Goal: Task Accomplishment & Management: Manage account settings

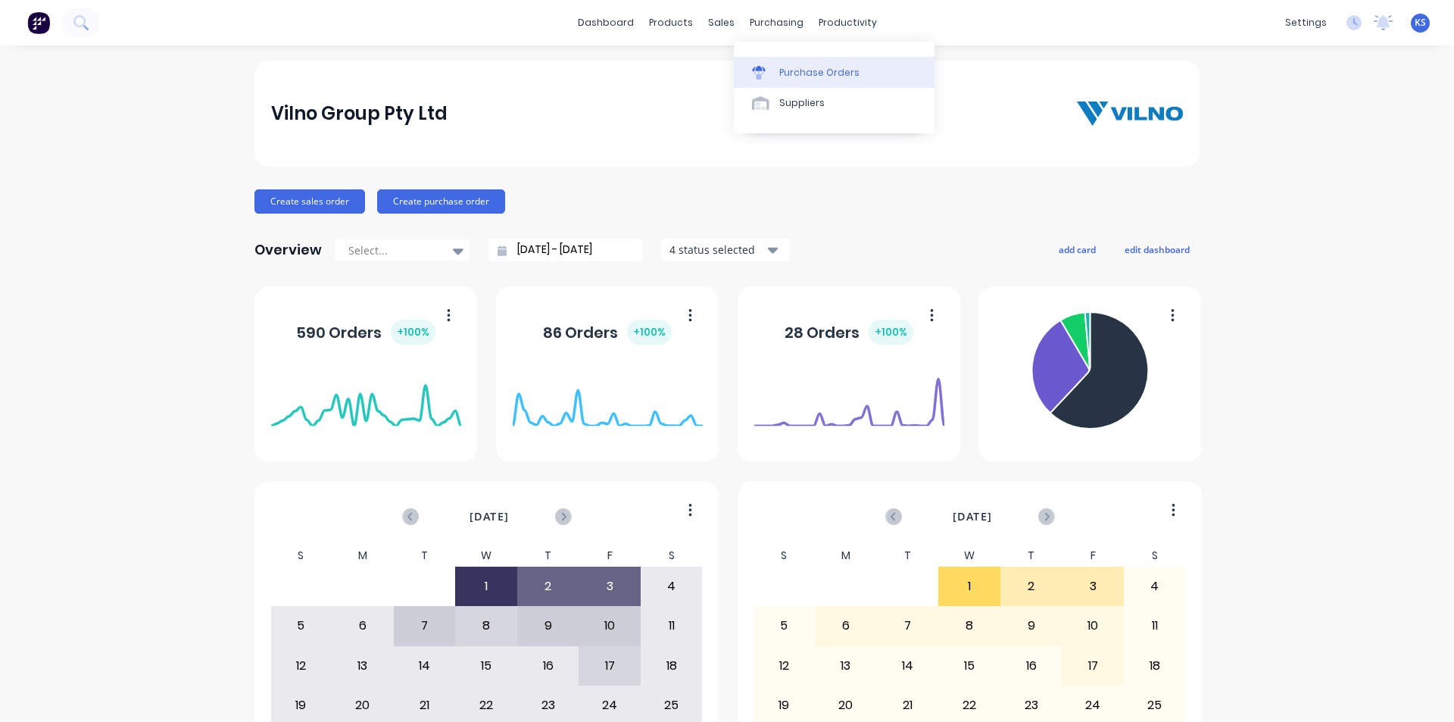
click at [789, 67] on div "Purchase Orders" at bounding box center [819, 73] width 80 height 14
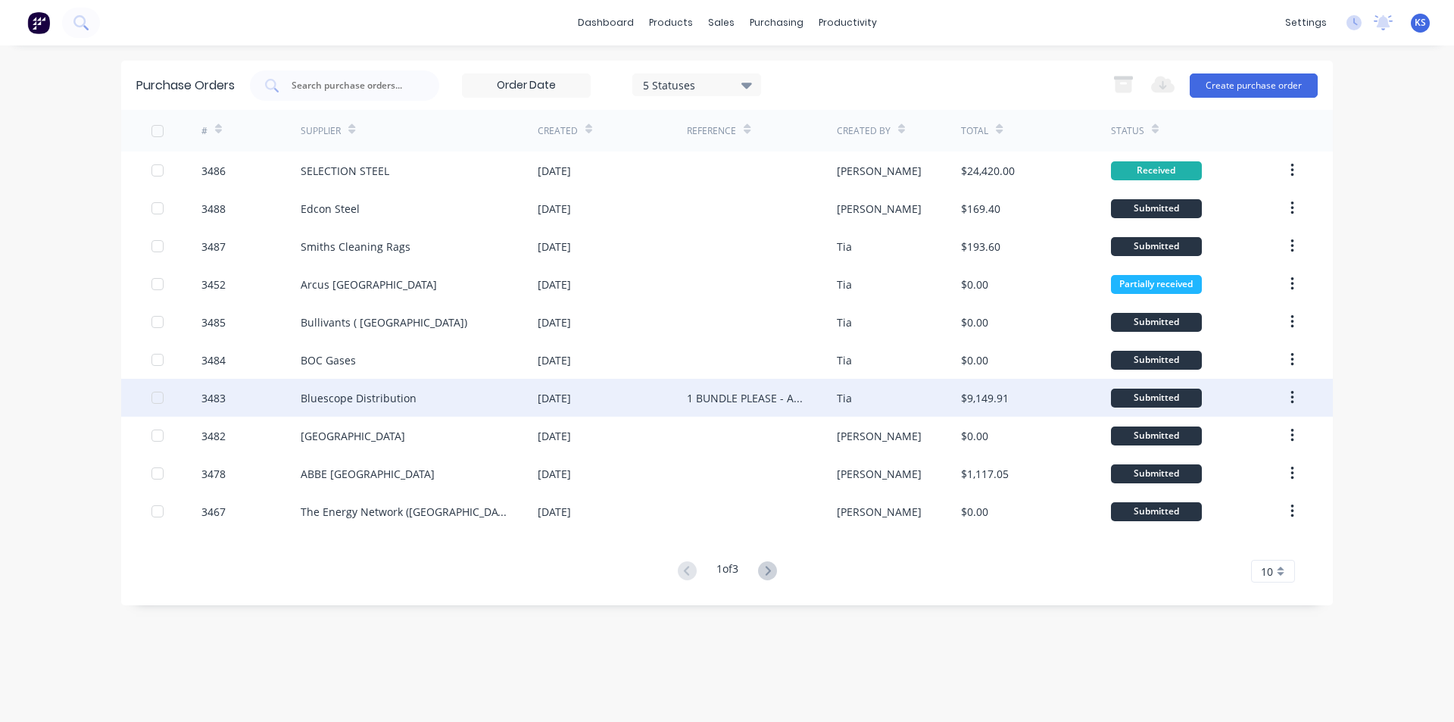
click at [431, 401] on div "Bluescope Distribution" at bounding box center [419, 398] width 237 height 38
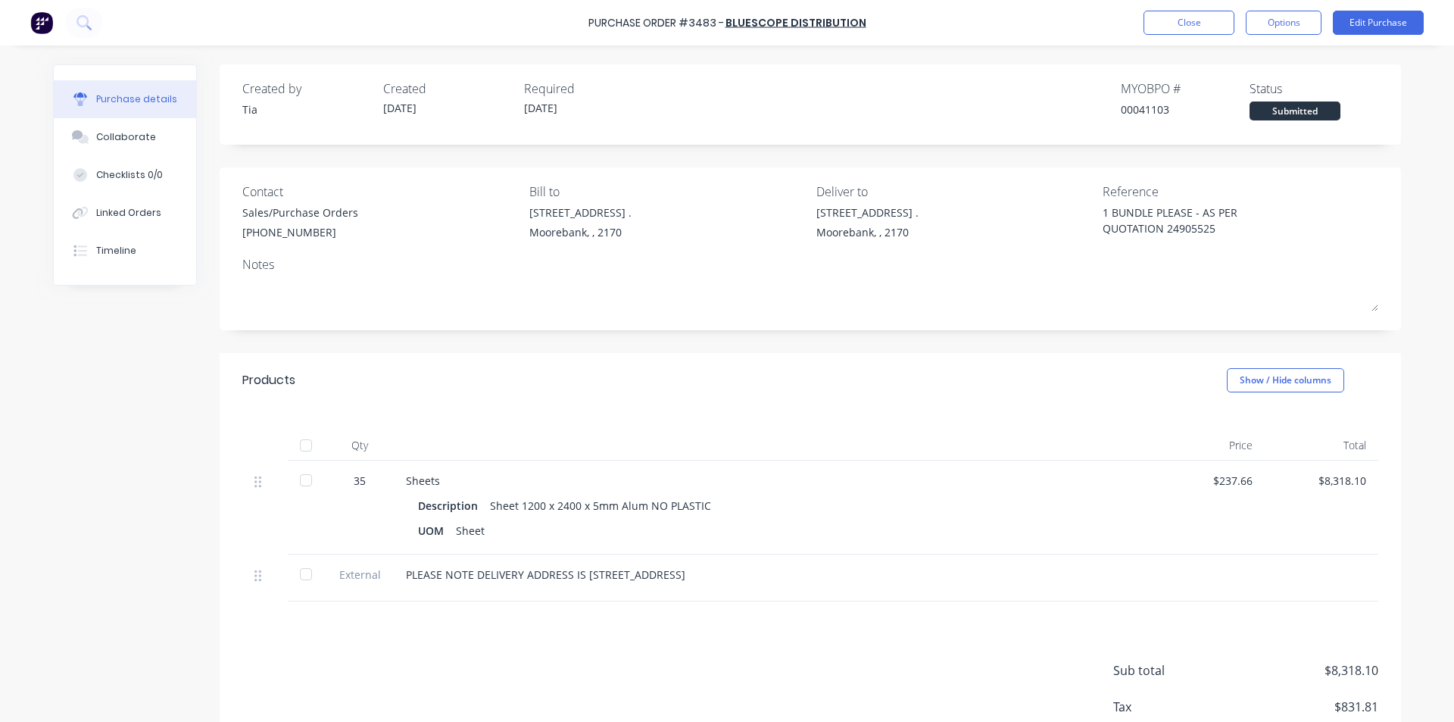
click at [1441, 447] on div "Purchase Order #3483 - Bluescope Distribution Close Options Edit Purchase Purch…" at bounding box center [727, 361] width 1454 height 722
click at [1174, 11] on button "Close" at bounding box center [1189, 23] width 91 height 24
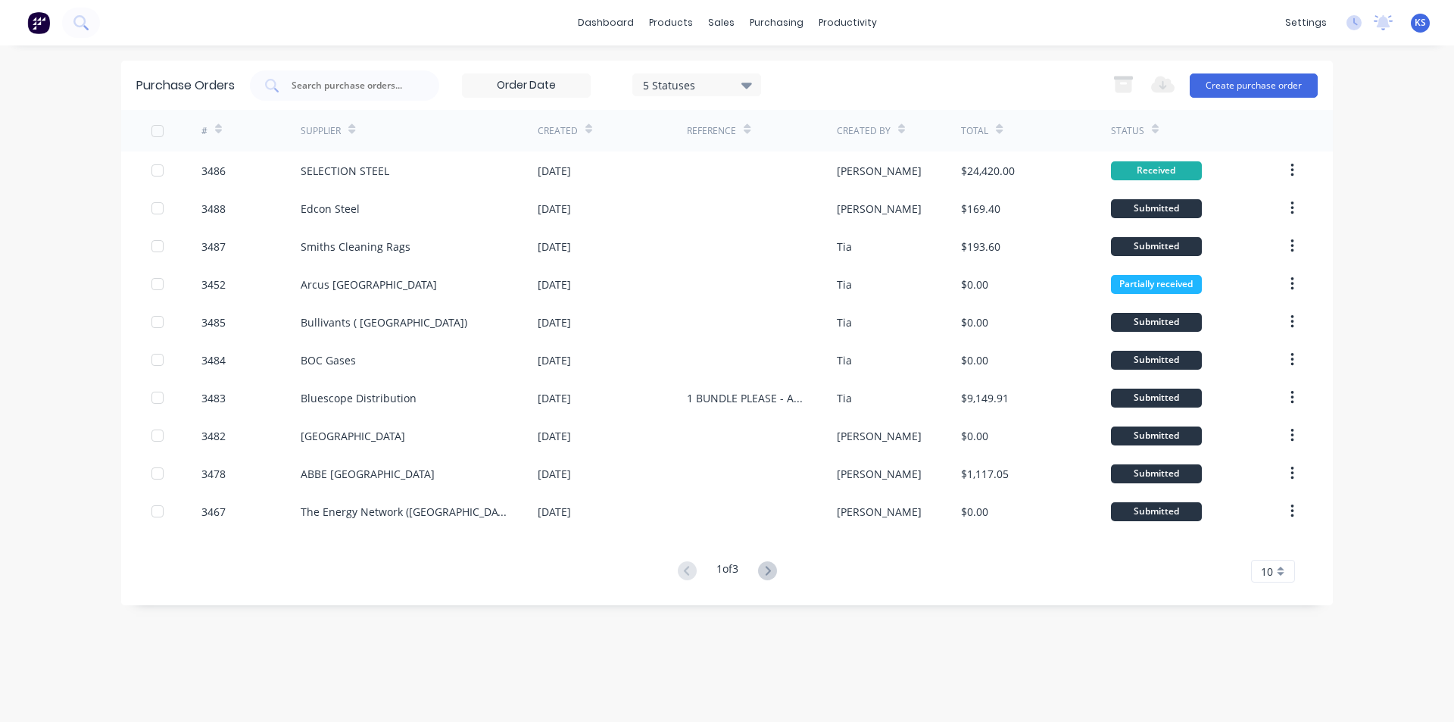
click at [928, 73] on div "5 Statuses 5 Statuses Export to Excel (XLSX) Create purchase order" at bounding box center [784, 85] width 1068 height 30
click at [1264, 84] on button "Create purchase order" at bounding box center [1254, 85] width 128 height 24
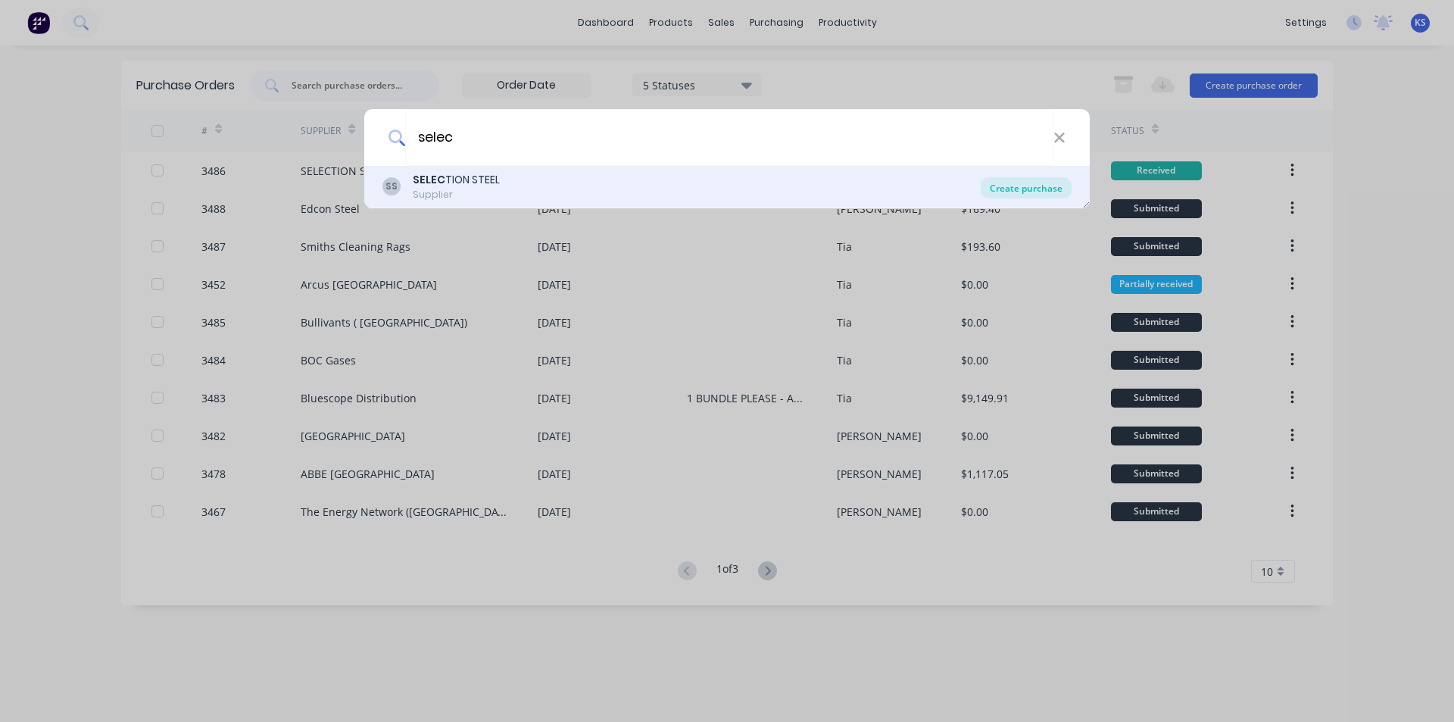
type input "selec"
click at [1049, 189] on div "Create purchase" at bounding box center [1026, 187] width 91 height 21
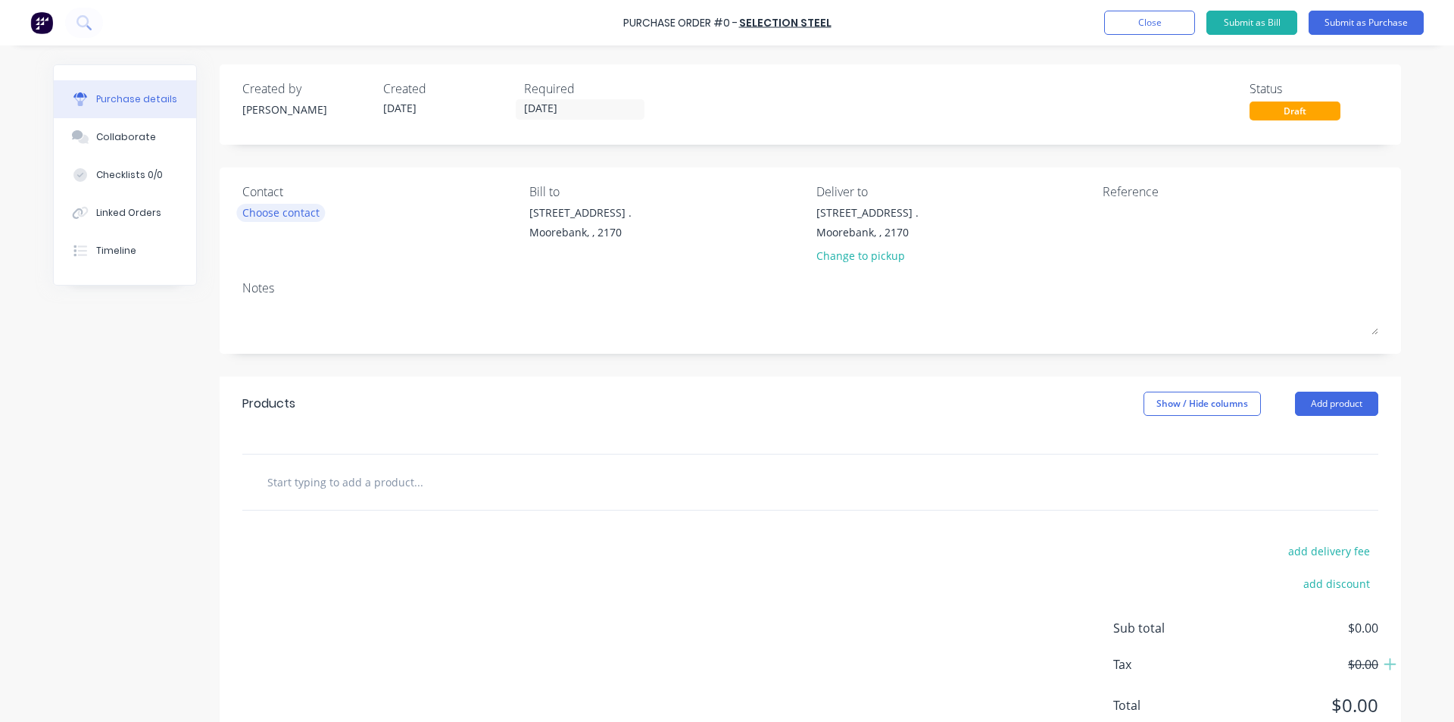
click at [264, 211] on div "Choose contact" at bounding box center [280, 213] width 77 height 16
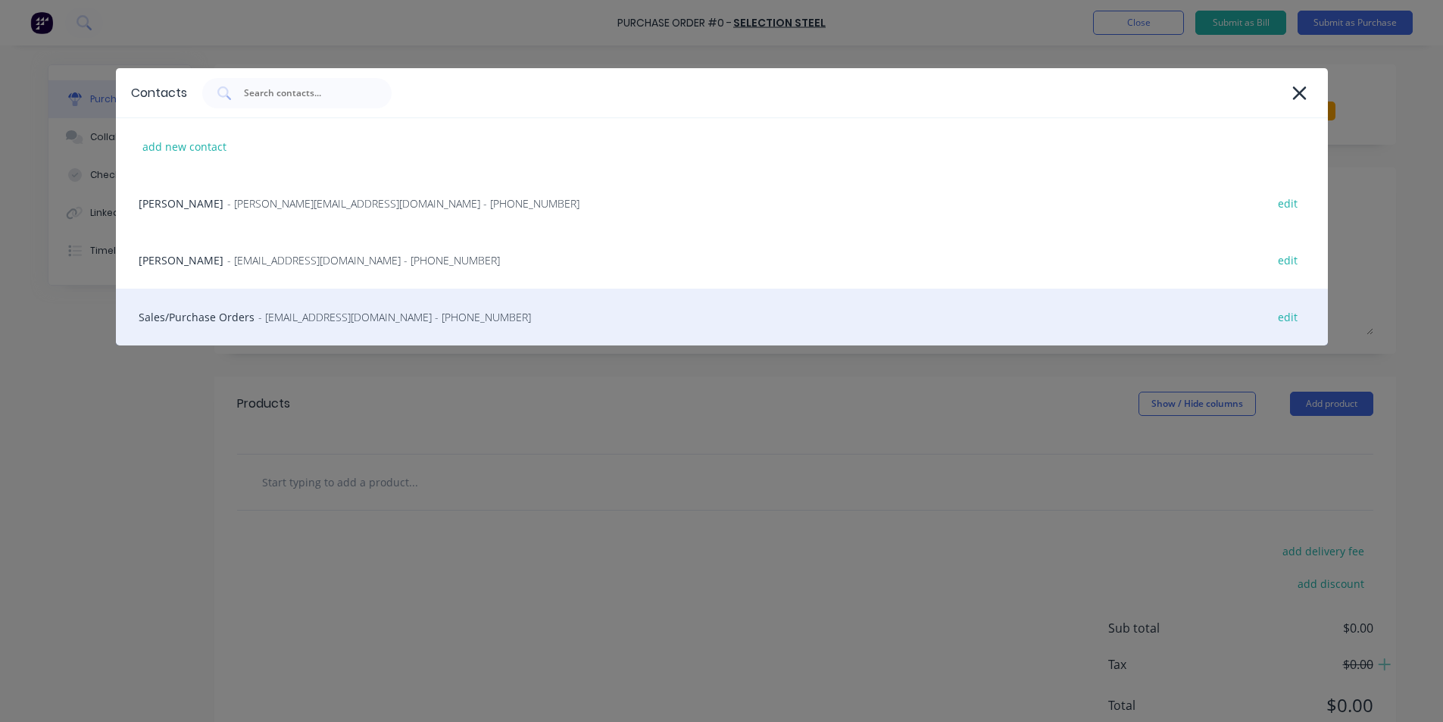
click at [216, 321] on div "Sales/Purchase Orders - sydsales@selection.com.au - (02) 8882 1000 edit" at bounding box center [722, 317] width 1212 height 57
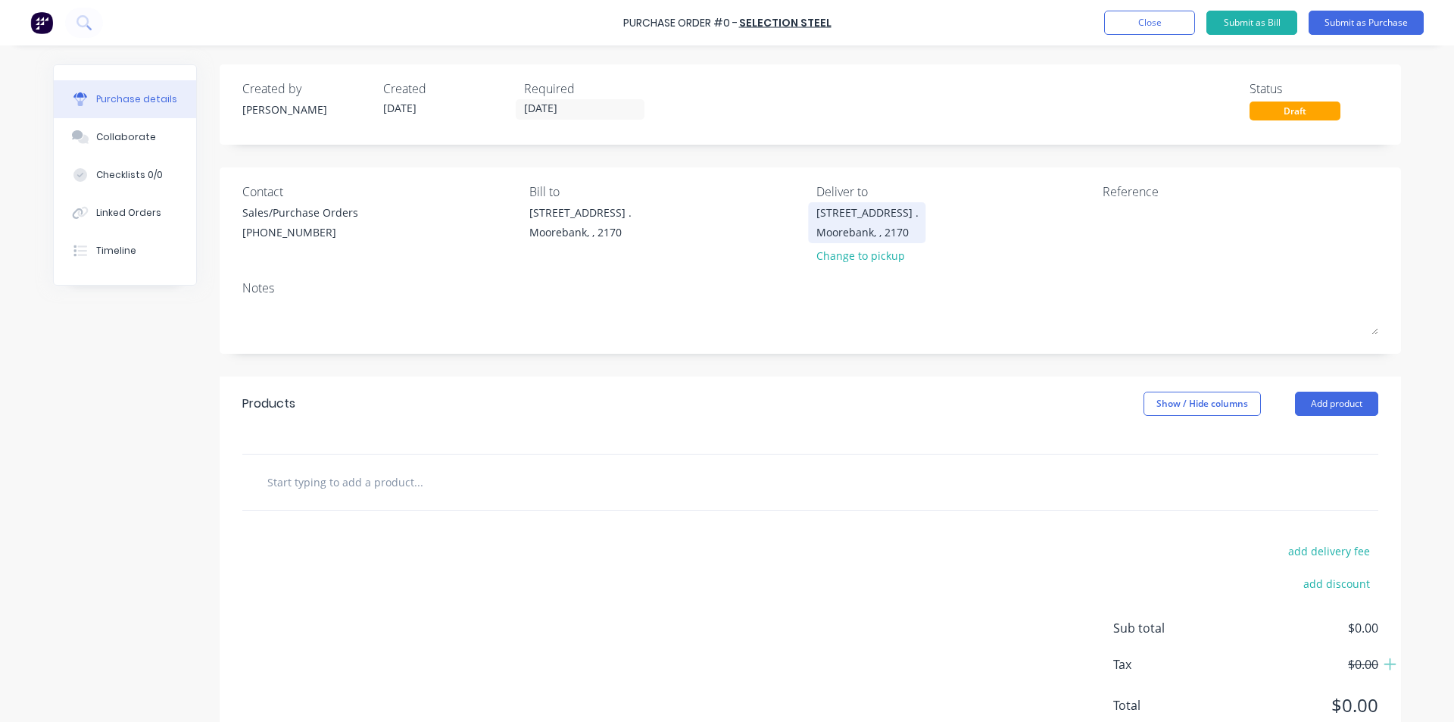
click at [849, 219] on div "16 Yulong Close ." at bounding box center [868, 213] width 102 height 16
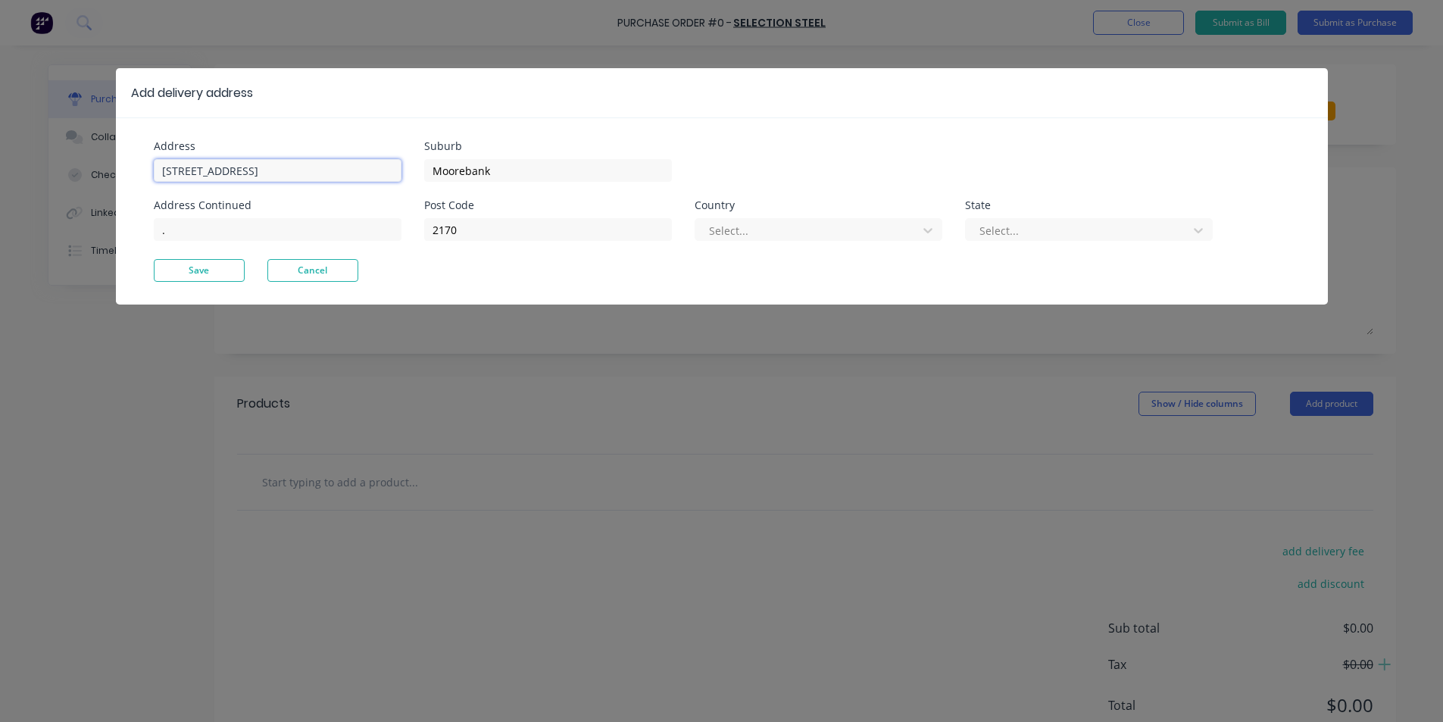
drag, startPoint x: 280, startPoint y: 174, endPoint x: 0, endPoint y: 168, distance: 279.6
click at [0, 168] on div "Add delivery address Address 16 Yulong Close Address Continued . Suburb Mooreba…" at bounding box center [721, 361] width 1443 height 722
type input "26 Iraking Ave"
click at [220, 279] on button "Save" at bounding box center [199, 270] width 91 height 23
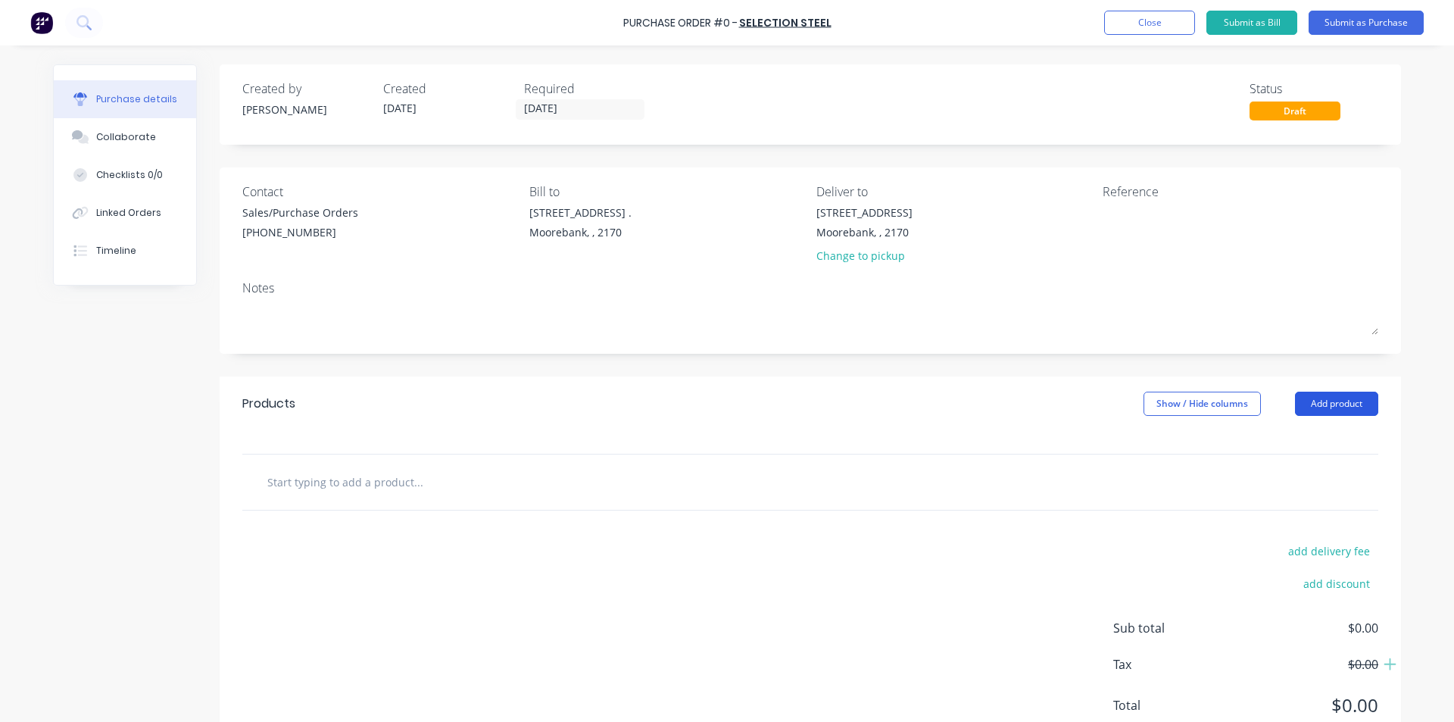
click at [1334, 393] on button "Add product" at bounding box center [1336, 404] width 83 height 24
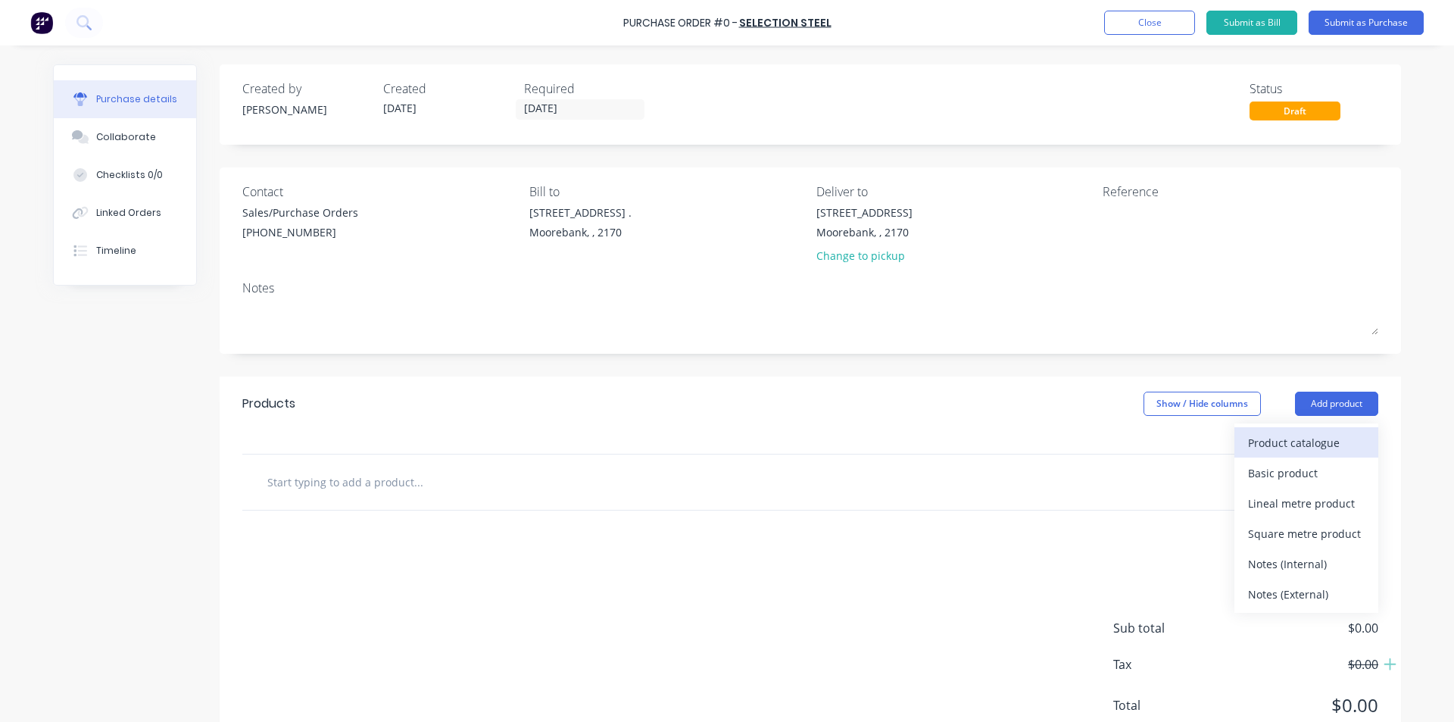
click at [1325, 456] on button "Product catalogue" at bounding box center [1307, 442] width 144 height 30
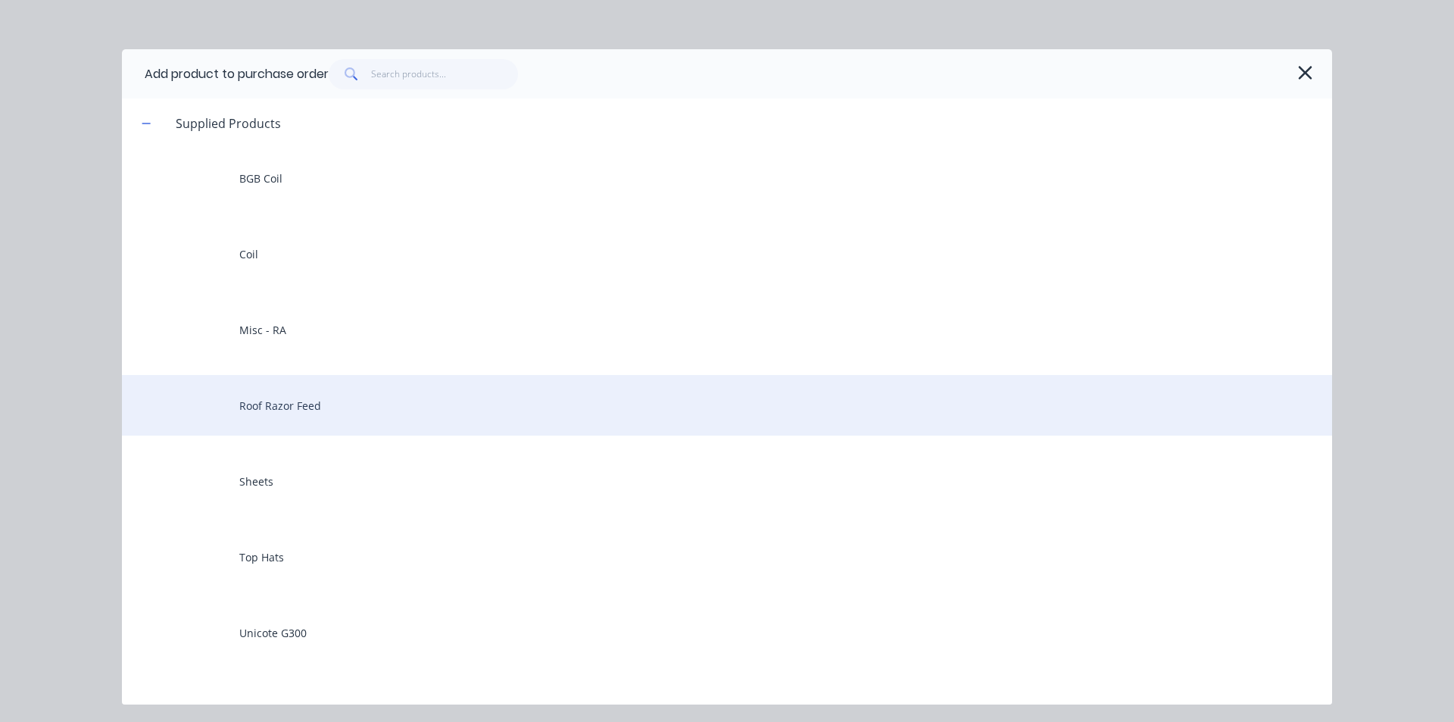
click at [315, 412] on div "Roof Razor Feed" at bounding box center [727, 405] width 1210 height 61
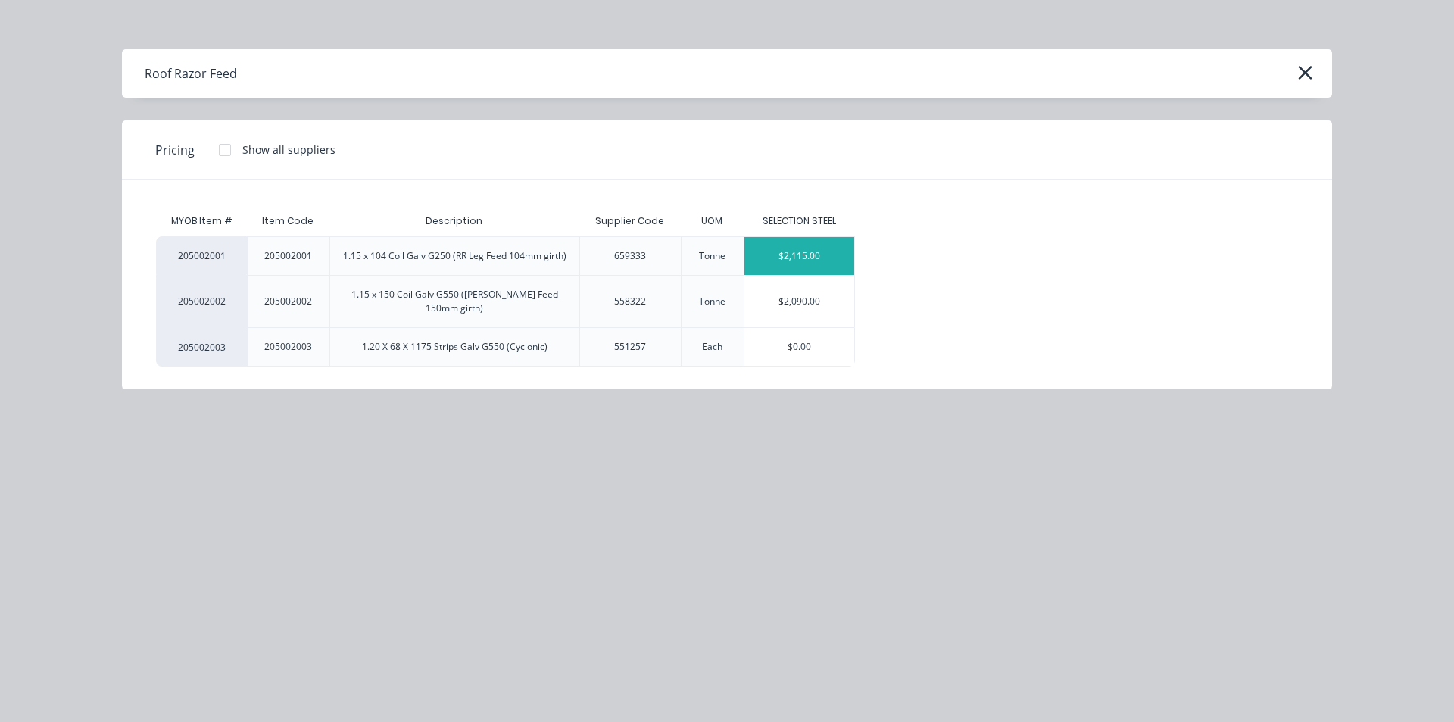
click at [832, 246] on div "$2,115.00" at bounding box center [800, 256] width 111 height 38
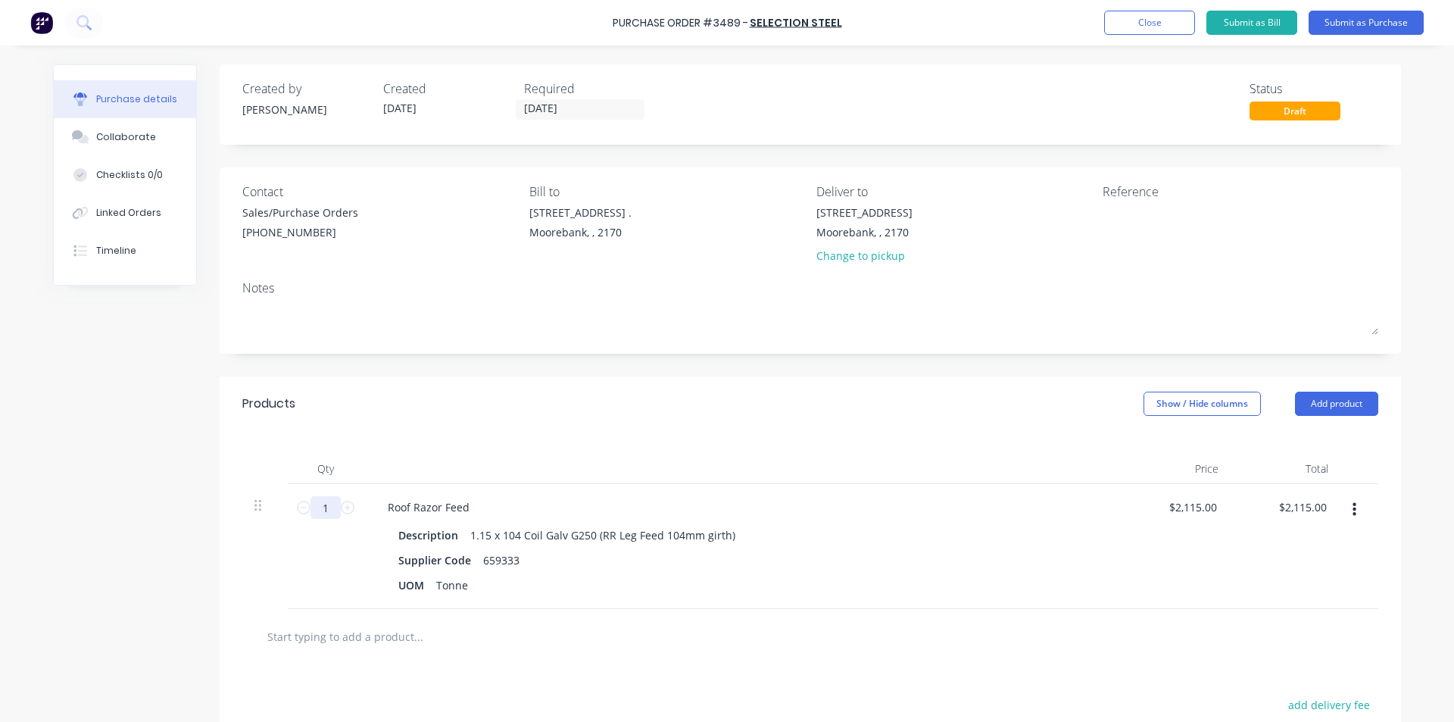
click at [330, 508] on input "1" at bounding box center [326, 507] width 30 height 23
type input "4"
type input "$8,460.00"
type input "4"
click at [1328, 20] on button "Submit as Purchase" at bounding box center [1366, 23] width 115 height 24
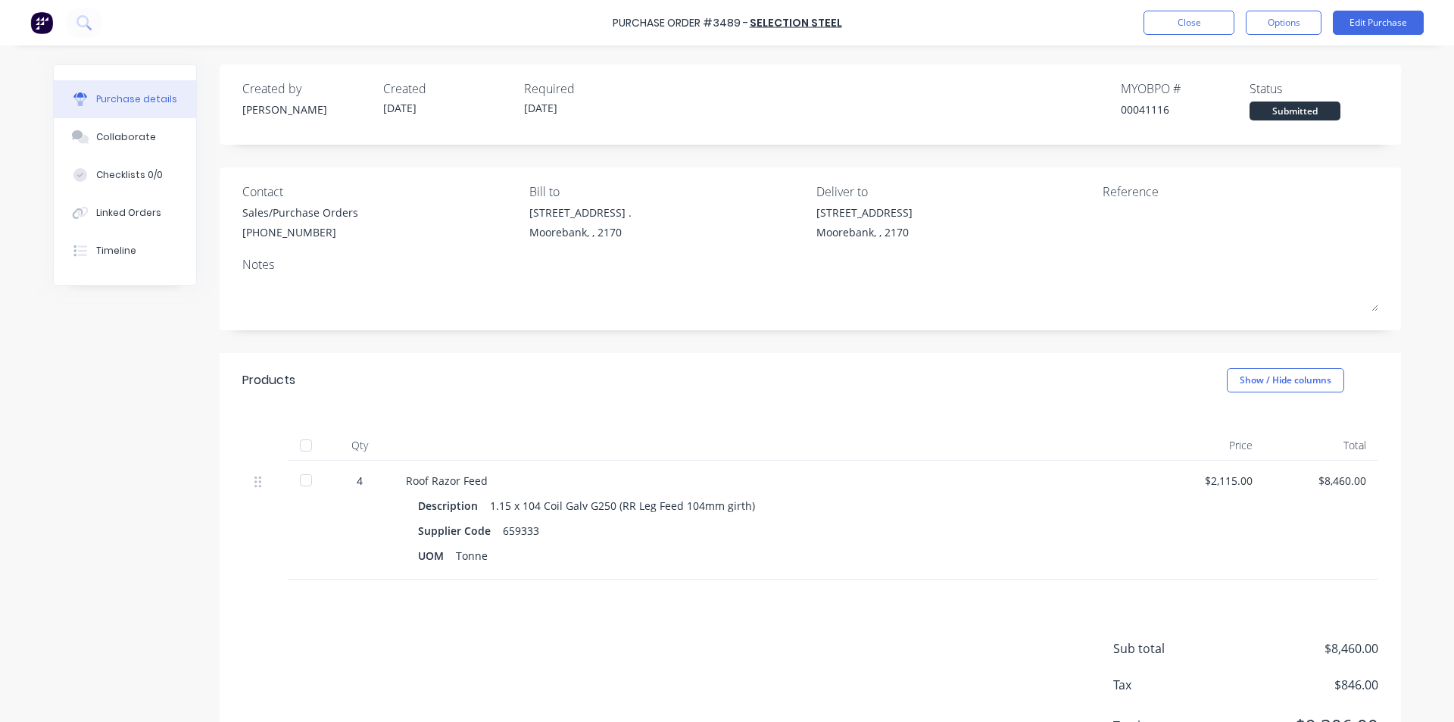
click at [1264, 36] on div "Purchase Order #3489 - SELECTION STEEL Close Options Edit Purchase" at bounding box center [727, 22] width 1454 height 45
click at [1267, 27] on button "Options" at bounding box center [1284, 23] width 76 height 24
click at [1254, 64] on div "Print / Email" at bounding box center [1250, 62] width 117 height 22
click at [1248, 130] on div "Without pricing" at bounding box center [1250, 122] width 117 height 22
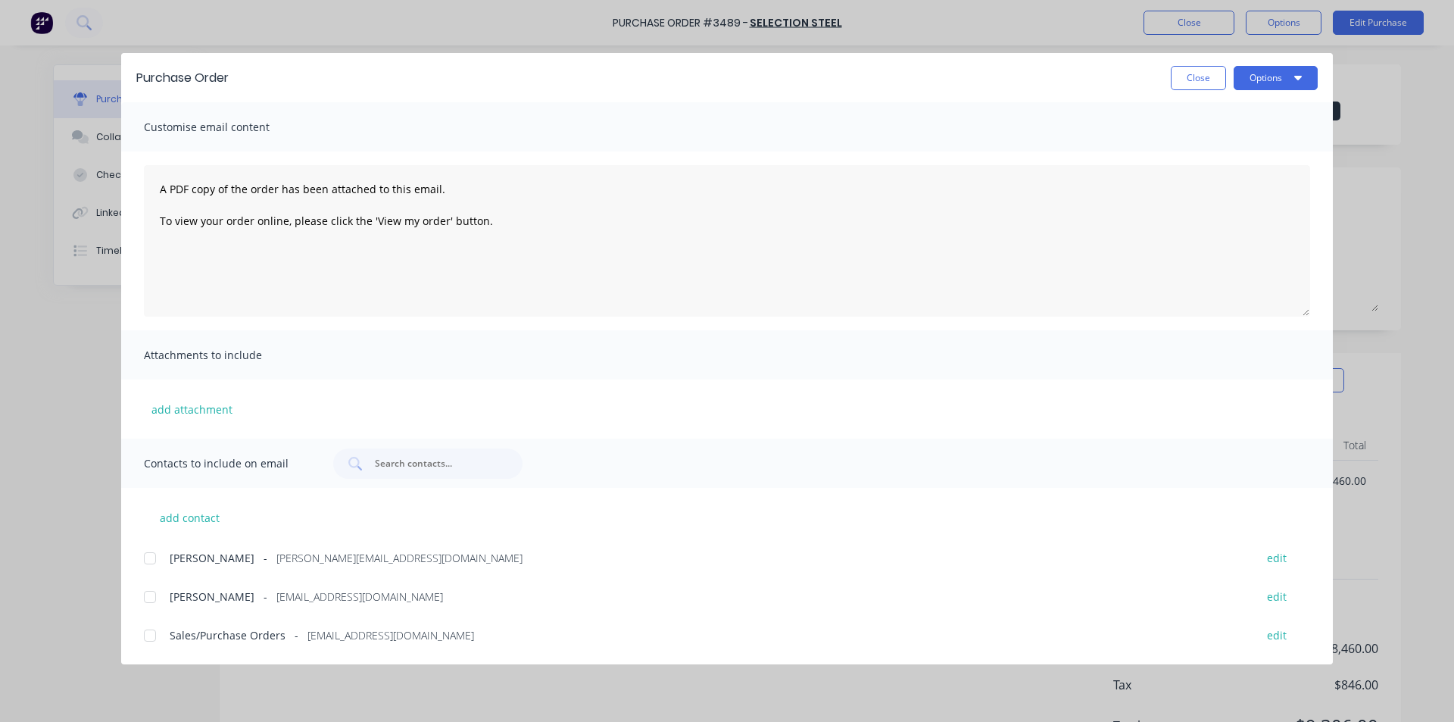
click at [145, 637] on div at bounding box center [150, 635] width 30 height 30
click at [1249, 83] on button "Options" at bounding box center [1276, 78] width 84 height 24
click at [1232, 181] on div "Email" at bounding box center [1246, 177] width 117 height 22
click at [1196, 73] on button "Close" at bounding box center [1198, 78] width 55 height 24
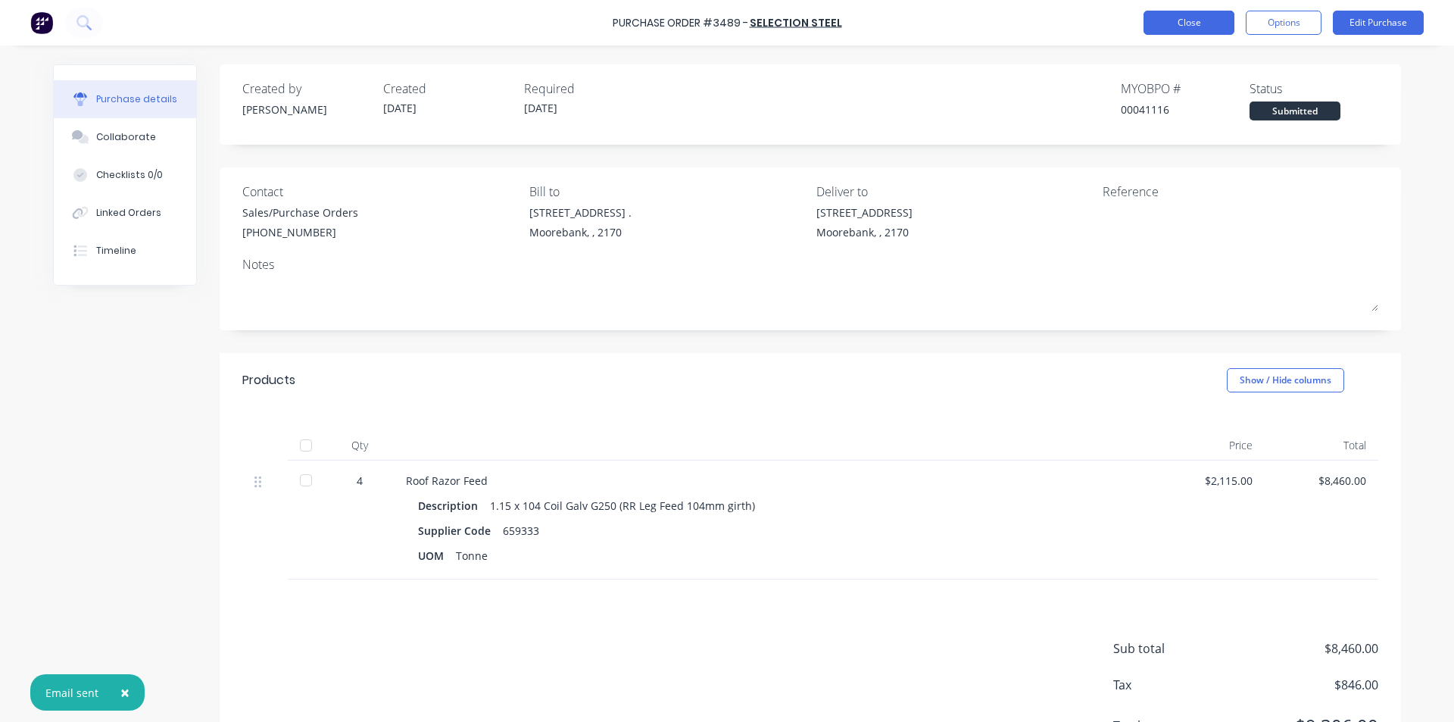
click at [1201, 23] on button "Close" at bounding box center [1189, 23] width 91 height 24
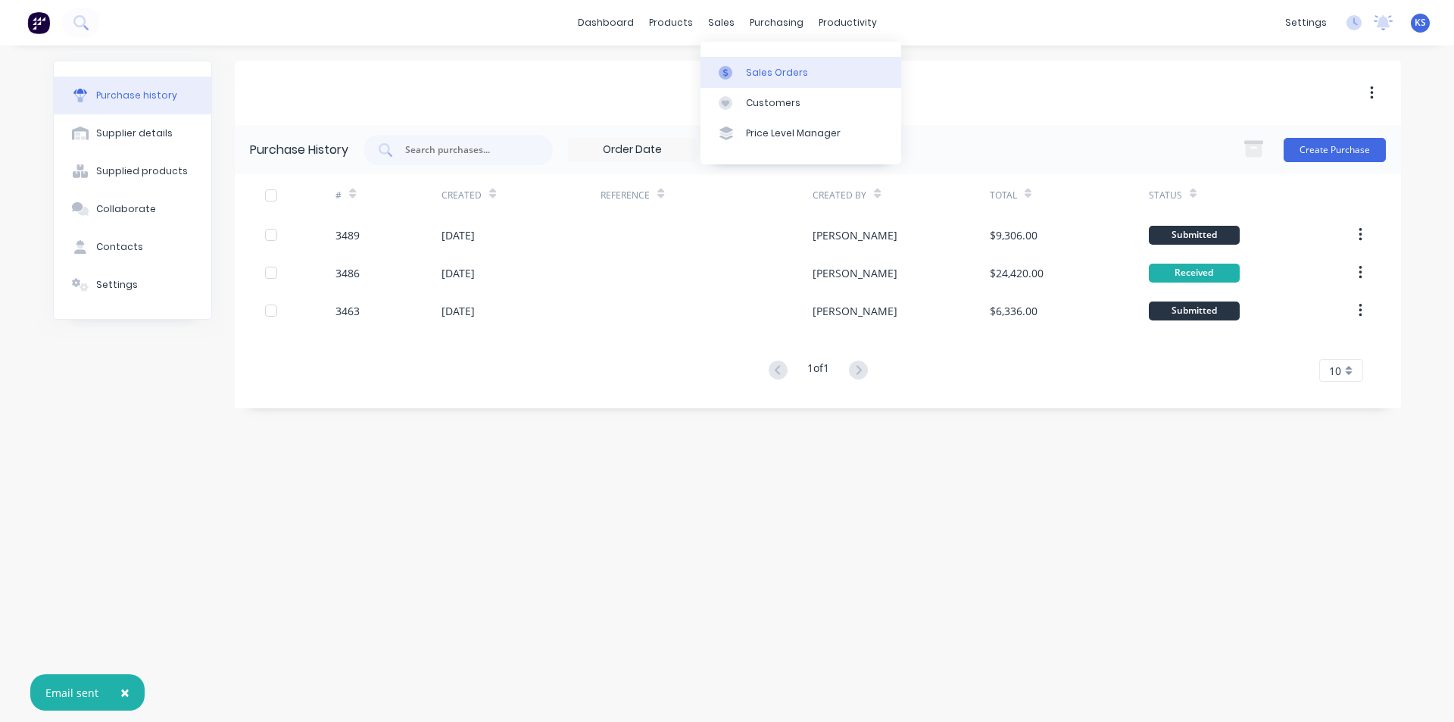
click at [789, 77] on div "Sales Orders" at bounding box center [777, 73] width 62 height 14
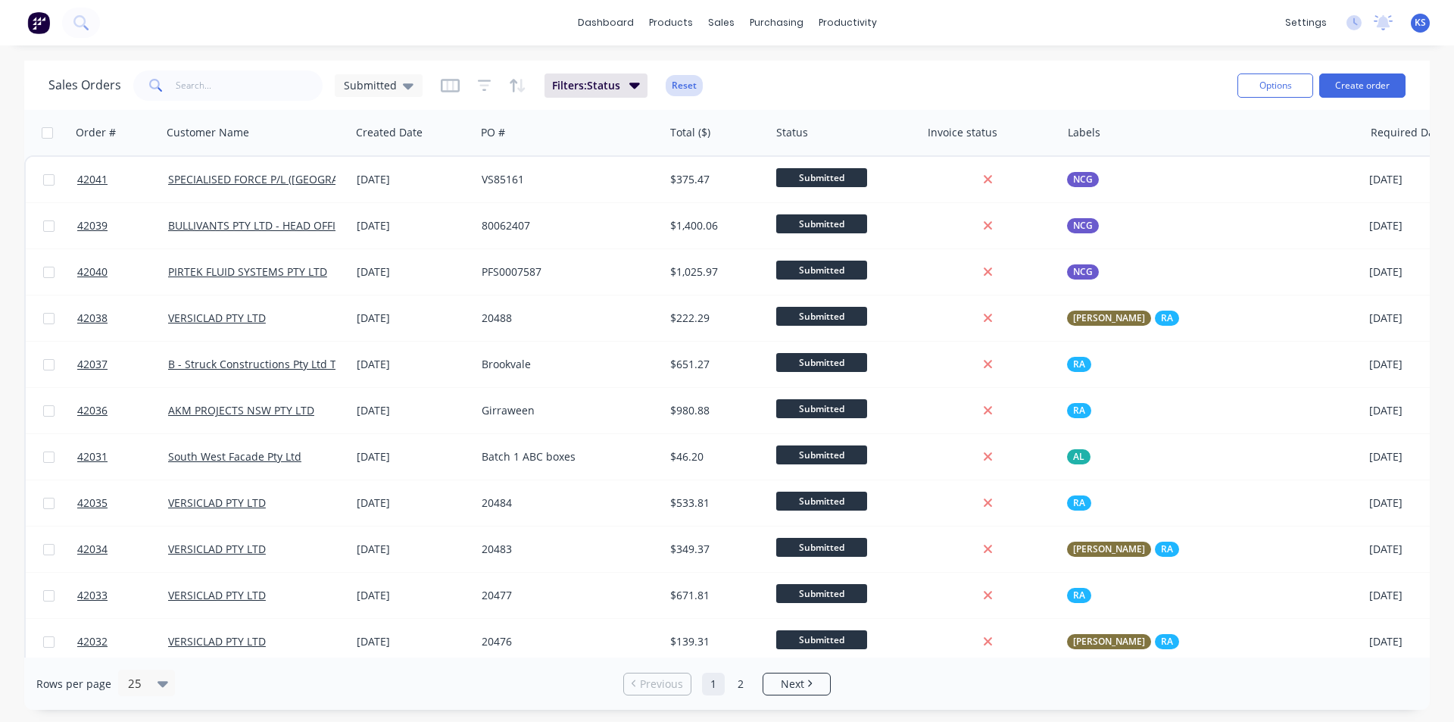
click at [669, 82] on button "Reset" at bounding box center [684, 85] width 37 height 21
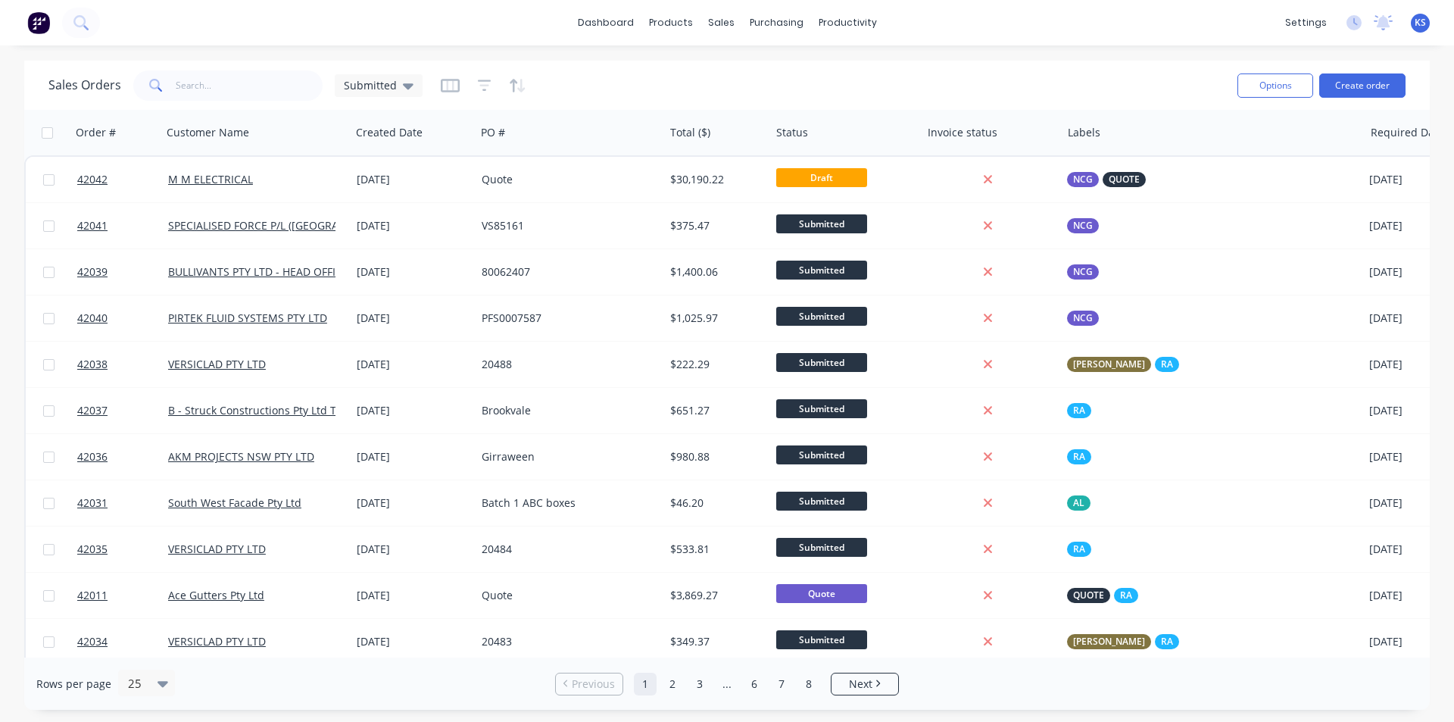
click at [802, 77] on div "Sales Orders Submitted" at bounding box center [636, 85] width 1177 height 37
click at [1018, 83] on div "Sales Orders Submitted" at bounding box center [636, 85] width 1177 height 37
click at [745, 89] on div "Sales Orders Submitted" at bounding box center [636, 85] width 1177 height 37
click at [242, 85] on input "text" at bounding box center [250, 85] width 148 height 30
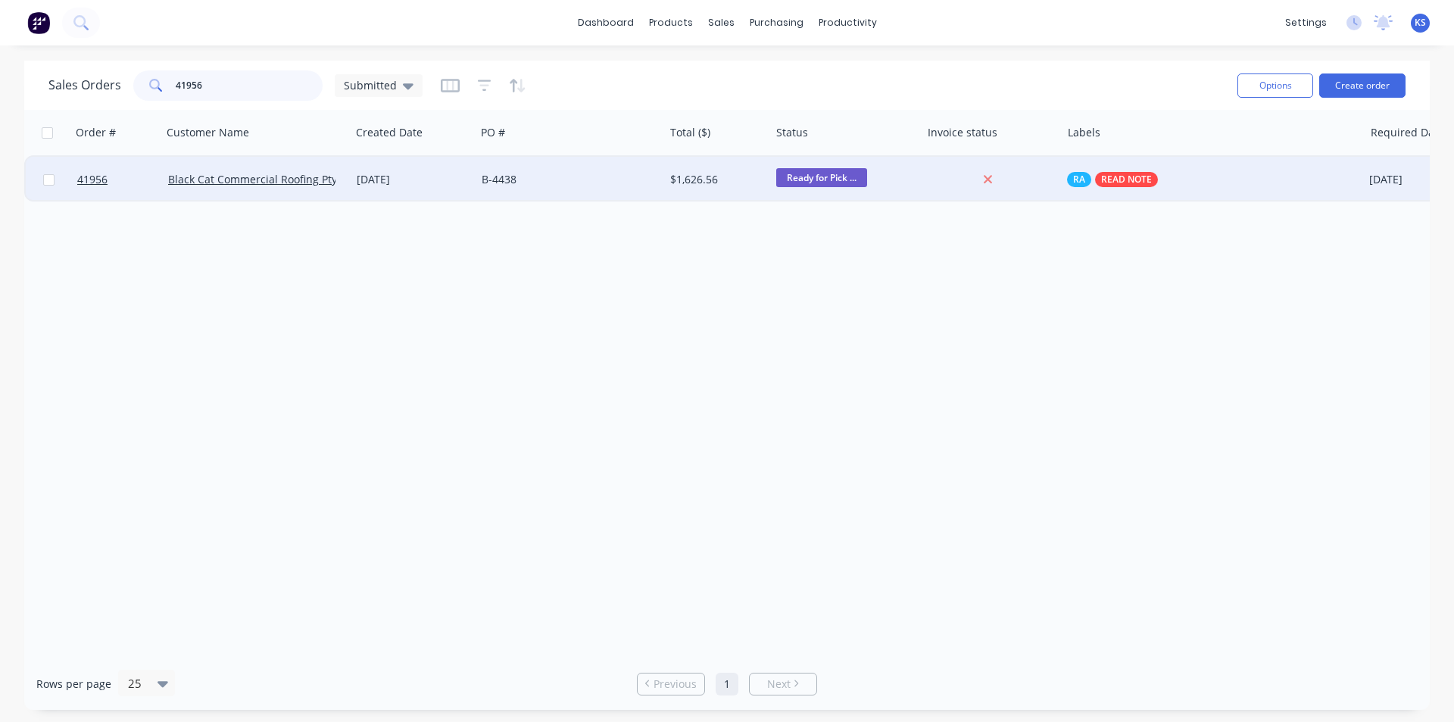
type input "41956"
click at [570, 177] on div "B-4438" at bounding box center [566, 179] width 168 height 15
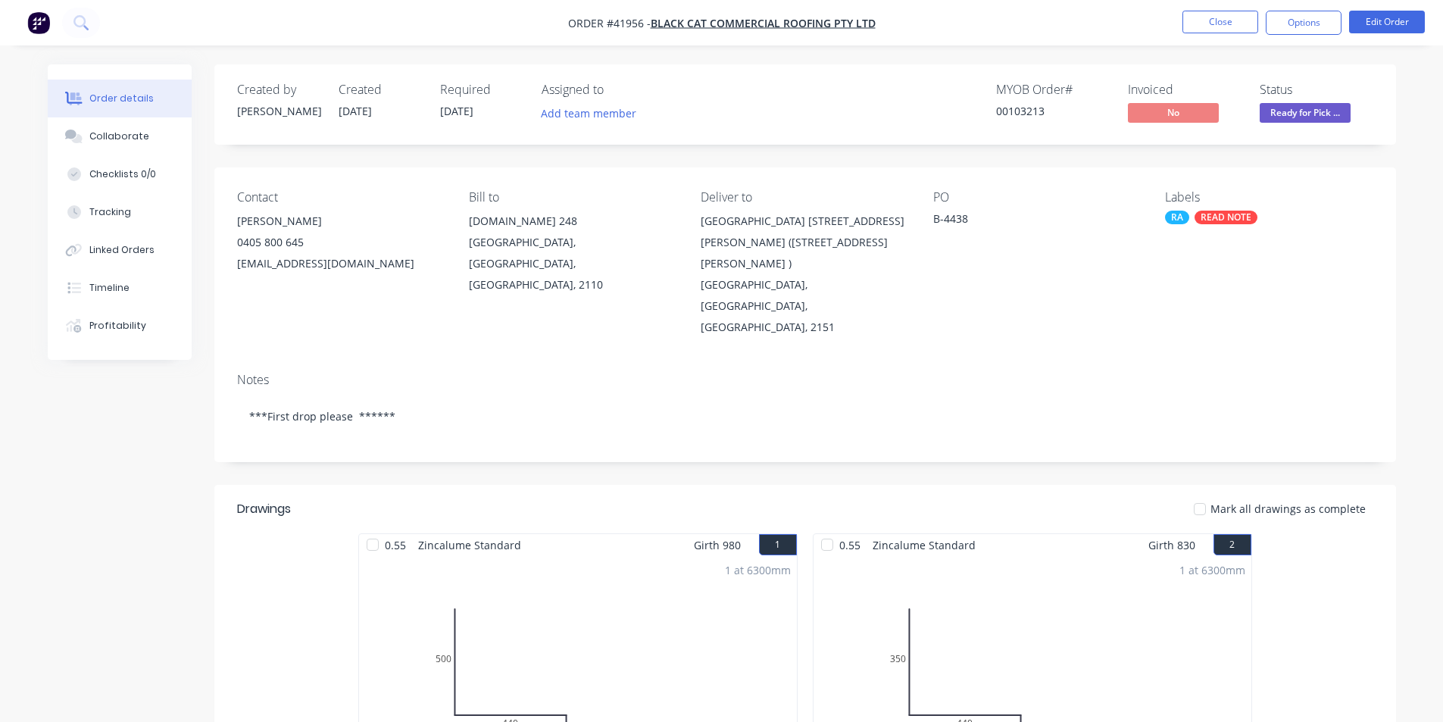
click at [99, 133] on div "Collaborate" at bounding box center [119, 137] width 60 height 14
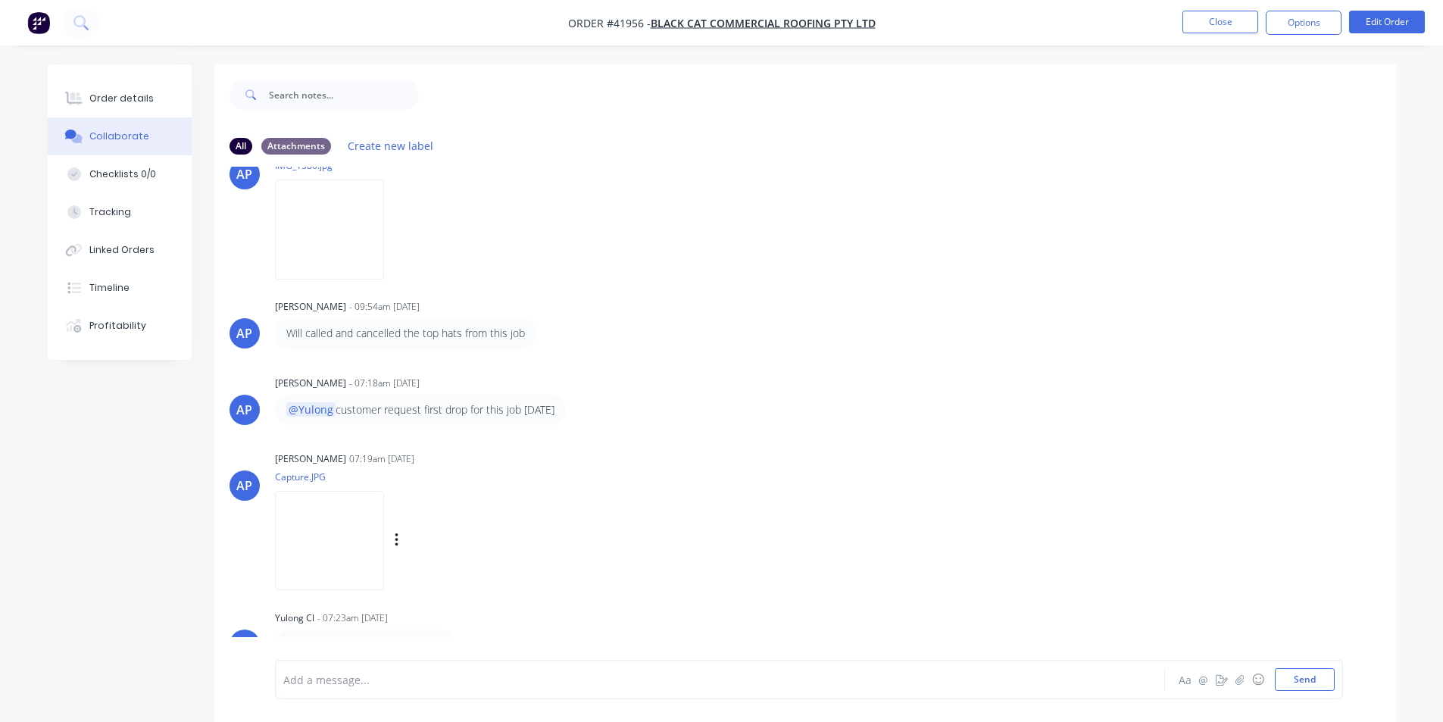
scroll to position [23, 0]
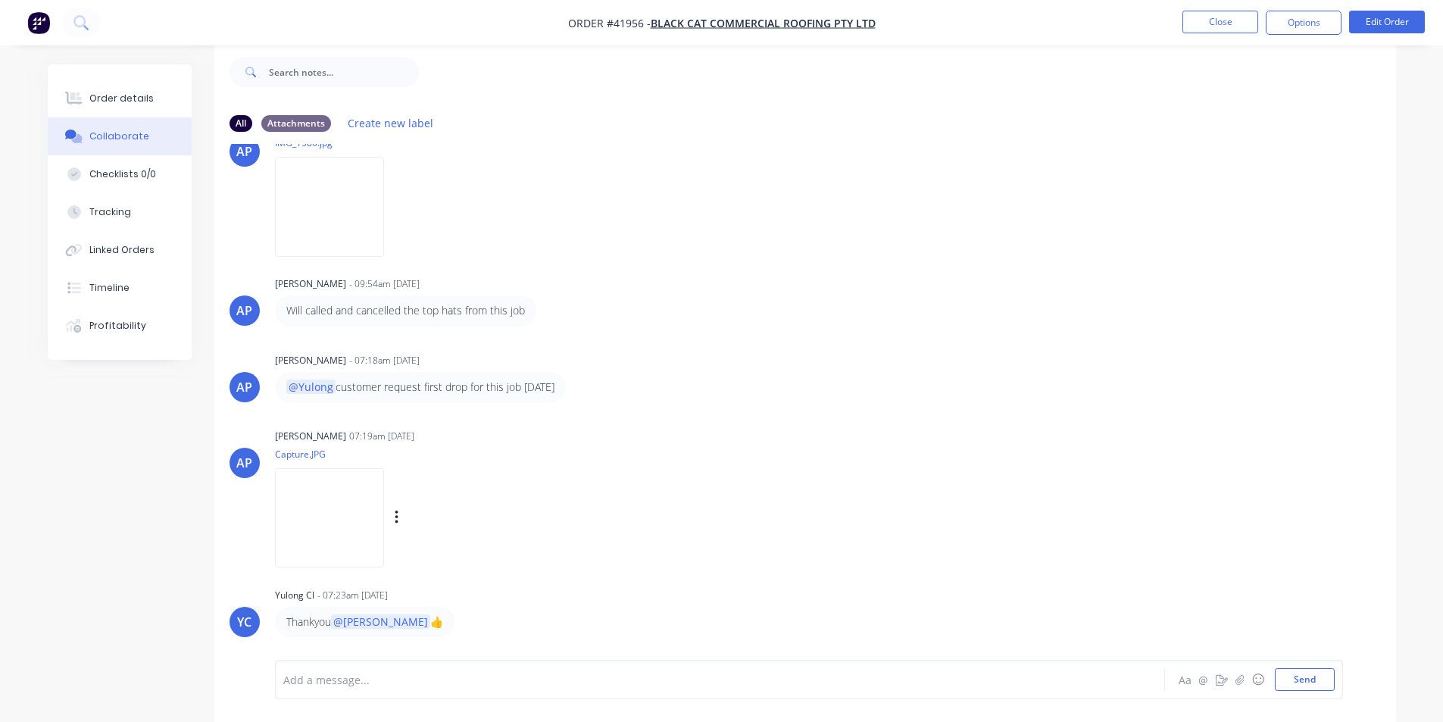
click at [365, 551] on img at bounding box center [329, 517] width 109 height 99
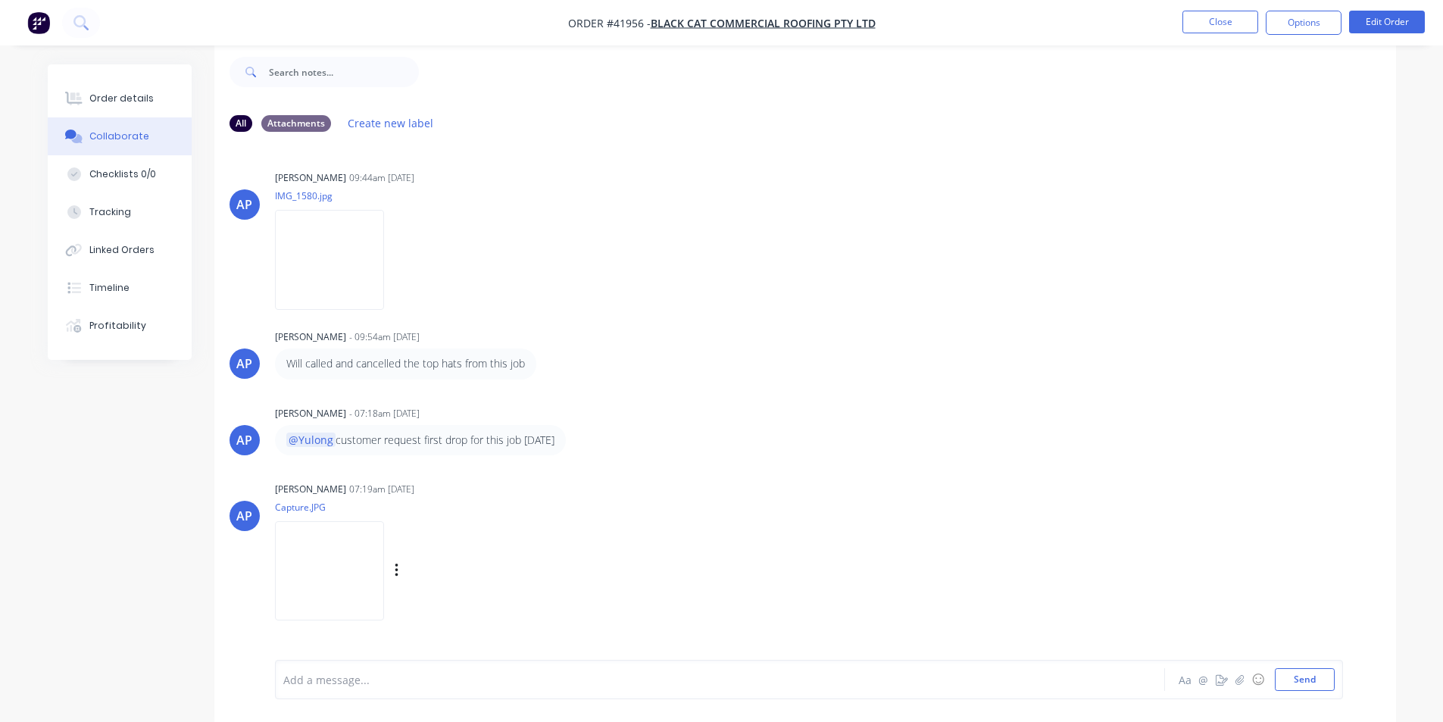
scroll to position [0, 0]
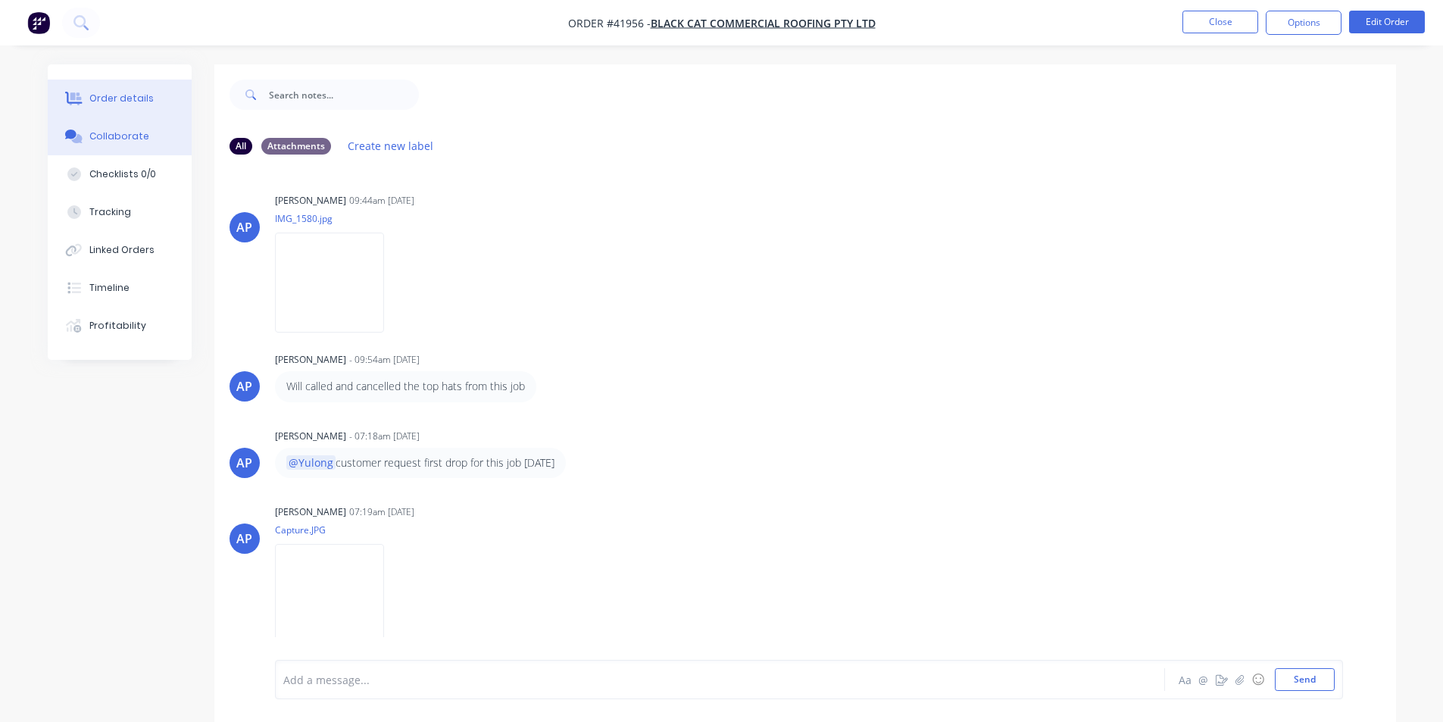
click at [114, 109] on button "Order details" at bounding box center [120, 99] width 144 height 38
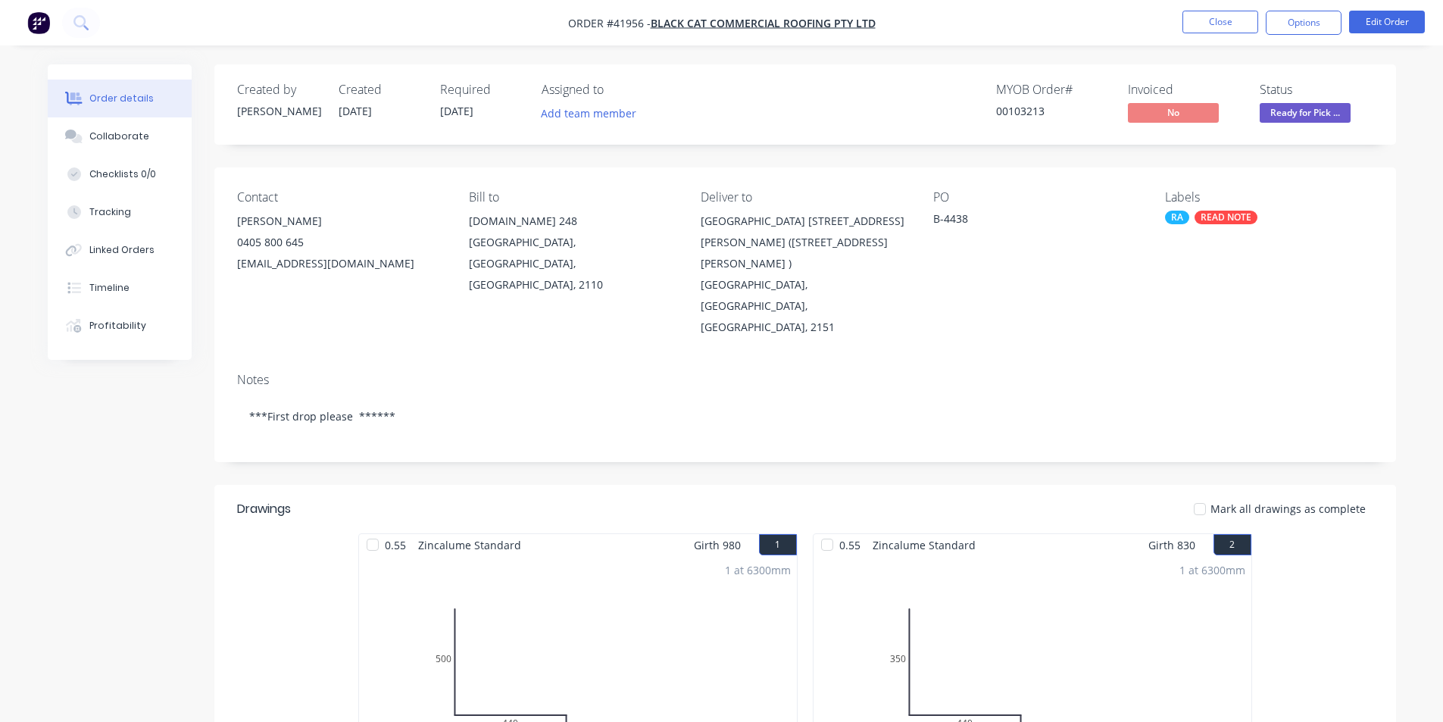
click at [970, 36] on nav "Order #41956 - Black Cat Commercial Roofing Pty Ltd Close Options Edit Order" at bounding box center [721, 22] width 1443 height 45
click at [1202, 20] on button "Close" at bounding box center [1220, 22] width 76 height 23
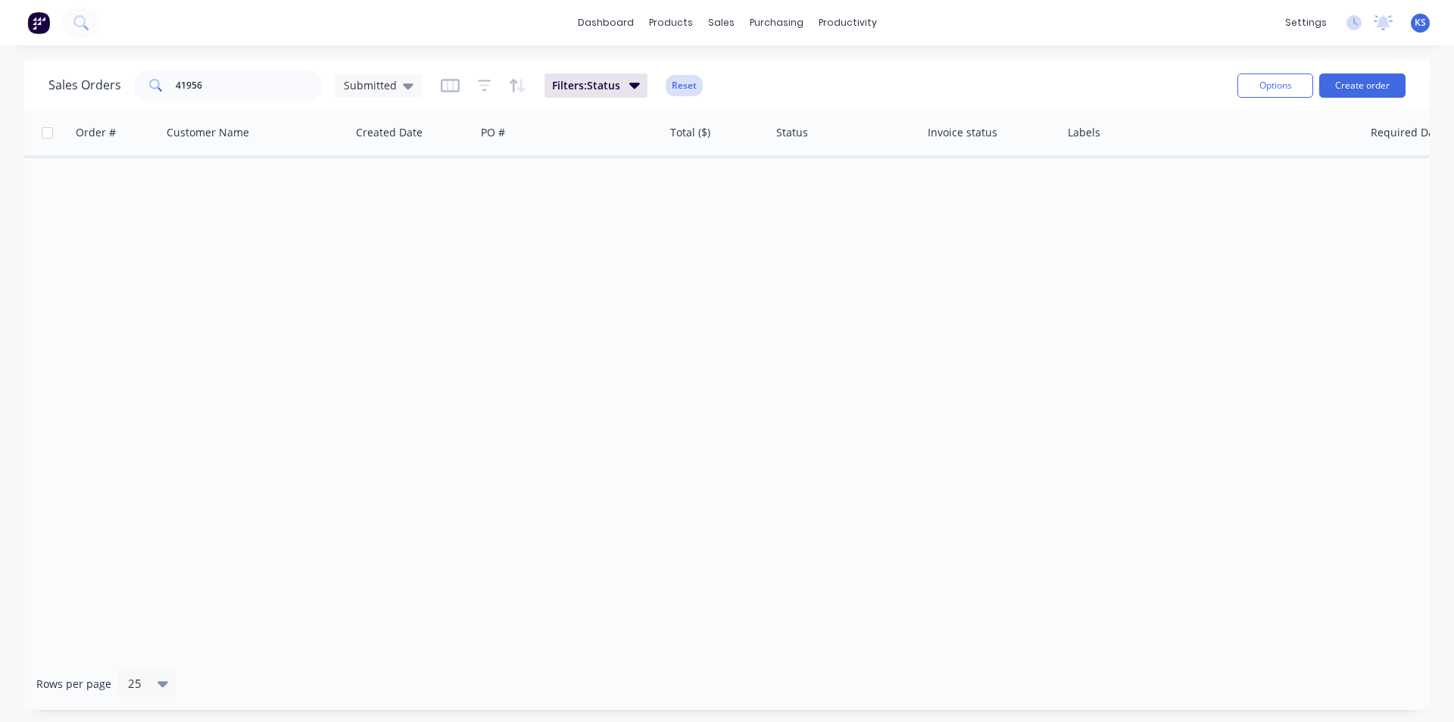
click at [675, 81] on button "Reset" at bounding box center [684, 85] width 37 height 21
click at [886, 82] on div "Sales Orders 41956 Submitted" at bounding box center [636, 85] width 1177 height 37
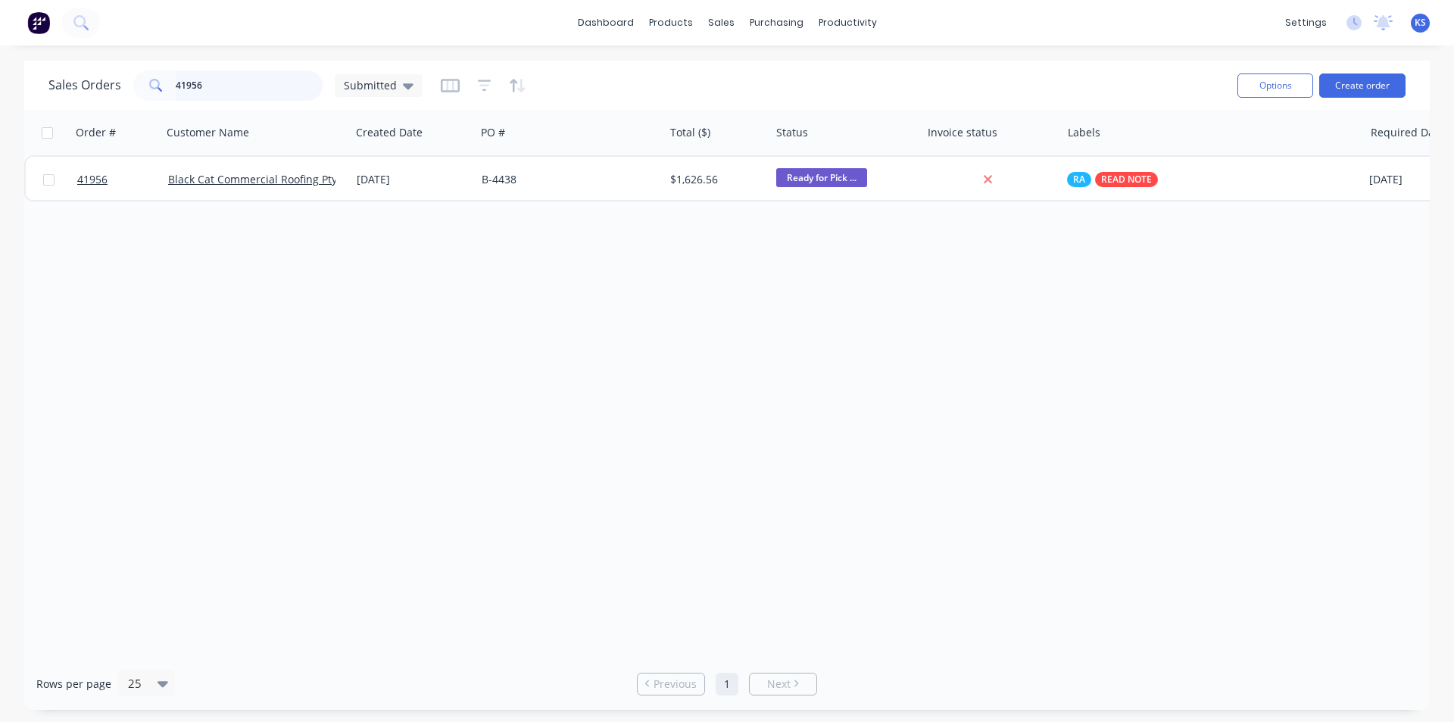
drag, startPoint x: 212, startPoint y: 91, endPoint x: 63, endPoint y: 77, distance: 149.8
click at [63, 77] on div "Sales Orders 41956 Submitted" at bounding box center [235, 85] width 374 height 30
click at [754, 85] on div "Sales Orders Submitted" at bounding box center [636, 85] width 1177 height 37
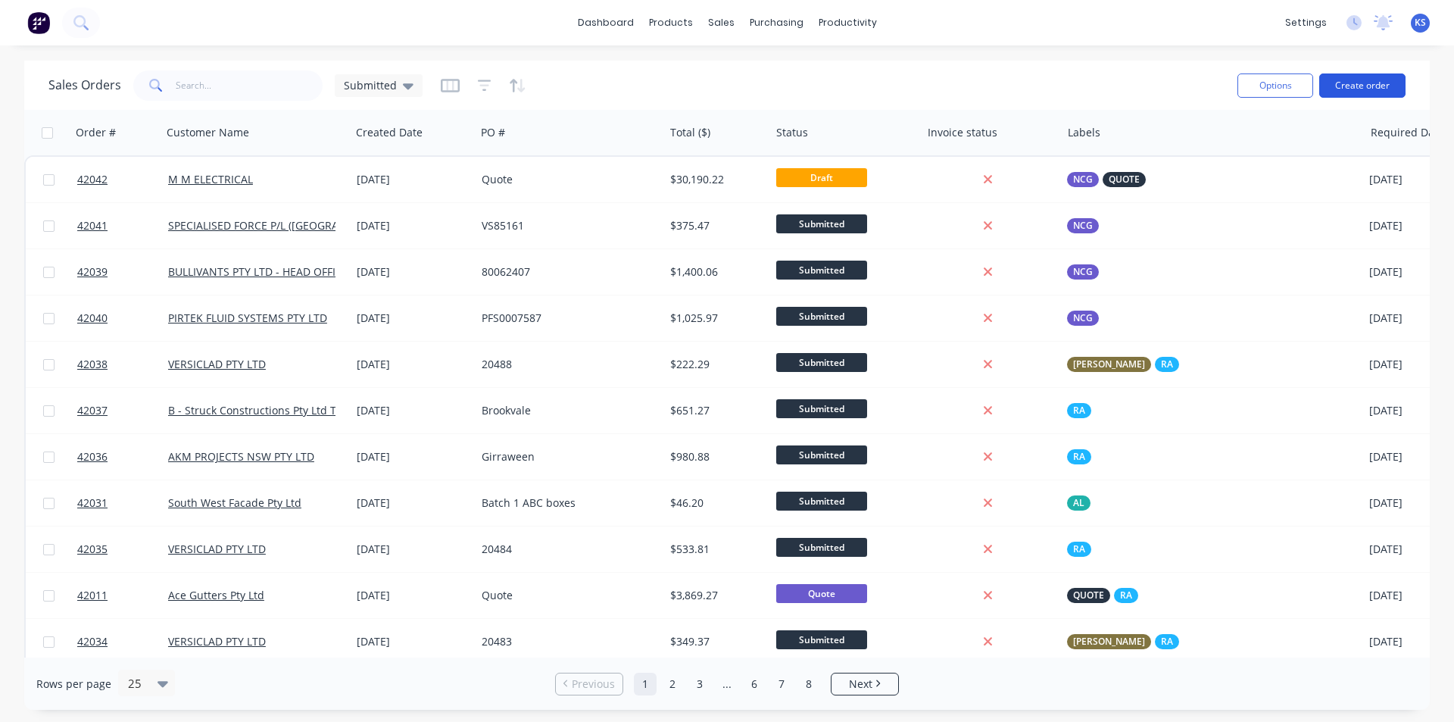
click at [1355, 89] on button "Create order" at bounding box center [1363, 85] width 86 height 24
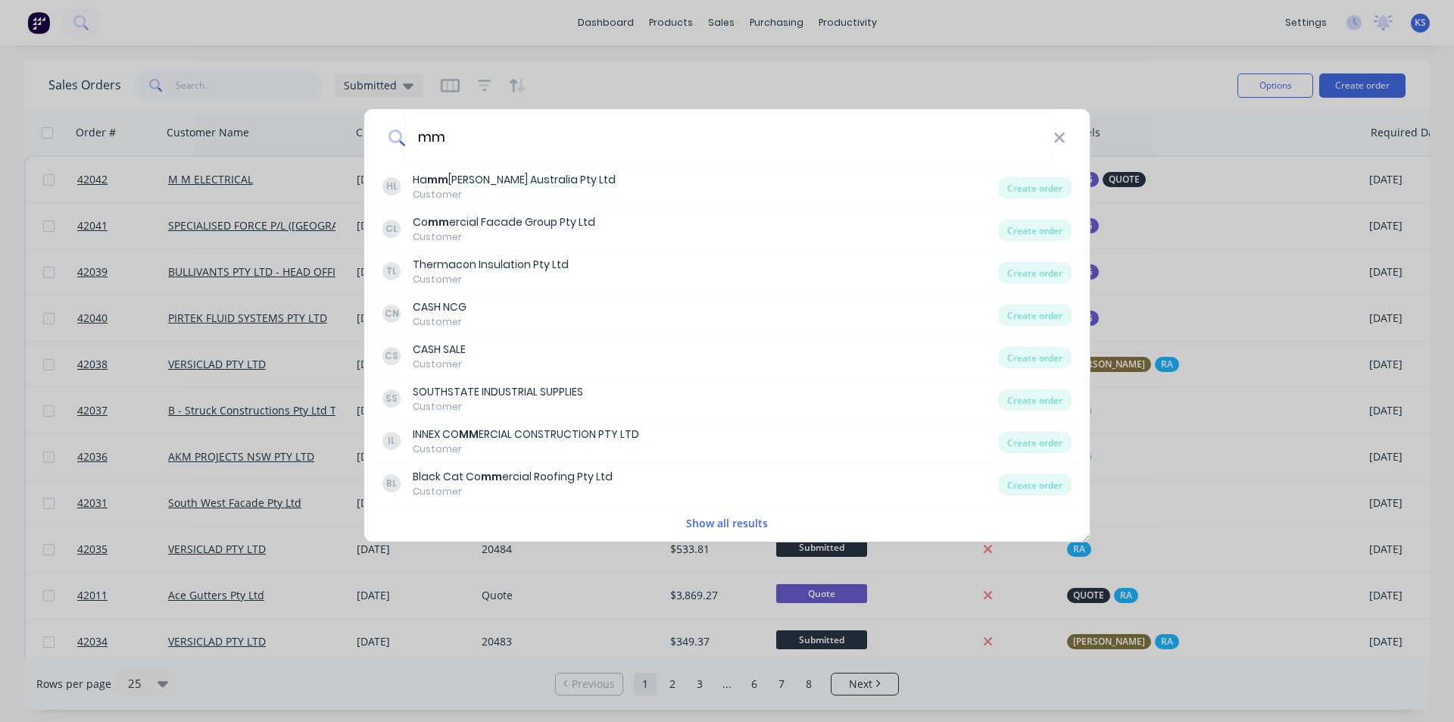
type input "mm"
click at [729, 525] on button "Show all results" at bounding box center [727, 522] width 91 height 17
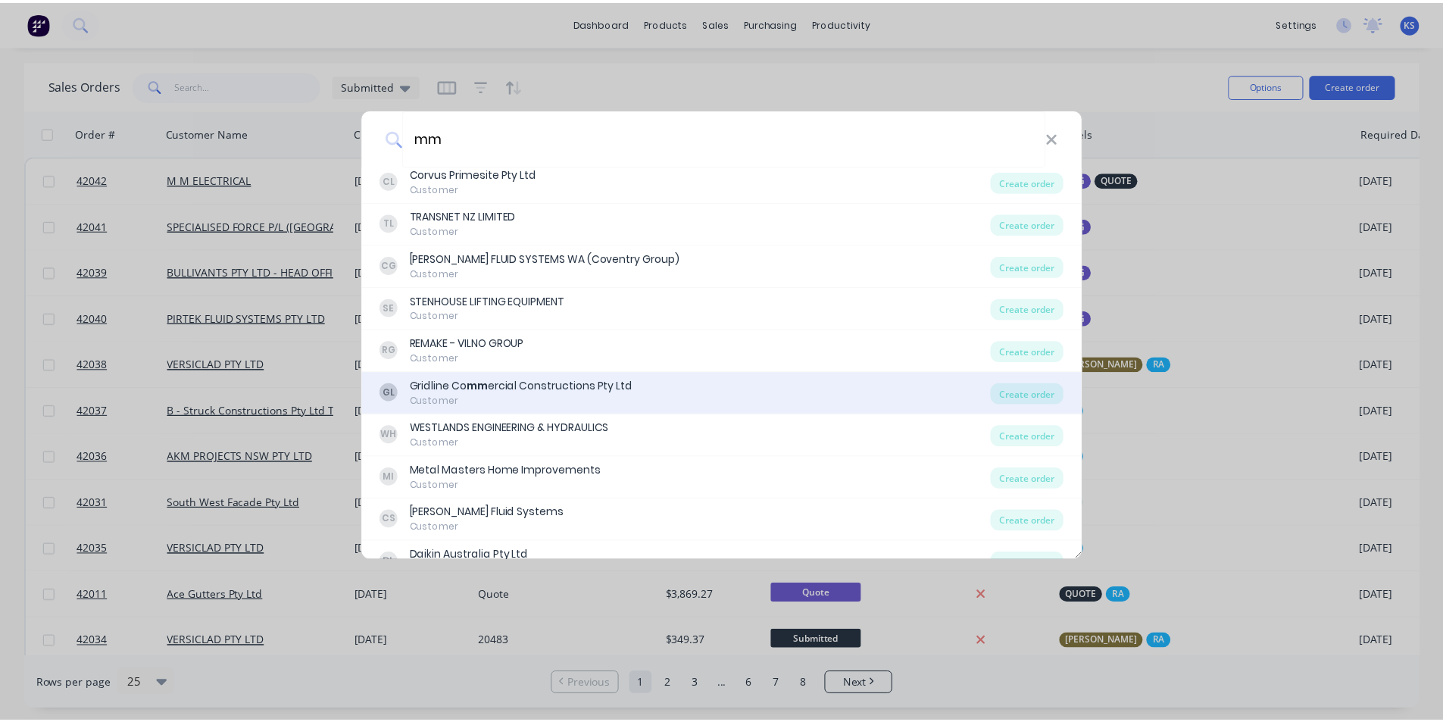
scroll to position [539, 0]
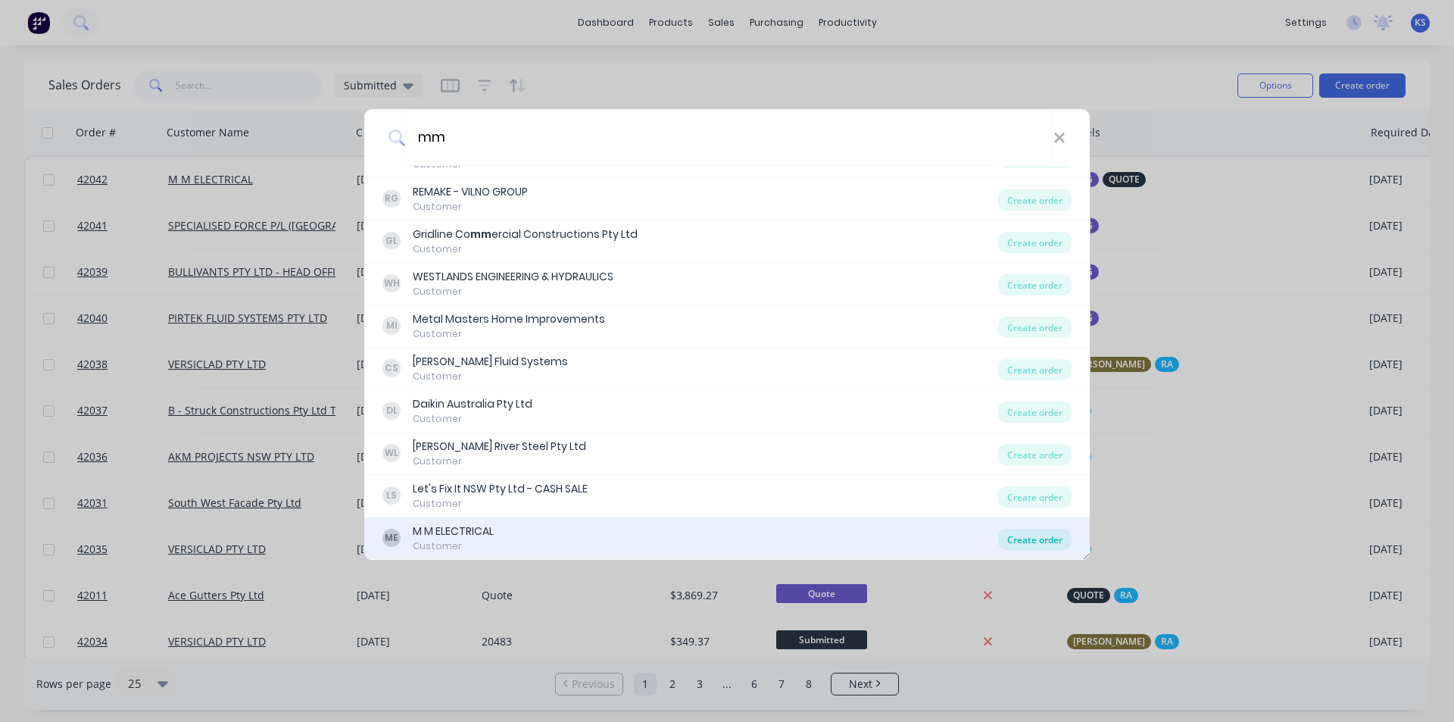
click at [1017, 542] on div "Create order" at bounding box center [1034, 539] width 73 height 21
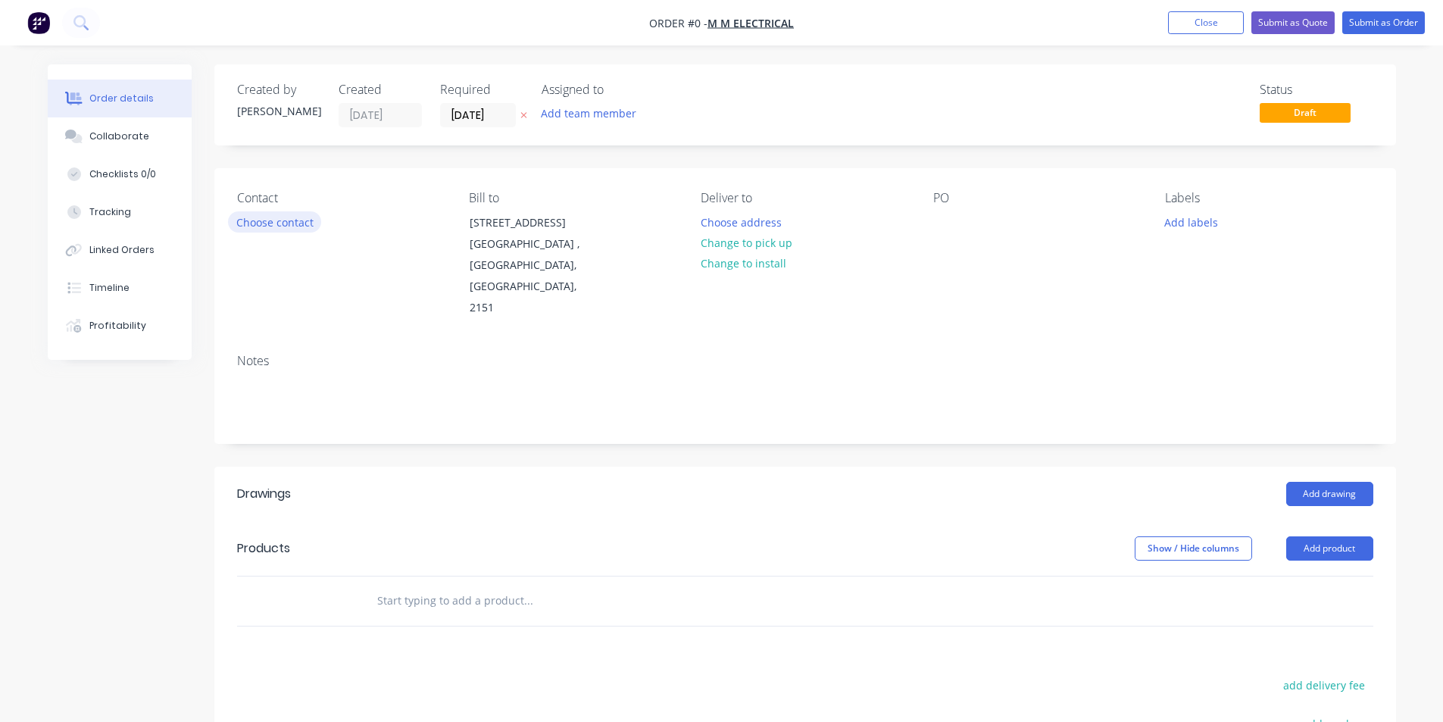
click at [287, 218] on button "Choose contact" at bounding box center [274, 221] width 93 height 20
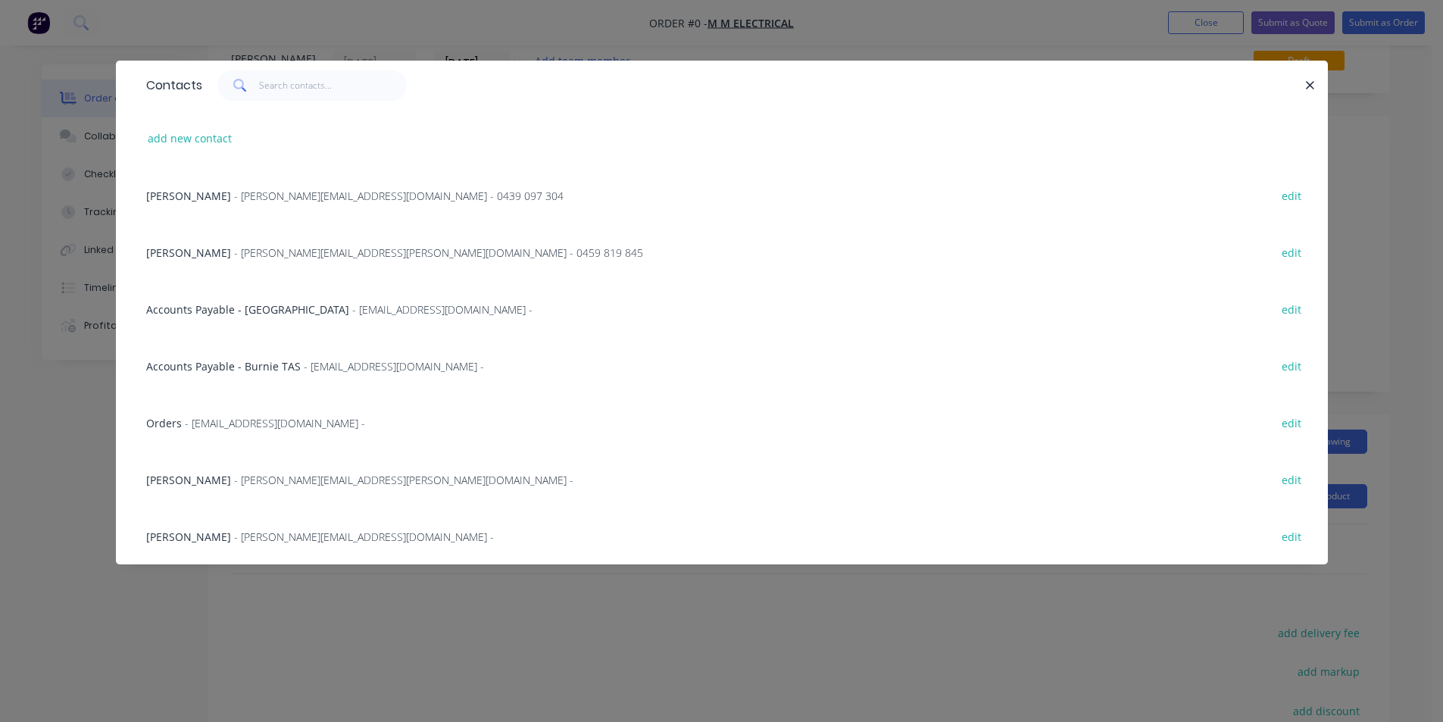
scroll to position [76, 0]
click at [342, 540] on span "- Pat.Hoareau@mmem.com.au -" at bounding box center [364, 536] width 260 height 14
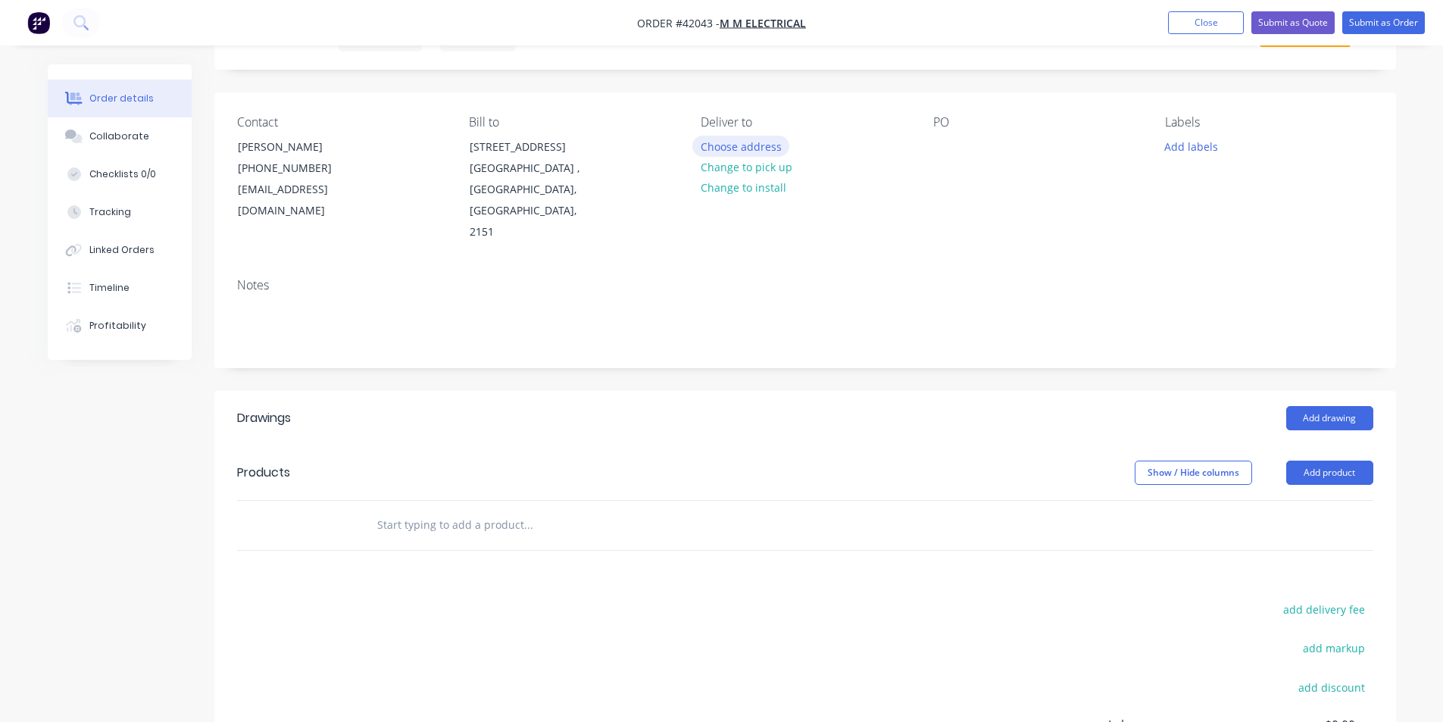
click at [718, 145] on button "Choose address" at bounding box center [740, 146] width 97 height 20
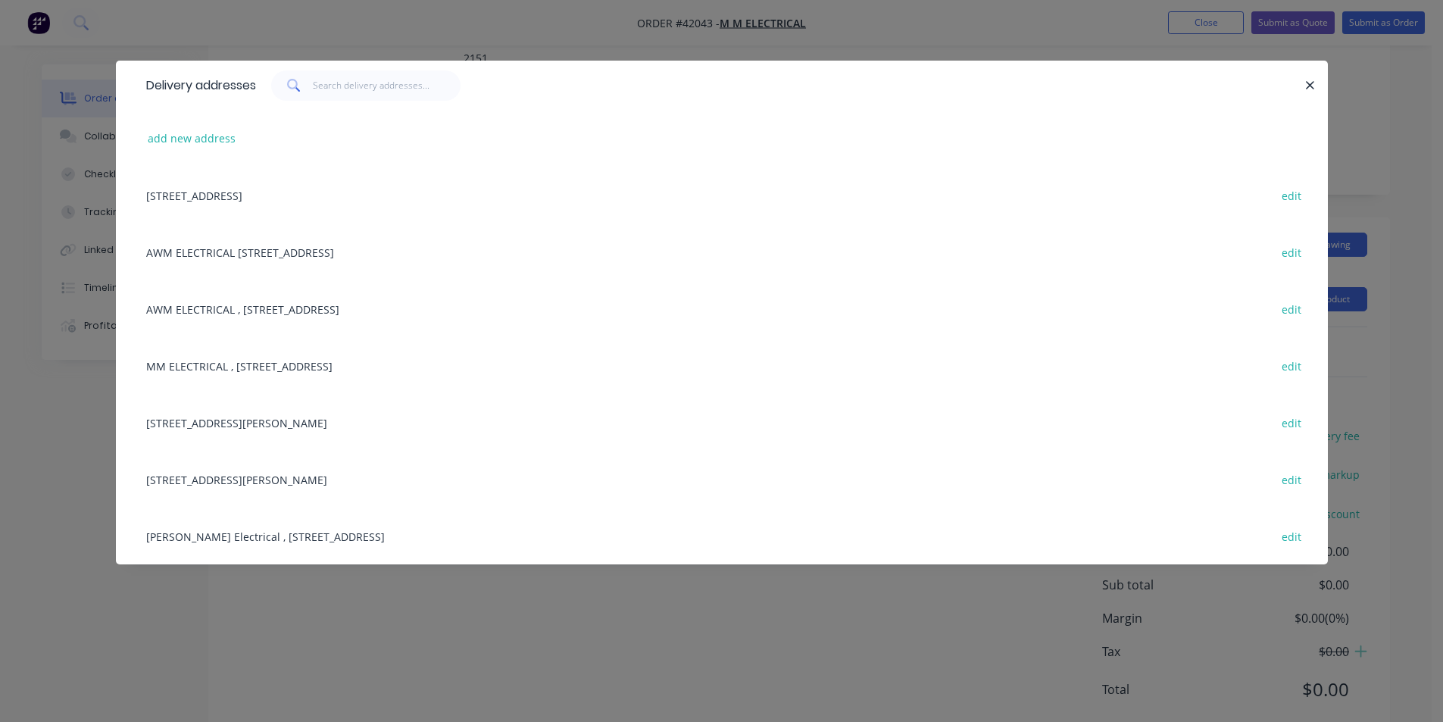
scroll to position [270, 0]
click at [1315, 83] on icon "button" at bounding box center [1310, 86] width 10 height 14
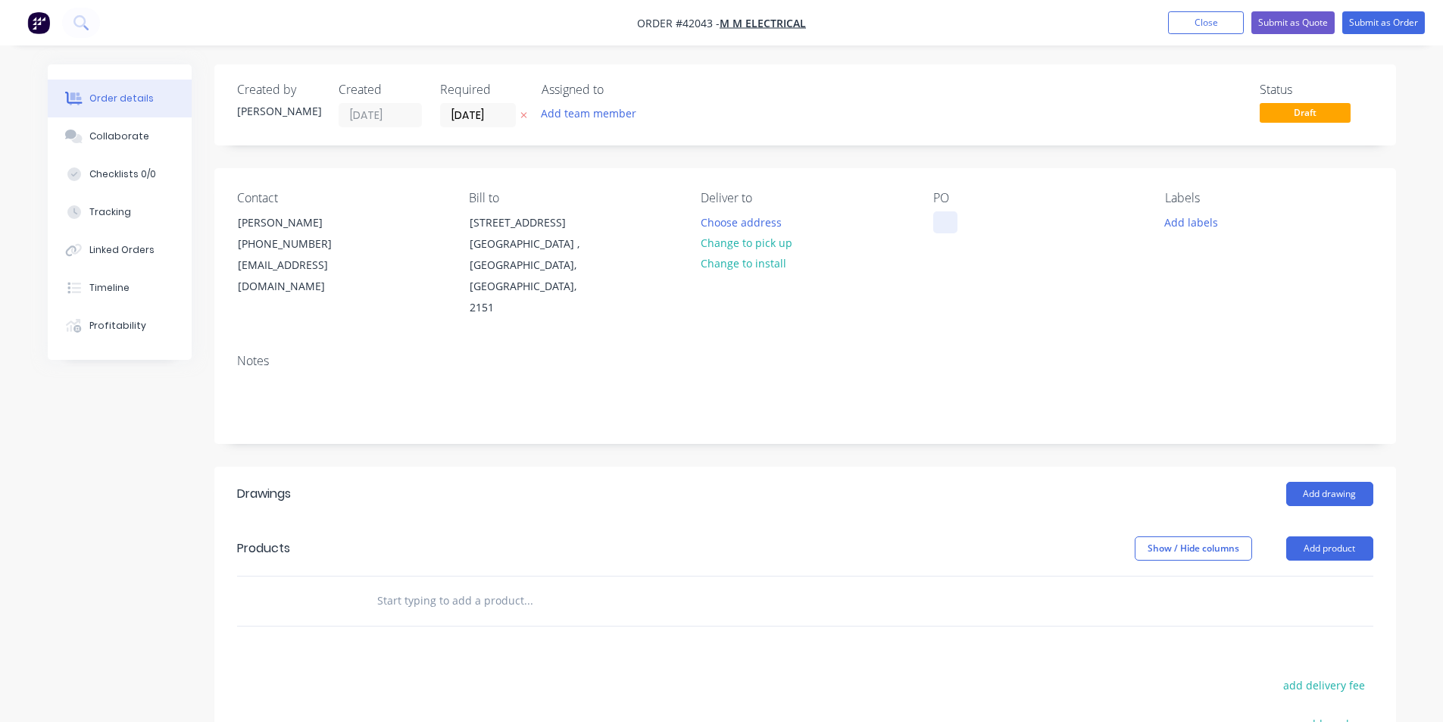
click at [938, 216] on div at bounding box center [945, 222] width 24 height 22
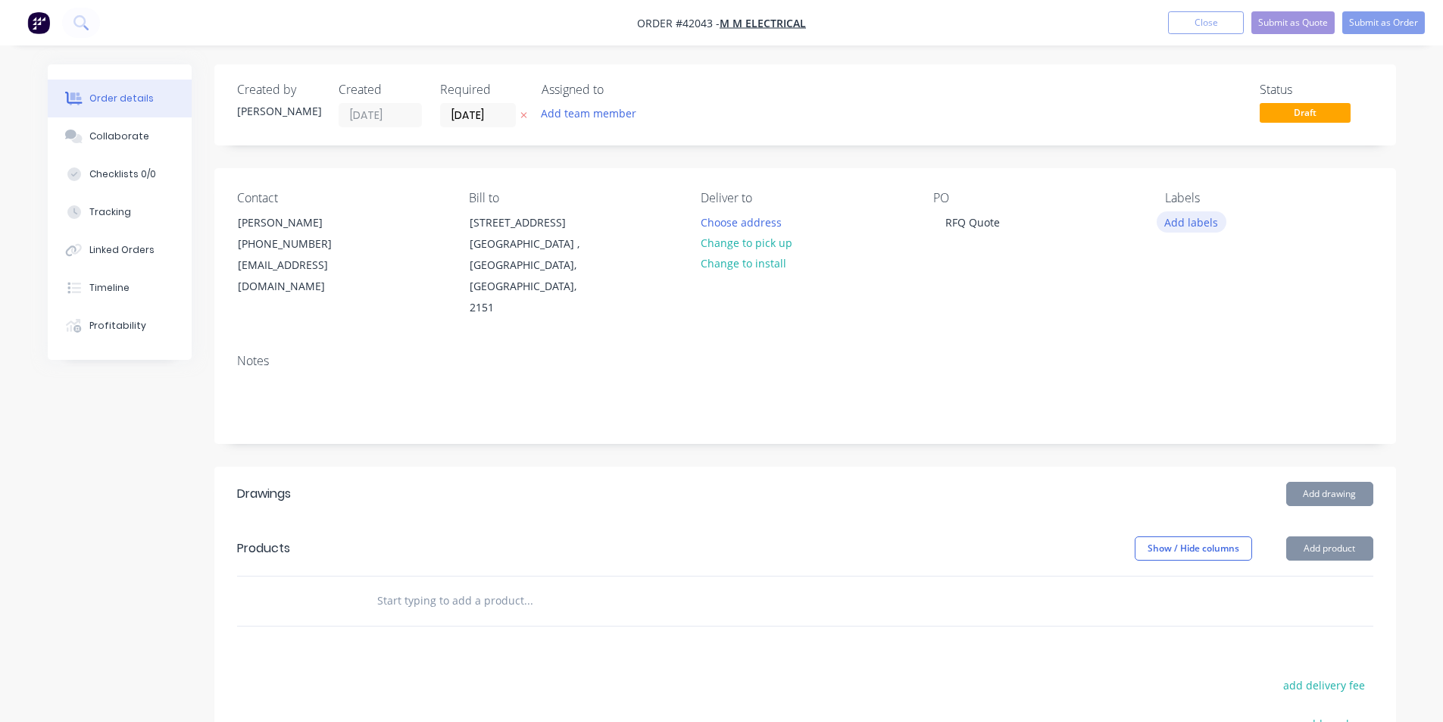
click at [1205, 220] on button "Add labels" at bounding box center [1192, 221] width 70 height 20
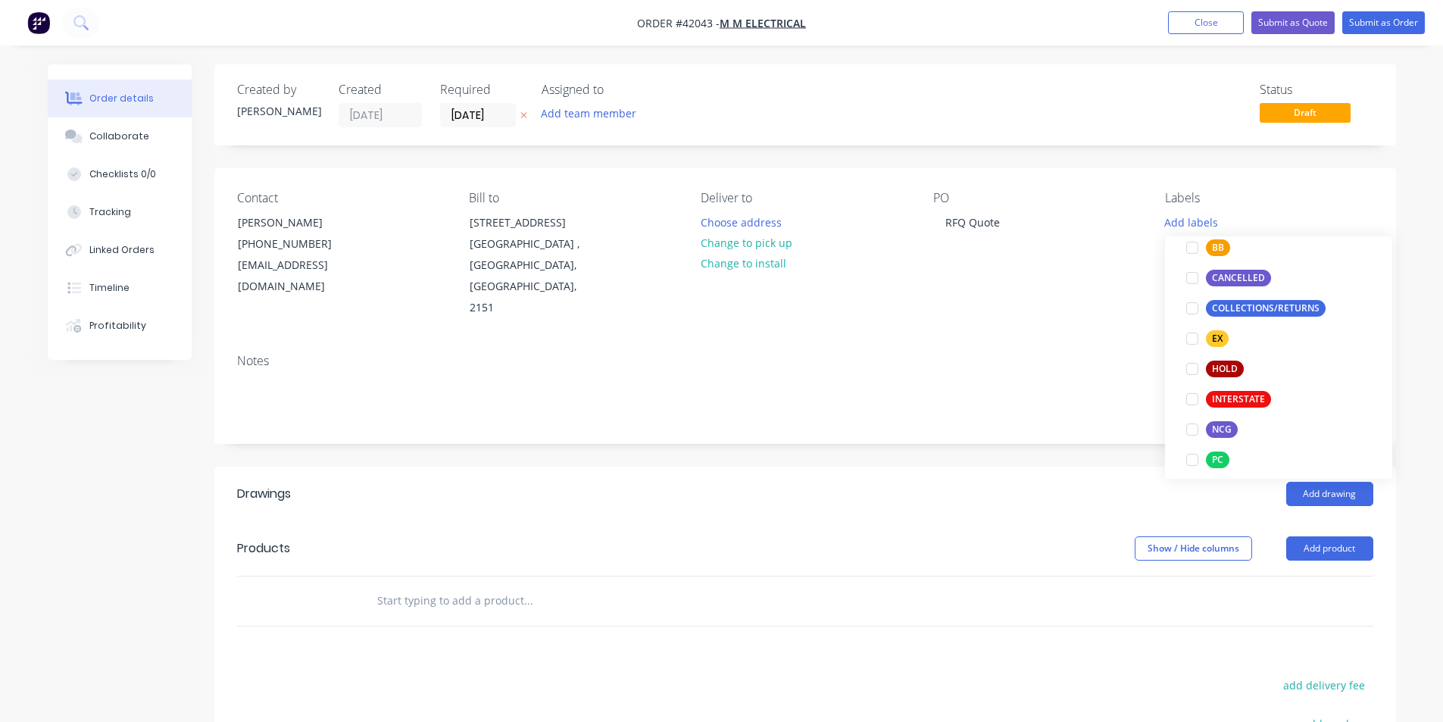
scroll to position [227, 0]
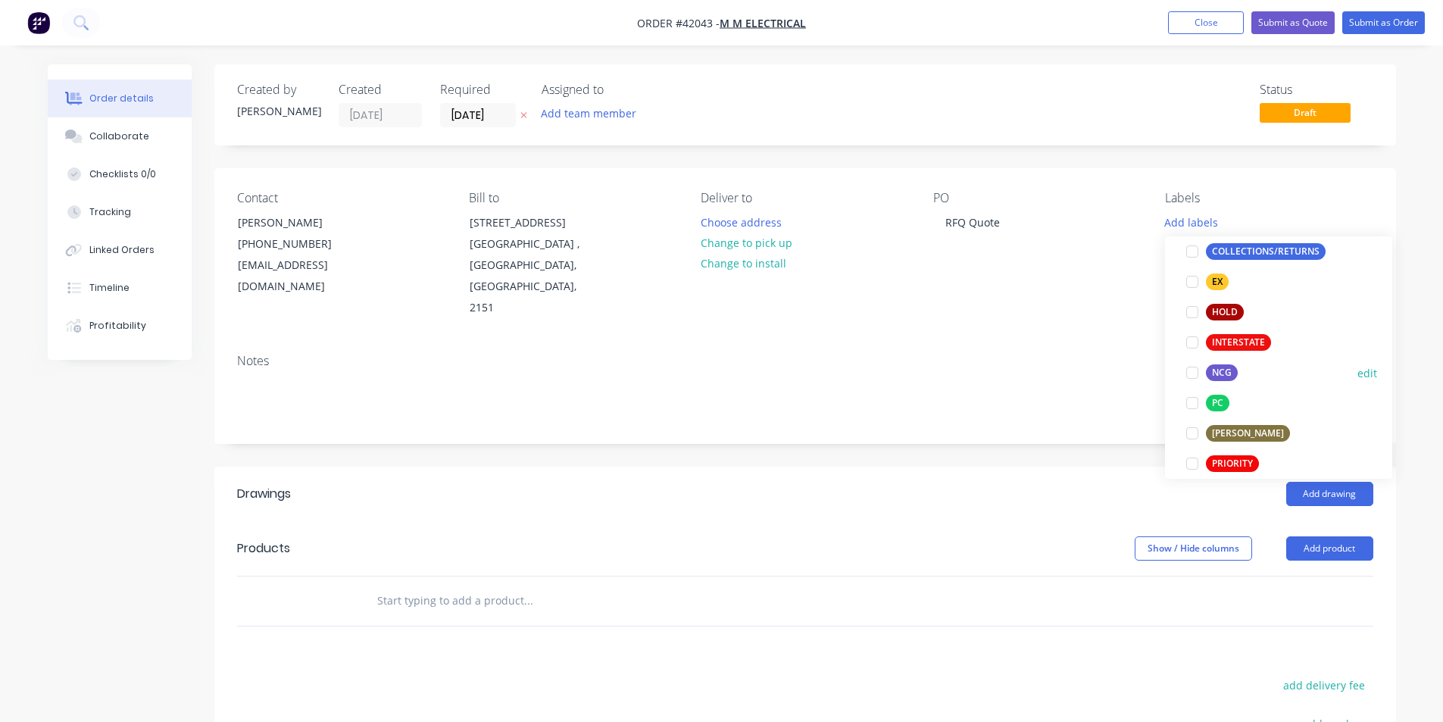
click at [1190, 370] on div at bounding box center [1192, 373] width 30 height 30
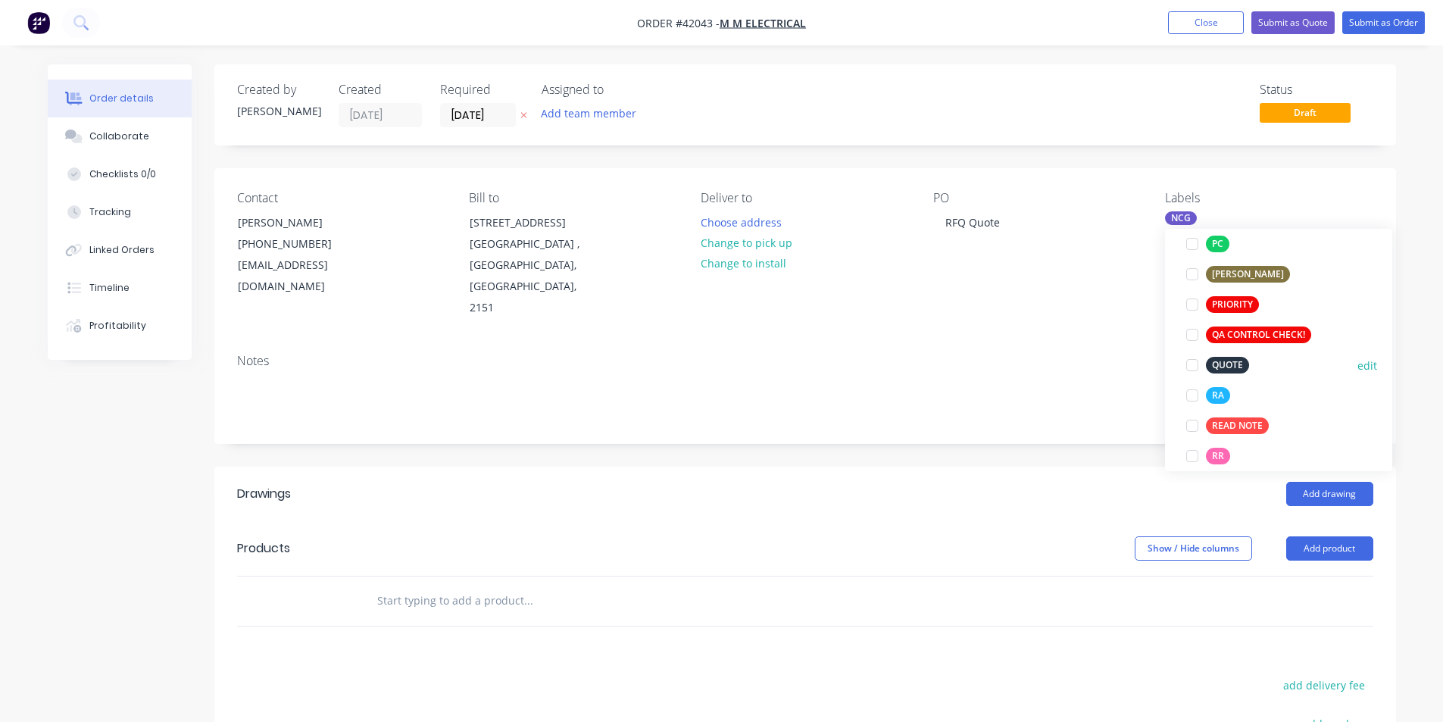
click at [1191, 364] on div at bounding box center [1192, 365] width 30 height 30
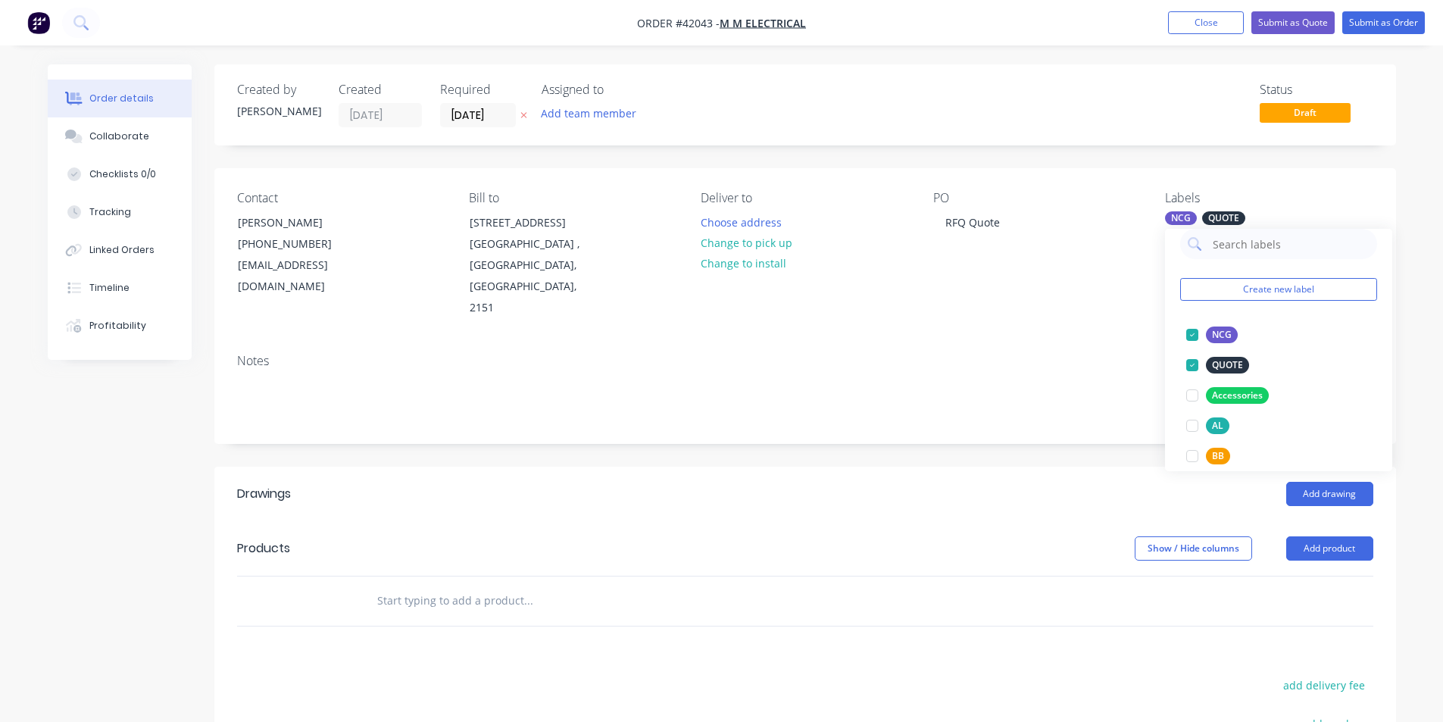
click at [1079, 482] on div "Add drawing" at bounding box center [925, 494] width 895 height 24
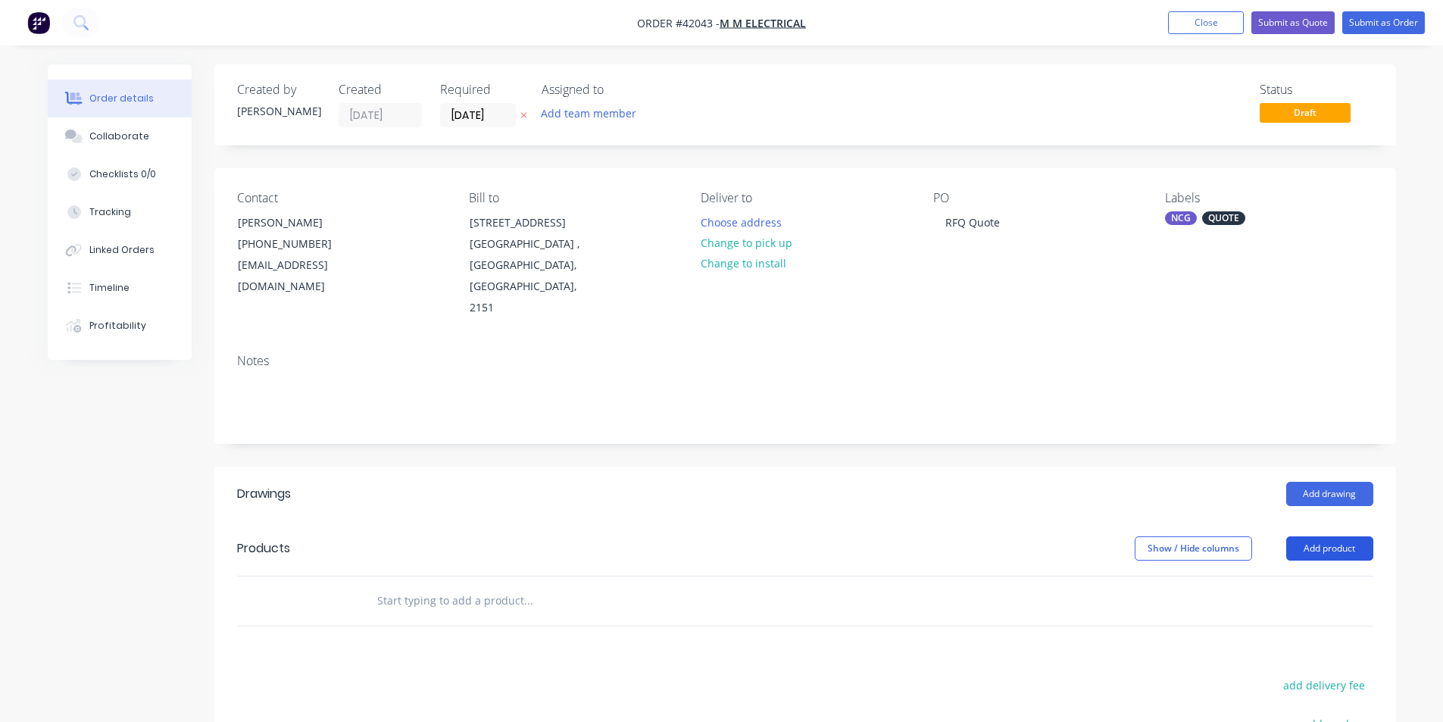
click at [1311, 536] on button "Add product" at bounding box center [1329, 548] width 87 height 24
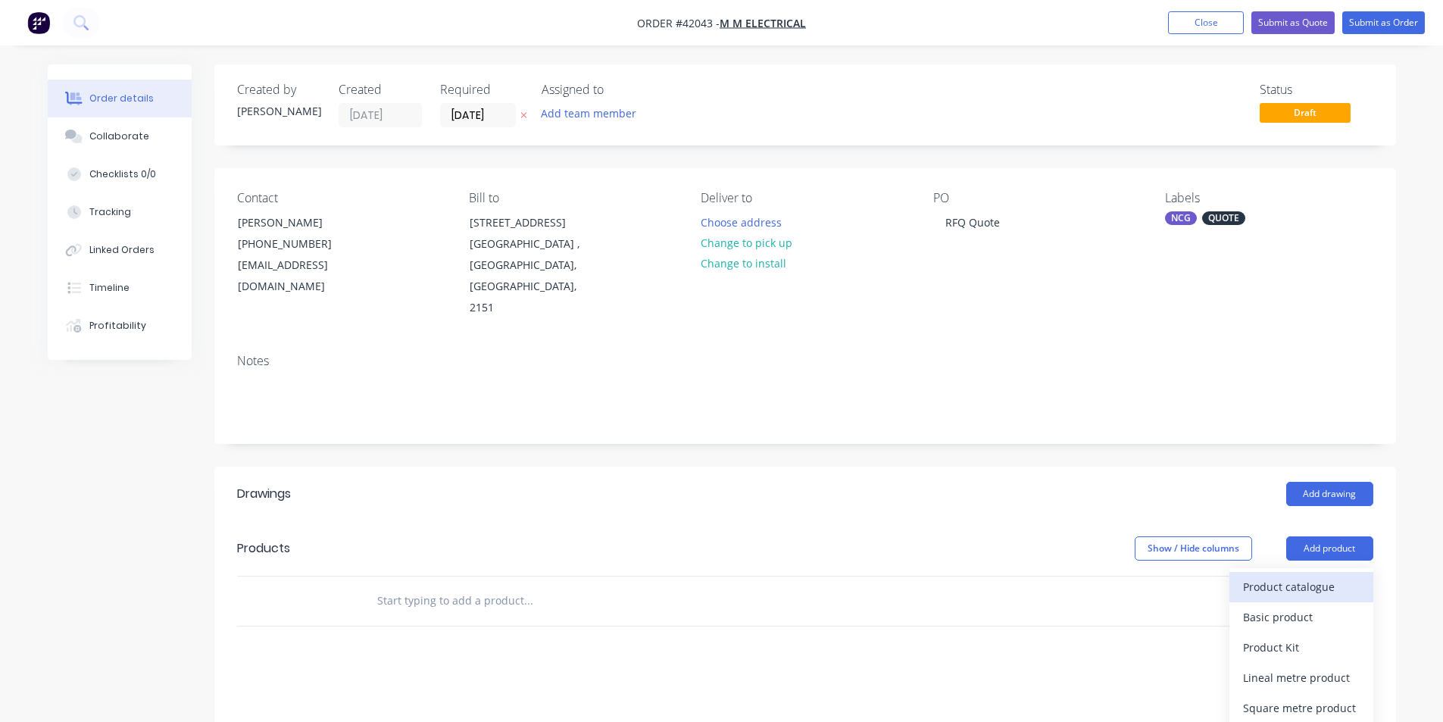
click at [1307, 576] on div "Product catalogue" at bounding box center [1301, 587] width 117 height 22
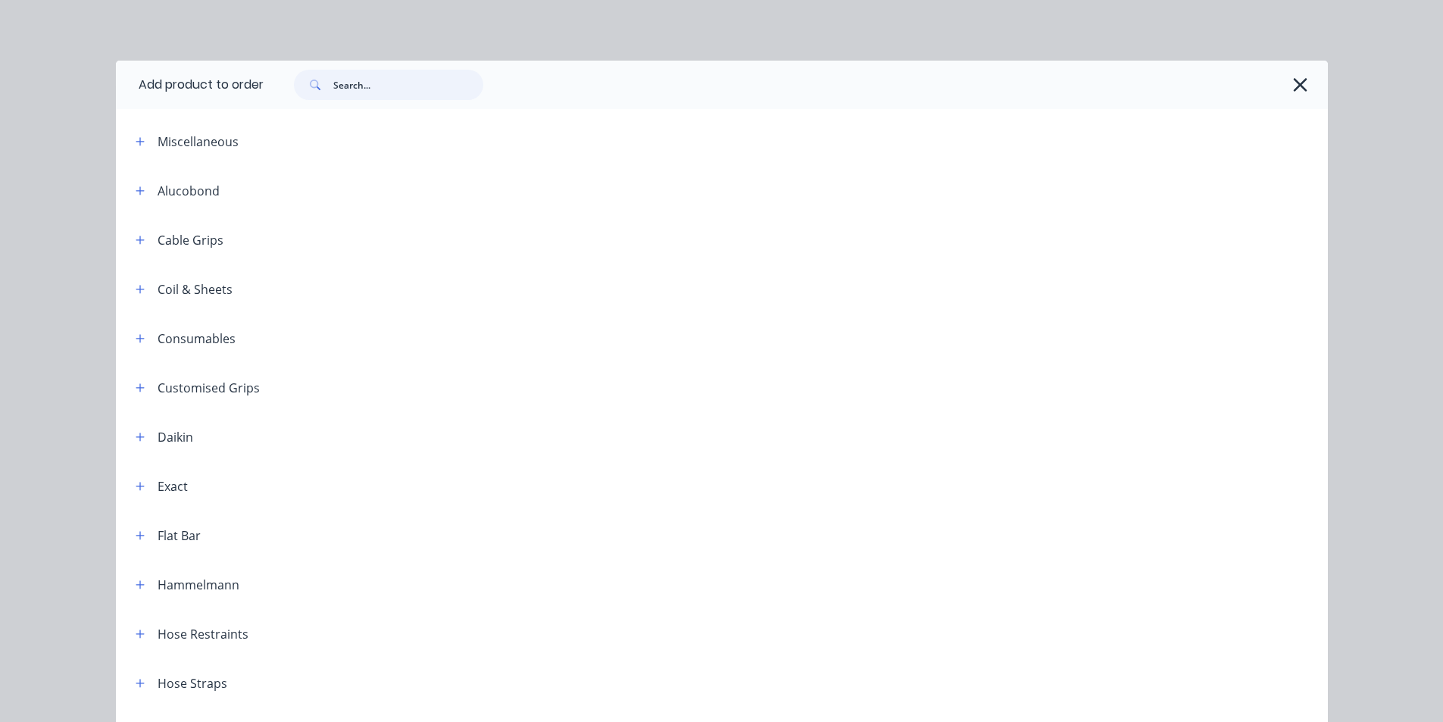
click at [392, 85] on input "text" at bounding box center [408, 85] width 150 height 30
type input "c1"
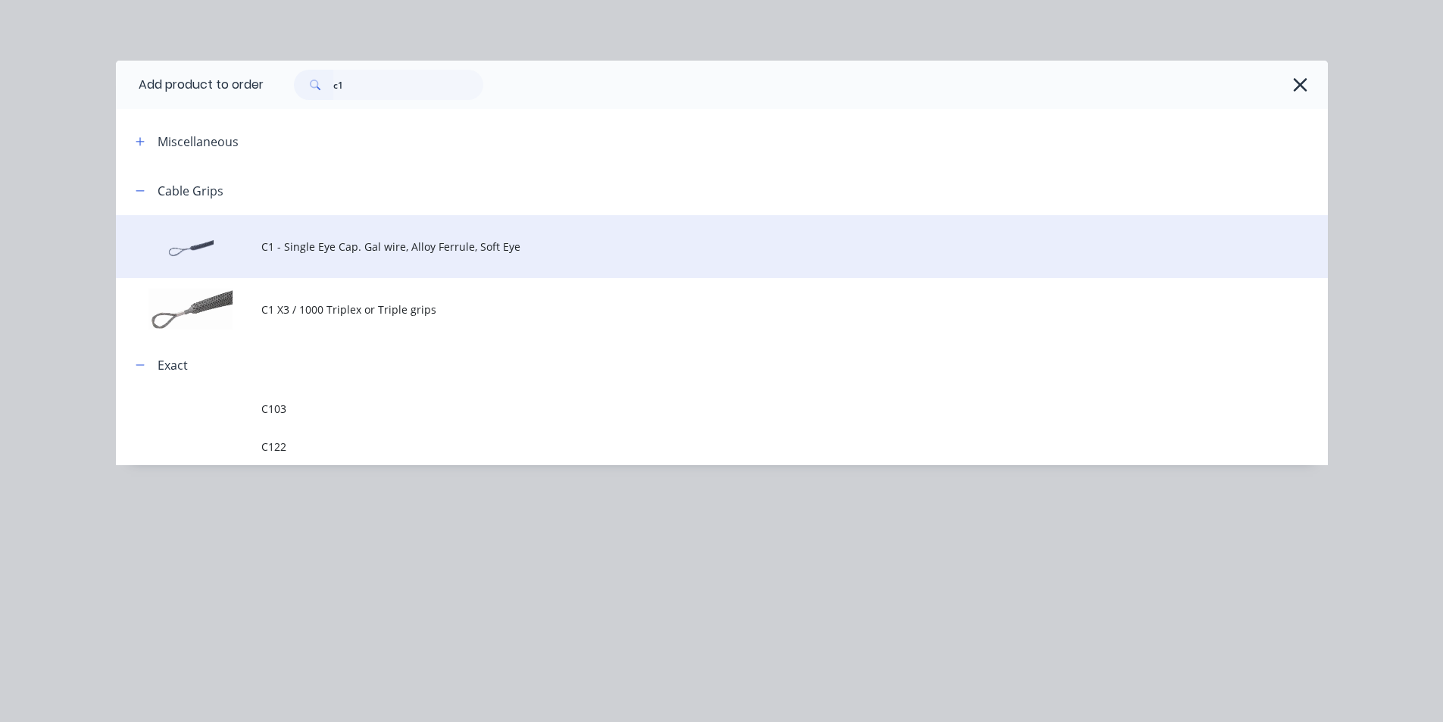
click at [383, 245] on span "C1 - Single Eye Cap. Gal wire, Alloy Ferrule, Soft Eye" at bounding box center [687, 247] width 853 height 16
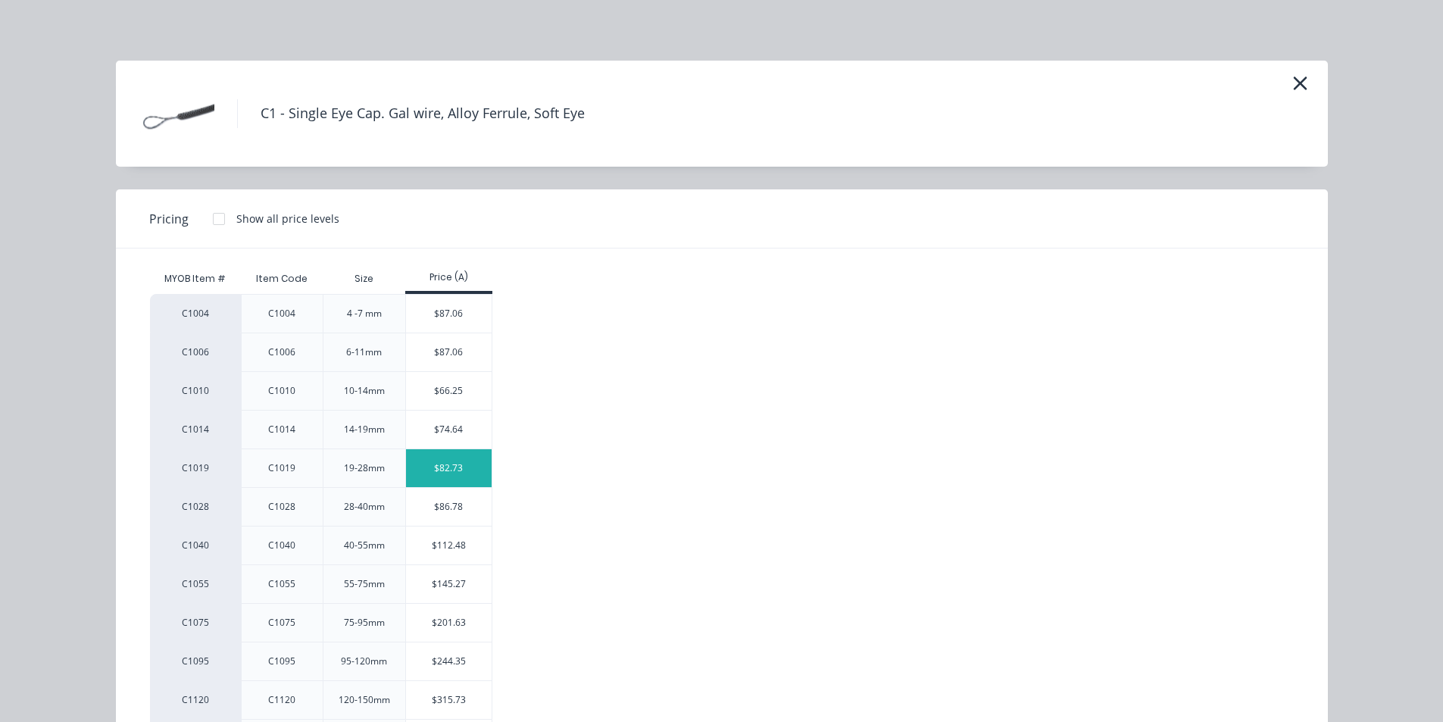
click at [439, 473] on div "$82.73" at bounding box center [449, 468] width 86 height 38
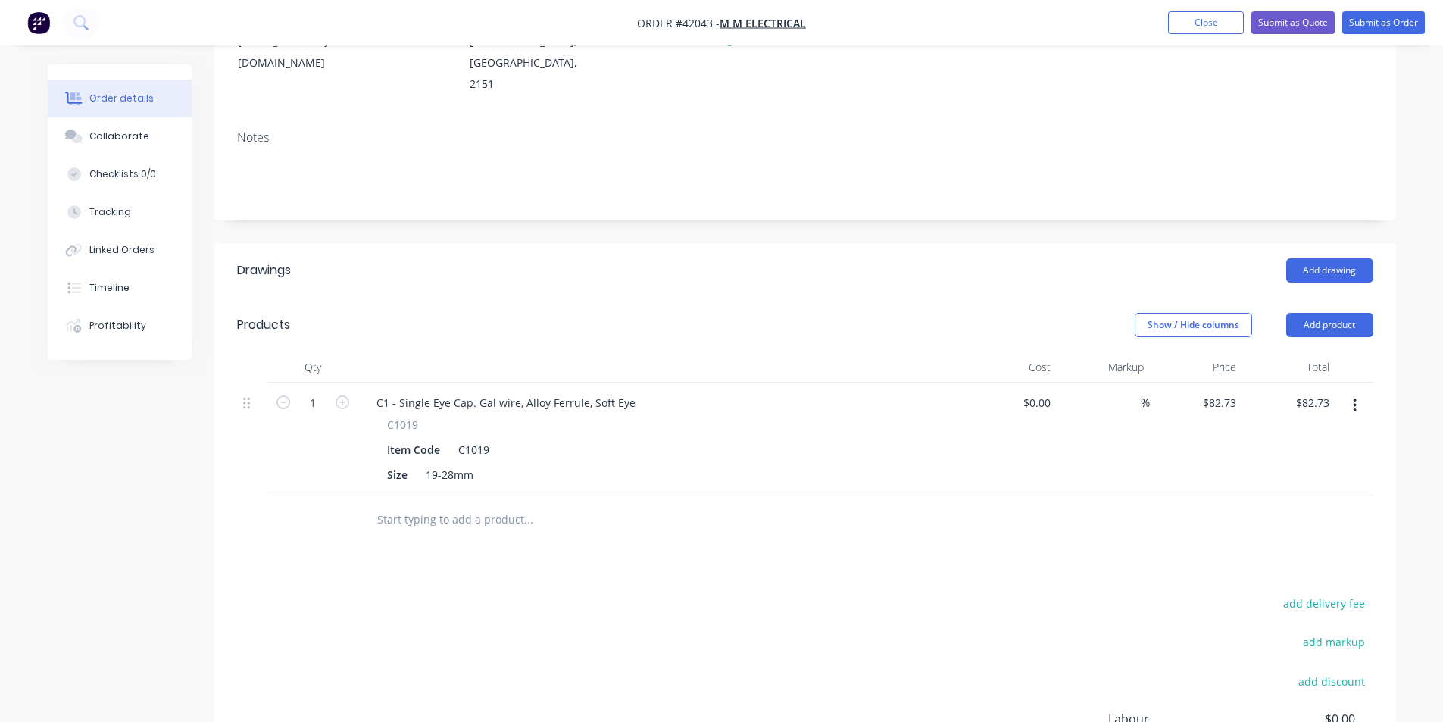
scroll to position [227, 0]
click at [321, 388] on input "1" at bounding box center [312, 399] width 39 height 23
click at [1358, 388] on button "button" at bounding box center [1355, 401] width 36 height 27
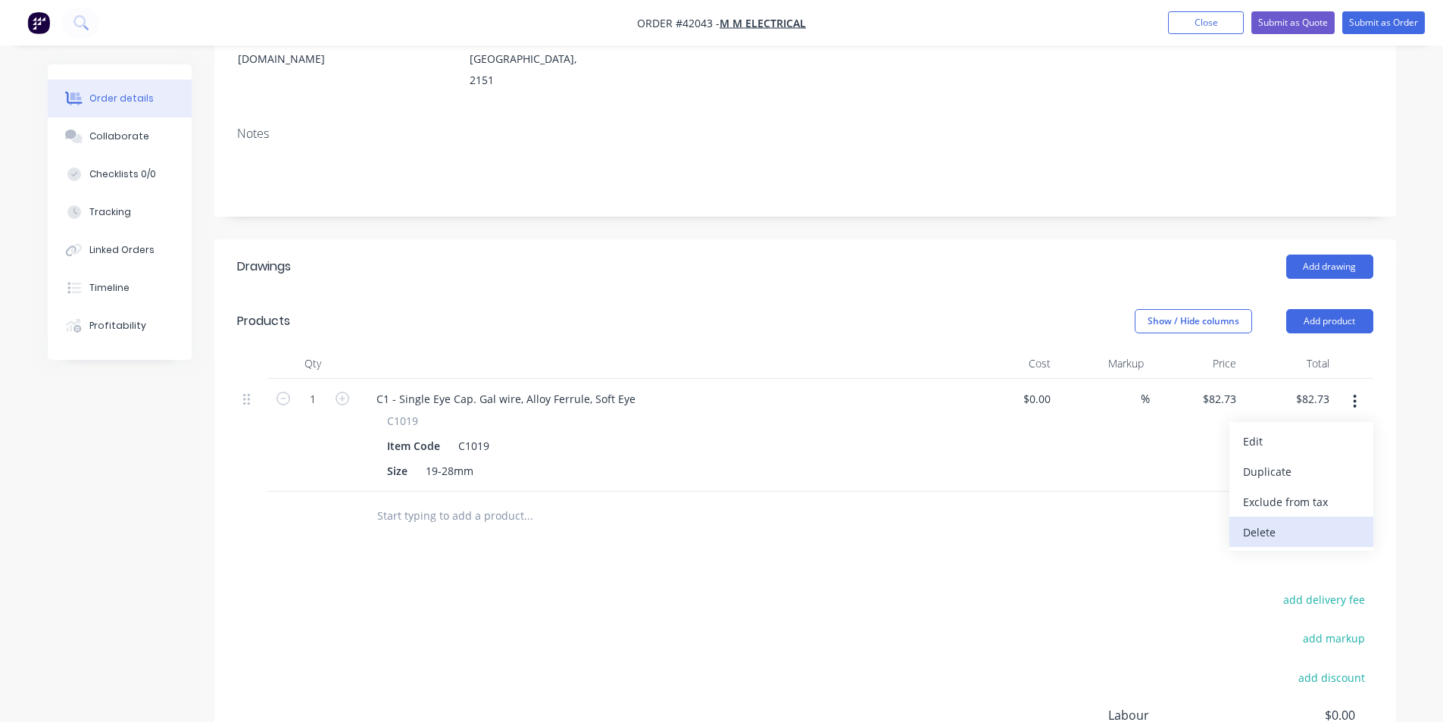
click at [1307, 521] on div "Delete" at bounding box center [1301, 532] width 117 height 22
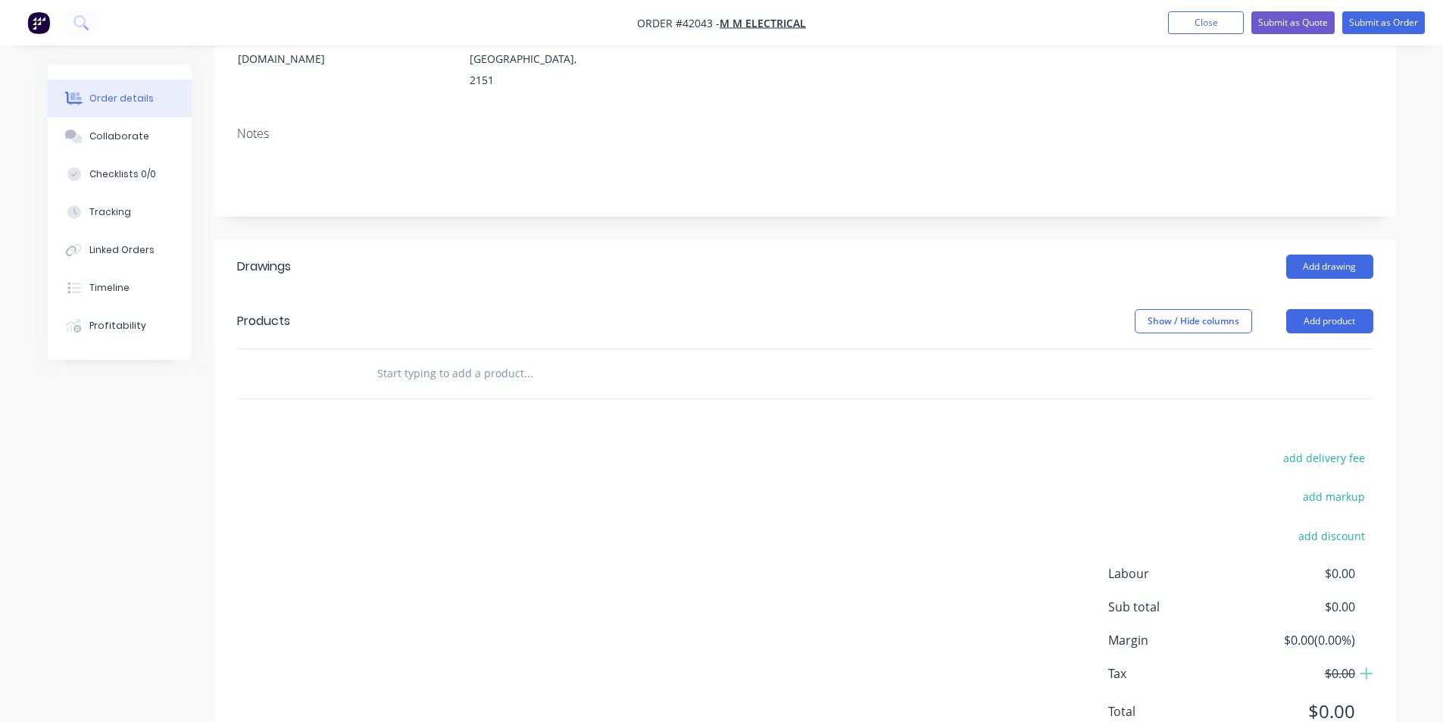
click at [916, 294] on header "Products Show / Hide columns Add product" at bounding box center [805, 321] width 1182 height 55
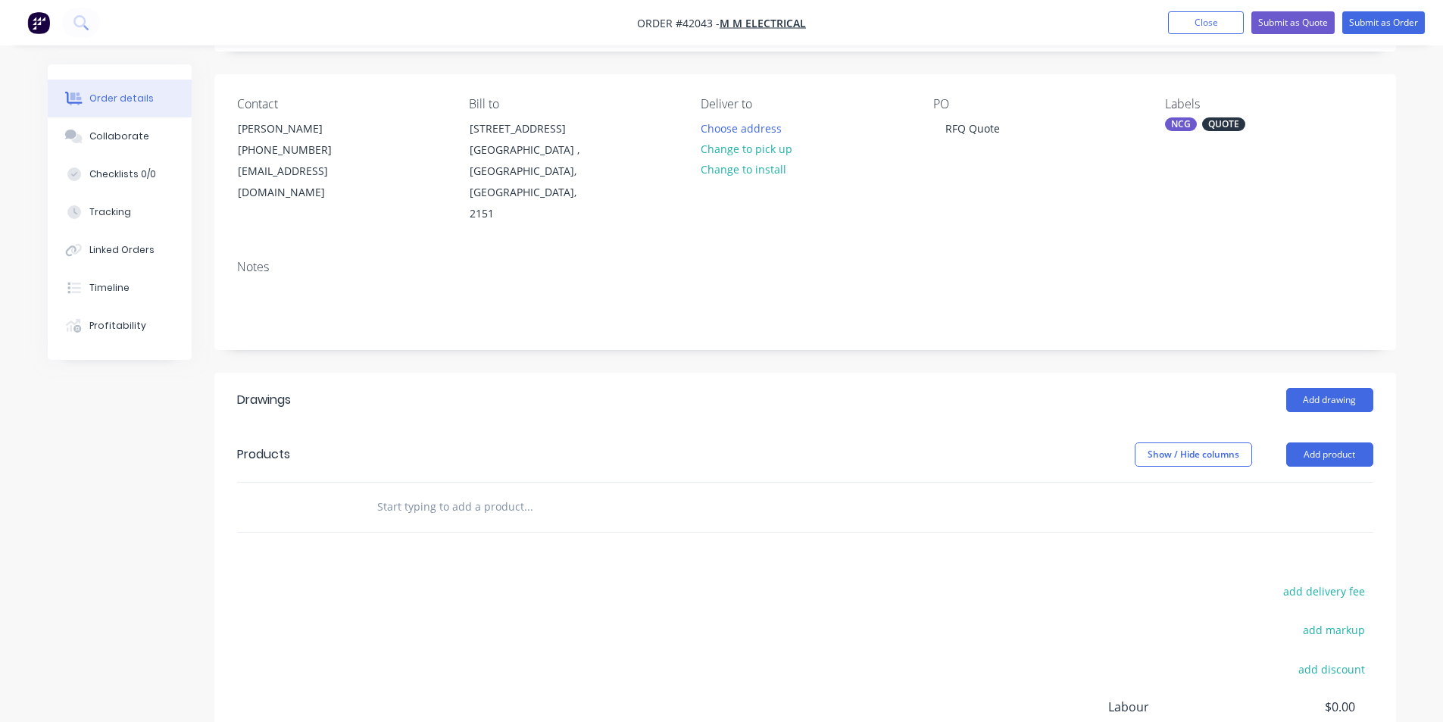
scroll to position [0, 0]
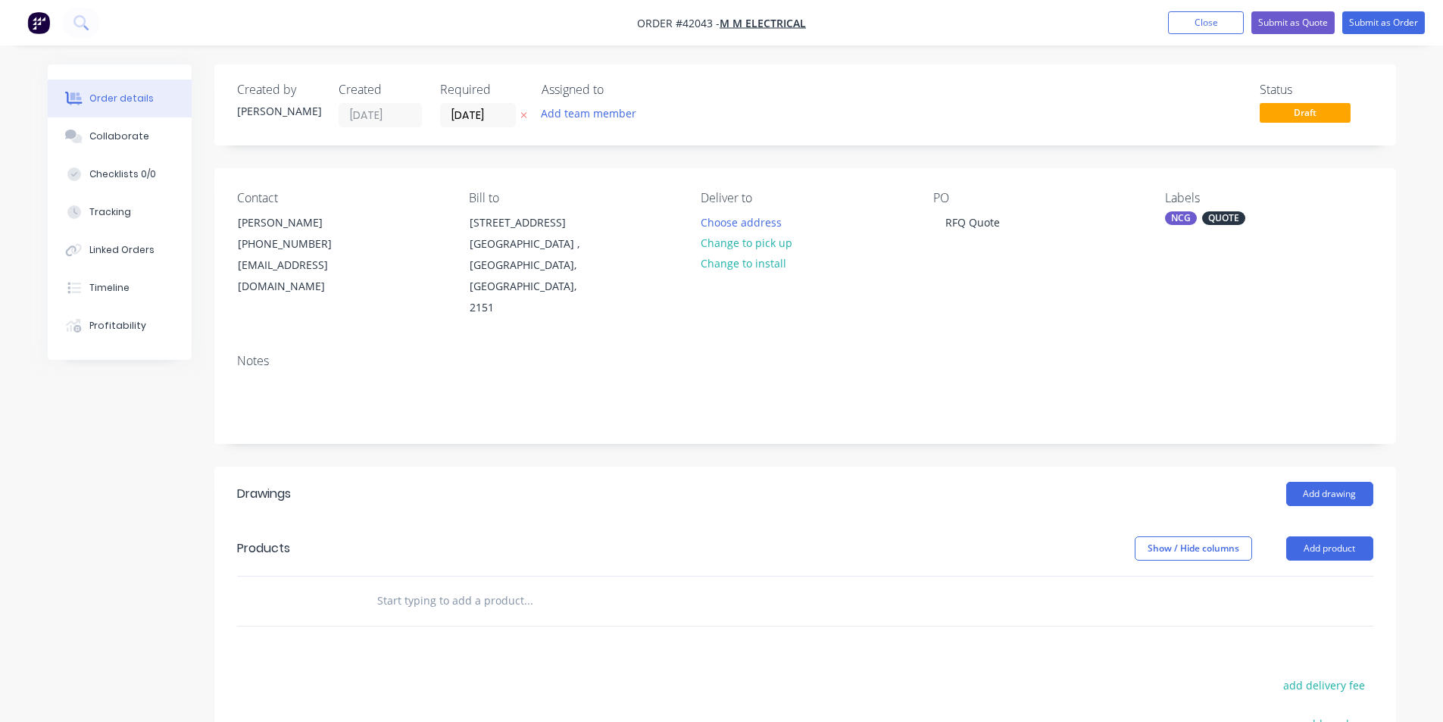
click at [976, 84] on div "Status Draft" at bounding box center [1033, 105] width 680 height 45
click at [1025, 38] on nav "Order #42043 - M M ELECTRICAL Add product Close Submit as Quote Submit as Order" at bounding box center [721, 22] width 1443 height 45
click at [1204, 19] on button "Close" at bounding box center [1206, 22] width 76 height 23
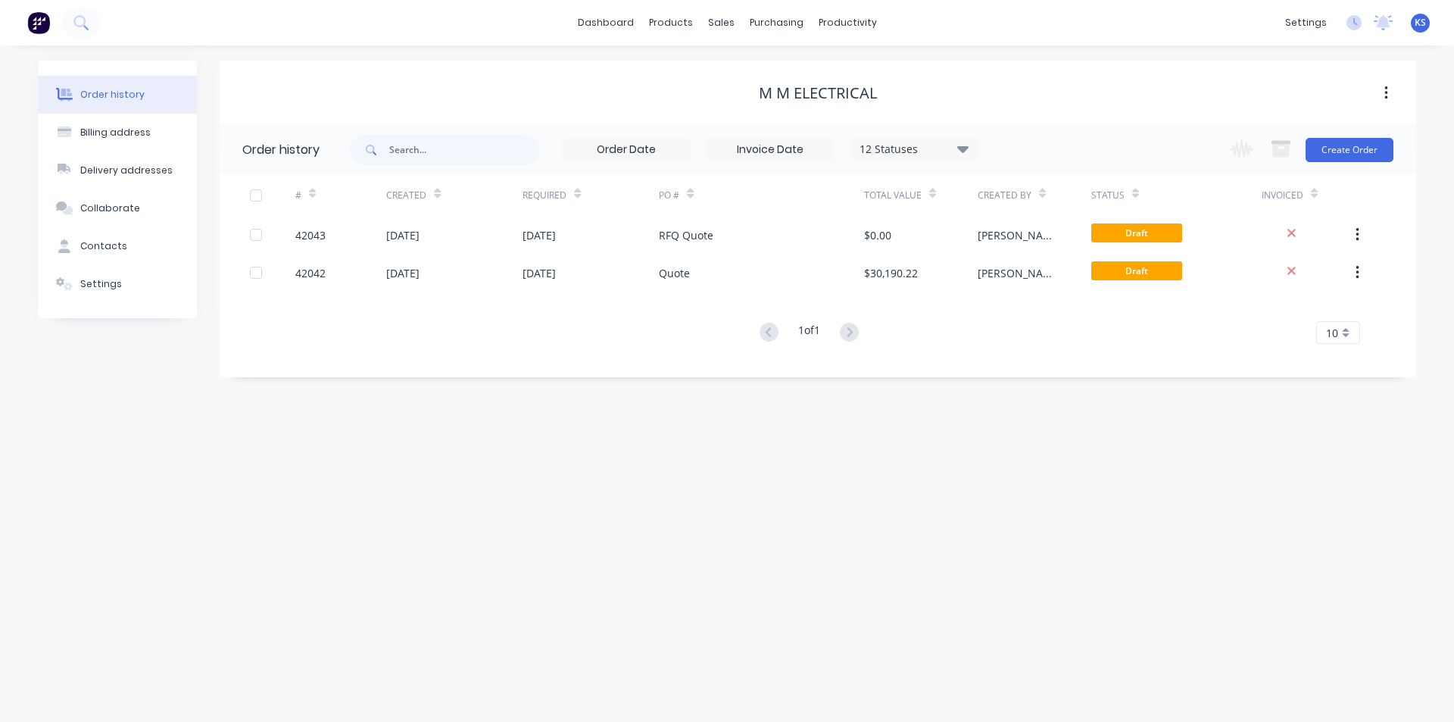
click at [1106, 85] on div "M M ELECTRICAL" at bounding box center [818, 93] width 1197 height 18
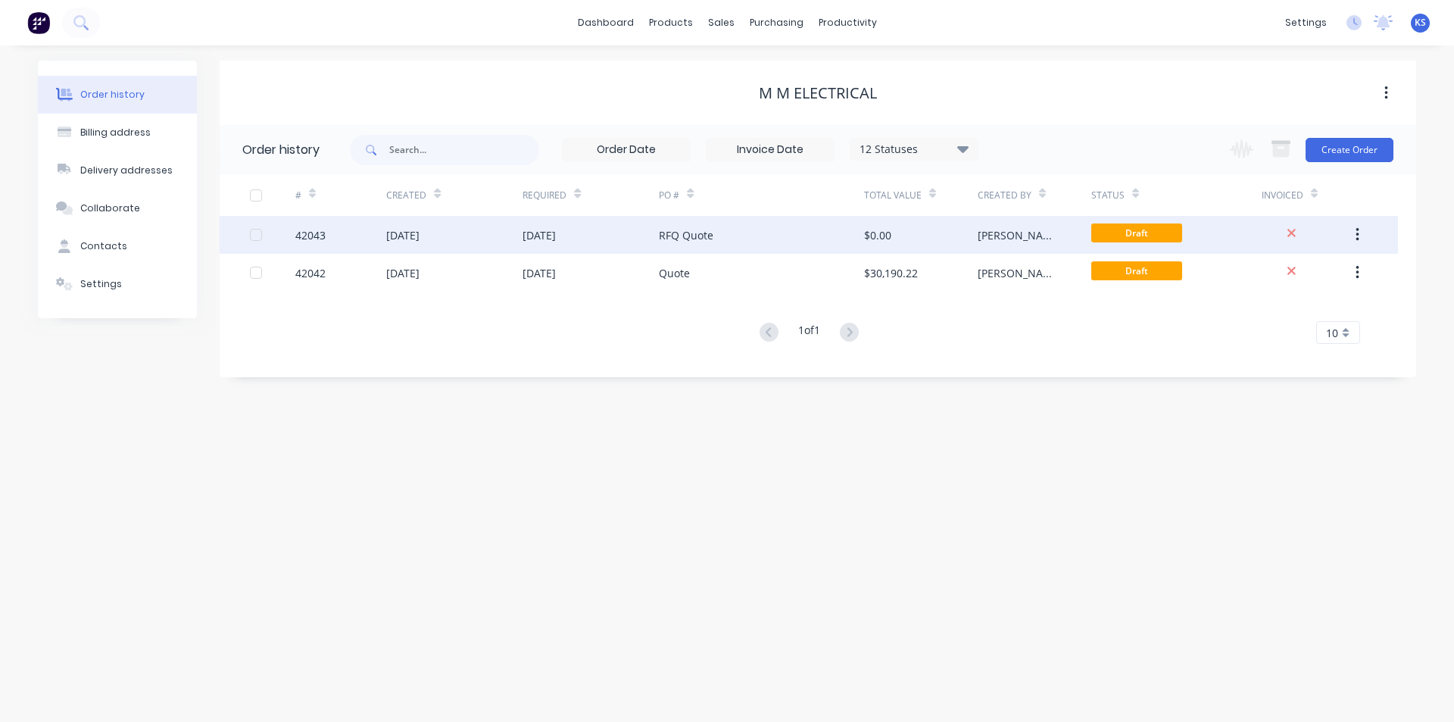
click at [734, 236] on div "RFQ Quote" at bounding box center [761, 235] width 205 height 38
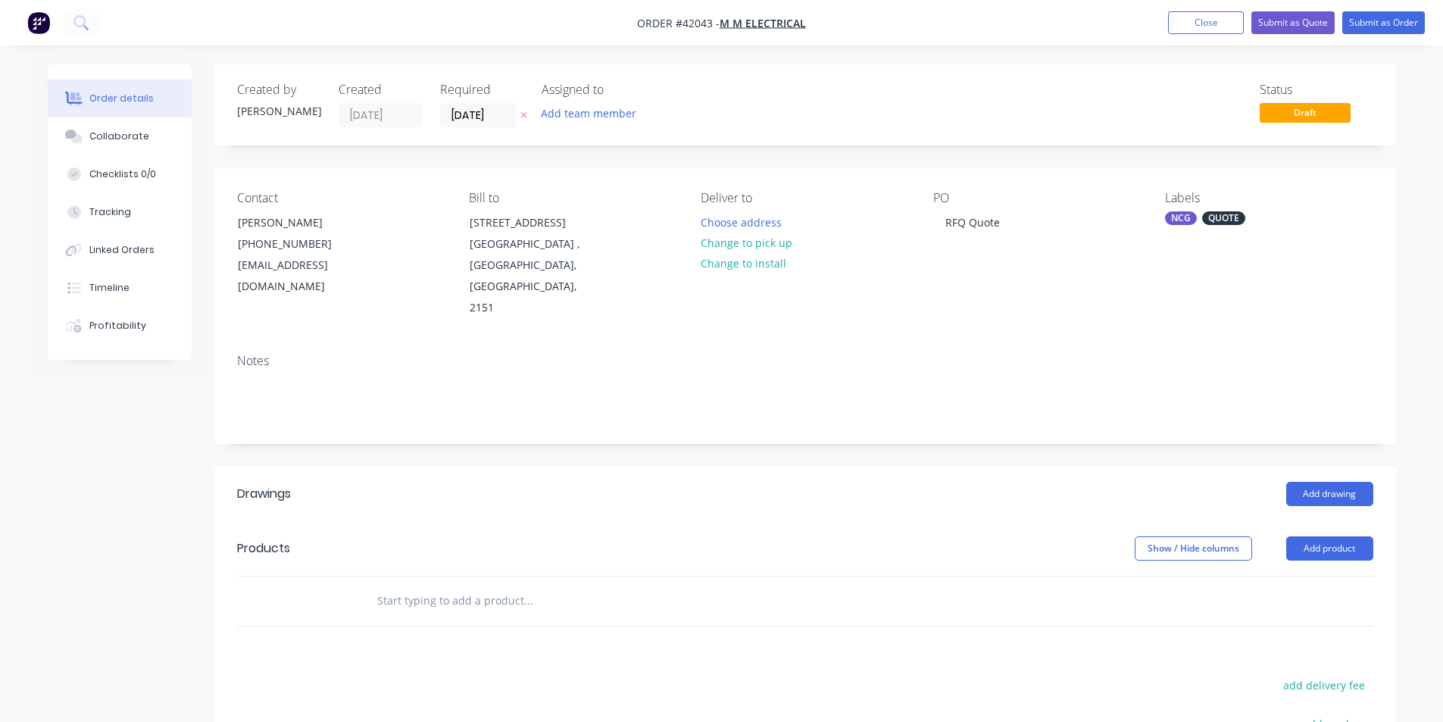
click at [854, 416] on div "Notes" at bounding box center [805, 393] width 1182 height 102
click at [155, 402] on div "Created by Kendall Created 01/10/25 Required 01/10/25 Assigned to Add team memb…" at bounding box center [722, 538] width 1348 height 948
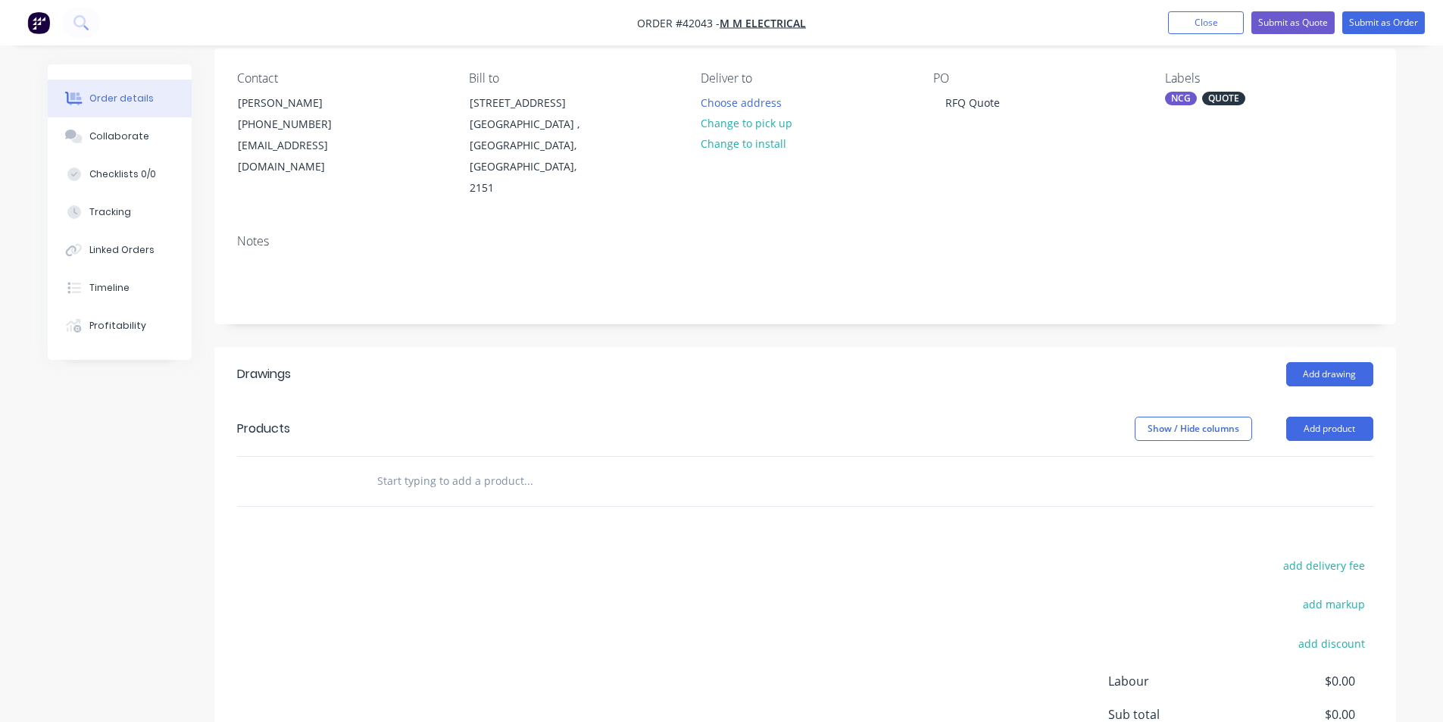
scroll to position [227, 0]
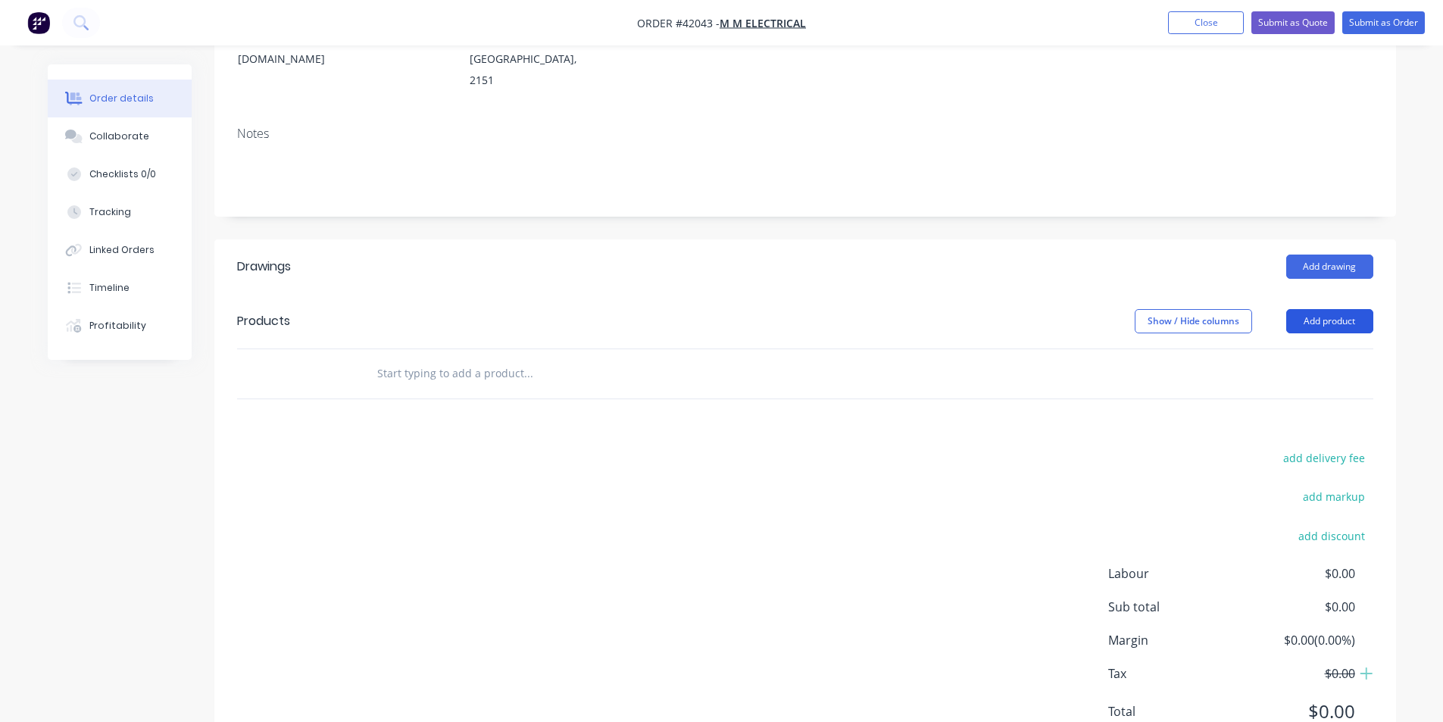
click at [1292, 309] on button "Add product" at bounding box center [1329, 321] width 87 height 24
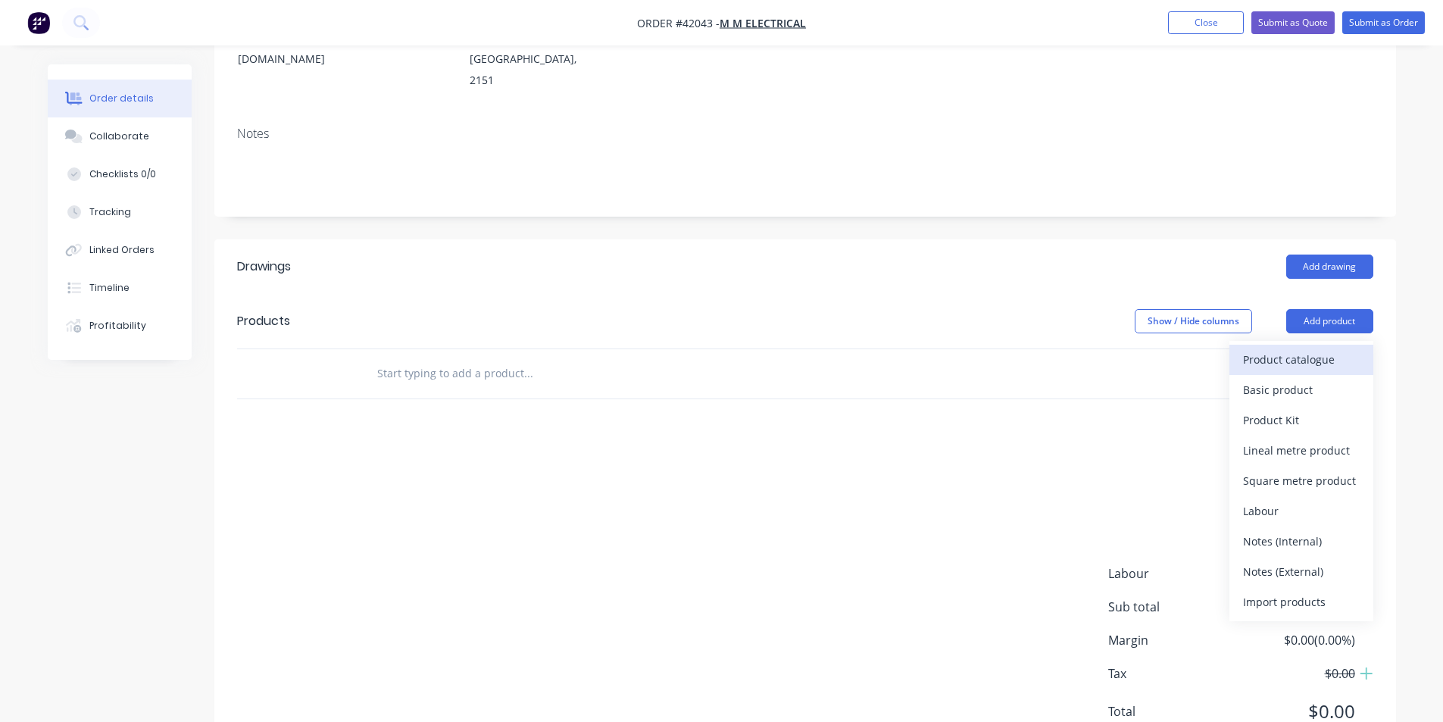
click at [1287, 348] on div "Product catalogue" at bounding box center [1301, 359] width 117 height 22
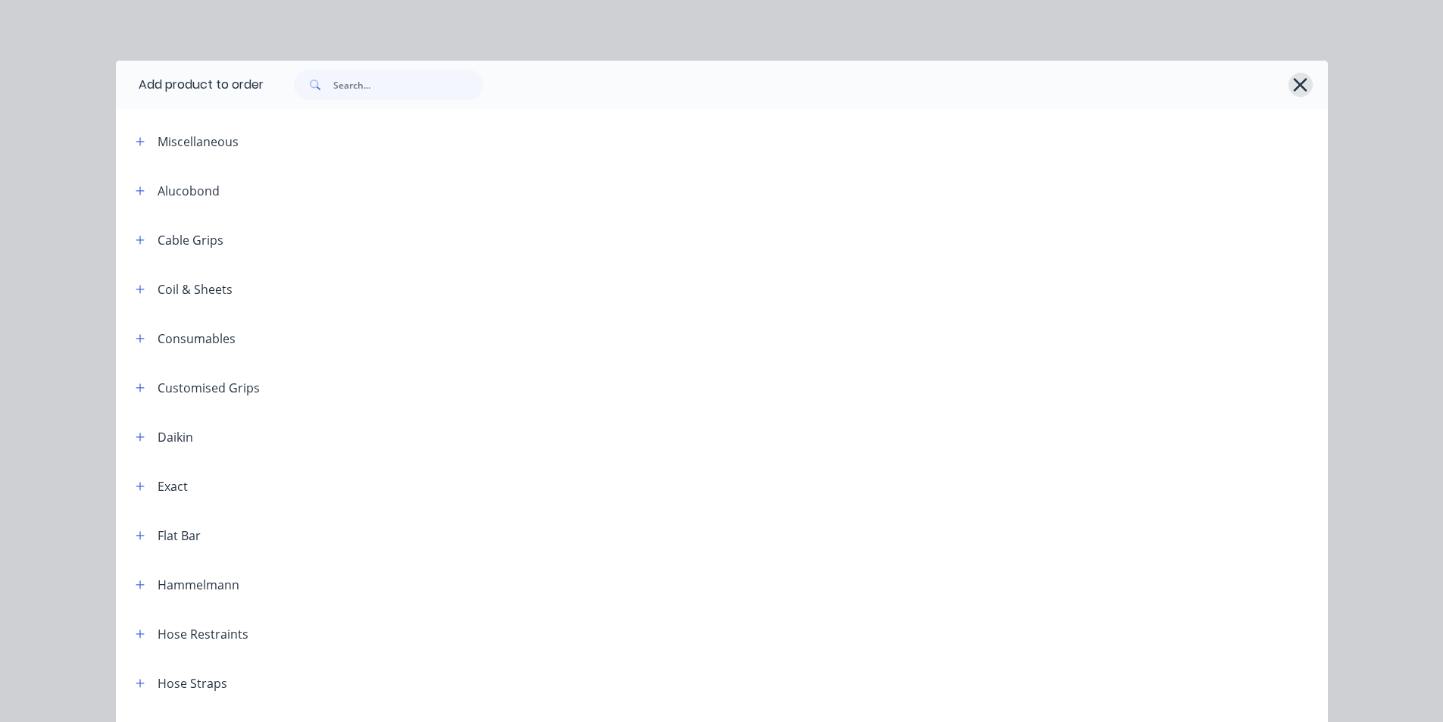
click at [1294, 87] on icon "button" at bounding box center [1301, 85] width 14 height 14
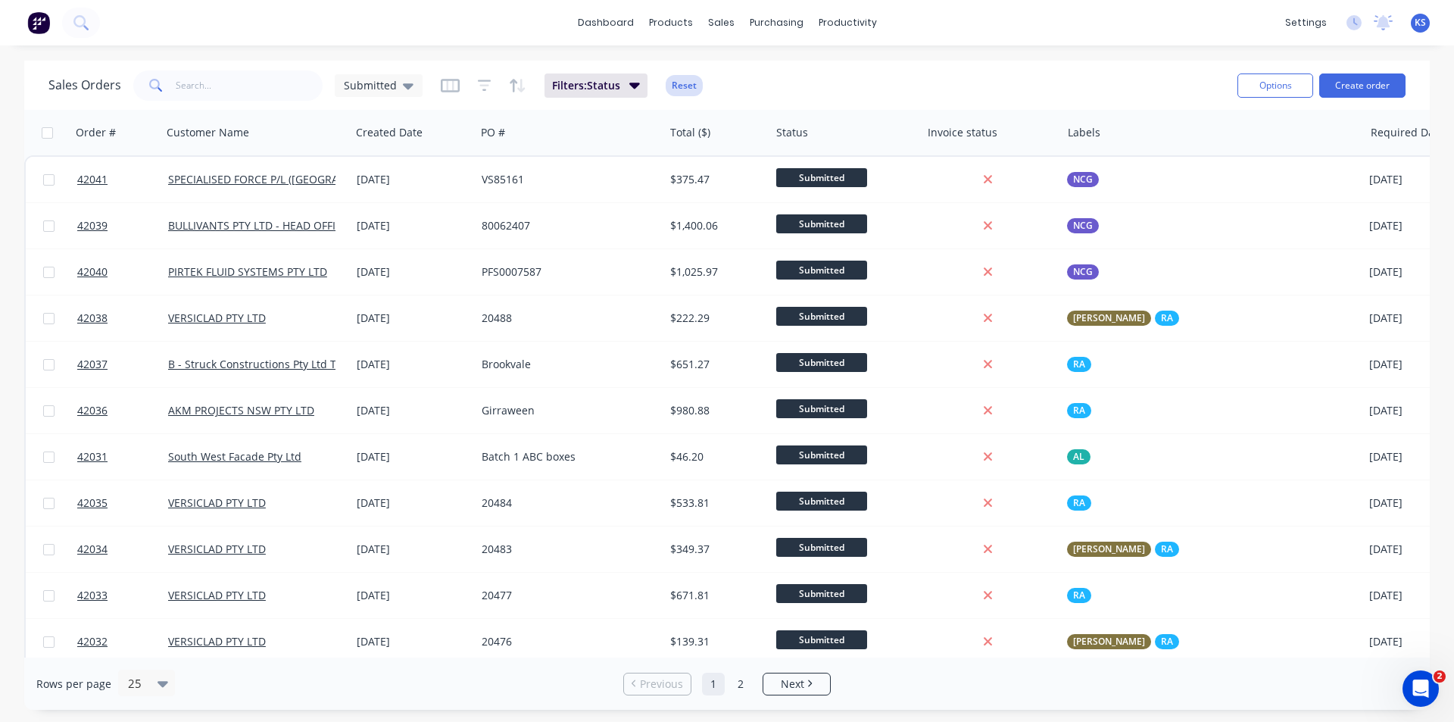
click at [693, 85] on button "Reset" at bounding box center [684, 85] width 37 height 21
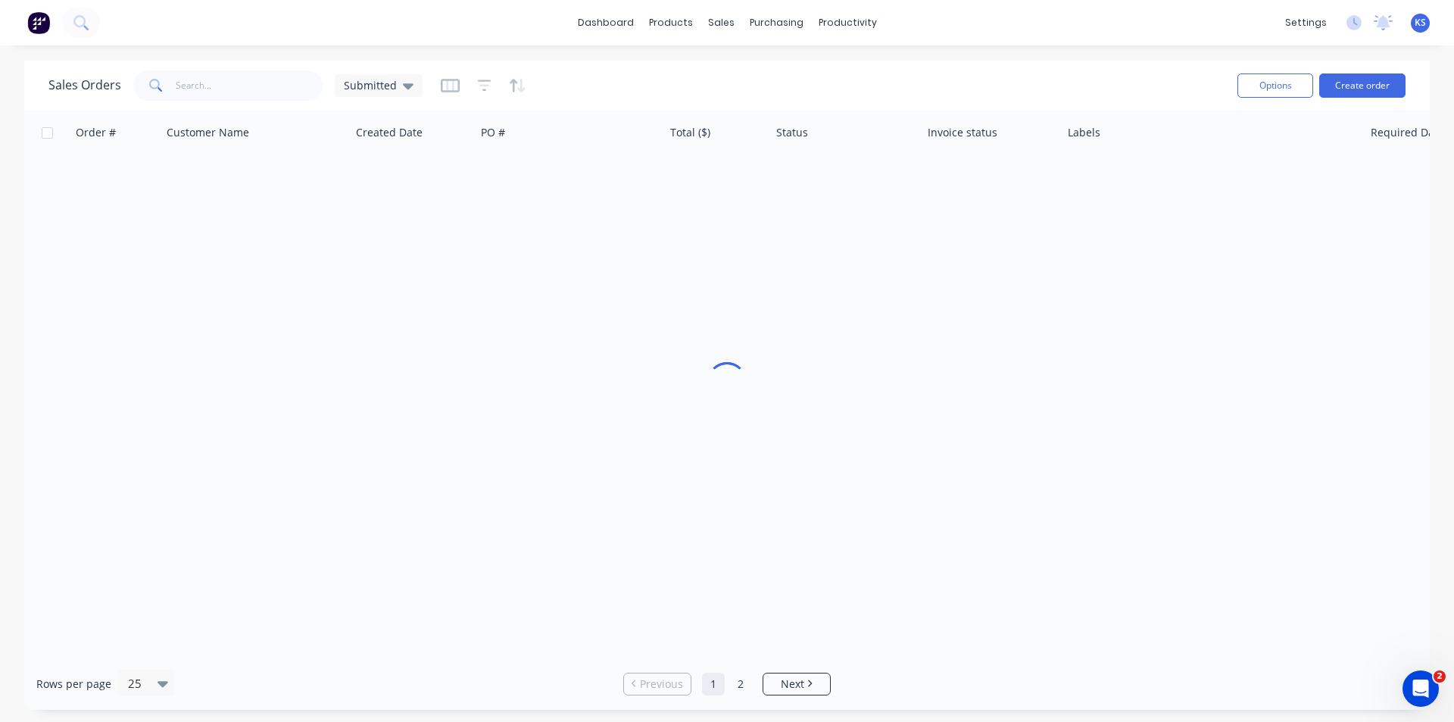
click at [761, 78] on div "Sales Orders Submitted" at bounding box center [636, 85] width 1177 height 37
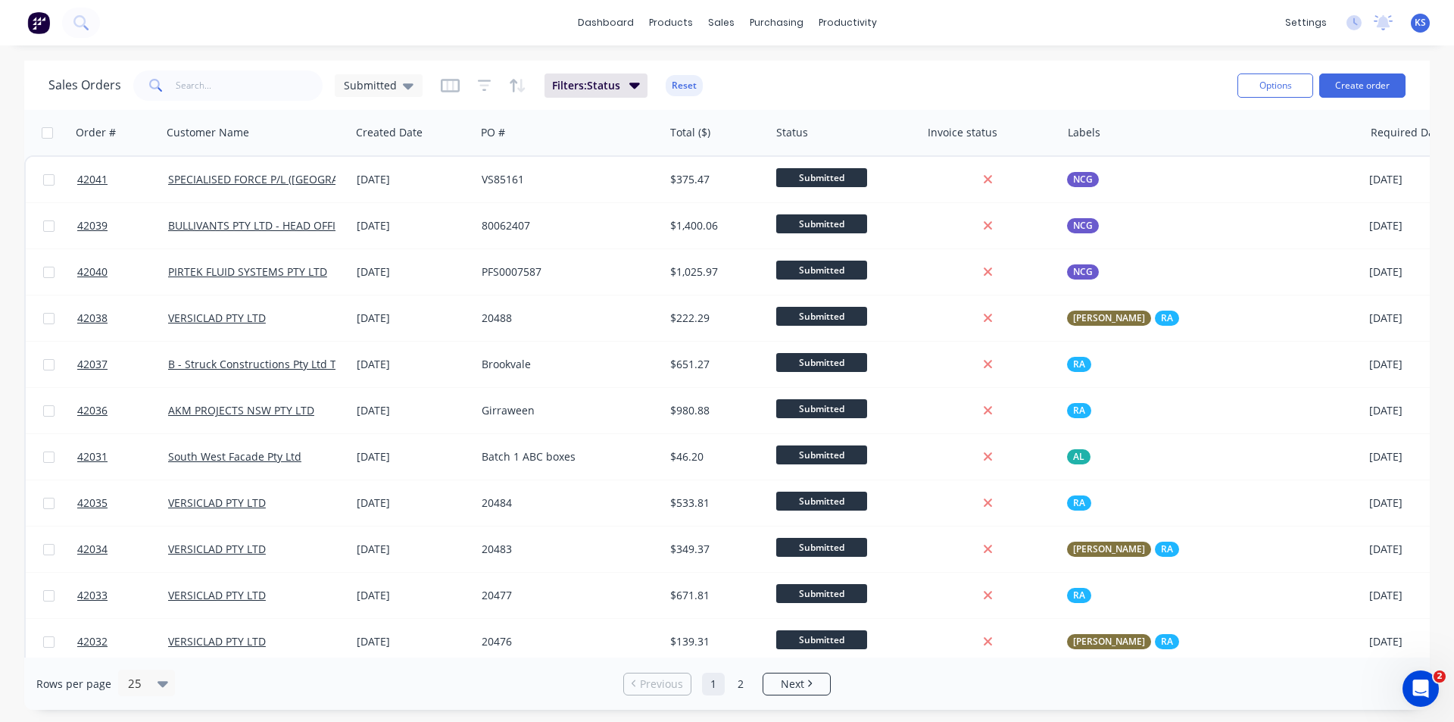
drag, startPoint x: 669, startPoint y: 89, endPoint x: 834, endPoint y: 90, distance: 165.1
click at [669, 89] on button "Reset" at bounding box center [684, 85] width 37 height 21
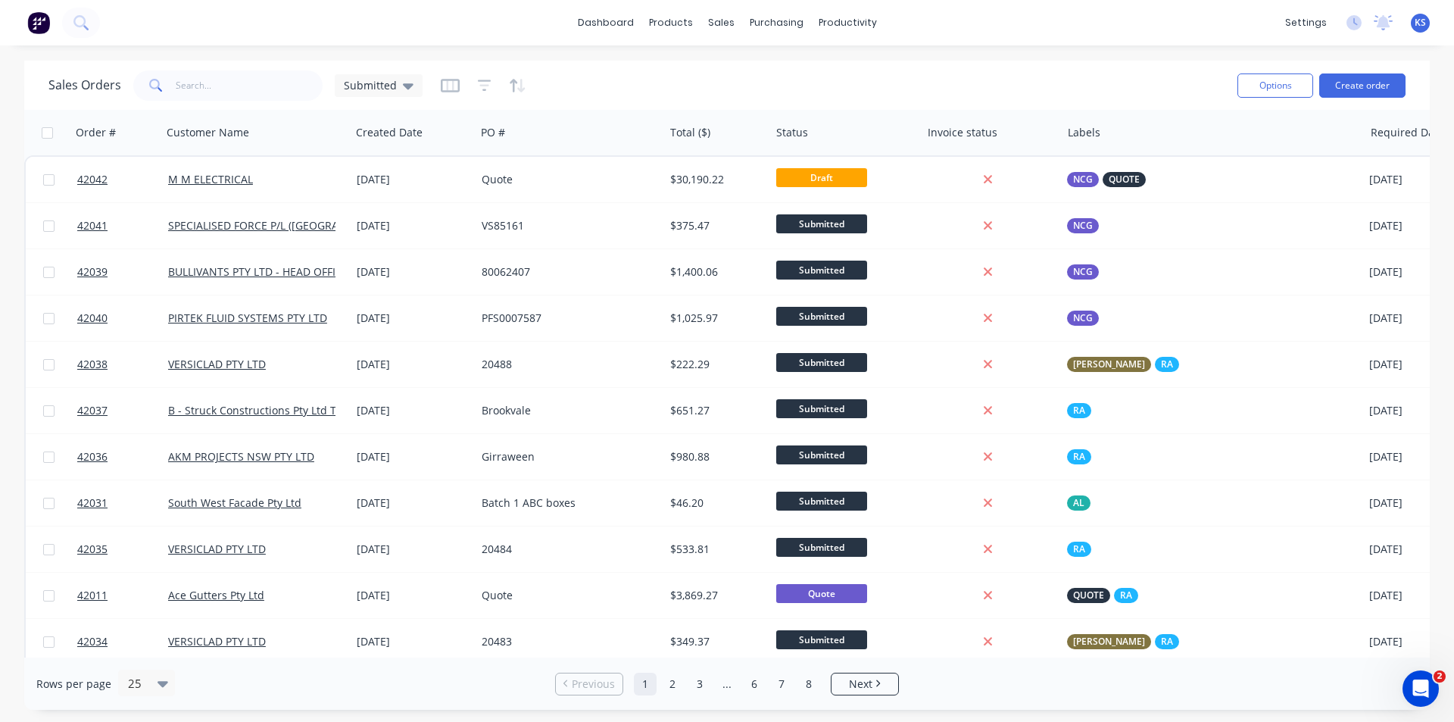
click at [772, 98] on div "Sales Orders Submitted" at bounding box center [636, 85] width 1177 height 37
click at [964, 66] on div "Sales Orders Submitted Options Create order" at bounding box center [727, 85] width 1406 height 49
click at [931, 77] on div "Sales Orders Submitted" at bounding box center [636, 85] width 1177 height 37
click at [760, 76] on div "Sales Orders Submitted" at bounding box center [636, 85] width 1177 height 37
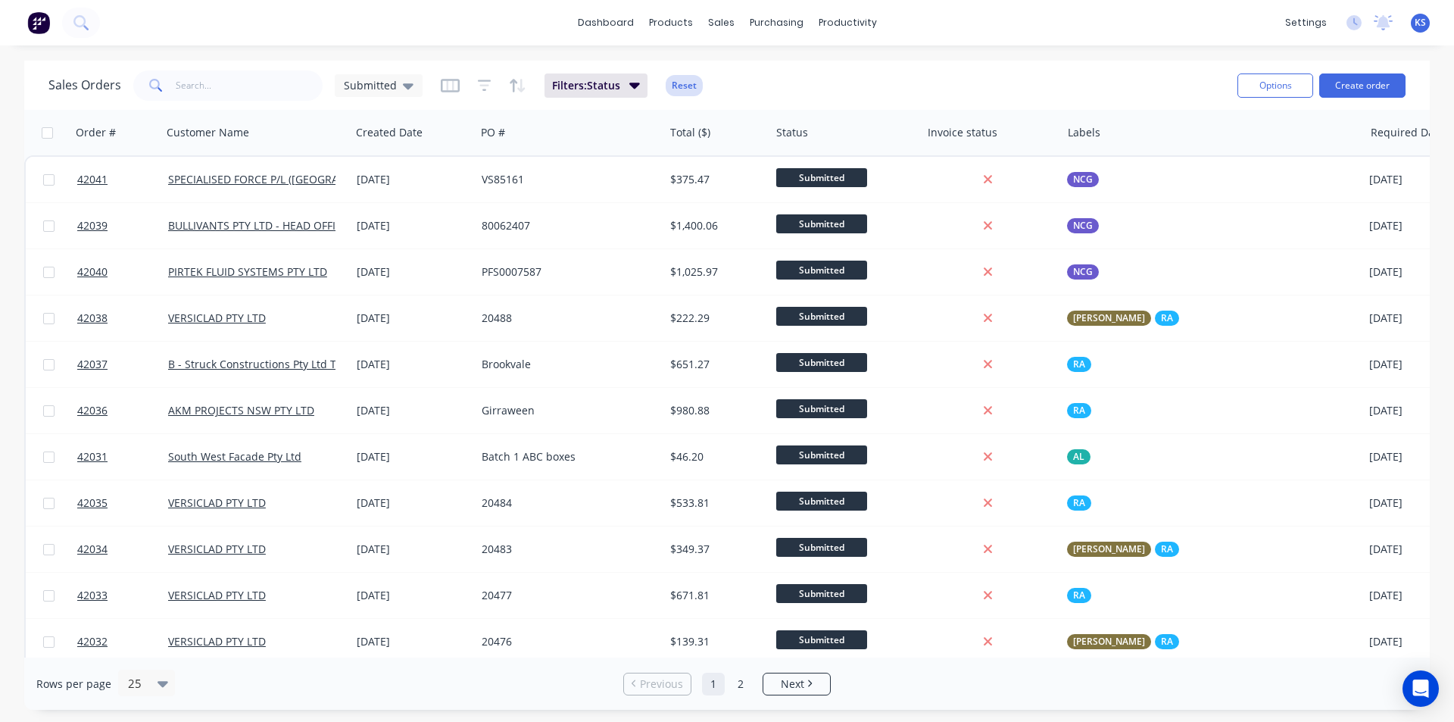
click at [682, 89] on button "Reset" at bounding box center [684, 85] width 37 height 21
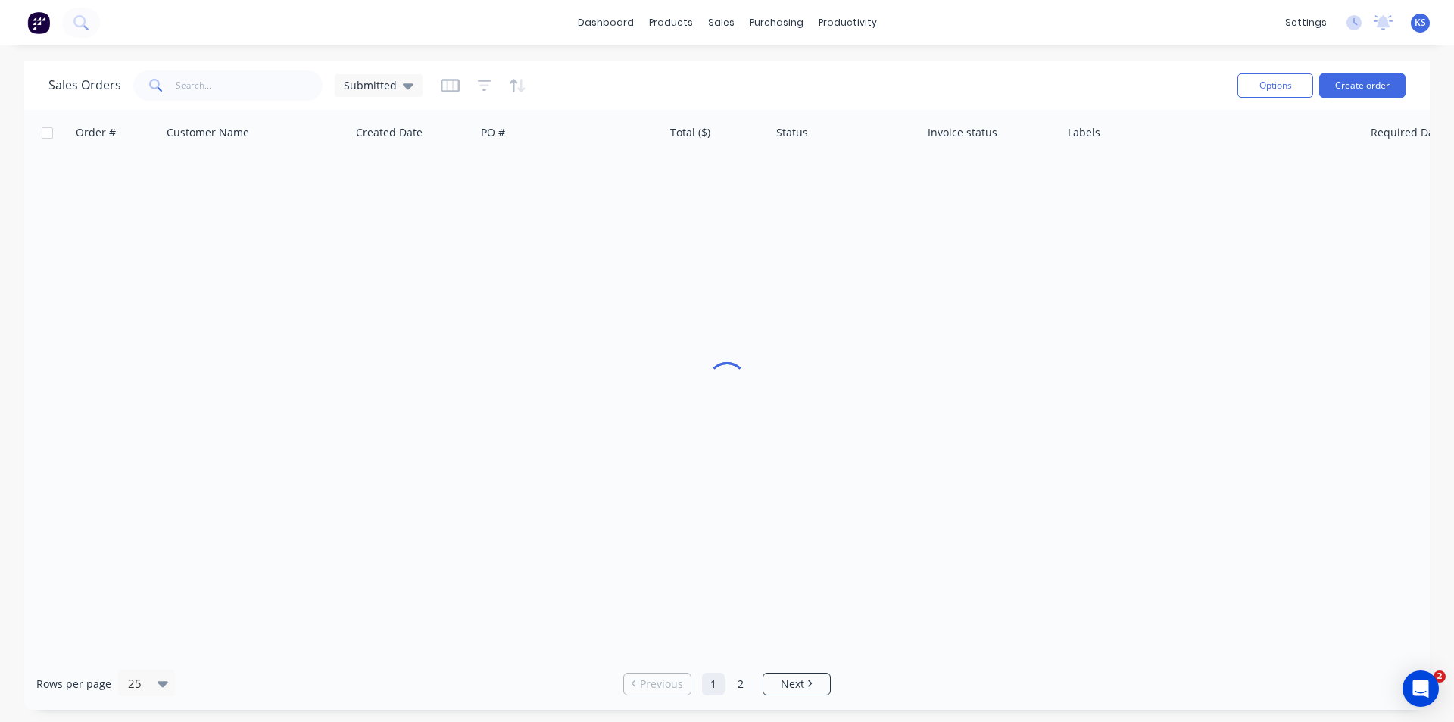
click at [778, 77] on div "Sales Orders Submitted" at bounding box center [636, 85] width 1177 height 37
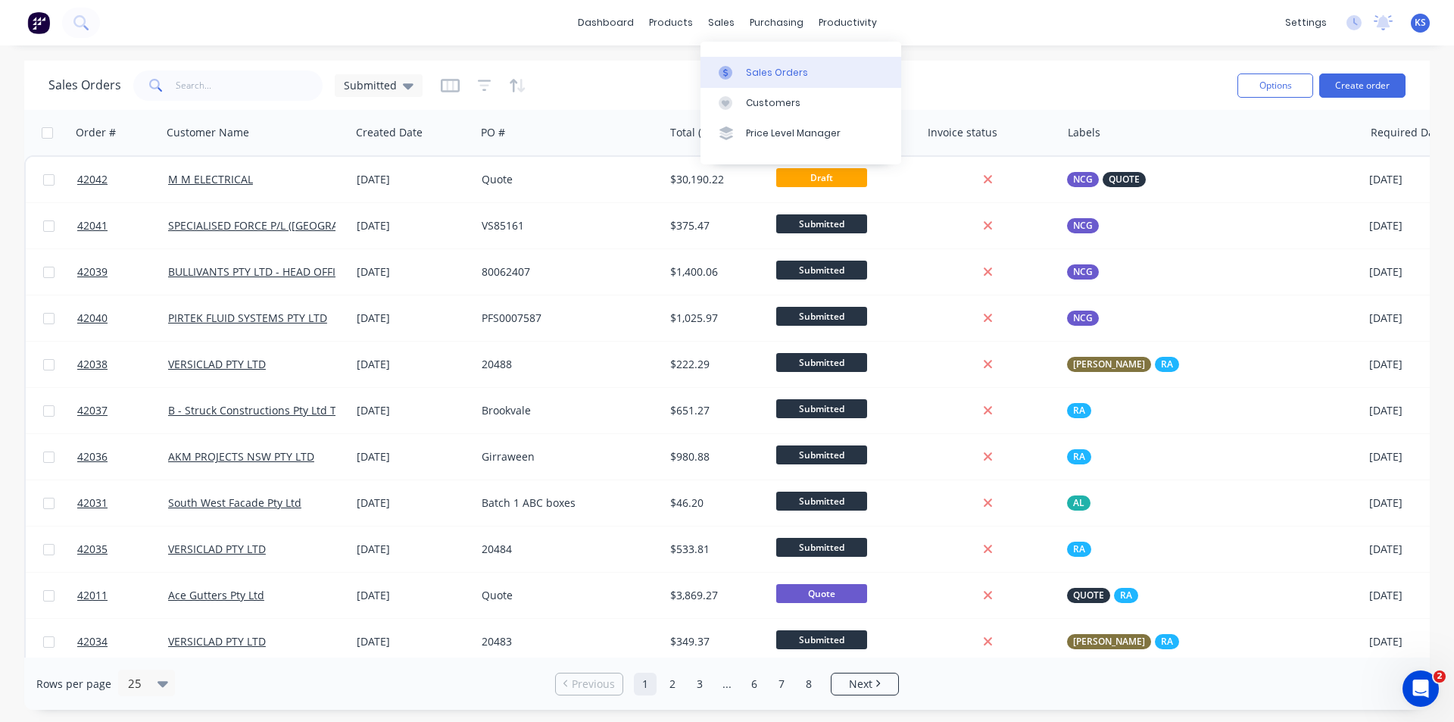
click at [775, 71] on div "Sales Orders" at bounding box center [777, 73] width 62 height 14
click at [793, 98] on div "Customers" at bounding box center [773, 103] width 55 height 14
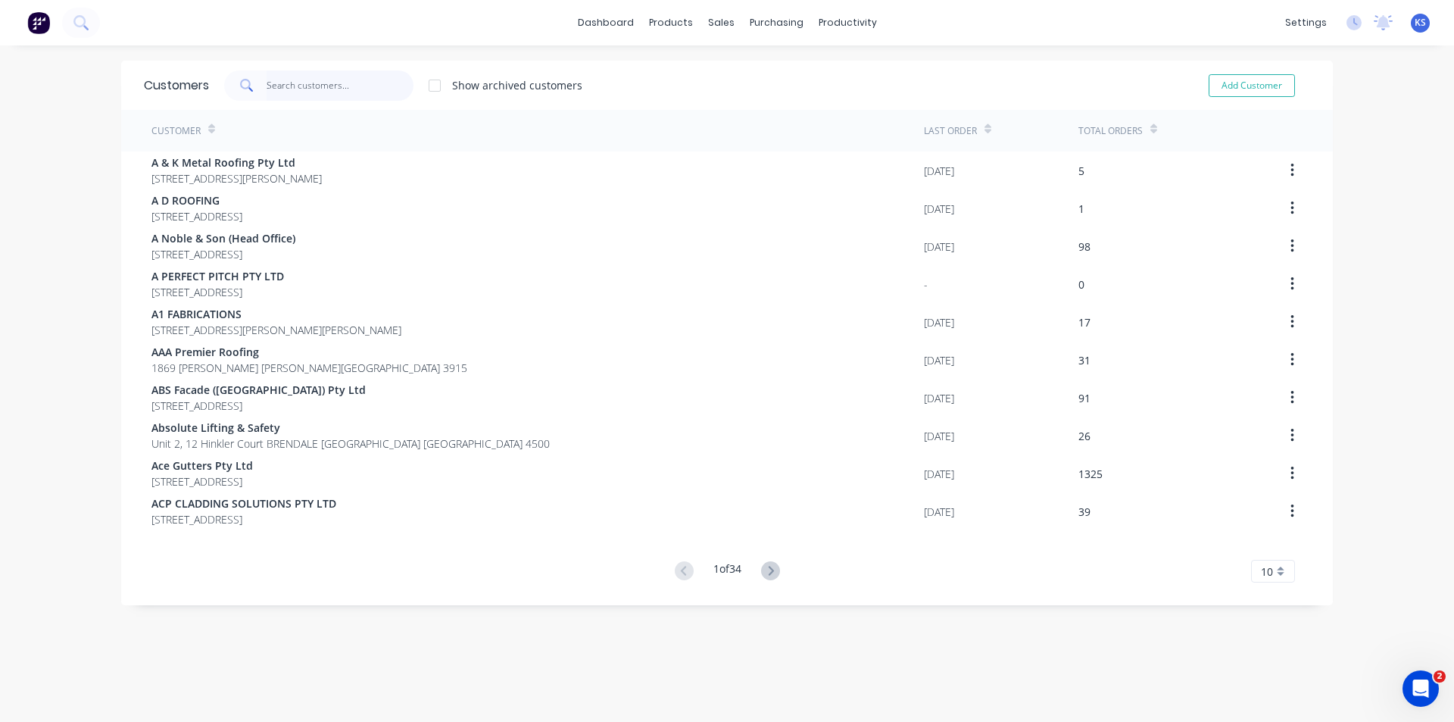
click at [354, 78] on input "text" at bounding box center [341, 85] width 148 height 30
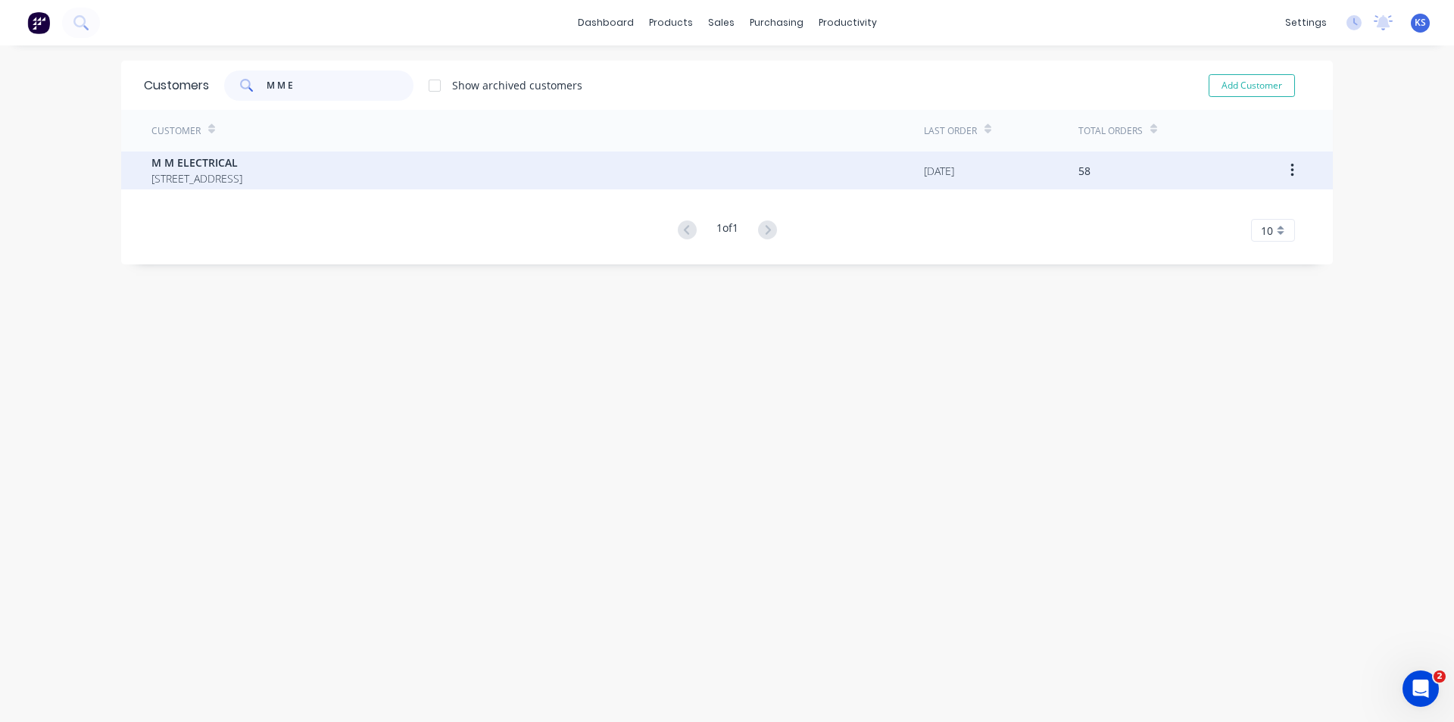
type input "M M E"
click at [242, 164] on span "M M ELECTRICAL" at bounding box center [197, 163] width 91 height 16
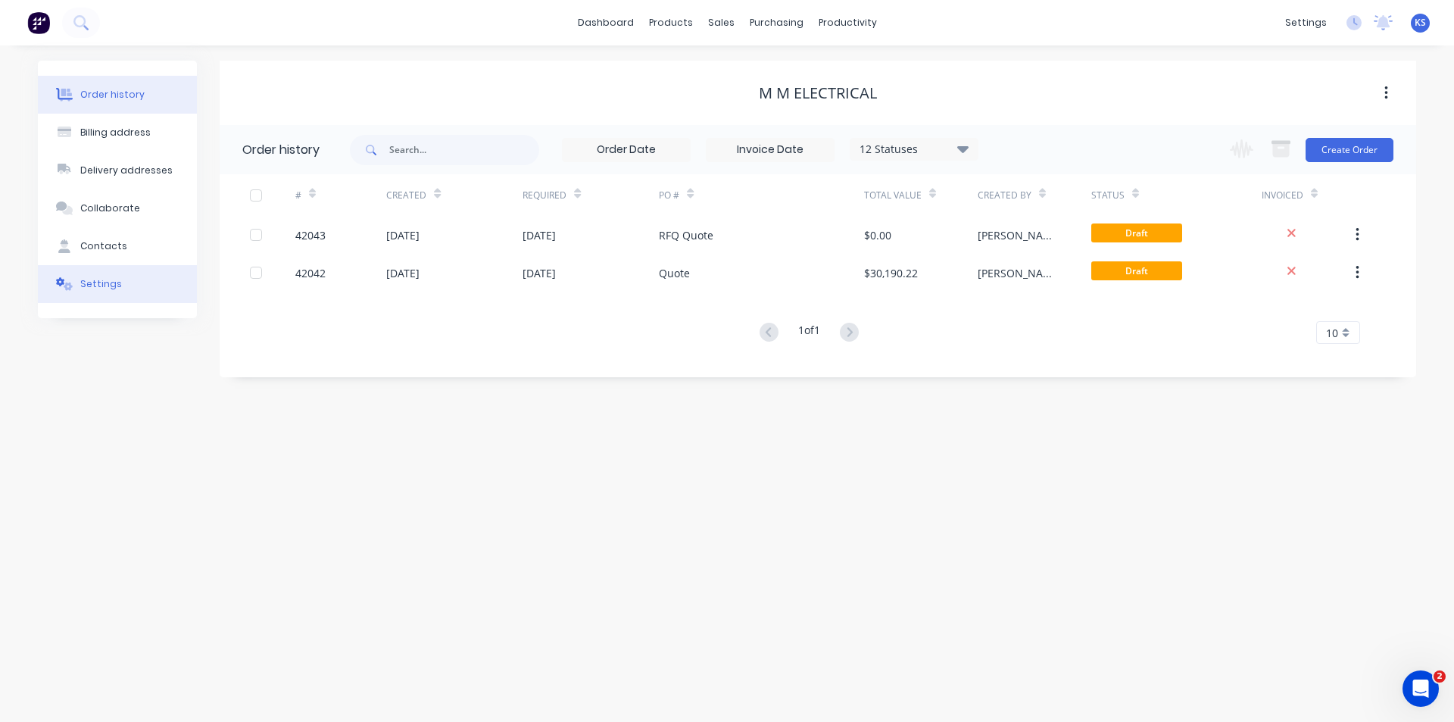
click at [111, 289] on div "Settings" at bounding box center [101, 284] width 42 height 14
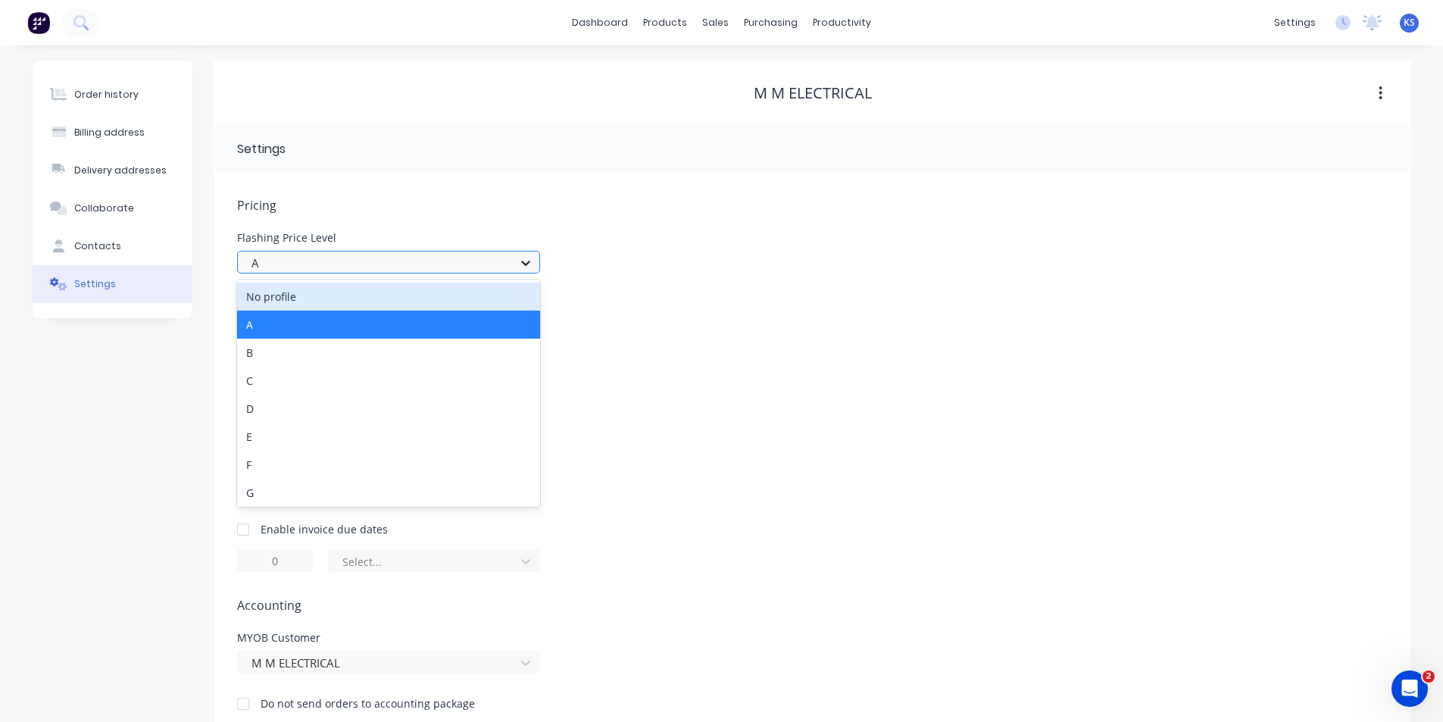
click at [531, 264] on icon at bounding box center [525, 262] width 15 height 15
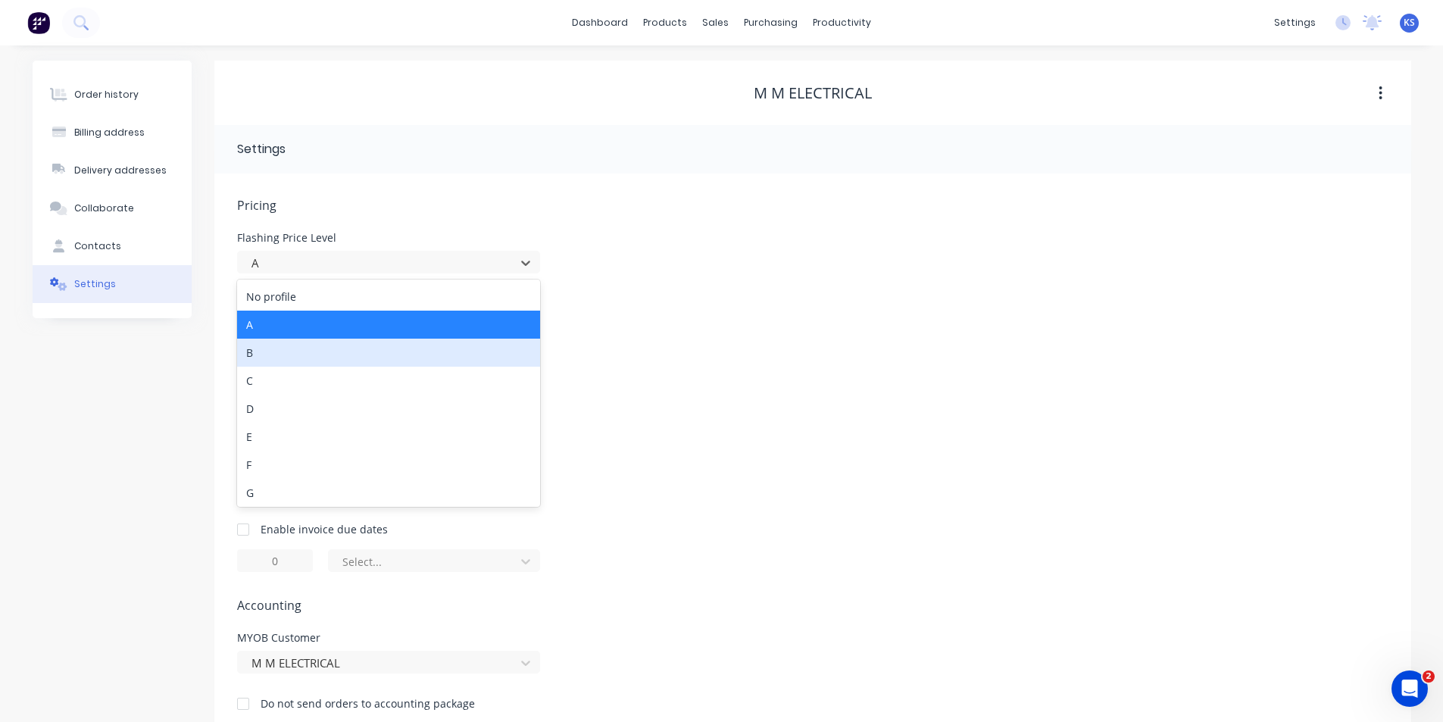
click at [414, 356] on div "B" at bounding box center [388, 353] width 303 height 28
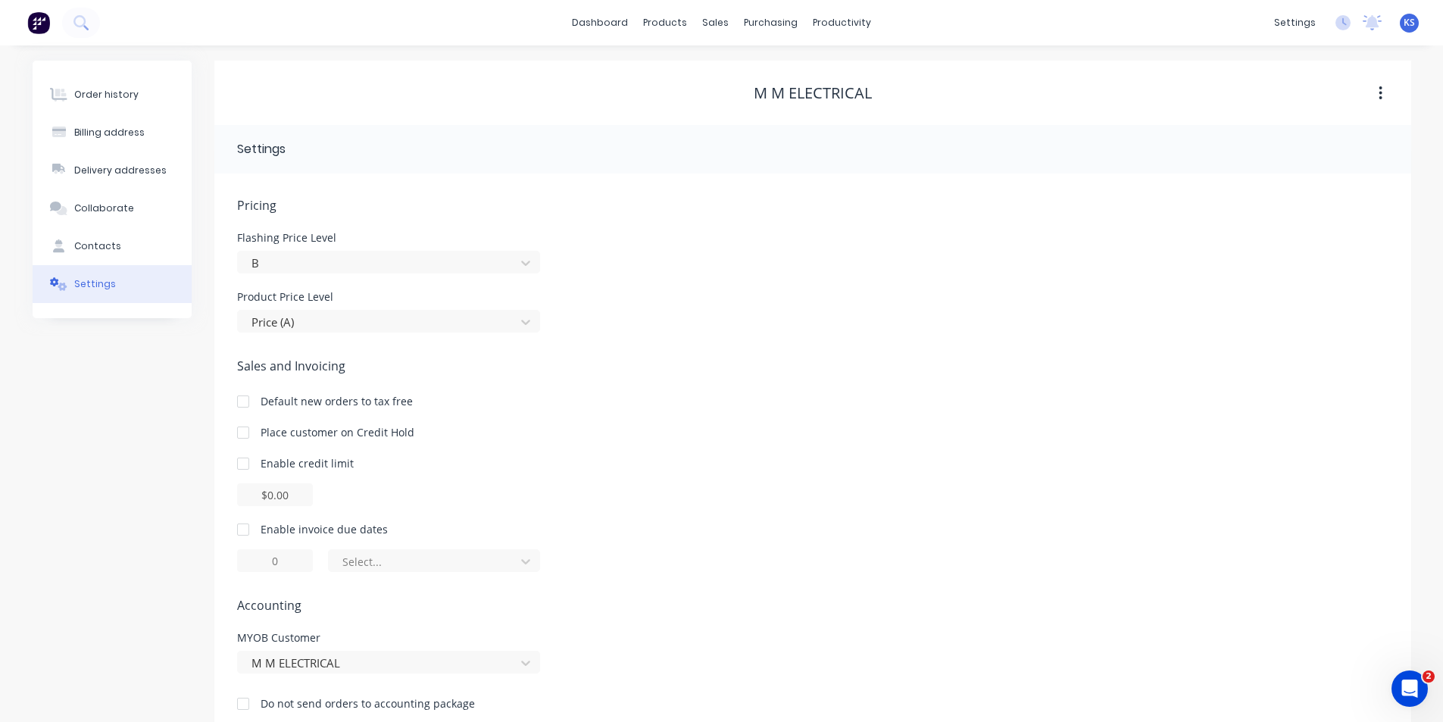
click at [751, 347] on div "Pricing Flashing Price Level B Product Price Level Price (A) Sales and Invoicin…" at bounding box center [812, 465] width 1151 height 539
click at [423, 320] on div at bounding box center [379, 322] width 258 height 19
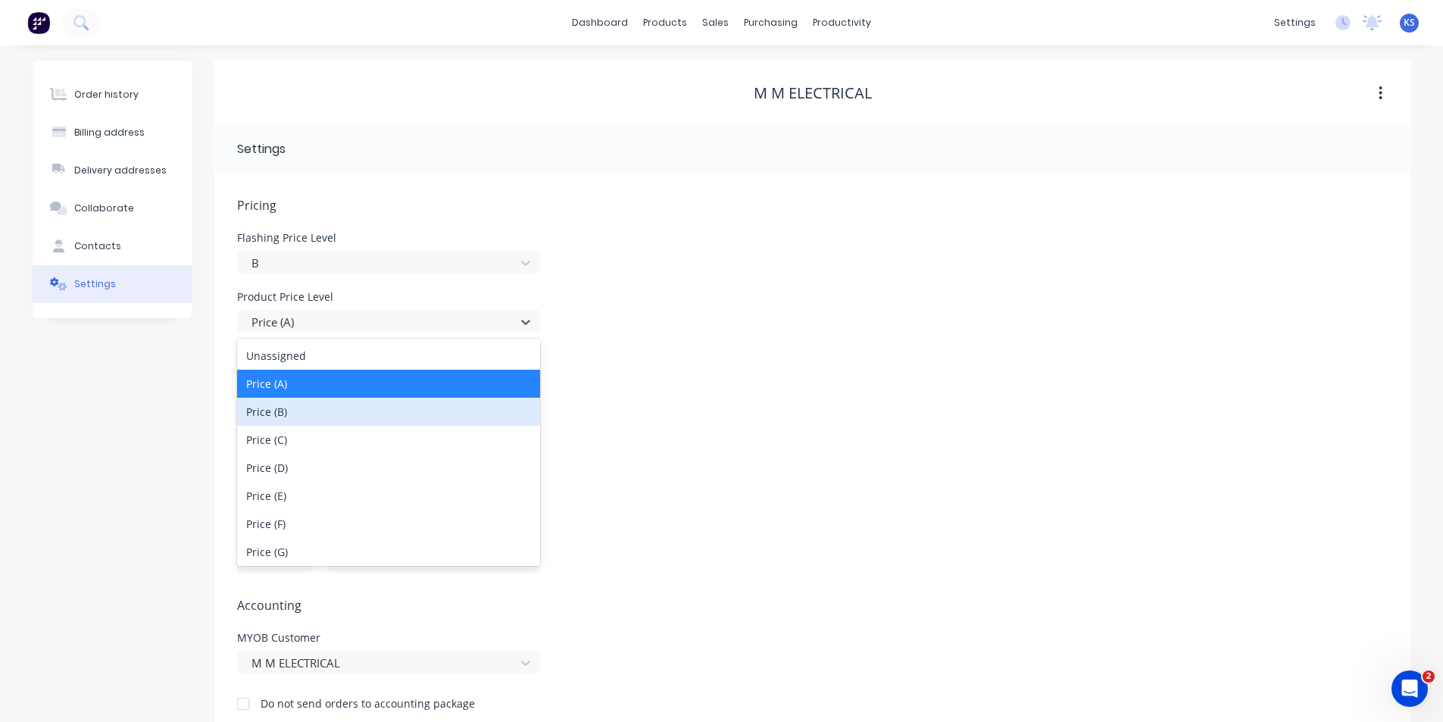
click at [361, 411] on div "Price (B)" at bounding box center [388, 412] width 303 height 28
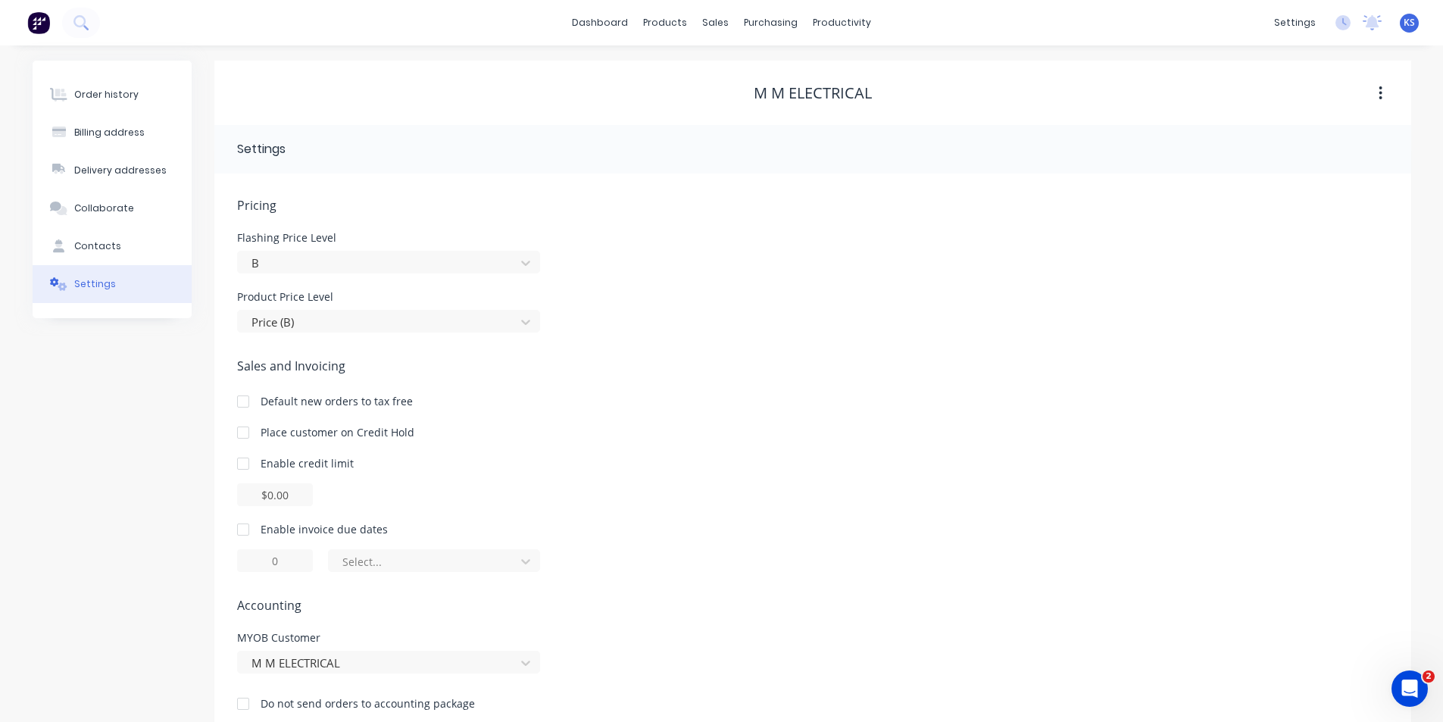
click at [595, 398] on div "Default new orders to tax free" at bounding box center [812, 401] width 1151 height 16
click at [670, 45] on div "dashboard products sales purchasing productivity dashboard products Product Cat…" at bounding box center [721, 22] width 1443 height 45
click at [612, 92] on div "M M ELECTRICAL" at bounding box center [812, 93] width 1197 height 18
click at [548, 90] on div "M M ELECTRICAL" at bounding box center [812, 93] width 1197 height 18
click at [606, 71] on div "M M ELECTRICAL" at bounding box center [812, 93] width 1197 height 64
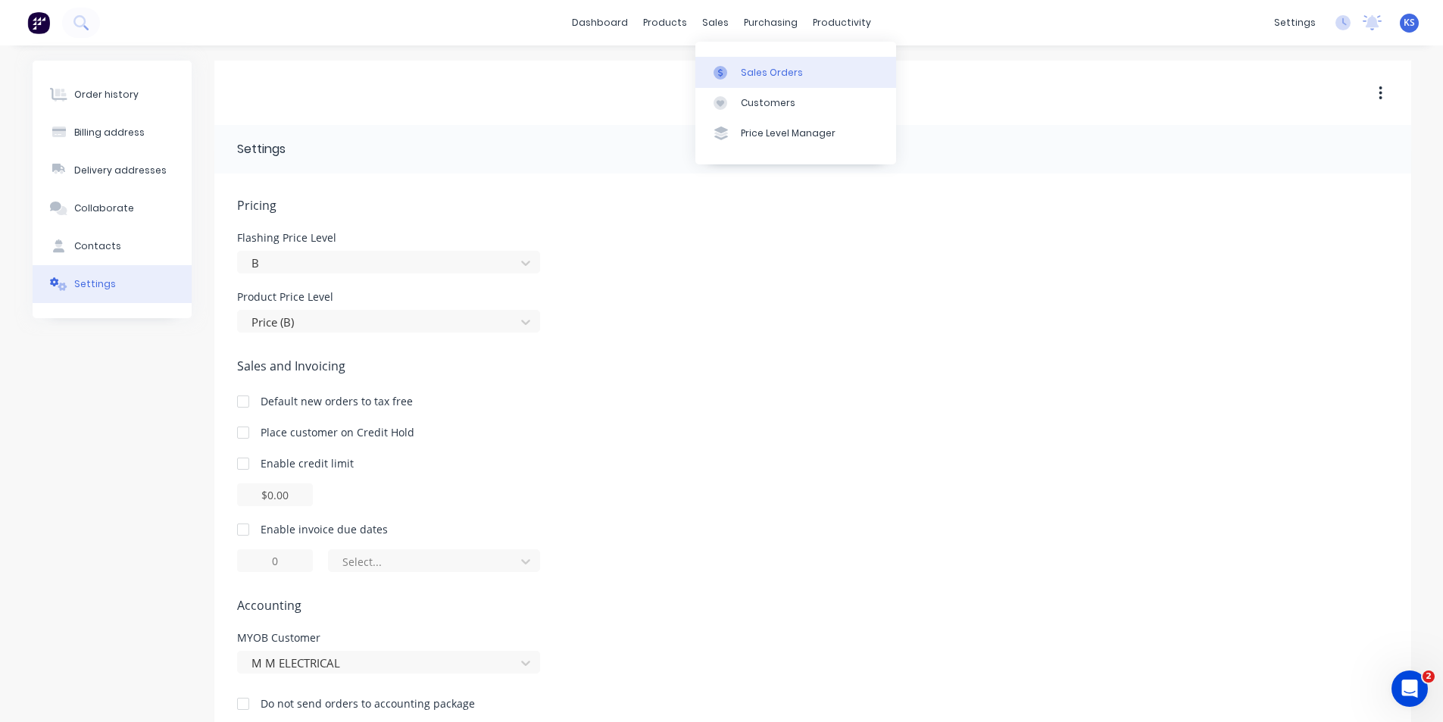
click at [764, 67] on div "Sales Orders" at bounding box center [772, 73] width 62 height 14
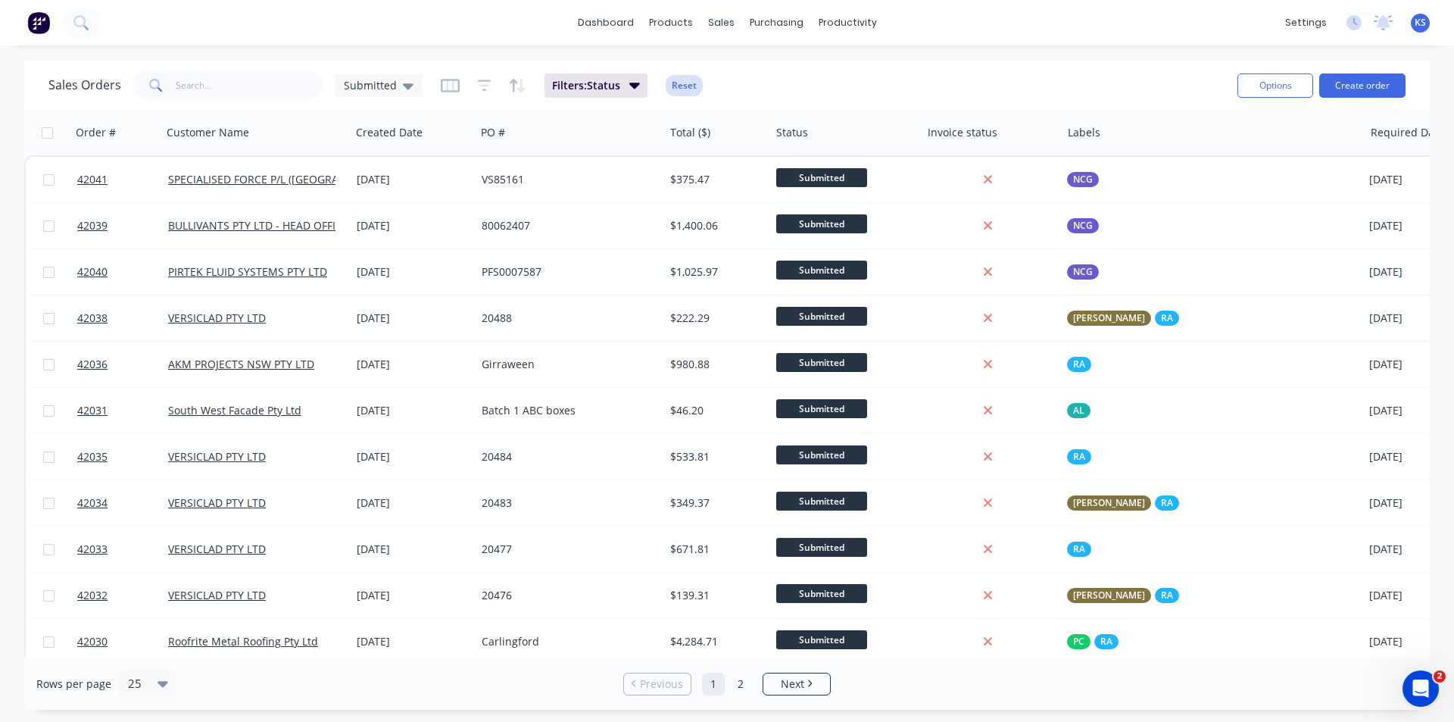
click at [679, 89] on button "Reset" at bounding box center [684, 85] width 37 height 21
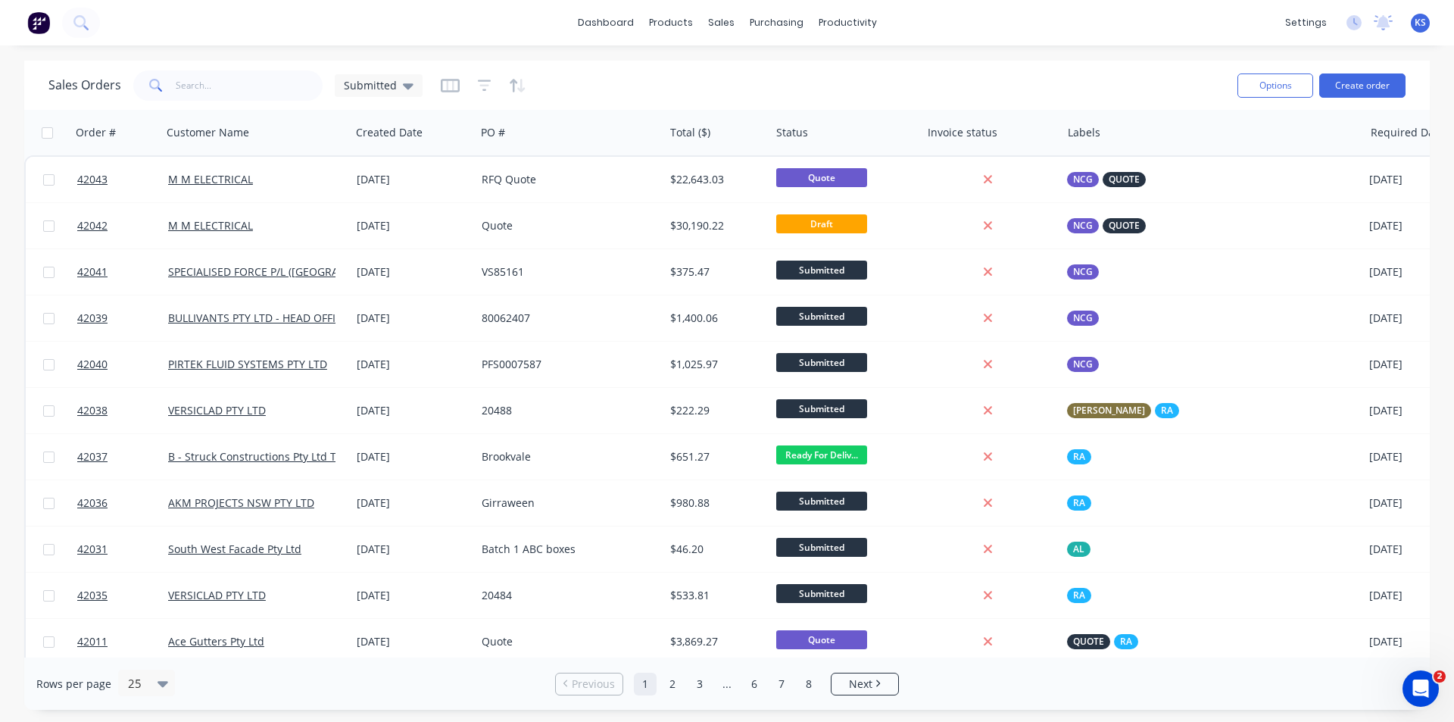
click at [666, 70] on div "Sales Orders Submitted" at bounding box center [636, 85] width 1177 height 37
click at [654, 70] on div "Sales Orders Submitted" at bounding box center [636, 85] width 1177 height 37
click at [621, 79] on div "Sales Orders Submitted" at bounding box center [636, 85] width 1177 height 37
click at [678, 65] on div "Sales Orders Submitted Options Create order" at bounding box center [727, 85] width 1406 height 49
click at [751, 93] on link "Customers" at bounding box center [801, 103] width 201 height 30
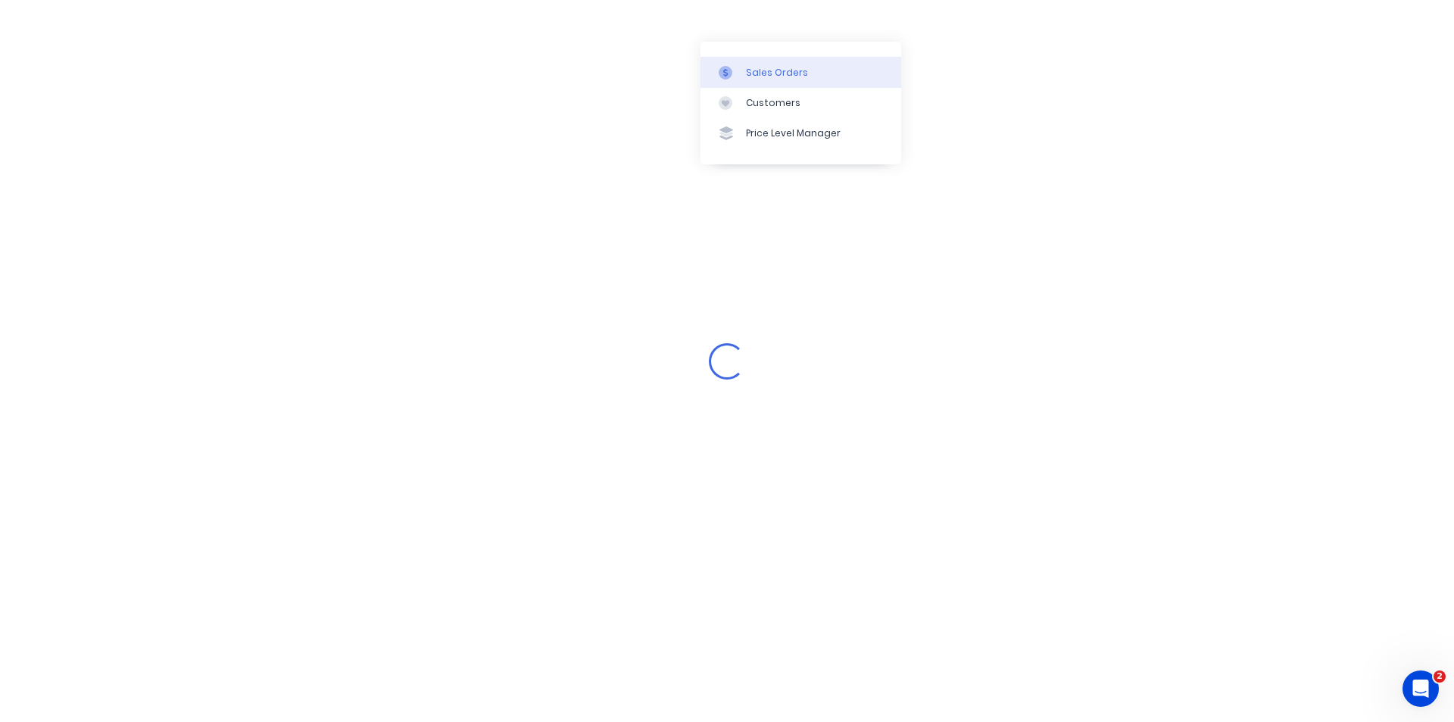
click at [780, 73] on div "Sales Orders" at bounding box center [777, 73] width 62 height 14
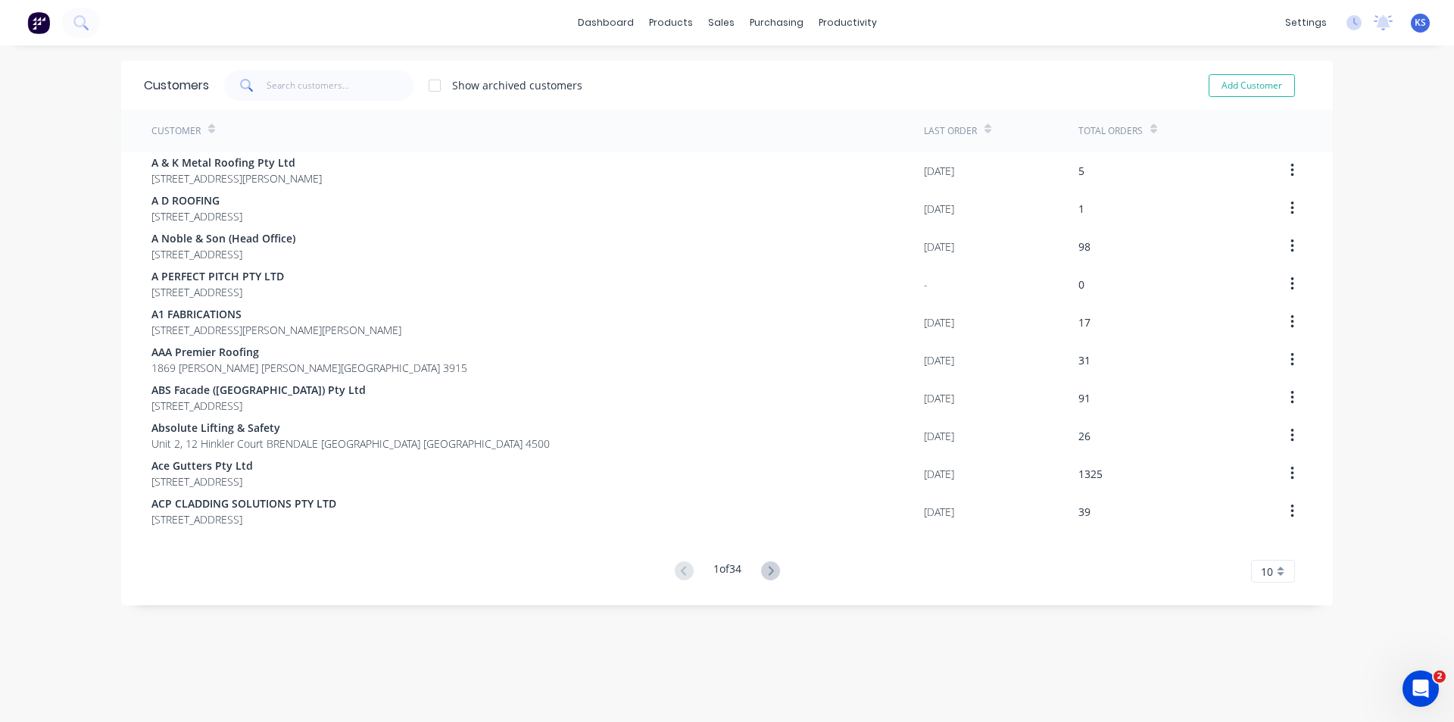
click at [711, 83] on div "Show archived customers Add Customer" at bounding box center [759, 85] width 1101 height 30
click at [782, 77] on div "Sales Orders" at bounding box center [772, 73] width 62 height 14
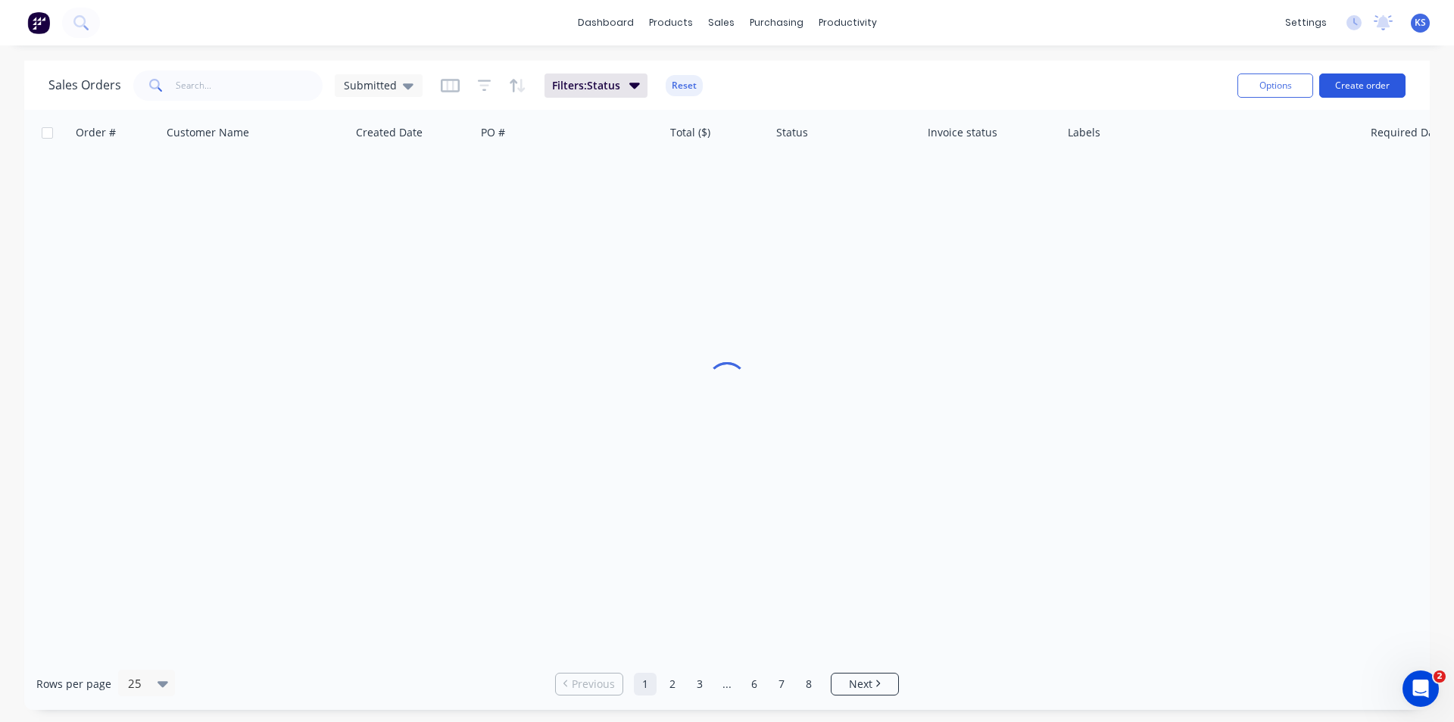
click at [1356, 86] on button "Create order" at bounding box center [1363, 85] width 86 height 24
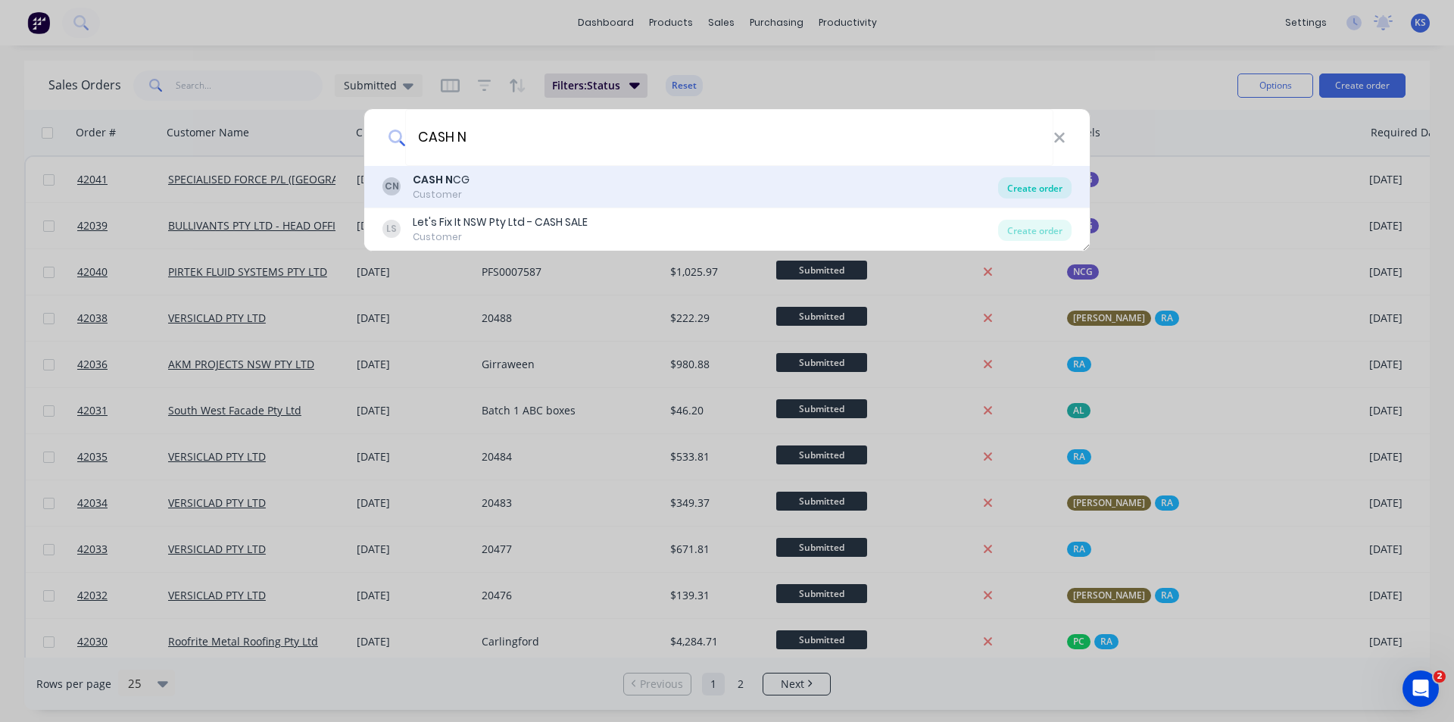
type input "CASH N"
click at [1045, 189] on div "Create order" at bounding box center [1034, 187] width 73 height 21
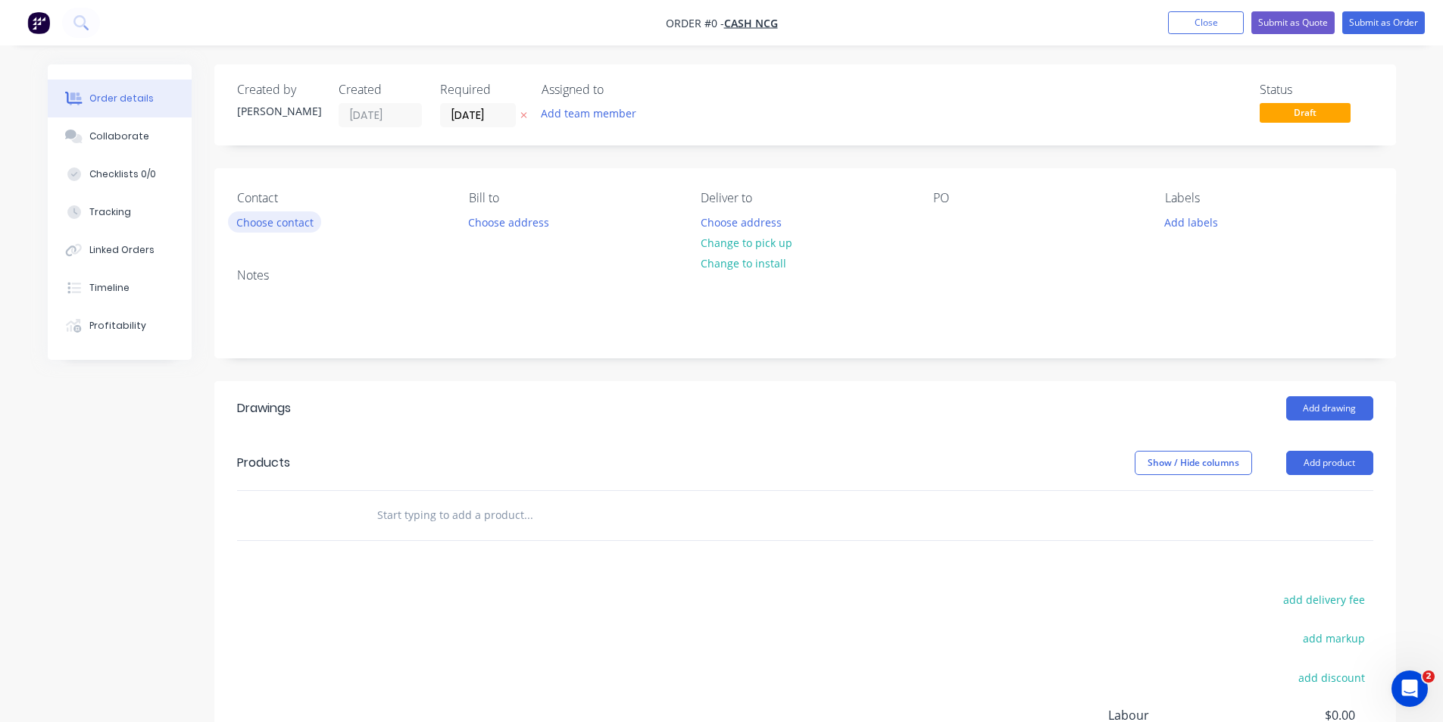
click at [286, 222] on button "Choose contact" at bounding box center [274, 221] width 93 height 20
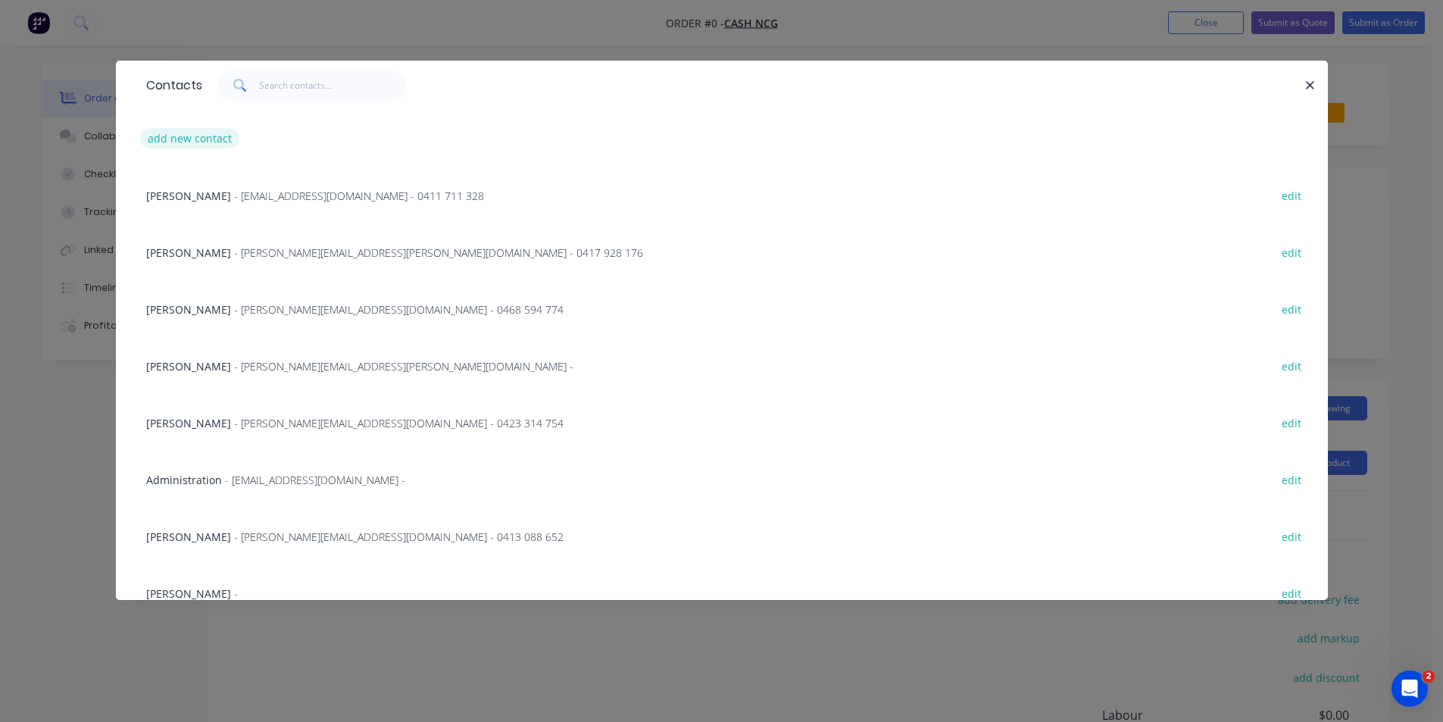
click at [179, 140] on button "add new contact" at bounding box center [190, 138] width 100 height 20
select select "AU"
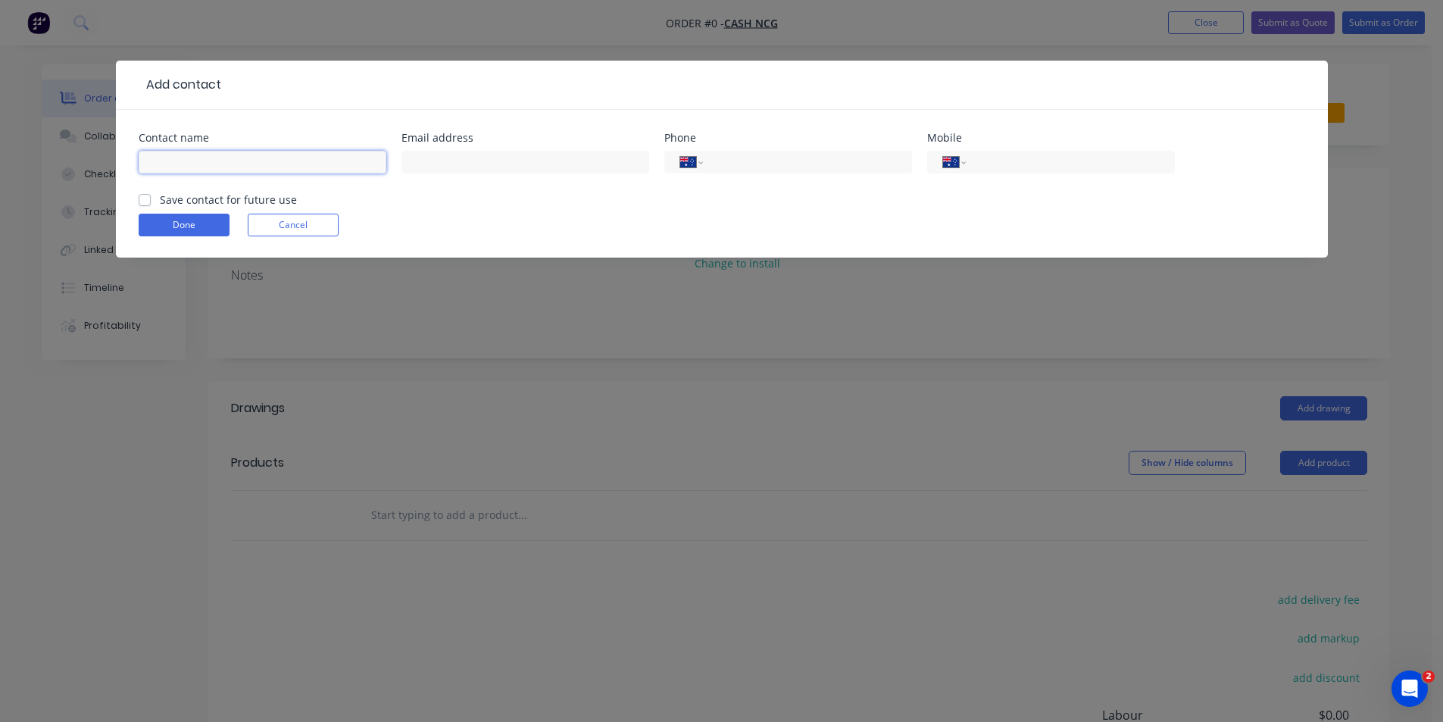
click at [210, 155] on input "text" at bounding box center [263, 162] width 248 height 23
click at [211, 152] on input "text" at bounding box center [263, 162] width 248 height 23
click at [203, 156] on input "text" at bounding box center [263, 162] width 248 height 23
type input "[PERSON_NAME] Electrical"
click at [517, 157] on input "text" at bounding box center [525, 162] width 248 height 23
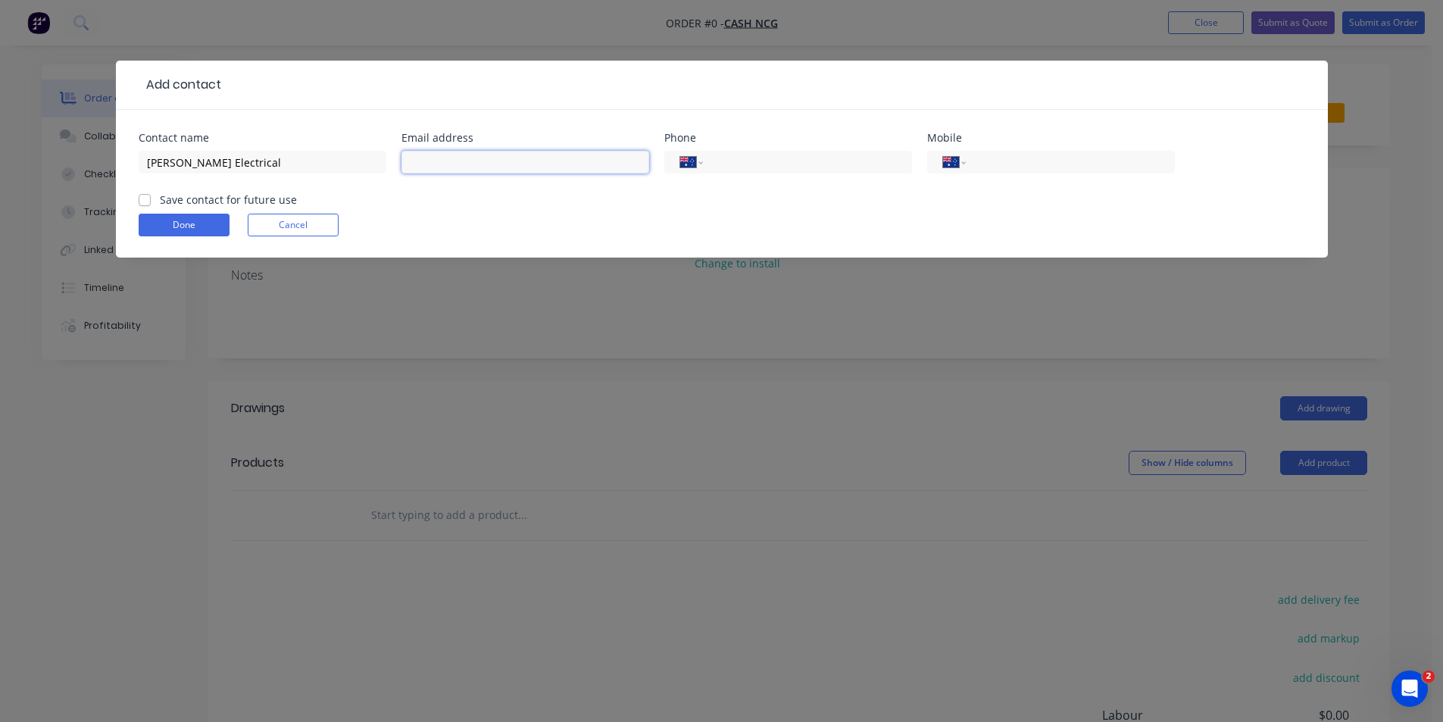
paste input "mganbat@hahnelec.com.au"
type input "mganbat@hahnelec.com.au"
click at [977, 162] on input "tel" at bounding box center [1067, 162] width 182 height 17
type input "(08) 9026 3500"
click at [160, 198] on label "Save contact for future use" at bounding box center [228, 200] width 137 height 16
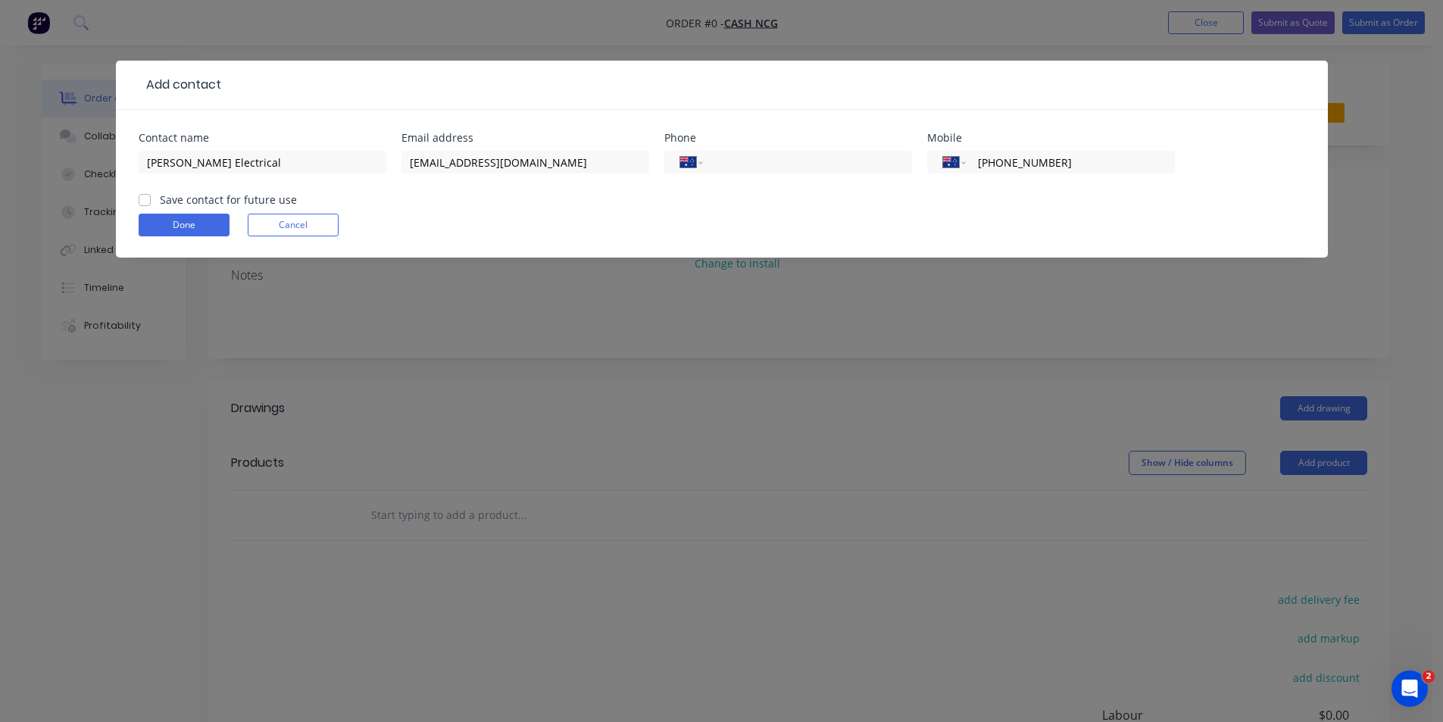
click at [142, 198] on input "Save contact for future use" at bounding box center [145, 199] width 12 height 14
checkbox input "true"
click at [185, 229] on button "Done" at bounding box center [184, 225] width 91 height 23
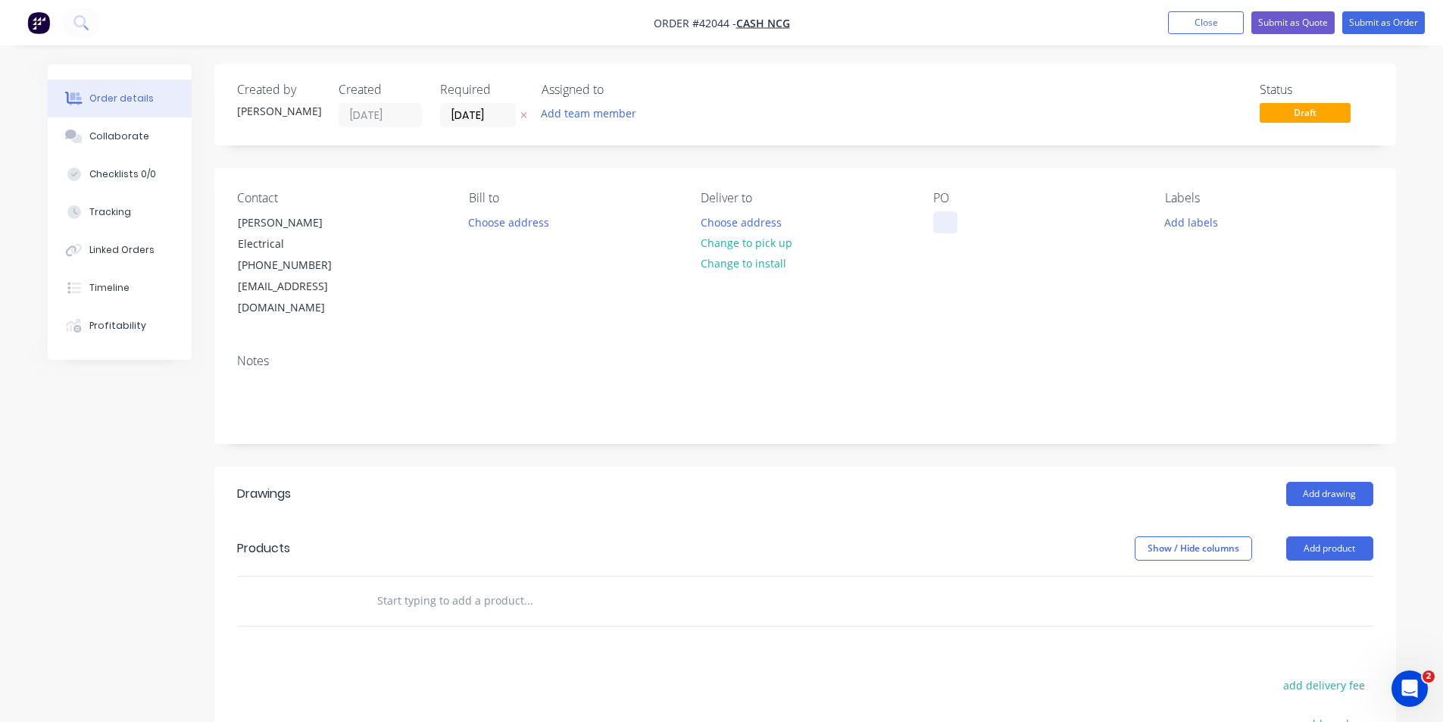
click at [944, 223] on div at bounding box center [945, 222] width 24 height 22
click at [994, 220] on div "HAHN Ekectrical" at bounding box center [987, 222] width 109 height 22
click at [1023, 226] on div "[PERSON_NAME] Electrical" at bounding box center [1012, 222] width 158 height 22
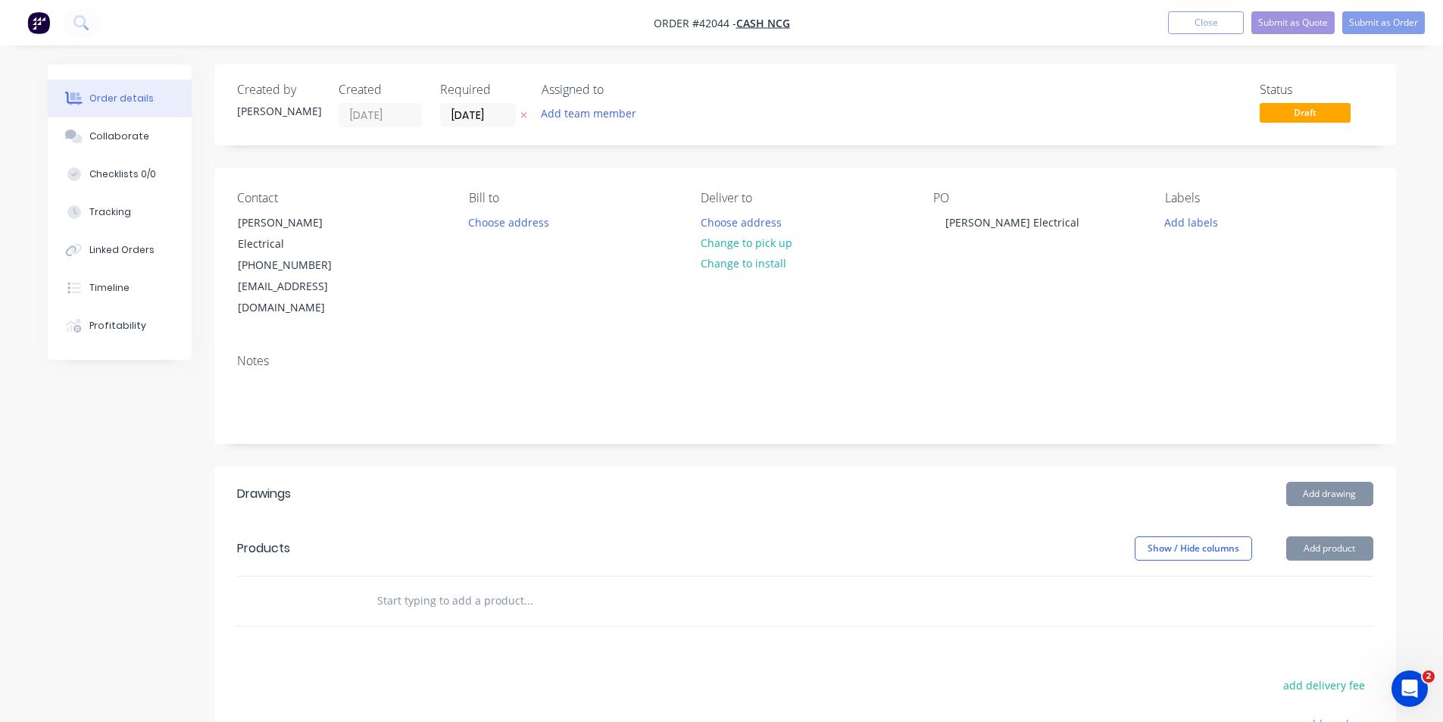
click at [1008, 286] on div "Contact HAHN Electrical (08) 9026 3500 mganbat@hahnelec.com.au Bill to Choose a…" at bounding box center [805, 254] width 1182 height 173
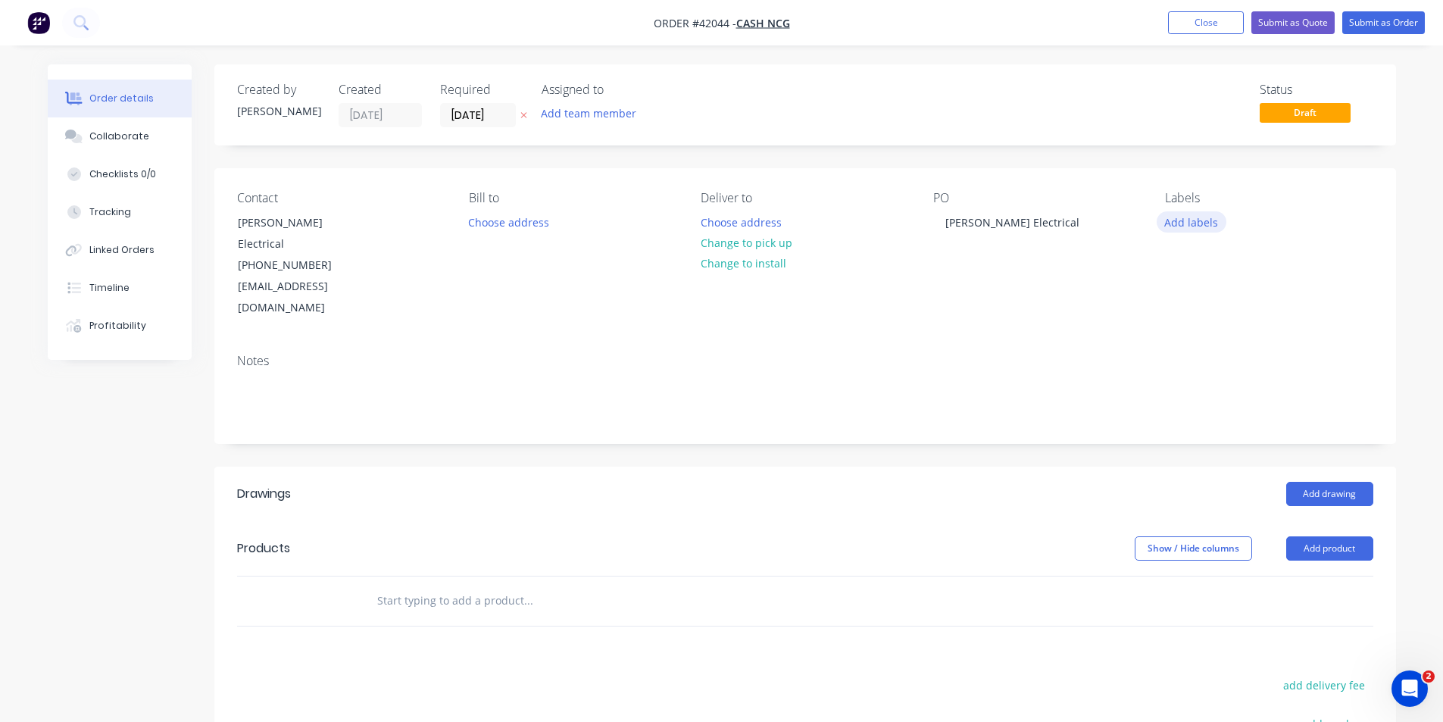
click at [1204, 217] on button "Add labels" at bounding box center [1192, 221] width 70 height 20
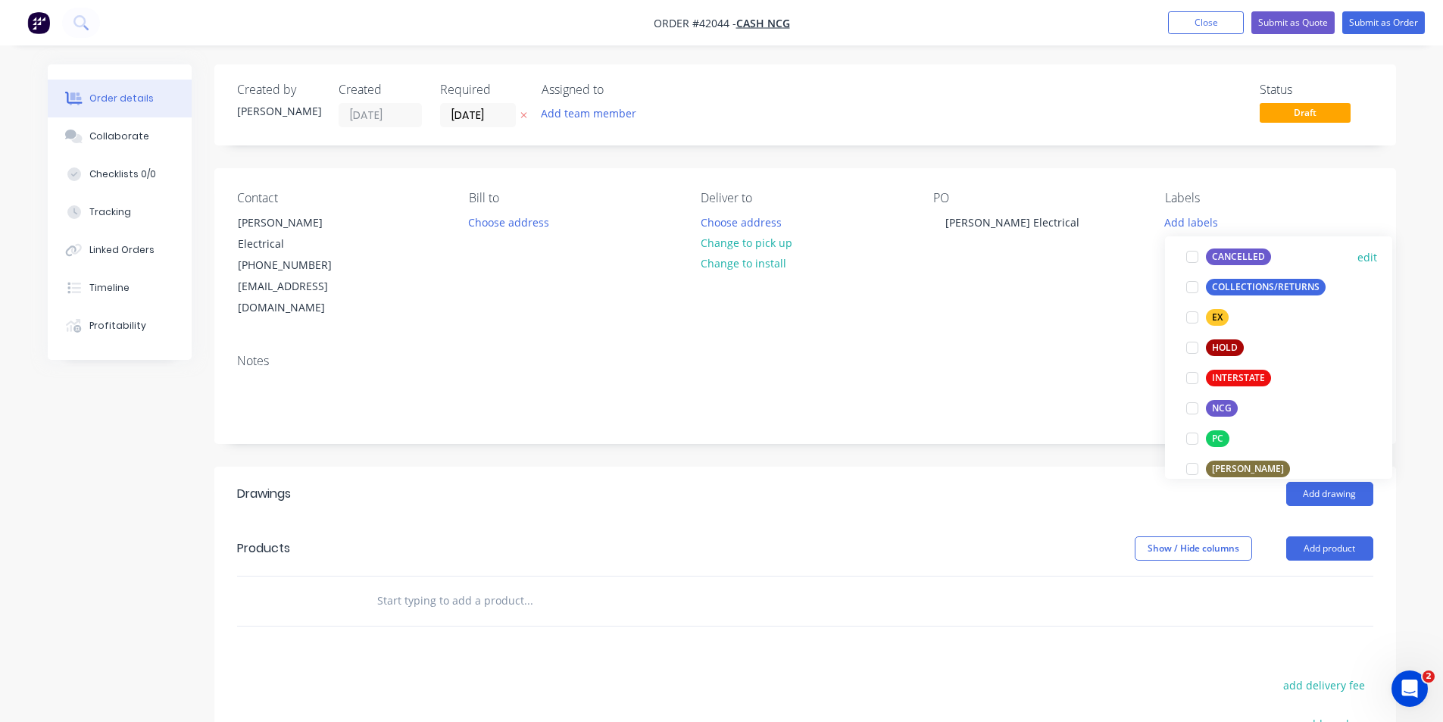
scroll to position [227, 0]
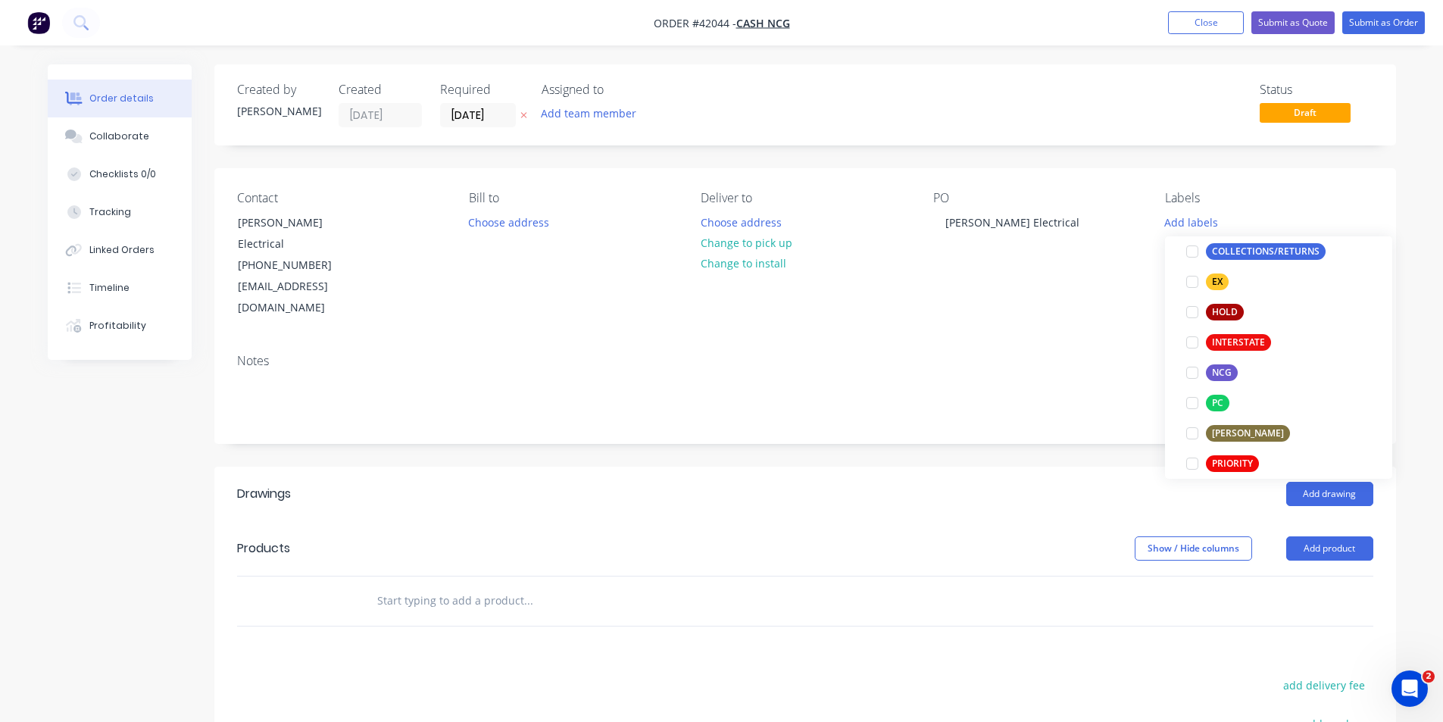
click at [1189, 373] on div at bounding box center [1192, 373] width 30 height 30
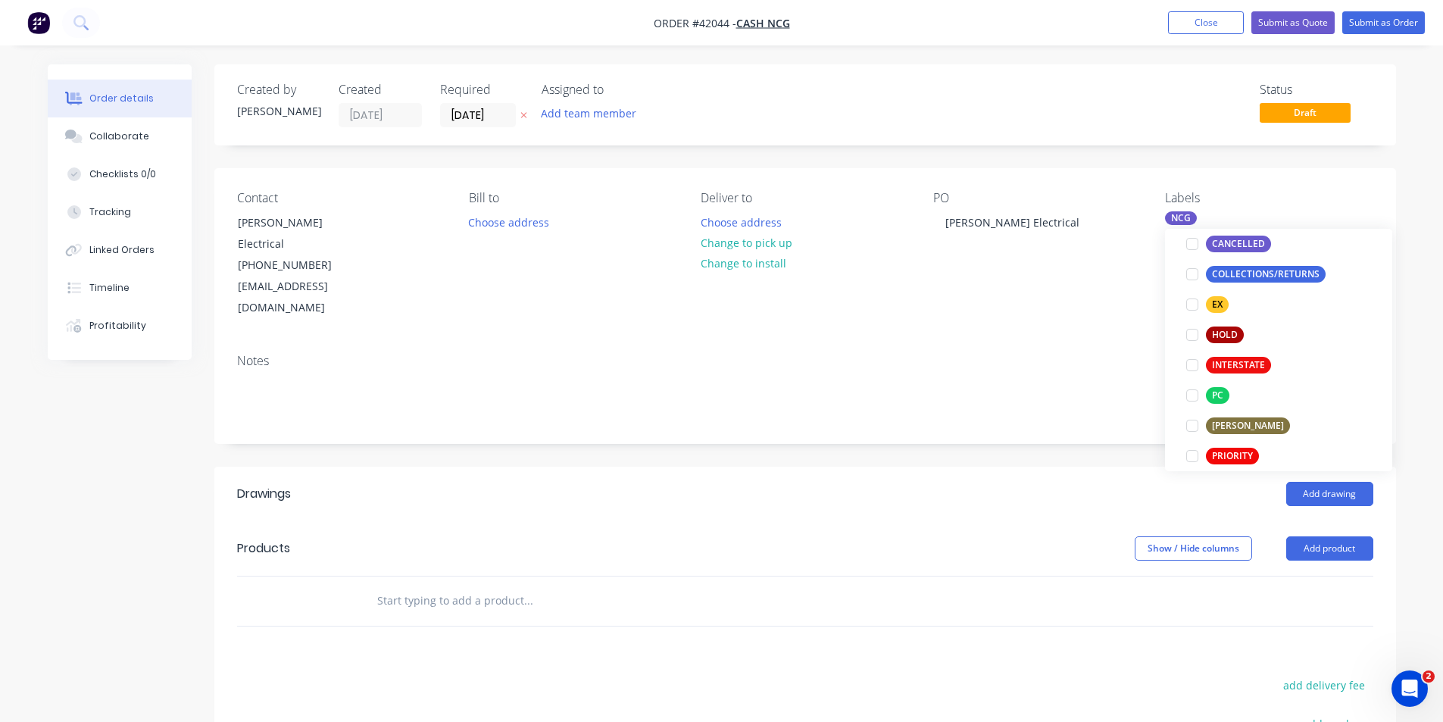
scroll to position [0, 0]
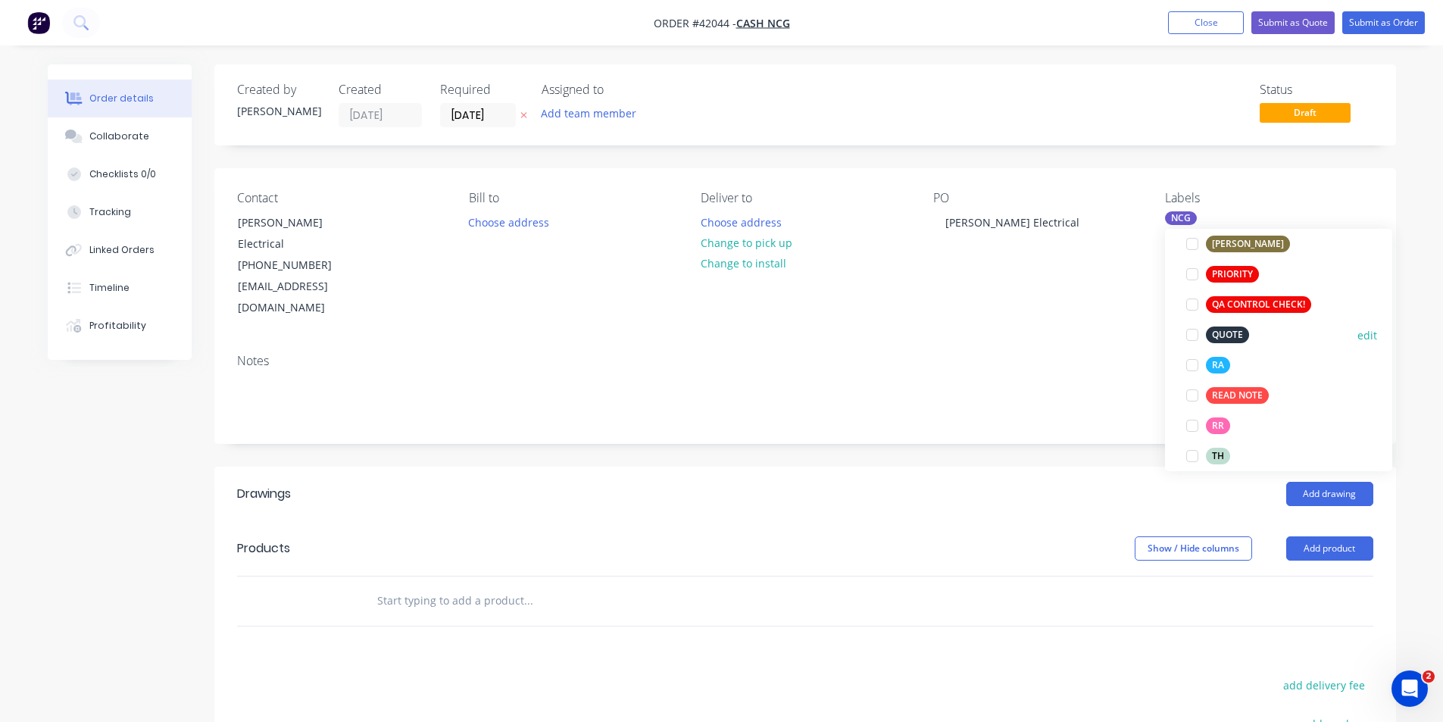
click at [1195, 333] on div at bounding box center [1192, 335] width 30 height 30
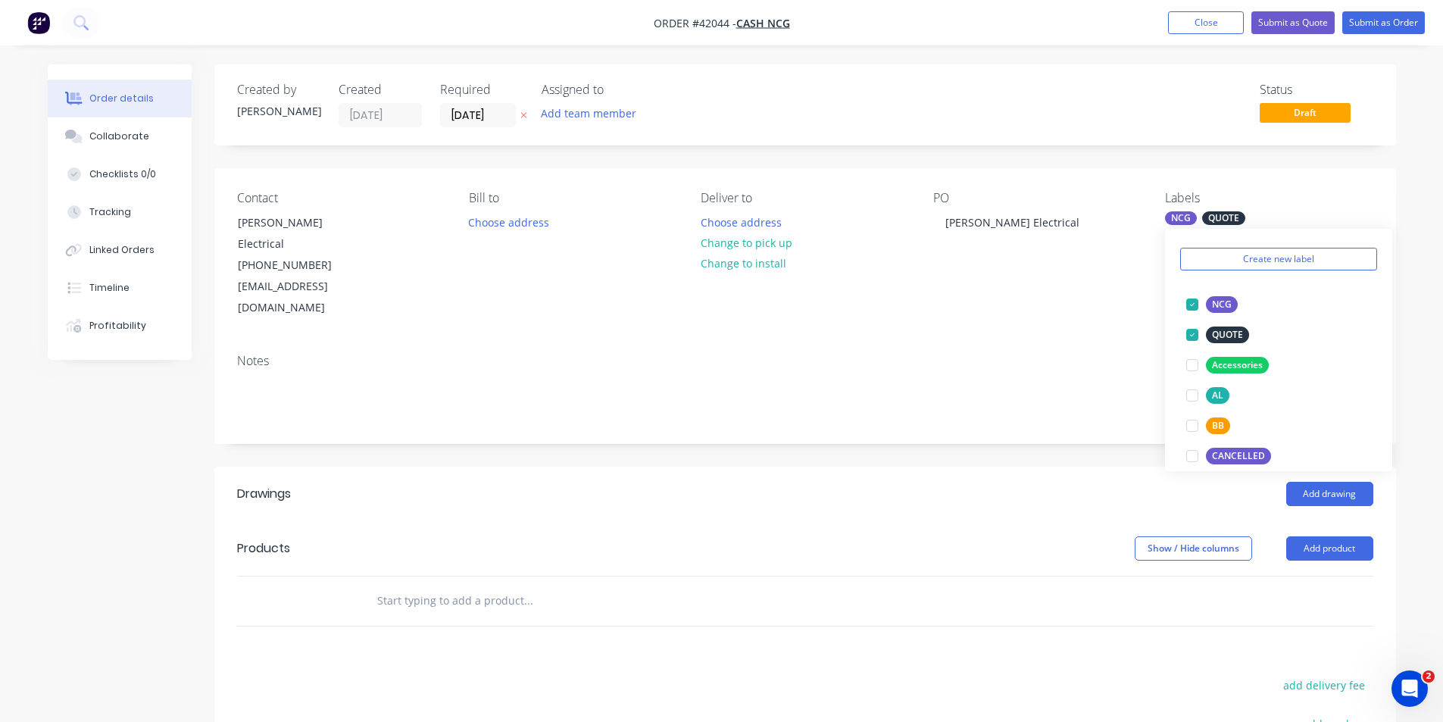
click at [1014, 467] on header "Drawings Add drawing" at bounding box center [805, 494] width 1182 height 55
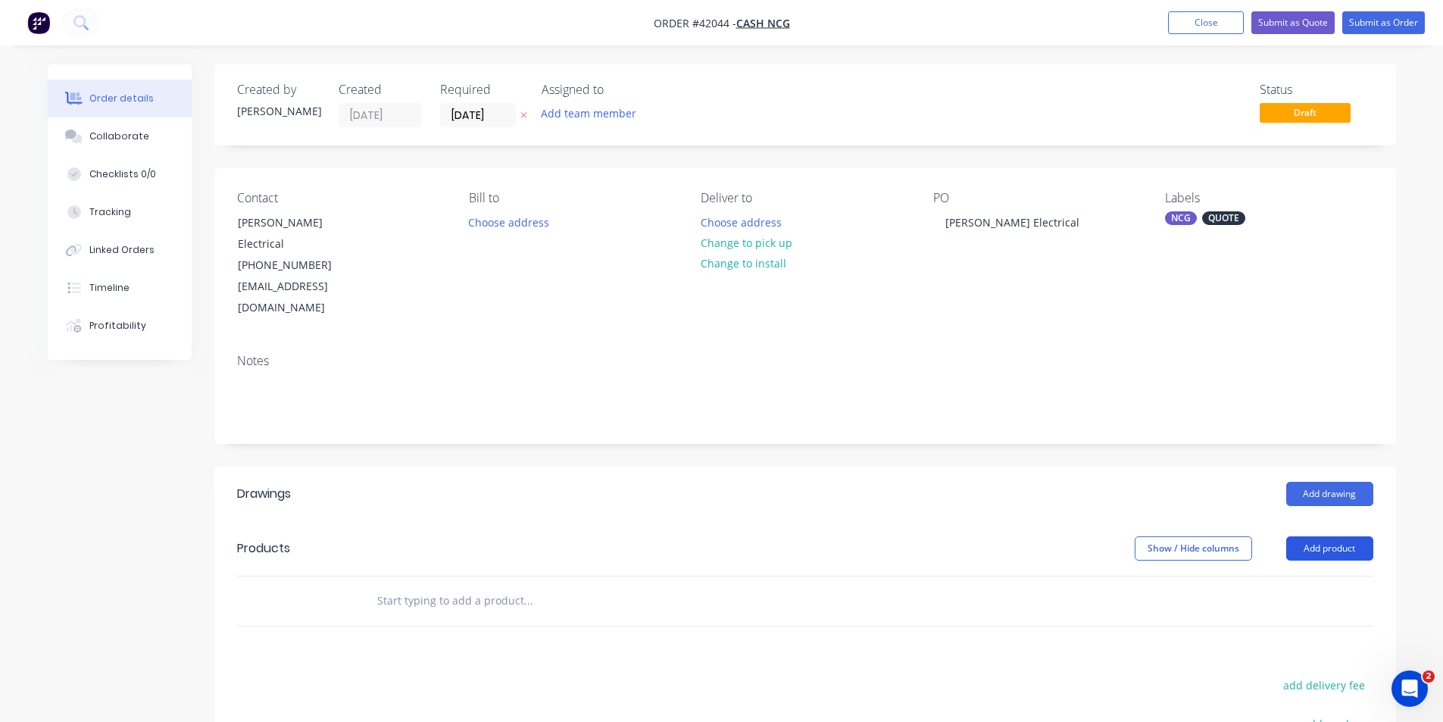
click at [1312, 536] on button "Add product" at bounding box center [1329, 548] width 87 height 24
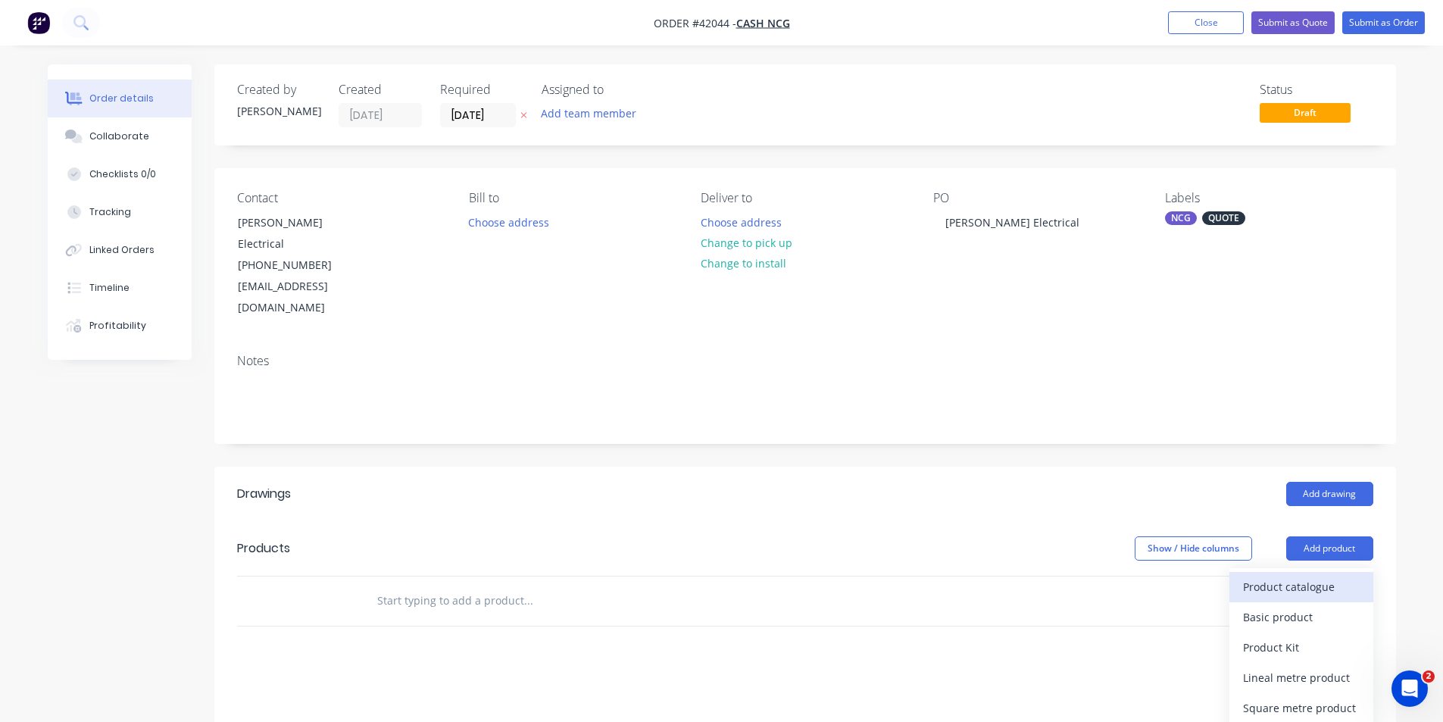
click at [1315, 576] on div "Product catalogue" at bounding box center [1301, 587] width 117 height 22
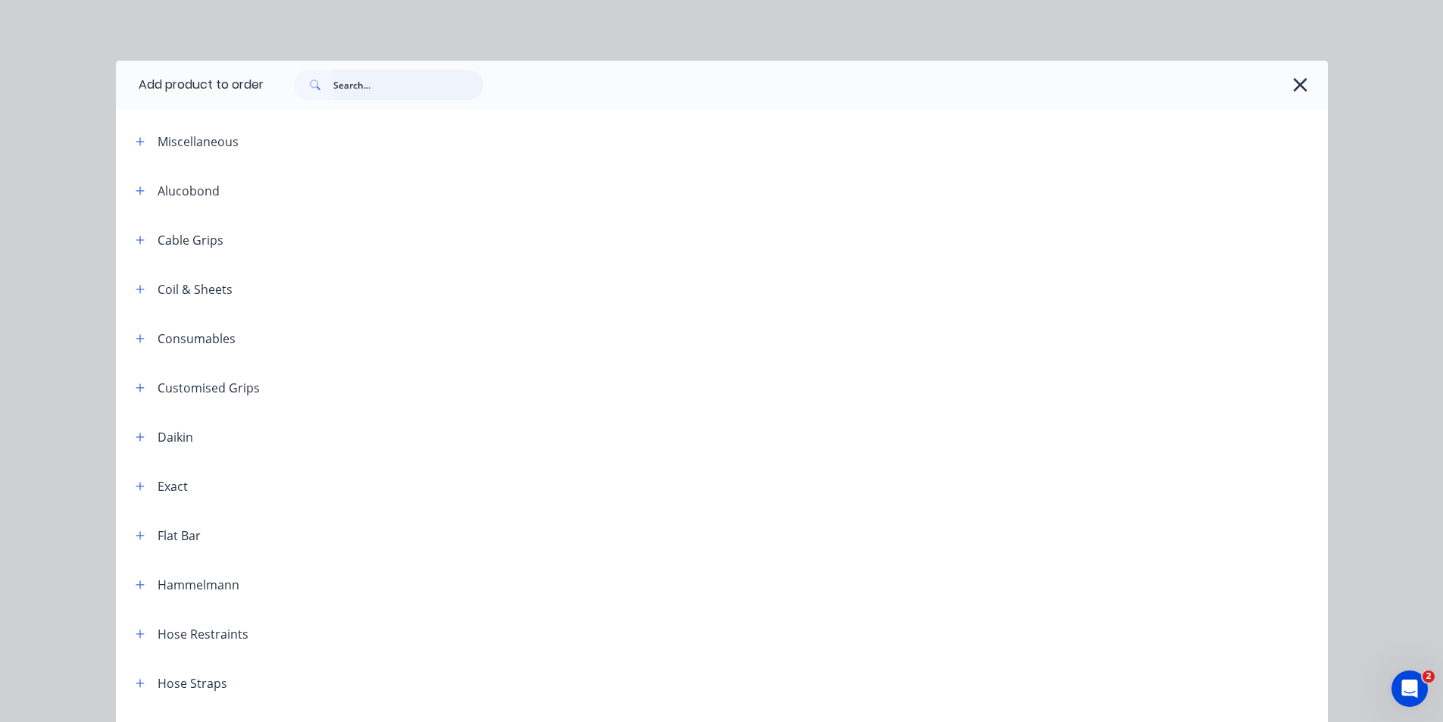
click at [371, 78] on input "text" at bounding box center [408, 85] width 150 height 30
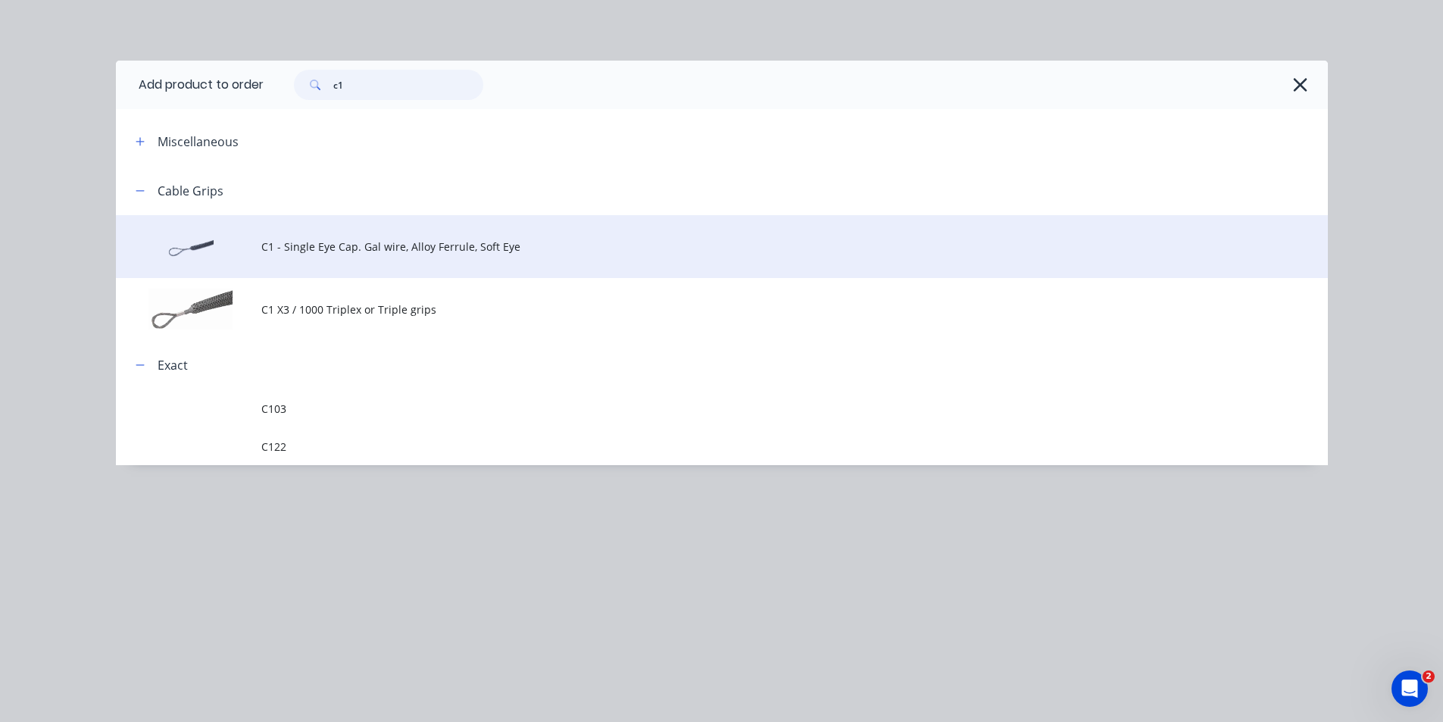
type input "c1"
click at [378, 242] on span "C1 - Single Eye Cap. Gal wire, Alloy Ferrule, Soft Eye" at bounding box center [687, 247] width 853 height 16
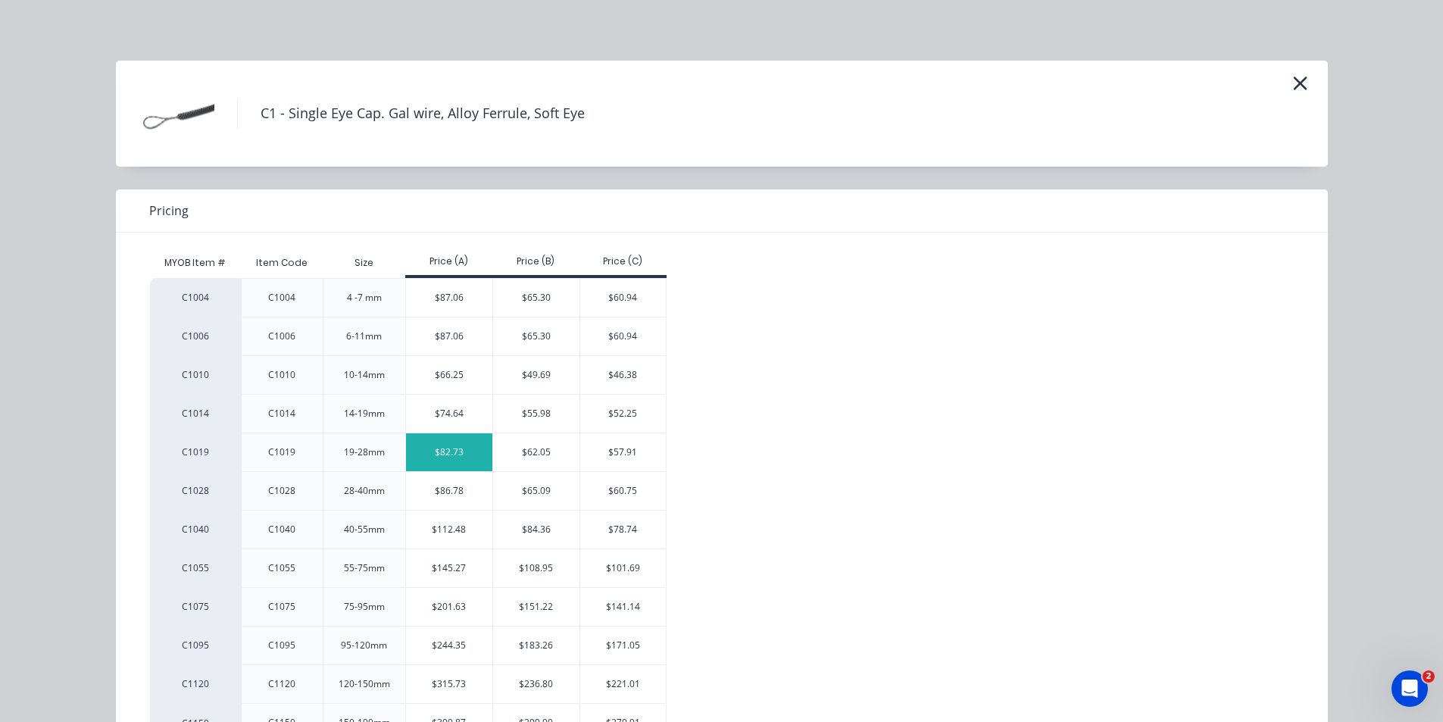
click at [448, 452] on div "$82.73" at bounding box center [449, 452] width 86 height 38
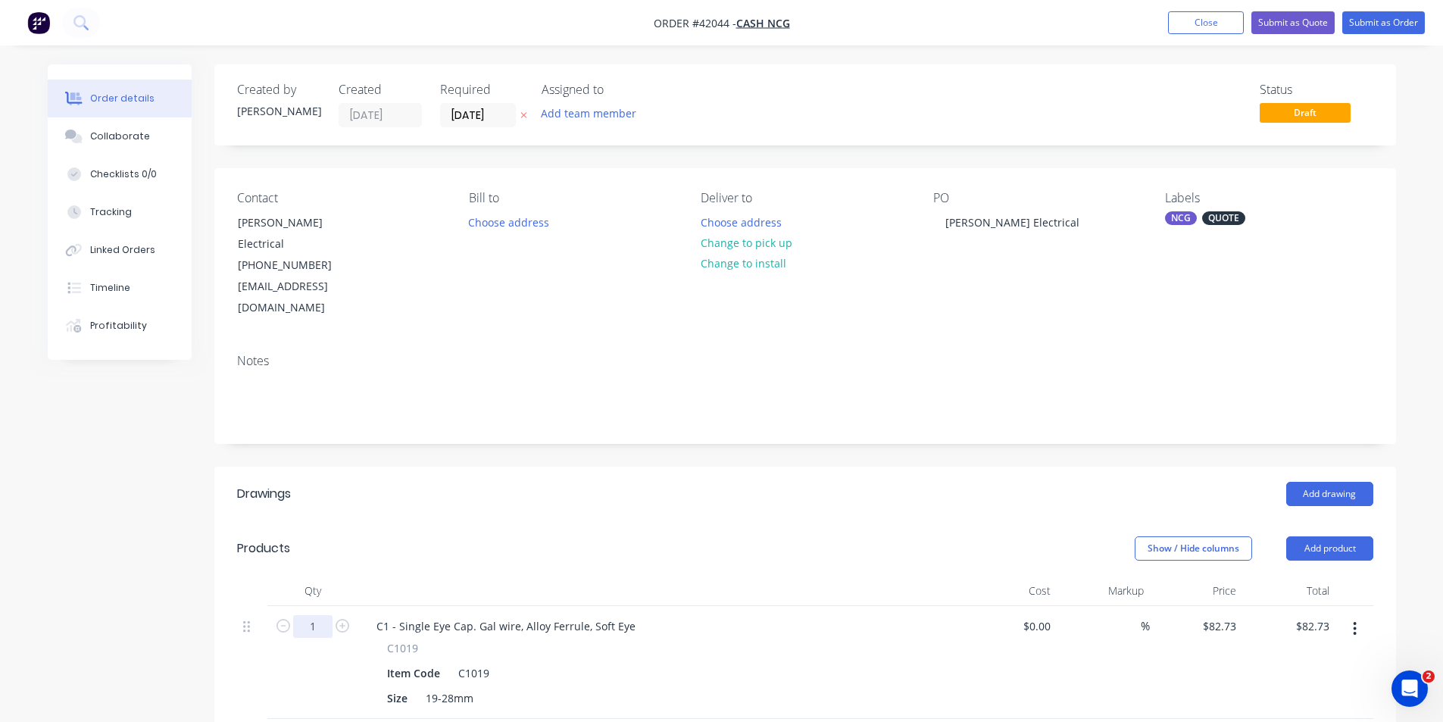
click at [321, 615] on input "1" at bounding box center [312, 626] width 39 height 23
type input "2"
type input "$165.46"
click at [1332, 536] on button "Add product" at bounding box center [1329, 548] width 87 height 24
click at [1310, 572] on button "Product catalogue" at bounding box center [1301, 587] width 144 height 30
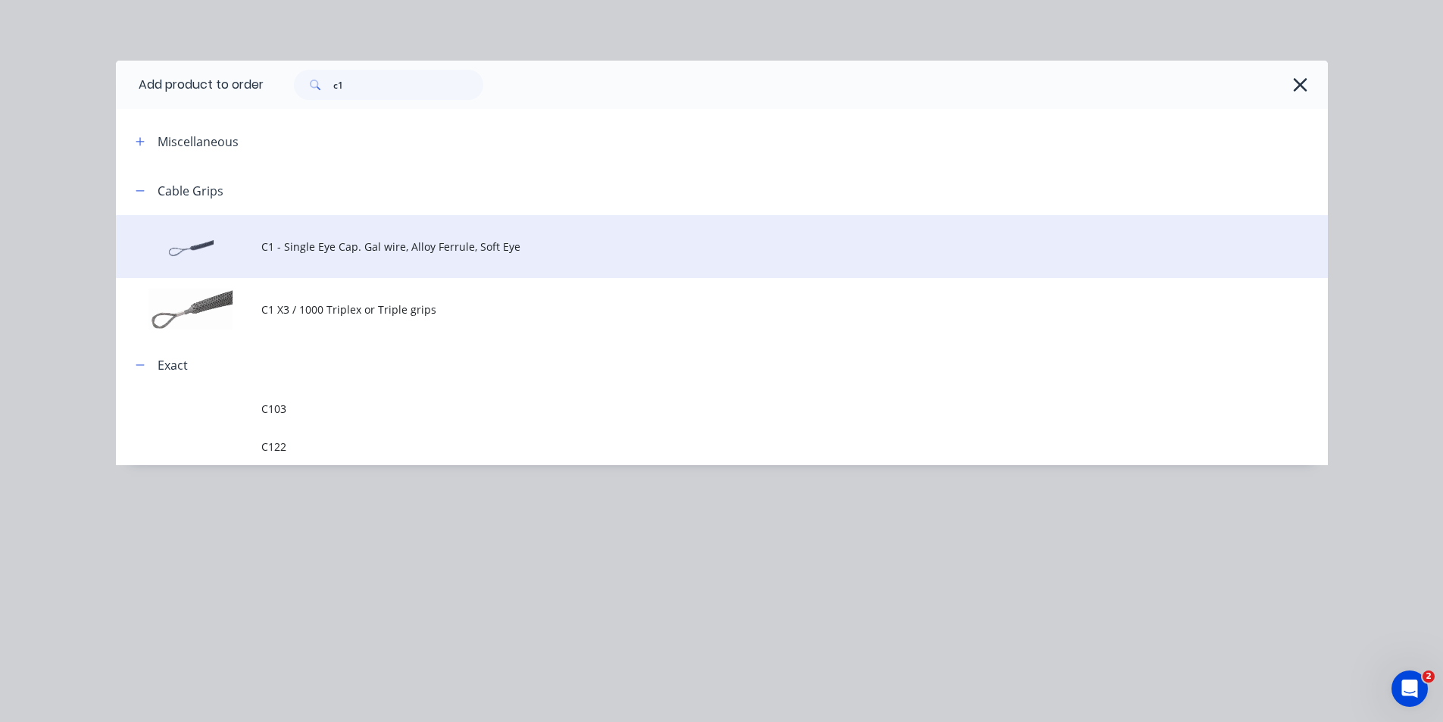
click at [312, 253] on span "C1 - Single Eye Cap. Gal wire, Alloy Ferrule, Soft Eye" at bounding box center [687, 247] width 853 height 16
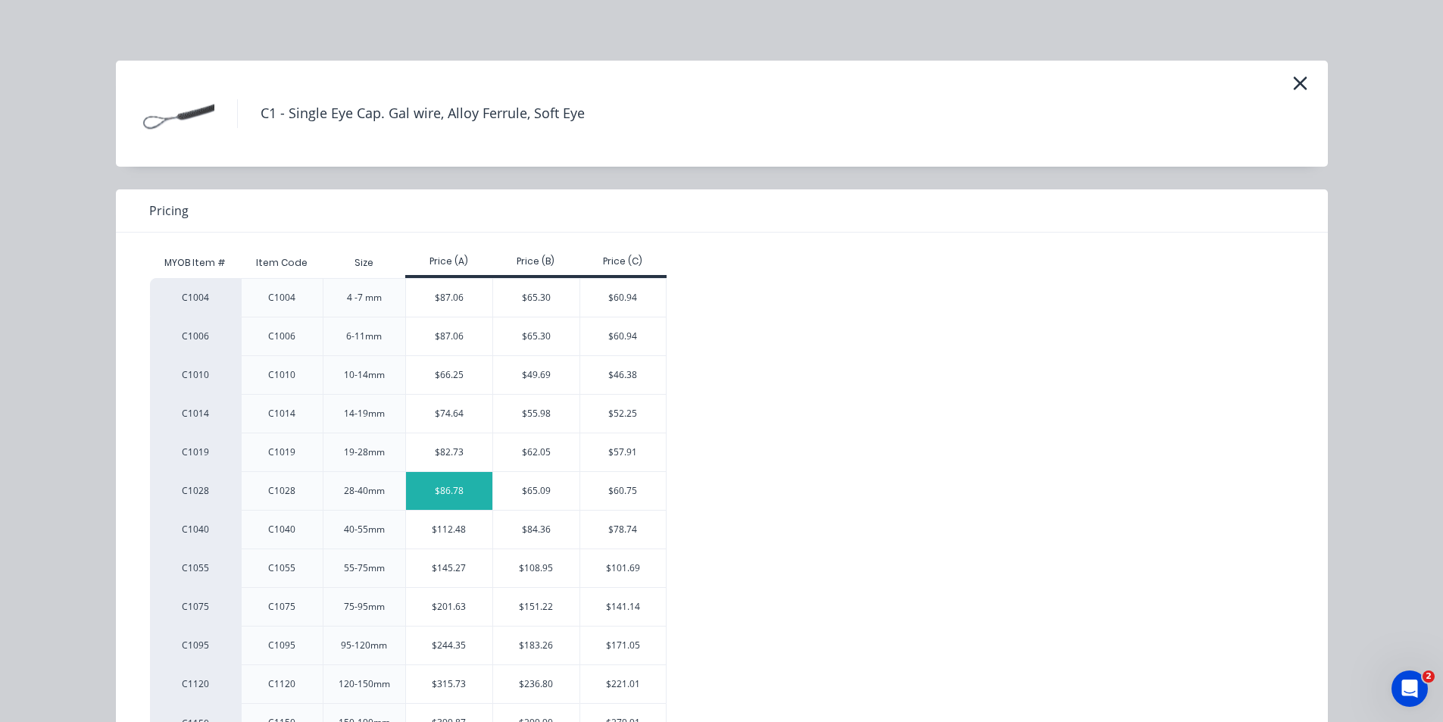
click at [455, 492] on div "$86.78" at bounding box center [449, 491] width 86 height 38
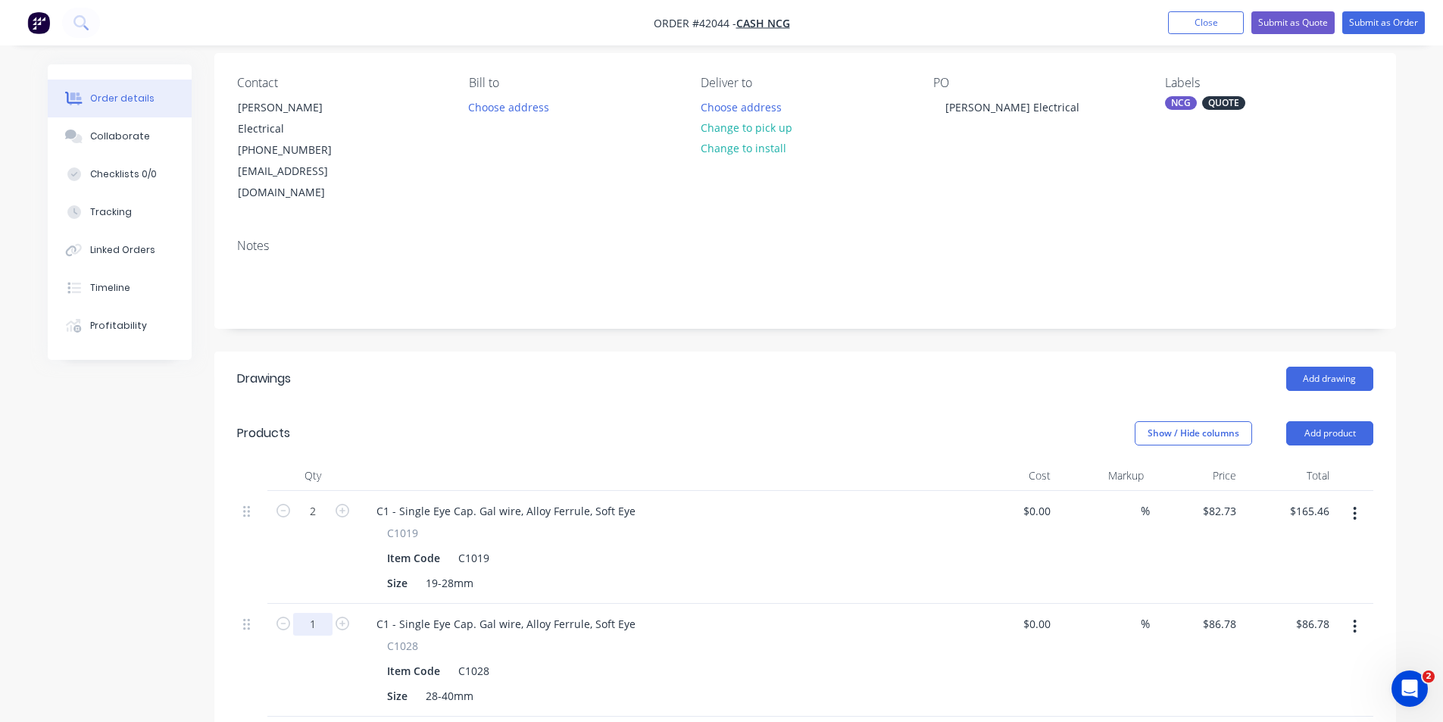
scroll to position [152, 0]
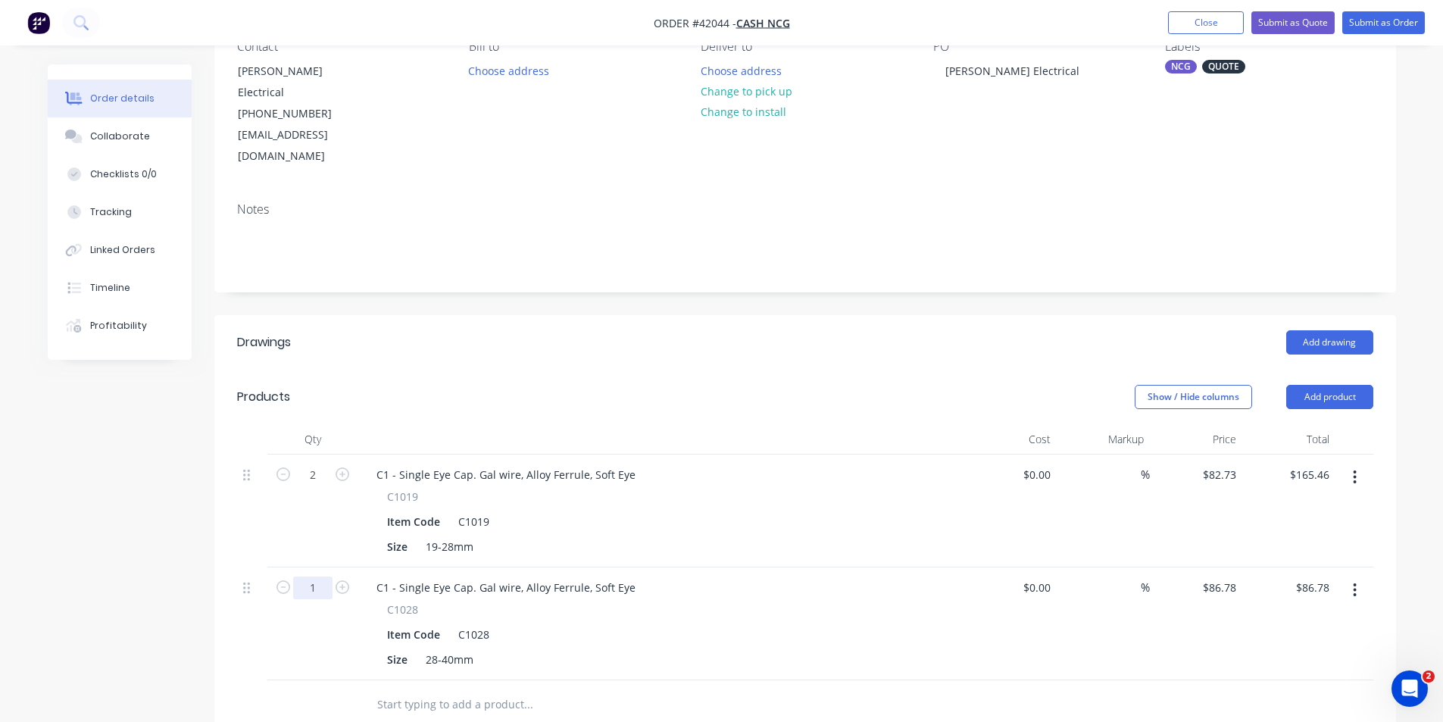
click at [313, 576] on input "1" at bounding box center [312, 587] width 39 height 23
type input "2"
type input "$173.56"
click at [1313, 385] on button "Add product" at bounding box center [1329, 397] width 87 height 24
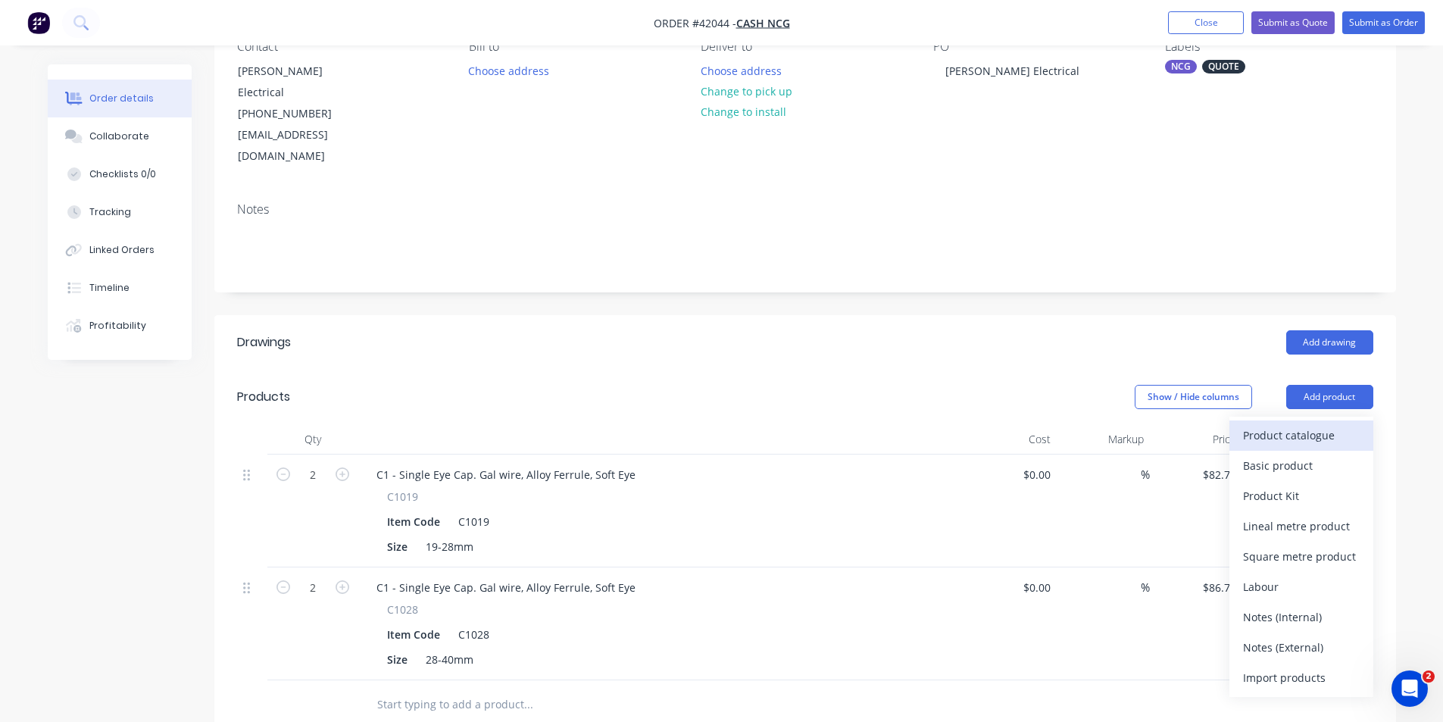
click at [1307, 424] on div "Product catalogue" at bounding box center [1301, 435] width 117 height 22
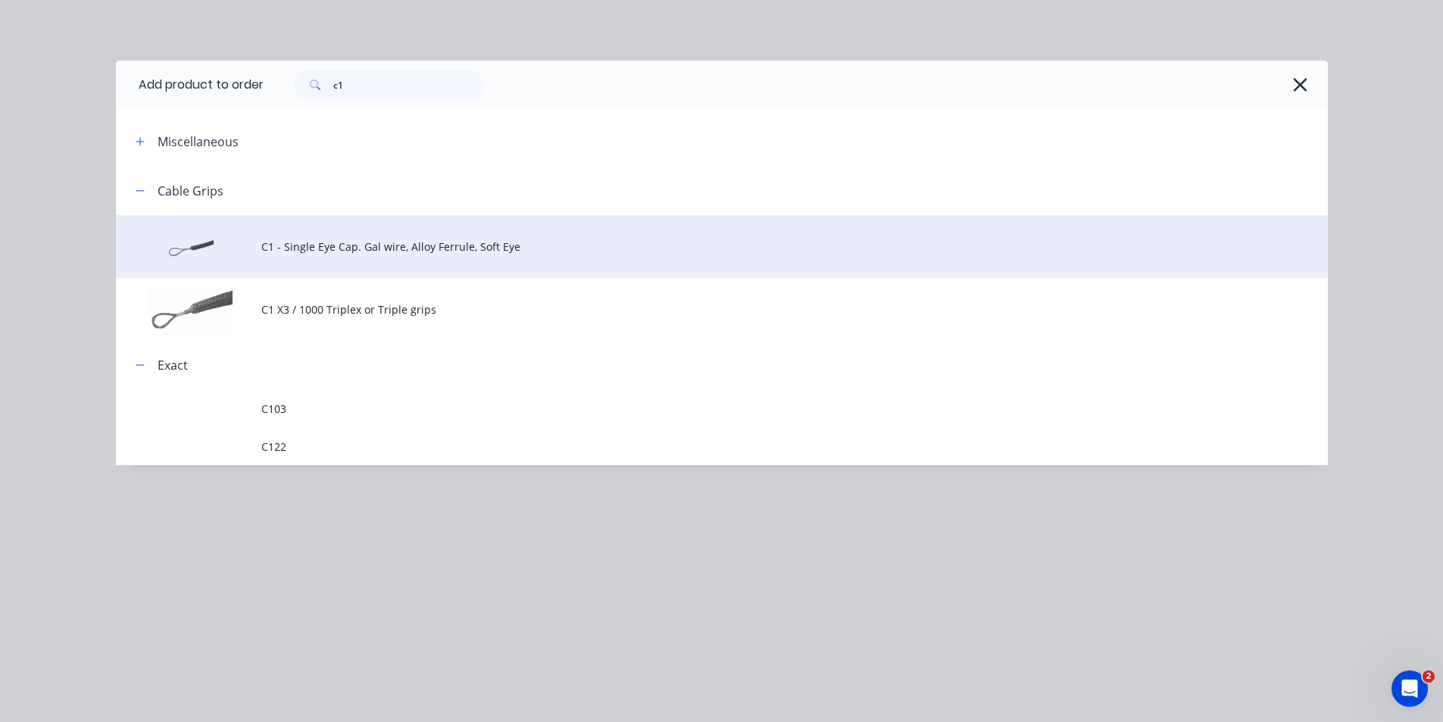
click at [300, 257] on td "C1 - Single Eye Cap. Gal wire, Alloy Ferrule, Soft Eye" at bounding box center [794, 246] width 1067 height 63
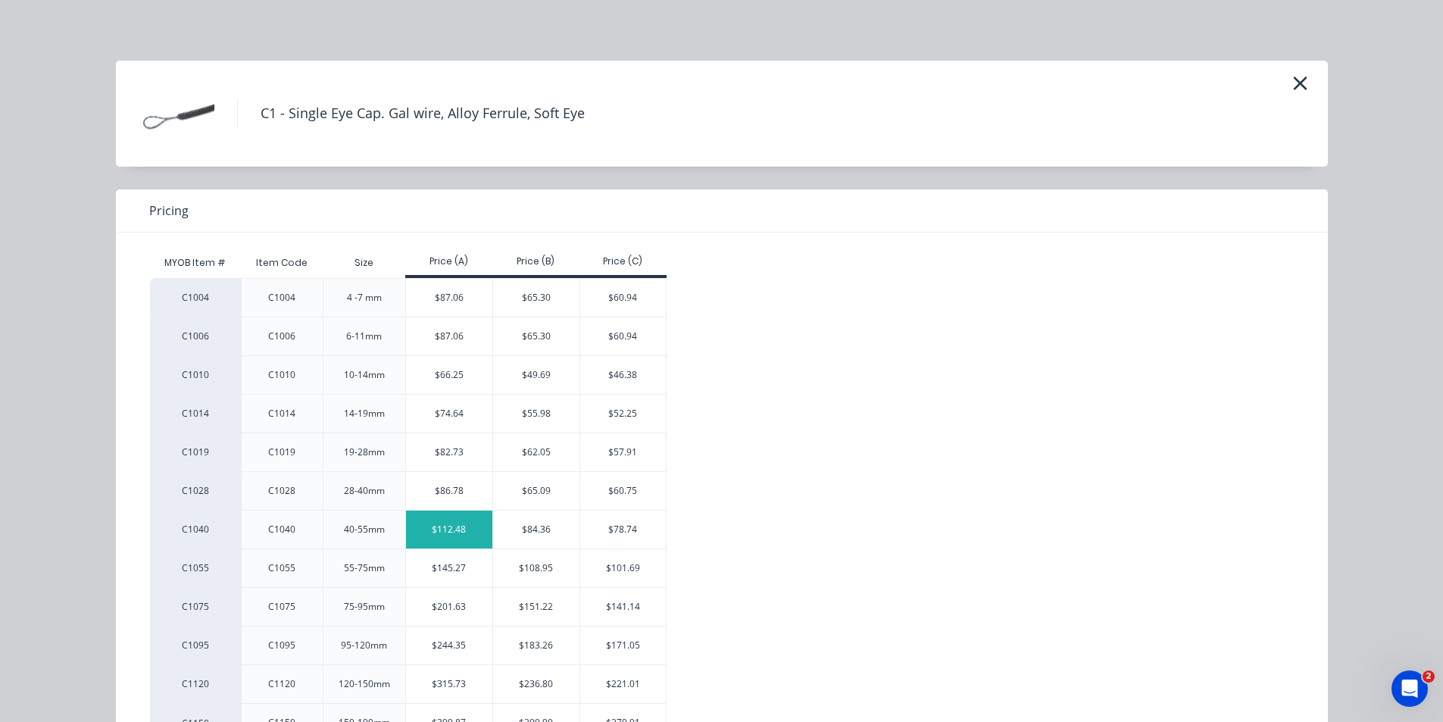
click at [452, 538] on div "$112.48" at bounding box center [449, 530] width 86 height 38
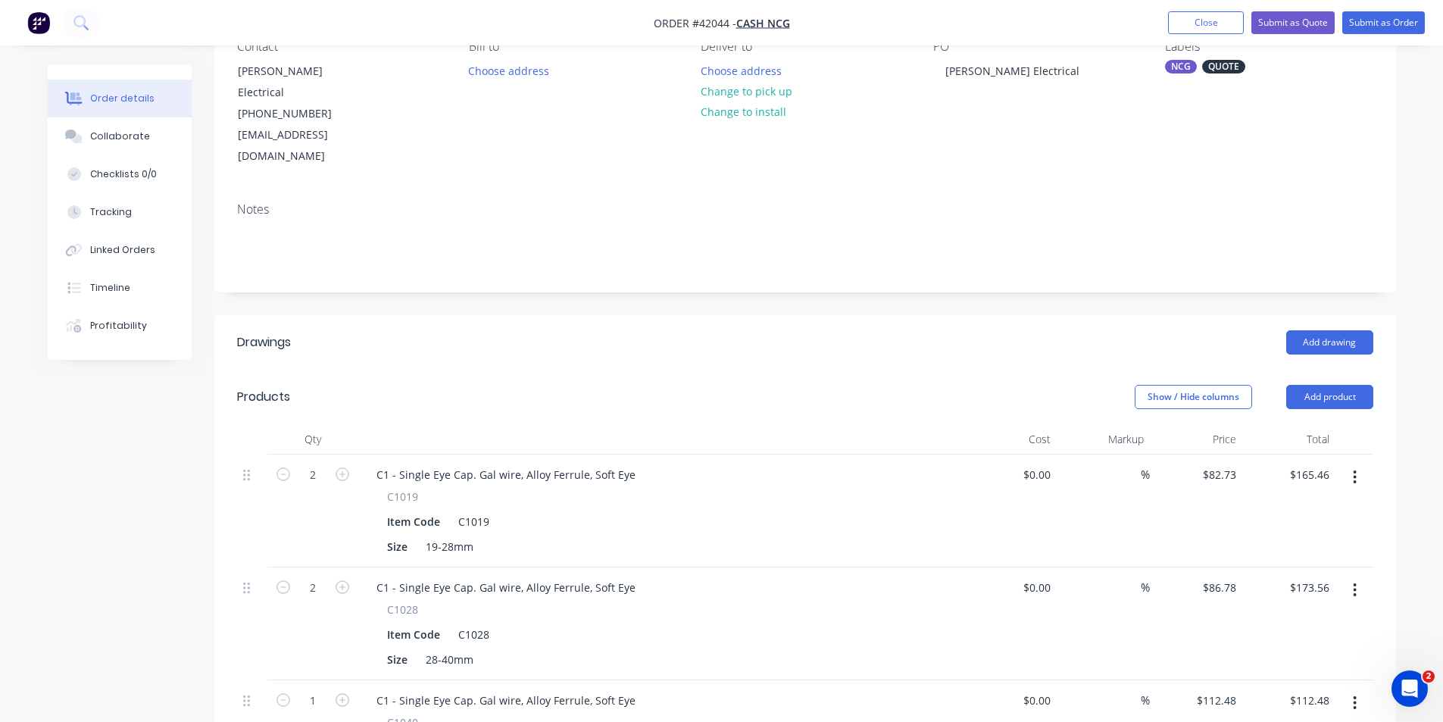
scroll to position [227, 0]
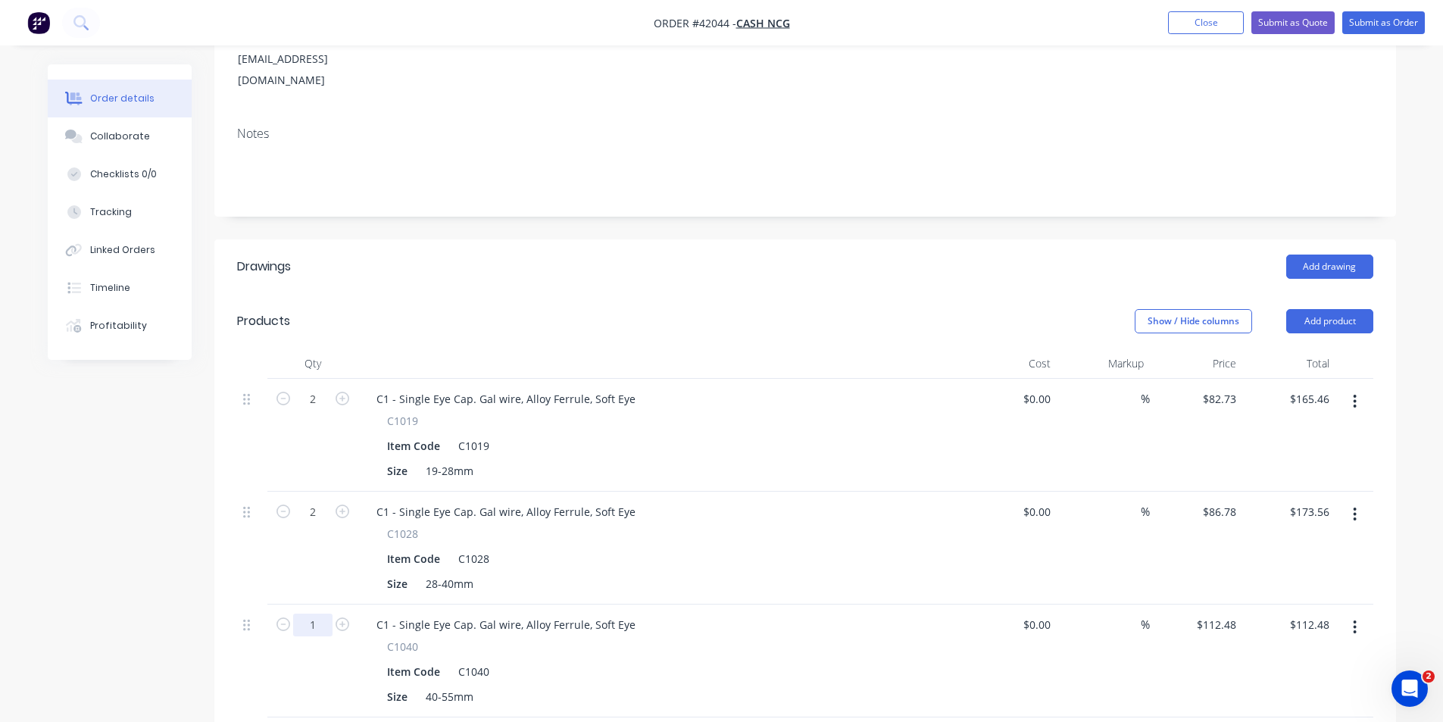
click at [319, 614] on input "1" at bounding box center [312, 625] width 39 height 23
type input "2"
type input "$224.96"
click at [1314, 309] on button "Add product" at bounding box center [1329, 321] width 87 height 24
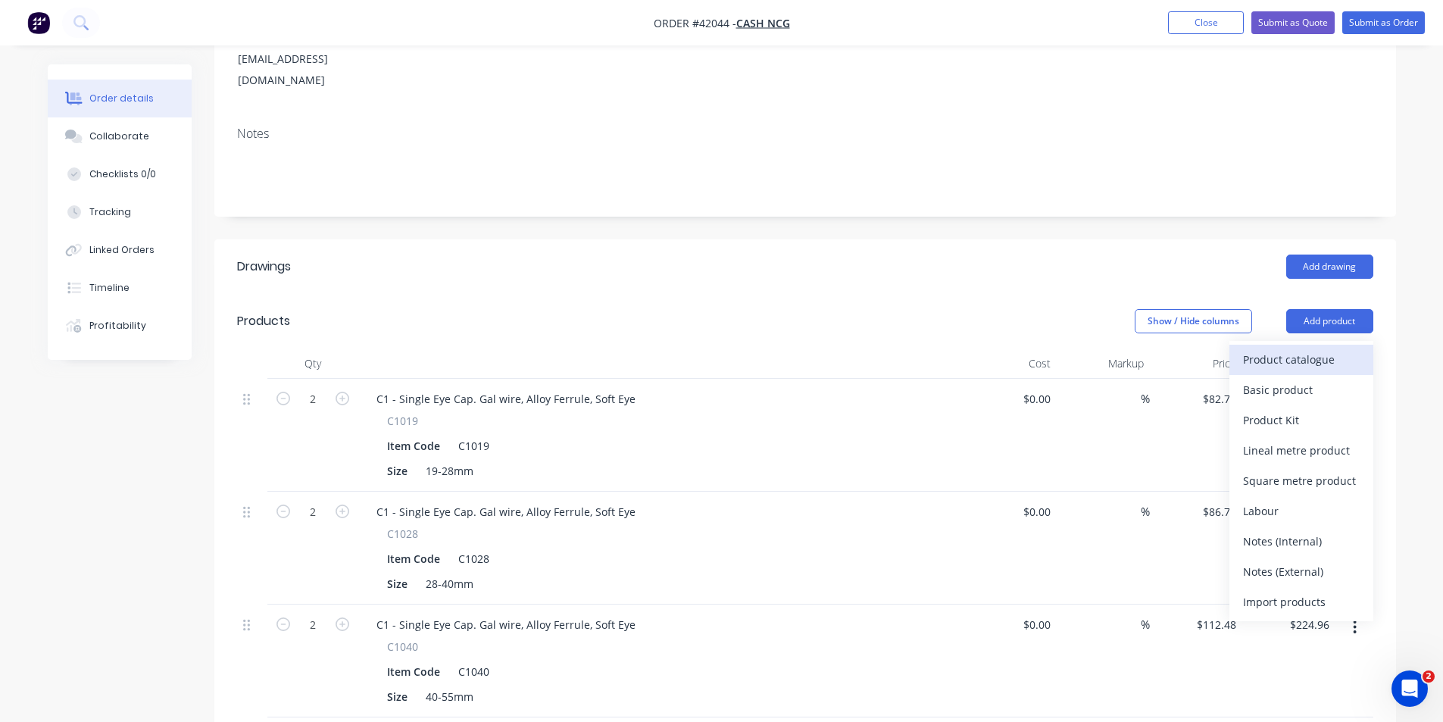
click at [1307, 348] on div "Product catalogue" at bounding box center [1301, 359] width 117 height 22
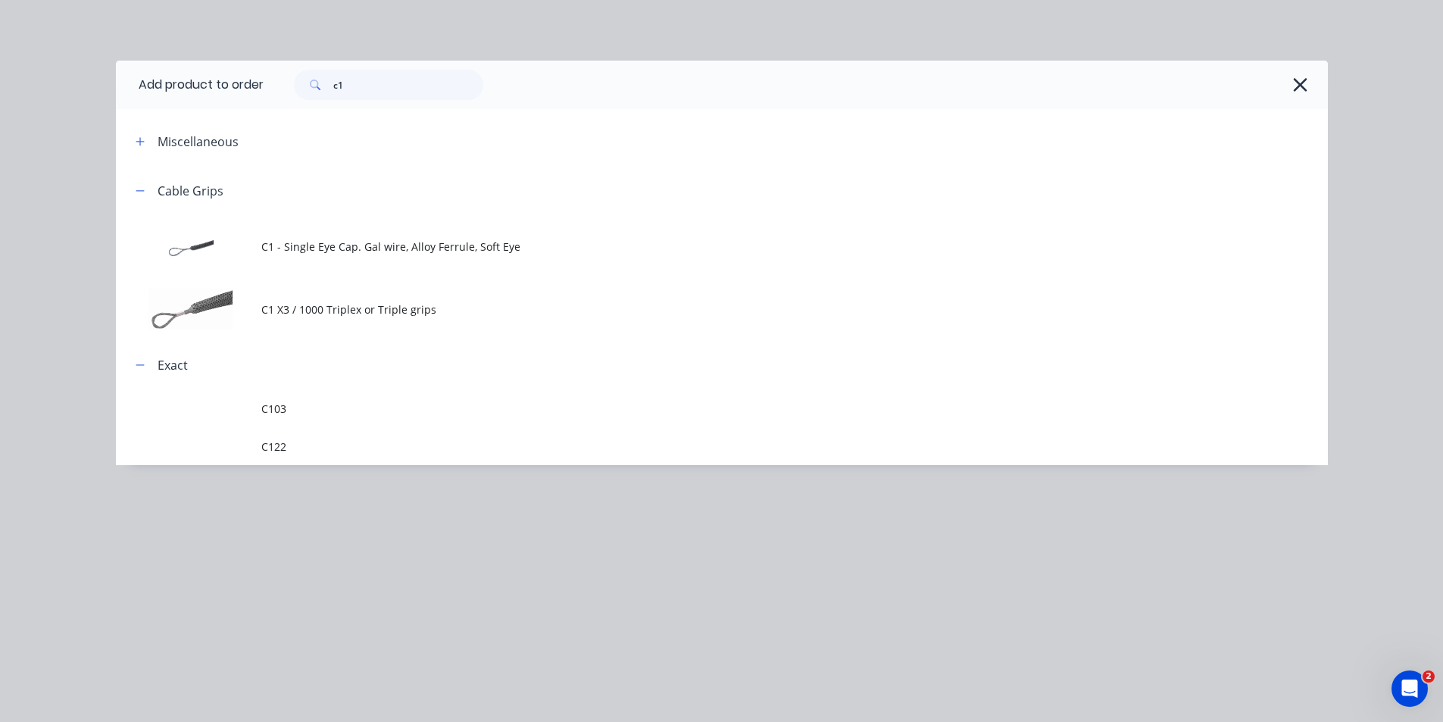
click at [368, 255] on td "C1 - Single Eye Cap. Gal wire, Alloy Ferrule, Soft Eye" at bounding box center [794, 246] width 1067 height 63
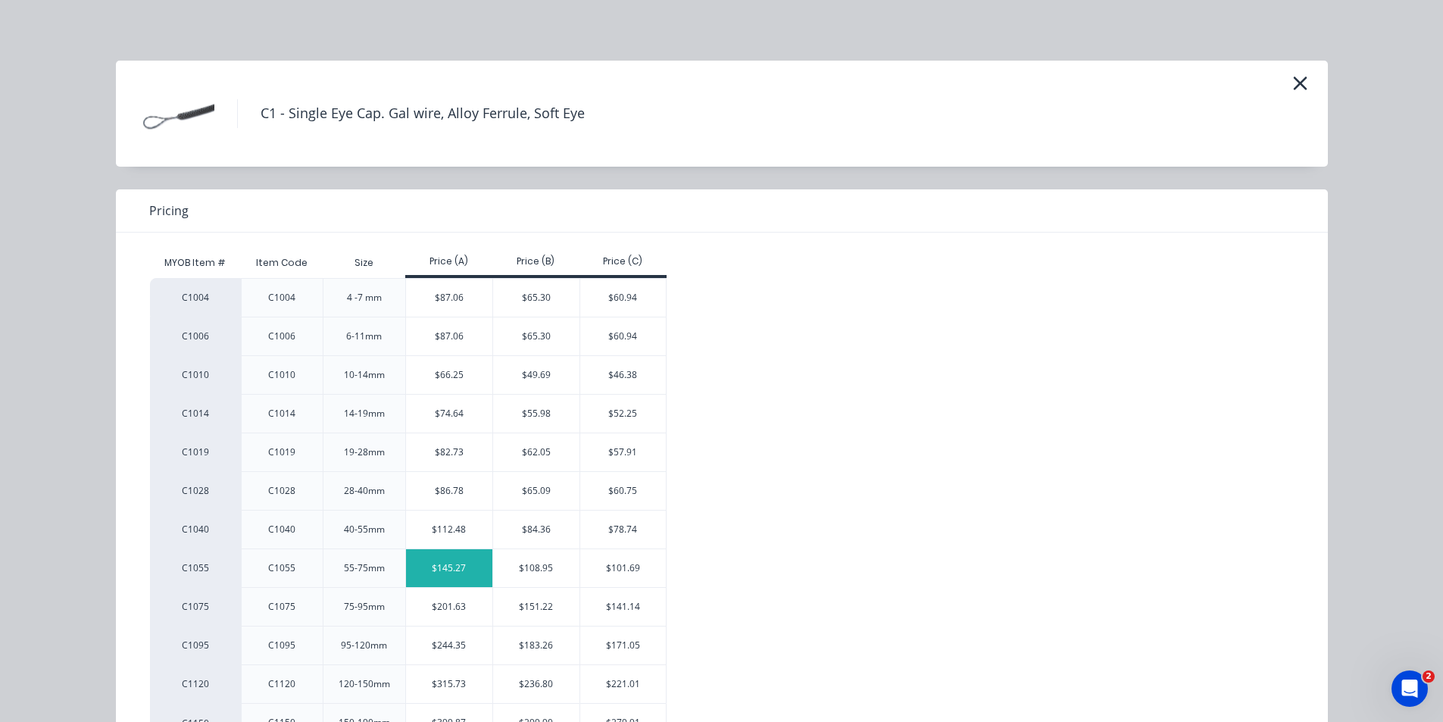
click at [440, 567] on div "$145.27" at bounding box center [449, 568] width 86 height 38
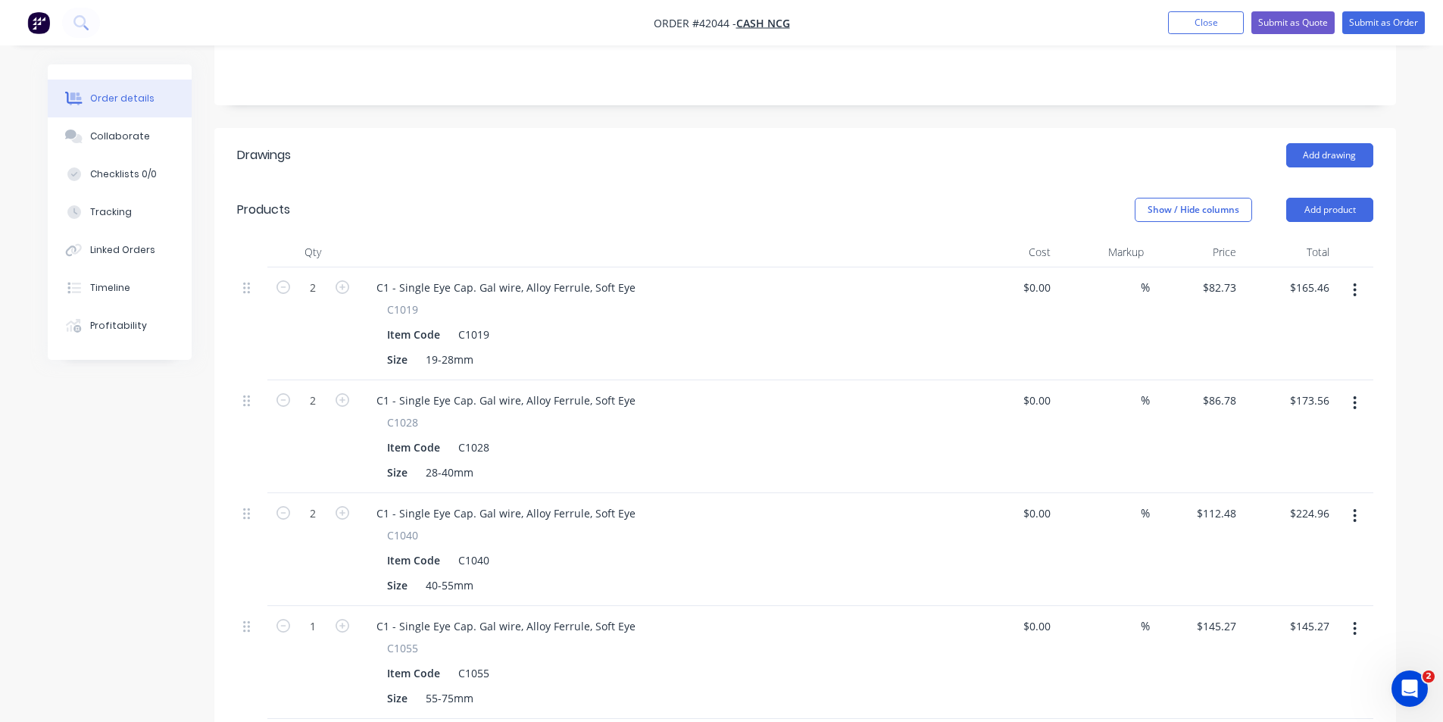
scroll to position [455, 0]
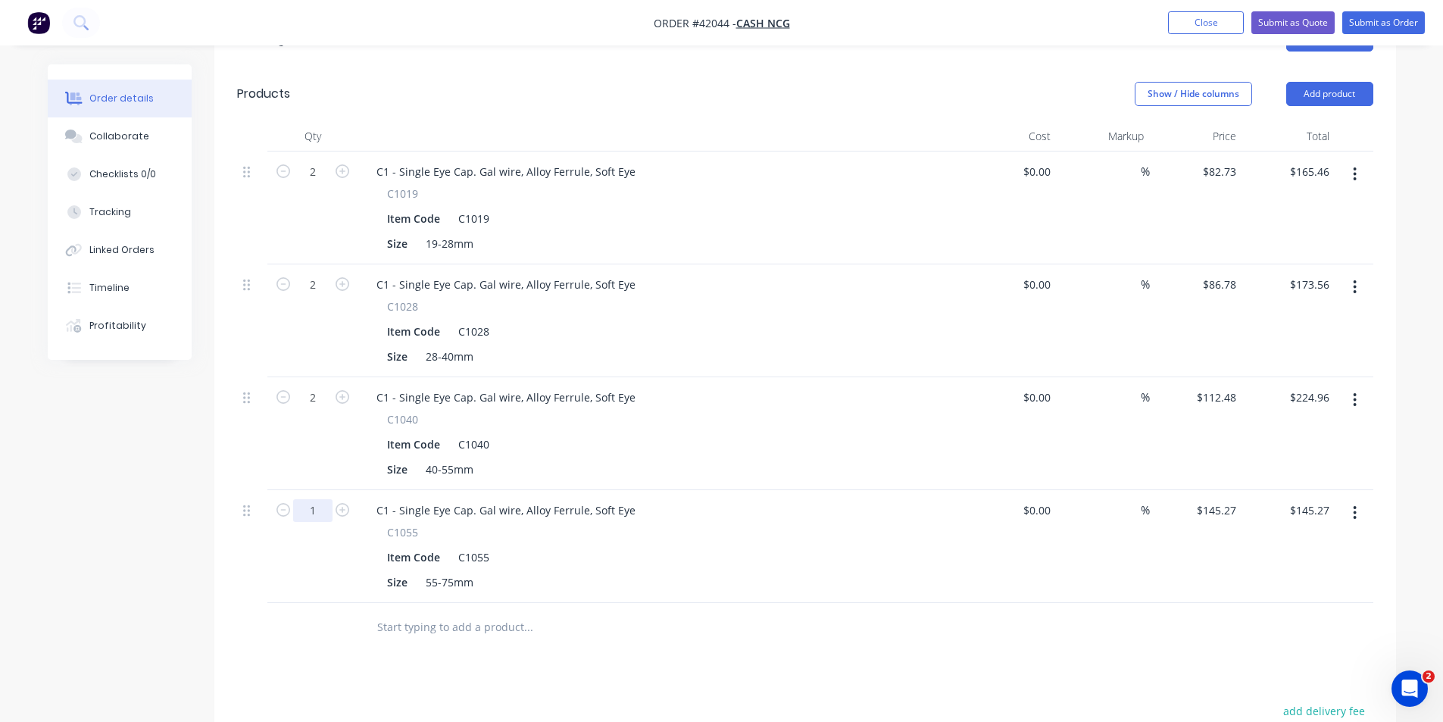
click at [315, 499] on input "1" at bounding box center [312, 510] width 39 height 23
type input "2"
type input "$290.54"
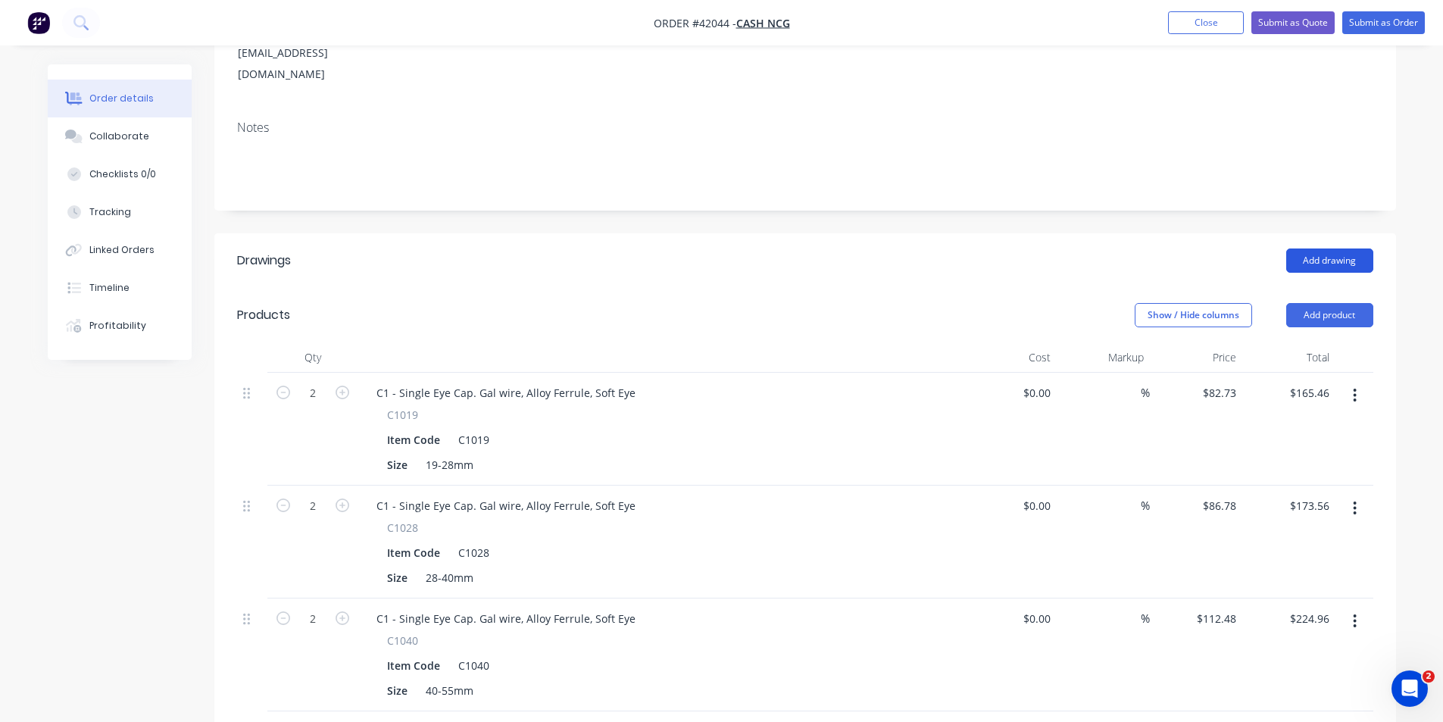
scroll to position [227, 0]
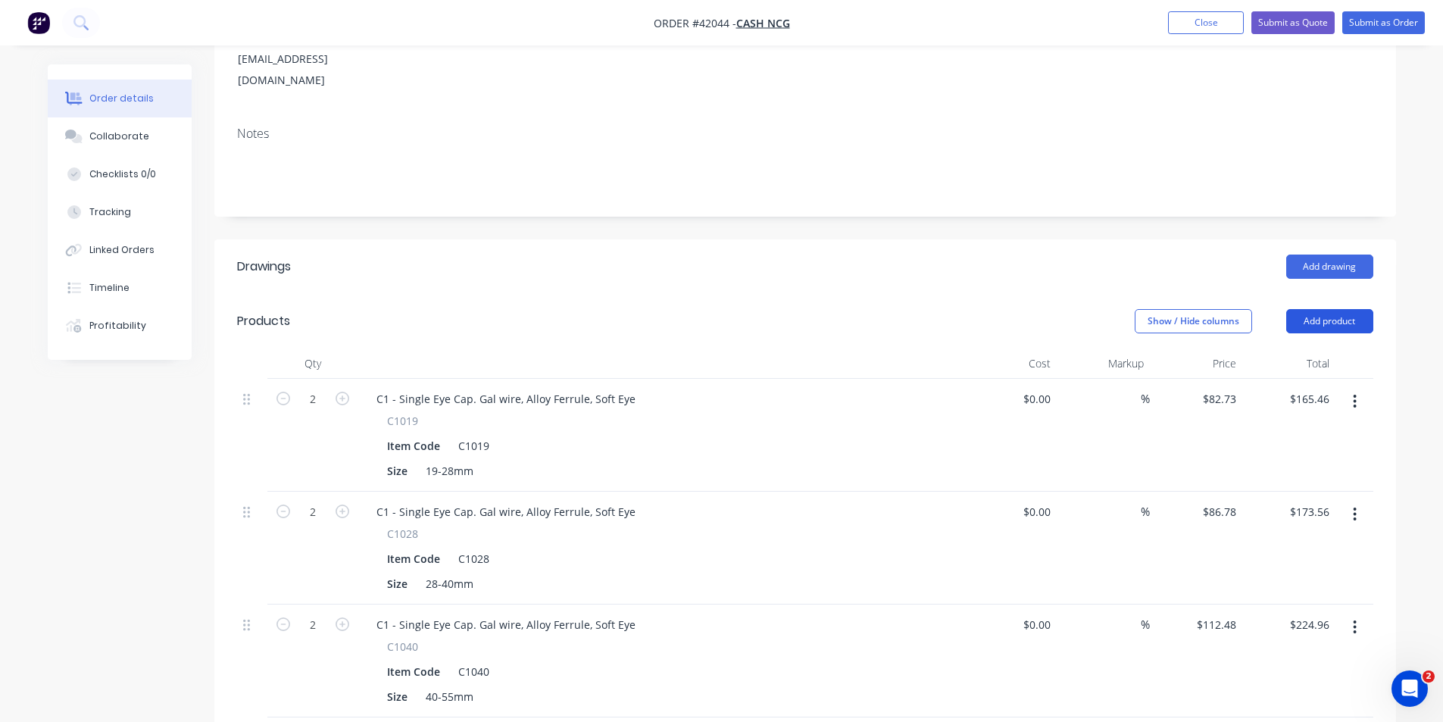
click at [1319, 309] on button "Add product" at bounding box center [1329, 321] width 87 height 24
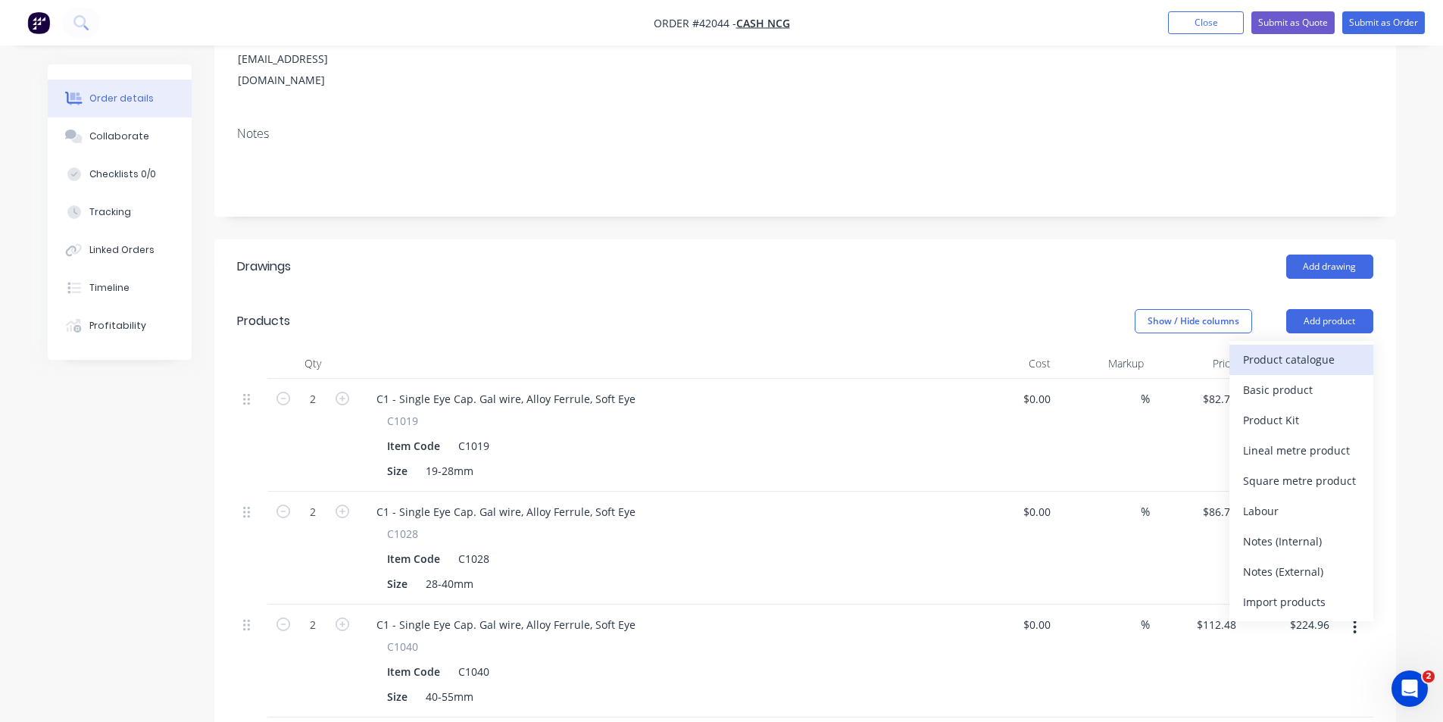
click at [1303, 348] on div "Product catalogue" at bounding box center [1301, 359] width 117 height 22
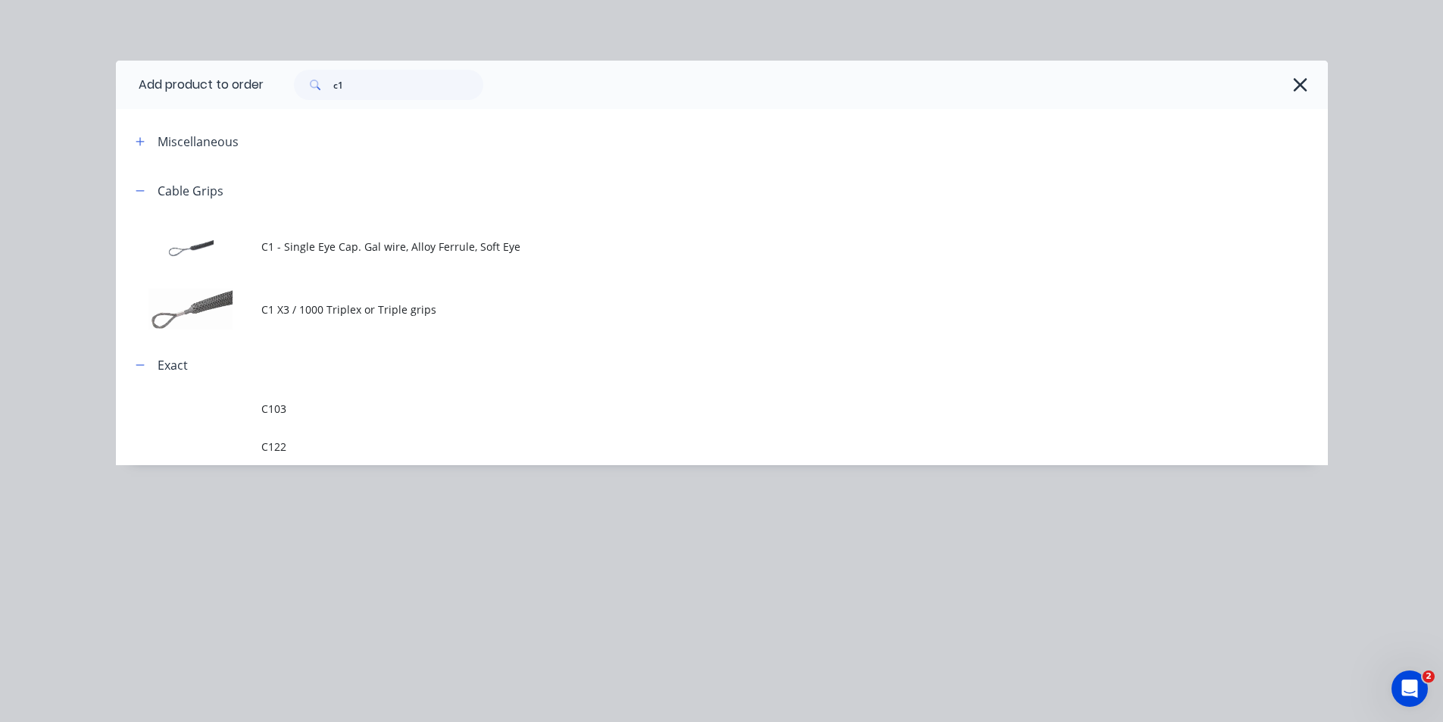
click at [343, 273] on td "C1 - Single Eye Cap. Gal wire, Alloy Ferrule, Soft Eye" at bounding box center [794, 246] width 1067 height 63
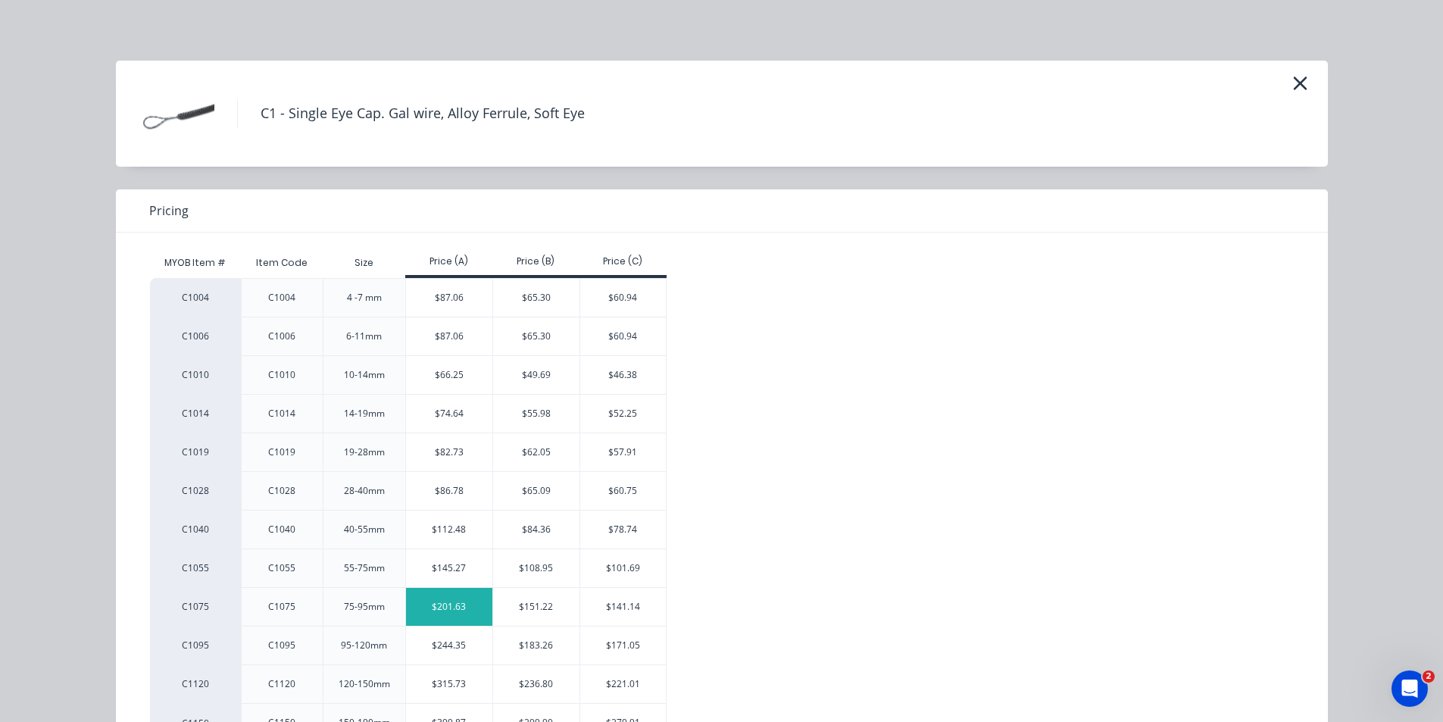
click at [433, 607] on div "$201.63" at bounding box center [449, 607] width 86 height 38
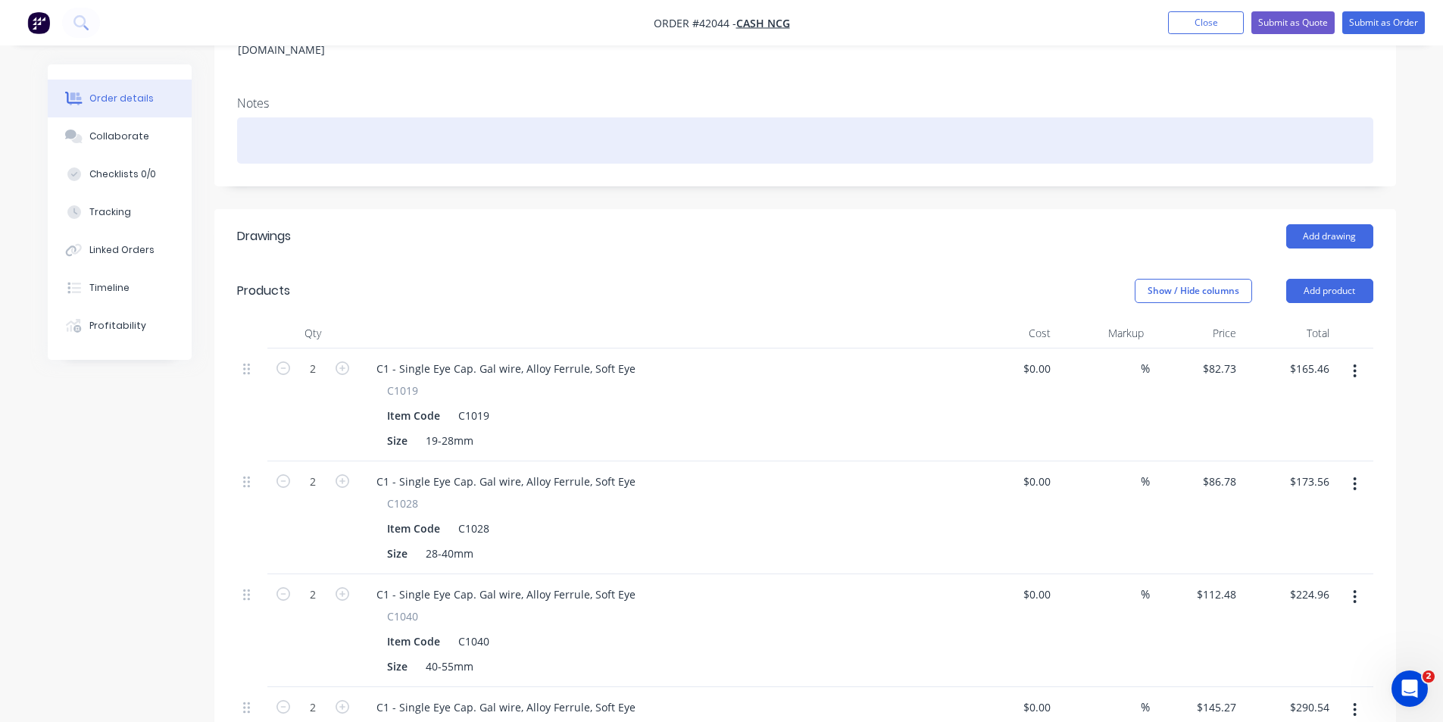
scroll to position [76, 0]
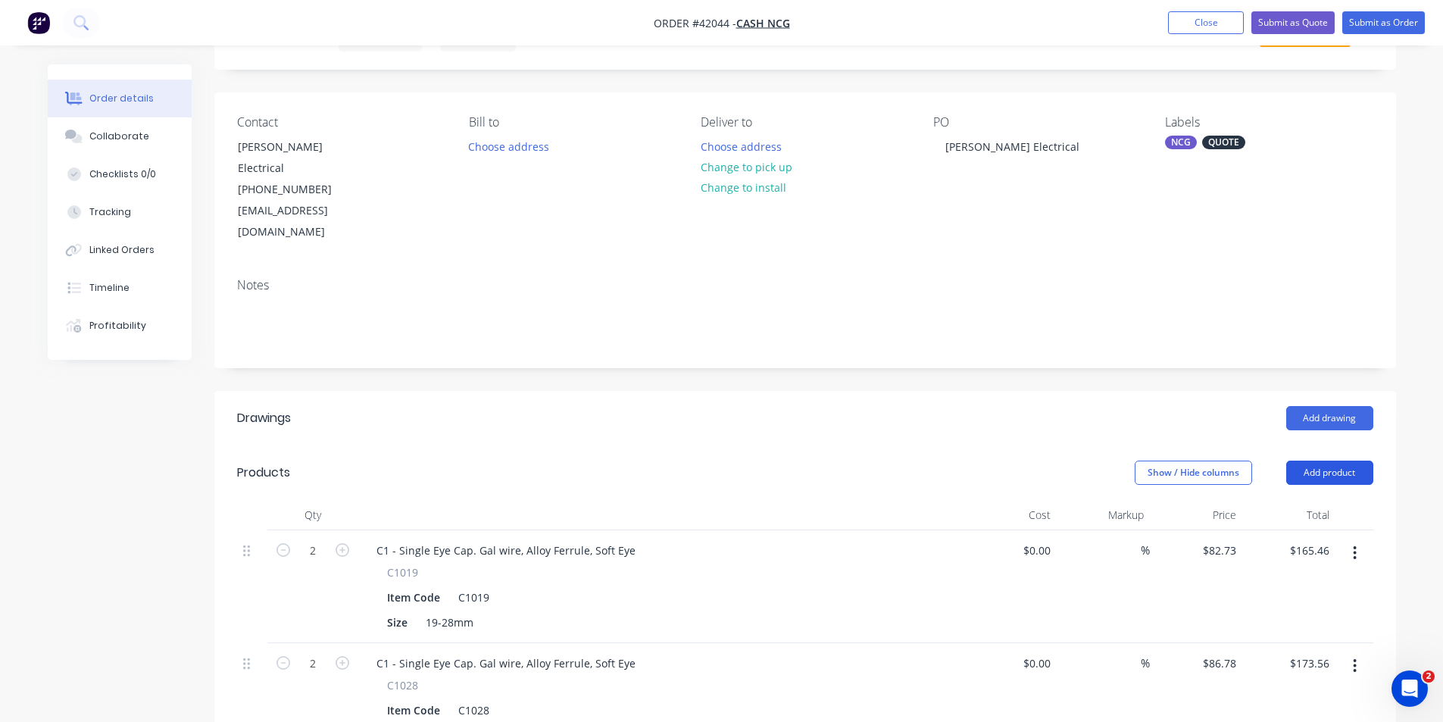
click at [1304, 461] on button "Add product" at bounding box center [1329, 473] width 87 height 24
click at [1289, 526] on button "Basic product" at bounding box center [1301, 541] width 144 height 30
click at [1311, 461] on button "Add product" at bounding box center [1329, 473] width 87 height 24
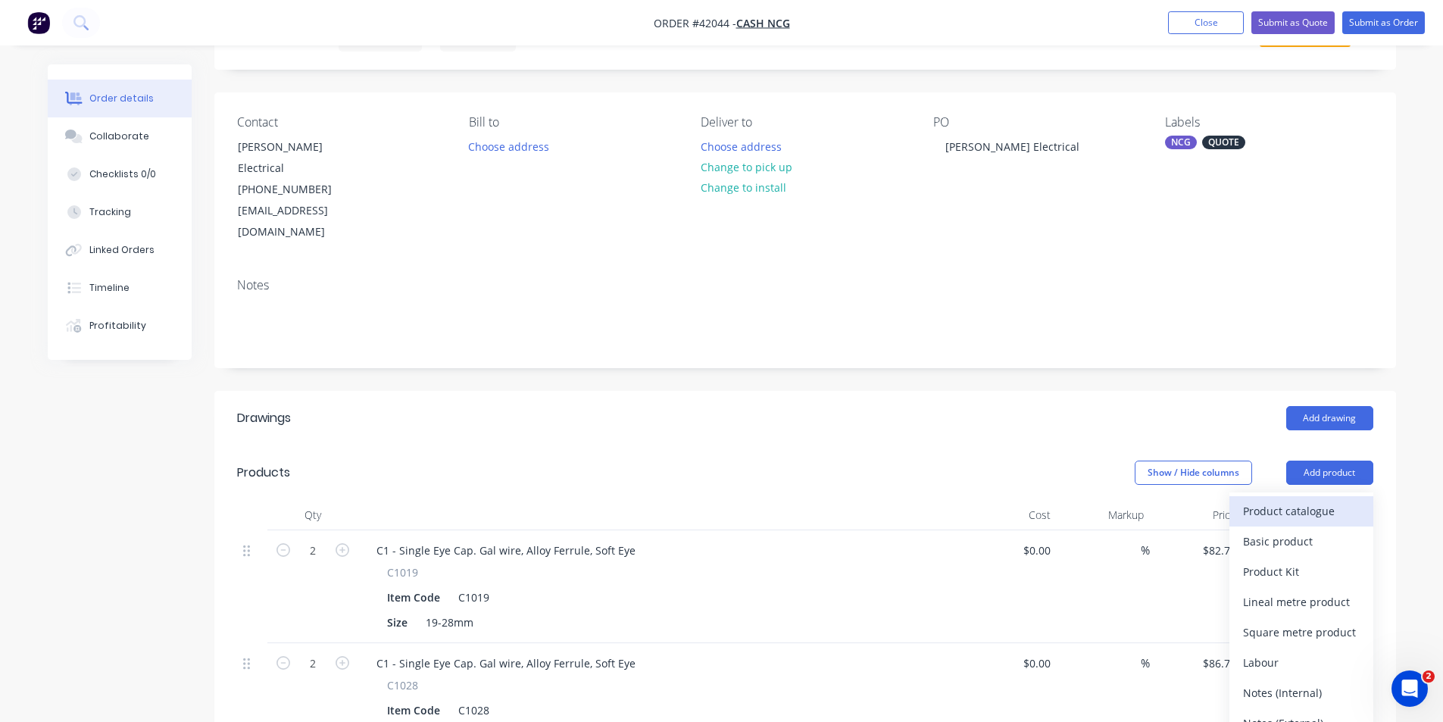
click at [1317, 500] on div "Product catalogue" at bounding box center [1301, 511] width 117 height 22
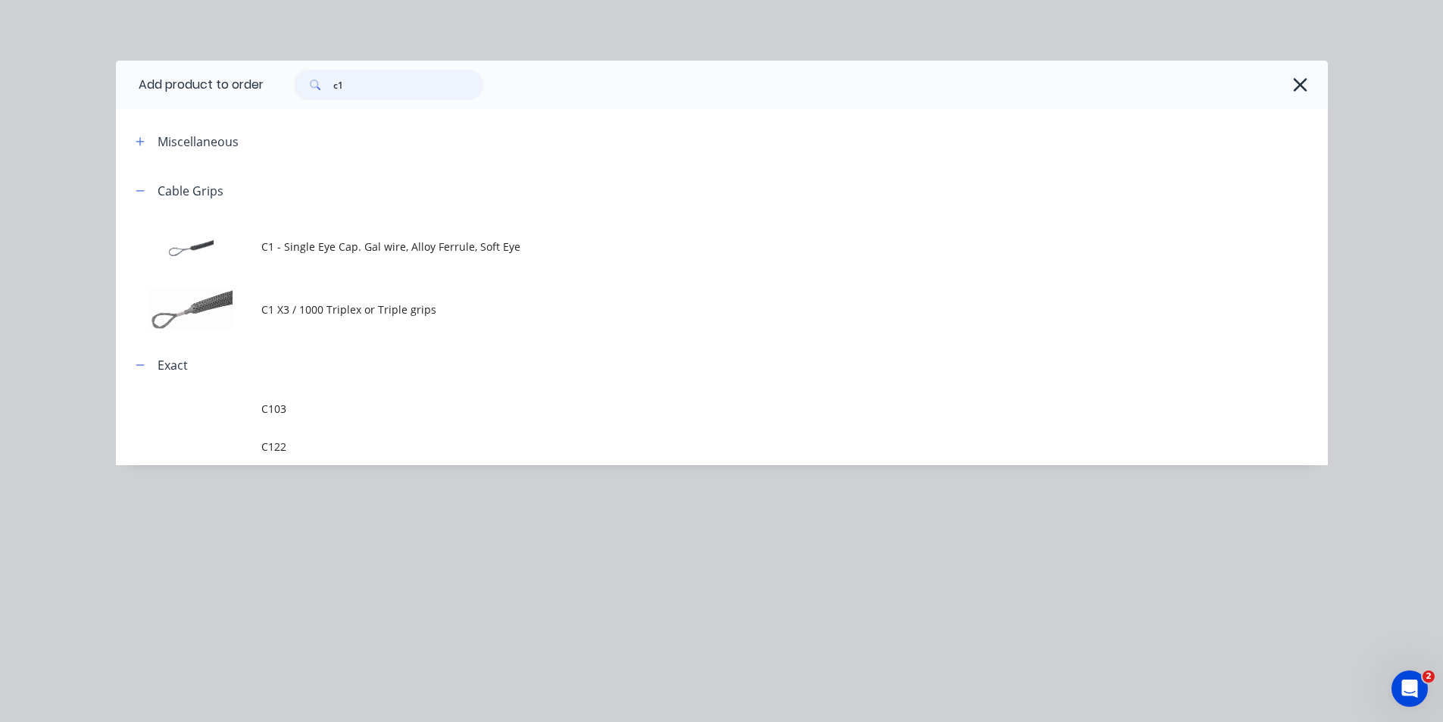
drag, startPoint x: 349, startPoint y: 81, endPoint x: 220, endPoint y: 80, distance: 129.5
click at [238, 82] on header "Add product to order c1" at bounding box center [722, 85] width 1212 height 48
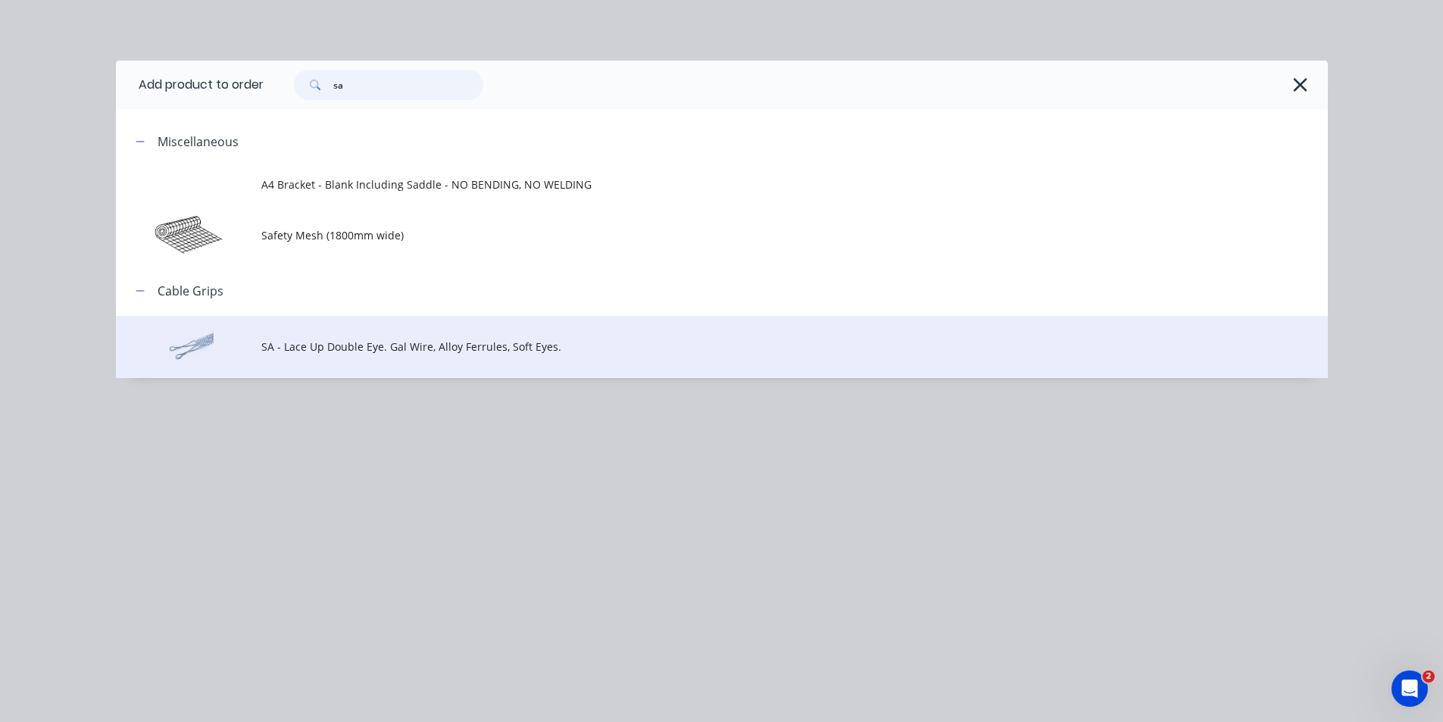
type input "sa"
click at [310, 339] on span "SA - Lace Up Double Eye. Gal Wire, Alloy Ferrules, Soft Eyes." at bounding box center [687, 347] width 853 height 16
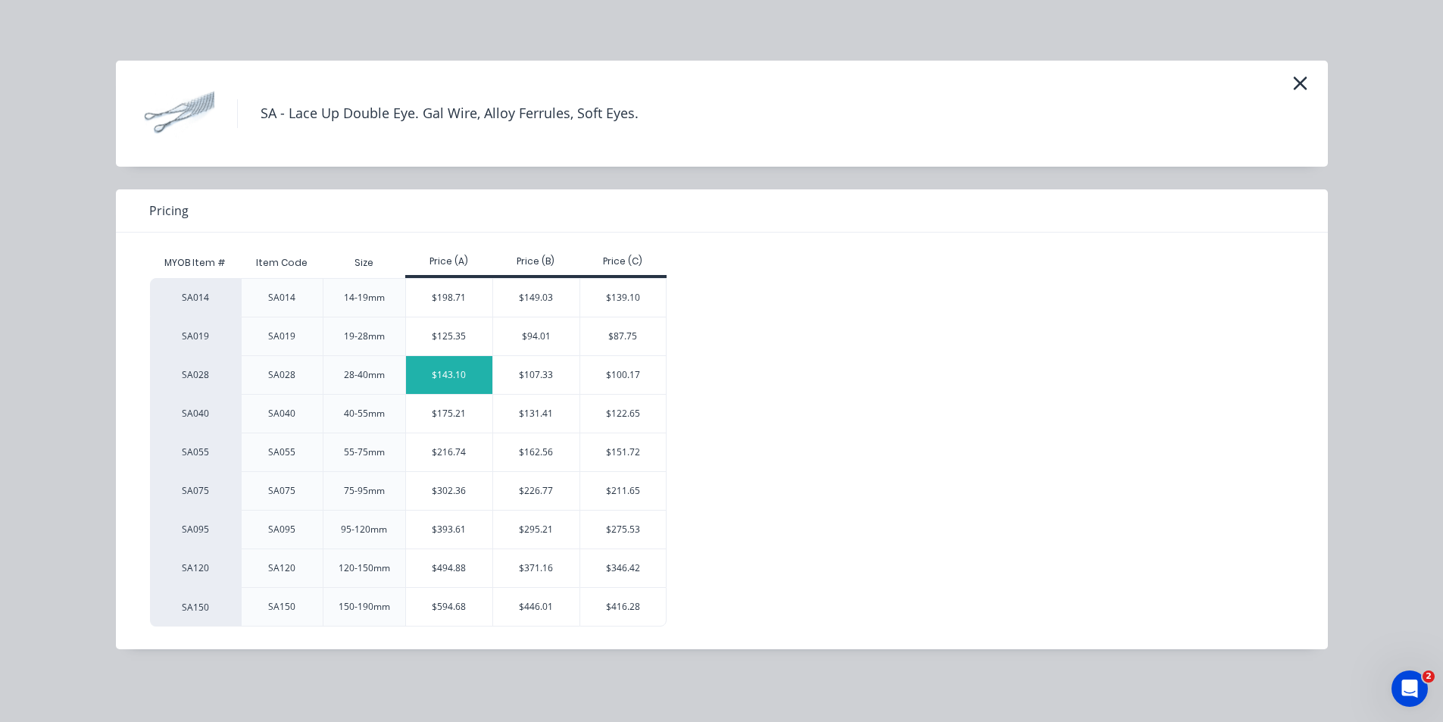
click at [477, 373] on div "$143.10" at bounding box center [449, 375] width 86 height 38
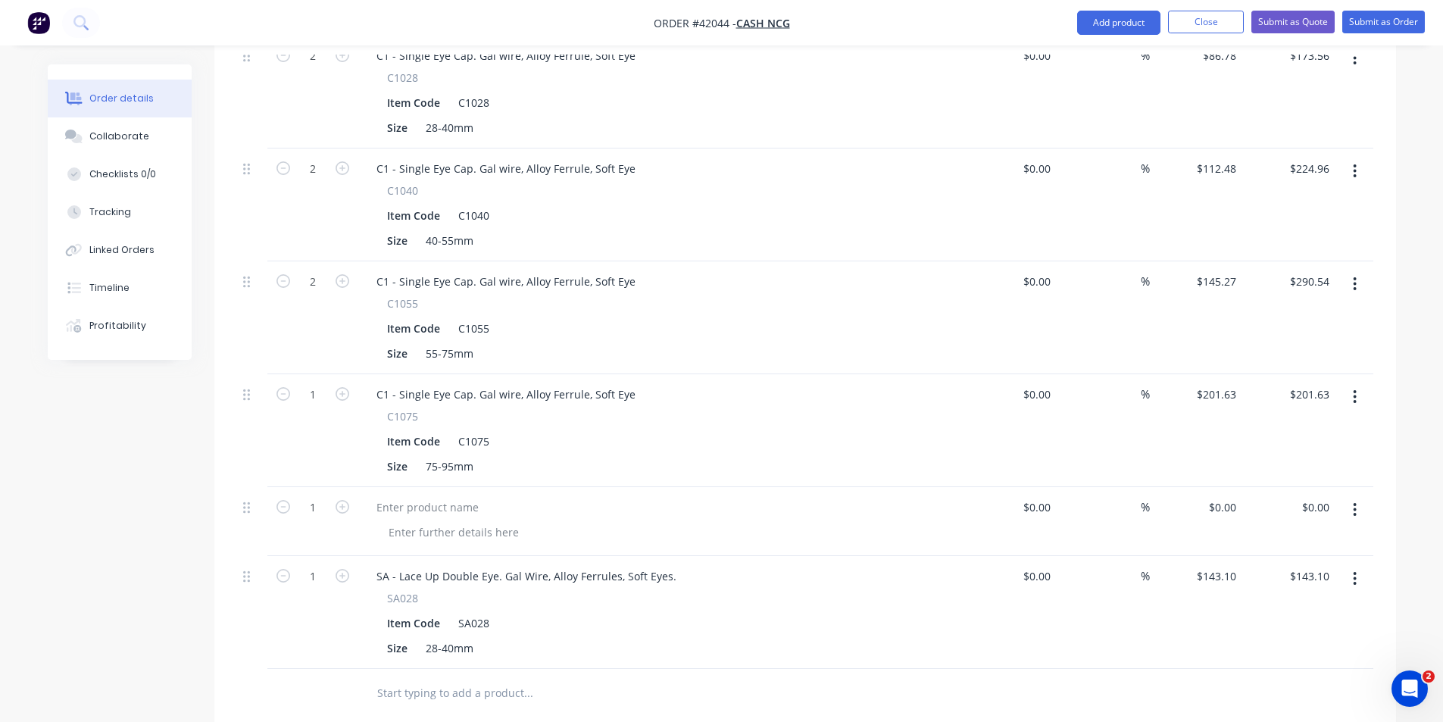
scroll to position [682, 0]
click at [1358, 498] on button "button" at bounding box center [1355, 511] width 36 height 27
click at [1311, 631] on div "Delete" at bounding box center [1301, 642] width 117 height 22
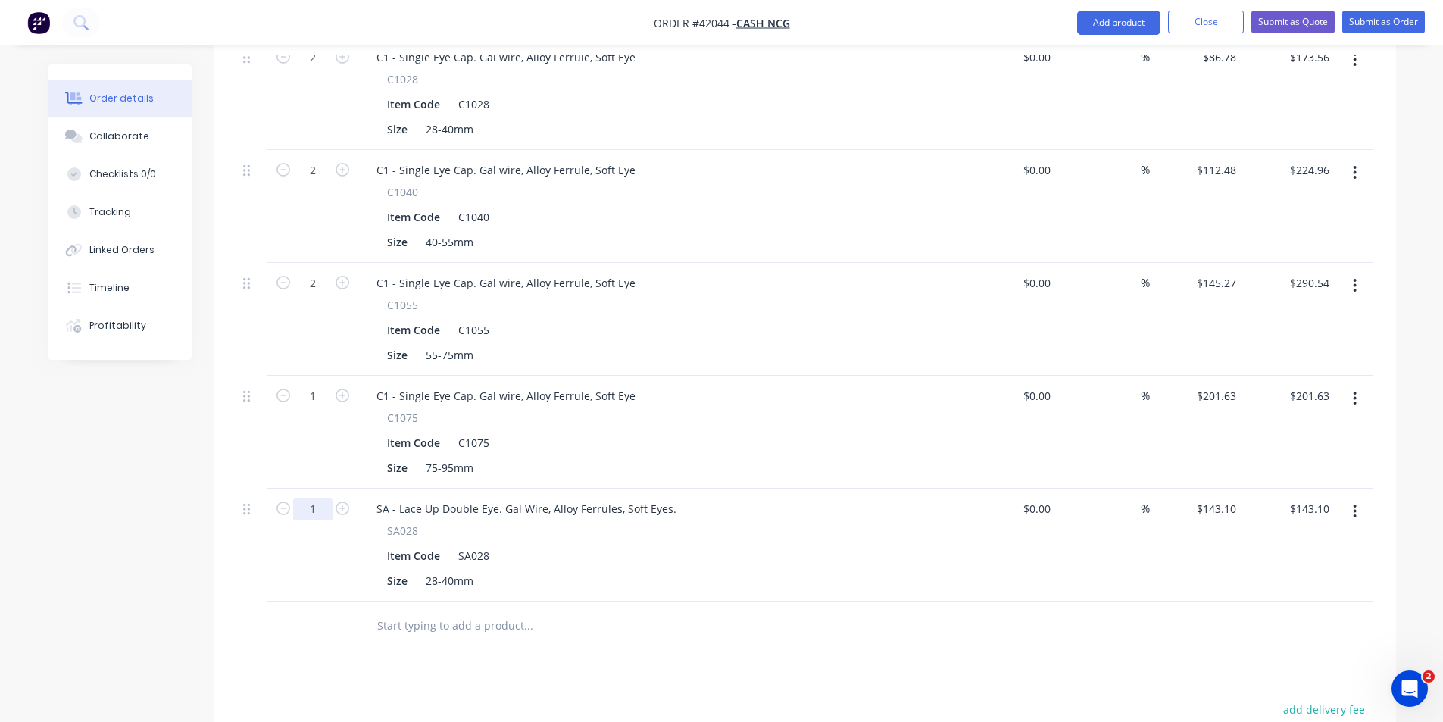
click at [308, 498] on input "1" at bounding box center [312, 509] width 39 height 23
type input "20"
type input "$2,862.00"
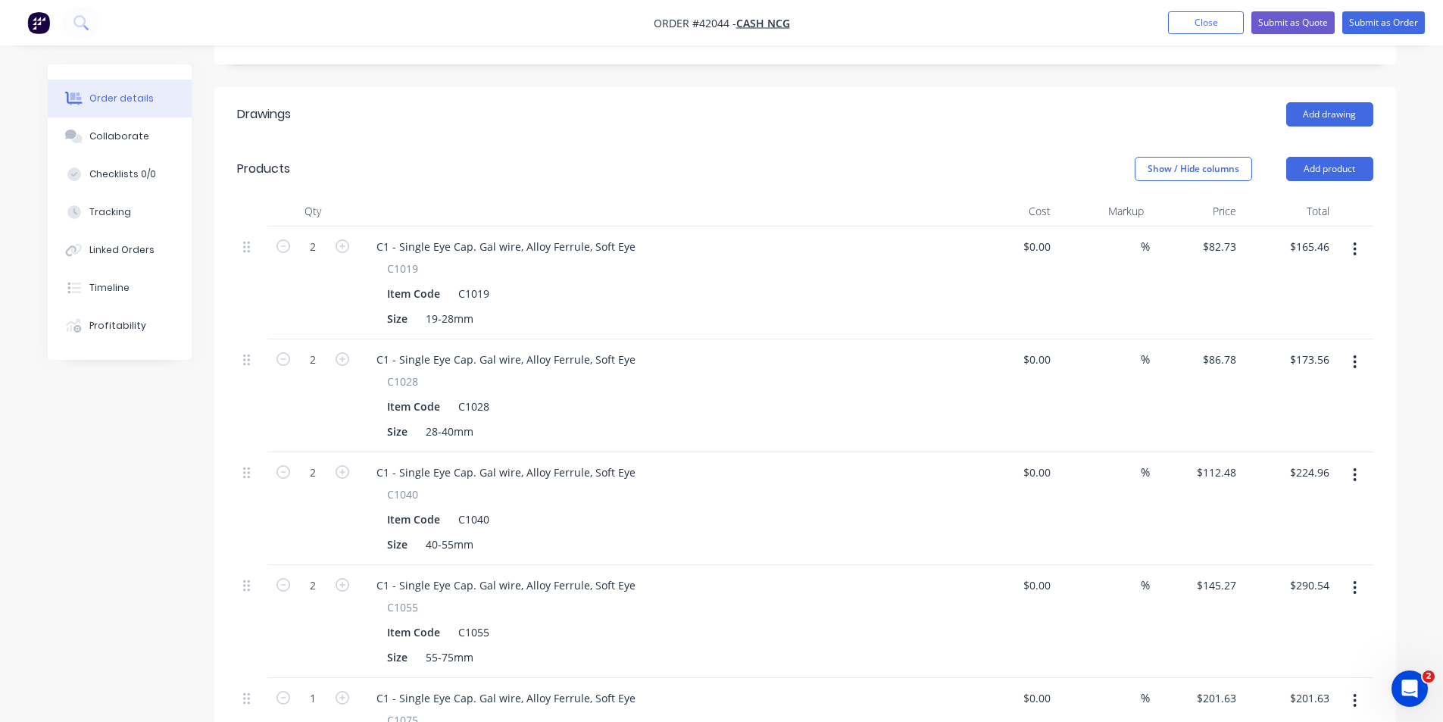
scroll to position [379, 0]
click at [1310, 158] on button "Add product" at bounding box center [1329, 170] width 87 height 24
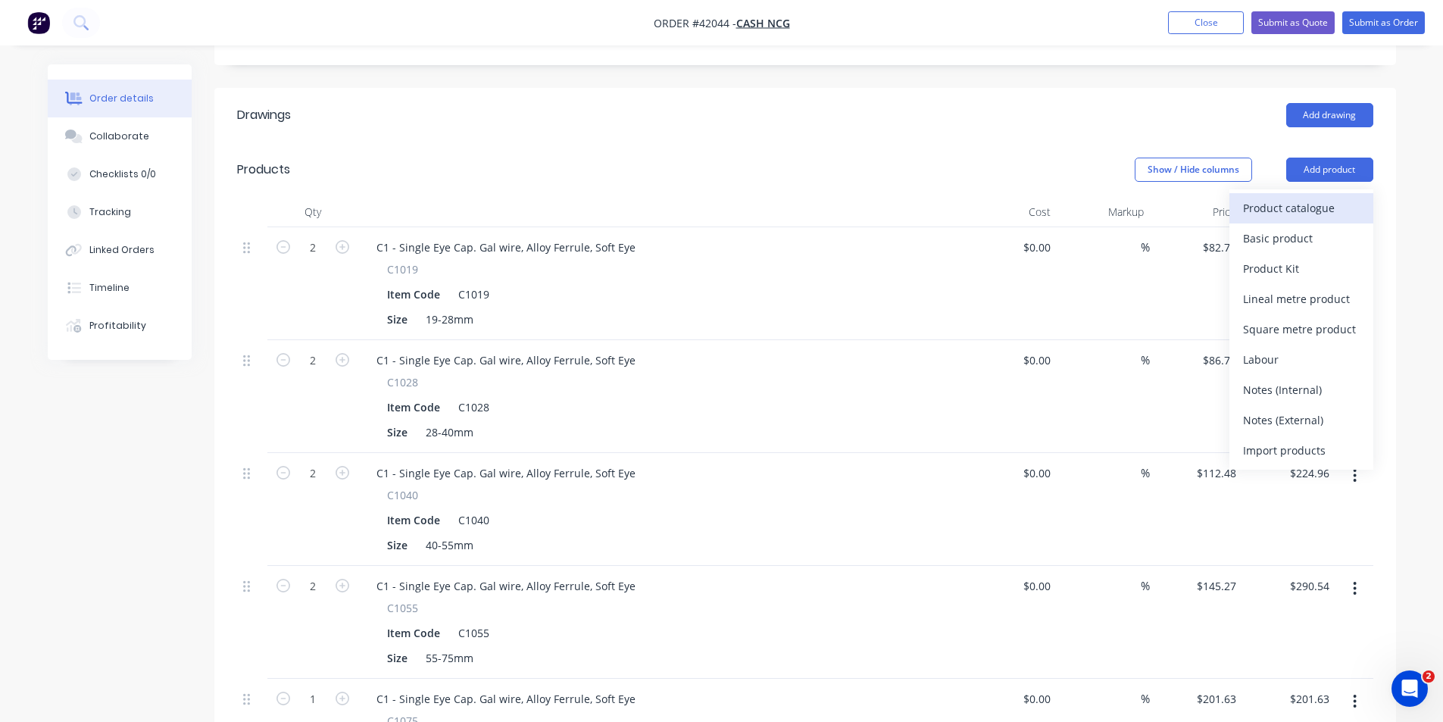
click at [1285, 197] on div "Product catalogue" at bounding box center [1301, 208] width 117 height 22
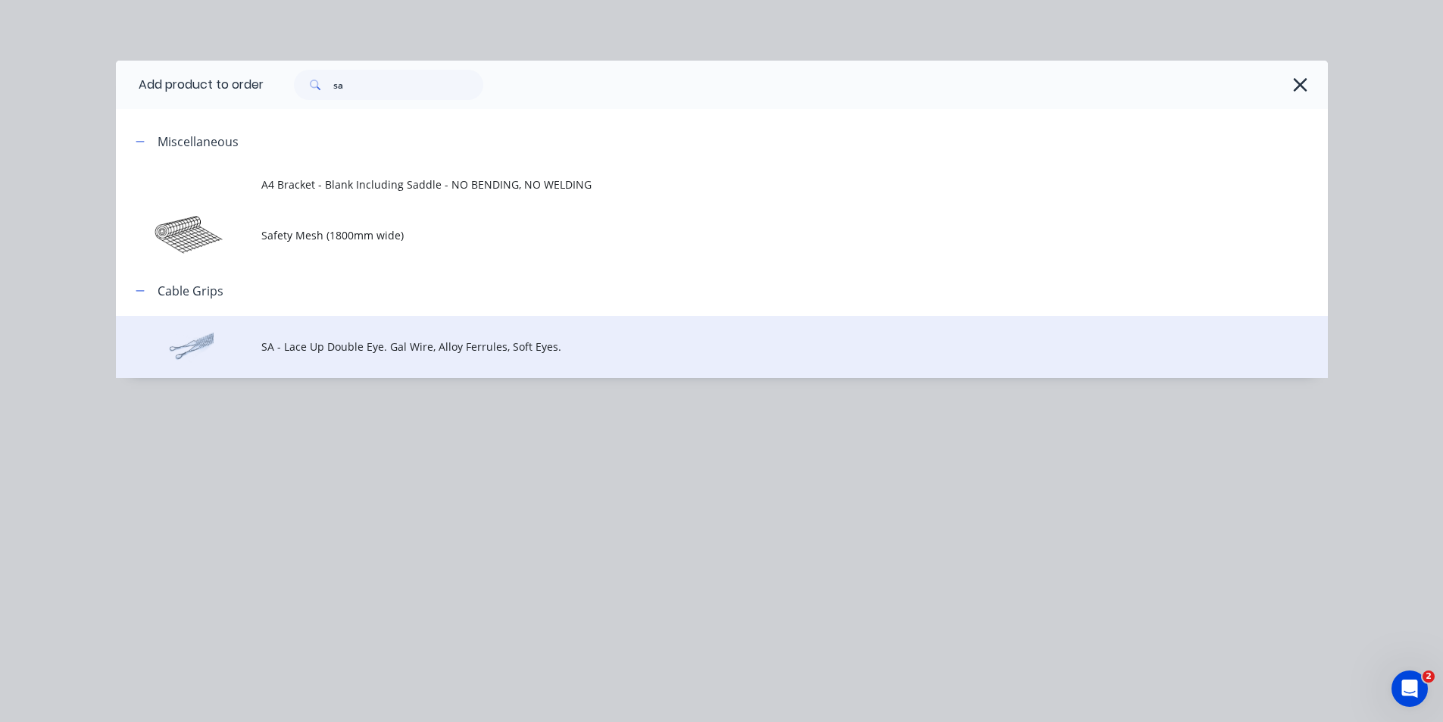
click at [332, 364] on td "SA - Lace Up Double Eye. Gal Wire, Alloy Ferrules, Soft Eyes." at bounding box center [794, 347] width 1067 height 63
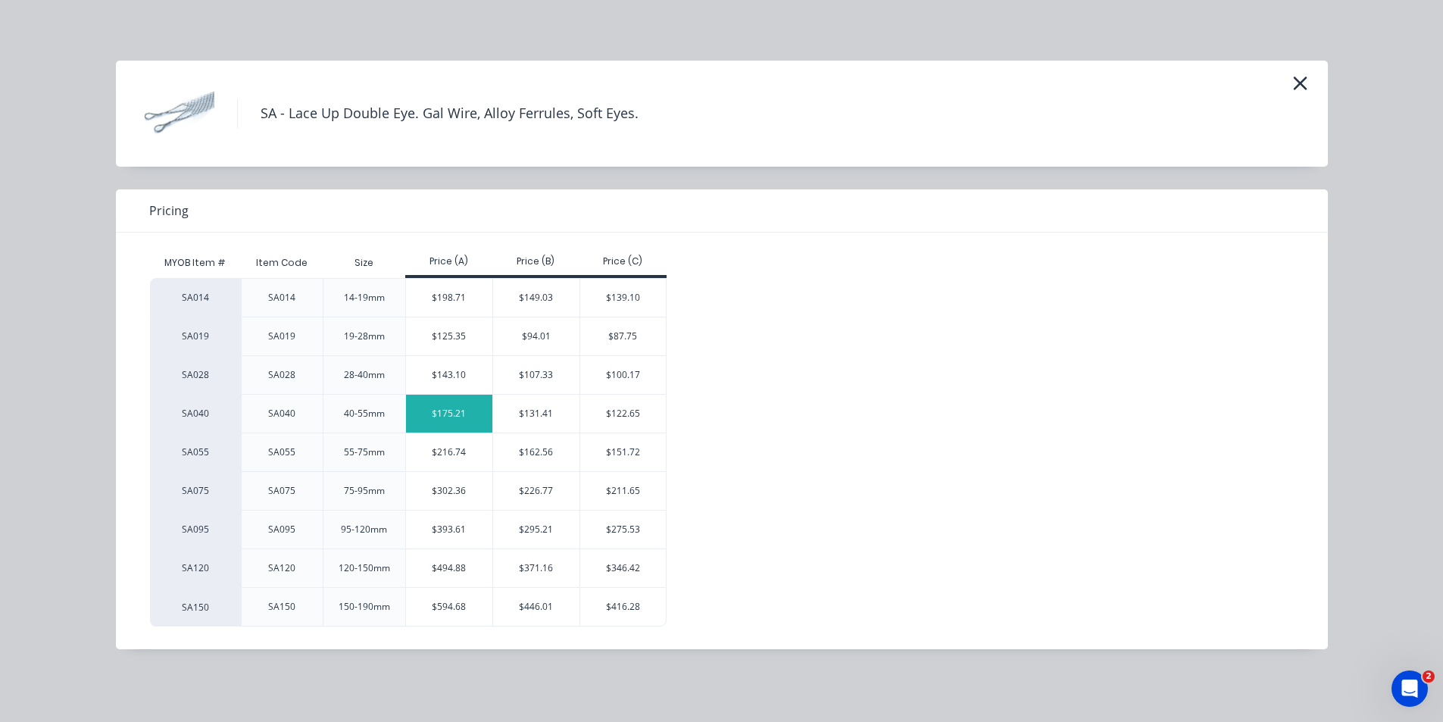
click at [429, 405] on div "$175.21" at bounding box center [449, 414] width 86 height 38
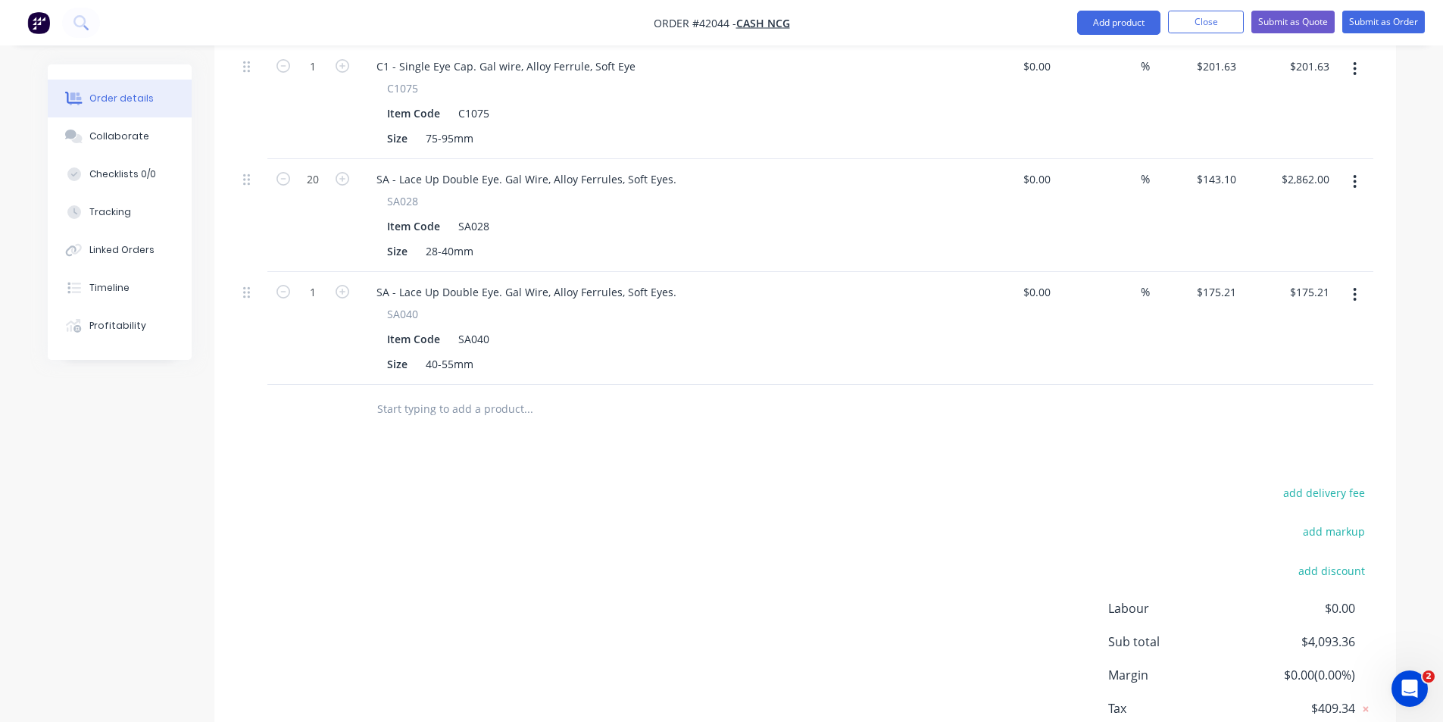
scroll to position [985, 0]
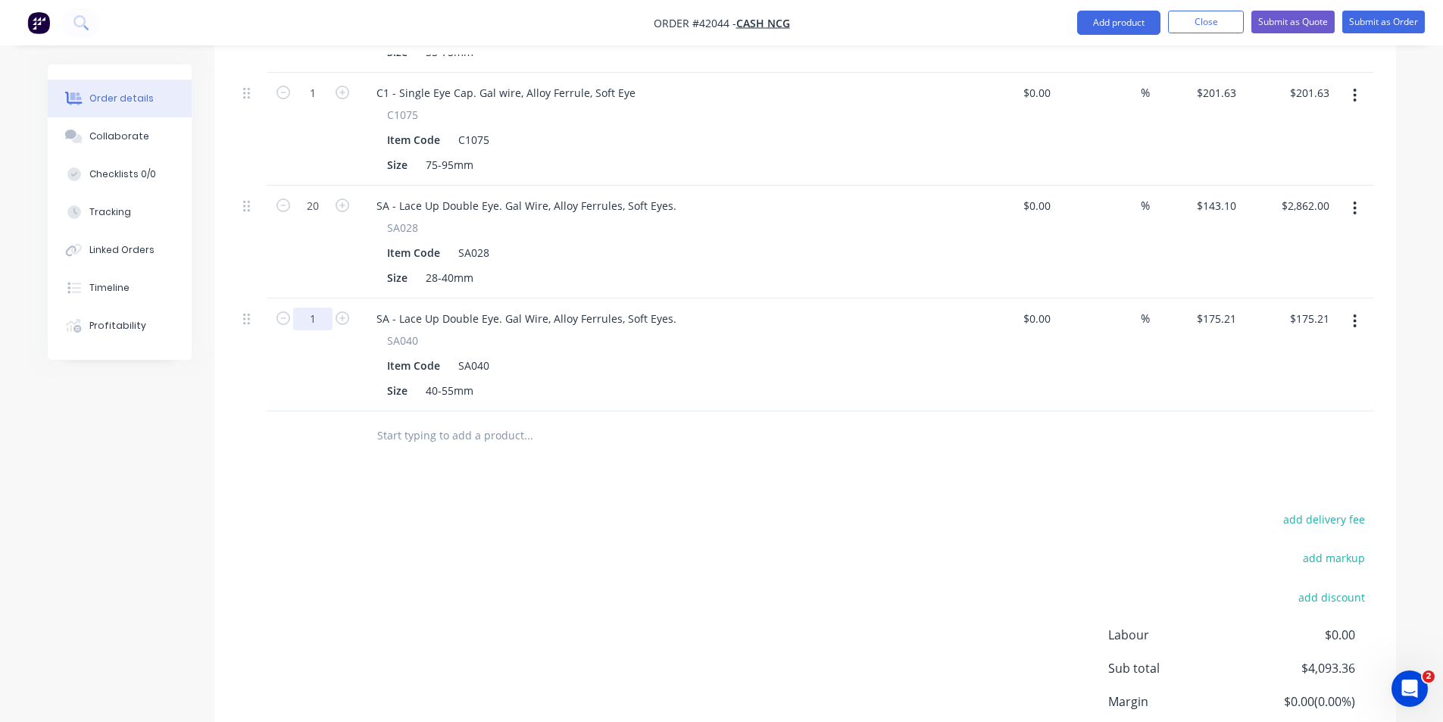
click at [323, 308] on input "1" at bounding box center [312, 319] width 39 height 23
type input "20"
type input "$3,504.20"
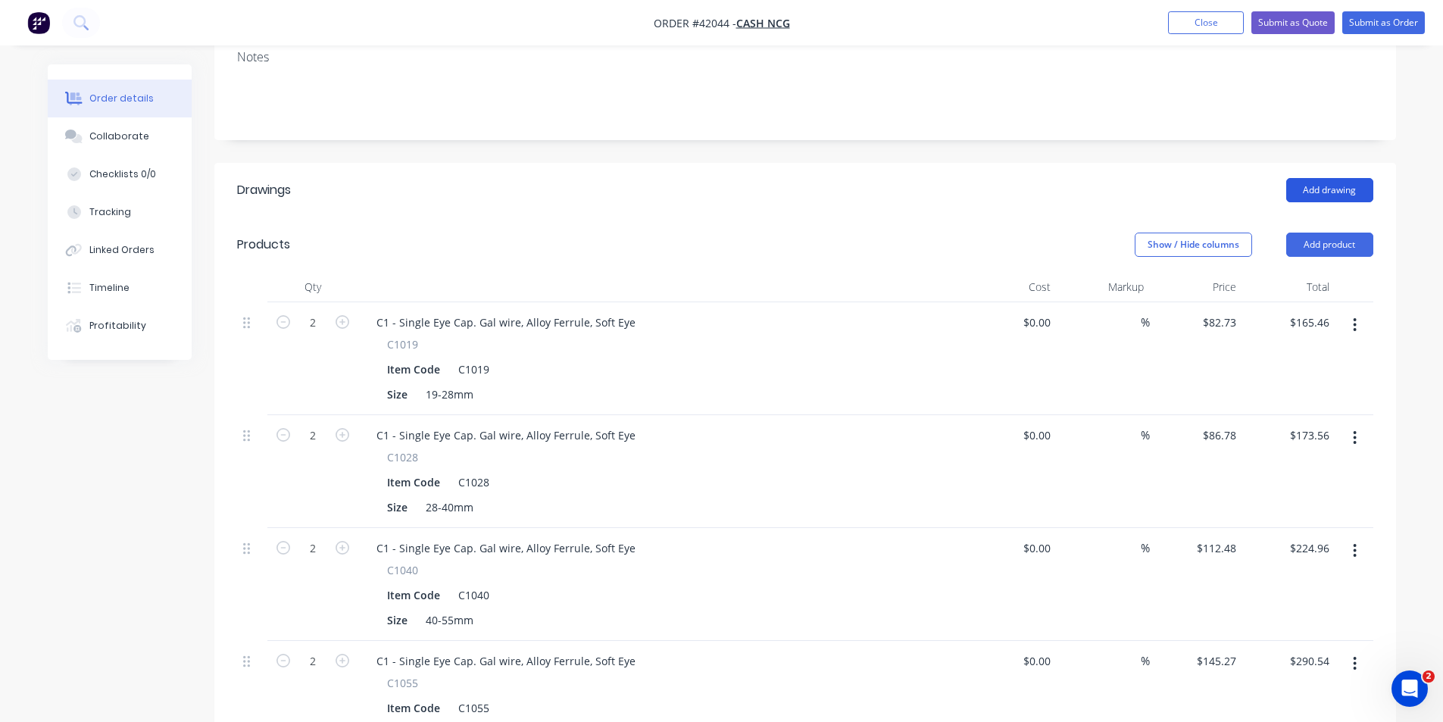
scroll to position [303, 0]
click at [1322, 233] on button "Add product" at bounding box center [1329, 245] width 87 height 24
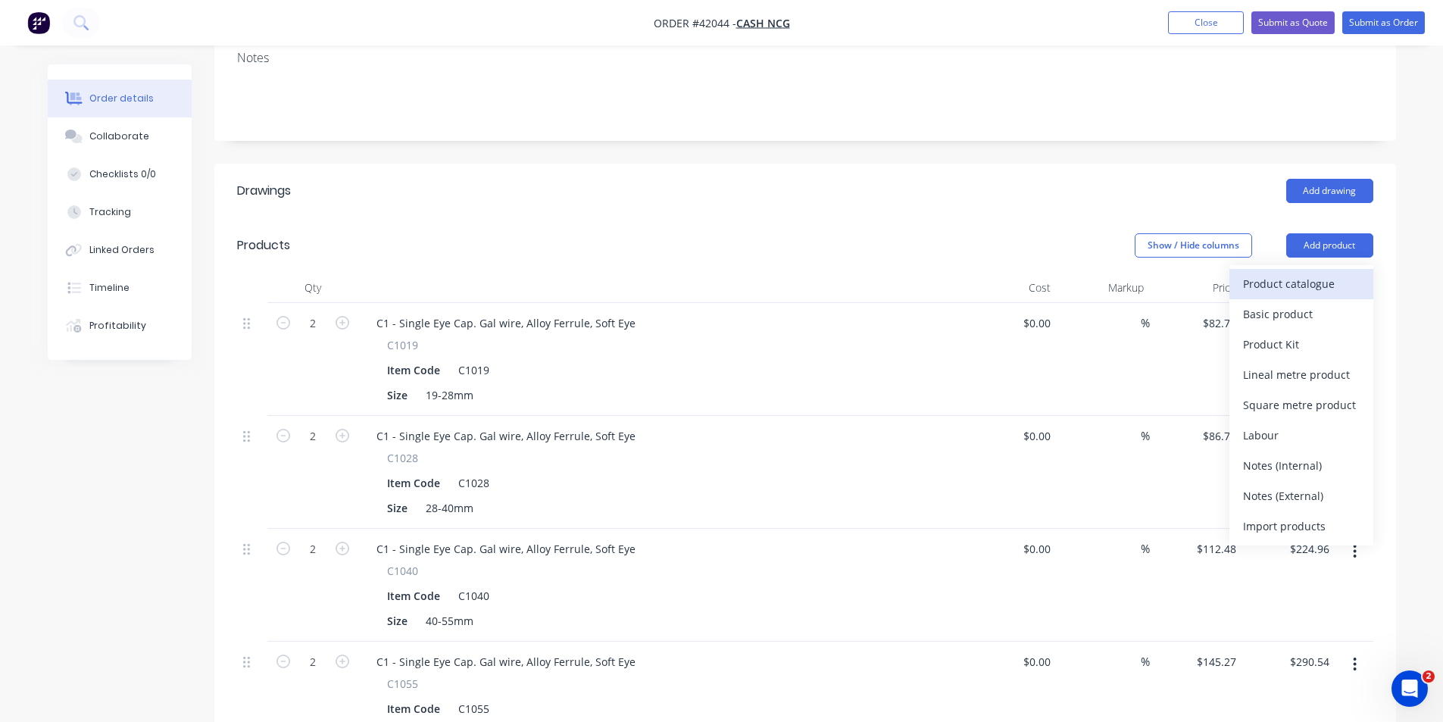
click at [1311, 273] on div "Product catalogue" at bounding box center [1301, 284] width 117 height 22
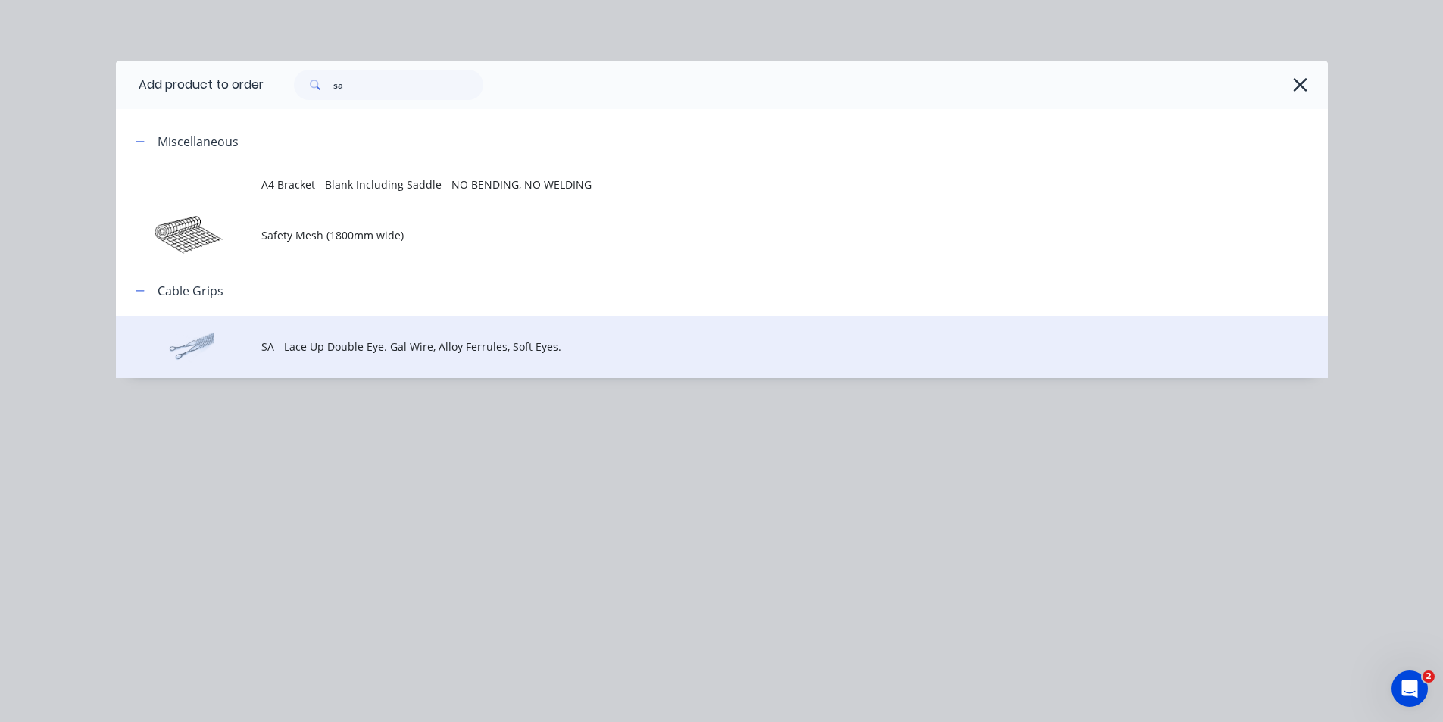
click at [301, 346] on span "SA - Lace Up Double Eye. Gal Wire, Alloy Ferrules, Soft Eyes." at bounding box center [687, 347] width 853 height 16
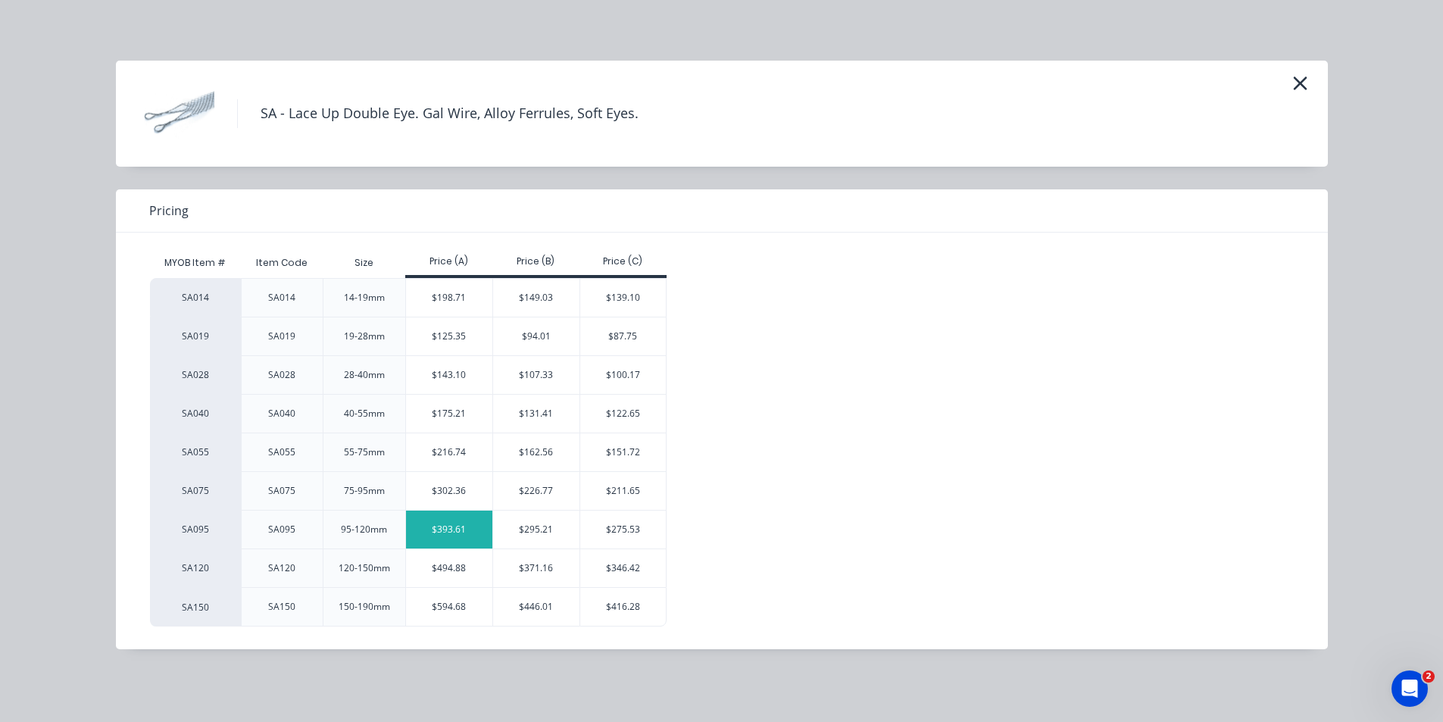
scroll to position [530, 0]
click at [441, 451] on div "$216.74" at bounding box center [449, 452] width 86 height 38
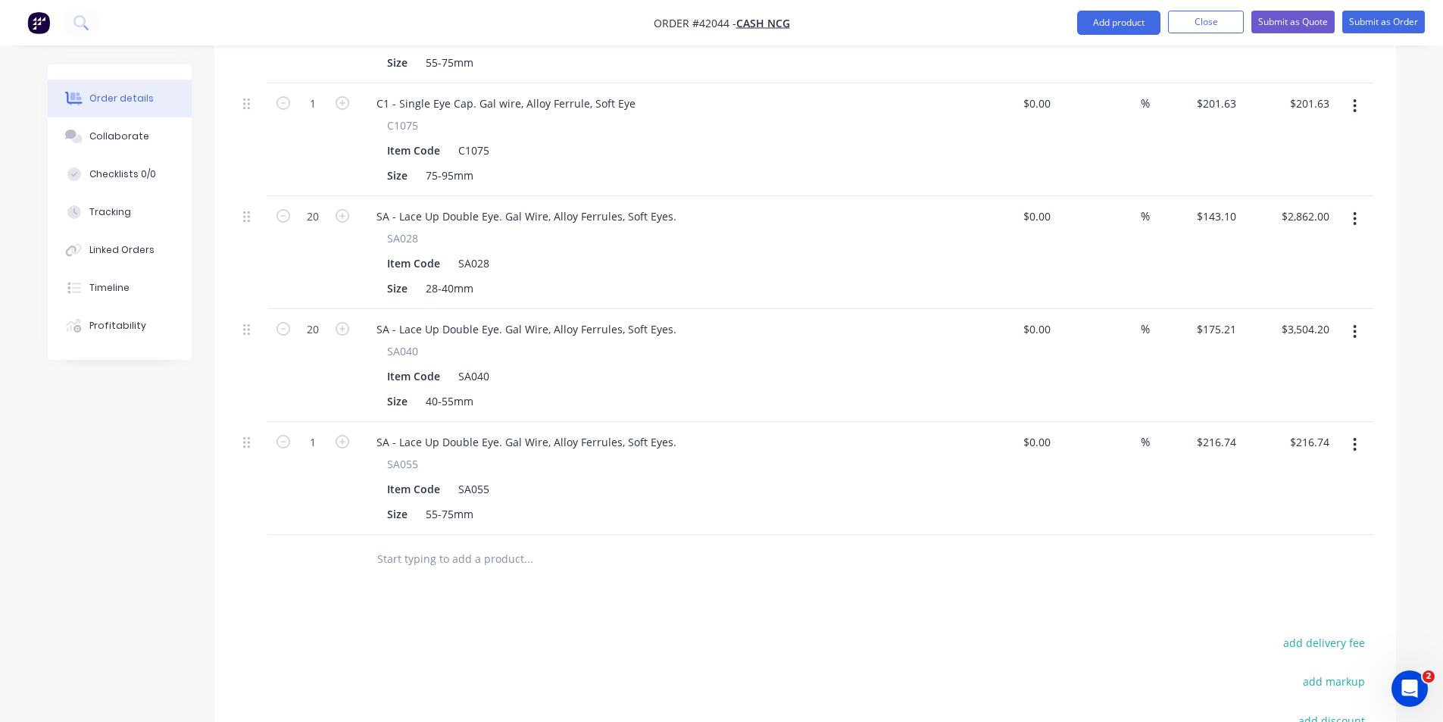
scroll to position [985, 0]
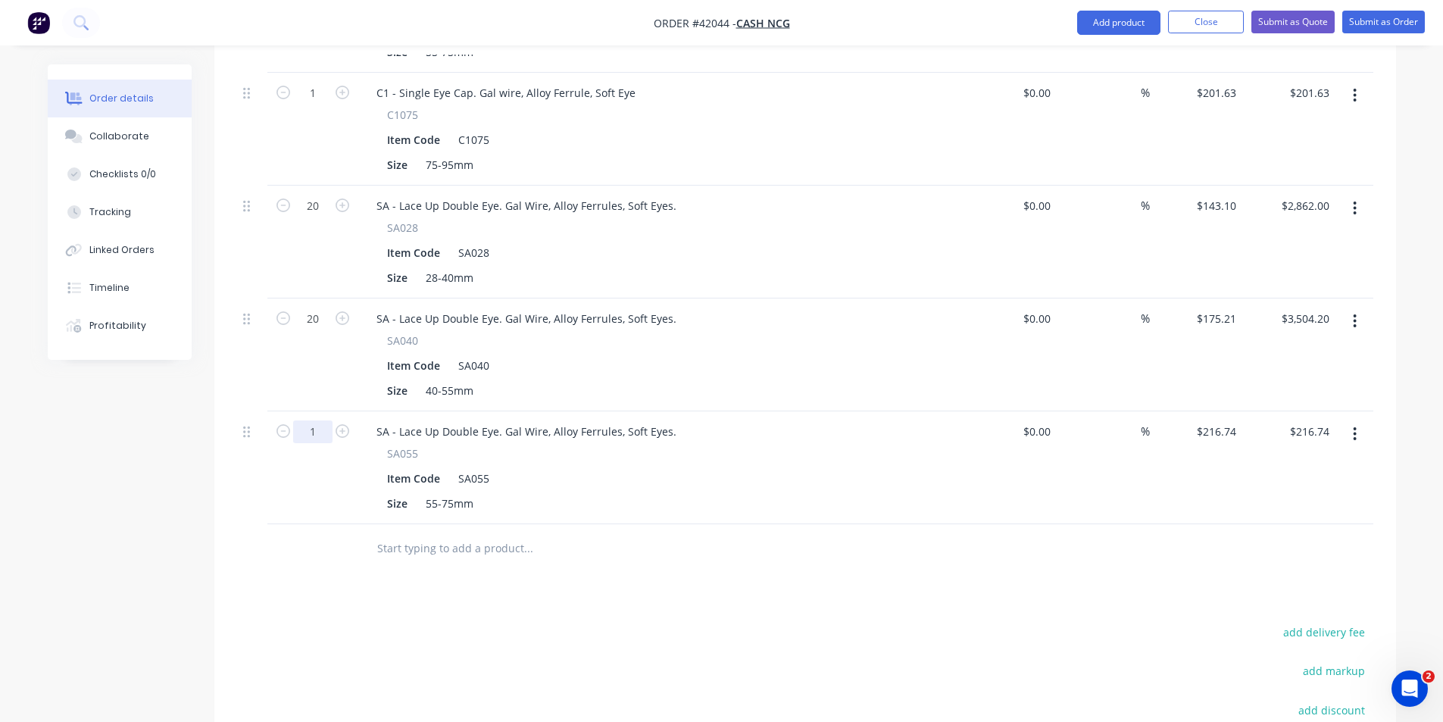
click at [312, 420] on input "1" at bounding box center [312, 431] width 39 height 23
type input "30"
type input "$6,502.20"
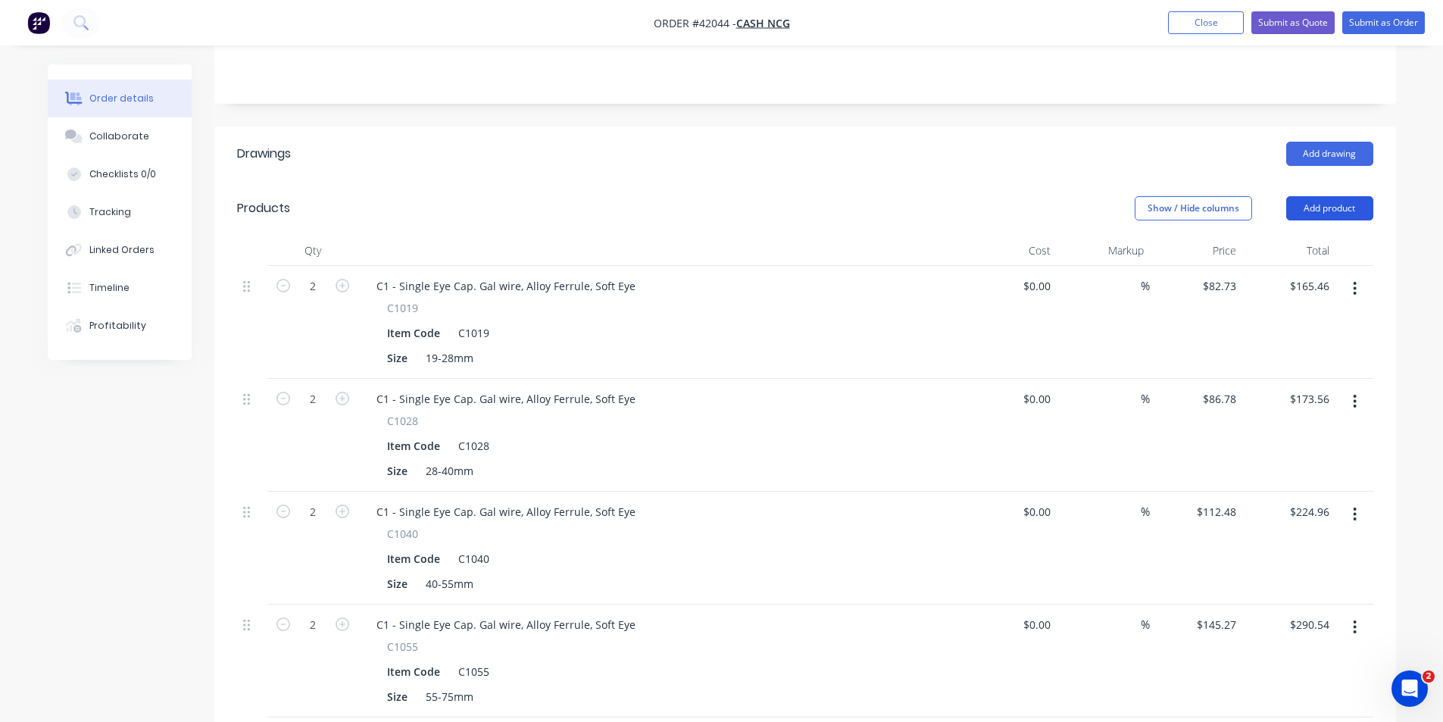
scroll to position [303, 0]
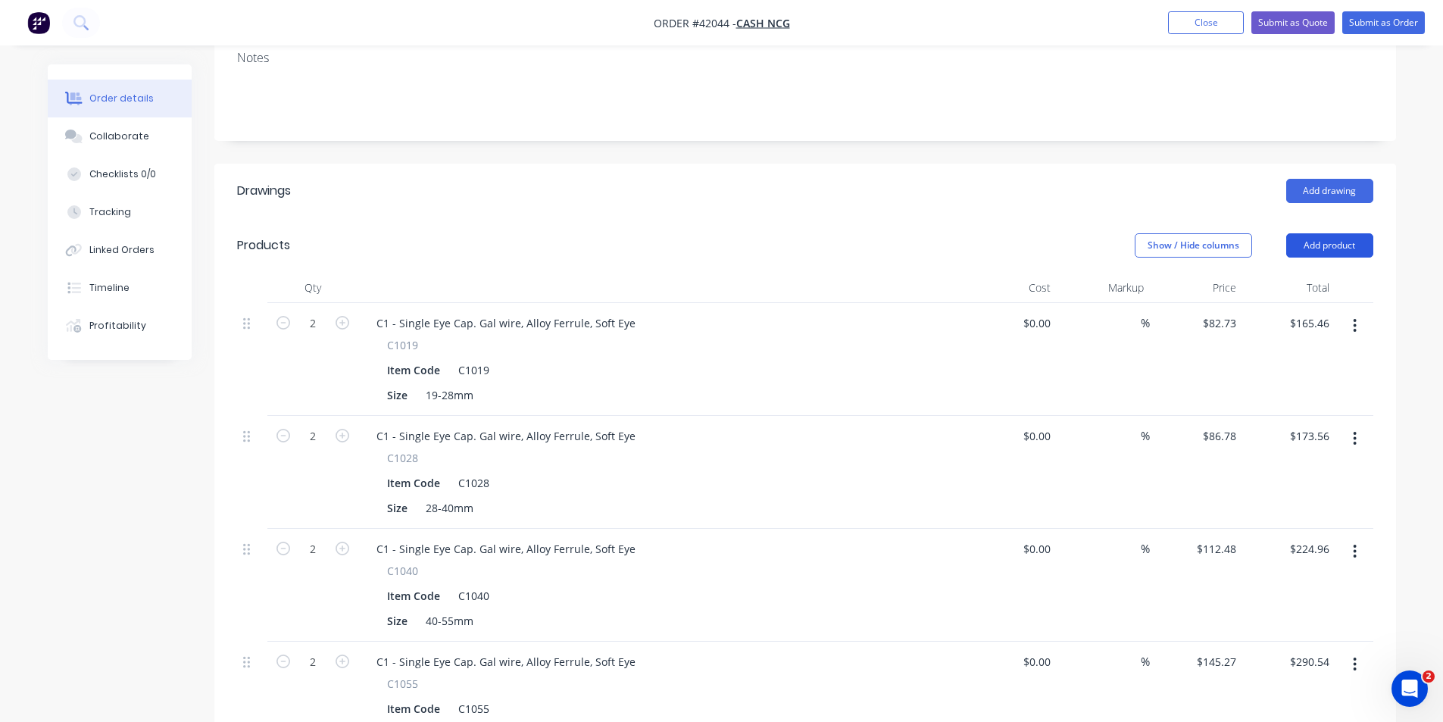
click at [1336, 233] on button "Add product" at bounding box center [1329, 245] width 87 height 24
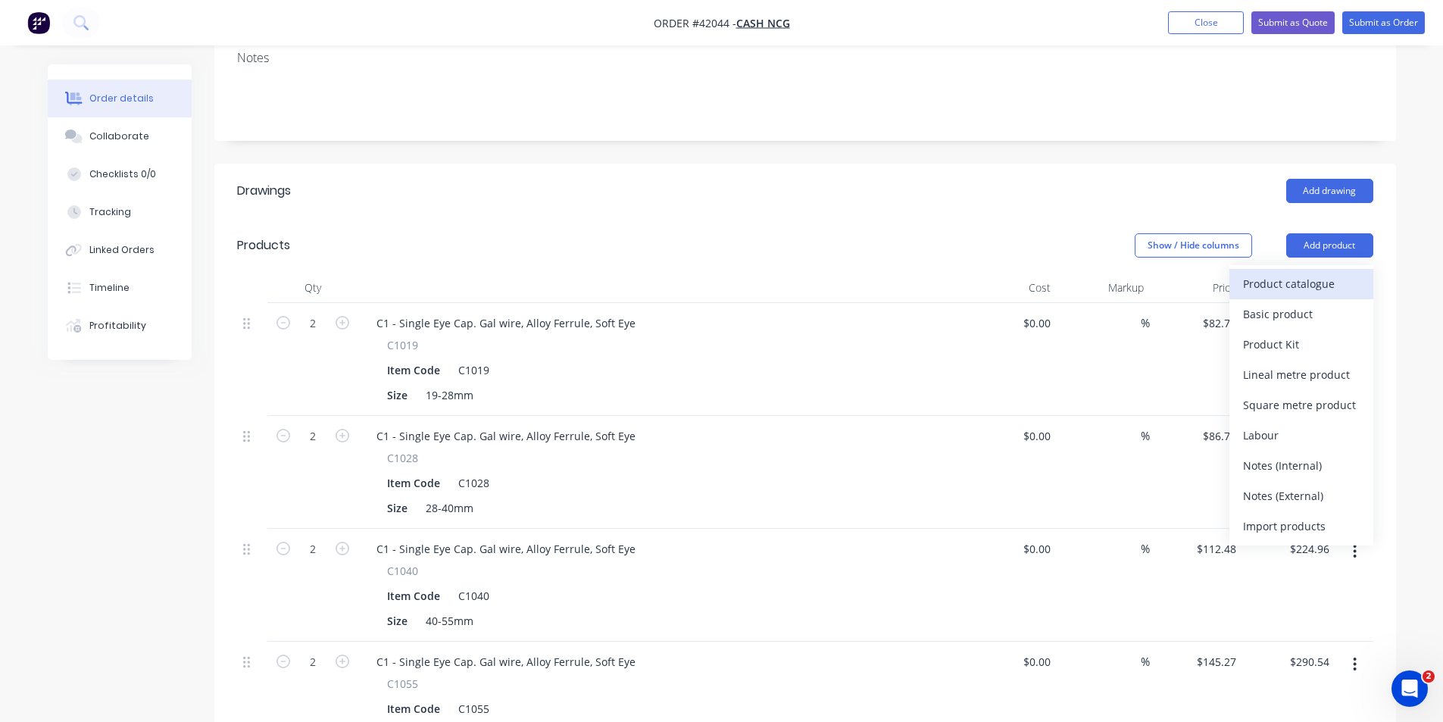
click at [1334, 273] on div "Product catalogue" at bounding box center [1301, 284] width 117 height 22
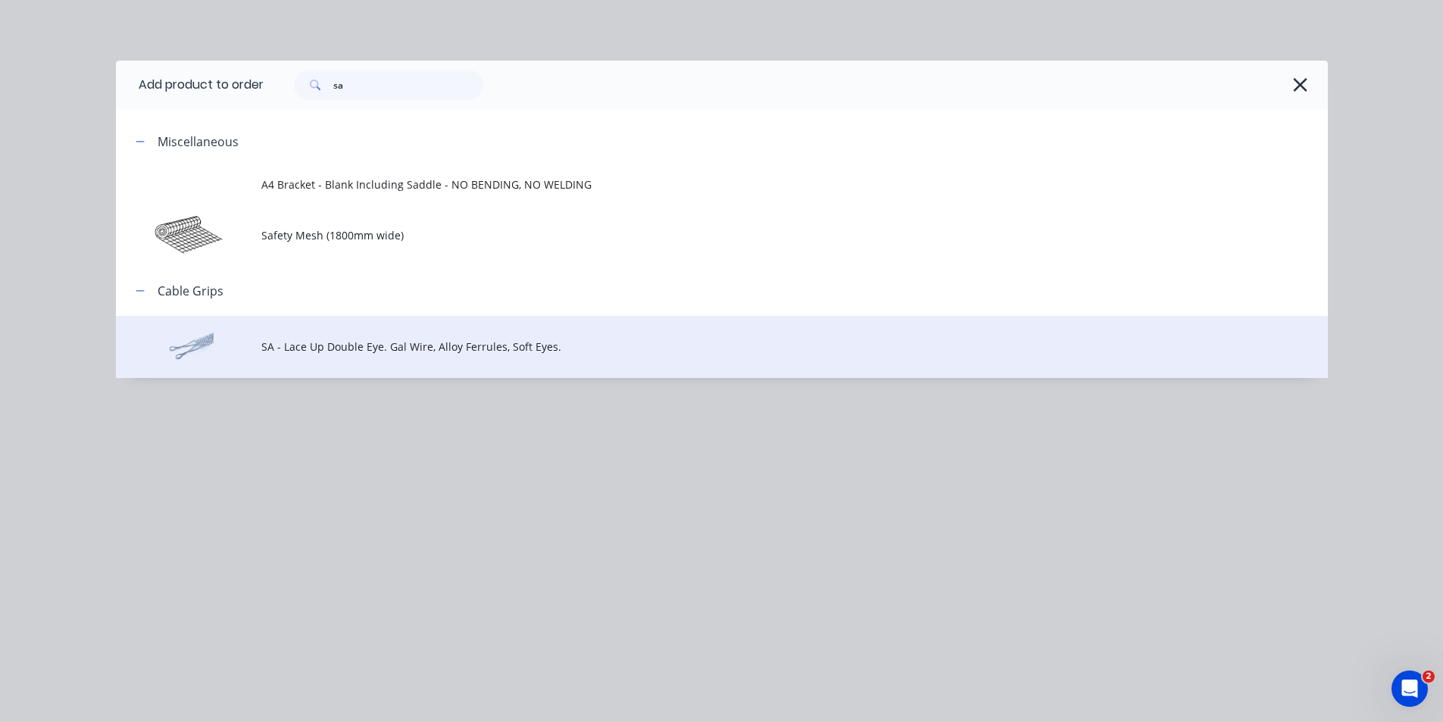
click at [332, 357] on td "SA - Lace Up Double Eye. Gal Wire, Alloy Ferrules, Soft Eyes." at bounding box center [794, 347] width 1067 height 63
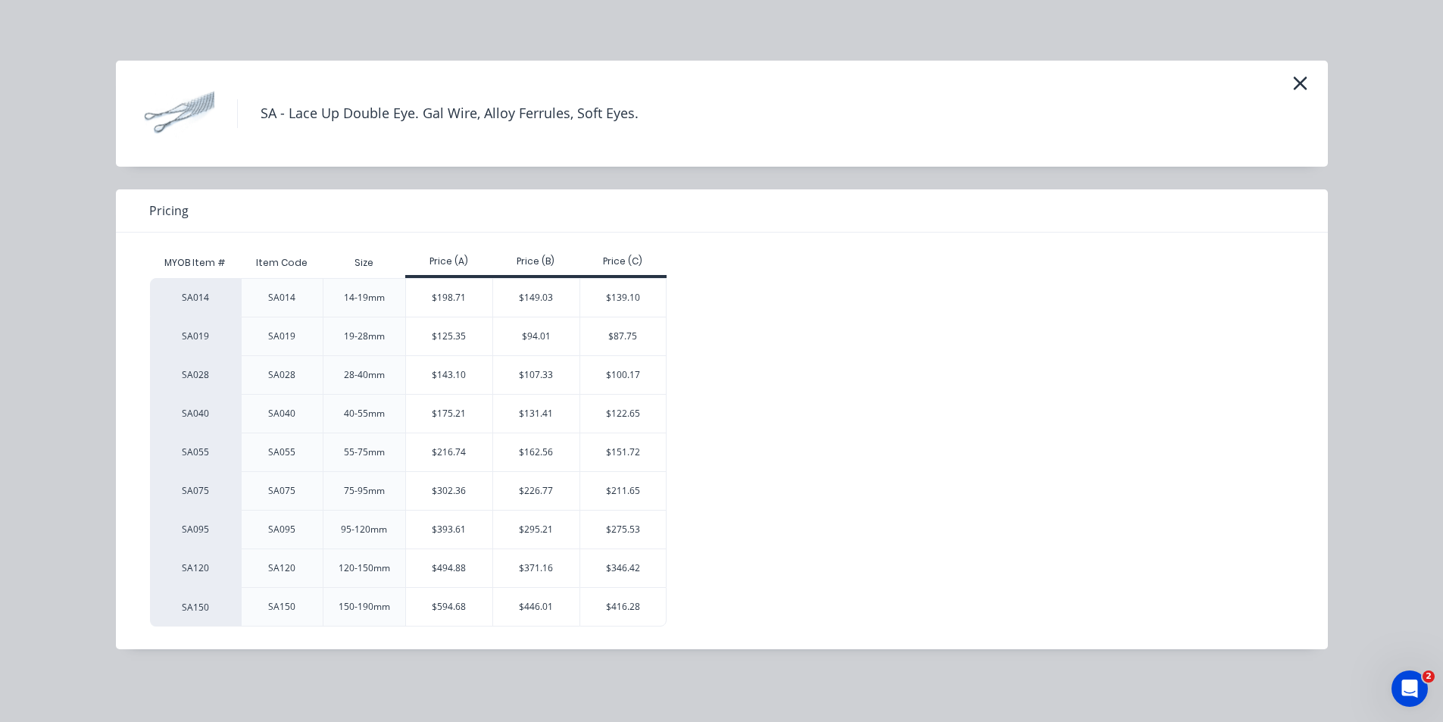
scroll to position [455, 0]
click at [455, 494] on div "$302.36" at bounding box center [449, 491] width 86 height 38
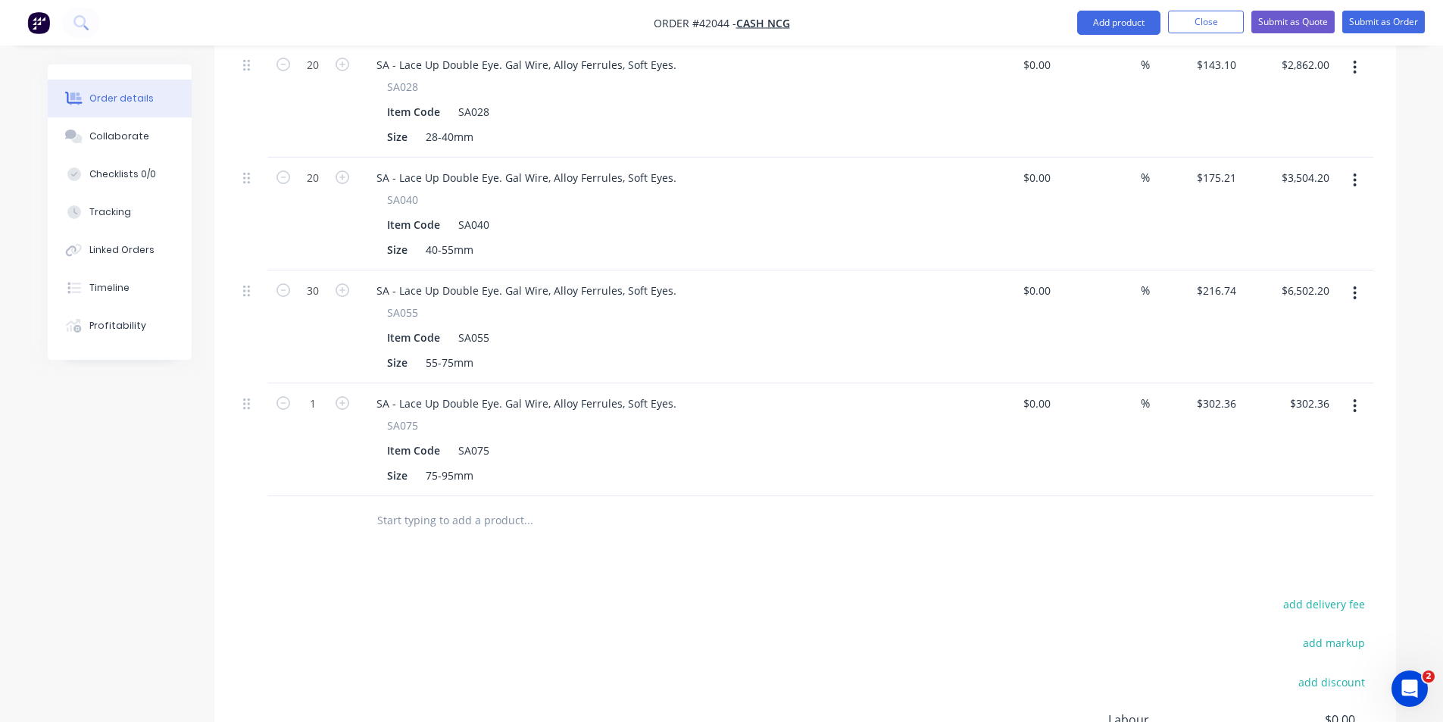
scroll to position [1212, 0]
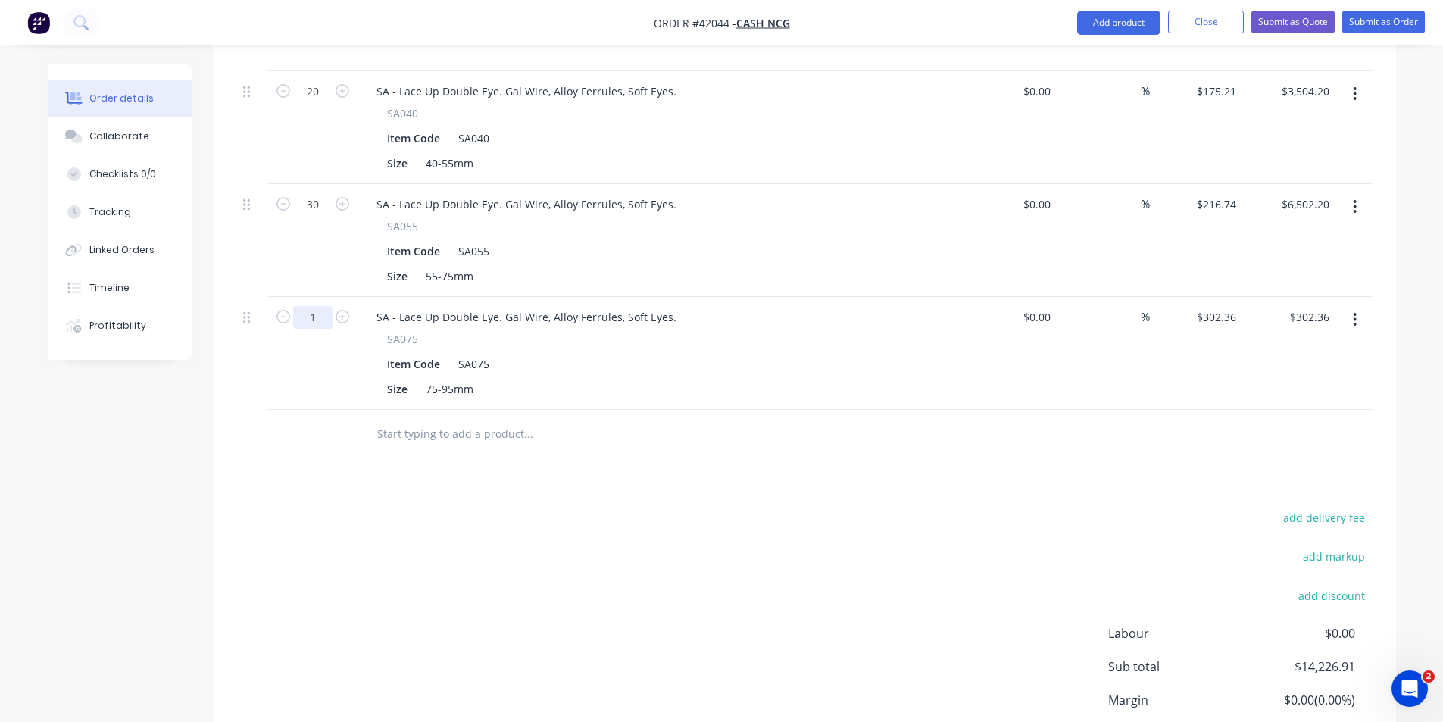
click at [315, 306] on input "1" at bounding box center [312, 317] width 39 height 23
type input "20"
type input "$6,047.20"
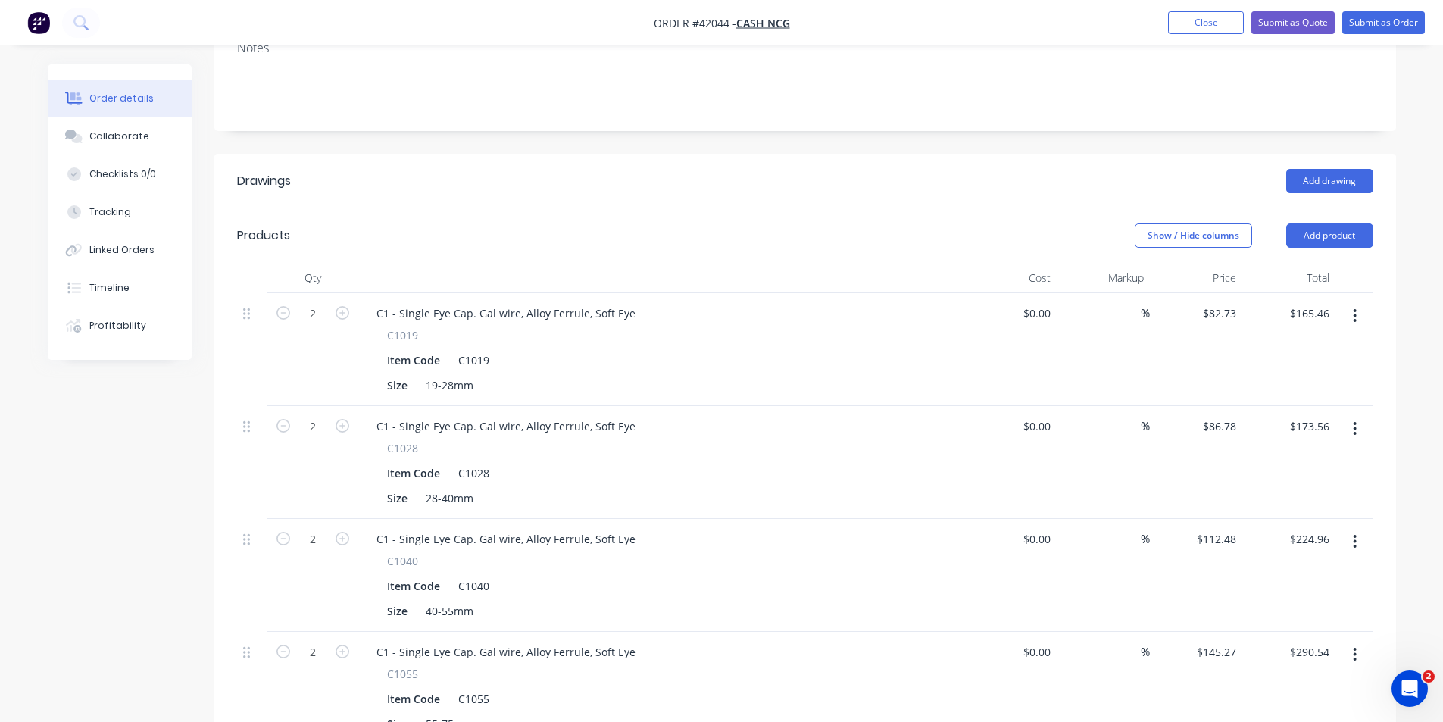
scroll to position [227, 0]
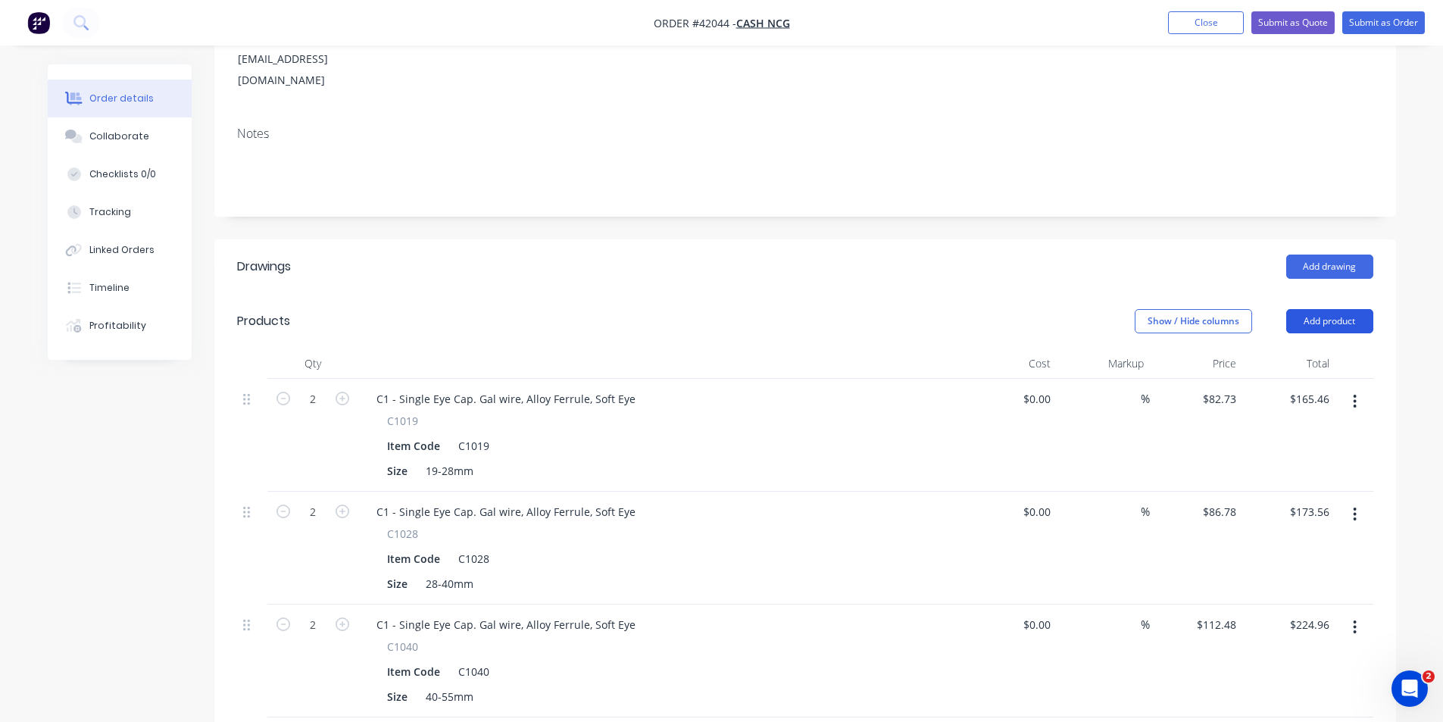
click at [1335, 309] on button "Add product" at bounding box center [1329, 321] width 87 height 24
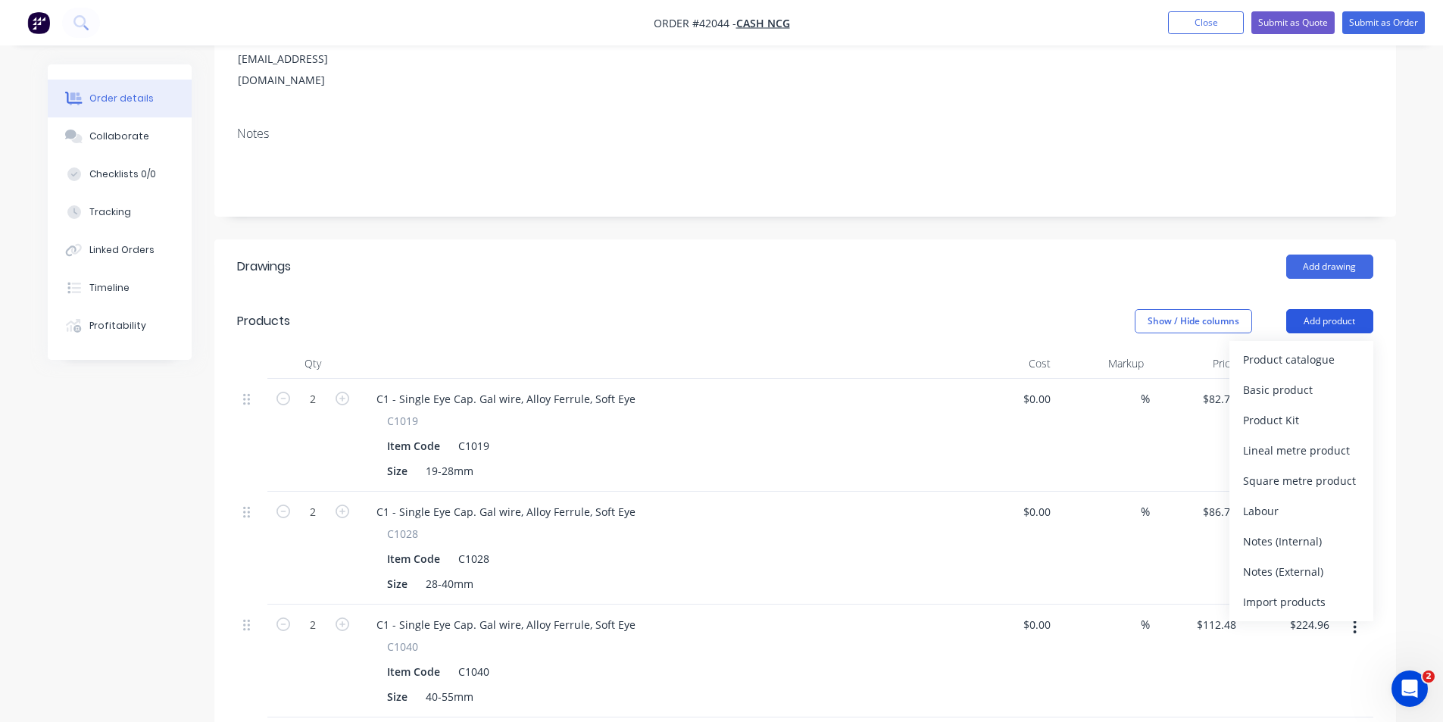
click at [1324, 348] on div "Product catalogue" at bounding box center [1301, 359] width 117 height 22
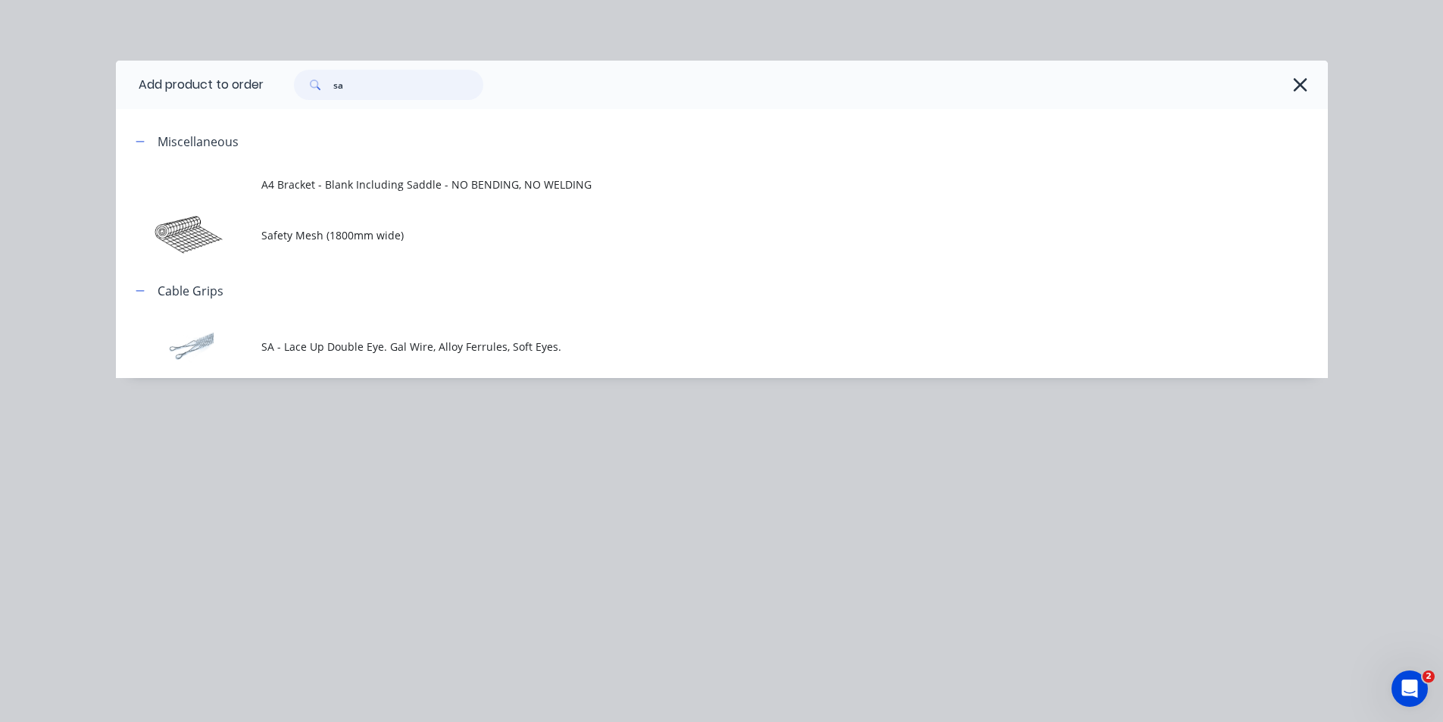
drag, startPoint x: 301, startPoint y: 83, endPoint x: 210, endPoint y: 83, distance: 90.9
click at [210, 83] on header "Add product to order sa" at bounding box center [722, 85] width 1212 height 48
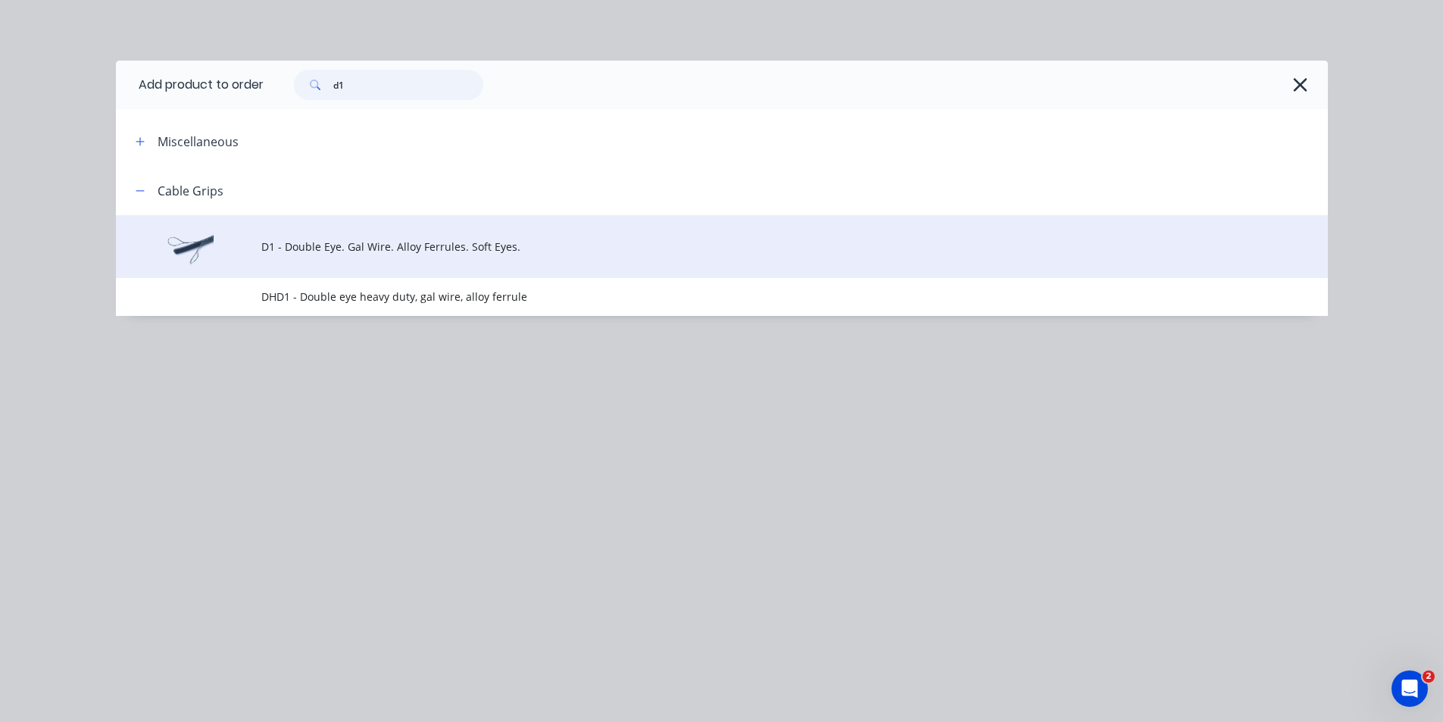
type input "d1"
click at [317, 248] on span "D1 - Double Eye. Gal Wire. Alloy Ferrules. Soft Eyes." at bounding box center [687, 247] width 853 height 16
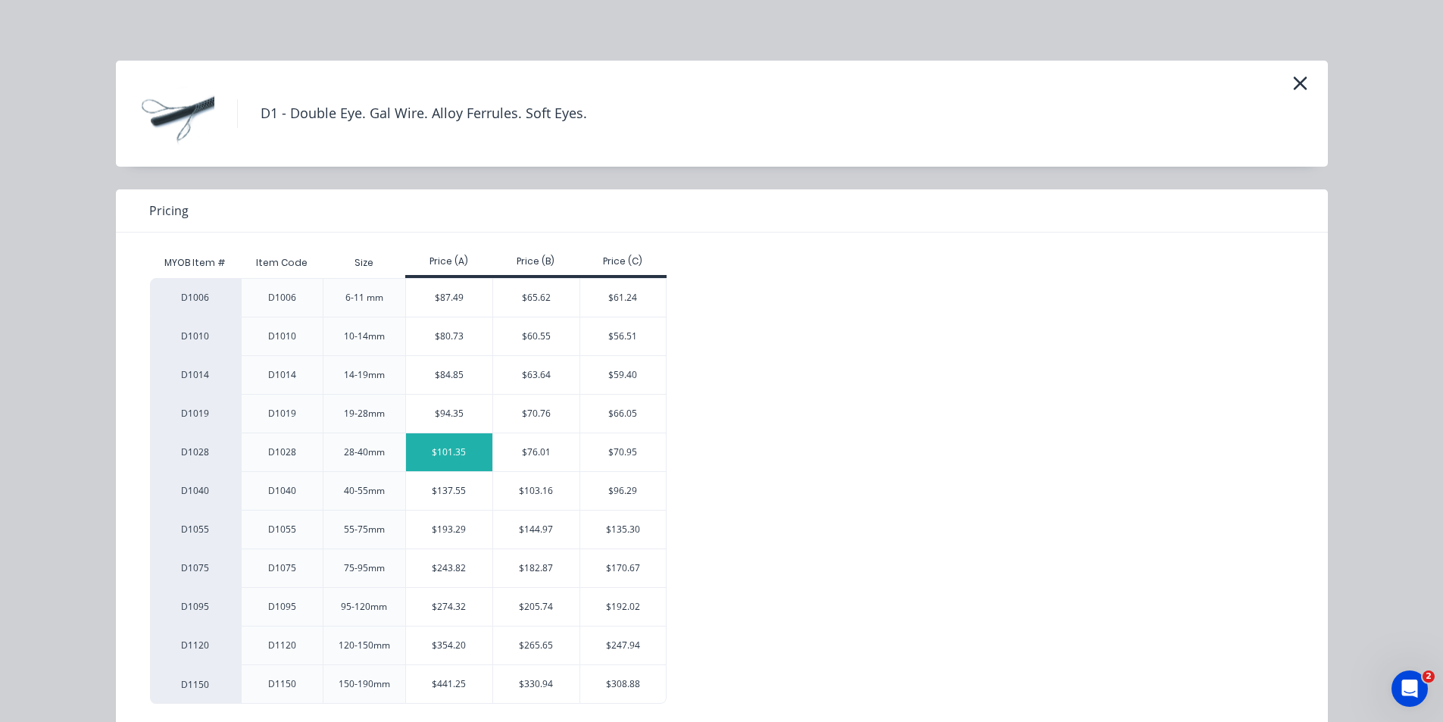
click at [445, 455] on div "$101.35" at bounding box center [449, 452] width 86 height 38
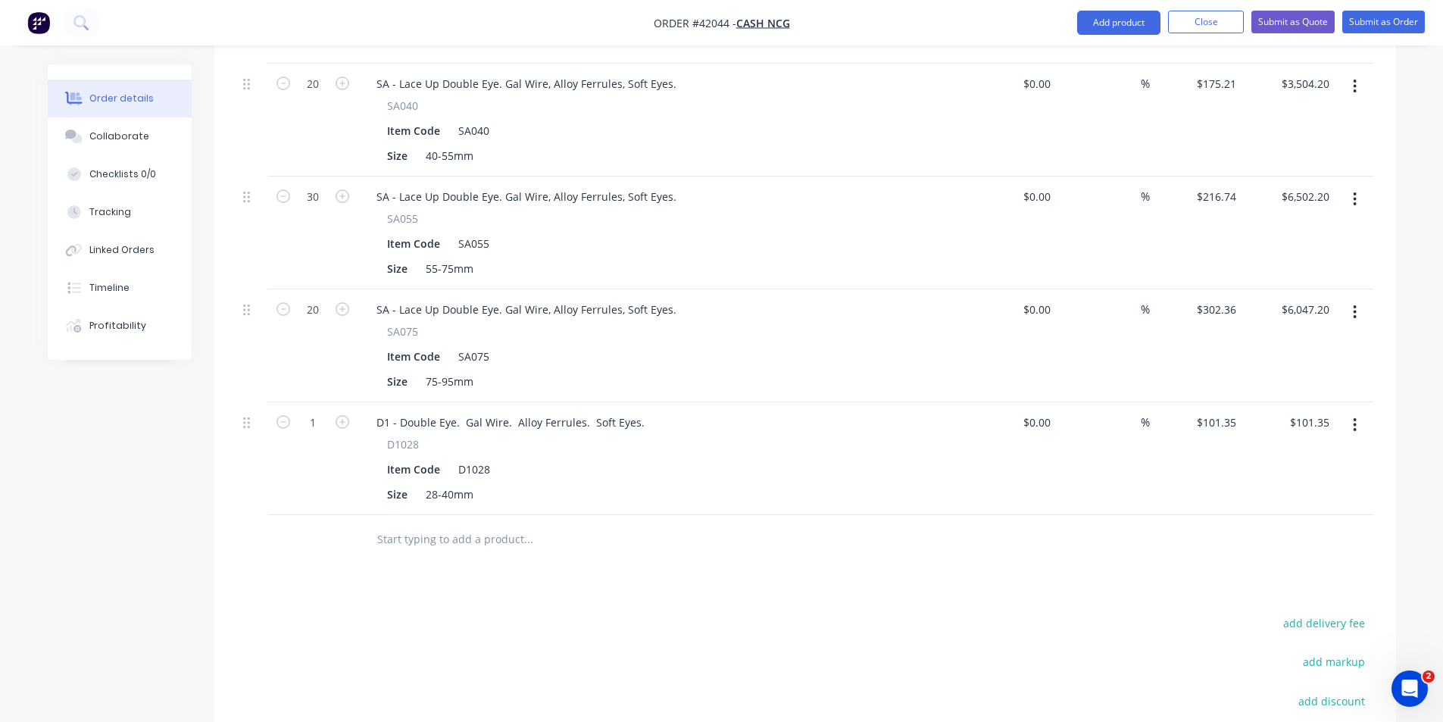
scroll to position [1364, 0]
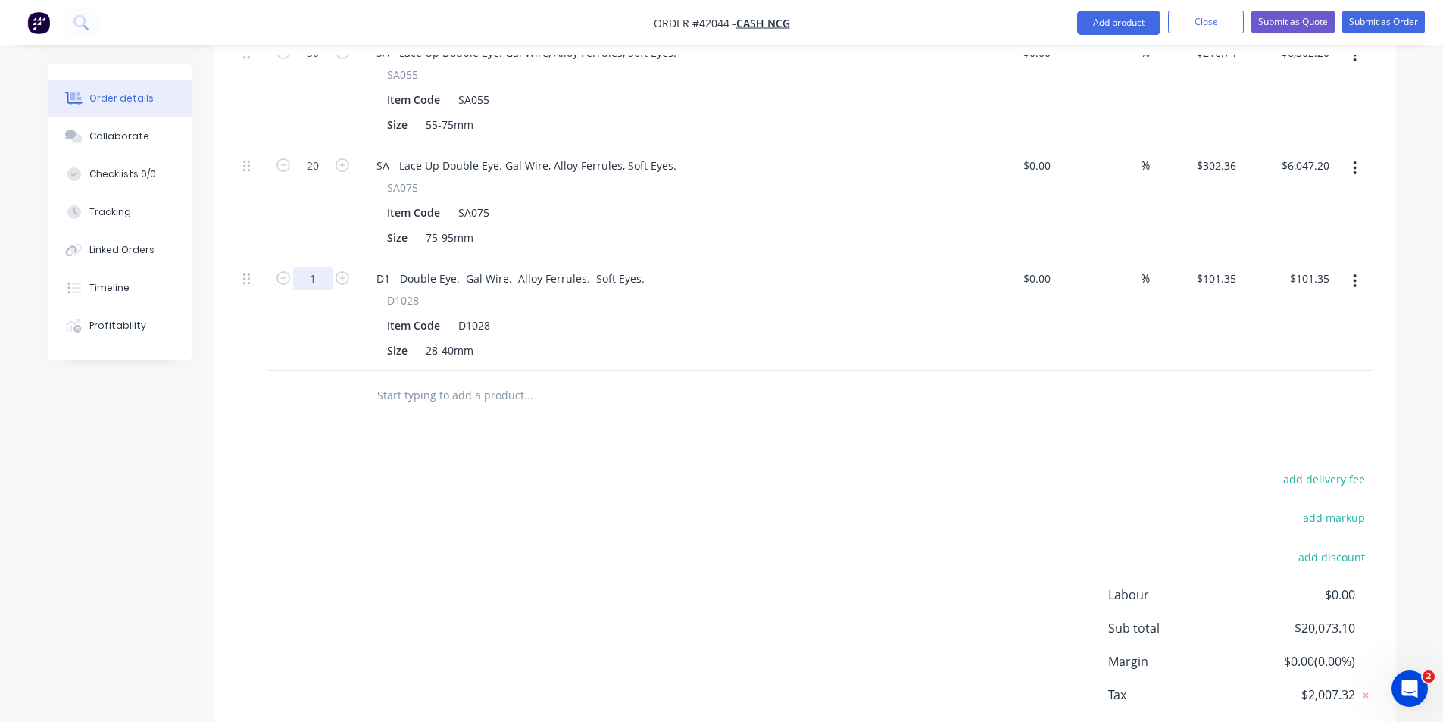
click at [313, 267] on input "1" at bounding box center [312, 278] width 39 height 23
type input "10"
type input "$1,013.50"
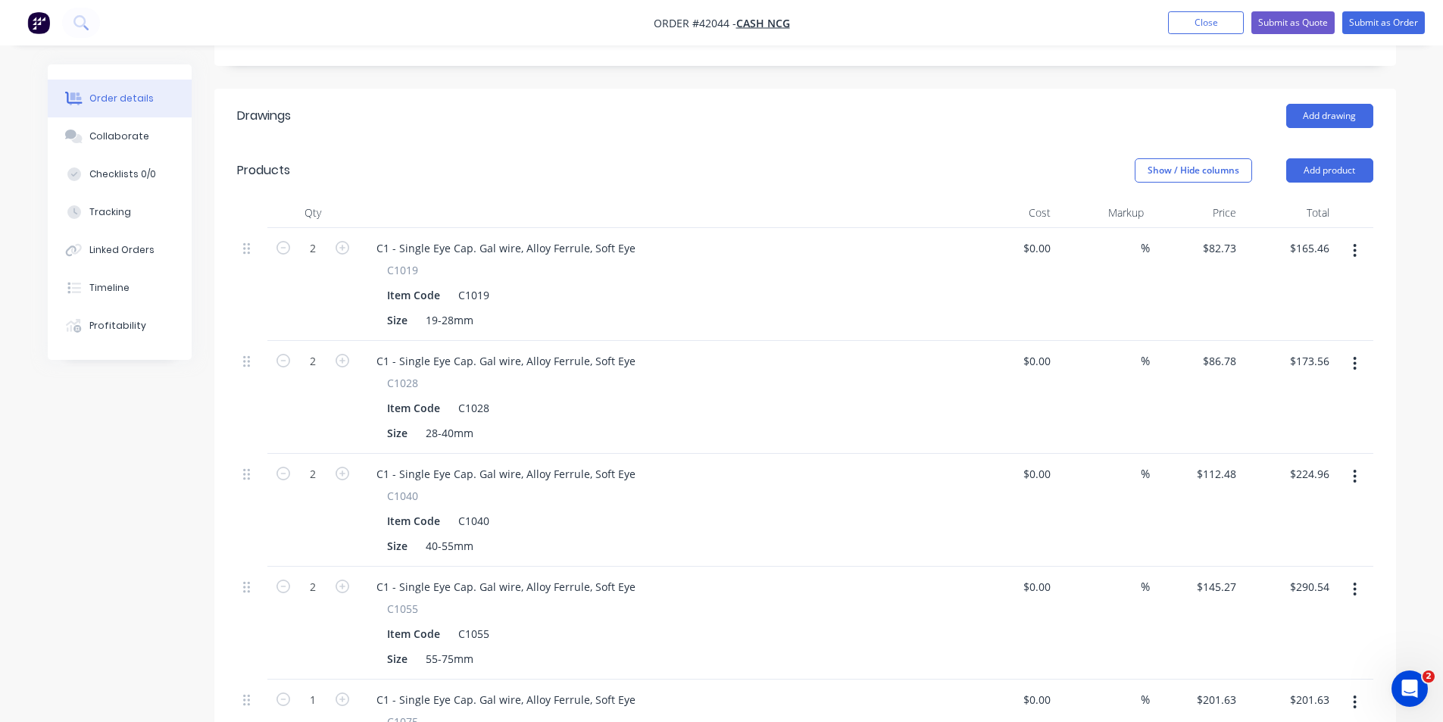
scroll to position [227, 0]
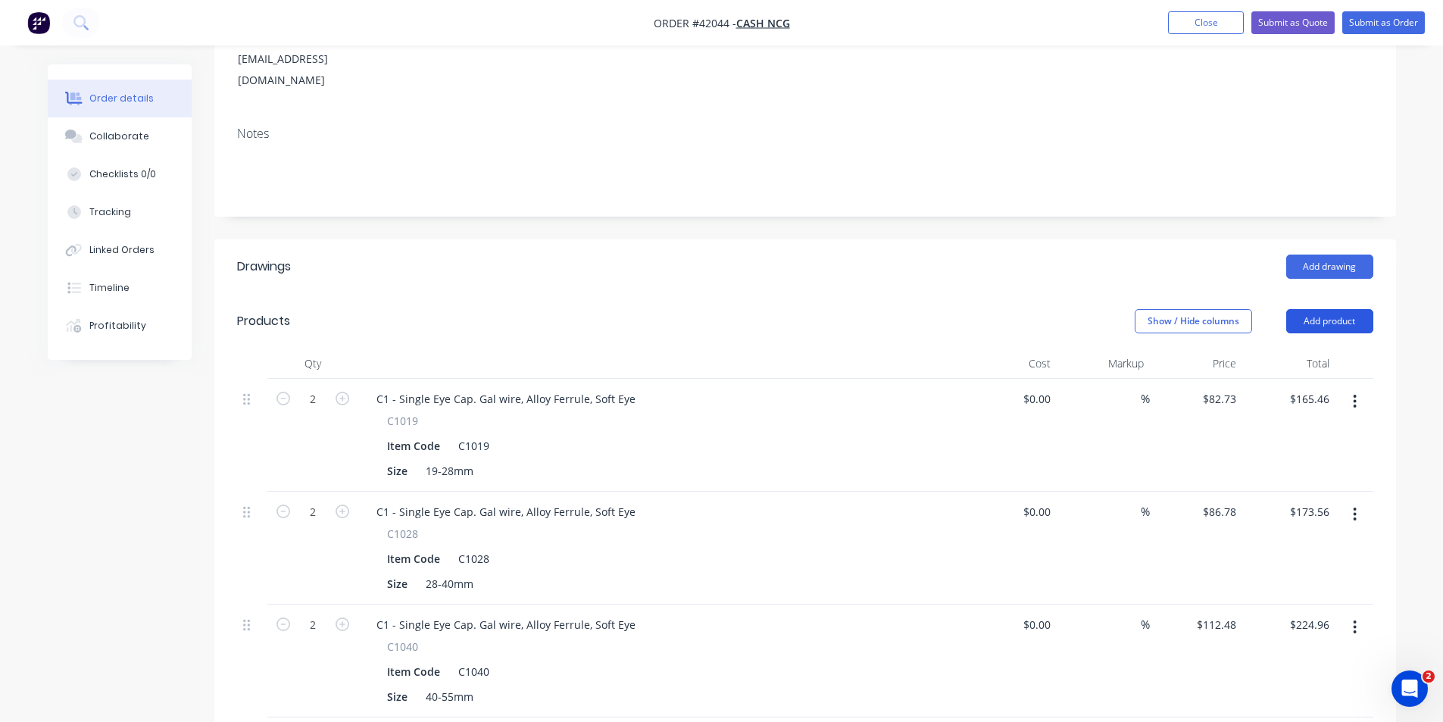
click at [1312, 309] on button "Add product" at bounding box center [1329, 321] width 87 height 24
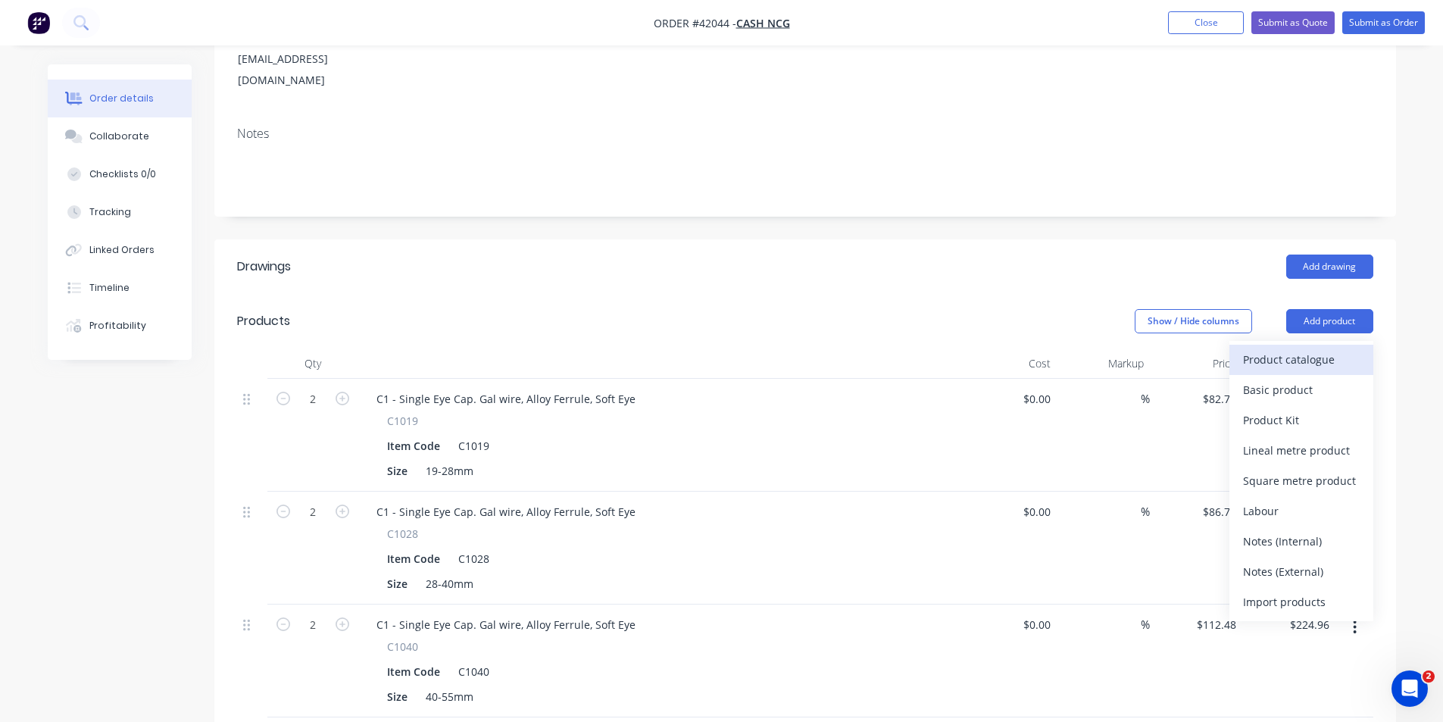
click at [1307, 348] on div "Product catalogue" at bounding box center [1301, 359] width 117 height 22
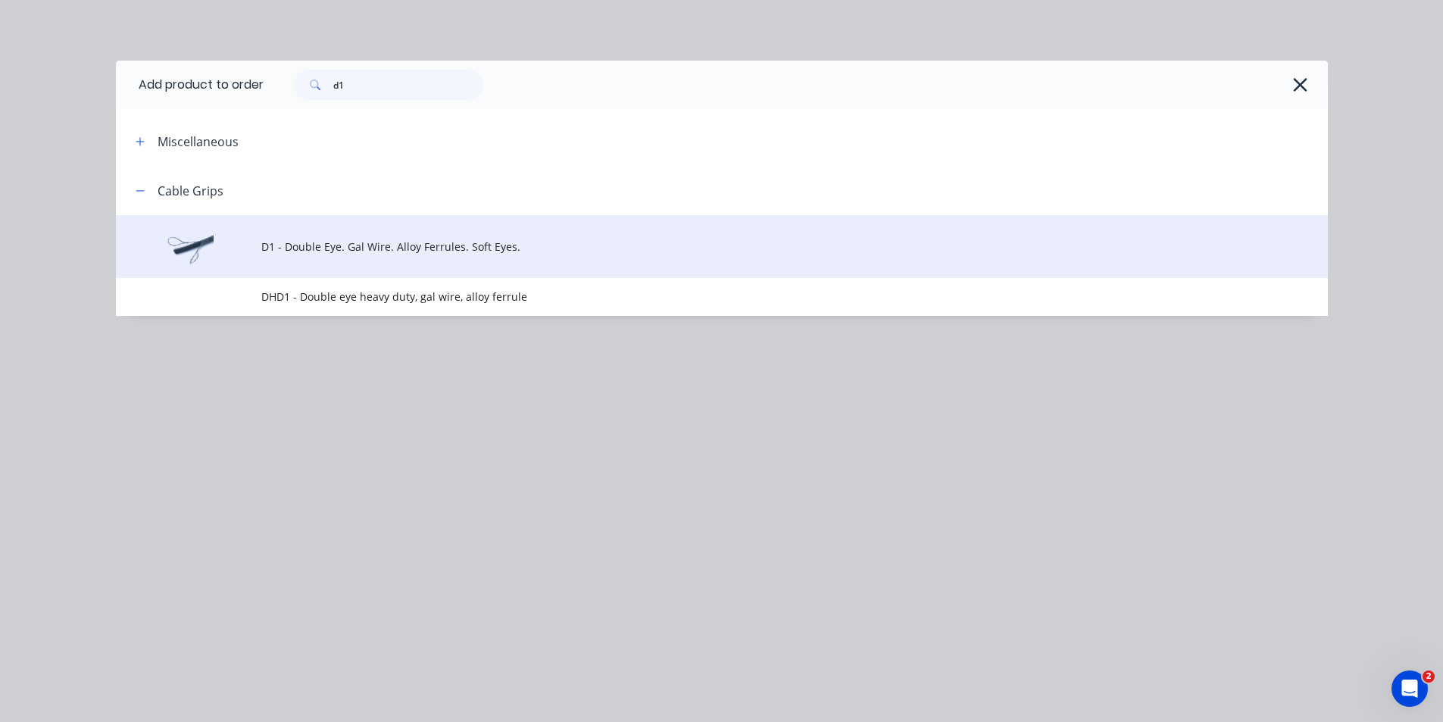
click at [308, 252] on span "D1 - Double Eye. Gal Wire. Alloy Ferrules. Soft Eyes." at bounding box center [687, 247] width 853 height 16
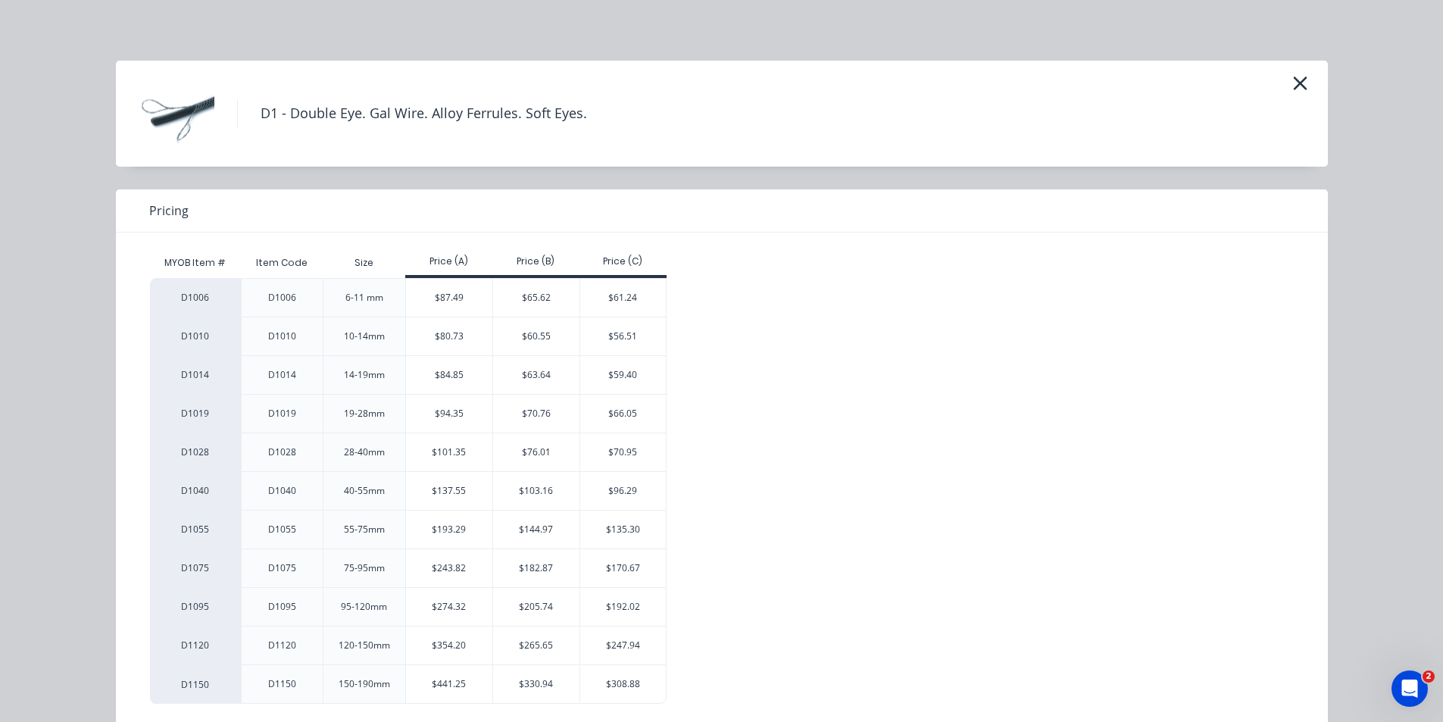
scroll to position [26, 0]
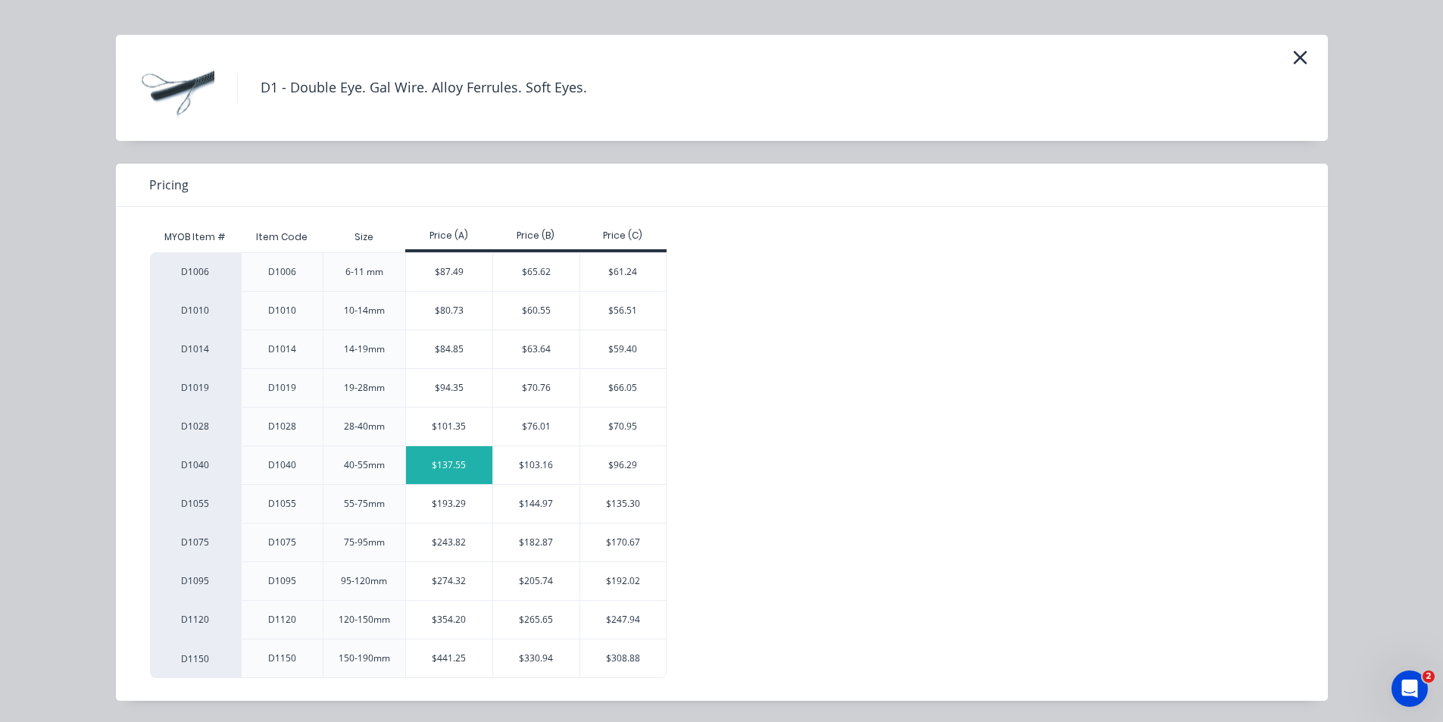
click at [439, 468] on div "$137.55" at bounding box center [449, 465] width 86 height 38
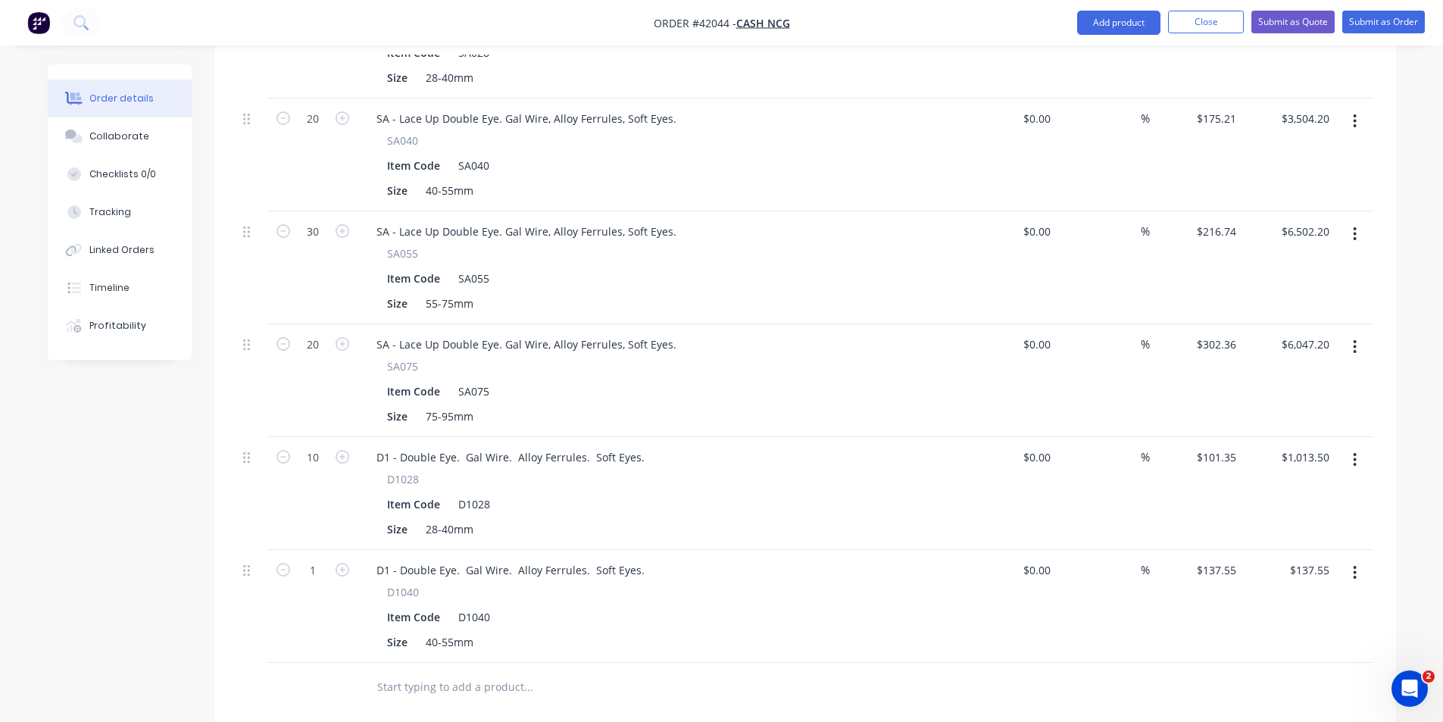
scroll to position [1212, 0]
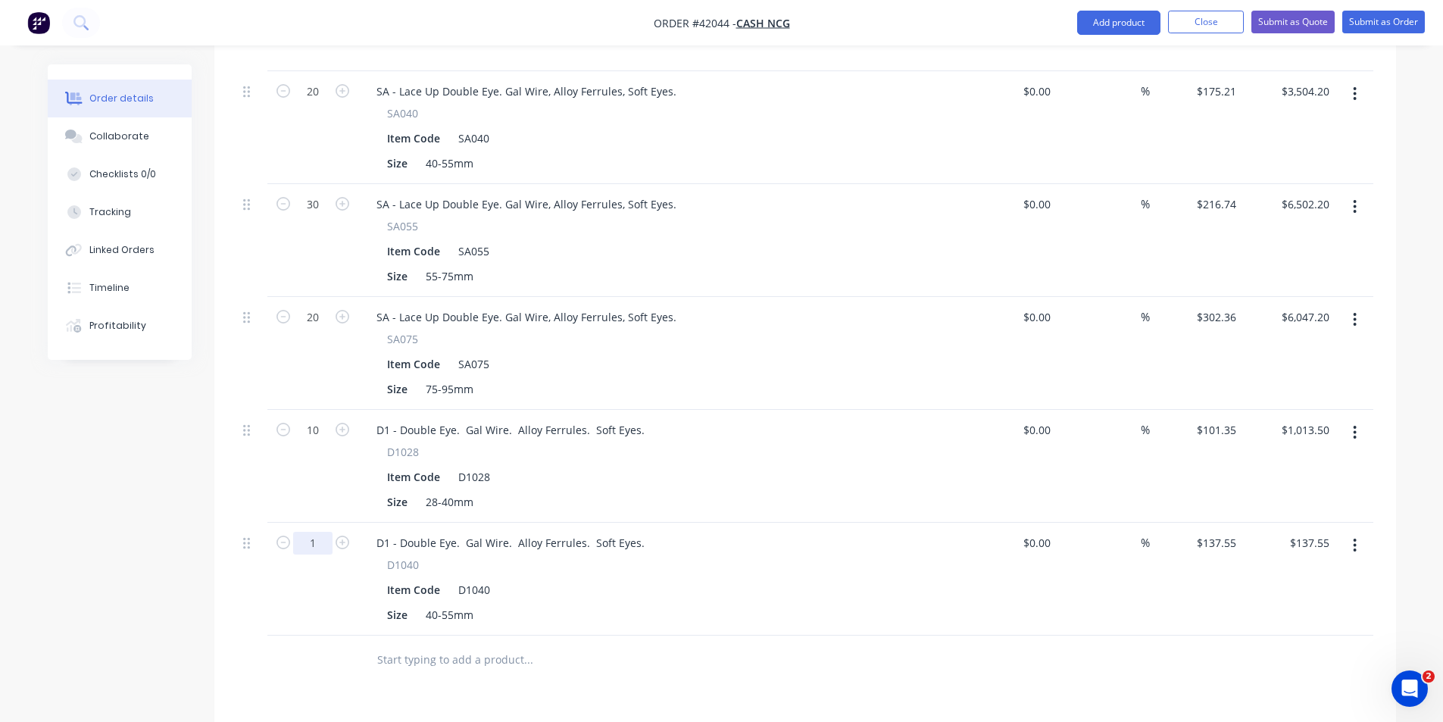
click at [317, 532] on input "1" at bounding box center [312, 543] width 39 height 23
type input "10"
type input "$1,375.50"
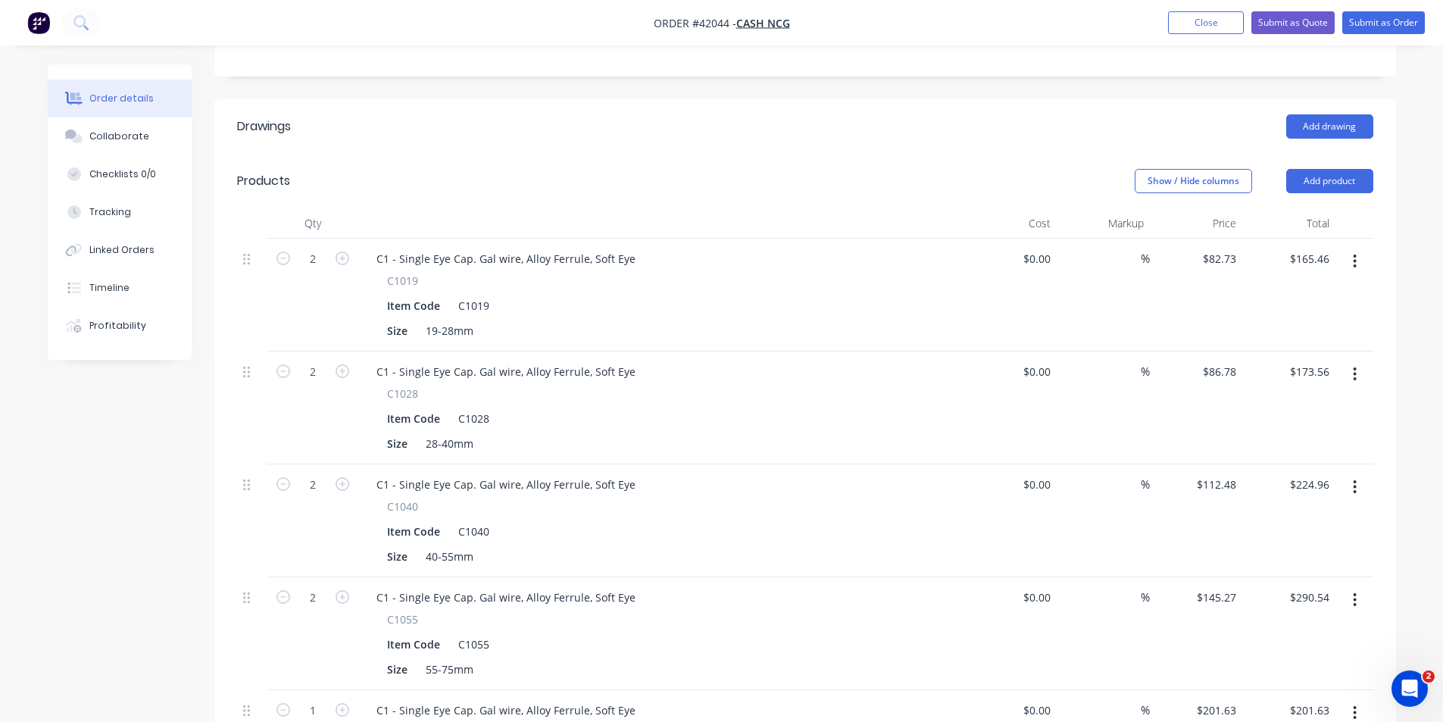
scroll to position [303, 0]
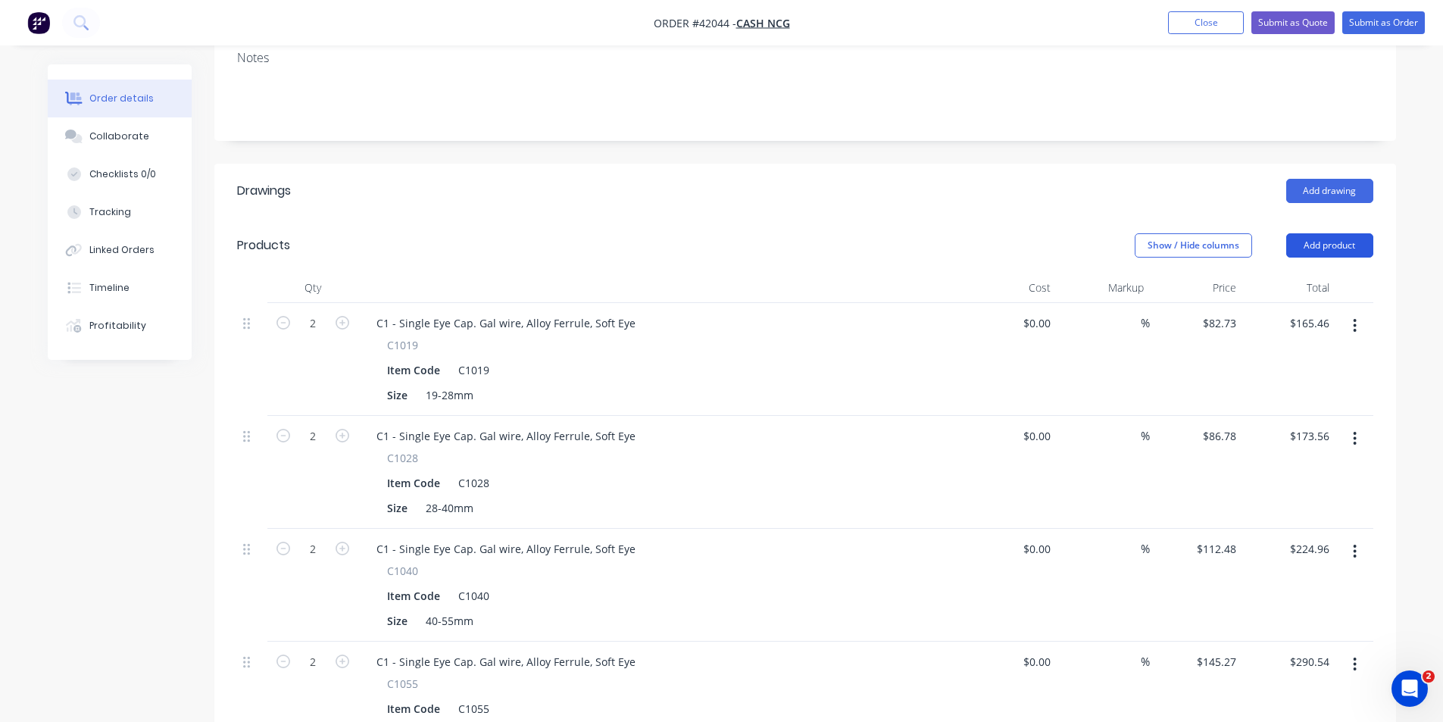
click at [1310, 233] on button "Add product" at bounding box center [1329, 245] width 87 height 24
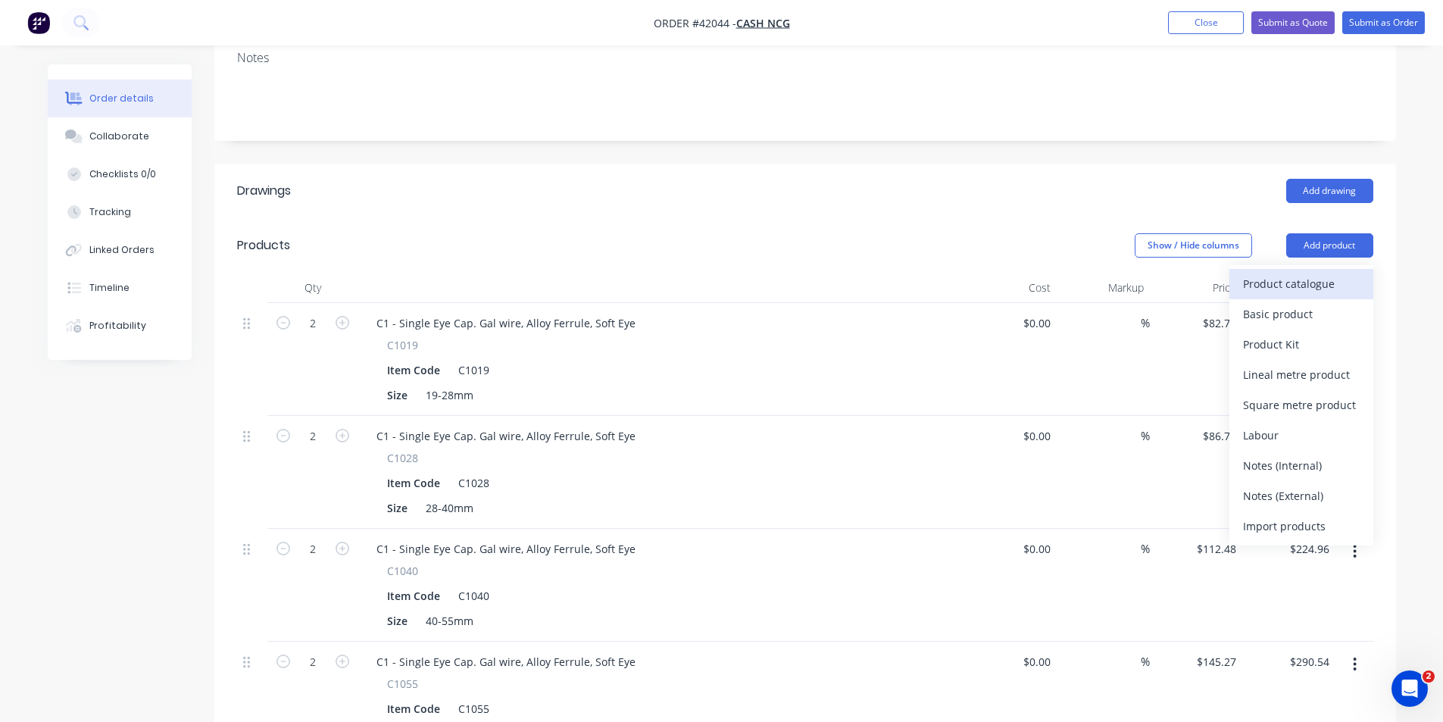
click at [1301, 269] on button "Product catalogue" at bounding box center [1301, 284] width 144 height 30
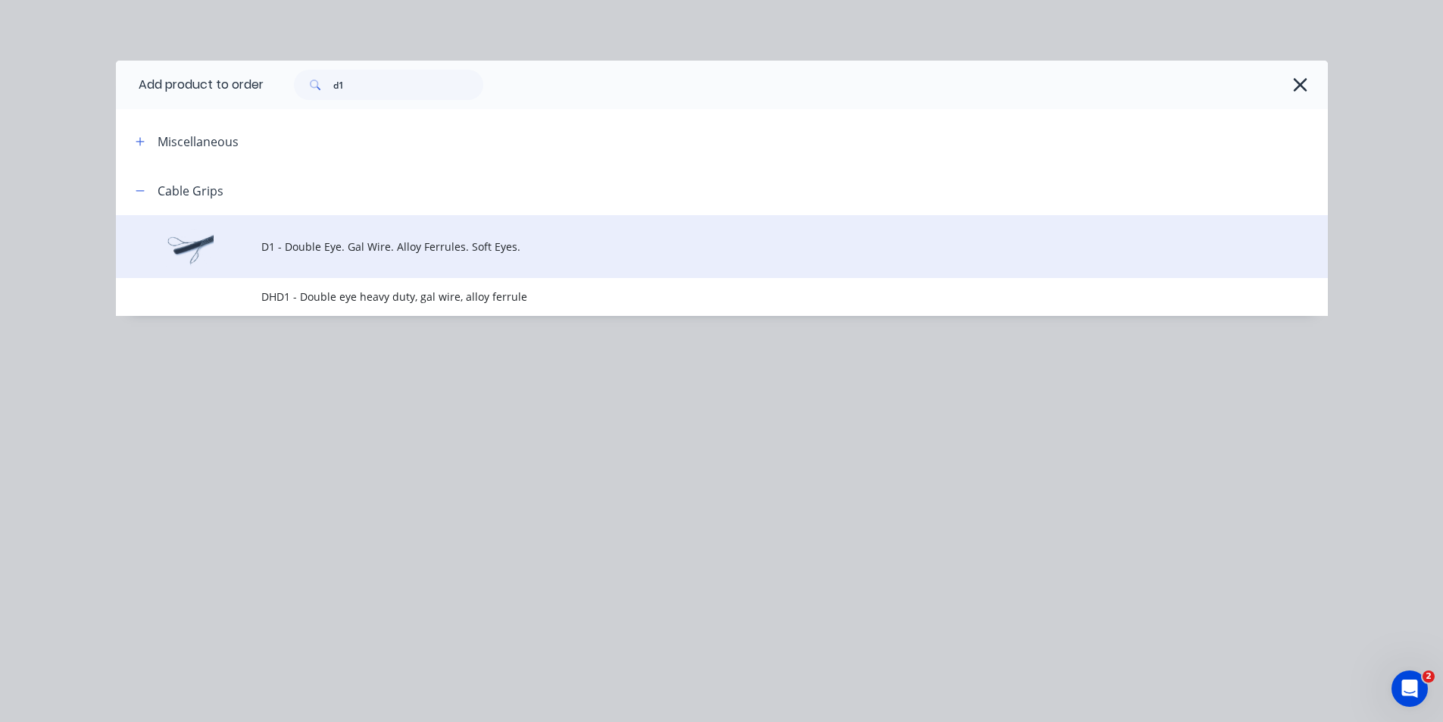
click at [404, 248] on span "D1 - Double Eye. Gal Wire. Alloy Ferrules. Soft Eyes." at bounding box center [687, 247] width 853 height 16
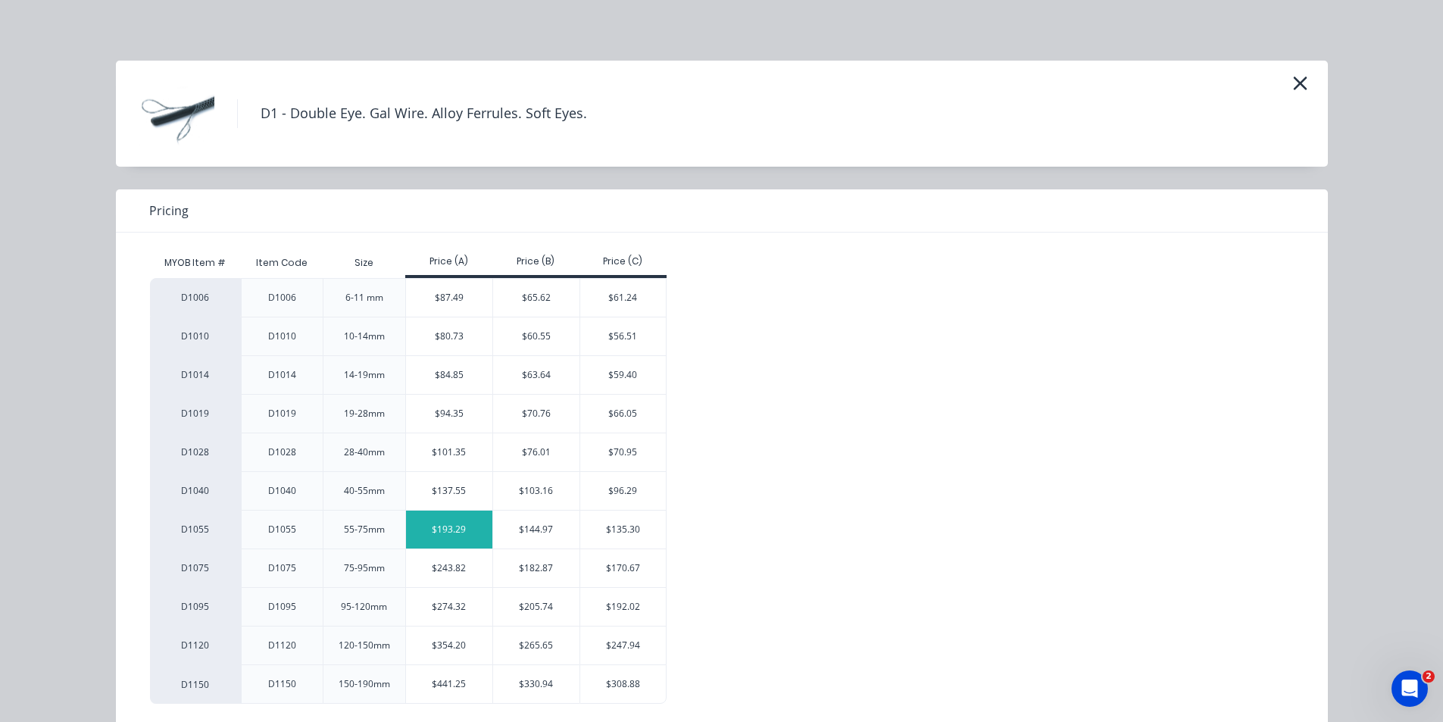
click at [455, 529] on div "$193.29" at bounding box center [449, 530] width 86 height 38
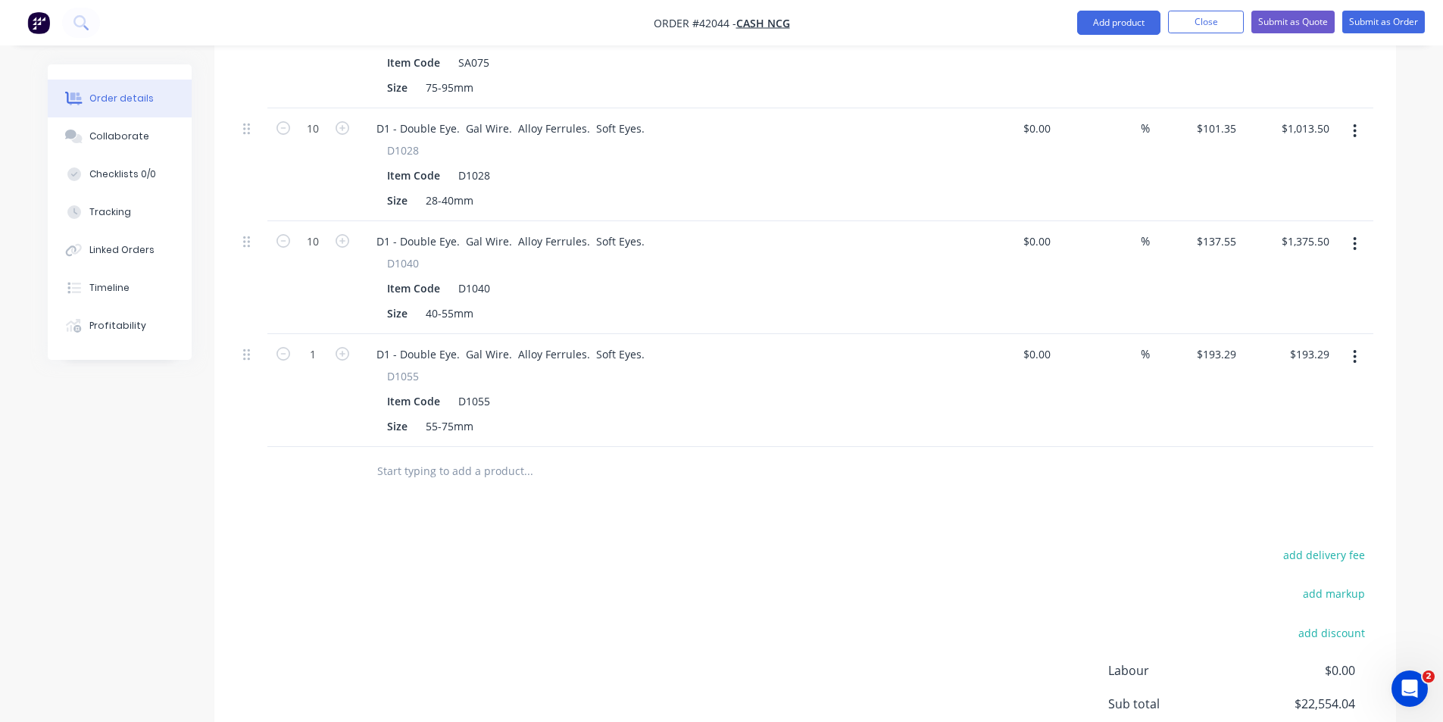
scroll to position [1515, 0]
click at [314, 342] on input "1" at bounding box center [312, 353] width 39 height 23
type input "20"
type input "$3,865.80"
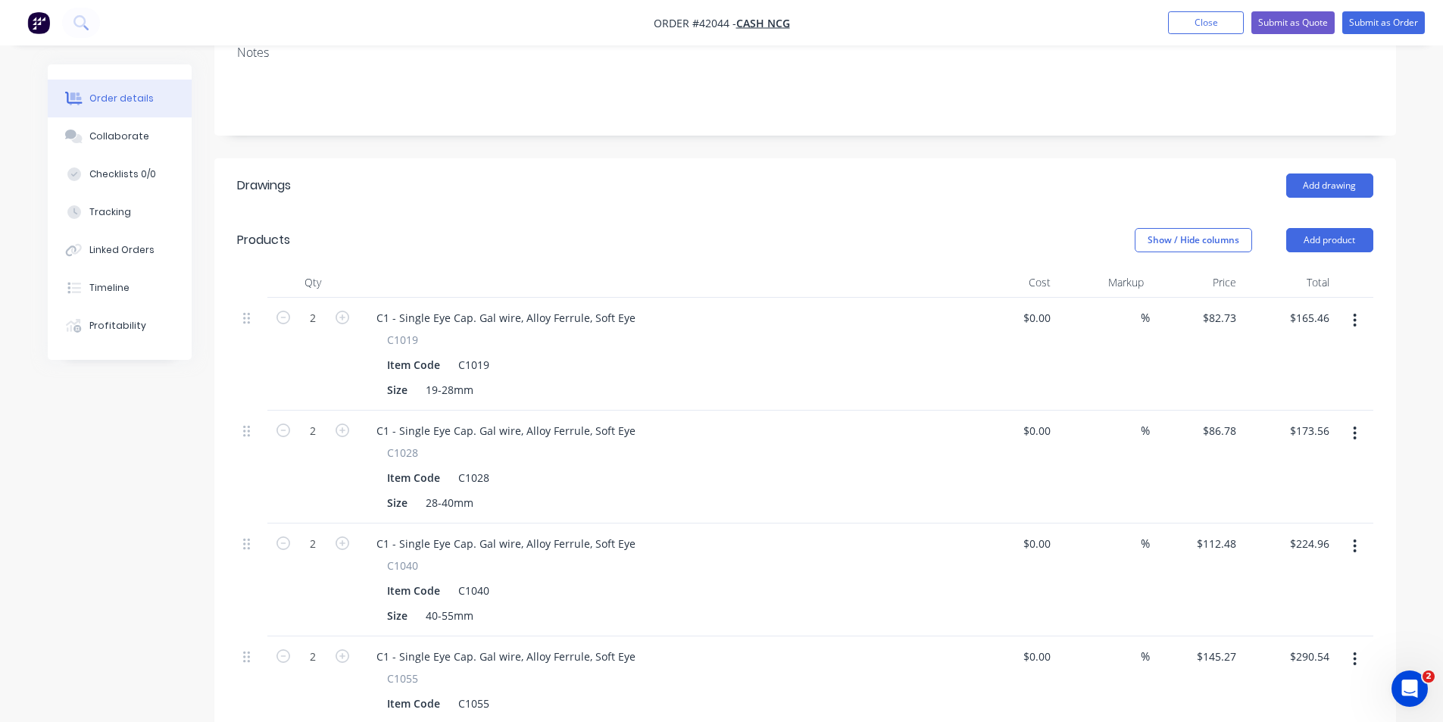
scroll to position [303, 0]
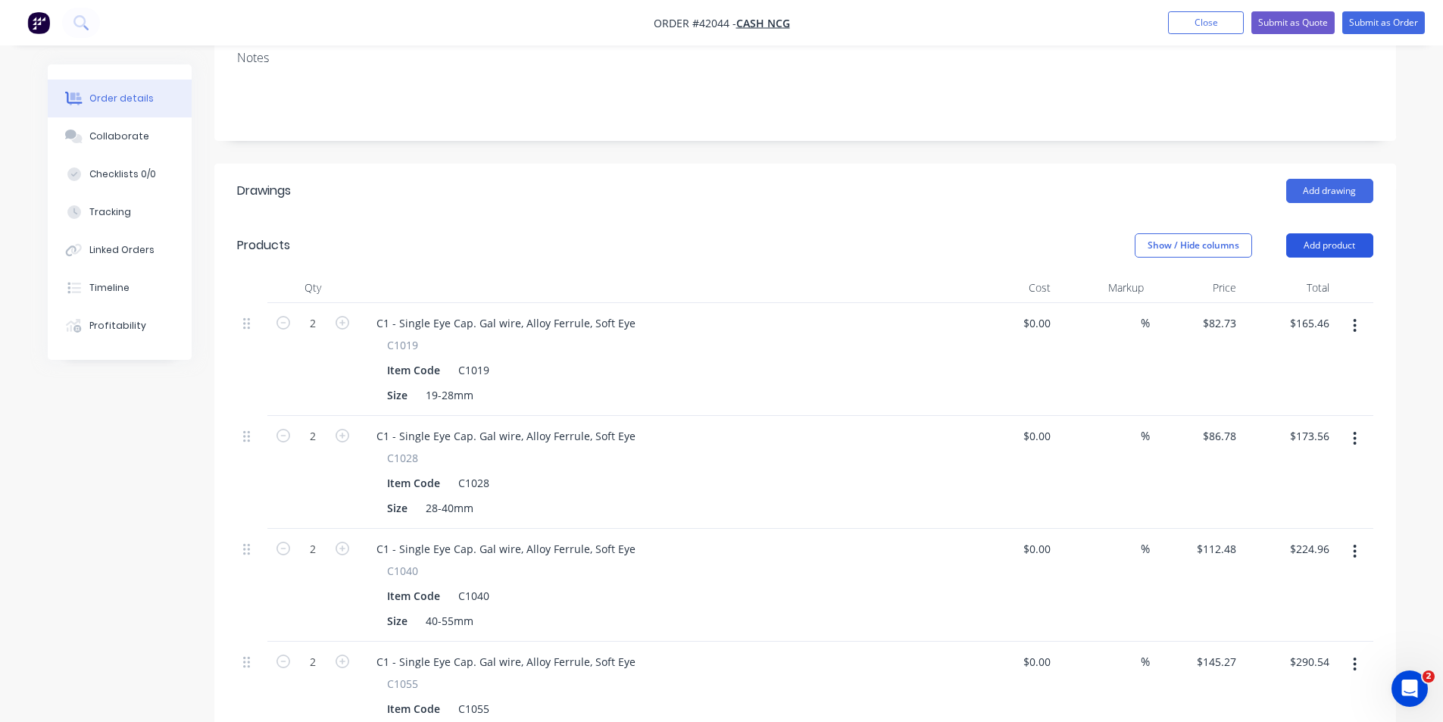
click at [1325, 233] on button "Add product" at bounding box center [1329, 245] width 87 height 24
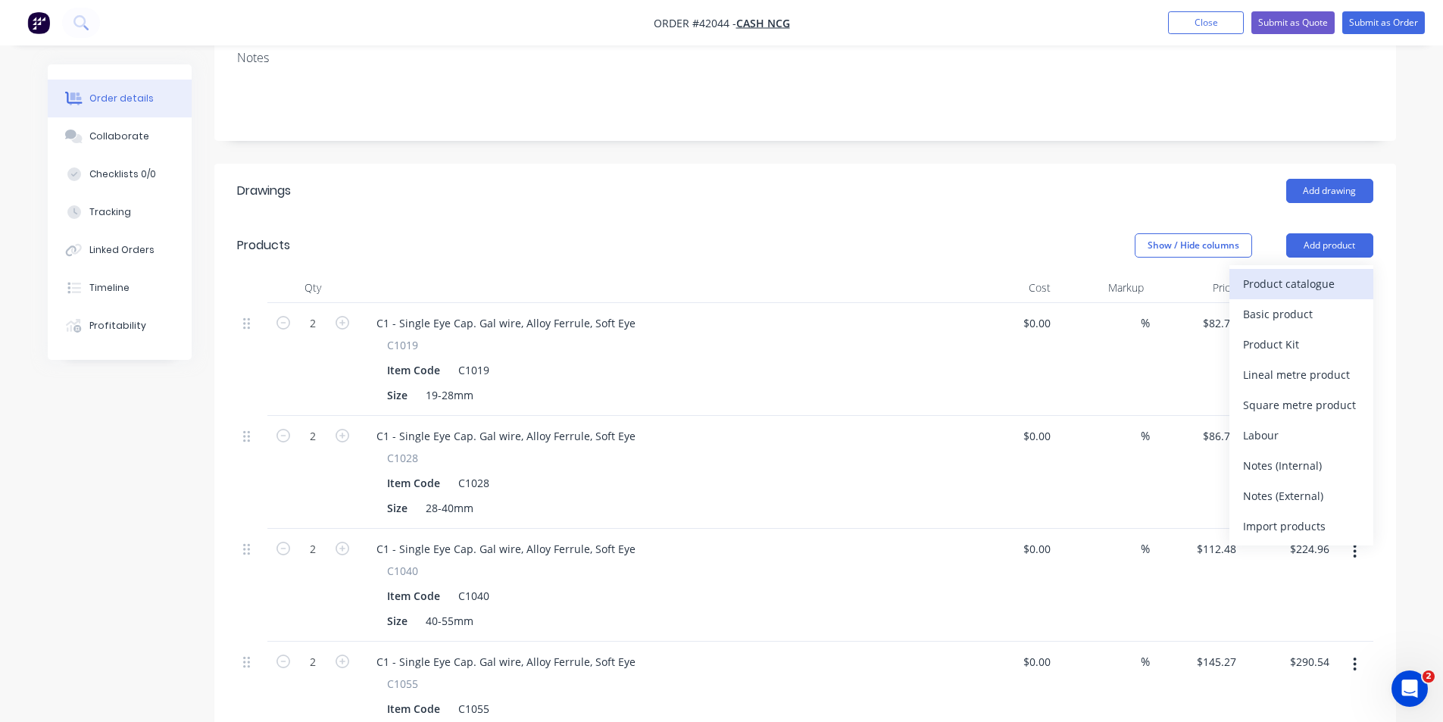
click at [1311, 273] on div "Product catalogue" at bounding box center [1301, 284] width 117 height 22
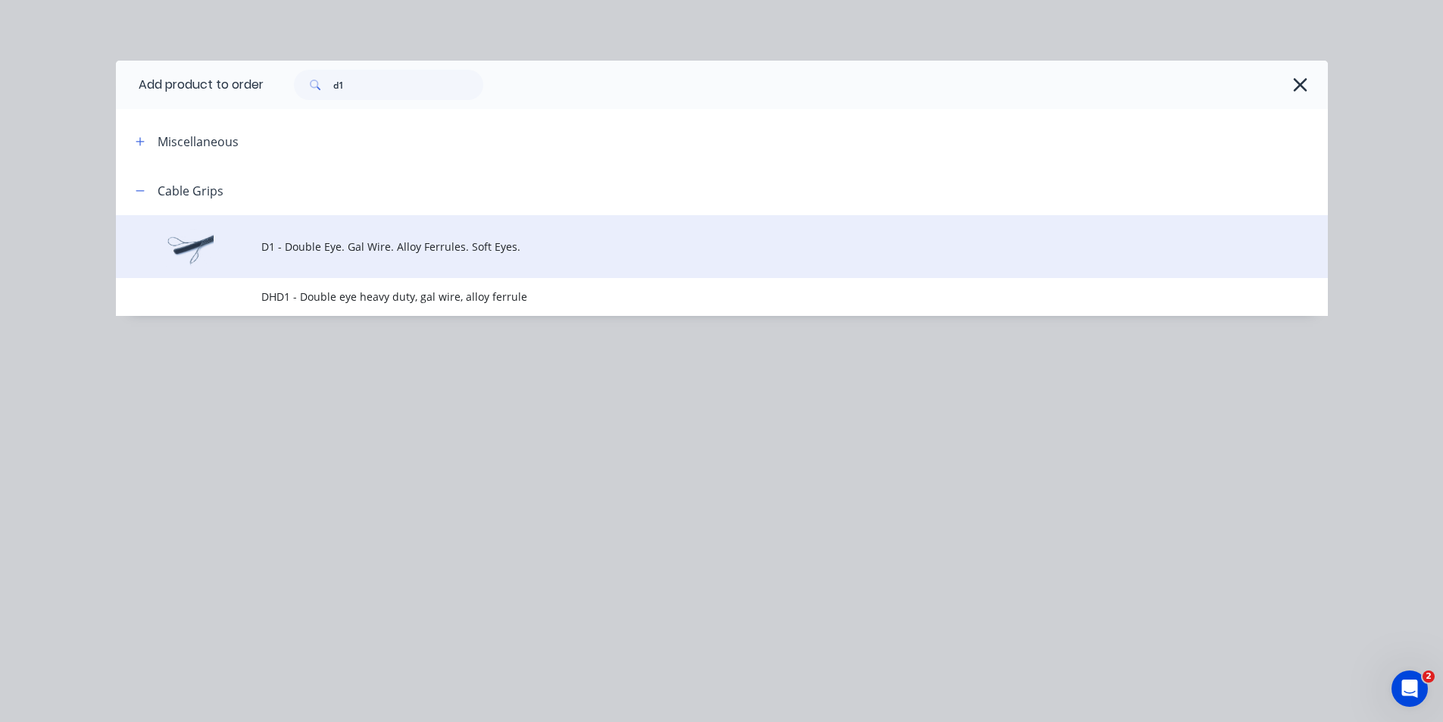
click at [324, 255] on td "D1 - Double Eye. Gal Wire. Alloy Ferrules. Soft Eyes." at bounding box center [794, 246] width 1067 height 63
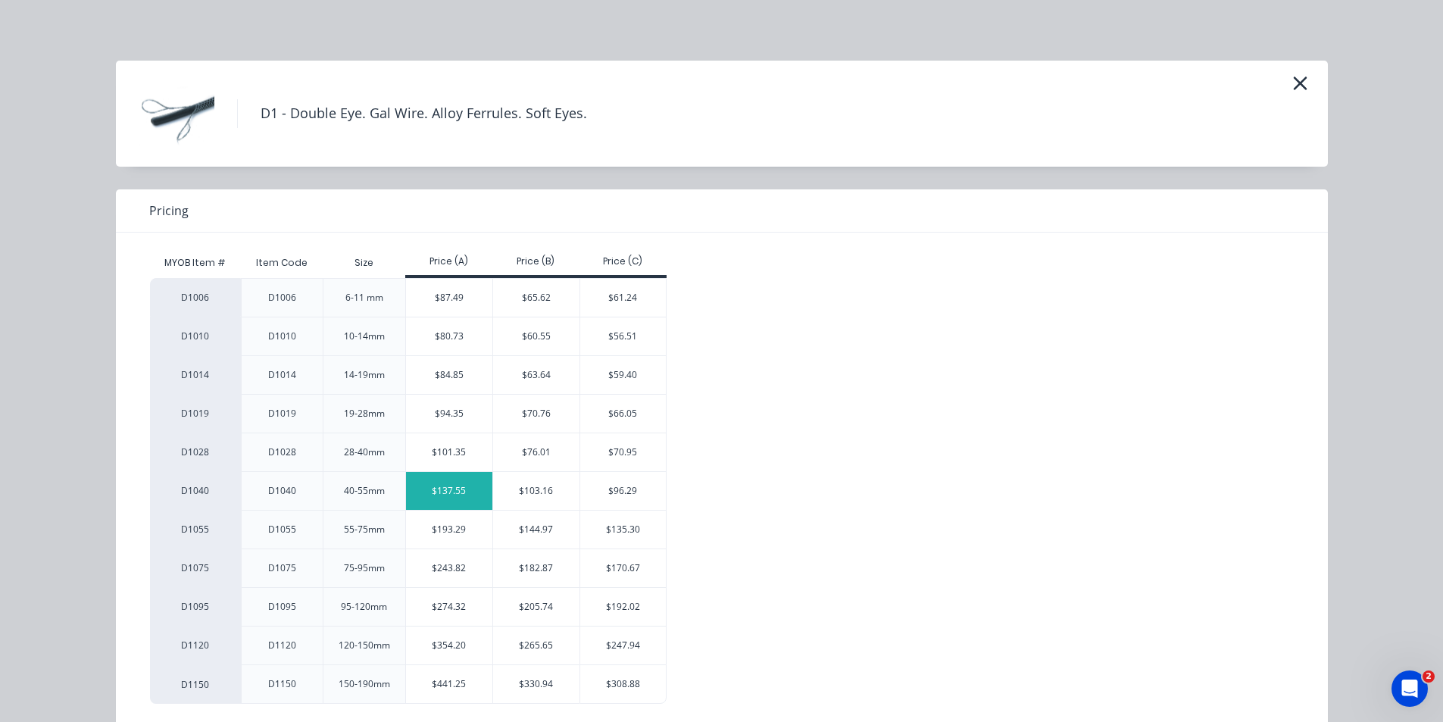
scroll to position [26, 0]
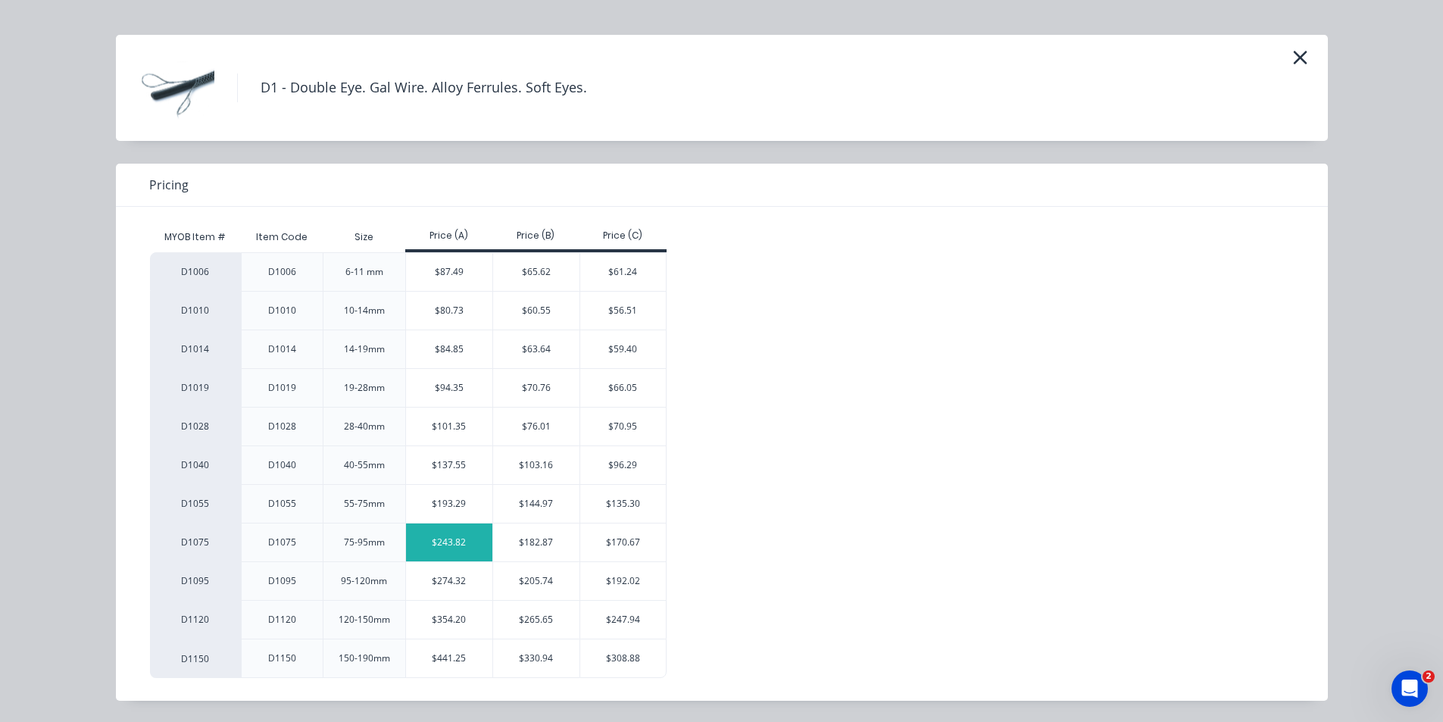
click at [436, 545] on div "$243.82" at bounding box center [449, 542] width 86 height 38
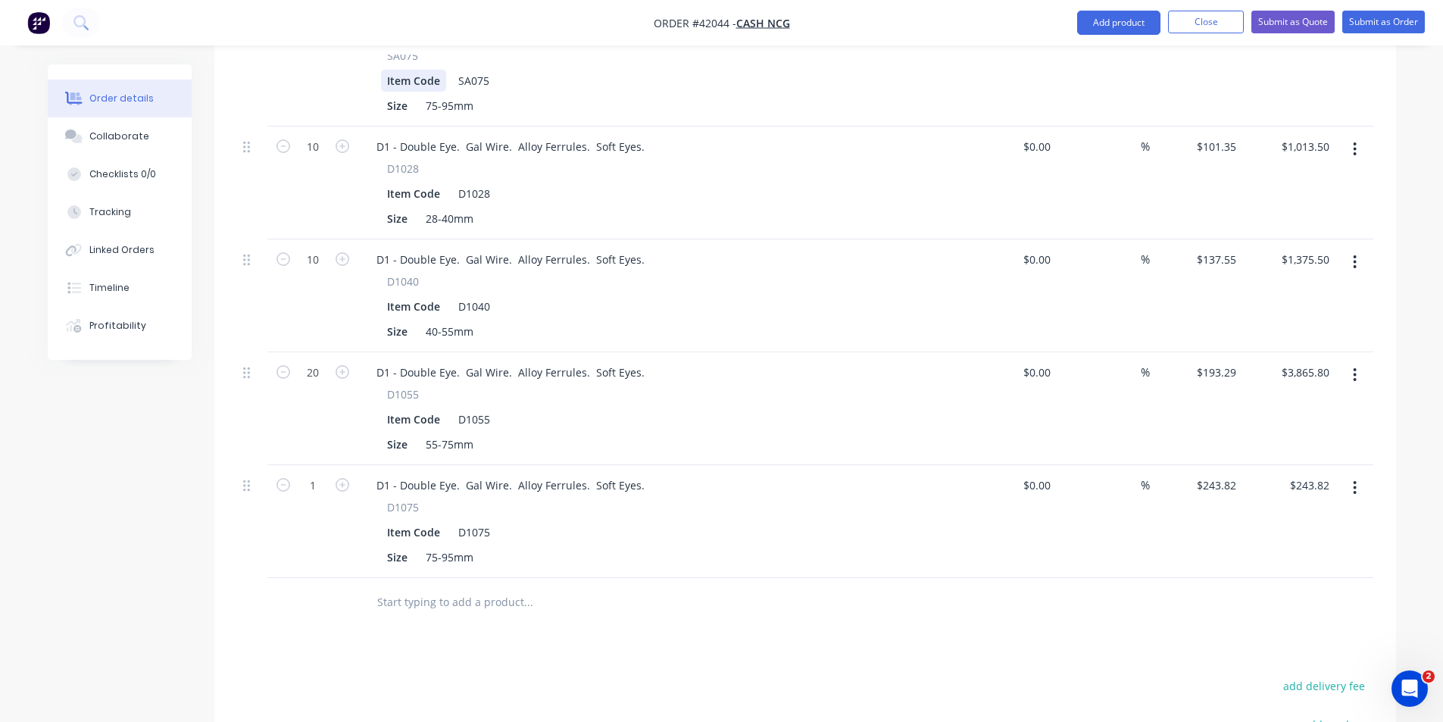
scroll to position [1591, 0]
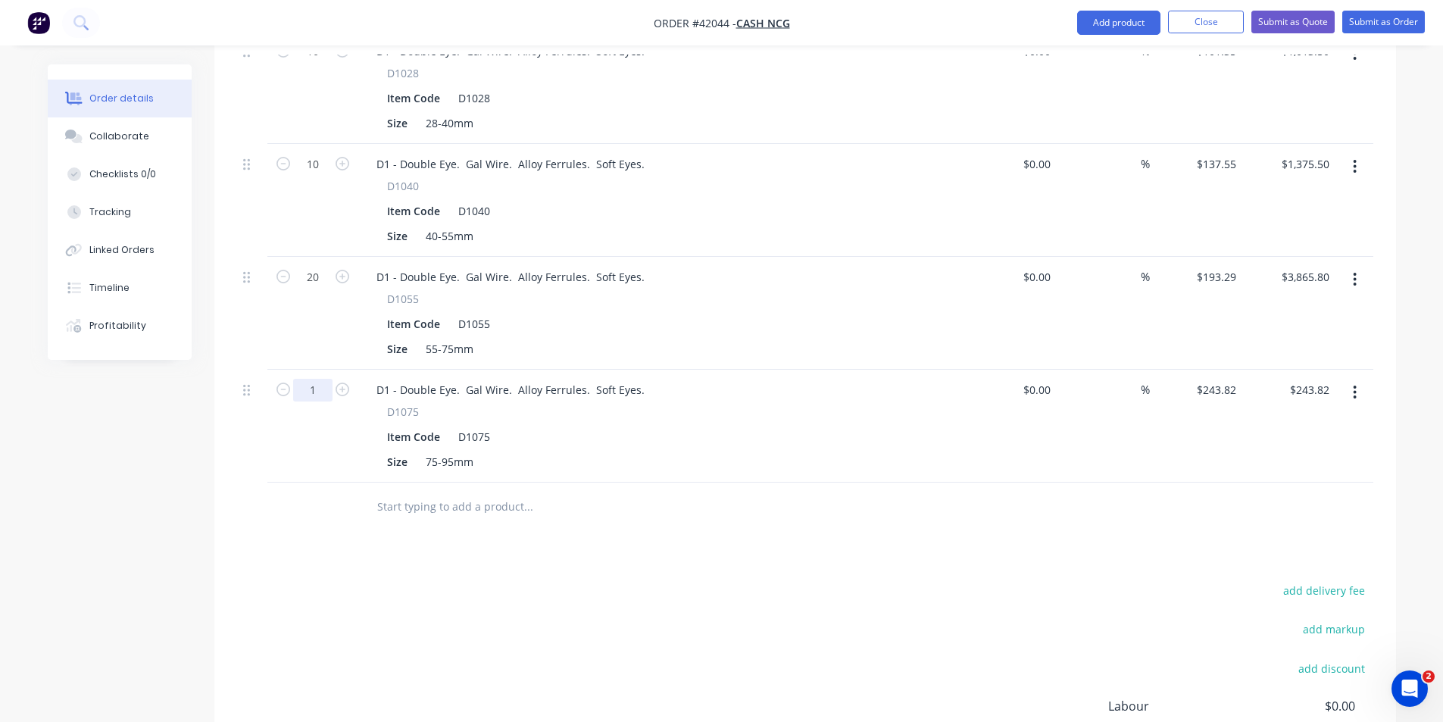
click at [318, 379] on input "1" at bounding box center [312, 390] width 39 height 23
type input "5"
type input "$1,219.10"
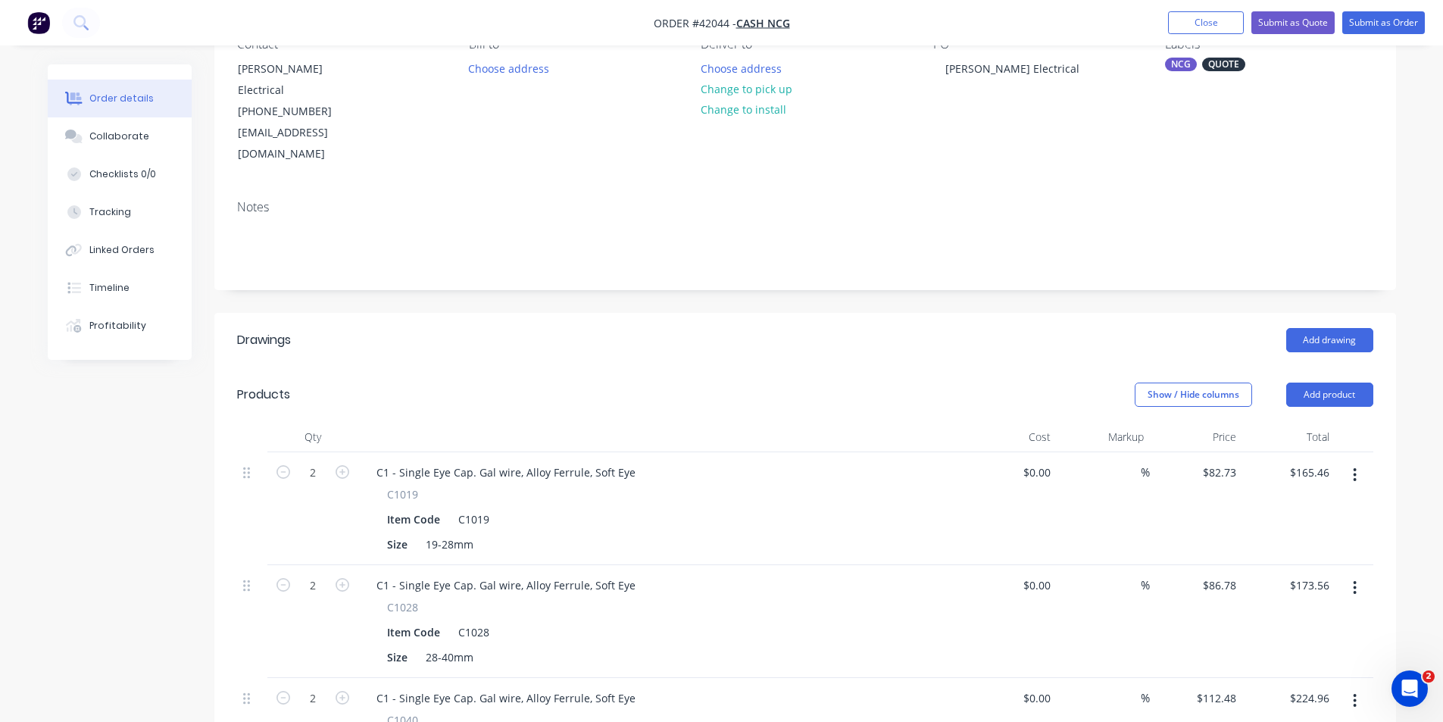
scroll to position [0, 0]
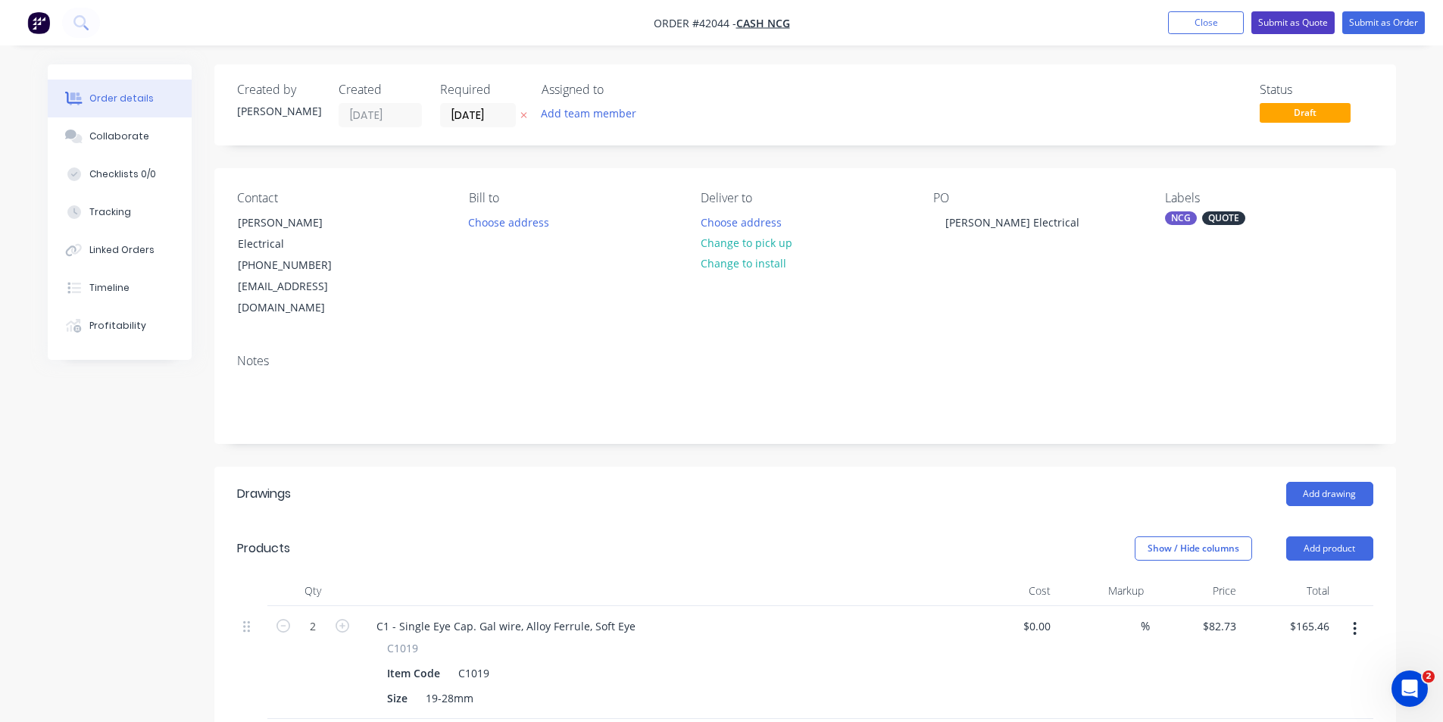
click at [1280, 16] on button "Submit as Quote" at bounding box center [1292, 22] width 83 height 23
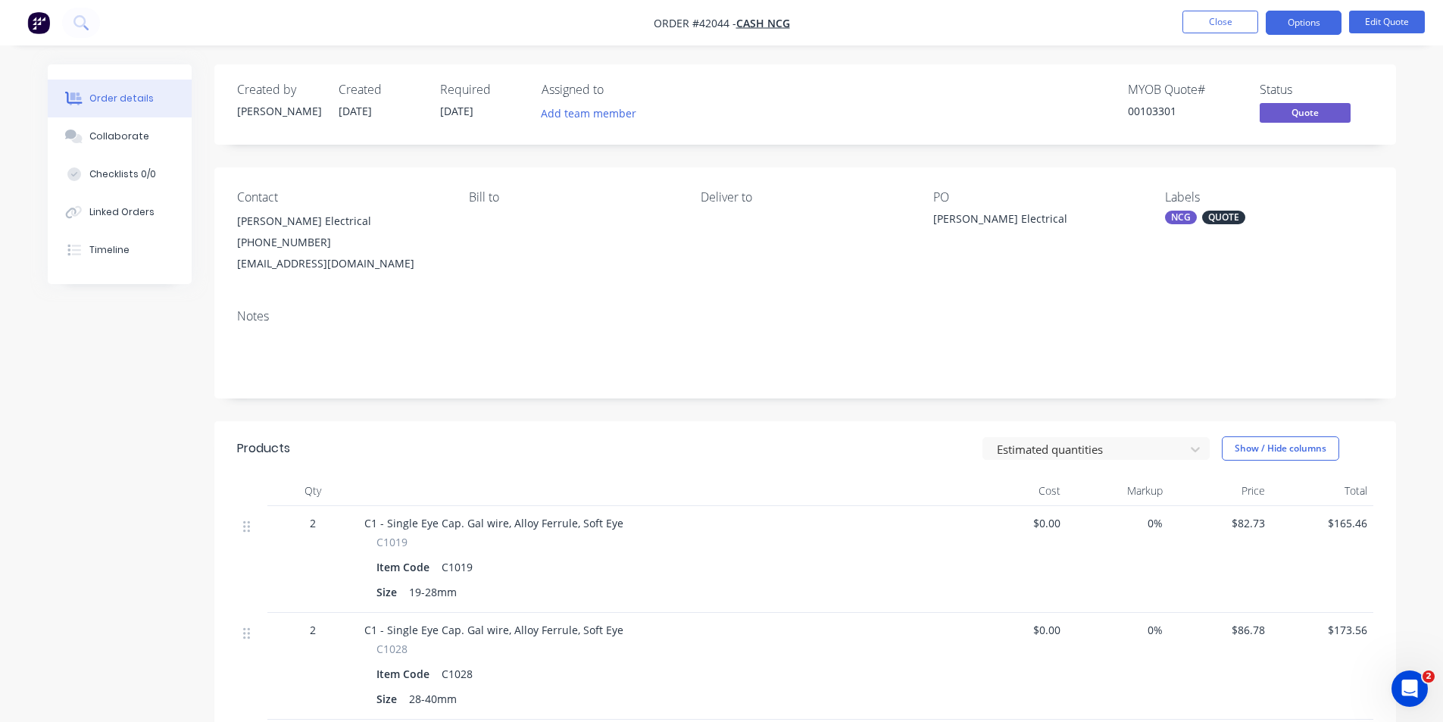
click at [1293, 9] on nav "Order #42044 - CASH NCG Close Options Edit Quote" at bounding box center [721, 22] width 1443 height 45
click at [1293, 21] on button "Options" at bounding box center [1304, 23] width 76 height 24
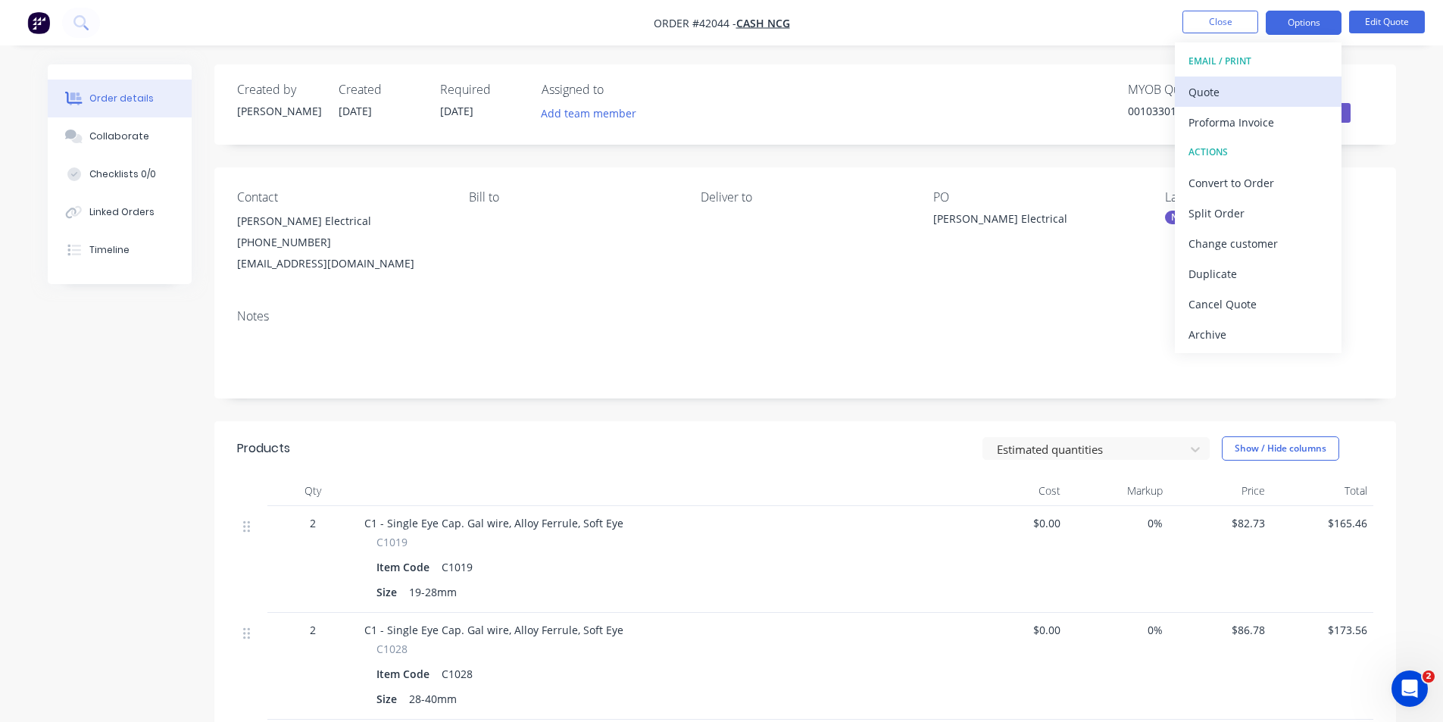
click at [1240, 86] on div "Quote" at bounding box center [1258, 92] width 139 height 22
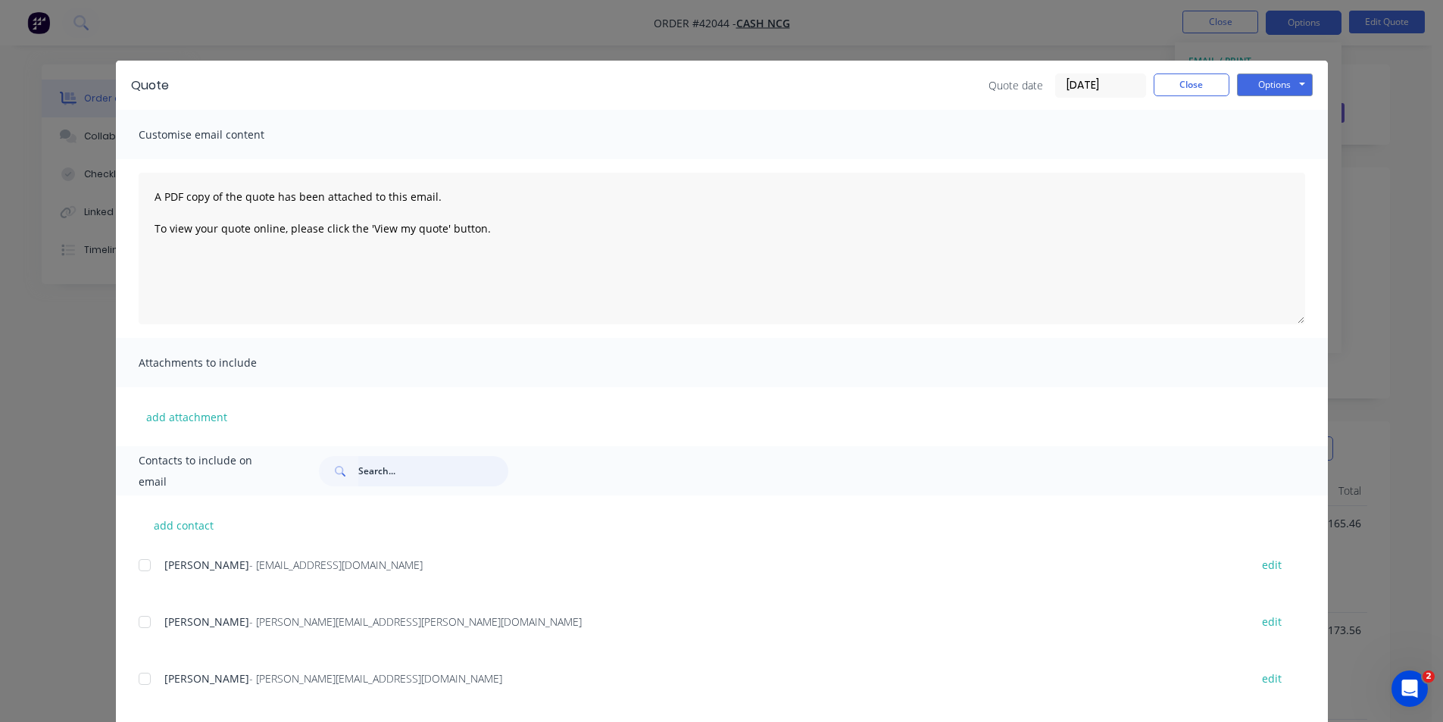
click at [379, 467] on input "text" at bounding box center [433, 471] width 150 height 30
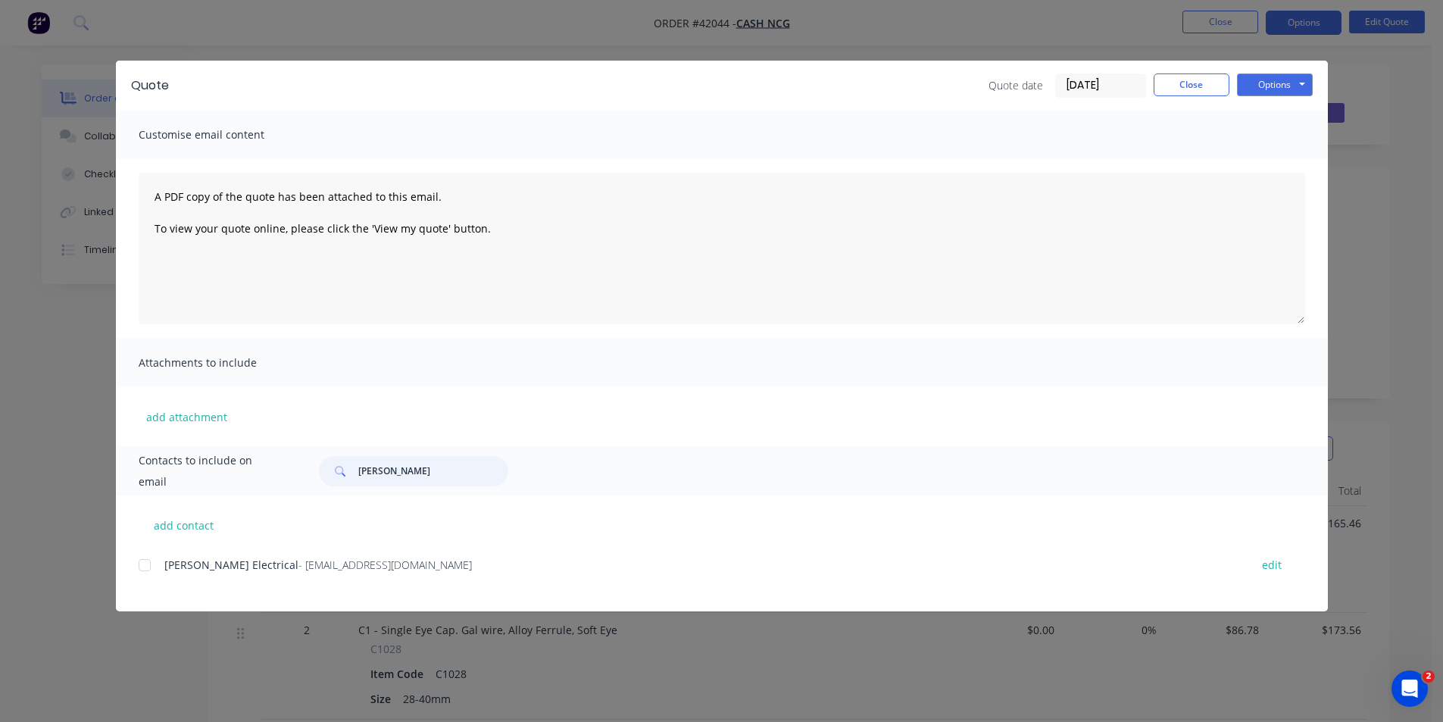
click at [147, 568] on div at bounding box center [145, 565] width 30 height 30
type input "hahn"
click at [1288, 89] on button "Options" at bounding box center [1275, 84] width 76 height 23
click at [1285, 161] on button "Email" at bounding box center [1285, 161] width 97 height 25
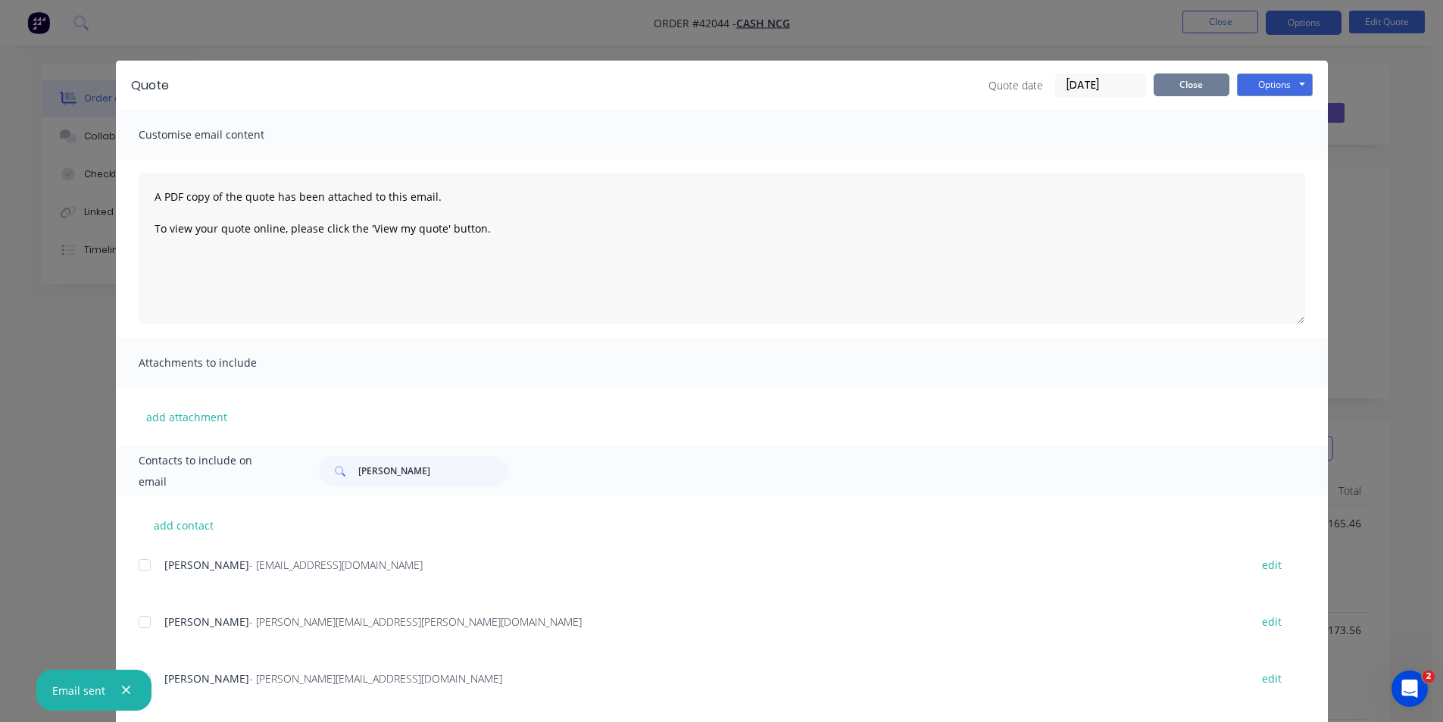
click at [1188, 91] on button "Close" at bounding box center [1192, 84] width 76 height 23
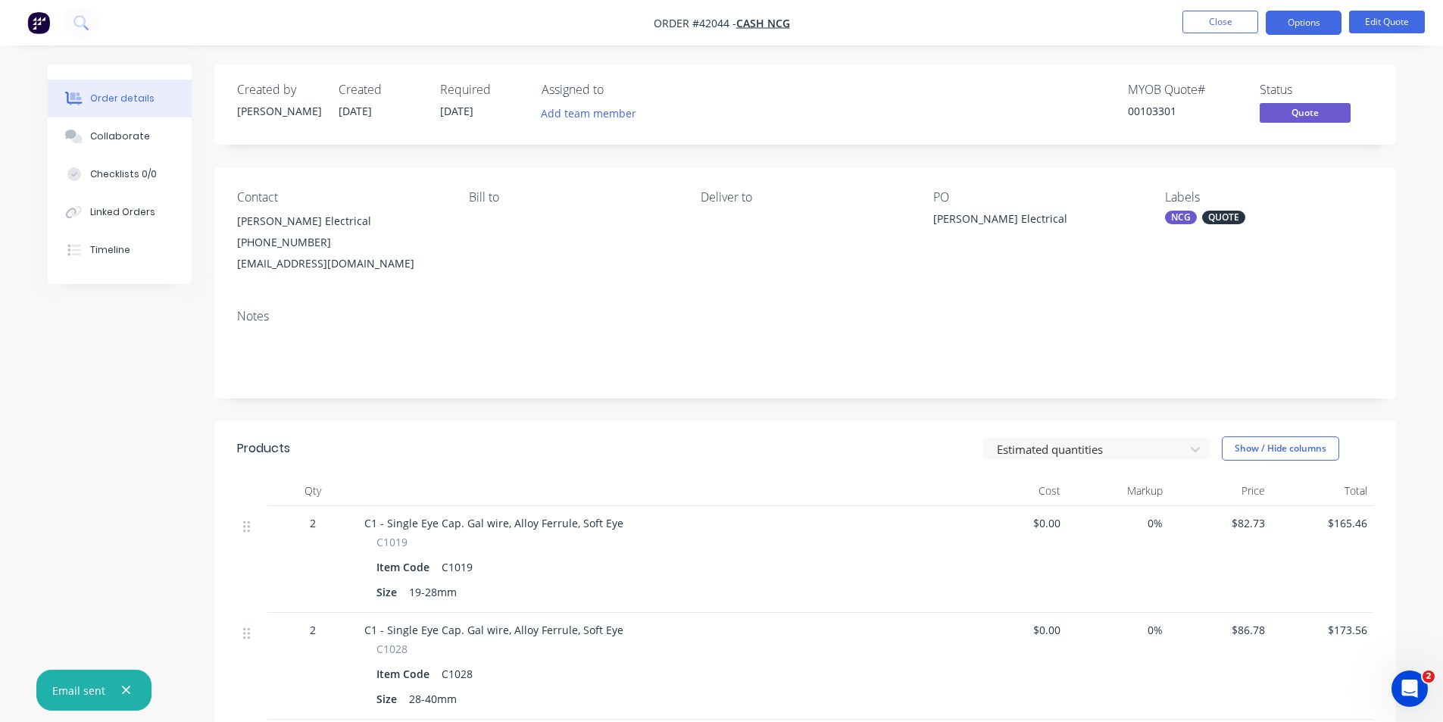
click at [1084, 69] on div "Created by Kendall Created 01/10/25 Required 01/10/25 Assigned to Add team memb…" at bounding box center [805, 104] width 1182 height 80
click at [117, 147] on button "Collaborate" at bounding box center [120, 136] width 144 height 38
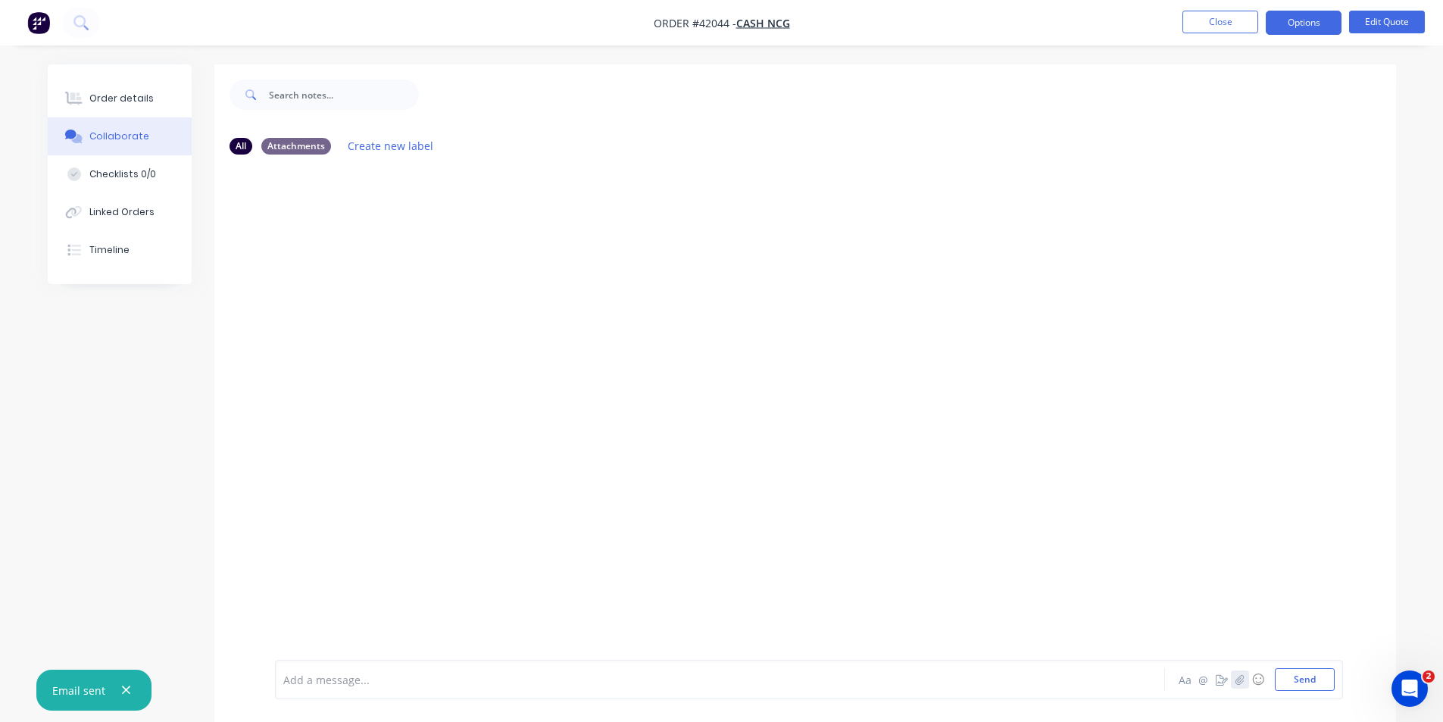
click at [1240, 677] on icon "button" at bounding box center [1239, 679] width 9 height 11
click at [1317, 689] on button "Send" at bounding box center [1305, 679] width 60 height 23
click at [149, 111] on button "Order details" at bounding box center [120, 99] width 144 height 38
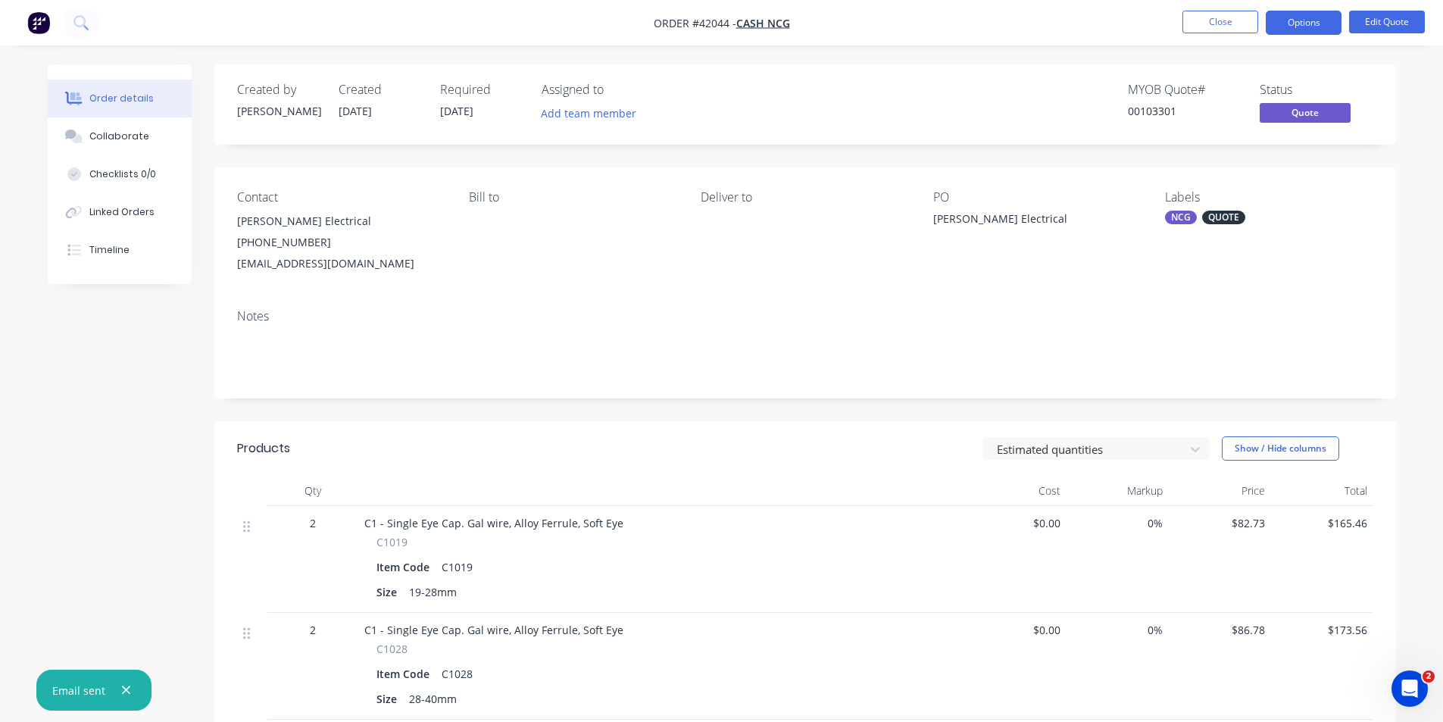
click at [870, 91] on div "MYOB Quote # 00103301 Status Quote" at bounding box center [1033, 105] width 680 height 44
click at [1252, 14] on button "Close" at bounding box center [1220, 22] width 76 height 23
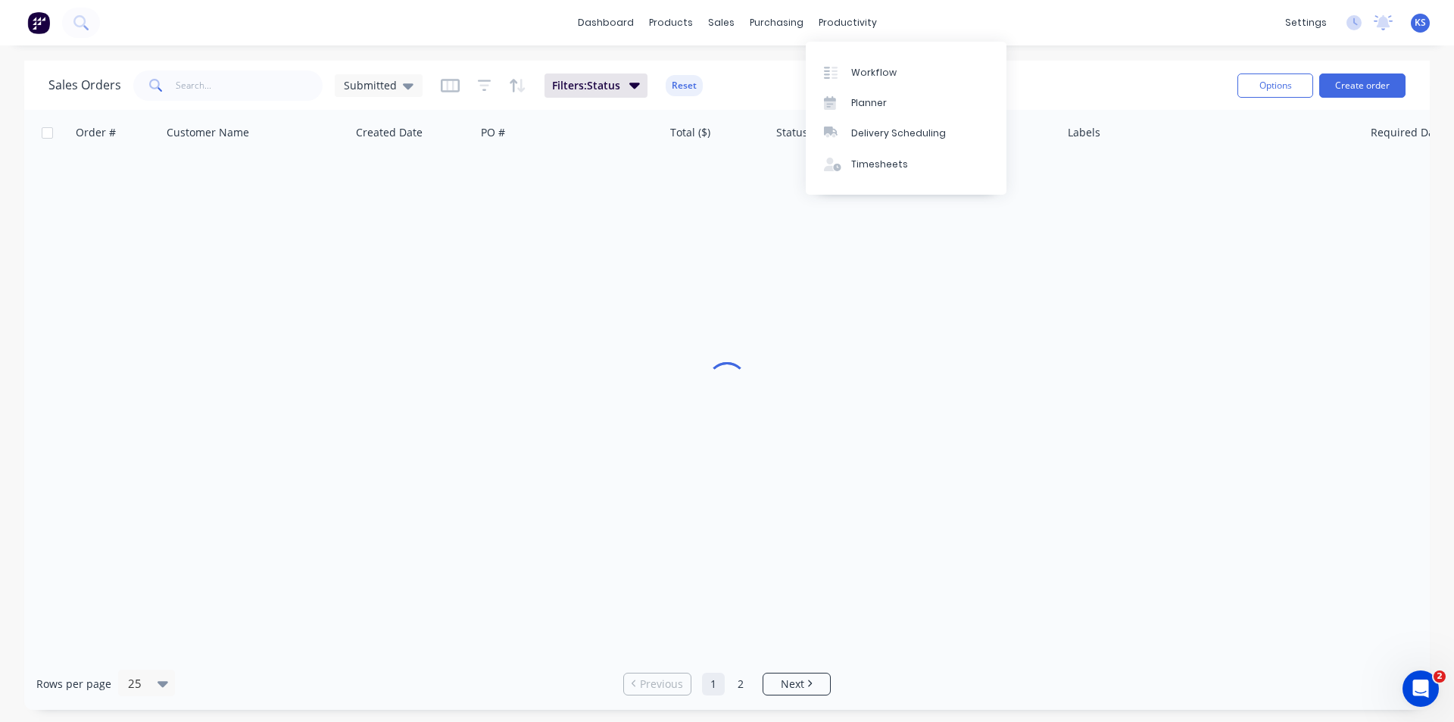
click at [684, 85] on button "Reset" at bounding box center [684, 85] width 37 height 21
click at [786, 77] on div "Sales Orders Submitted" at bounding box center [636, 85] width 1177 height 37
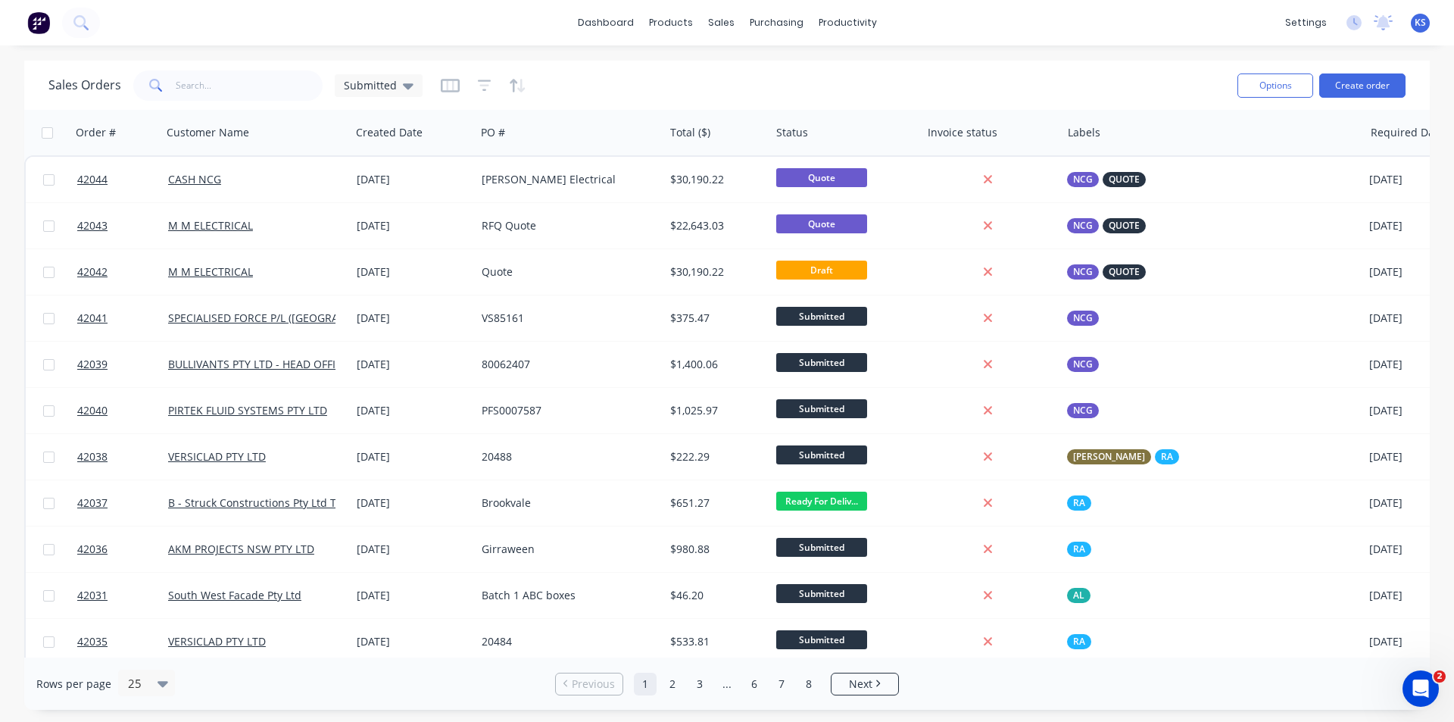
click at [683, 64] on div "Sales Orders Submitted Options Create order" at bounding box center [727, 85] width 1406 height 49
click at [677, 88] on div "Sales Orders Submitted" at bounding box center [636, 85] width 1177 height 37
click at [772, 86] on div "Sales Orders Submitted" at bounding box center [636, 85] width 1177 height 37
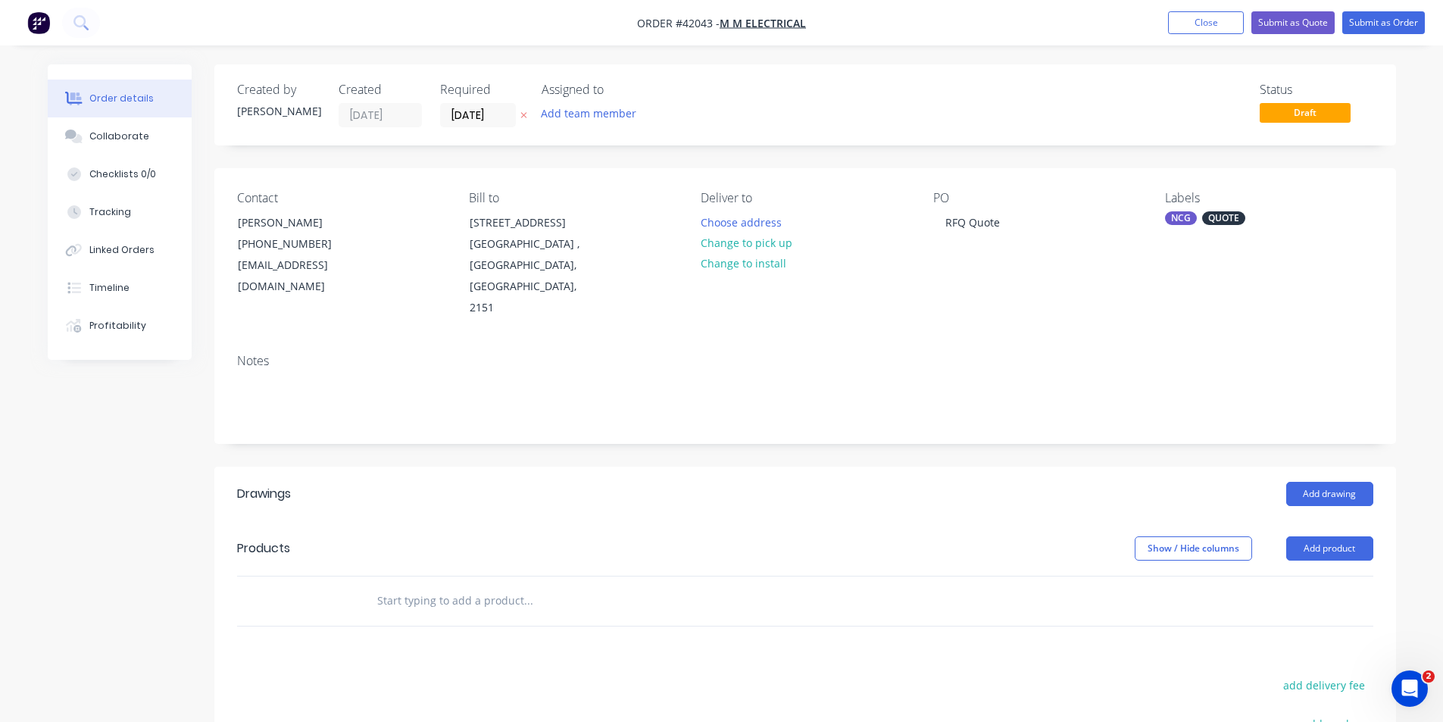
click at [702, 142] on div "Created by [PERSON_NAME] Created [DATE] Required [DATE] Assigned to Add team me…" at bounding box center [805, 104] width 1182 height 81
click at [1329, 536] on button "Add product" at bounding box center [1329, 548] width 87 height 24
click at [1298, 578] on button "Product catalogue" at bounding box center [1301, 587] width 144 height 30
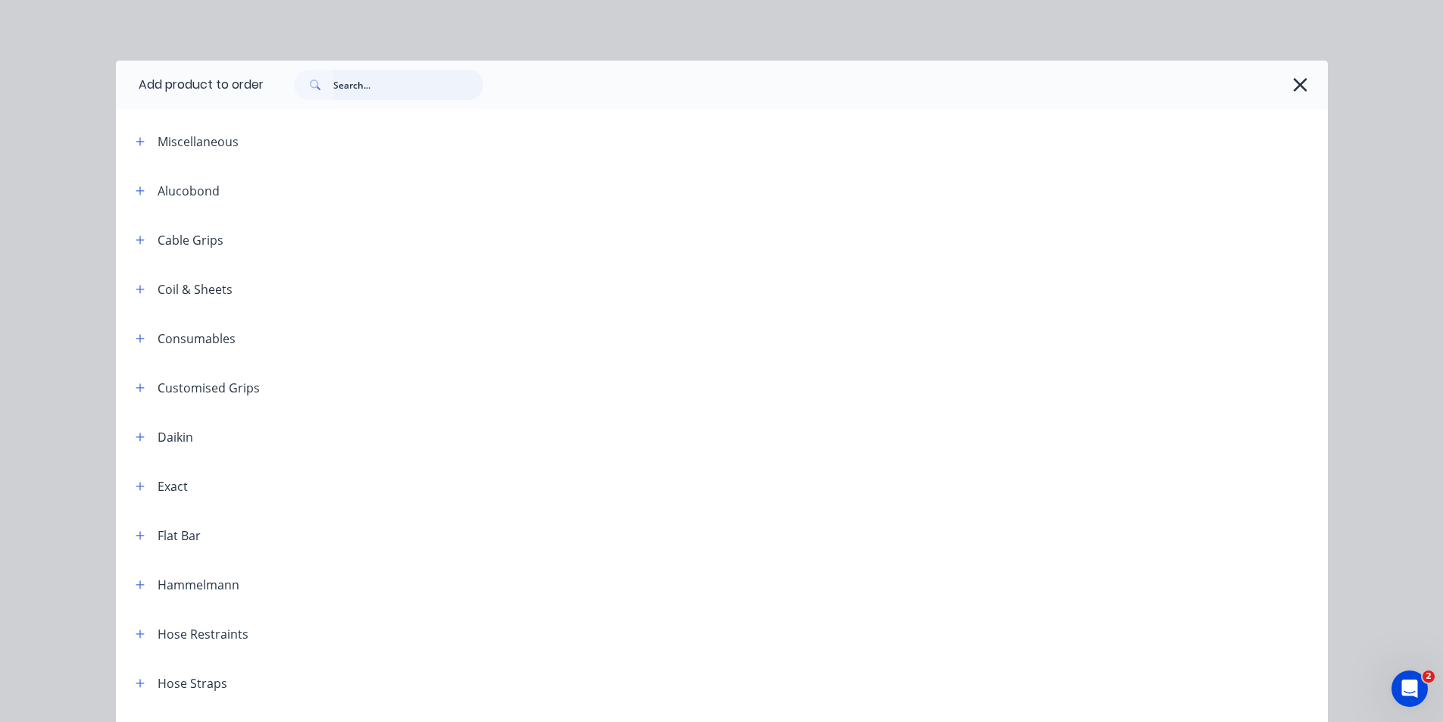
click at [344, 90] on input "text" at bounding box center [408, 85] width 150 height 30
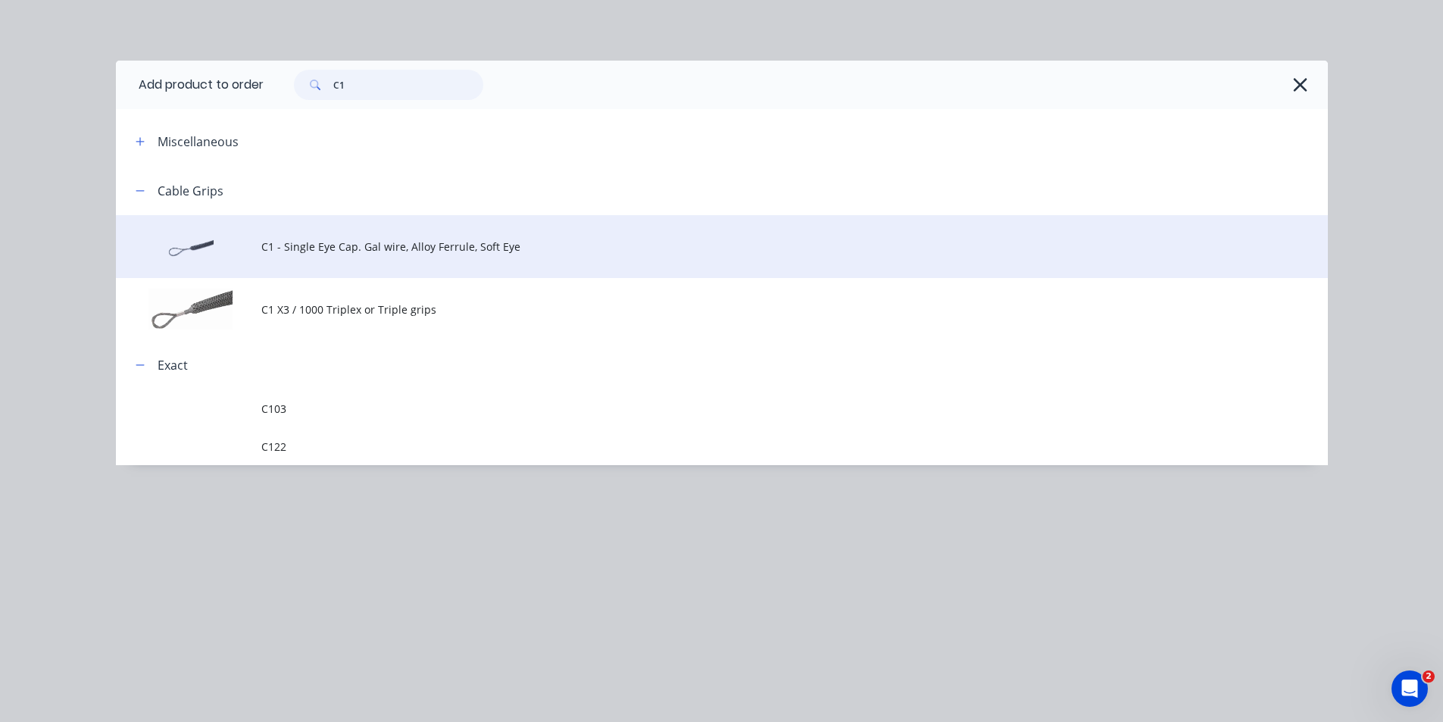
type input "C1"
click at [383, 251] on span "C1 - Single Eye Cap. Gal wire, Alloy Ferrule, Soft Eye" at bounding box center [687, 247] width 853 height 16
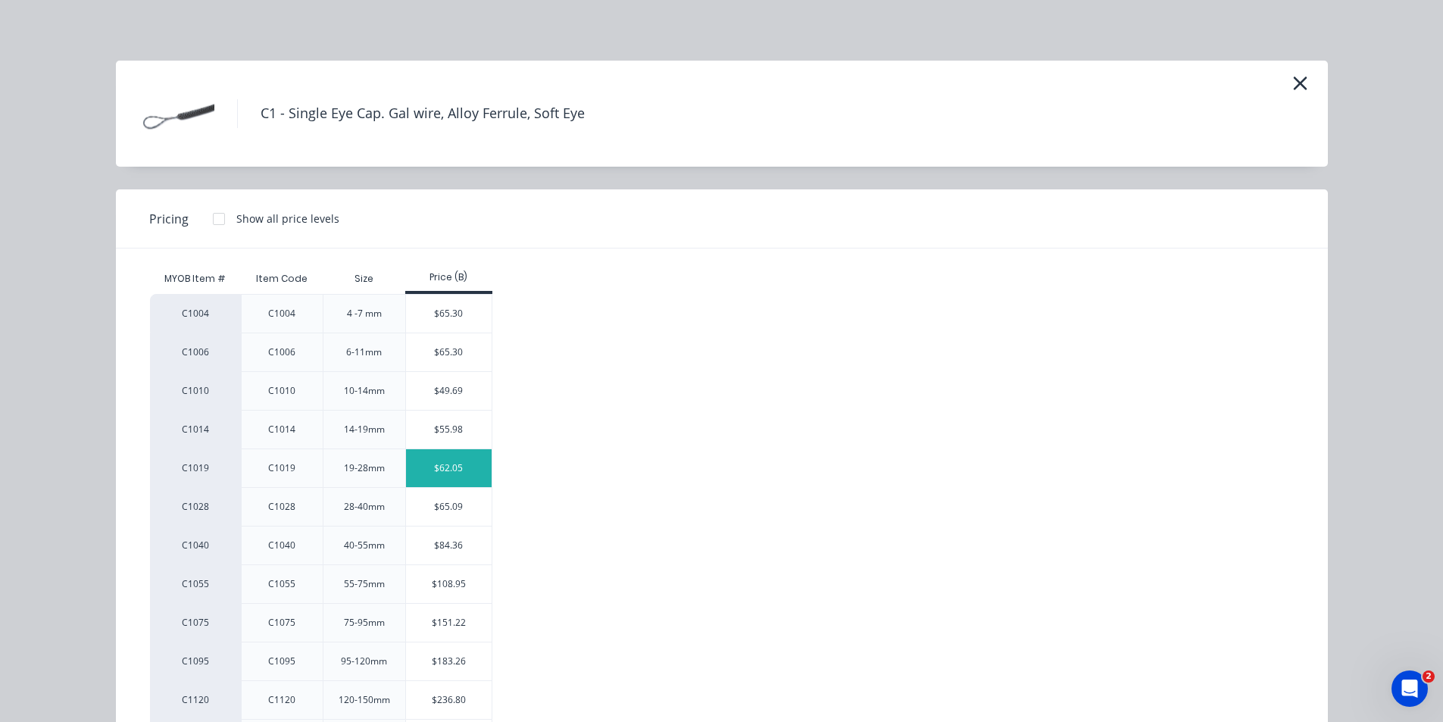
click at [464, 468] on div "$62.05" at bounding box center [449, 468] width 86 height 38
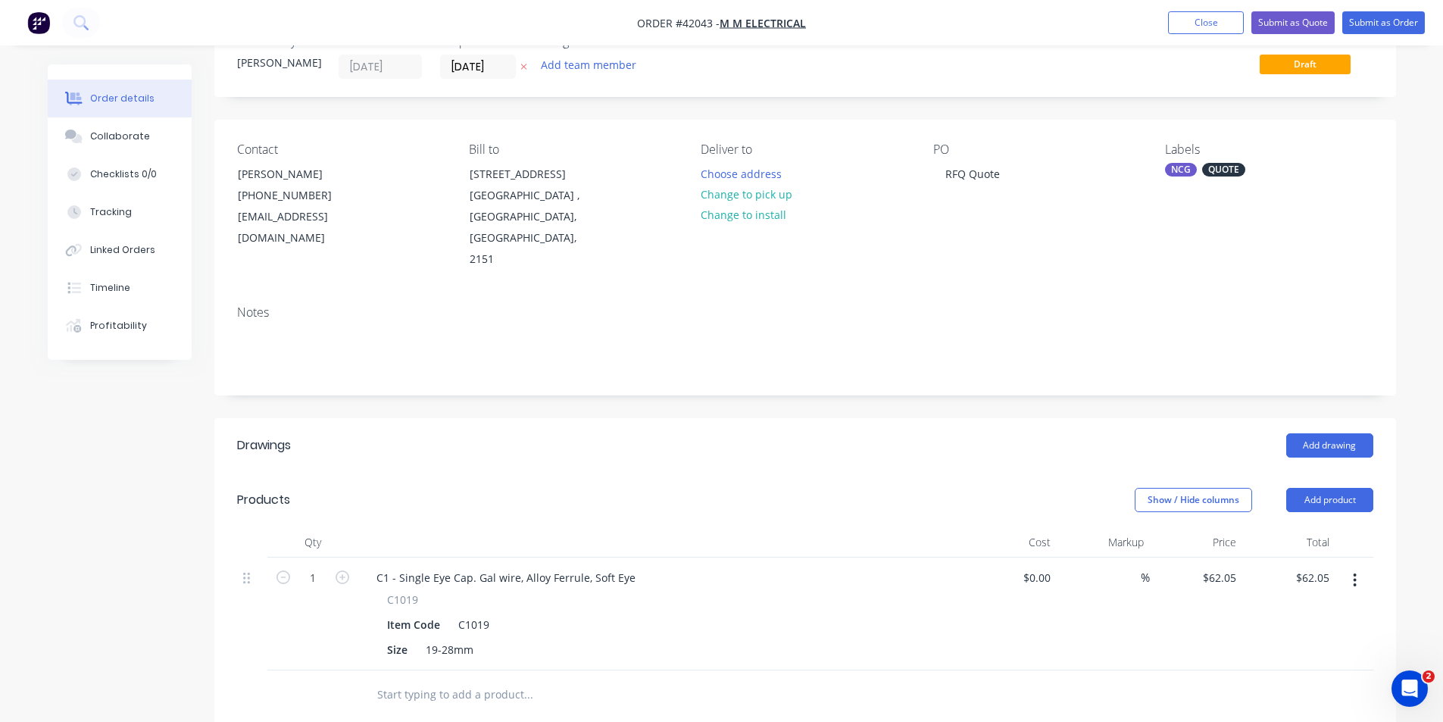
scroll to position [76, 0]
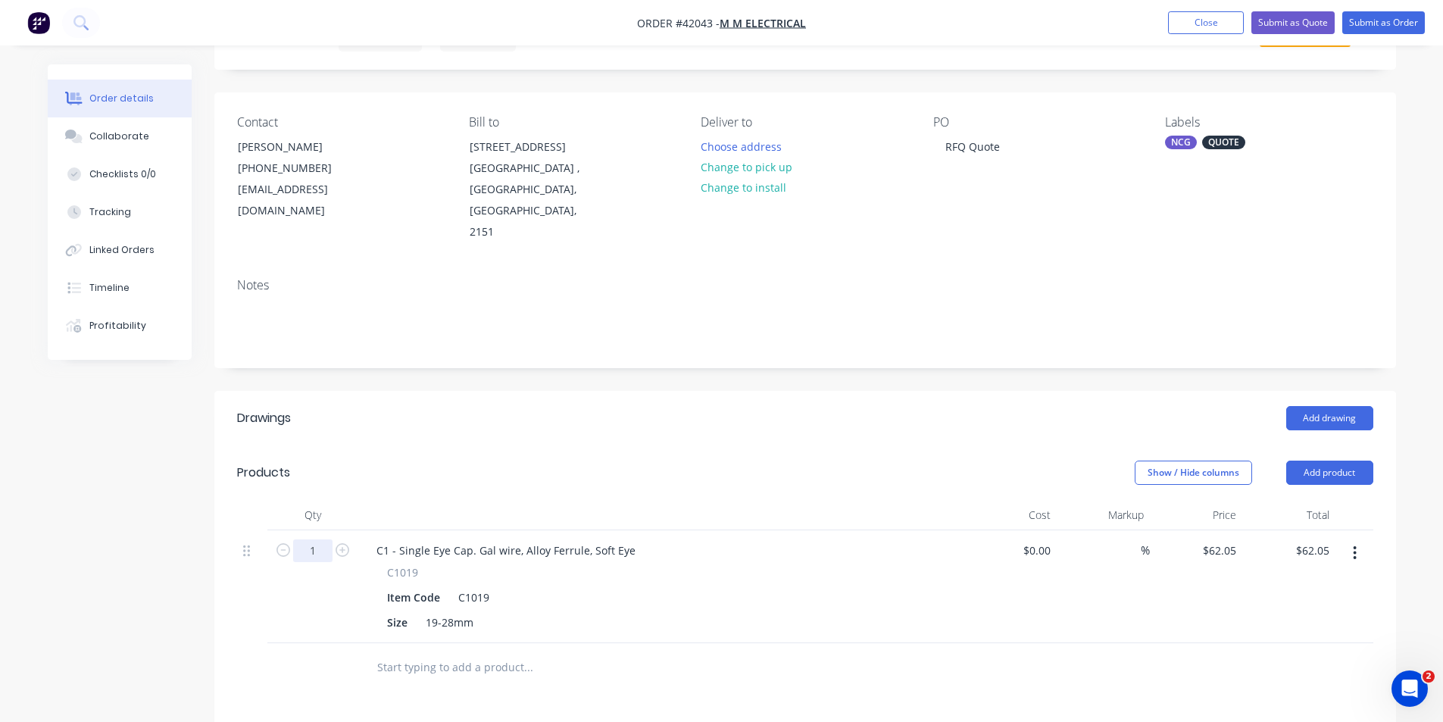
click at [318, 539] on input "1" at bounding box center [312, 550] width 39 height 23
type input "2"
type input "$124.10"
click at [1320, 461] on button "Add product" at bounding box center [1329, 473] width 87 height 24
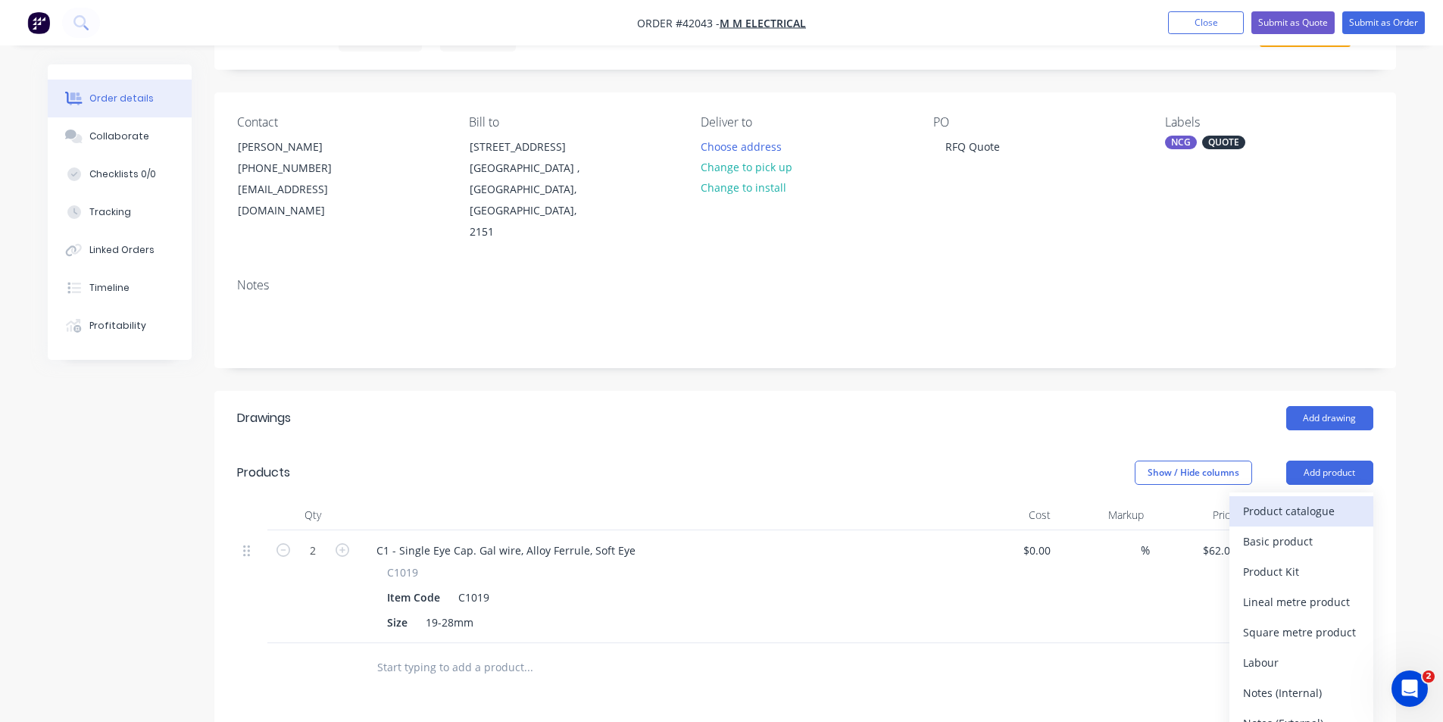
click at [1325, 500] on div "Product catalogue" at bounding box center [1301, 511] width 117 height 22
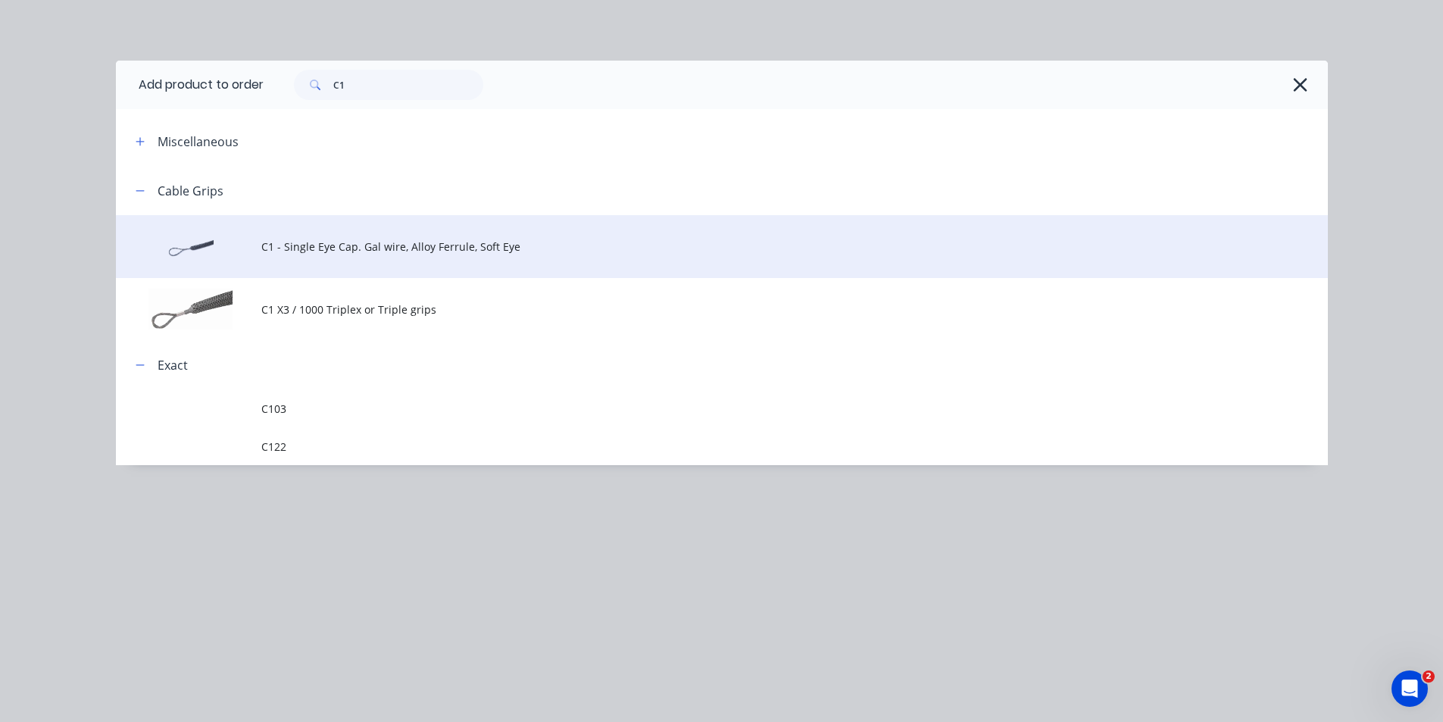
click at [335, 237] on td "C1 - Single Eye Cap. Gal wire, Alloy Ferrule, Soft Eye" at bounding box center [794, 246] width 1067 height 63
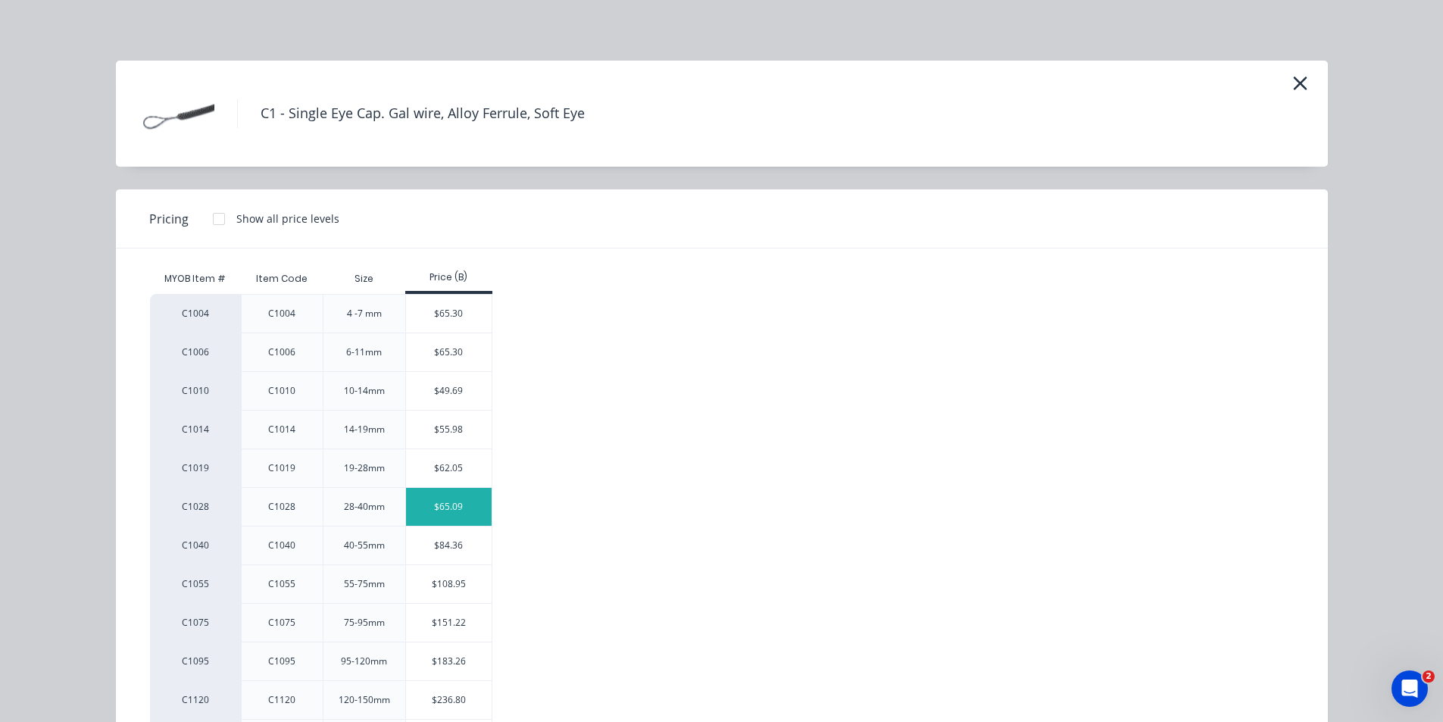
click at [433, 501] on div "$65.09" at bounding box center [449, 507] width 86 height 38
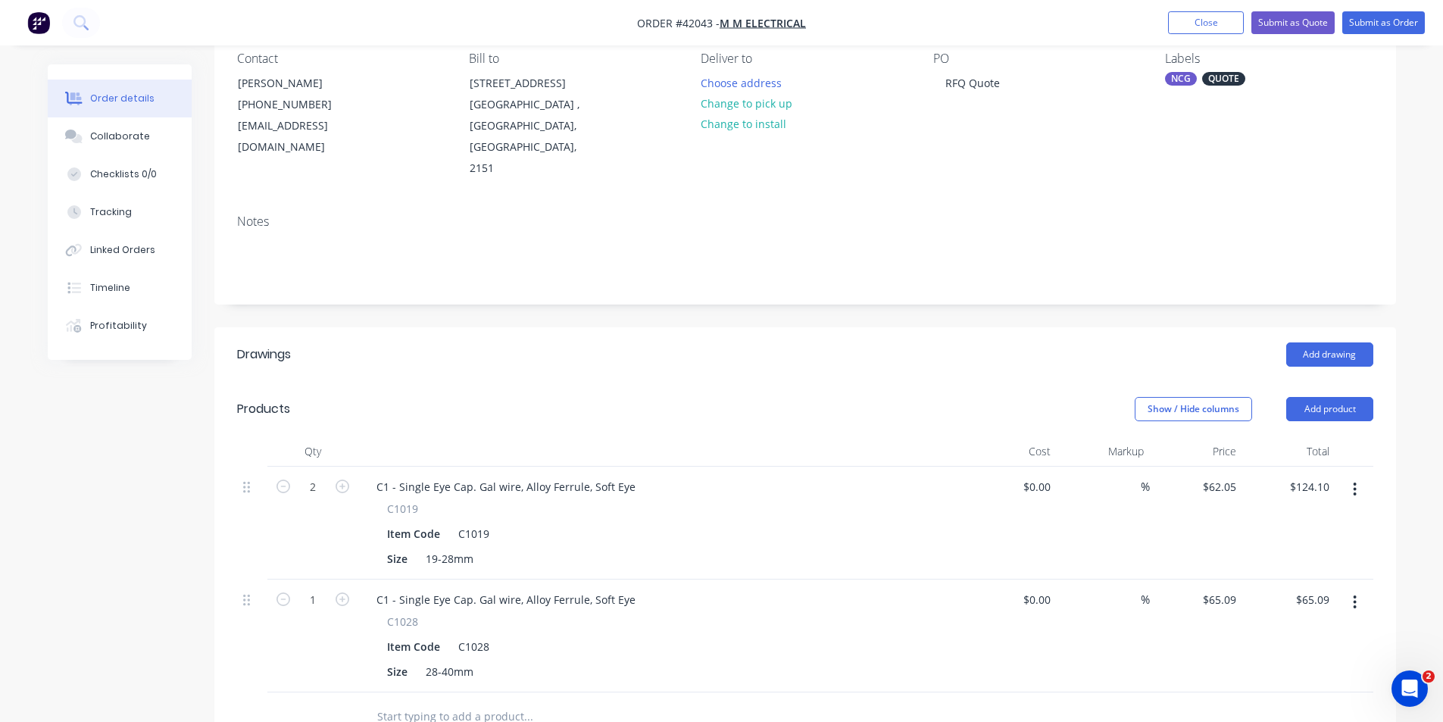
scroll to position [227, 0]
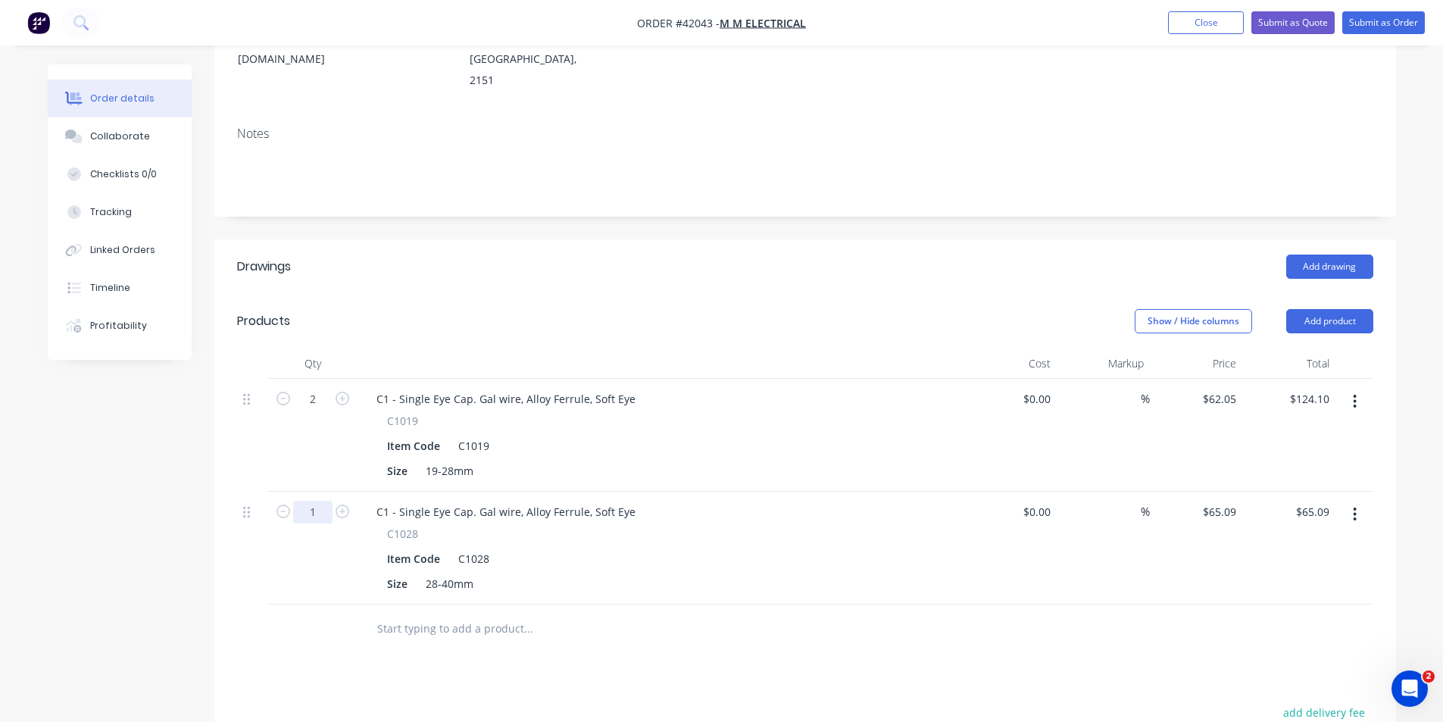
click at [315, 501] on input "1" at bounding box center [312, 512] width 39 height 23
type input "2"
type input "$130.18"
click at [1301, 309] on button "Add product" at bounding box center [1329, 321] width 87 height 24
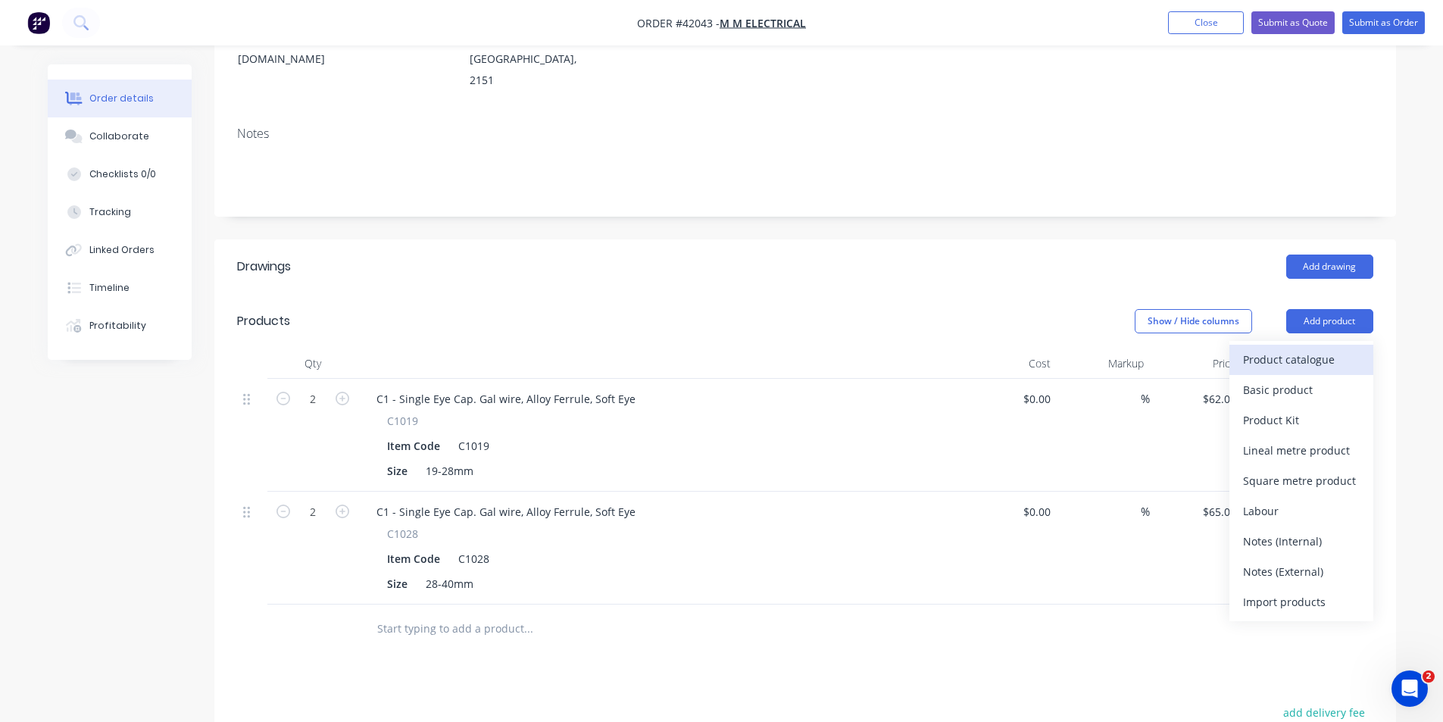
click at [1324, 348] on div "Product catalogue" at bounding box center [1301, 359] width 117 height 22
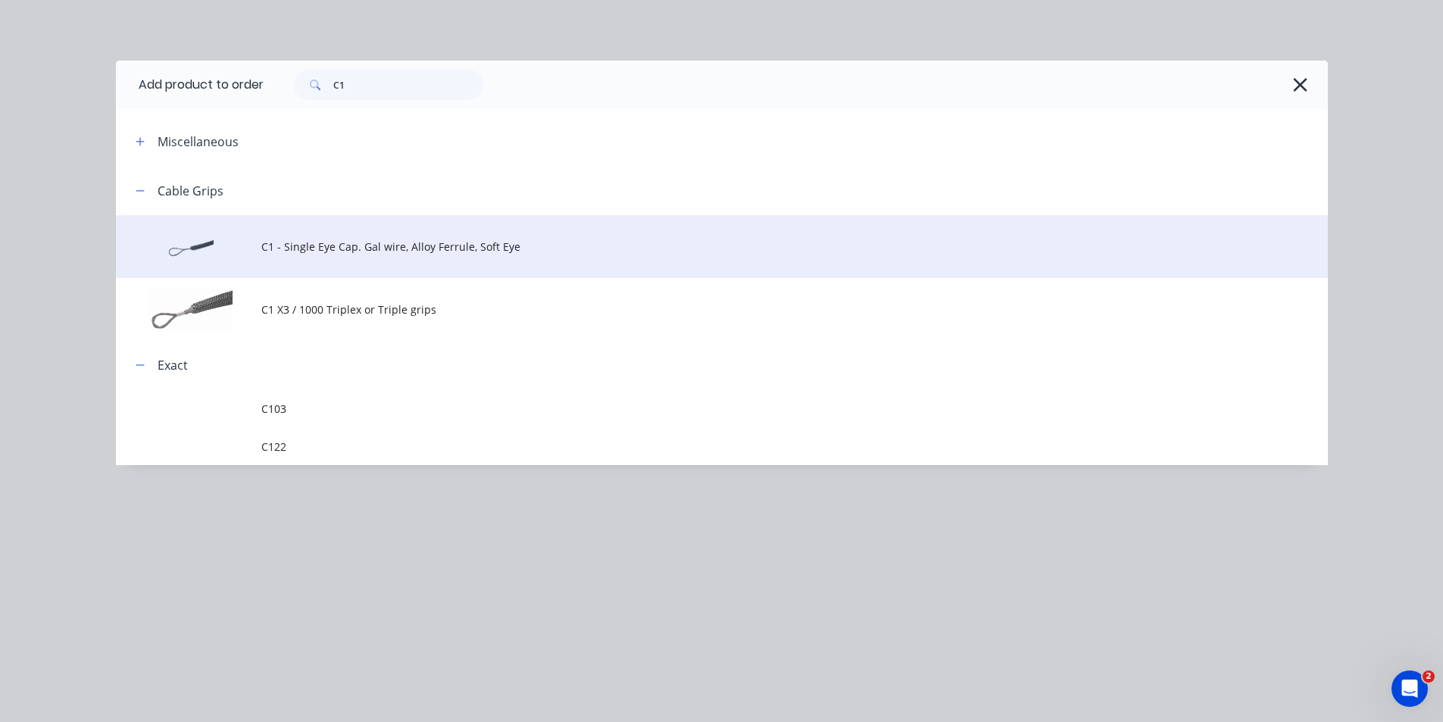
click at [364, 228] on td "C1 - Single Eye Cap. Gal wire, Alloy Ferrule, Soft Eye" at bounding box center [794, 246] width 1067 height 63
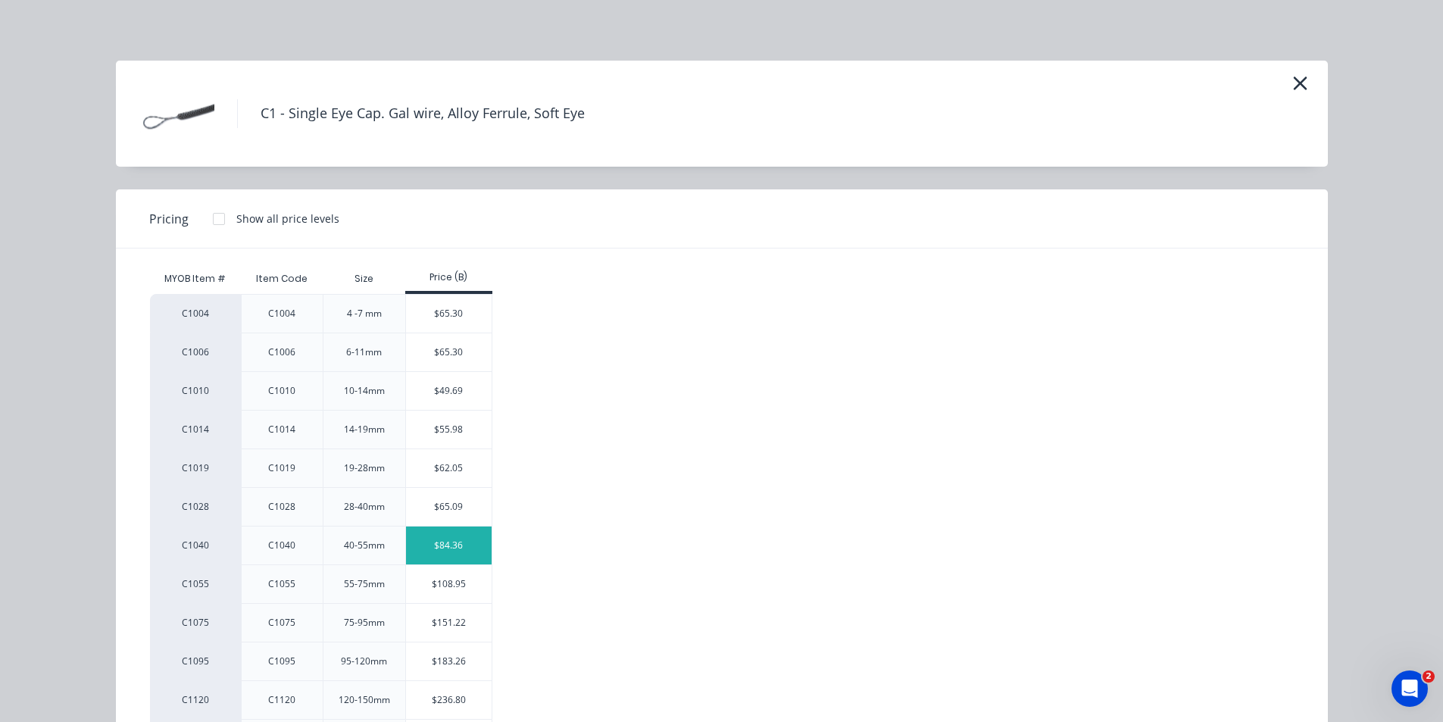
click at [447, 542] on div "$84.36" at bounding box center [449, 545] width 86 height 38
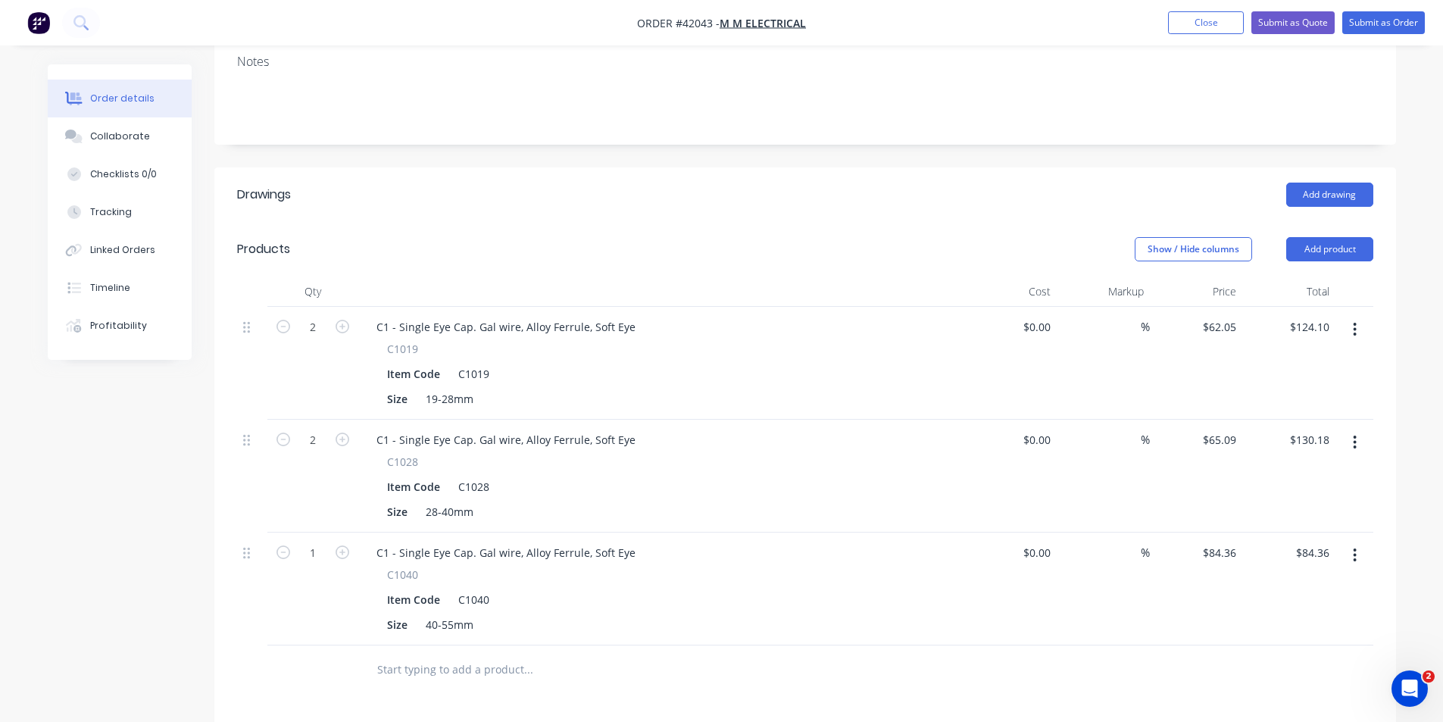
scroll to position [379, 0]
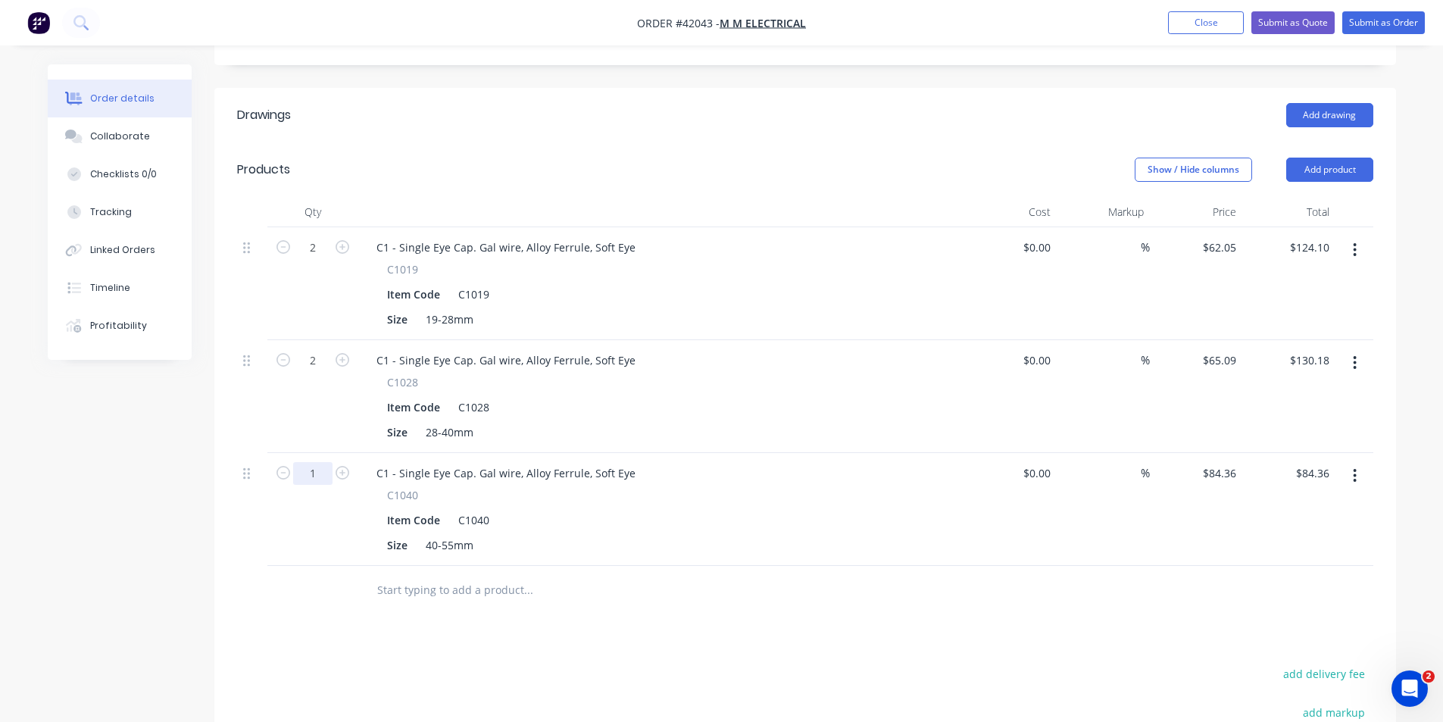
click at [314, 462] on input "1" at bounding box center [312, 473] width 39 height 23
type input "2"
type input "$168.72"
click at [1328, 158] on button "Add product" at bounding box center [1329, 170] width 87 height 24
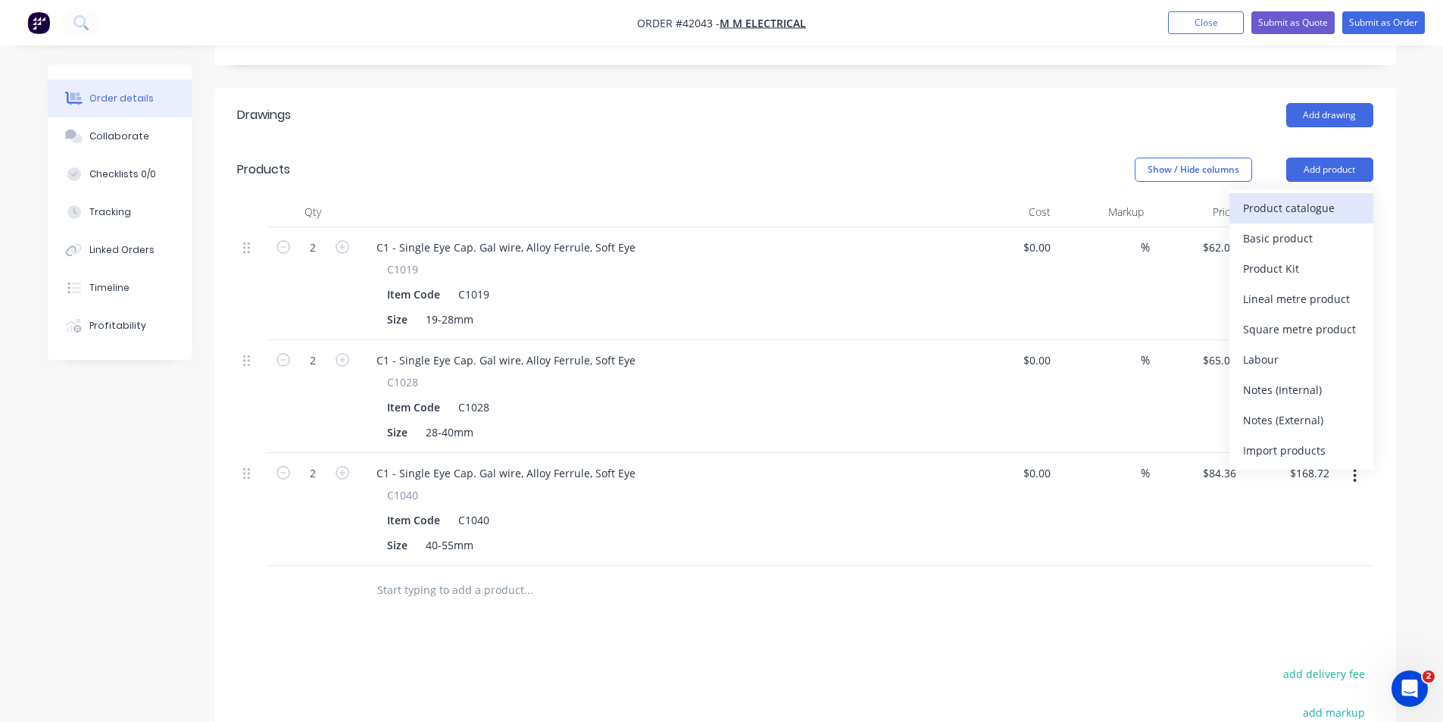
click at [1344, 197] on div "Product catalogue" at bounding box center [1301, 208] width 117 height 22
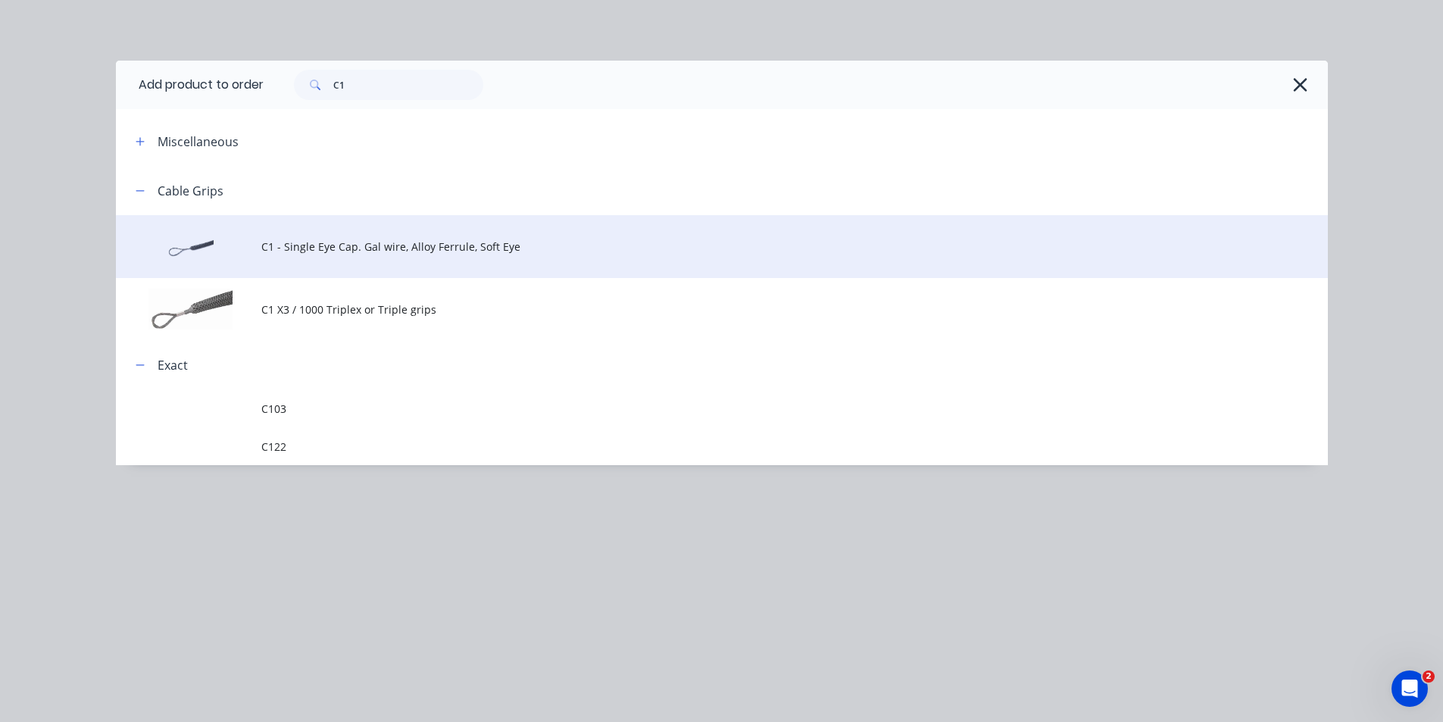
click at [408, 258] on td "C1 - Single Eye Cap. Gal wire, Alloy Ferrule, Soft Eye" at bounding box center [794, 246] width 1067 height 63
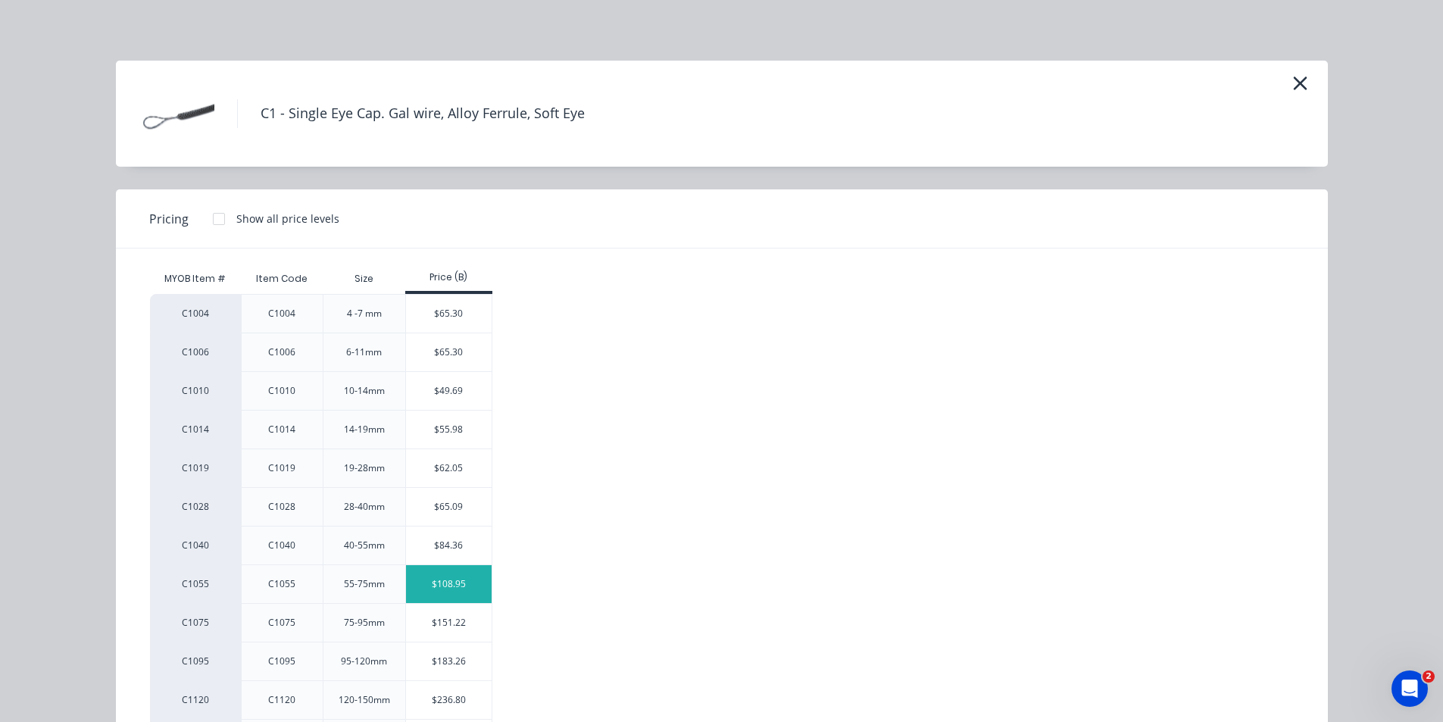
click at [420, 586] on div "$108.95" at bounding box center [449, 584] width 86 height 38
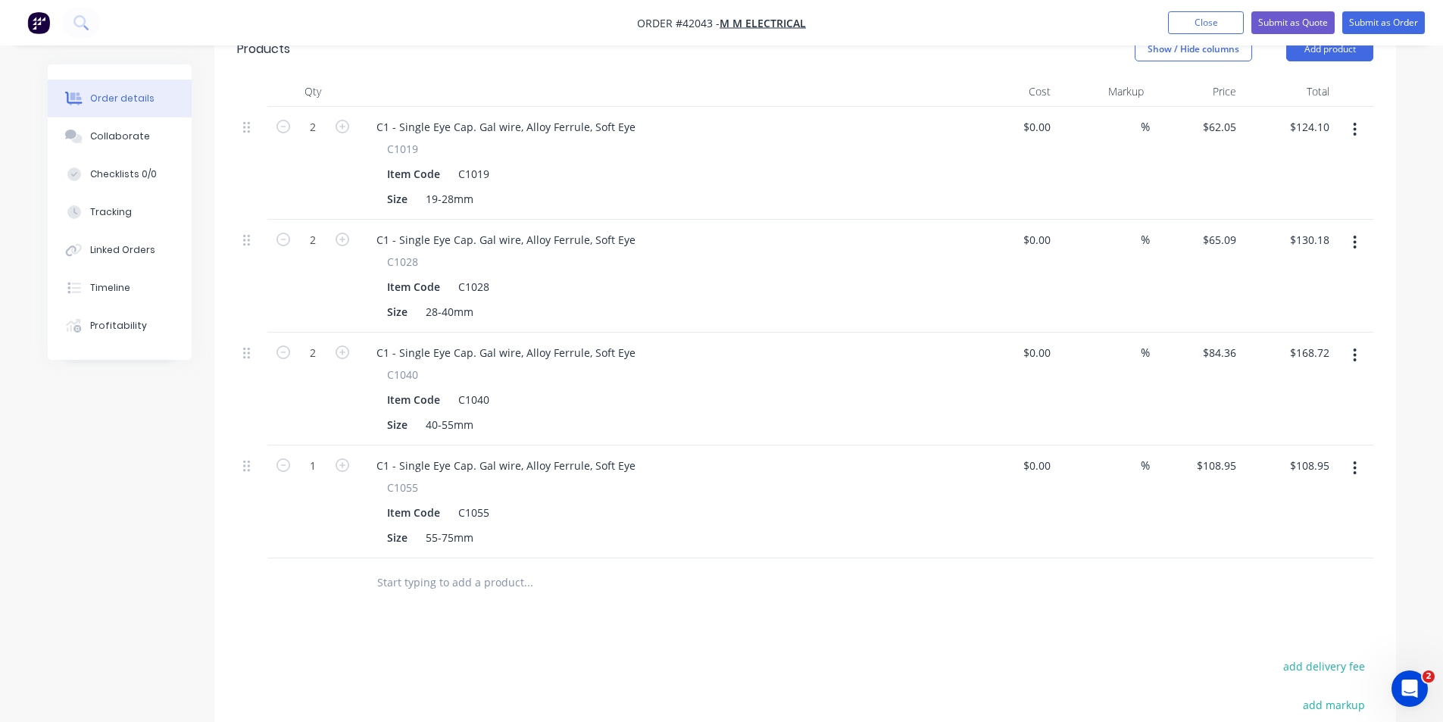
scroll to position [530, 0]
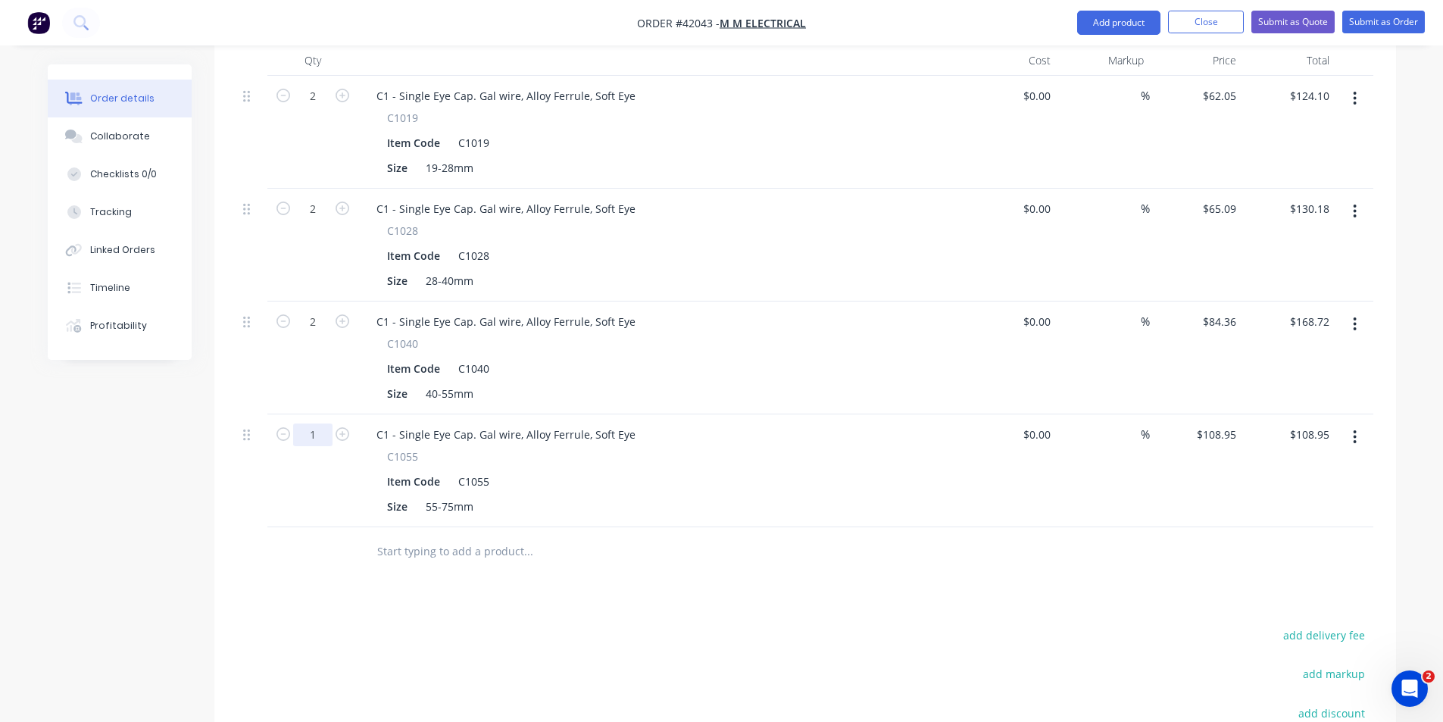
click at [308, 423] on input "1" at bounding box center [312, 434] width 39 height 23
type input "2"
type input "$217.90"
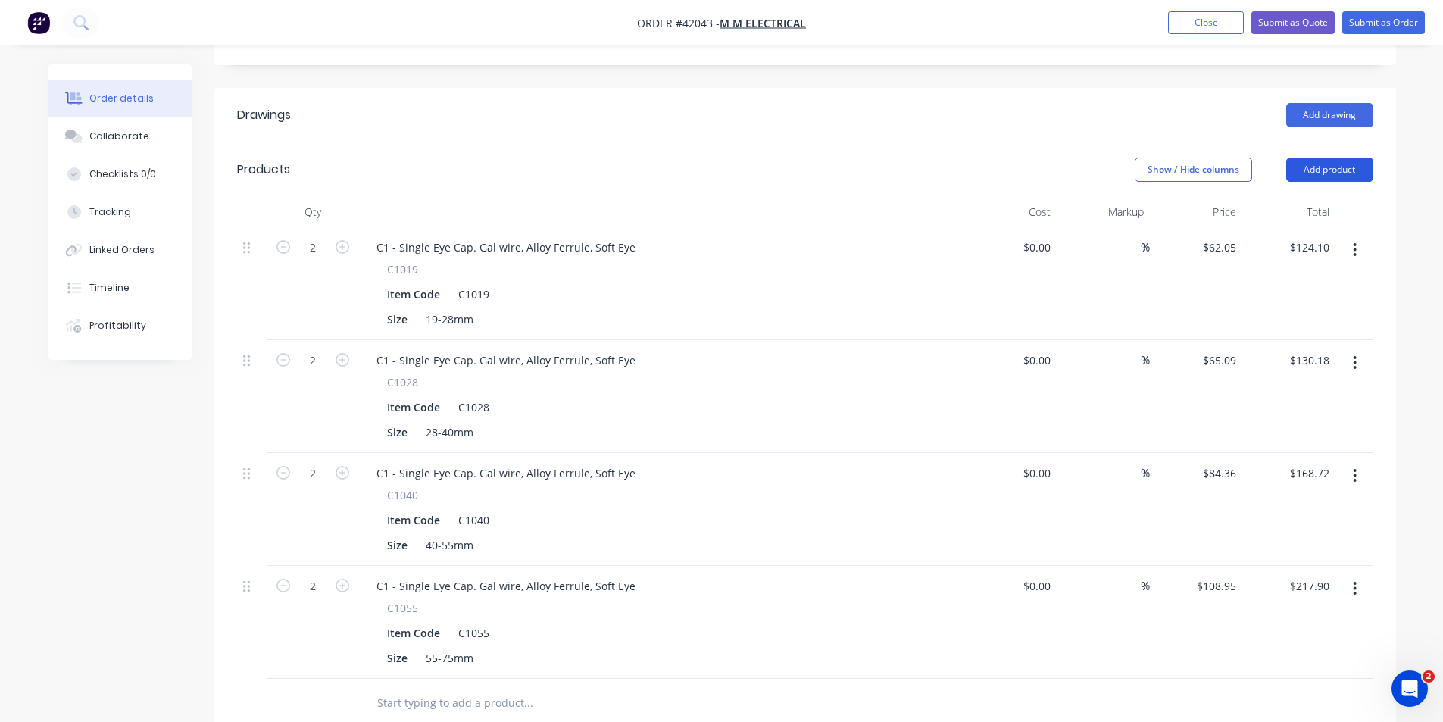
click at [1323, 158] on button "Add product" at bounding box center [1329, 170] width 87 height 24
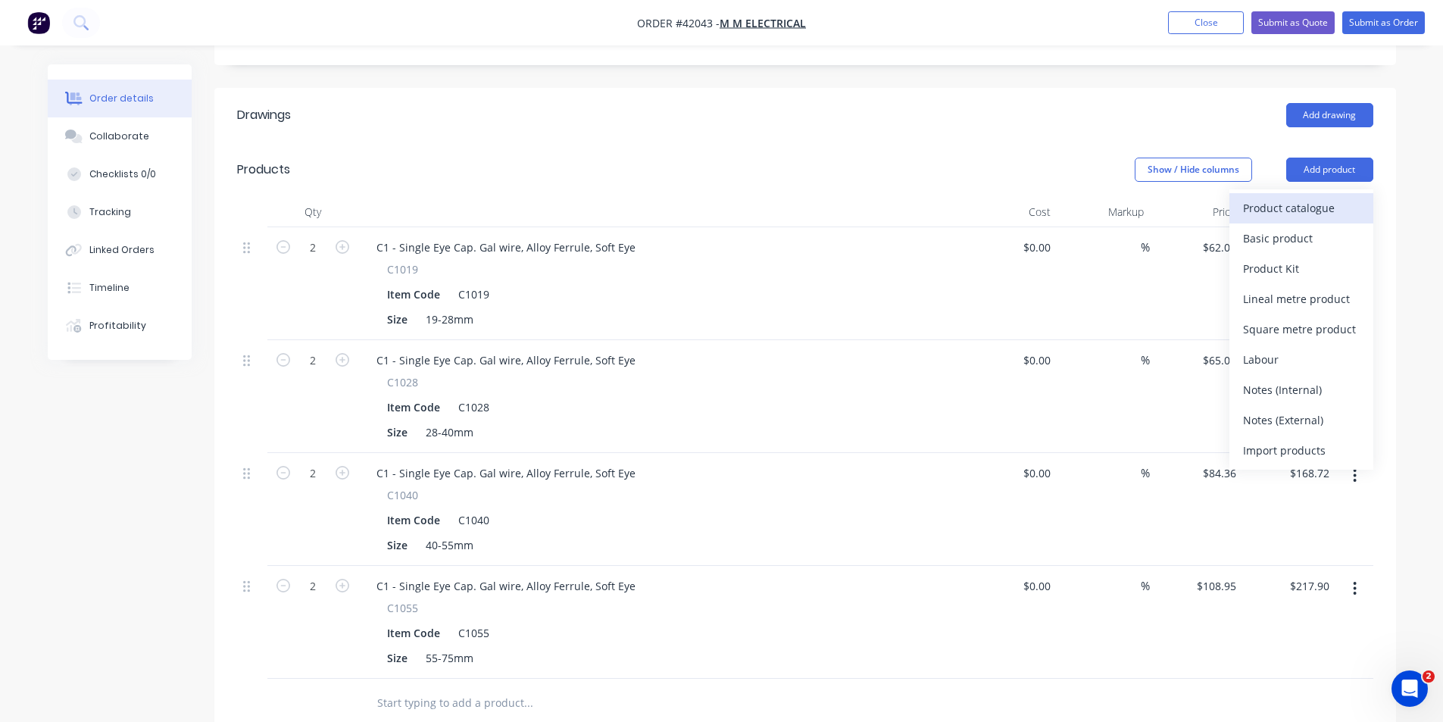
click at [1326, 197] on div "Product catalogue" at bounding box center [1301, 208] width 117 height 22
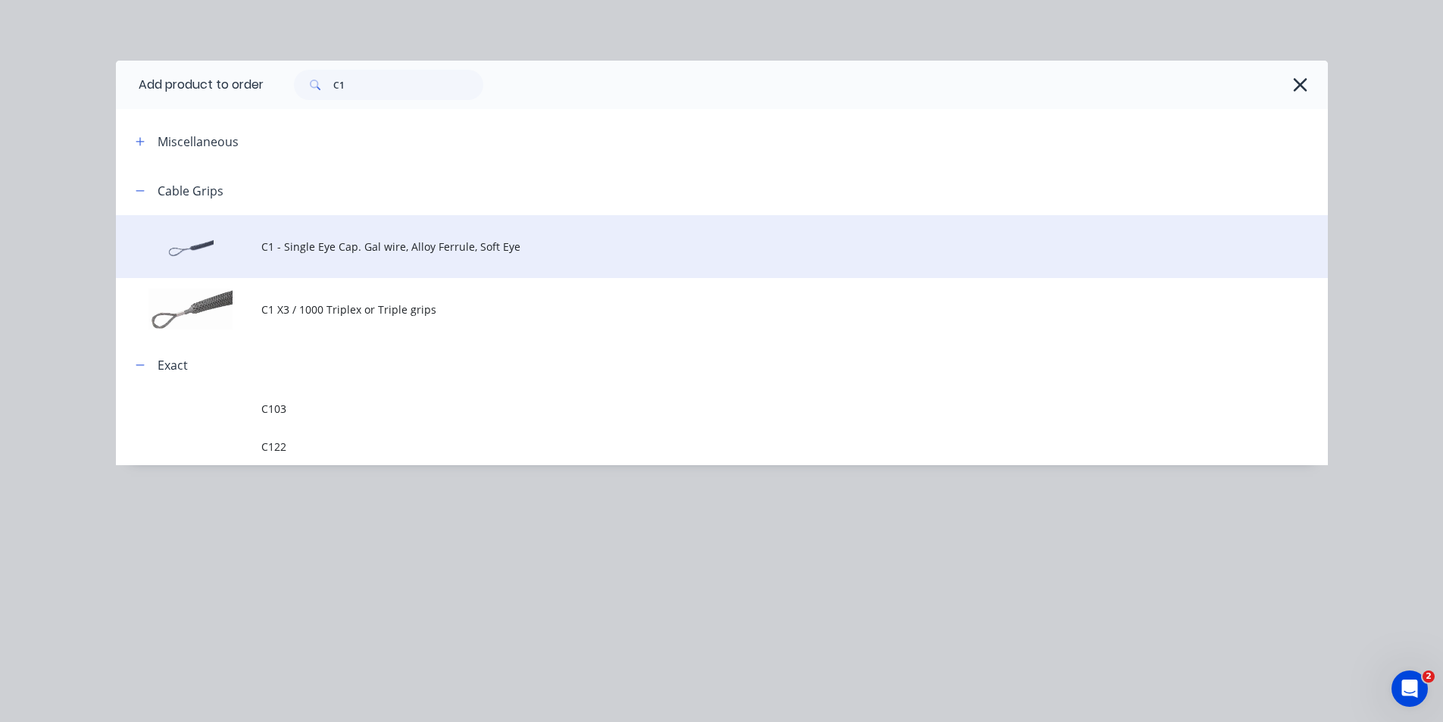
click at [299, 248] on span "C1 - Single Eye Cap. Gal wire, Alloy Ferrule, Soft Eye" at bounding box center [687, 247] width 853 height 16
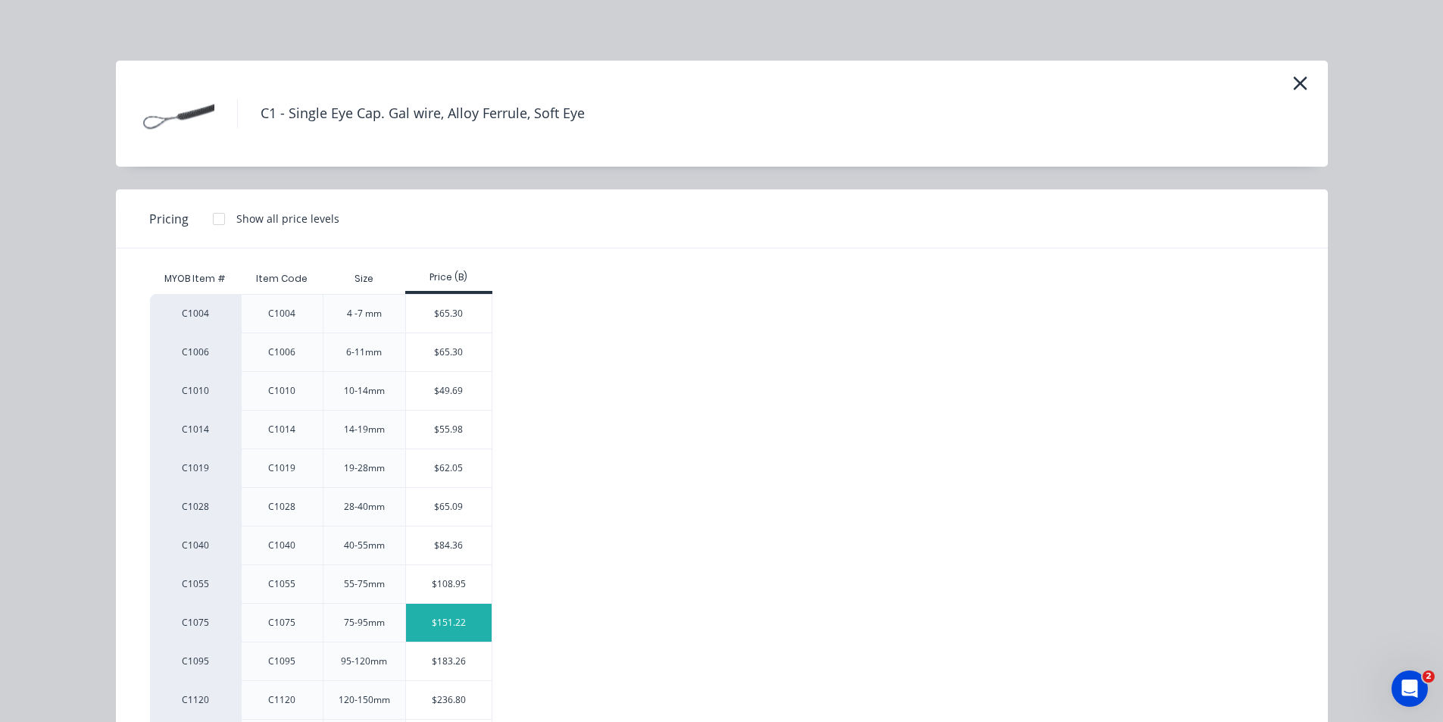
click at [432, 620] on div "$151.22" at bounding box center [449, 623] width 86 height 38
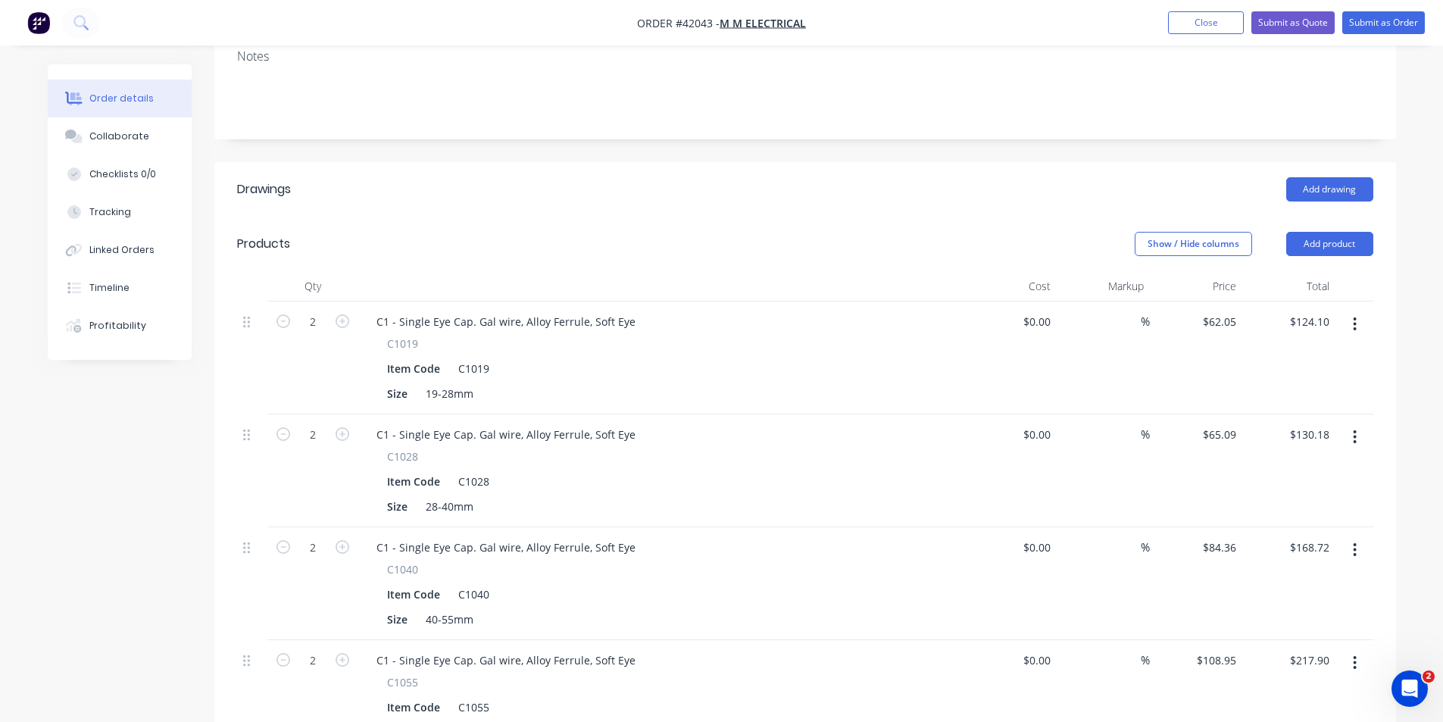
scroll to position [303, 0]
drag, startPoint x: 1329, startPoint y: 228, endPoint x: 1326, endPoint y: 236, distance: 9.2
click at [1329, 233] on button "Add product" at bounding box center [1329, 245] width 87 height 24
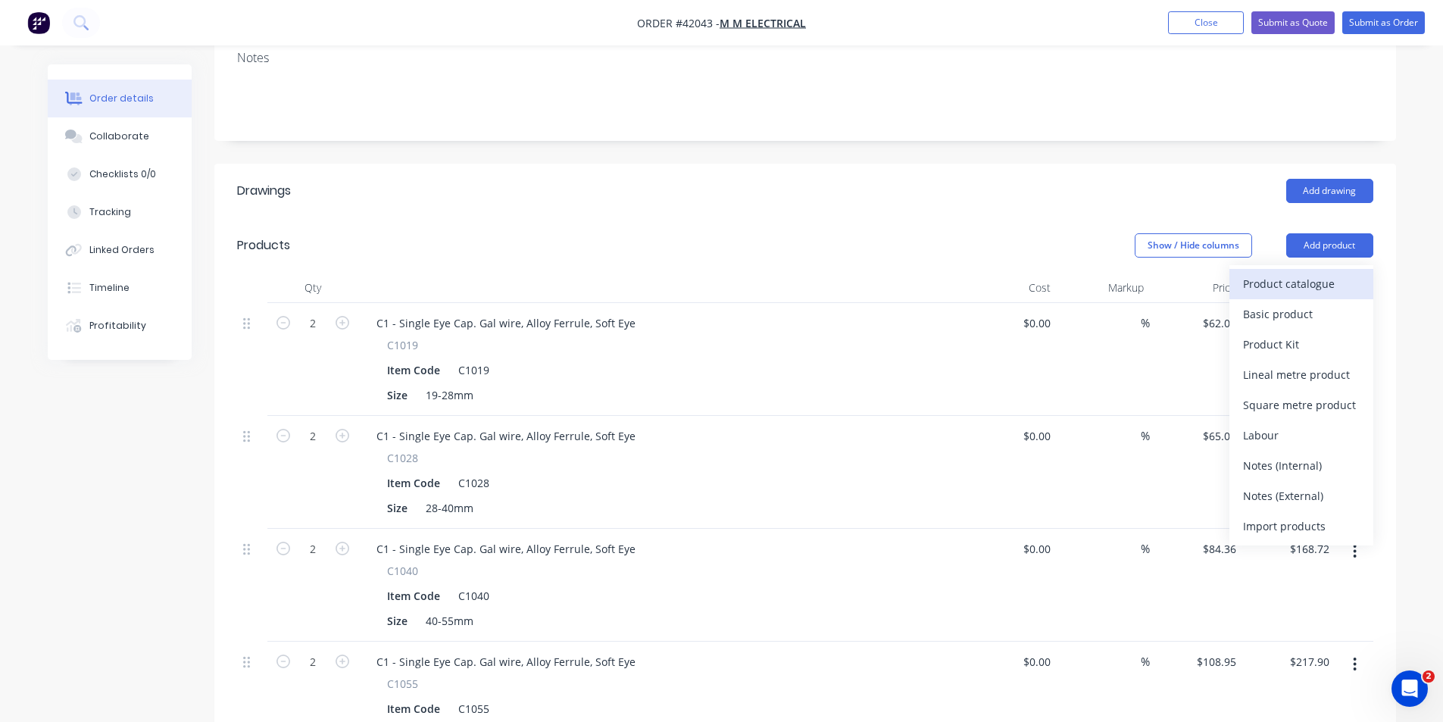
click at [1307, 273] on div "Product catalogue" at bounding box center [1301, 284] width 117 height 22
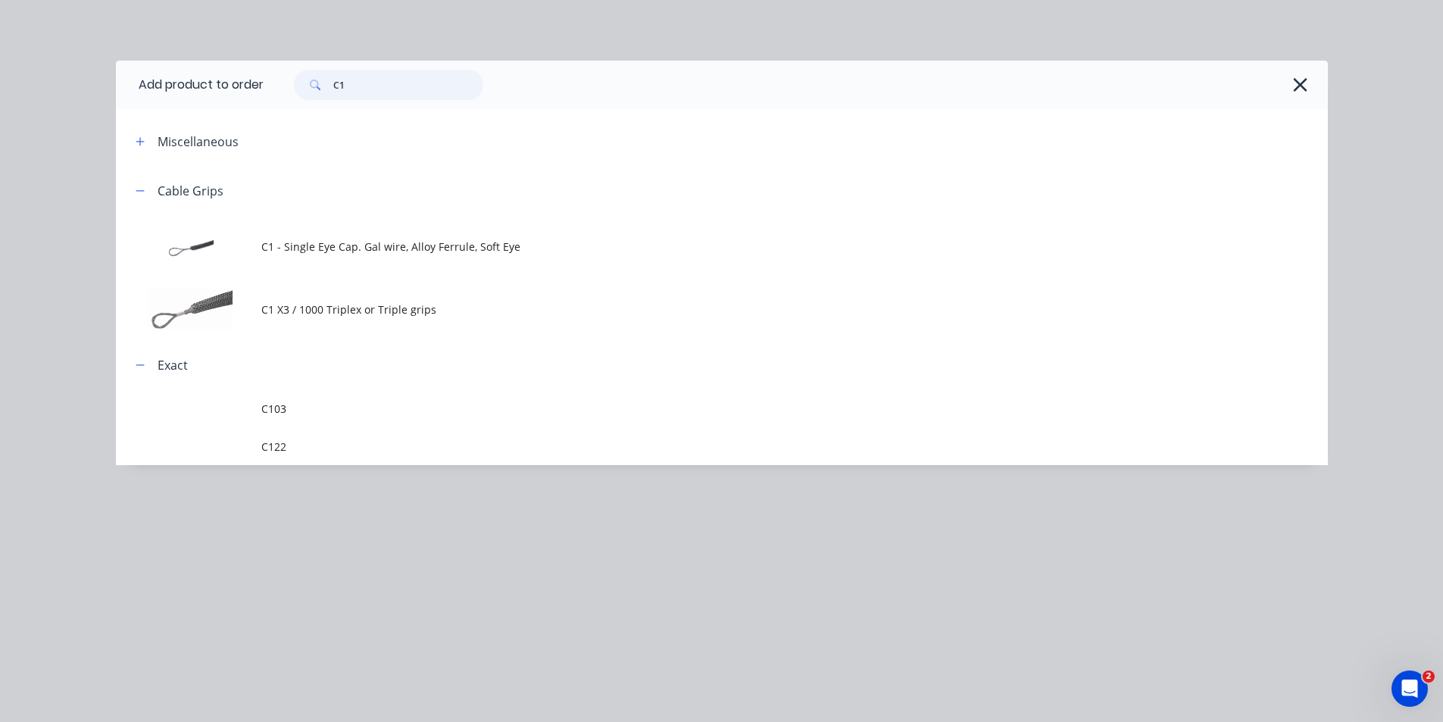
drag, startPoint x: 380, startPoint y: 88, endPoint x: 222, endPoint y: 86, distance: 157.6
click at [222, 86] on header "Add product to order C1" at bounding box center [722, 85] width 1212 height 48
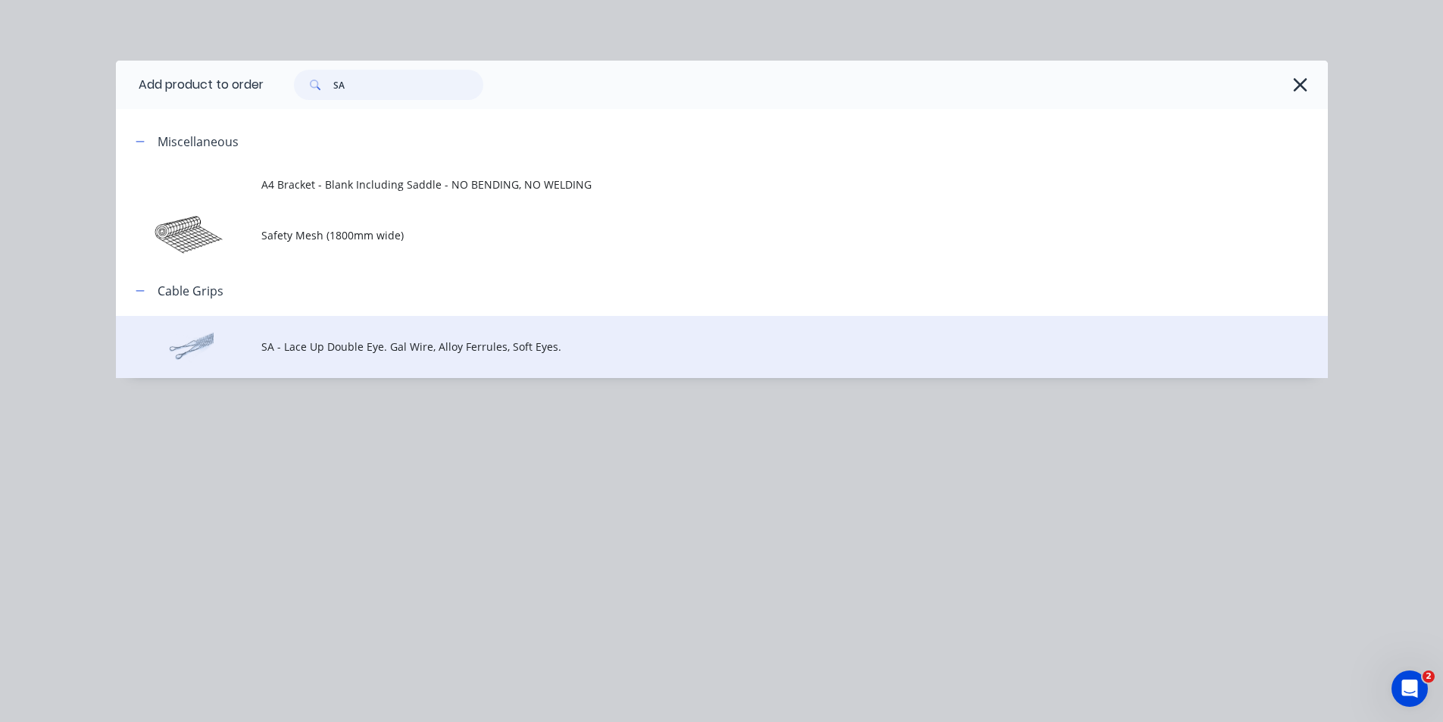
type input "SA"
click at [339, 358] on td "SA - Lace Up Double Eye. Gal Wire, Alloy Ferrules, Soft Eyes." at bounding box center [794, 347] width 1067 height 63
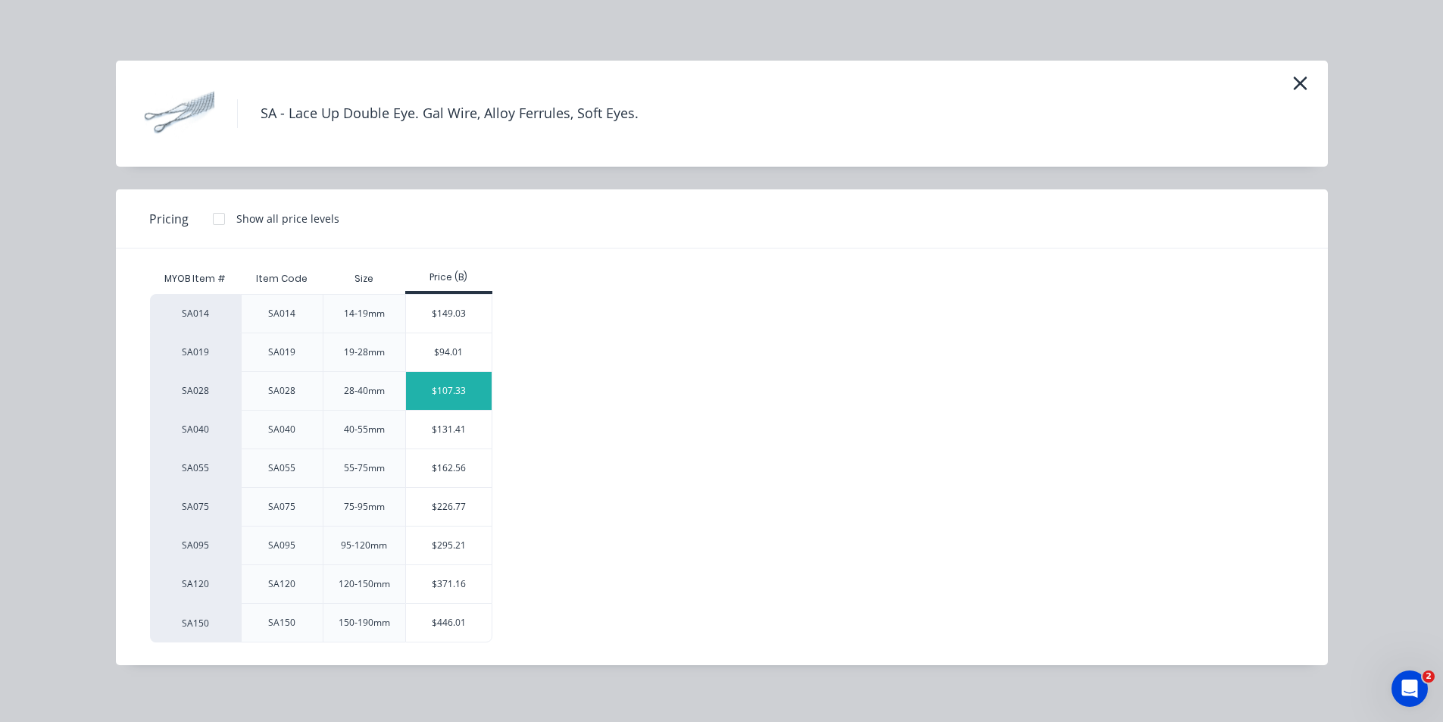
click at [439, 390] on div "$107.33" at bounding box center [449, 391] width 86 height 38
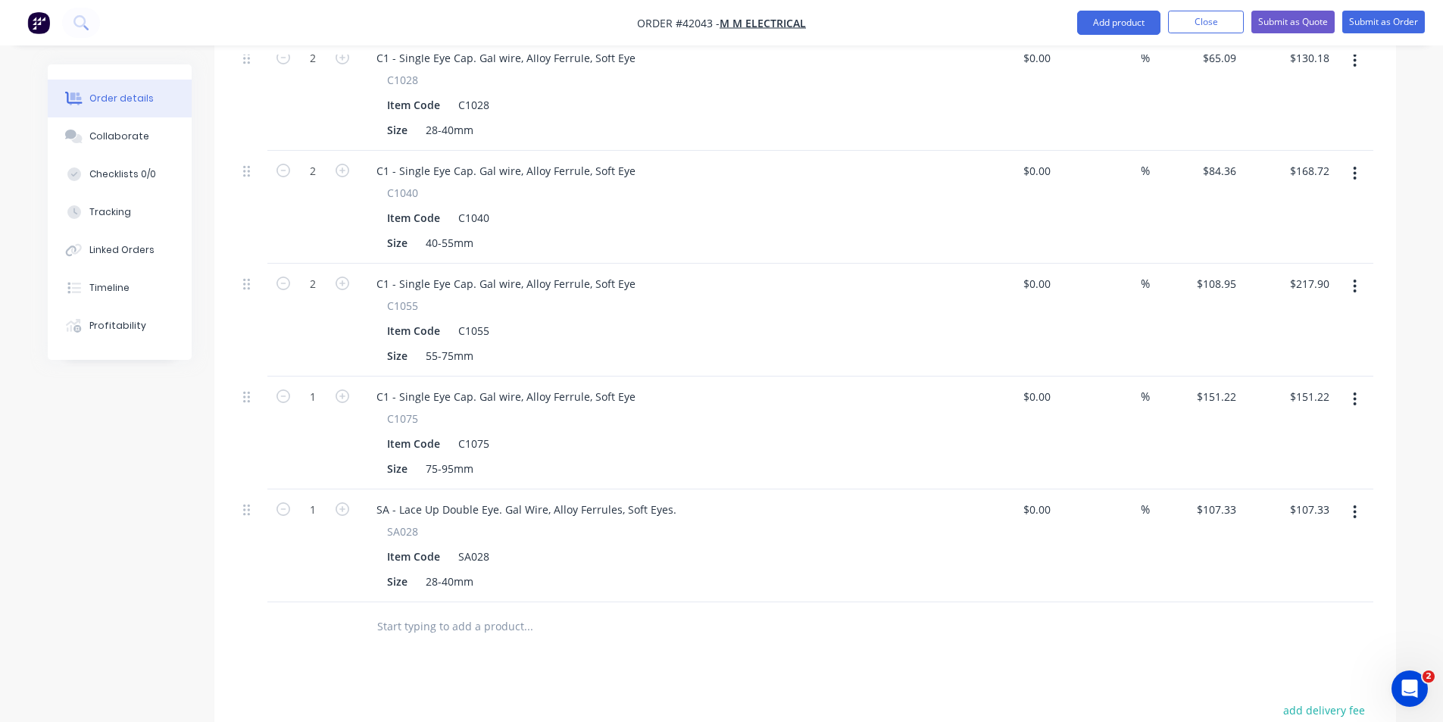
scroll to position [682, 0]
click at [317, 498] on input "1" at bounding box center [312, 509] width 39 height 23
type input "20"
type input "$2,146.60"
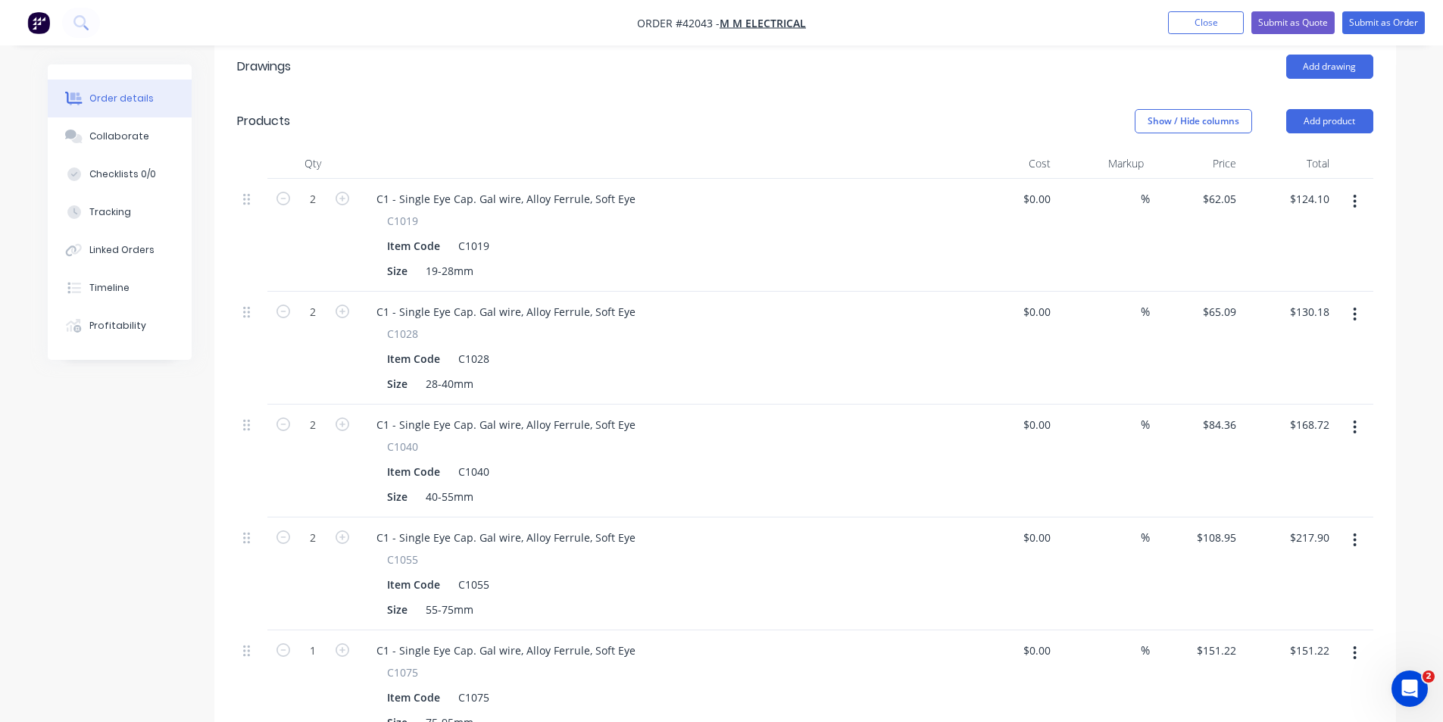
scroll to position [379, 0]
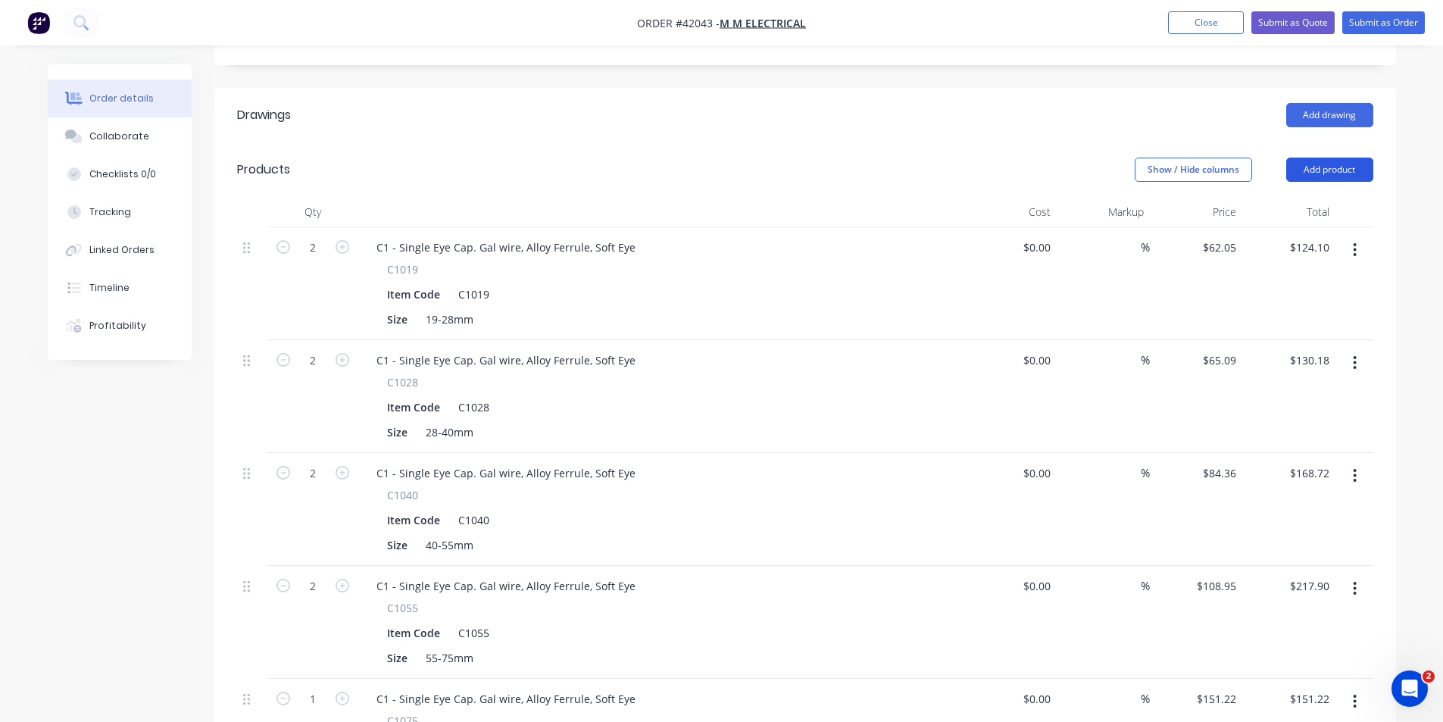
click at [1312, 158] on button "Add product" at bounding box center [1329, 170] width 87 height 24
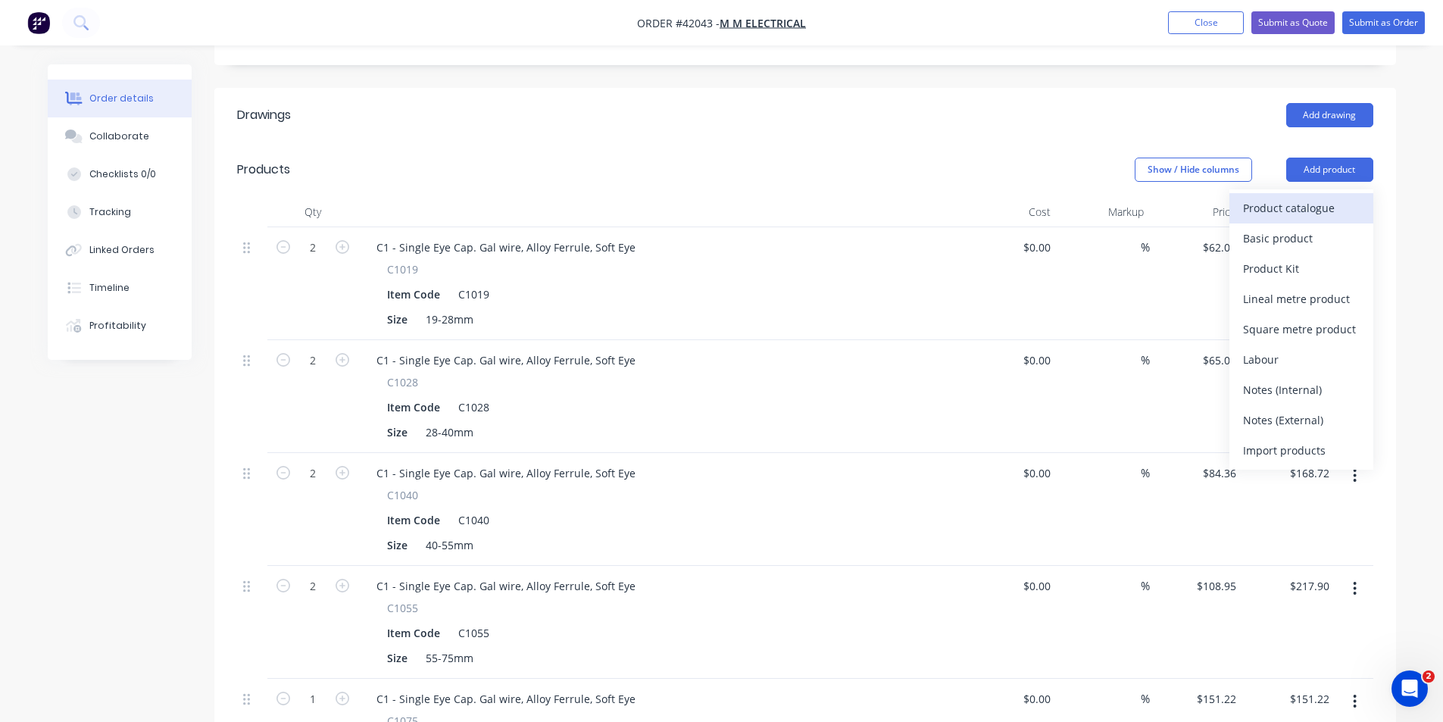
click at [1335, 197] on div "Product catalogue" at bounding box center [1301, 208] width 117 height 22
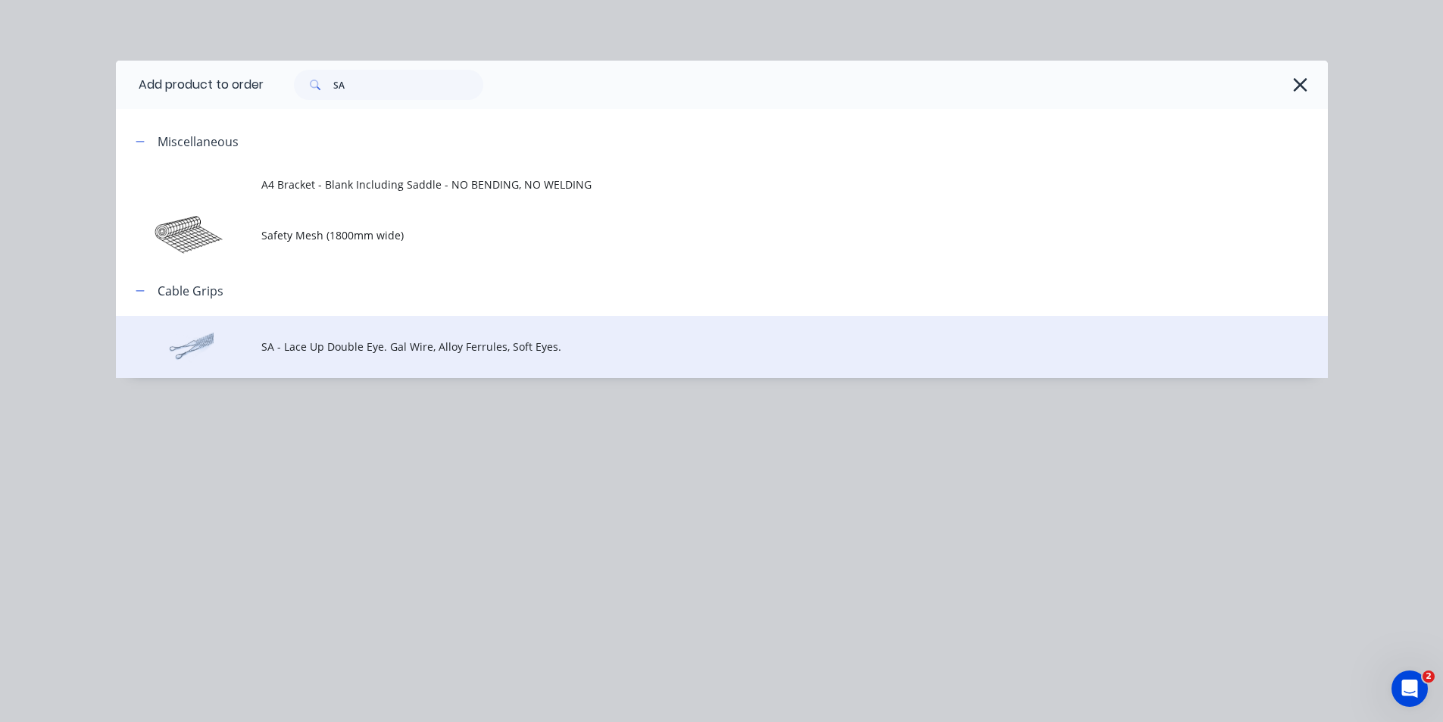
click at [321, 355] on td "SA - Lace Up Double Eye. Gal Wire, Alloy Ferrules, Soft Eyes." at bounding box center [794, 347] width 1067 height 63
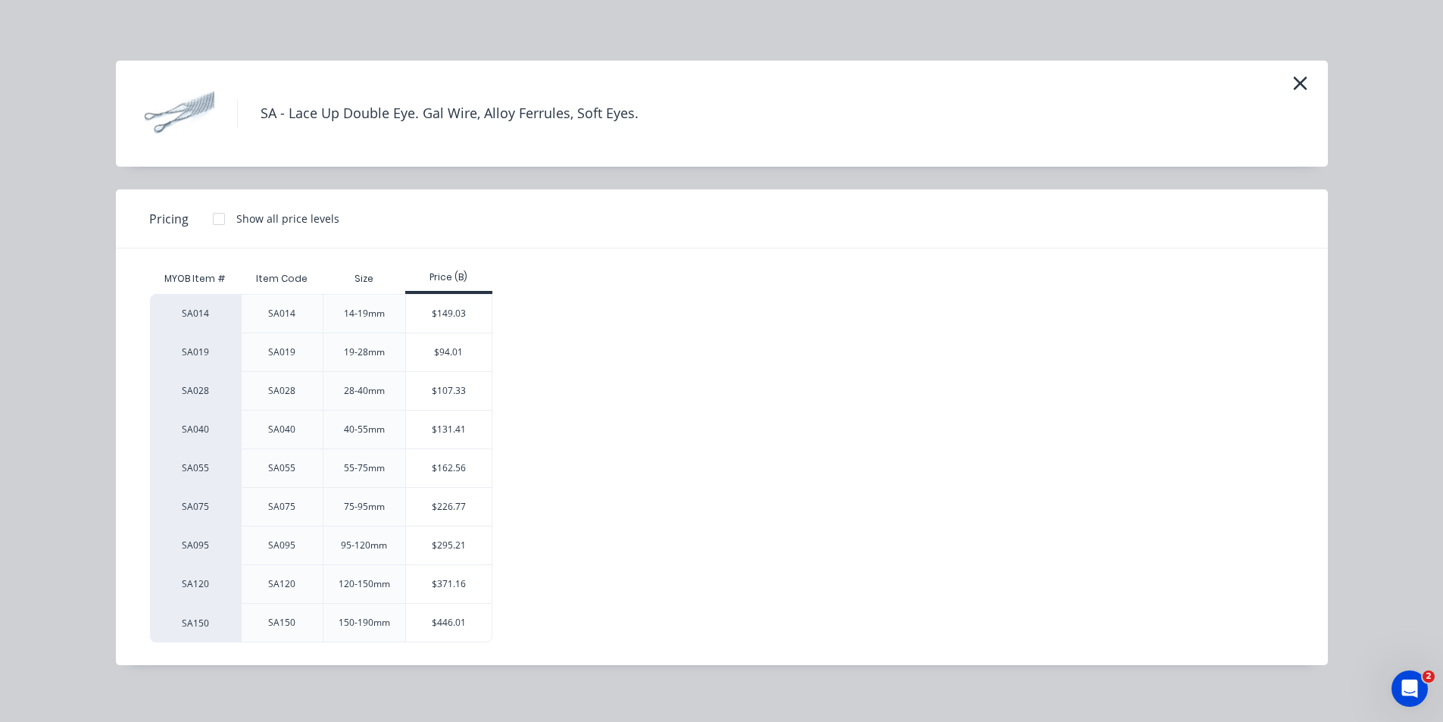
scroll to position [530, 0]
click at [424, 418] on div "$131.41" at bounding box center [449, 430] width 86 height 38
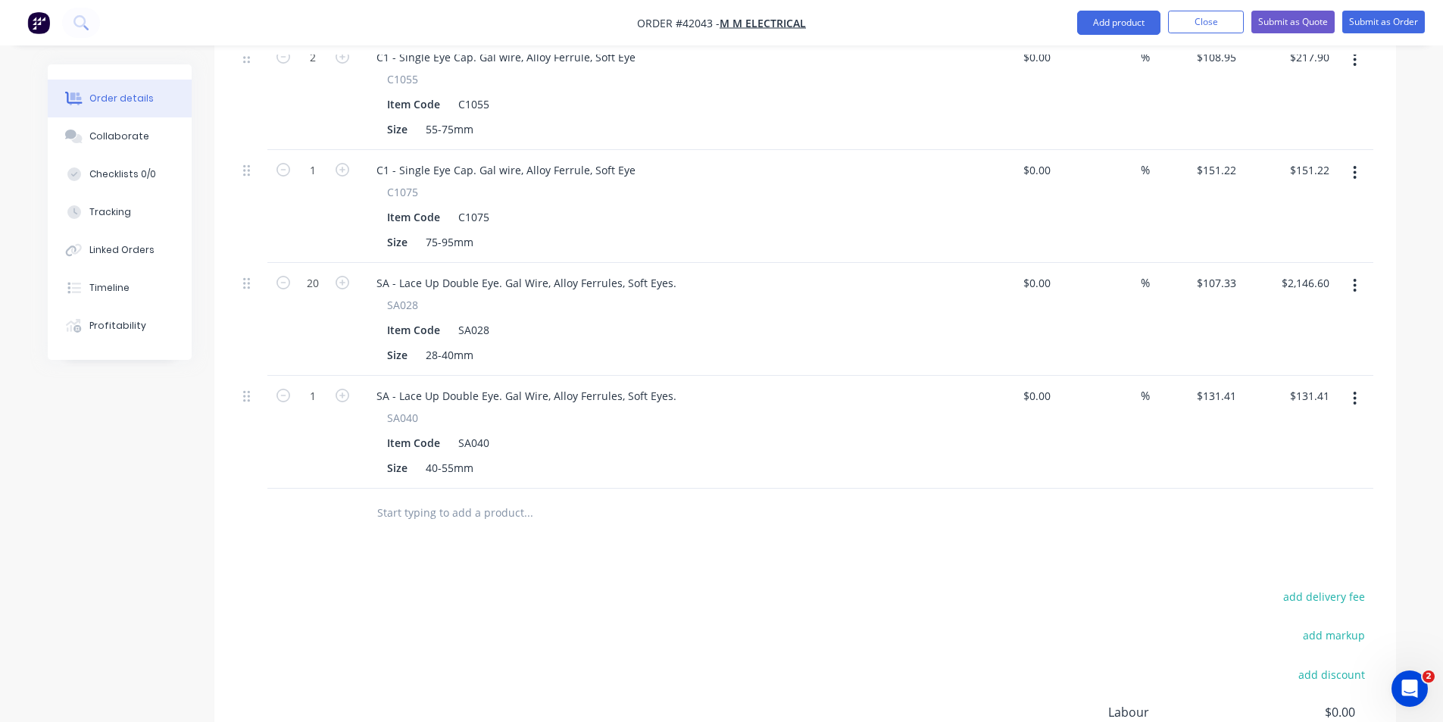
scroll to position [909, 0]
click at [318, 383] on input "1" at bounding box center [312, 394] width 39 height 23
type input "20"
type input "$2,628.20"
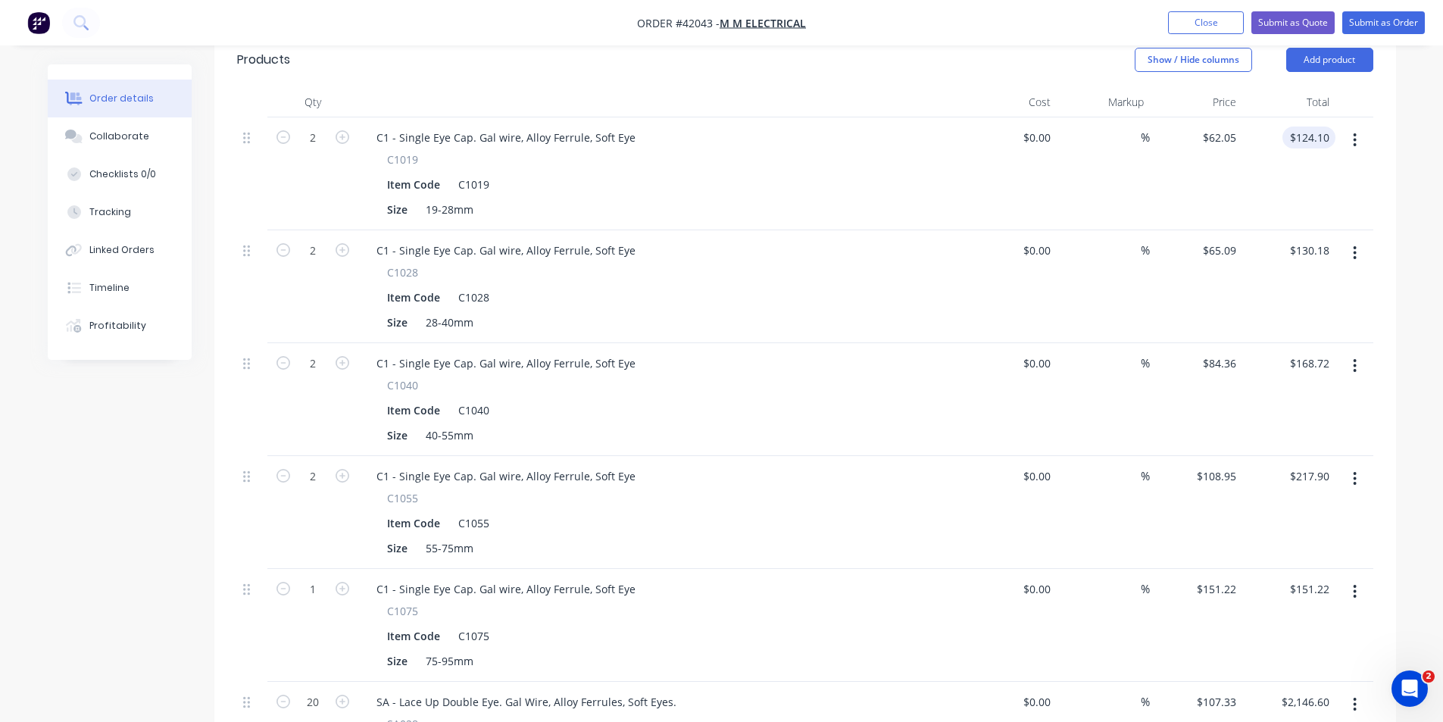
scroll to position [379, 0]
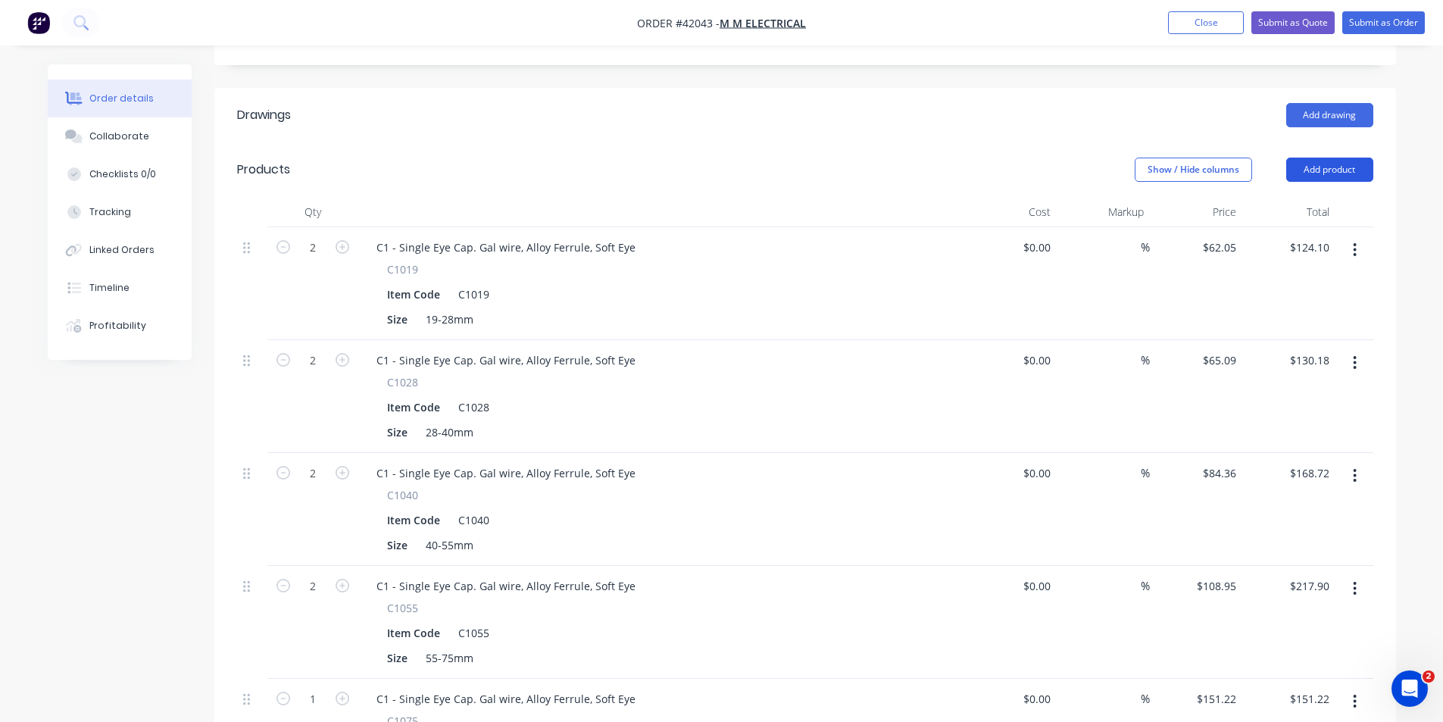
click at [1323, 158] on button "Add product" at bounding box center [1329, 170] width 87 height 24
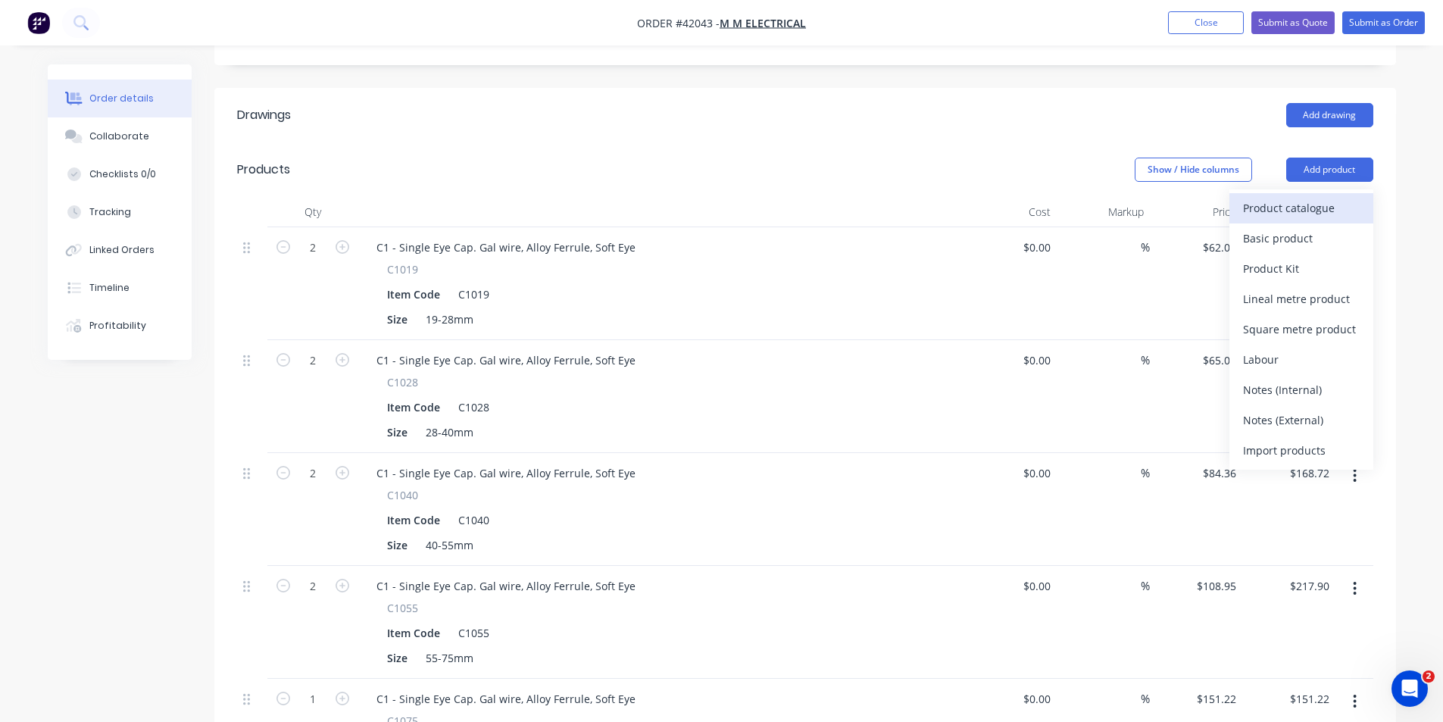
click at [1322, 197] on div "Product catalogue" at bounding box center [1301, 208] width 117 height 22
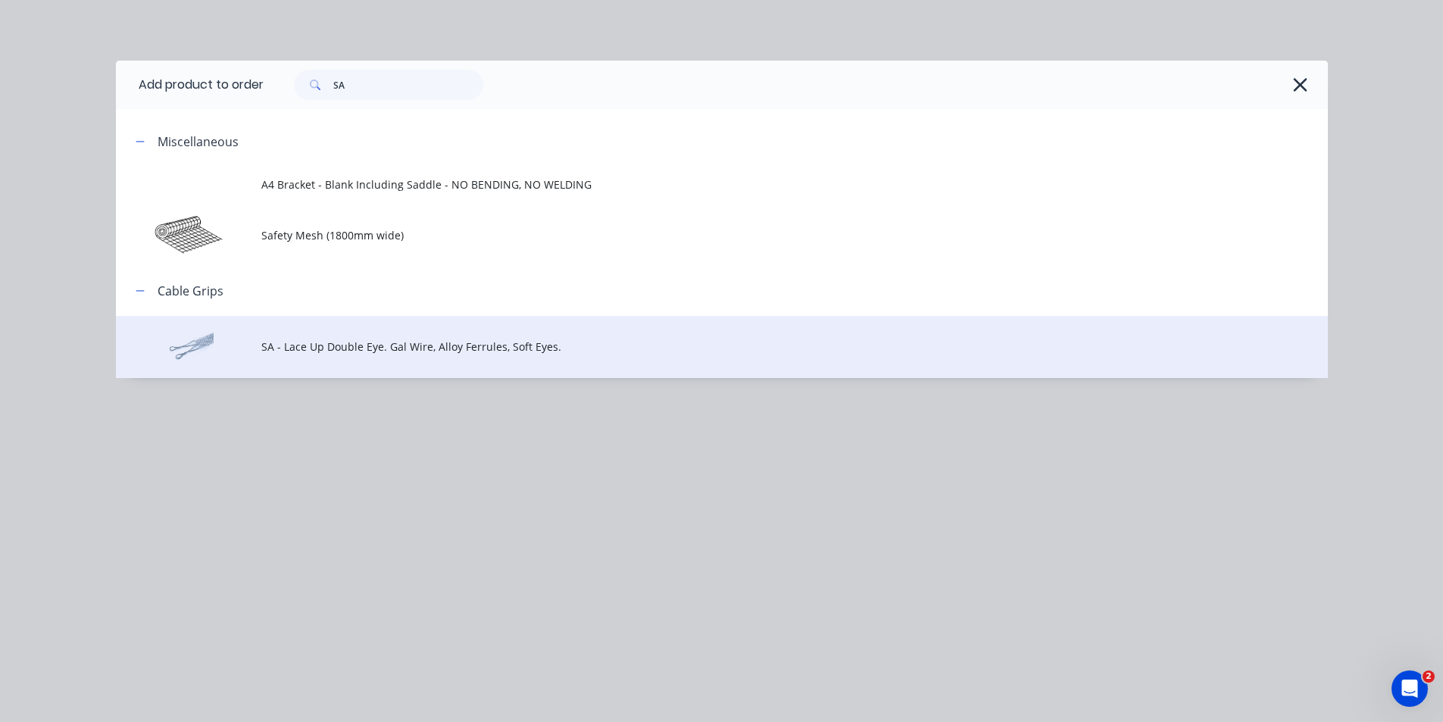
click at [332, 375] on td "SA - Lace Up Double Eye. Gal Wire, Alloy Ferrules, Soft Eyes." at bounding box center [794, 347] width 1067 height 63
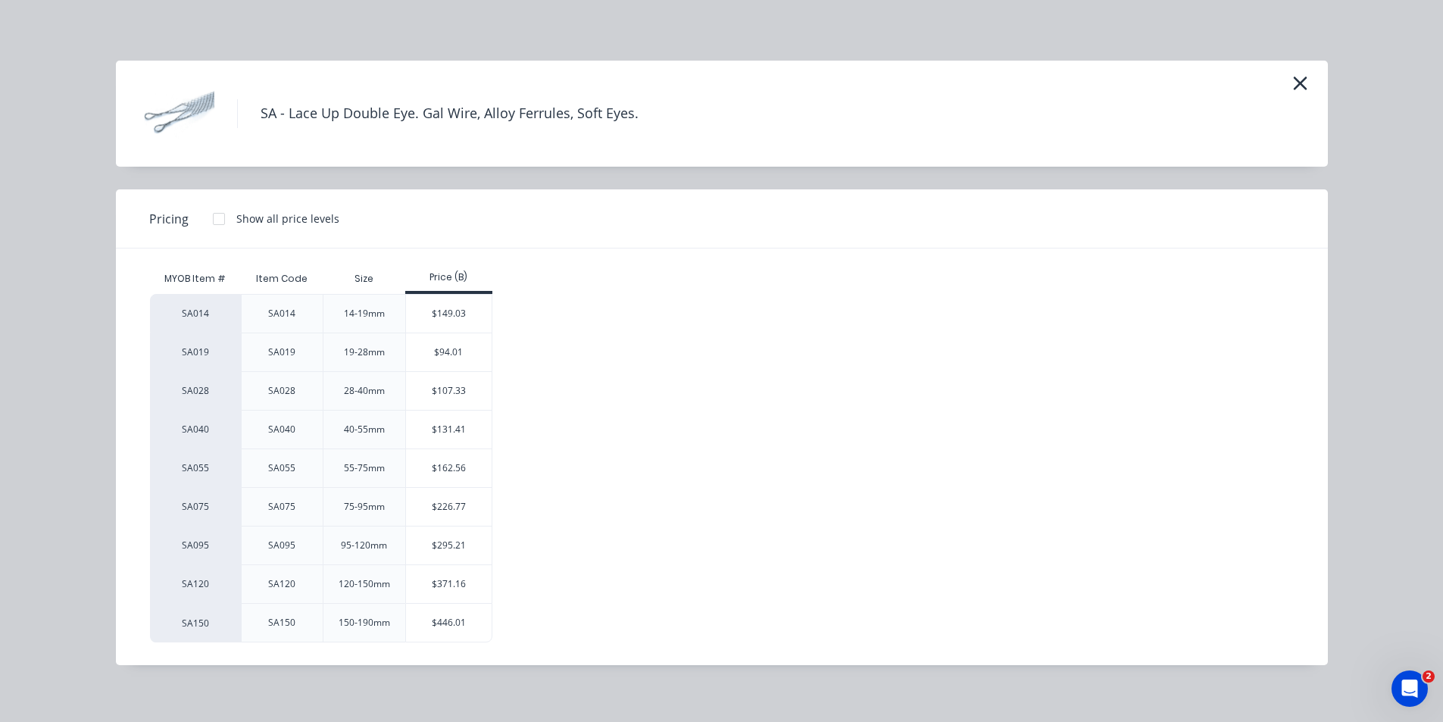
scroll to position [530, 0]
click at [447, 452] on div "$162.56" at bounding box center [449, 468] width 86 height 38
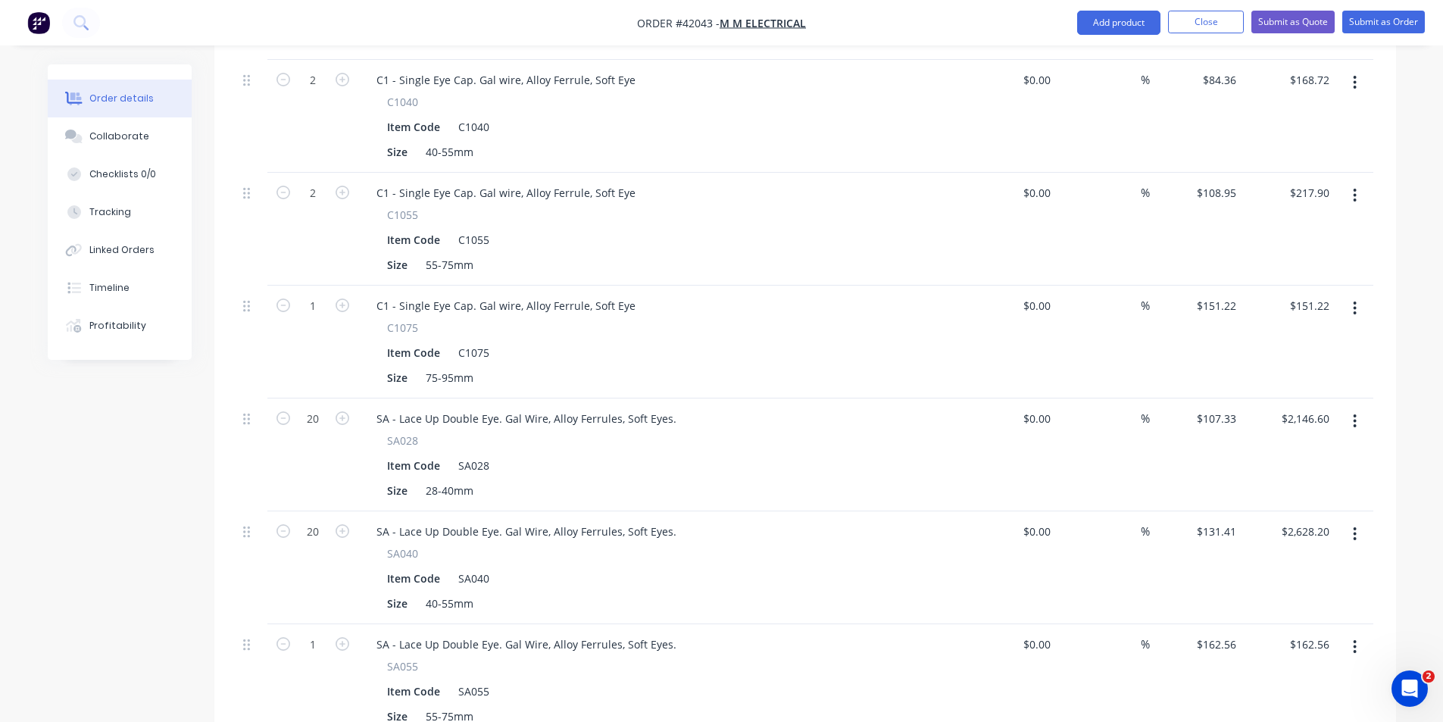
scroll to position [909, 0]
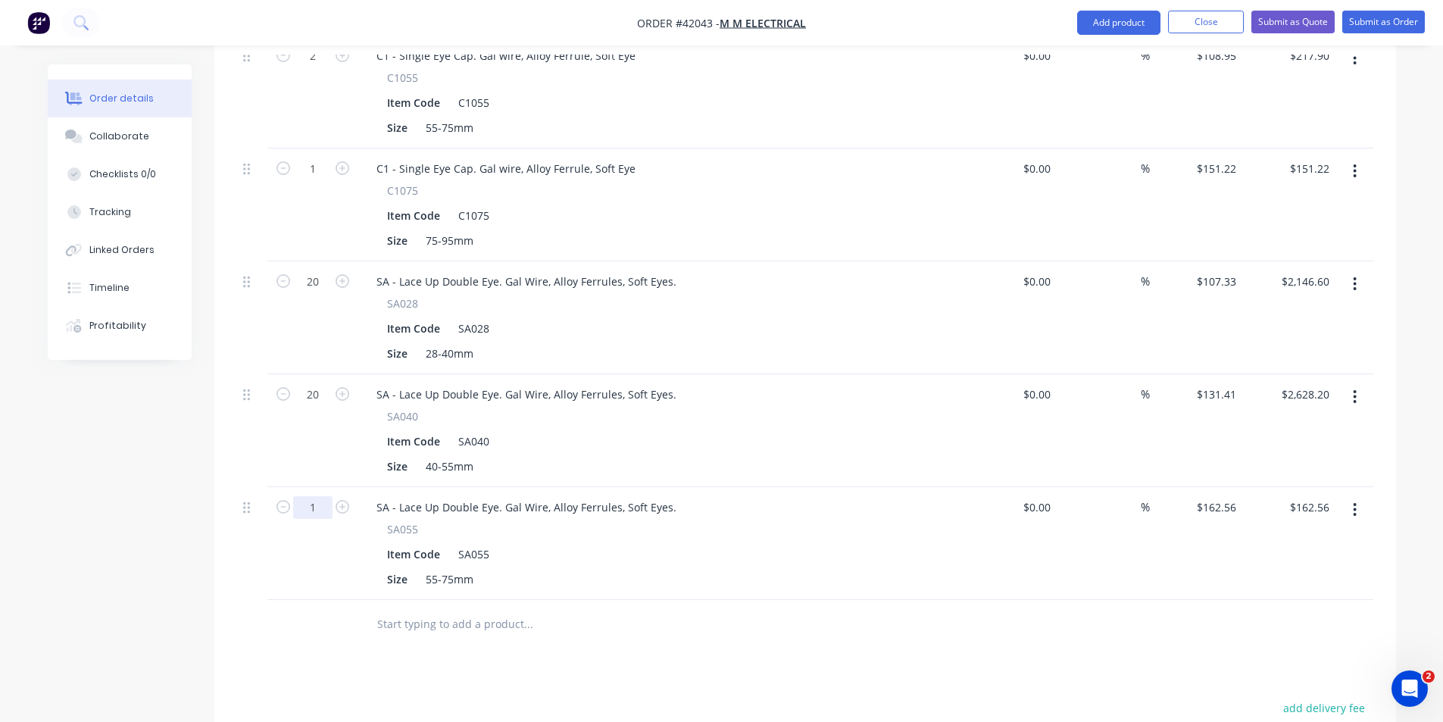
click at [316, 496] on input "1" at bounding box center [312, 507] width 39 height 23
type input "20"
type input "$3,251.20"
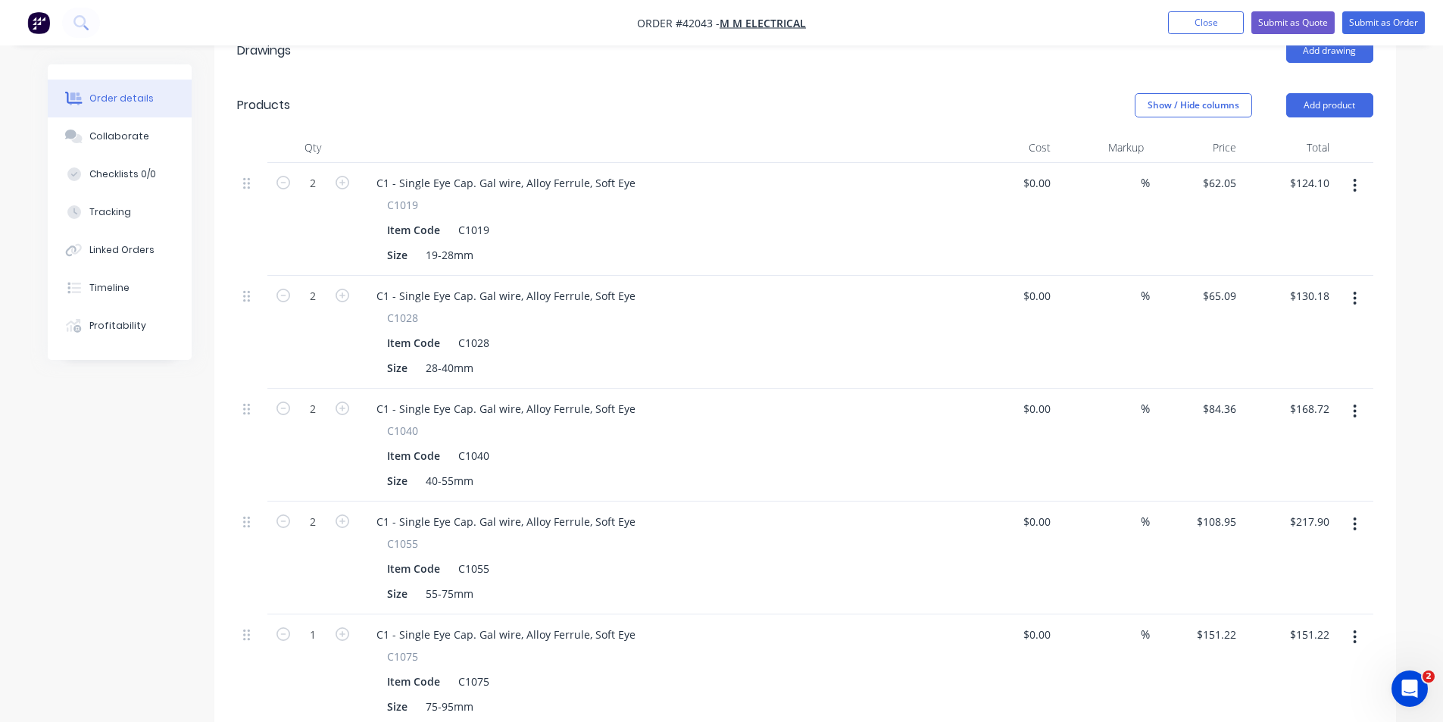
scroll to position [379, 0]
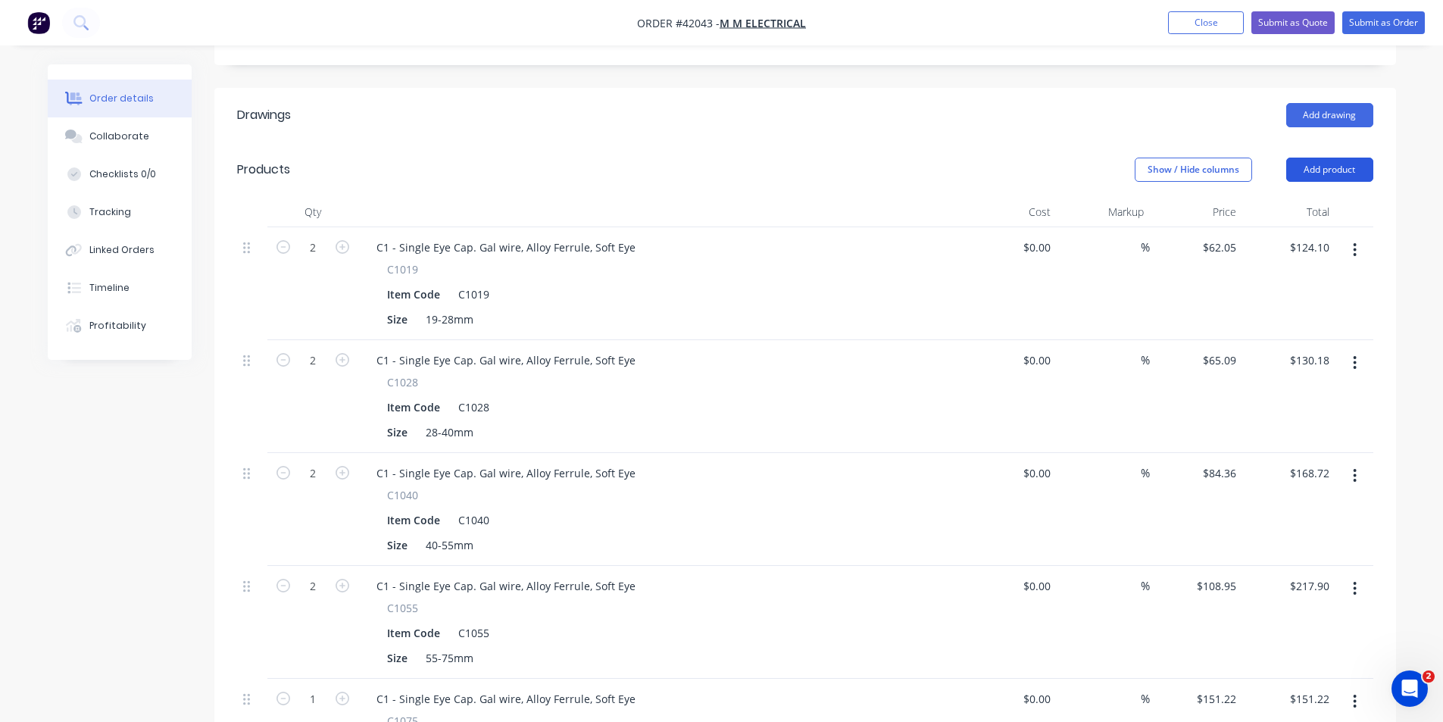
click at [1311, 158] on button "Add product" at bounding box center [1329, 170] width 87 height 24
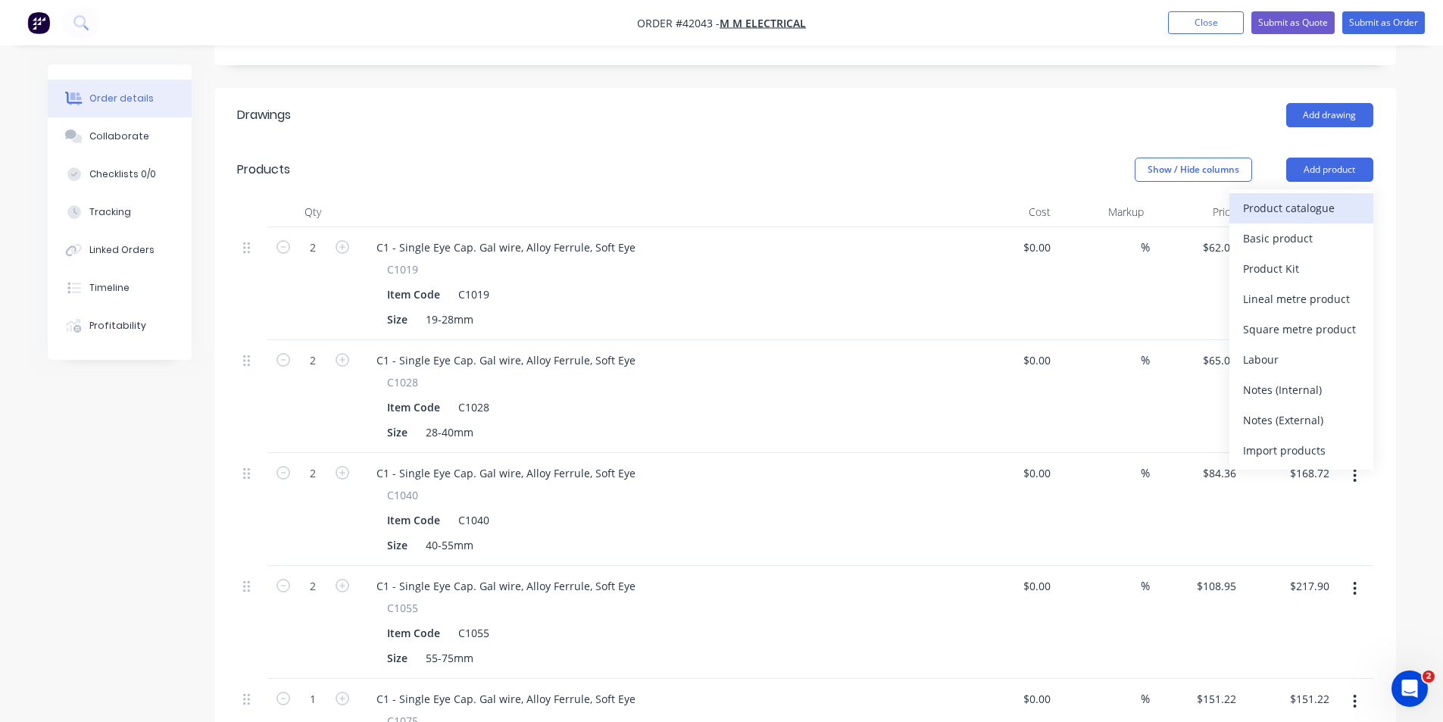
click at [1317, 197] on div "Product catalogue" at bounding box center [1301, 208] width 117 height 22
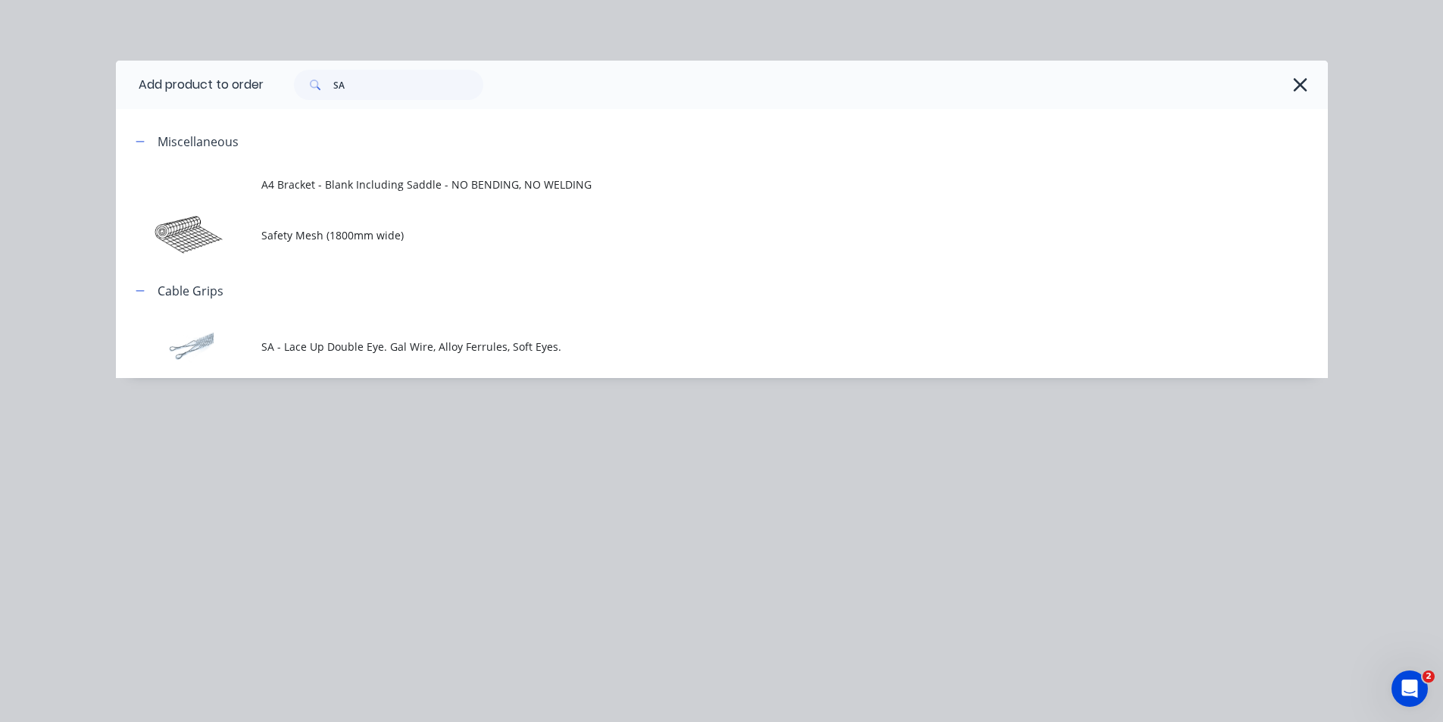
click at [358, 367] on td "SA - Lace Up Double Eye. Gal Wire, Alloy Ferrules, Soft Eyes." at bounding box center [794, 347] width 1067 height 63
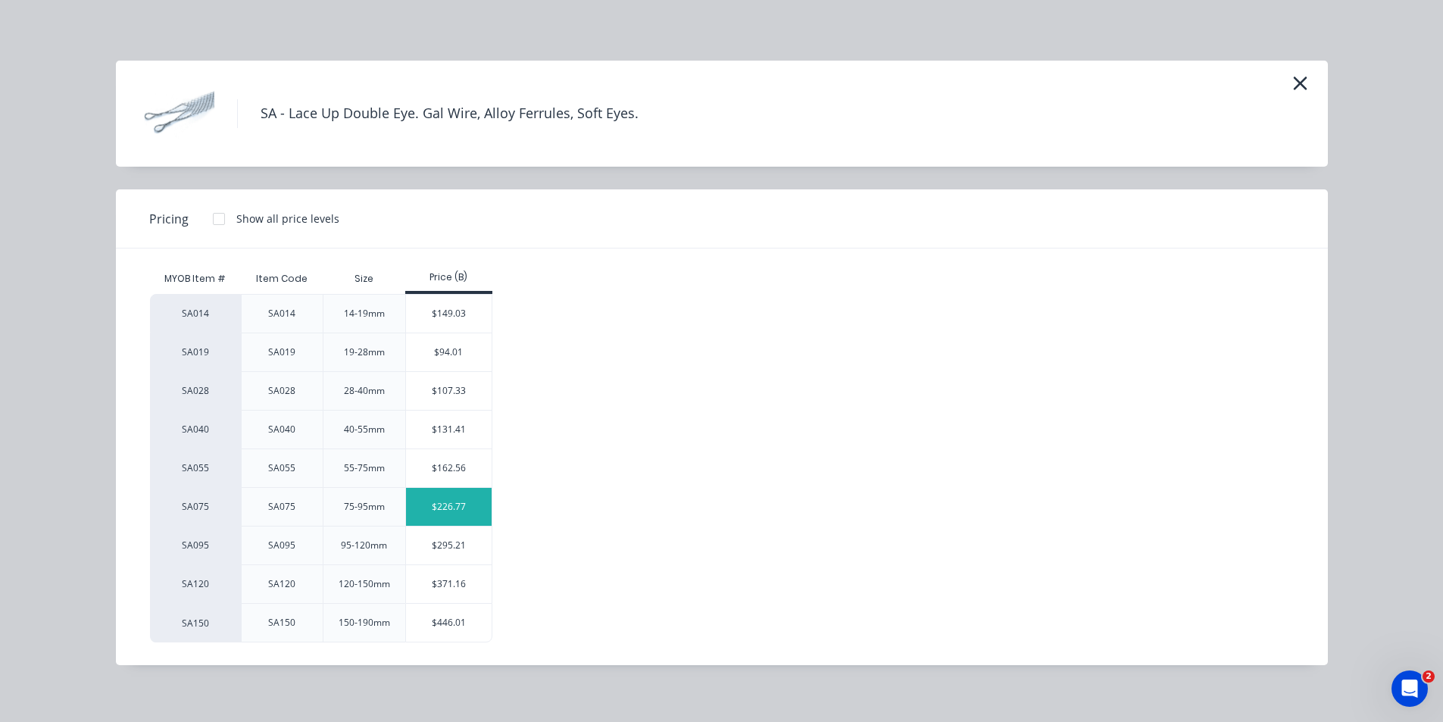
click at [446, 498] on div "$226.77" at bounding box center [449, 507] width 86 height 38
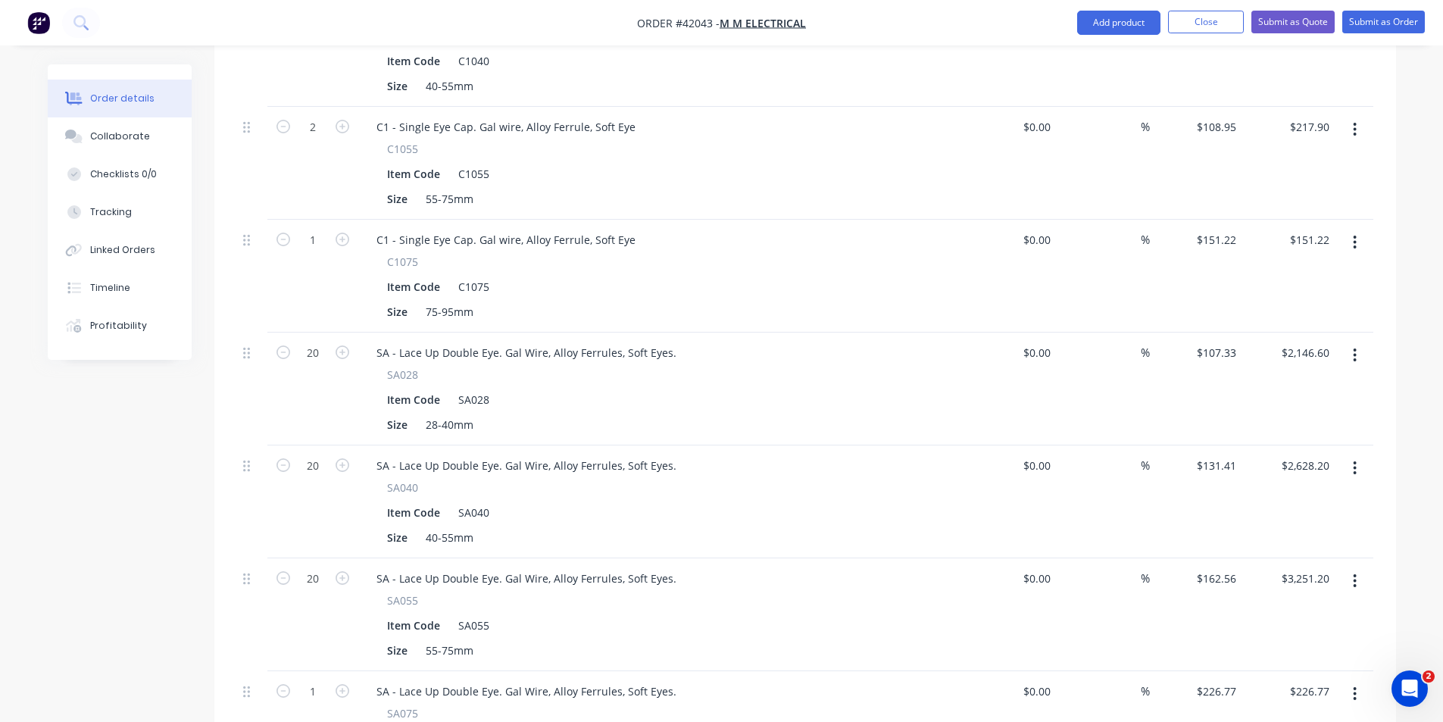
scroll to position [1061, 0]
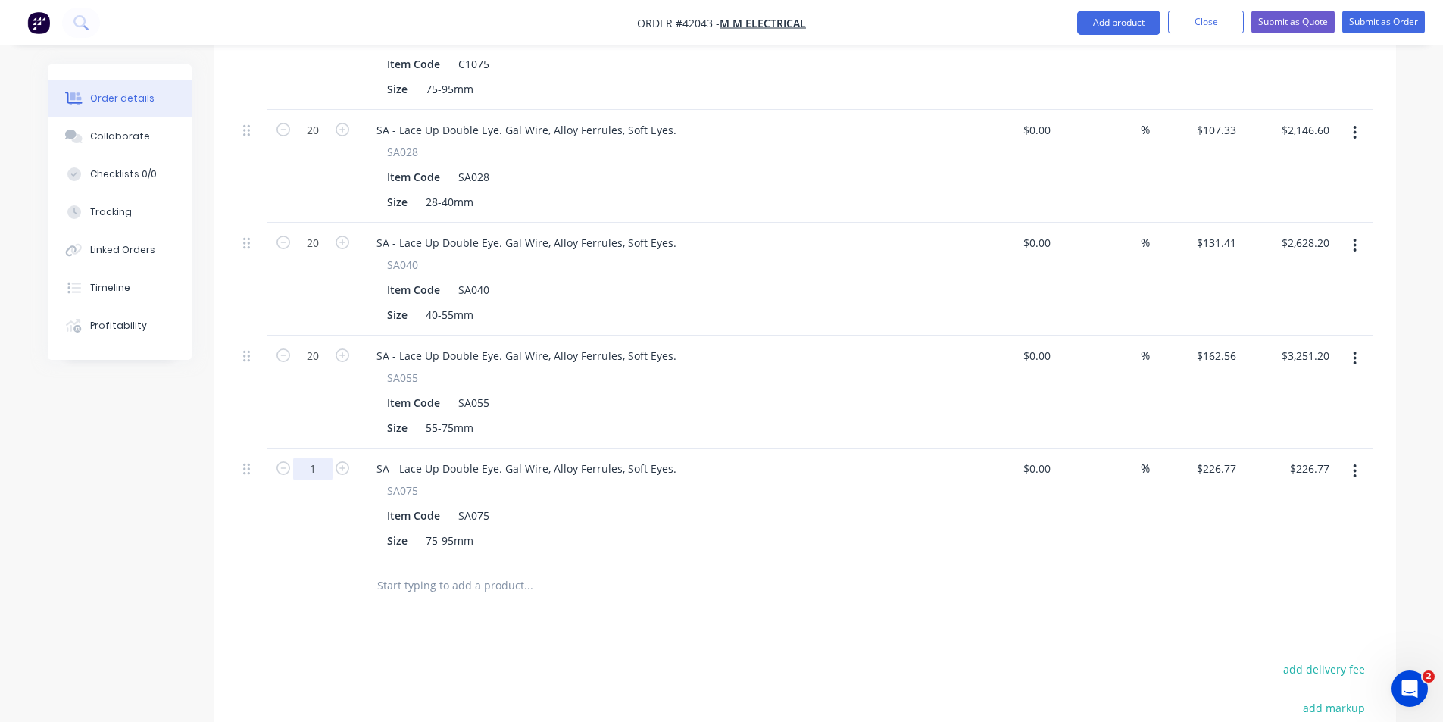
click at [310, 458] on input "1" at bounding box center [312, 469] width 39 height 23
type input "20"
type input "$4,535.40"
click at [315, 345] on input "20" at bounding box center [312, 356] width 39 height 23
type input "30"
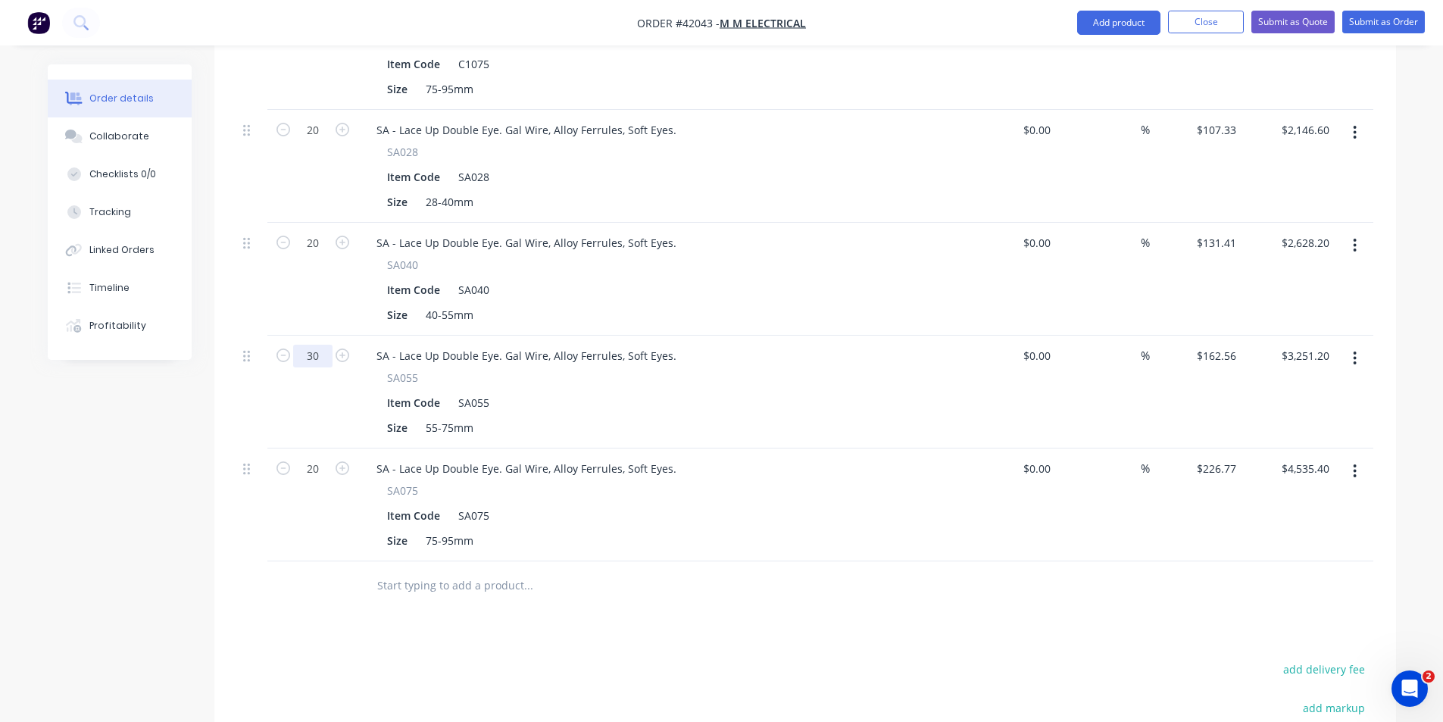
type input "$4,876.80"
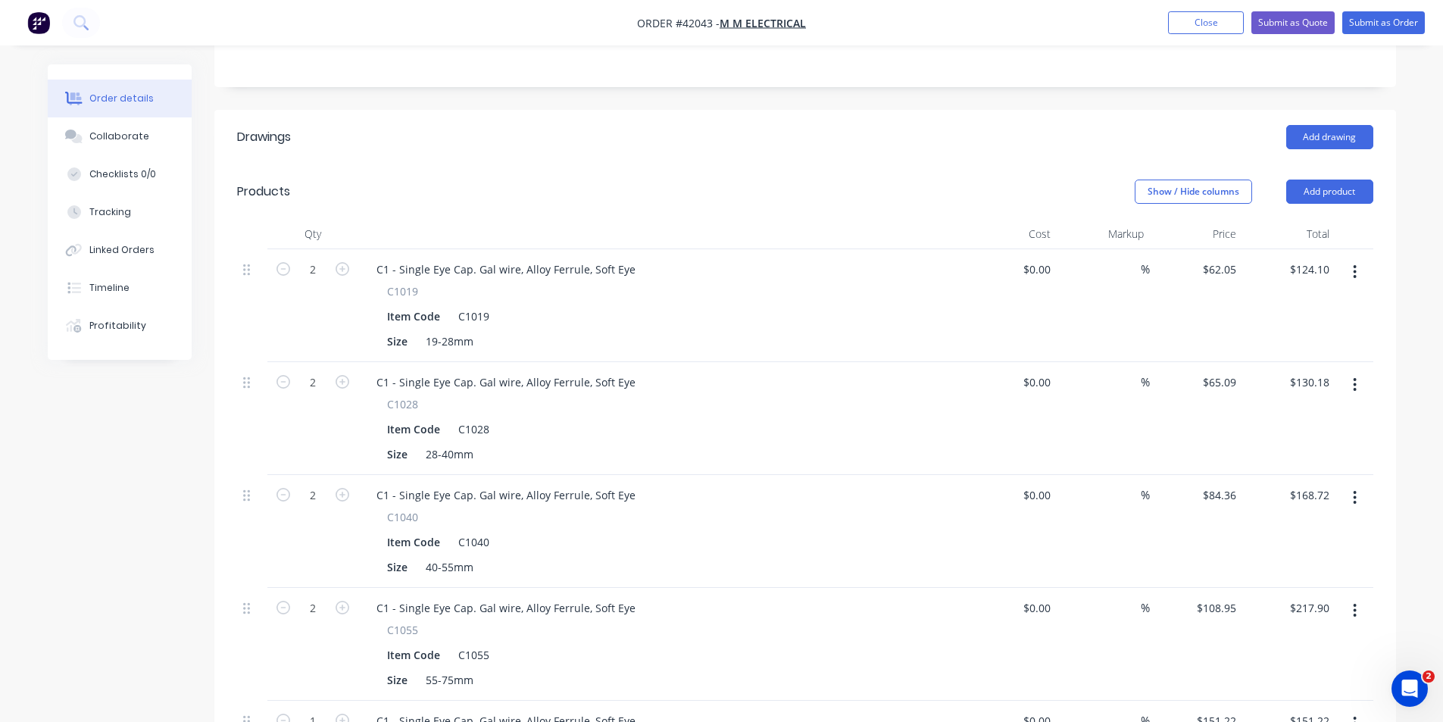
scroll to position [227, 0]
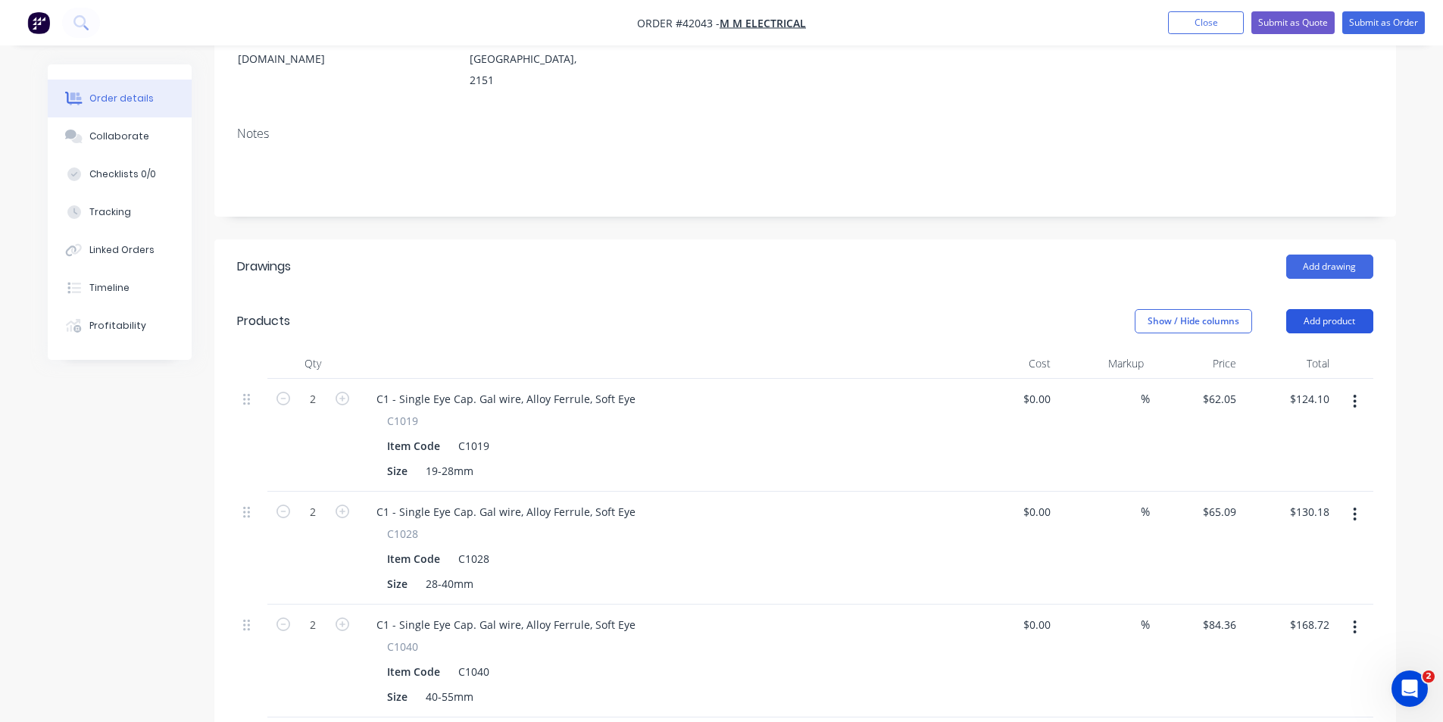
click at [1328, 309] on button "Add product" at bounding box center [1329, 321] width 87 height 24
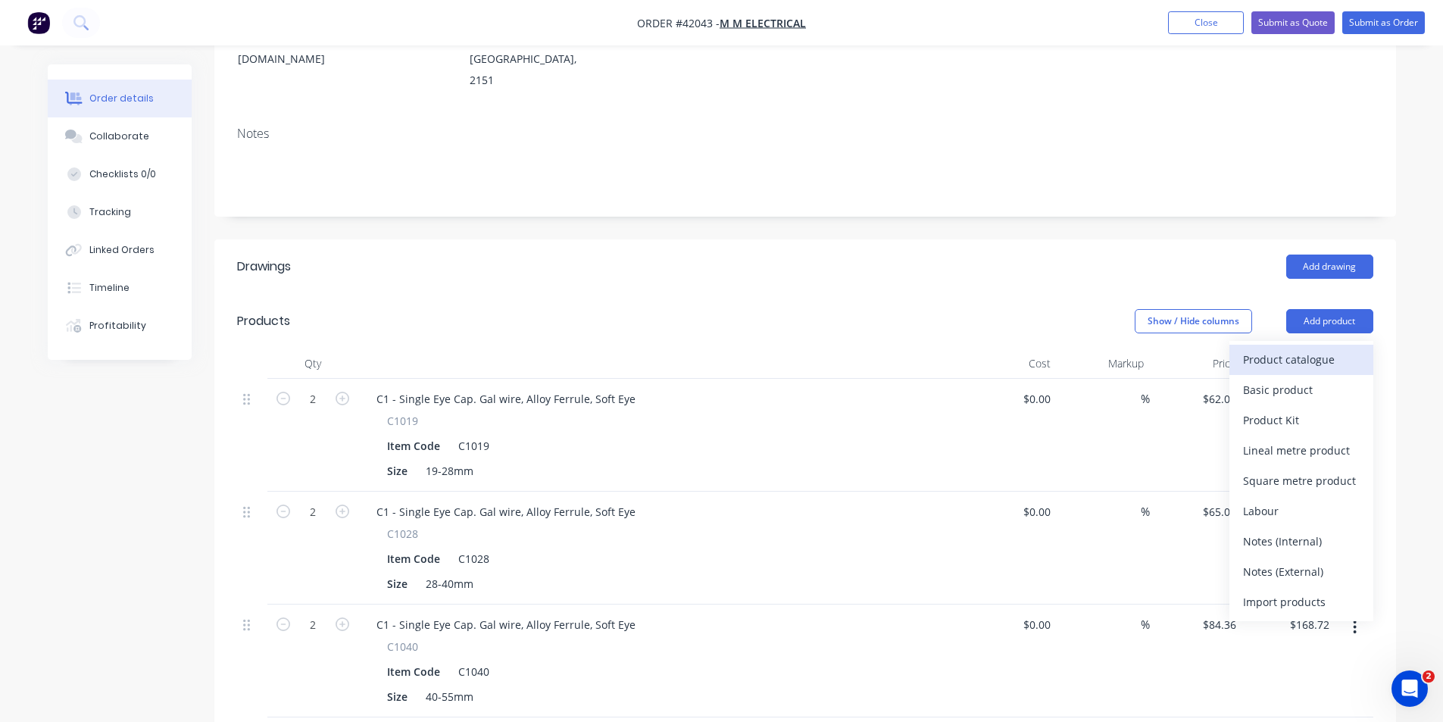
click at [1339, 348] on div "Product catalogue" at bounding box center [1301, 359] width 117 height 22
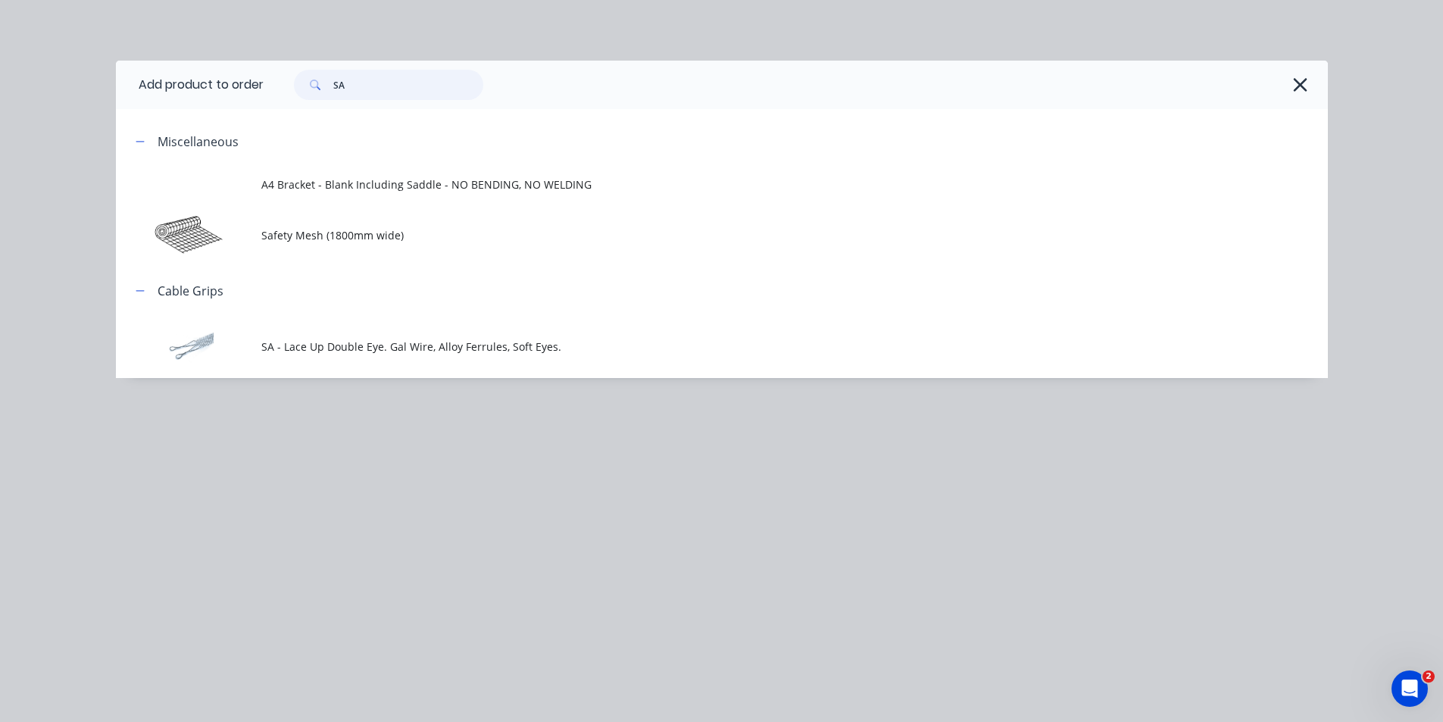
drag, startPoint x: 382, startPoint y: 89, endPoint x: 115, endPoint y: 70, distance: 267.3
click at [116, 70] on header "Add product to order SA" at bounding box center [722, 85] width 1212 height 48
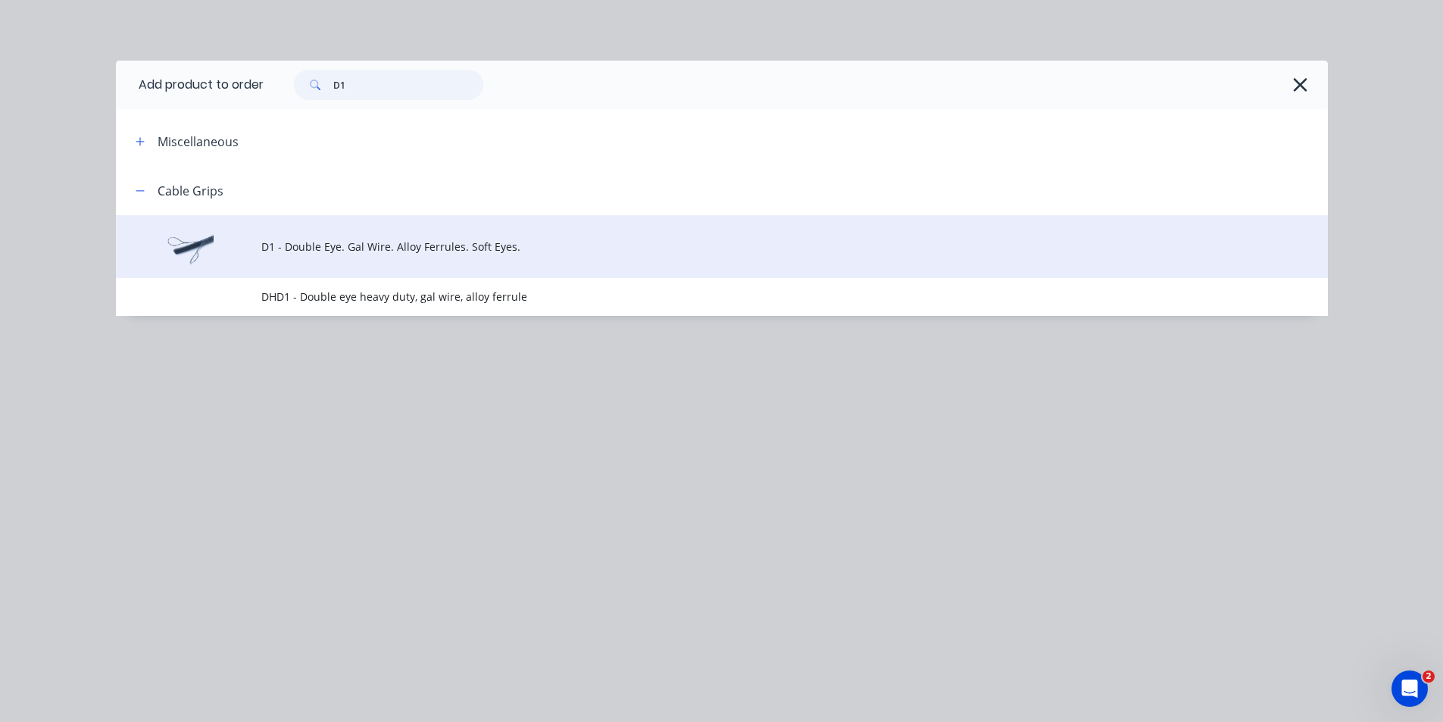
type input "D1"
click at [331, 248] on span "D1 - Double Eye. Gal Wire. Alloy Ferrules. Soft Eyes." at bounding box center [687, 247] width 853 height 16
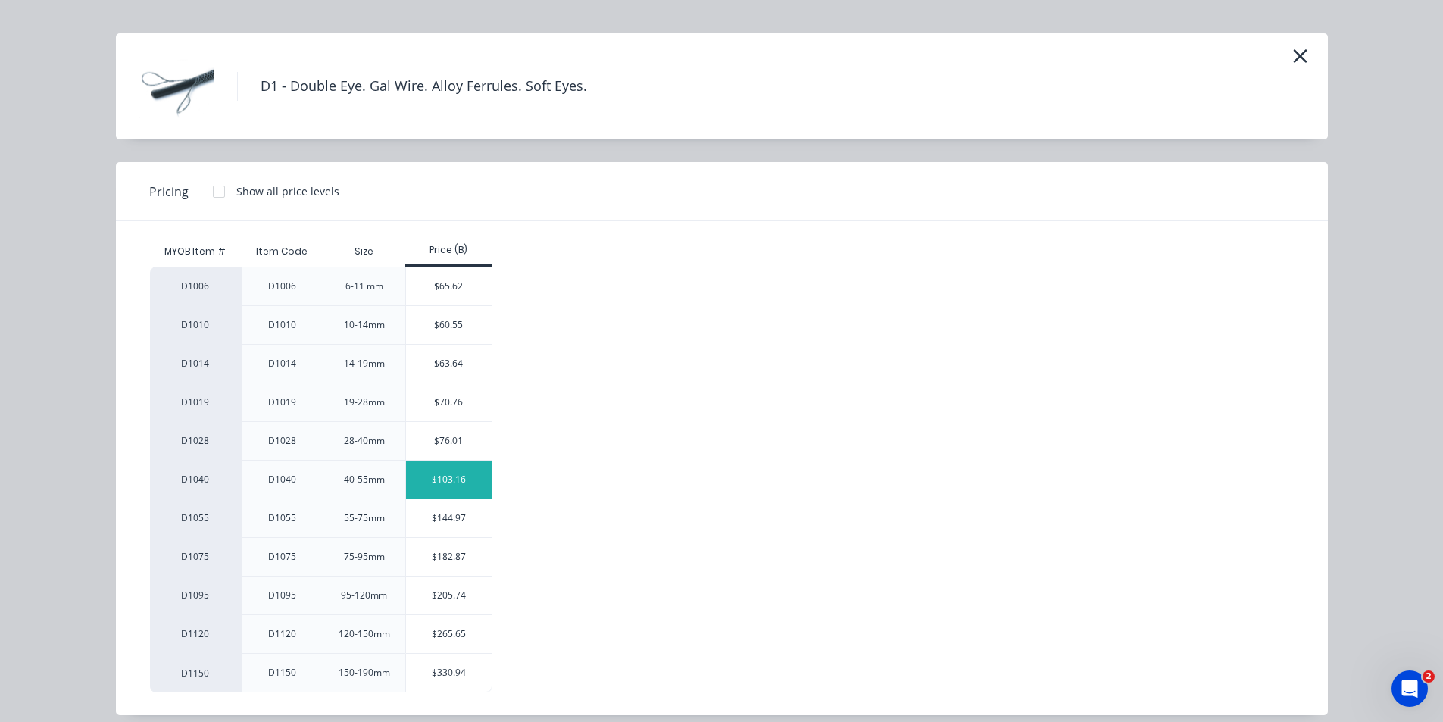
scroll to position [42, 0]
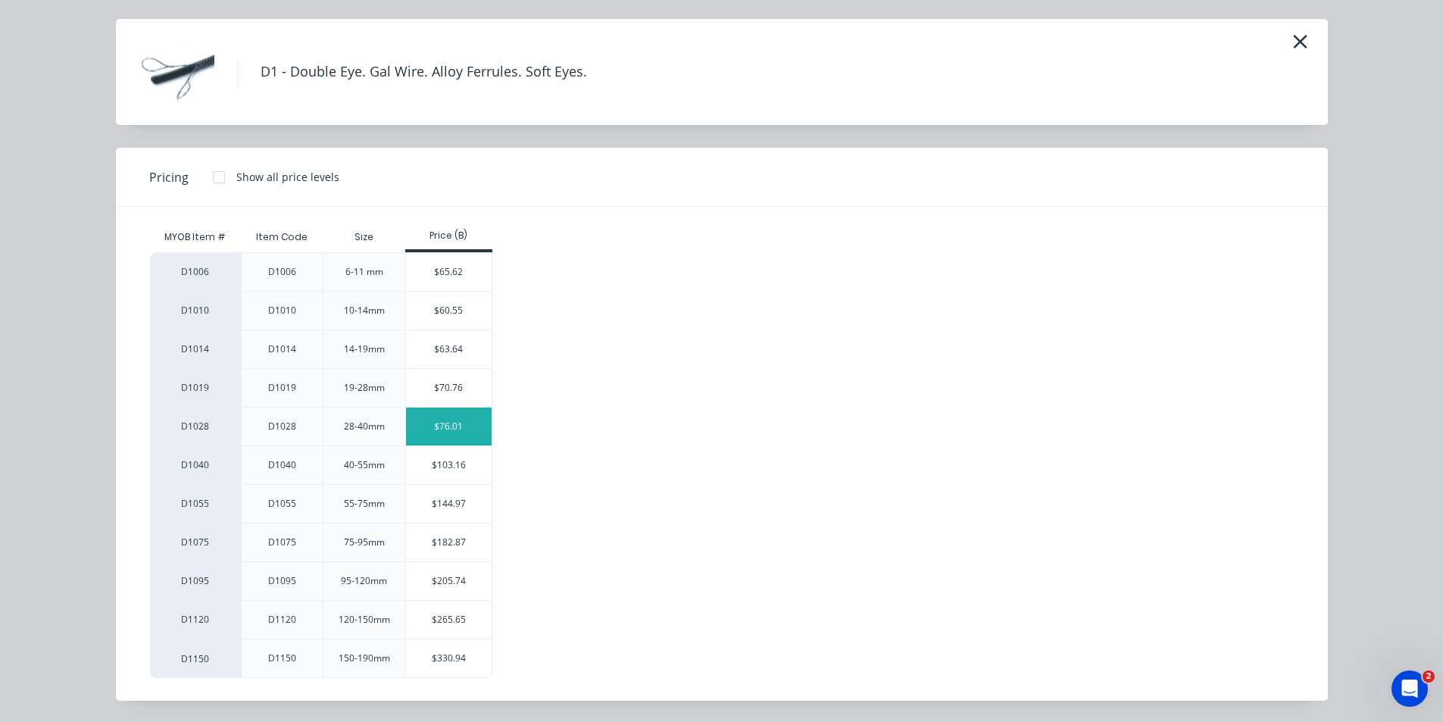
click at [473, 425] on div "$76.01" at bounding box center [449, 427] width 86 height 38
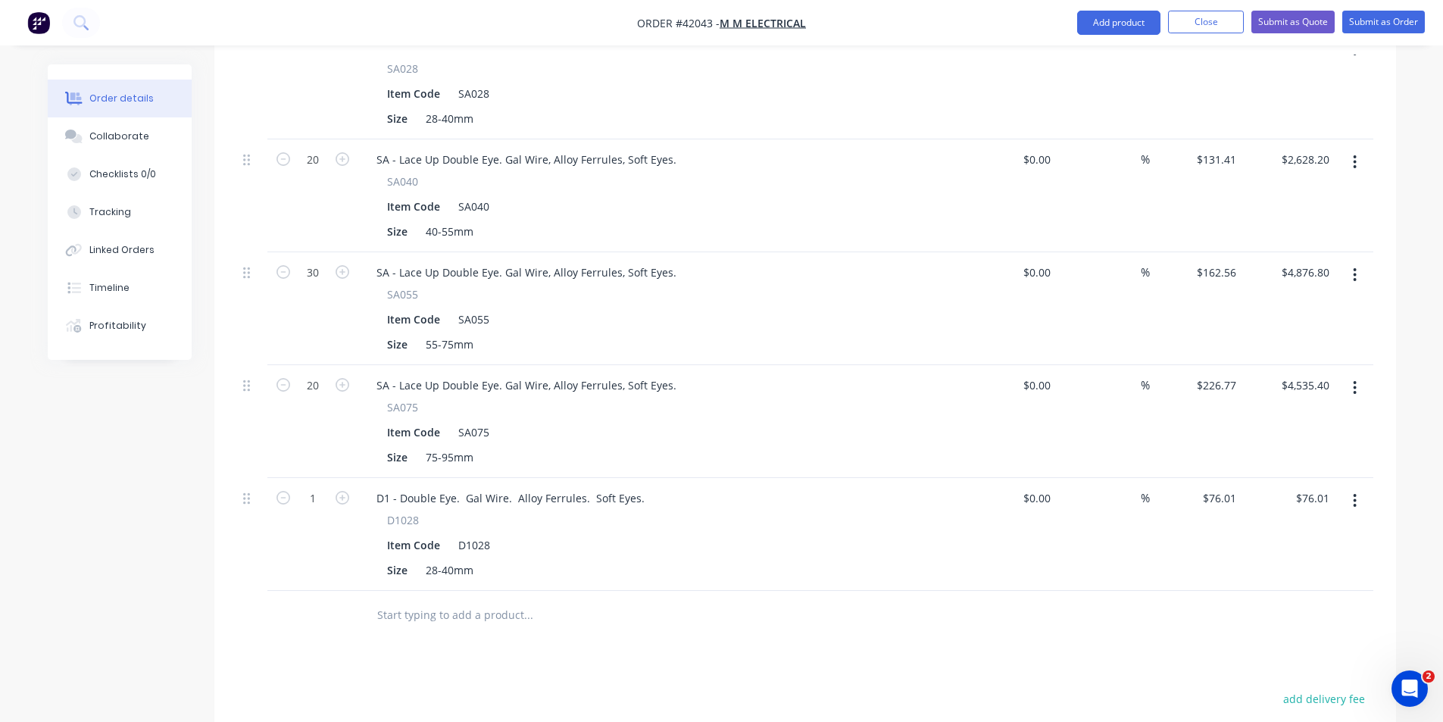
scroll to position [1212, 0]
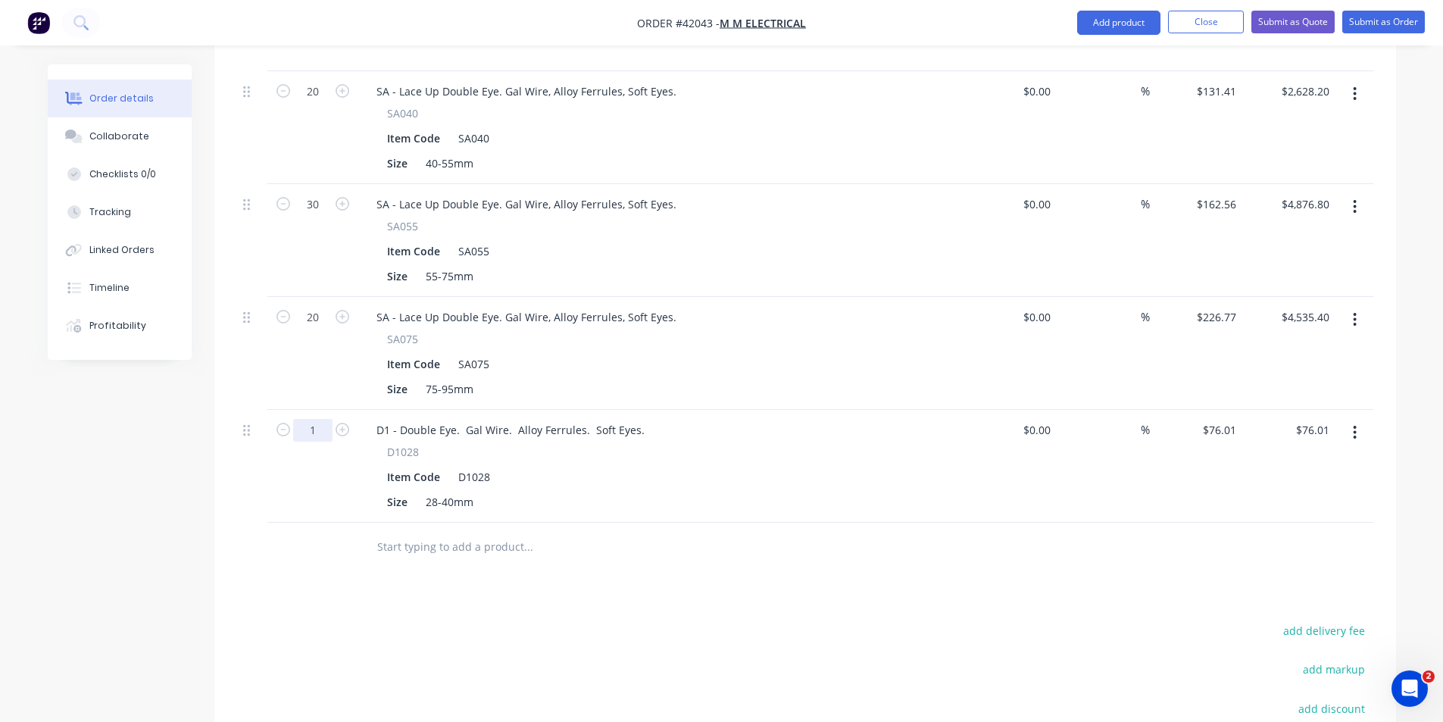
click at [325, 419] on input "1" at bounding box center [312, 430] width 39 height 23
type input "10"
type input "$760.10"
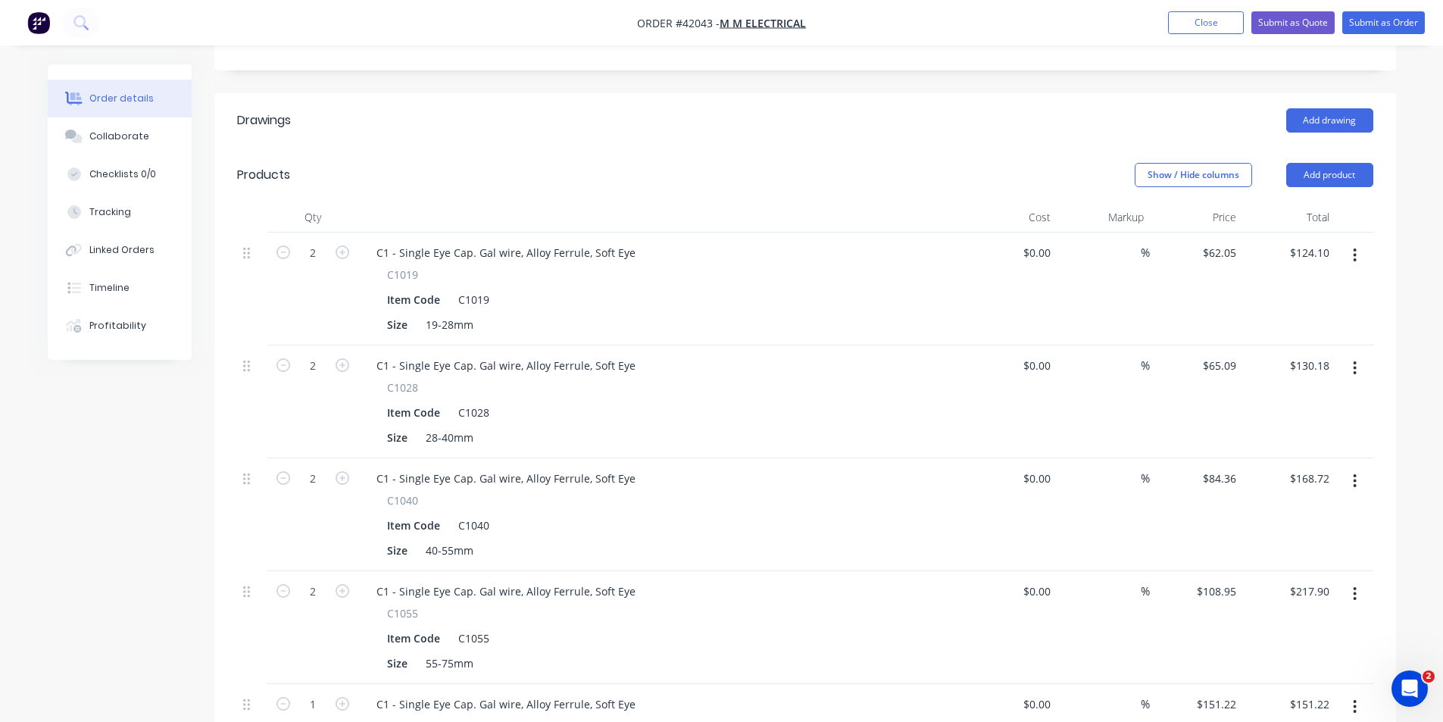
scroll to position [303, 0]
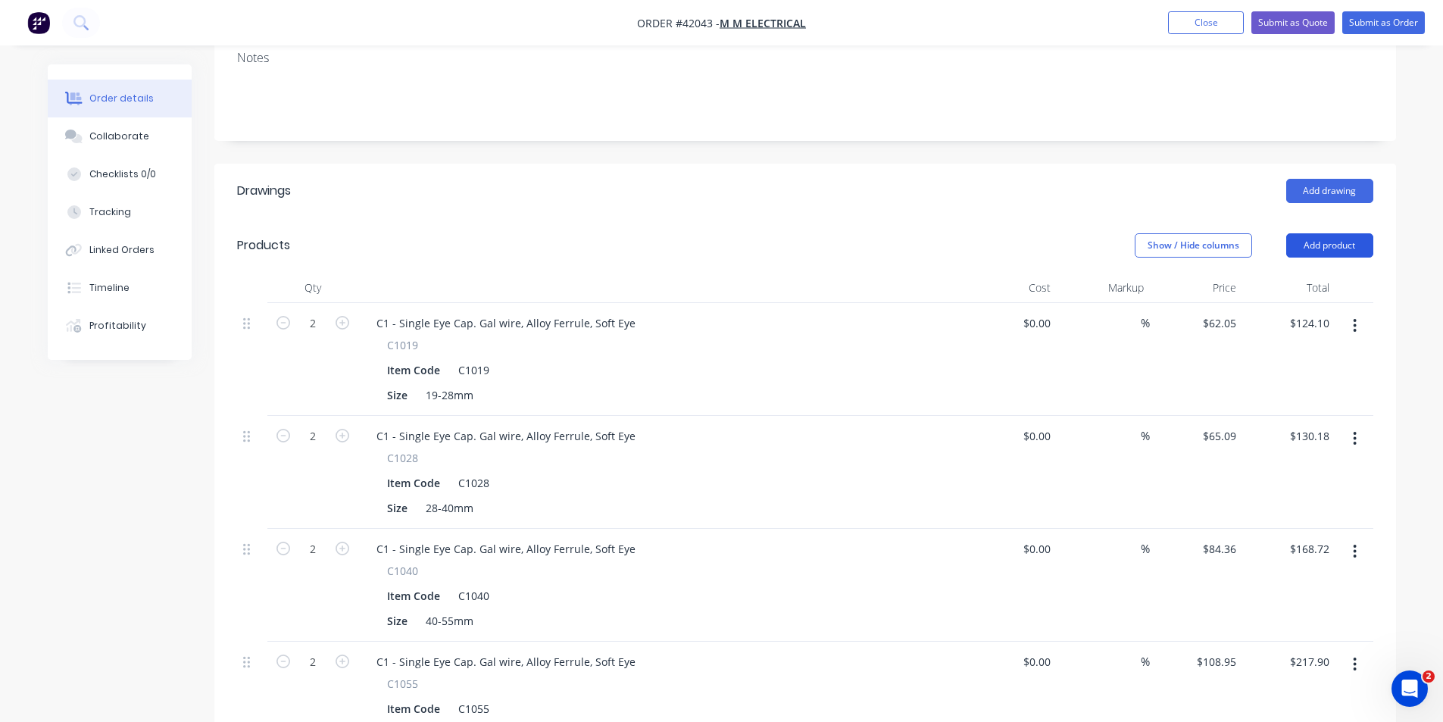
click at [1318, 233] on button "Add product" at bounding box center [1329, 245] width 87 height 24
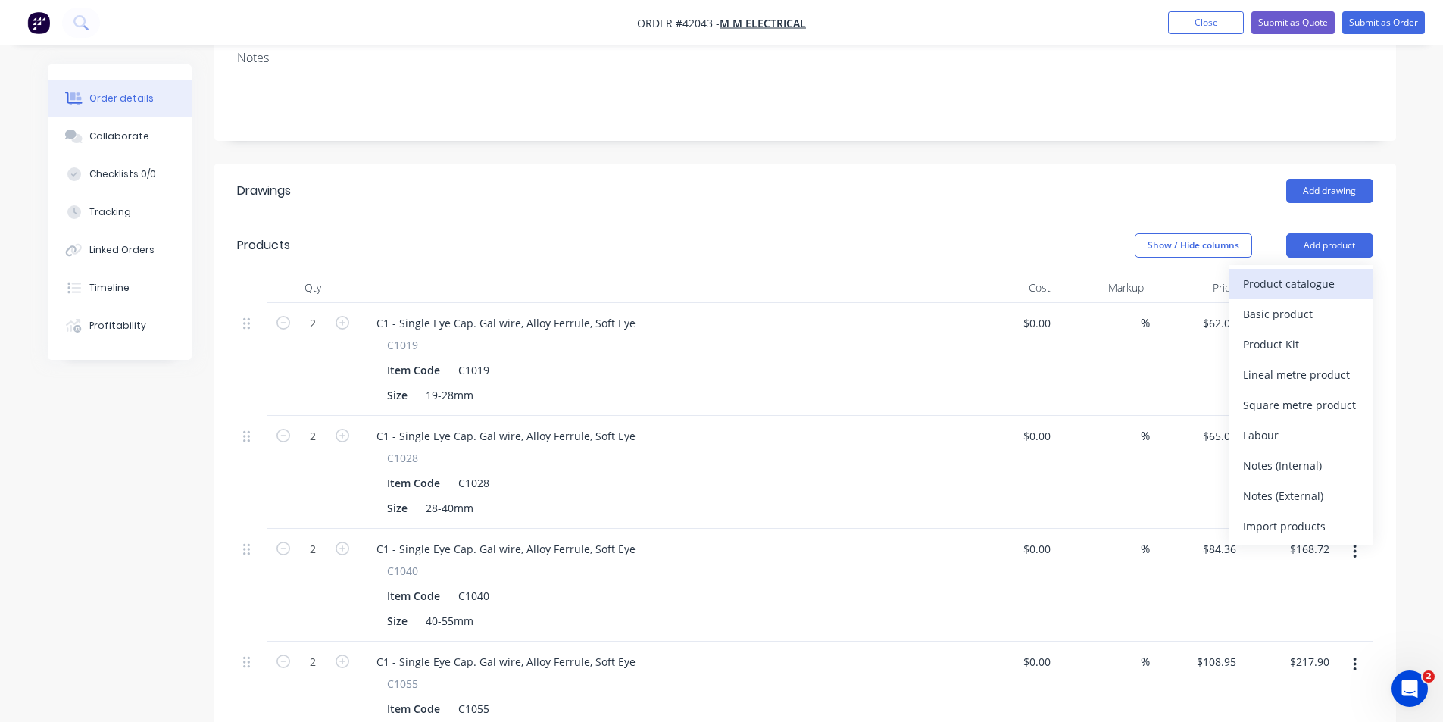
click at [1314, 273] on div "Product catalogue" at bounding box center [1301, 284] width 117 height 22
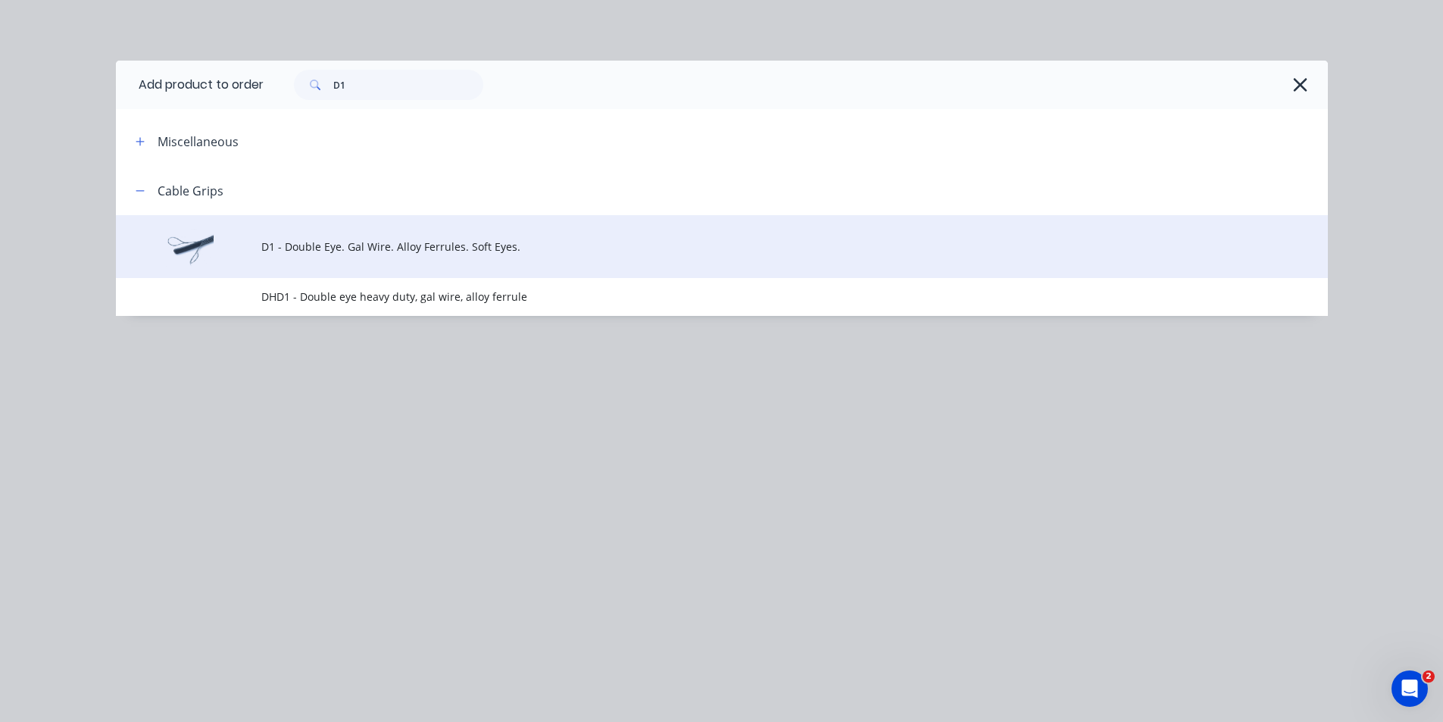
click at [349, 248] on span "D1 - Double Eye. Gal Wire. Alloy Ferrules. Soft Eyes." at bounding box center [687, 247] width 853 height 16
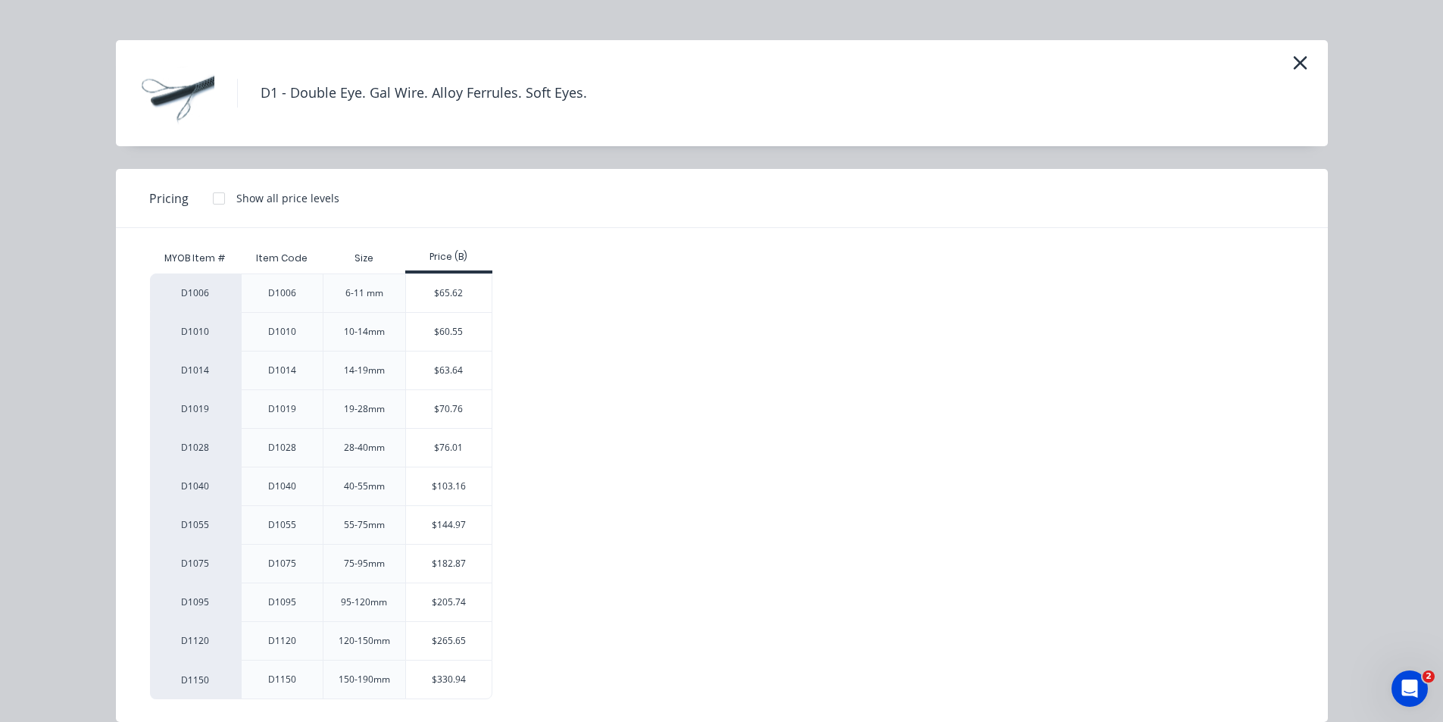
scroll to position [0, 0]
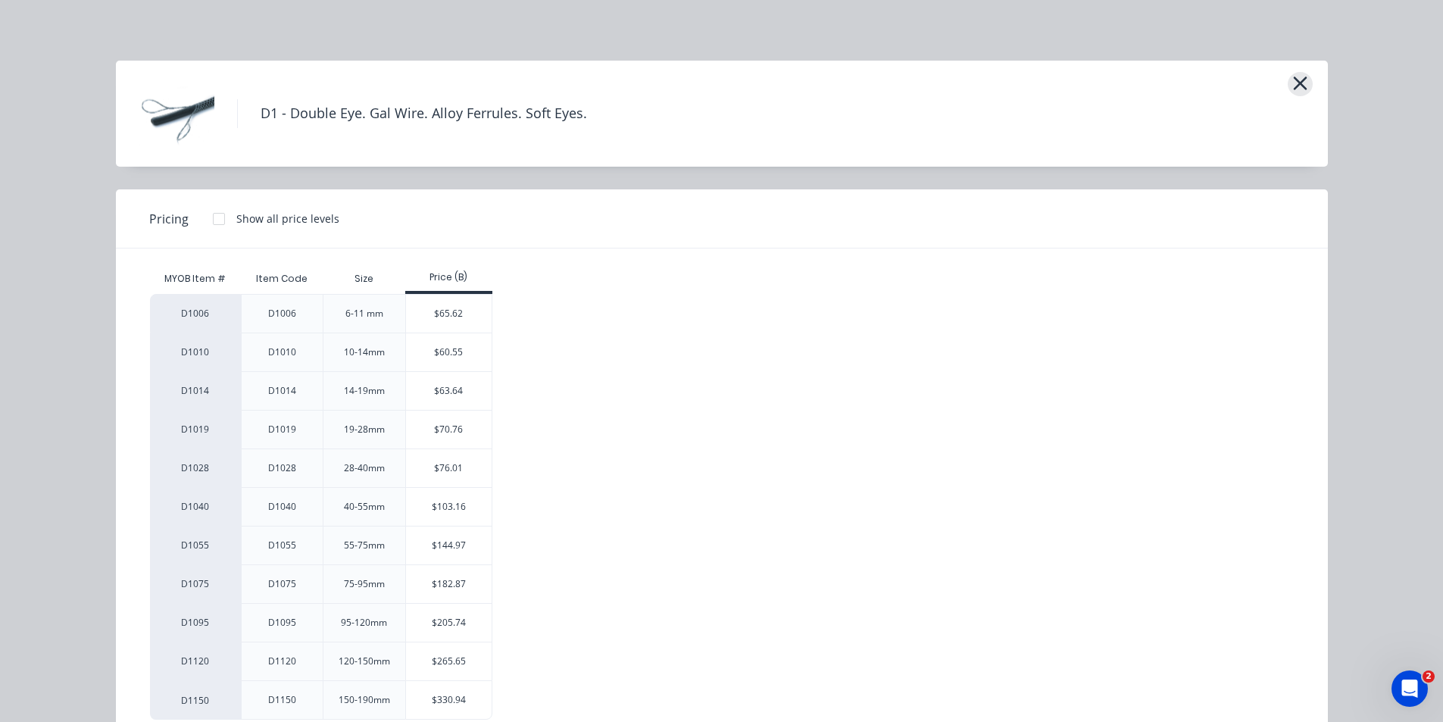
click at [1296, 86] on icon "button" at bounding box center [1300, 84] width 14 height 14
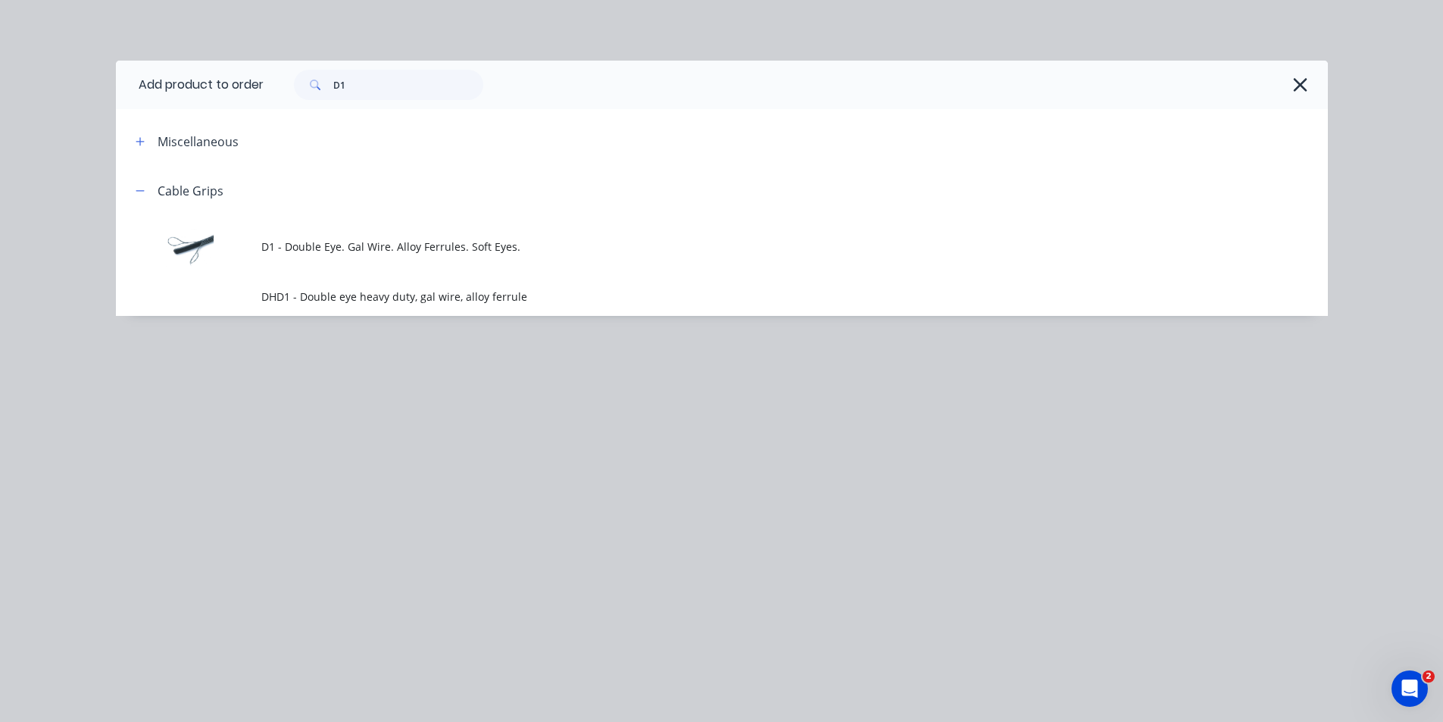
scroll to position [682, 0]
click at [1308, 75] on button "button" at bounding box center [1301, 85] width 24 height 24
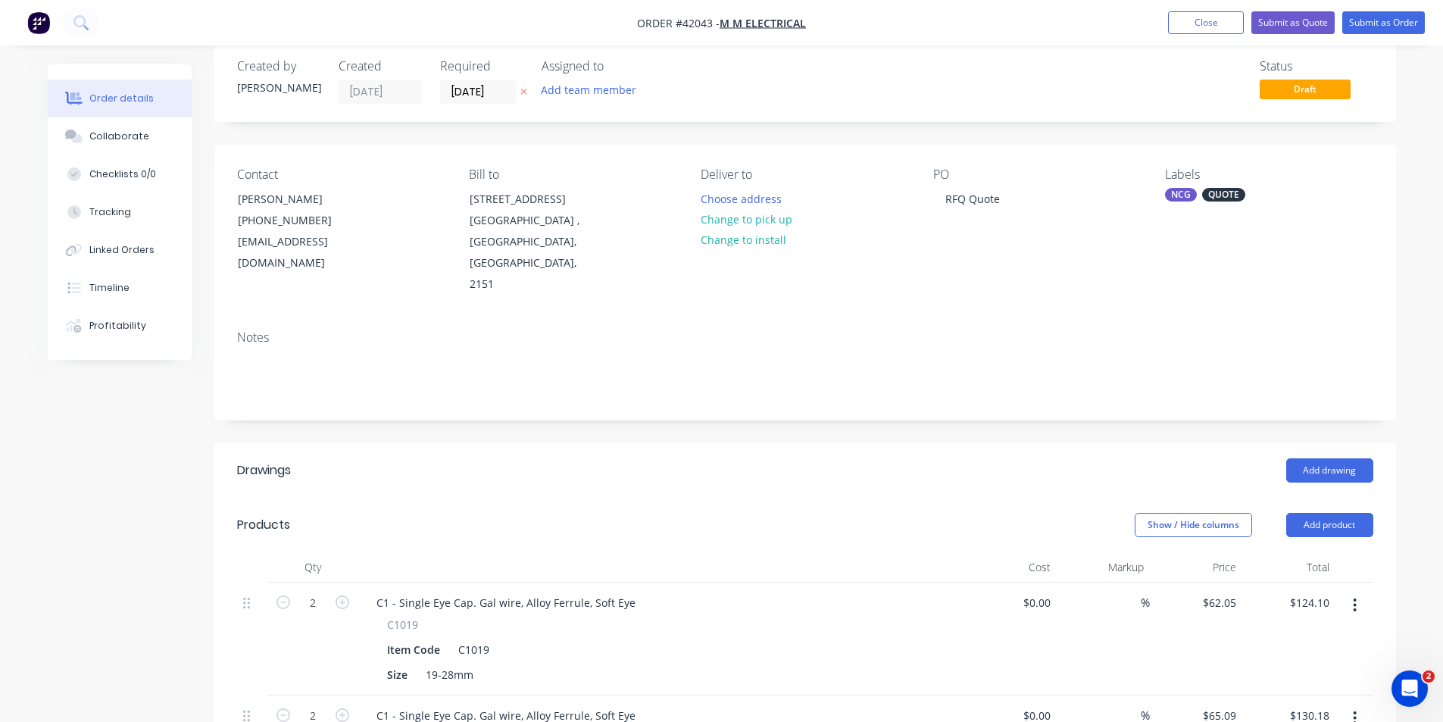
scroll to position [0, 0]
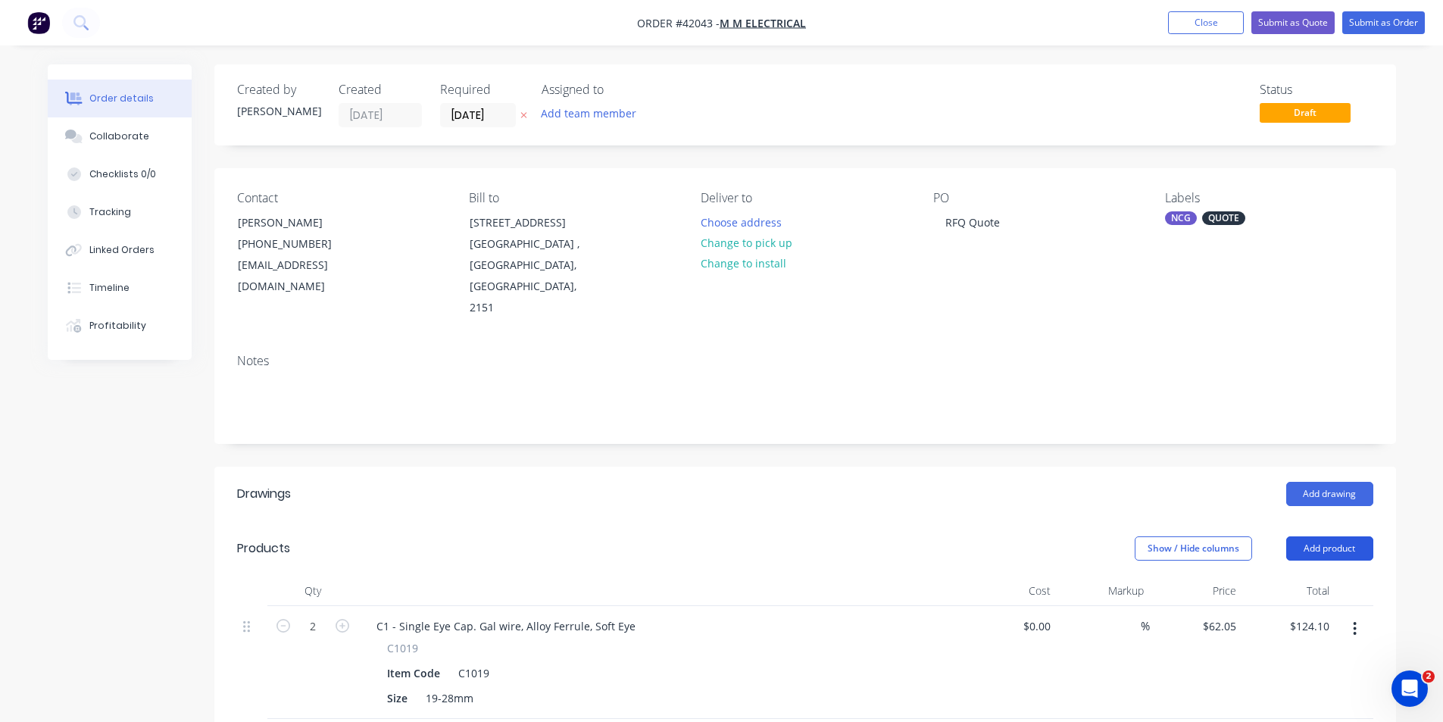
click at [1326, 536] on button "Add product" at bounding box center [1329, 548] width 87 height 24
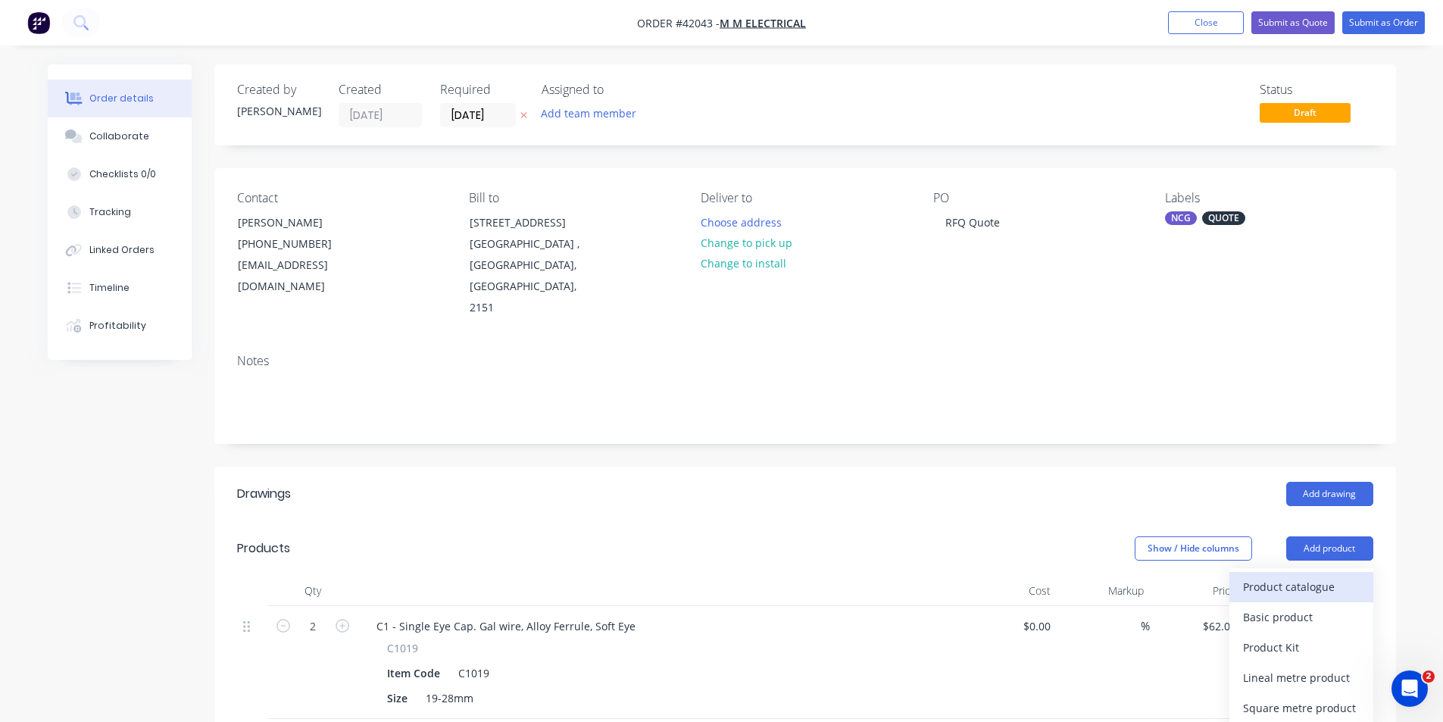
click at [1331, 576] on div "Product catalogue" at bounding box center [1301, 587] width 117 height 22
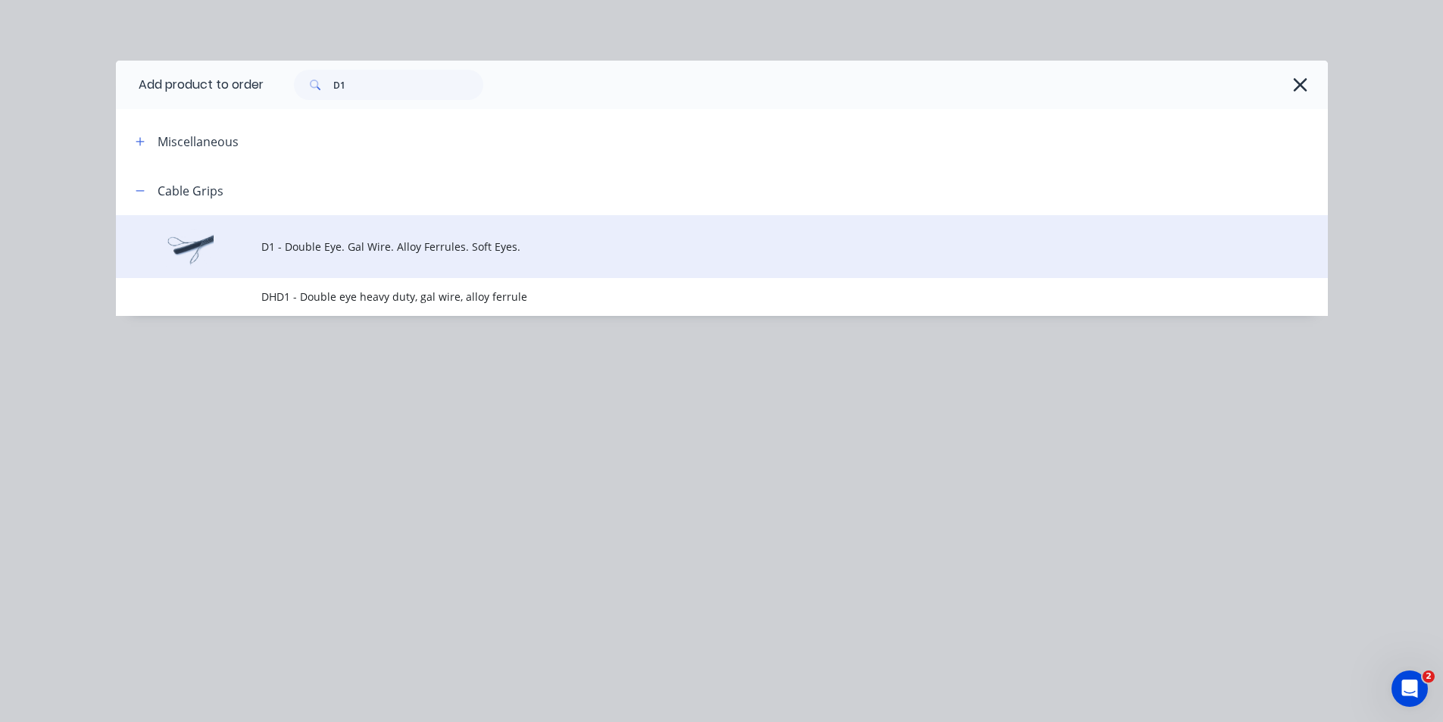
click at [363, 244] on span "D1 - Double Eye. Gal Wire. Alloy Ferrules. Soft Eyes." at bounding box center [687, 247] width 853 height 16
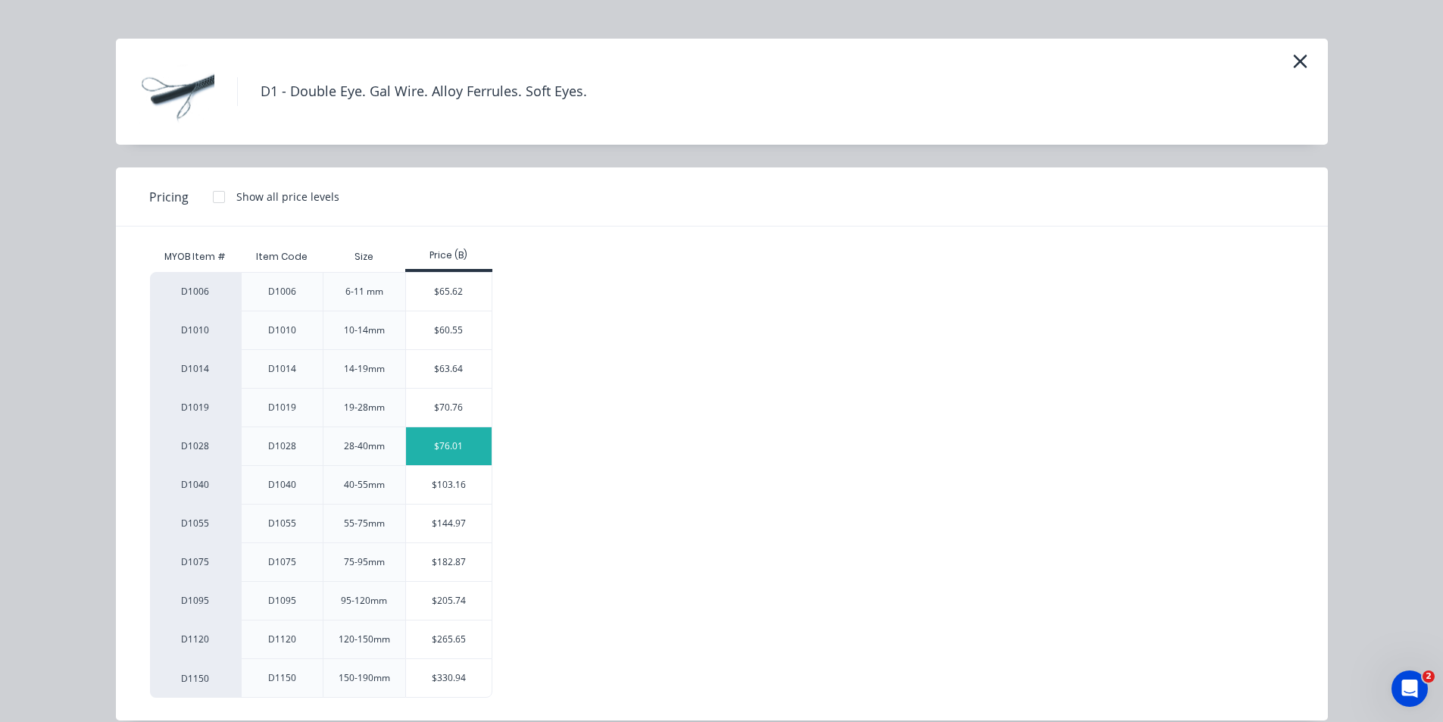
scroll to position [42, 0]
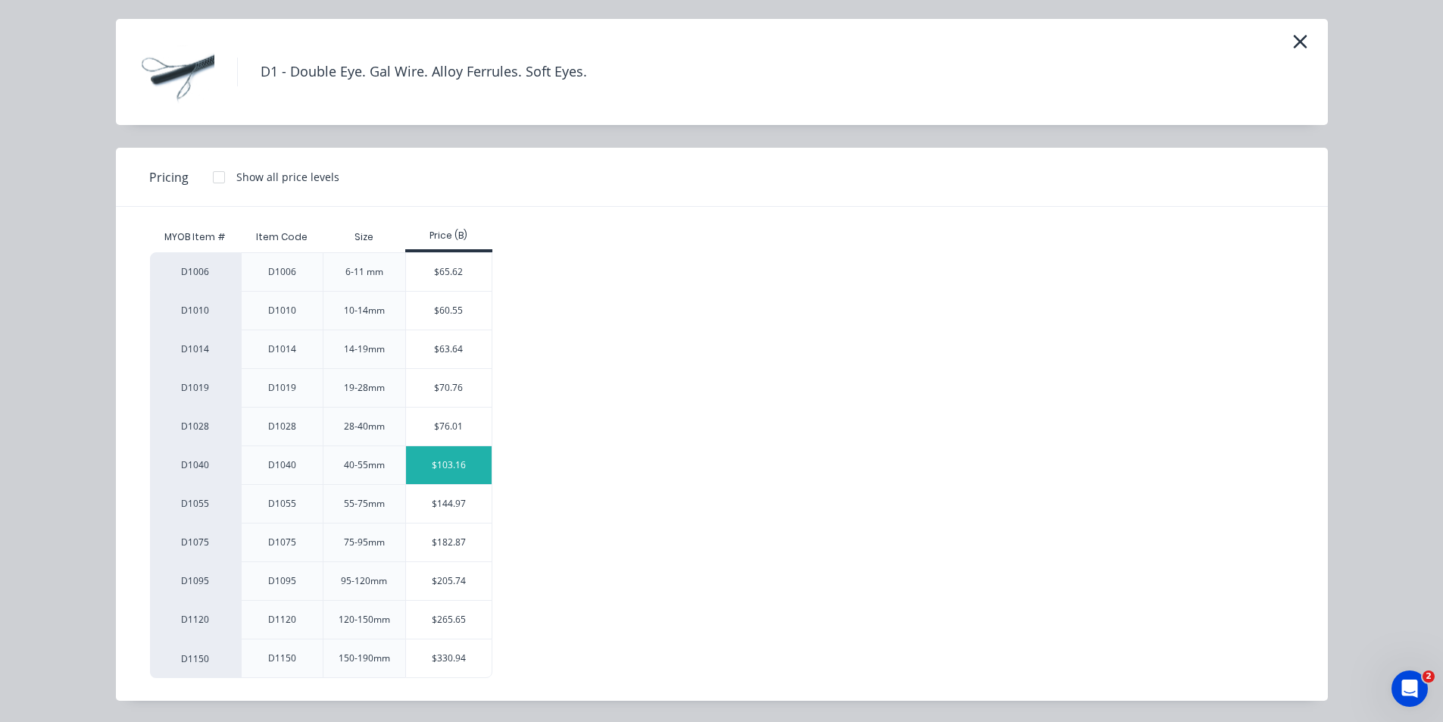
click at [439, 461] on div "$103.16" at bounding box center [449, 465] width 86 height 38
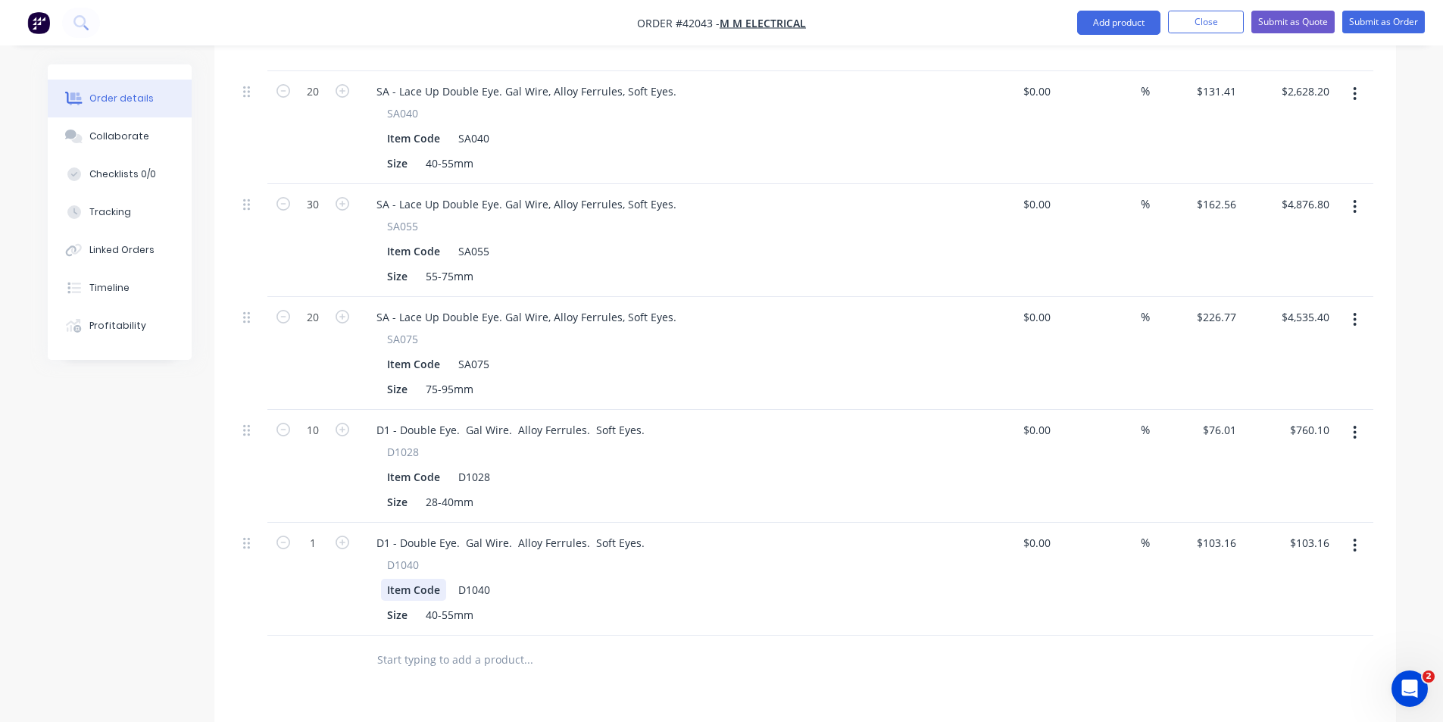
scroll to position [1364, 0]
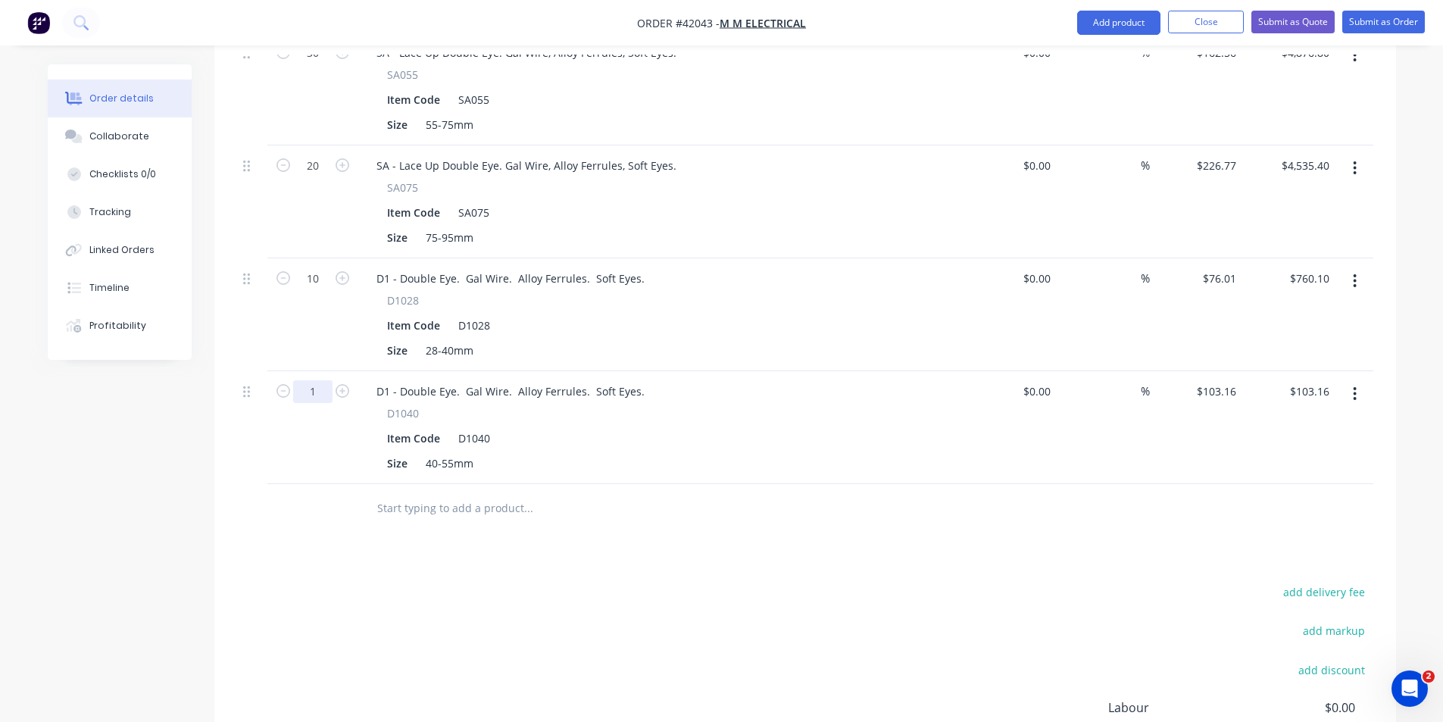
click at [309, 380] on input "1" at bounding box center [312, 391] width 39 height 23
type input "10"
type input "$1,031.60"
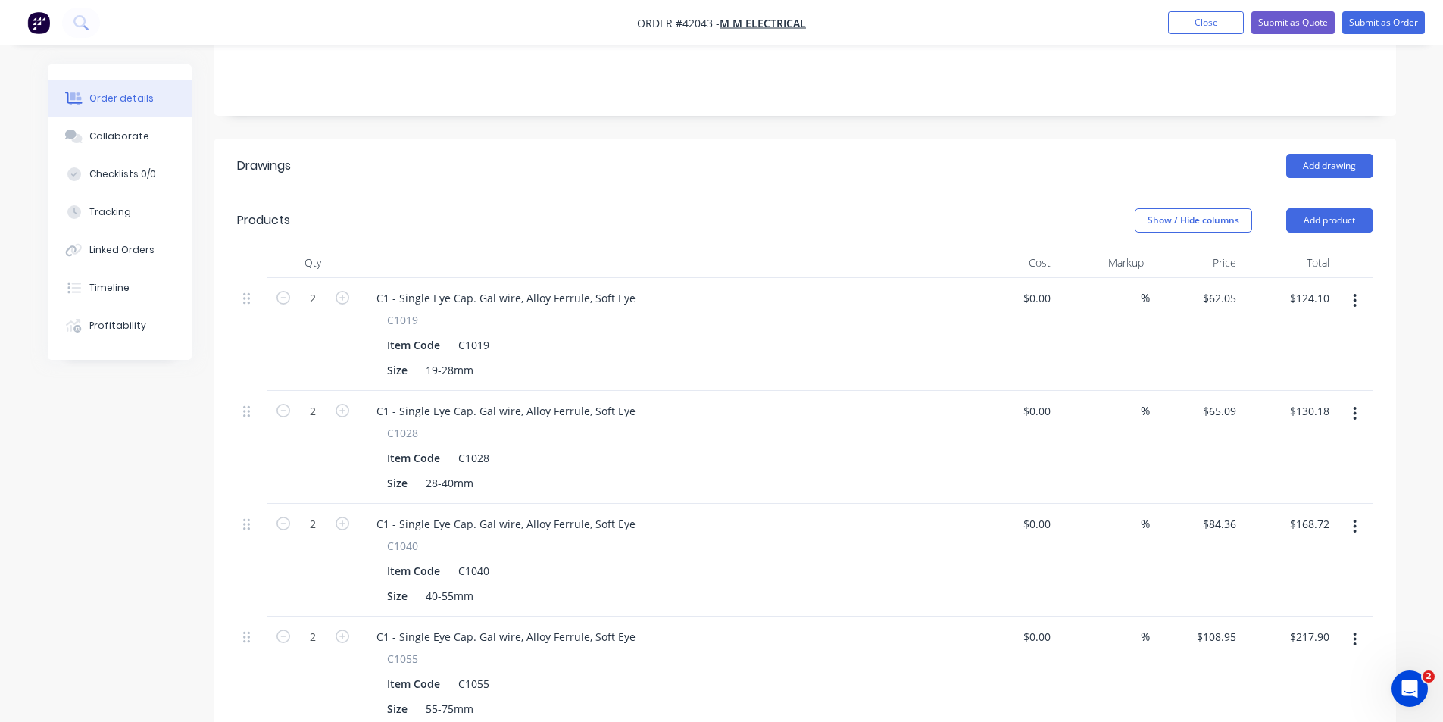
scroll to position [303, 0]
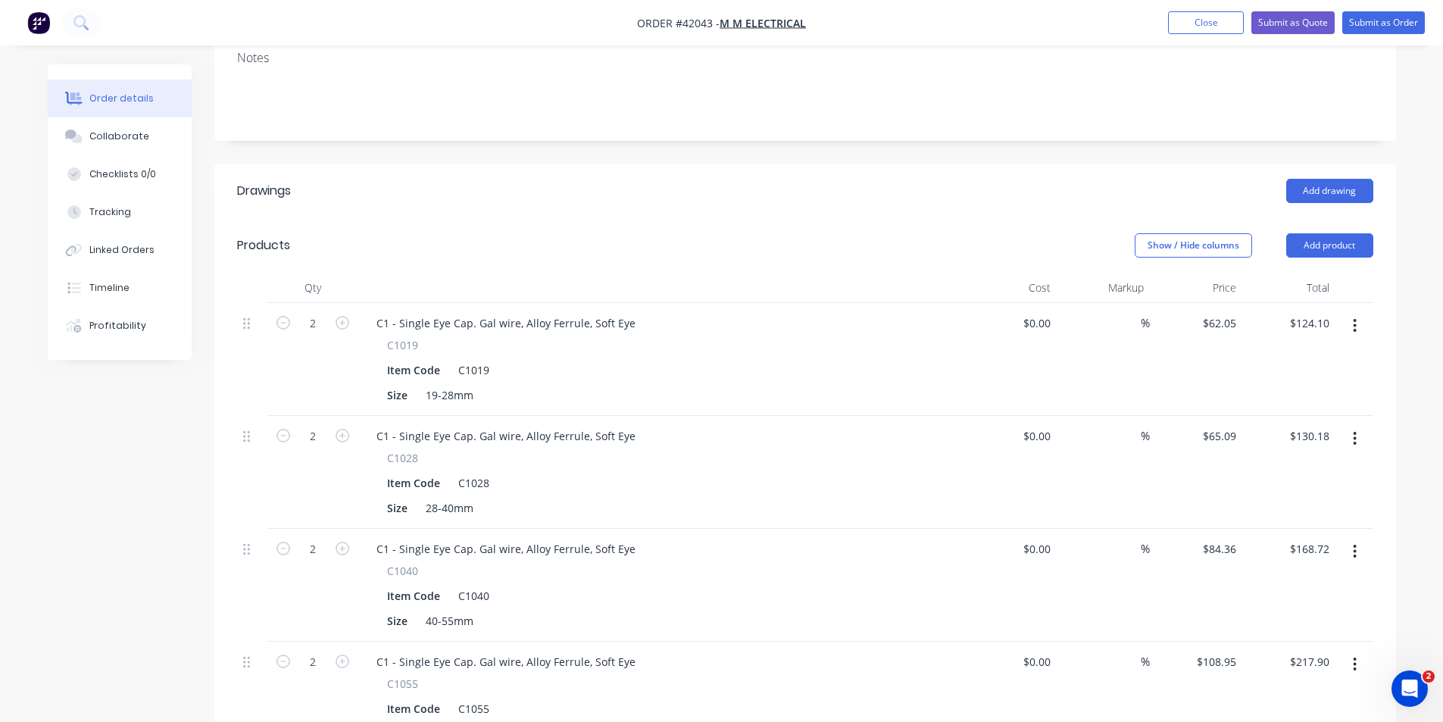
click at [1329, 218] on header "Products Show / Hide columns Add product" at bounding box center [805, 245] width 1182 height 55
click at [1321, 233] on button "Add product" at bounding box center [1329, 245] width 87 height 24
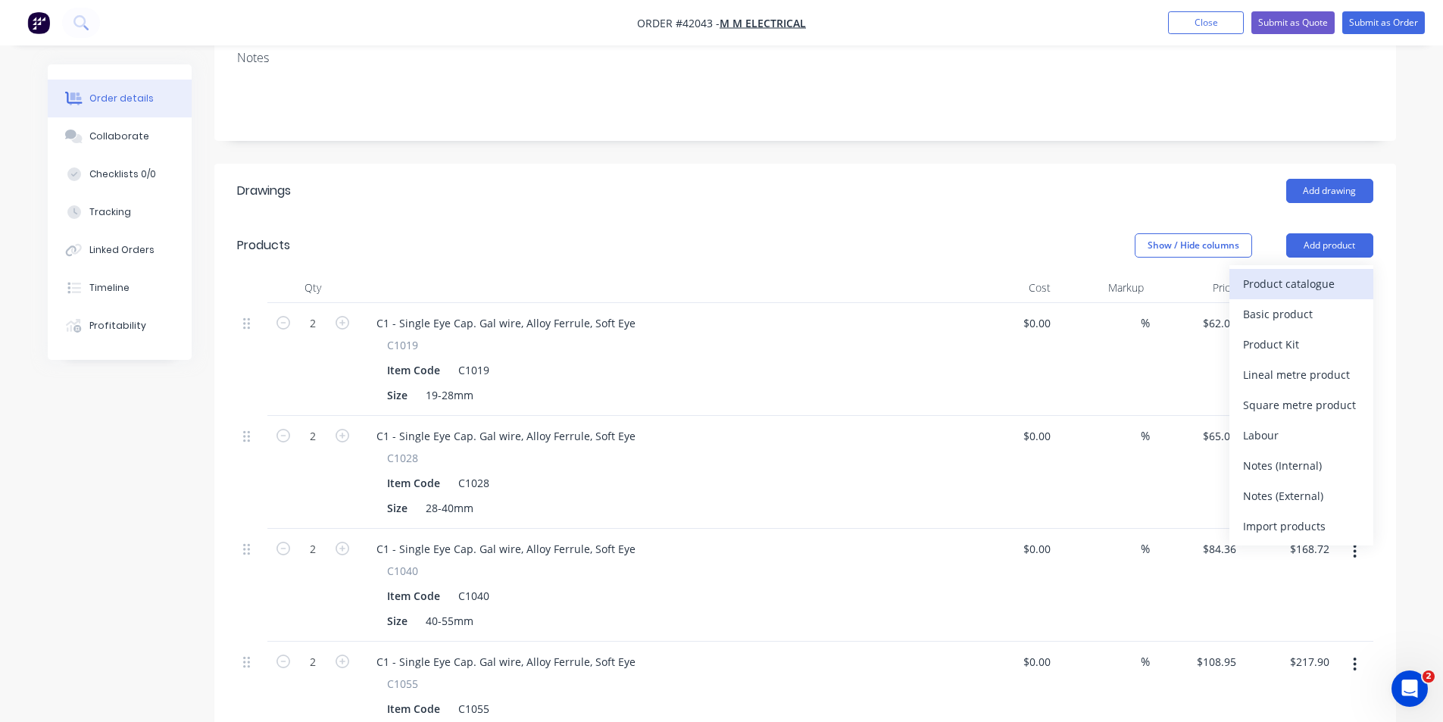
click at [1301, 273] on div "Product catalogue" at bounding box center [1301, 284] width 117 height 22
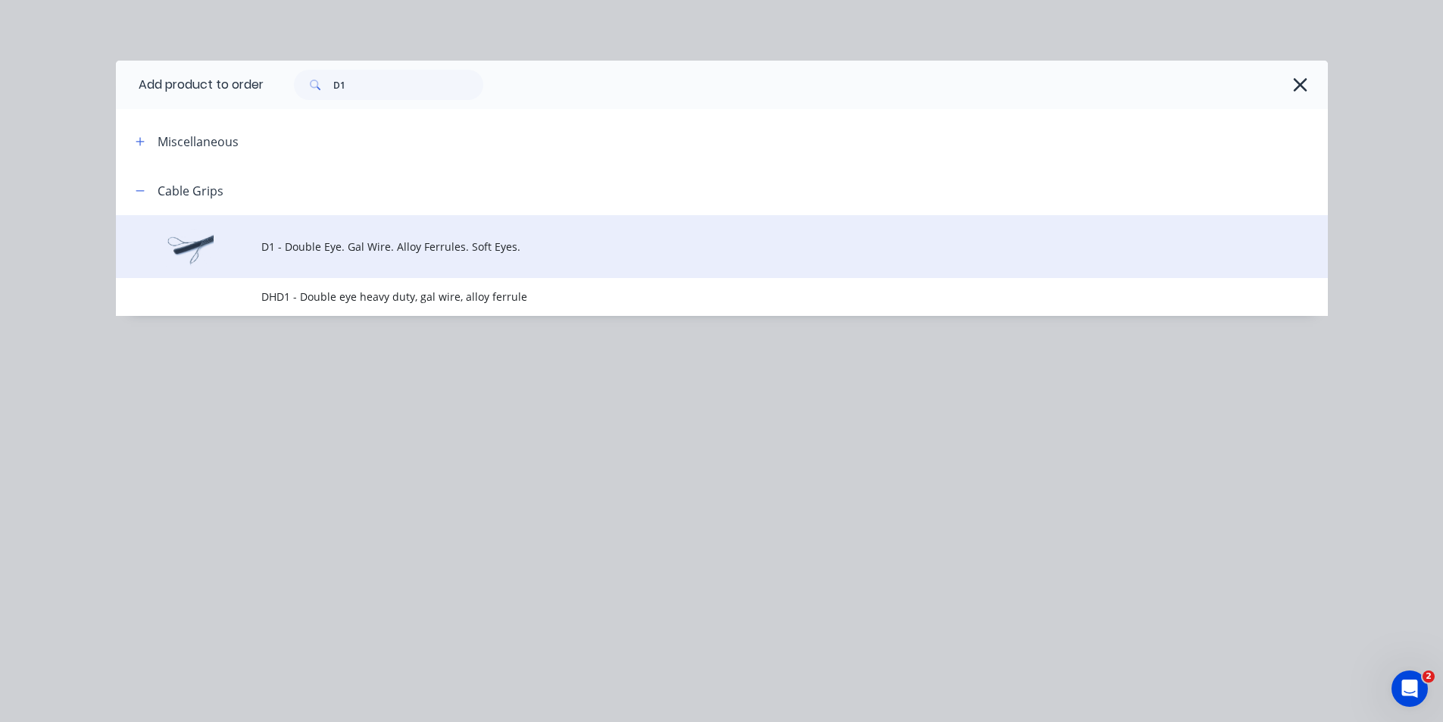
click at [389, 246] on span "D1 - Double Eye. Gal Wire. Alloy Ferrules. Soft Eyes." at bounding box center [687, 247] width 853 height 16
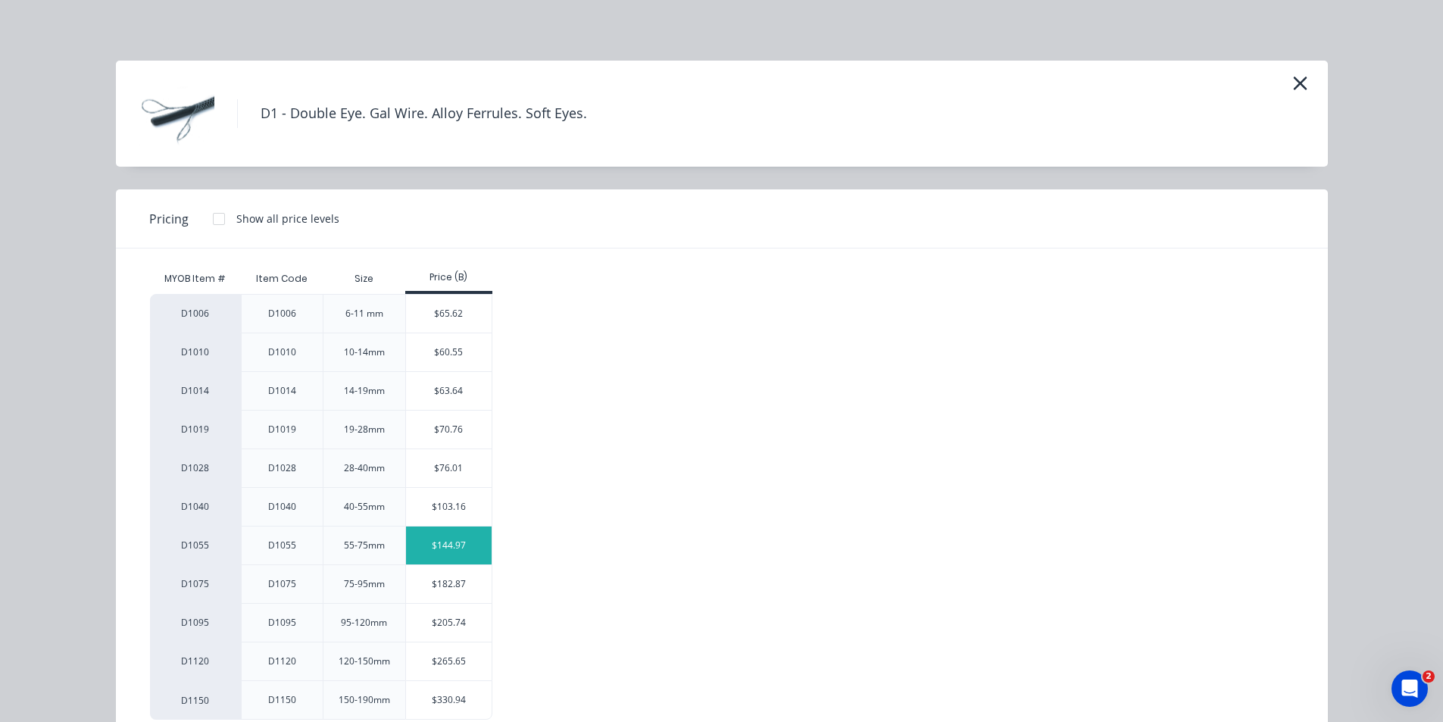
click at [433, 548] on div "$144.97" at bounding box center [449, 545] width 86 height 38
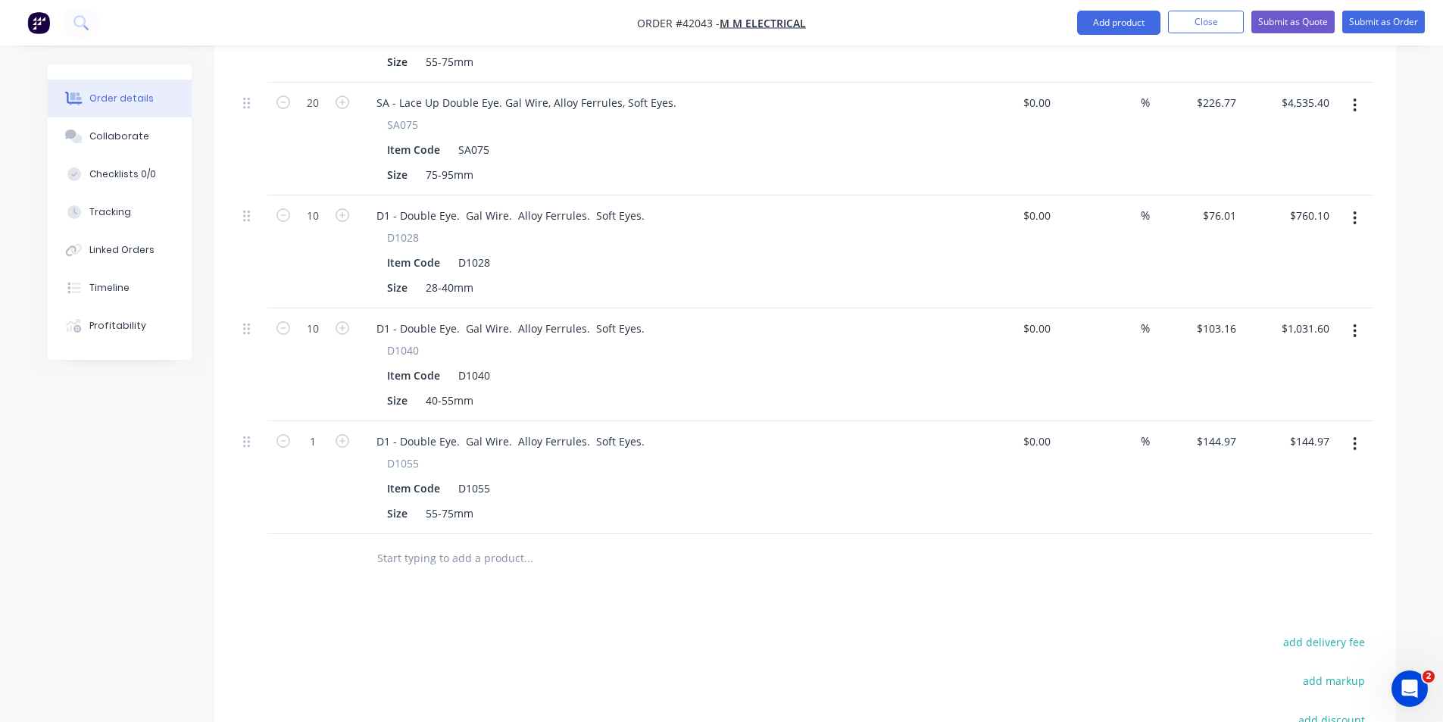
scroll to position [1426, 0]
click at [314, 431] on input "1" at bounding box center [312, 442] width 39 height 23
type input "20"
type input "$2,899.40"
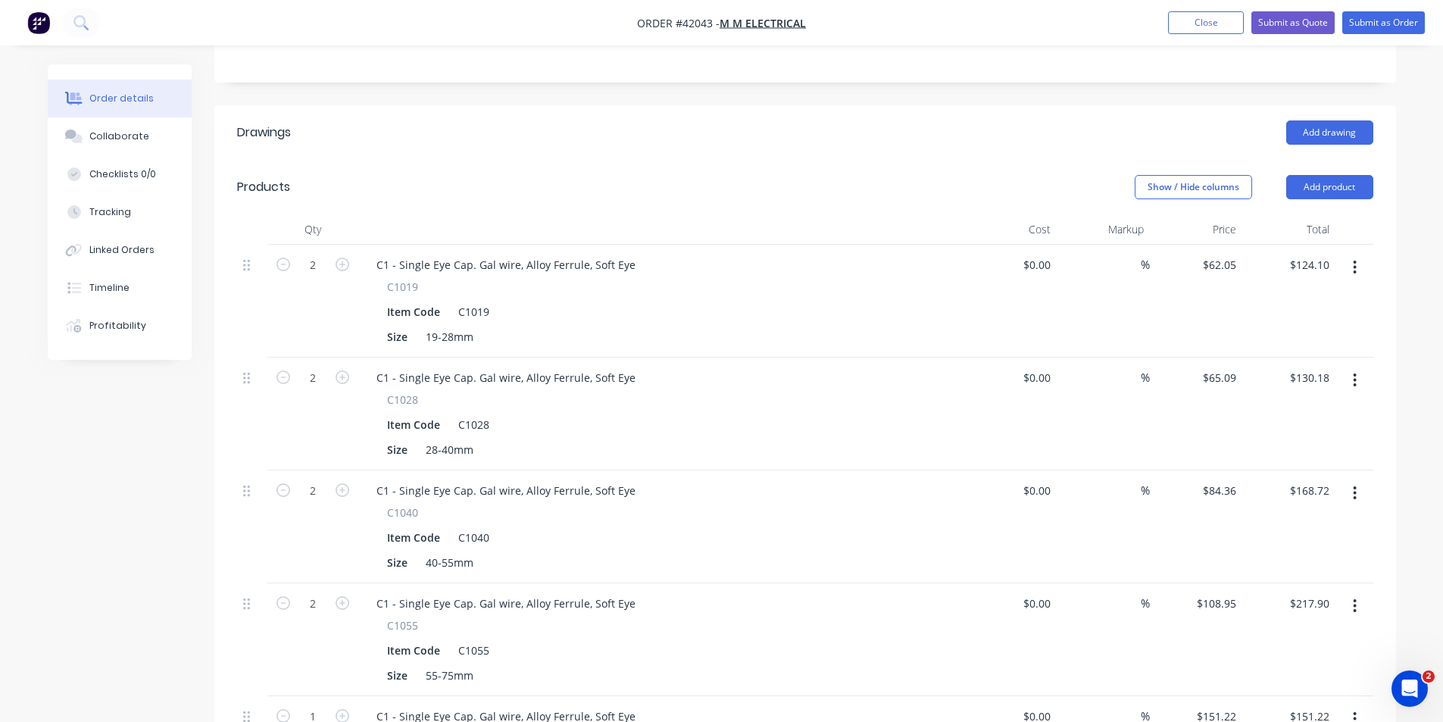
scroll to position [289, 0]
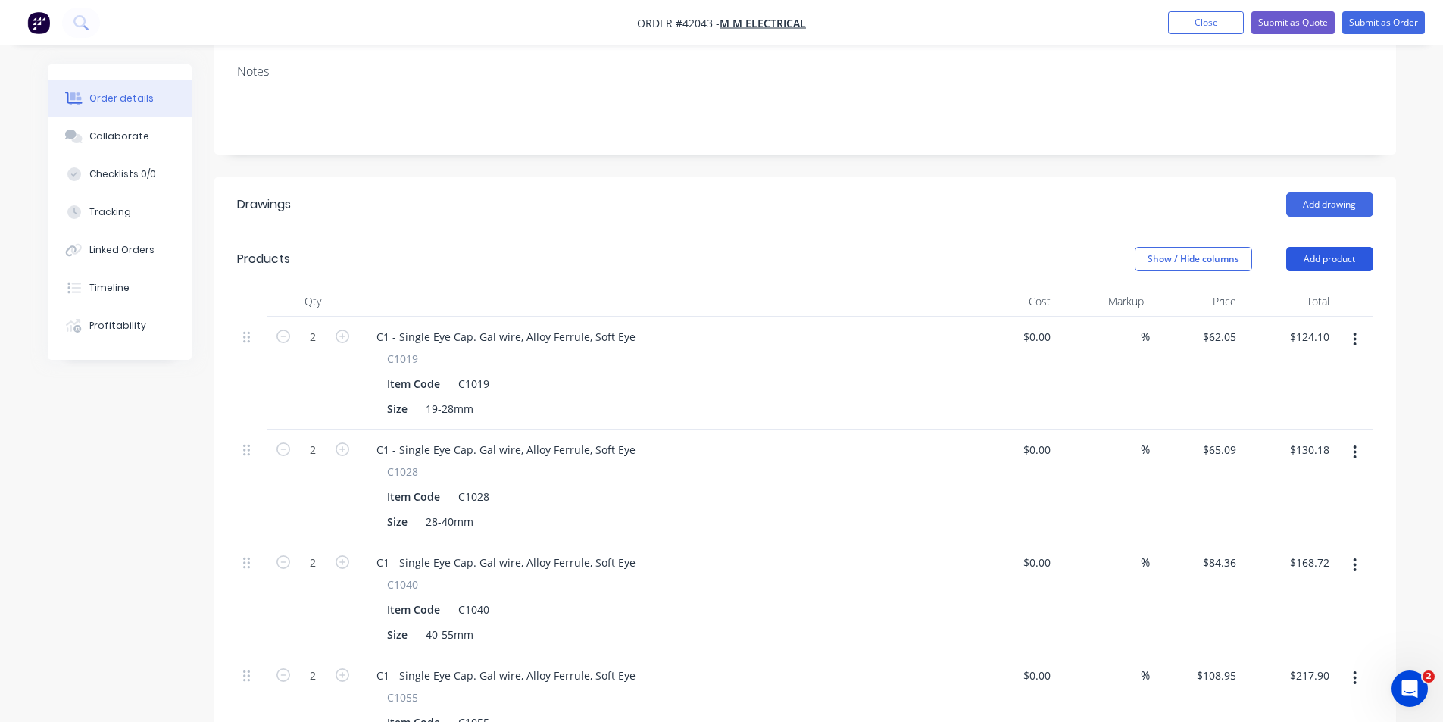
click at [1350, 247] on button "Add product" at bounding box center [1329, 259] width 87 height 24
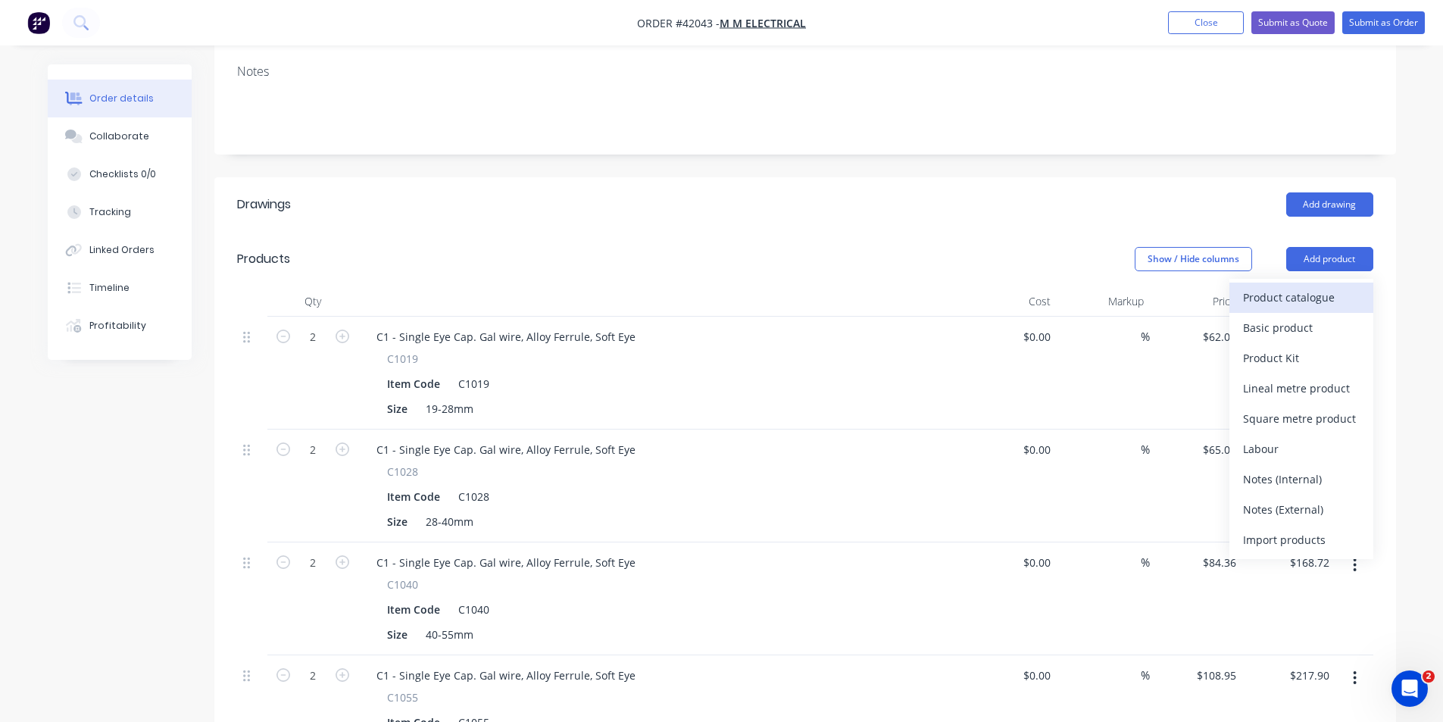
click at [1332, 286] on div "Product catalogue" at bounding box center [1301, 297] width 117 height 22
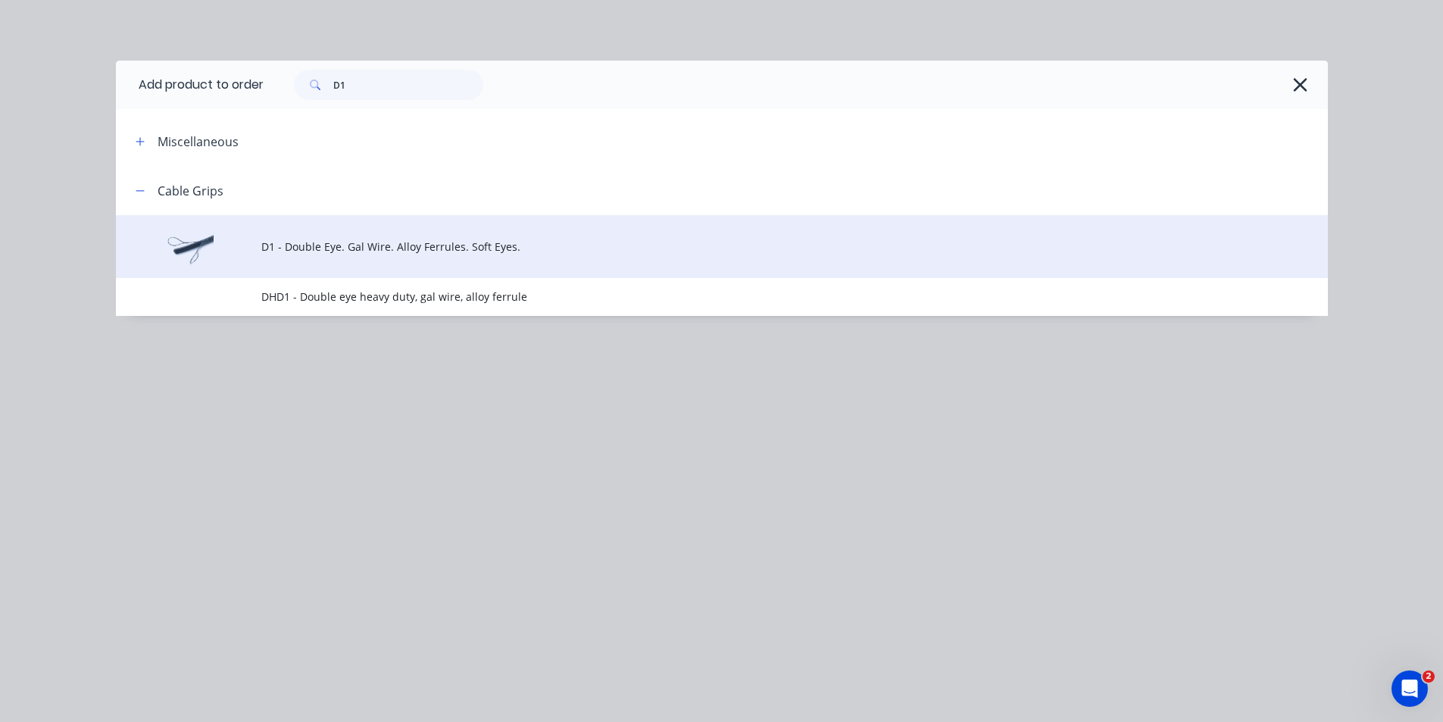
click at [445, 269] on td "D1 - Double Eye. Gal Wire. Alloy Ferrules. Soft Eyes." at bounding box center [794, 246] width 1067 height 63
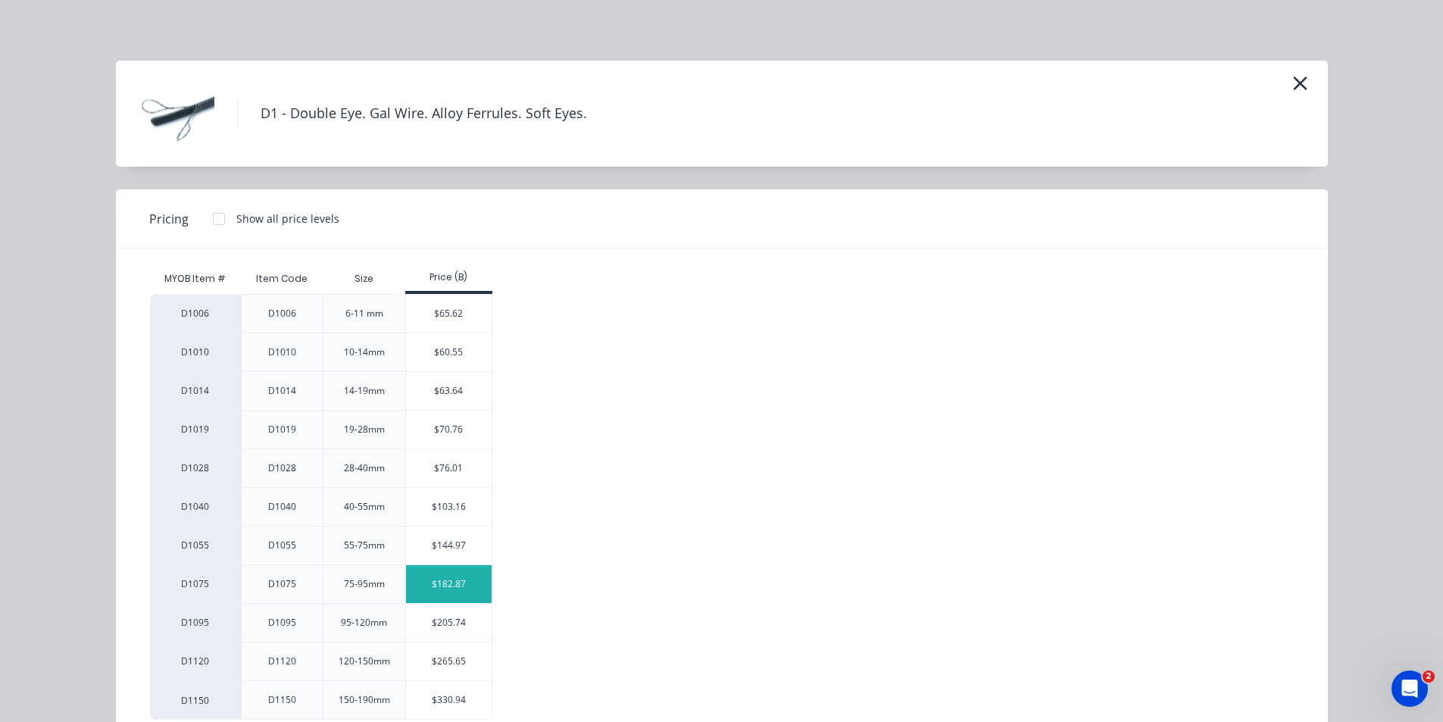
click at [454, 585] on div "$182.87" at bounding box center [449, 584] width 86 height 38
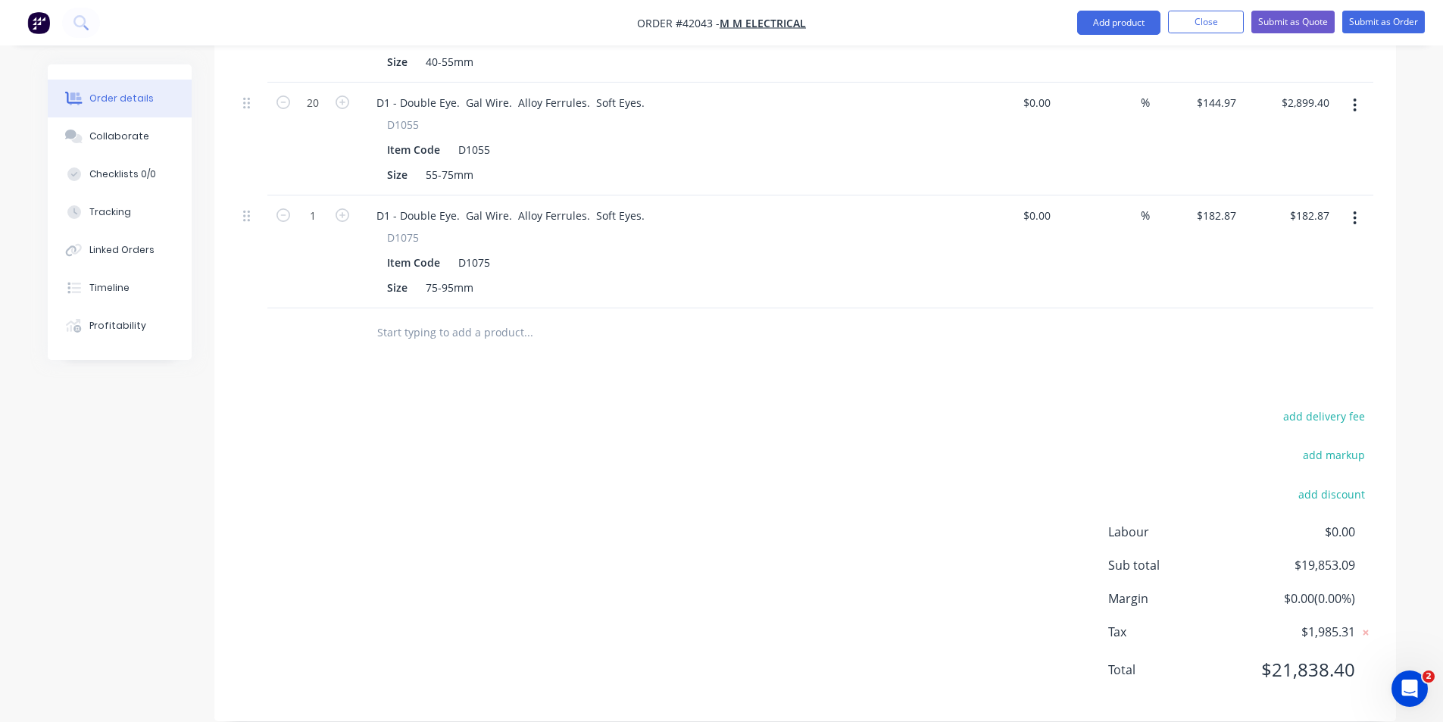
scroll to position [1766, 0]
click at [316, 204] on input "1" at bounding box center [312, 215] width 39 height 23
type input "5"
type input "$914.35"
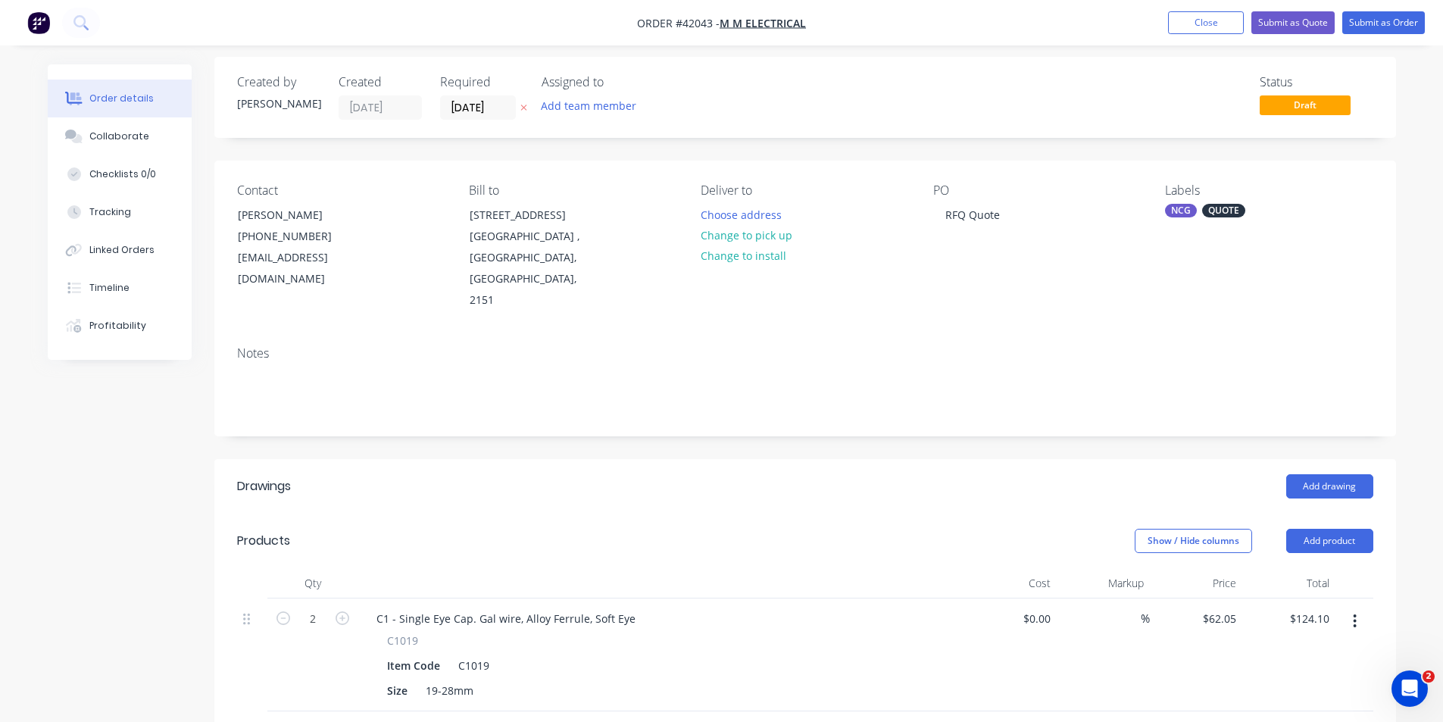
scroll to position [0, 0]
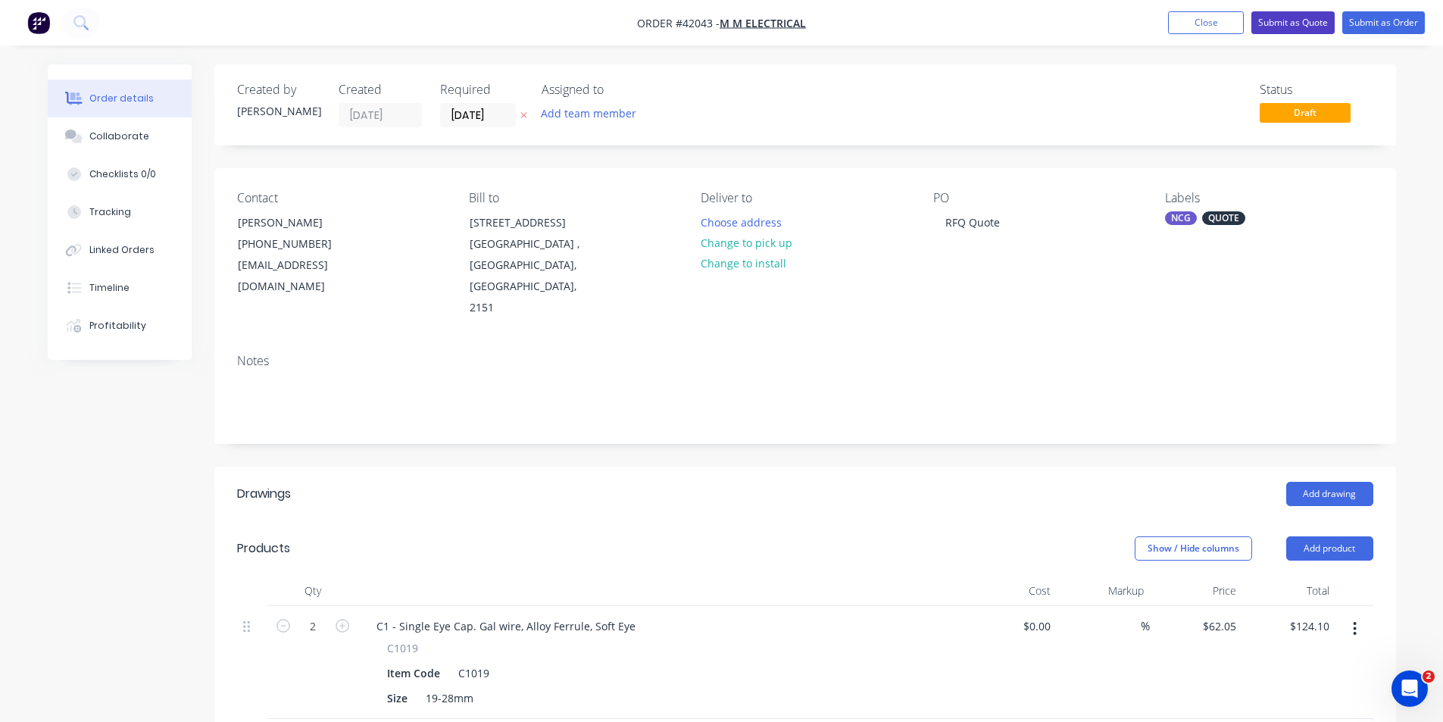
click at [1284, 23] on button "Submit as Quote" at bounding box center [1292, 22] width 83 height 23
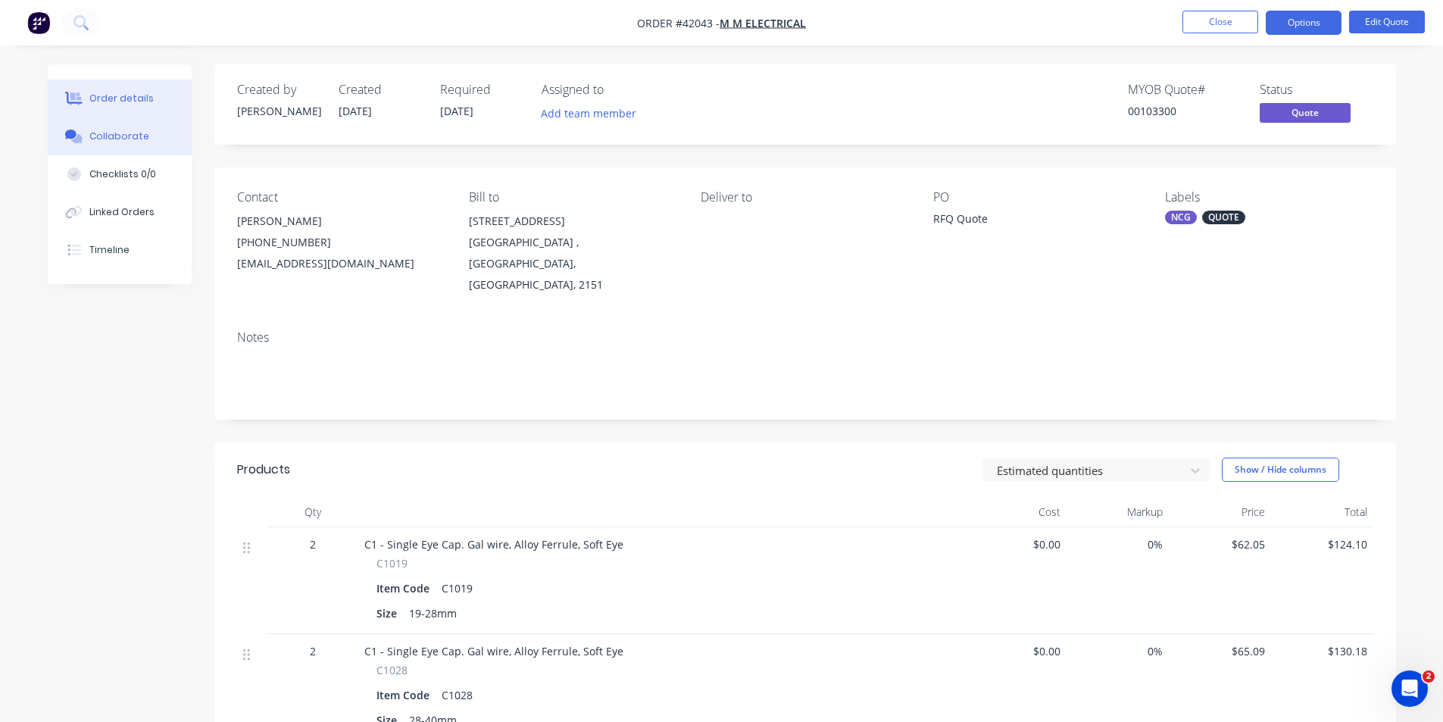
click at [142, 136] on div "Collaborate" at bounding box center [119, 137] width 60 height 14
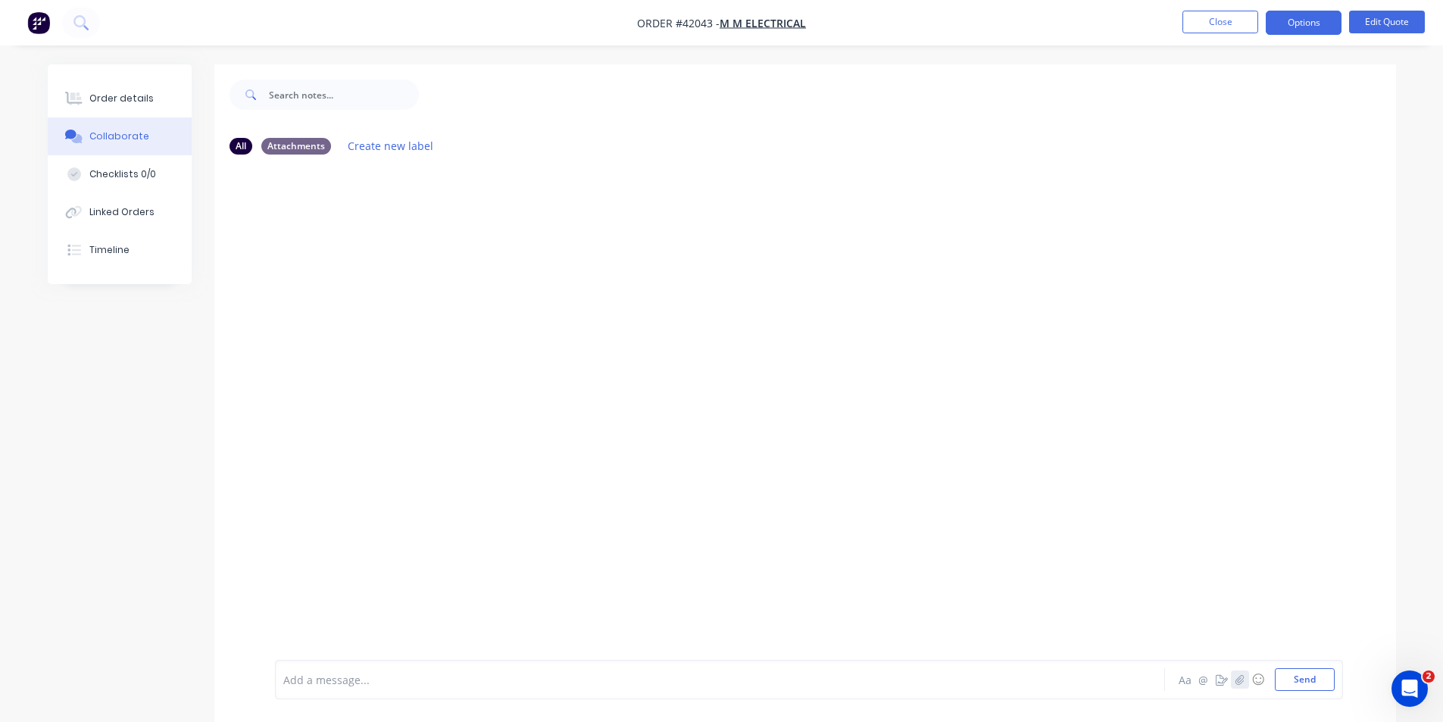
click at [1248, 674] on button "button" at bounding box center [1240, 679] width 18 height 18
click at [1292, 680] on button "Send" at bounding box center [1305, 679] width 60 height 23
click at [136, 102] on div "Order details" at bounding box center [121, 99] width 64 height 14
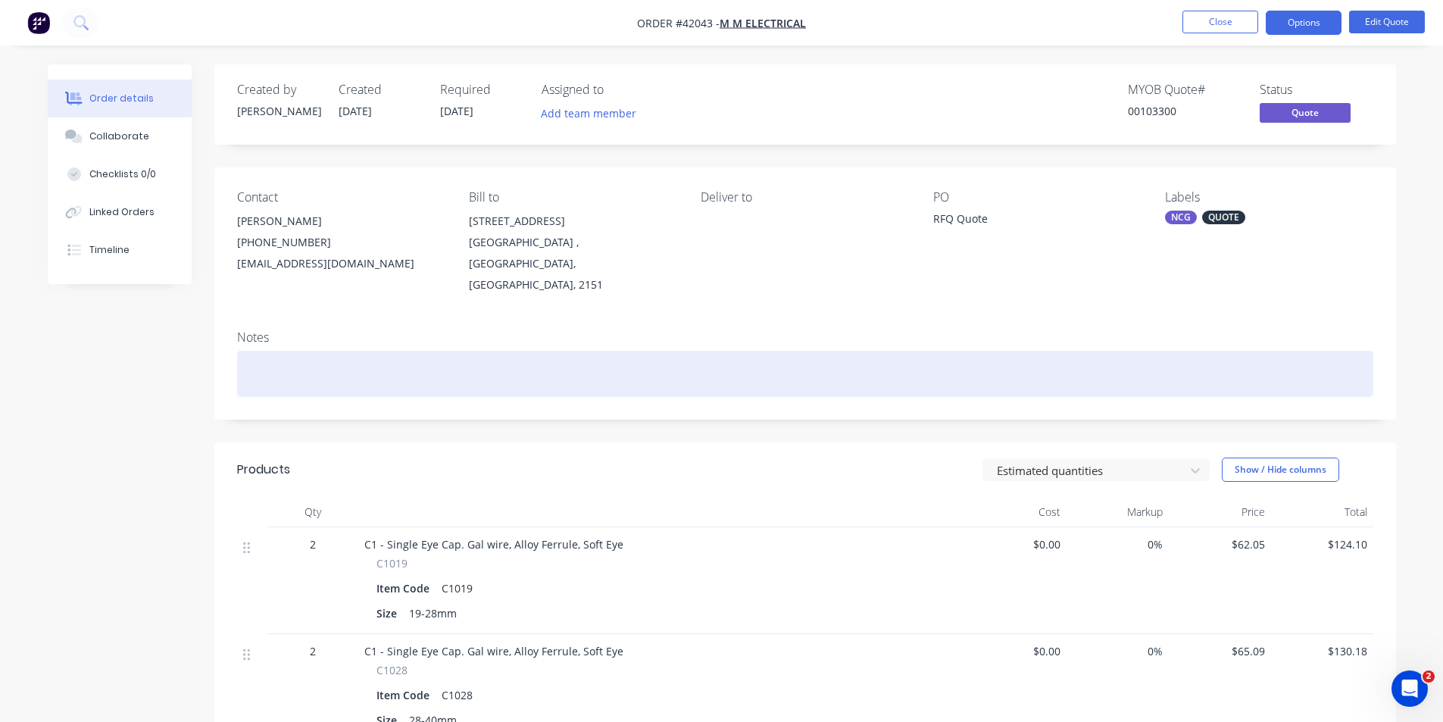
click at [378, 360] on div at bounding box center [805, 374] width 1136 height 46
click at [465, 353] on div "**** LEAD TIME IS 10 BUSINESS DAYS FROMREC OF ORDER ***" at bounding box center [805, 374] width 1136 height 46
click at [608, 364] on div "**** LEAD TIME IS 10 BUSINESS DAYS FROM REC OF ORDER ***" at bounding box center [805, 374] width 1136 height 46
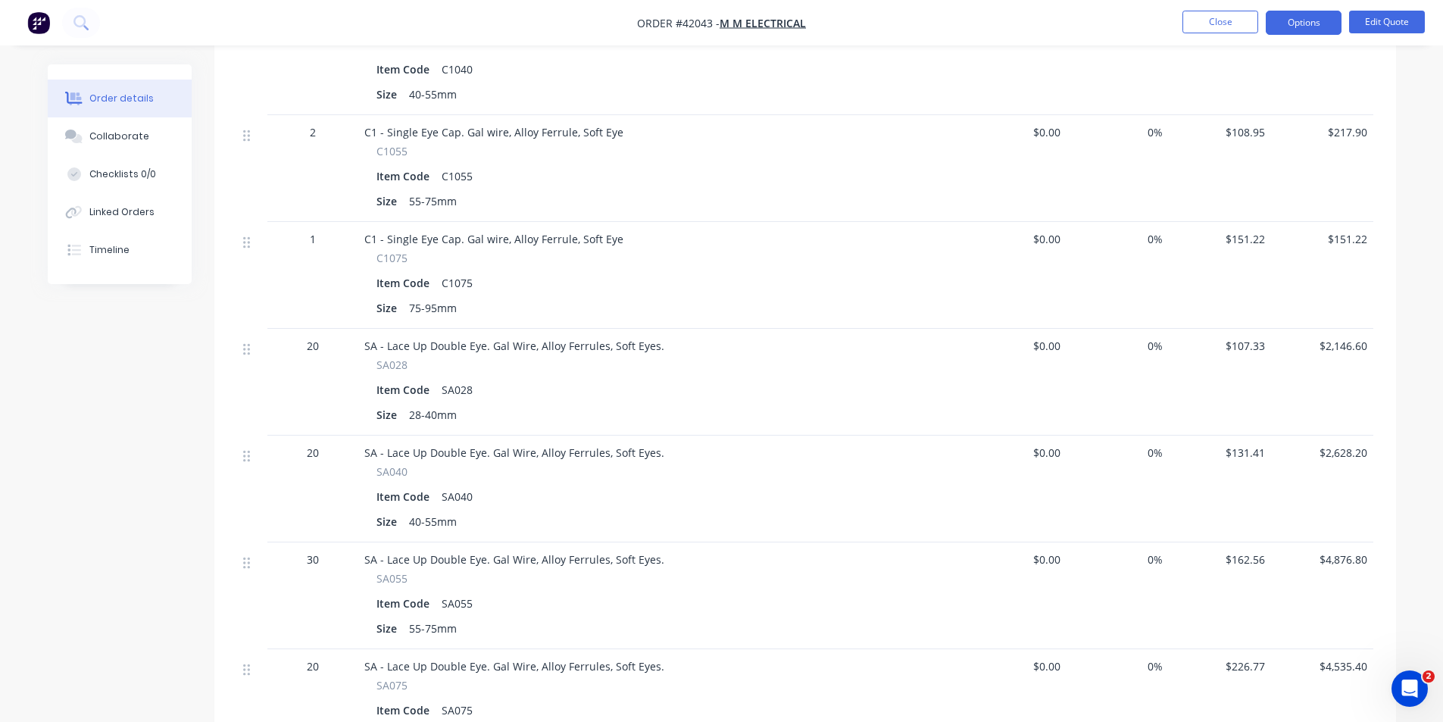
scroll to position [685, 0]
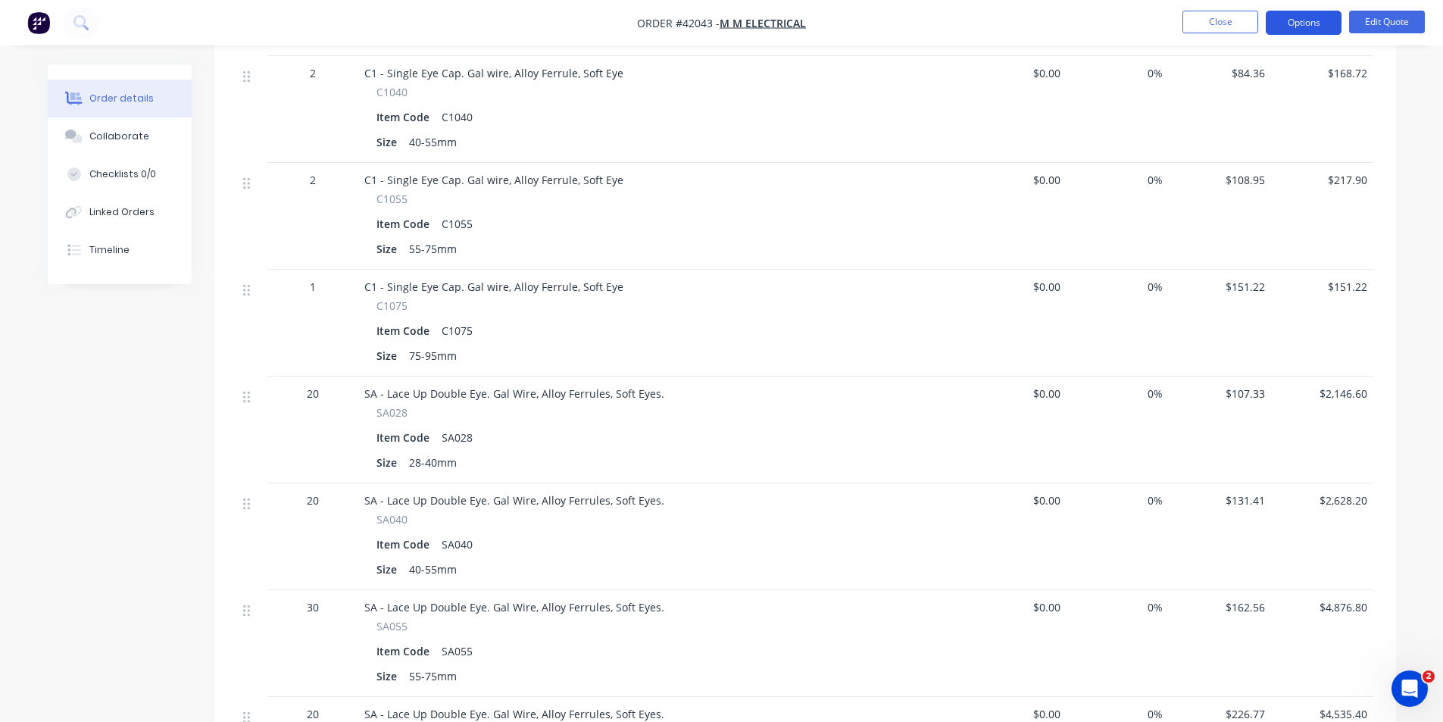
click at [1304, 30] on button "Options" at bounding box center [1304, 23] width 76 height 24
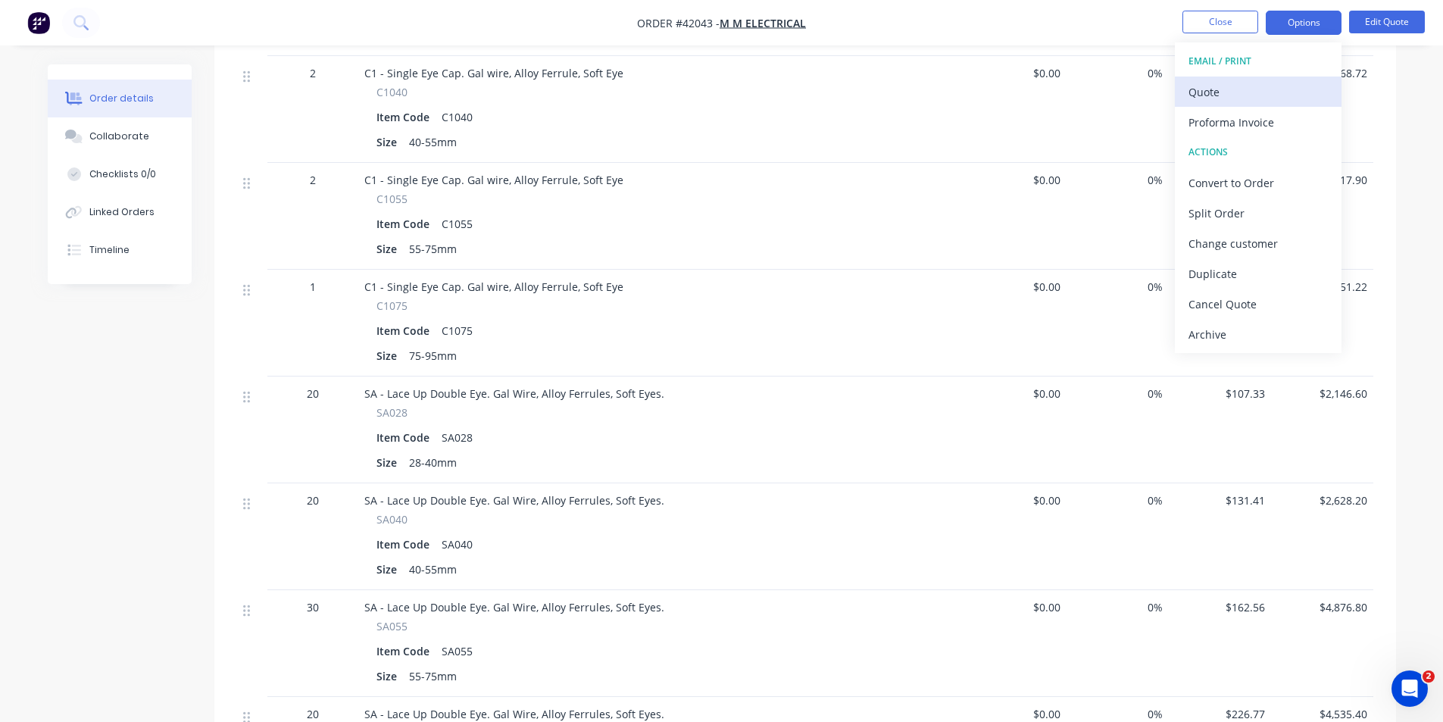
click at [1252, 91] on div "Quote" at bounding box center [1258, 92] width 139 height 22
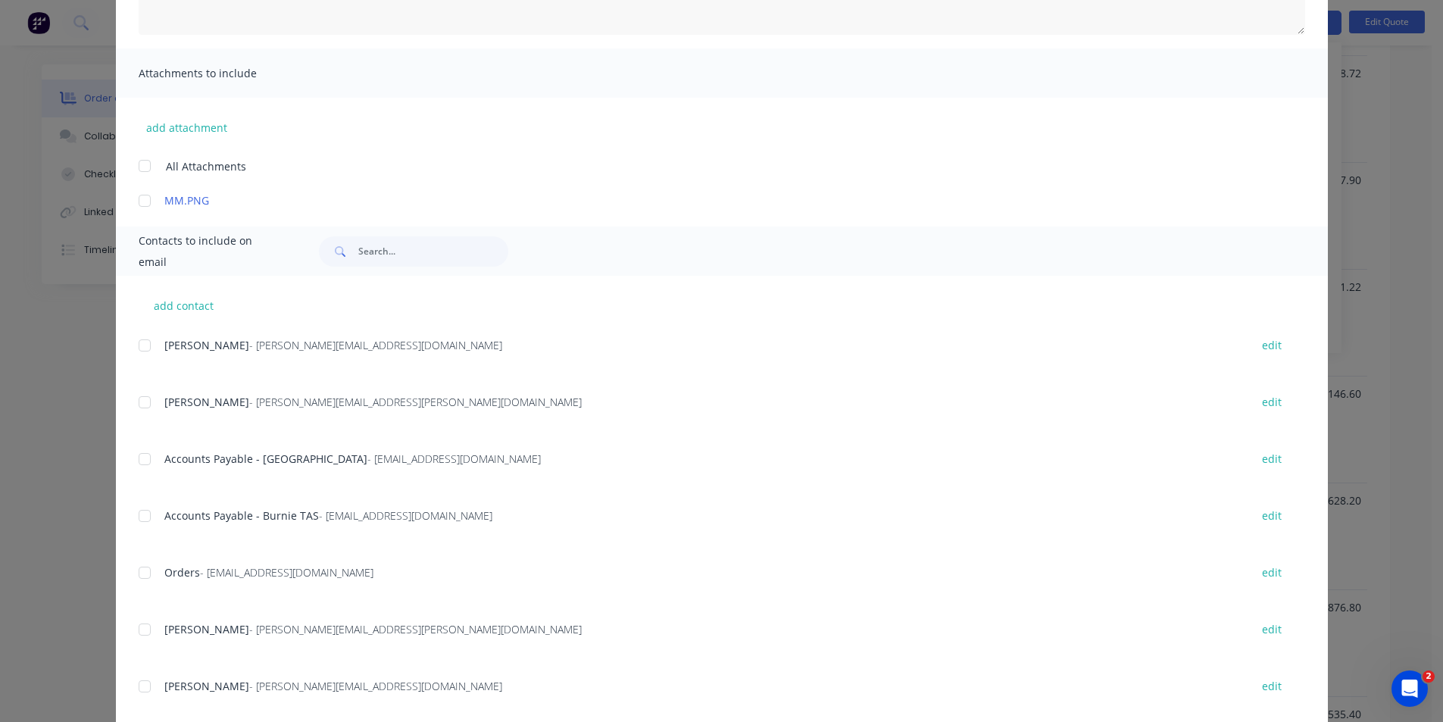
scroll to position [321, 0]
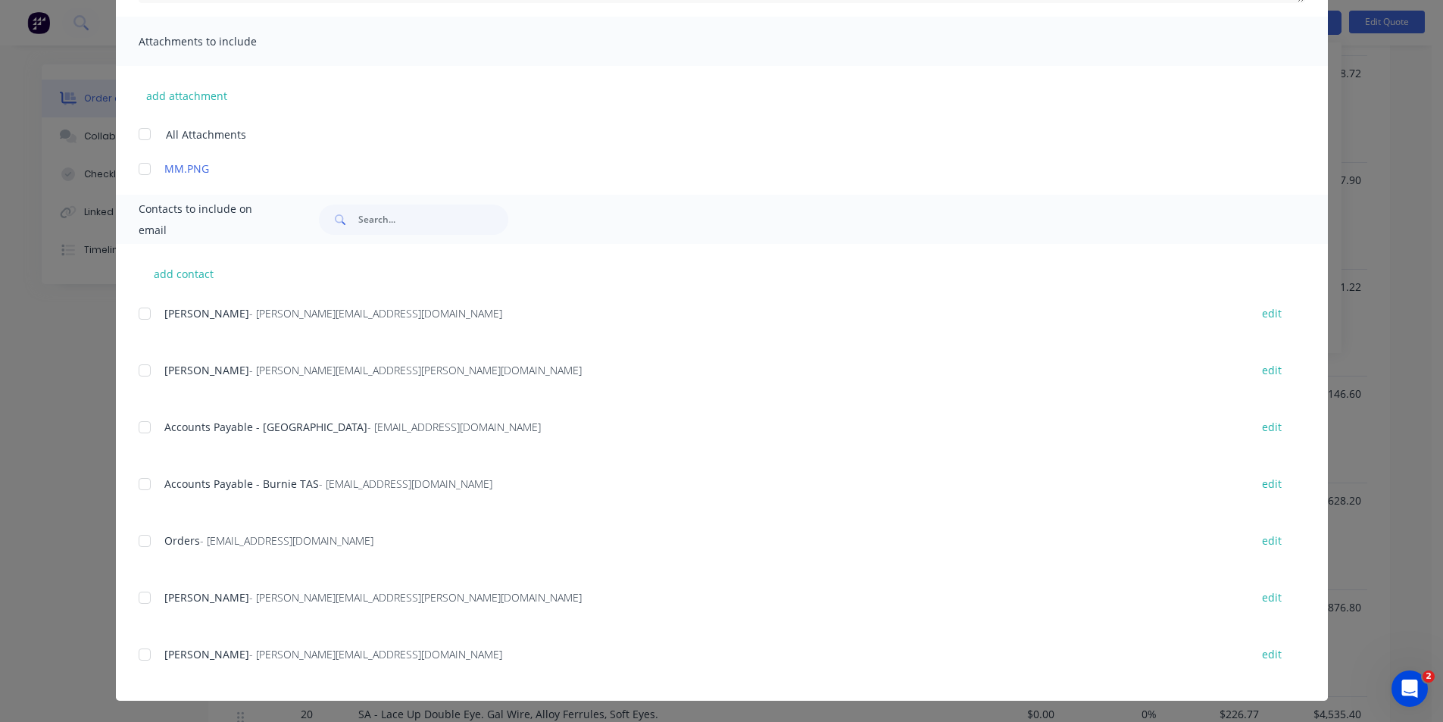
click at [137, 654] on div at bounding box center [145, 654] width 30 height 30
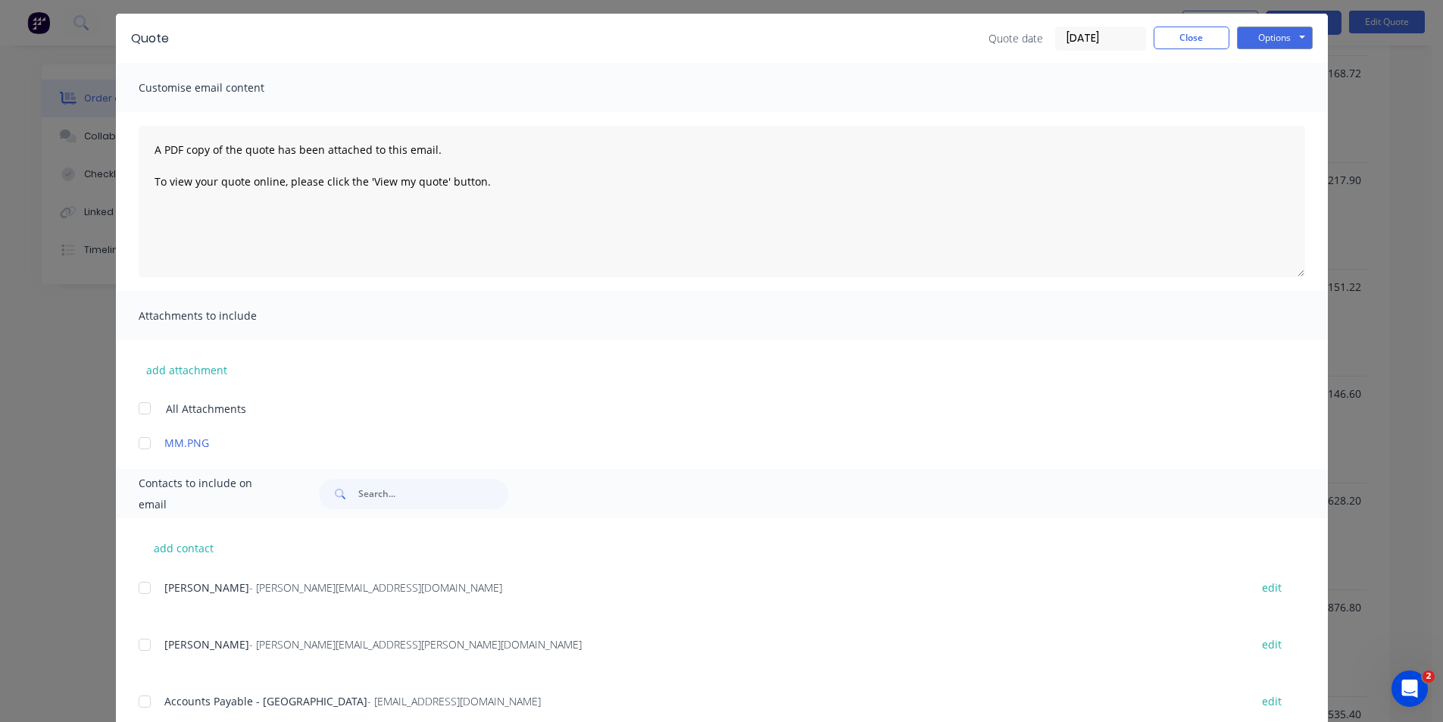
scroll to position [0, 0]
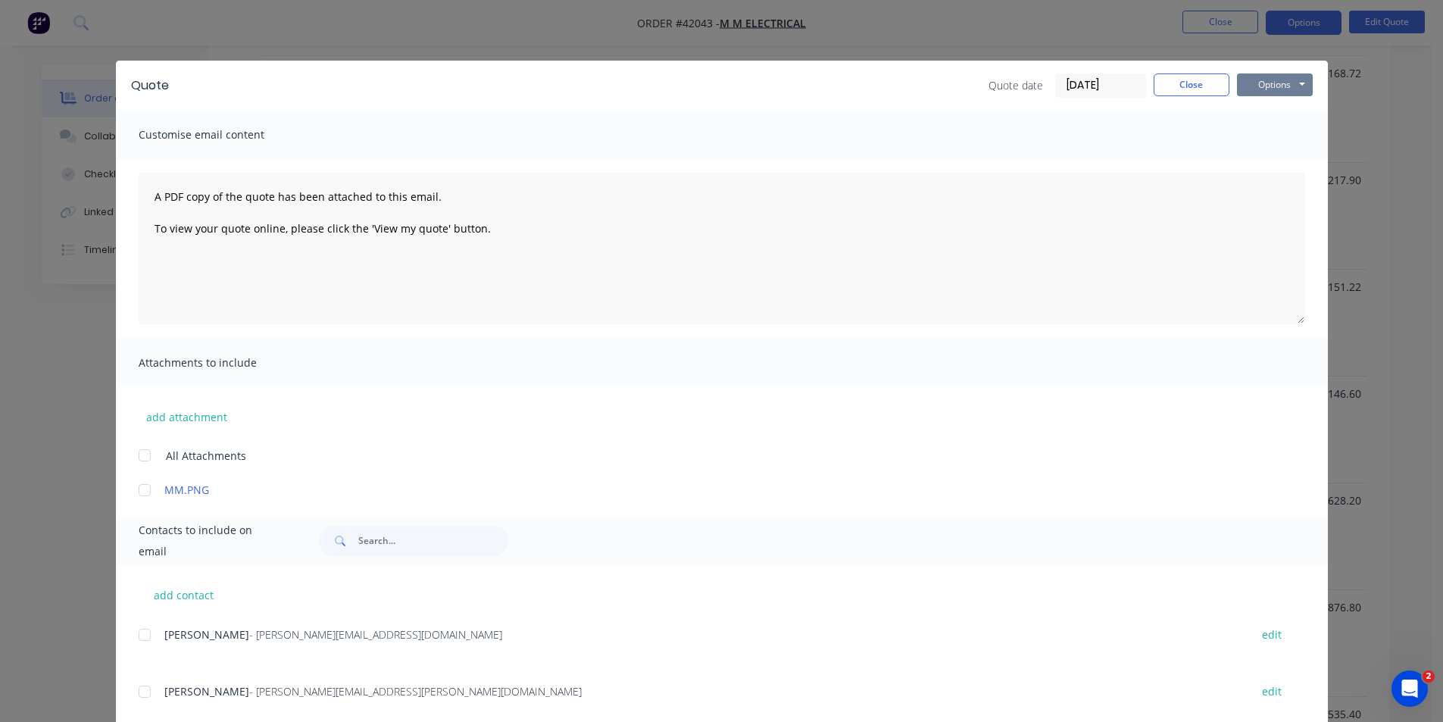
click at [1258, 82] on button "Options" at bounding box center [1275, 84] width 76 height 23
click at [1276, 161] on button "Email" at bounding box center [1285, 161] width 97 height 25
click at [1183, 89] on button "Close" at bounding box center [1192, 84] width 76 height 23
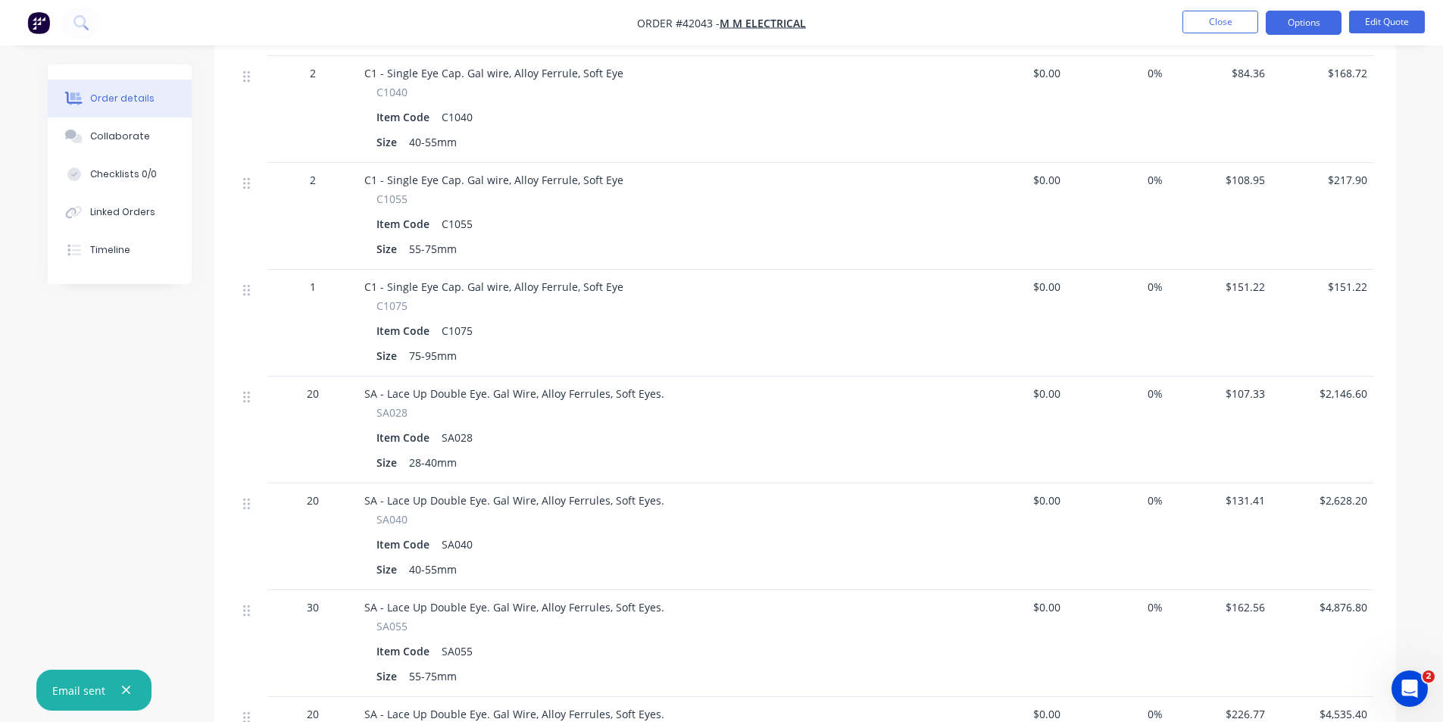
scroll to position [533, 0]
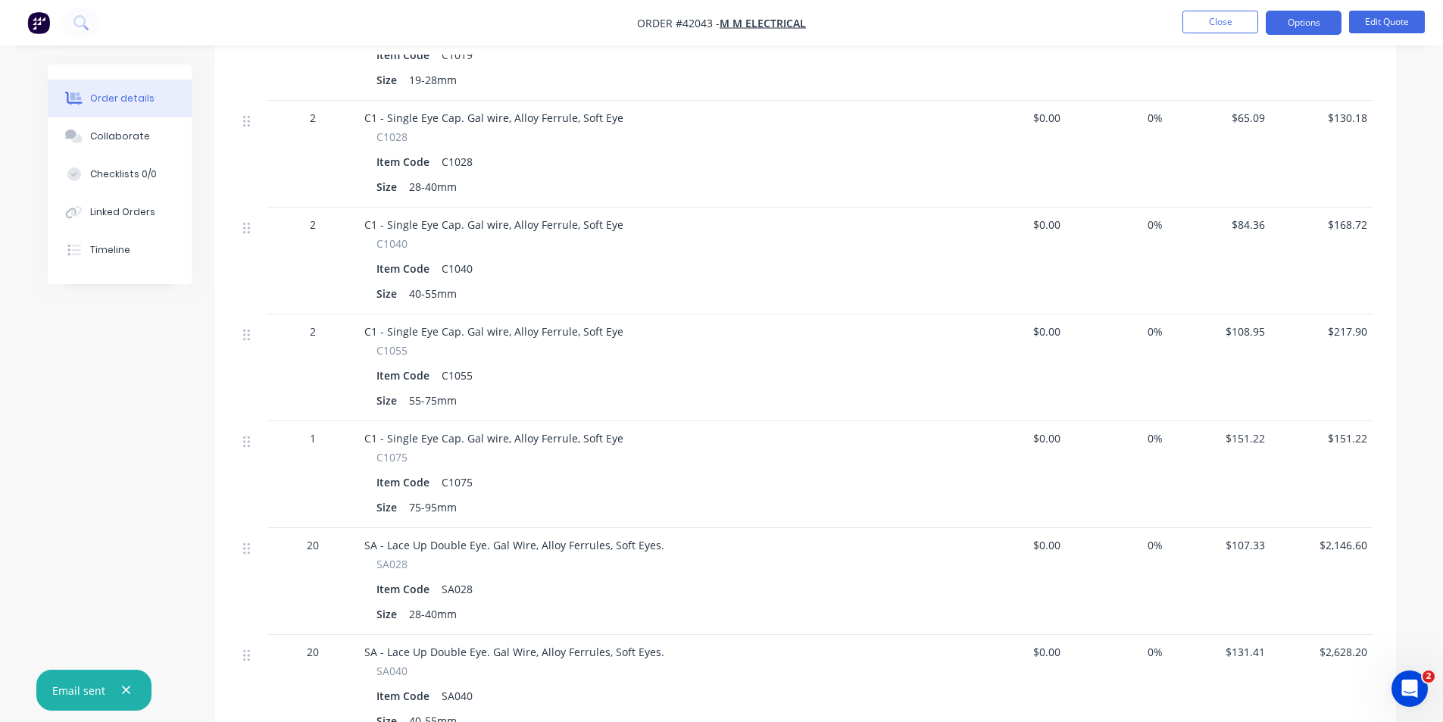
click at [1122, 34] on nav "Order #42043 - M M ELECTRICAL Close Options Edit Quote" at bounding box center [721, 22] width 1443 height 45
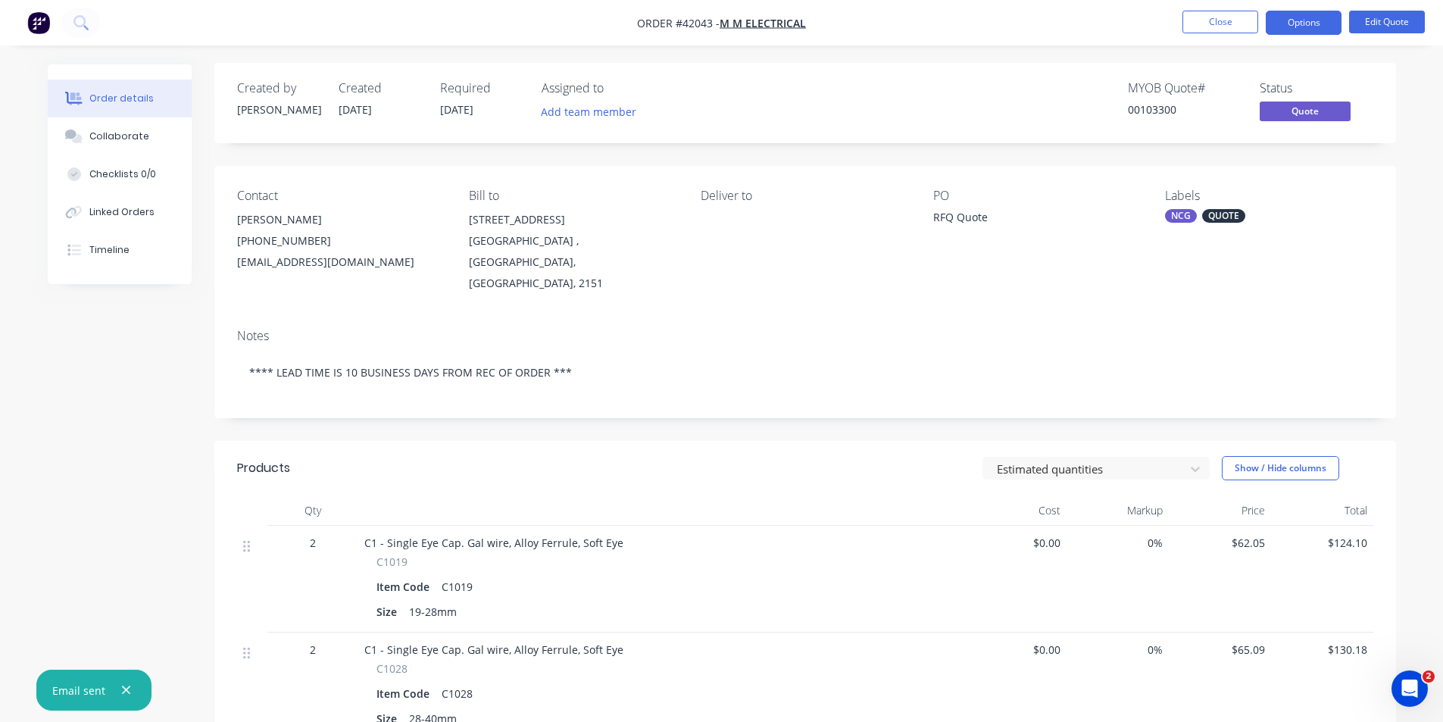
scroll to position [0, 0]
click at [926, 43] on nav "Order #42043 - M M ELECTRICAL Close Options Edit Quote" at bounding box center [721, 22] width 1443 height 45
click at [981, 21] on nav "Order #42043 - M M ELECTRICAL Close Options Edit Quote" at bounding box center [721, 22] width 1443 height 45
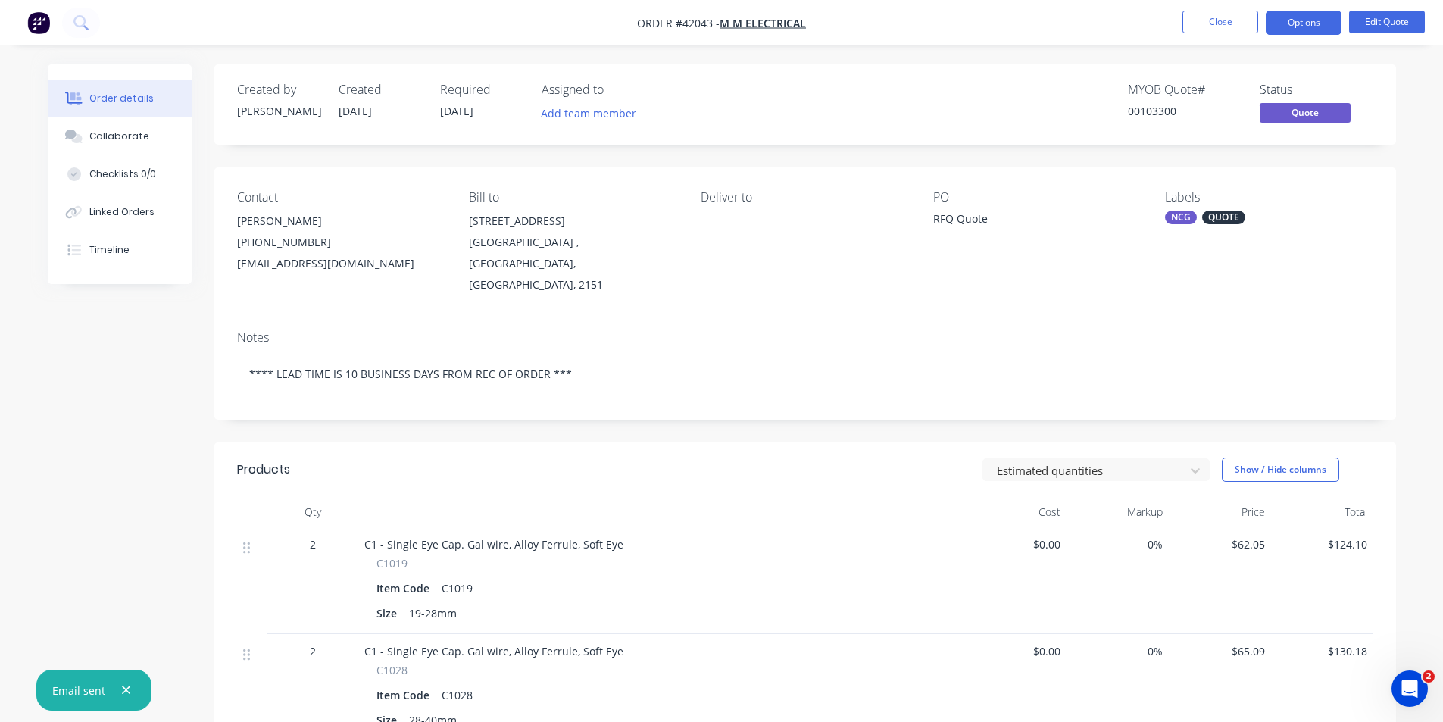
click at [934, 38] on nav "Order #42043 - M M ELECTRICAL Close Options Edit Quote" at bounding box center [721, 22] width 1443 height 45
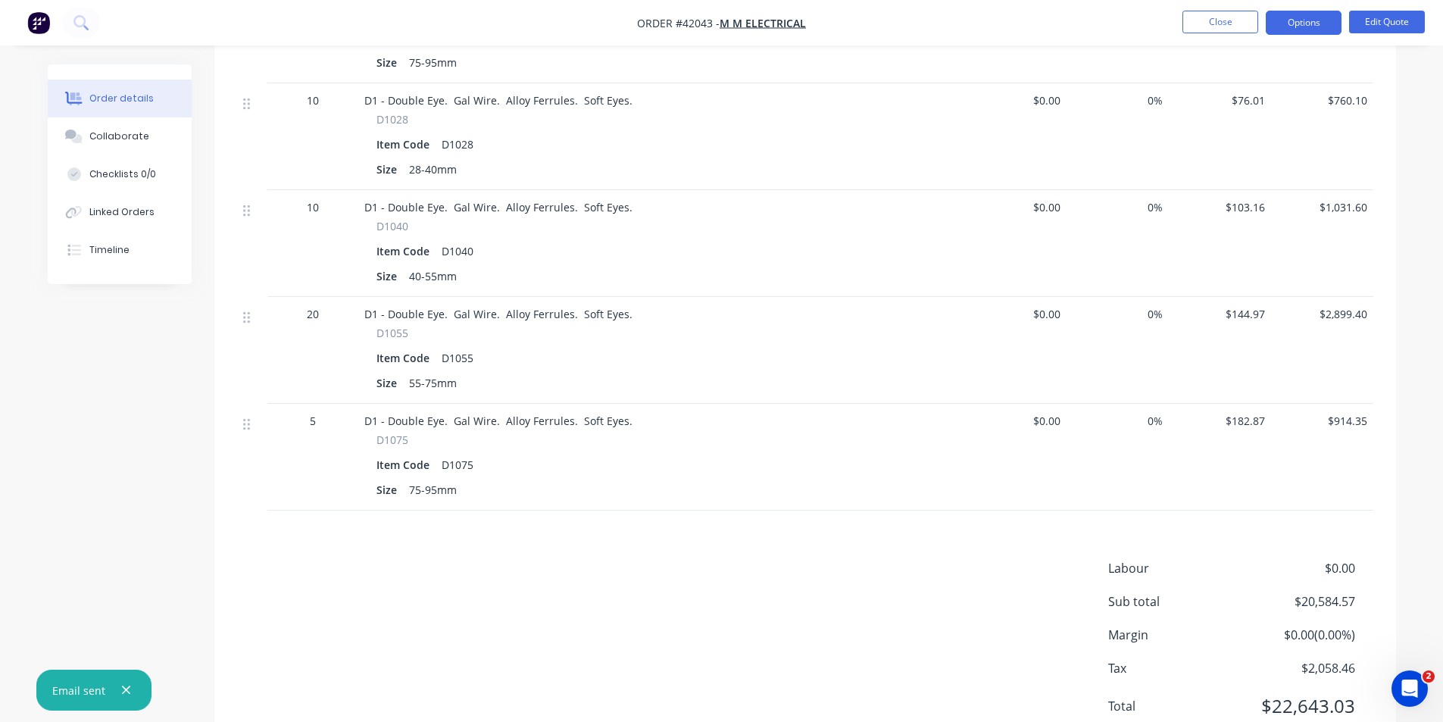
scroll to position [1442, 0]
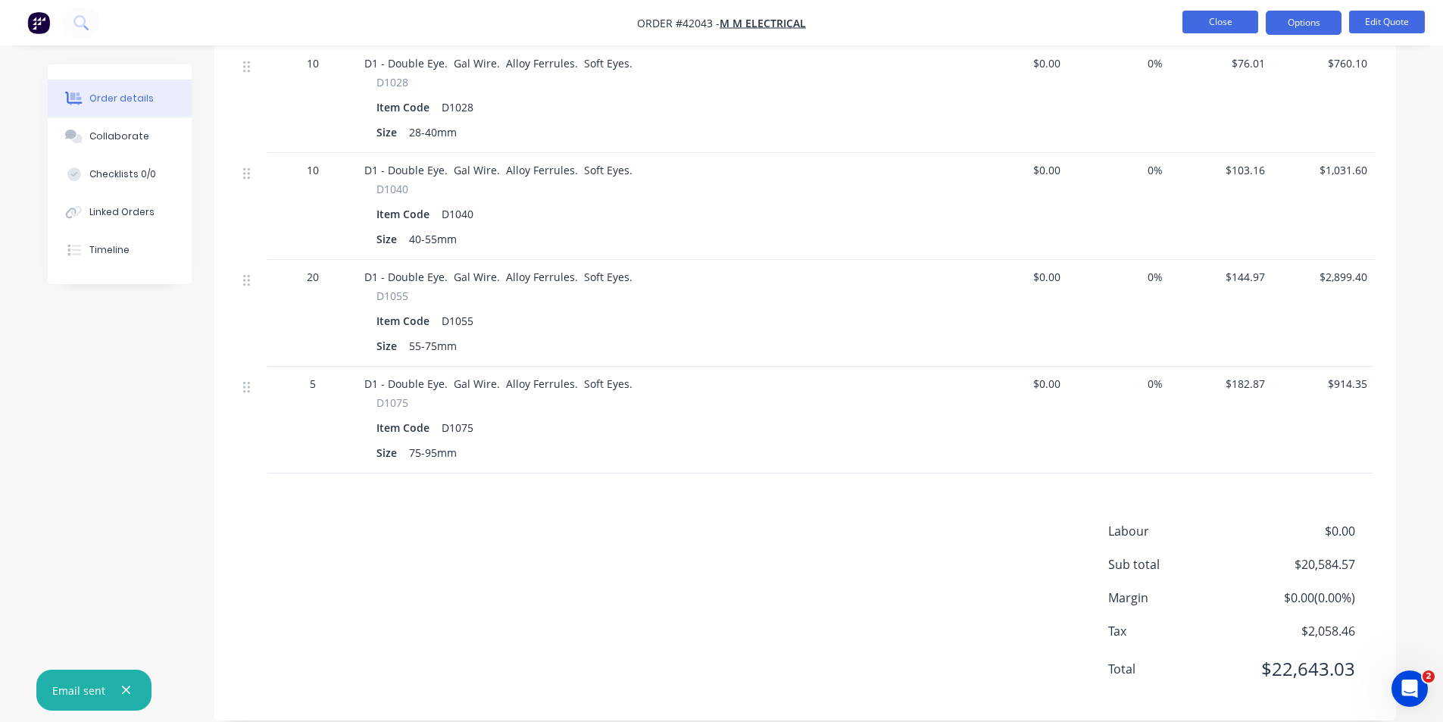
click at [1235, 26] on button "Close" at bounding box center [1220, 22] width 76 height 23
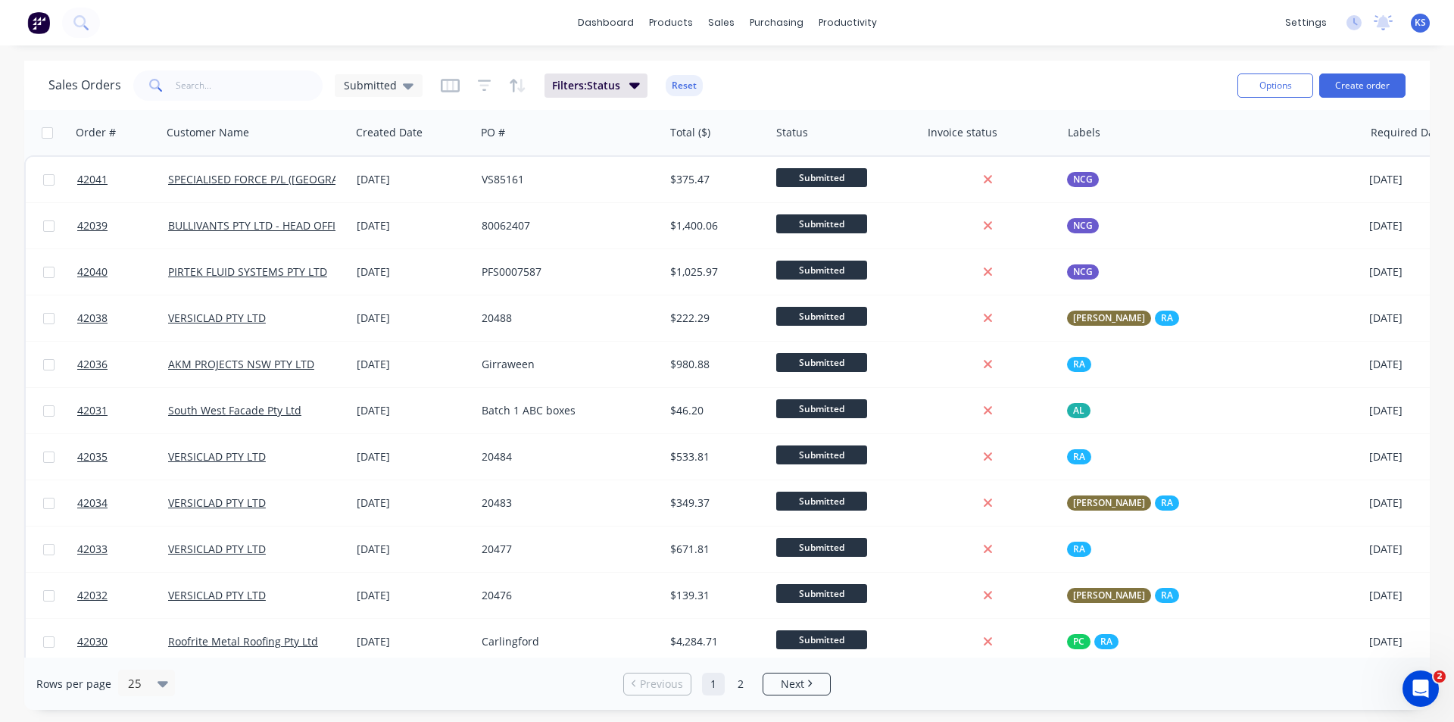
click at [1017, 69] on div "Sales Orders Submitted Filters: Status Reset" at bounding box center [636, 85] width 1177 height 37
click at [690, 89] on button "Reset" at bounding box center [684, 85] width 37 height 21
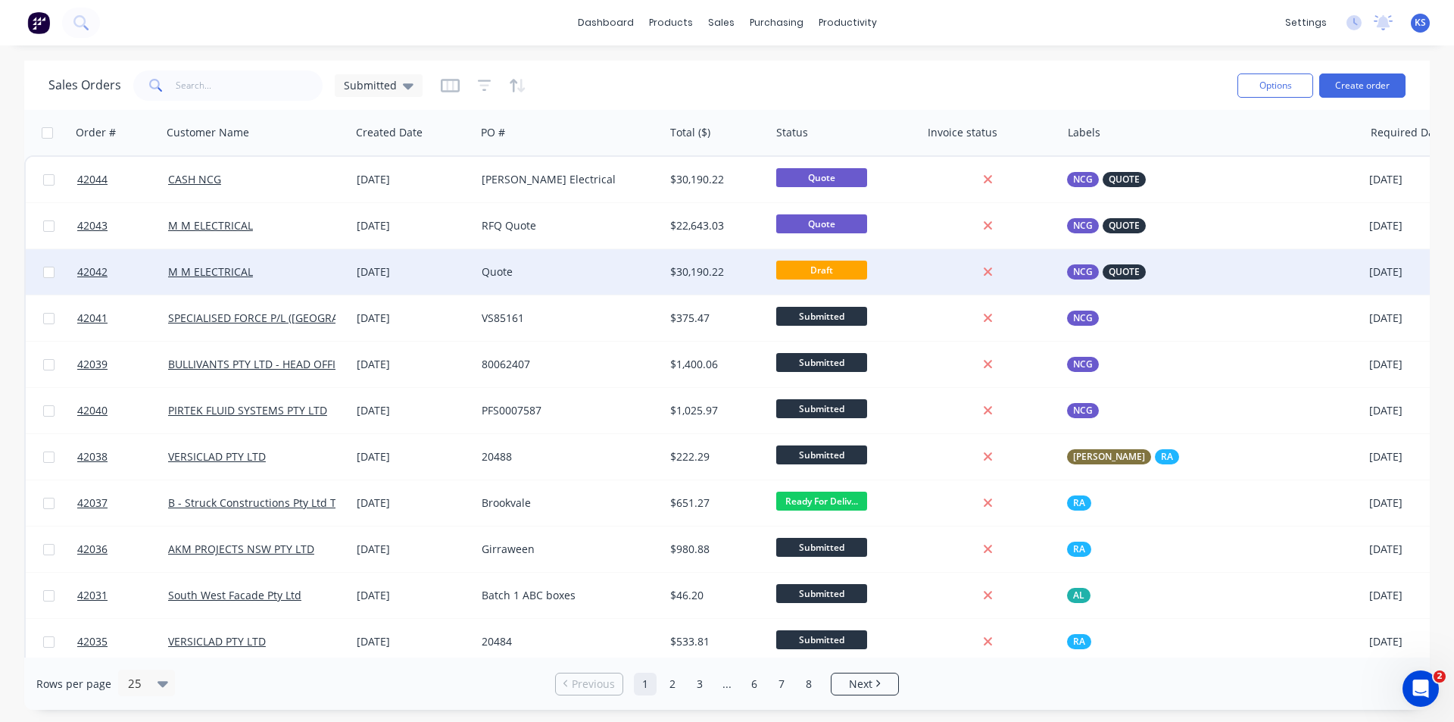
click at [309, 282] on div "M M ELECTRICAL" at bounding box center [256, 271] width 189 height 45
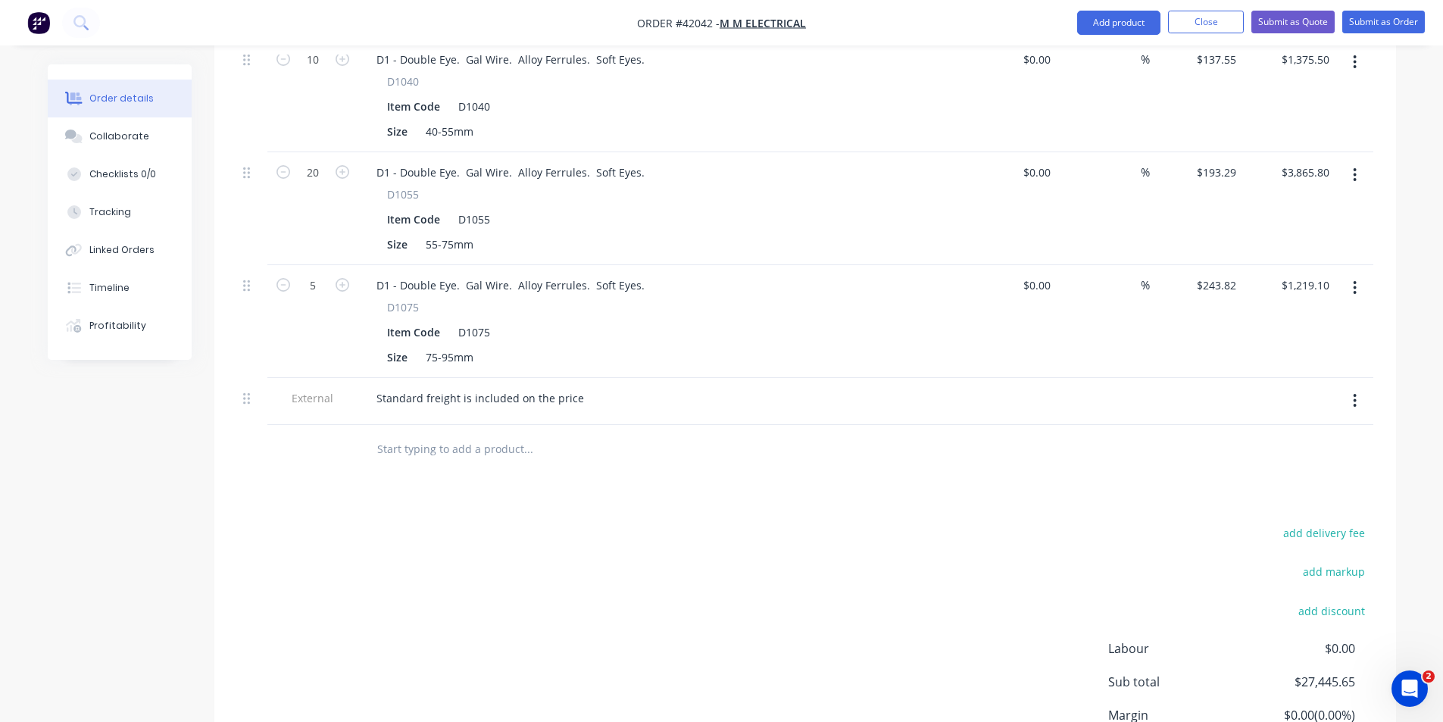
scroll to position [1585, 0]
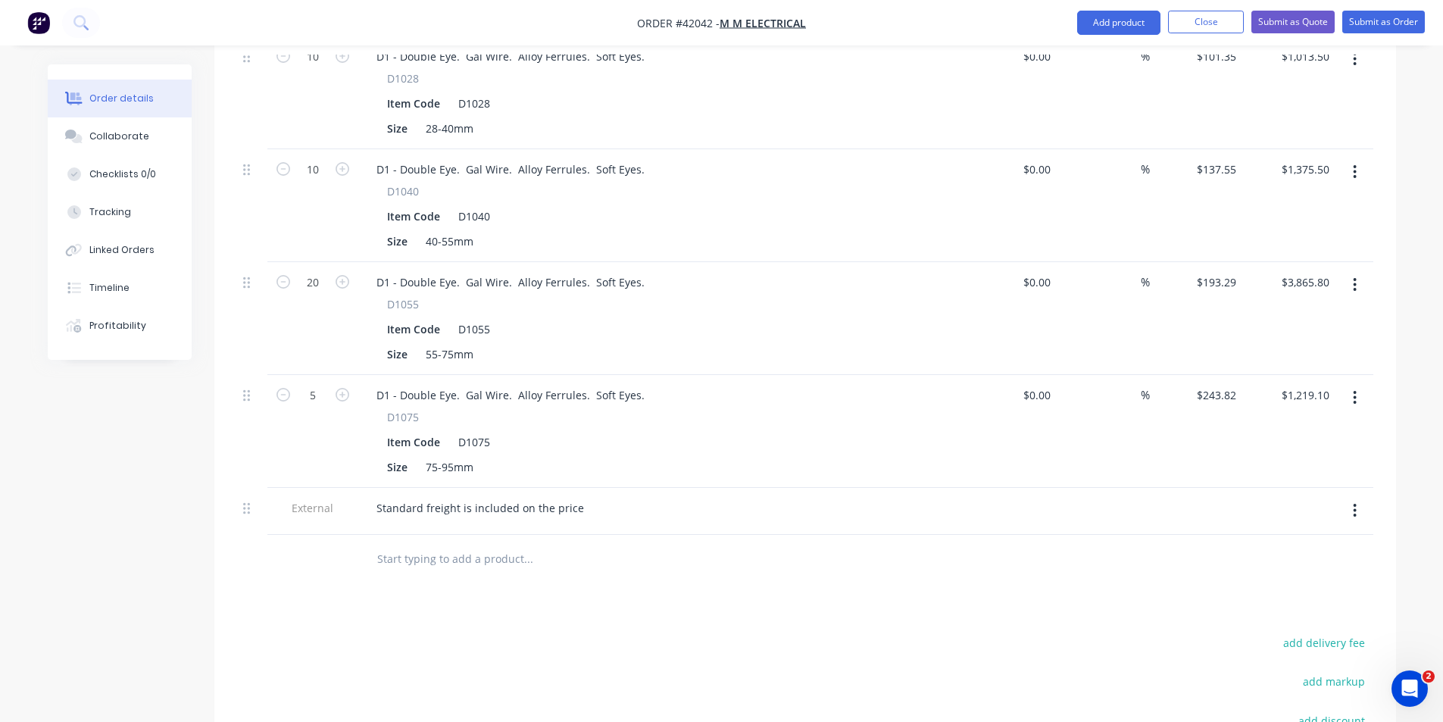
click at [1356, 391] on icon "button" at bounding box center [1355, 398] width 3 height 14
click at [1310, 517] on div "Delete" at bounding box center [1301, 528] width 117 height 22
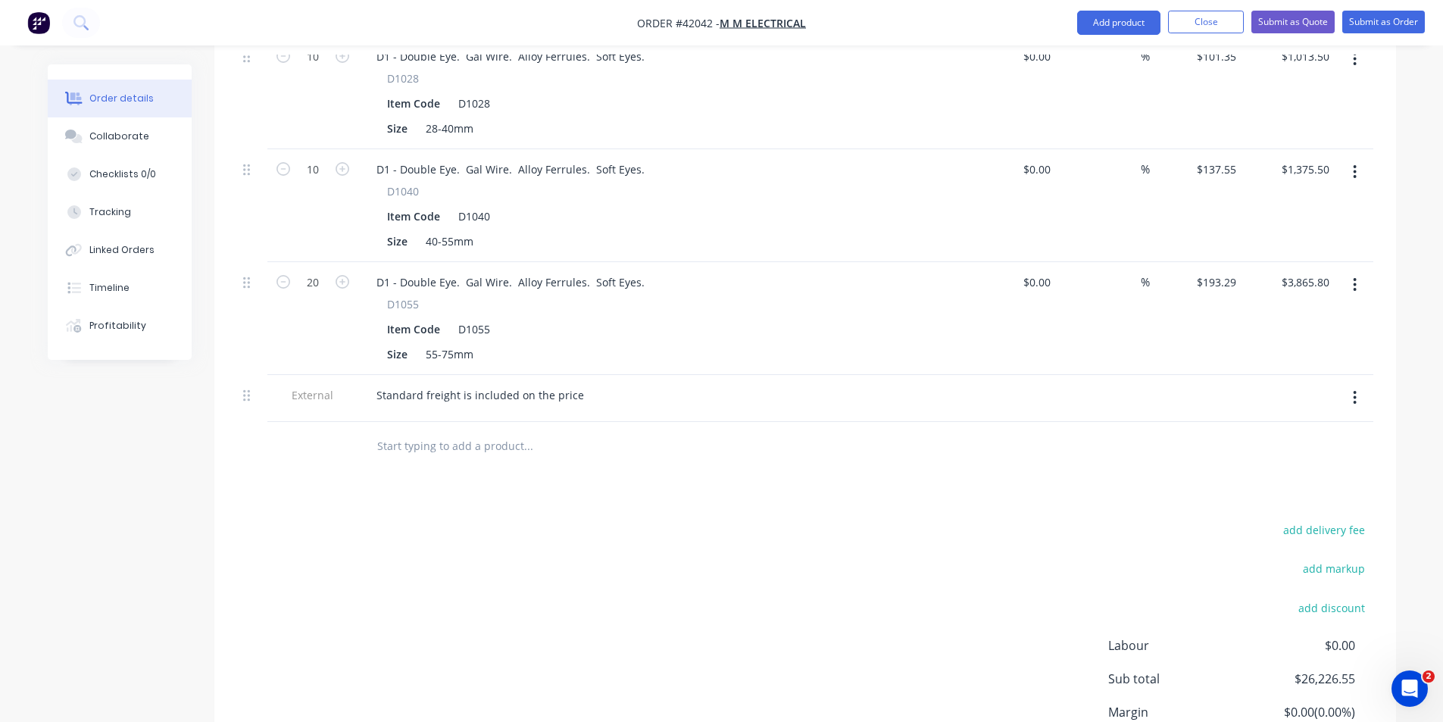
click at [1359, 384] on button "button" at bounding box center [1355, 397] width 36 height 27
drag, startPoint x: 1317, startPoint y: 446, endPoint x: 1342, endPoint y: 373, distance: 76.9
click at [1316, 457] on div "Delete" at bounding box center [1301, 468] width 117 height 22
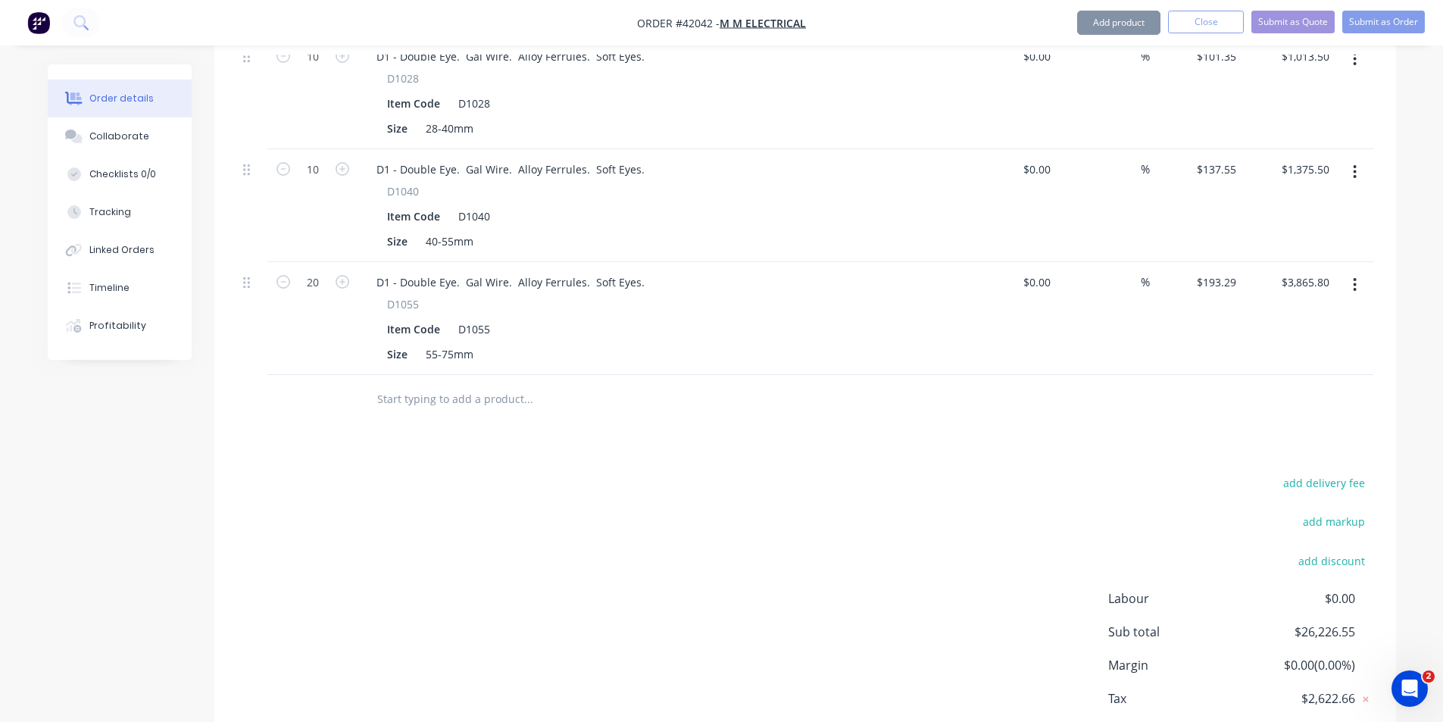
click at [1355, 276] on icon "button" at bounding box center [1355, 284] width 4 height 17
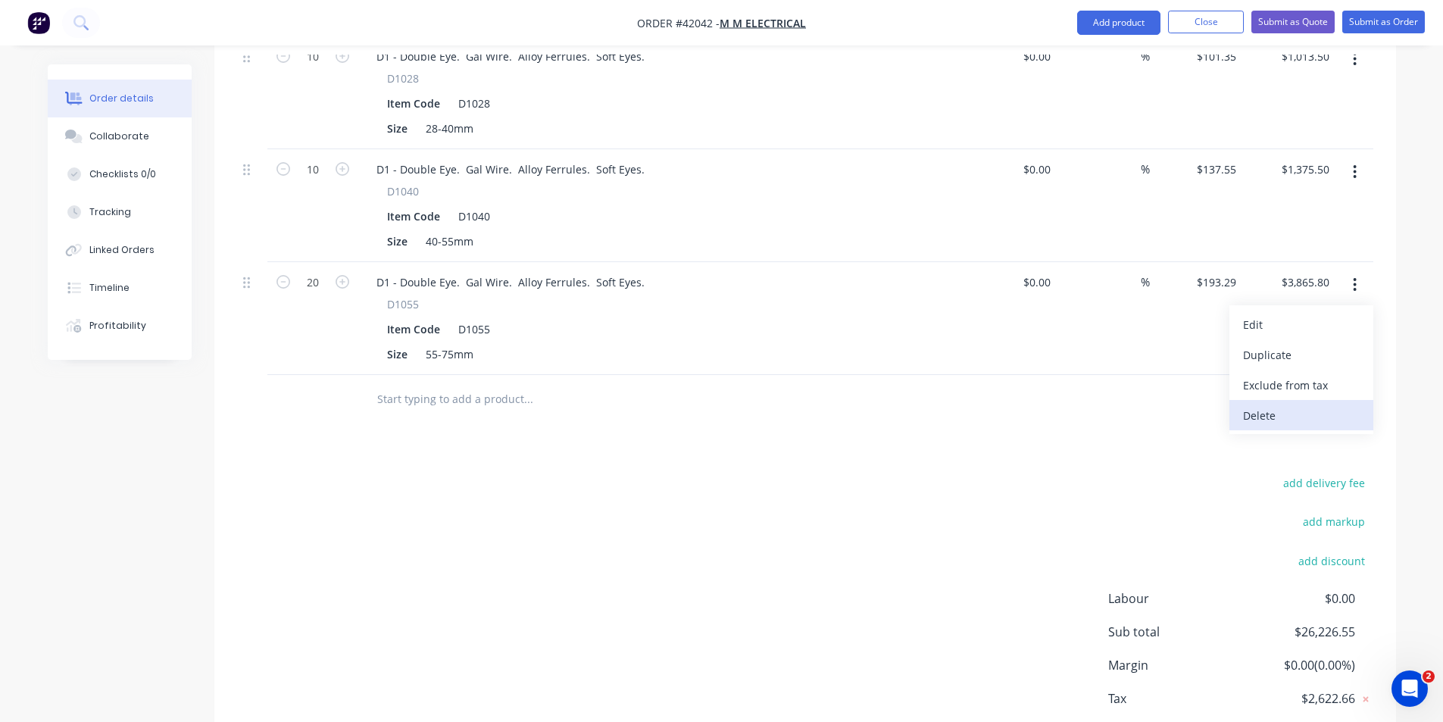
click at [1300, 405] on div "Delete" at bounding box center [1301, 416] width 117 height 22
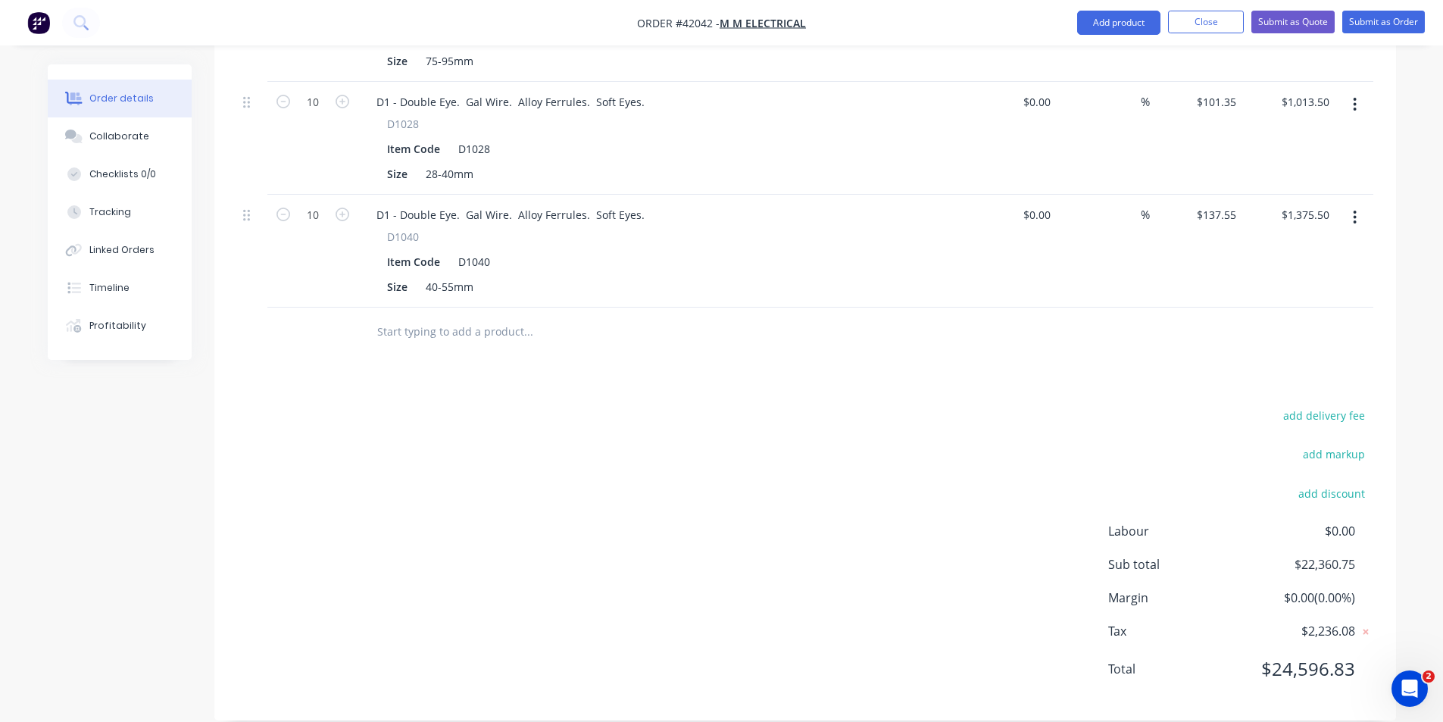
click at [1356, 209] on icon "button" at bounding box center [1355, 217] width 4 height 17
click at [1311, 337] on div "Delete" at bounding box center [1301, 348] width 117 height 22
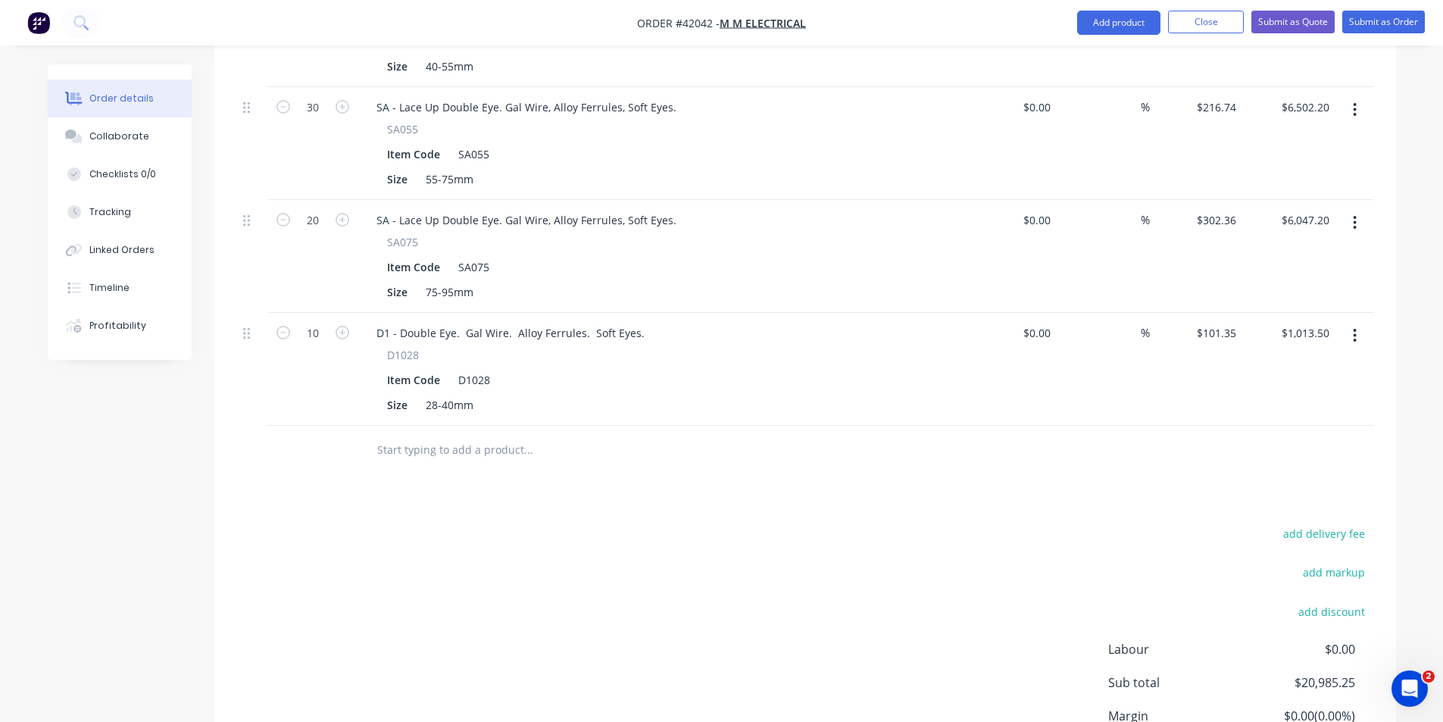
scroll to position [1276, 0]
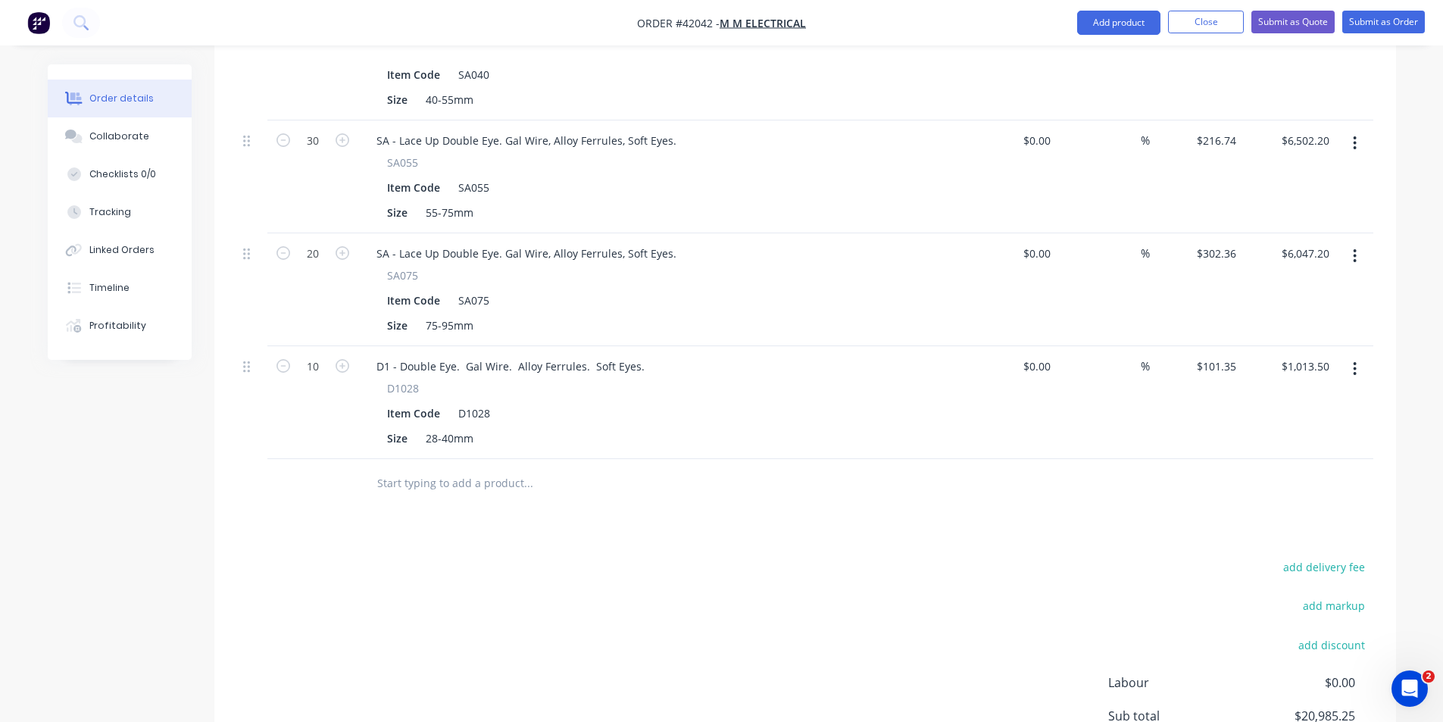
click at [1356, 362] on icon "button" at bounding box center [1355, 369] width 3 height 14
click at [1311, 489] on div "Delete" at bounding box center [1301, 500] width 117 height 22
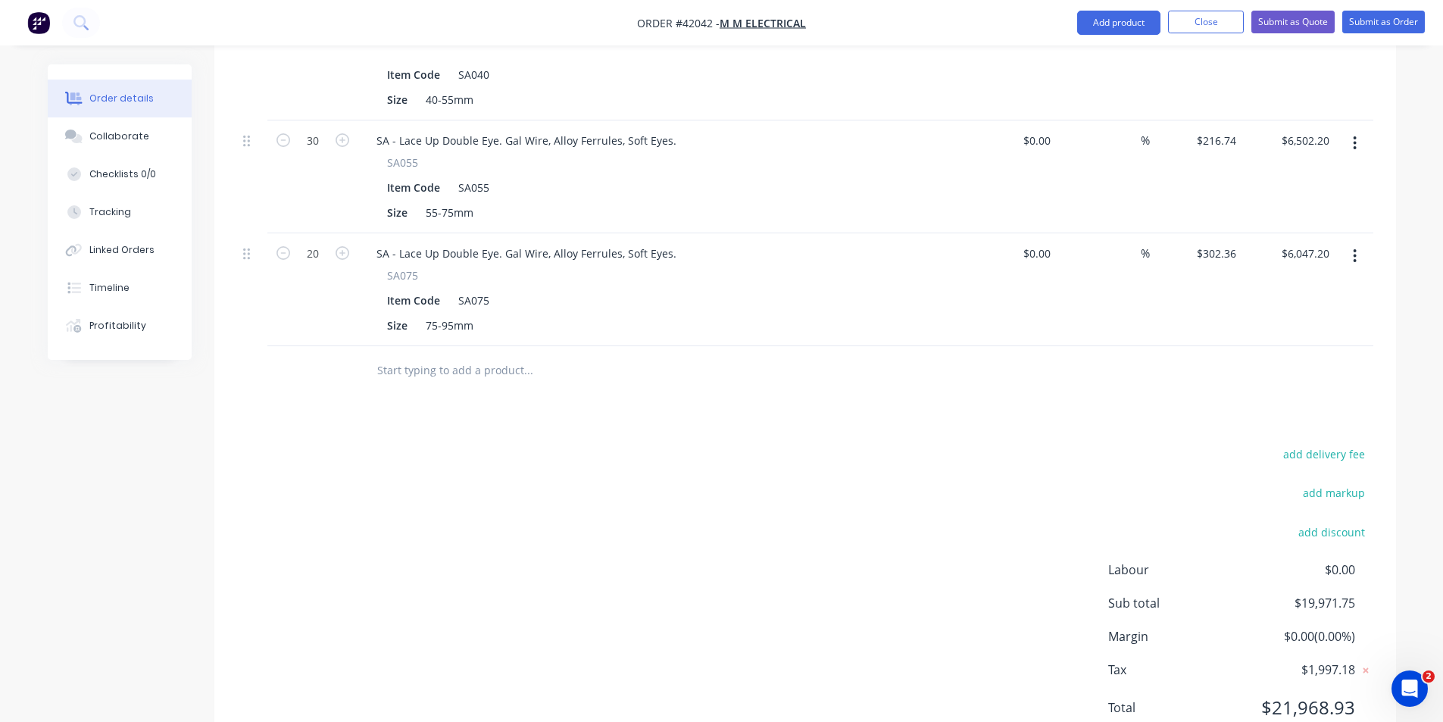
click at [1357, 248] on icon "button" at bounding box center [1355, 256] width 4 height 17
click at [1307, 376] on div "Delete" at bounding box center [1301, 387] width 117 height 22
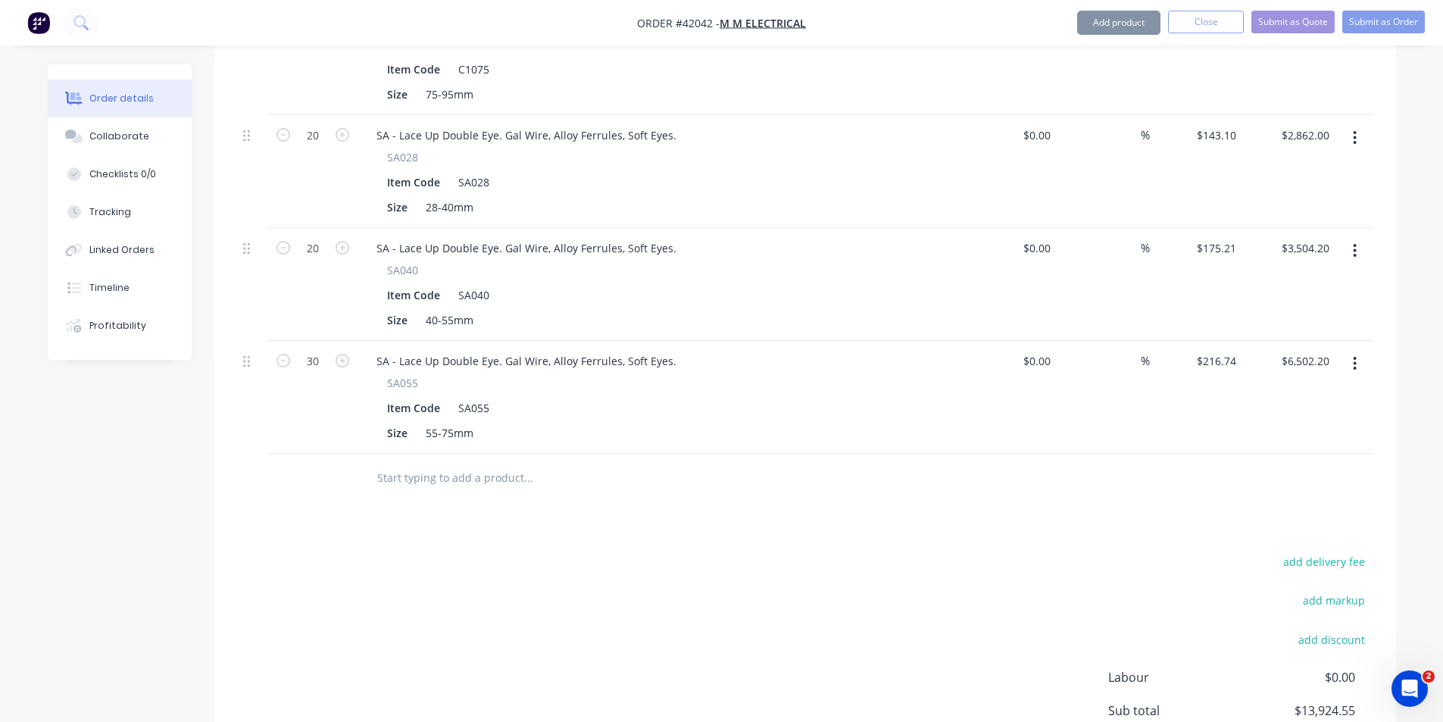
scroll to position [974, 0]
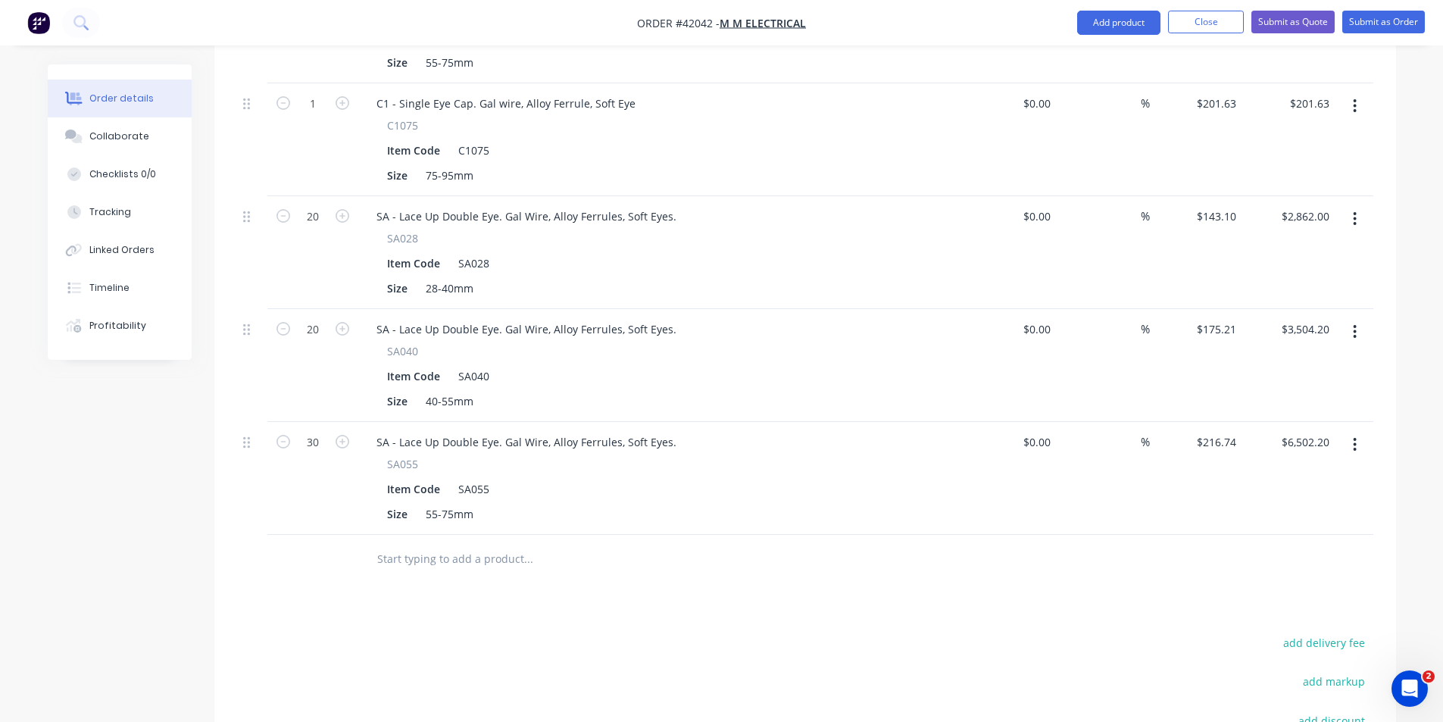
click at [1355, 436] on icon "button" at bounding box center [1355, 444] width 4 height 17
click at [1290, 564] on div "Delete" at bounding box center [1301, 575] width 117 height 22
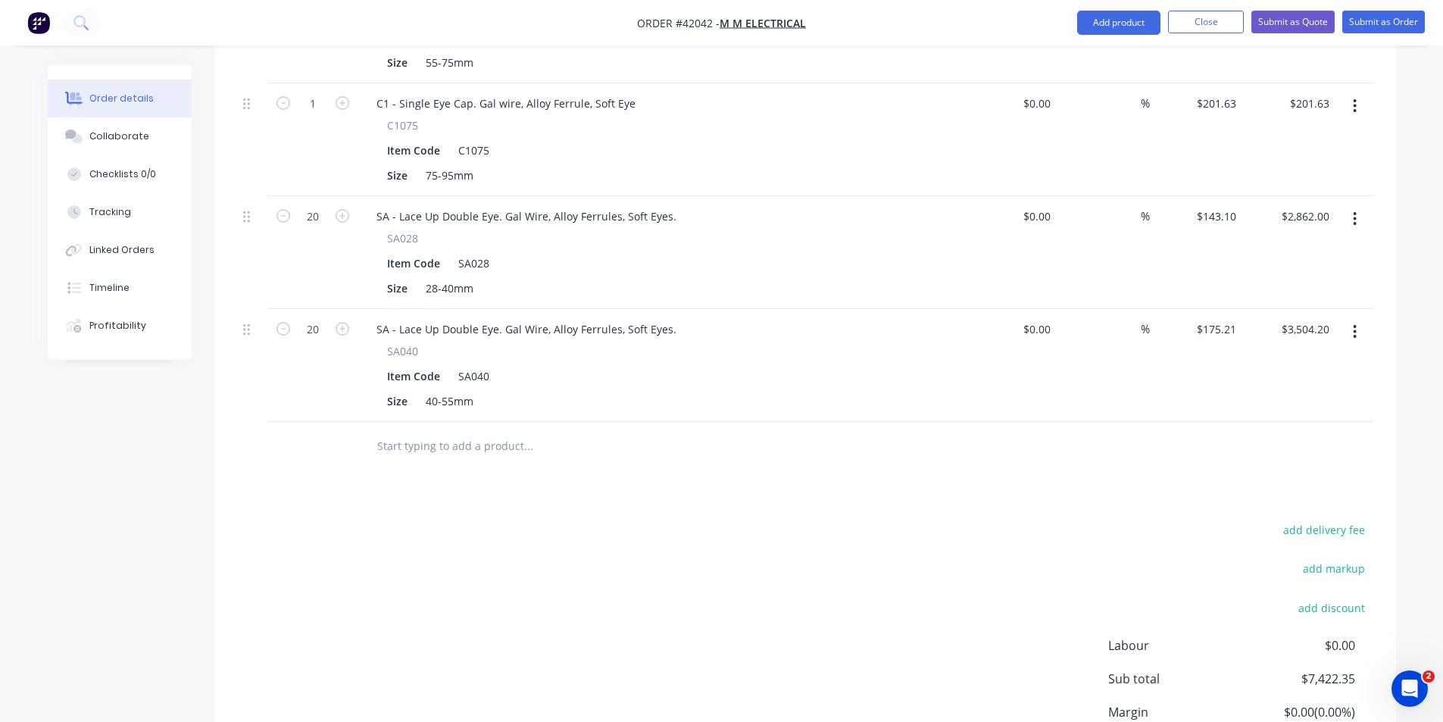
click at [1351, 318] on button "button" at bounding box center [1355, 331] width 36 height 27
click at [1275, 451] on div "Delete" at bounding box center [1301, 462] width 117 height 22
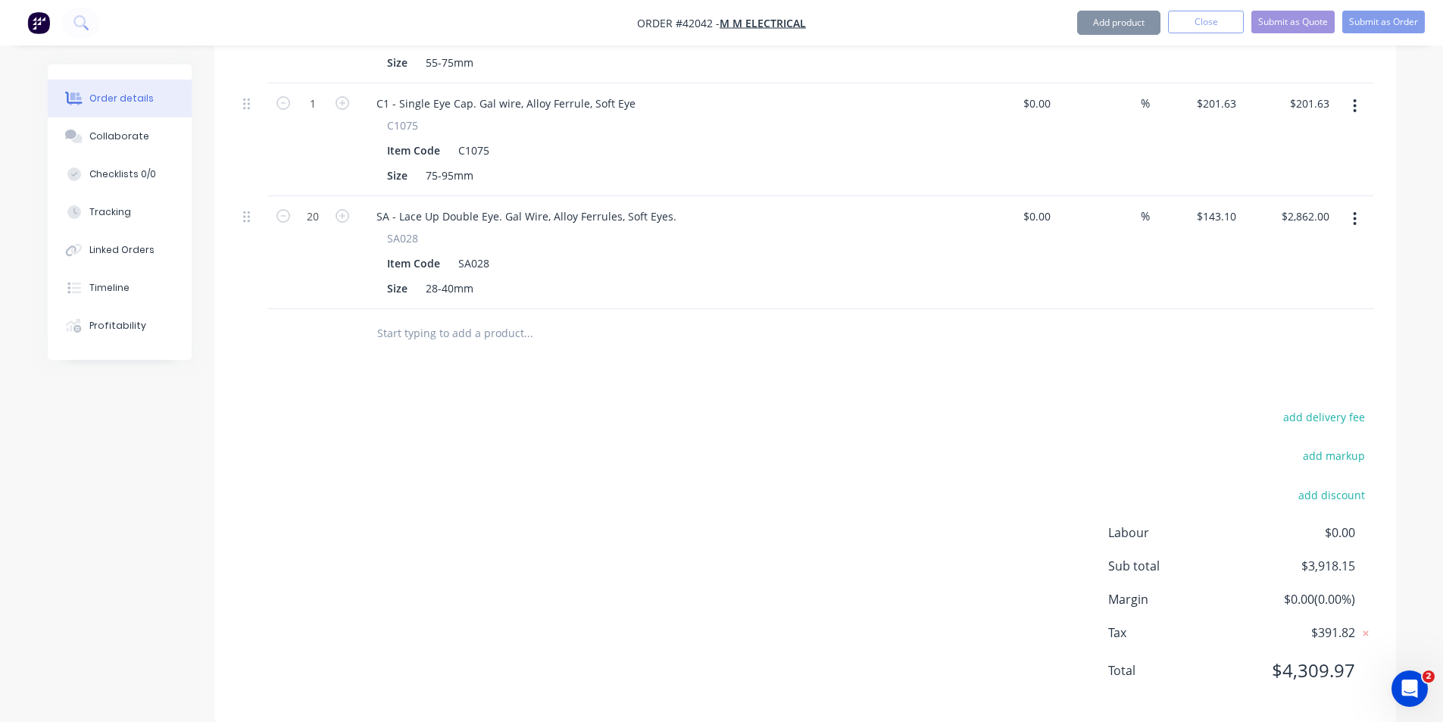
click at [1350, 205] on button "button" at bounding box center [1355, 218] width 36 height 27
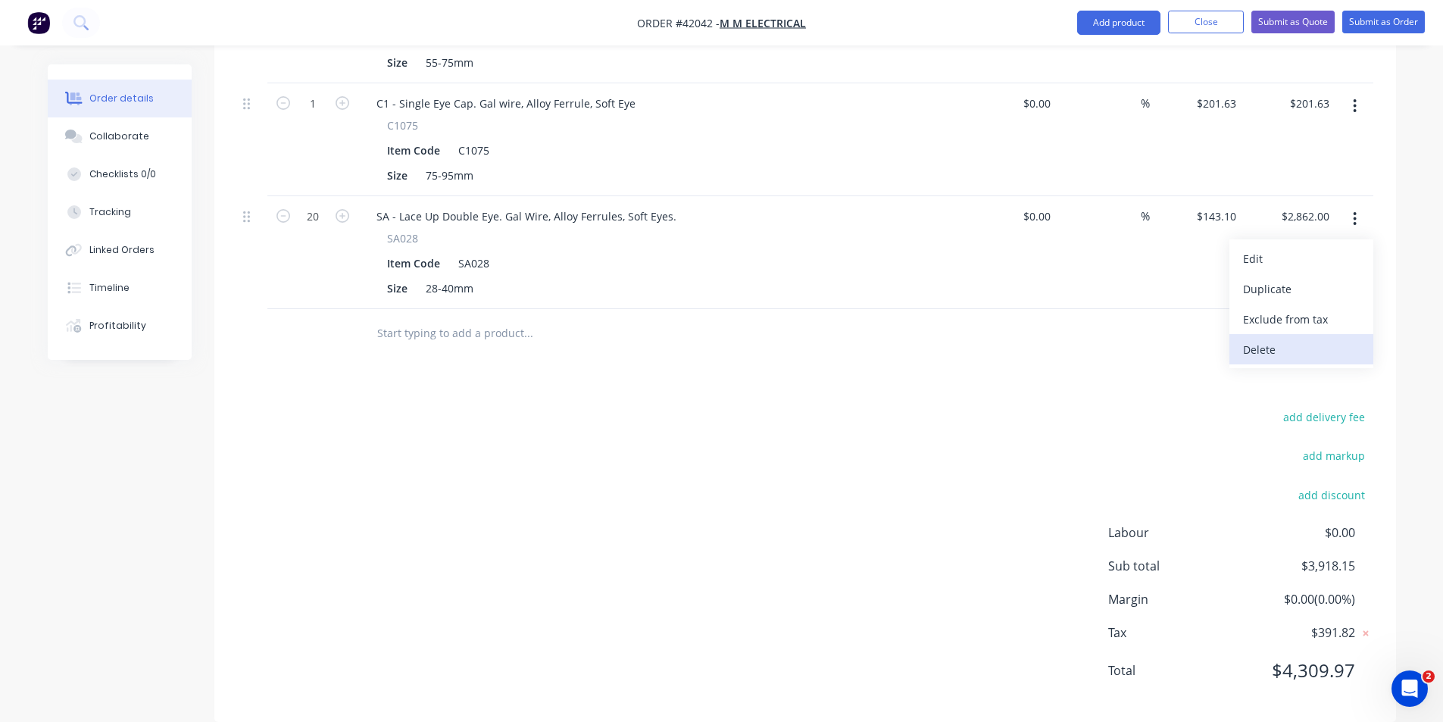
click at [1292, 339] on div "Delete" at bounding box center [1301, 350] width 117 height 22
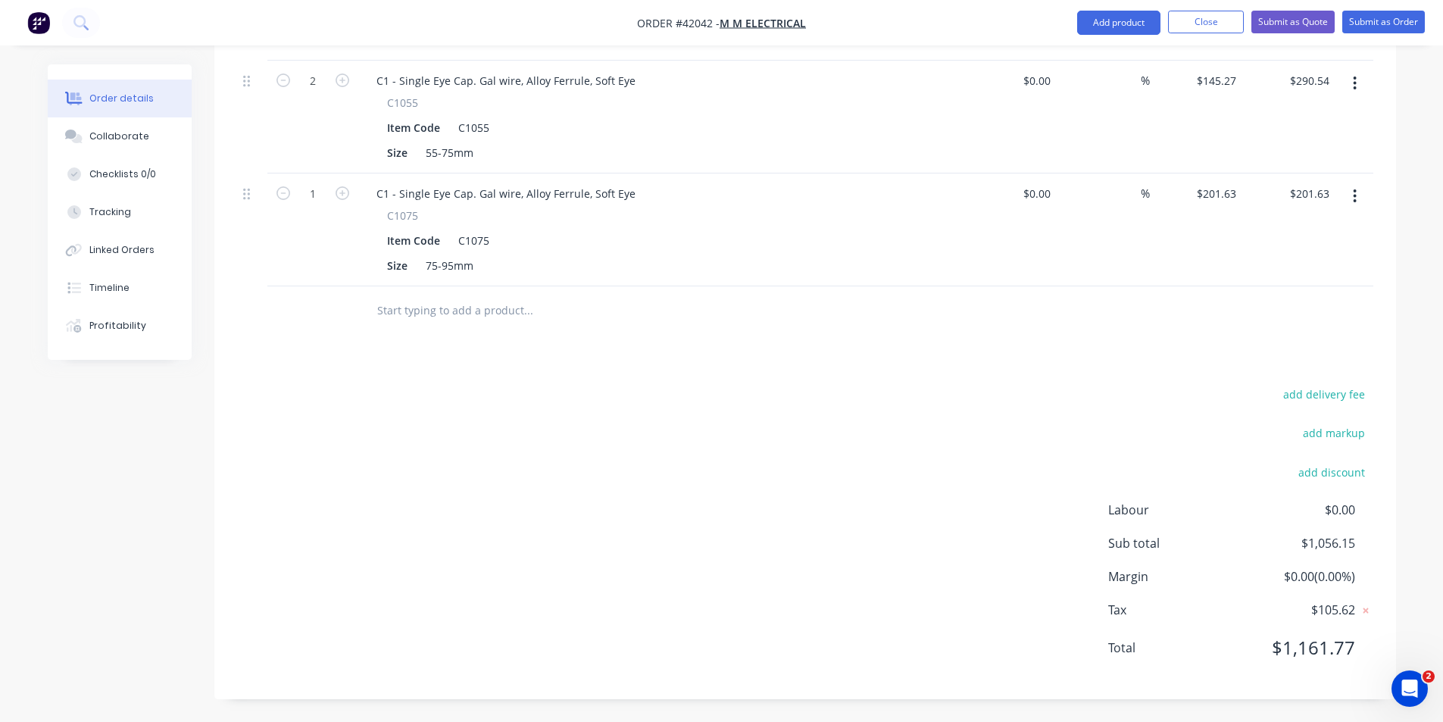
scroll to position [863, 0]
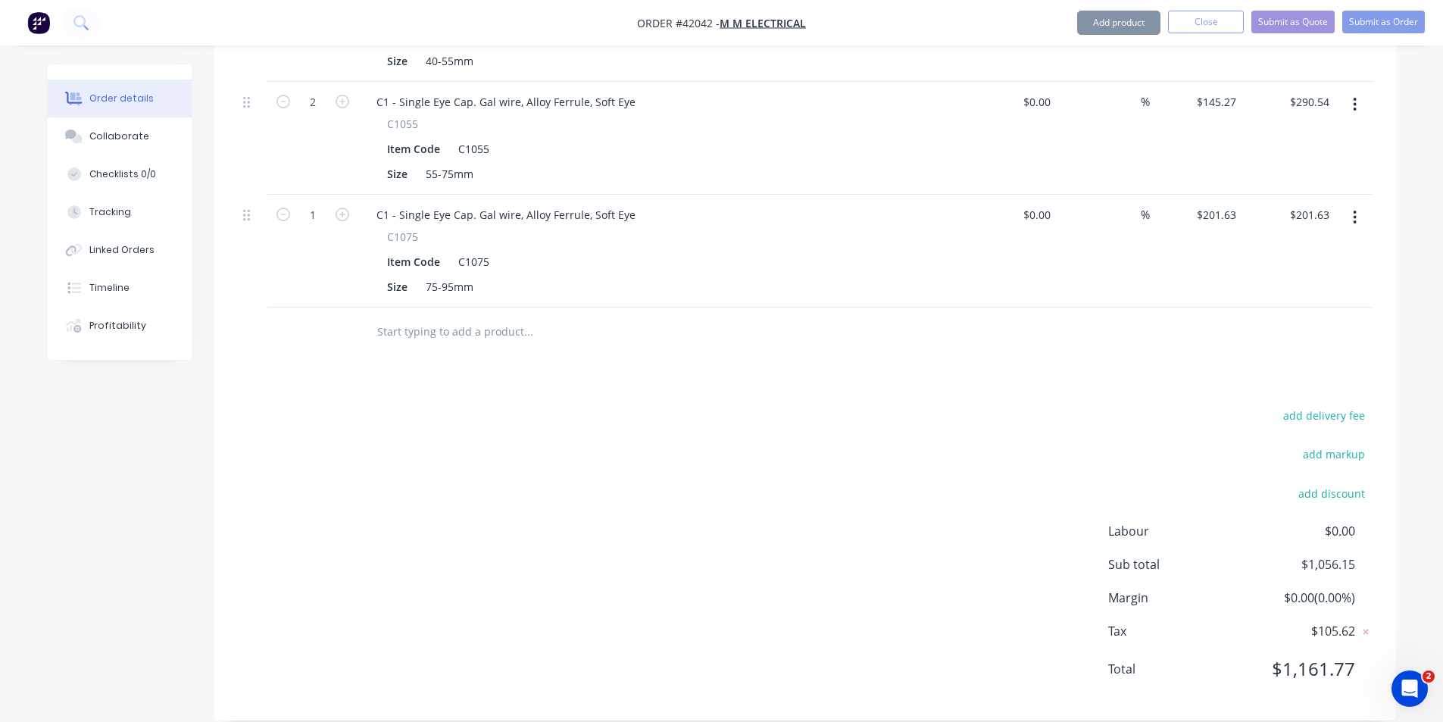
click at [1360, 204] on button "button" at bounding box center [1355, 217] width 36 height 27
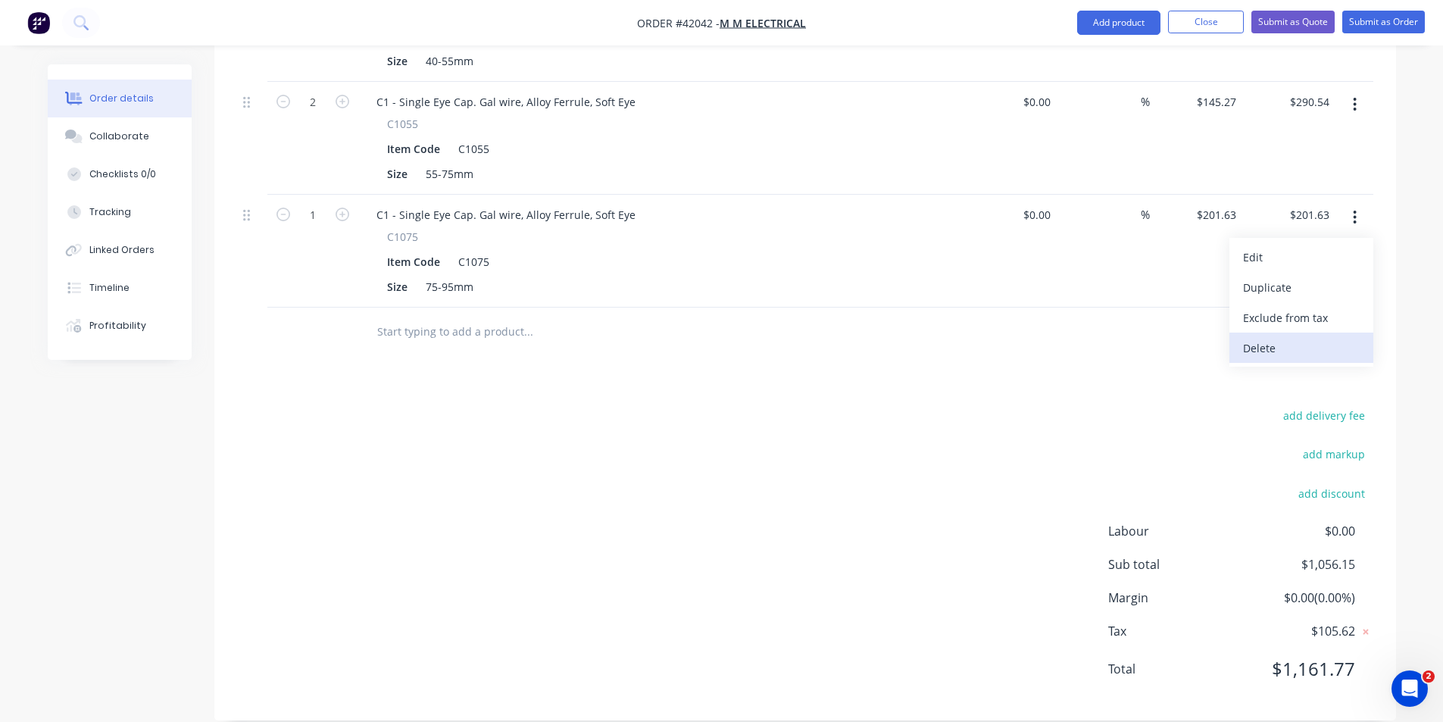
click at [1325, 337] on div "Delete" at bounding box center [1301, 348] width 117 height 22
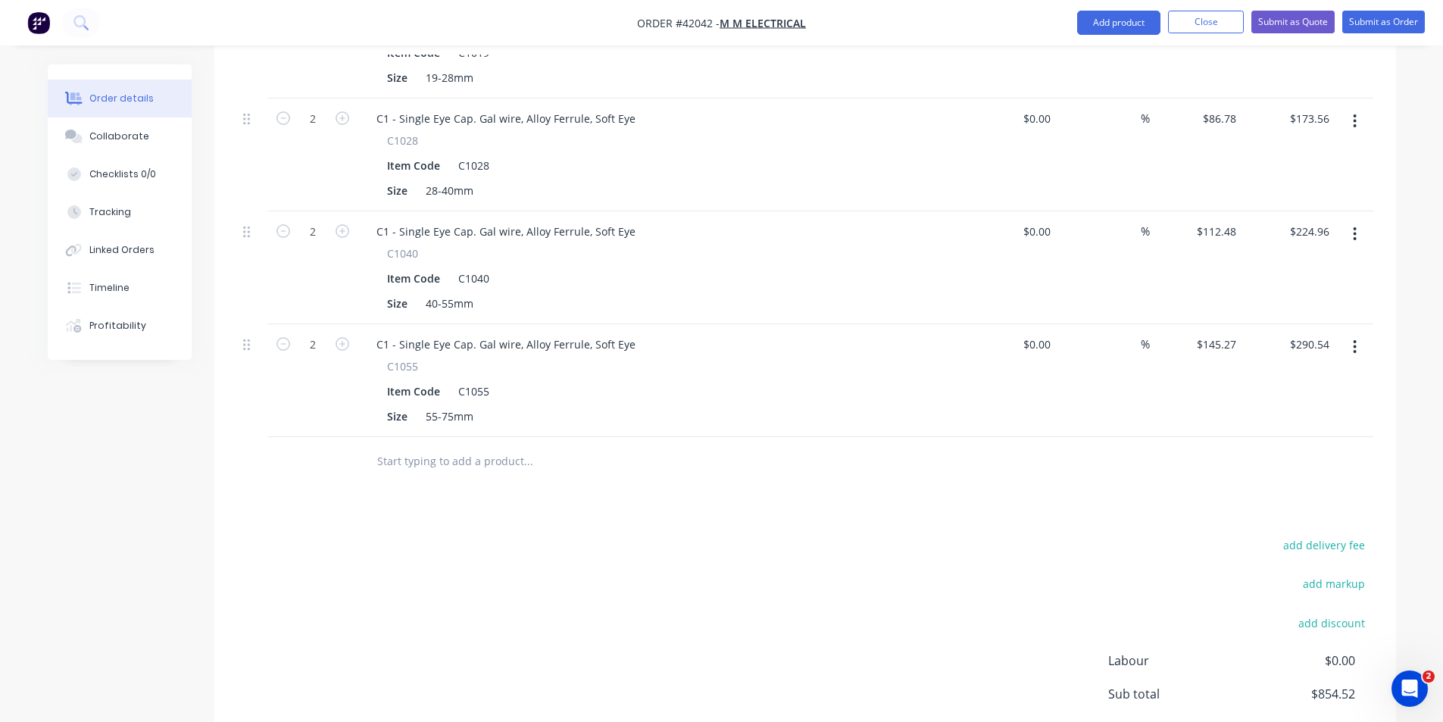
scroll to position [523, 0]
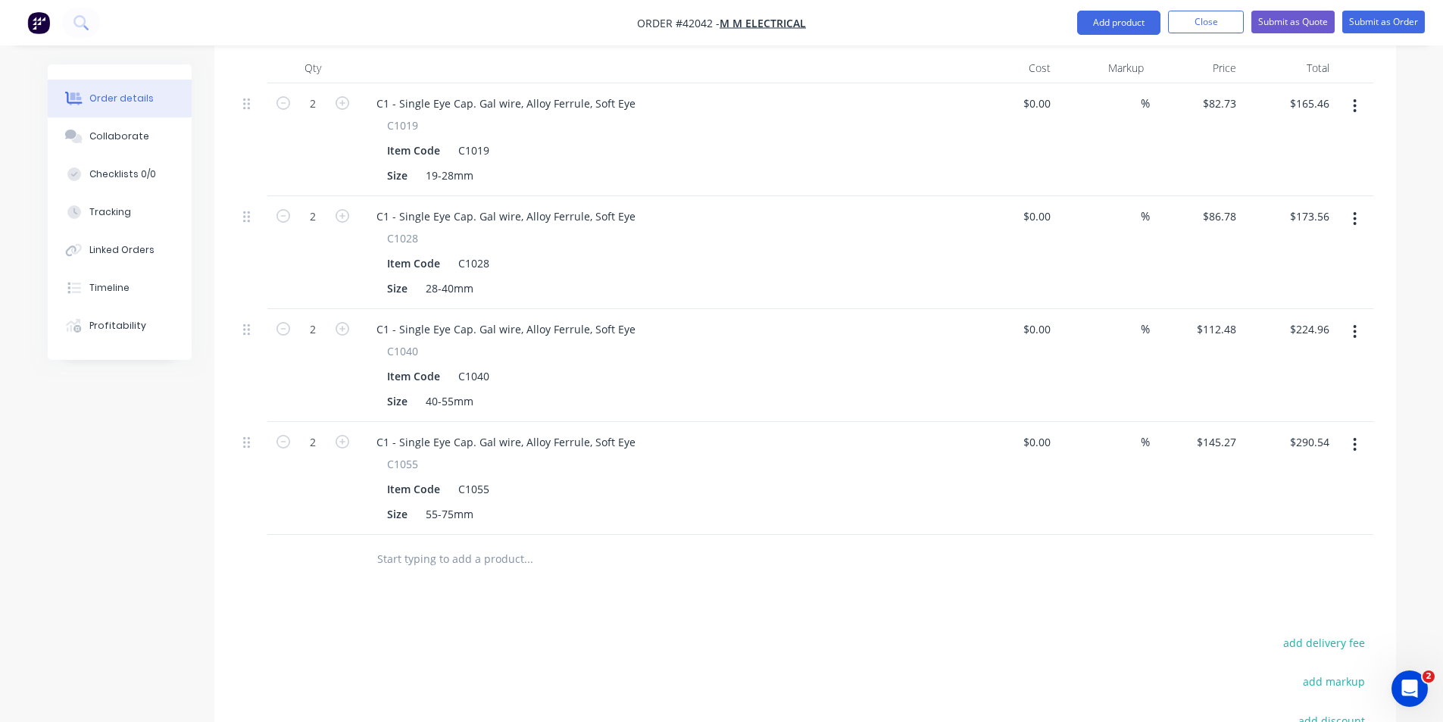
click at [1349, 431] on button "button" at bounding box center [1355, 444] width 36 height 27
click at [1309, 564] on div "Delete" at bounding box center [1301, 575] width 117 height 22
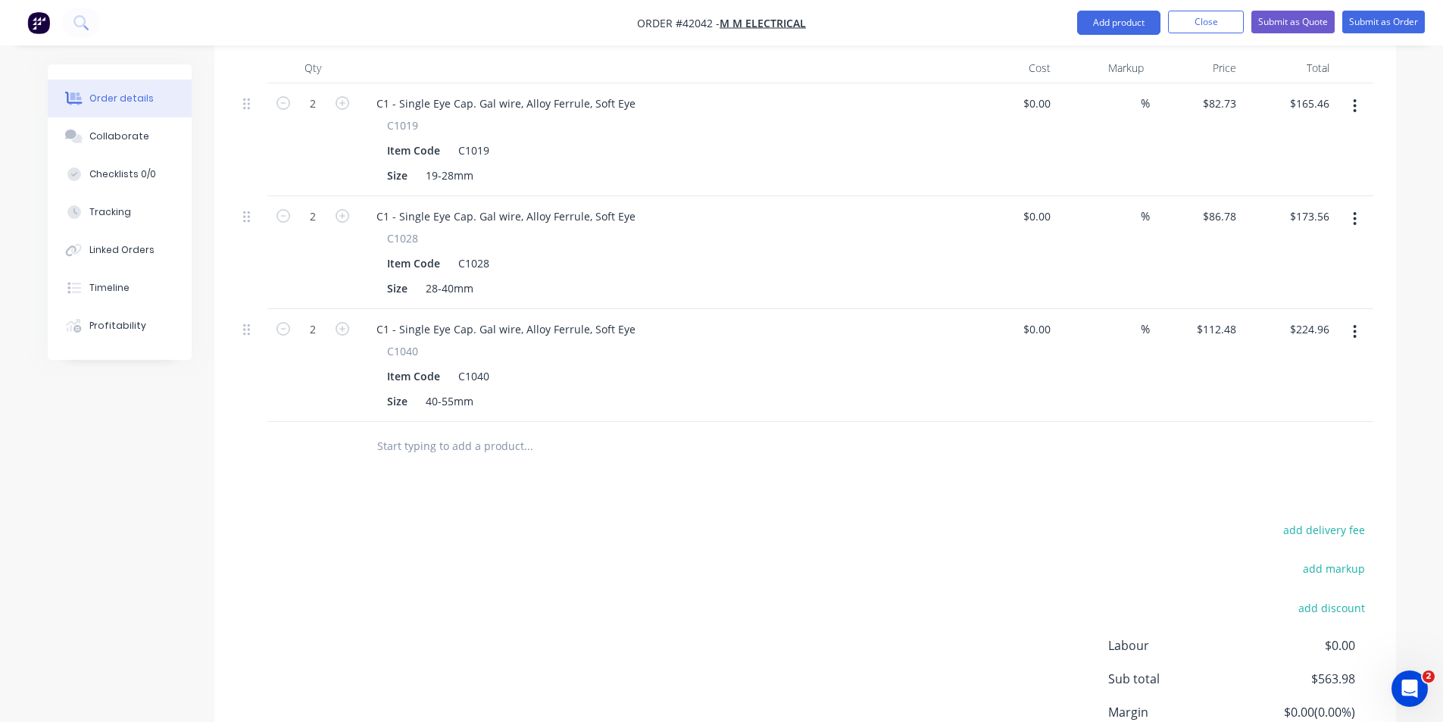
click at [1360, 318] on button "button" at bounding box center [1355, 331] width 36 height 27
click at [1304, 451] on div "Delete" at bounding box center [1301, 462] width 117 height 22
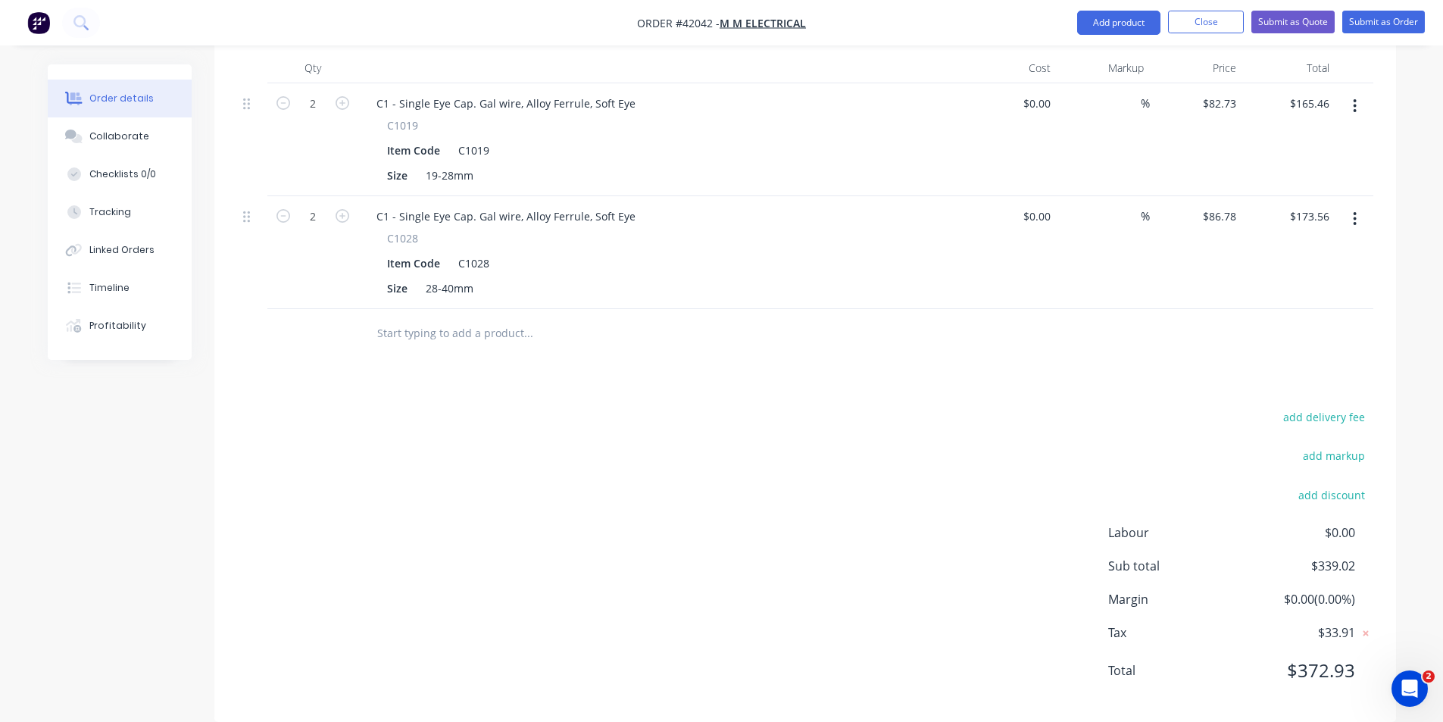
click at [1353, 211] on icon "button" at bounding box center [1355, 219] width 4 height 17
click at [1298, 339] on div "Delete" at bounding box center [1301, 350] width 117 height 22
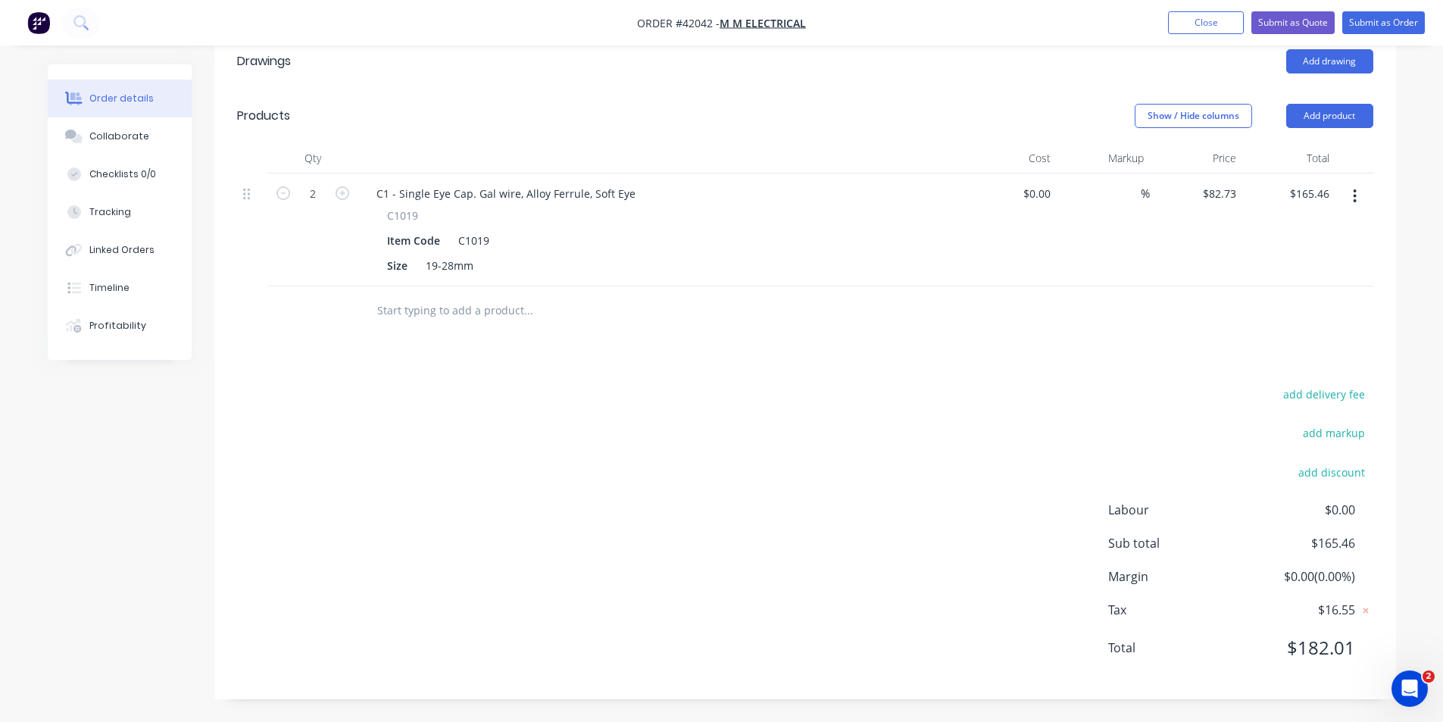
scroll to position [411, 0]
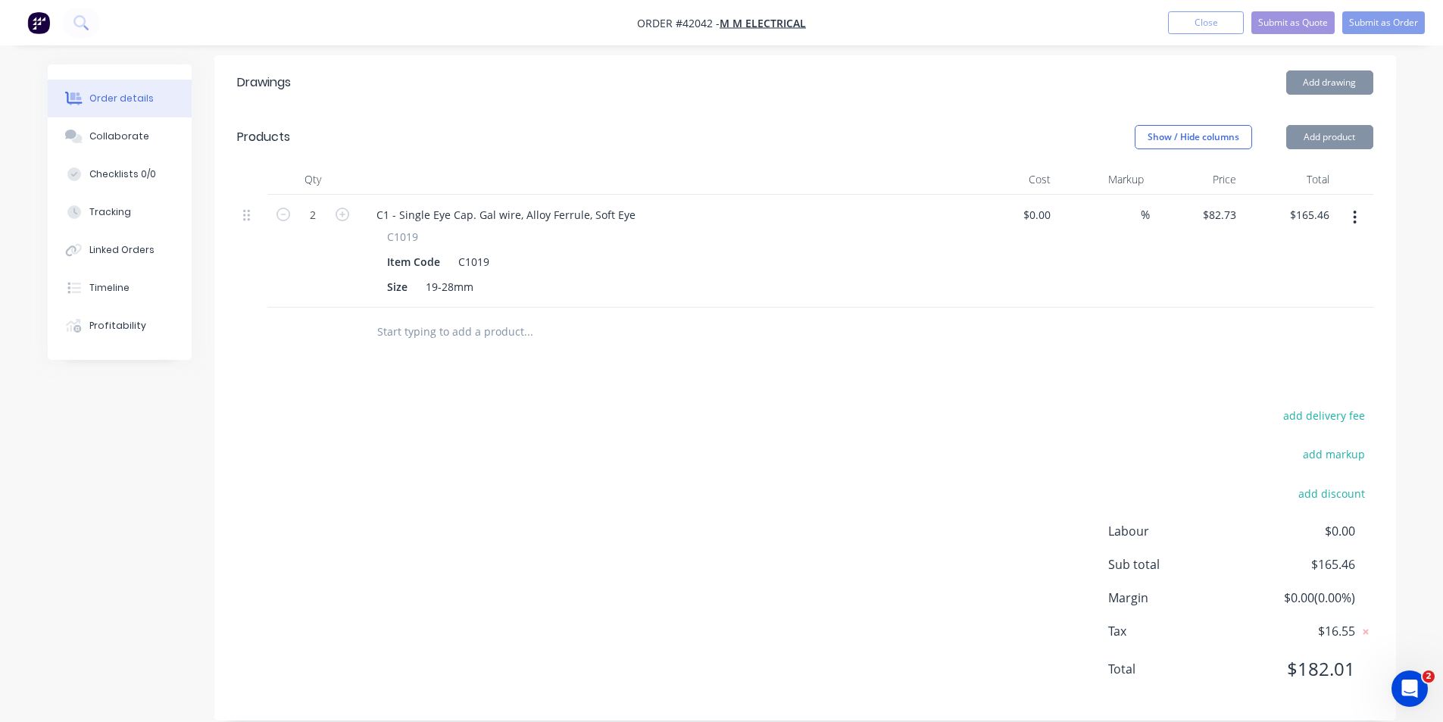
click at [1352, 204] on button "button" at bounding box center [1355, 217] width 36 height 27
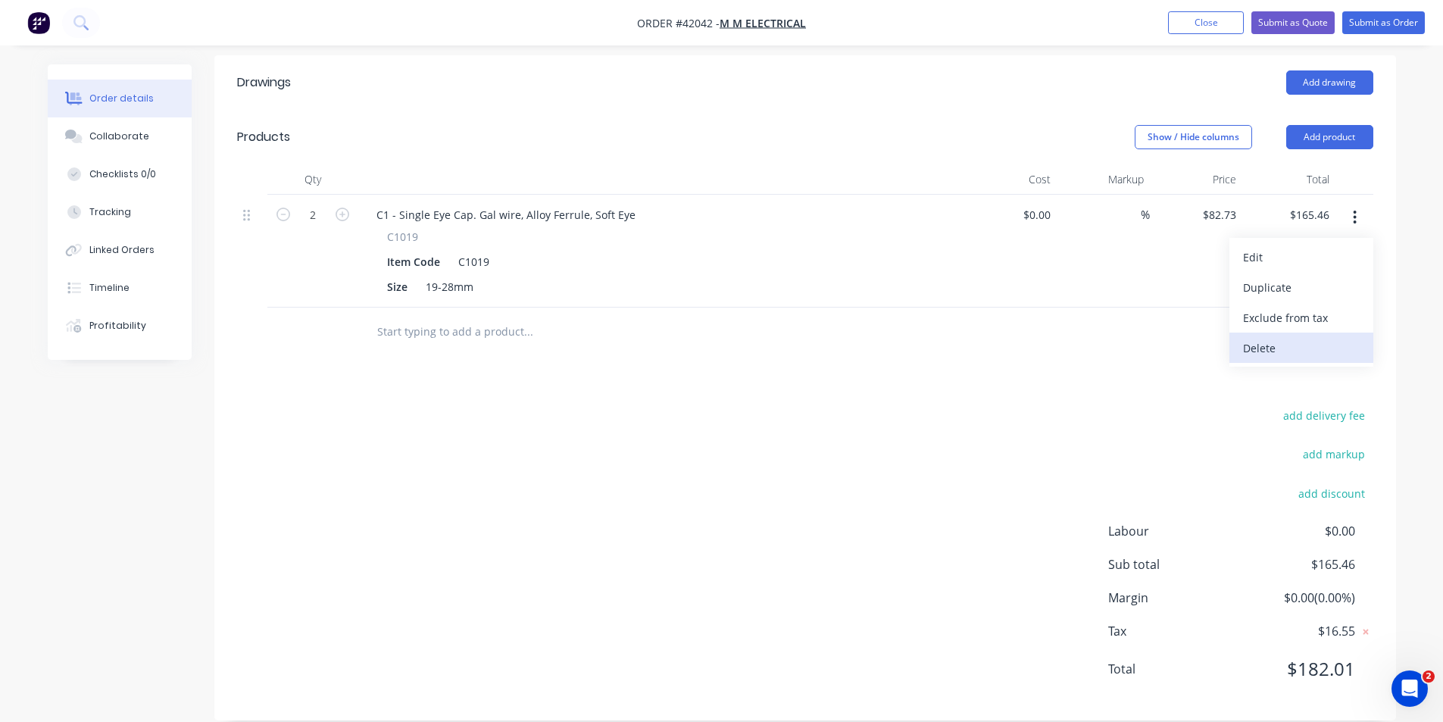
click at [1301, 333] on button "Delete" at bounding box center [1301, 348] width 144 height 30
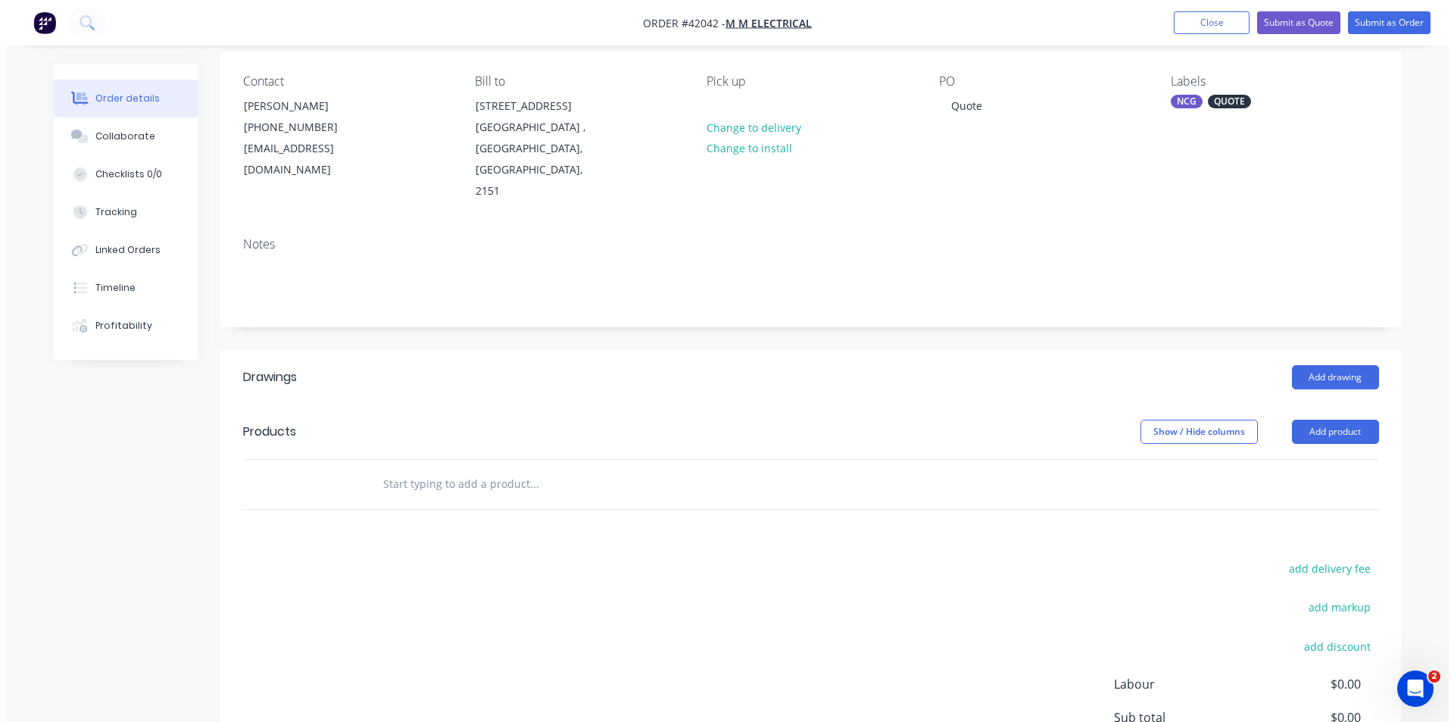
scroll to position [0, 0]
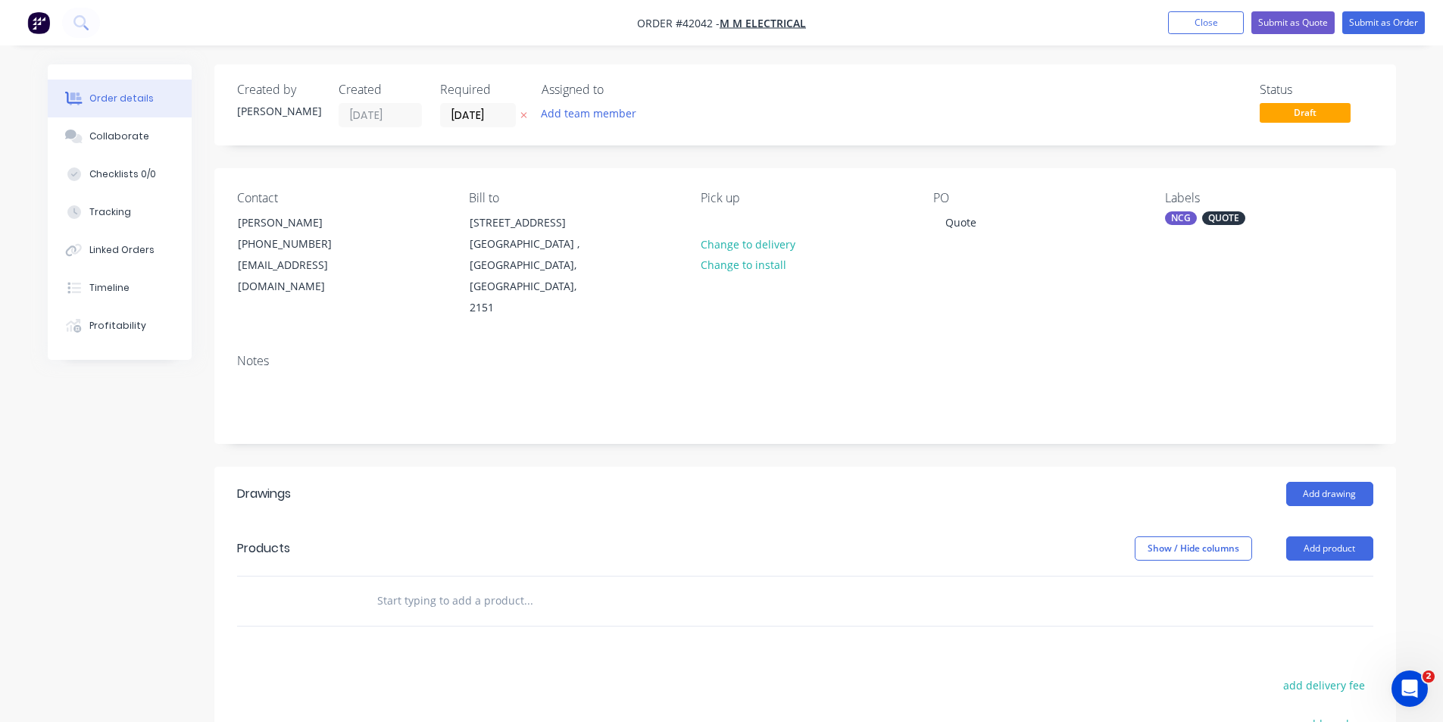
click at [736, 586] on div at bounding box center [591, 601] width 455 height 30
click at [773, 491] on header "Drawings Add drawing" at bounding box center [805, 494] width 1182 height 55
click at [1201, 16] on button "Close" at bounding box center [1206, 22] width 76 height 23
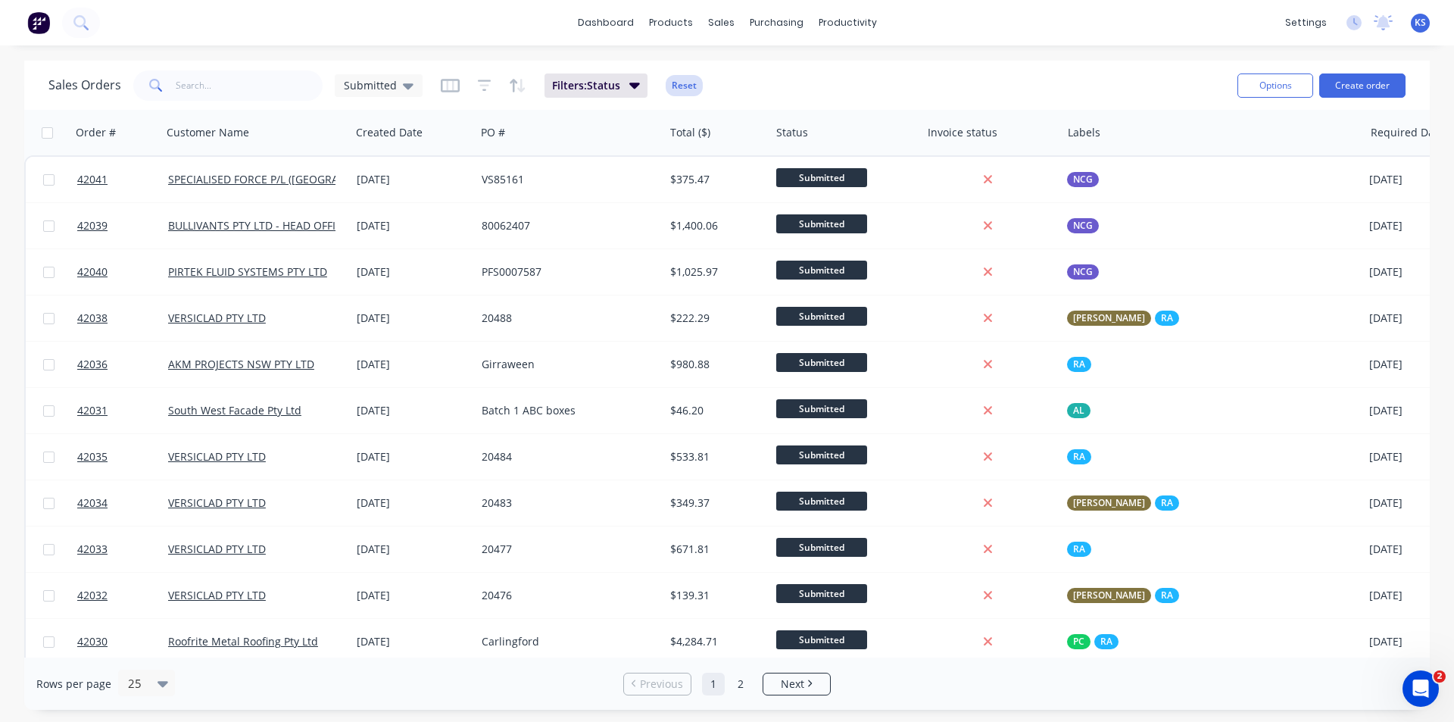
click at [669, 85] on button "Reset" at bounding box center [684, 85] width 37 height 21
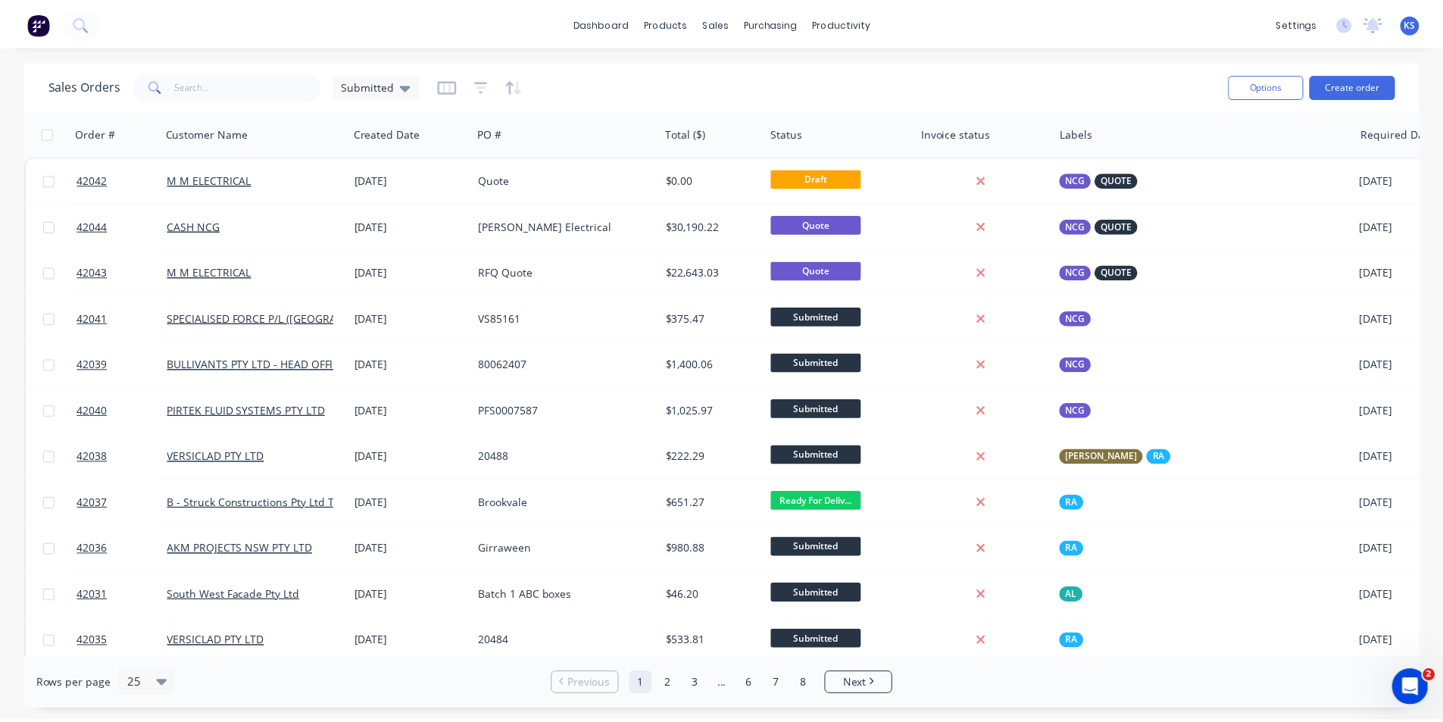
scroll to position [0, 78]
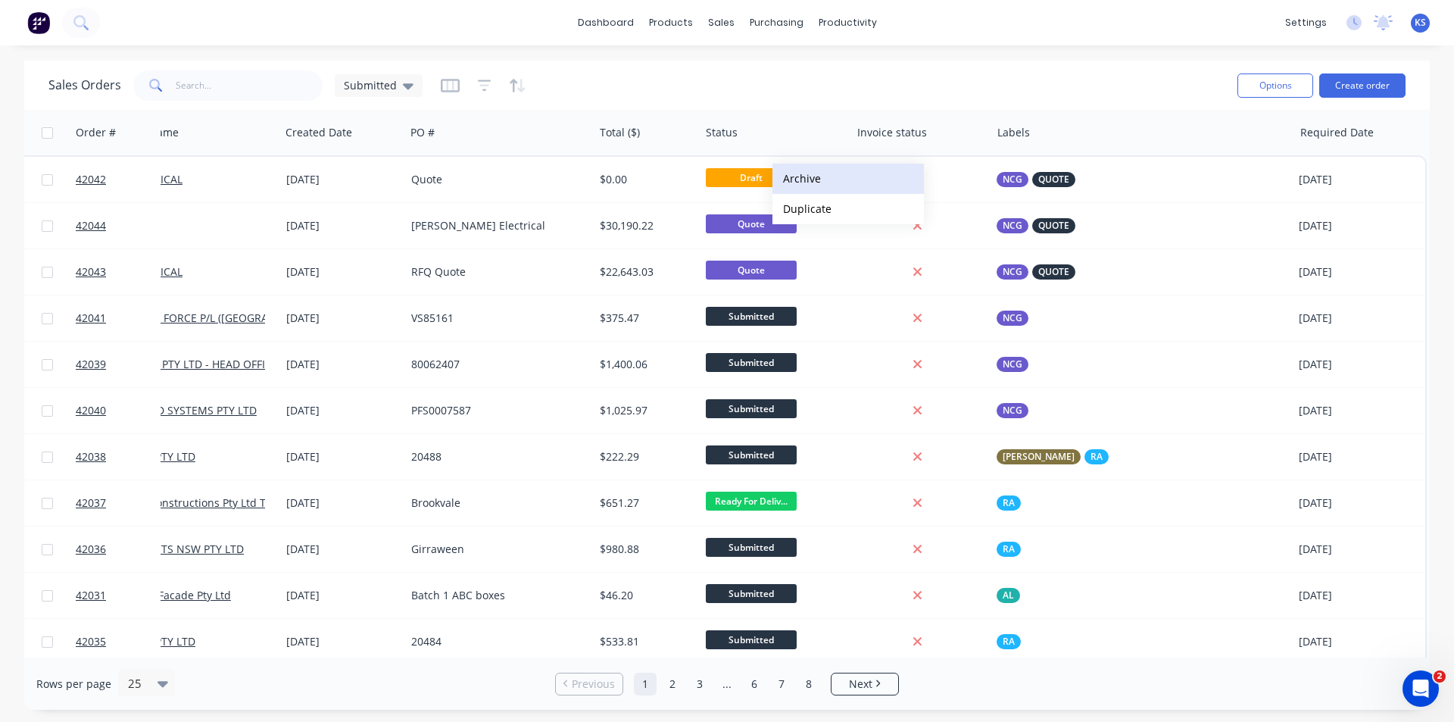
click at [859, 176] on button "Archive" at bounding box center [849, 179] width 152 height 30
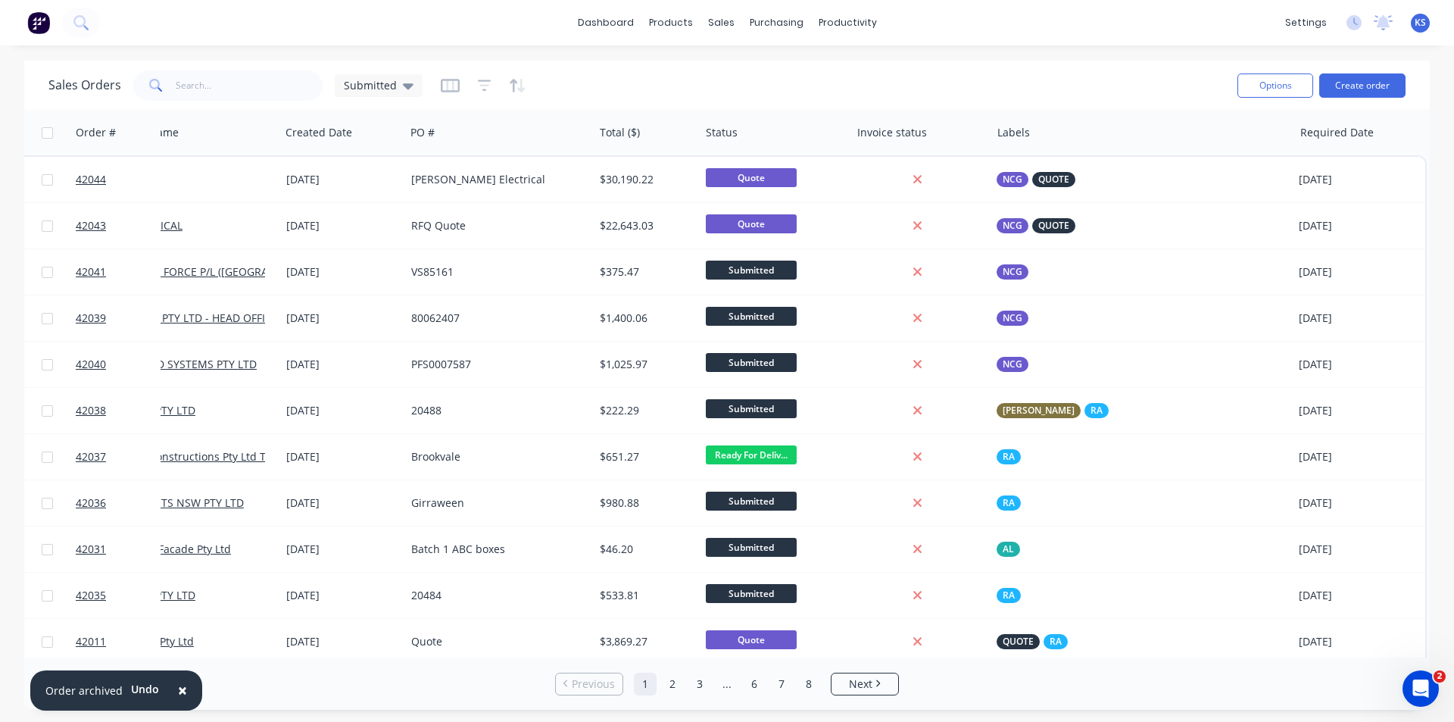
click at [739, 61] on div "Sales Orders Submitted Options Create order" at bounding box center [727, 85] width 1406 height 49
click at [784, 78] on div "Sales Orders" at bounding box center [777, 73] width 62 height 14
click at [823, 74] on div "Sales Orders Submitted" at bounding box center [636, 85] width 1177 height 37
click at [1039, 89] on div "Sales Orders Submitted" at bounding box center [636, 85] width 1177 height 37
click at [716, 79] on div "Product Catalogue" at bounding box center [738, 73] width 94 height 14
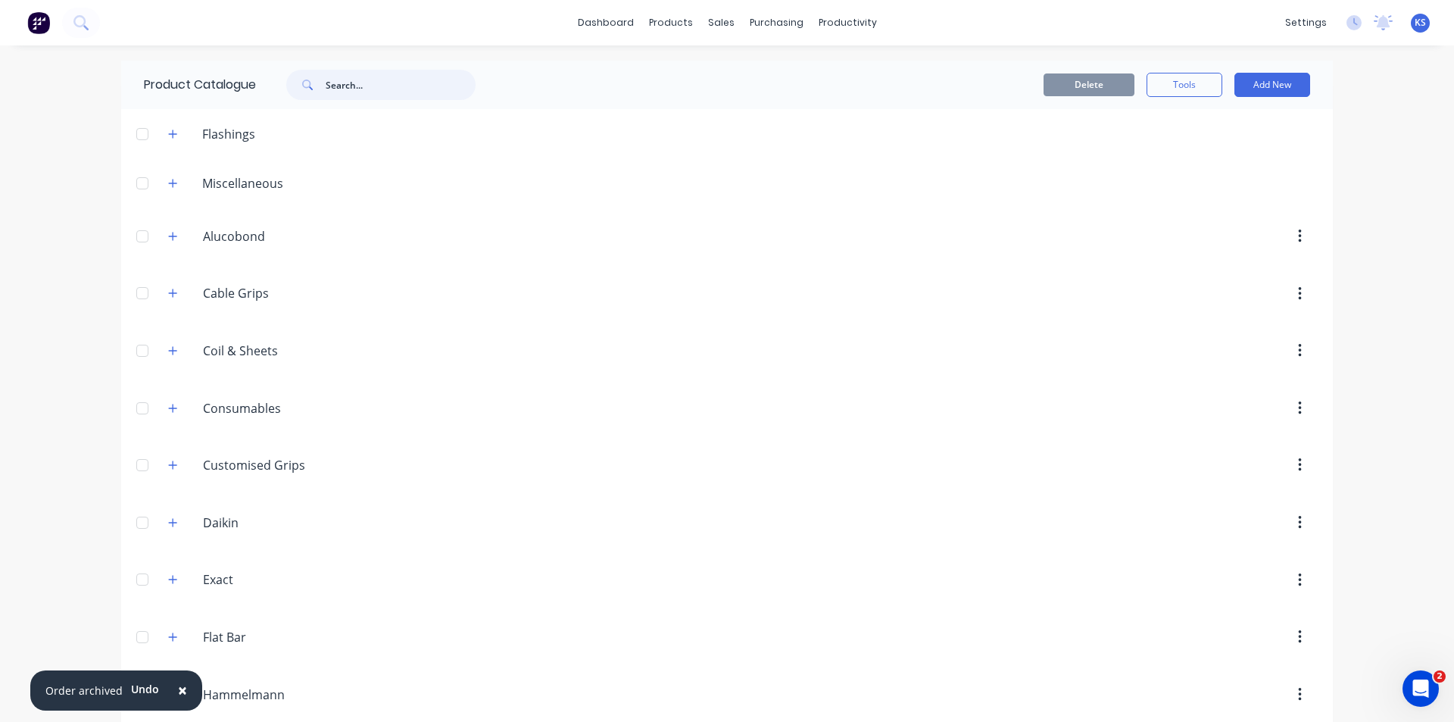
click at [347, 87] on input "text" at bounding box center [401, 85] width 150 height 30
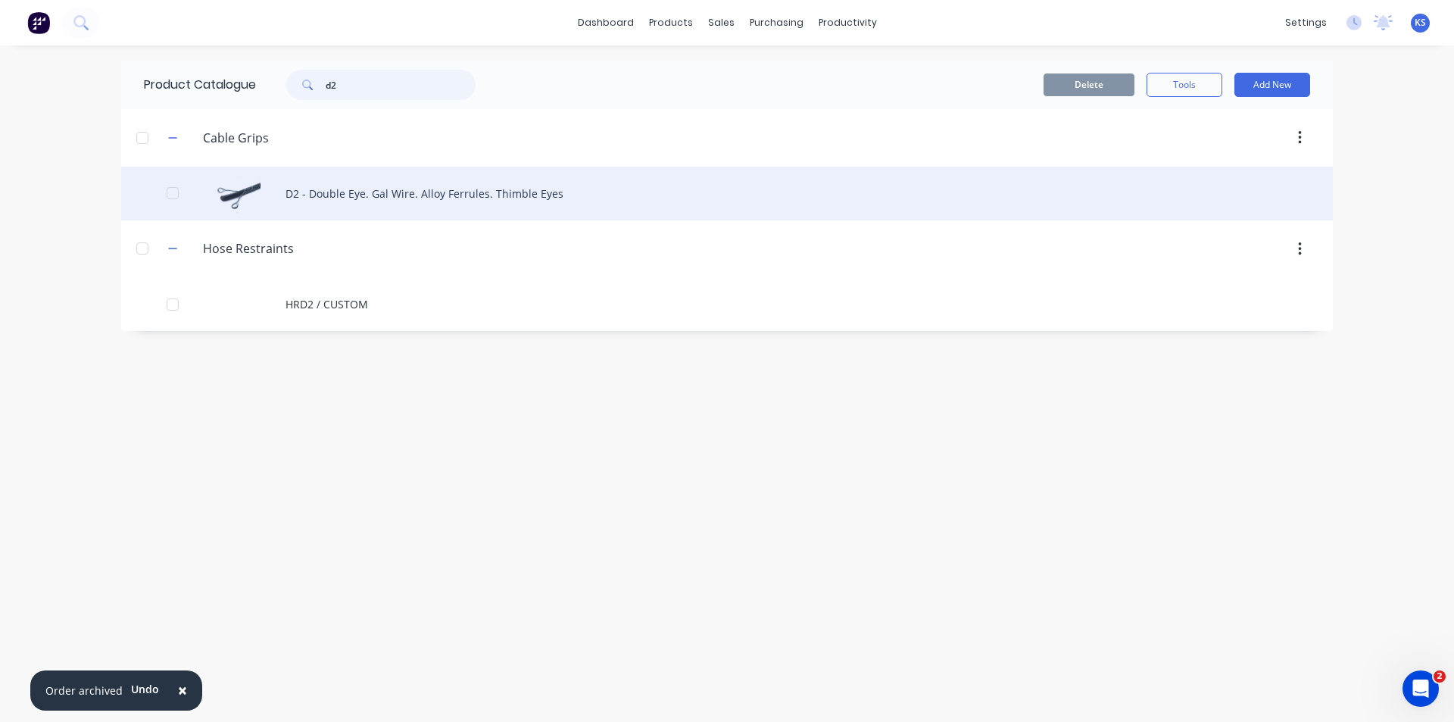
type input "d2"
click at [375, 196] on div "D2 - Double Eye. Gal Wire. Alloy Ferrules. Thimble Eyes" at bounding box center [727, 194] width 1212 height 54
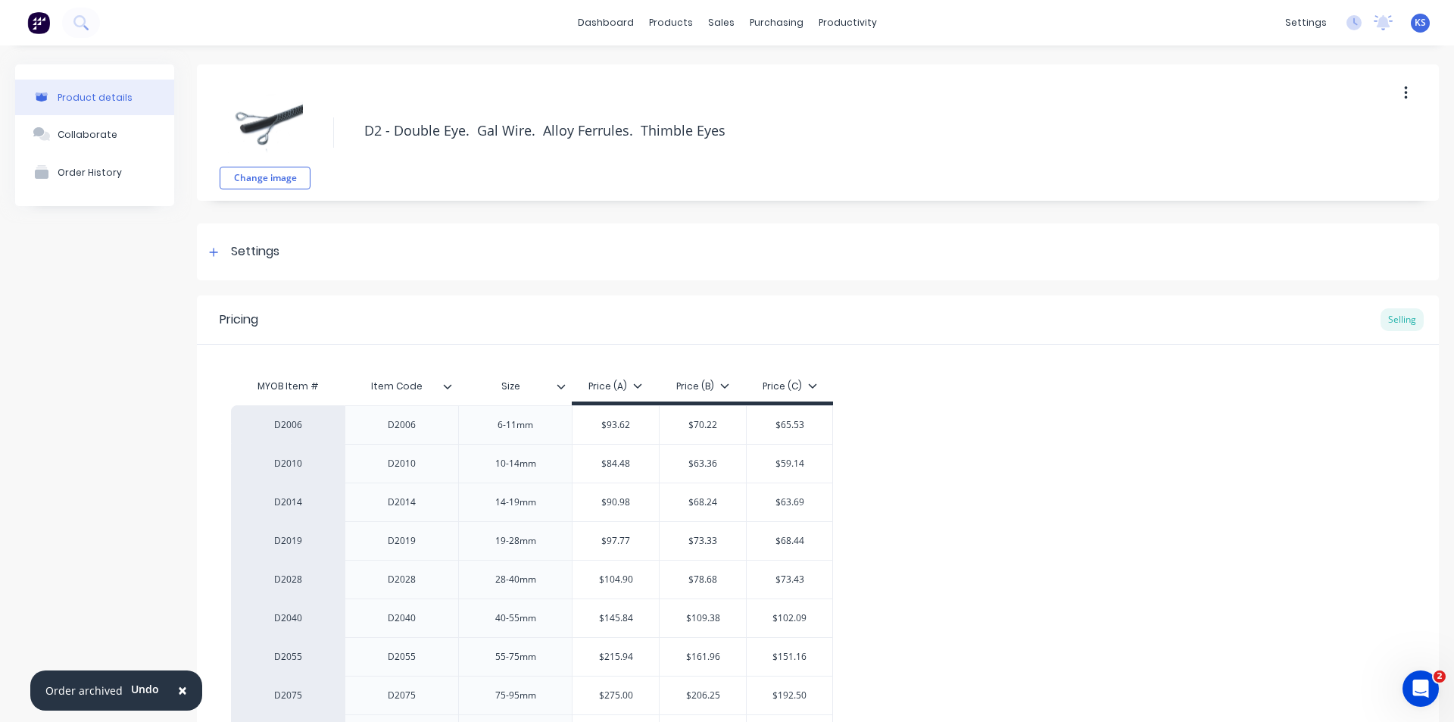
type textarea "x"
type input "$109.38"
drag, startPoint x: 730, startPoint y: 620, endPoint x: 670, endPoint y: 617, distance: 60.7
click at [670, 617] on input "$109.38" at bounding box center [703, 618] width 86 height 14
click at [773, 71] on div "Sales Orders" at bounding box center [772, 73] width 62 height 14
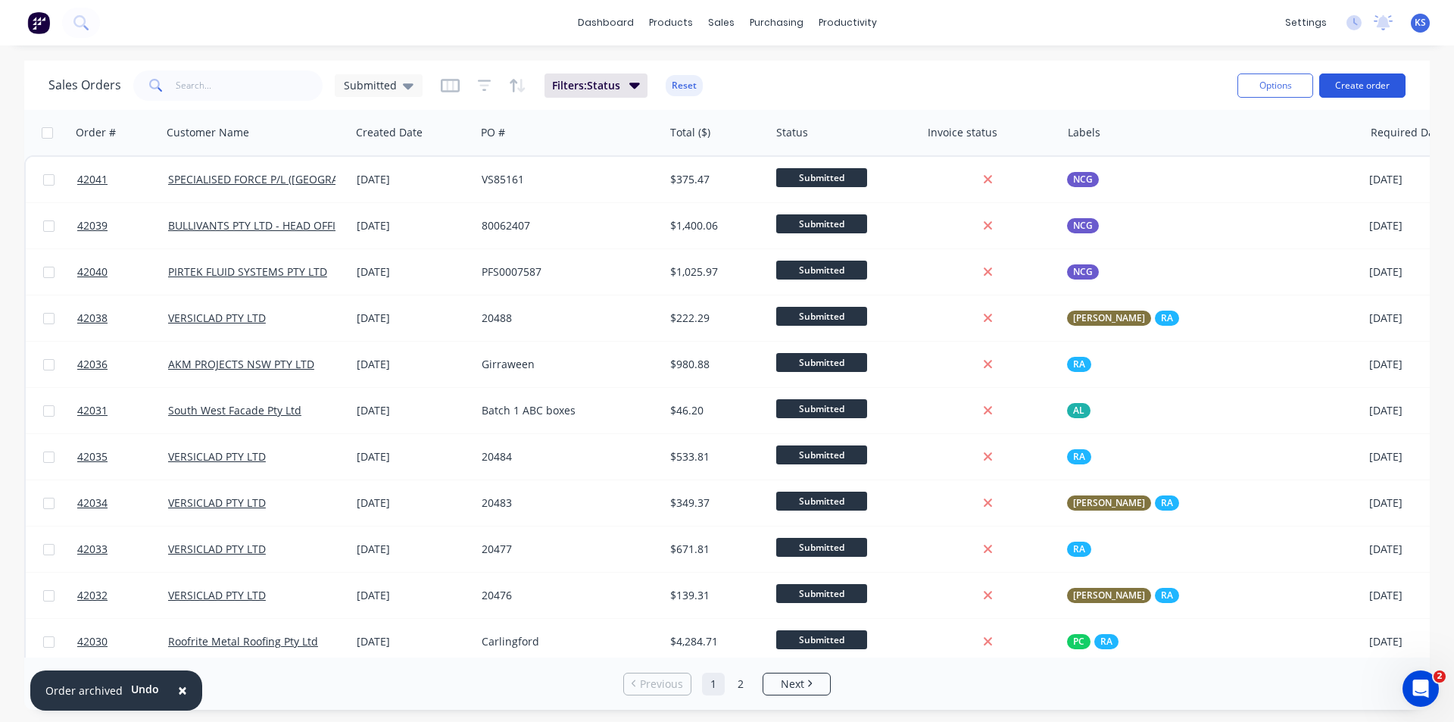
click at [1351, 81] on button "Create order" at bounding box center [1363, 85] width 86 height 24
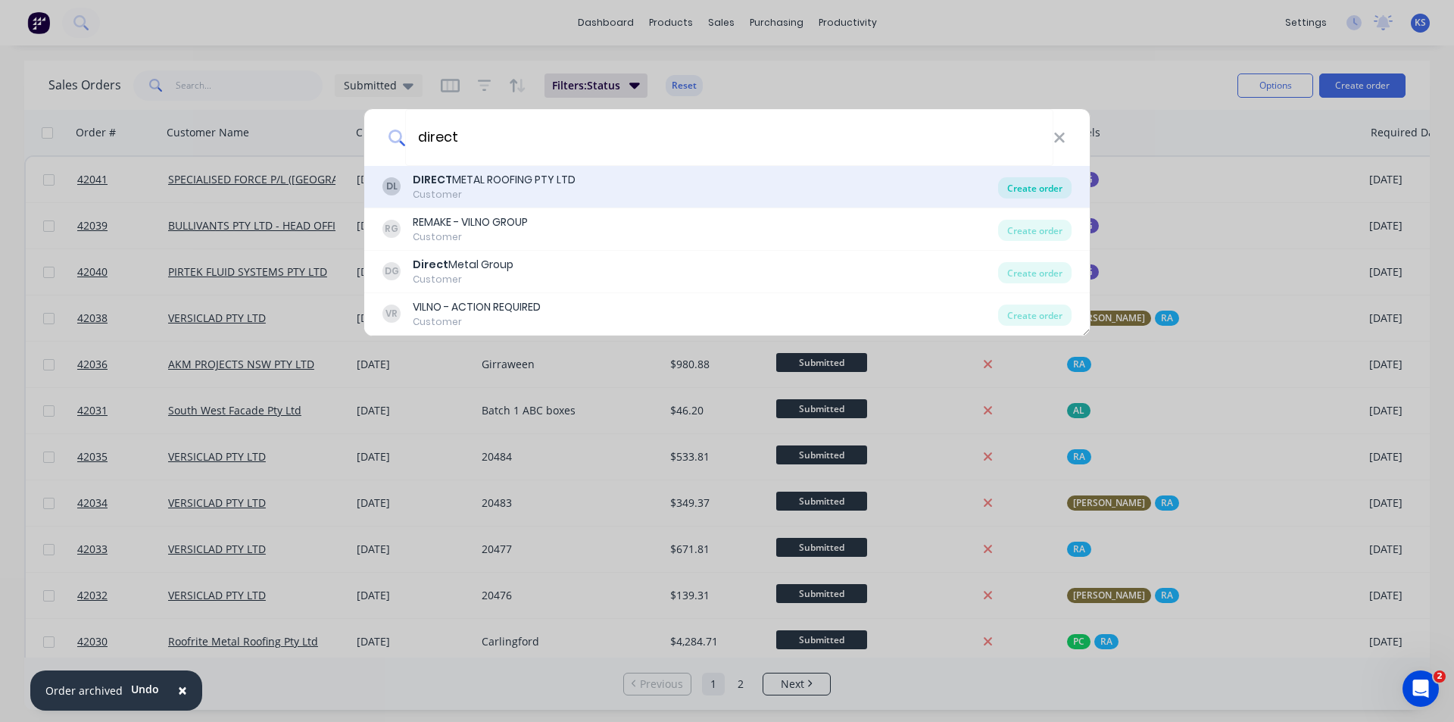
type input "direct"
click at [1027, 192] on div "Create order" at bounding box center [1034, 187] width 73 height 21
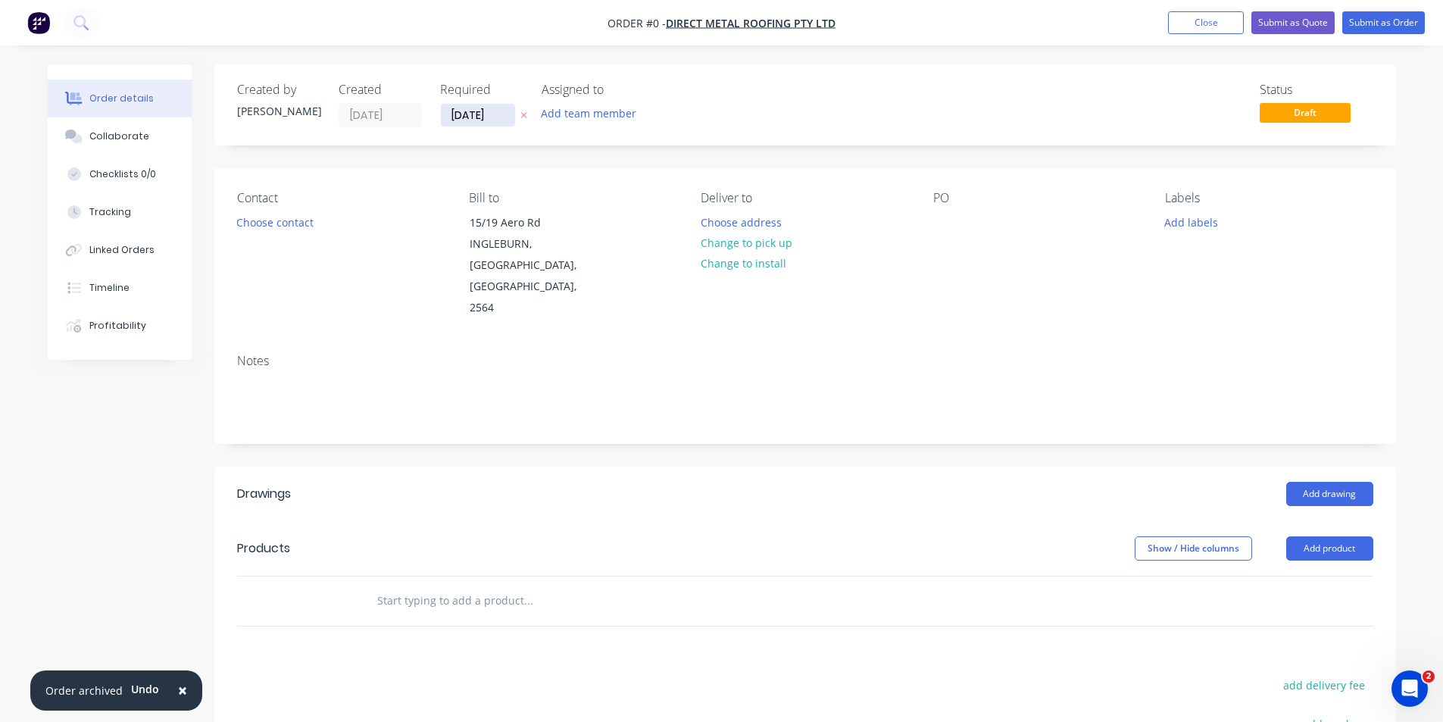
click at [473, 113] on input "01/10/25" at bounding box center [478, 115] width 74 height 23
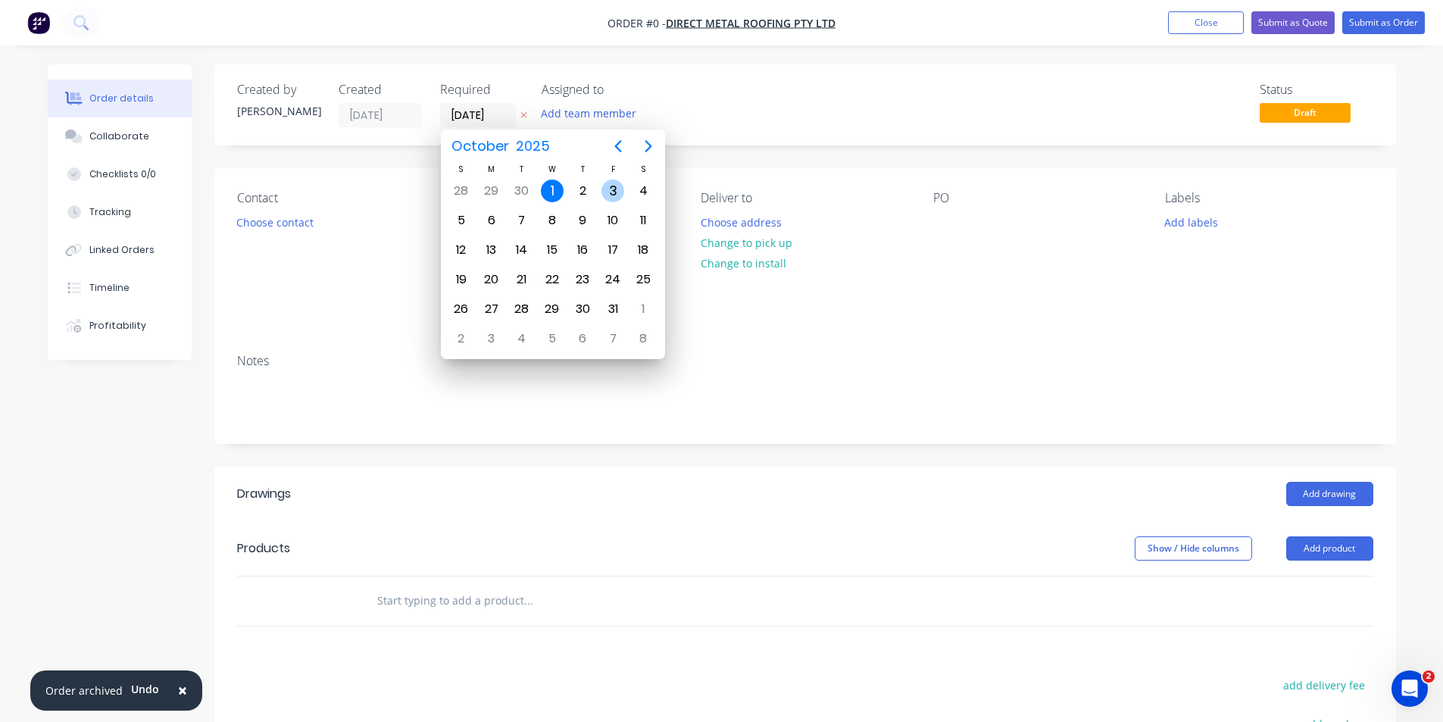
click at [614, 193] on div "3" at bounding box center [612, 191] width 23 height 23
type input "03/10/25"
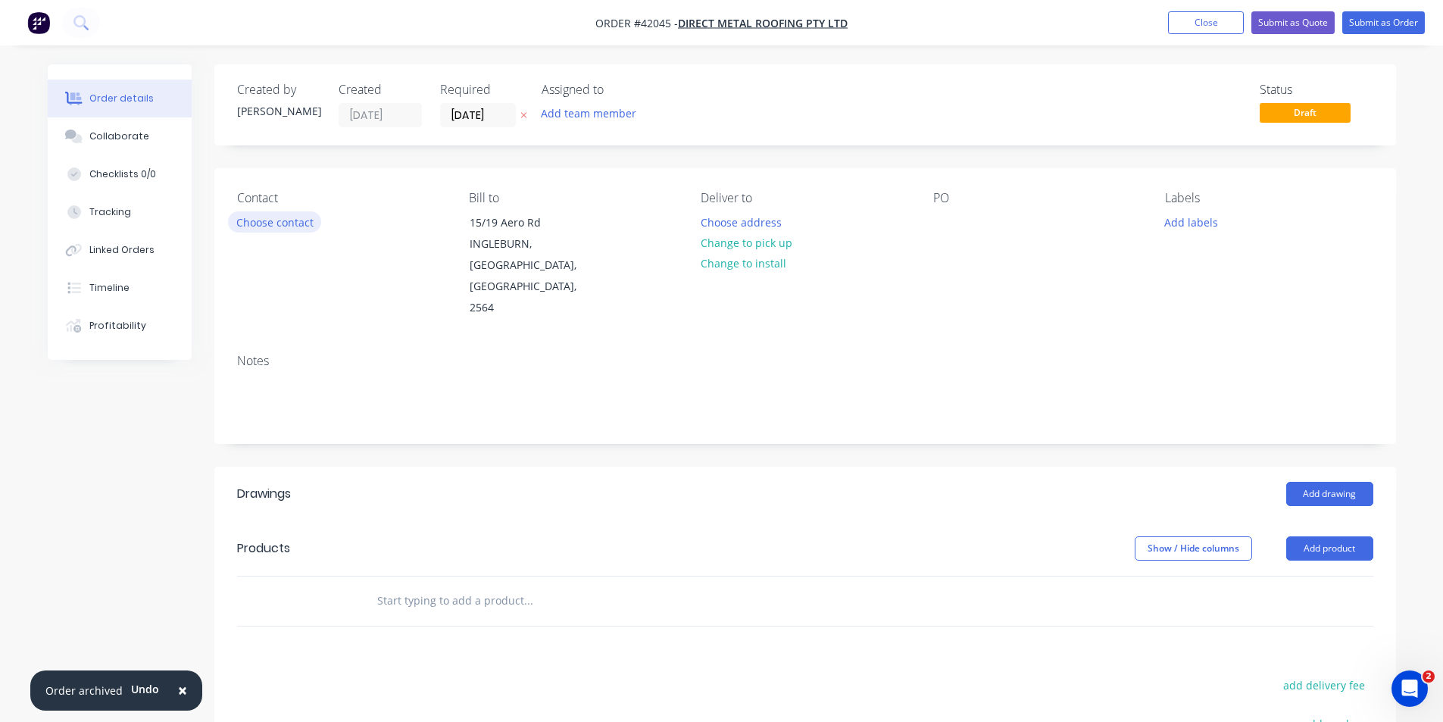
click at [289, 227] on button "Choose contact" at bounding box center [274, 221] width 93 height 20
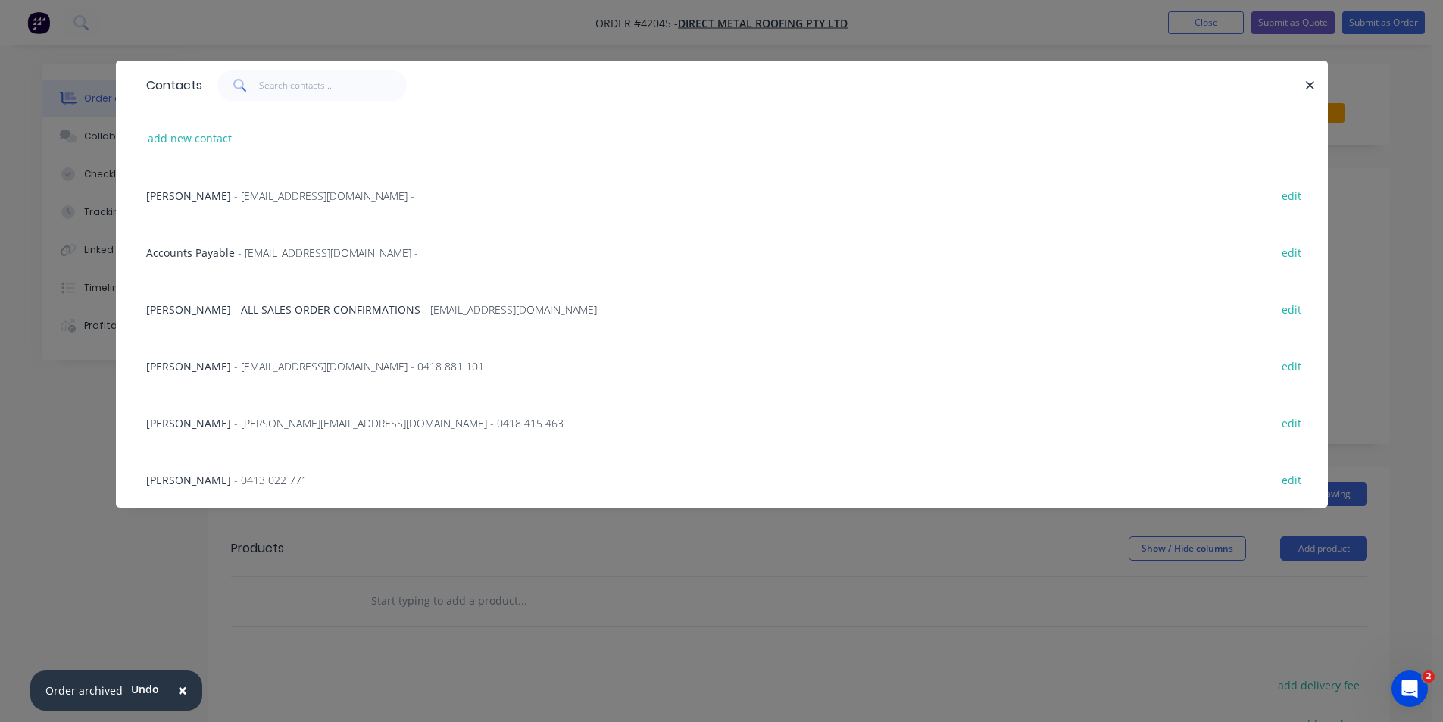
click at [248, 370] on span "- mark@directmetalroofing.com.au - 0418 881 101" at bounding box center [359, 366] width 250 height 14
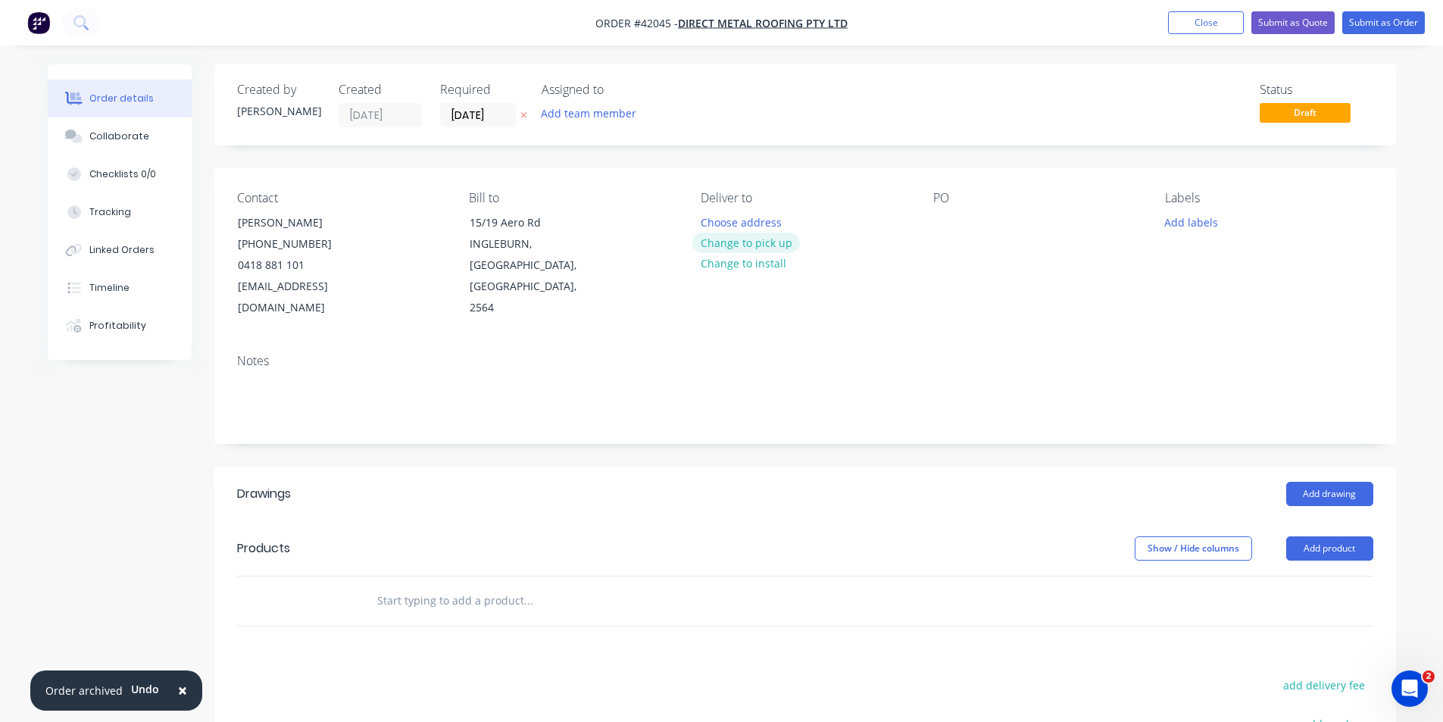
click at [741, 244] on button "Change to pick up" at bounding box center [746, 243] width 108 height 20
click at [939, 223] on div at bounding box center [945, 222] width 24 height 22
click at [1190, 221] on button "Add labels" at bounding box center [1192, 221] width 70 height 20
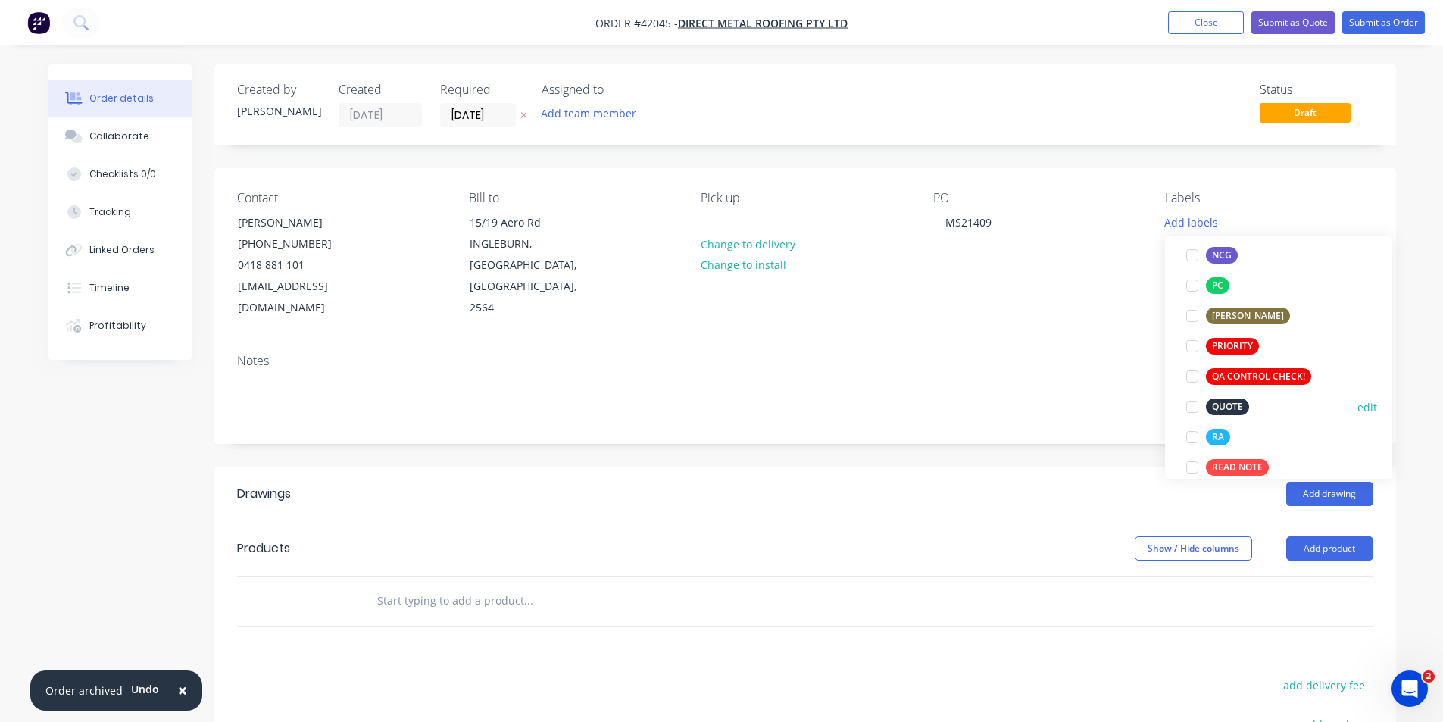
scroll to position [379, 0]
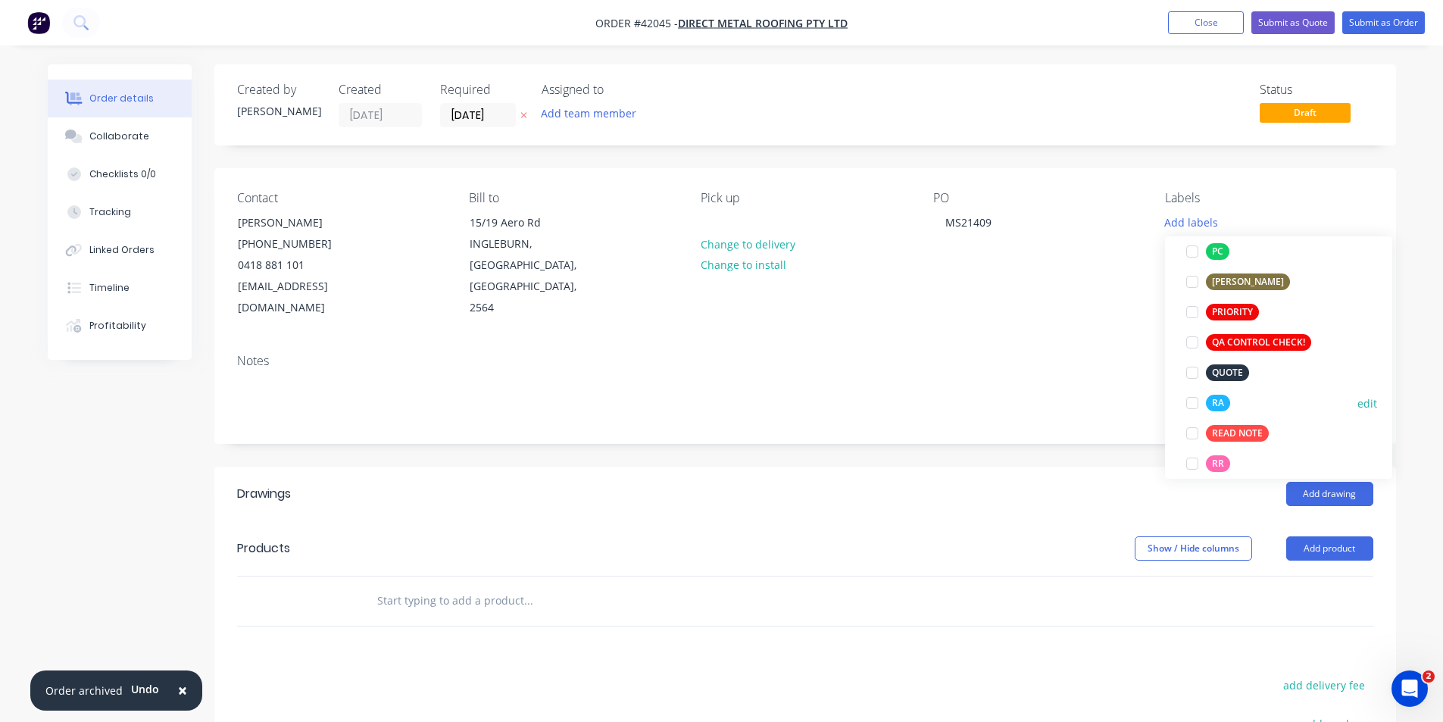
click at [1192, 402] on div at bounding box center [1192, 403] width 30 height 30
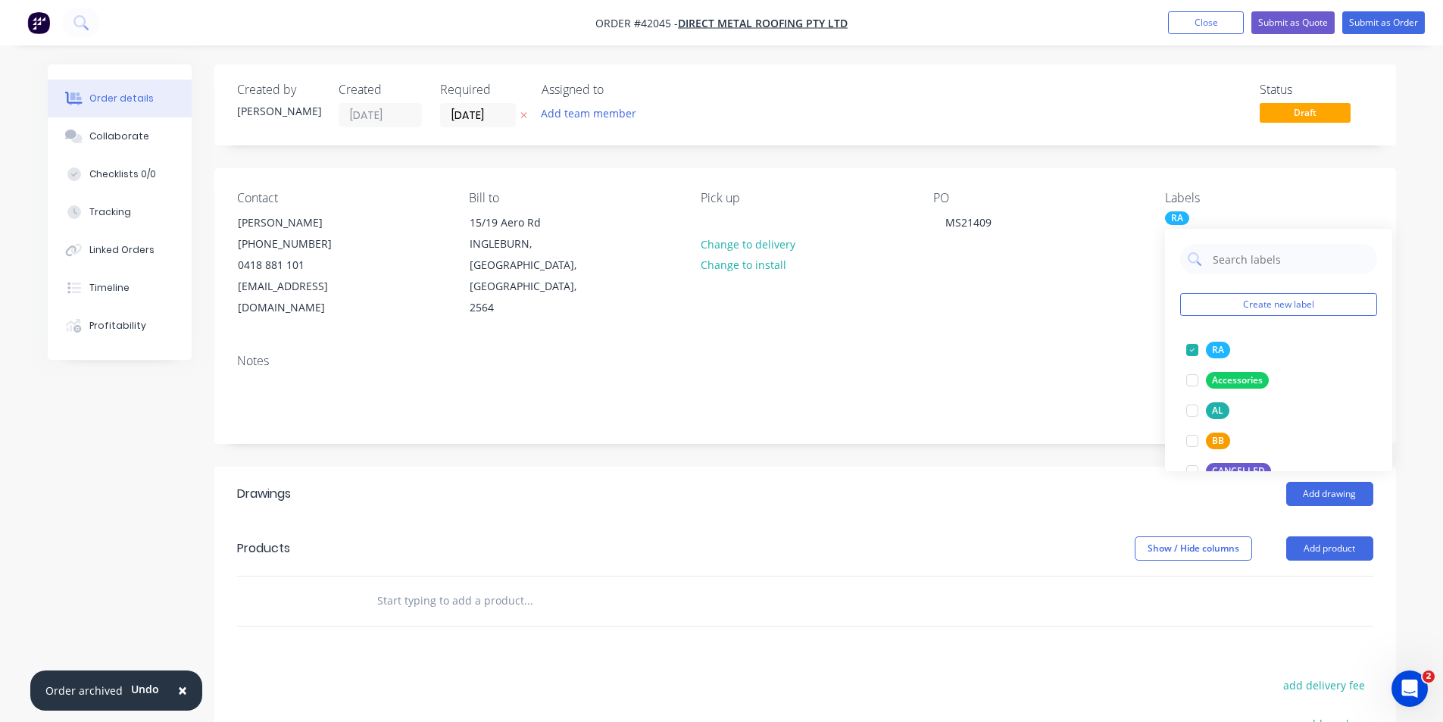
click at [861, 482] on div "Add drawing" at bounding box center [925, 494] width 895 height 24
click at [1342, 536] on button "Add product" at bounding box center [1329, 548] width 87 height 24
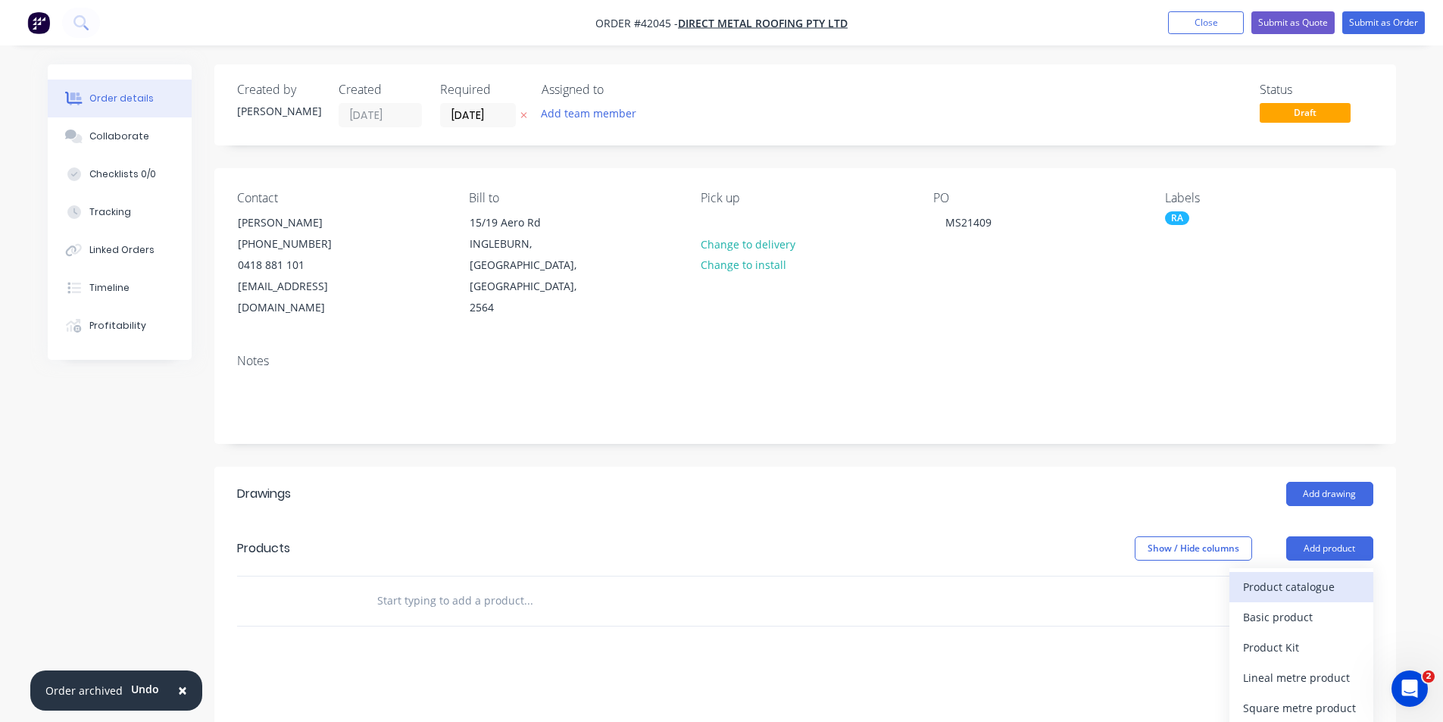
click at [1323, 576] on div "Product catalogue" at bounding box center [1301, 587] width 117 height 22
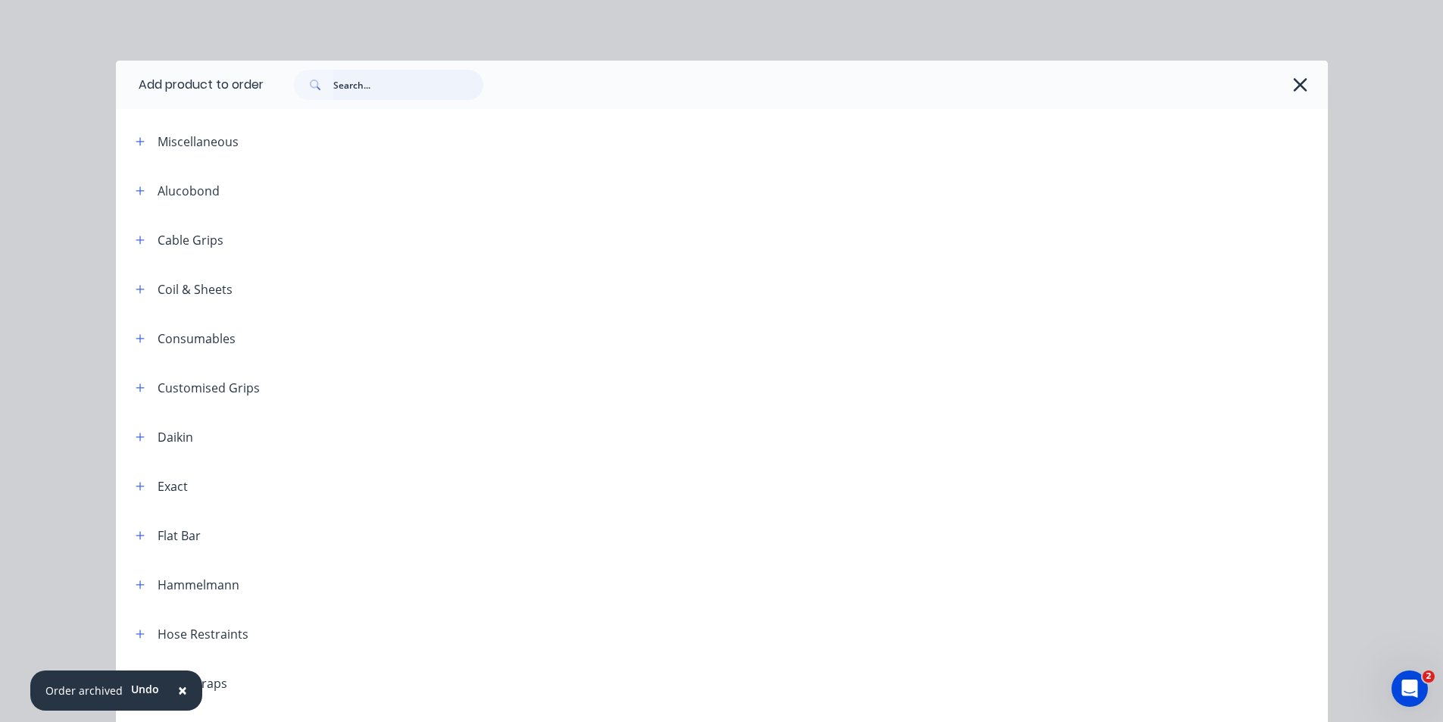
click at [358, 92] on input "text" at bounding box center [408, 85] width 150 height 30
type input "DET"
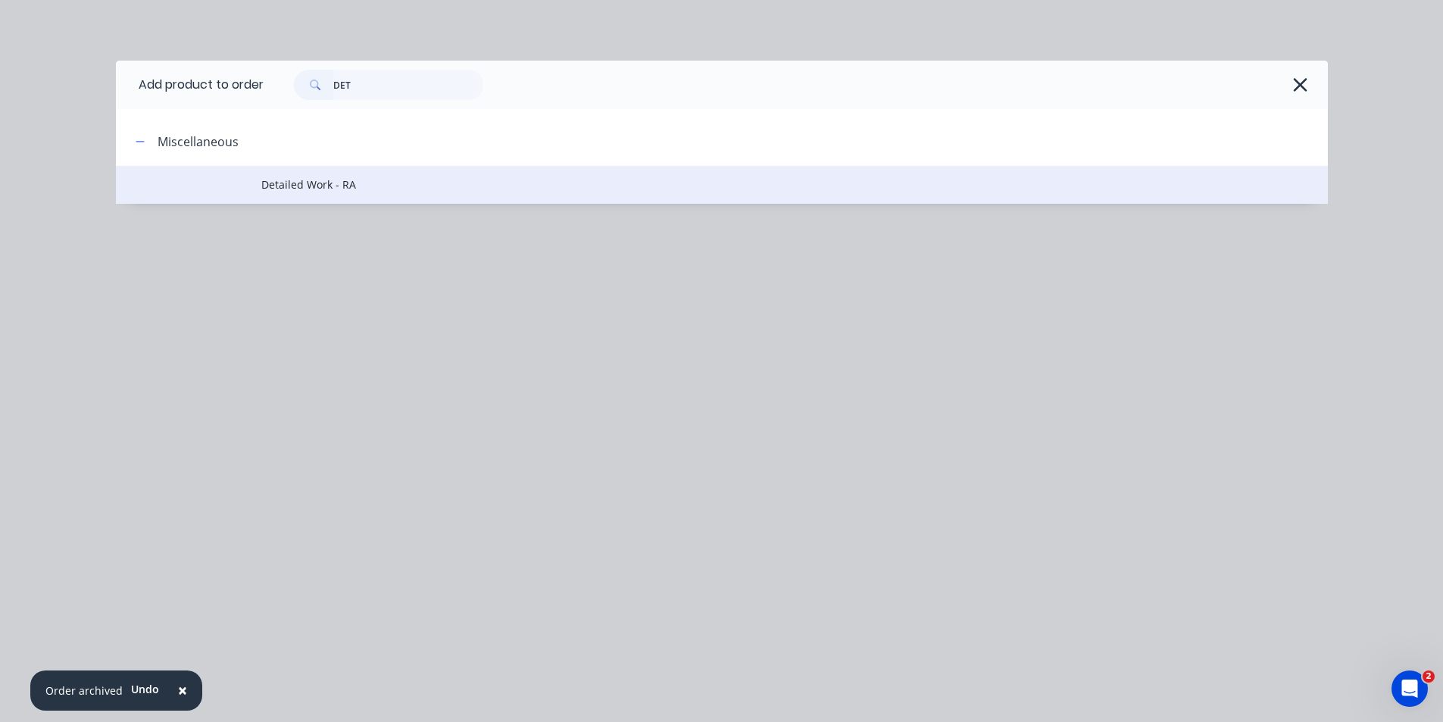
click at [333, 188] on span "Detailed Work - RA" at bounding box center [687, 184] width 853 height 16
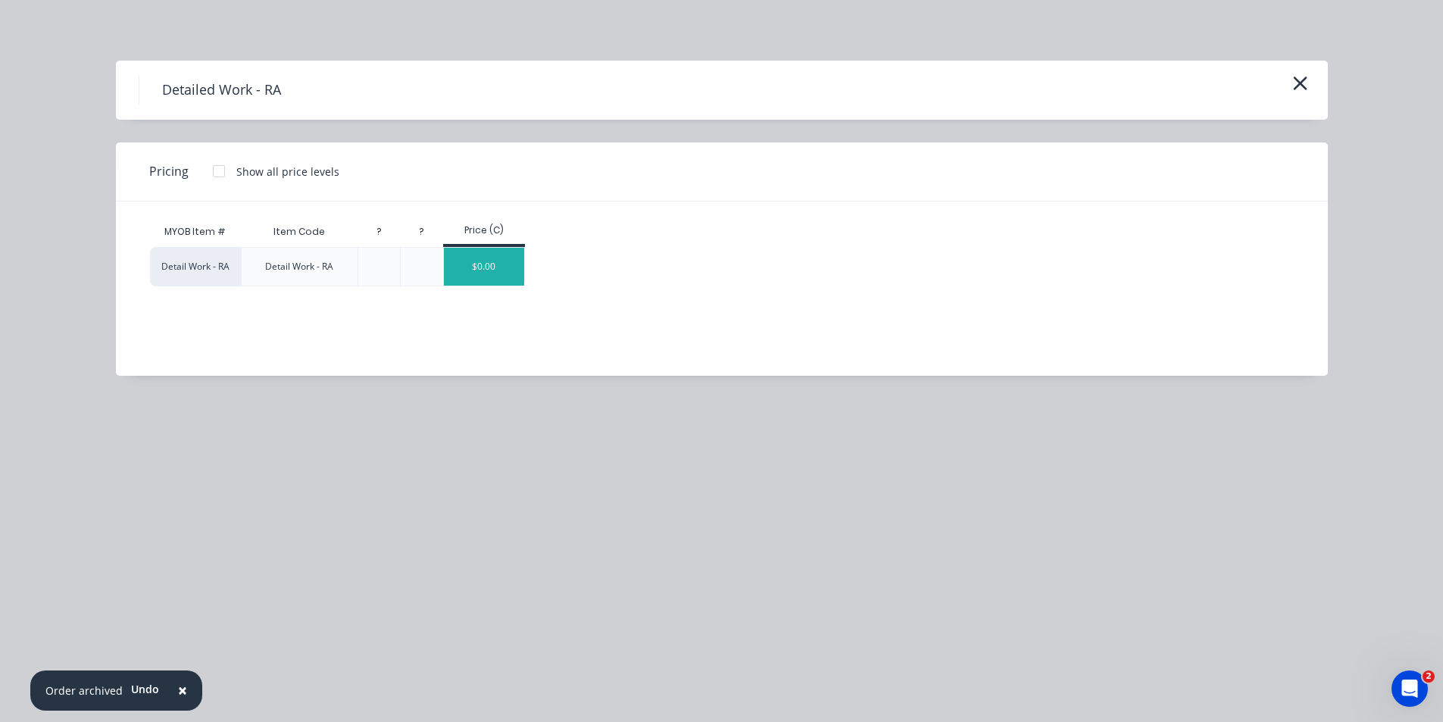
click at [487, 270] on div "$0.00" at bounding box center [484, 267] width 81 height 38
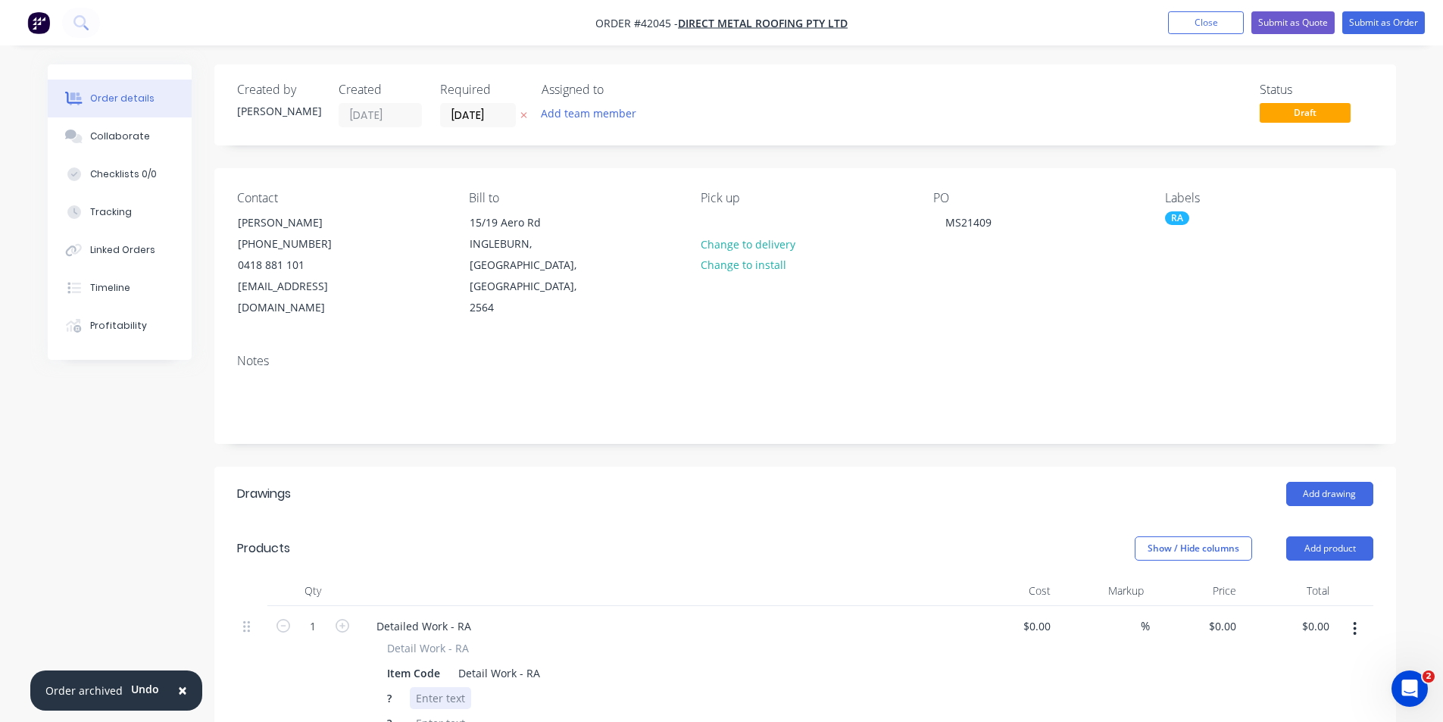
scroll to position [227, 0]
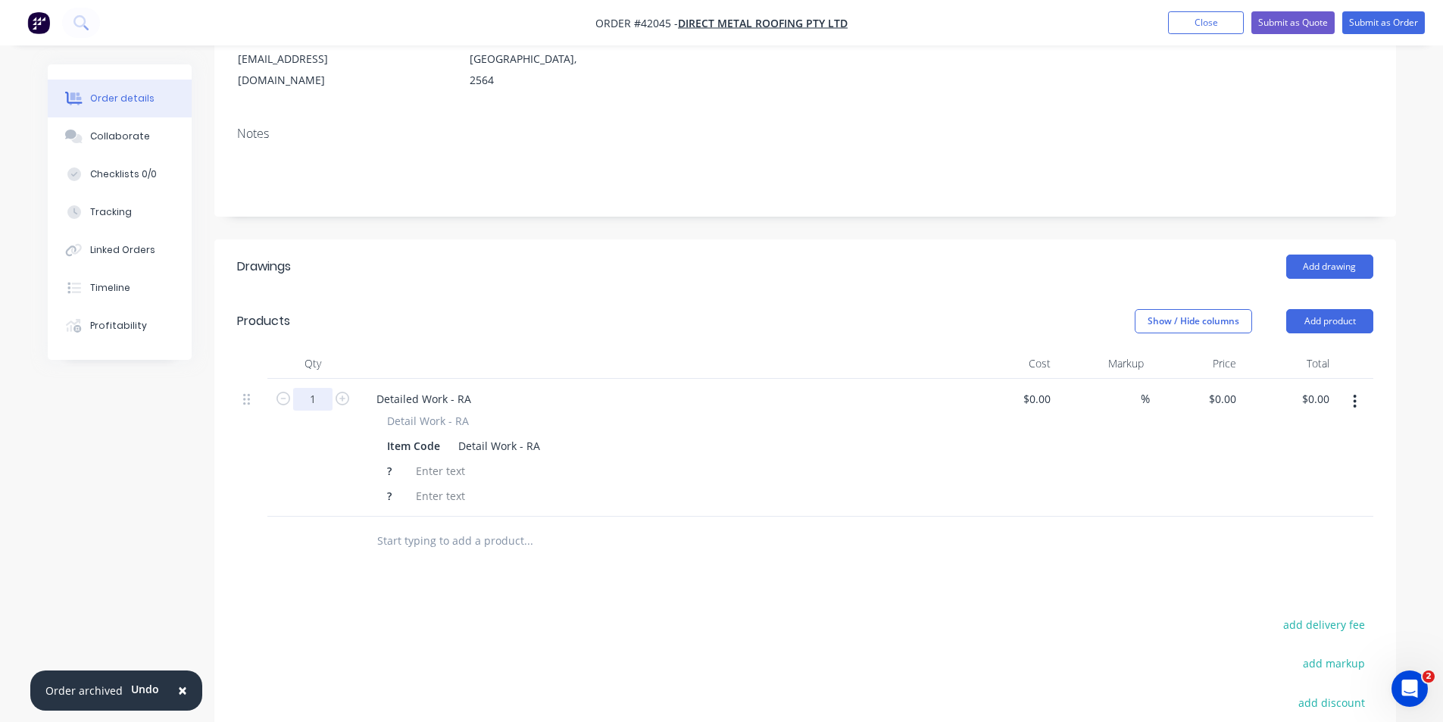
click at [310, 388] on input "1" at bounding box center [312, 399] width 39 height 23
type input "4"
click at [429, 388] on div "Detailed Work - RA" at bounding box center [423, 399] width 119 height 22
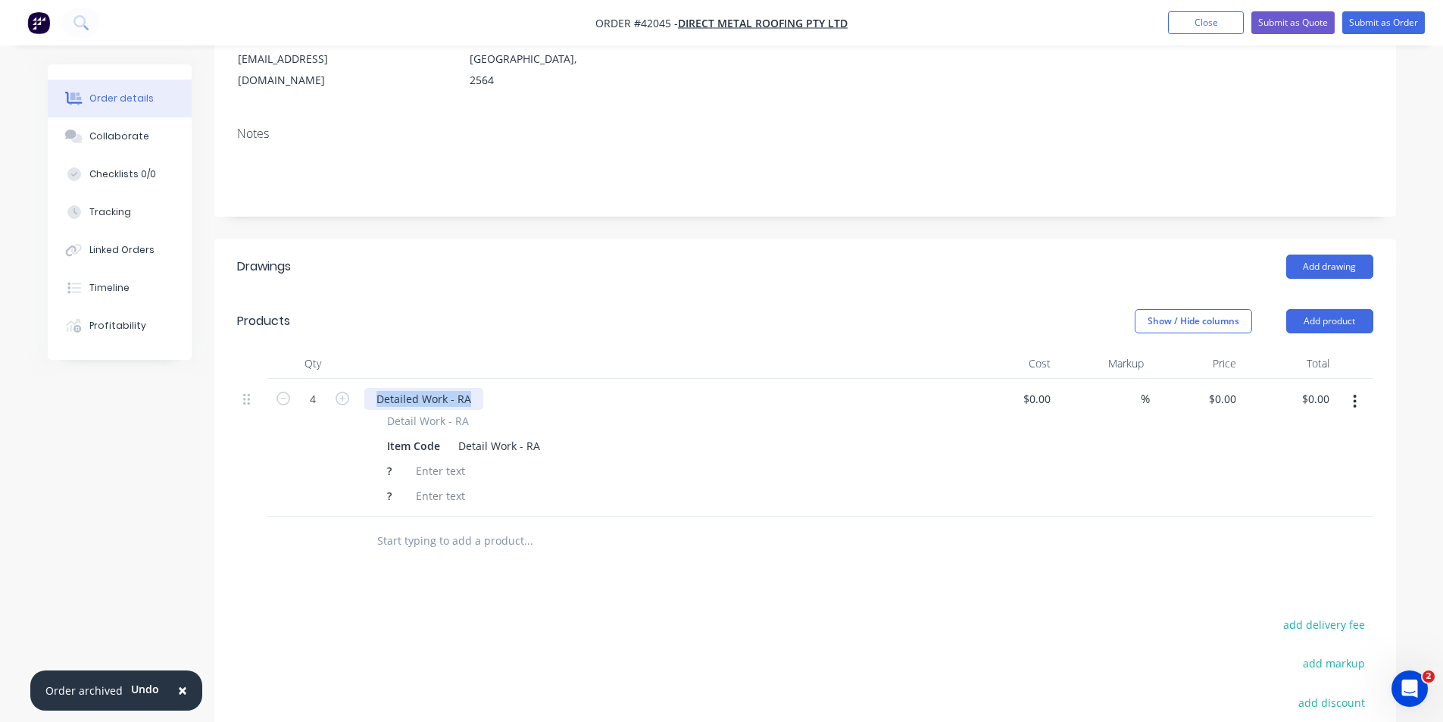
click at [429, 388] on div "Detailed Work - RA" at bounding box center [423, 399] width 119 height 22
click at [407, 435] on div "Item Code" at bounding box center [413, 446] width 65 height 22
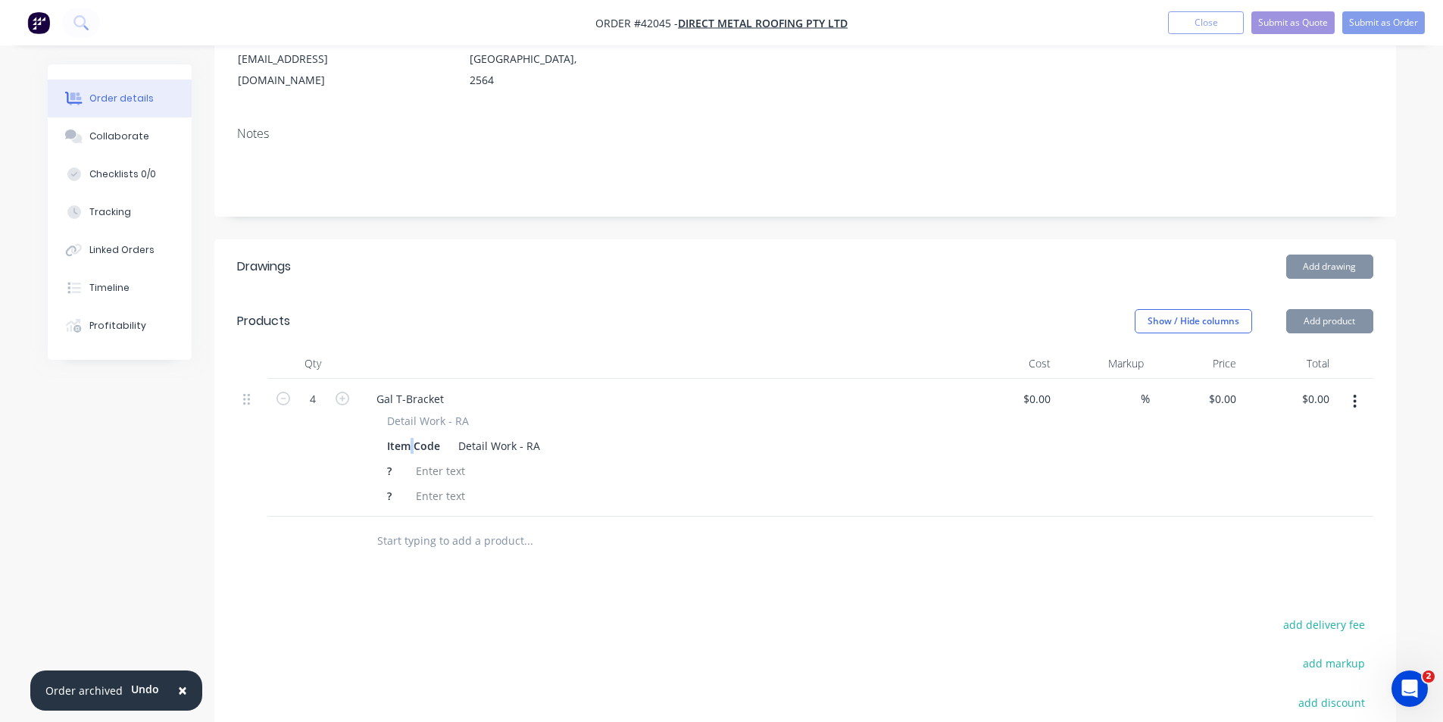
click at [407, 435] on div "Item Code" at bounding box center [413, 446] width 65 height 22
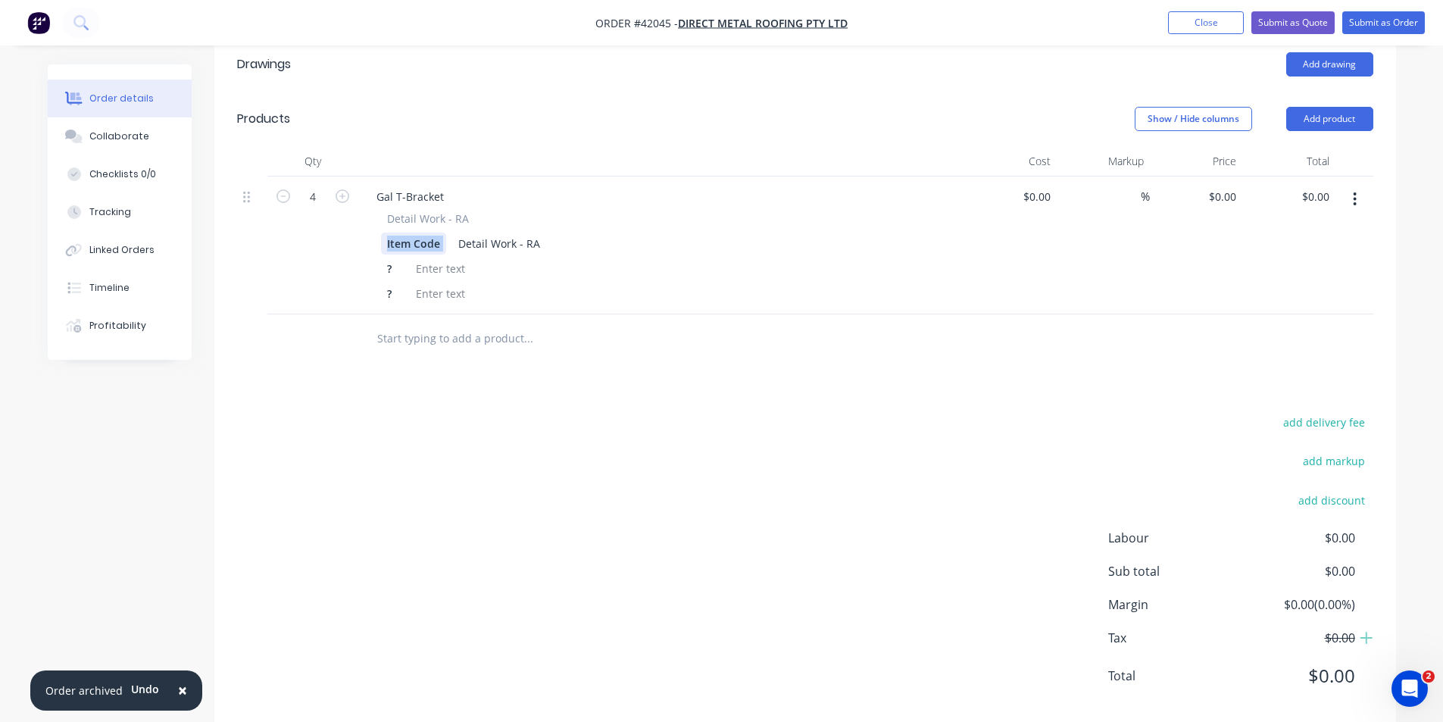
scroll to position [436, 0]
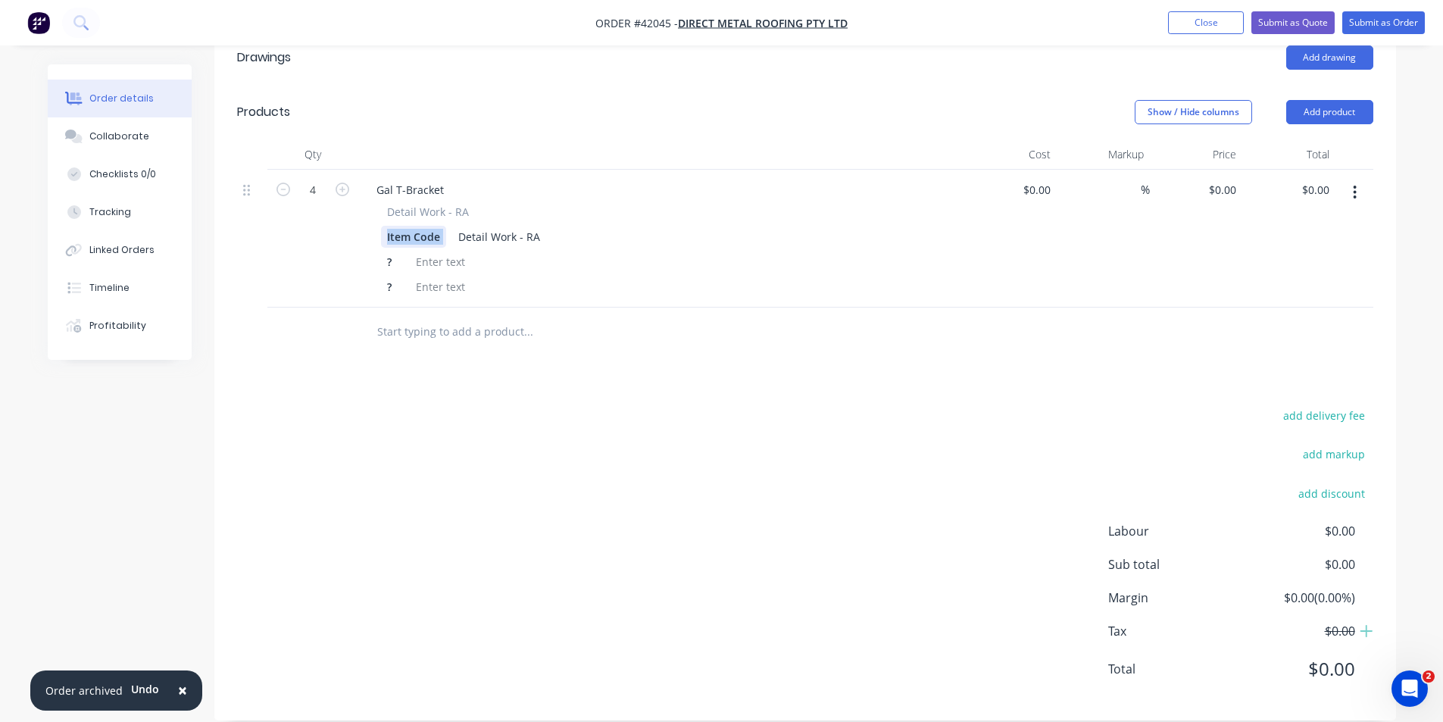
click at [400, 226] on div "Item Code" at bounding box center [413, 237] width 65 height 22
click at [421, 226] on div "Item Code" at bounding box center [413, 237] width 65 height 22
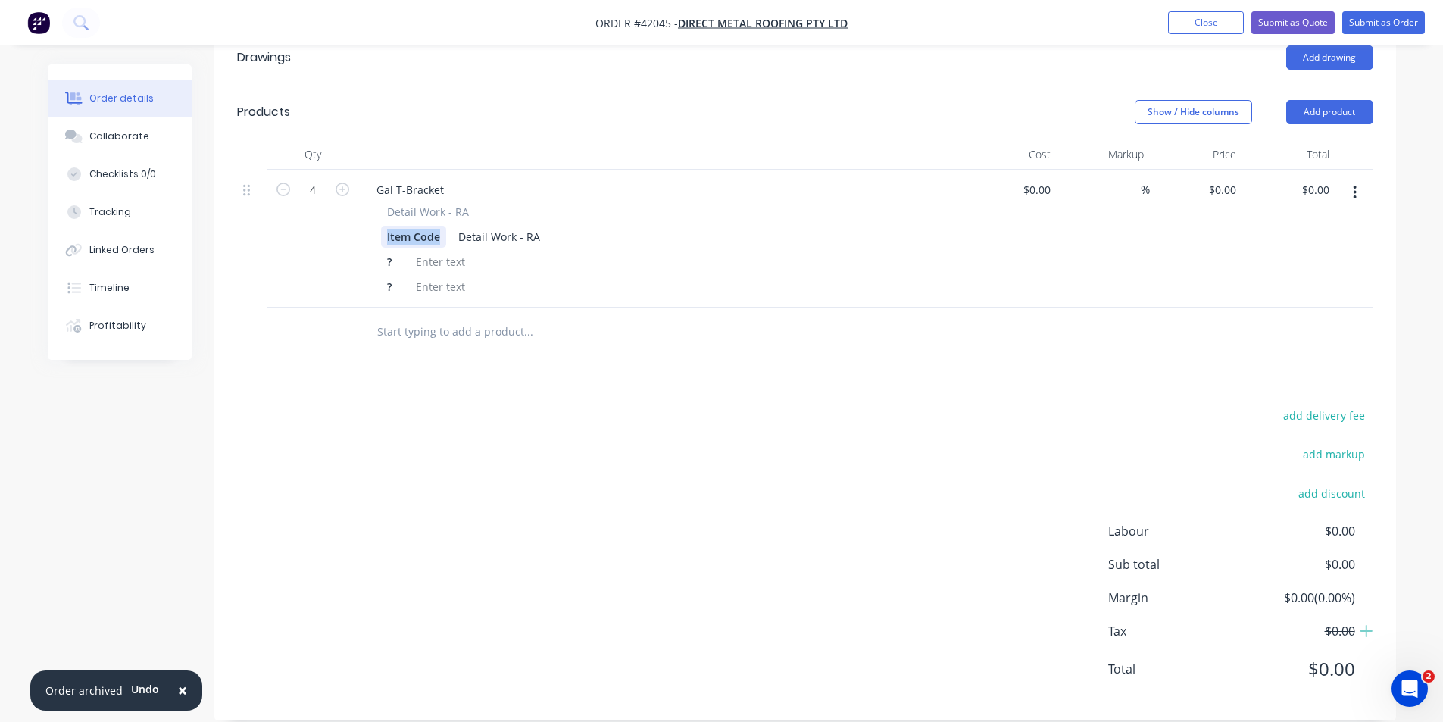
click at [421, 226] on div "Item Code" at bounding box center [413, 237] width 65 height 22
click at [495, 226] on div "Detail Work - RA" at bounding box center [489, 237] width 94 height 22
click at [377, 244] on div "Detail Work - RA Material 1.2 Gal ? ?" at bounding box center [661, 251] width 594 height 94
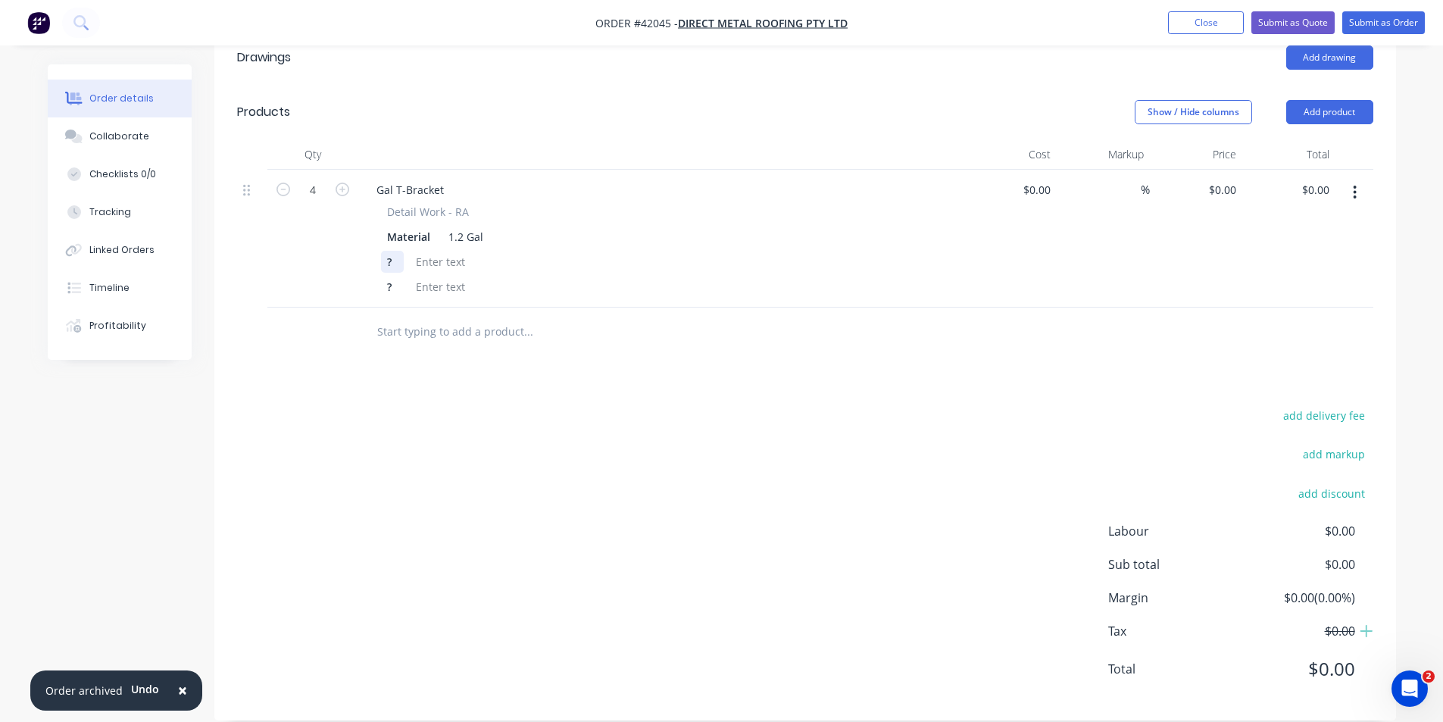
click at [395, 251] on div "?" at bounding box center [392, 262] width 23 height 22
click at [396, 276] on div "?" at bounding box center [392, 287] width 23 height 22
click at [494, 251] on div at bounding box center [489, 262] width 61 height 22
click at [601, 251] on div "T-Bracket 30mm Stand Off" at bounding box center [532, 262] width 146 height 22
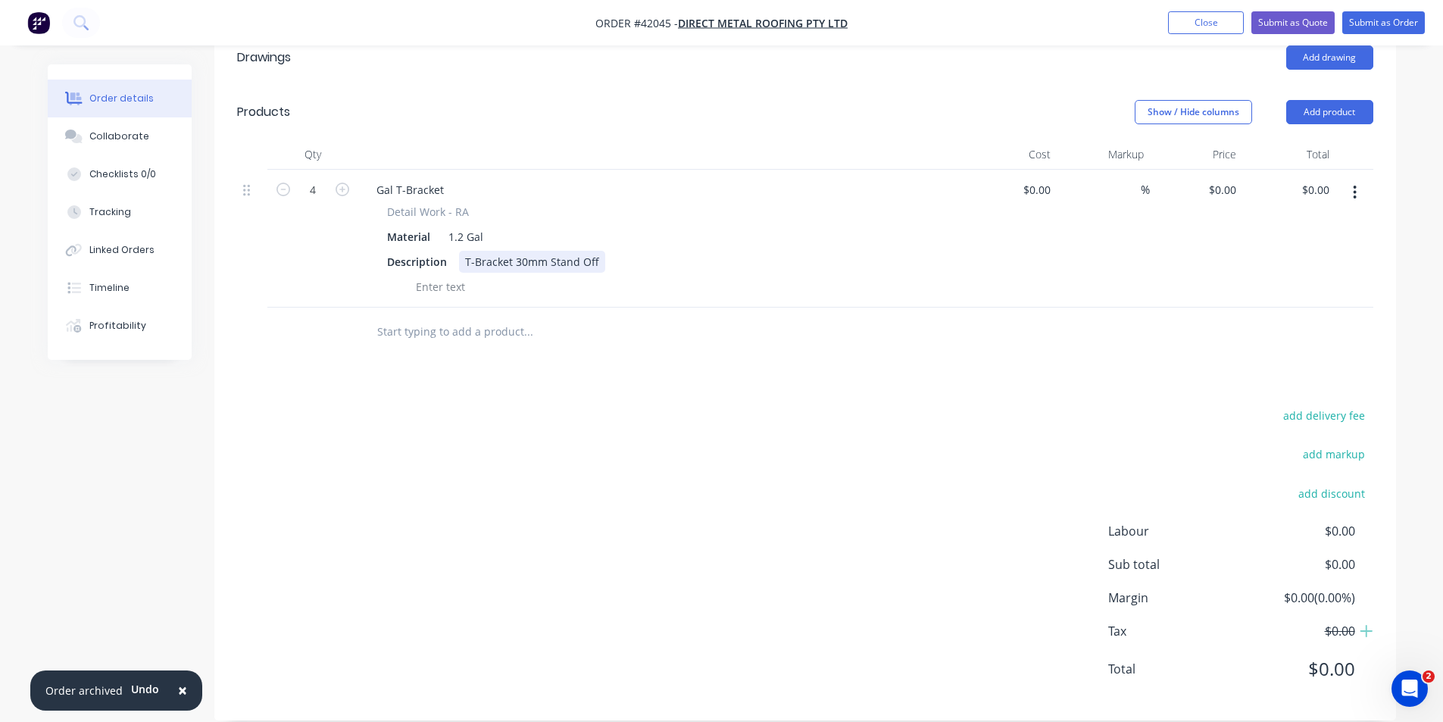
click at [598, 251] on div "T-Bracket 30mm Stand Off" at bounding box center [532, 262] width 146 height 22
click at [597, 251] on div "T-Bracket 30mm Stand Off" at bounding box center [532, 262] width 146 height 22
click at [792, 330] on div at bounding box center [630, 332] width 545 height 49
click at [1364, 20] on button "Submit as Order" at bounding box center [1383, 22] width 83 height 23
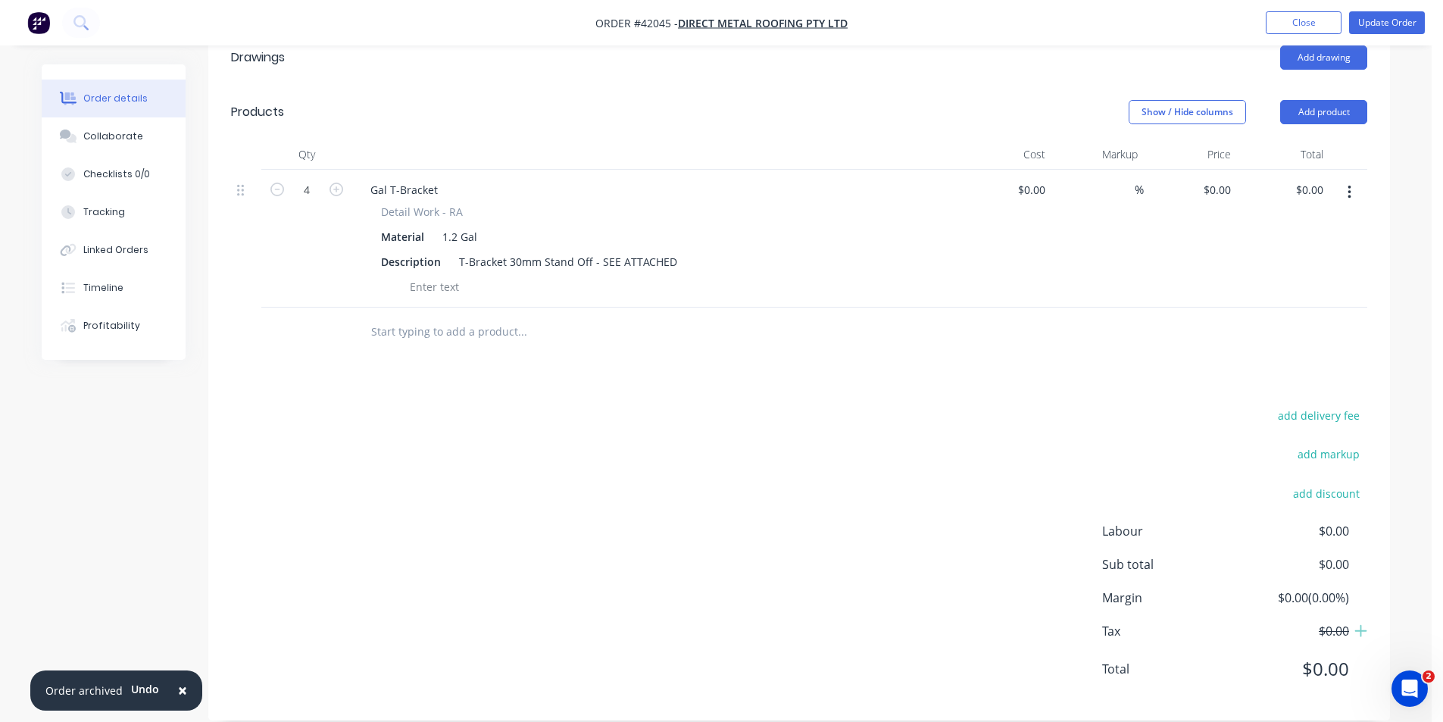
scroll to position [0, 0]
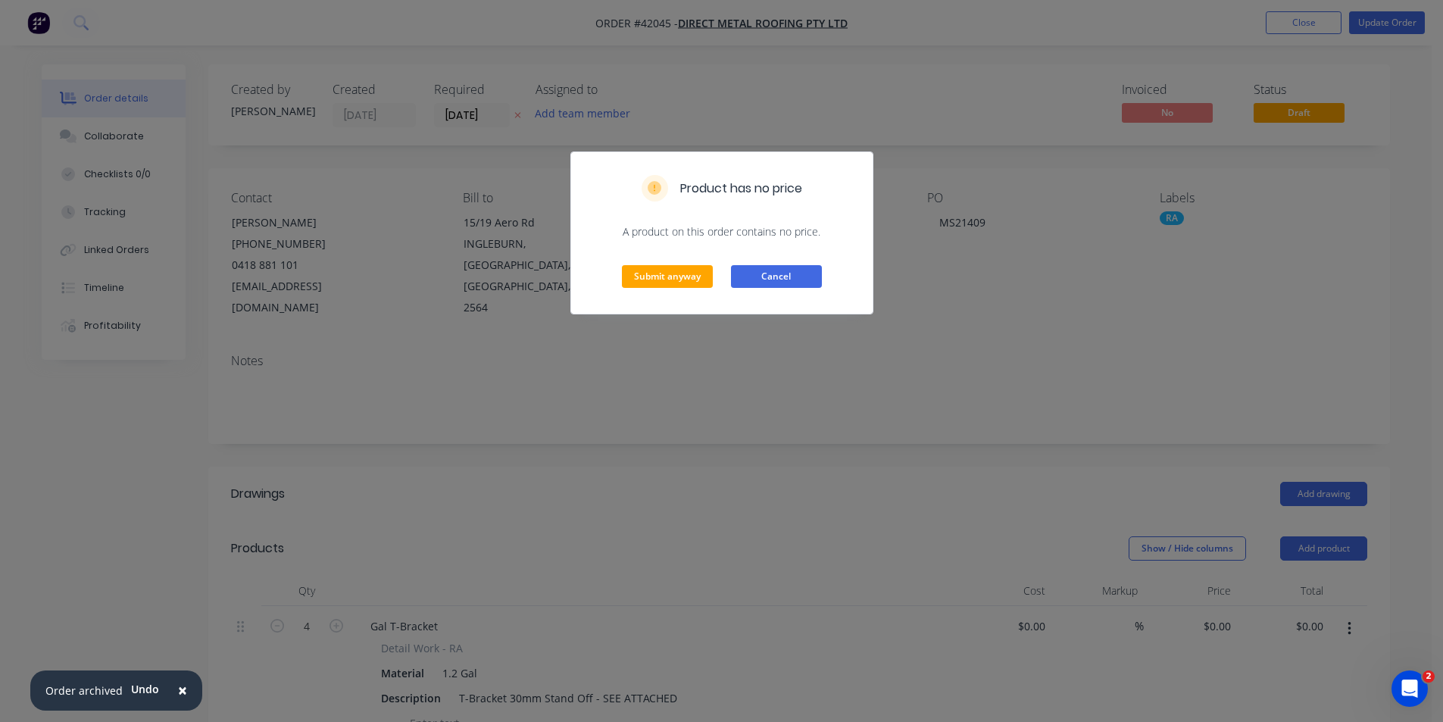
click at [738, 270] on button "Cancel" at bounding box center [776, 276] width 91 height 23
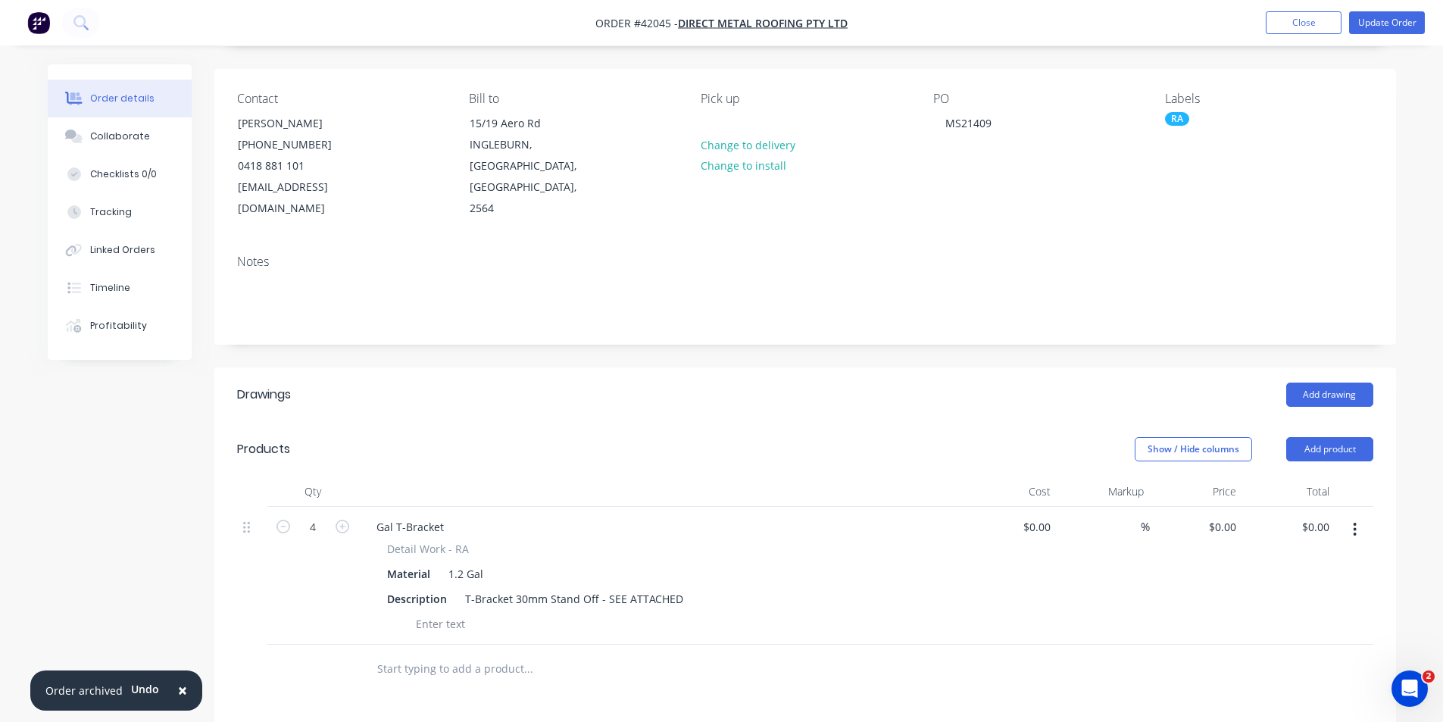
scroll to position [227, 0]
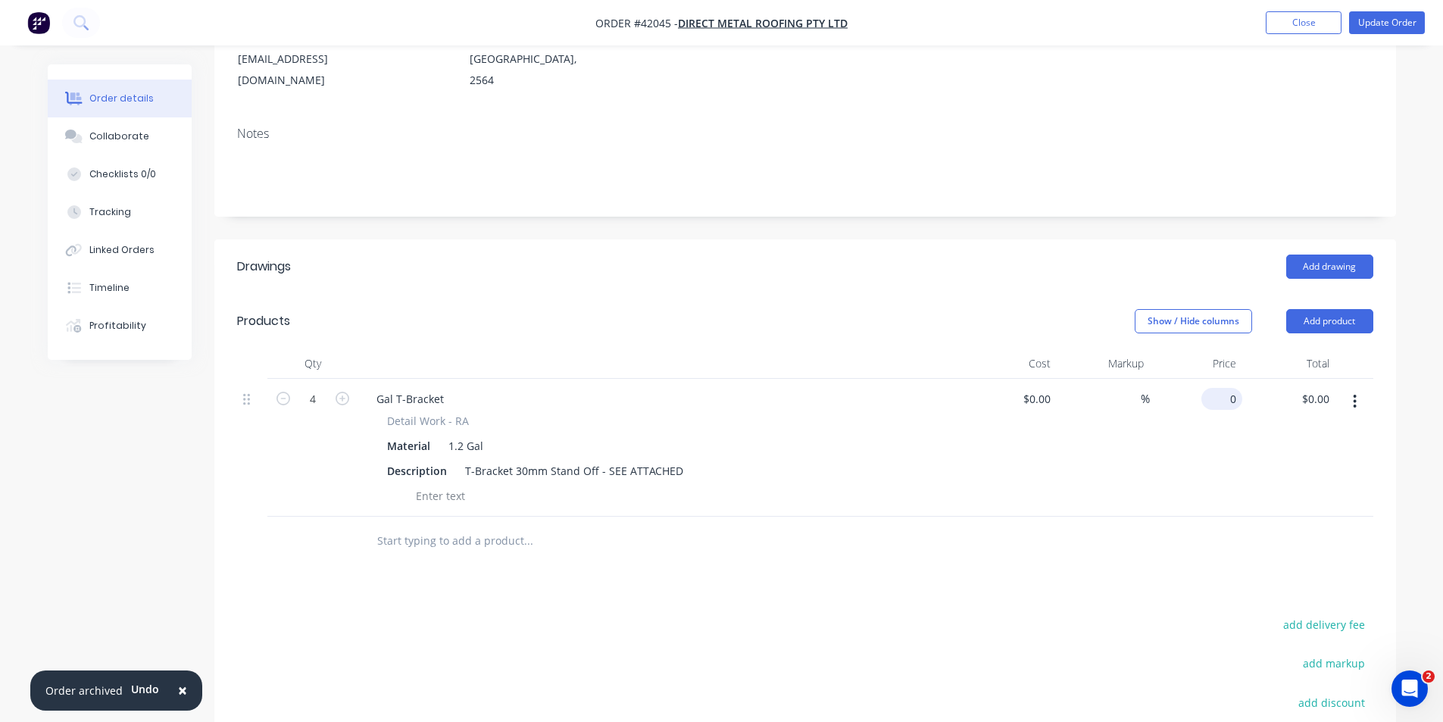
click at [1238, 388] on input "0" at bounding box center [1224, 399] width 35 height 22
type input "$4.68"
type input "$18.72"
click at [597, 460] on div "T-Bracket 30mm Stand Off - SEE ATTACHED" at bounding box center [574, 471] width 230 height 22
click at [596, 460] on div "T-Bracket 30mm Stand Off - SEE ATTACHED" at bounding box center [574, 471] width 230 height 22
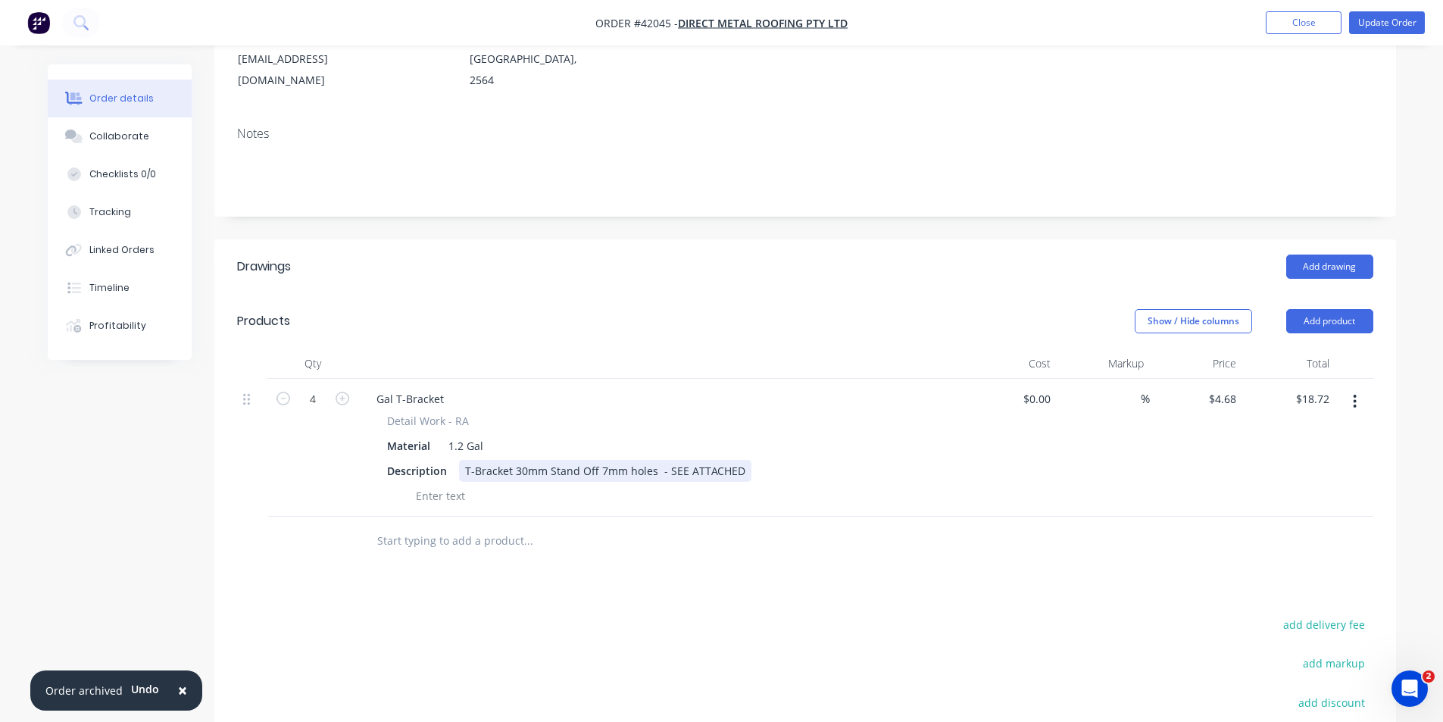
click at [633, 460] on div "T-Bracket 30mm Stand Off 7mm holes - SEE ATTACHED" at bounding box center [605, 471] width 292 height 22
click at [724, 526] on div at bounding box center [591, 541] width 455 height 30
click at [598, 460] on div "T-Bracket 30mm Stand Off 7mm Holes - SEE ATTACHED" at bounding box center [605, 471] width 293 height 22
click at [746, 526] on div at bounding box center [591, 541] width 455 height 30
click at [1210, 565] on div "Drawings Add drawing Products Show / Hide columns Add product Qty Cost Markup P…" at bounding box center [805, 584] width 1182 height 690
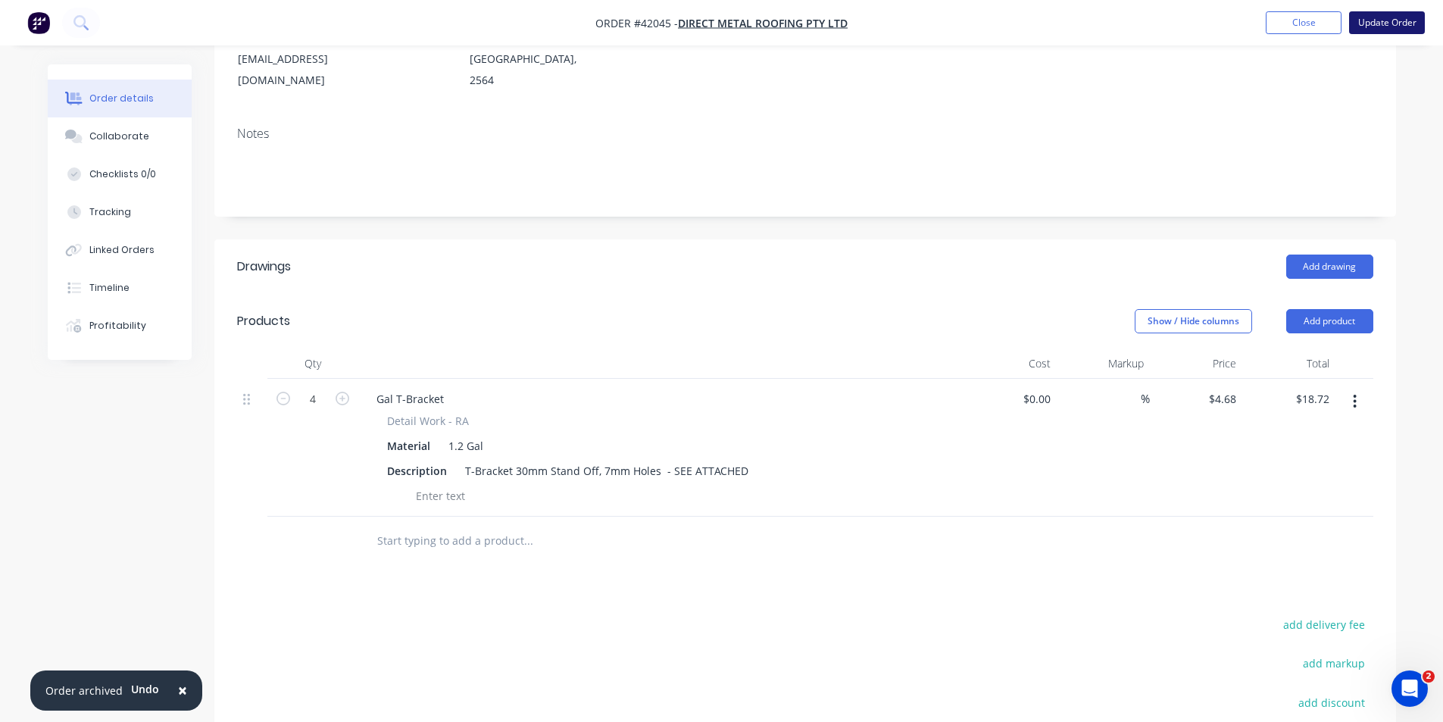
click at [1378, 15] on button "Update Order" at bounding box center [1387, 22] width 76 height 23
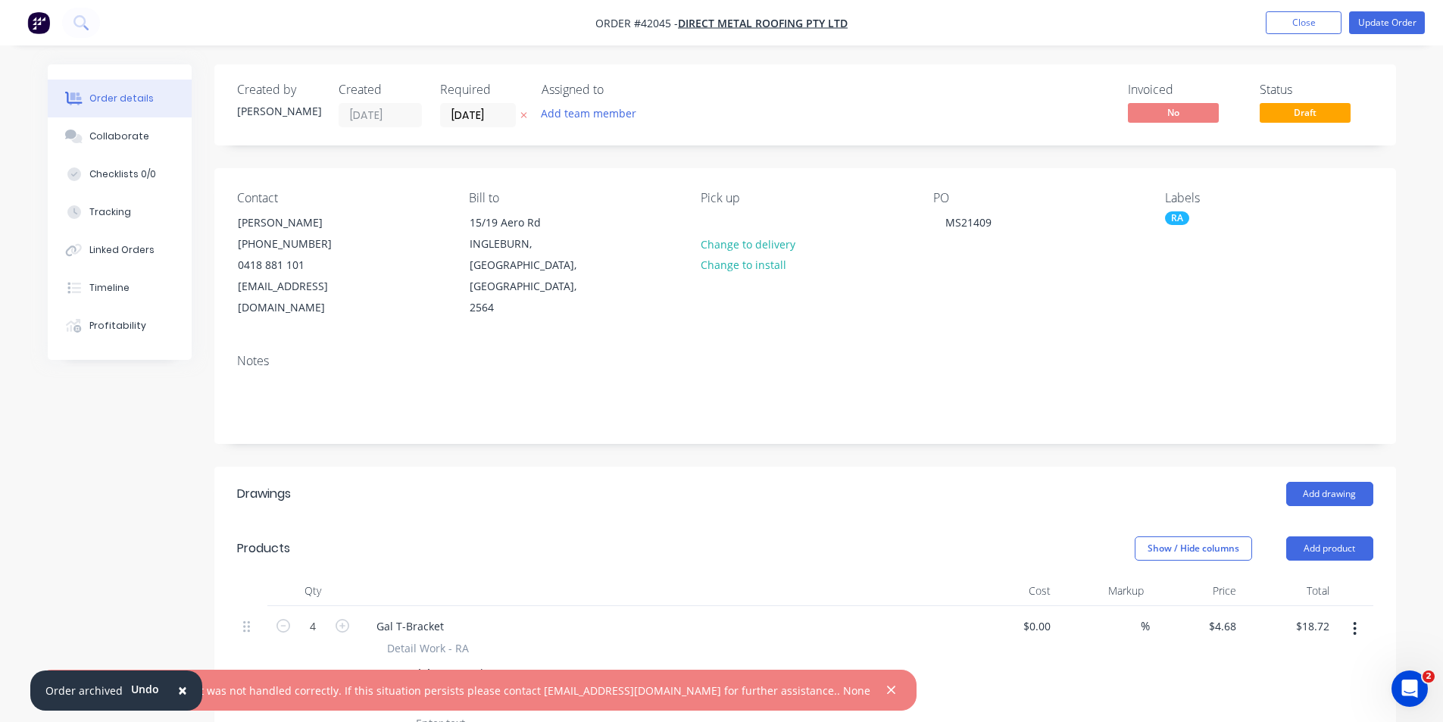
click at [182, 691] on span "×" at bounding box center [182, 689] width 9 height 21
click at [886, 695] on icon "button" at bounding box center [891, 690] width 10 height 14
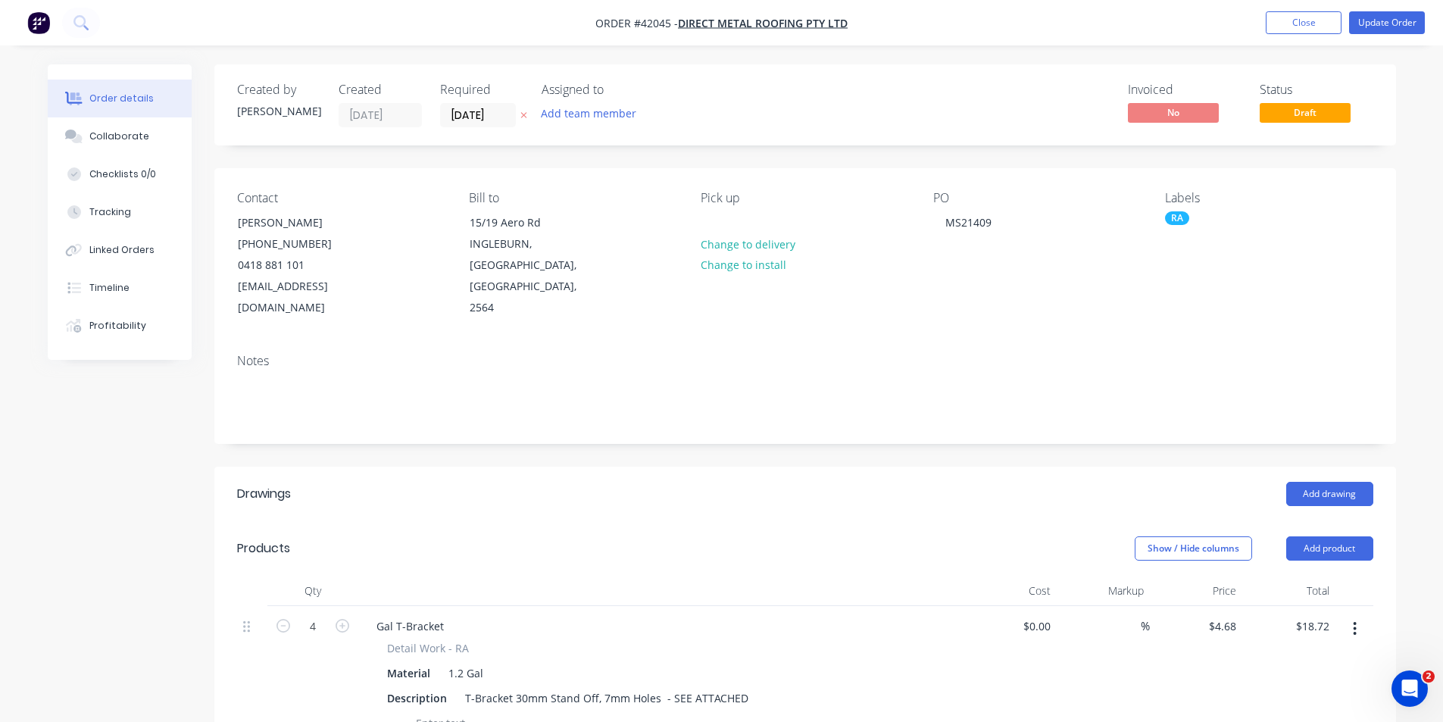
click at [848, 615] on div "Gal T-Bracket" at bounding box center [661, 626] width 594 height 22
click at [1402, 23] on button "Update Order" at bounding box center [1387, 22] width 76 height 23
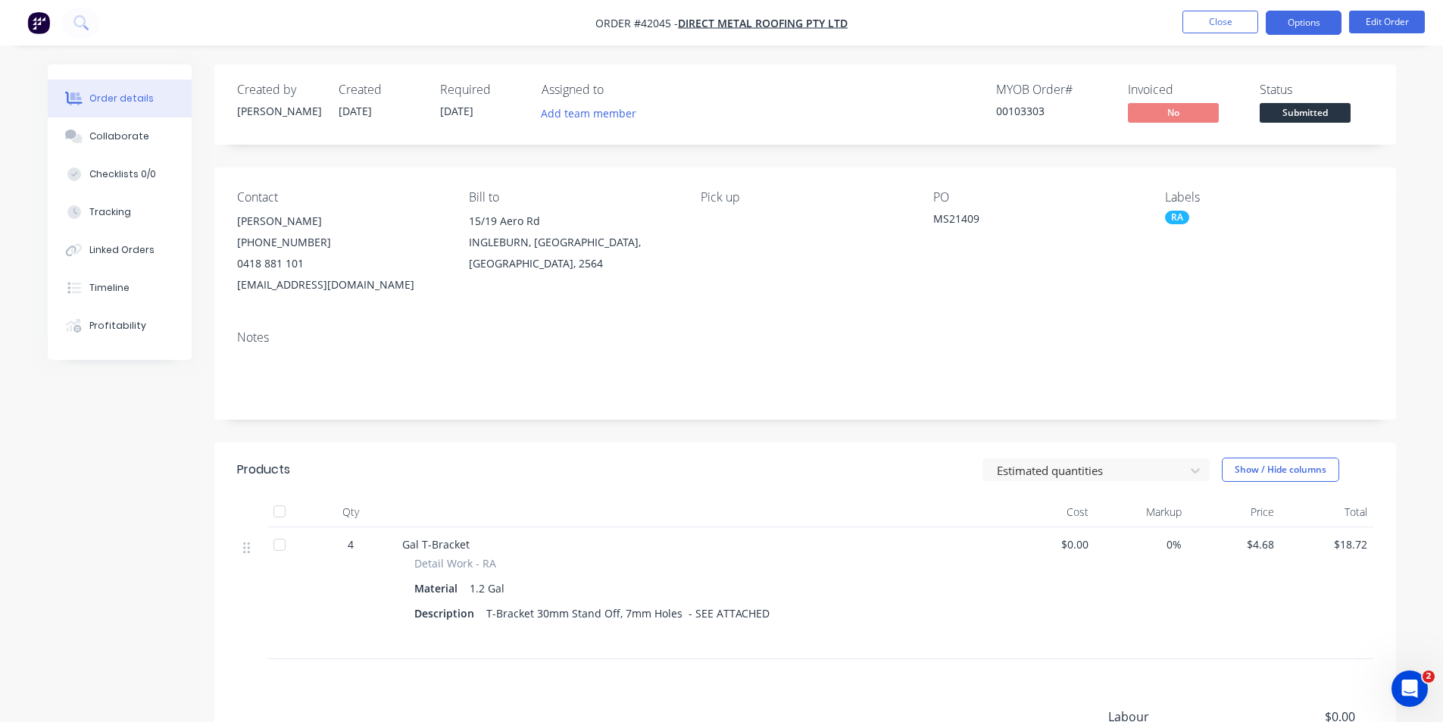
click at [1301, 19] on button "Options" at bounding box center [1304, 23] width 76 height 24
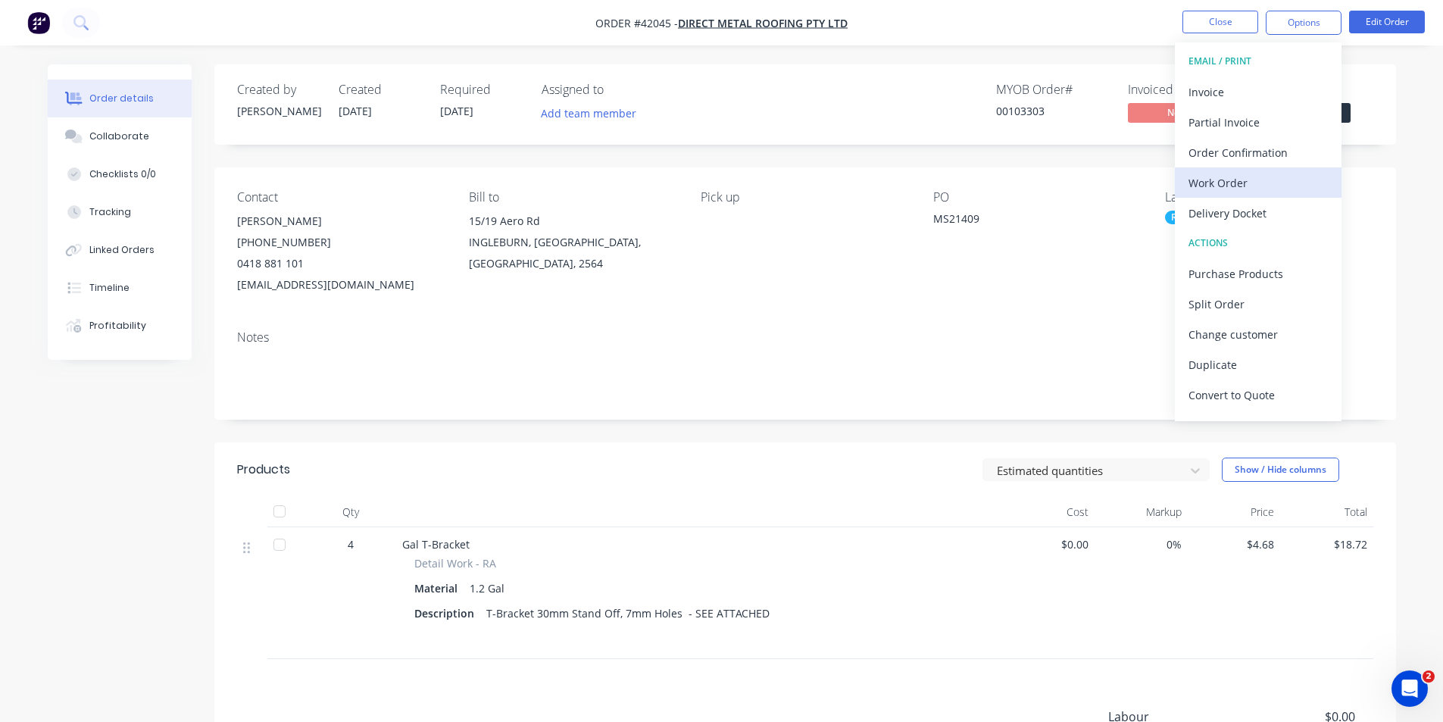
click at [1254, 185] on div "Work Order" at bounding box center [1258, 183] width 139 height 22
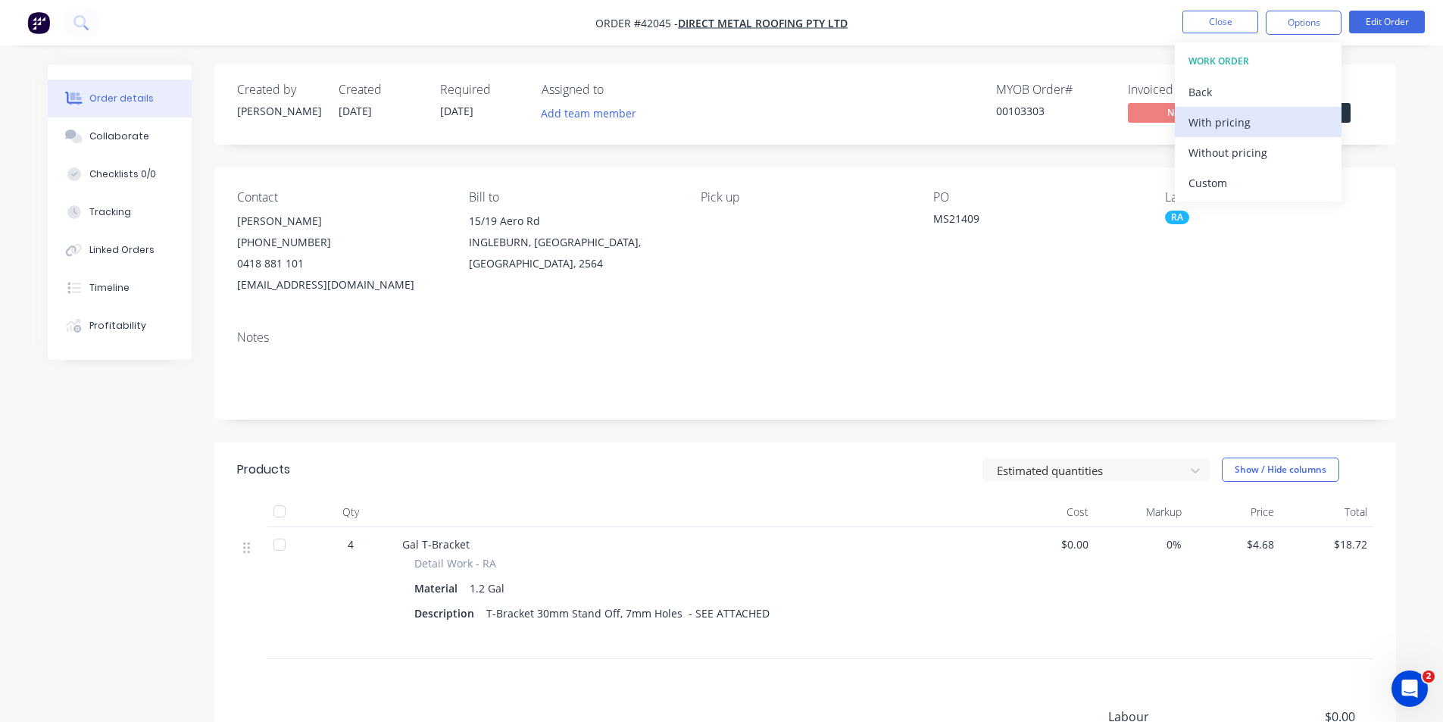
click at [1266, 127] on div "With pricing" at bounding box center [1258, 122] width 139 height 22
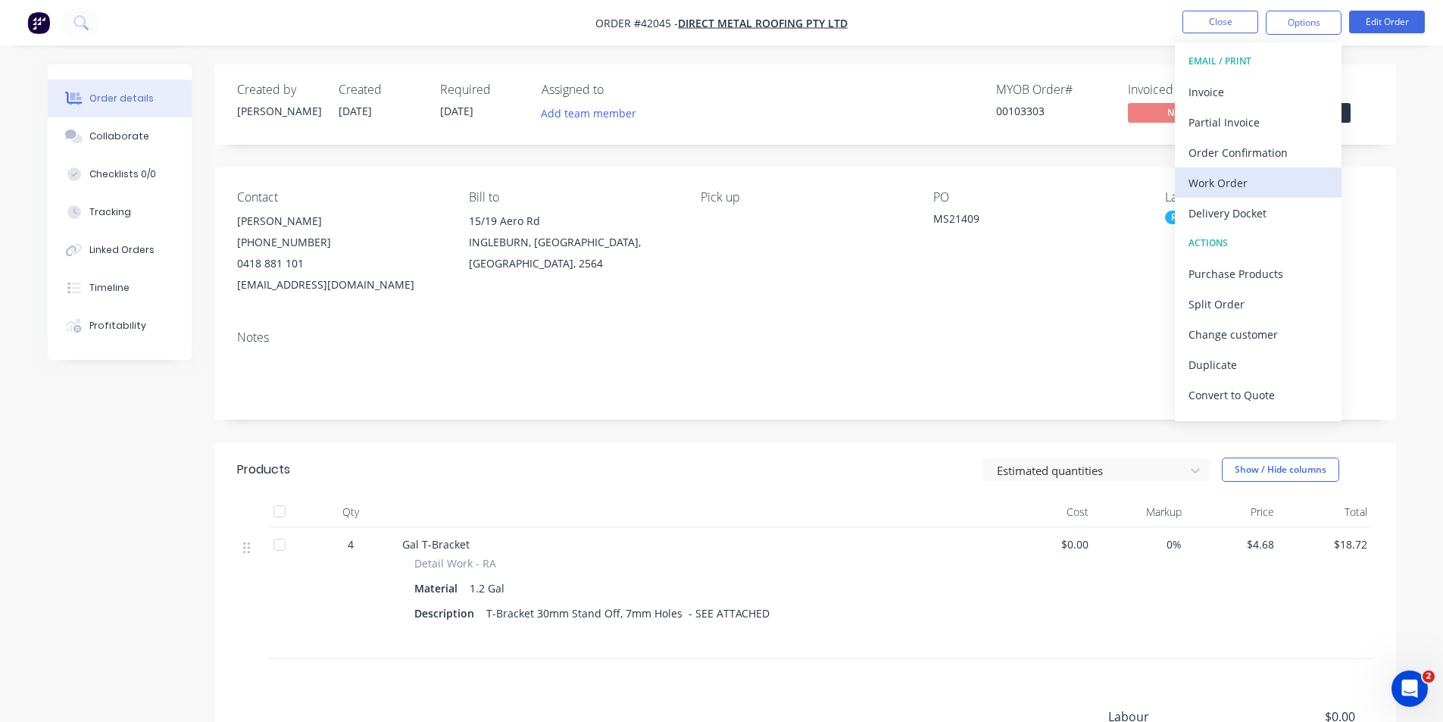
click at [1251, 187] on div "Work Order" at bounding box center [1258, 183] width 139 height 22
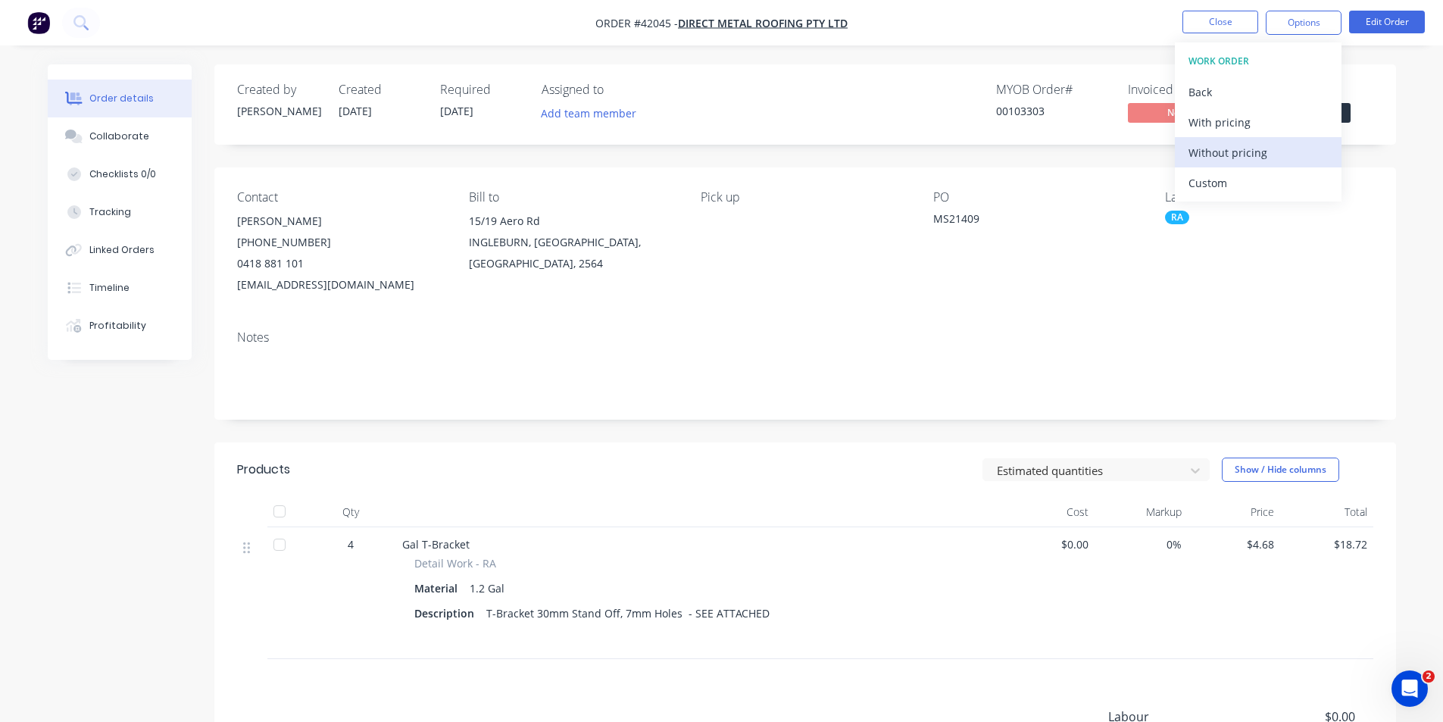
click at [1240, 153] on div "Without pricing" at bounding box center [1258, 153] width 139 height 22
click at [1261, 152] on div "Order Confirmation" at bounding box center [1258, 153] width 139 height 22
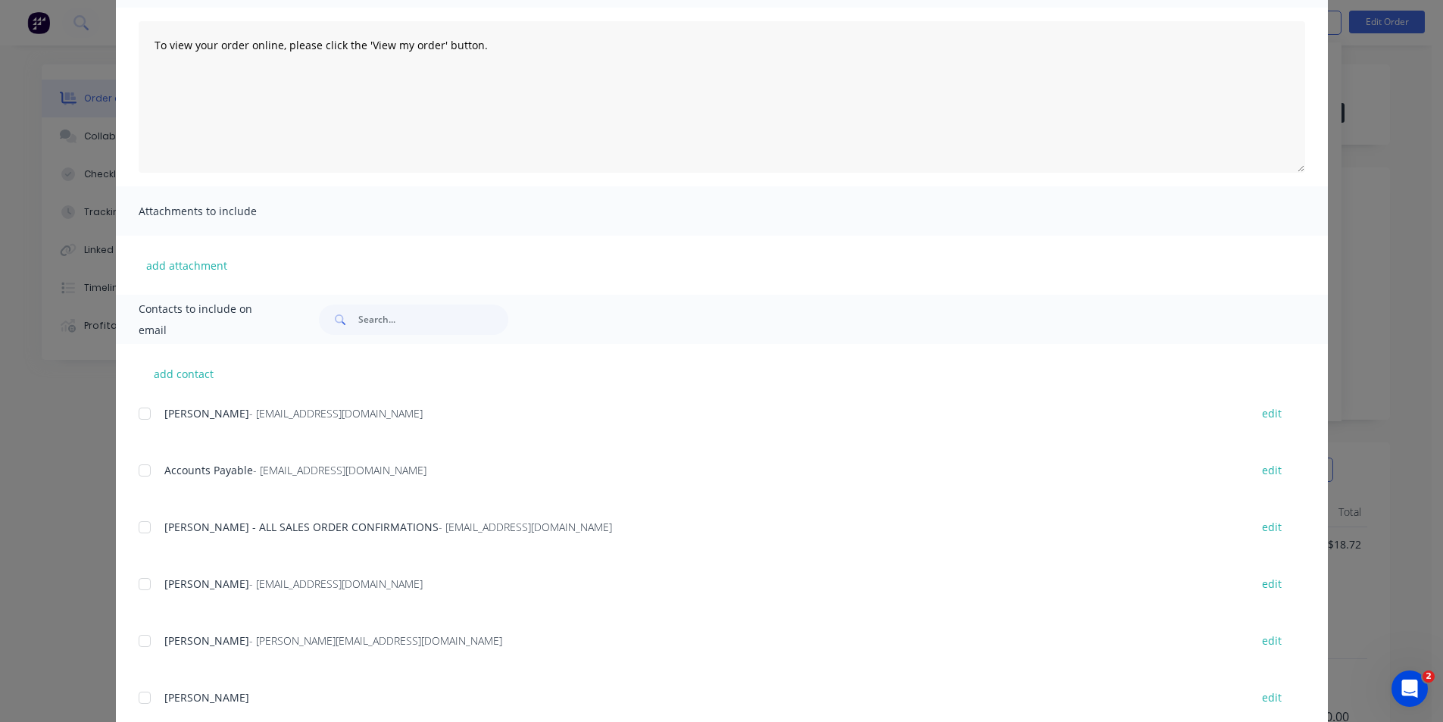
click at [134, 520] on div at bounding box center [145, 527] width 30 height 30
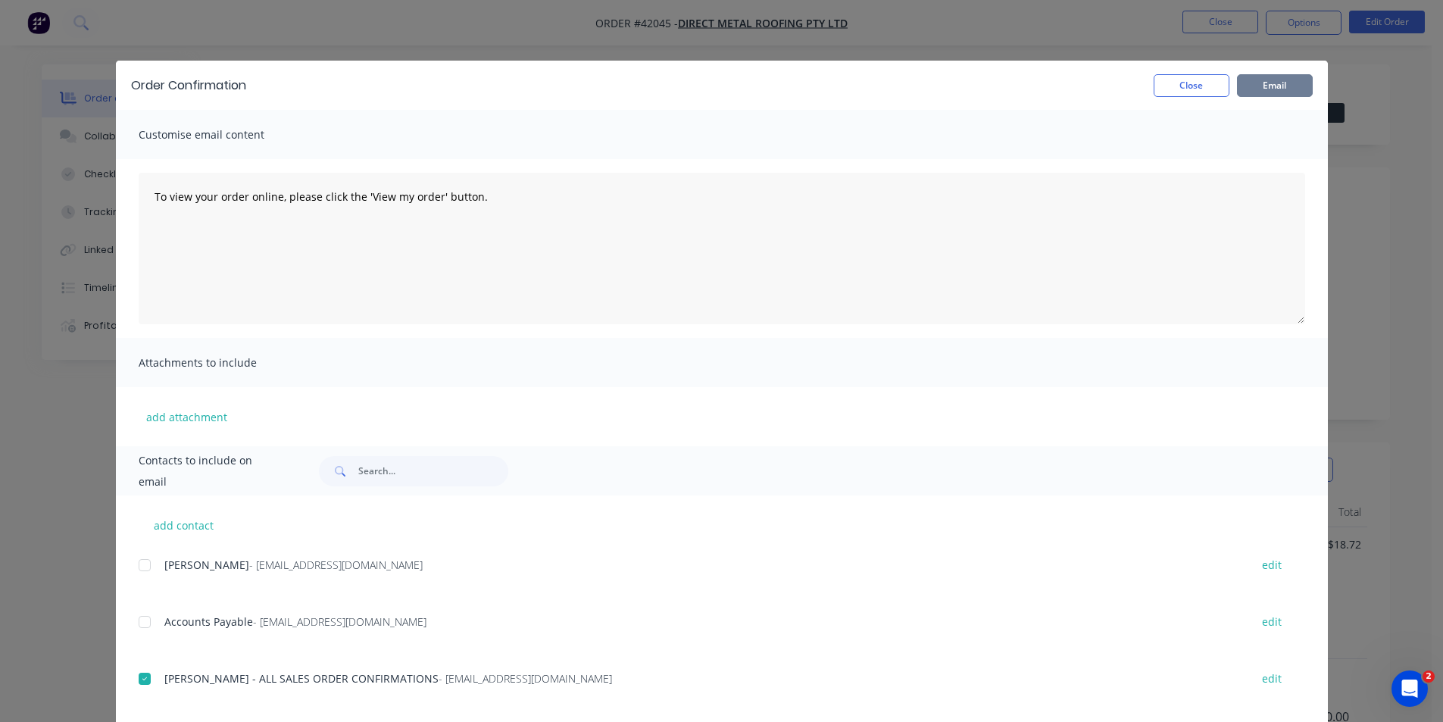
click at [1249, 89] on button "Email" at bounding box center [1275, 85] width 76 height 23
click at [1184, 86] on button "Close" at bounding box center [1192, 85] width 76 height 23
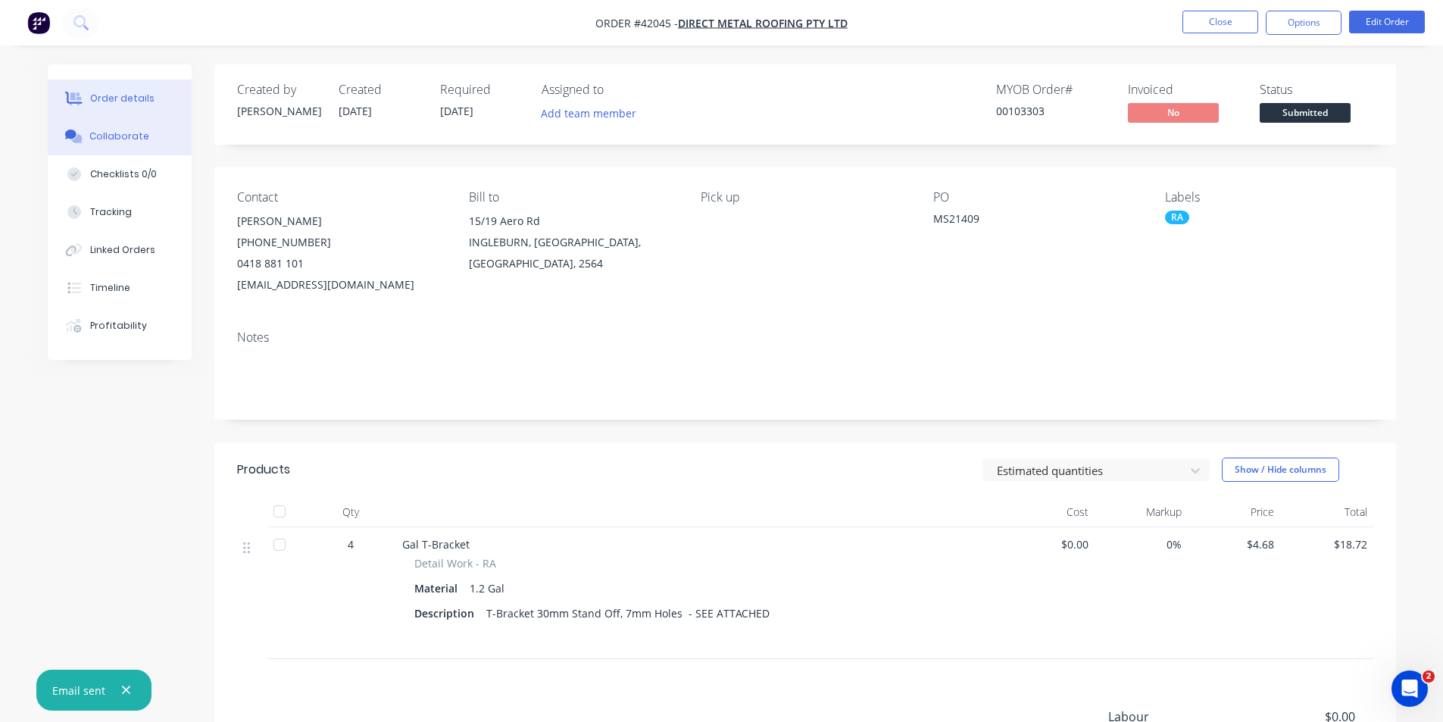
click at [116, 141] on div "Collaborate" at bounding box center [119, 137] width 60 height 14
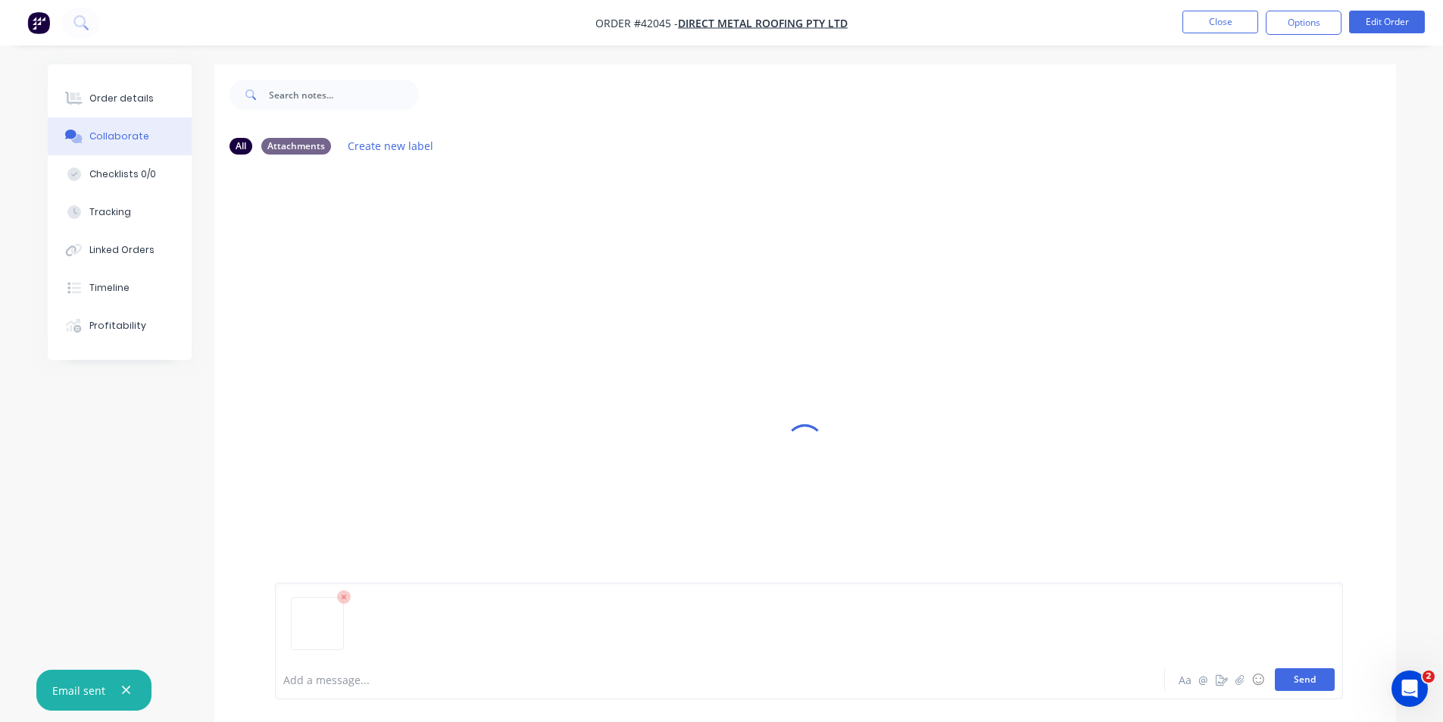
click at [1282, 680] on button "Send" at bounding box center [1305, 679] width 60 height 23
click at [129, 98] on div "Order details" at bounding box center [121, 99] width 64 height 14
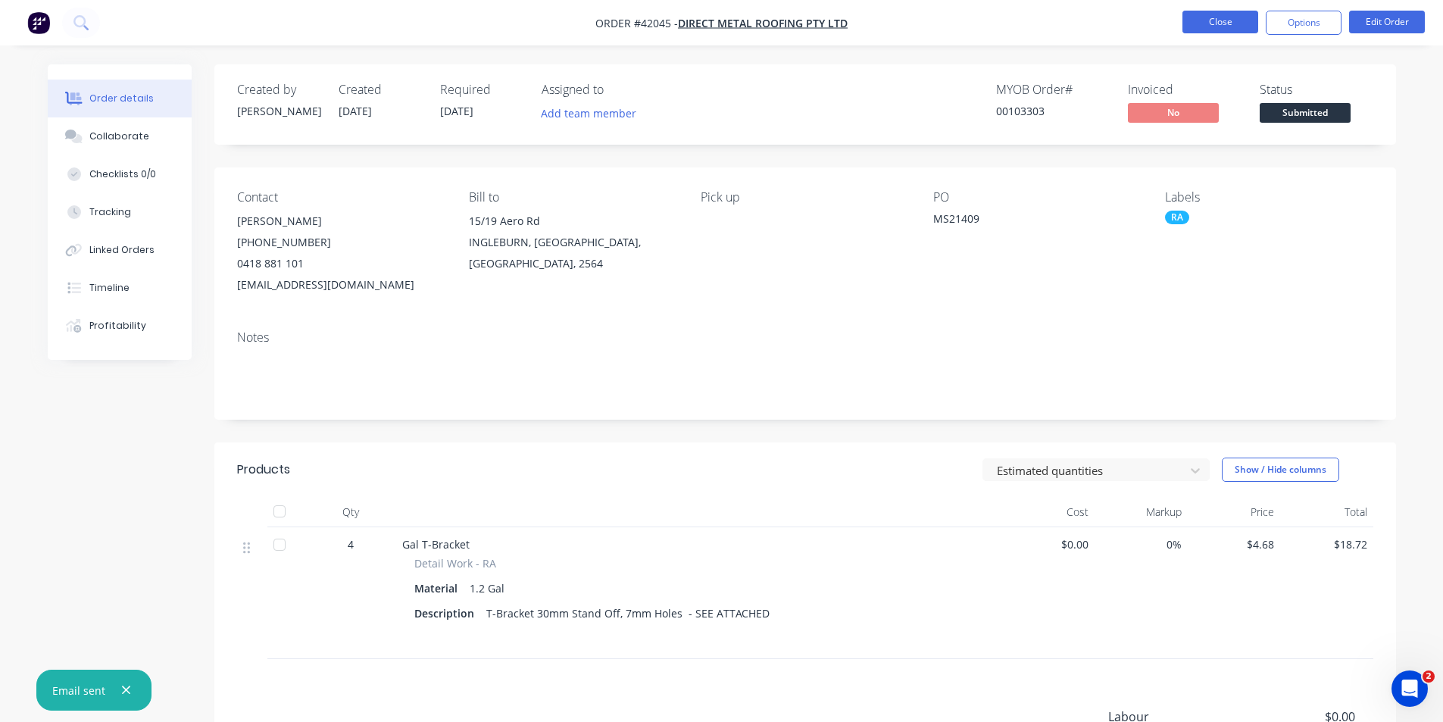
click at [1205, 18] on button "Close" at bounding box center [1220, 22] width 76 height 23
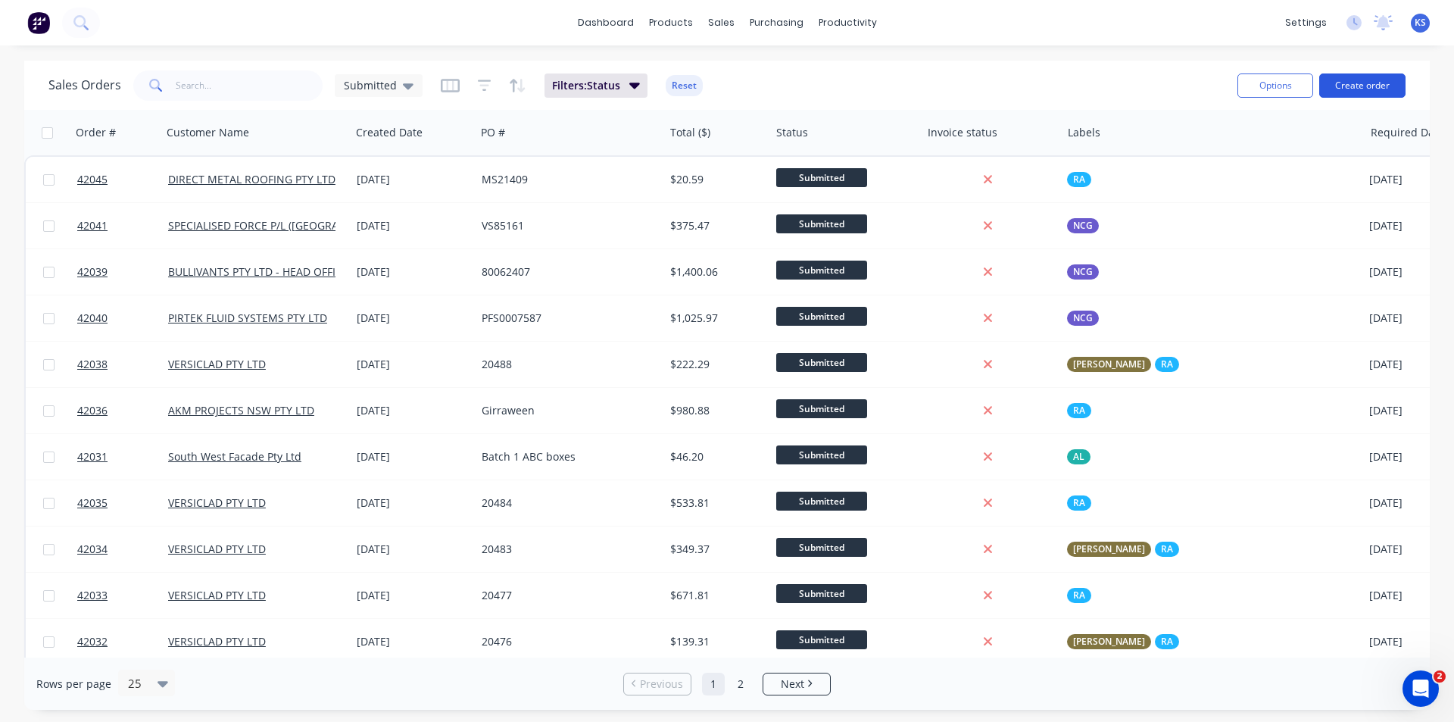
click at [1363, 89] on button "Create order" at bounding box center [1363, 85] width 86 height 24
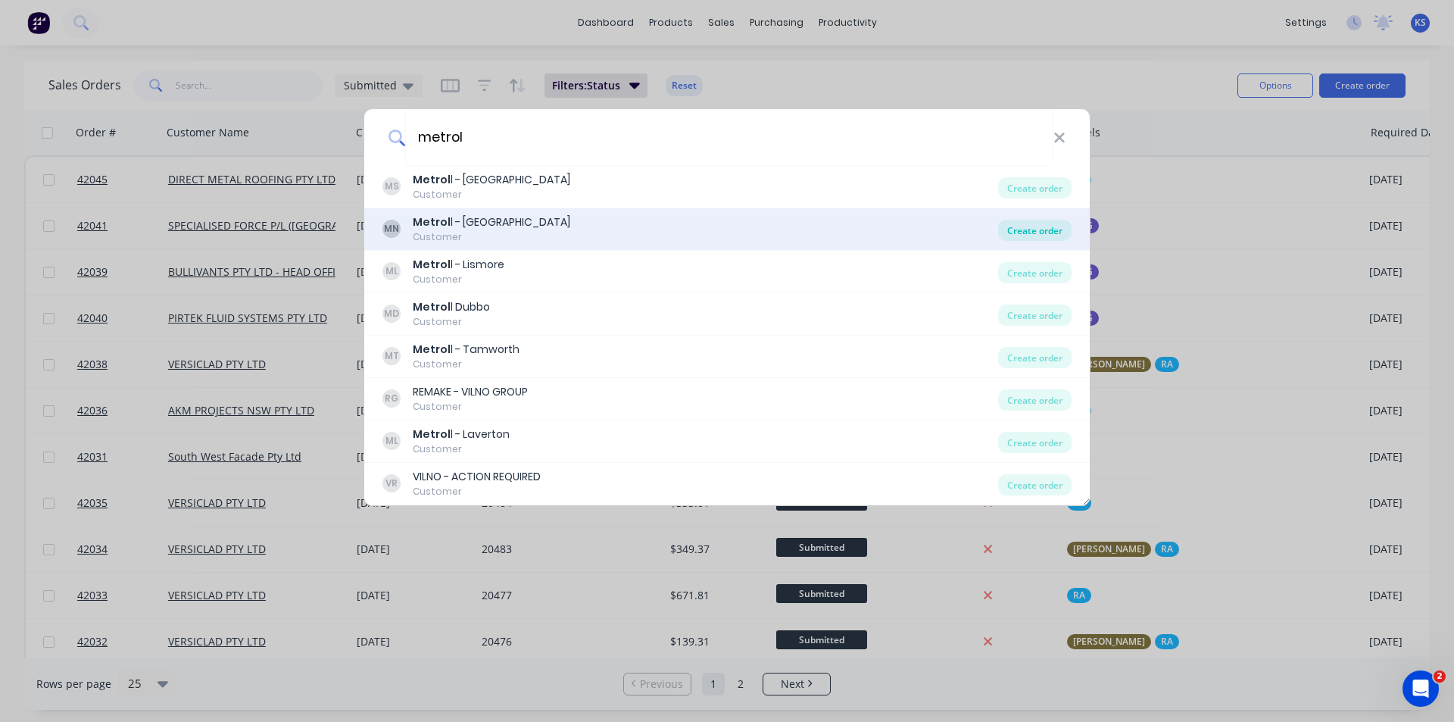
type input "metrol"
click at [1041, 231] on div "Create order" at bounding box center [1034, 230] width 73 height 21
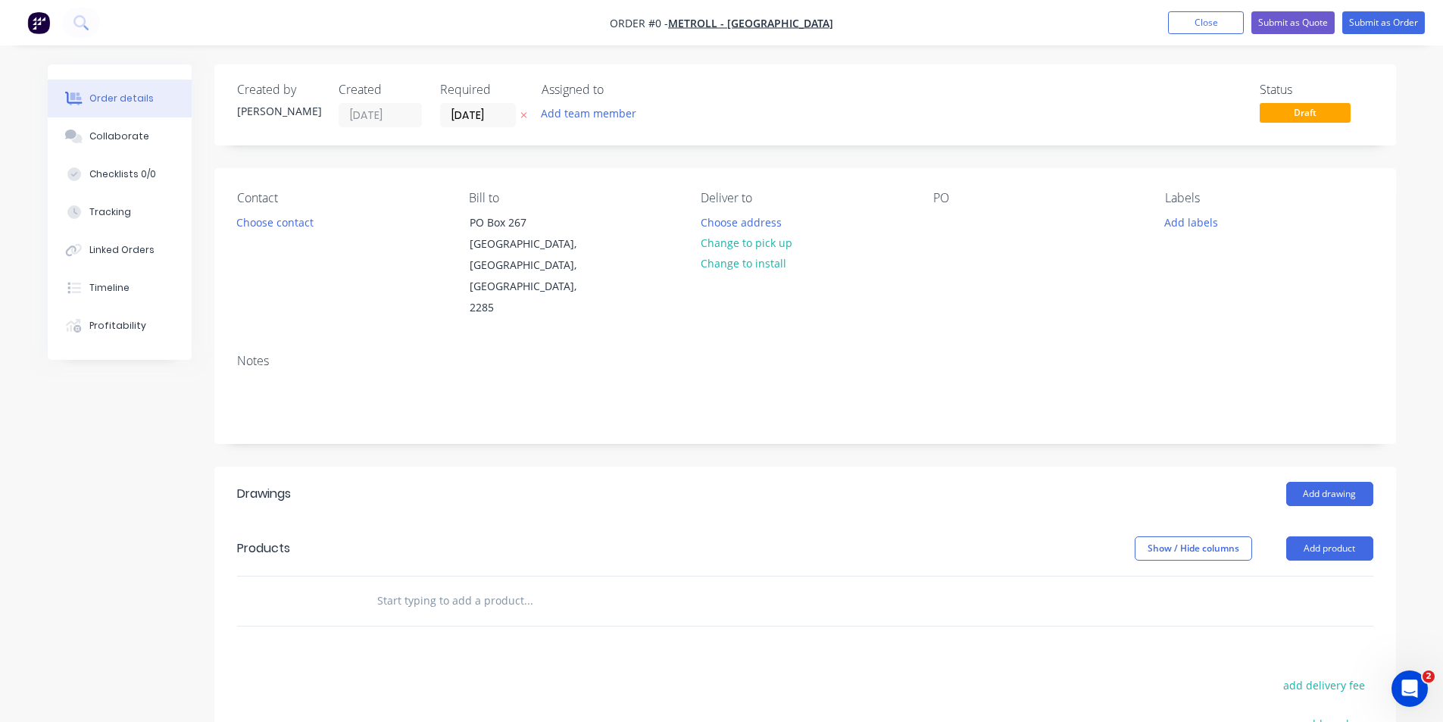
click at [438, 123] on div "Created by Kendall Created 01/10/25 Required 01/10/25 Assigned to Add team memb…" at bounding box center [465, 105] width 456 height 45
click at [475, 117] on input "01/10/25" at bounding box center [478, 115] width 74 height 23
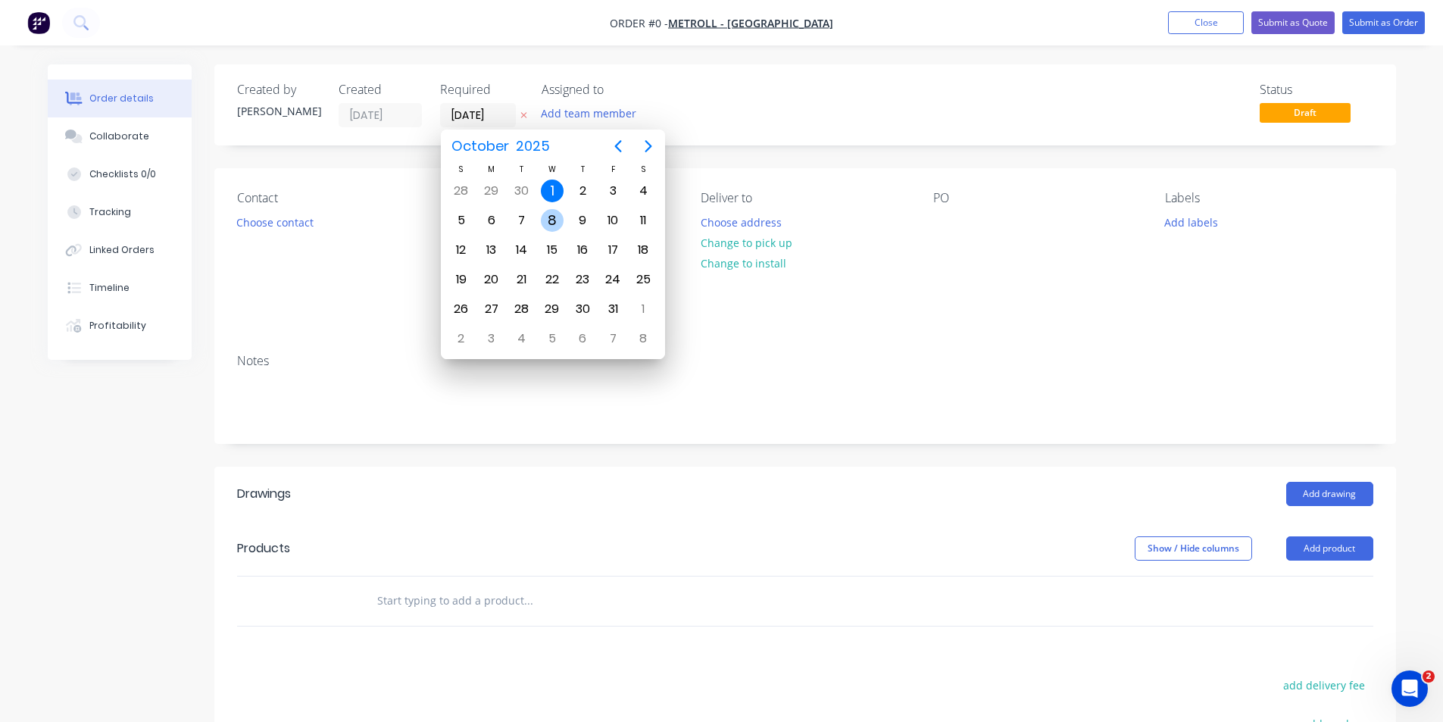
click at [554, 223] on div "8" at bounding box center [552, 220] width 23 height 23
type input "08/10/25"
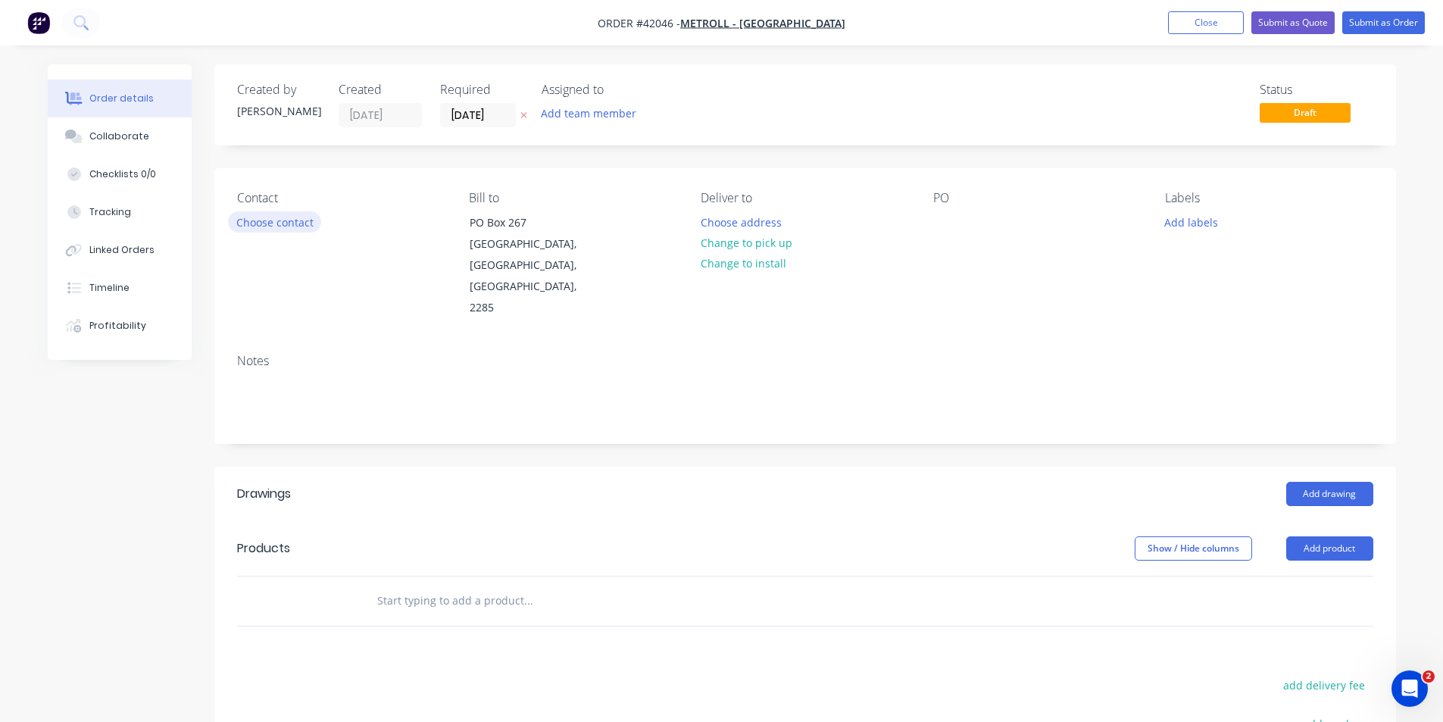
click at [298, 223] on button "Choose contact" at bounding box center [274, 221] width 93 height 20
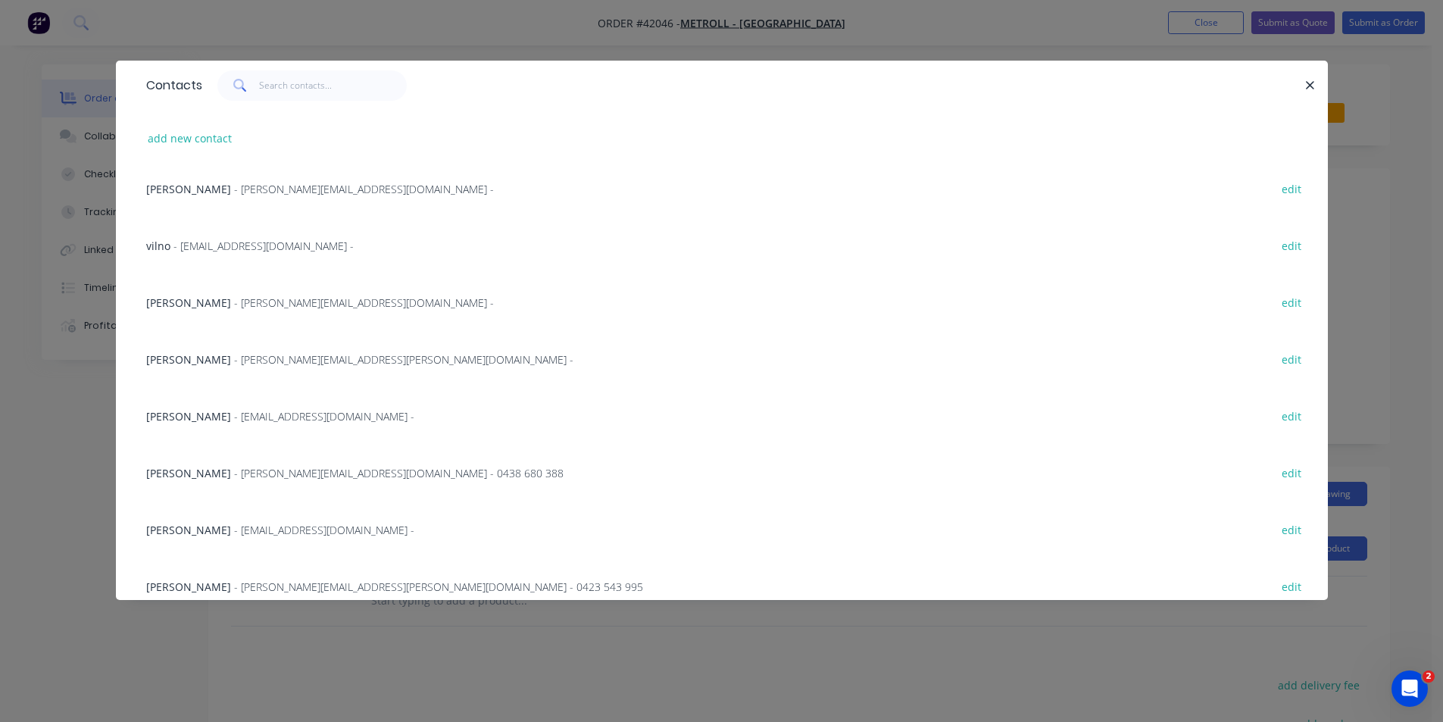
scroll to position [192, 0]
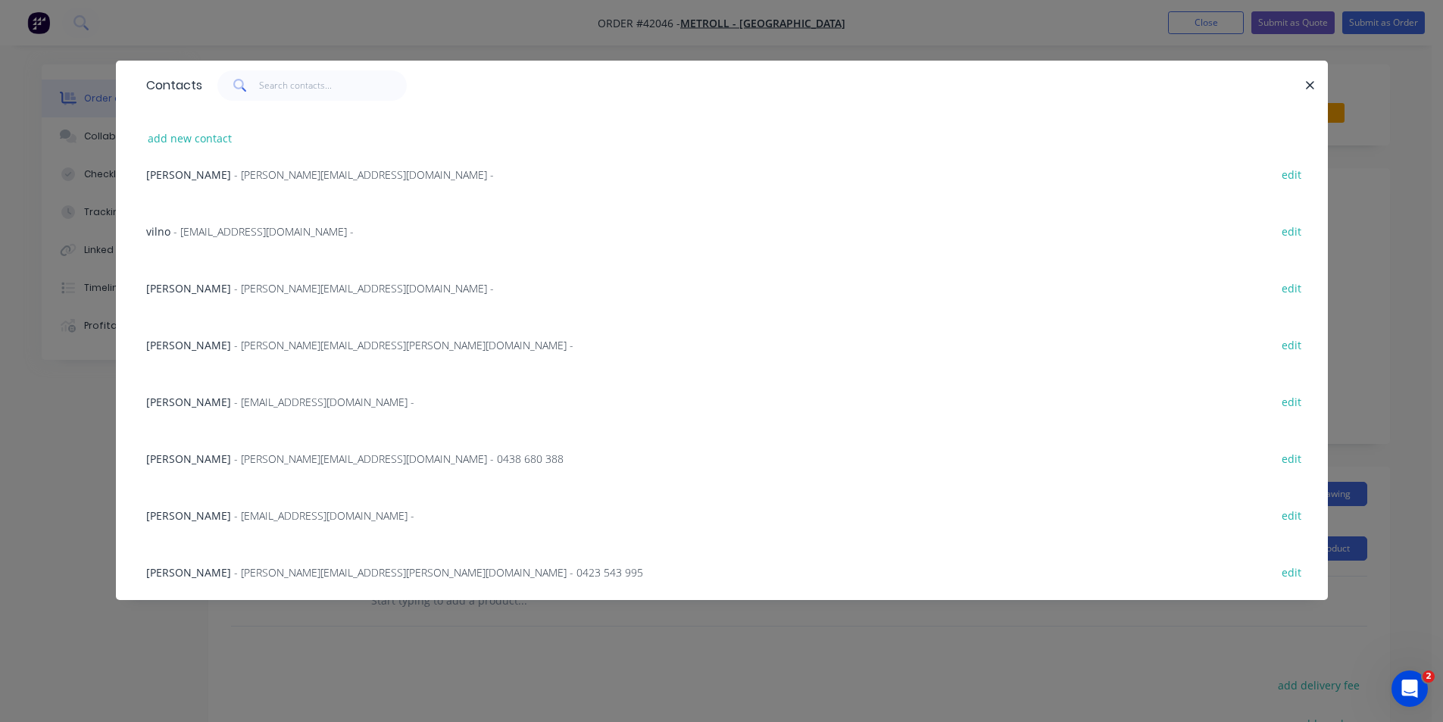
click at [292, 347] on span "- Meredith.Ehrenreiter@metrollmetal.com -" at bounding box center [403, 345] width 339 height 14
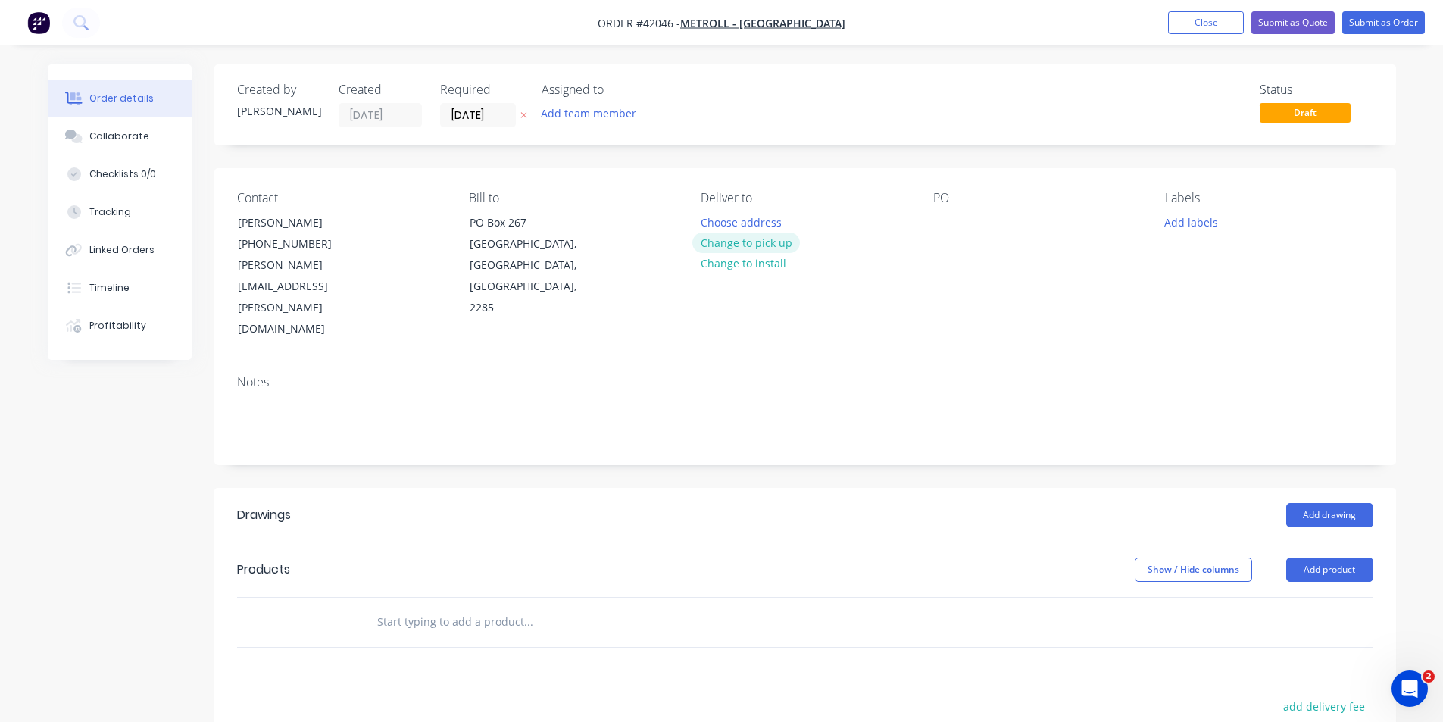
click at [742, 249] on button "Change to pick up" at bounding box center [746, 243] width 108 height 20
click at [712, 223] on div at bounding box center [713, 222] width 24 height 22
click at [947, 222] on div at bounding box center [945, 222] width 24 height 22
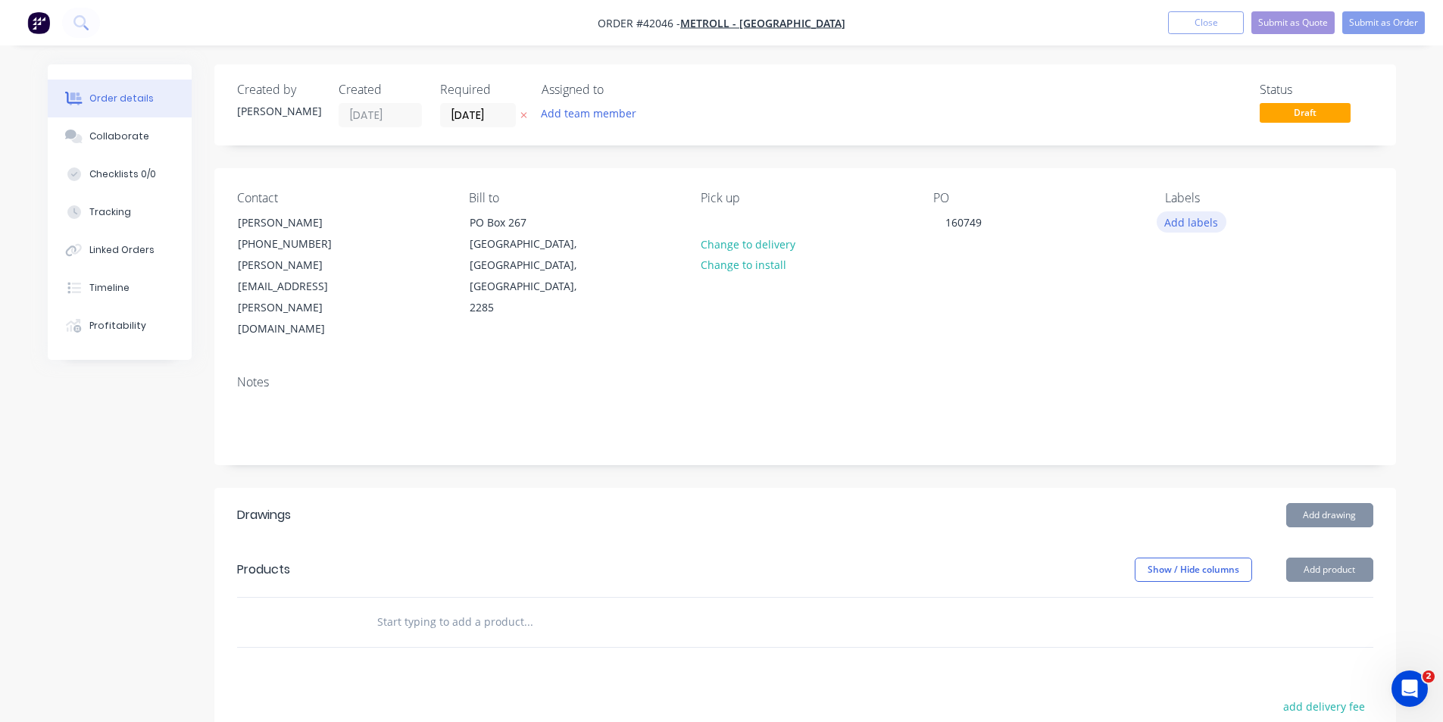
click at [1210, 224] on button "Add labels" at bounding box center [1192, 221] width 70 height 20
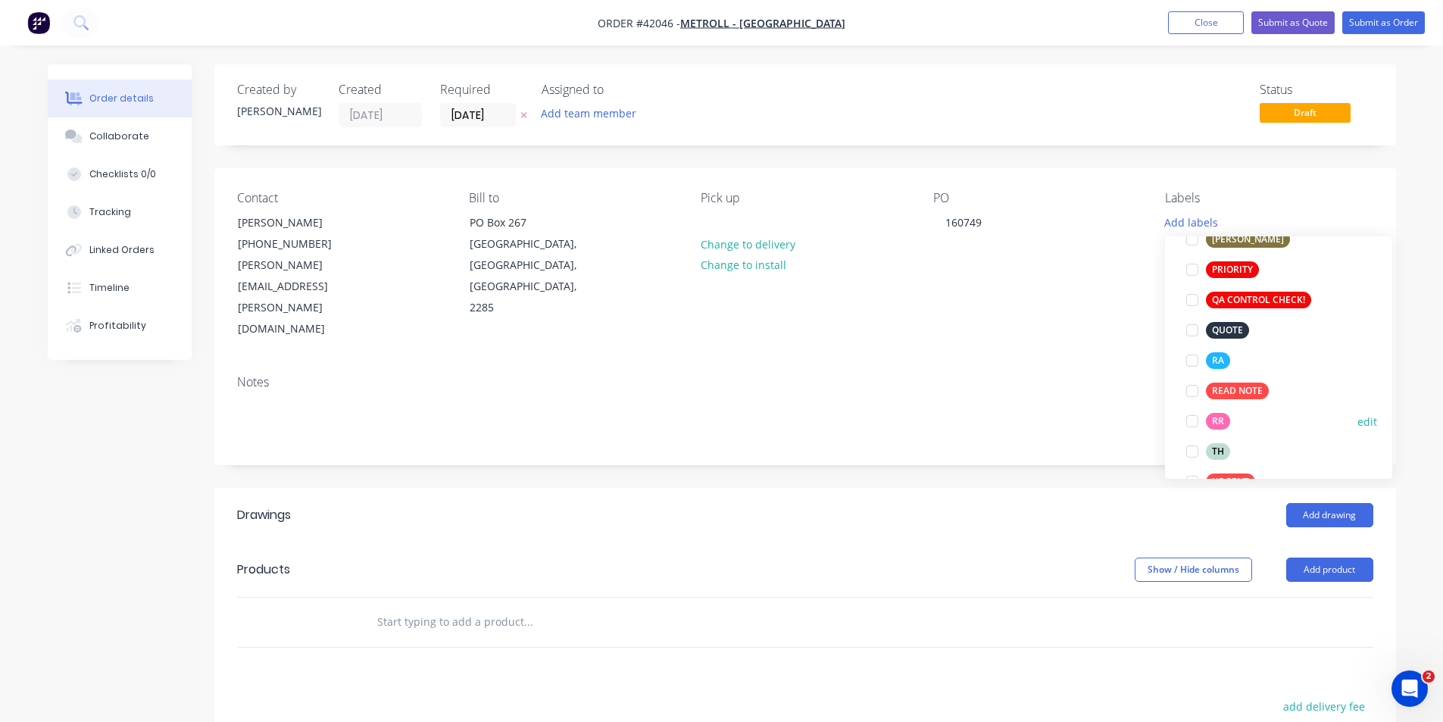
scroll to position [455, 0]
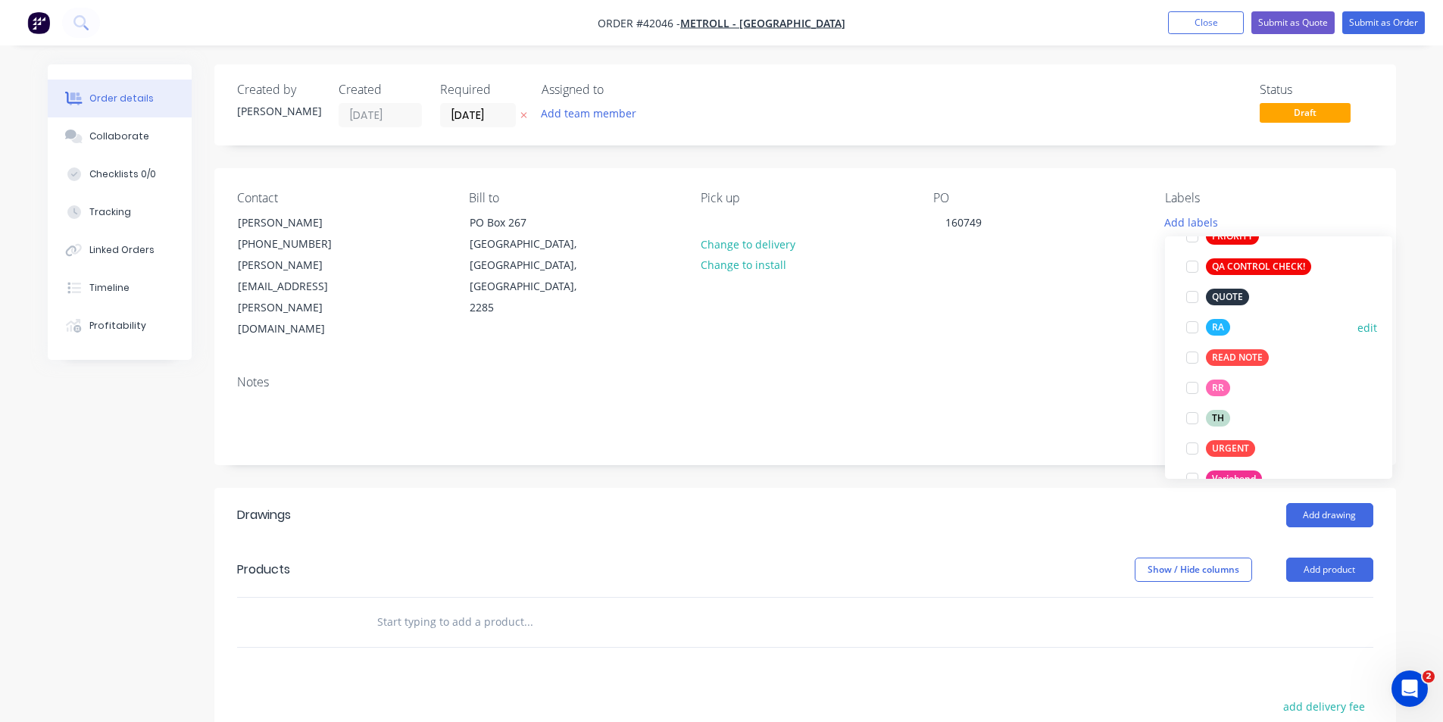
click at [1195, 325] on div at bounding box center [1192, 327] width 30 height 30
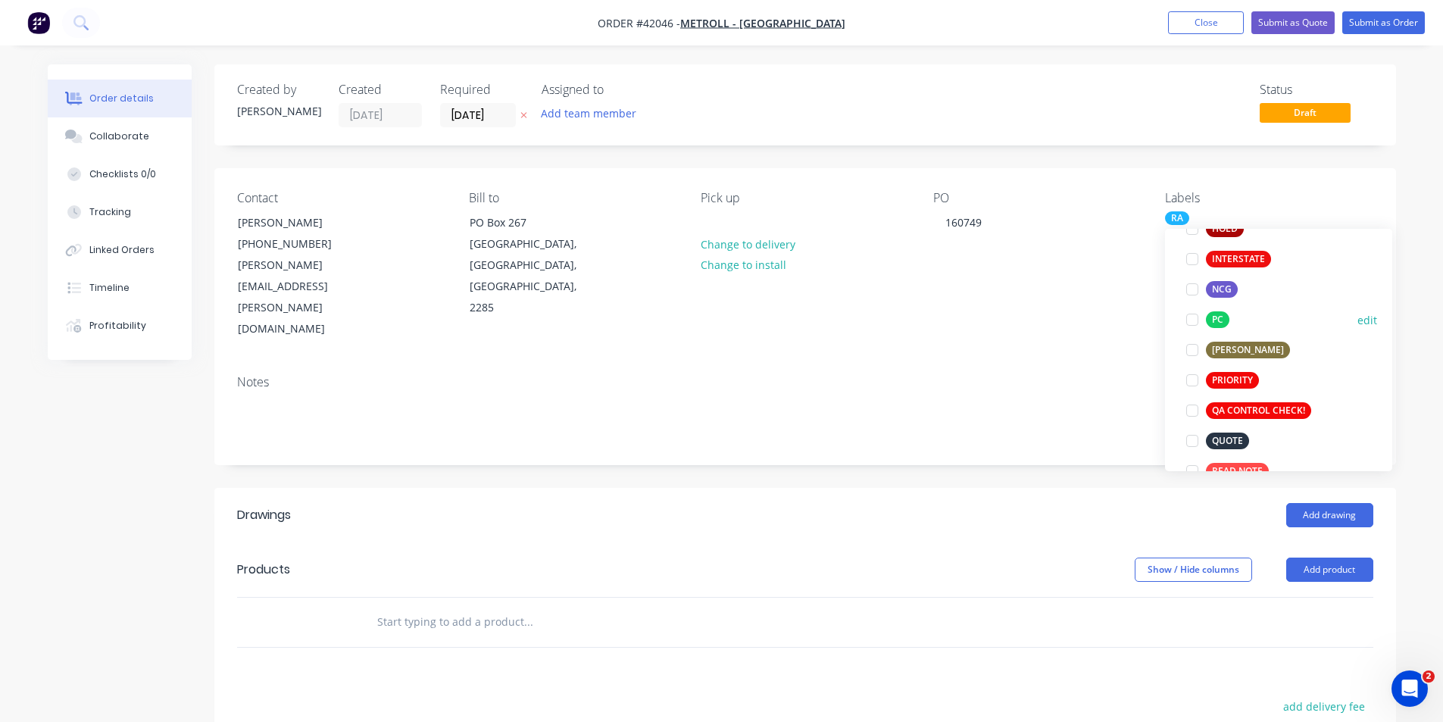
click at [1191, 320] on div at bounding box center [1192, 320] width 30 height 30
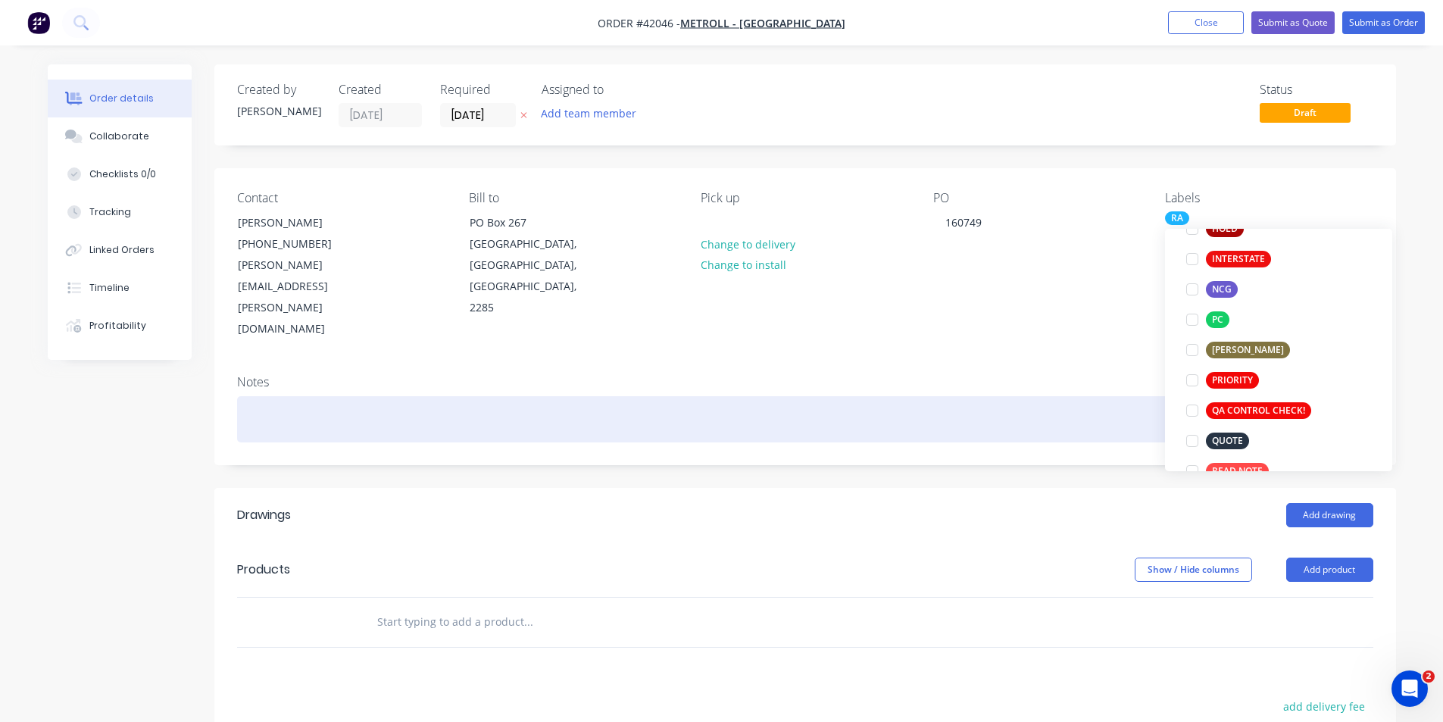
scroll to position [30, 0]
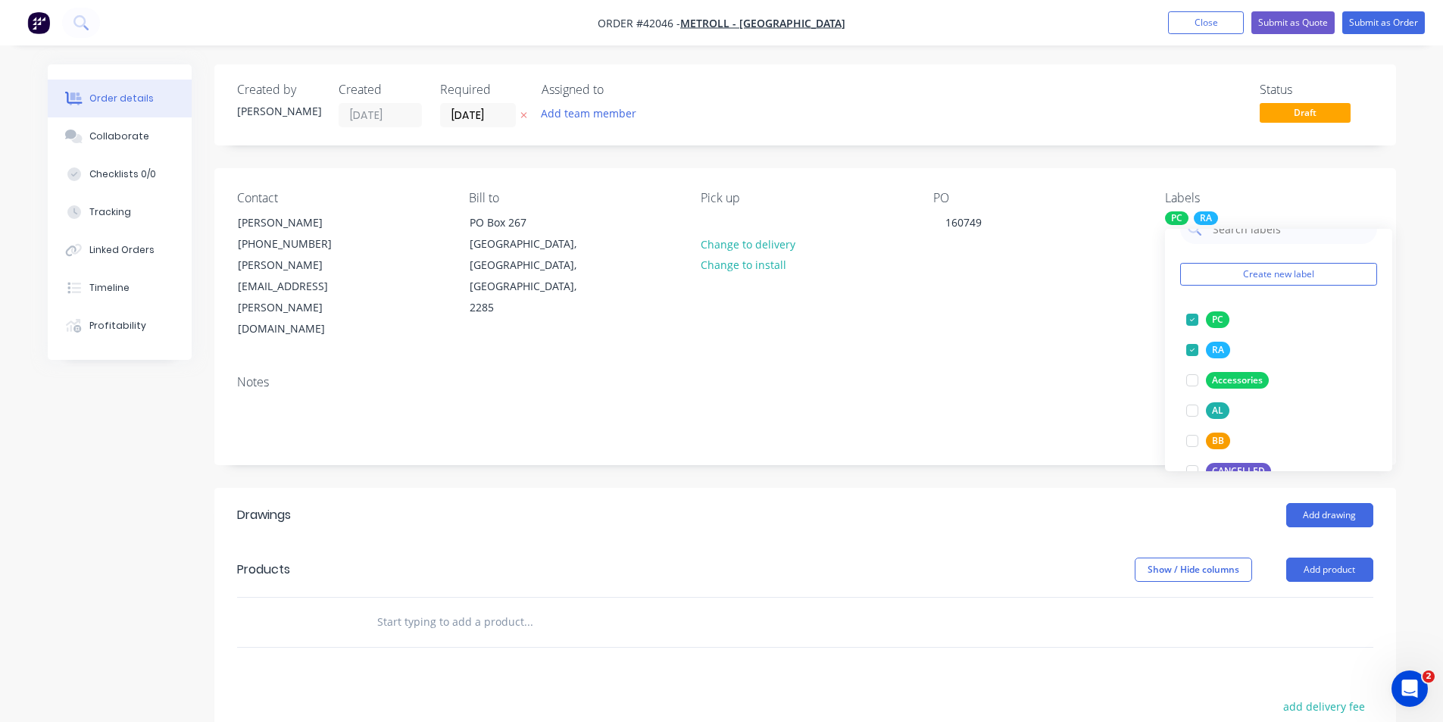
click at [1057, 411] on div "Created by Kendall Created 01/10/25 Required 08/10/25 Assigned to Add team memb…" at bounding box center [805, 537] width 1182 height 947
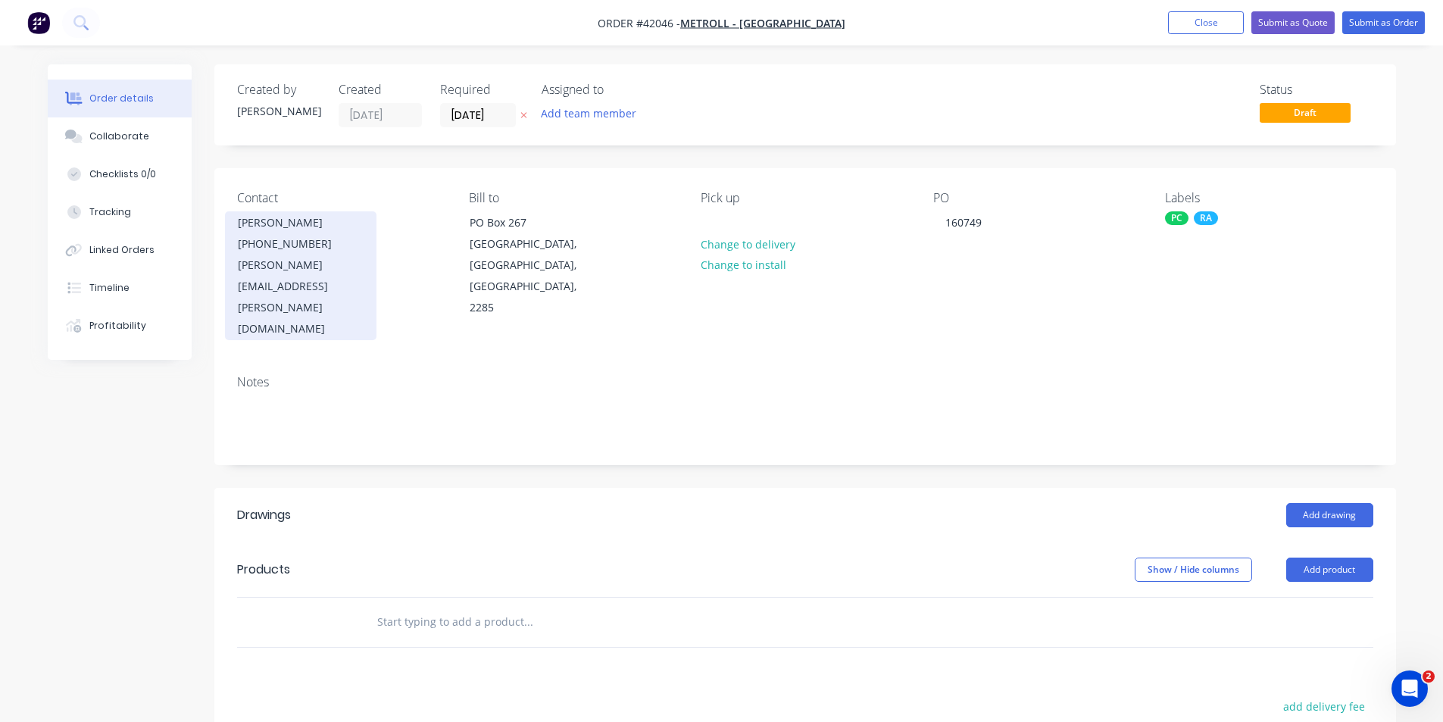
click at [286, 262] on div "Meredith.Ehrenreiter@metrollmetal.com" at bounding box center [301, 297] width 126 height 85
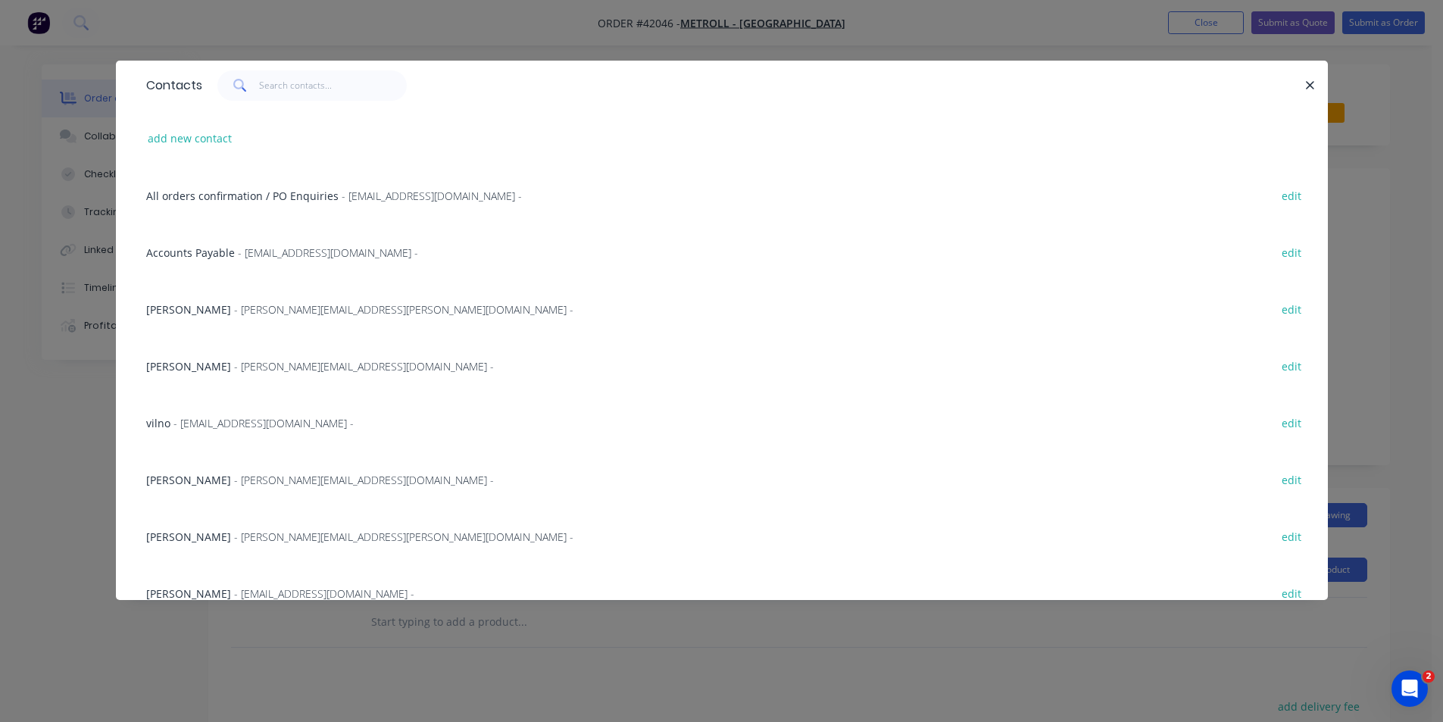
click at [298, 195] on span "All orders confirmation / PO Enquiries" at bounding box center [242, 196] width 192 height 14
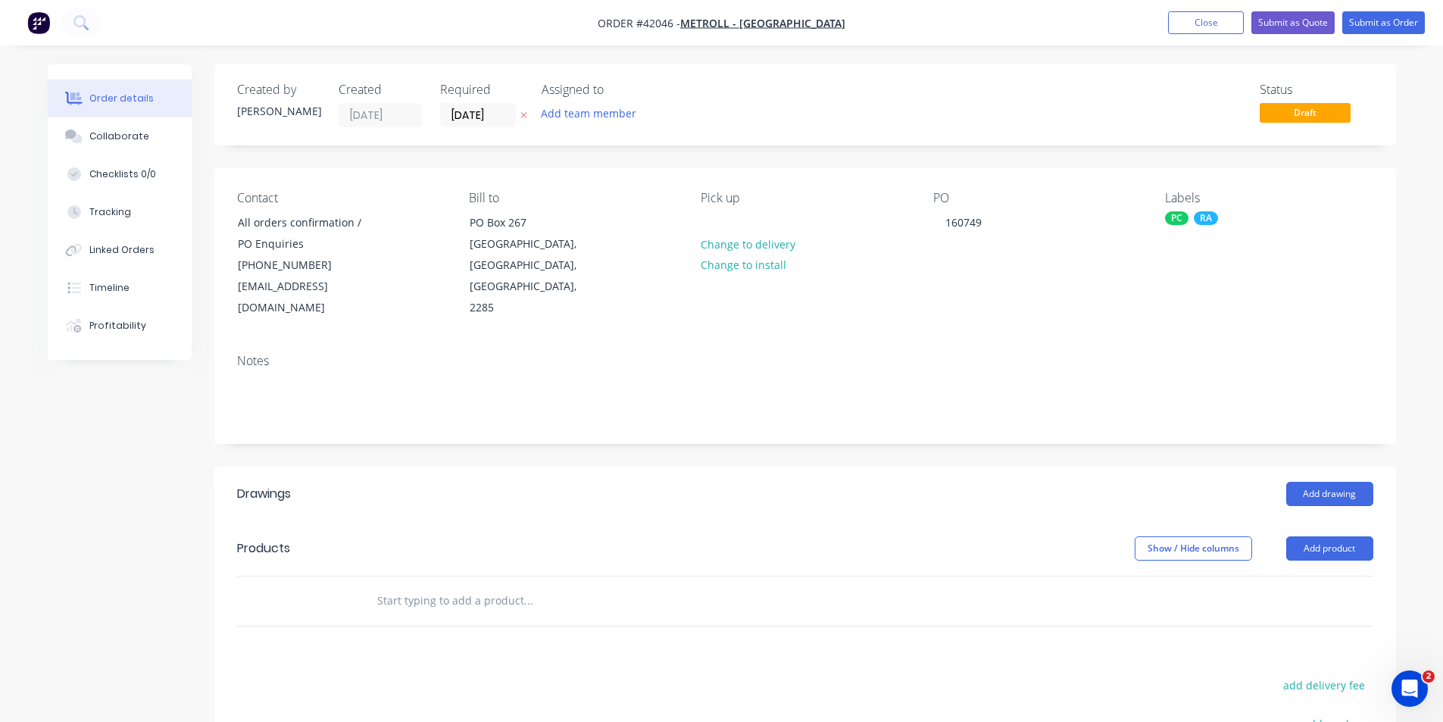
scroll to position [152, 0]
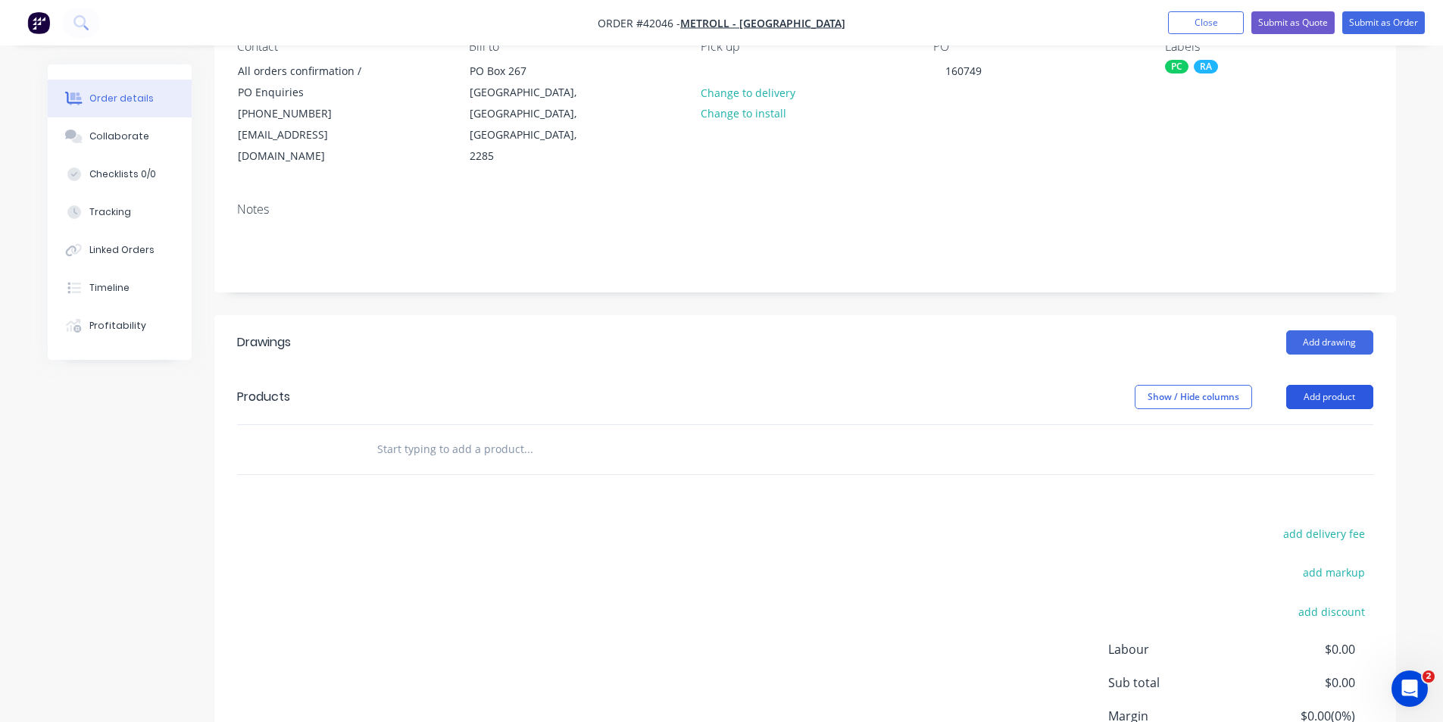
click at [1339, 386] on button "Add product" at bounding box center [1329, 397] width 87 height 24
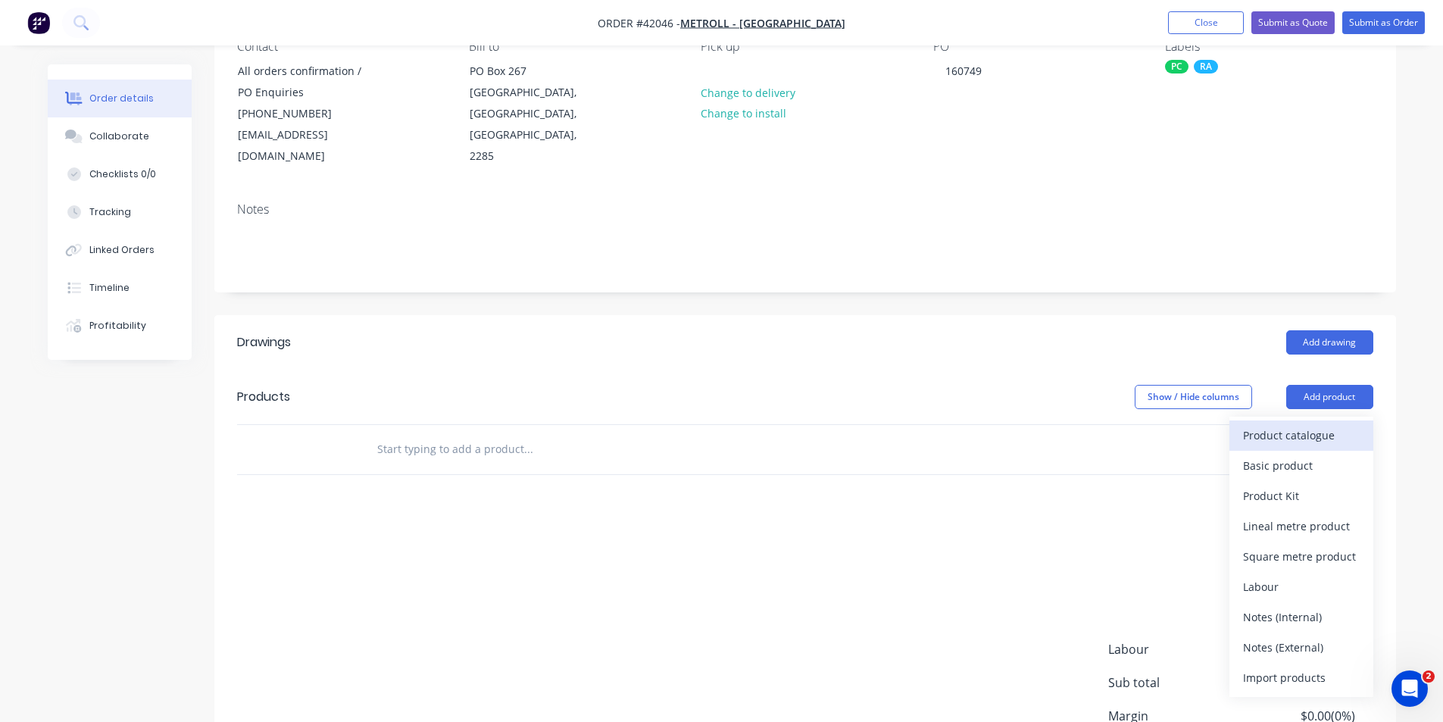
click at [1331, 424] on div "Product catalogue" at bounding box center [1301, 435] width 117 height 22
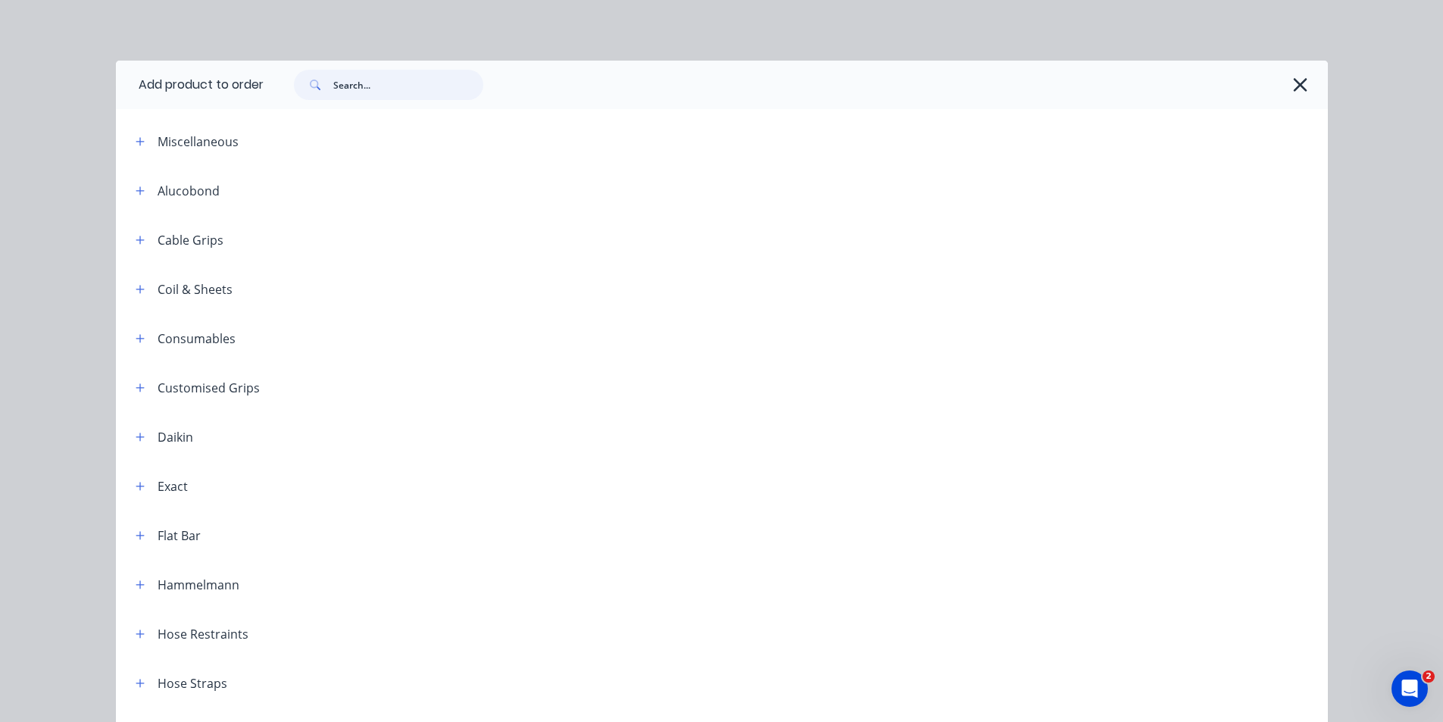
click at [398, 88] on input "text" at bounding box center [408, 85] width 150 height 30
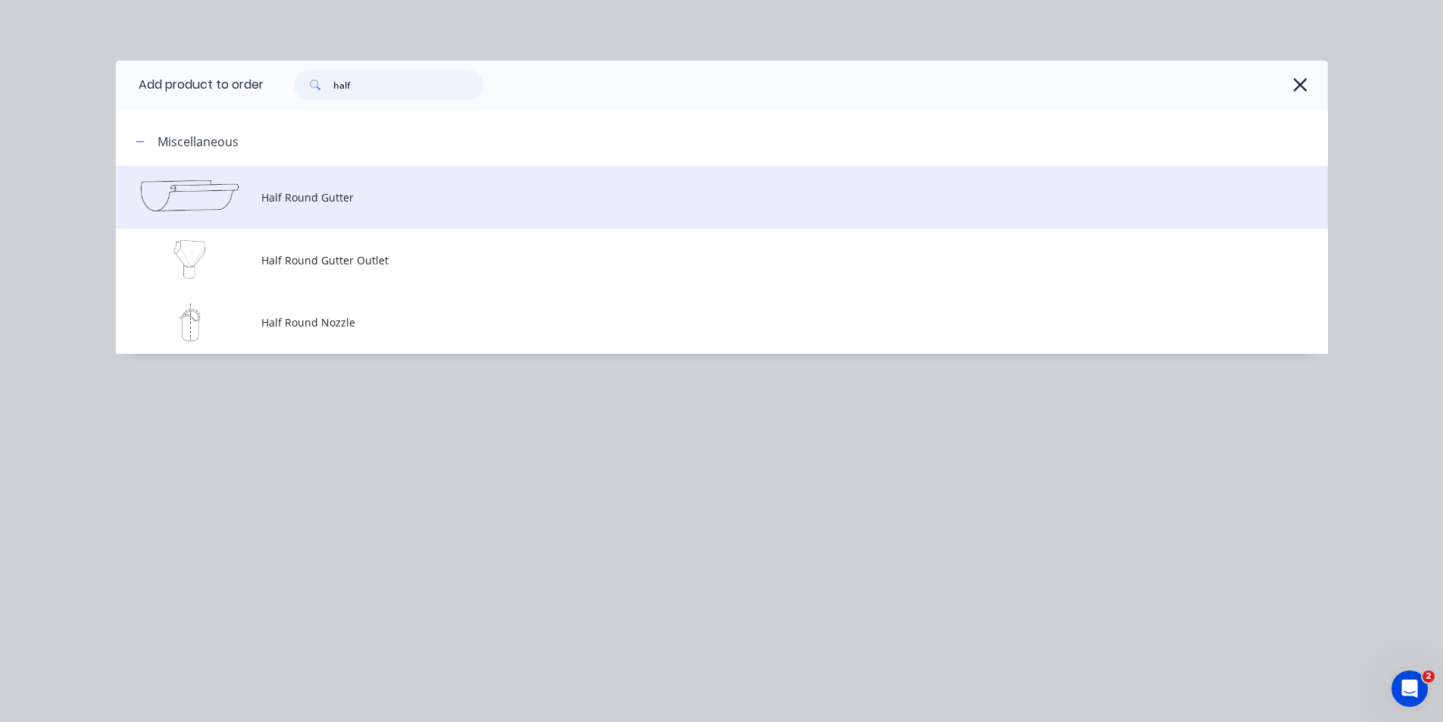
type input "half"
click at [297, 206] on td "Half Round Gutter" at bounding box center [794, 197] width 1067 height 63
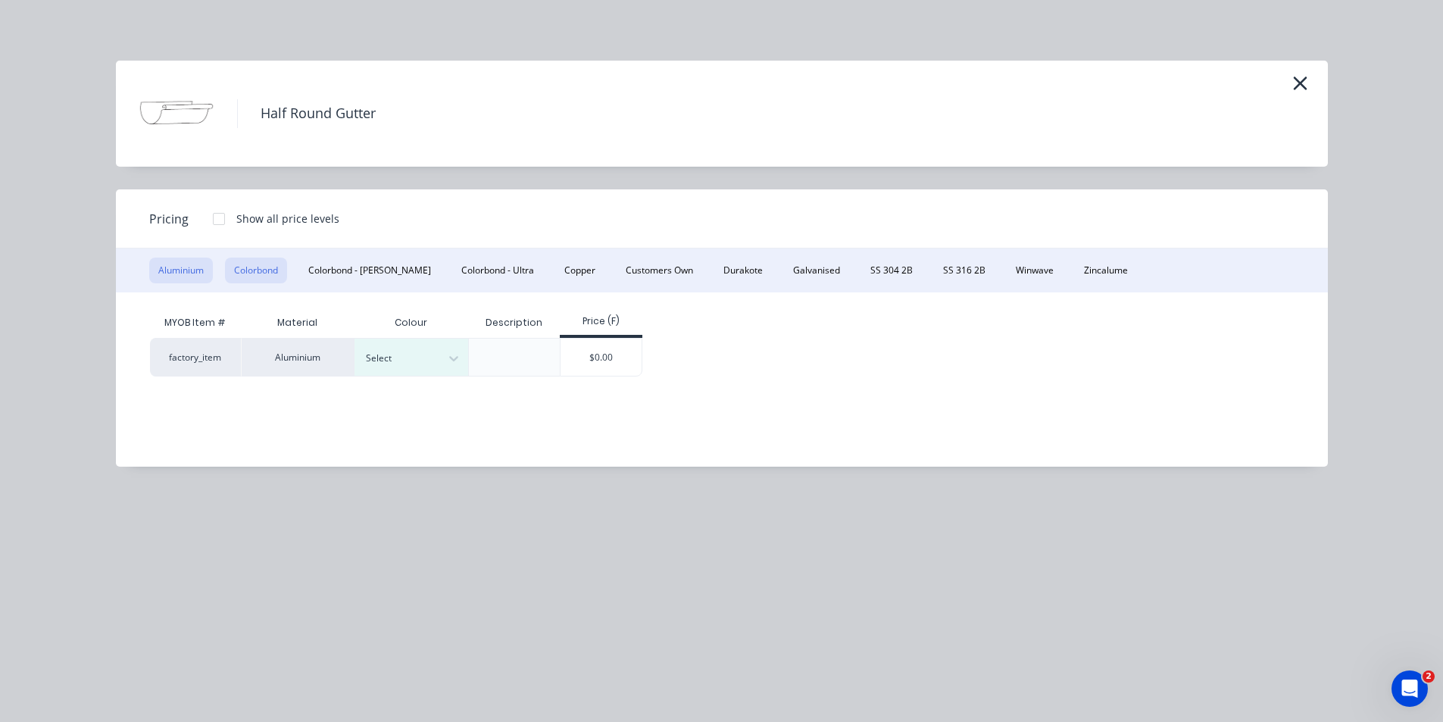
click at [258, 278] on button "Colorbond" at bounding box center [256, 271] width 62 height 26
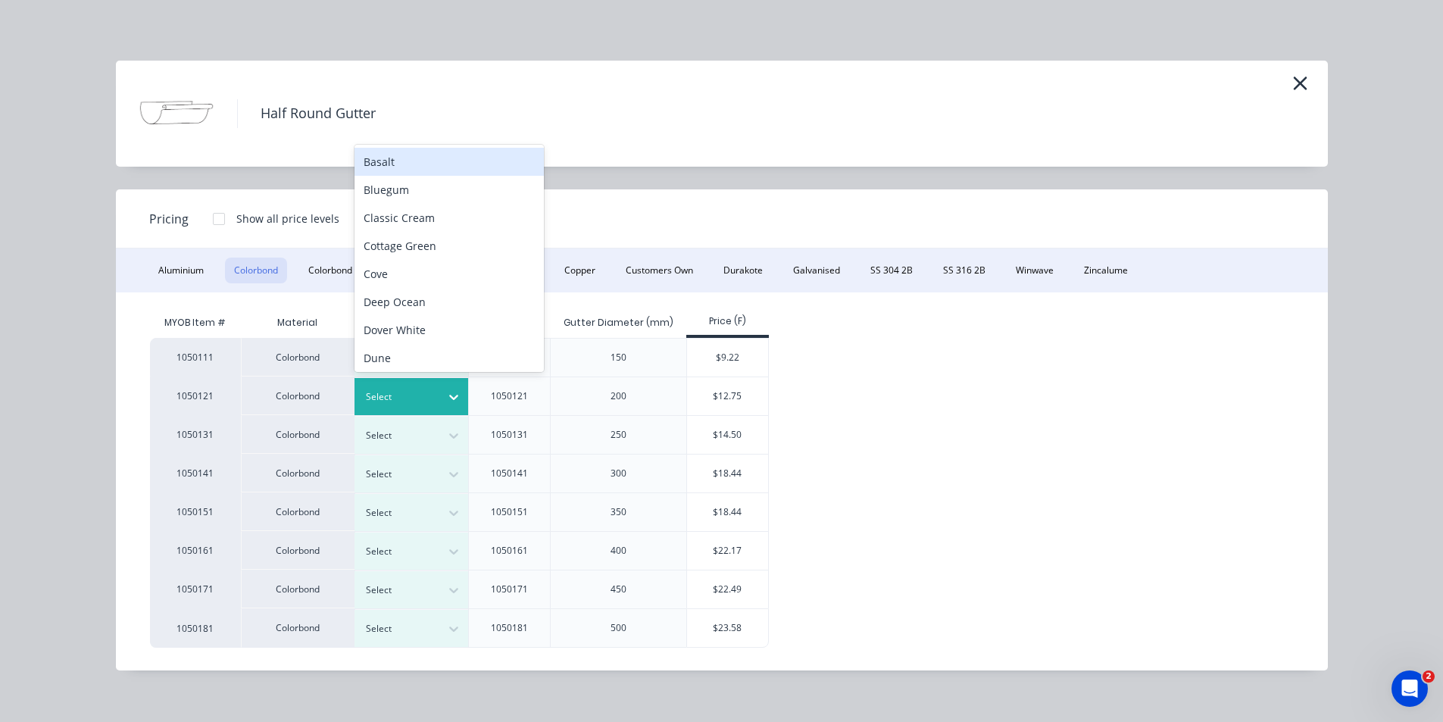
click at [426, 393] on div at bounding box center [400, 397] width 68 height 17
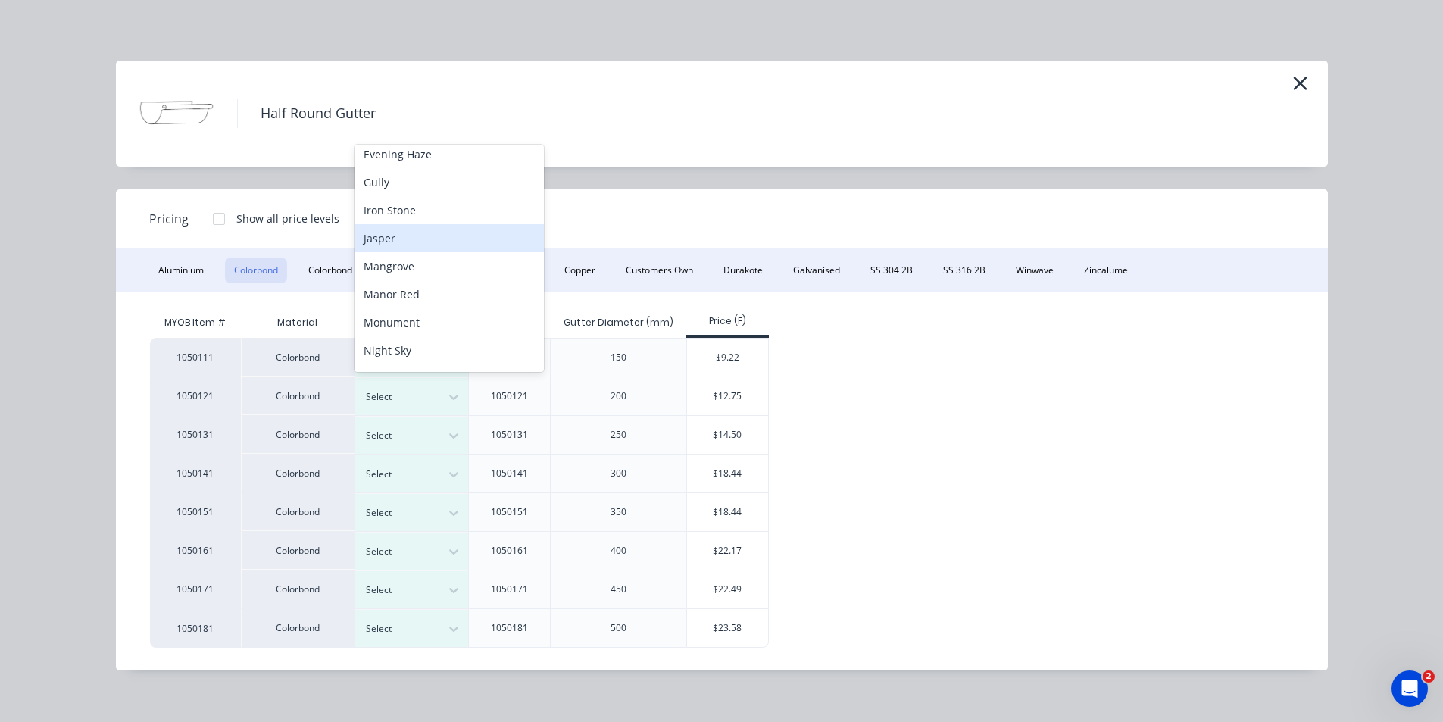
scroll to position [303, 0]
click at [432, 258] on div "Monument" at bounding box center [449, 251] width 189 height 28
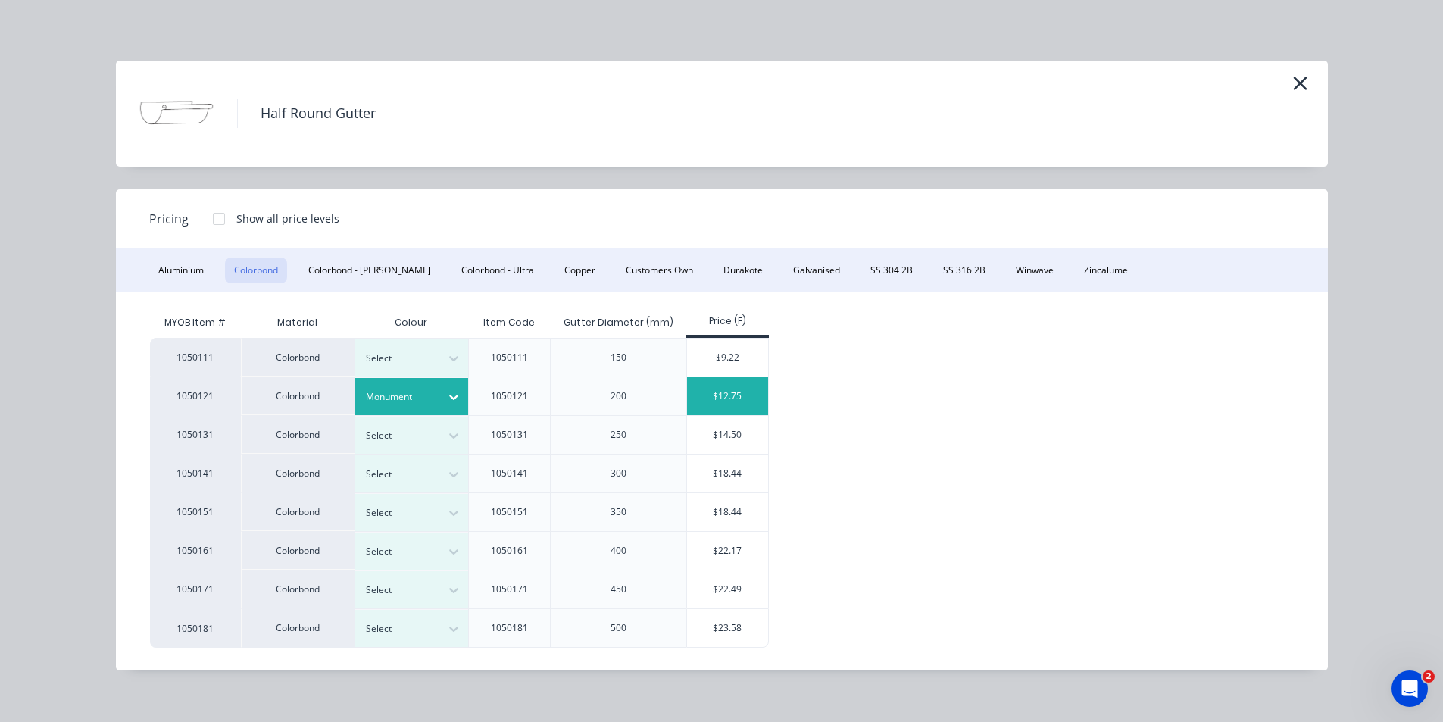
click at [721, 389] on div "$12.75" at bounding box center [727, 396] width 81 height 38
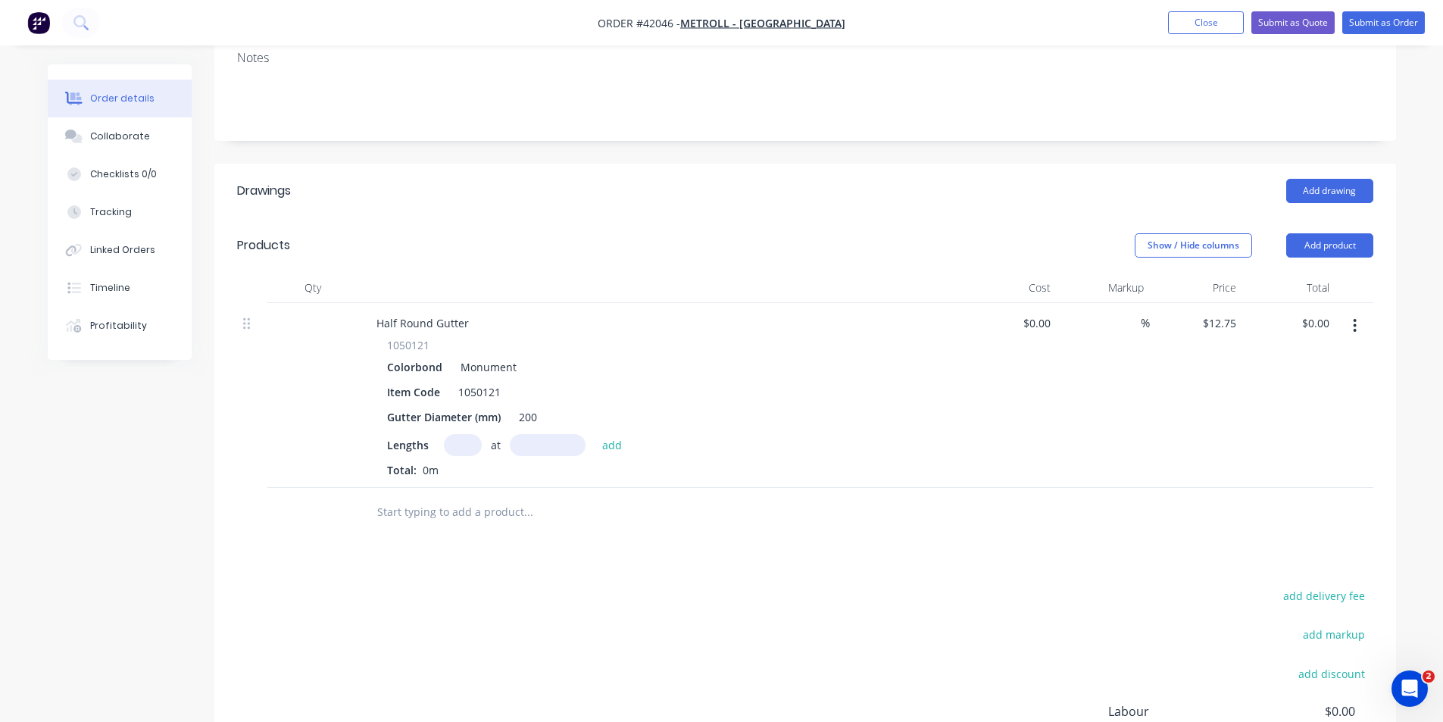
click at [458, 434] on input "text" at bounding box center [463, 445] width 38 height 22
type input "2"
type input "6000"
click at [595, 434] on button "add" at bounding box center [613, 444] width 36 height 20
type input "$153.00"
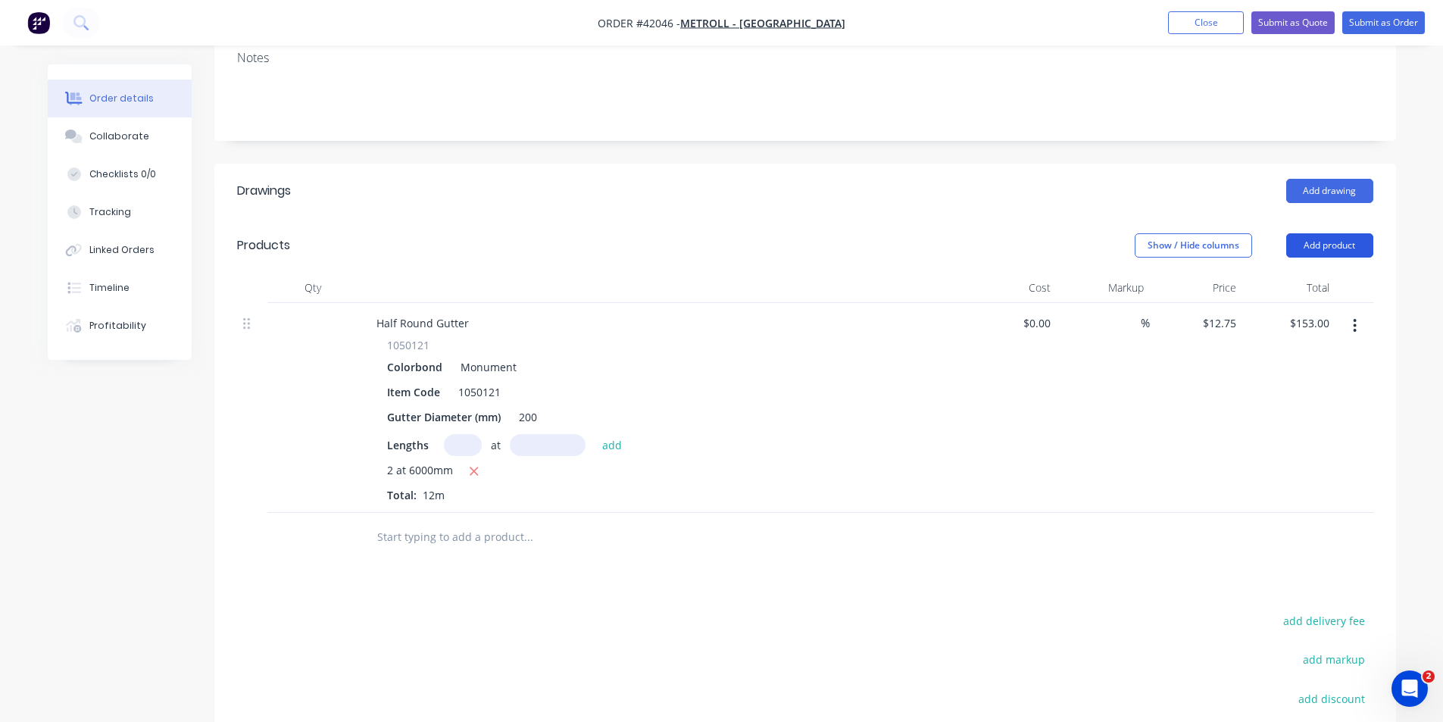
click at [1338, 233] on button "Add product" at bounding box center [1329, 245] width 87 height 24
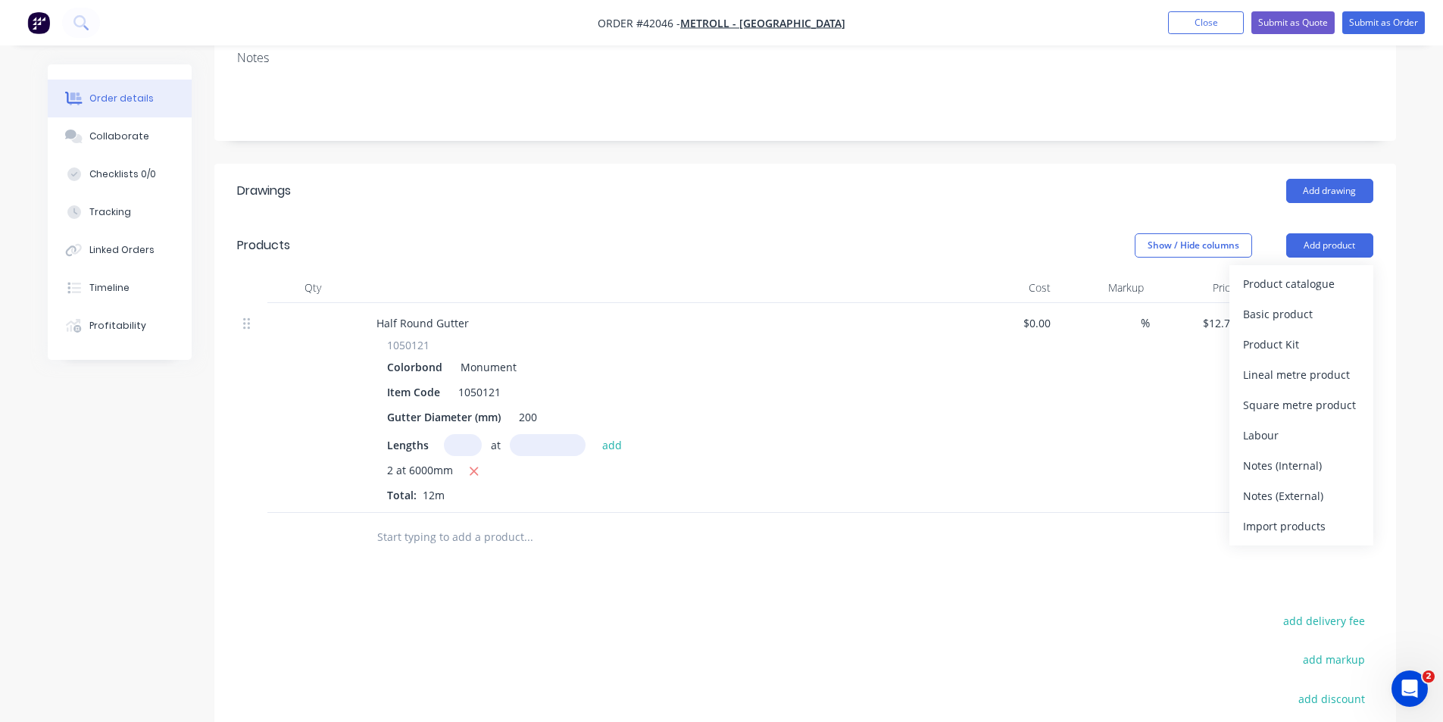
click at [1327, 273] on div "Product catalogue" at bounding box center [1301, 284] width 117 height 22
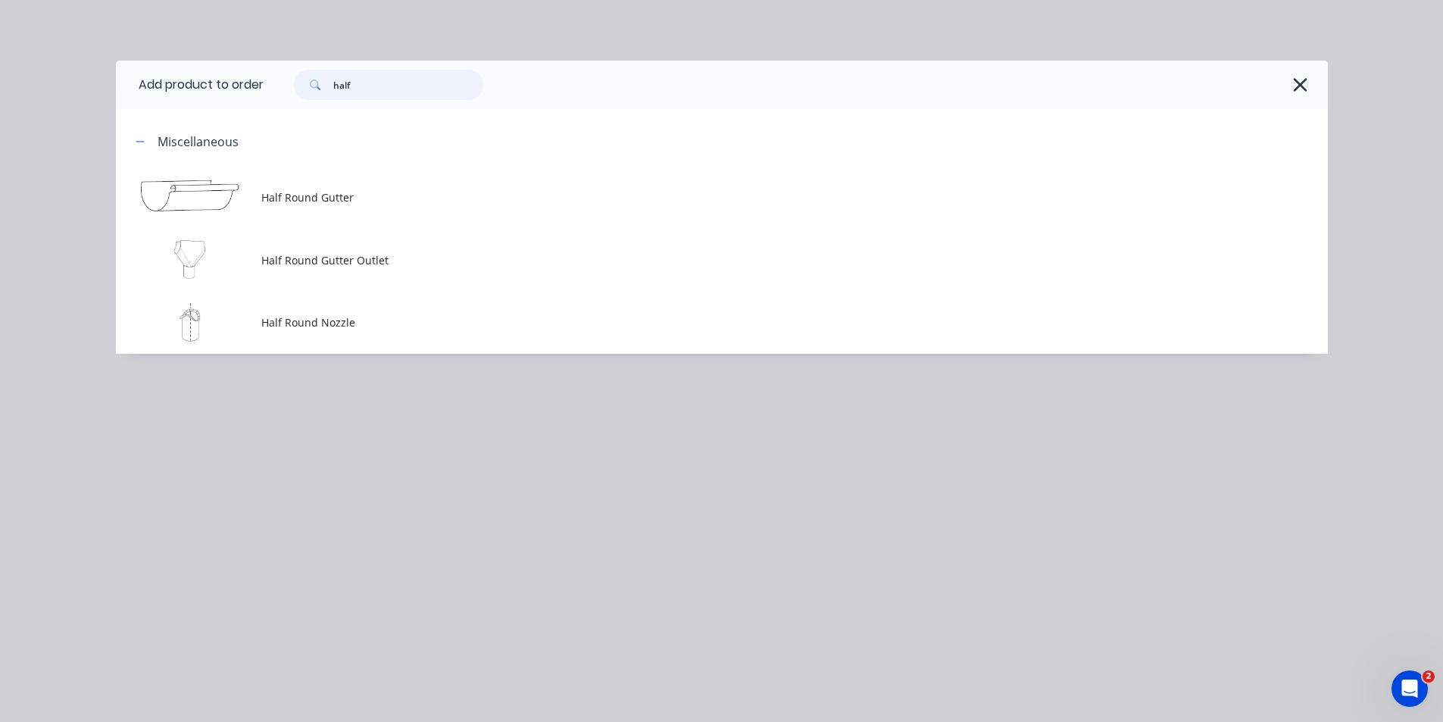
drag, startPoint x: 363, startPoint y: 87, endPoint x: 223, endPoint y: 78, distance: 140.4
click at [223, 78] on header "Add product to order half" at bounding box center [722, 85] width 1212 height 48
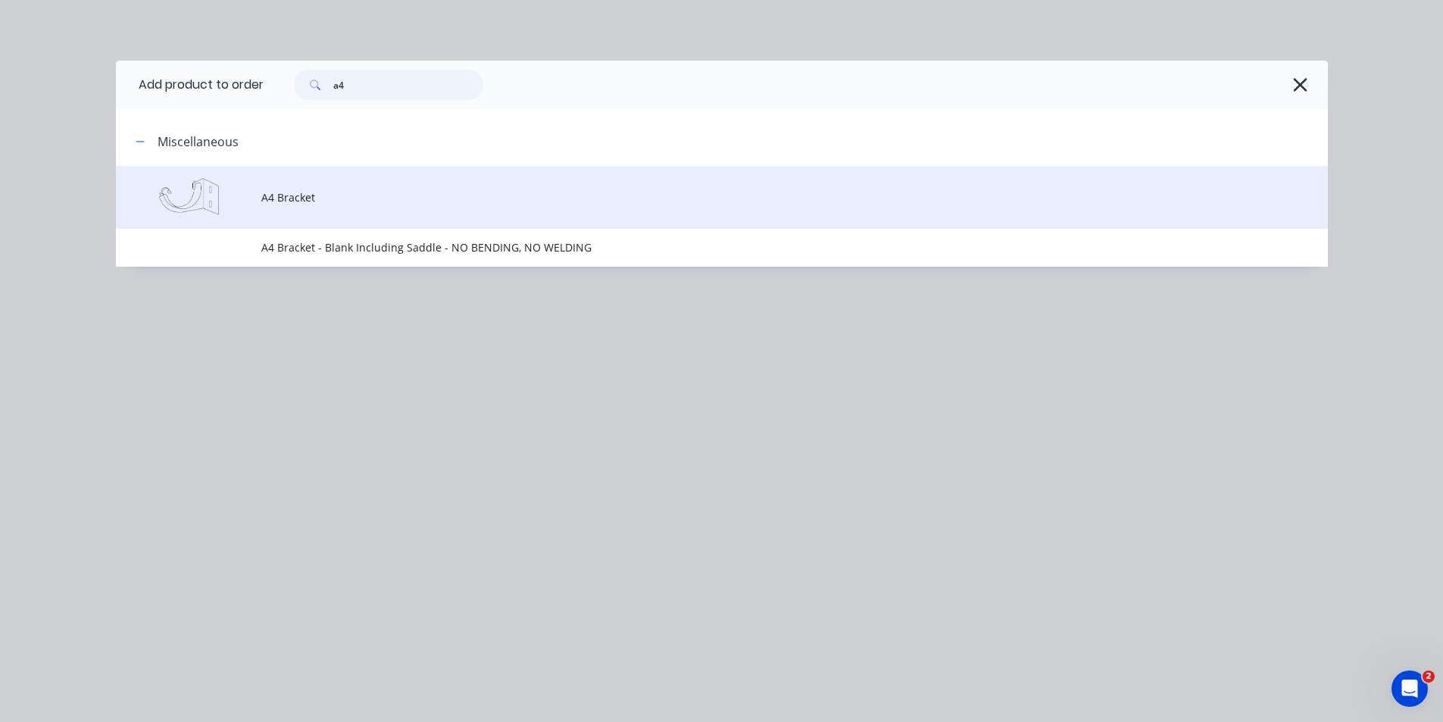
type input "a4"
click at [352, 211] on td "A4 Bracket" at bounding box center [794, 197] width 1067 height 63
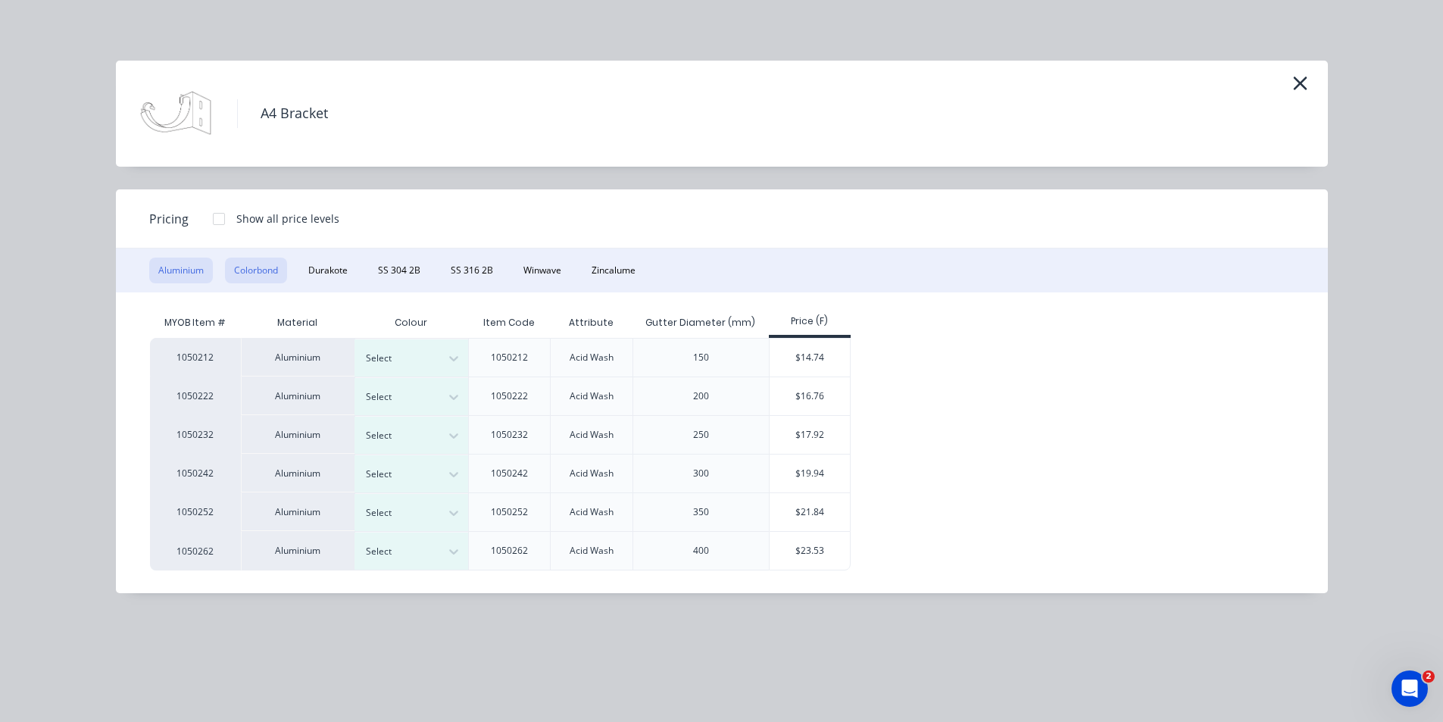
click at [276, 269] on button "Colorbond" at bounding box center [256, 271] width 62 height 26
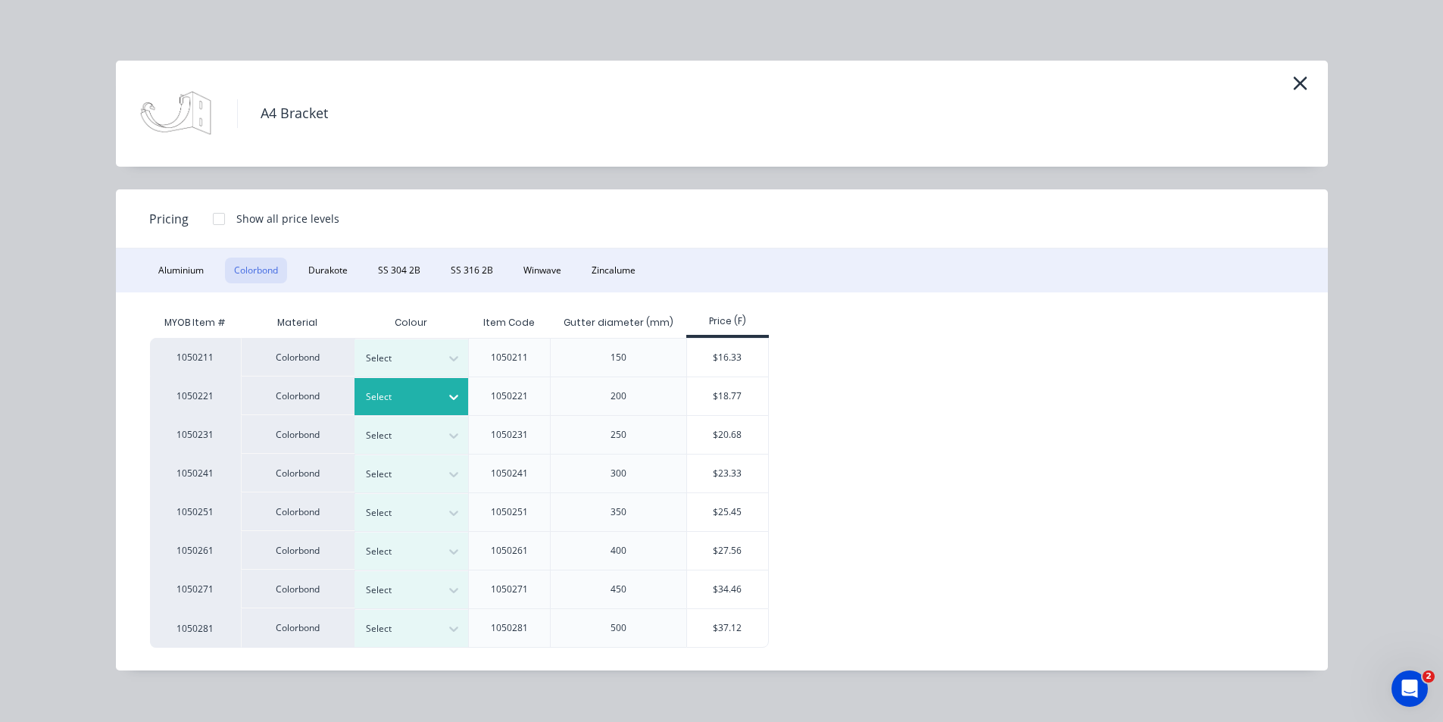
click at [376, 398] on div at bounding box center [400, 397] width 68 height 17
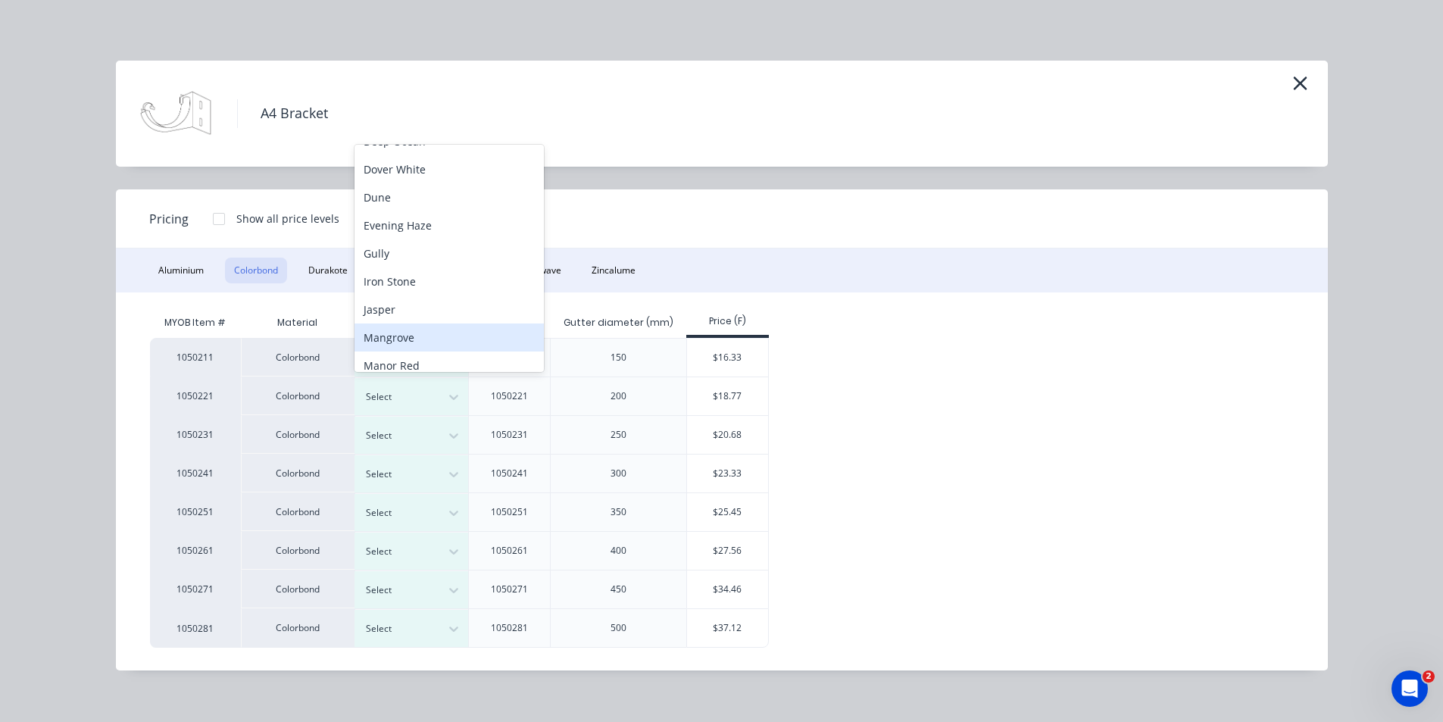
scroll to position [236, 0]
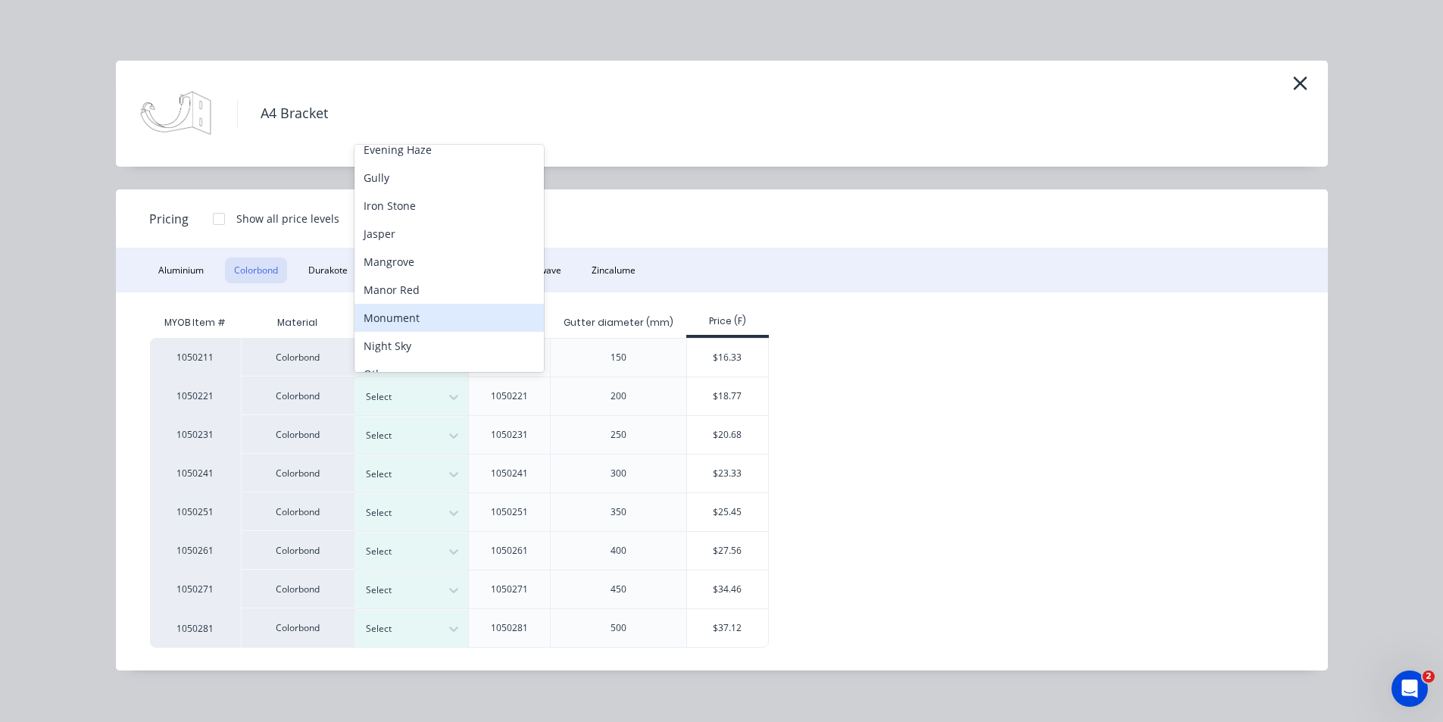
click at [416, 317] on div "Monument" at bounding box center [449, 318] width 189 height 28
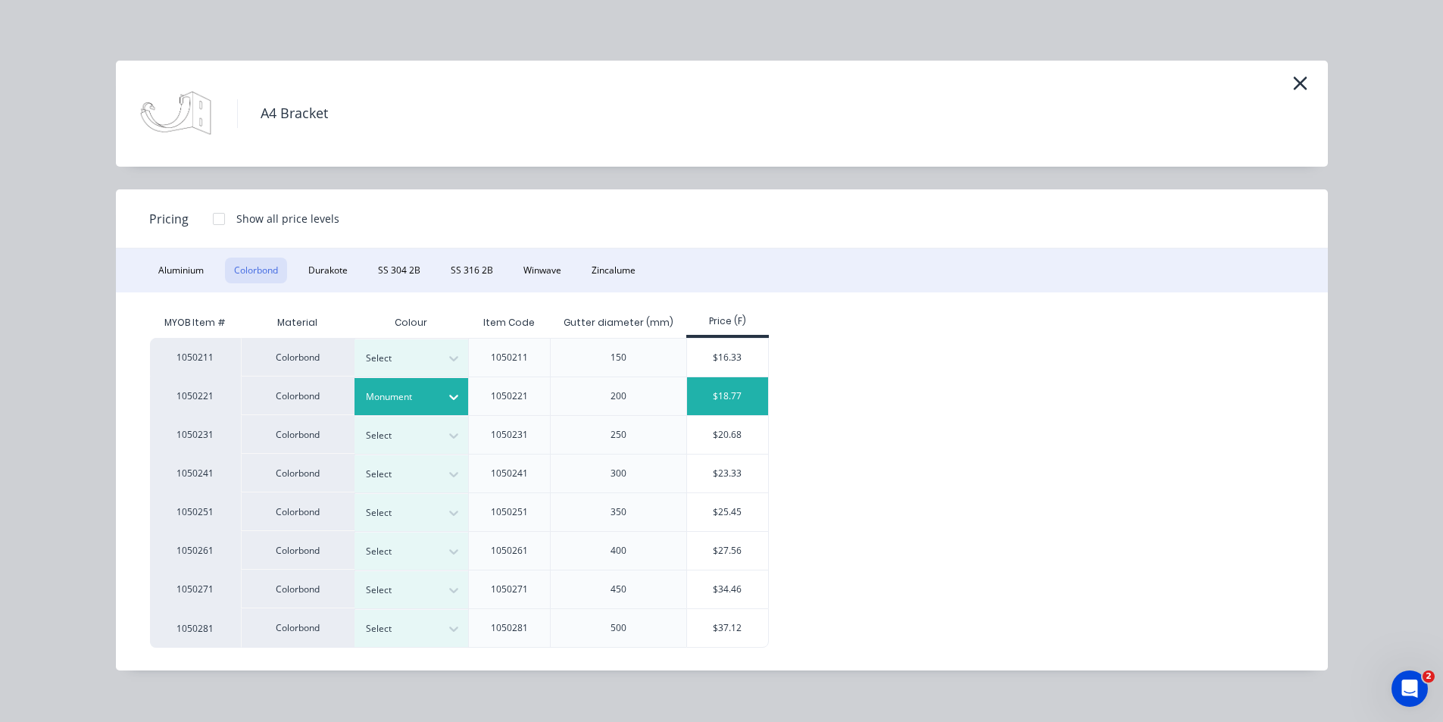
click at [739, 392] on div "$18.77" at bounding box center [727, 396] width 81 height 38
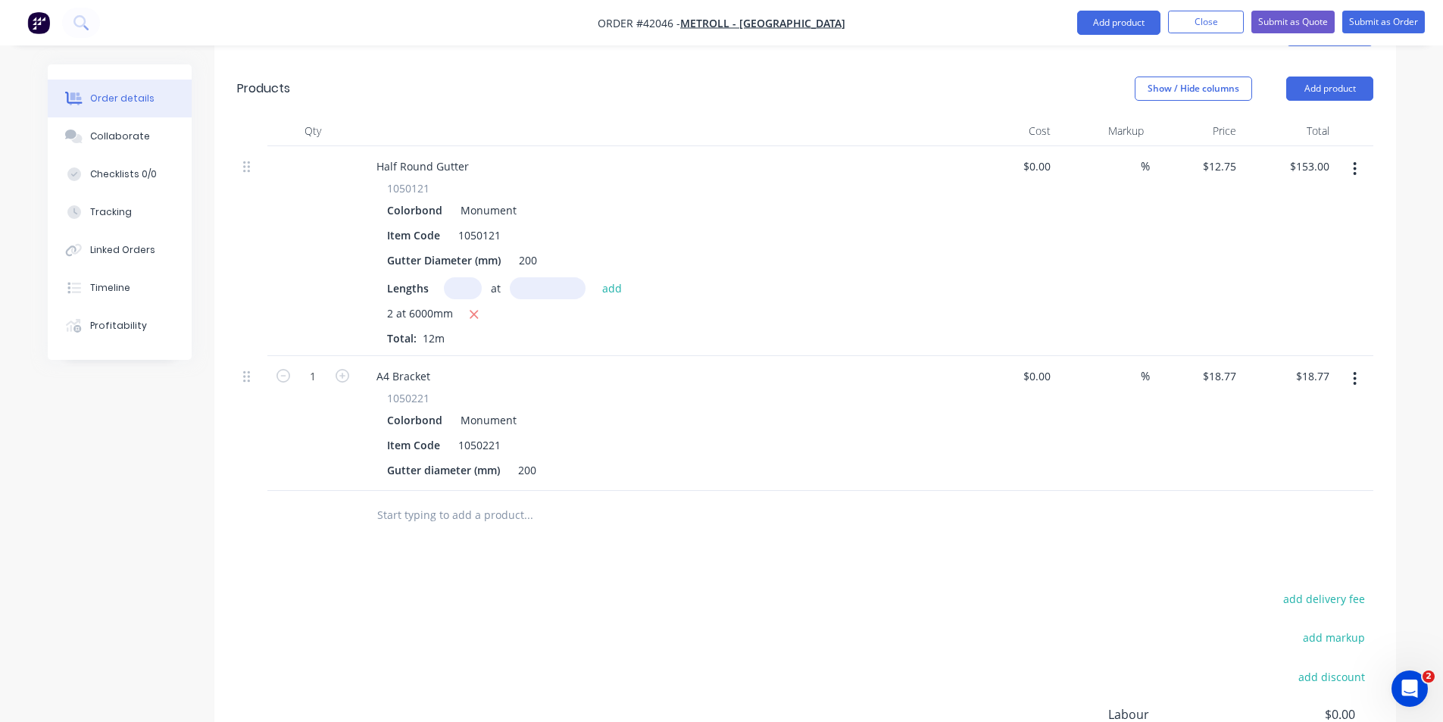
scroll to position [530, 0]
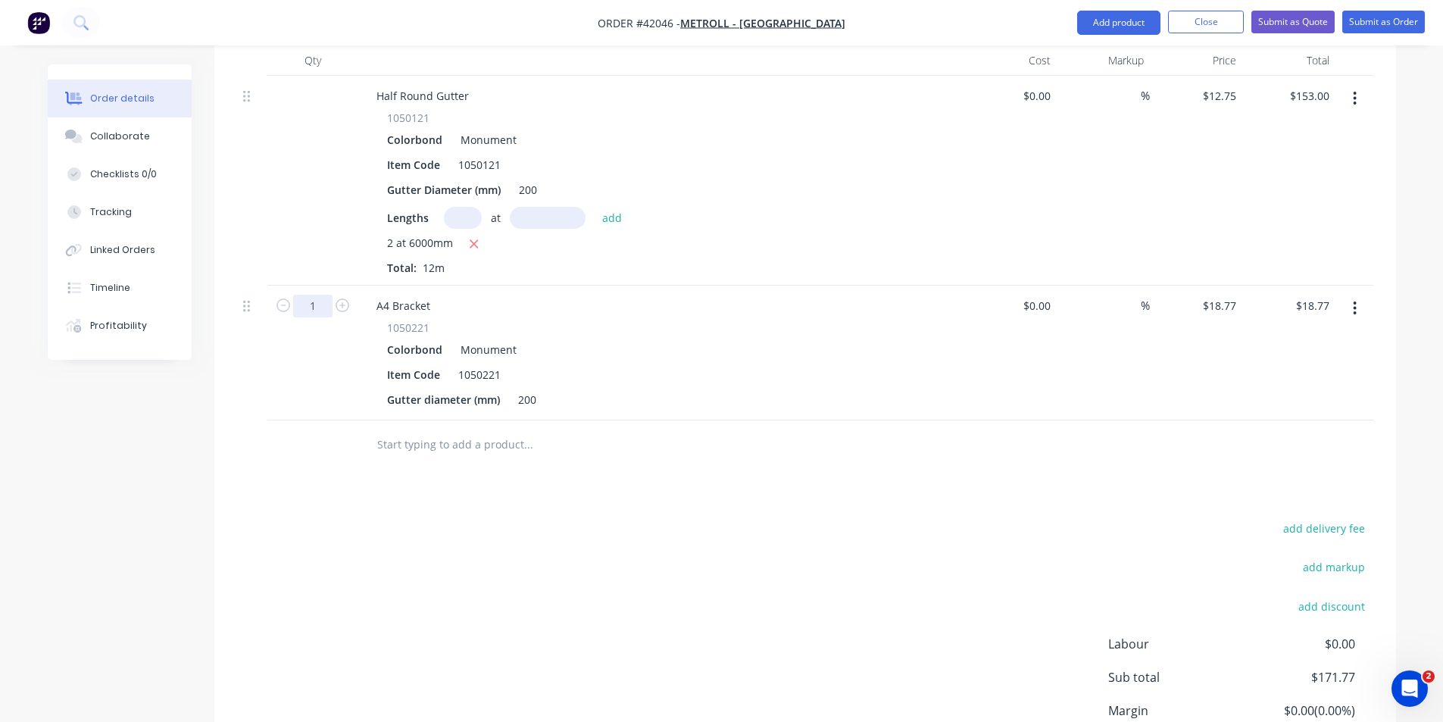
click at [317, 295] on input "1" at bounding box center [312, 306] width 39 height 23
type input "14"
type input "$262.78"
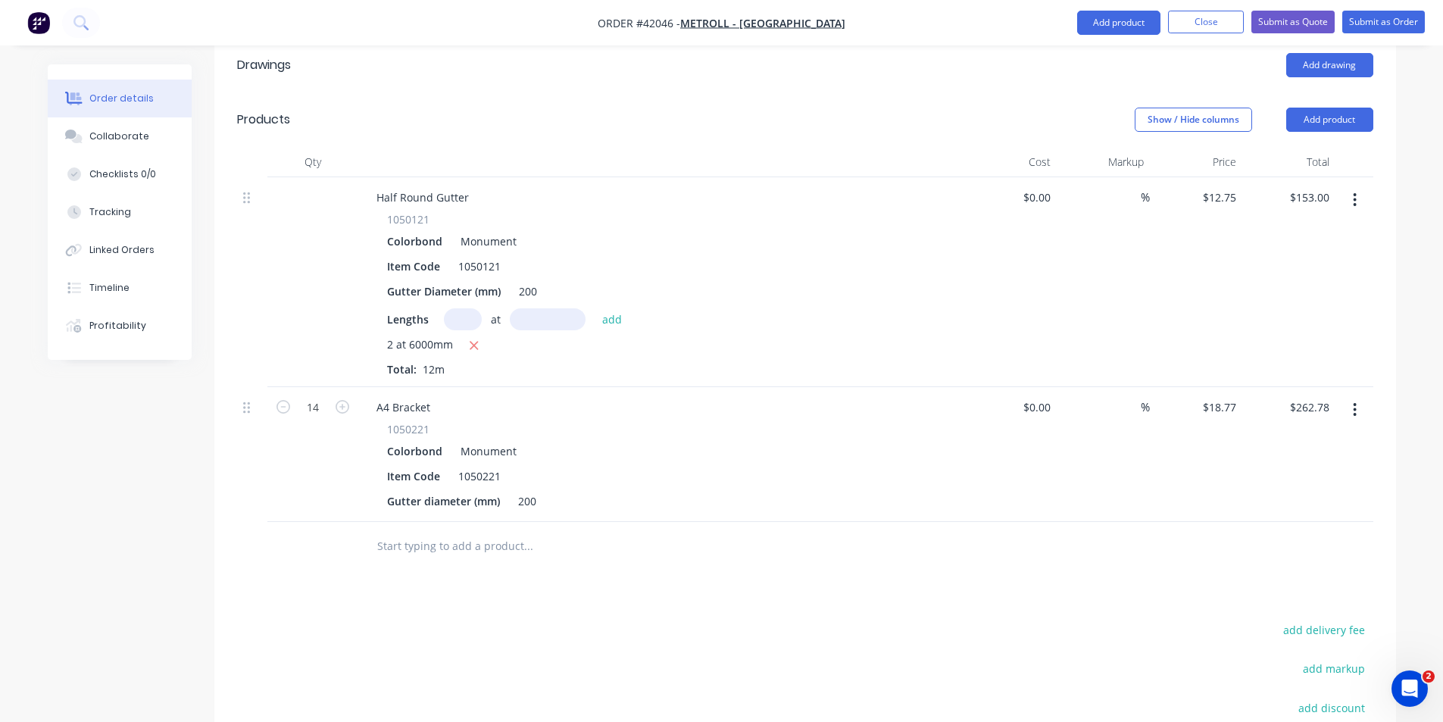
scroll to position [303, 0]
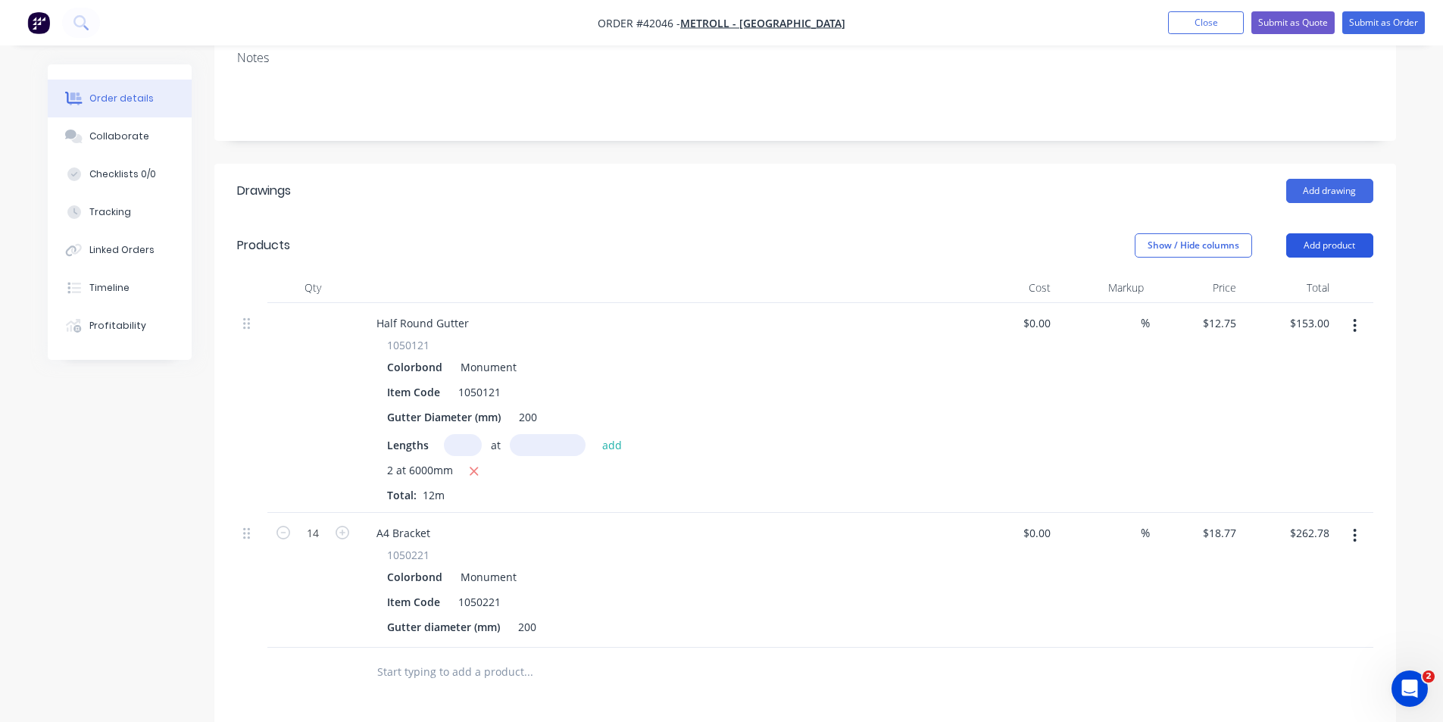
click at [1324, 233] on button "Add product" at bounding box center [1329, 245] width 87 height 24
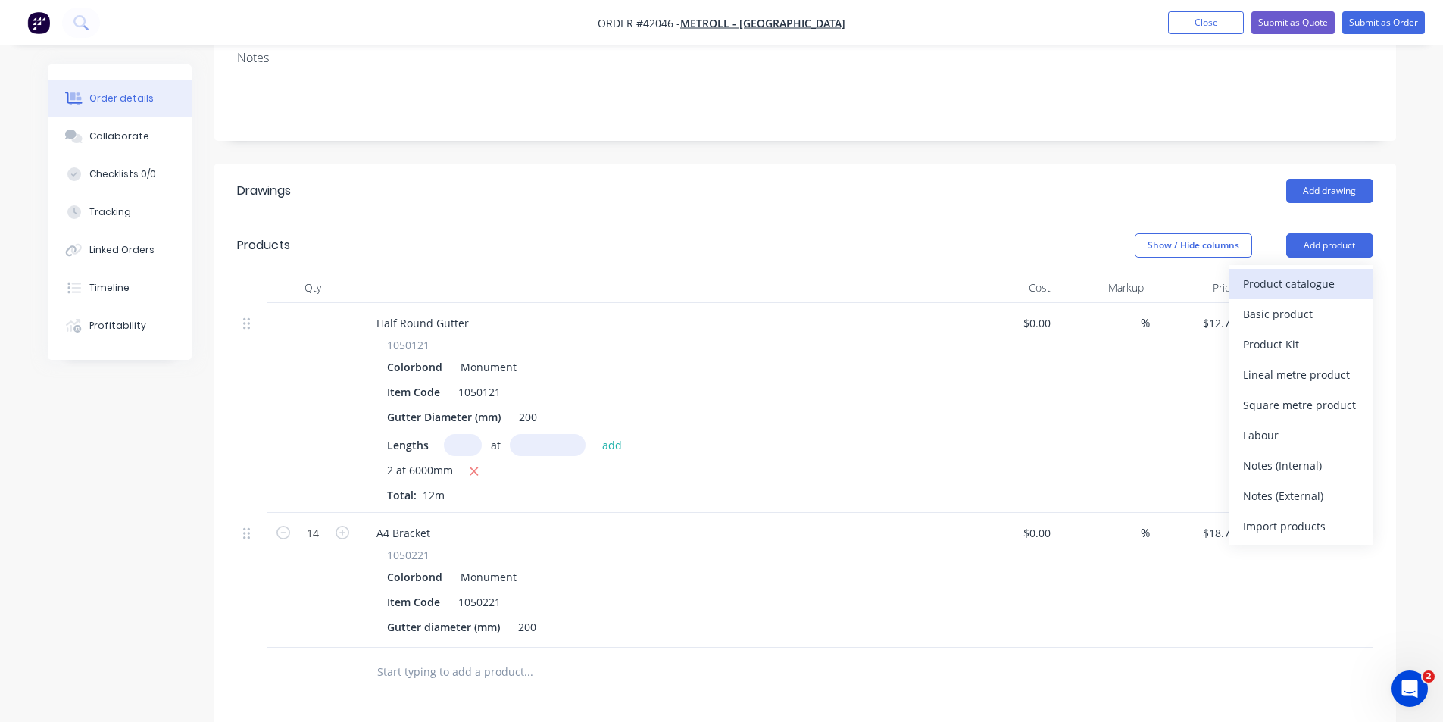
click at [1329, 273] on div "Product catalogue" at bounding box center [1301, 284] width 117 height 22
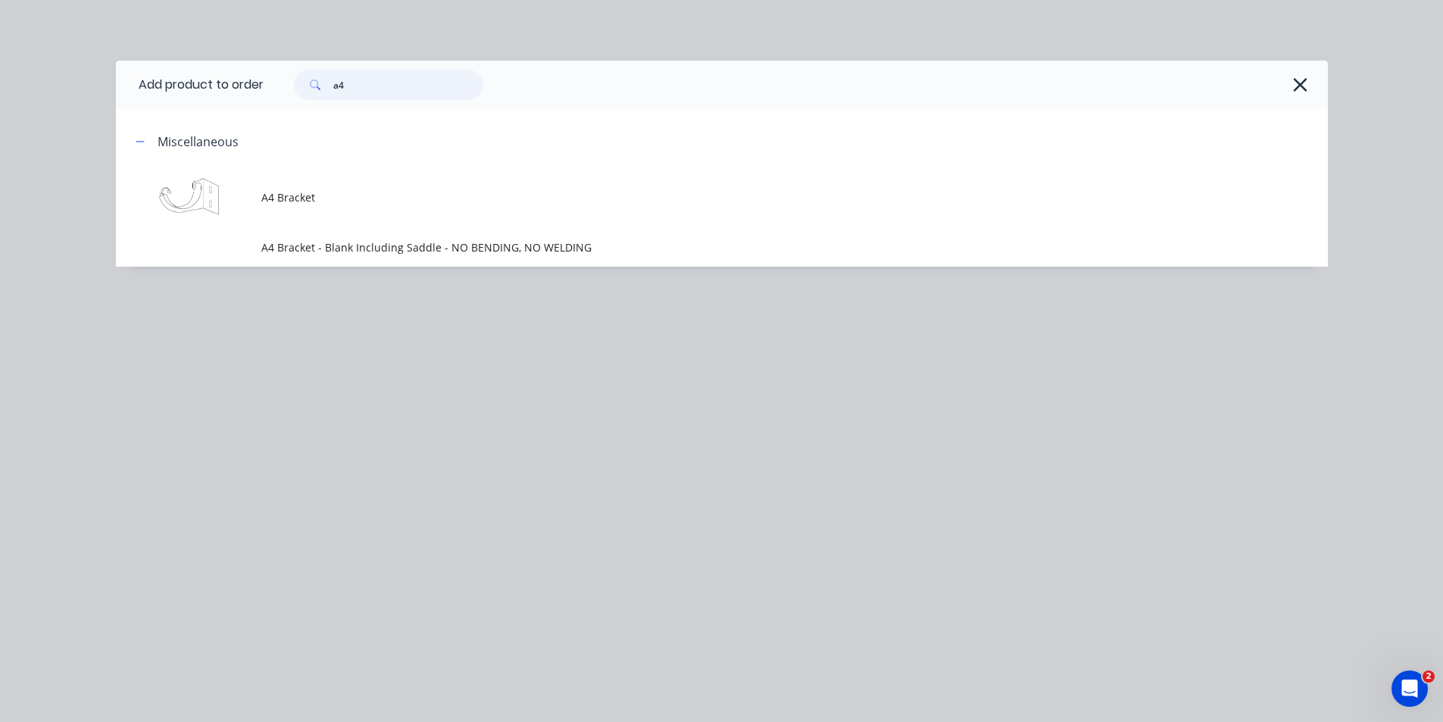
drag, startPoint x: 373, startPoint y: 78, endPoint x: 215, endPoint y: 76, distance: 157.6
click at [228, 76] on header "Add product to order a4" at bounding box center [722, 85] width 1212 height 48
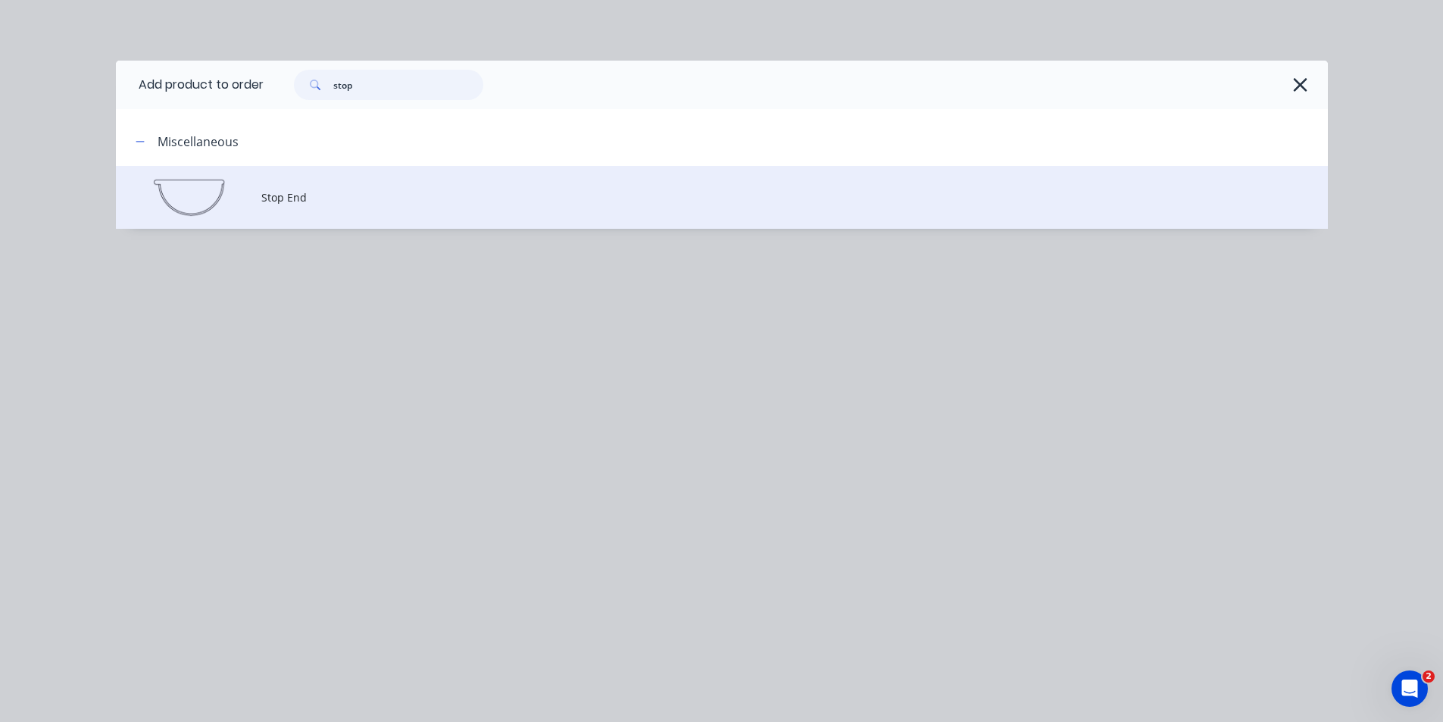
type input "stop"
click at [377, 205] on span "Stop End" at bounding box center [687, 197] width 853 height 16
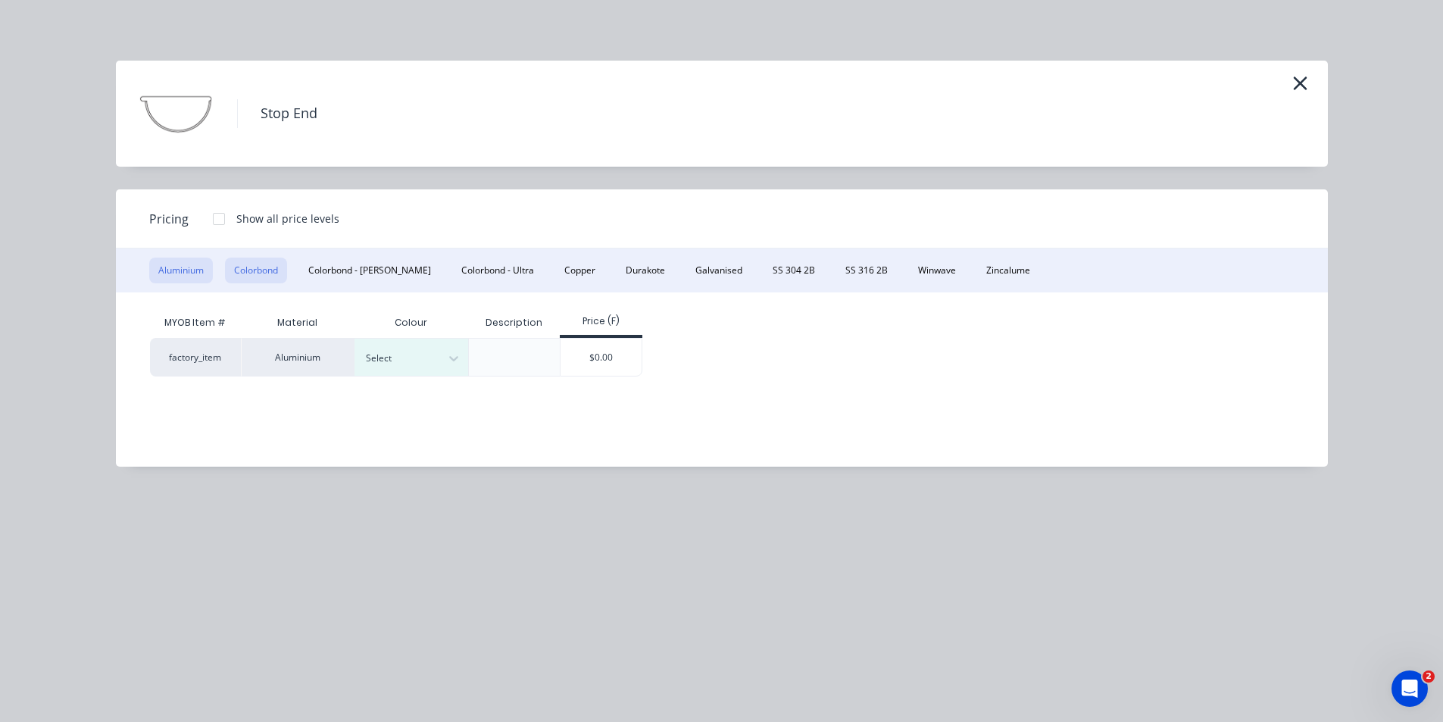
click at [264, 275] on button "Colorbond" at bounding box center [256, 271] width 62 height 26
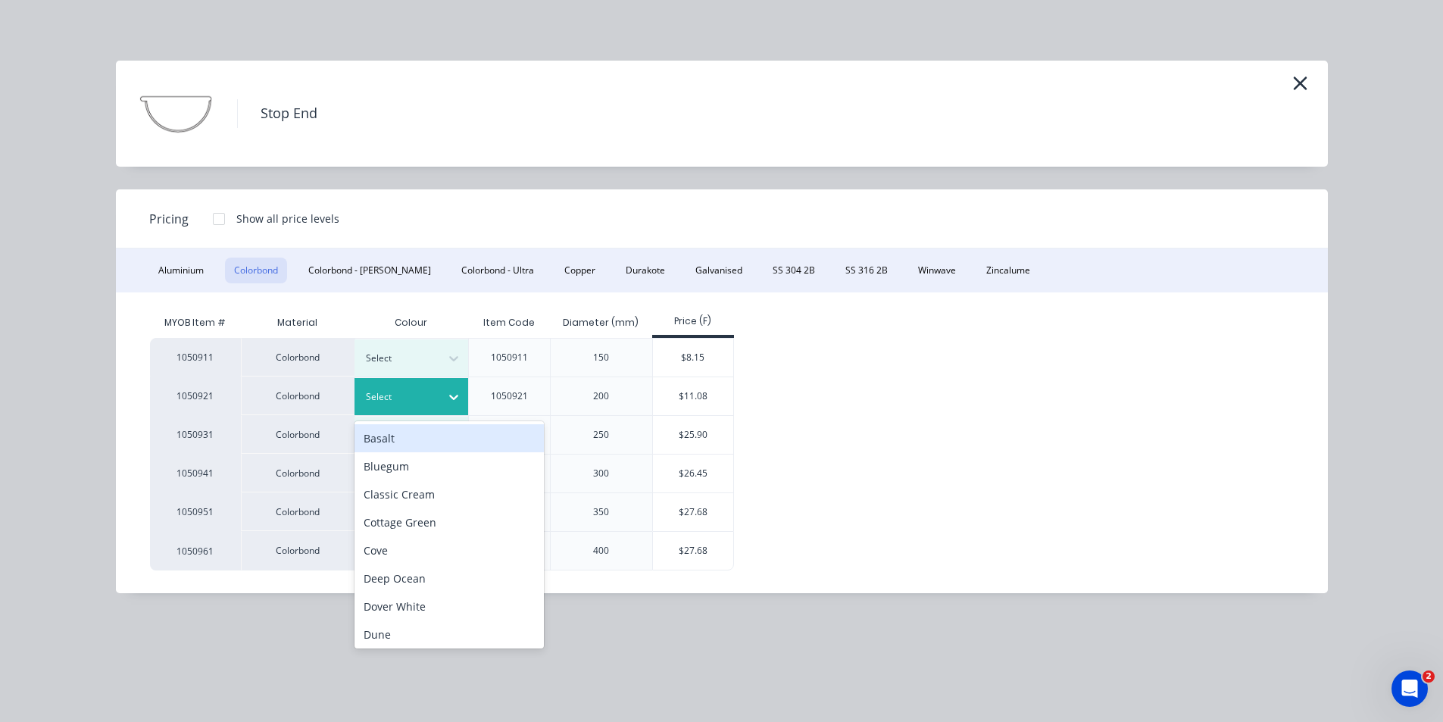
click at [412, 394] on div at bounding box center [400, 397] width 68 height 17
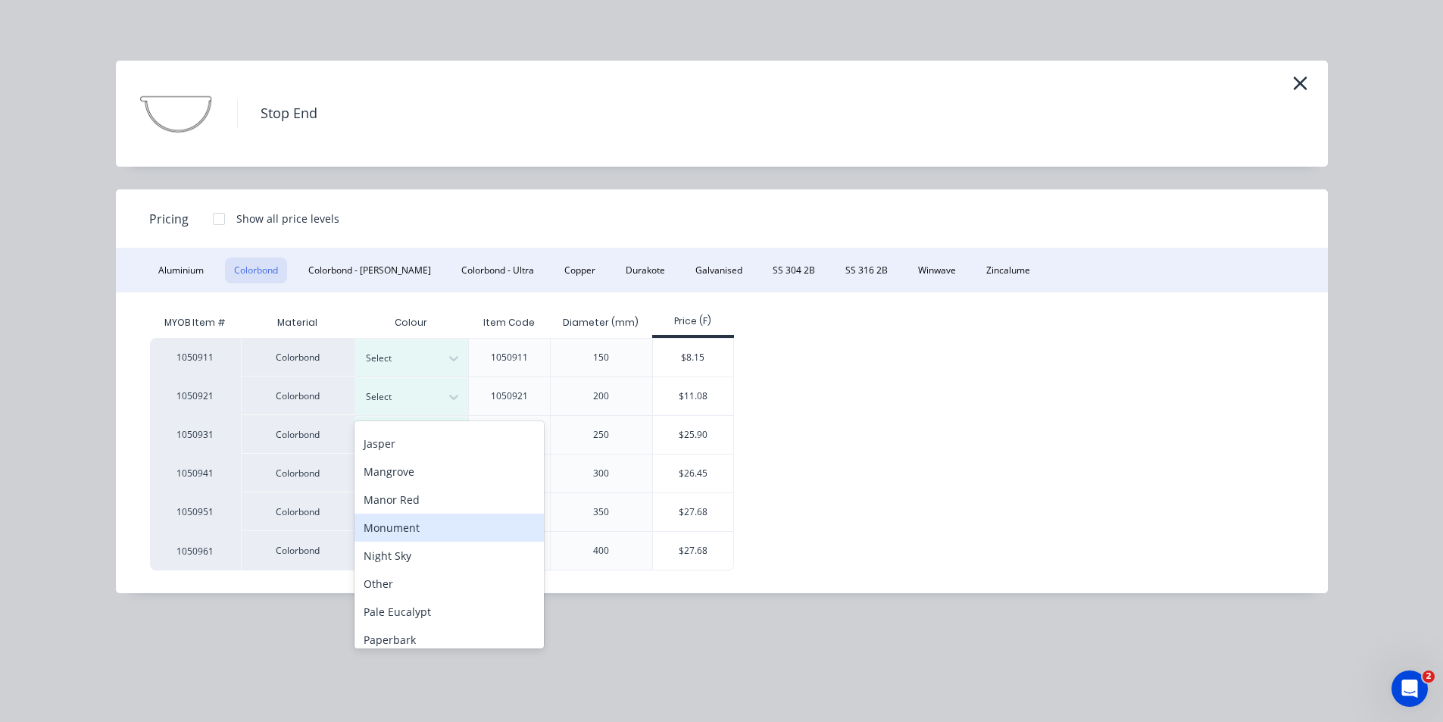
click at [439, 531] on div "Monument" at bounding box center [449, 528] width 189 height 28
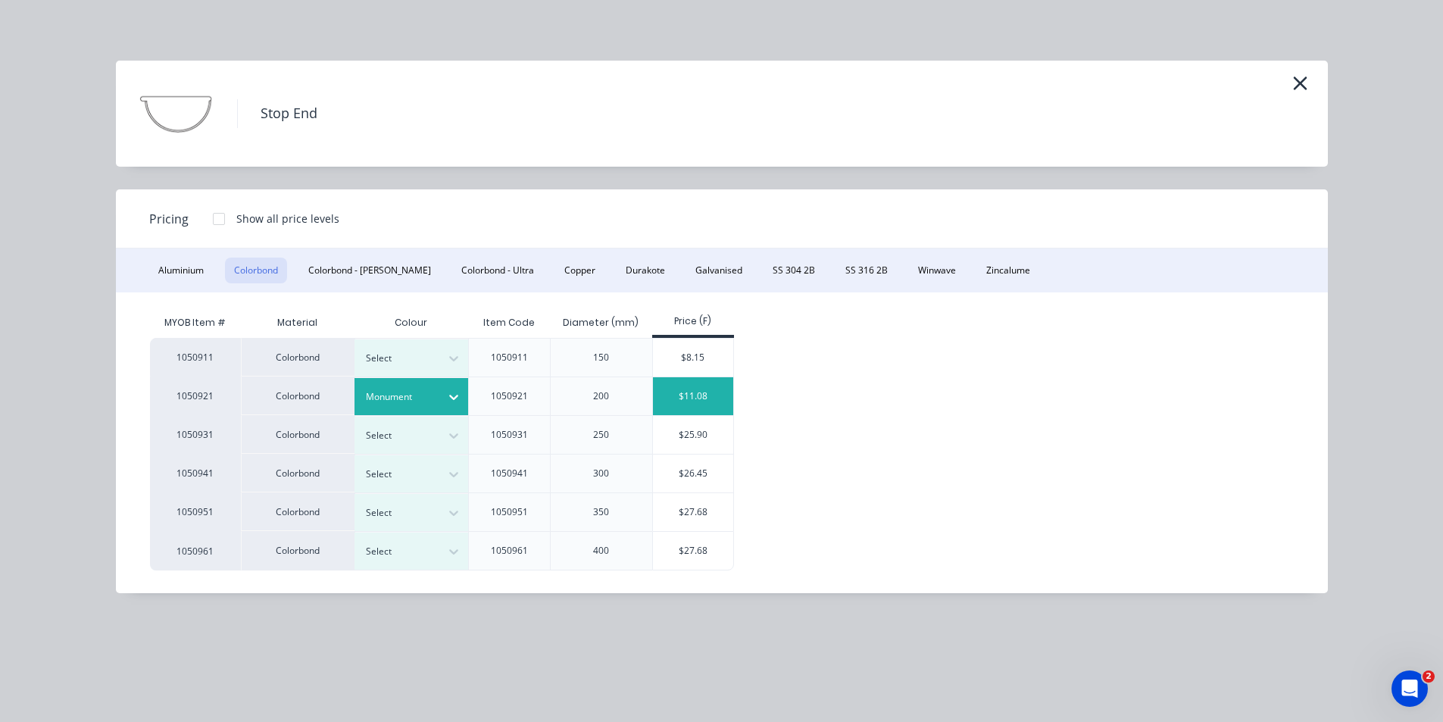
click at [670, 392] on div "$11.08" at bounding box center [693, 396] width 81 height 38
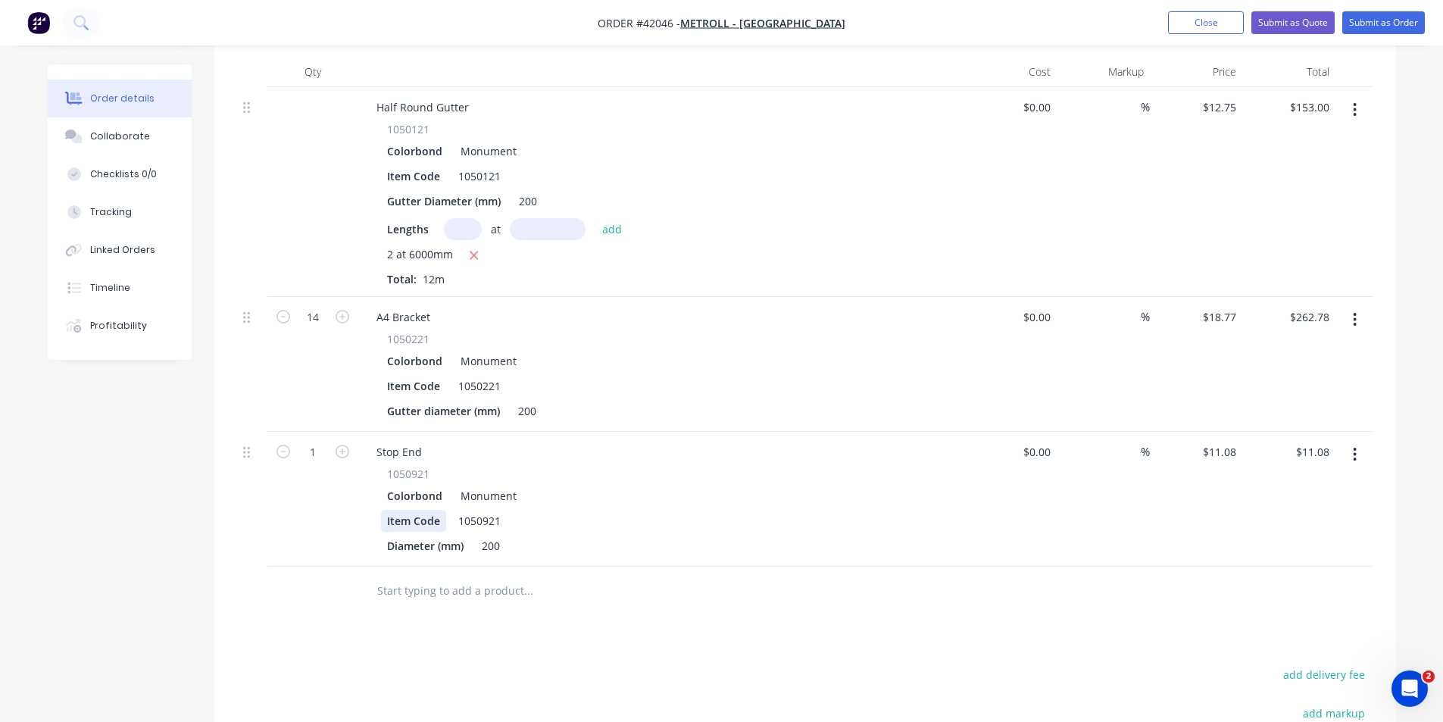
scroll to position [530, 0]
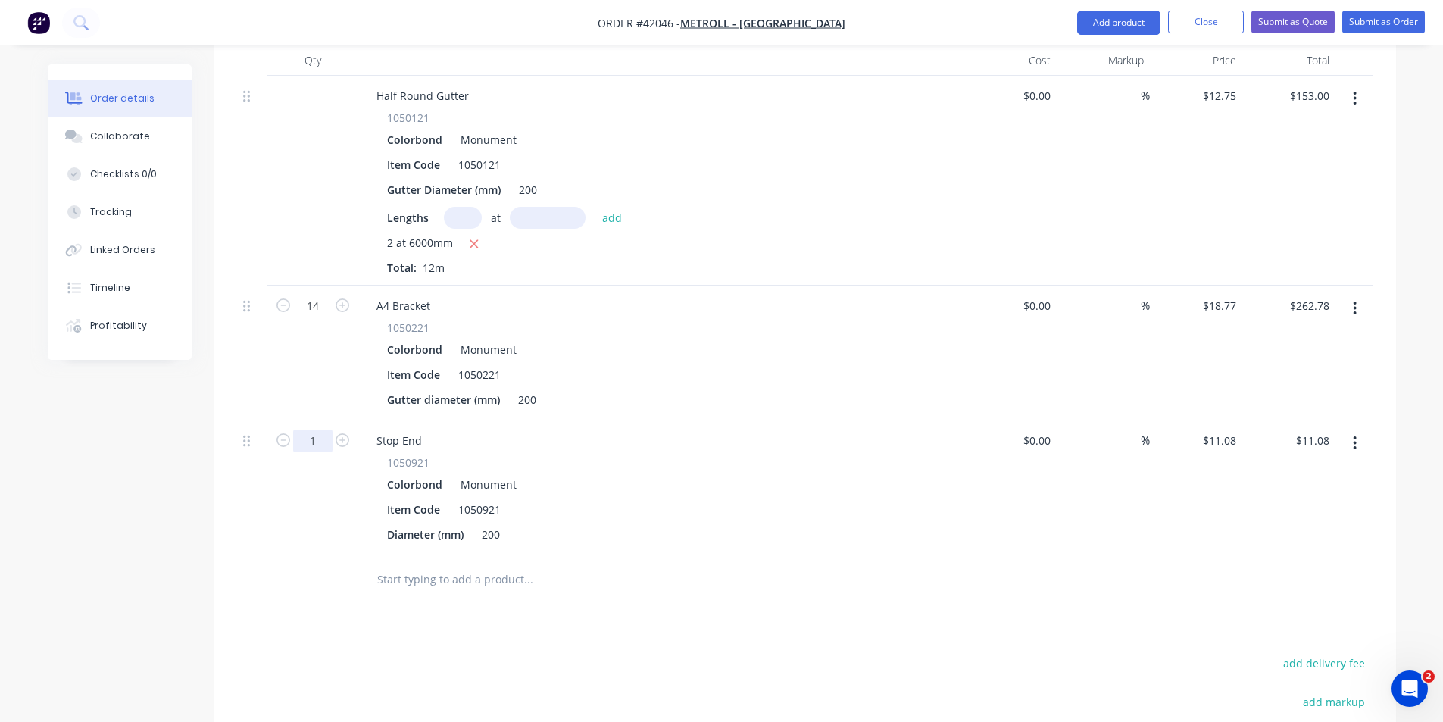
click at [313, 430] on input "1" at bounding box center [312, 441] width 39 height 23
type input "2"
type input "$22.16"
click at [752, 580] on div at bounding box center [630, 579] width 545 height 49
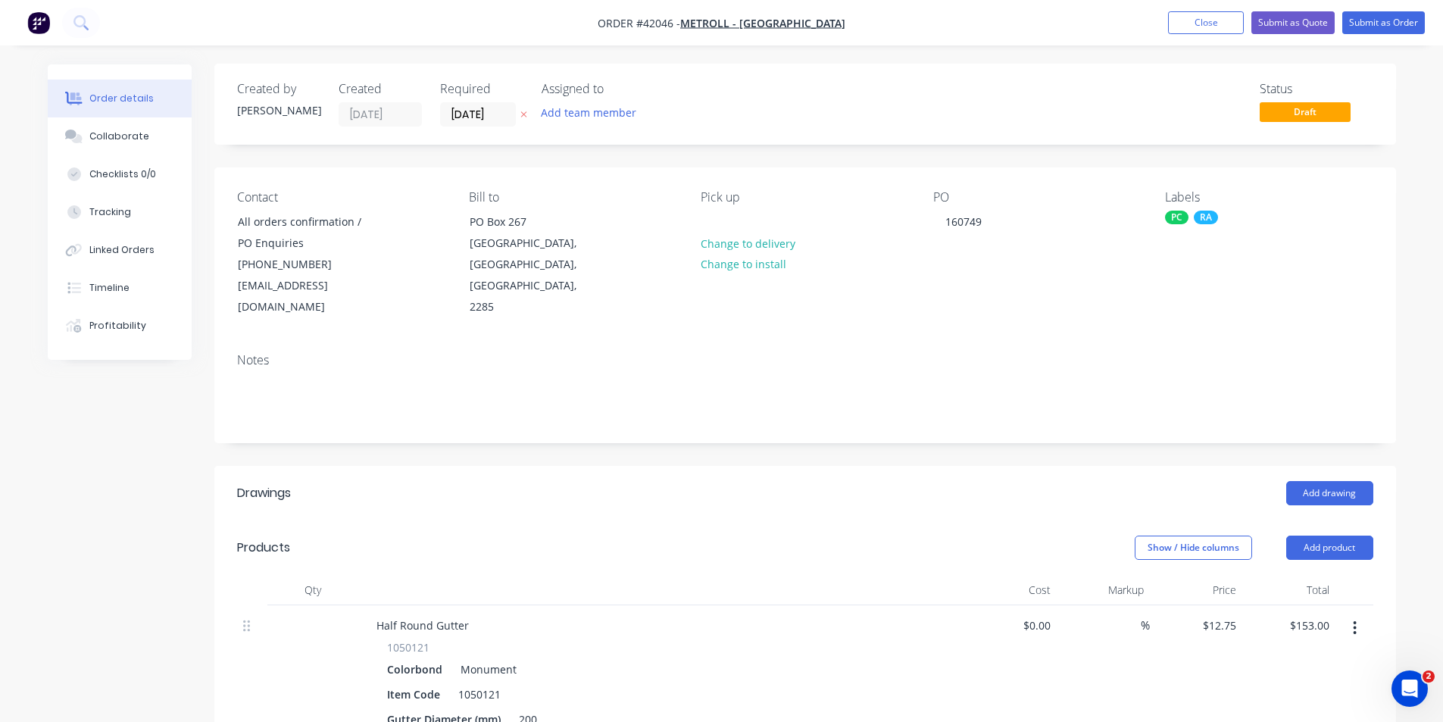
scroll to position [0, 0]
click at [1370, 26] on button "Submit as Order" at bounding box center [1383, 22] width 83 height 23
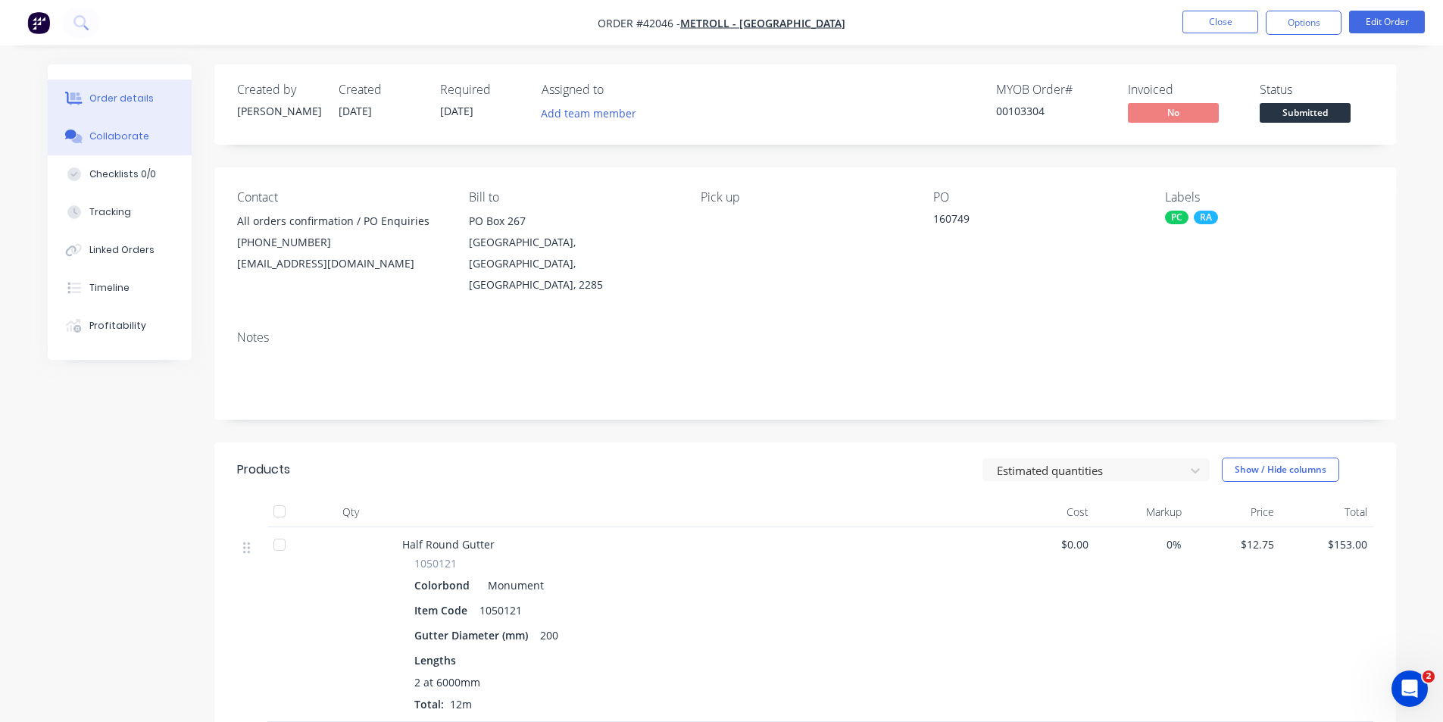
click at [127, 130] on div "Collaborate" at bounding box center [119, 137] width 60 height 14
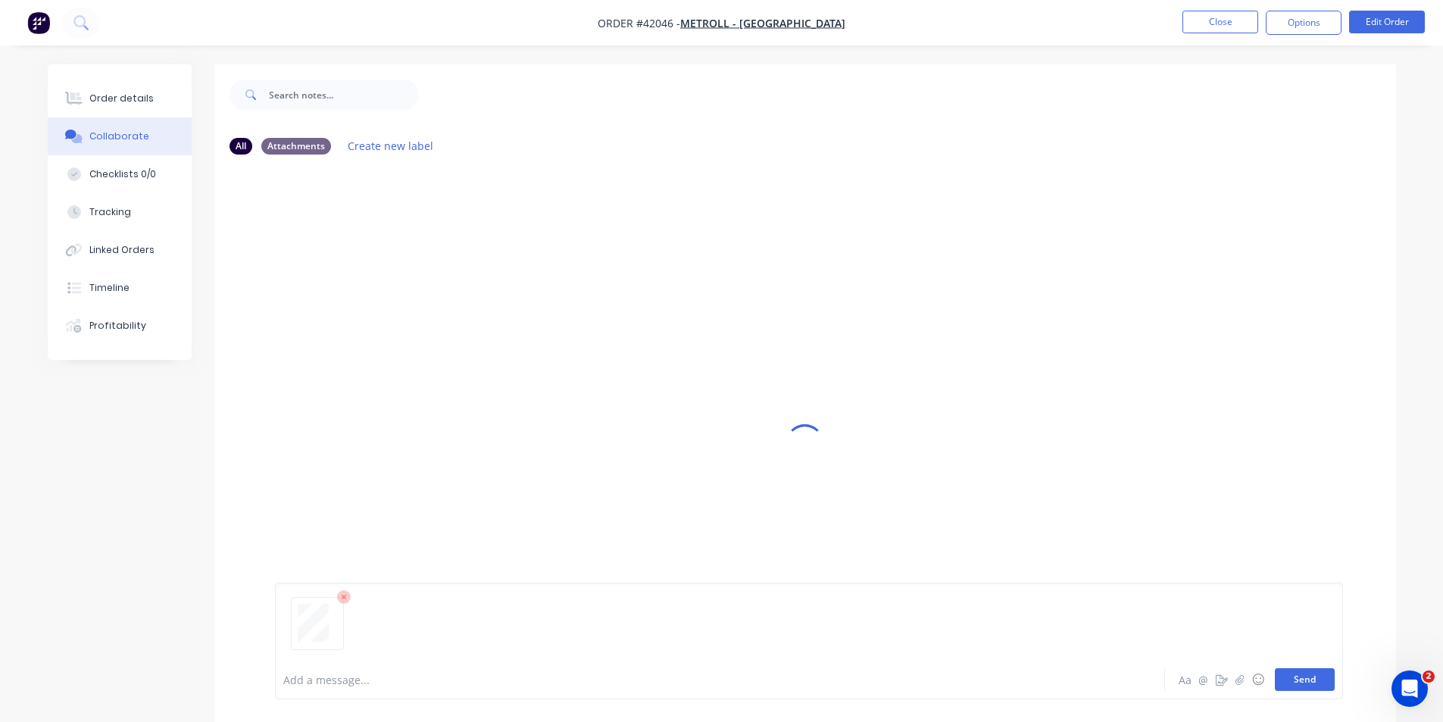
click at [1305, 677] on button "Send" at bounding box center [1305, 679] width 60 height 23
click at [104, 105] on div "Order details" at bounding box center [121, 99] width 64 height 14
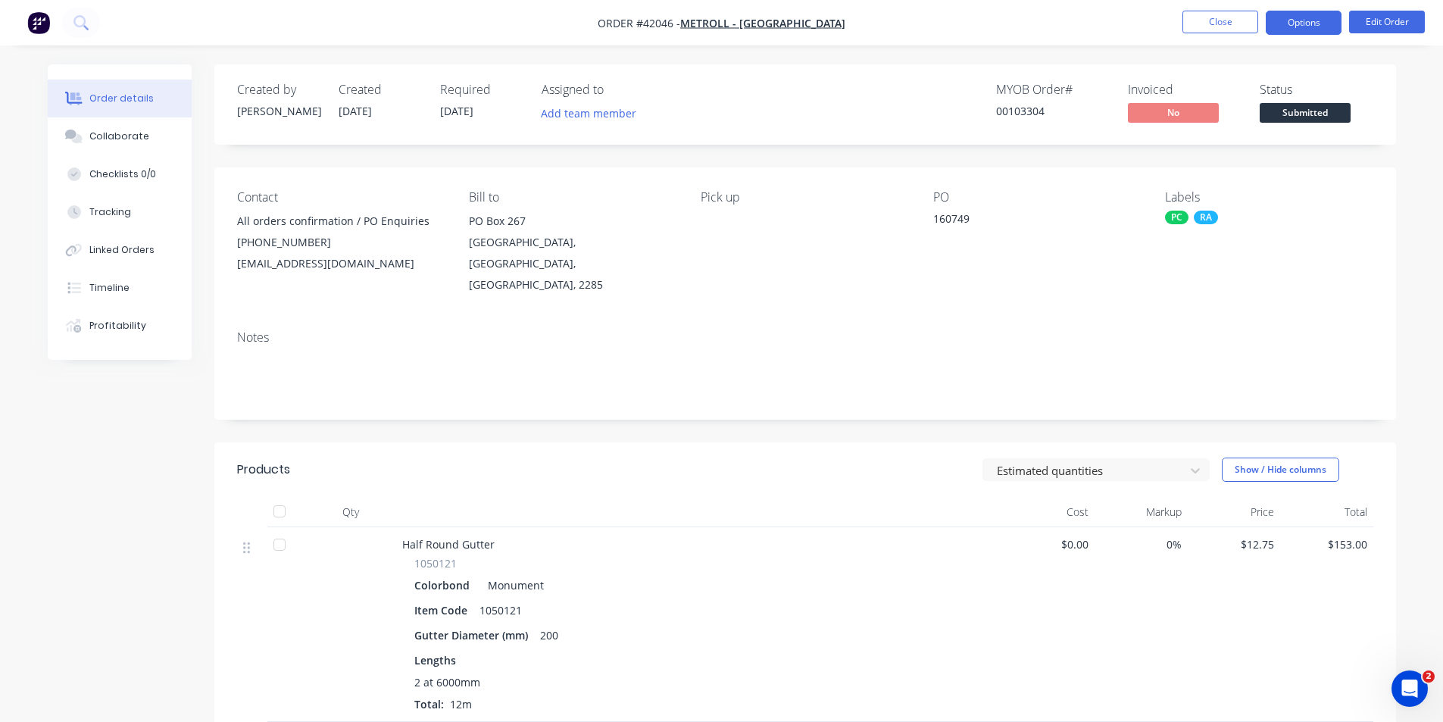
click at [1304, 19] on button "Options" at bounding box center [1304, 23] width 76 height 24
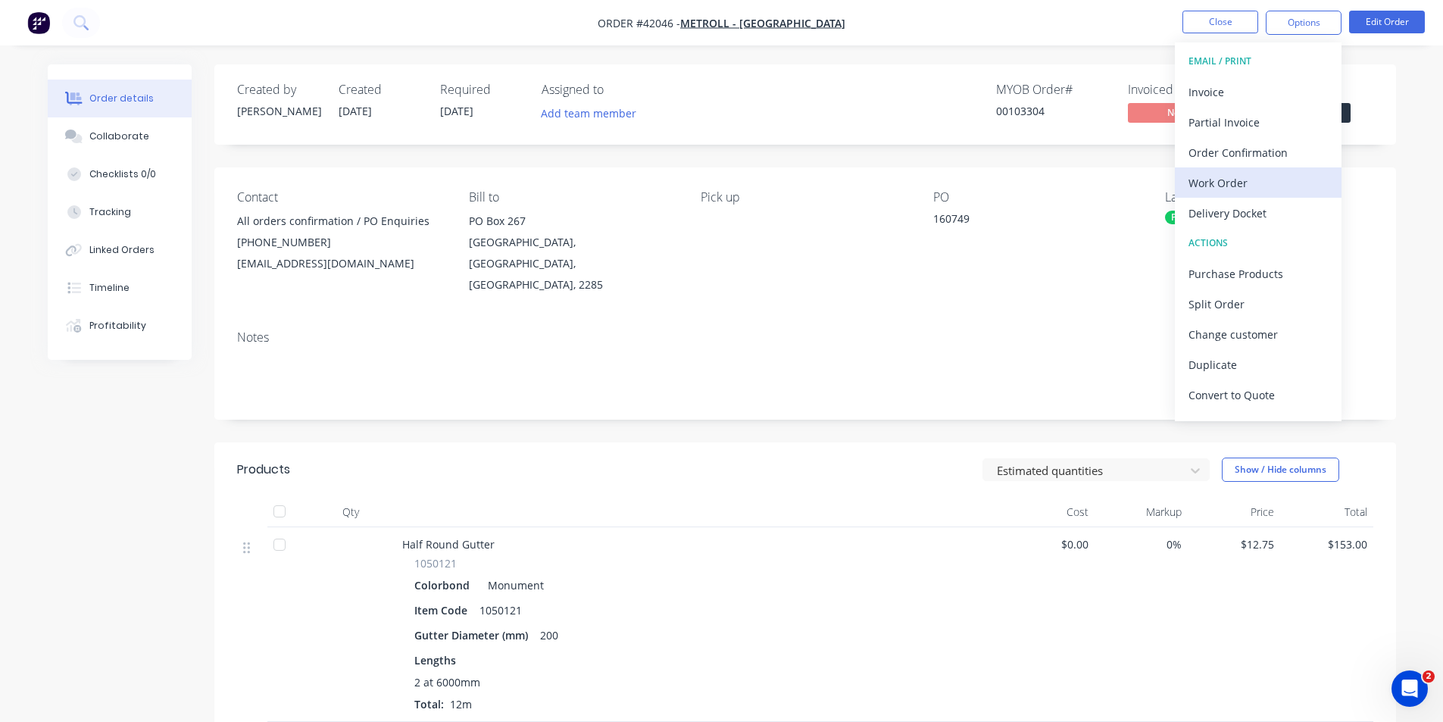
click at [1265, 180] on div "Work Order" at bounding box center [1258, 183] width 139 height 22
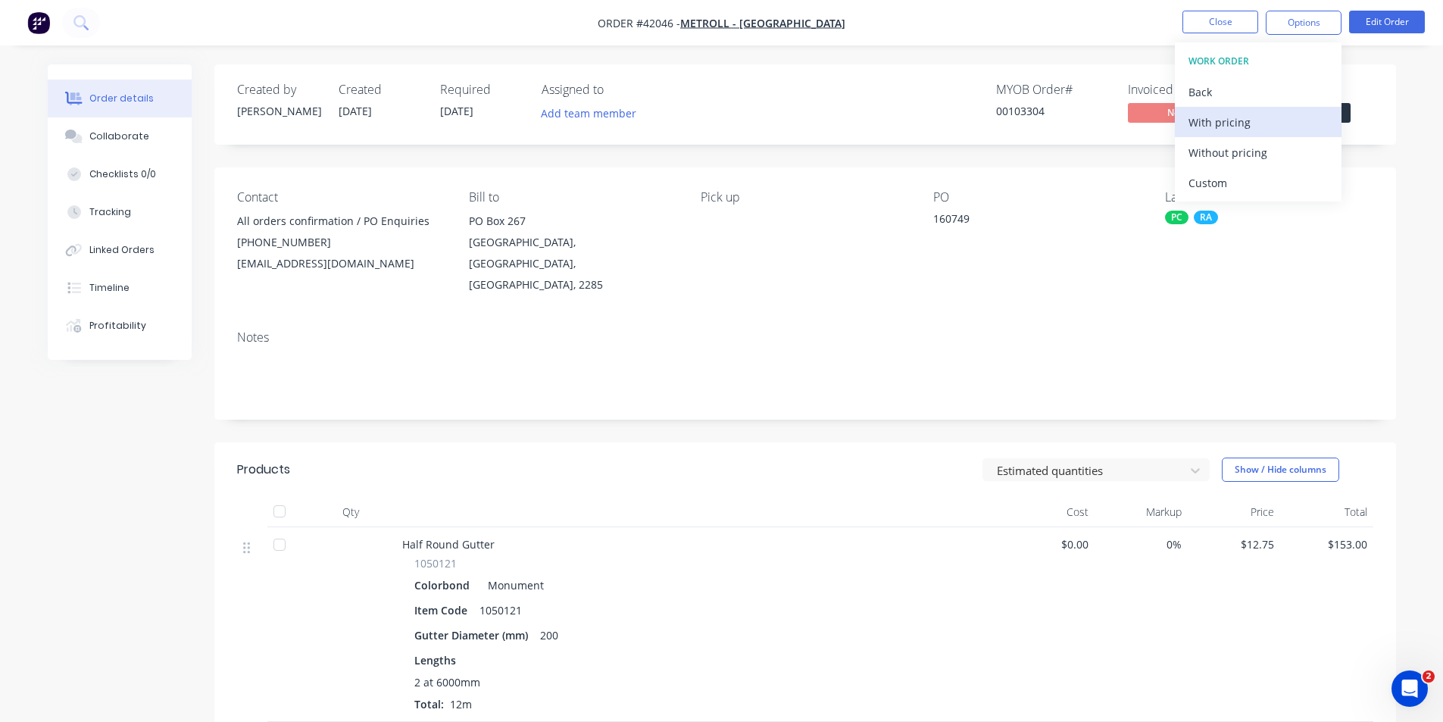
click at [1261, 131] on div "With pricing" at bounding box center [1258, 122] width 139 height 22
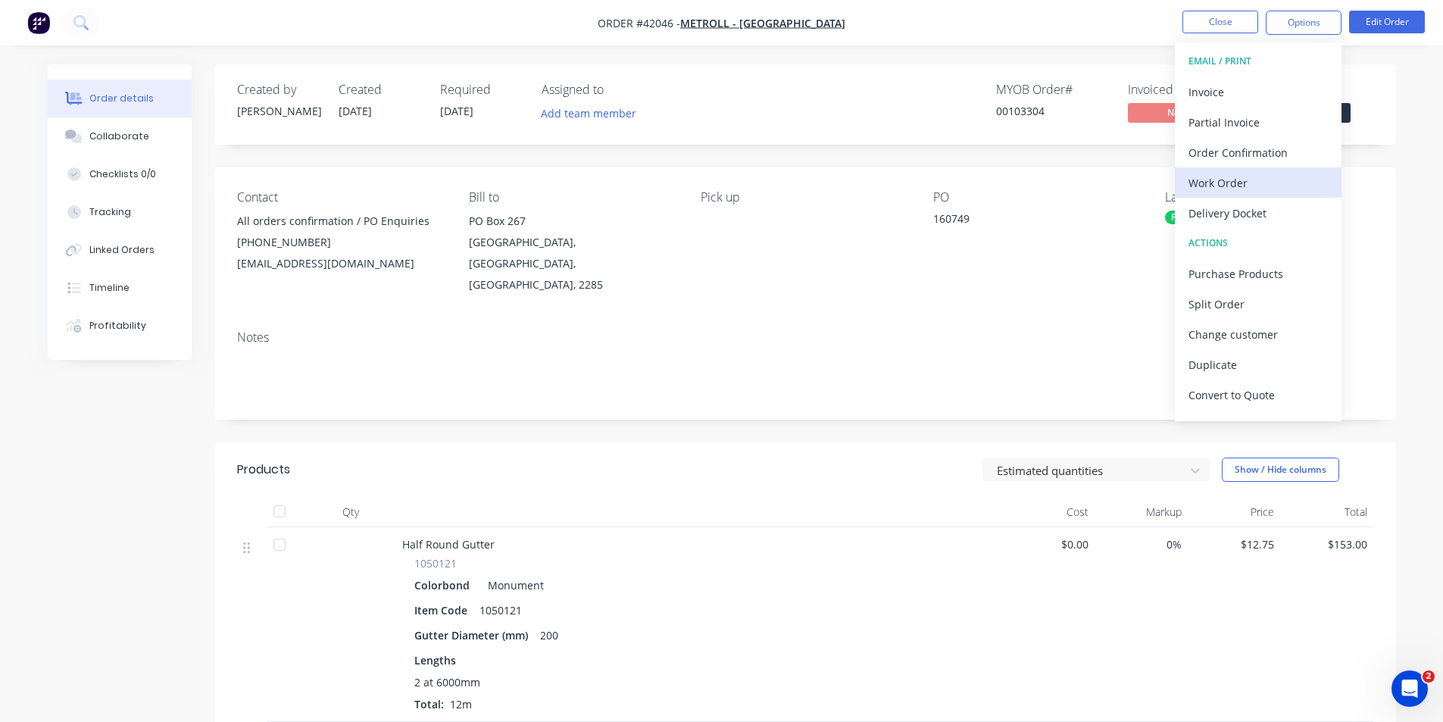
click at [1243, 177] on div "Work Order" at bounding box center [1258, 183] width 139 height 22
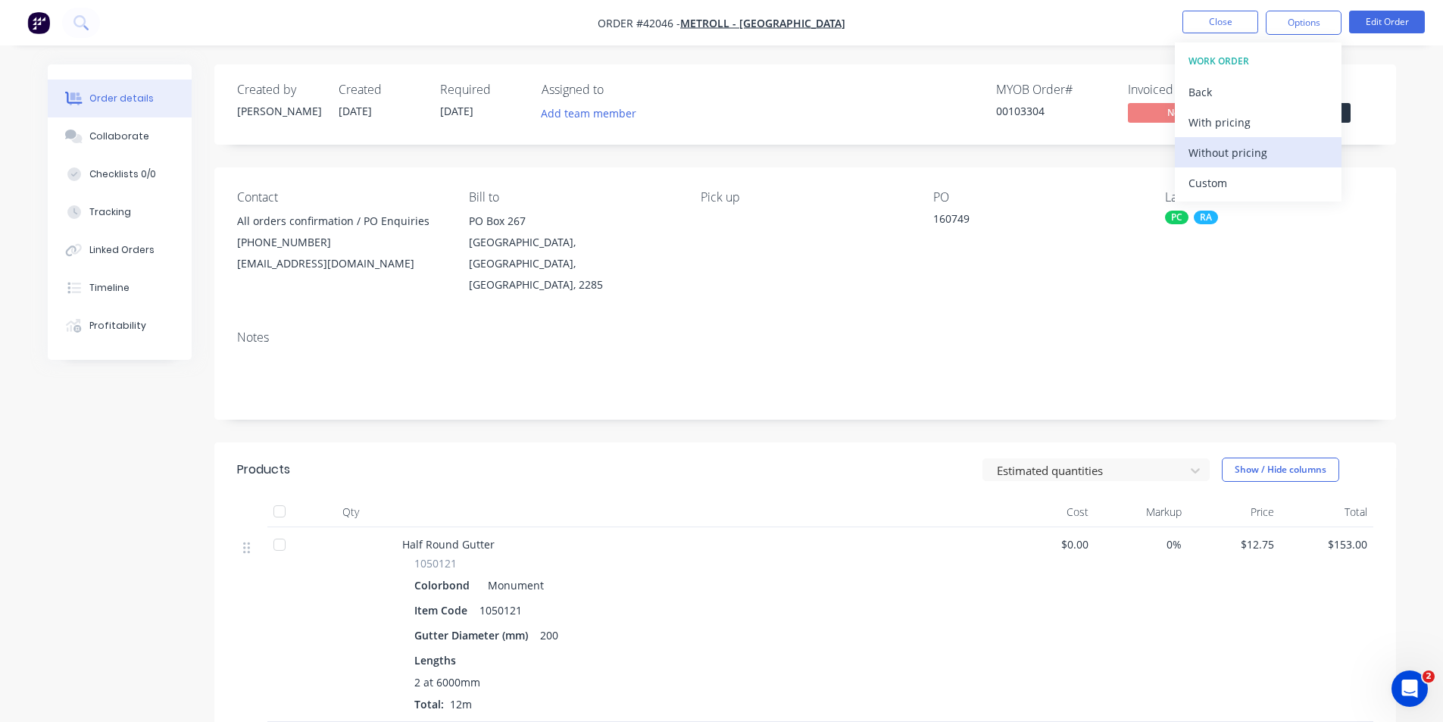
click at [1247, 152] on div "Without pricing" at bounding box center [1258, 153] width 139 height 22
click at [1222, 156] on div "Order Confirmation" at bounding box center [1258, 153] width 139 height 22
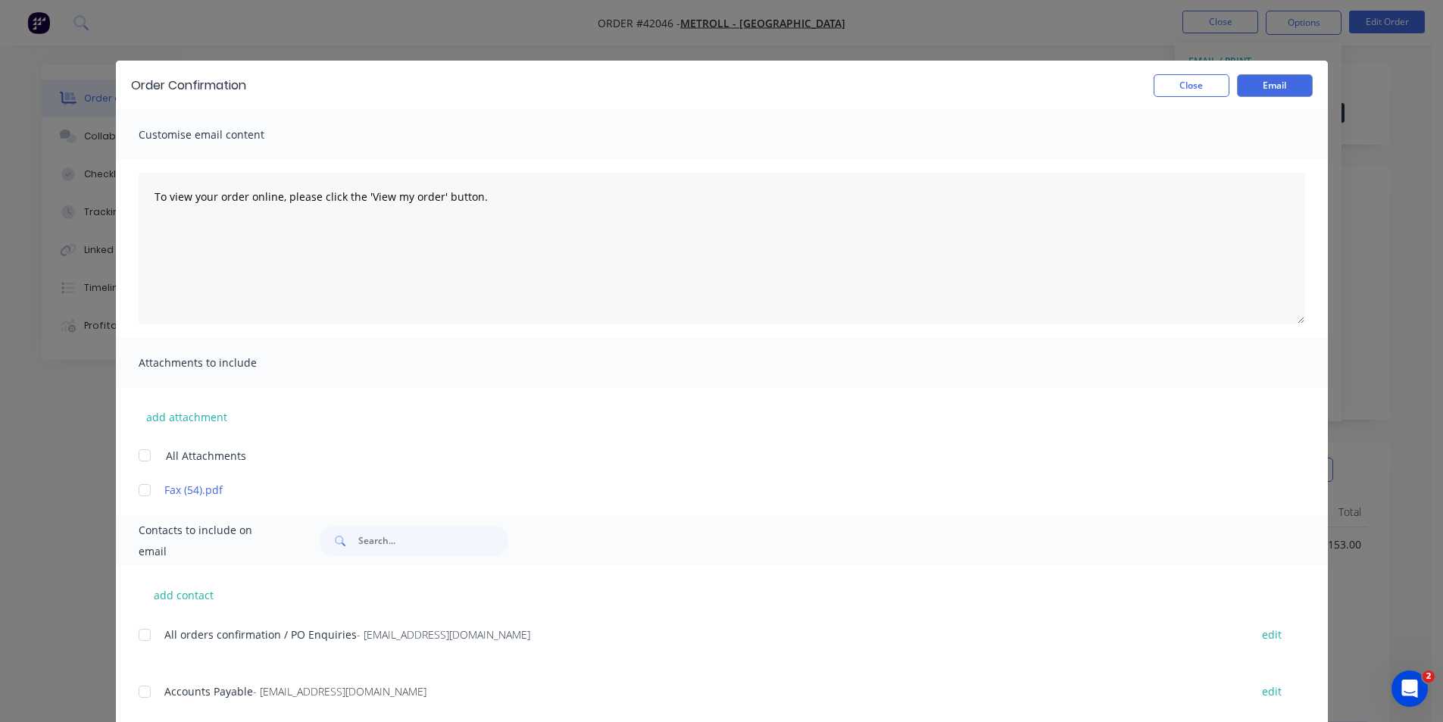
click at [139, 637] on div at bounding box center [145, 635] width 30 height 30
click at [1263, 94] on button "Email" at bounding box center [1275, 85] width 76 height 23
click at [1196, 89] on button "Close" at bounding box center [1192, 85] width 76 height 23
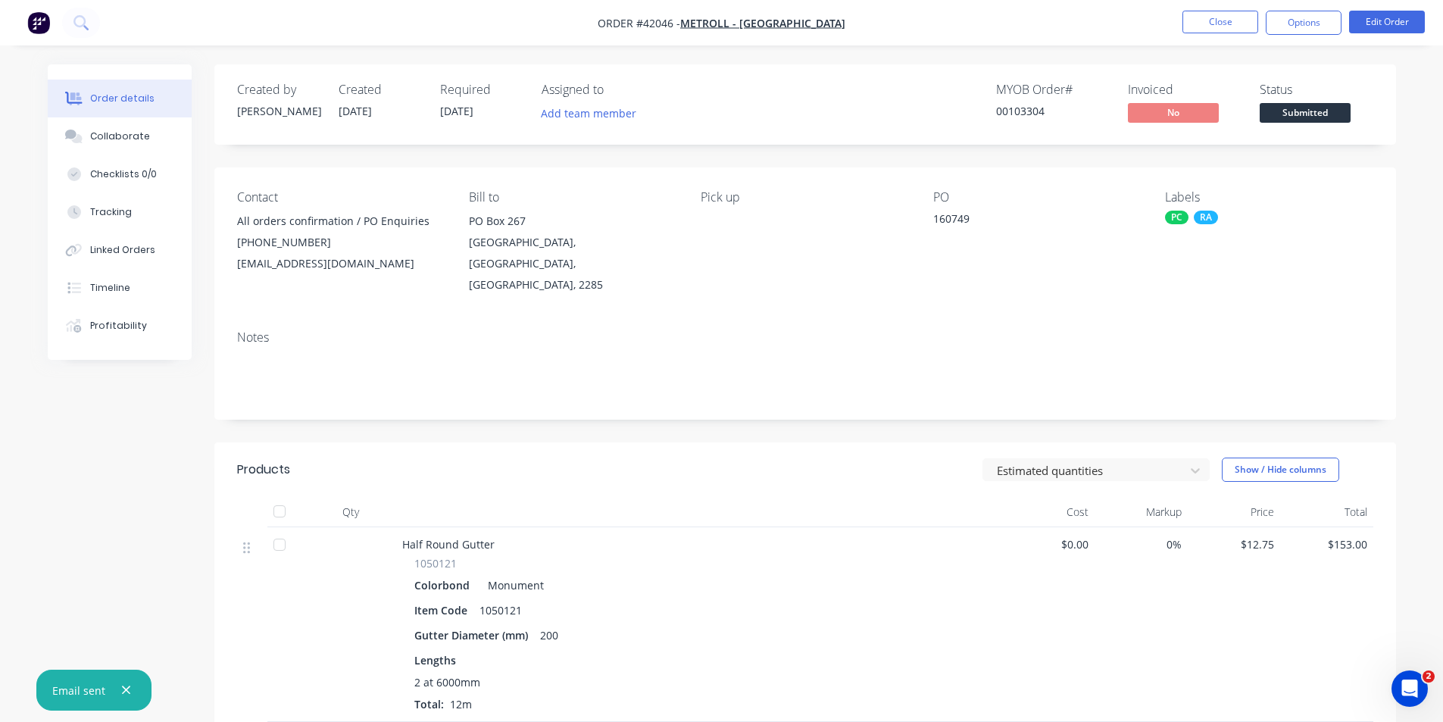
click at [1110, 24] on nav "Order #42046 - Metroll - Newcastle Close Options Edit Order" at bounding box center [721, 22] width 1443 height 45
click at [1221, 23] on button "Close" at bounding box center [1220, 22] width 76 height 23
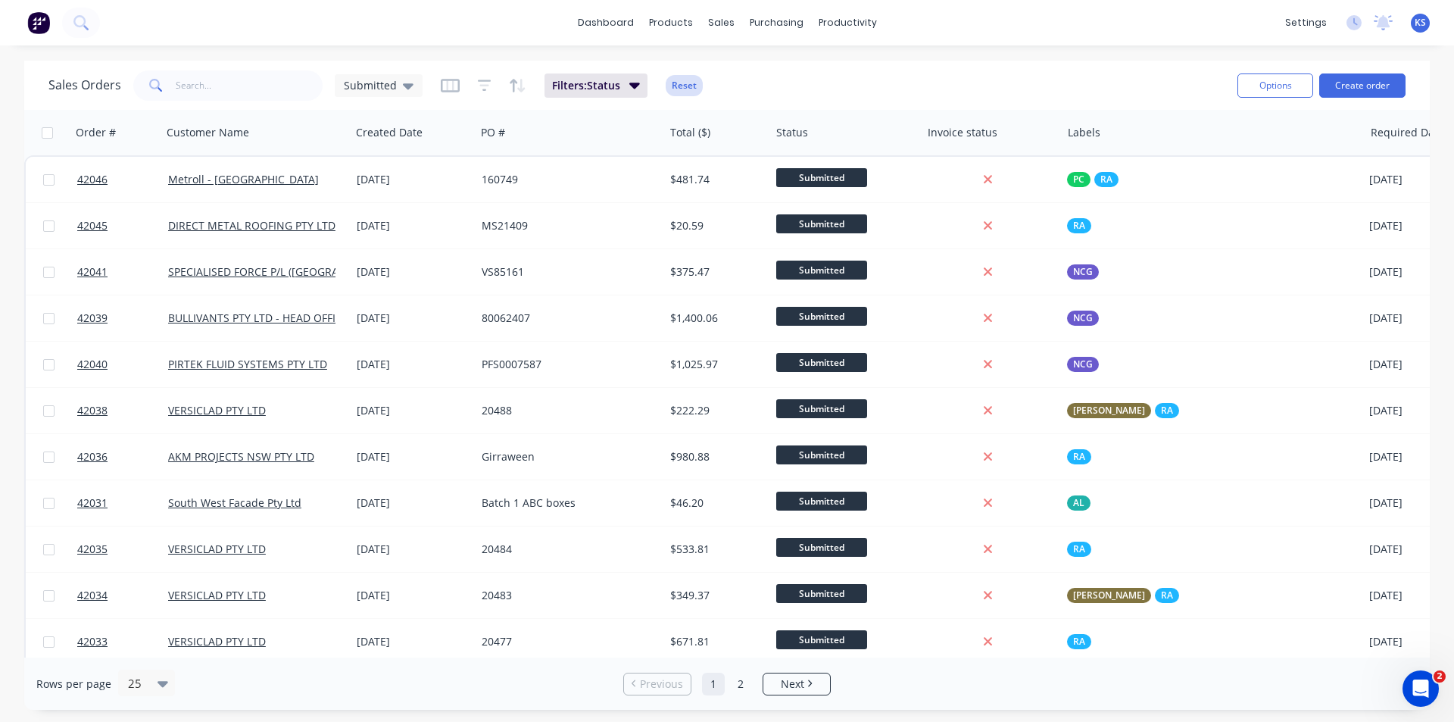
click at [689, 91] on button "Reset" at bounding box center [684, 85] width 37 height 21
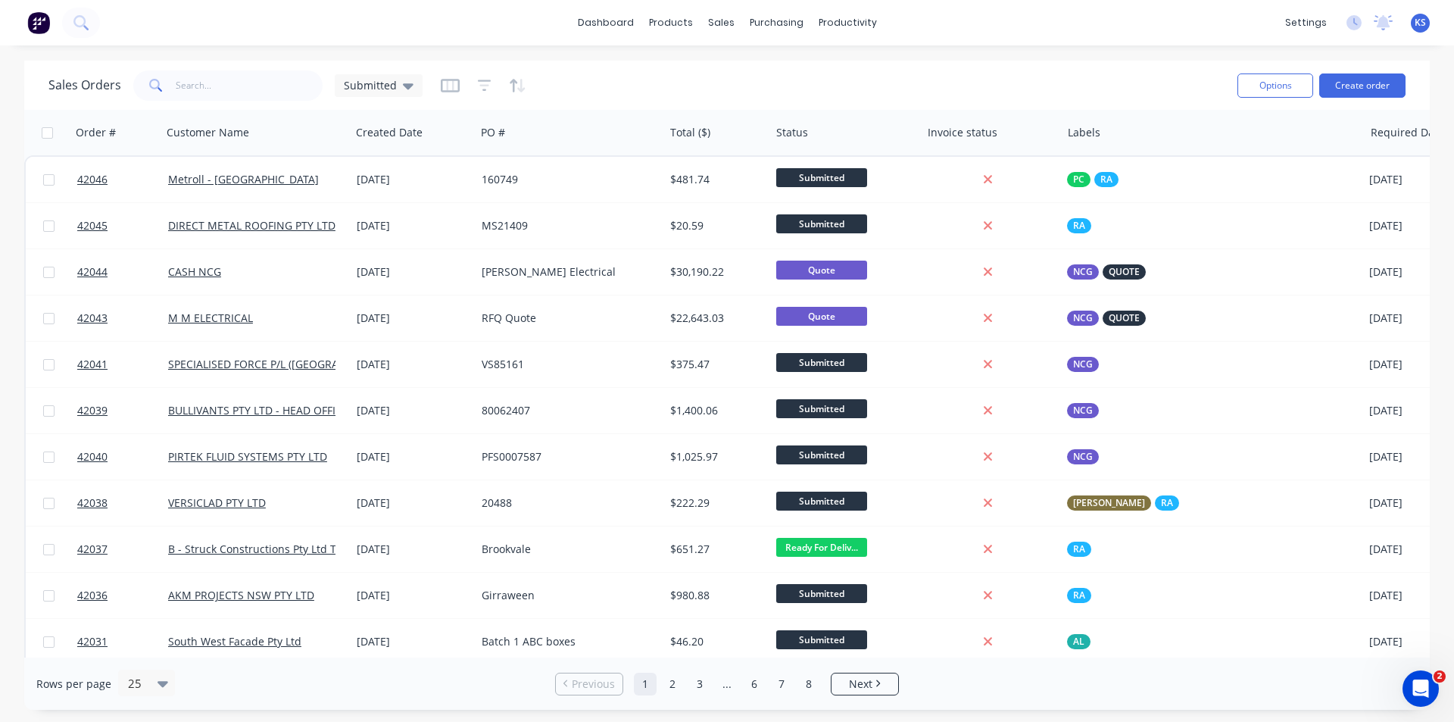
click at [881, 92] on div "Sales Orders Submitted" at bounding box center [636, 85] width 1177 height 37
click at [227, 84] on input "text" at bounding box center [250, 85] width 148 height 30
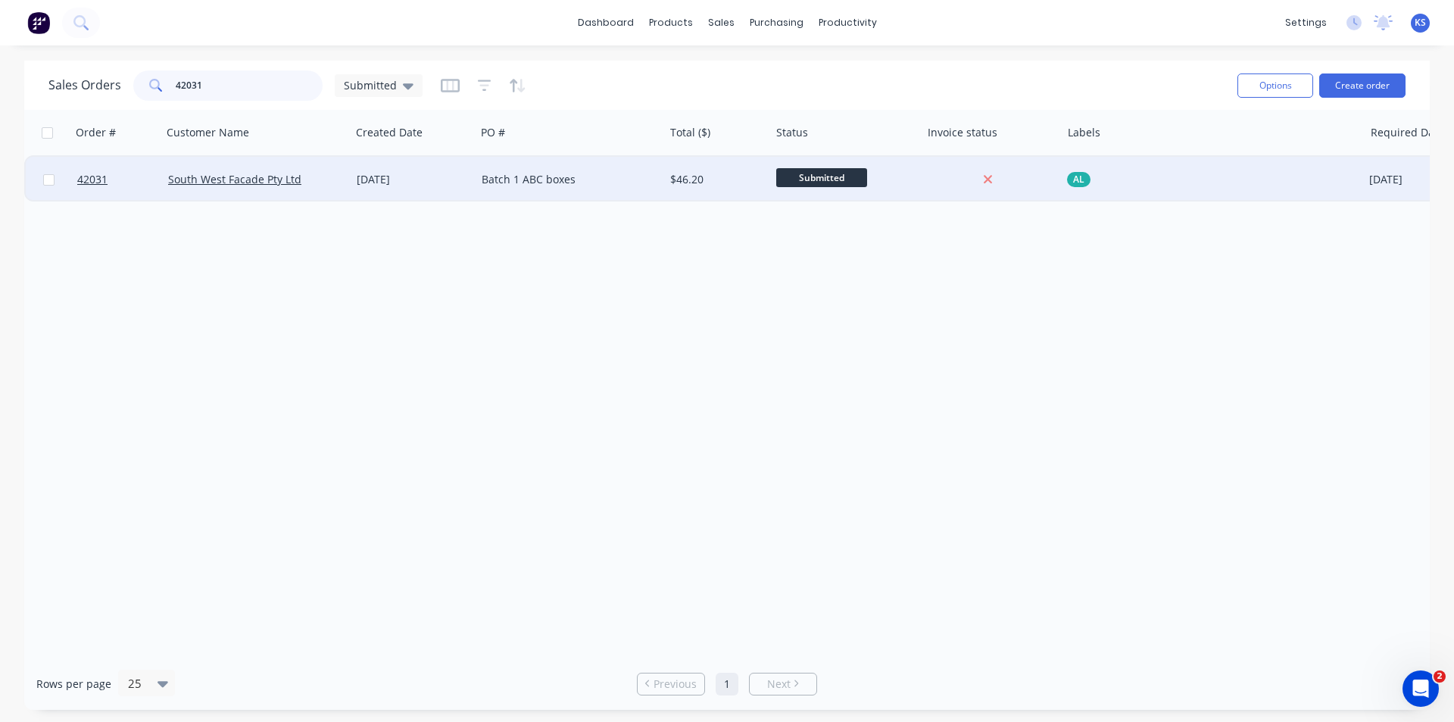
type input "42031"
click at [340, 182] on div "South West Facade Pty Ltd" at bounding box center [256, 179] width 176 height 15
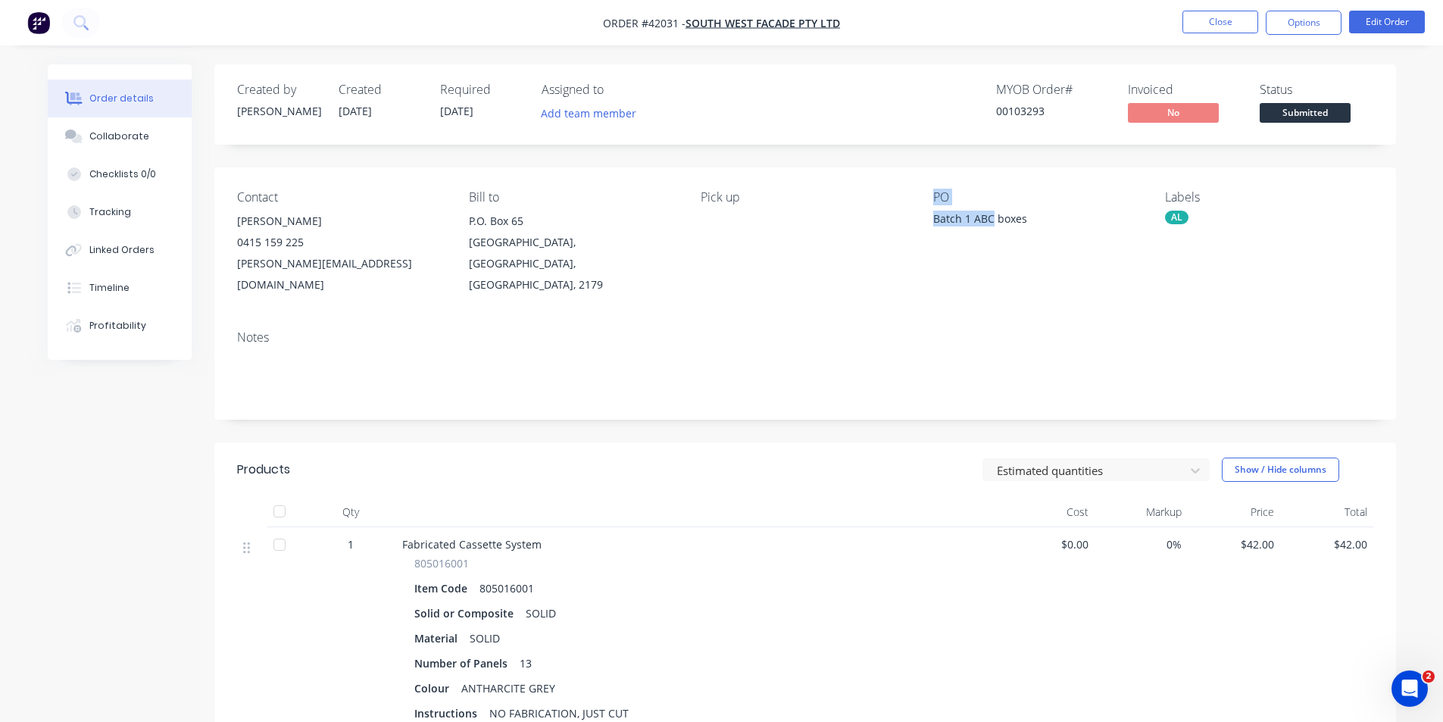
drag, startPoint x: 993, startPoint y: 220, endPoint x: 909, endPoint y: 220, distance: 84.1
click at [911, 220] on div "Contact GRAHAM SARGENT 0415 159 225 graham@swfacades.com Bill to P.O. Box 65 Le…" at bounding box center [805, 242] width 1182 height 151
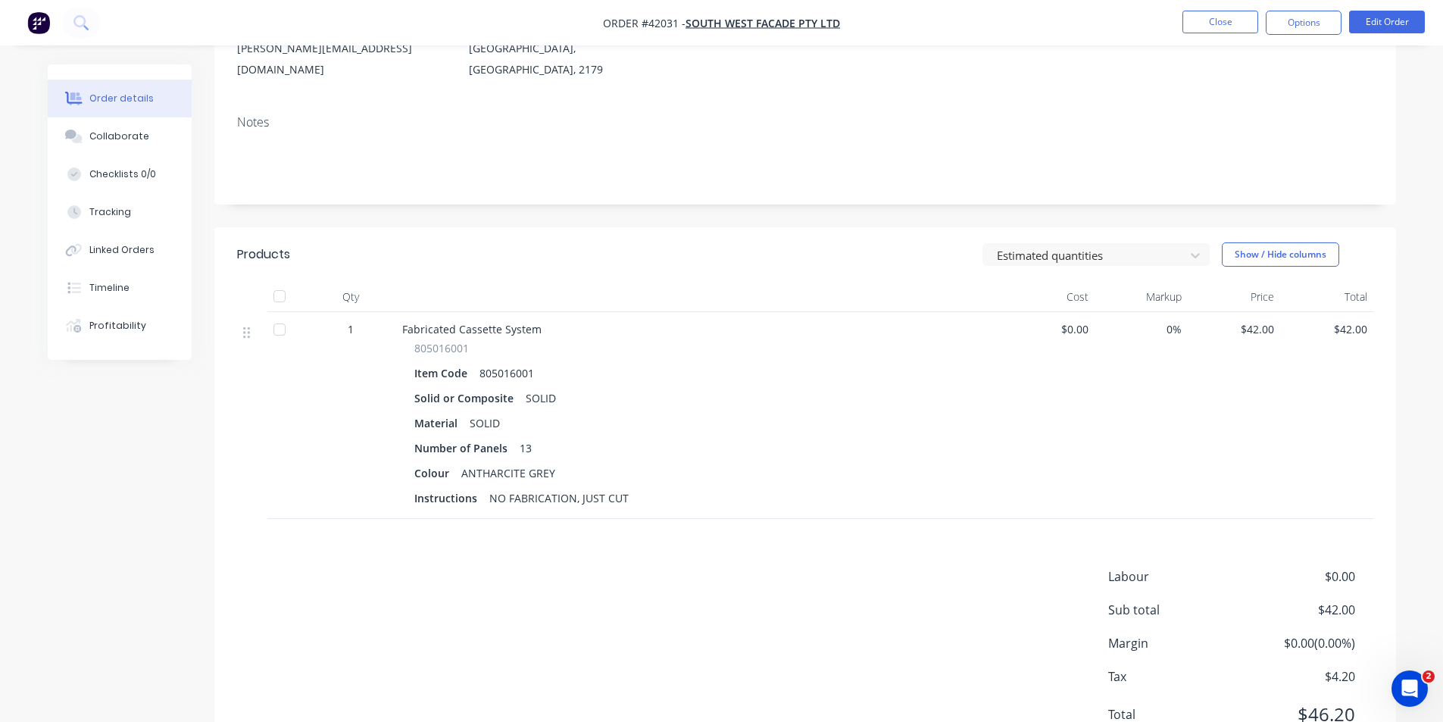
scroll to position [227, 0]
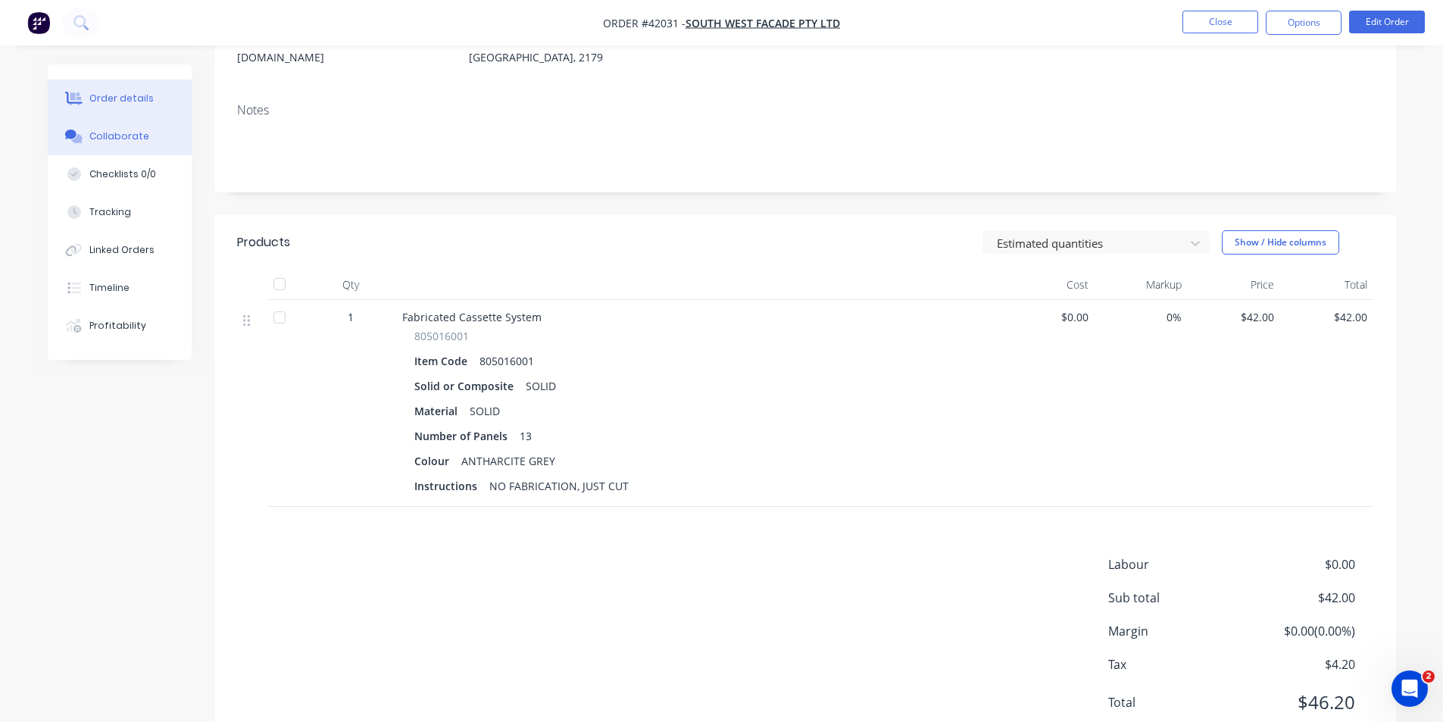
click at [147, 145] on button "Collaborate" at bounding box center [120, 136] width 144 height 38
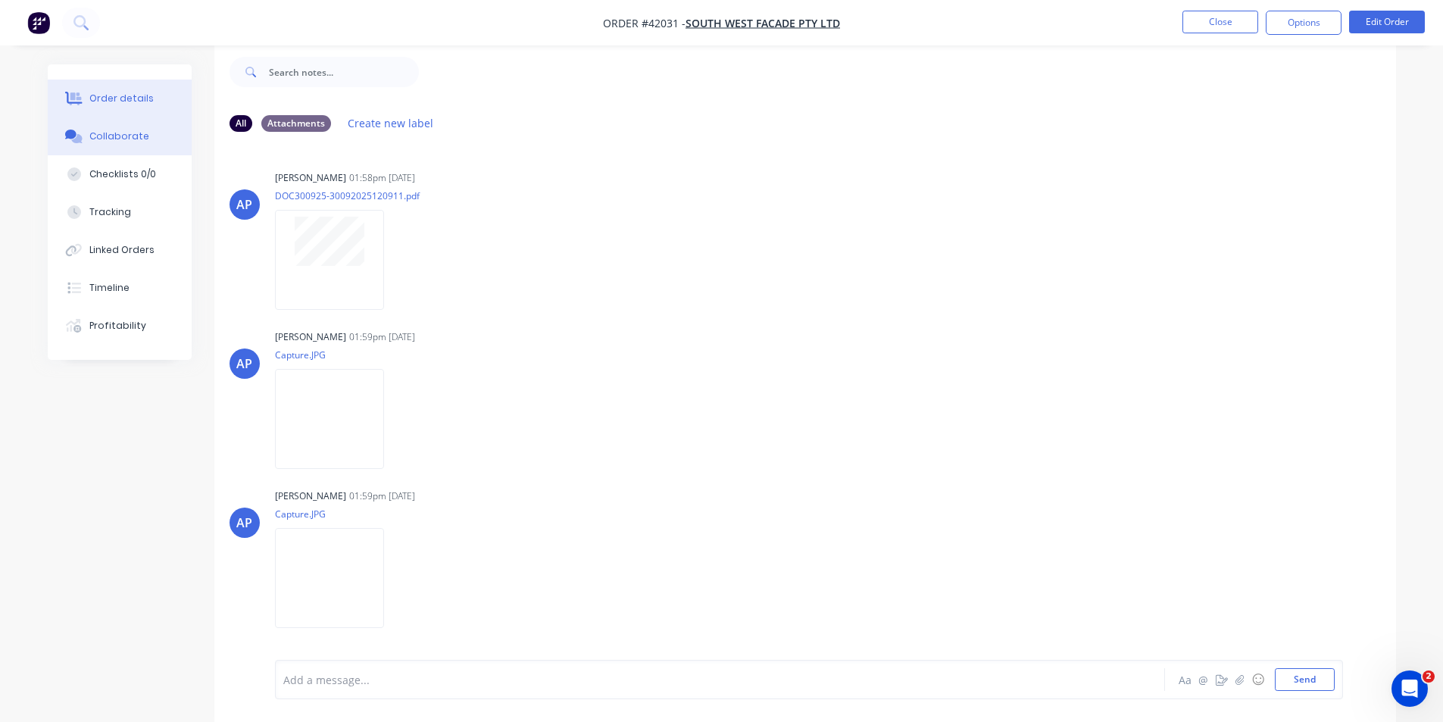
click at [117, 96] on div "Order details" at bounding box center [121, 99] width 64 height 14
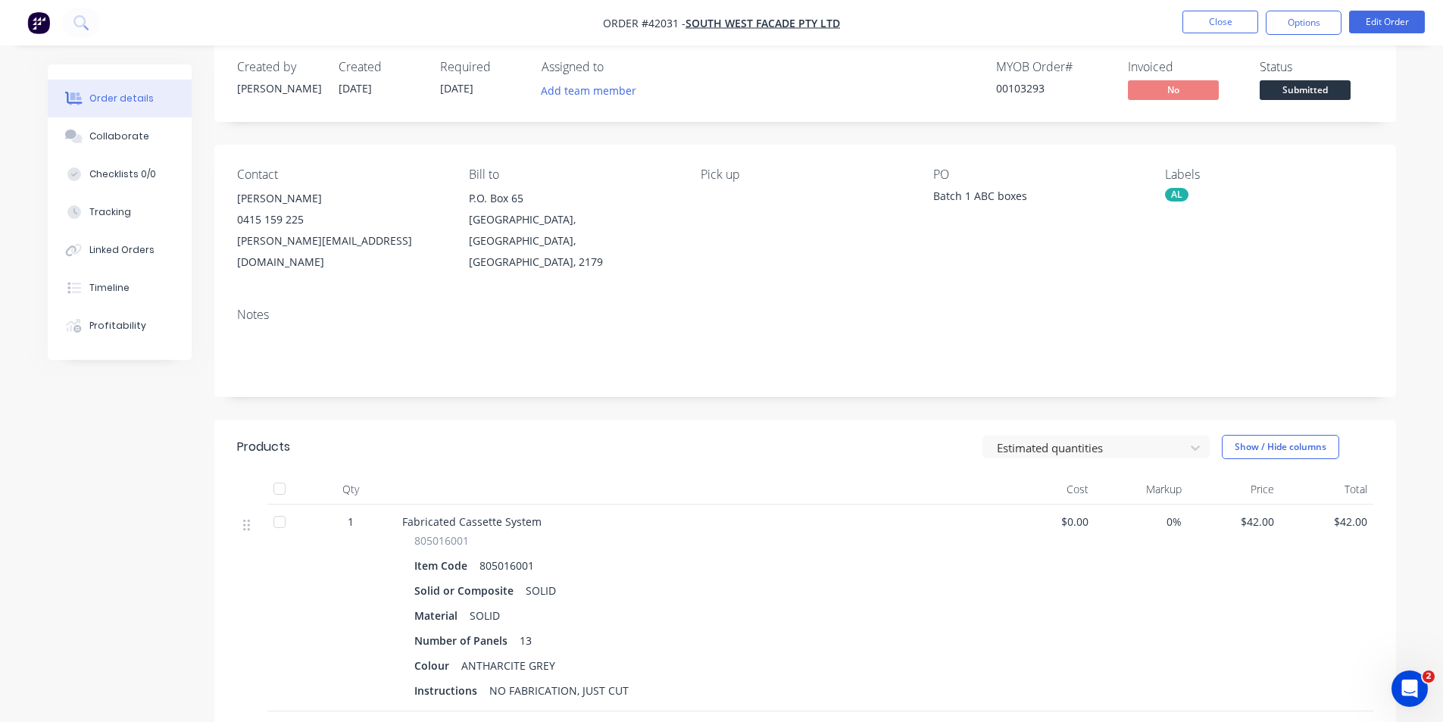
click at [797, 107] on div "Created by Angela Created 30/09/25 Required 01/10/25 Assigned to Add team membe…" at bounding box center [805, 82] width 1182 height 80
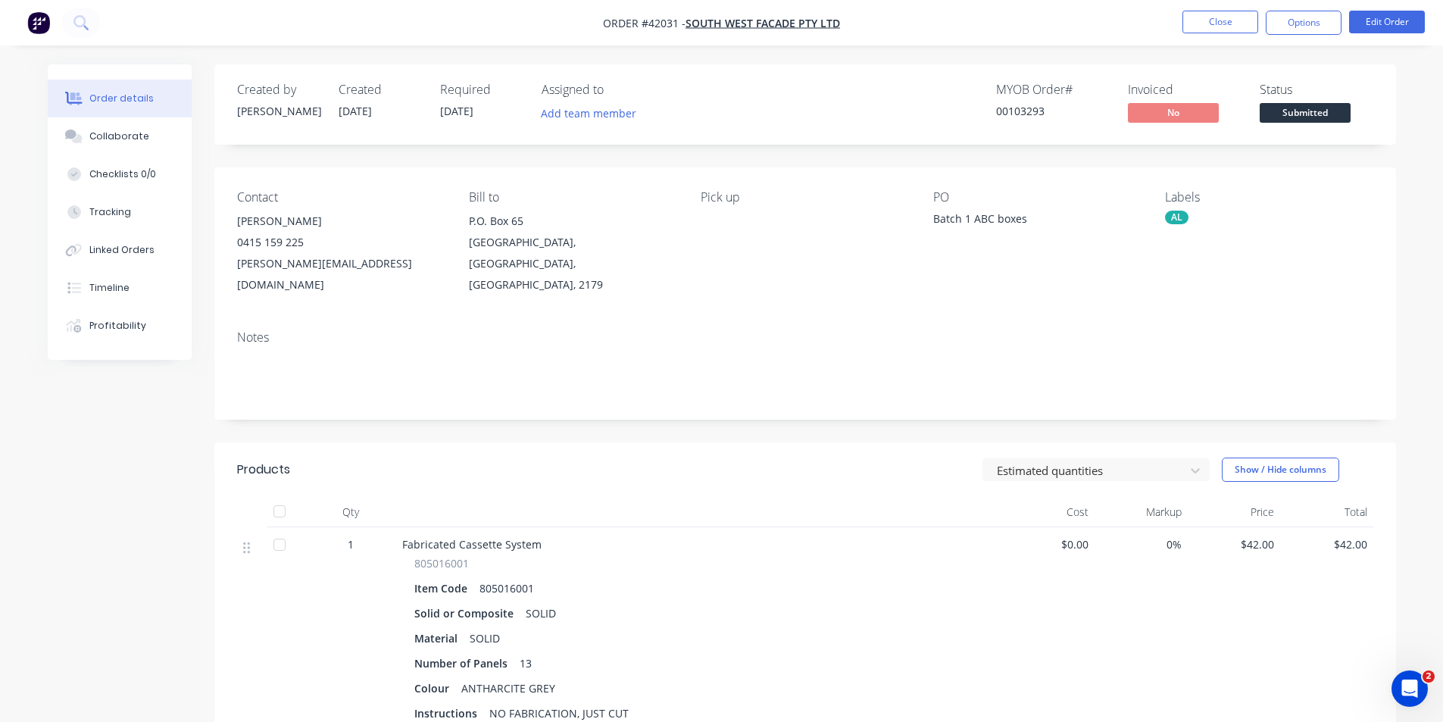
click at [726, 458] on div "Estimated quantities Show / Hide columns" at bounding box center [925, 470] width 895 height 24
click at [761, 466] on header "Products Estimated quantities Show / Hide columns" at bounding box center [805, 469] width 1182 height 55
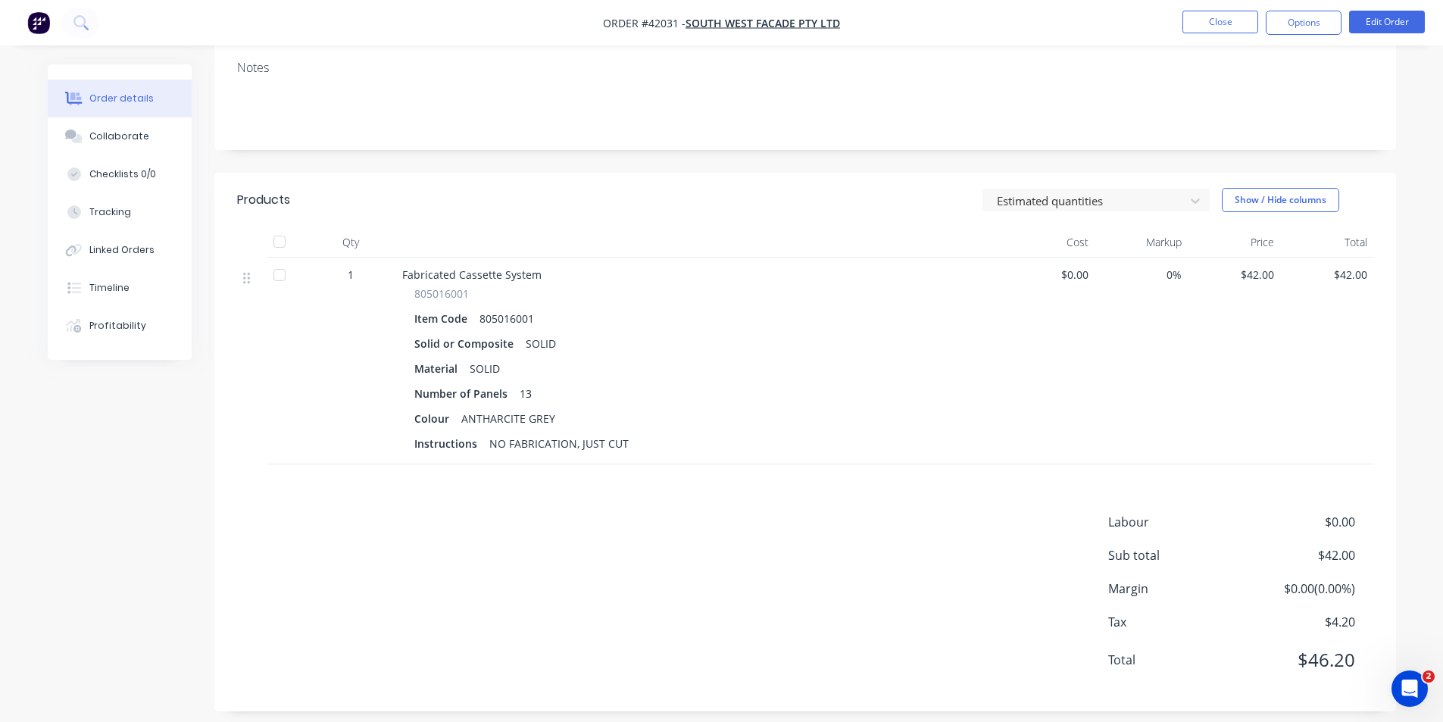
scroll to position [292, 0]
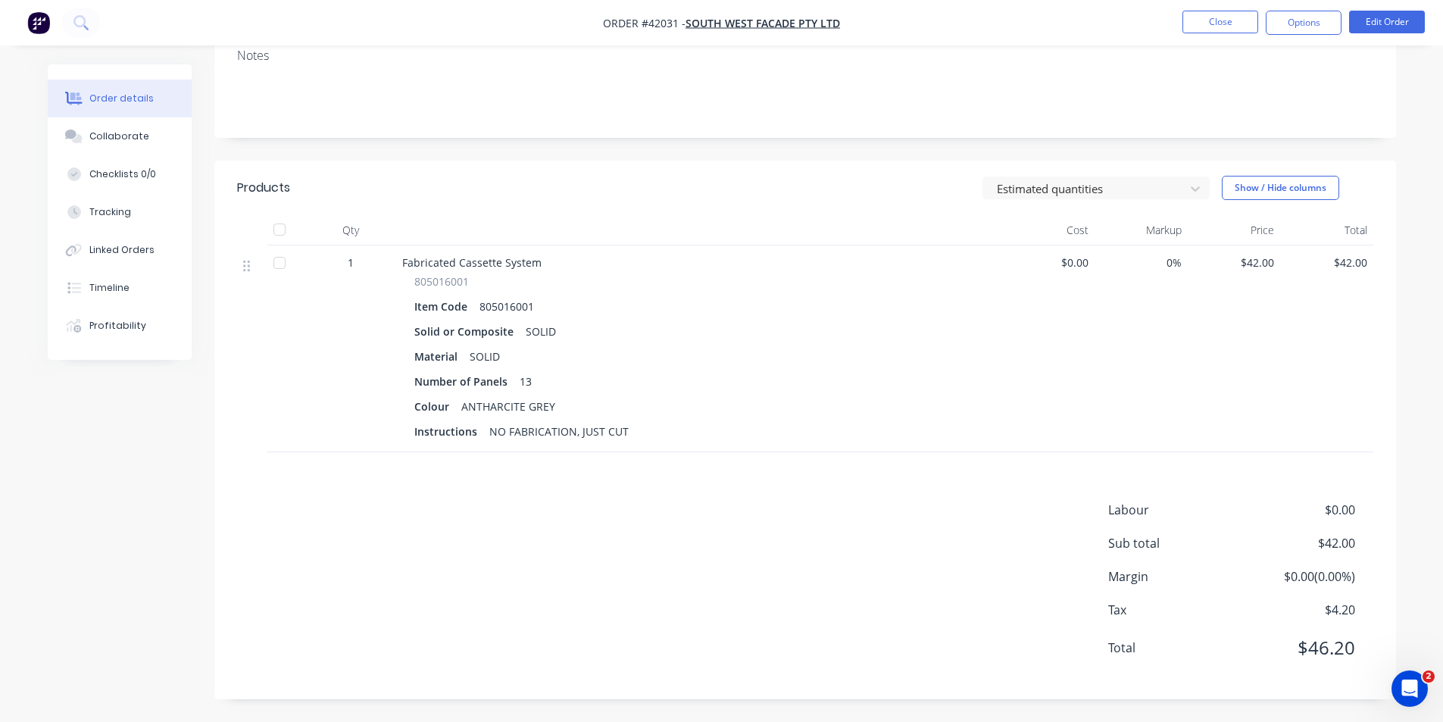
click at [776, 485] on div "Products Estimated quantities Show / Hide columns Qty Cost Markup Price Total 1…" at bounding box center [805, 430] width 1182 height 539
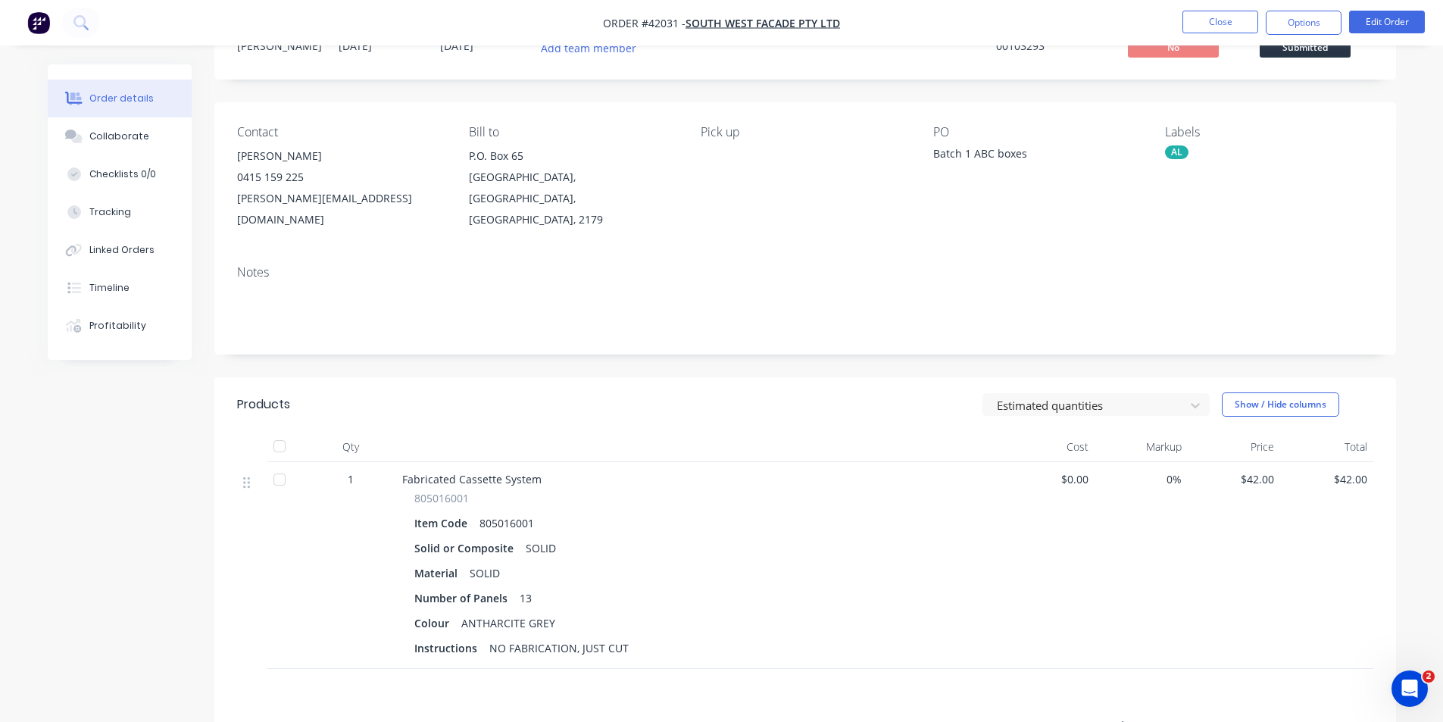
scroll to position [0, 0]
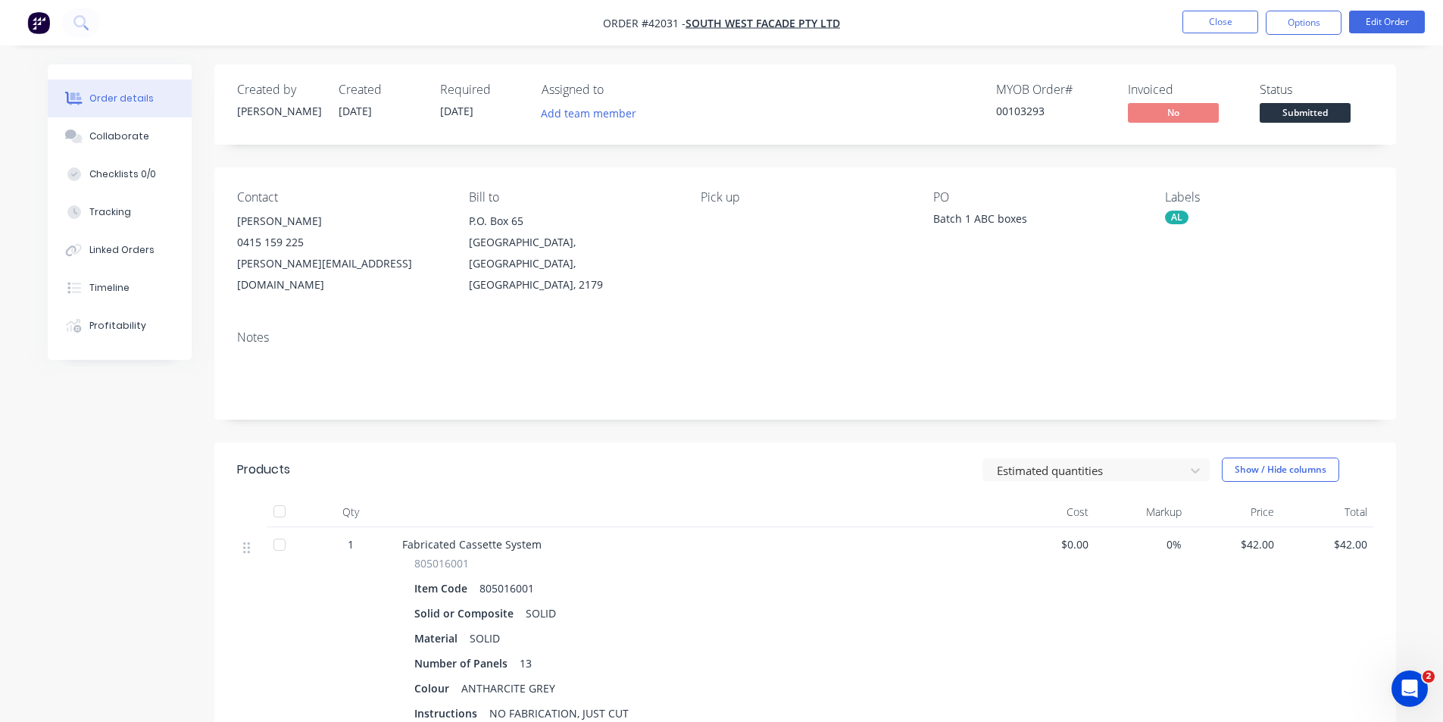
click at [640, 458] on div "Estimated quantities Show / Hide columns" at bounding box center [925, 470] width 895 height 24
click at [141, 138] on div "Collaborate" at bounding box center [119, 137] width 60 height 14
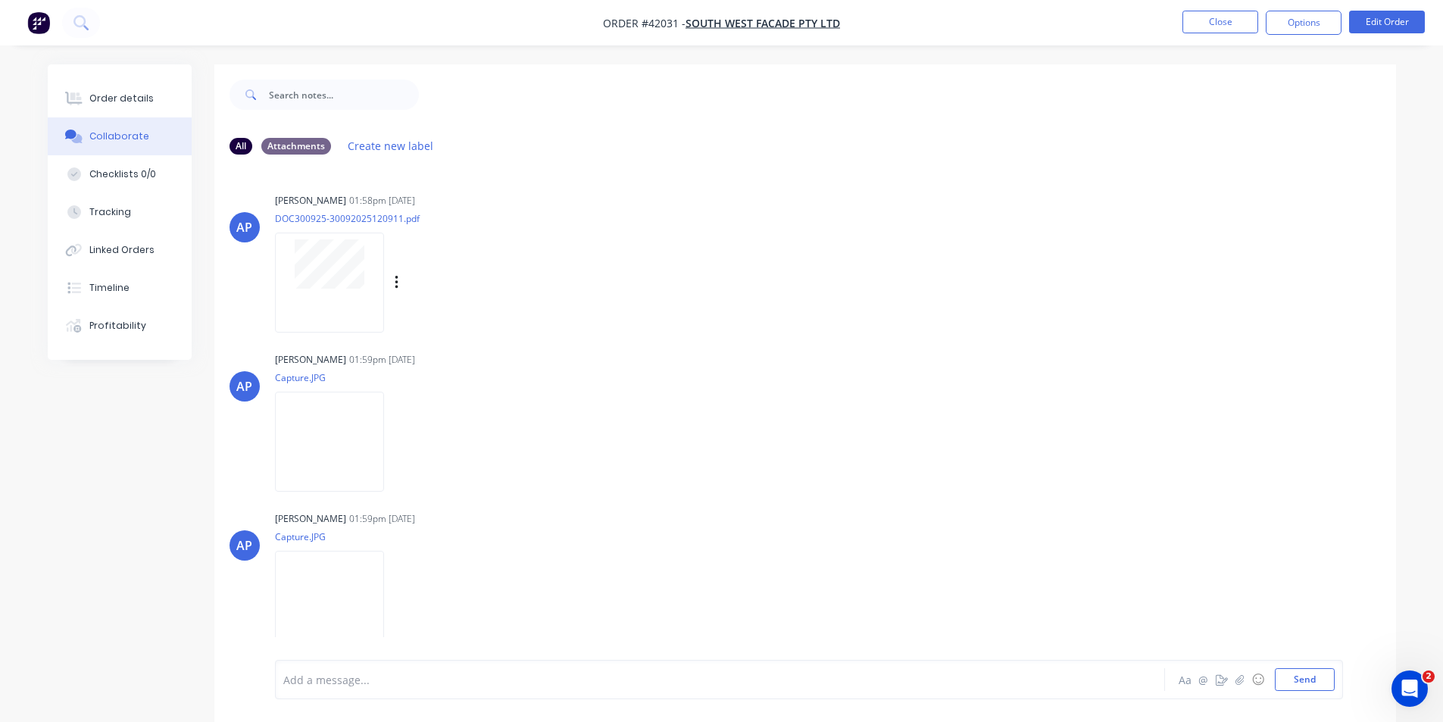
click at [328, 298] on div at bounding box center [329, 282] width 109 height 99
click at [100, 93] on div "Order details" at bounding box center [121, 99] width 64 height 14
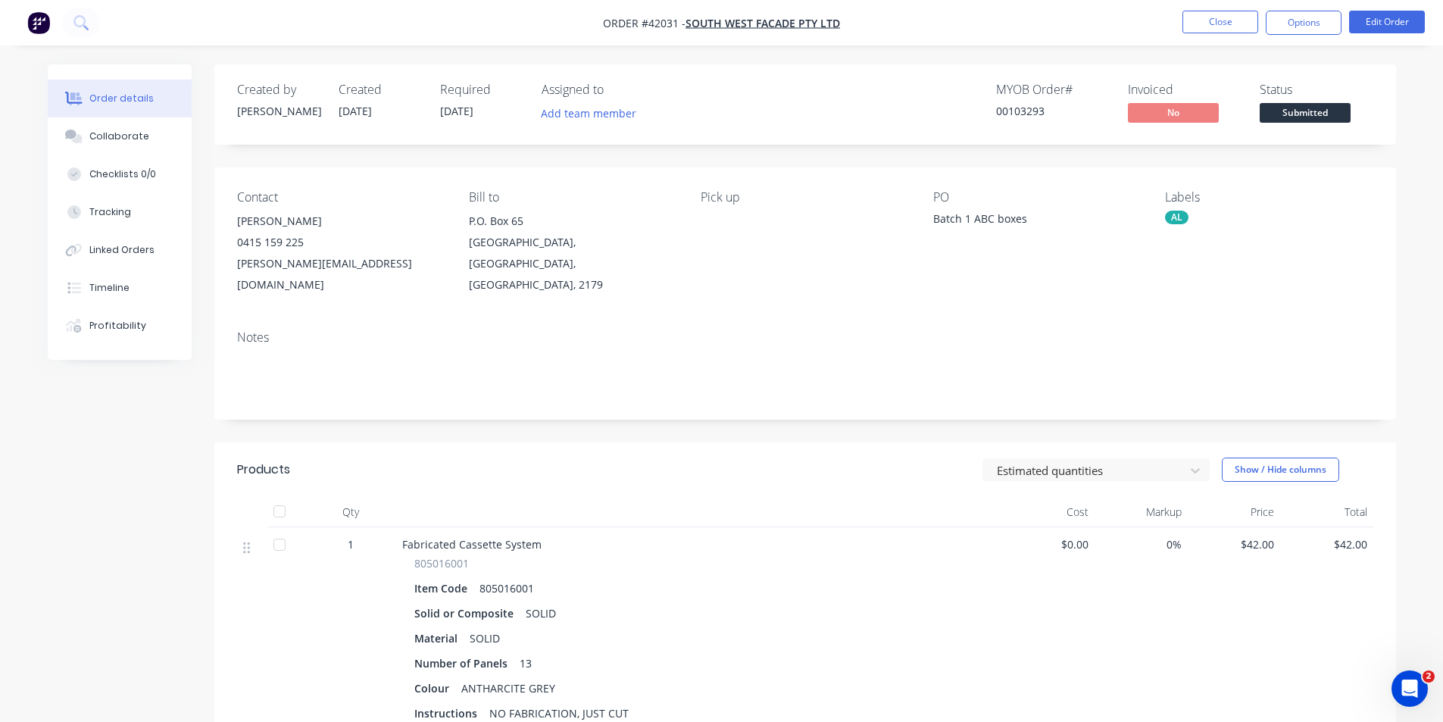
scroll to position [227, 0]
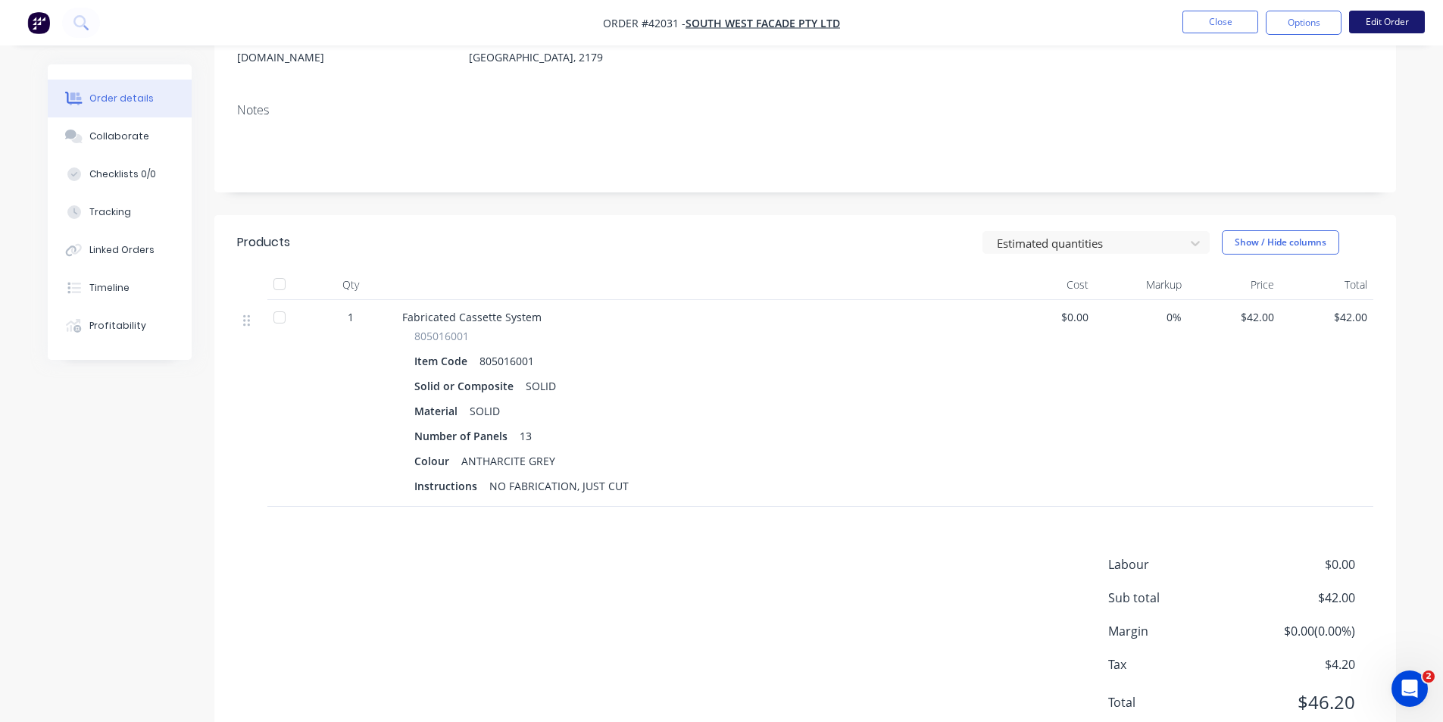
click at [1367, 30] on button "Edit Order" at bounding box center [1387, 22] width 76 height 23
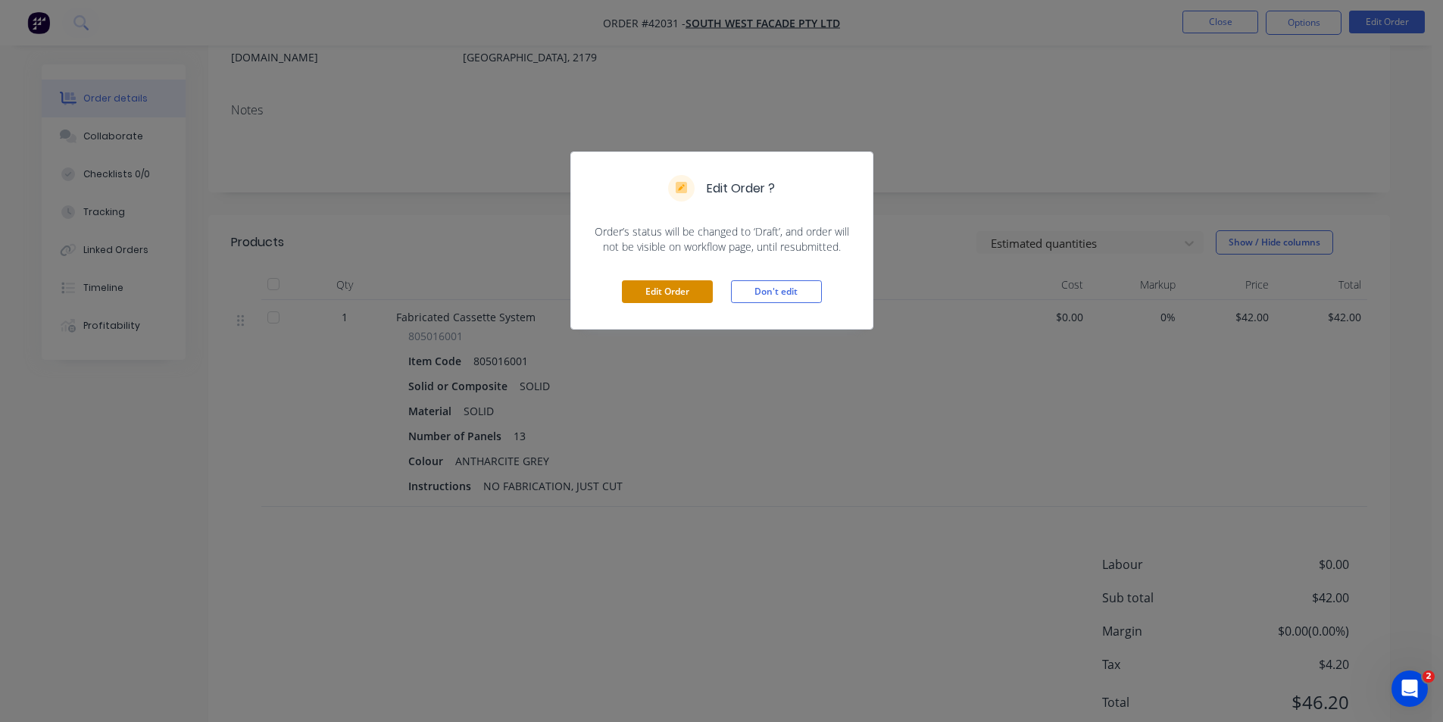
click at [657, 298] on button "Edit Order" at bounding box center [667, 291] width 91 height 23
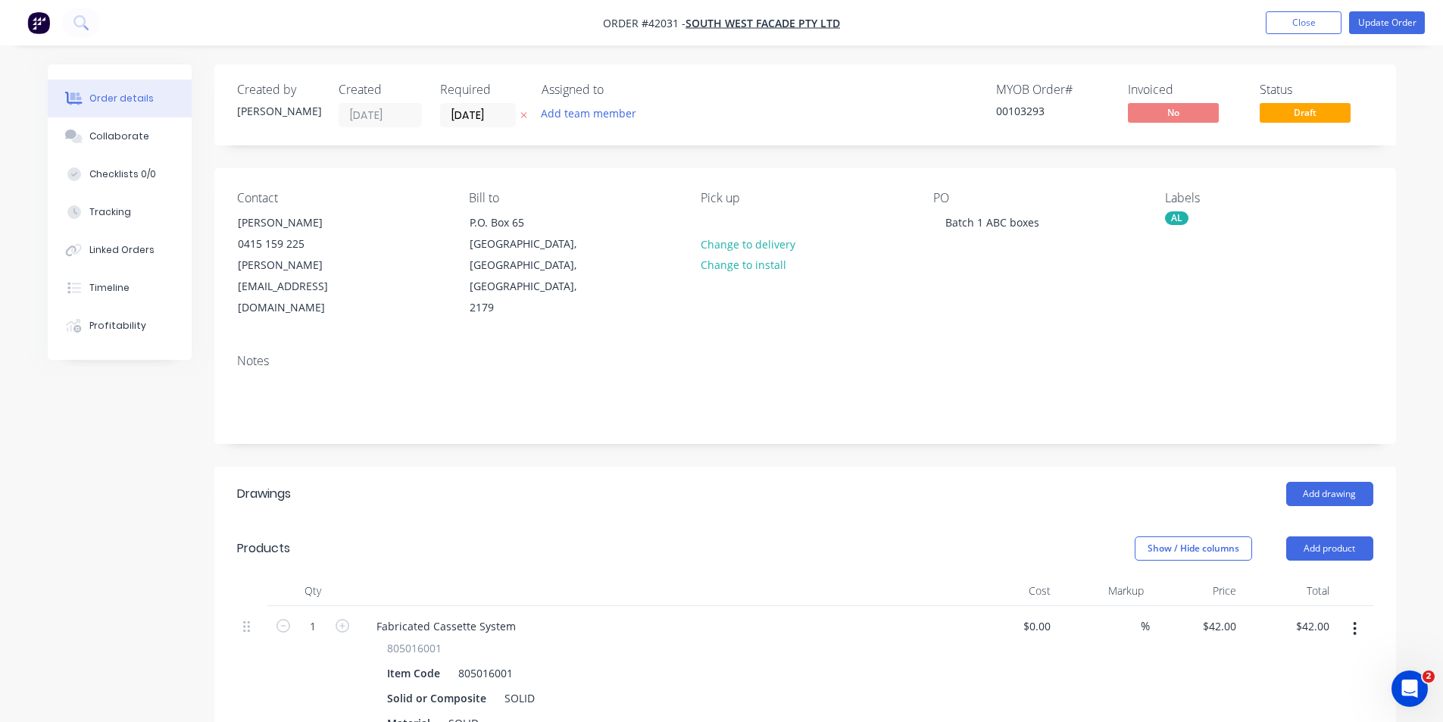
scroll to position [152, 0]
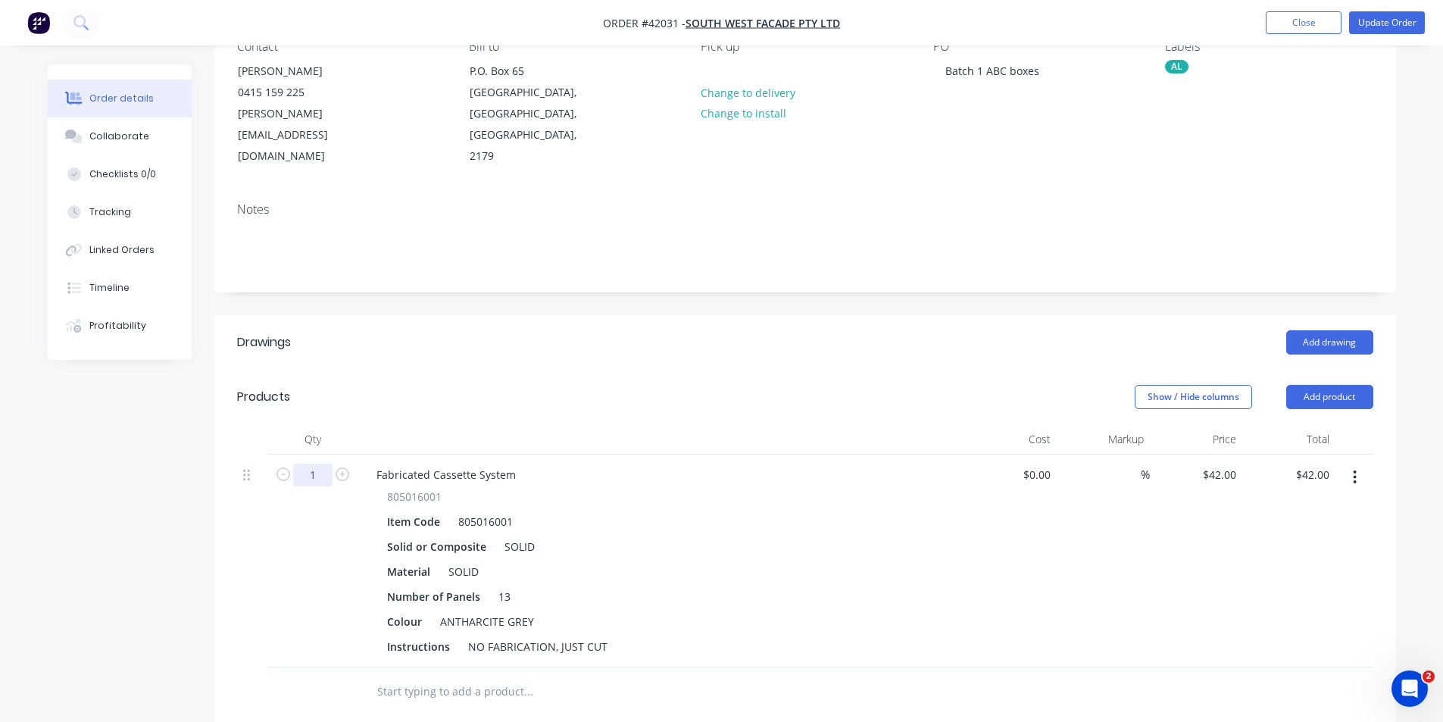
click at [327, 464] on input "1" at bounding box center [312, 475] width 39 height 23
type input "13"
type input "$546.00"
click at [315, 464] on input "13" at bounding box center [312, 475] width 39 height 23
type input "11.13"
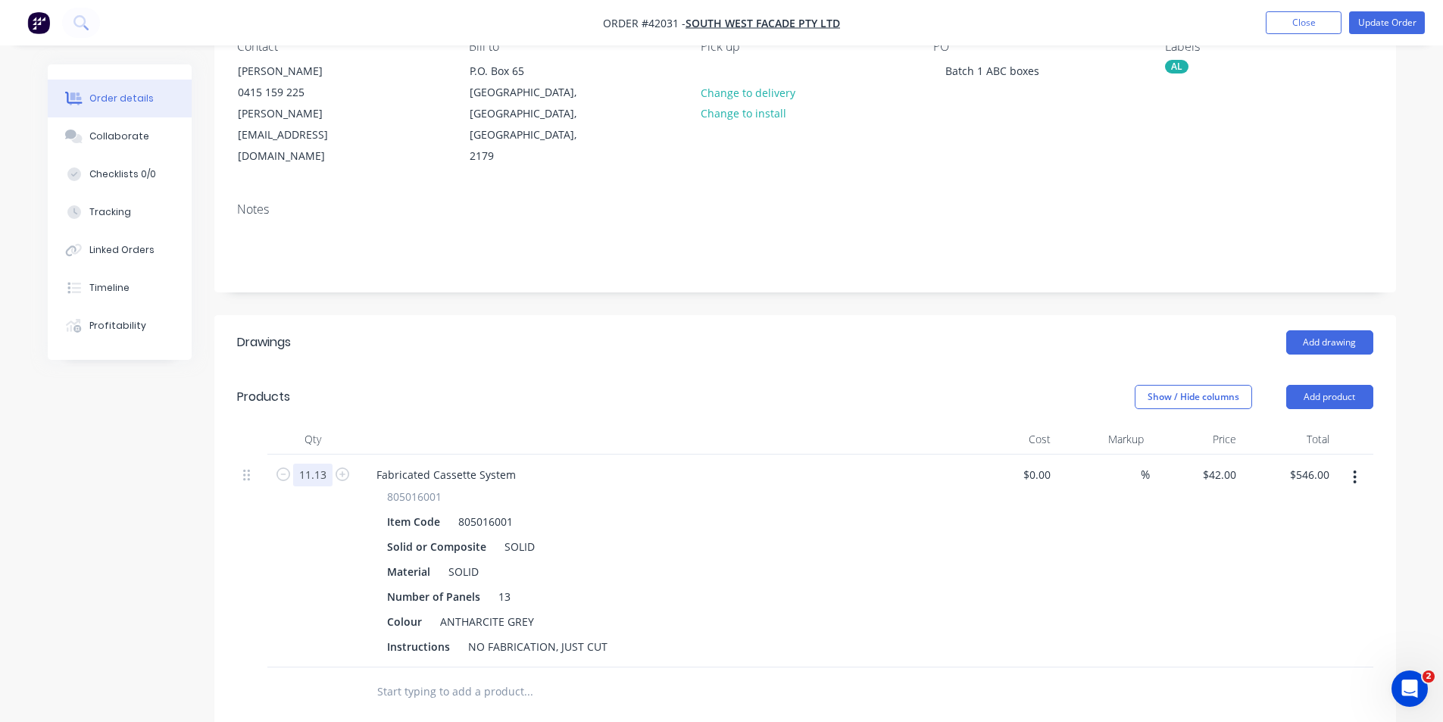
type input "$467.46"
click at [531, 316] on header "Drawings Add drawing" at bounding box center [805, 342] width 1182 height 55
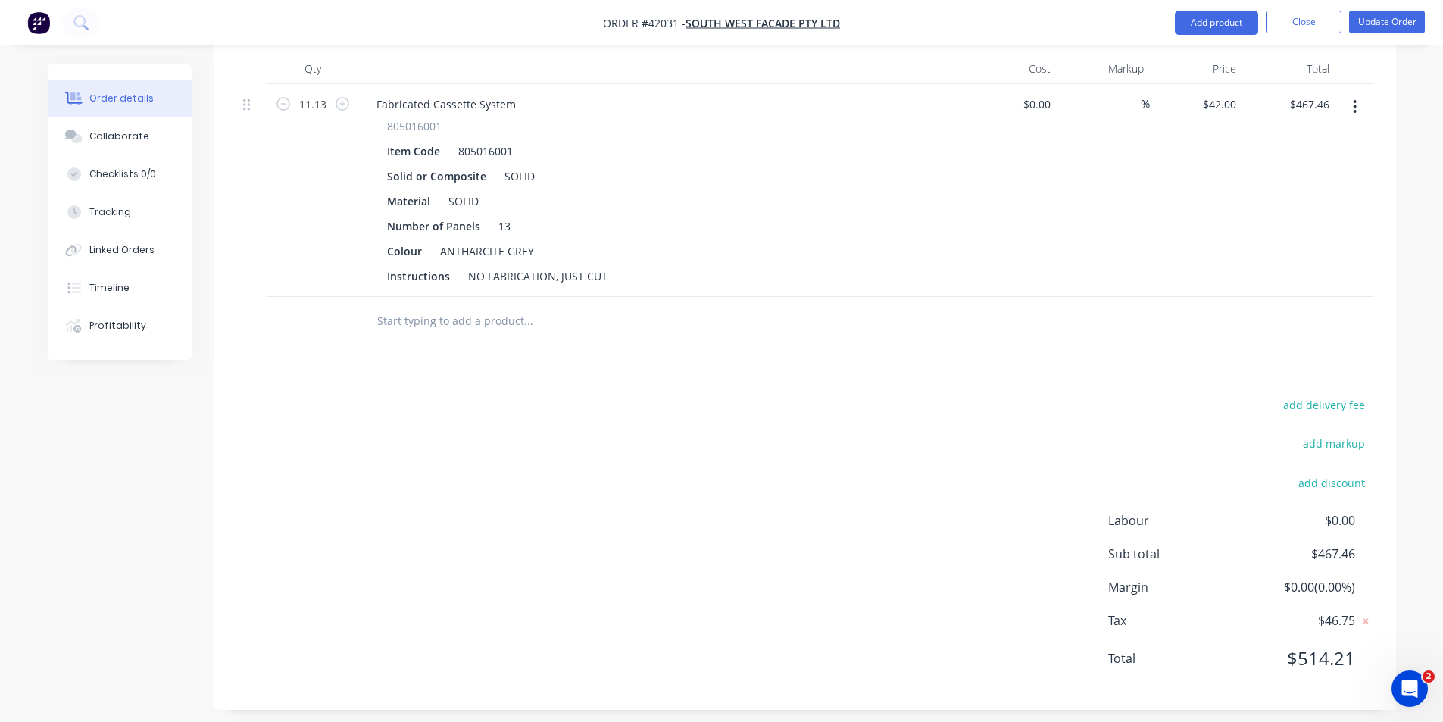
click at [868, 547] on div "add delivery fee add markup add discount Labour $0.00 Sub total $467.46 Margin …" at bounding box center [805, 541] width 1136 height 292
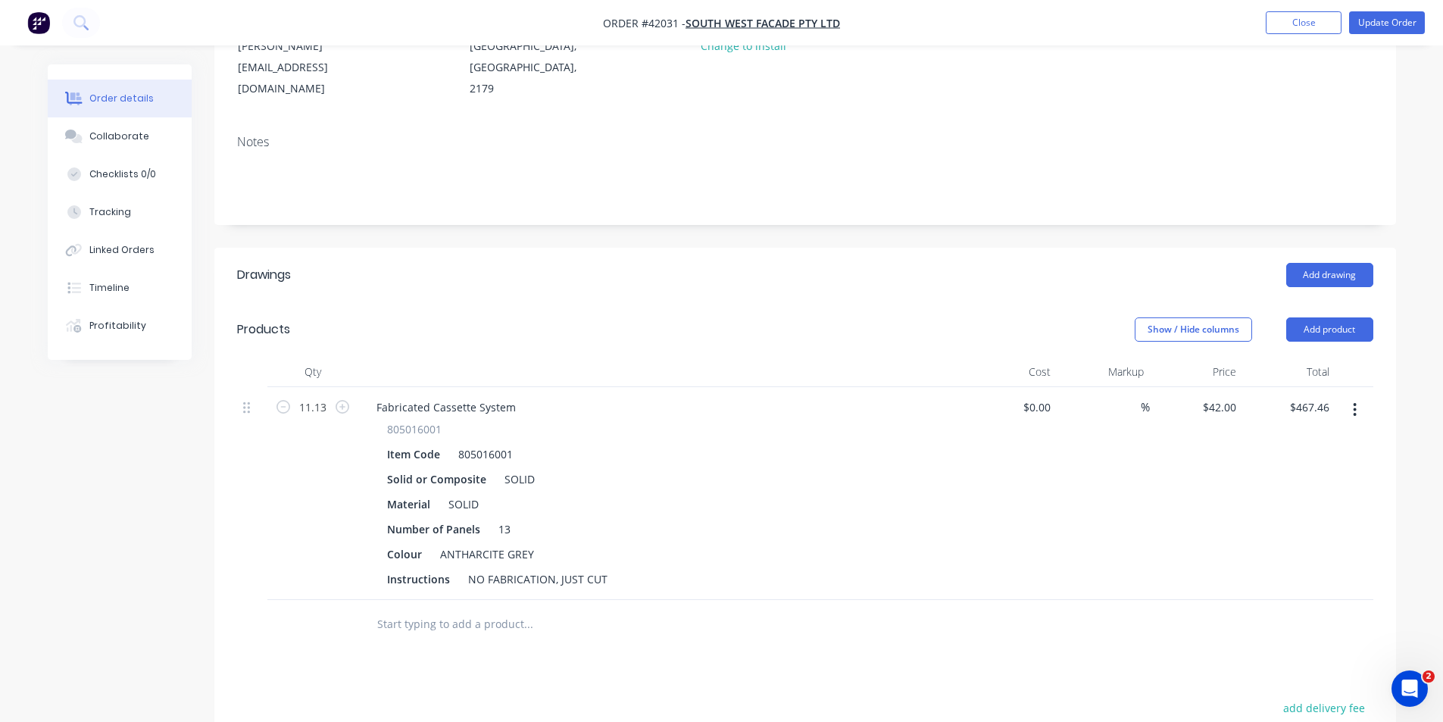
scroll to position [0, 0]
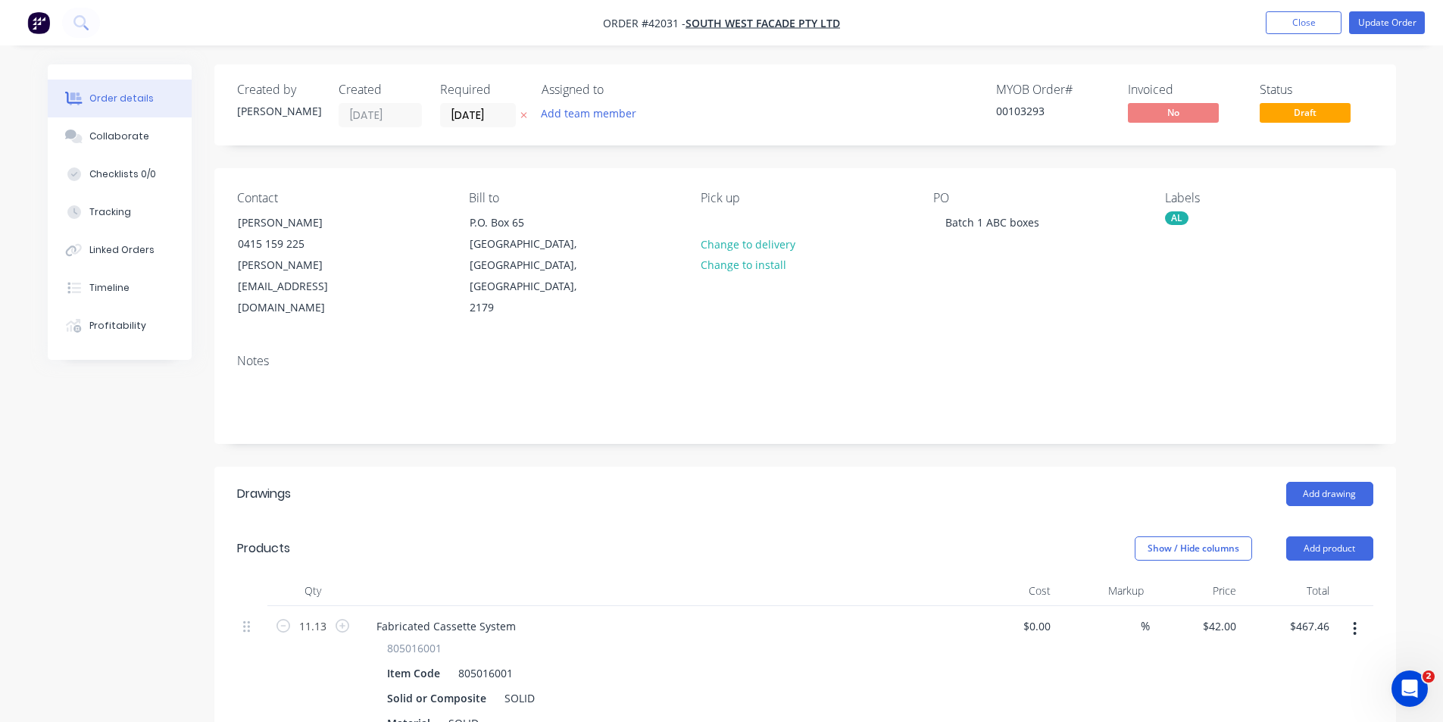
click at [878, 521] on header "Products Show / Hide columns Add product" at bounding box center [805, 548] width 1182 height 55
click at [1370, 26] on button "Update Order" at bounding box center [1387, 22] width 76 height 23
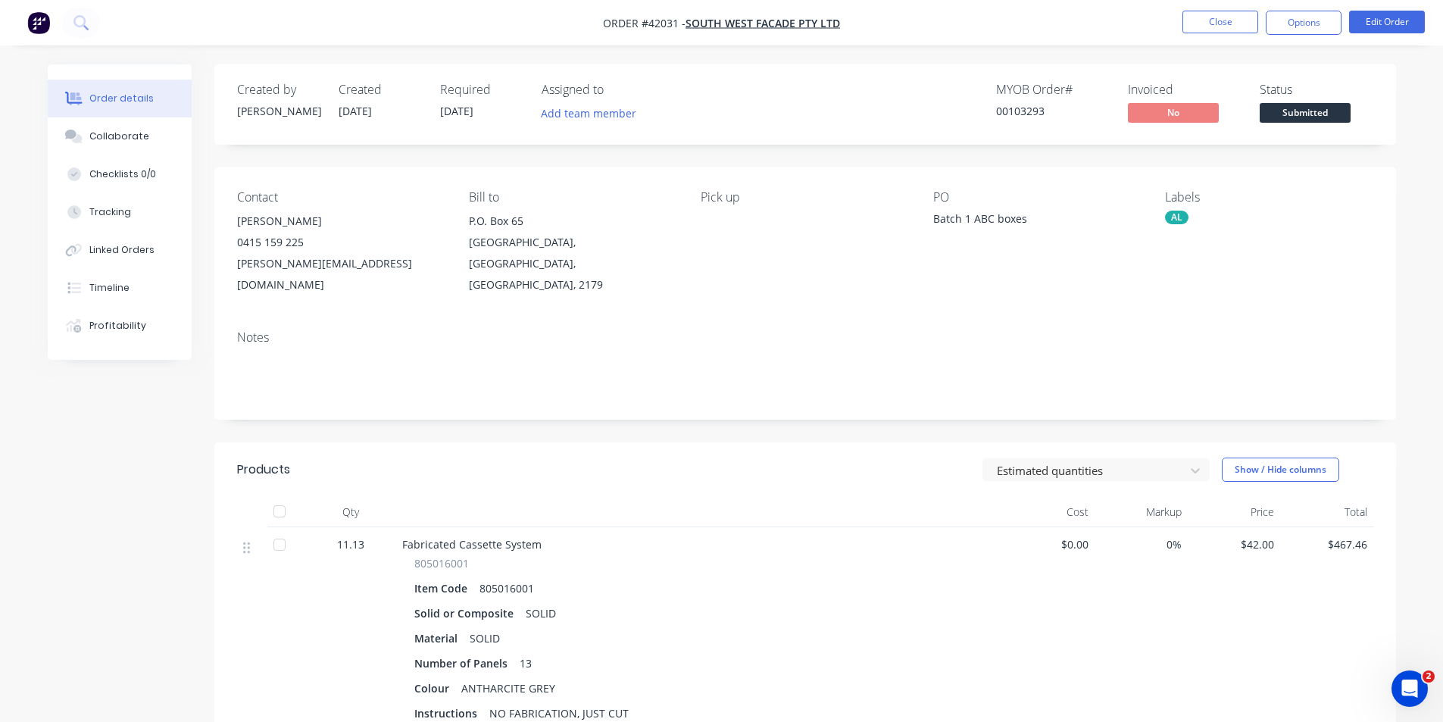
click at [638, 463] on header "Products Estimated quantities Show / Hide columns" at bounding box center [805, 469] width 1182 height 55
click at [1284, 20] on button "Options" at bounding box center [1304, 23] width 76 height 24
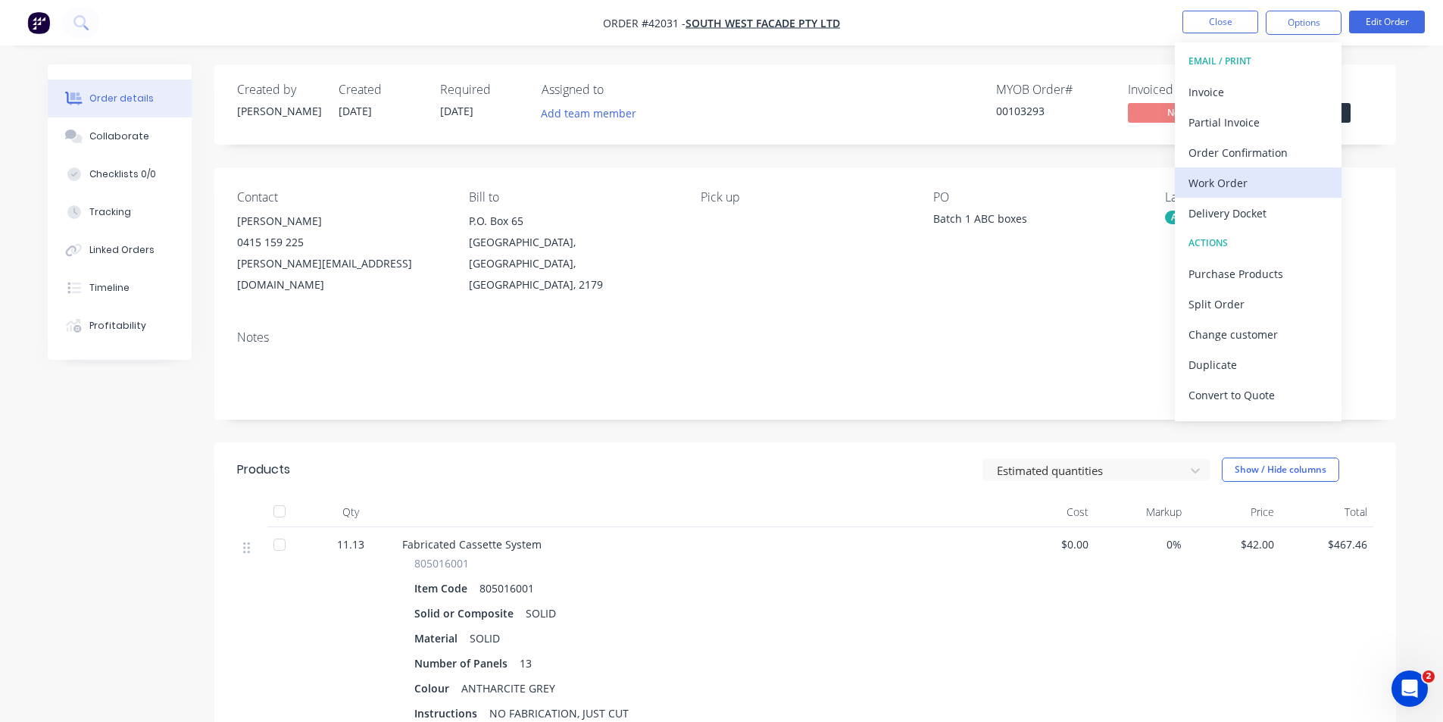
click at [1243, 181] on div "Work Order" at bounding box center [1258, 183] width 139 height 22
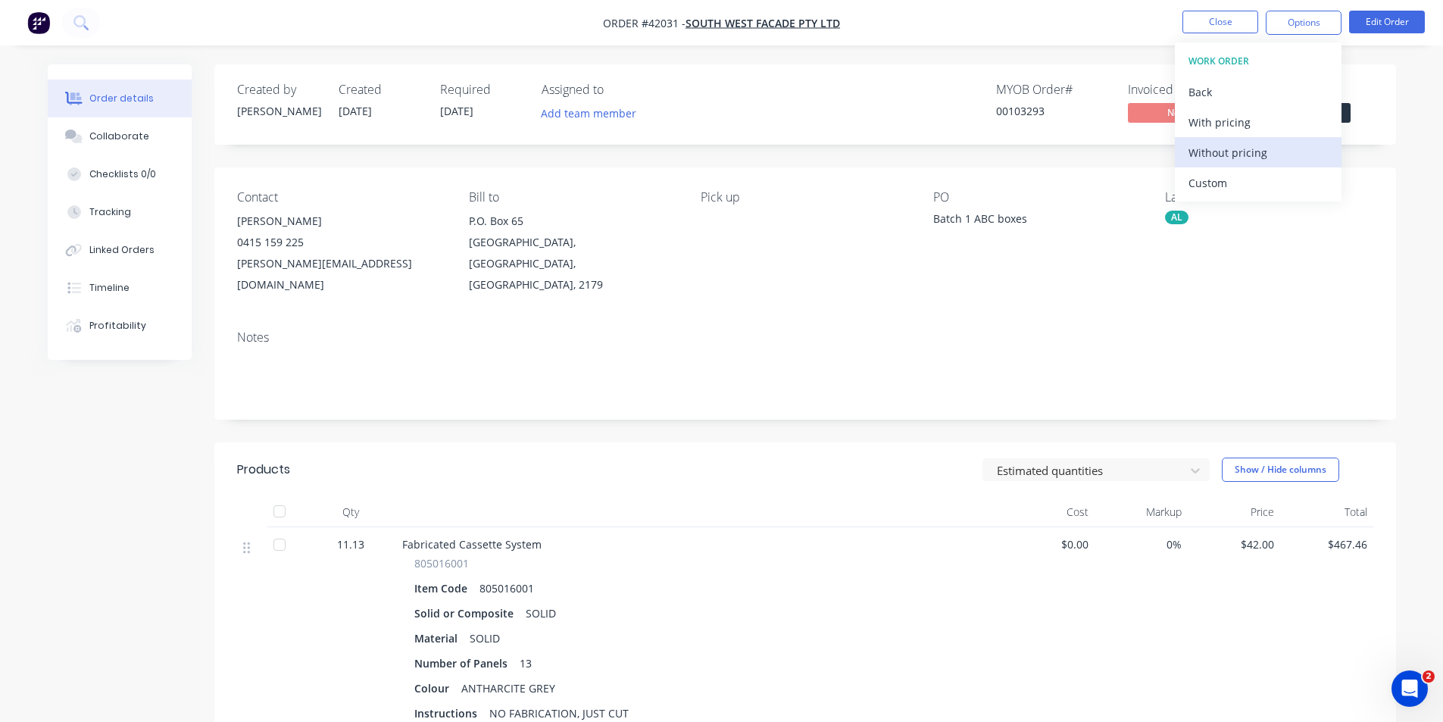
click at [1245, 153] on div "Without pricing" at bounding box center [1258, 153] width 139 height 22
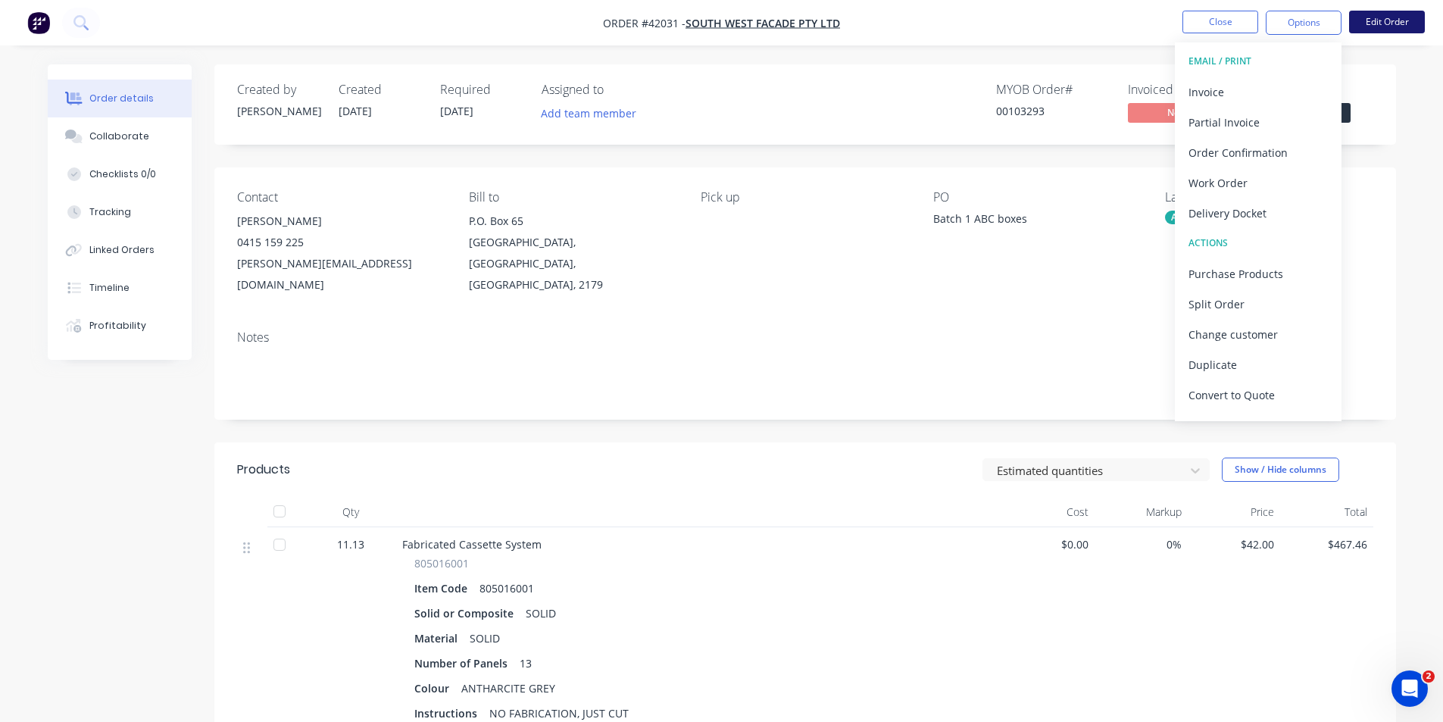
click at [1392, 14] on button "Edit Order" at bounding box center [1387, 22] width 76 height 23
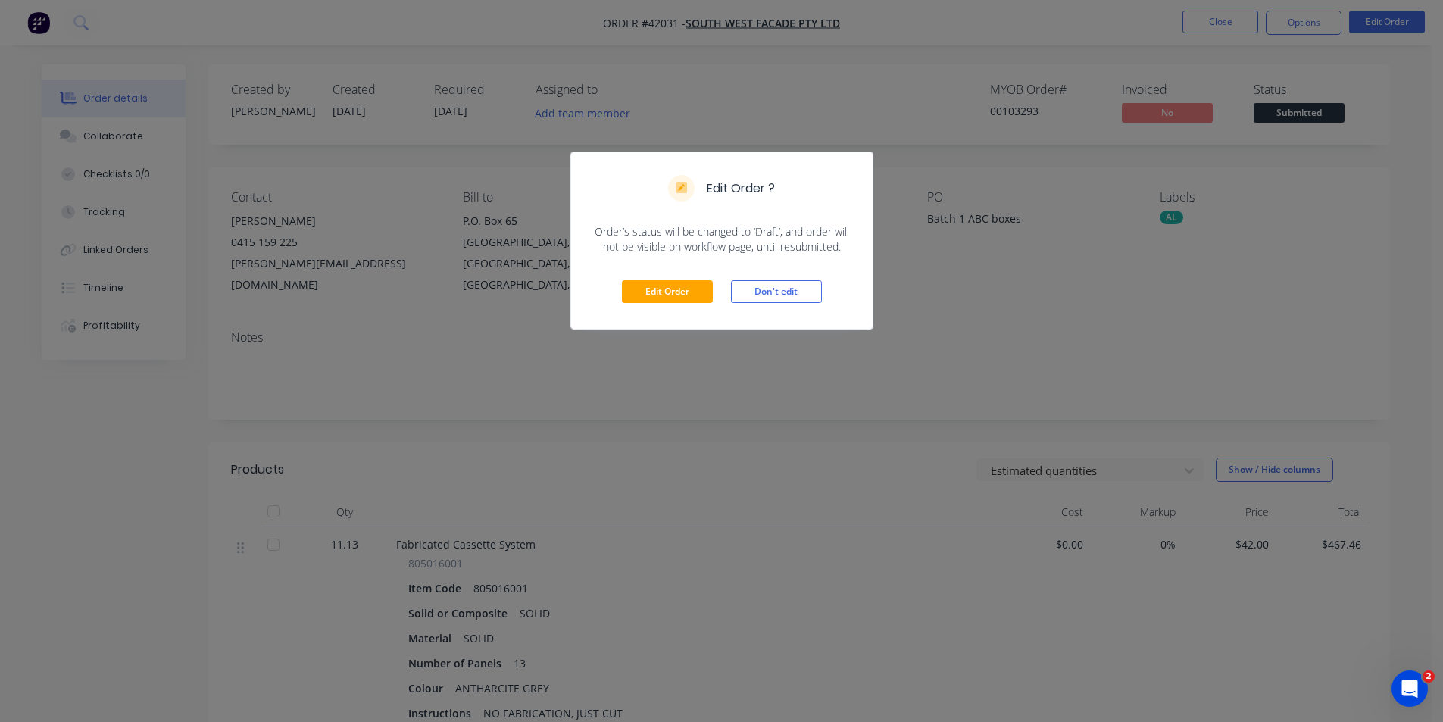
click at [640, 306] on div "Edit Order Don't edit" at bounding box center [721, 292] width 301 height 74
click at [642, 298] on button "Edit Order" at bounding box center [667, 291] width 91 height 23
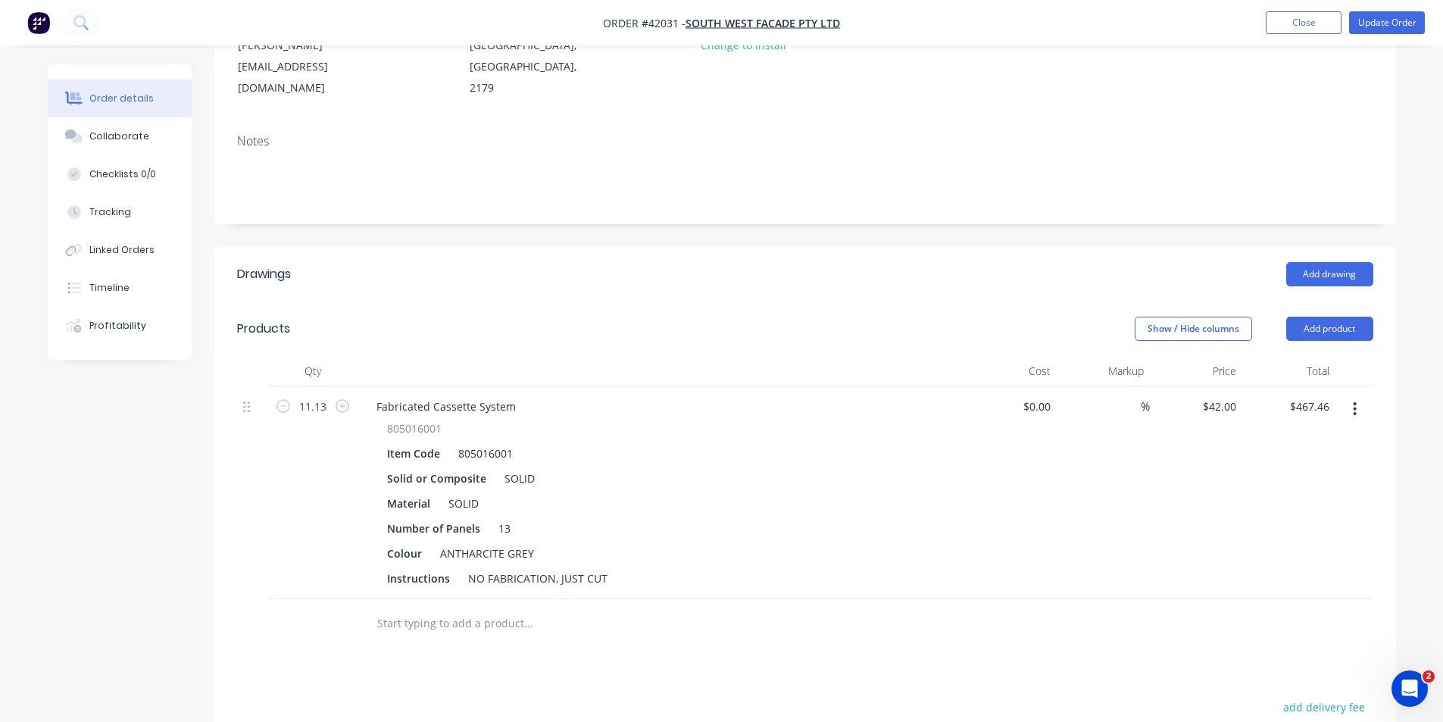
scroll to position [379, 0]
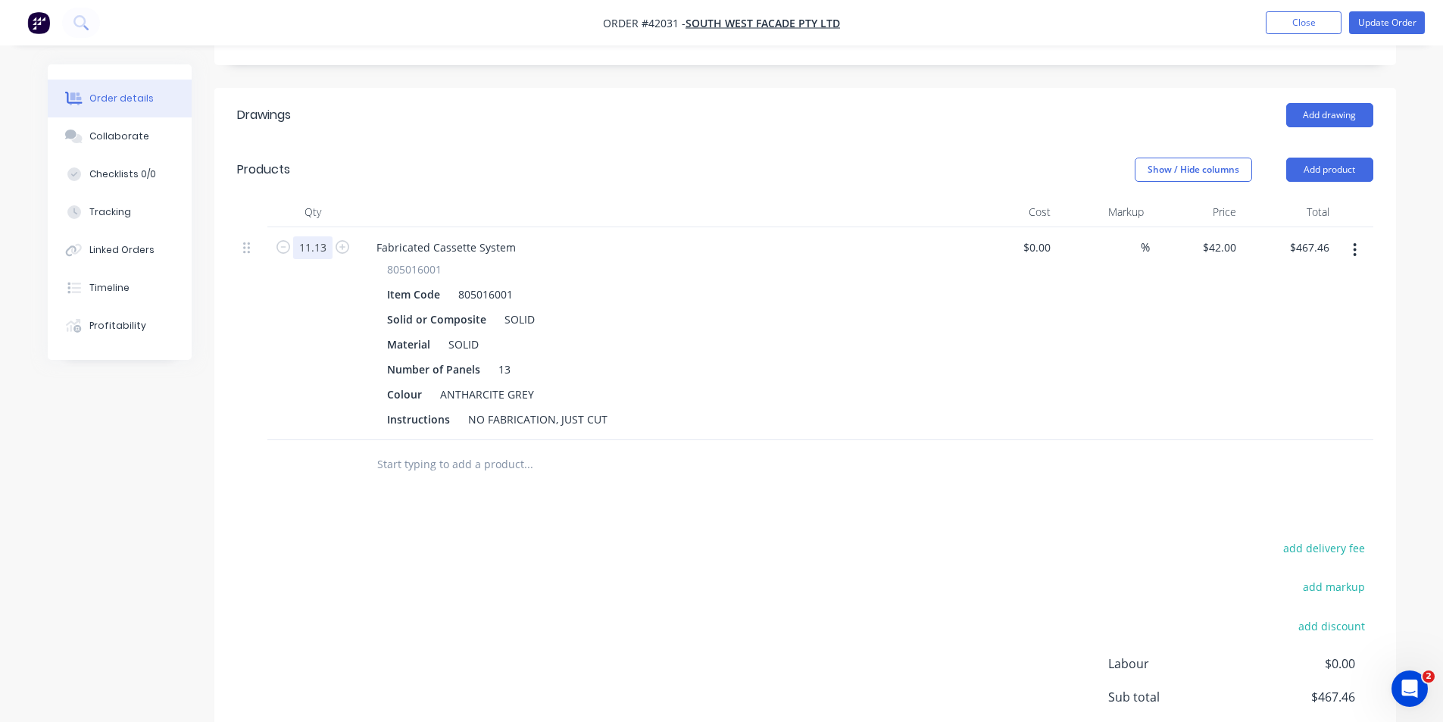
click at [314, 236] on input "11.13" at bounding box center [312, 247] width 39 height 23
type input "13"
type input "$546.00"
click at [678, 142] on header "Products Show / Hide columns Add product" at bounding box center [805, 169] width 1182 height 55
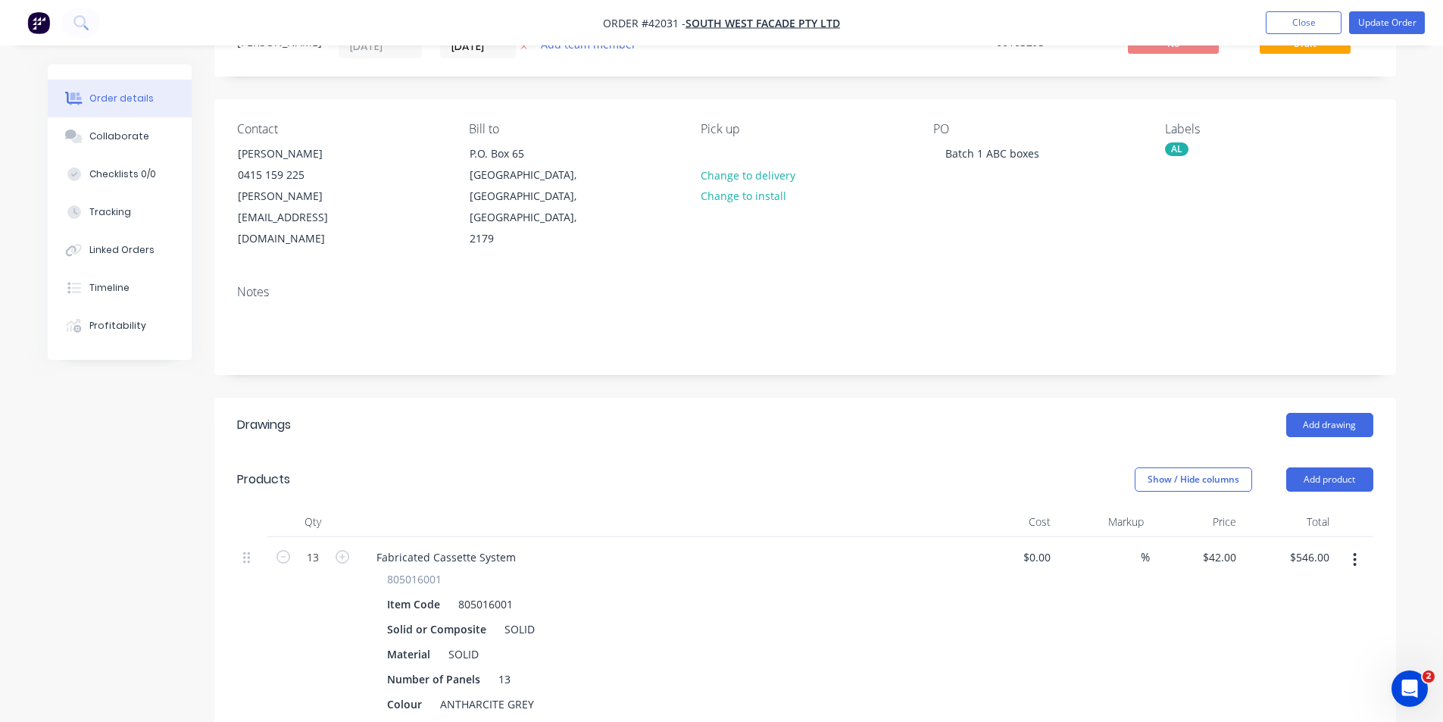
scroll to position [0, 0]
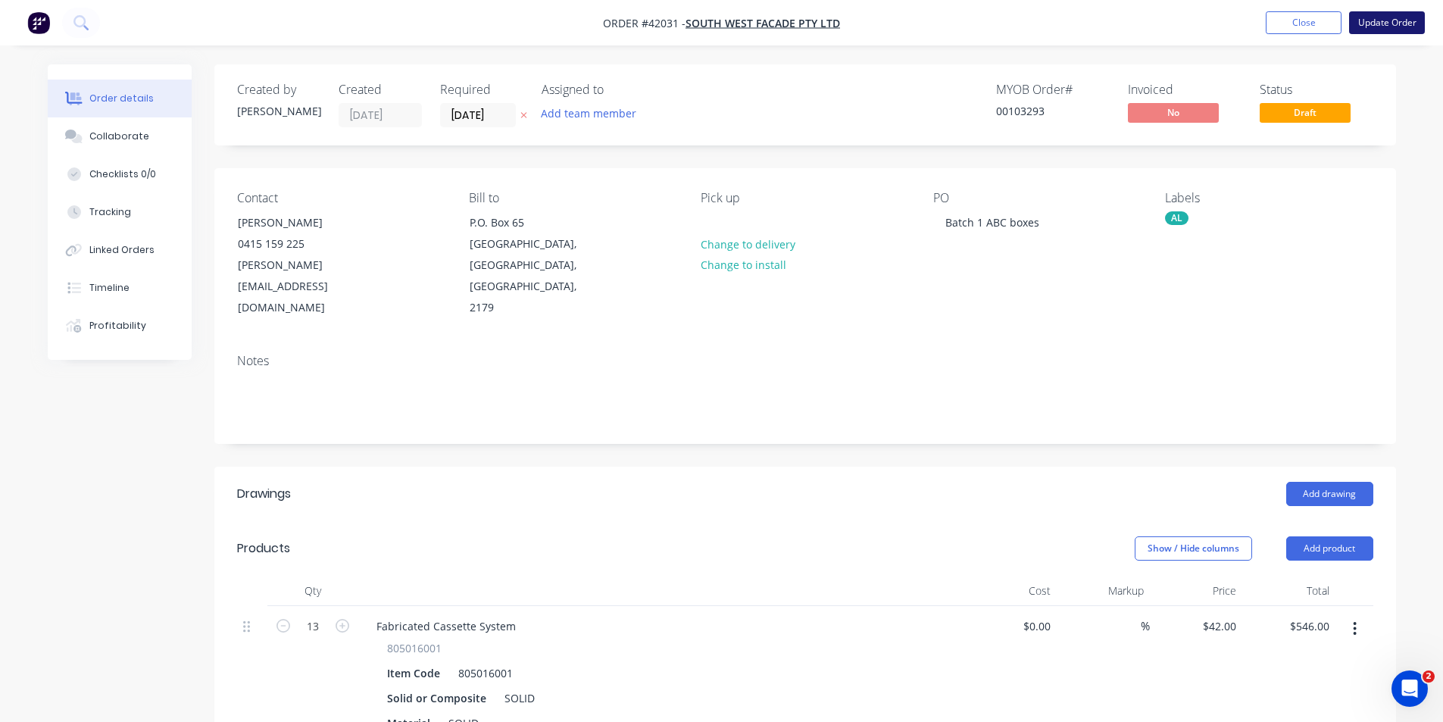
click at [1386, 21] on button "Update Order" at bounding box center [1387, 22] width 76 height 23
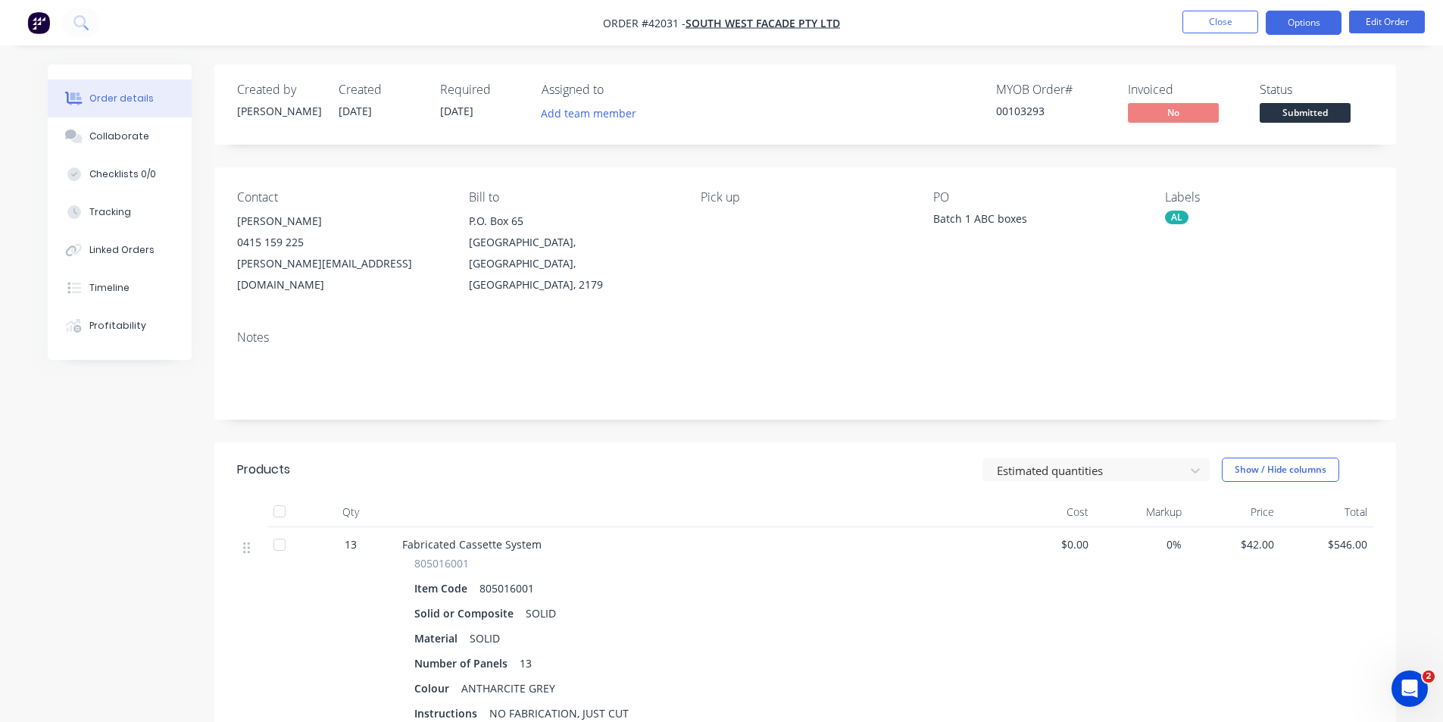
click at [1317, 12] on button "Options" at bounding box center [1304, 23] width 76 height 24
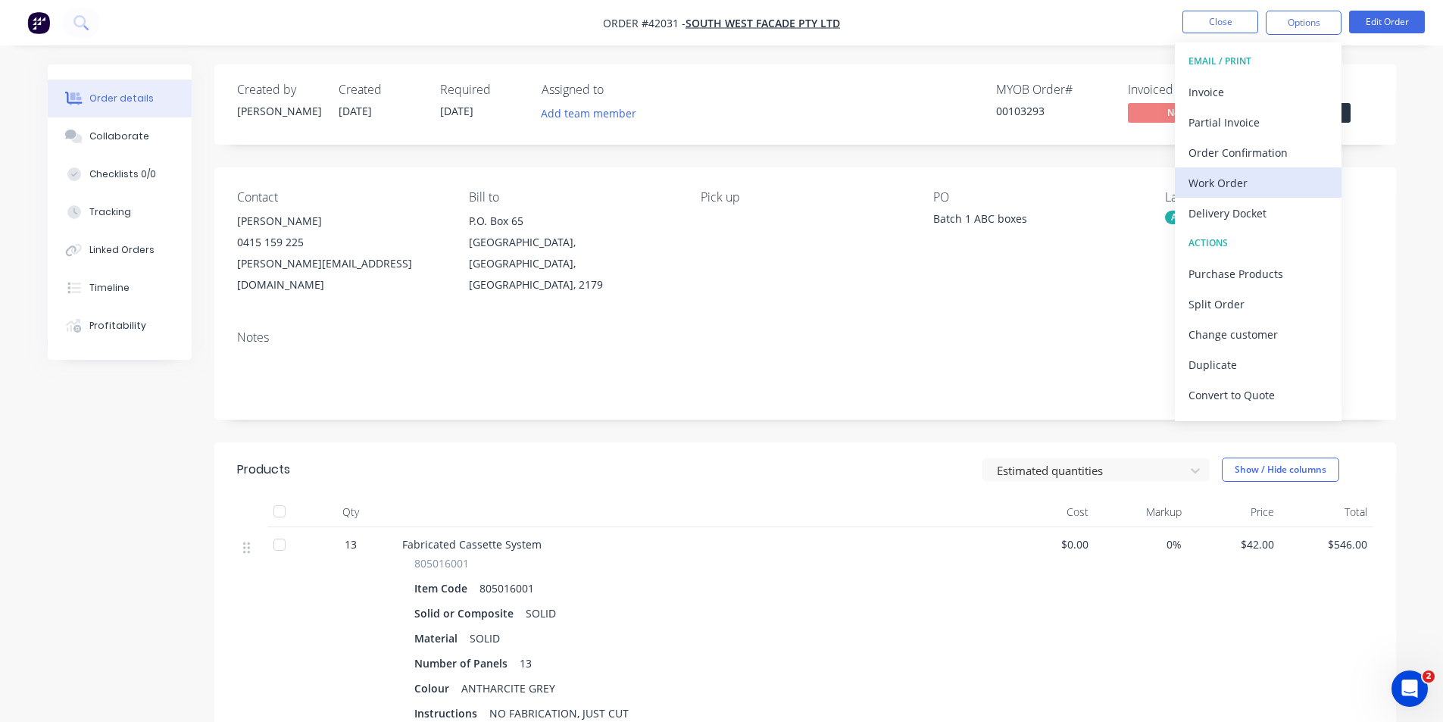
click at [1254, 176] on div "Work Order" at bounding box center [1258, 183] width 139 height 22
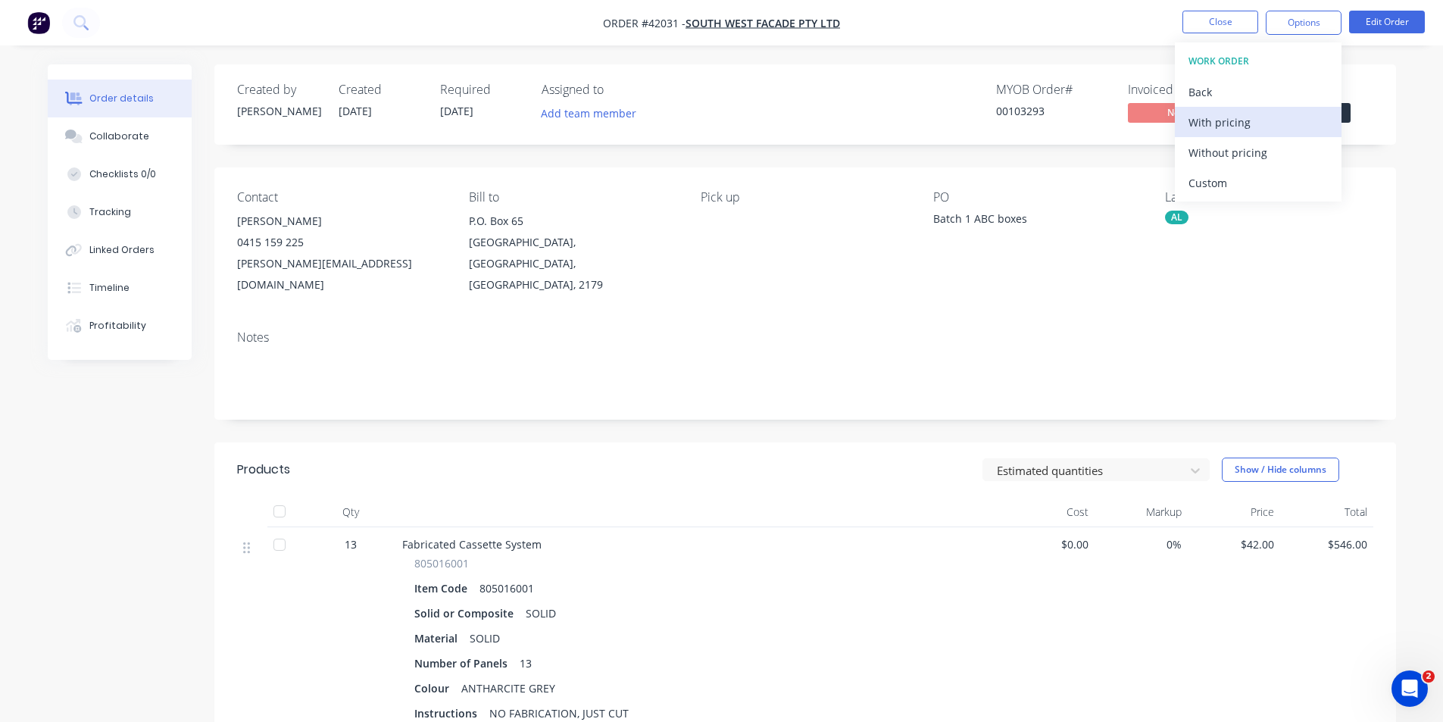
click at [1260, 124] on div "With pricing" at bounding box center [1258, 122] width 139 height 22
click at [906, 120] on div "MYOB Order # 00103293 Invoiced No Status Submitted" at bounding box center [1033, 105] width 680 height 44
click at [983, 39] on nav "Order #42031 - South West Facade Pty Ltd Close Options Edit Order" at bounding box center [721, 22] width 1443 height 45
click at [1317, 114] on span "Submitted" at bounding box center [1305, 112] width 91 height 19
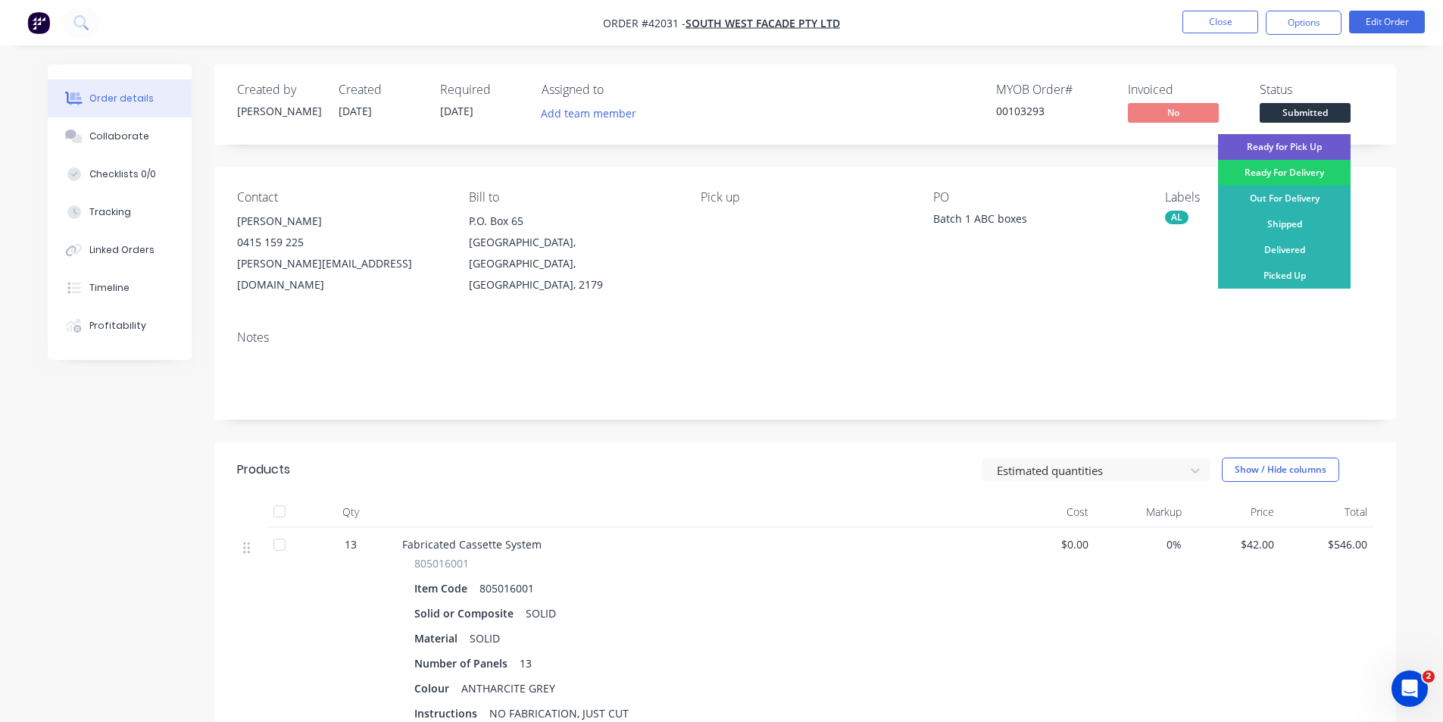
click at [1290, 145] on div "Ready for Pick Up" at bounding box center [1284, 147] width 133 height 26
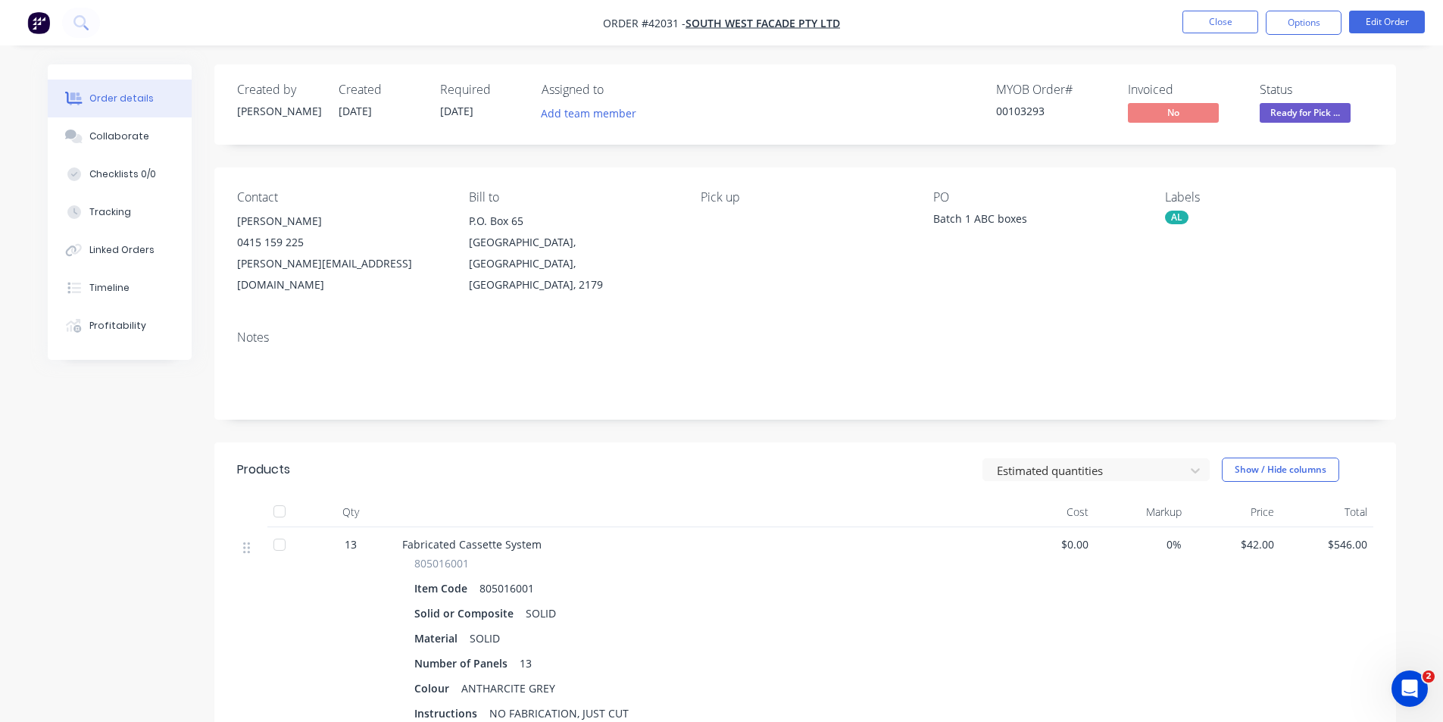
click at [1109, 68] on div "Created by Angela Created 30/09/25 Required 01/10/25 Assigned to Add team membe…" at bounding box center [805, 104] width 1182 height 80
click at [1207, 18] on button "Close" at bounding box center [1220, 22] width 76 height 23
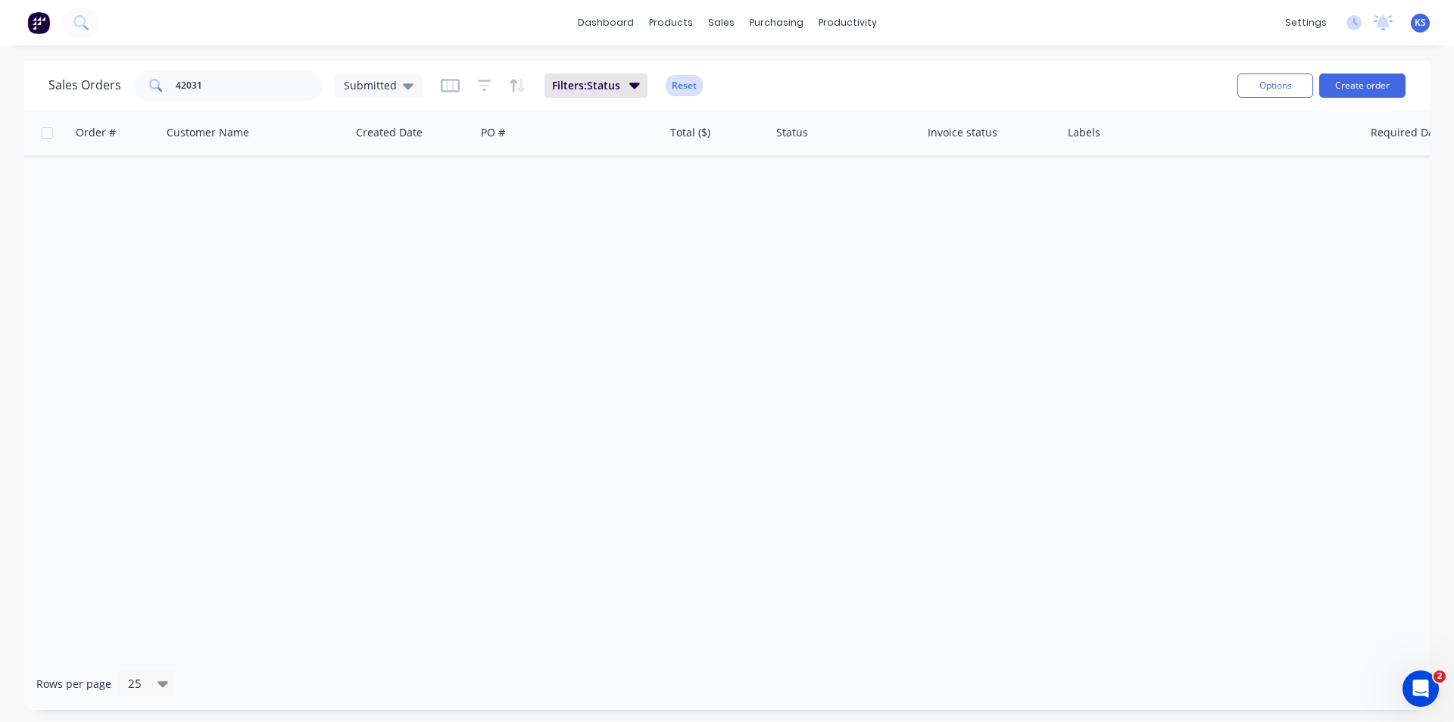
click at [670, 75] on button "Reset" at bounding box center [684, 85] width 37 height 21
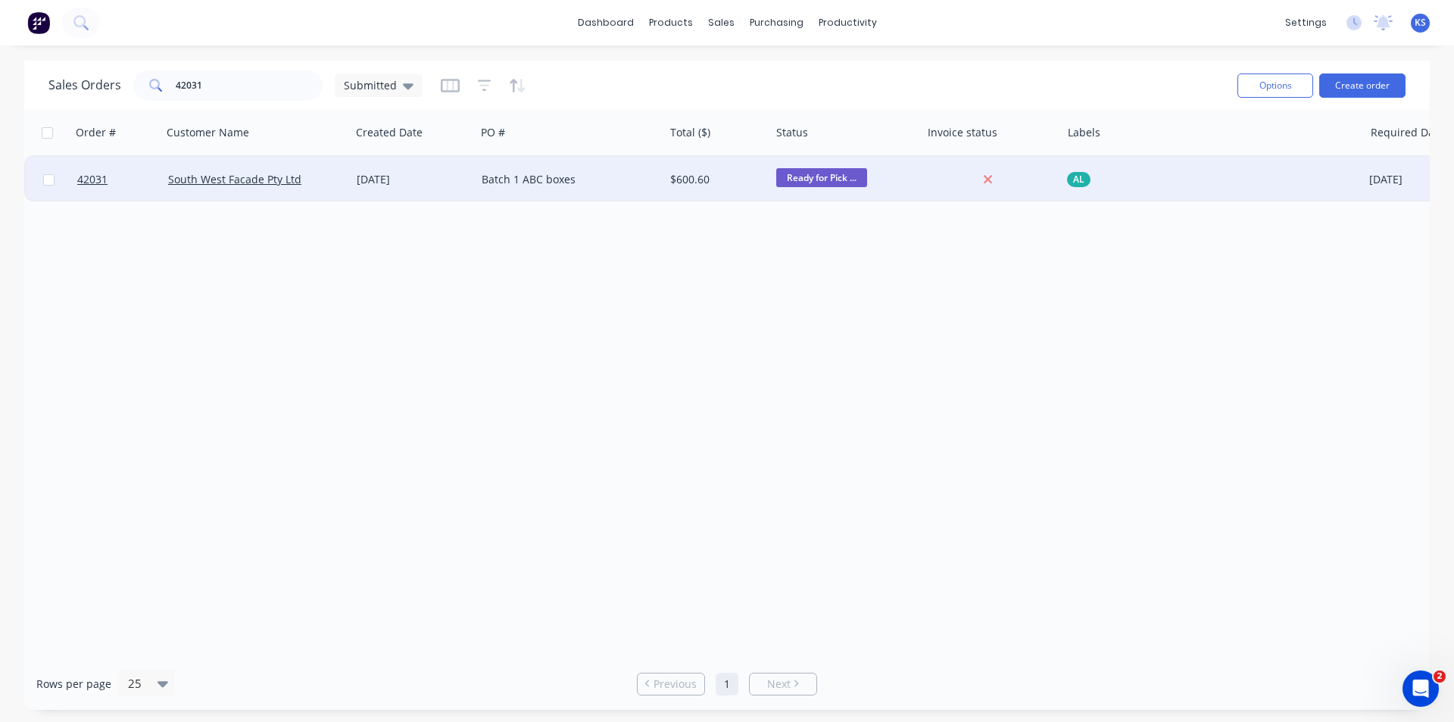
click at [358, 171] on div "[DATE]" at bounding box center [413, 179] width 125 height 45
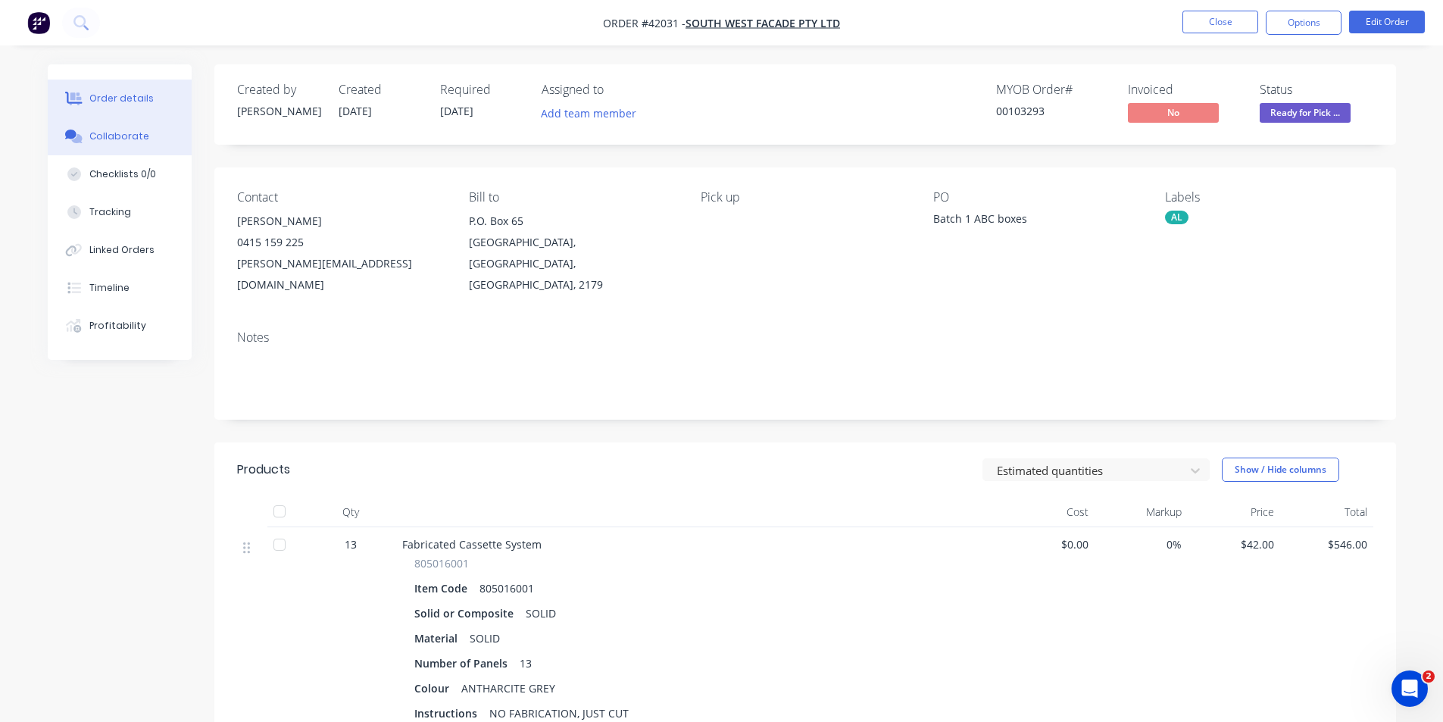
click at [126, 145] on button "Collaborate" at bounding box center [120, 136] width 144 height 38
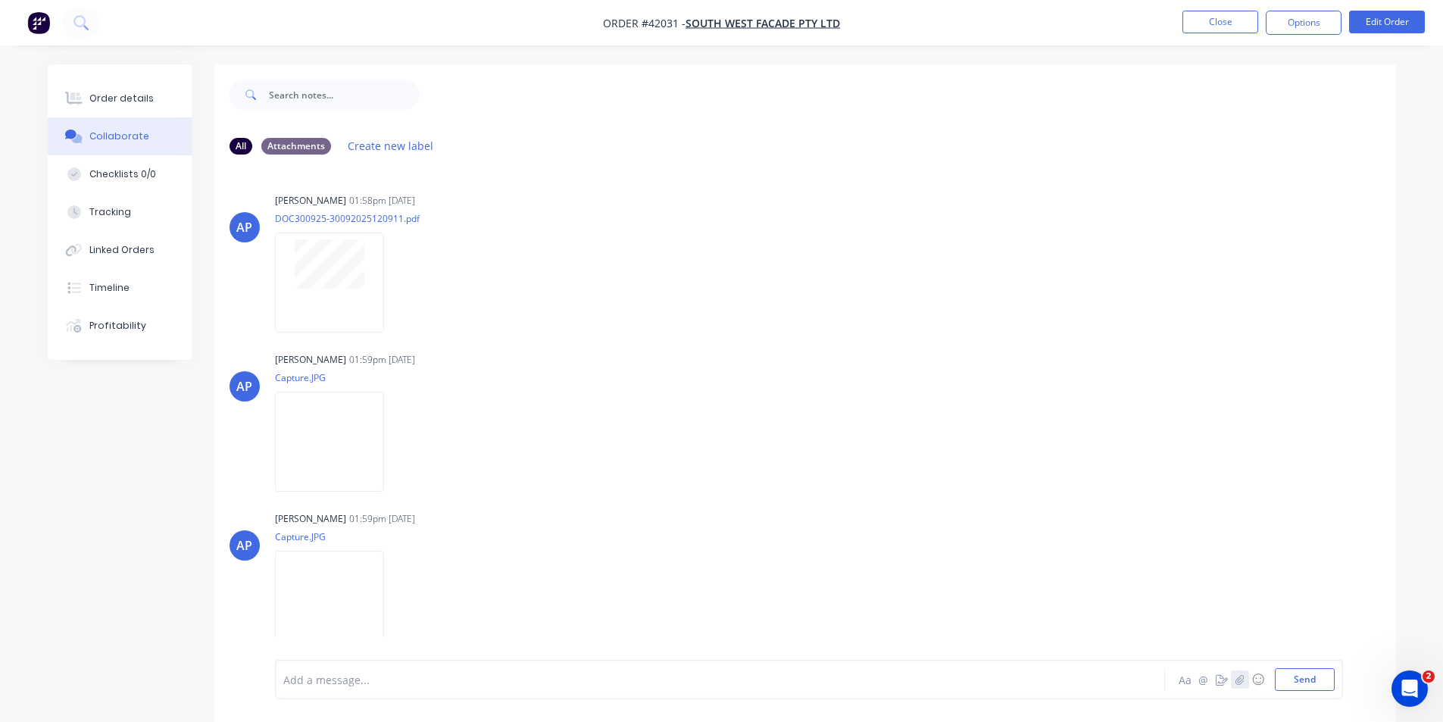
click at [1245, 681] on button "button" at bounding box center [1240, 679] width 18 height 18
click at [1295, 677] on button "Send" at bounding box center [1305, 679] width 60 height 23
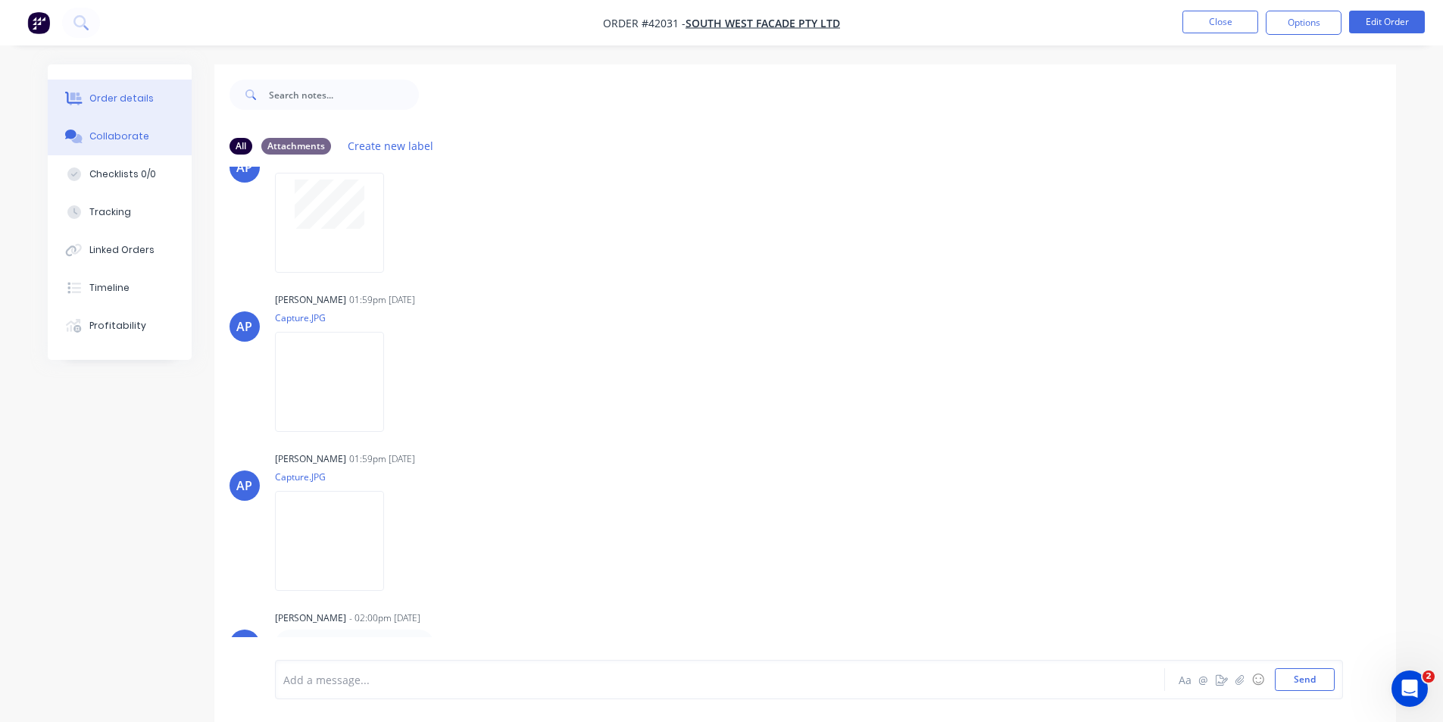
click at [142, 106] on button "Order details" at bounding box center [120, 99] width 144 height 38
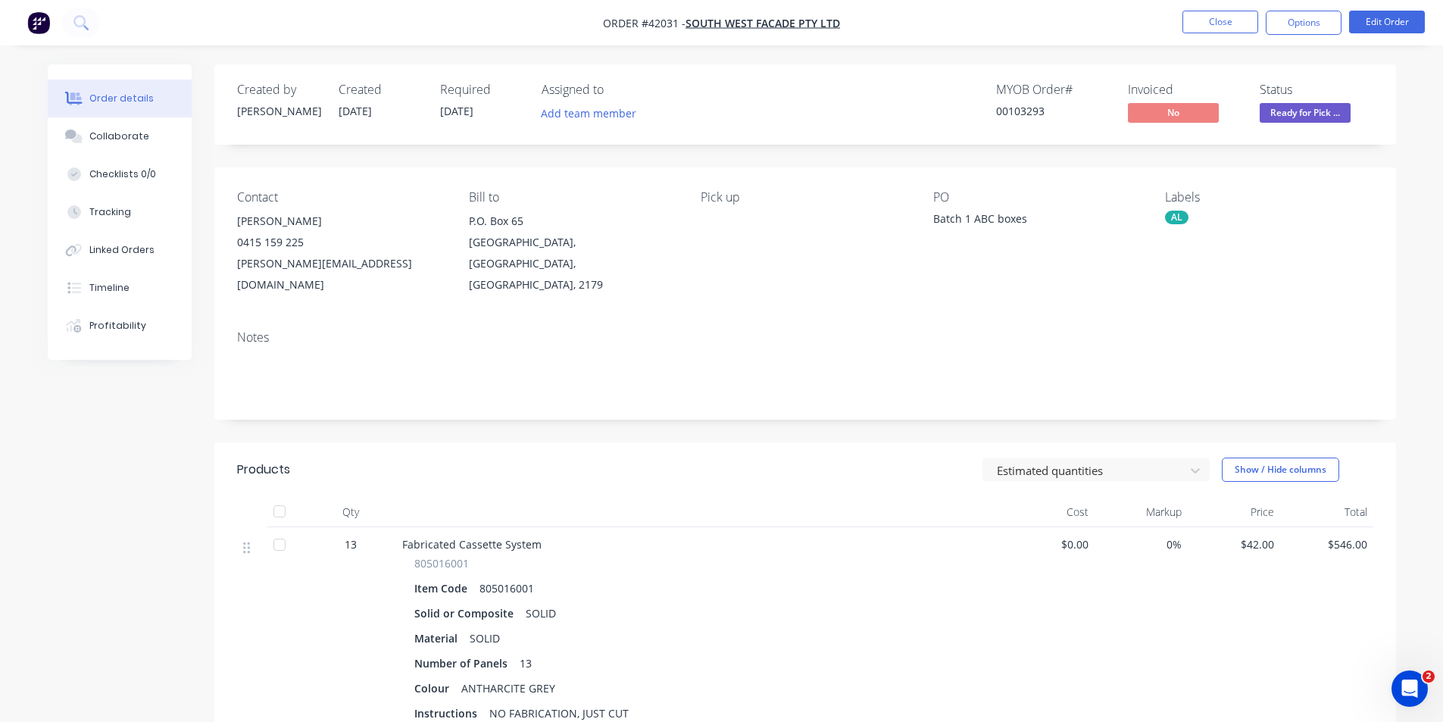
click at [910, 75] on div "Created by Angela Created 30/09/25 Required 01/10/25 Assigned to Add team membe…" at bounding box center [805, 104] width 1182 height 80
click at [1203, 21] on button "Close" at bounding box center [1220, 22] width 76 height 23
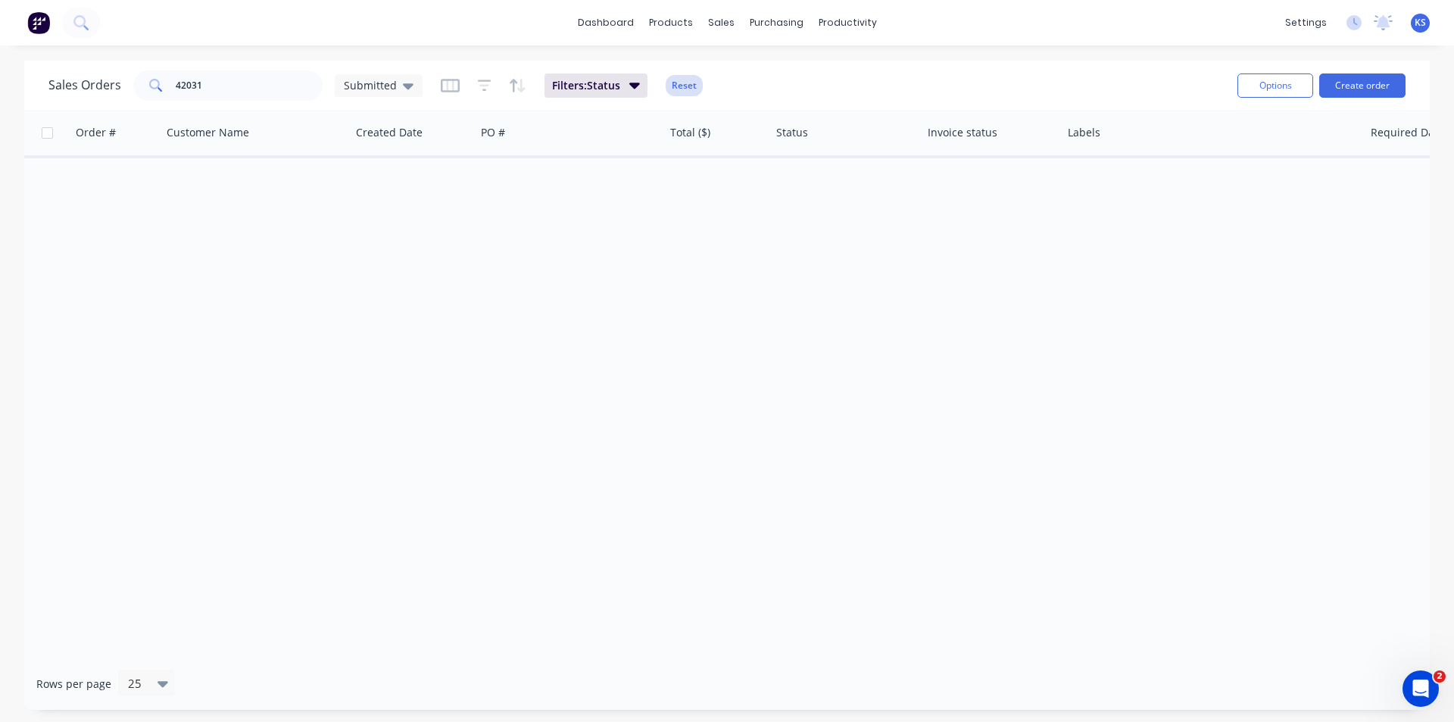
click at [686, 83] on button "Reset" at bounding box center [684, 85] width 37 height 21
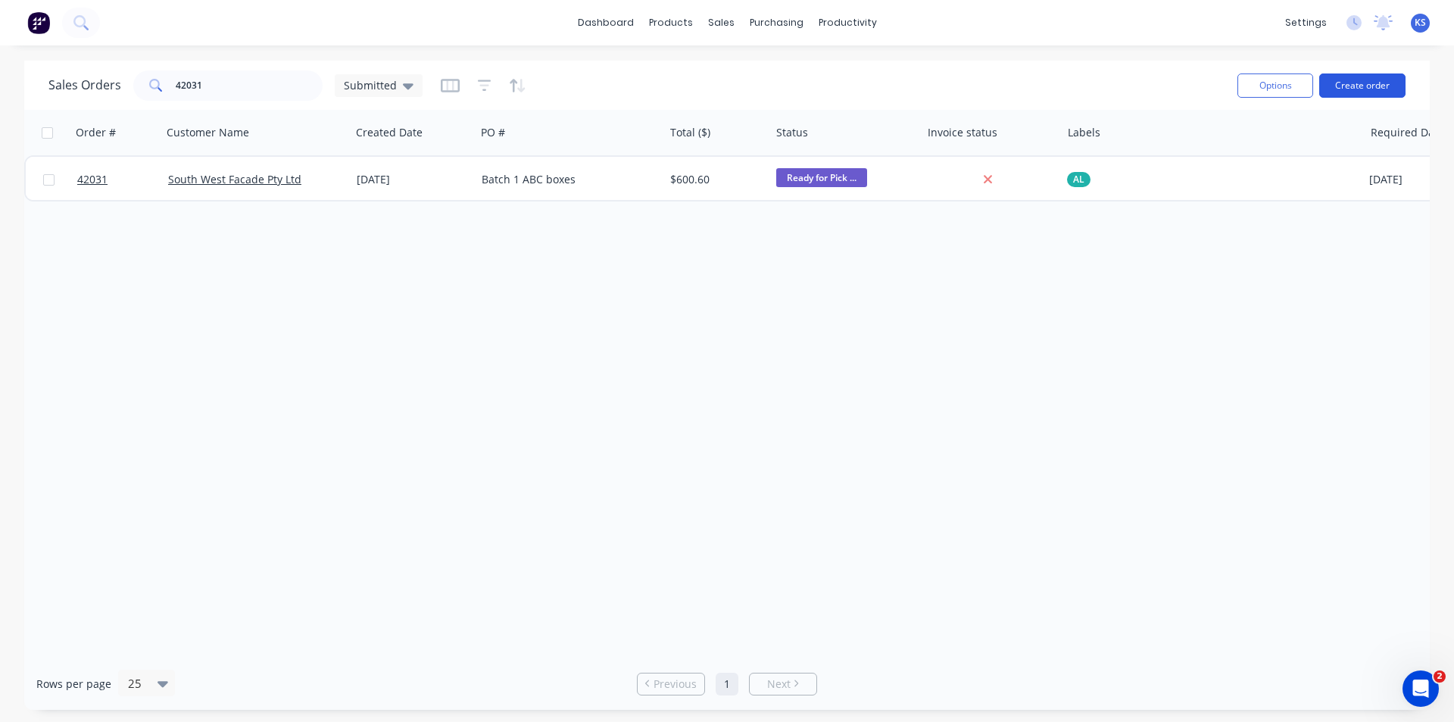
click at [1343, 83] on button "Create order" at bounding box center [1363, 85] width 86 height 24
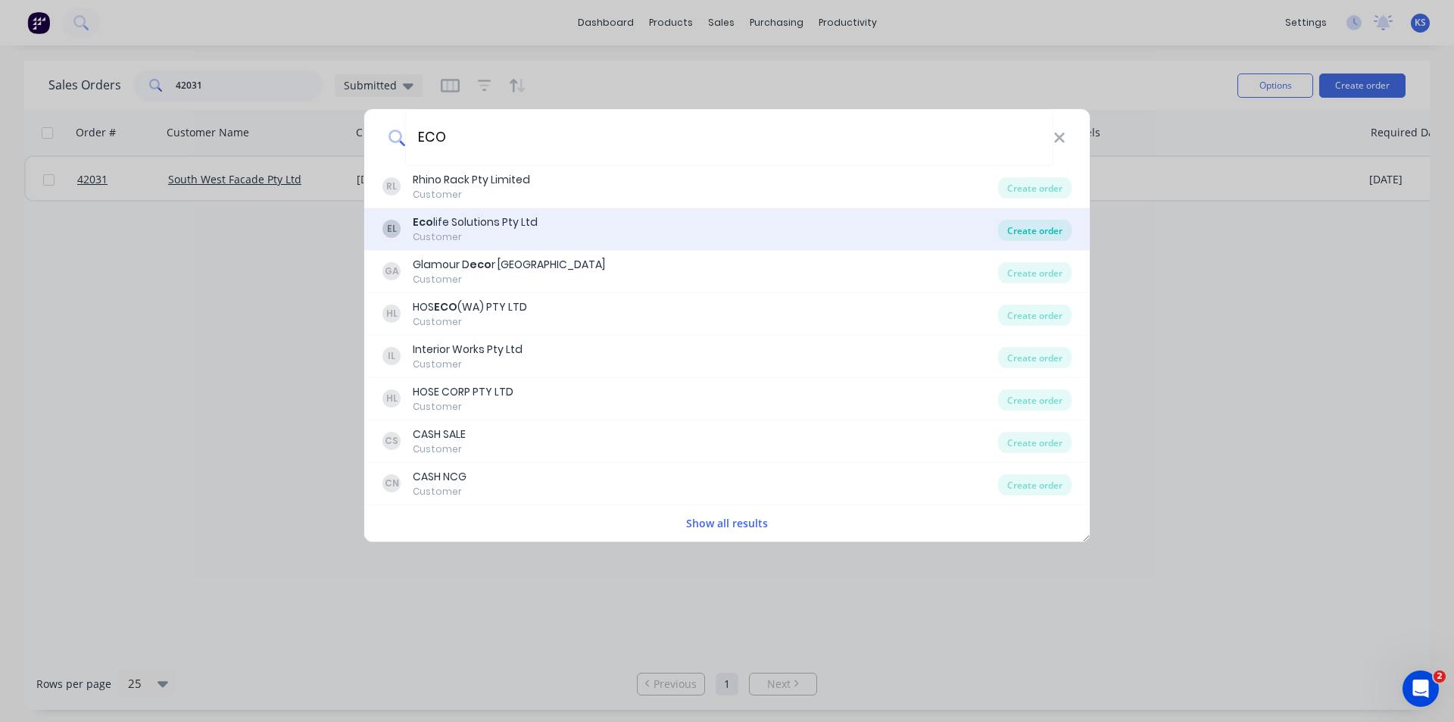
type input "ECO"
click at [1024, 231] on div "Create order" at bounding box center [1034, 230] width 73 height 21
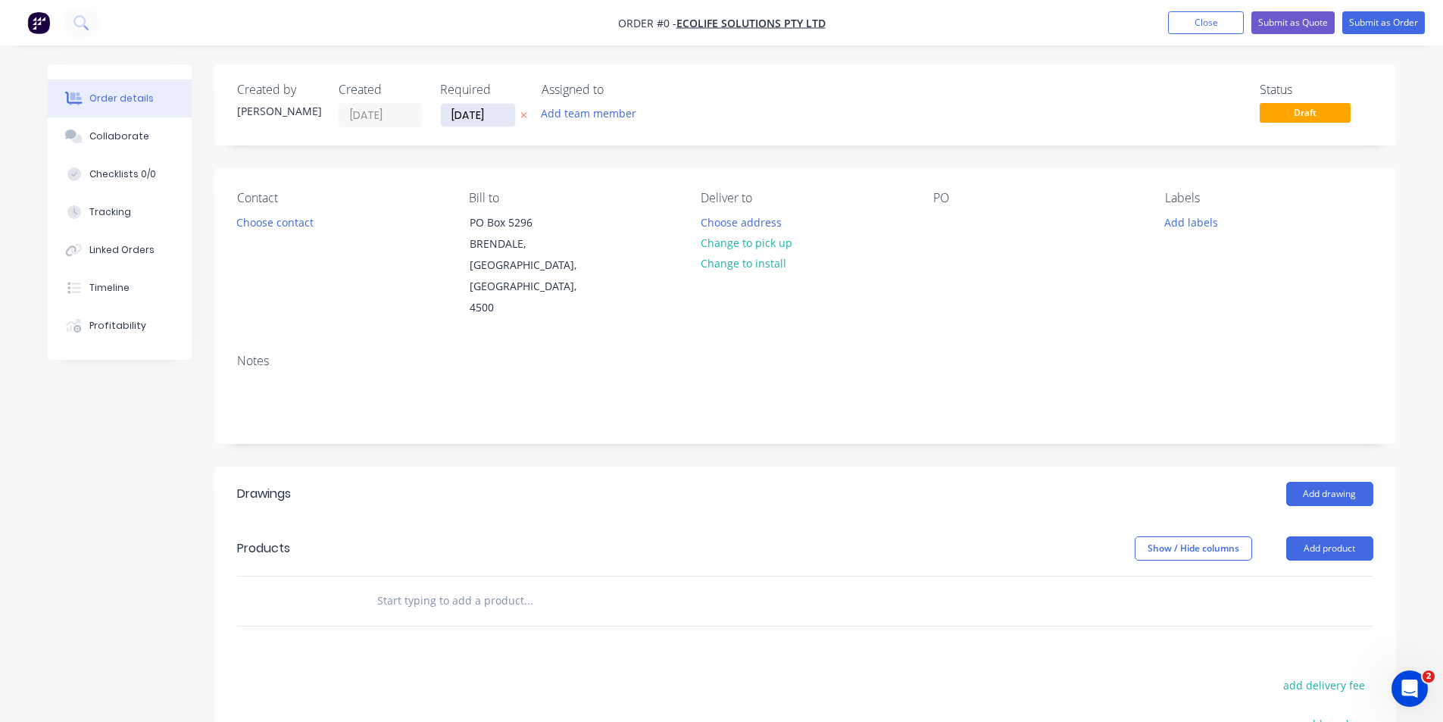
click at [465, 119] on input "[DATE]" at bounding box center [478, 115] width 74 height 23
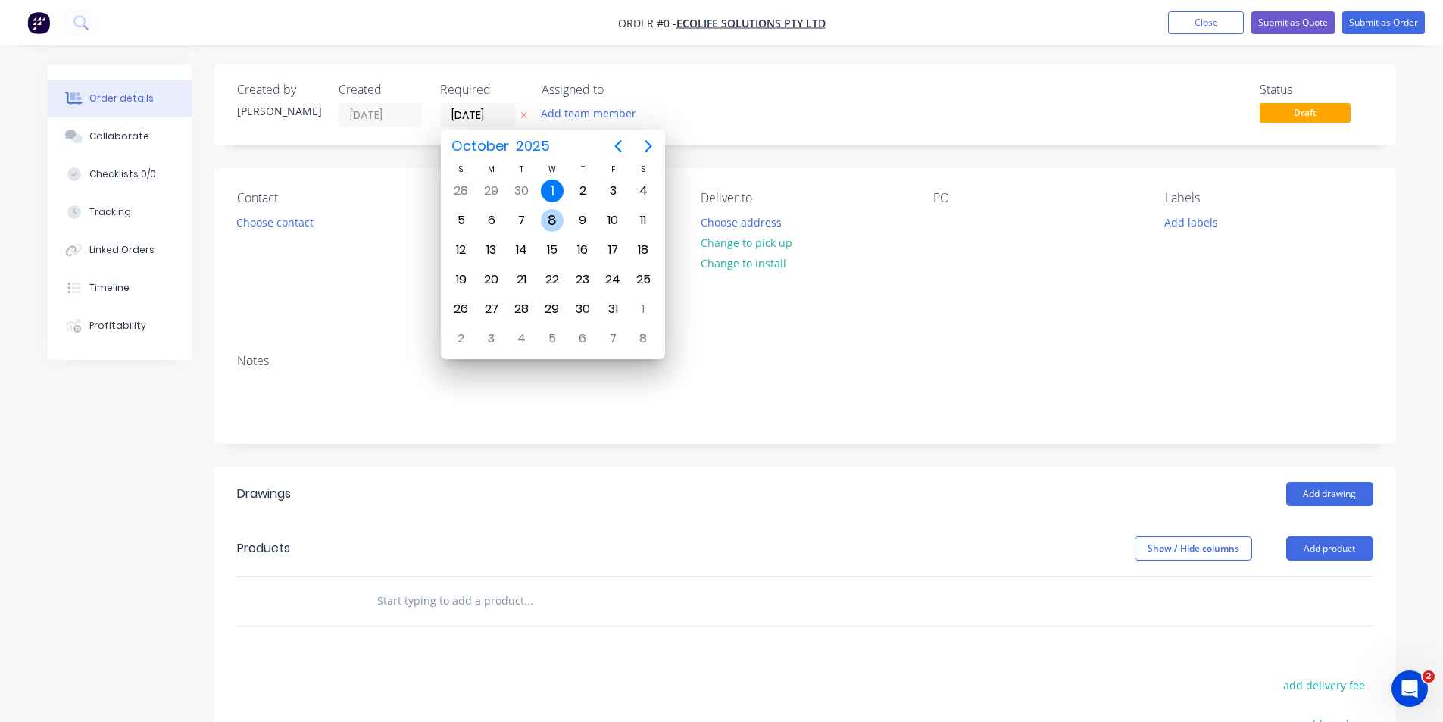
click at [558, 229] on div "8" at bounding box center [552, 220] width 23 height 23
type input "[DATE]"
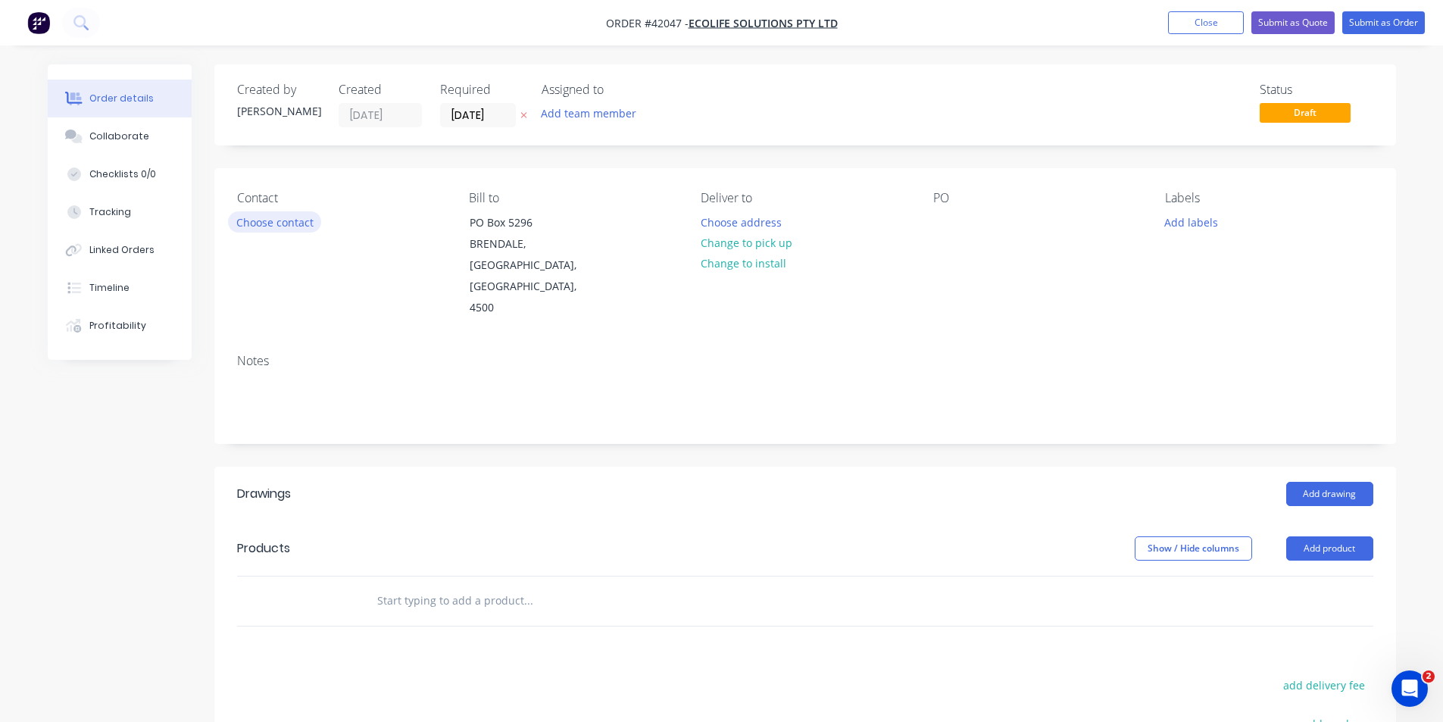
click at [255, 223] on button "Choose contact" at bounding box center [274, 221] width 93 height 20
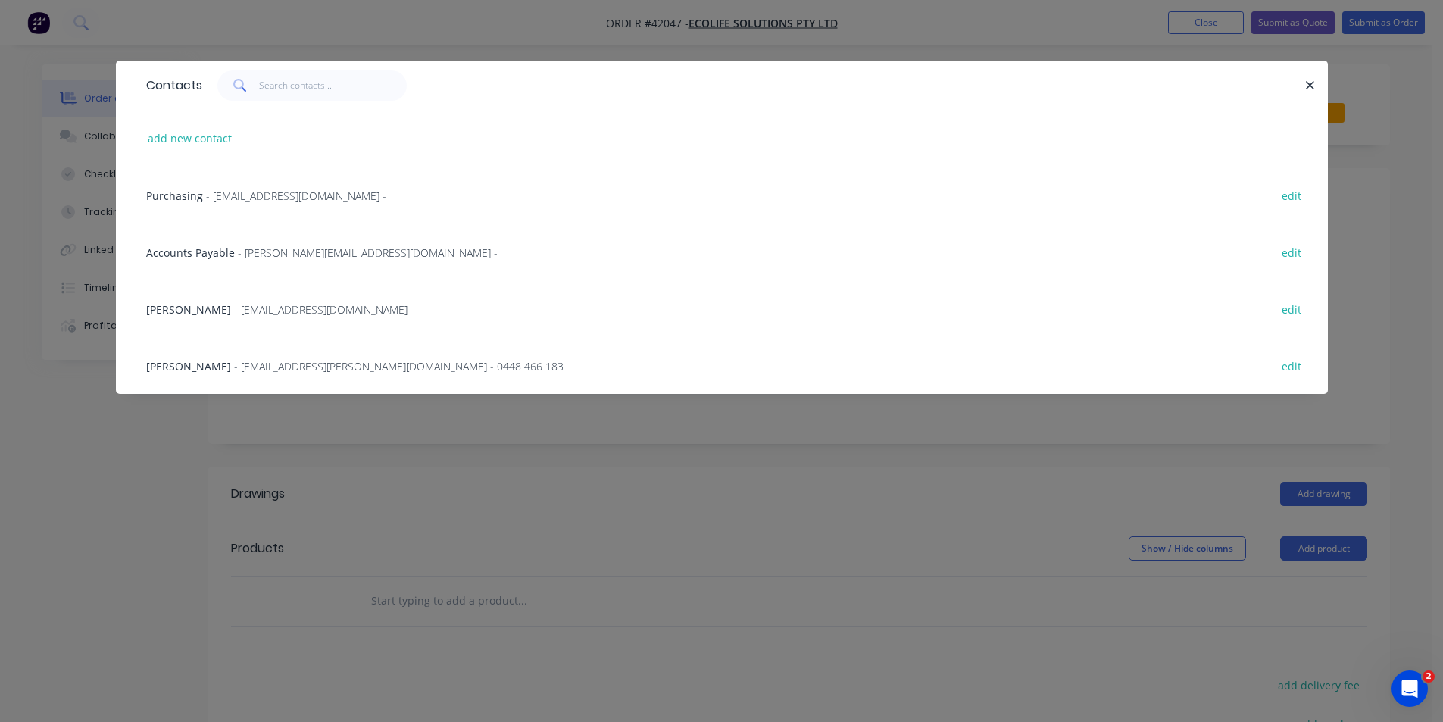
click at [255, 198] on span "- [EMAIL_ADDRESS][DOMAIN_NAME] -" at bounding box center [296, 196] width 180 height 14
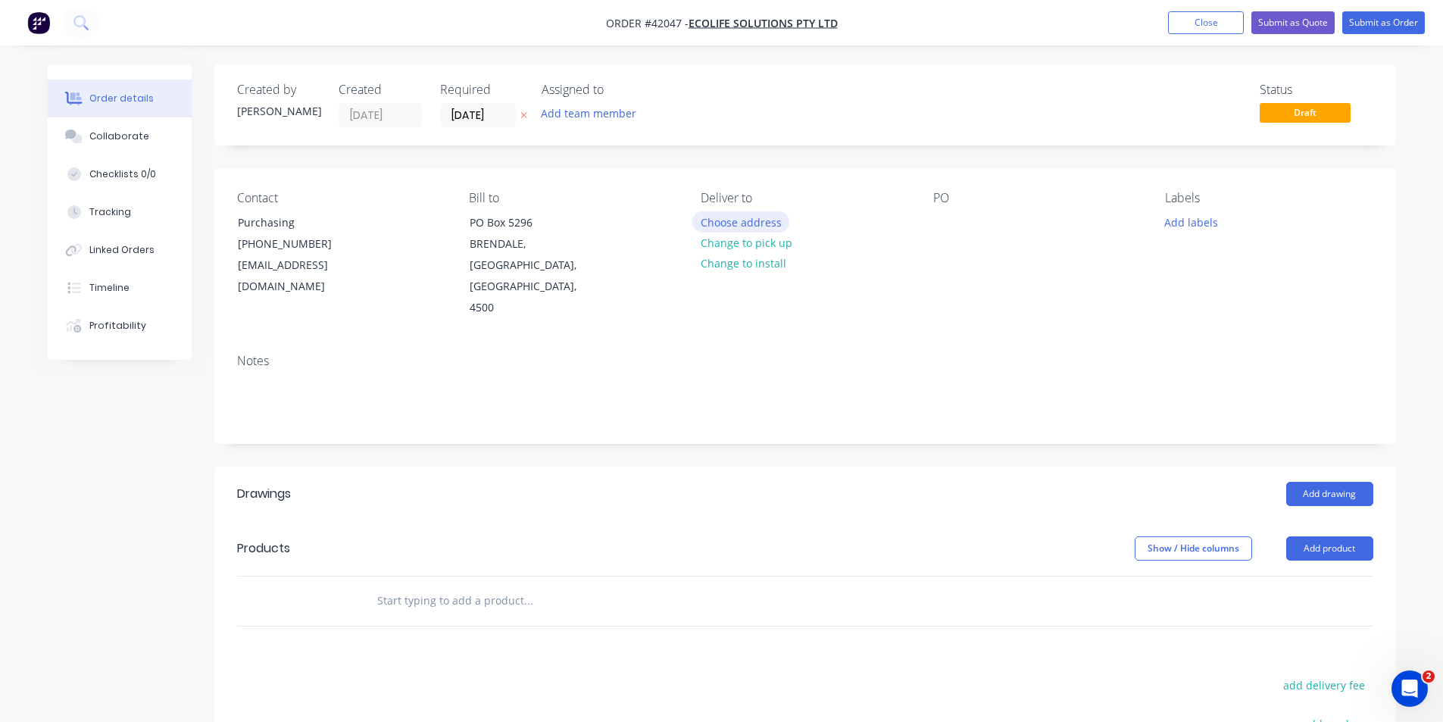
click at [752, 224] on button "Choose address" at bounding box center [740, 221] width 97 height 20
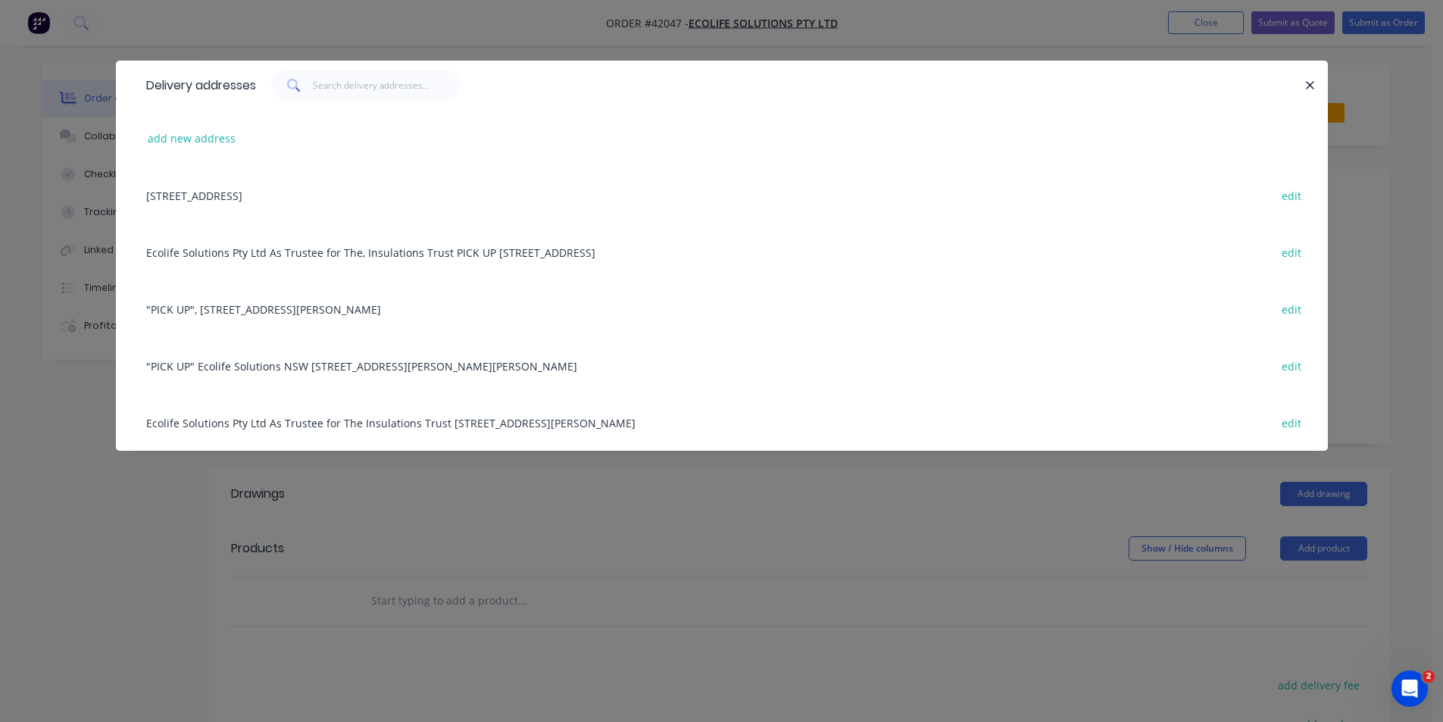
click at [299, 313] on div ""PICK UP", [STREET_ADDRESS][PERSON_NAME] edit" at bounding box center [722, 308] width 1167 height 57
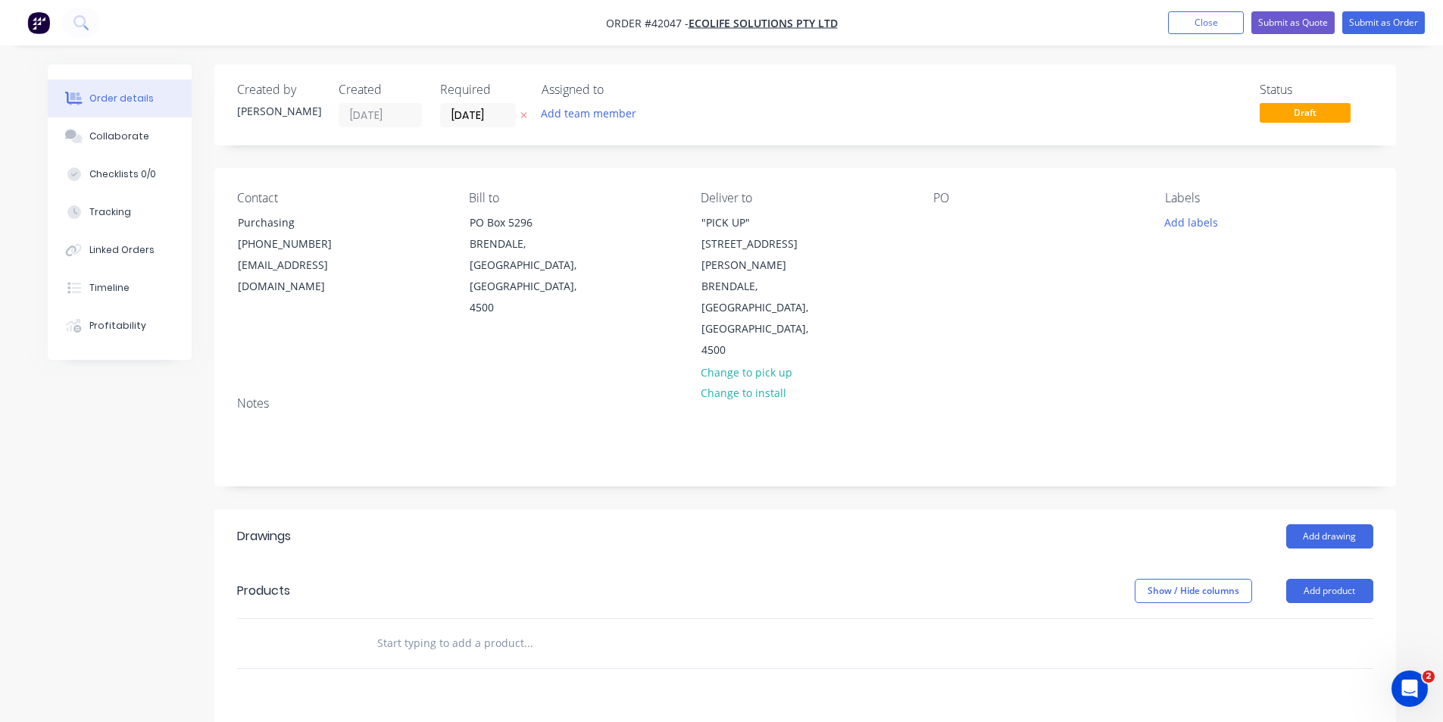
click at [959, 211] on div "PO" at bounding box center [1037, 276] width 208 height 170
click at [944, 221] on div at bounding box center [945, 222] width 24 height 22
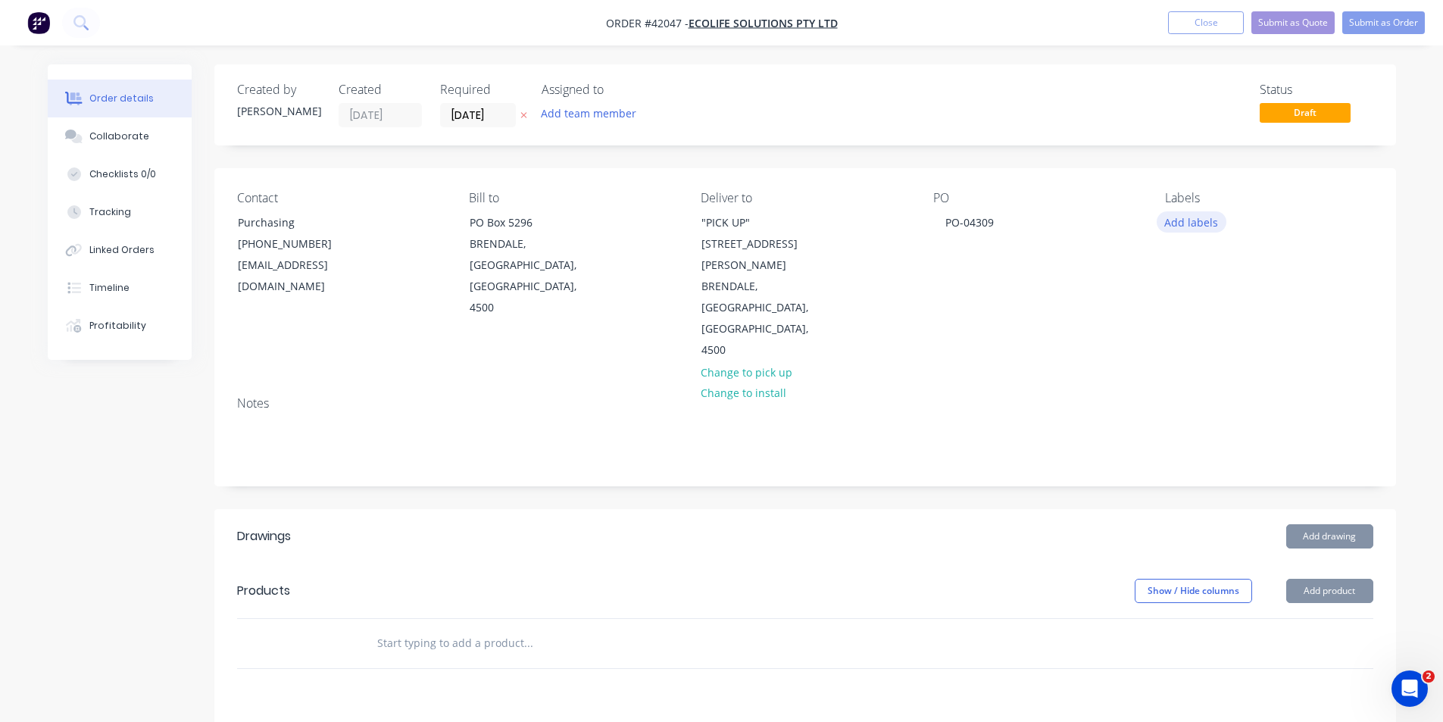
click at [1201, 226] on button "Add labels" at bounding box center [1192, 221] width 70 height 20
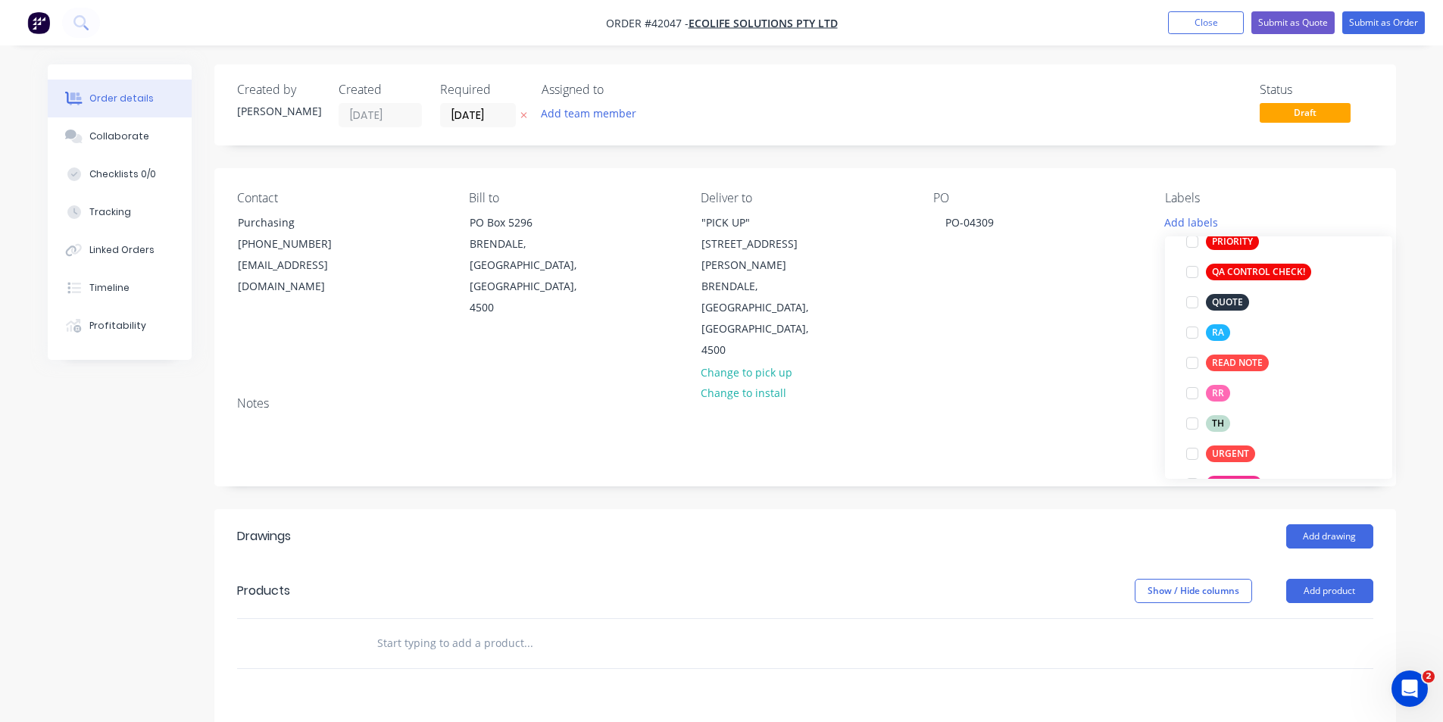
scroll to position [455, 0]
click at [1194, 389] on div at bounding box center [1192, 388] width 30 height 30
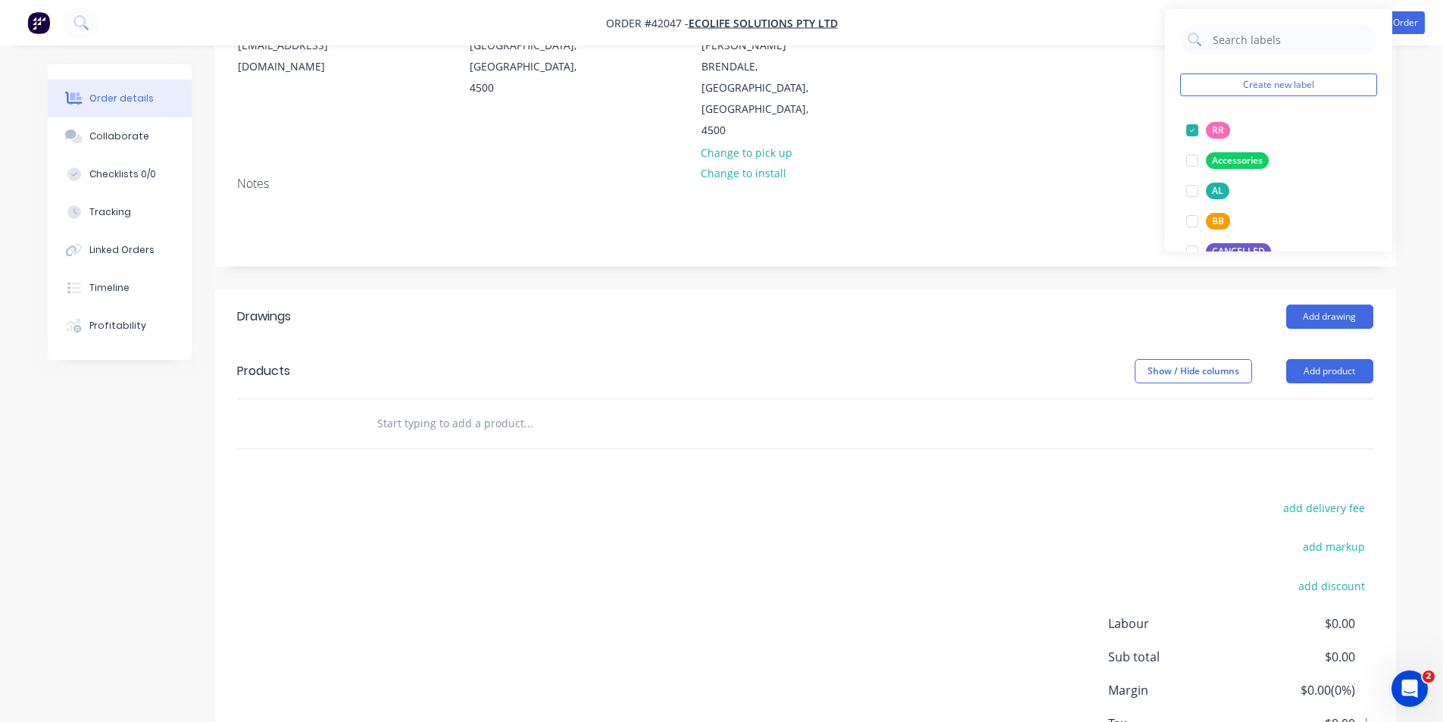
scroll to position [227, 0]
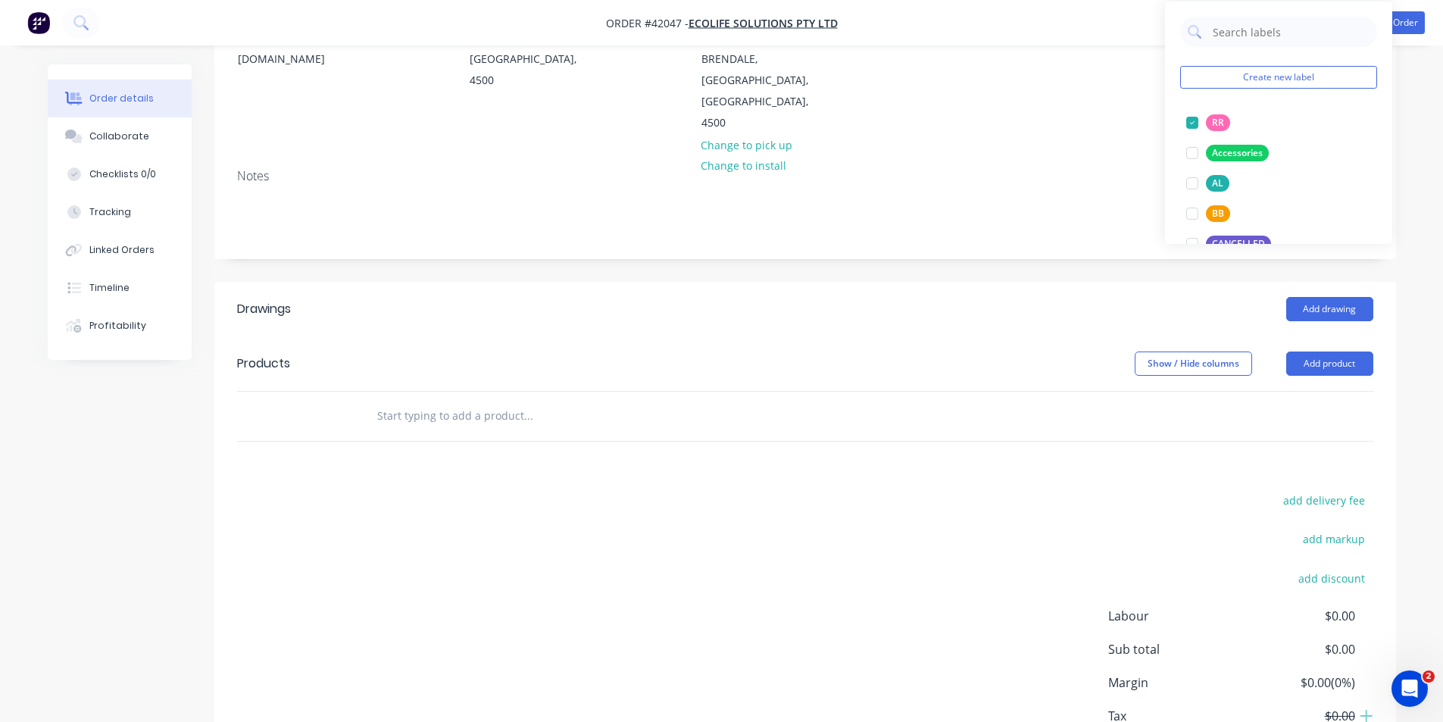
click at [976, 282] on header "Drawings Add drawing" at bounding box center [805, 309] width 1182 height 55
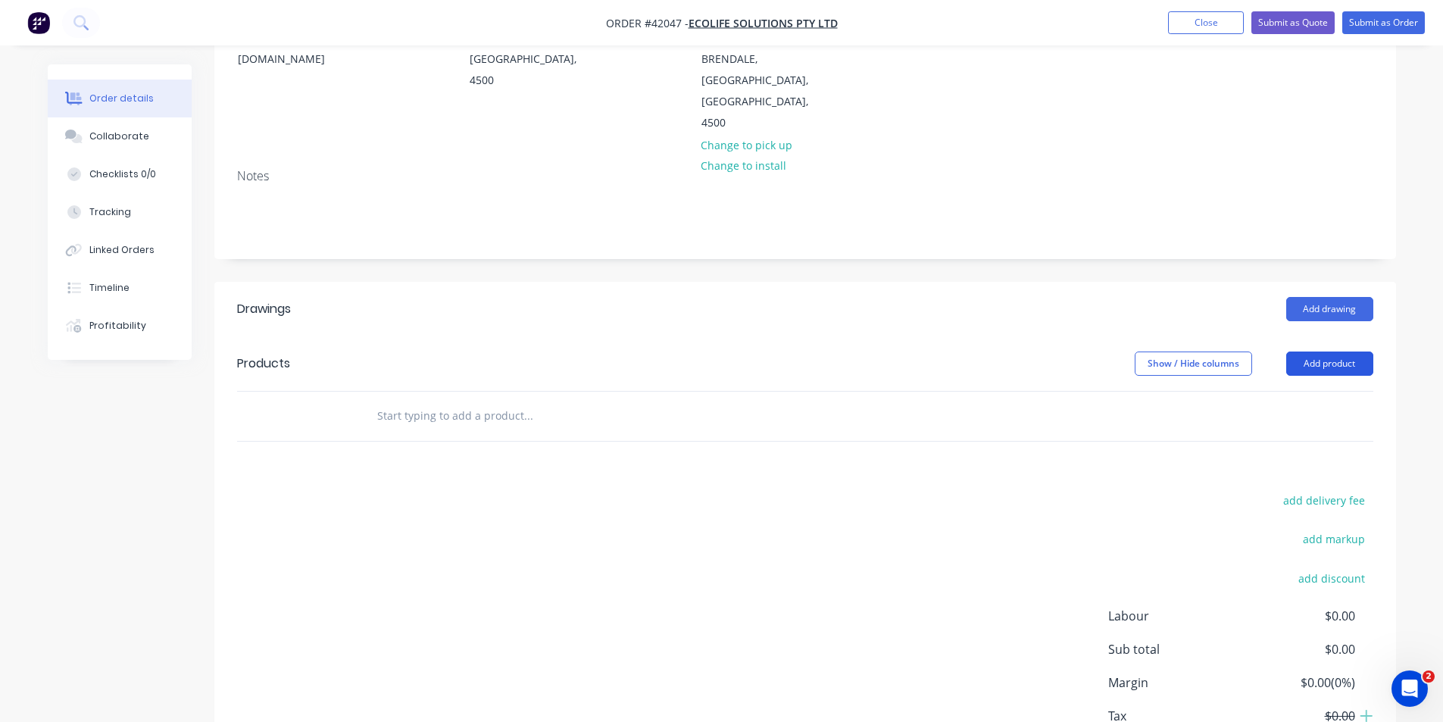
click at [1321, 351] on button "Add product" at bounding box center [1329, 363] width 87 height 24
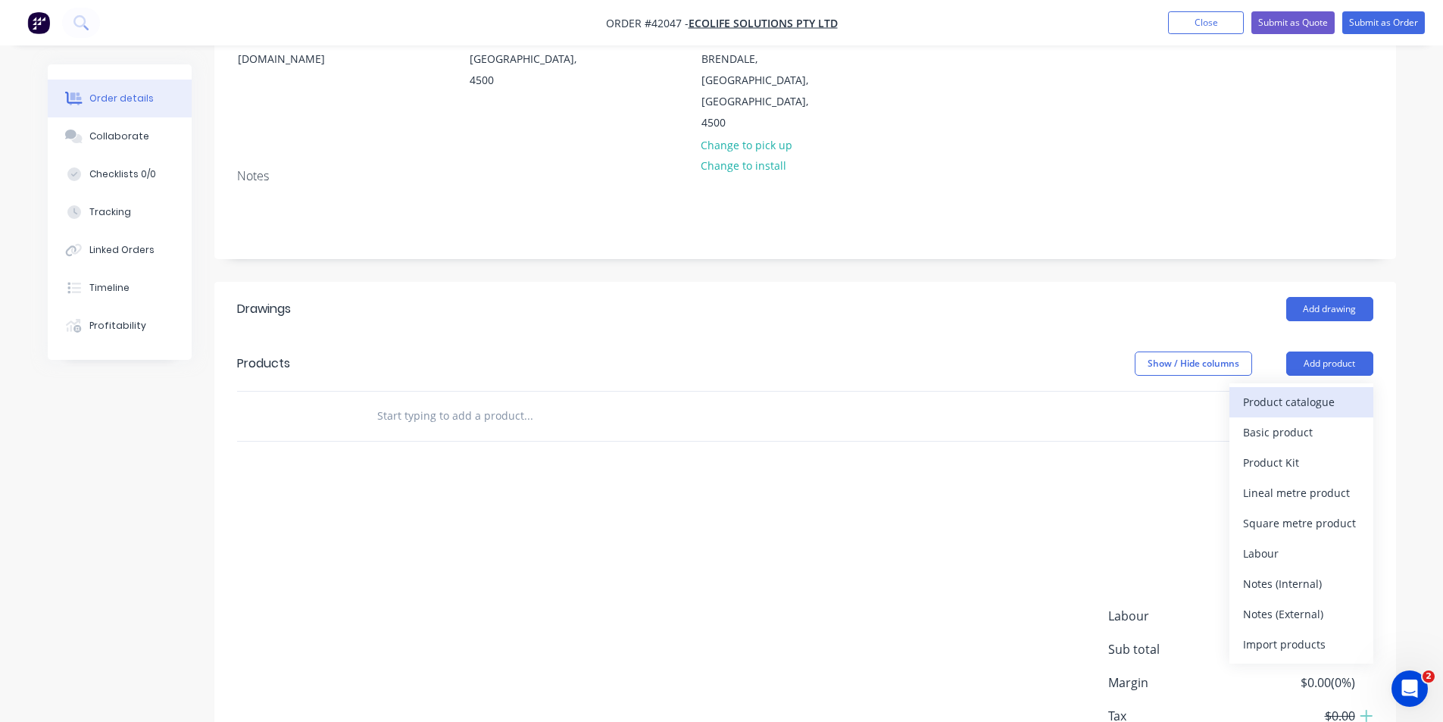
click at [1311, 391] on div "Product catalogue" at bounding box center [1301, 402] width 117 height 22
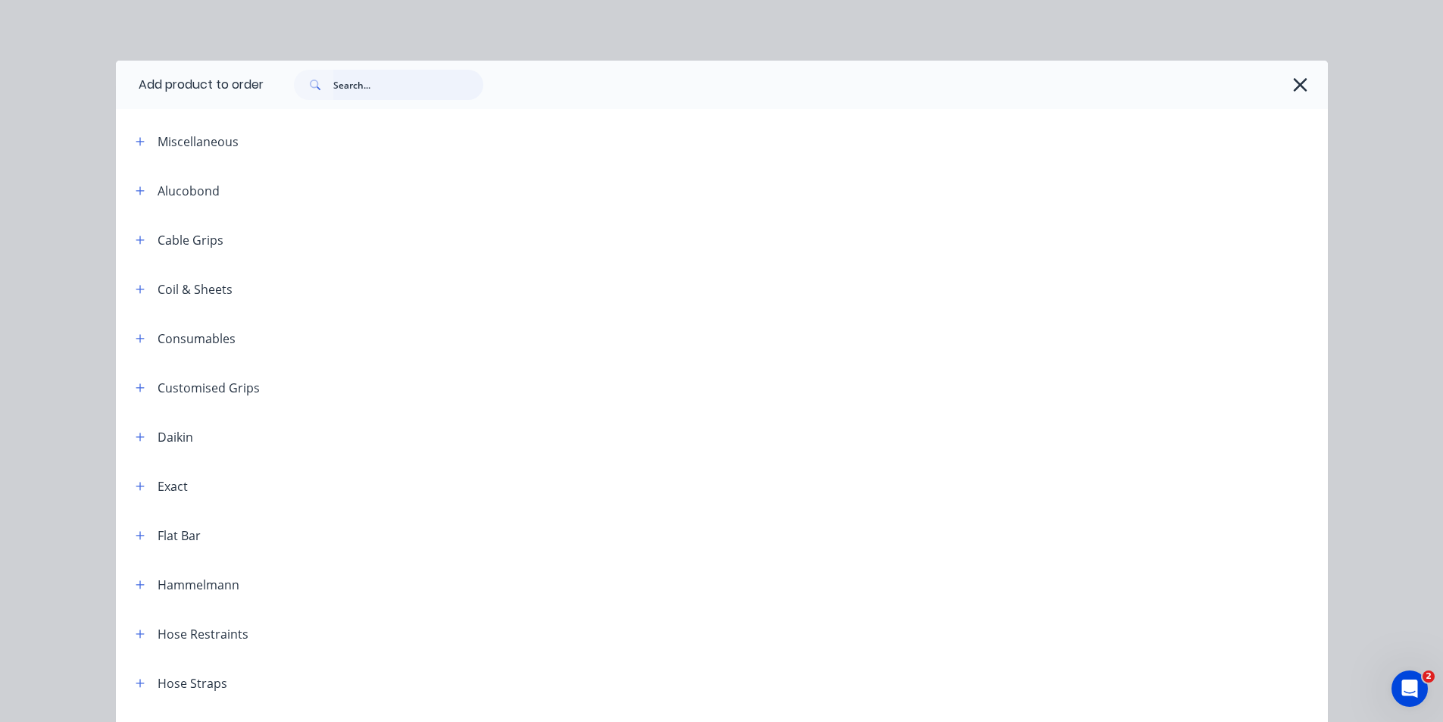
click at [437, 89] on input "text" at bounding box center [408, 85] width 150 height 30
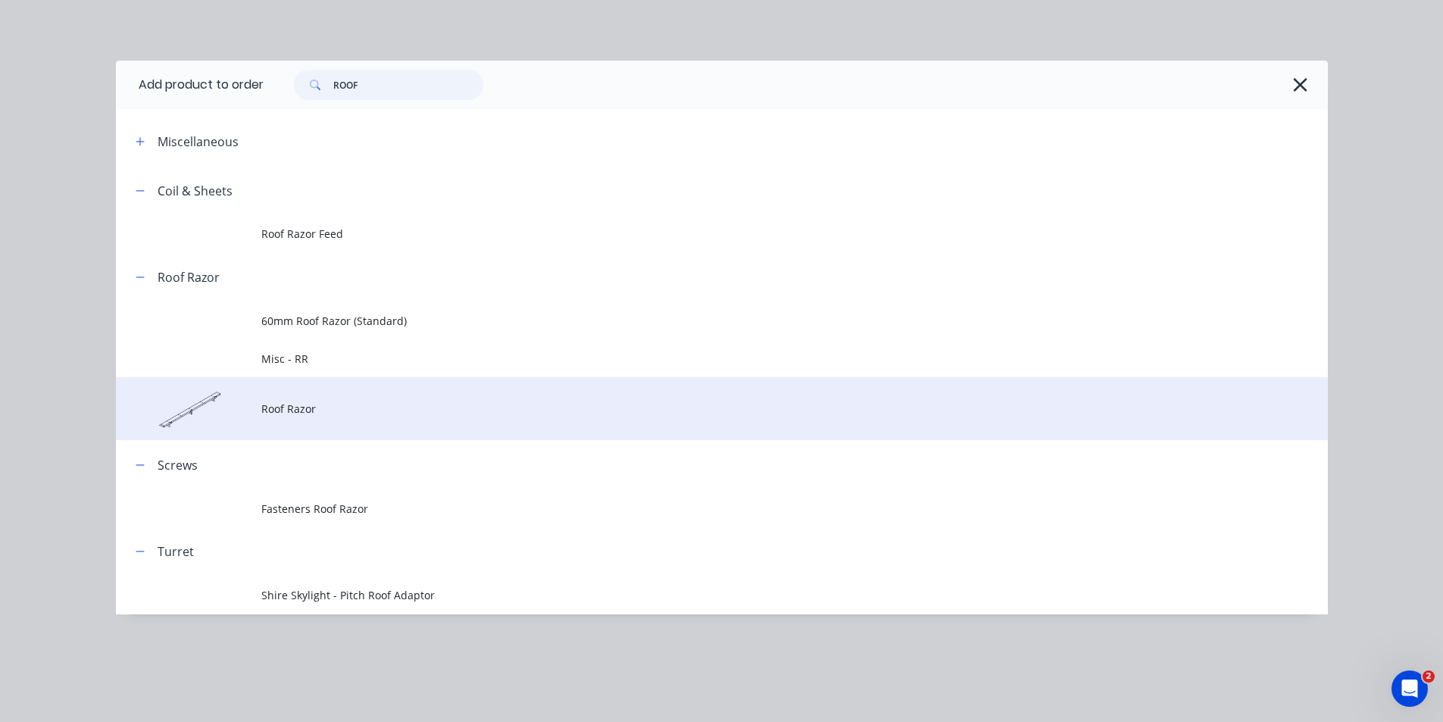
type input "ROOF"
click at [376, 411] on span "Roof Razor" at bounding box center [687, 409] width 853 height 16
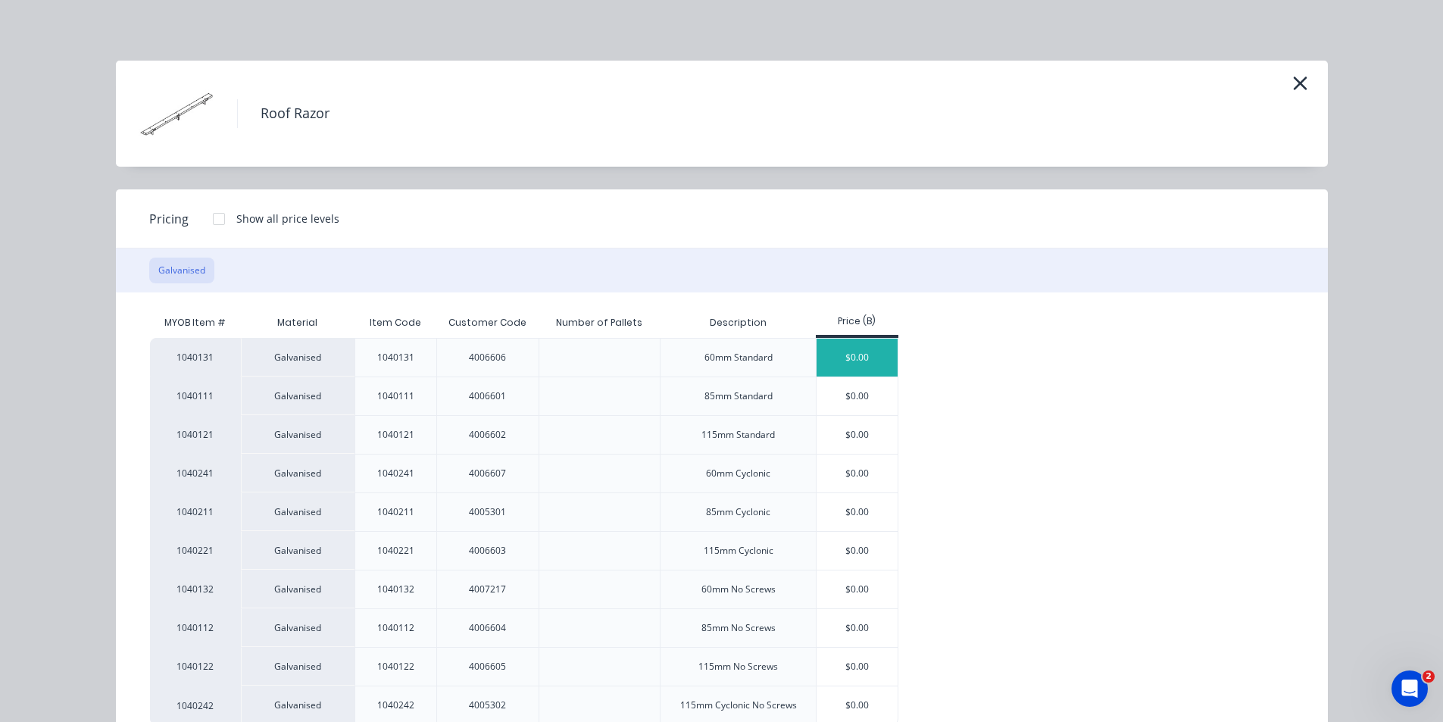
click at [853, 351] on div "$0.00" at bounding box center [857, 358] width 81 height 38
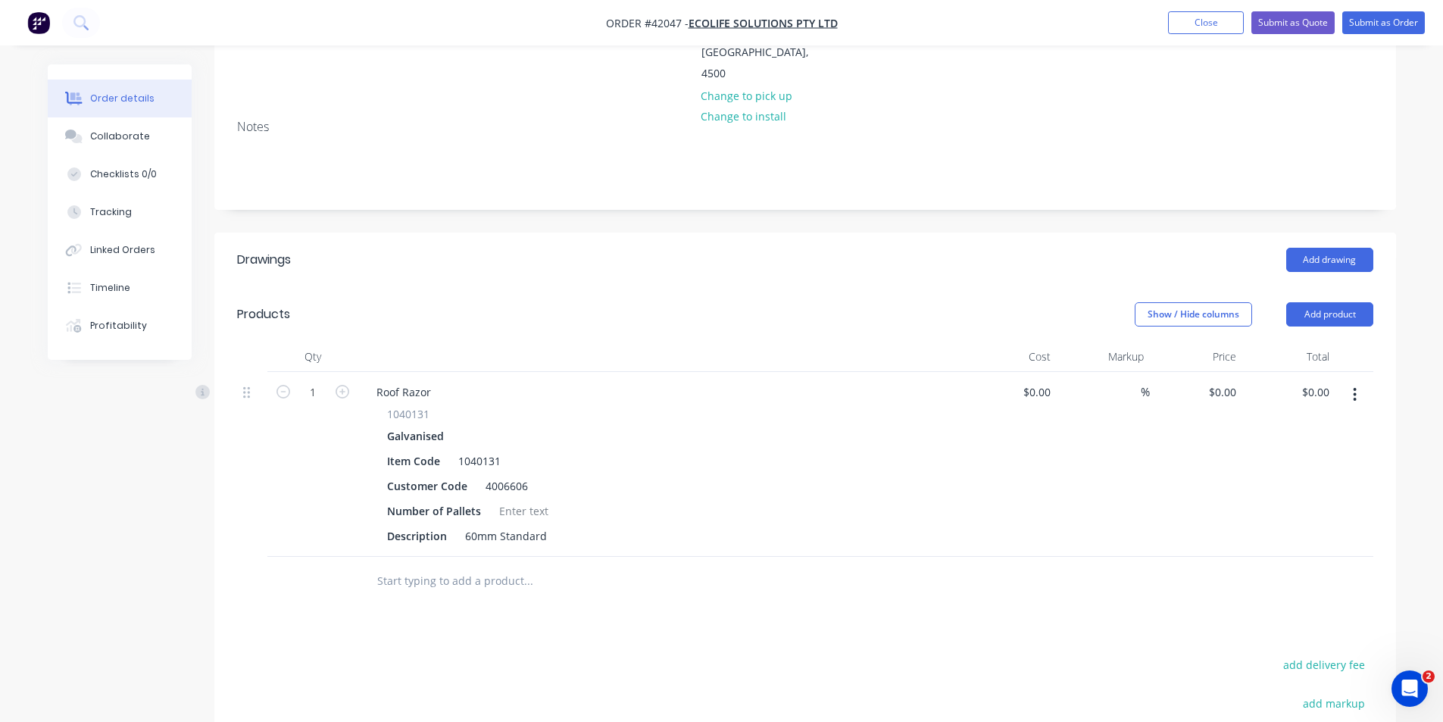
scroll to position [303, 0]
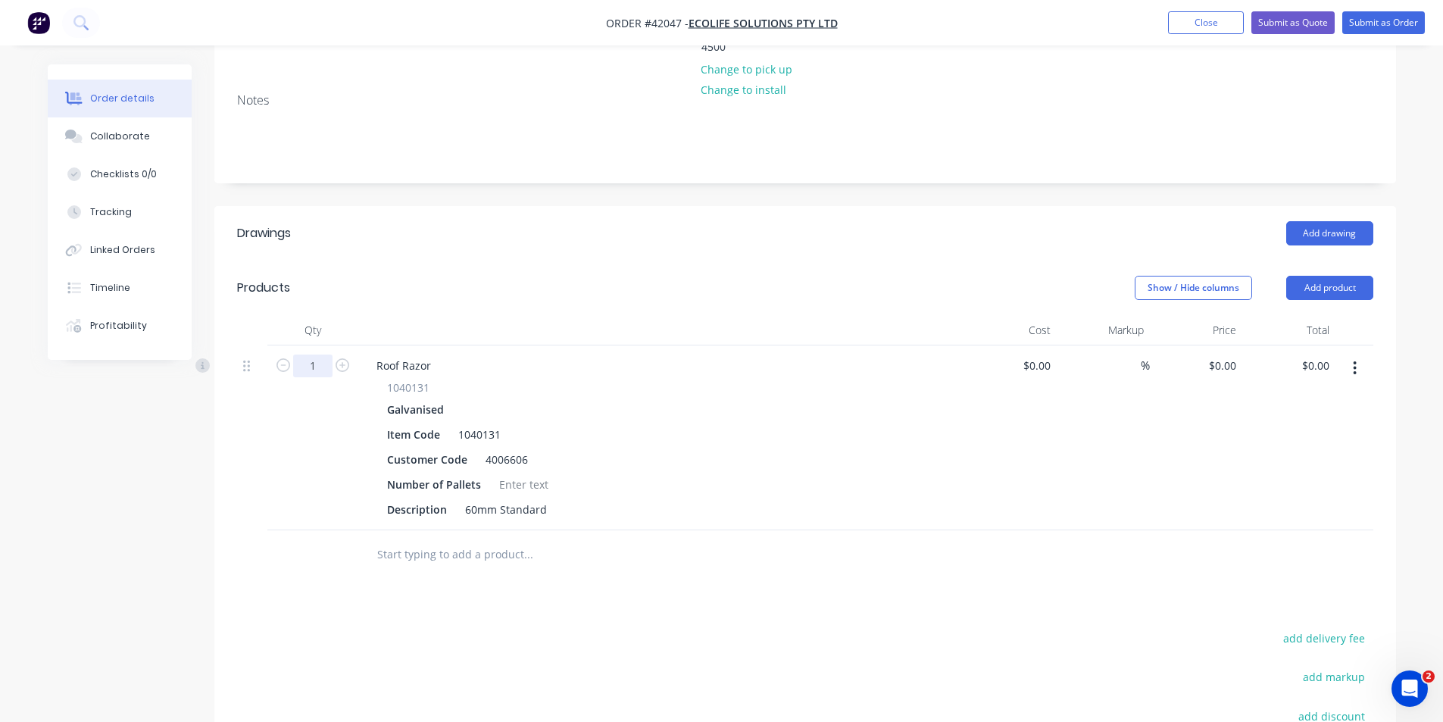
click at [308, 355] on input "1" at bounding box center [312, 366] width 39 height 23
type input "1"
type input "960"
click at [1226, 355] on input "0" at bounding box center [1224, 366] width 35 height 22
type input "$9.90"
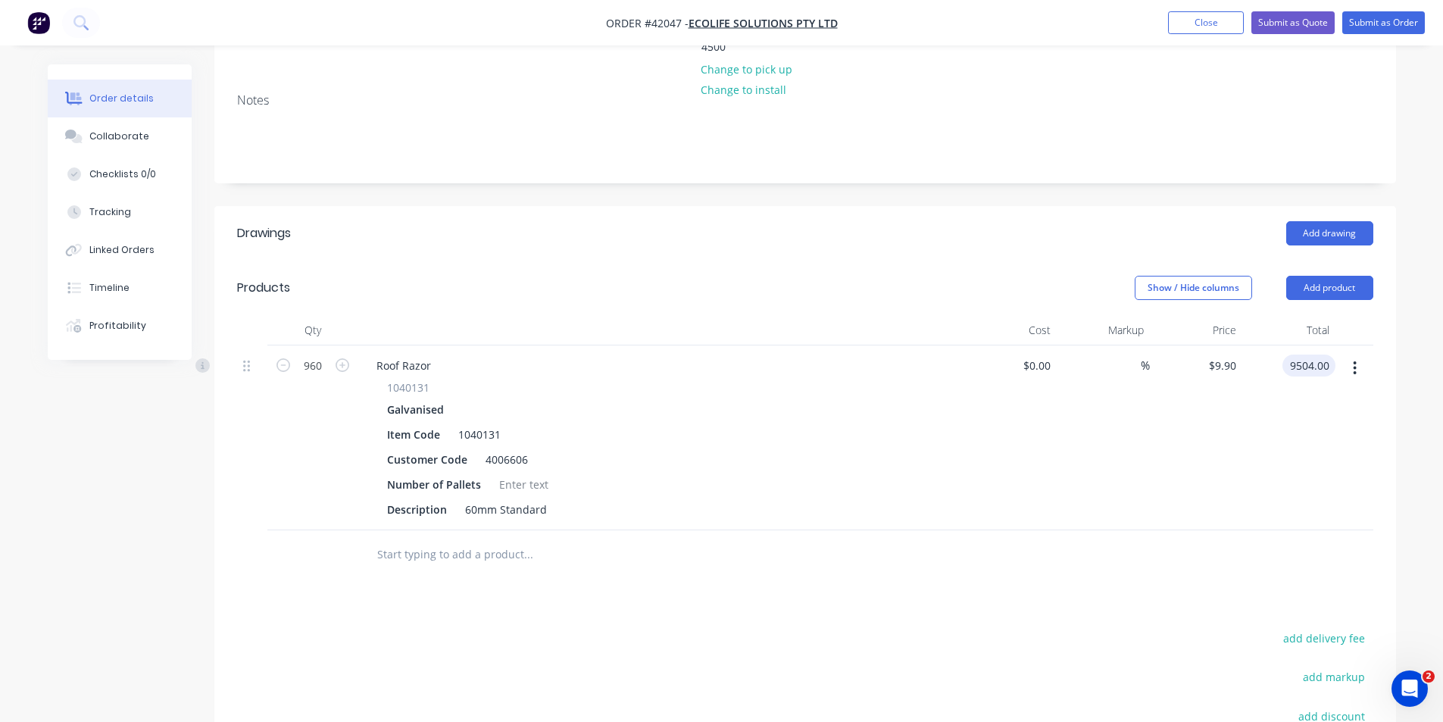
type input "$9,504.00"
click at [1008, 534] on div "Drawings Add drawing Products Show / Hide columns Add product Qty Cost Markup P…" at bounding box center [805, 574] width 1182 height 737
click at [947, 552] on div "Drawings Add drawing Products Show / Hide columns Add product Qty Cost Markup P…" at bounding box center [805, 574] width 1182 height 737
click at [625, 543] on div "Drawings Add drawing Products Show / Hide columns Add product Qty Cost Markup P…" at bounding box center [805, 574] width 1182 height 737
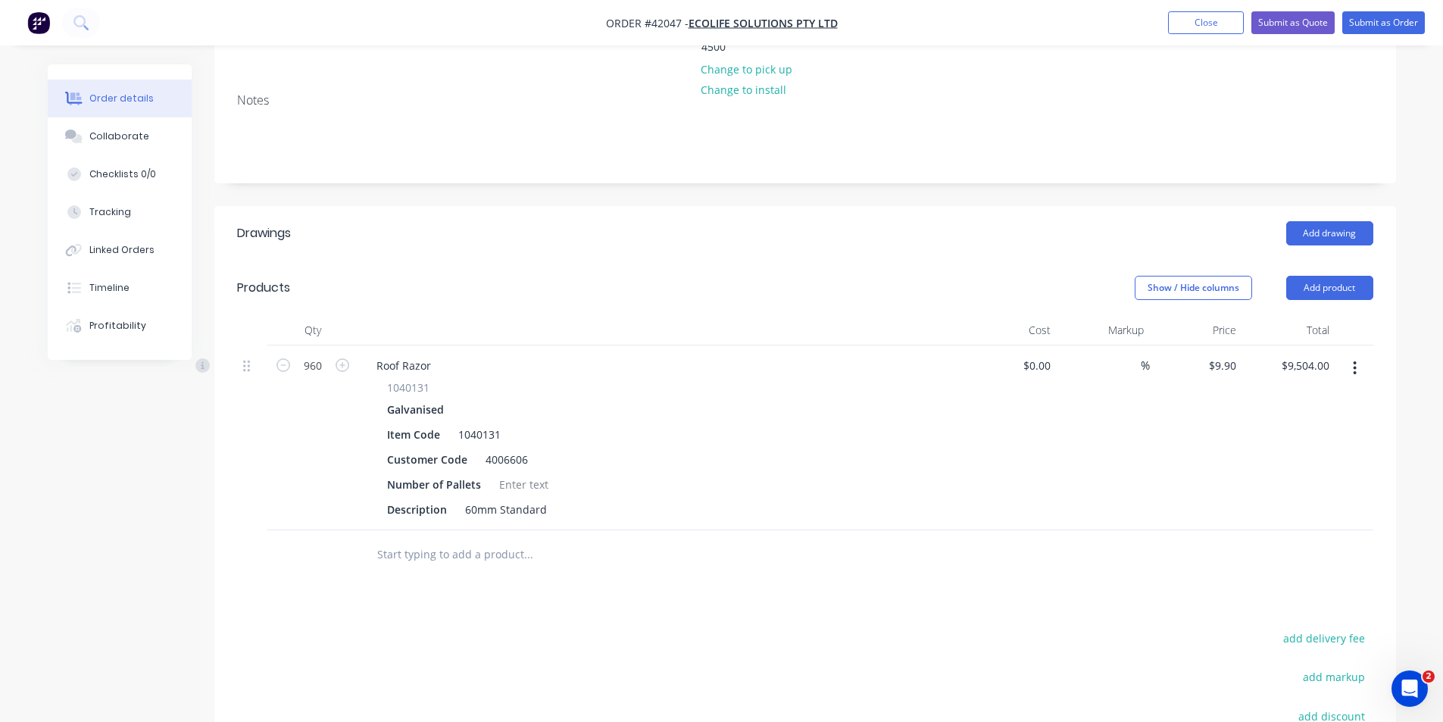
click at [625, 543] on div "Drawings Add drawing Products Show / Hide columns Add product Qty Cost Markup P…" at bounding box center [805, 574] width 1182 height 737
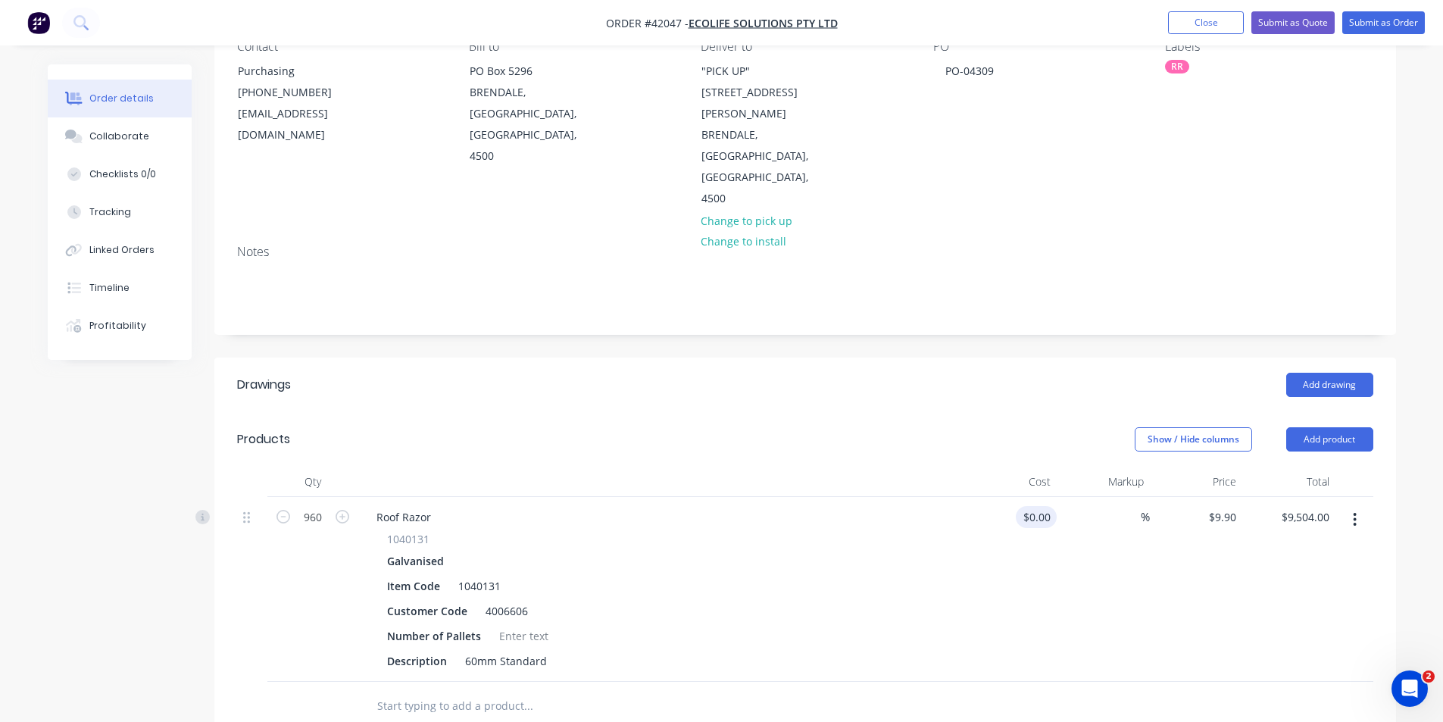
scroll to position [0, 0]
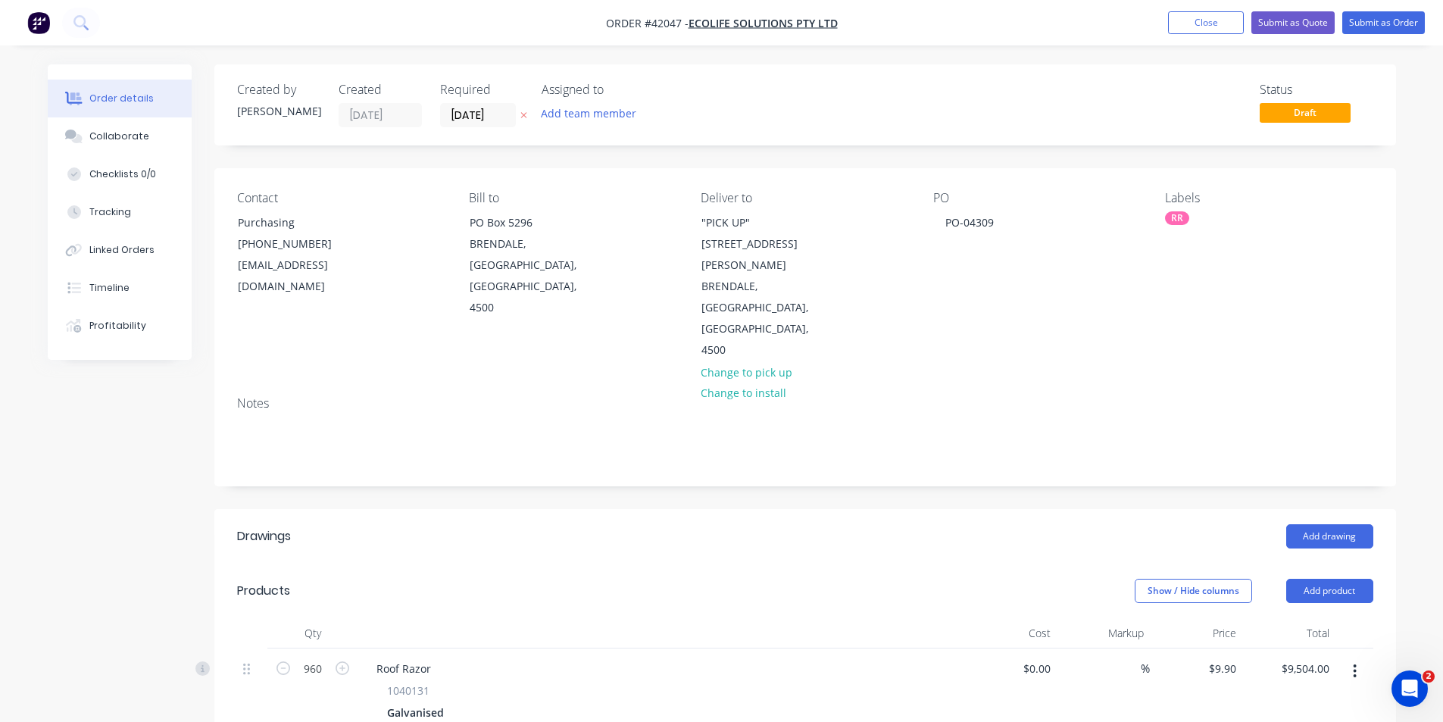
click at [704, 564] on header "Products Show / Hide columns Add product" at bounding box center [805, 591] width 1182 height 55
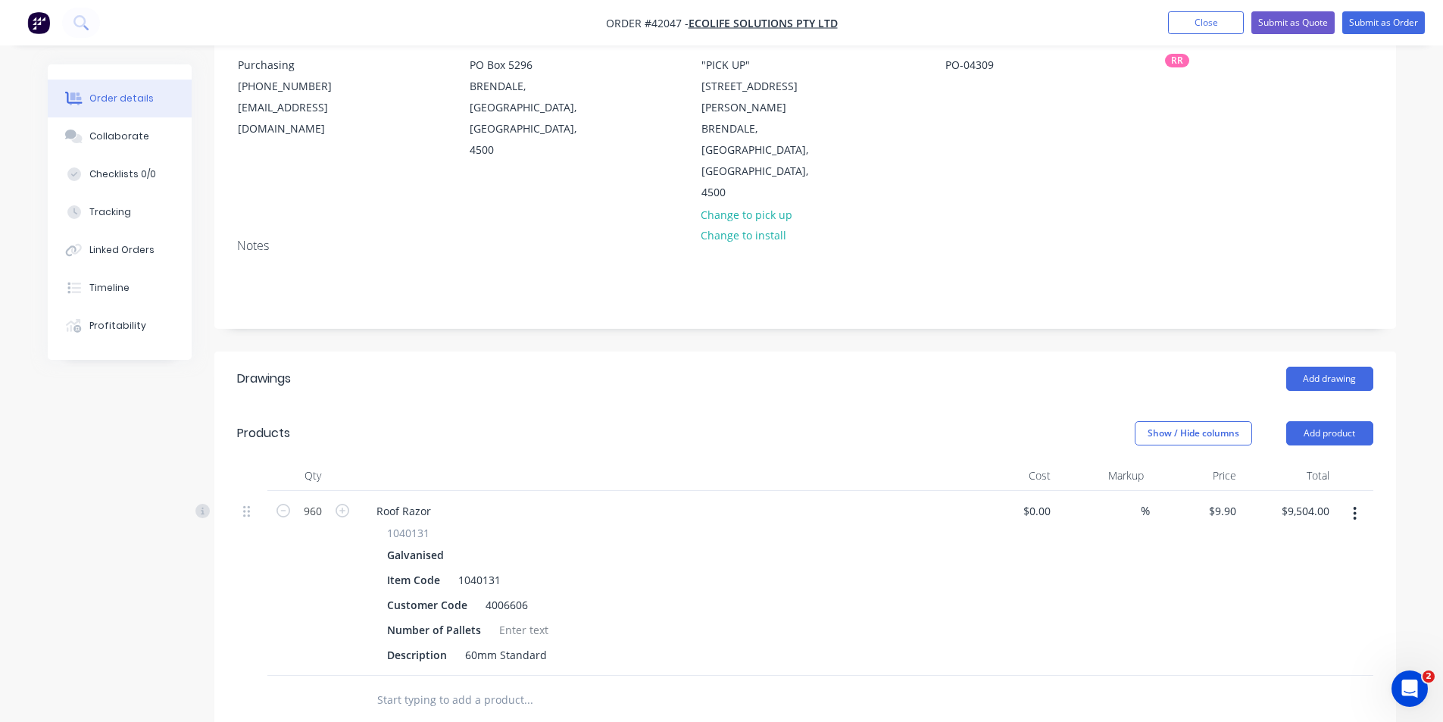
scroll to position [227, 0]
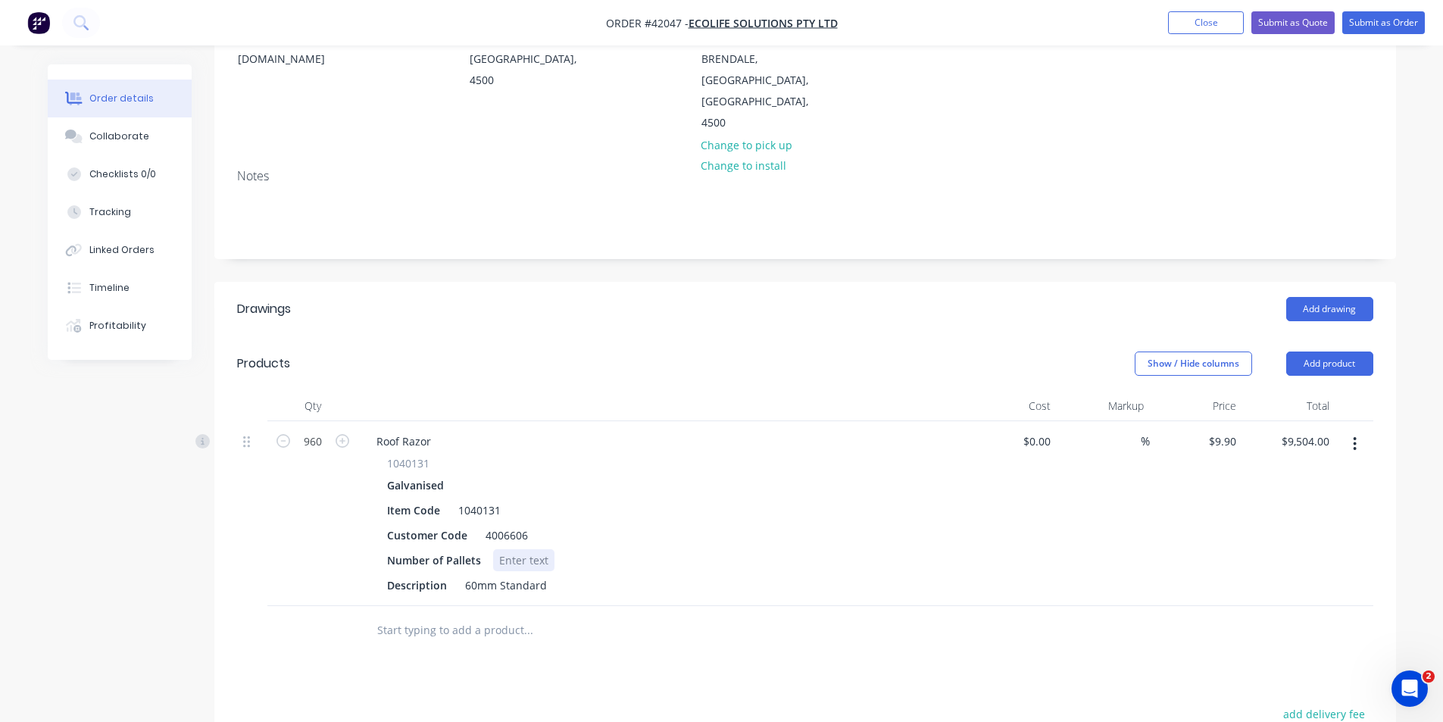
click at [512, 549] on div at bounding box center [523, 560] width 61 height 22
click at [587, 336] on header "Products Show / Hide columns Add product" at bounding box center [805, 363] width 1182 height 55
click at [726, 336] on header "Products Show / Hide columns Add product" at bounding box center [805, 363] width 1182 height 55
click at [1089, 336] on header "Products Show / Hide columns Add product" at bounding box center [805, 363] width 1182 height 55
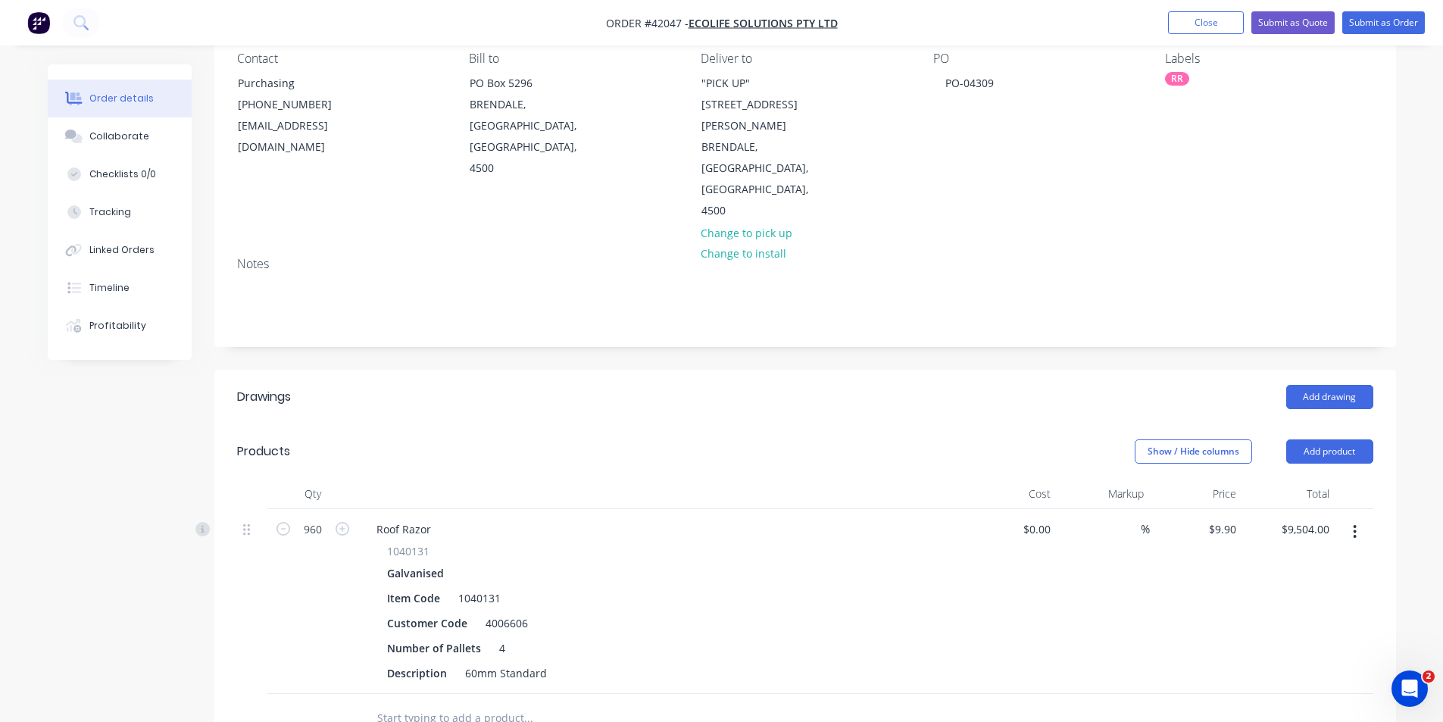
scroll to position [0, 0]
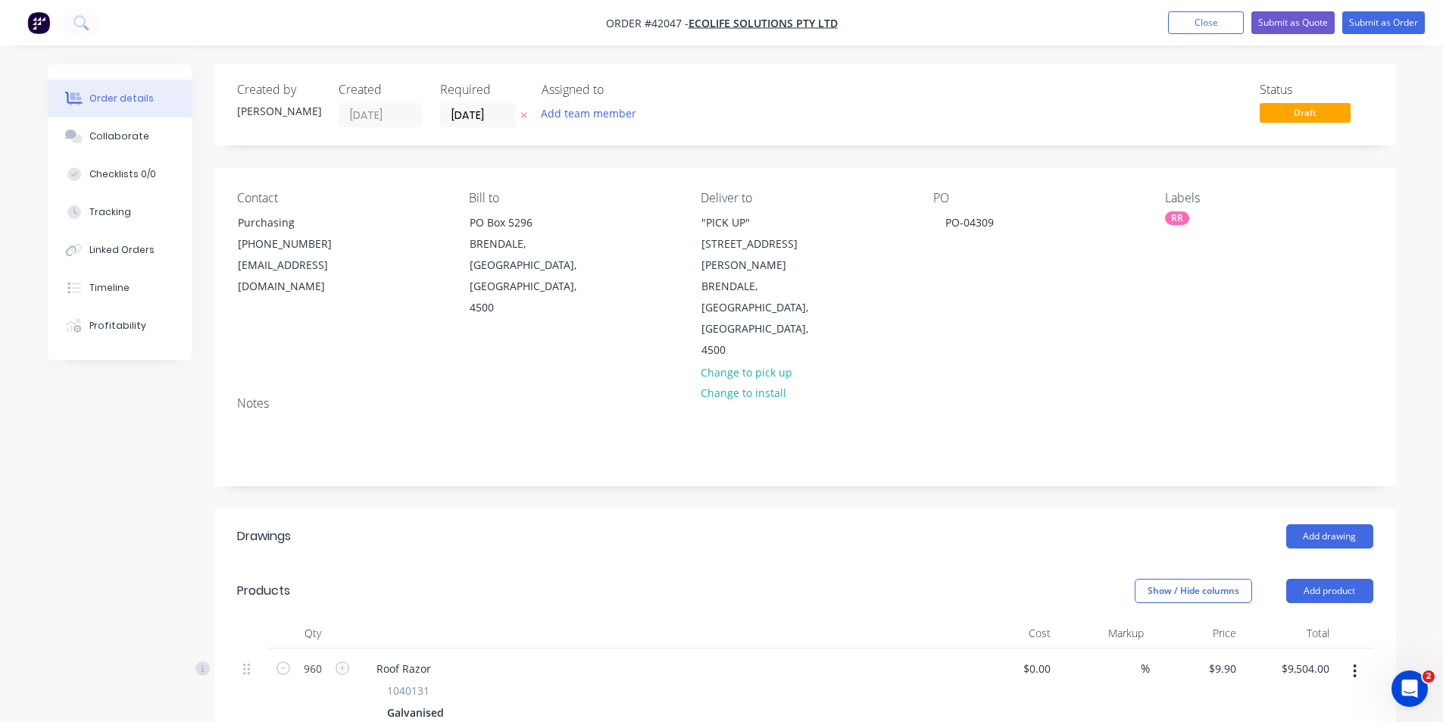
click at [704, 524] on div "Add drawing" at bounding box center [925, 536] width 895 height 24
click at [737, 509] on header "Drawings Add drawing" at bounding box center [805, 536] width 1182 height 55
click at [774, 100] on div "Status Draft" at bounding box center [1033, 105] width 680 height 45
click at [699, 509] on header "Drawings Add drawing" at bounding box center [805, 536] width 1182 height 55
click at [941, 137] on div "Created by [PERSON_NAME] Created [DATE] Required [DATE] Assigned to Add team me…" at bounding box center [805, 104] width 1182 height 81
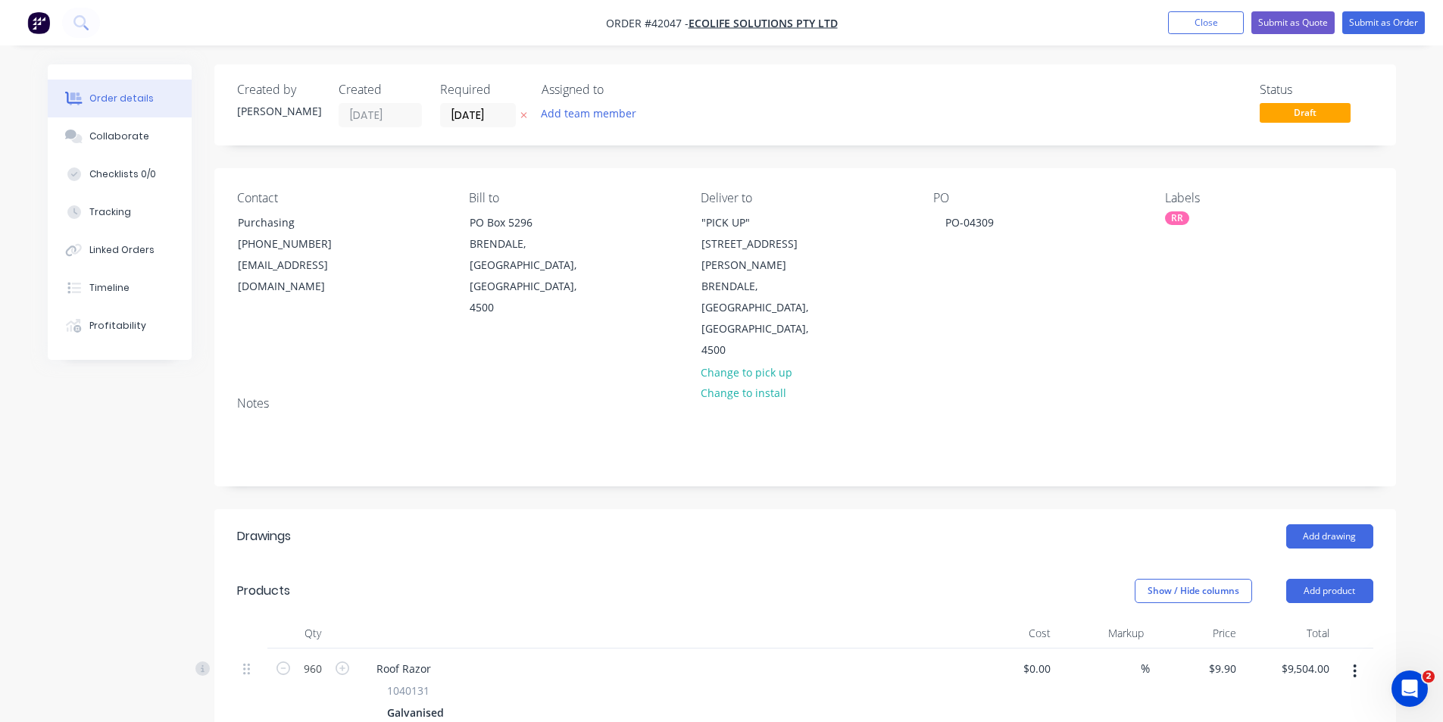
click at [1032, 24] on nav "Order #42047 - Ecolife Solutions Pty Ltd Add product Close Submit as Quote Subm…" at bounding box center [721, 22] width 1443 height 45
click at [132, 140] on div "Collaborate" at bounding box center [119, 137] width 60 height 14
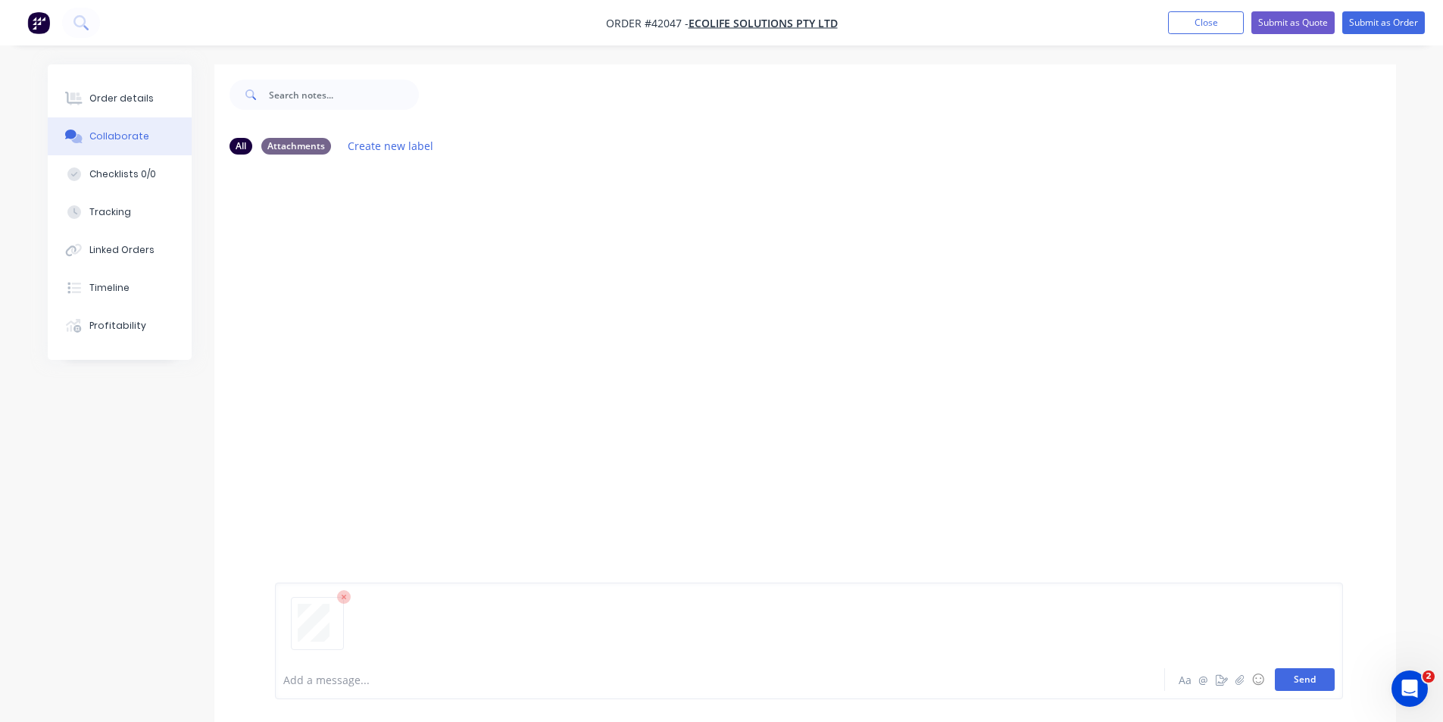
click at [1295, 685] on button "Send" at bounding box center [1305, 679] width 60 height 23
click at [1201, 29] on button "Close" at bounding box center [1206, 22] width 76 height 23
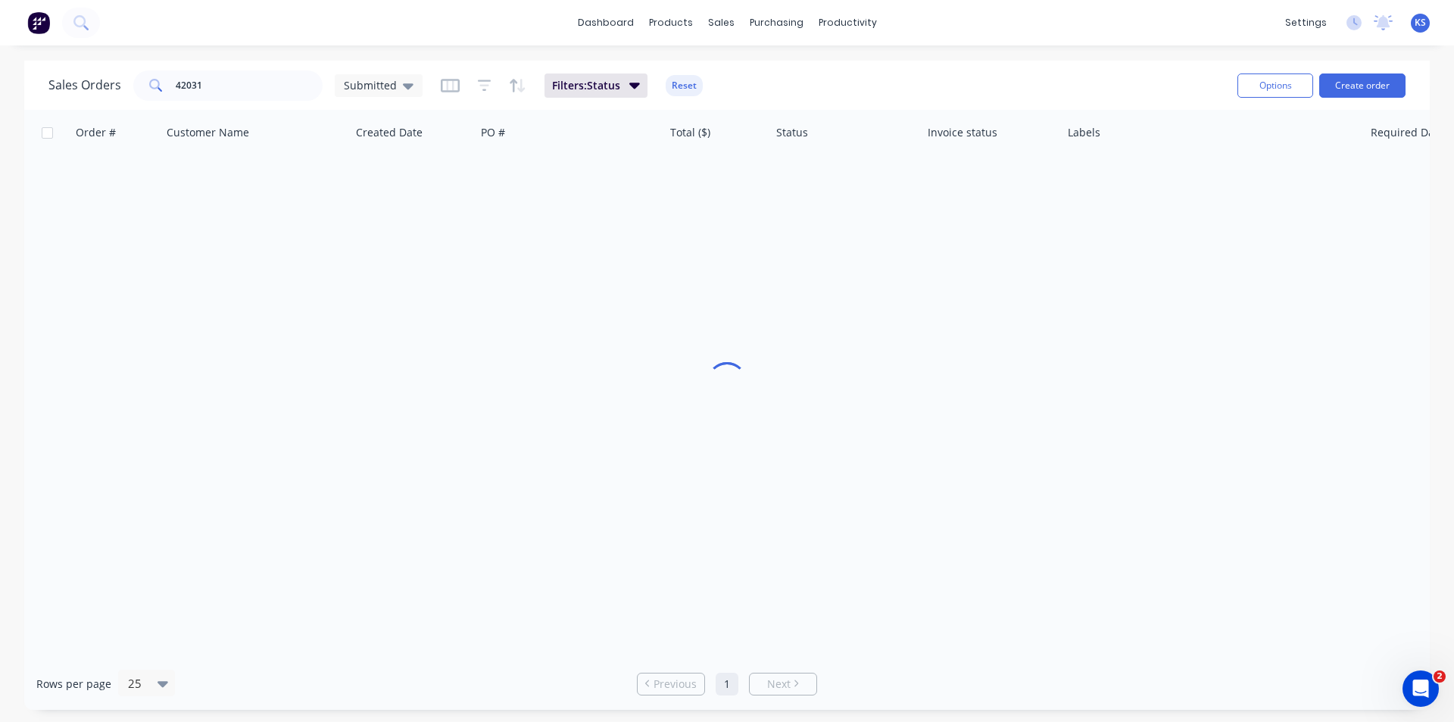
click at [1114, 73] on div "Sales Orders 42031 Submitted Filters: Status Reset" at bounding box center [636, 85] width 1177 height 37
click at [1373, 86] on button "Create order" at bounding box center [1363, 85] width 86 height 24
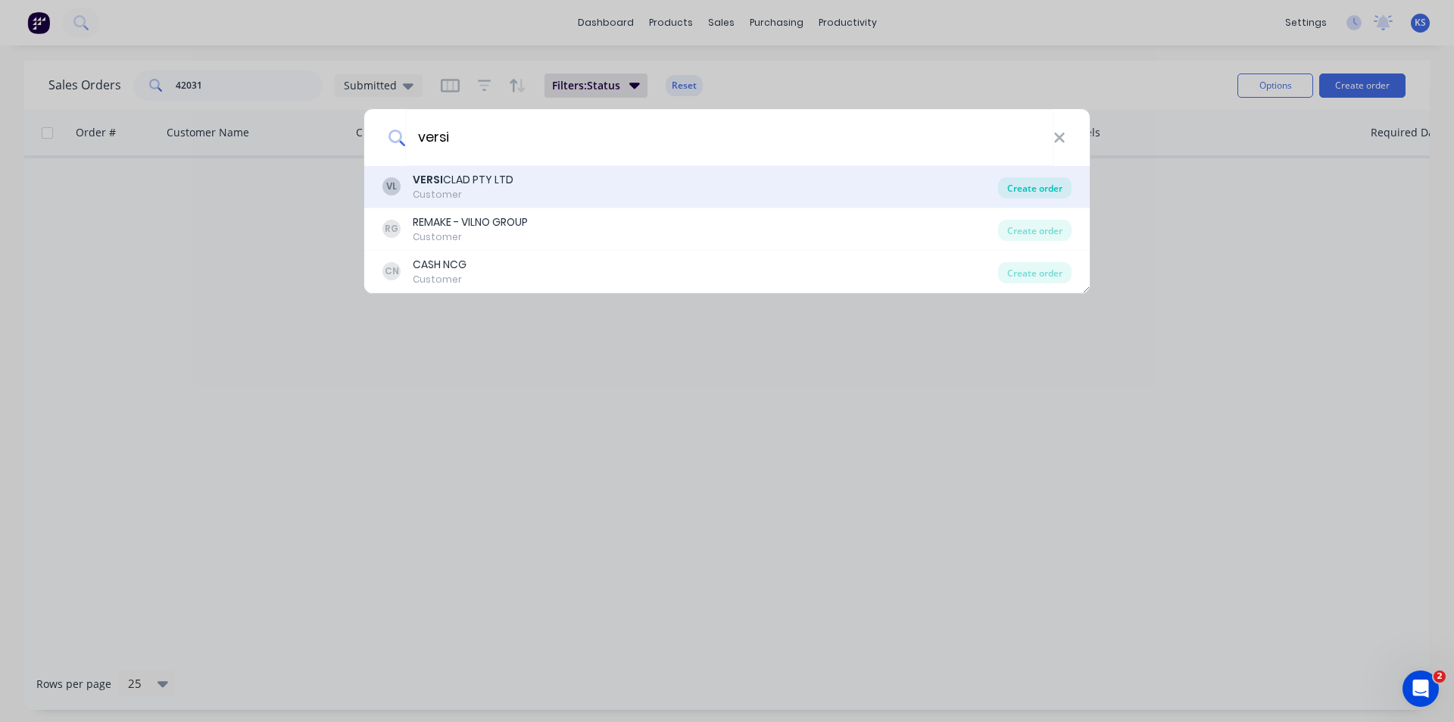
type input "versi"
click at [1018, 186] on div "Create order" at bounding box center [1034, 187] width 73 height 21
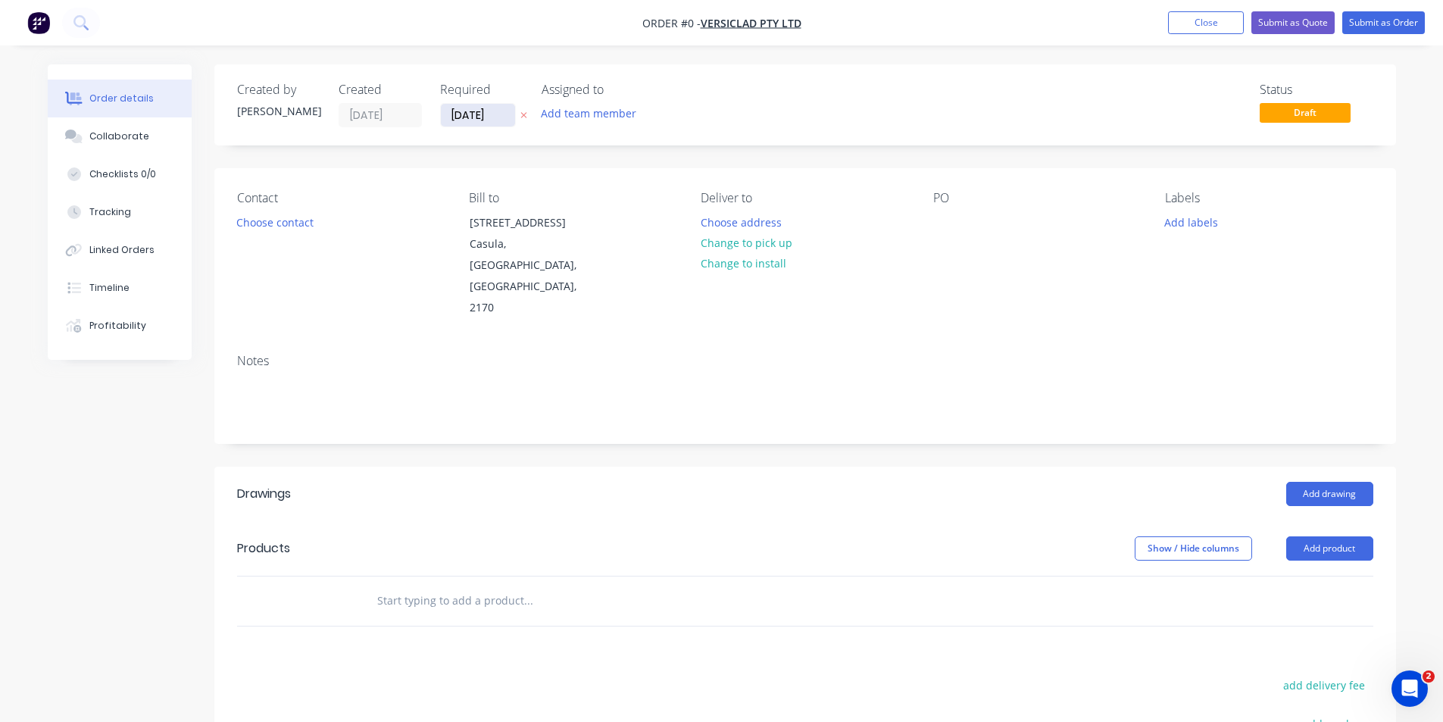
click at [480, 114] on input "[DATE]" at bounding box center [478, 115] width 74 height 23
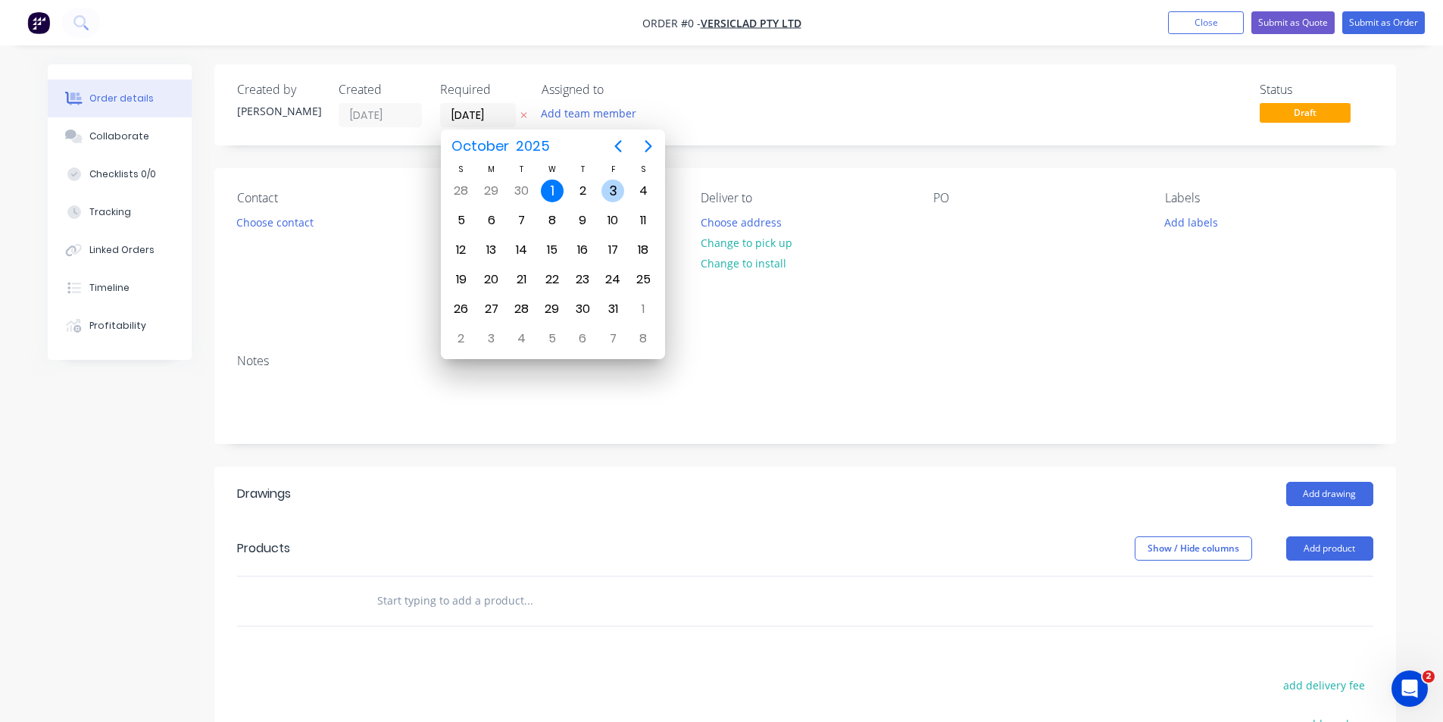
click at [611, 194] on div "3" at bounding box center [612, 191] width 23 height 23
type input "[DATE]"
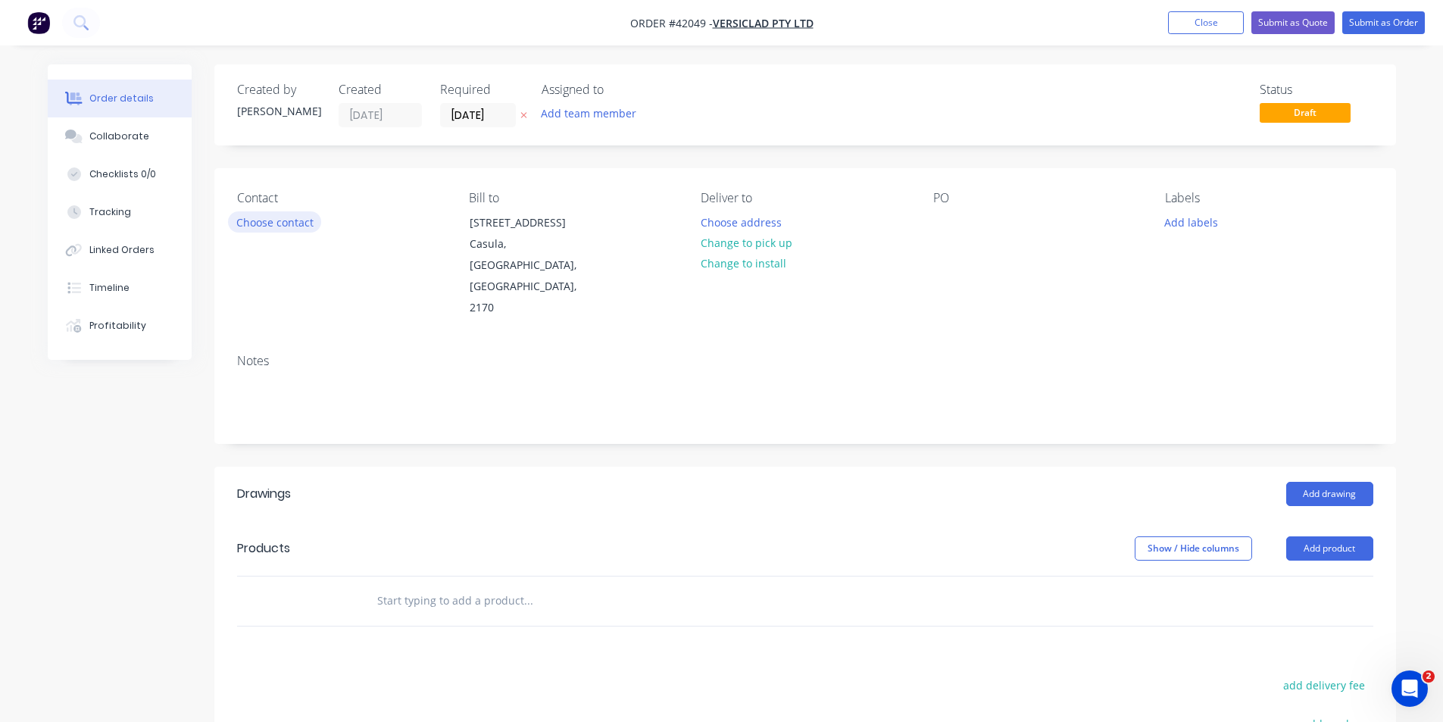
click at [287, 228] on button "Choose contact" at bounding box center [274, 221] width 93 height 20
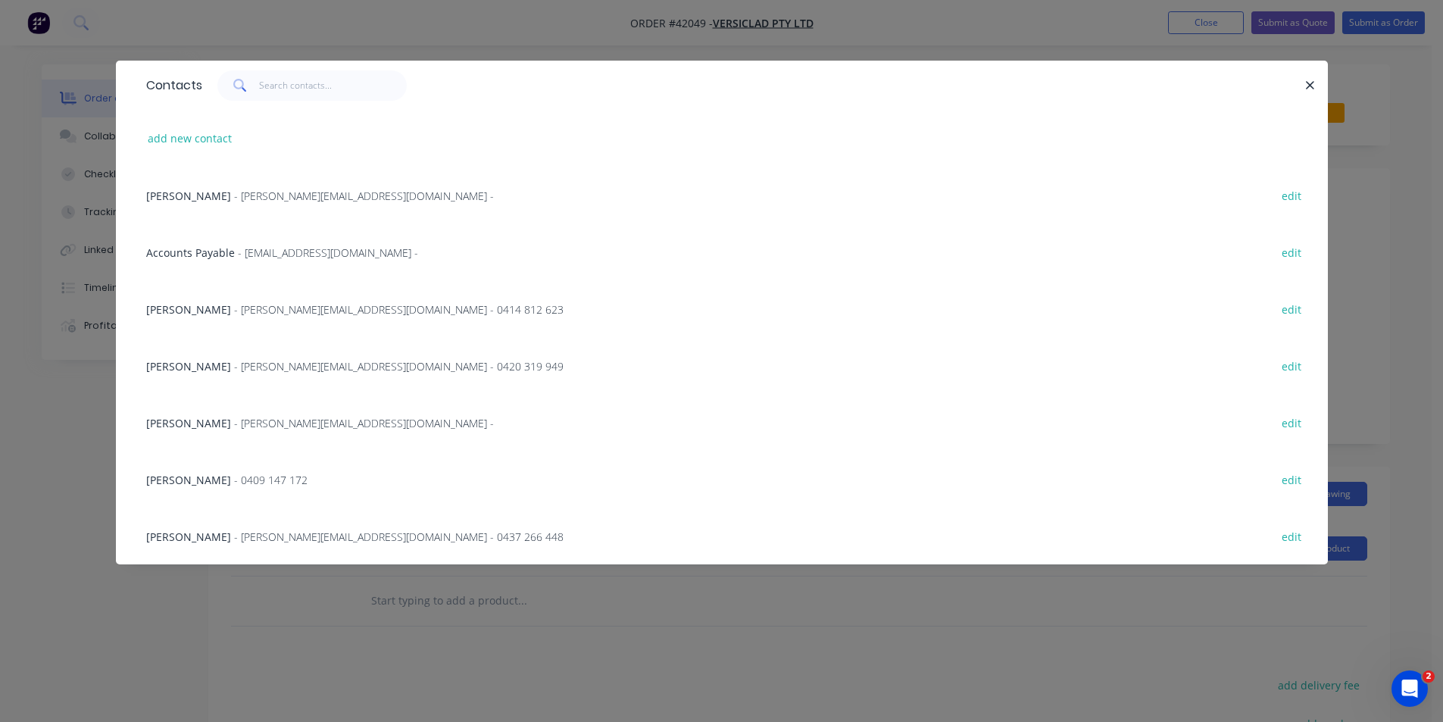
click at [234, 196] on span "- [PERSON_NAME][EMAIL_ADDRESS][DOMAIN_NAME] -" at bounding box center [364, 196] width 260 height 14
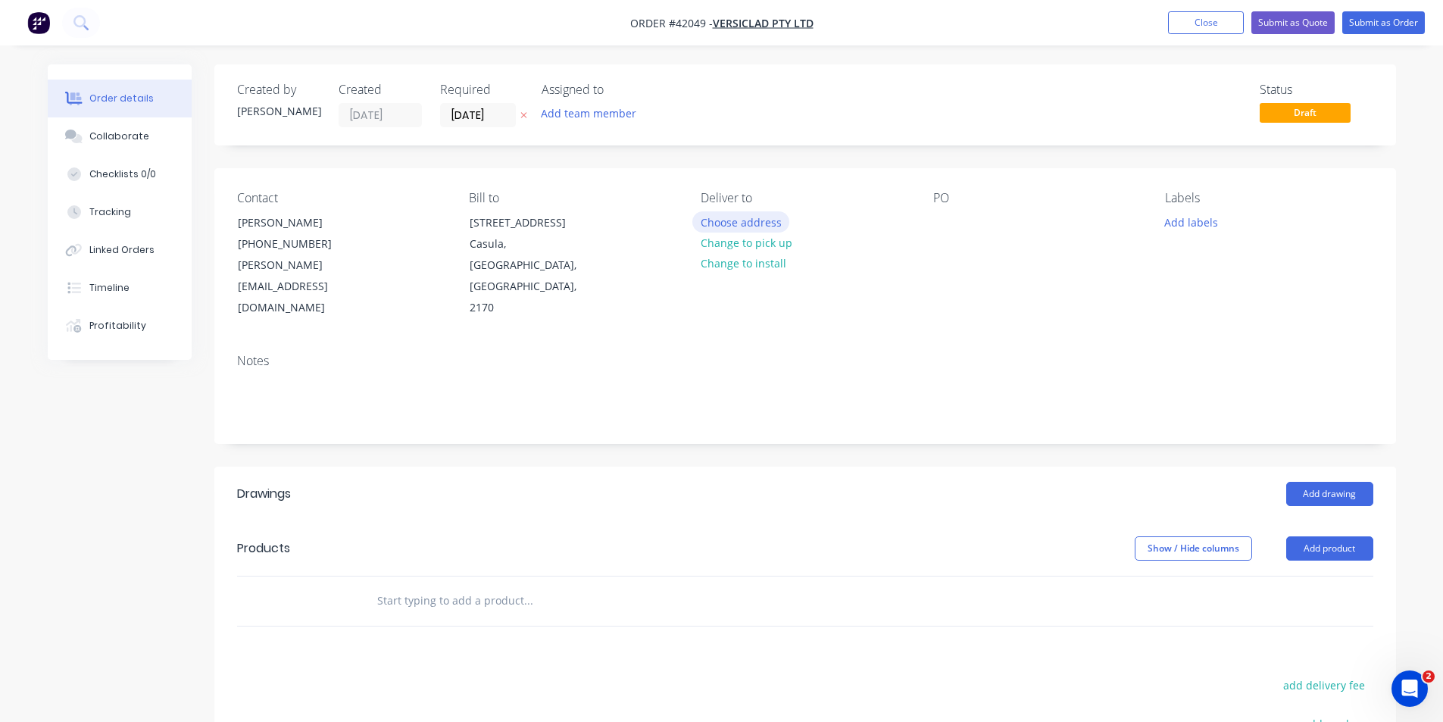
click at [715, 222] on button "Choose address" at bounding box center [740, 221] width 97 height 20
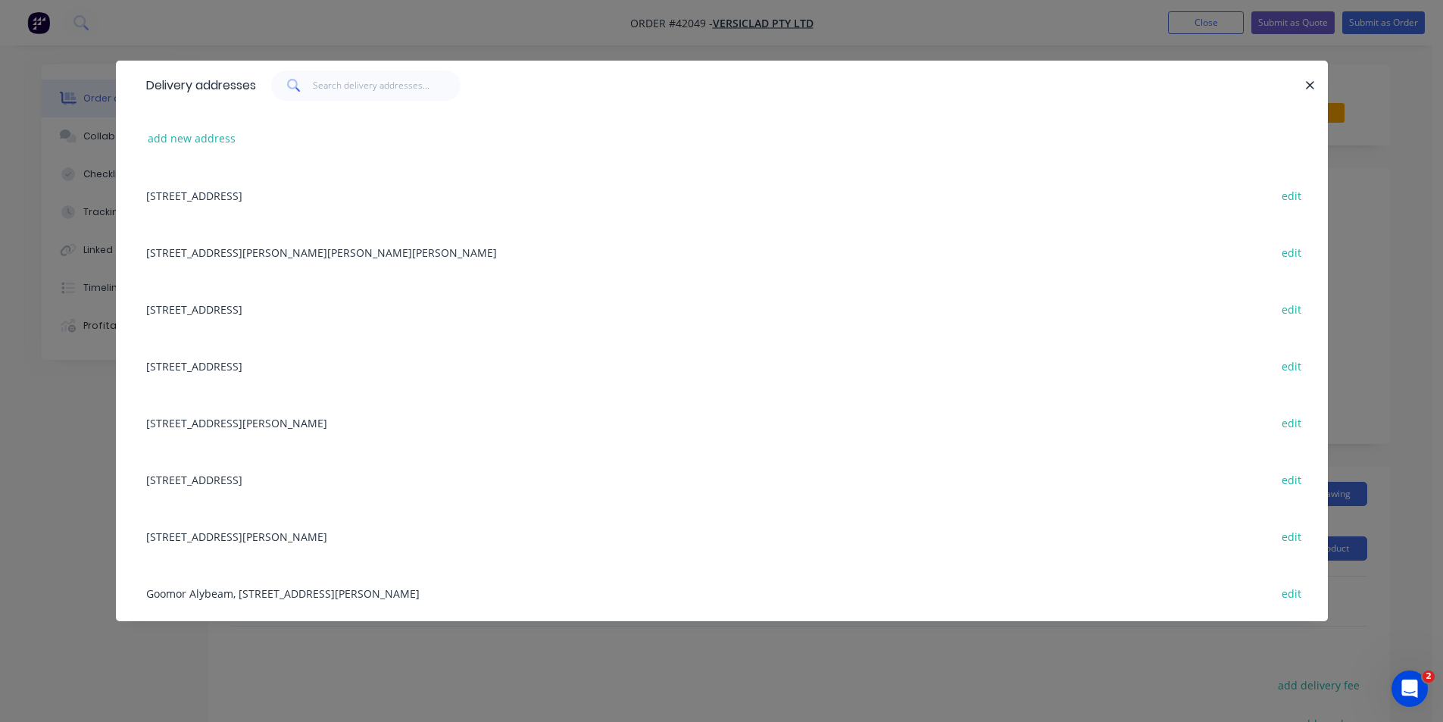
click at [282, 192] on div "[STREET_ADDRESS] edit" at bounding box center [722, 195] width 1167 height 57
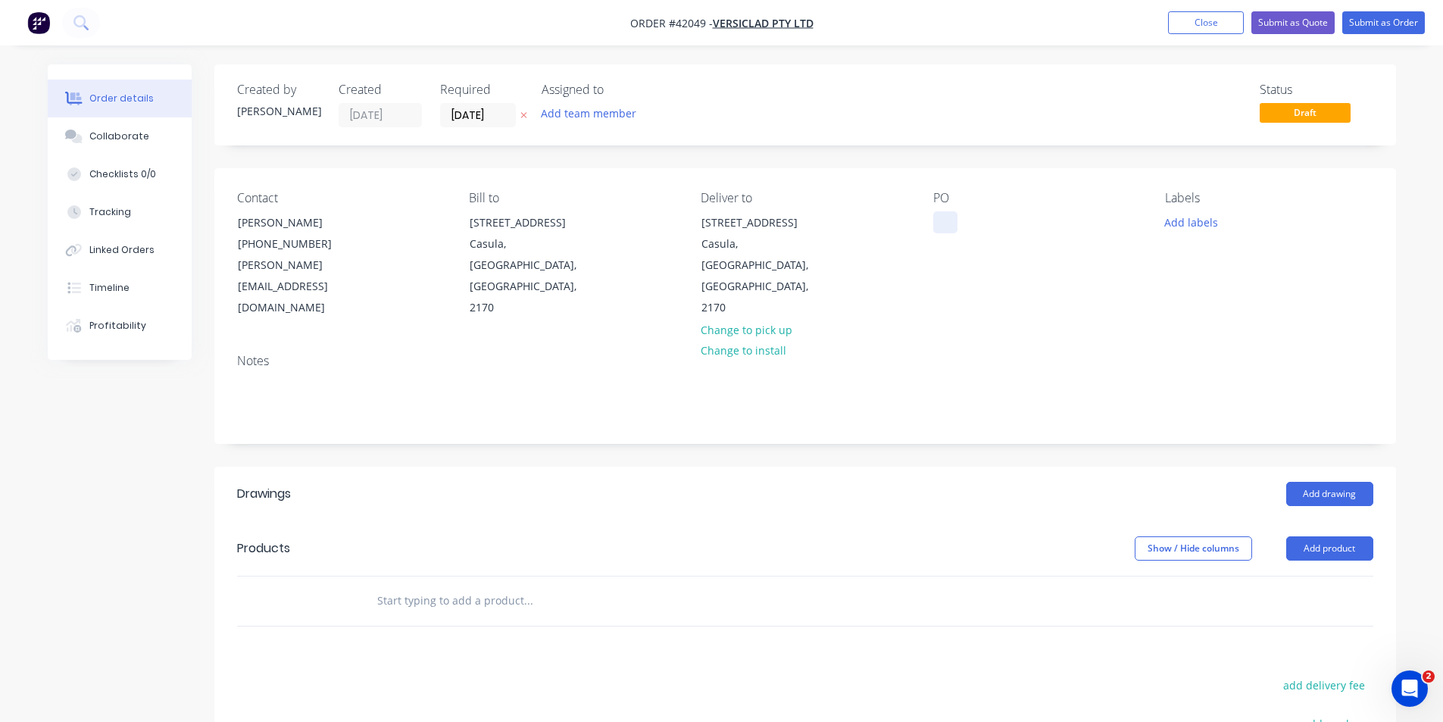
click at [936, 217] on div at bounding box center [945, 222] width 24 height 22
click at [1207, 226] on button "Add labels" at bounding box center [1192, 221] width 70 height 20
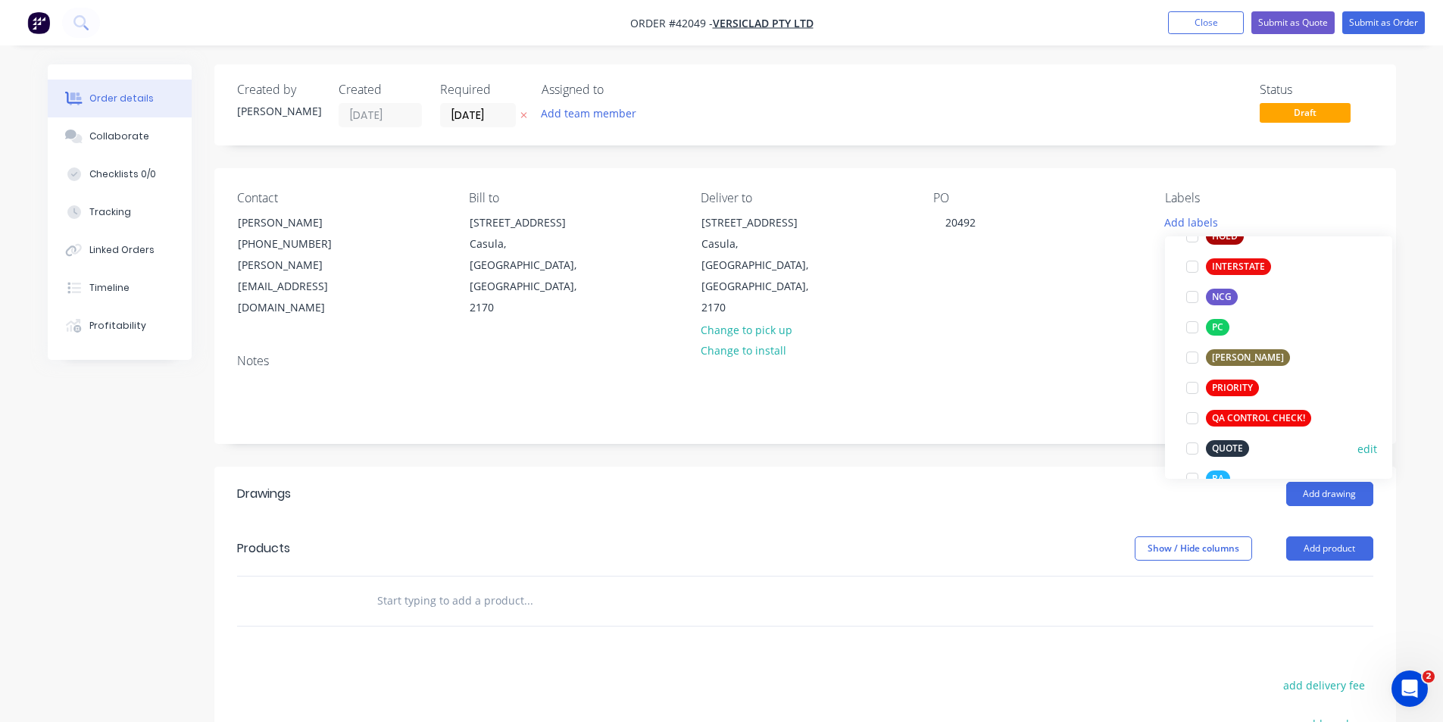
scroll to position [379, 0]
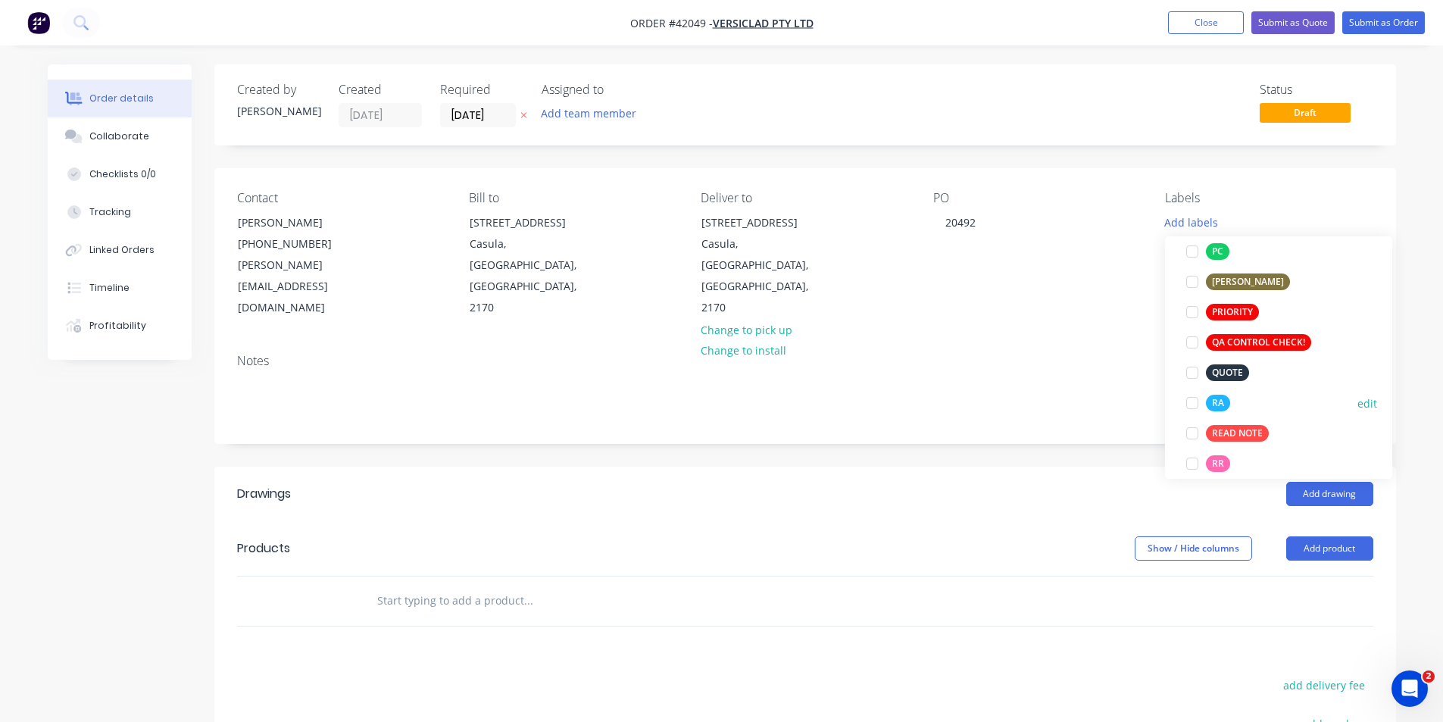
click at [1192, 405] on div at bounding box center [1192, 403] width 30 height 30
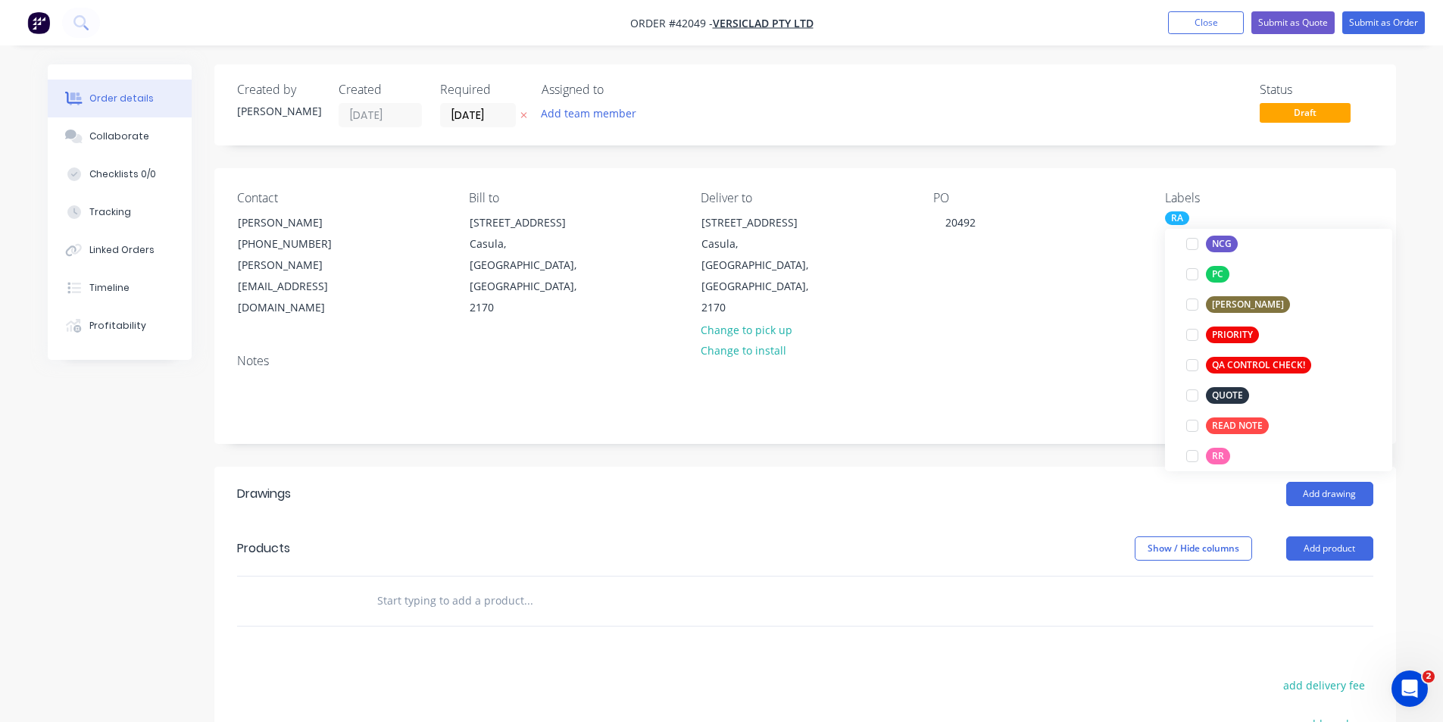
scroll to position [0, 0]
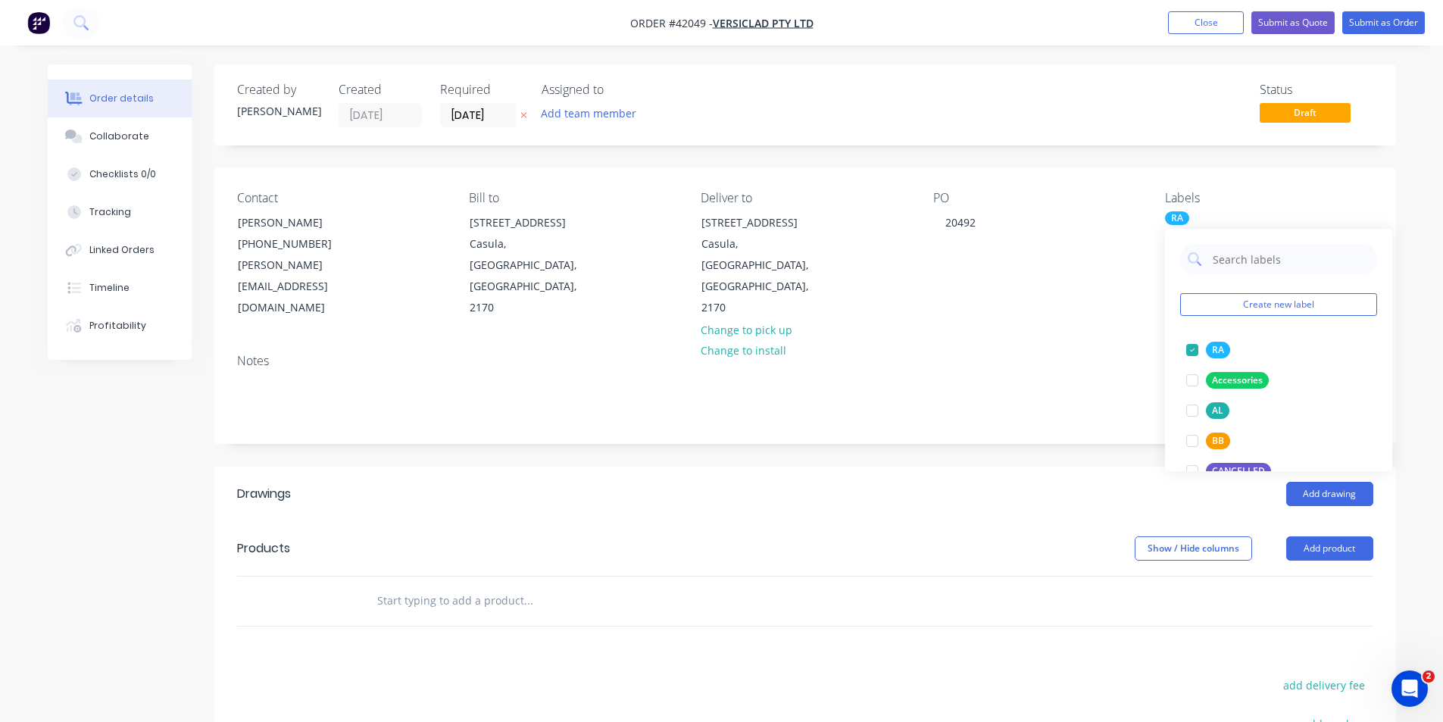
click at [959, 467] on header "Drawings Add drawing" at bounding box center [805, 494] width 1182 height 55
click at [1326, 482] on button "Add drawing" at bounding box center [1329, 494] width 87 height 24
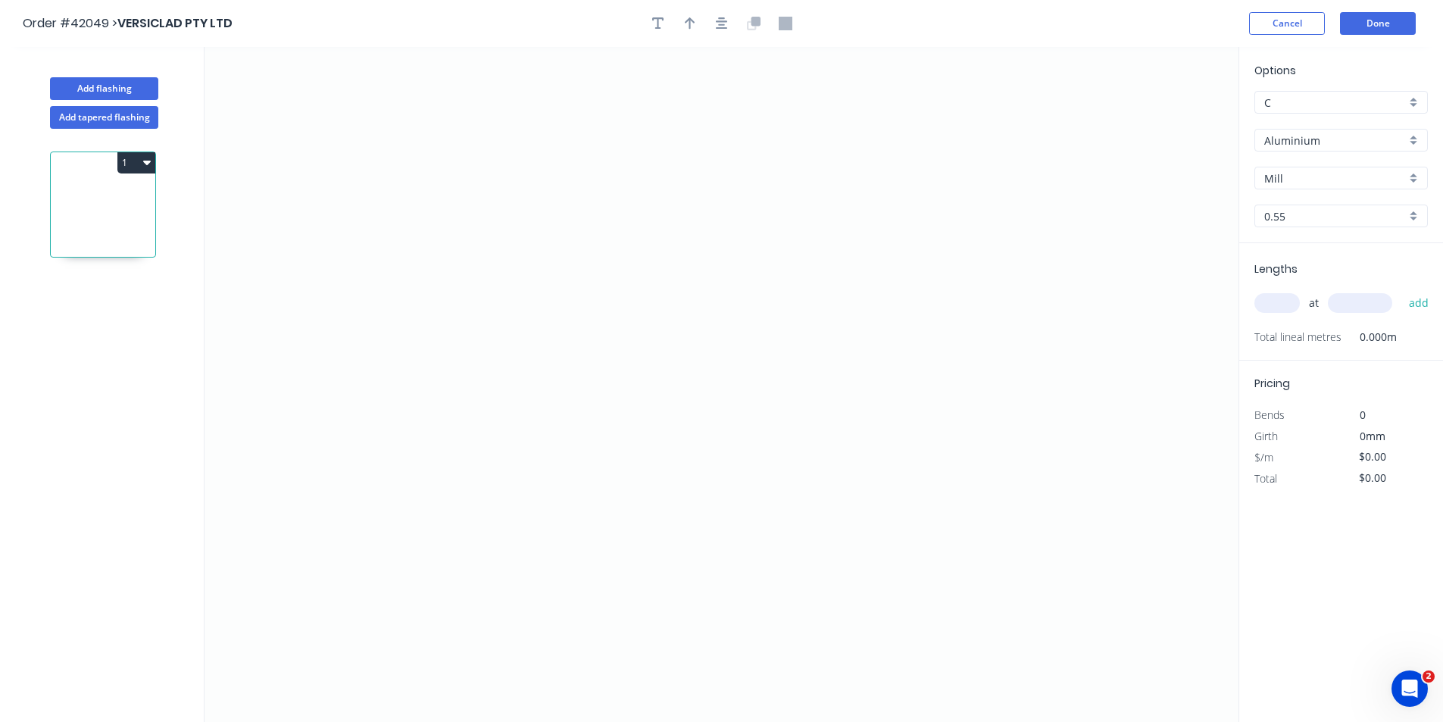
click at [1298, 138] on input "Aluminium" at bounding box center [1335, 141] width 142 height 16
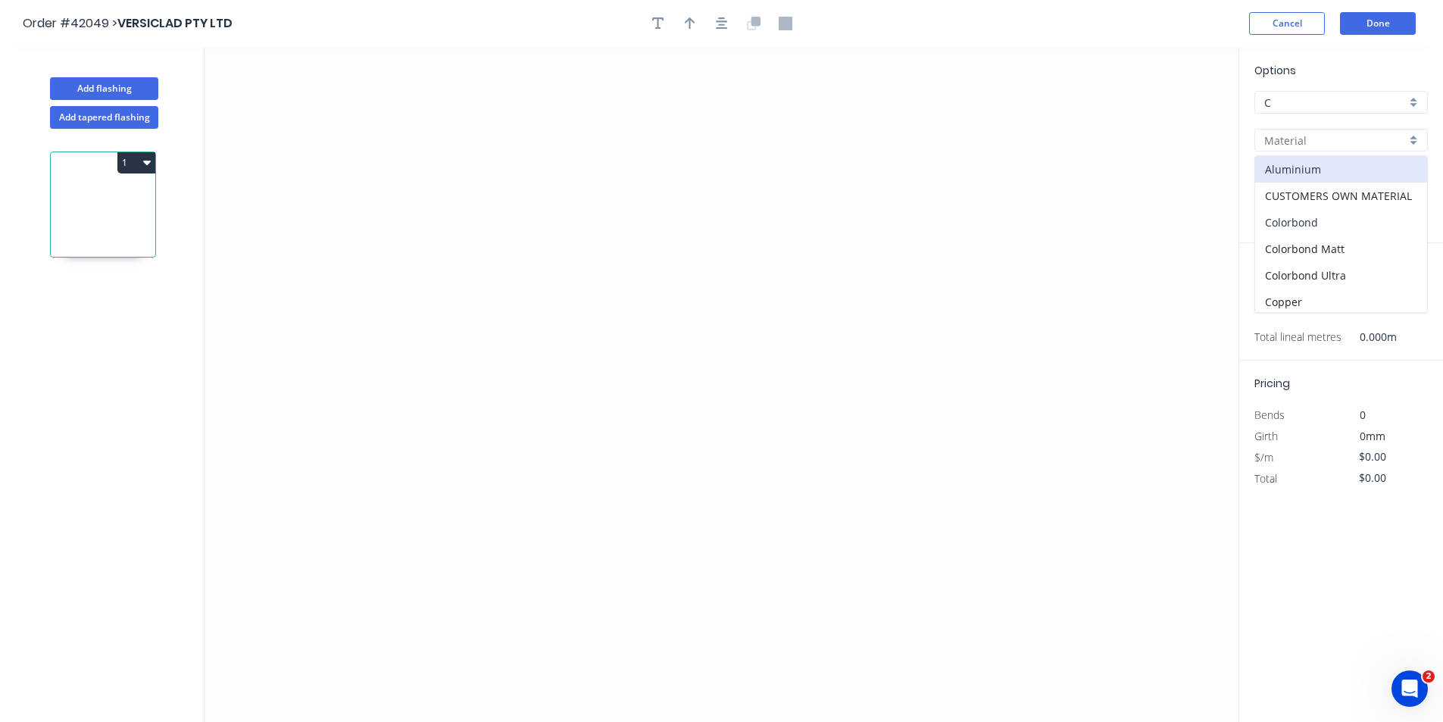
click at [1320, 221] on div "Colorbond" at bounding box center [1341, 222] width 172 height 27
type input "Colorbond"
type input "Basalt"
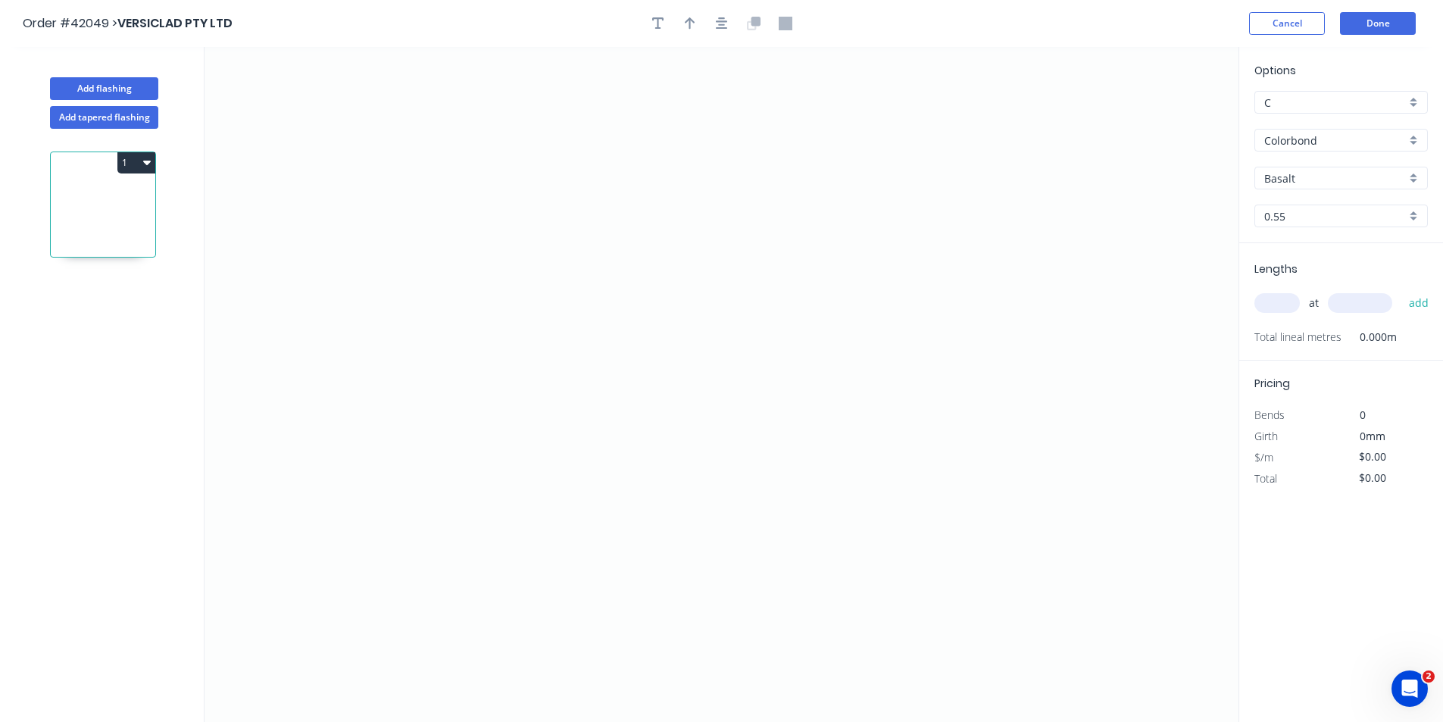
click at [1332, 182] on input "Basalt" at bounding box center [1335, 178] width 142 height 16
click at [1332, 294] on div "Dune" at bounding box center [1341, 290] width 172 height 27
type input "Dune"
click at [1280, 303] on input "text" at bounding box center [1276, 303] width 45 height 20
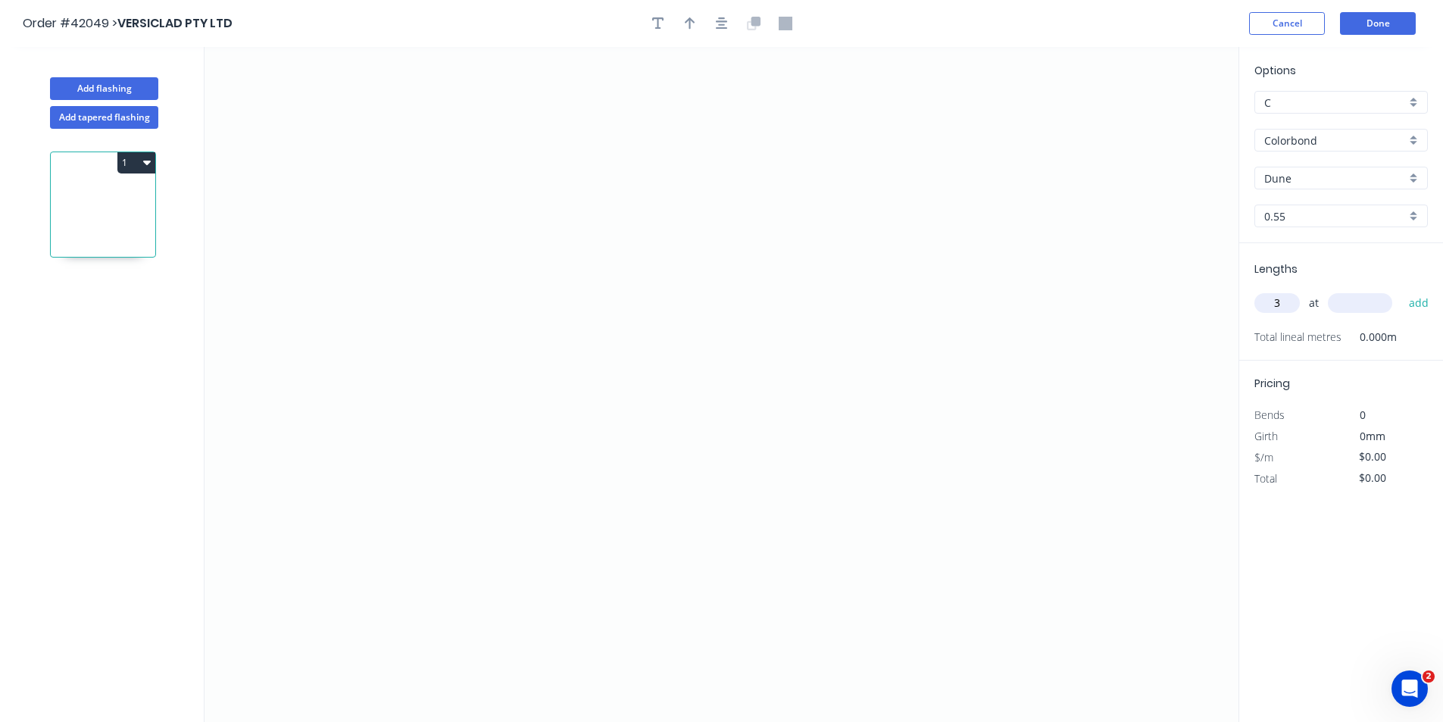
type input "3"
type input "4000"
click at [1401, 290] on button "add" at bounding box center [1419, 303] width 36 height 26
click at [444, 379] on icon "0" at bounding box center [722, 384] width 1034 height 675
click at [468, 316] on icon at bounding box center [456, 347] width 24 height 63
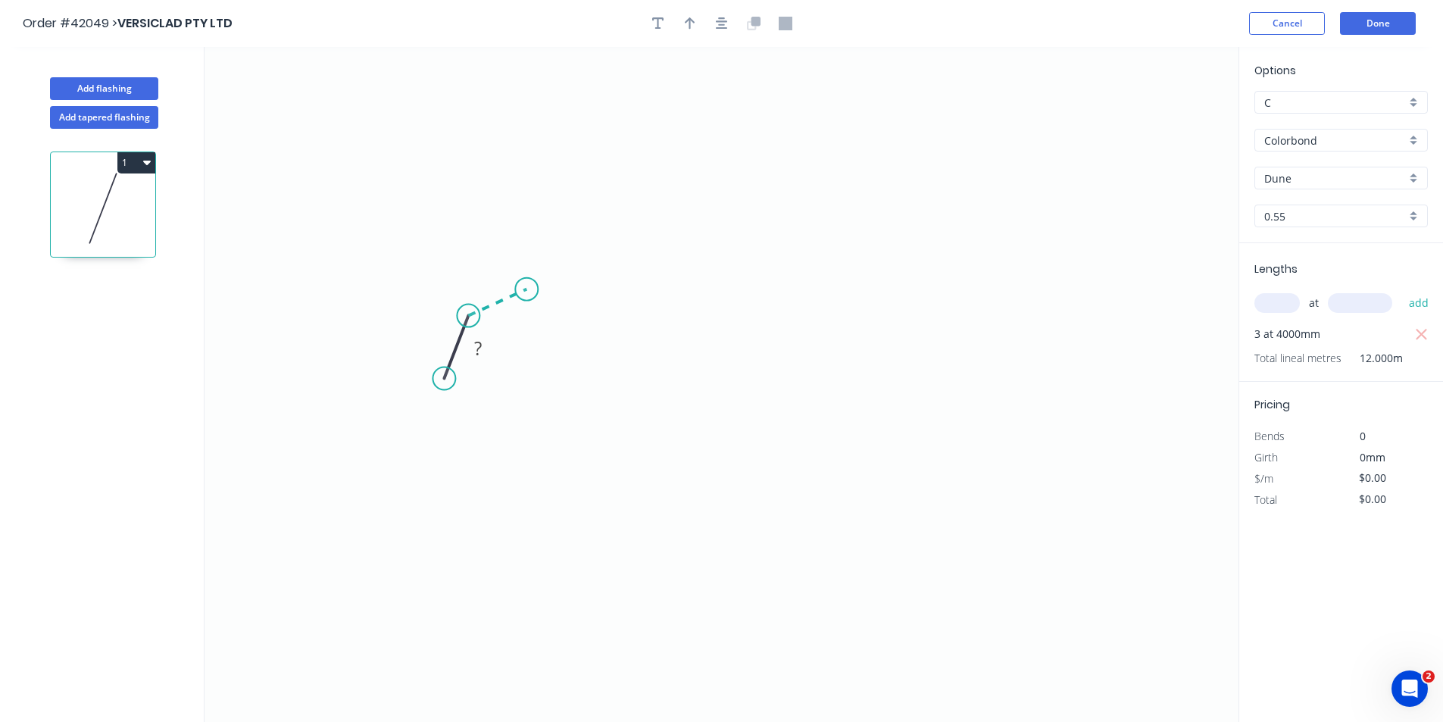
click at [526, 289] on icon at bounding box center [497, 302] width 58 height 27
click at [976, 297] on icon "0 ? ?" at bounding box center [722, 384] width 1034 height 675
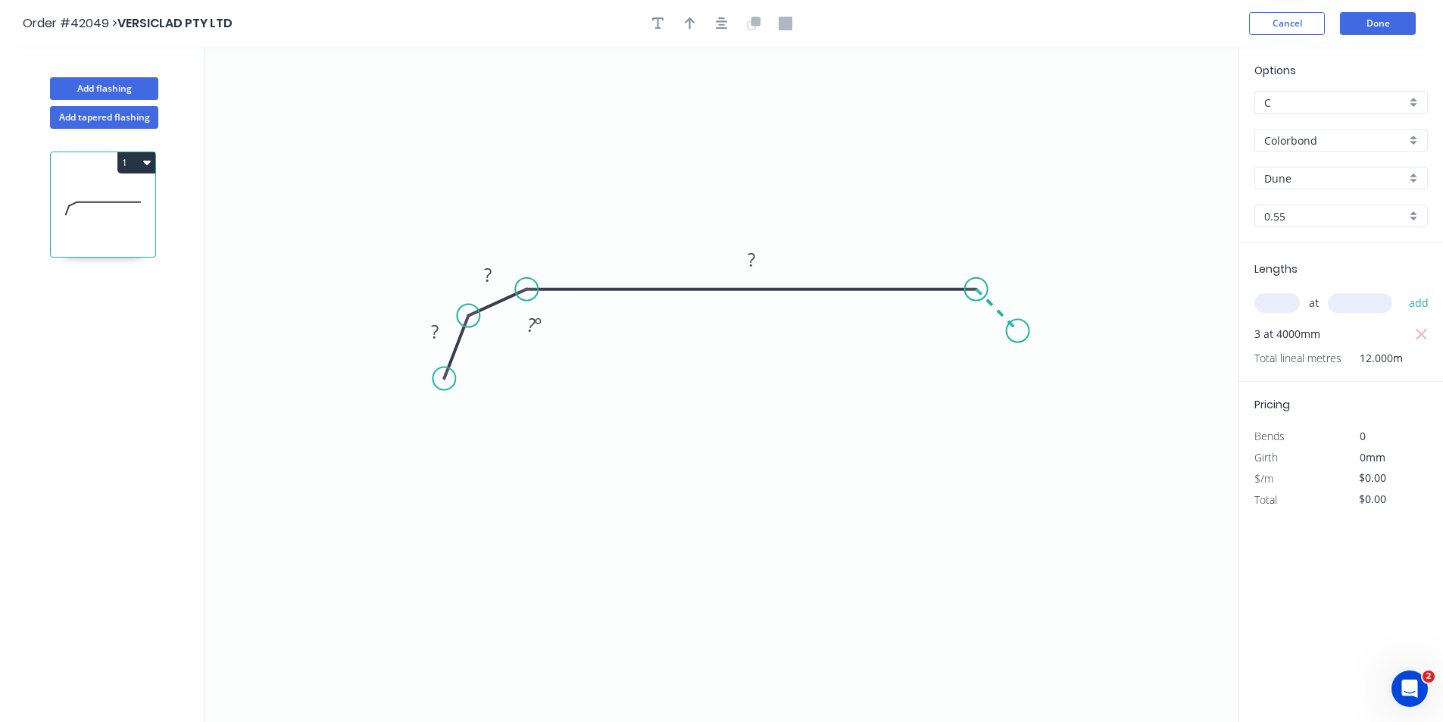
click at [1018, 337] on icon "0 ? ? ? ? º" at bounding box center [722, 384] width 1034 height 675
click at [1031, 388] on icon "0 ? ? ? ? ? º" at bounding box center [722, 384] width 1034 height 675
click at [1031, 388] on circle at bounding box center [1031, 387] width 23 height 23
click at [724, 24] on icon "button" at bounding box center [722, 24] width 12 height 14
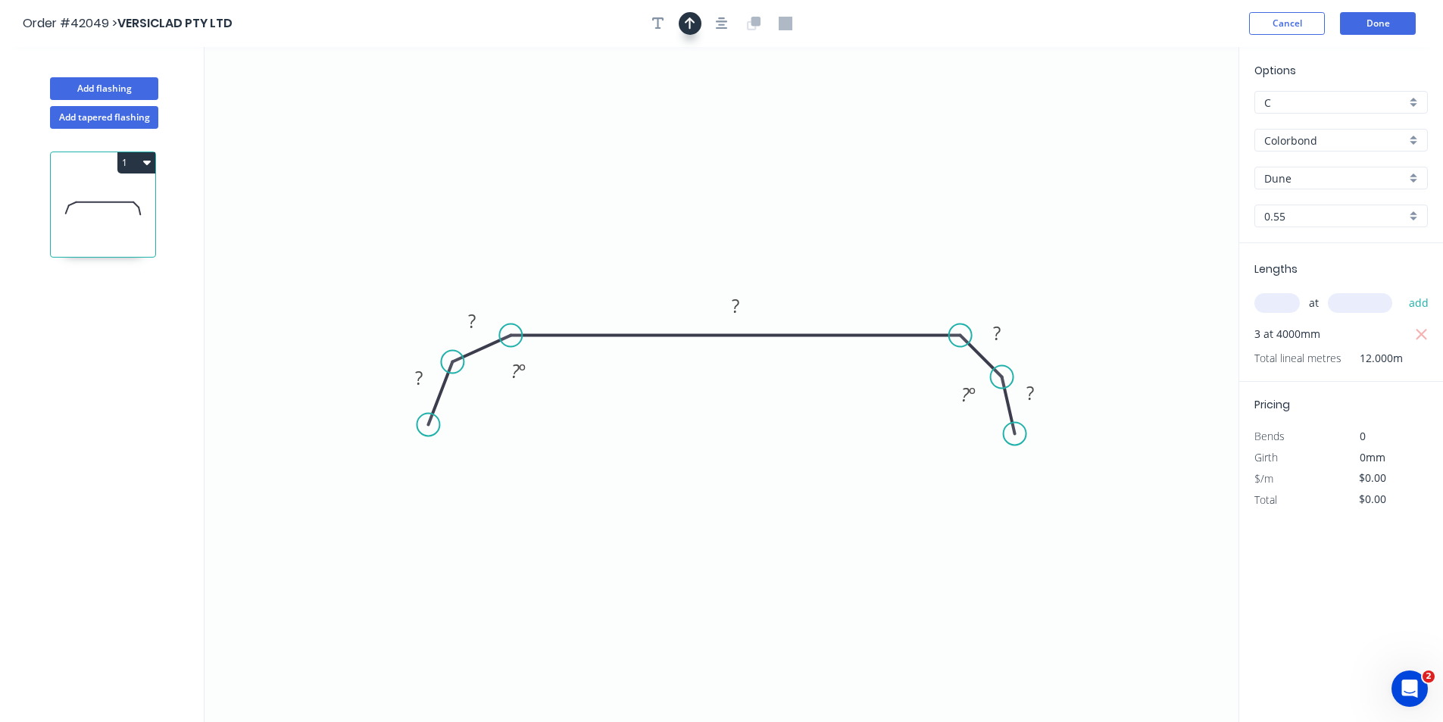
click at [693, 18] on icon "button" at bounding box center [690, 24] width 11 height 14
drag, startPoint x: 1164, startPoint y: 117, endPoint x: 917, endPoint y: 190, distance: 257.6
click at [1028, 163] on icon at bounding box center [1035, 138] width 14 height 48
click at [423, 374] on tspan "?" at bounding box center [419, 377] width 8 height 25
drag, startPoint x: 425, startPoint y: 425, endPoint x: 433, endPoint y: 426, distance: 7.7
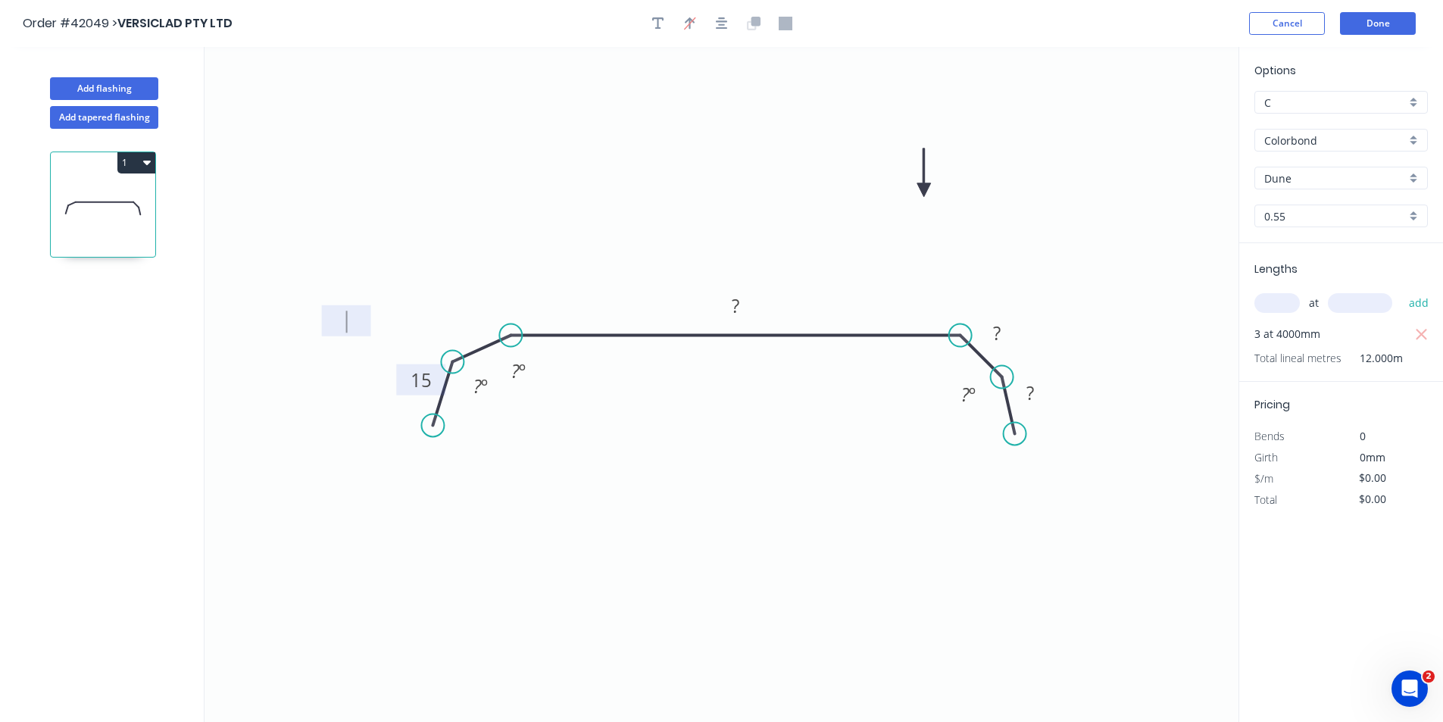
click at [433, 426] on circle at bounding box center [432, 425] width 23 height 23
click at [480, 386] on tspan "?" at bounding box center [477, 385] width 8 height 25
click at [478, 320] on rect at bounding box center [472, 321] width 30 height 21
click at [987, 398] on tspan "º" at bounding box center [983, 394] width 7 height 25
type input "$7.06"
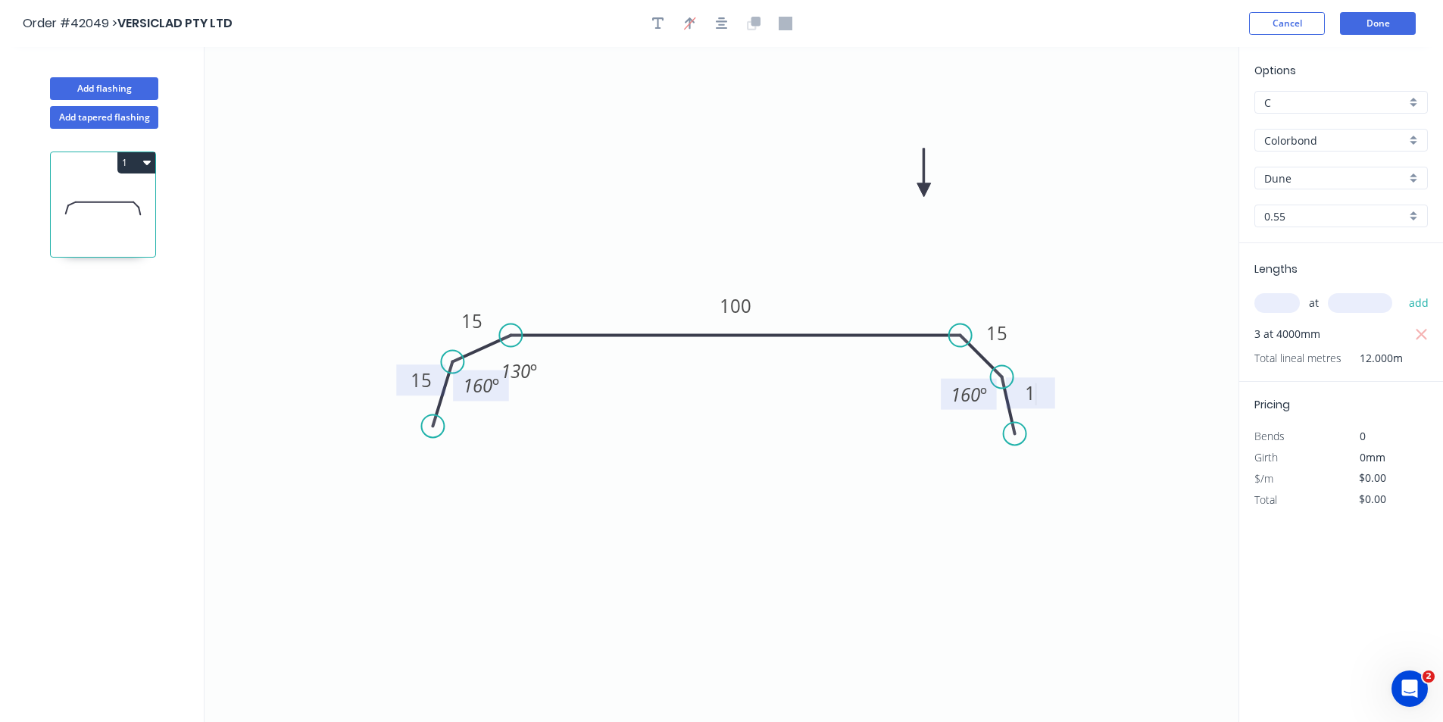
type input "$84.72"
drag, startPoint x: 1003, startPoint y: 377, endPoint x: 1011, endPoint y: 372, distance: 9.2
click at [1011, 372] on circle at bounding box center [1010, 372] width 23 height 23
drag, startPoint x: 1018, startPoint y: 433, endPoint x: 1028, endPoint y: 430, distance: 10.1
click at [1028, 430] on circle at bounding box center [1028, 429] width 23 height 23
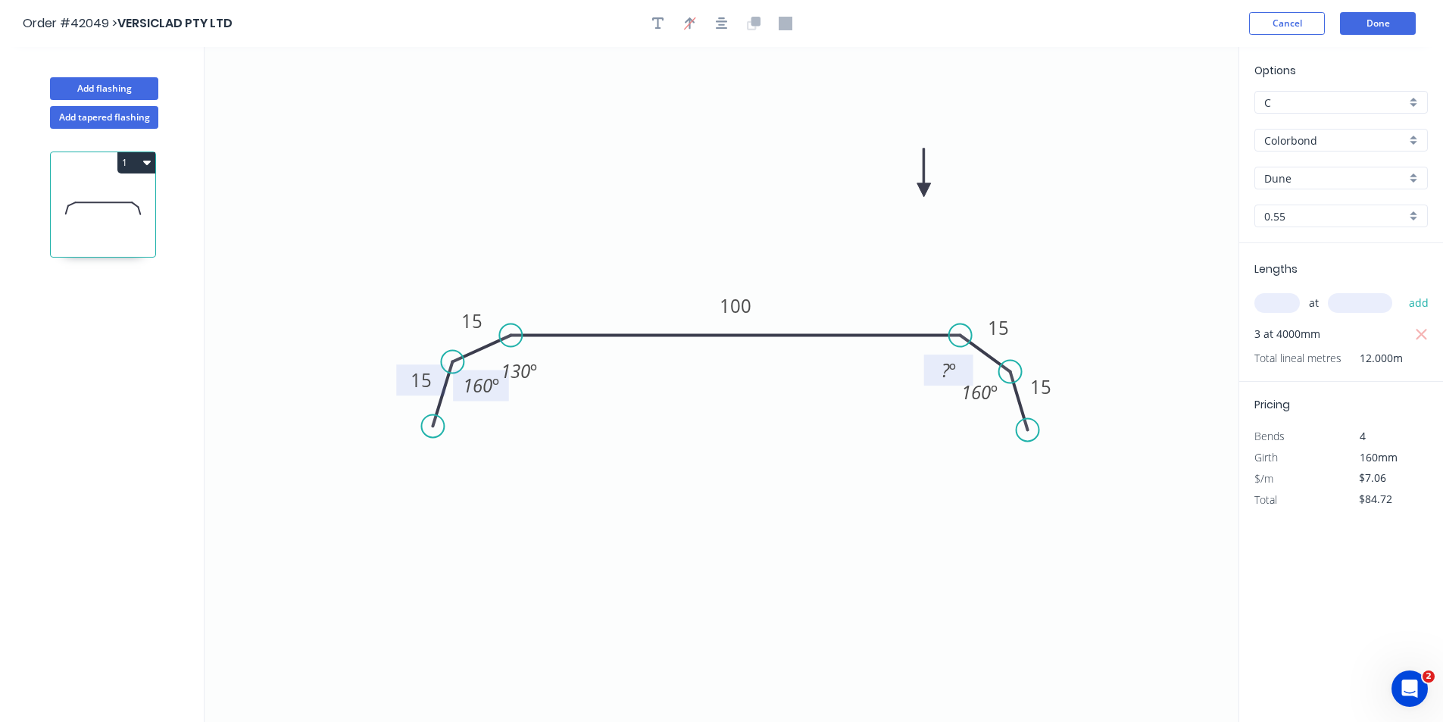
click at [947, 371] on tspan "?" at bounding box center [946, 370] width 8 height 25
click at [661, 25] on icon "button" at bounding box center [658, 24] width 12 height 14
click at [297, 97] on textarea at bounding box center [302, 107] width 123 height 56
type textarea "v"
click at [259, 127] on textarea "VLLEDJF - CILNO" at bounding box center [302, 107] width 123 height 56
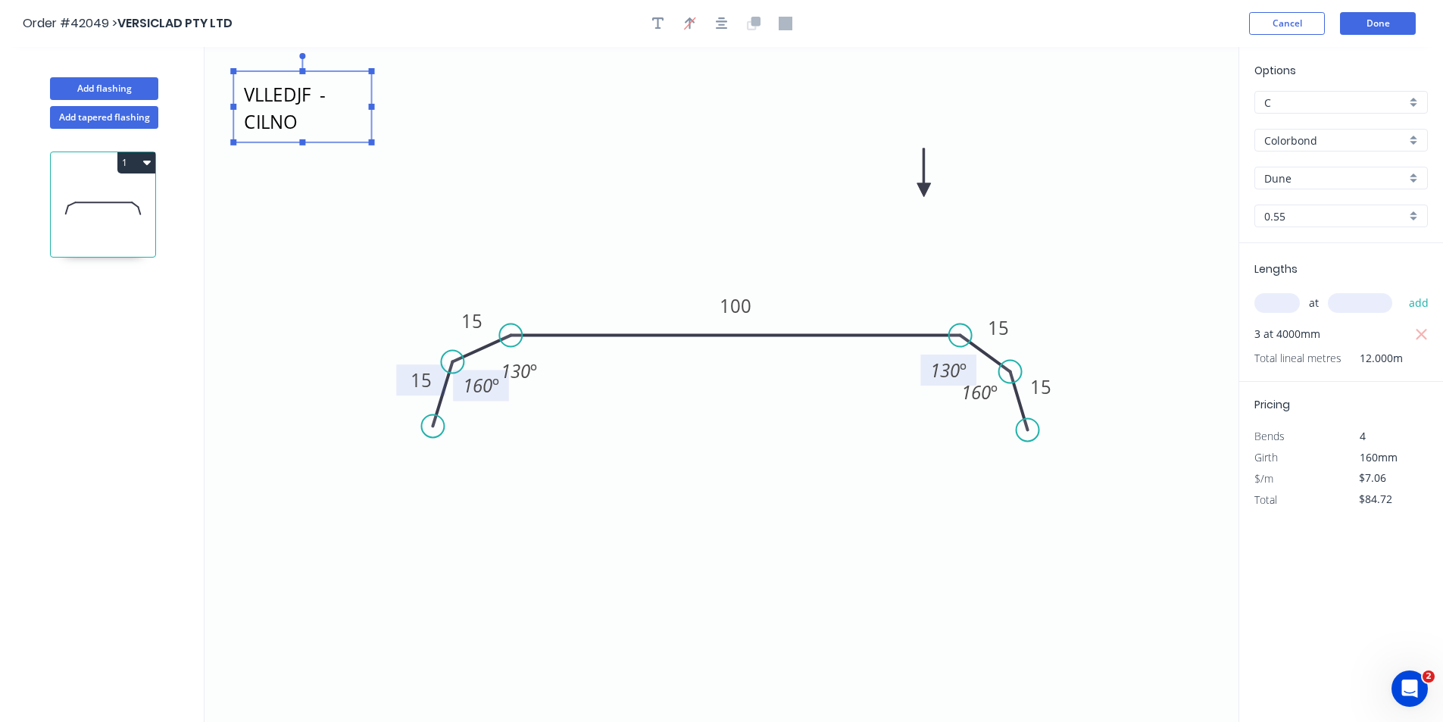
click at [252, 131] on textarea "VLLEDJF - CILNO" at bounding box center [302, 107] width 123 height 56
click at [414, 182] on icon "VLLEDJF - VILNO 15 15 100 15 15 160 º 130 º 130 º 160 º" at bounding box center [722, 384] width 1034 height 675
type textarea "VLLEDJF - VILNO"
click at [1354, 16] on button "Done" at bounding box center [1378, 23] width 76 height 23
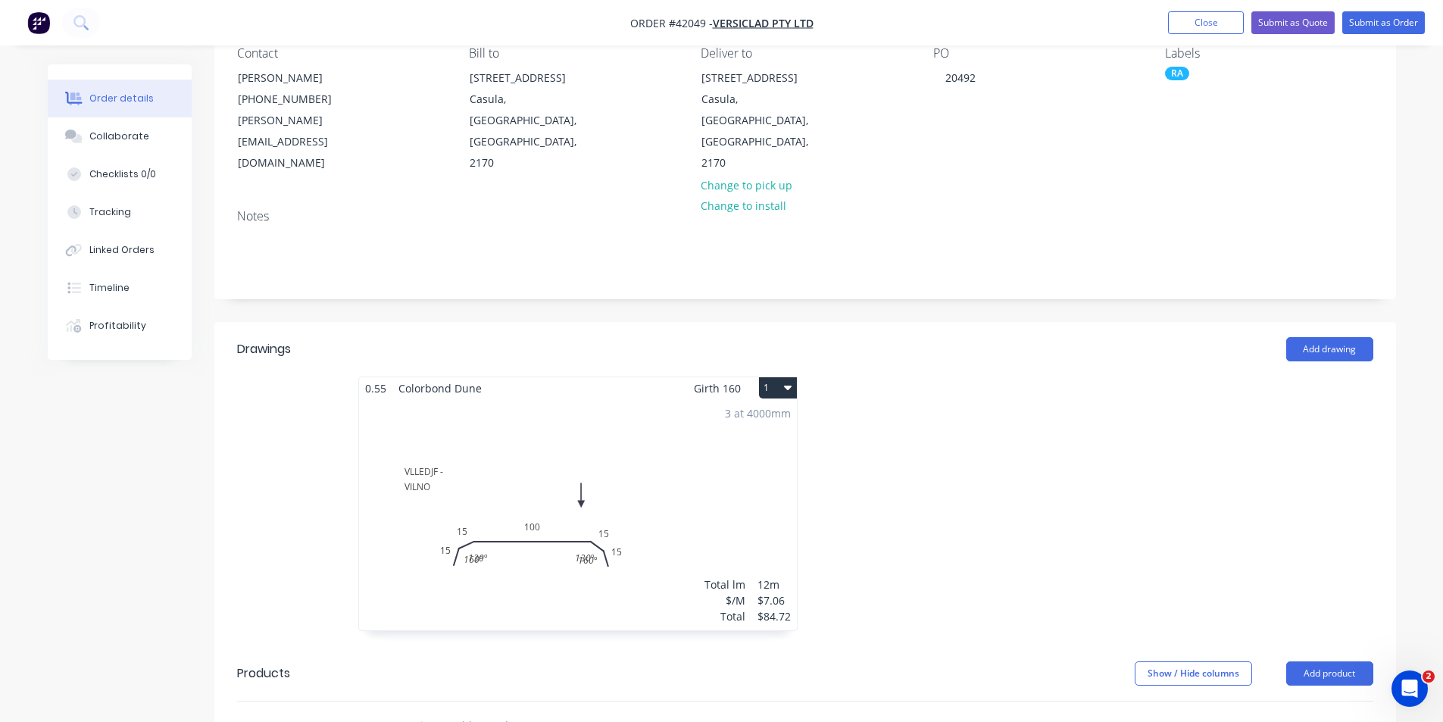
scroll to position [227, 0]
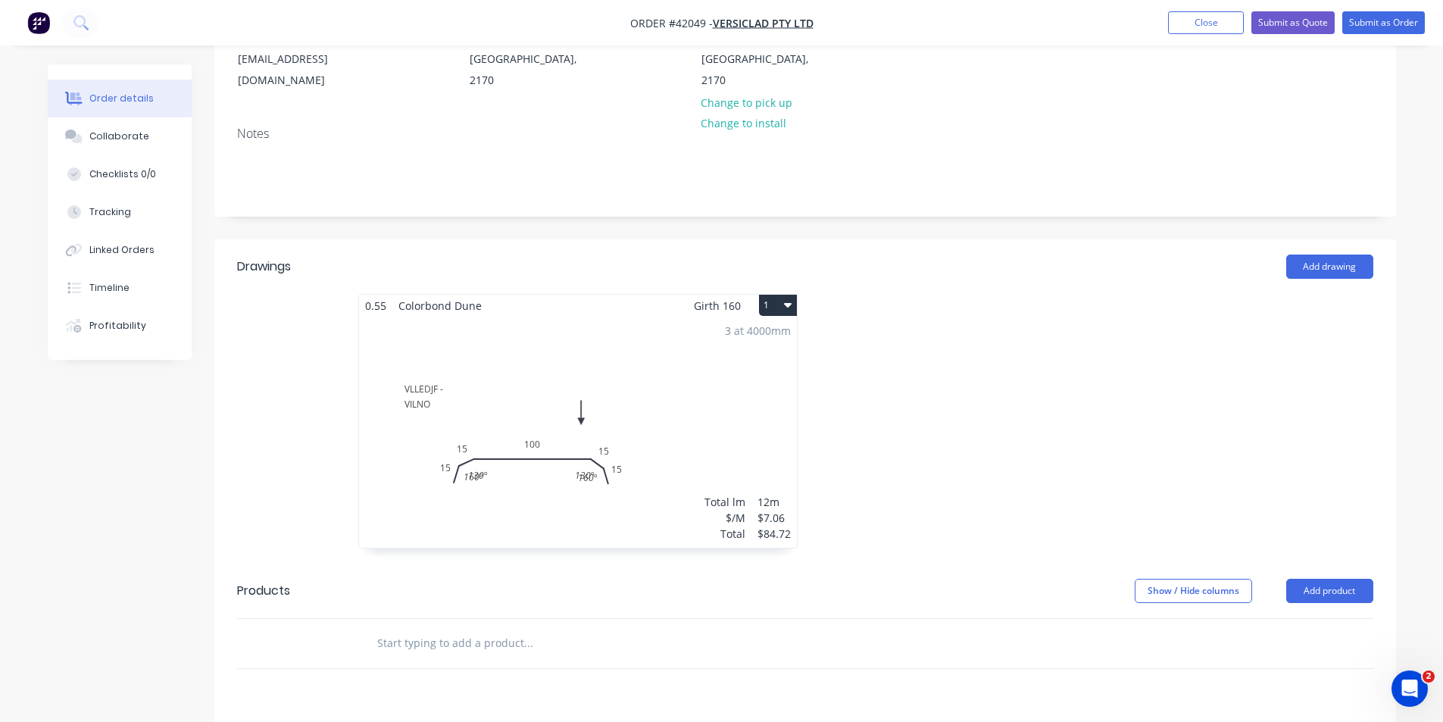
click at [498, 448] on div "3 at 4000mm Total lm $/M Total 12m $7.06 $84.72" at bounding box center [578, 432] width 438 height 231
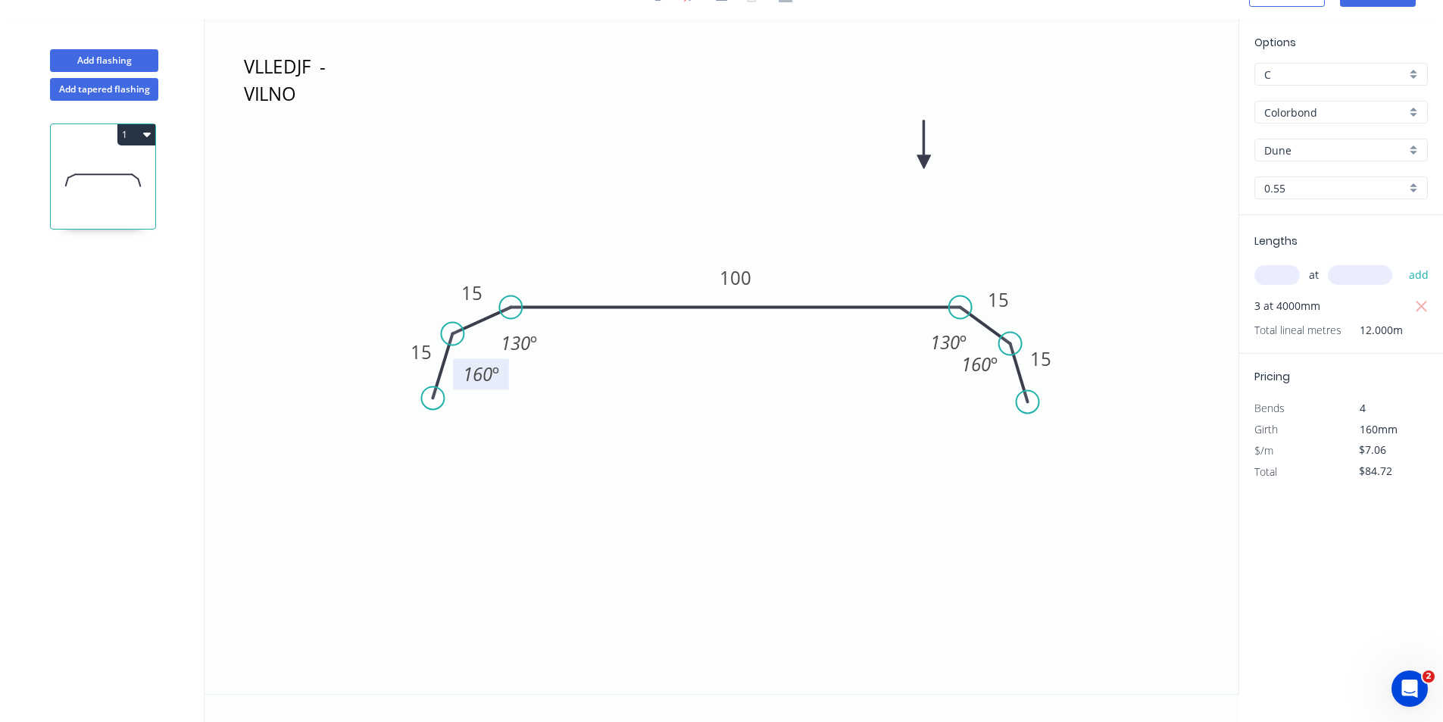
drag, startPoint x: 461, startPoint y: 361, endPoint x: 462, endPoint y: 380, distance: 19.0
click at [462, 380] on rect at bounding box center [481, 373] width 56 height 31
click at [533, 345] on tspan "º" at bounding box center [533, 342] width 7 height 25
drag, startPoint x: 540, startPoint y: 343, endPoint x: 558, endPoint y: 338, distance: 18.2
click at [558, 338] on rect at bounding box center [536, 337] width 56 height 31
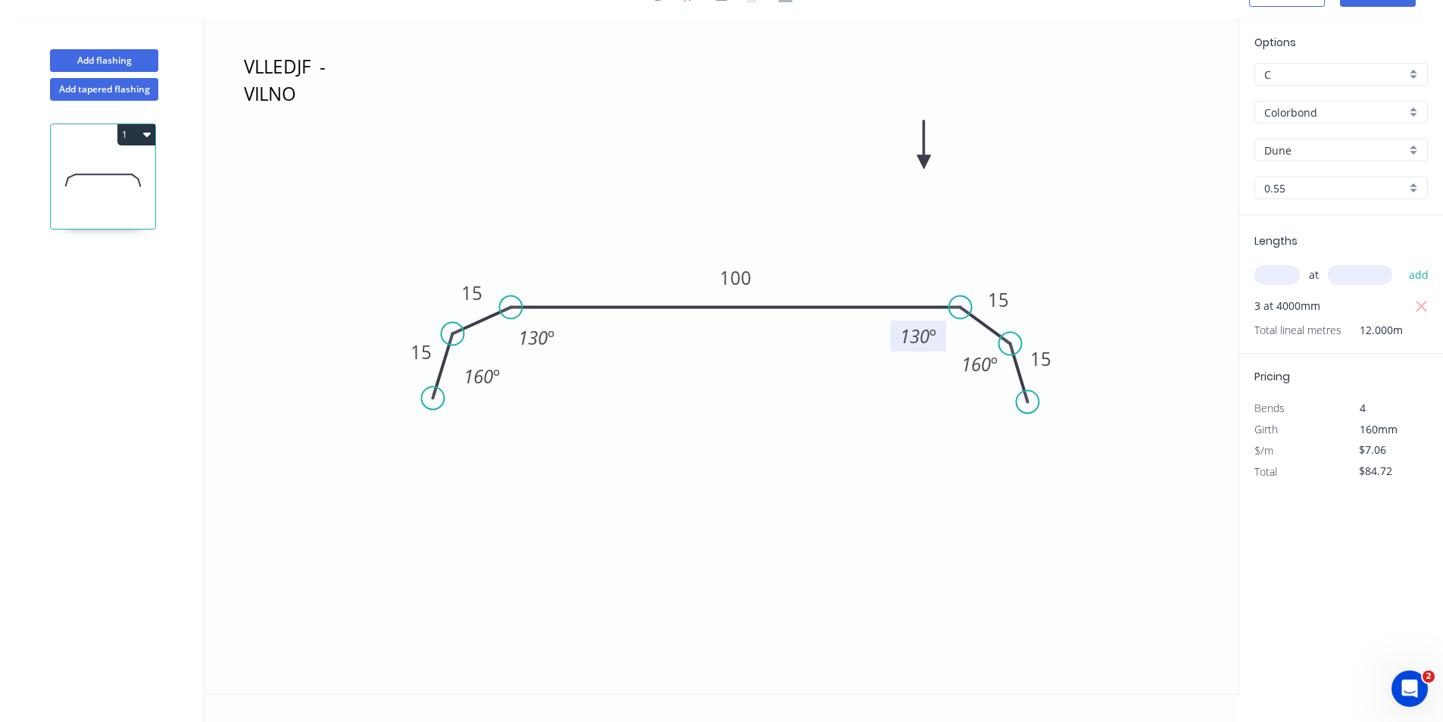
drag, startPoint x: 926, startPoint y: 349, endPoint x: 896, endPoint y: 343, distance: 30.9
click at [896, 343] on rect at bounding box center [918, 335] width 56 height 31
drag, startPoint x: 958, startPoint y: 370, endPoint x: 955, endPoint y: 383, distance: 13.2
click at [955, 383] on rect at bounding box center [976, 376] width 56 height 31
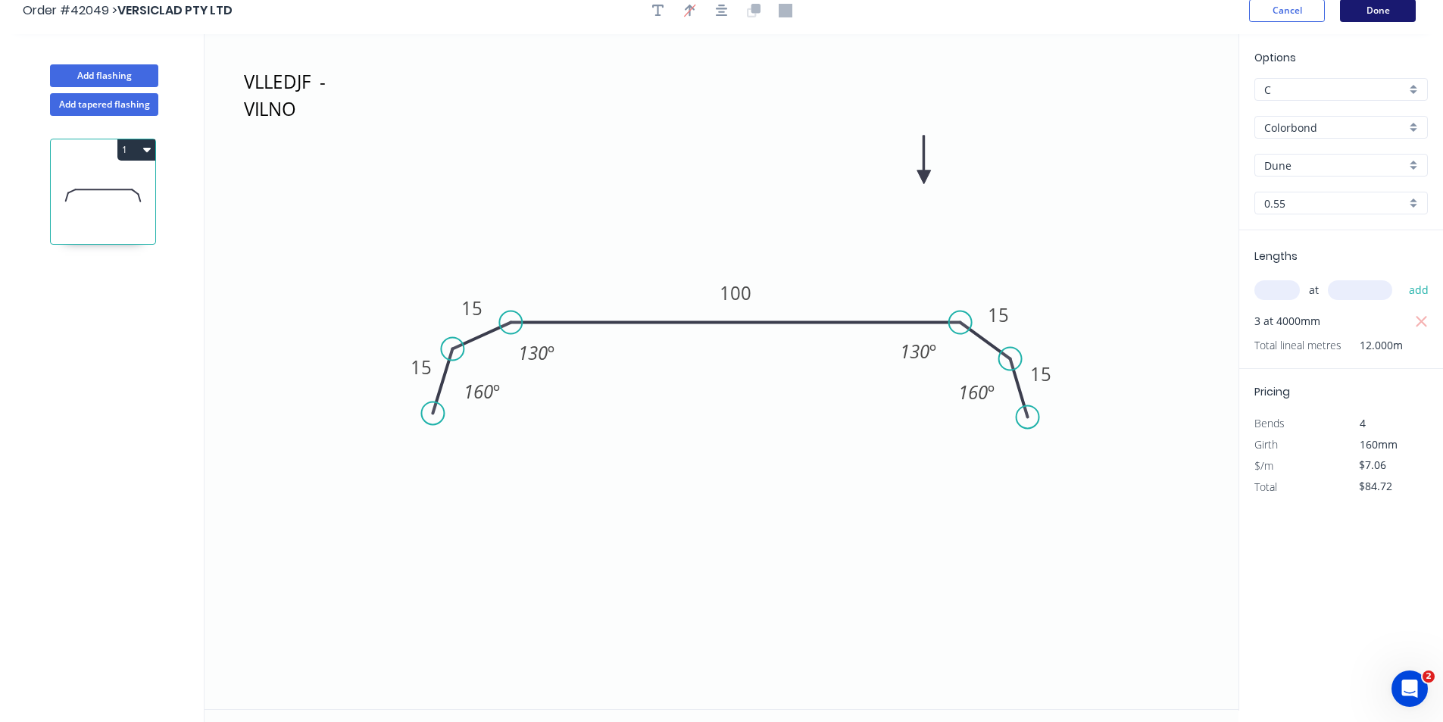
scroll to position [0, 0]
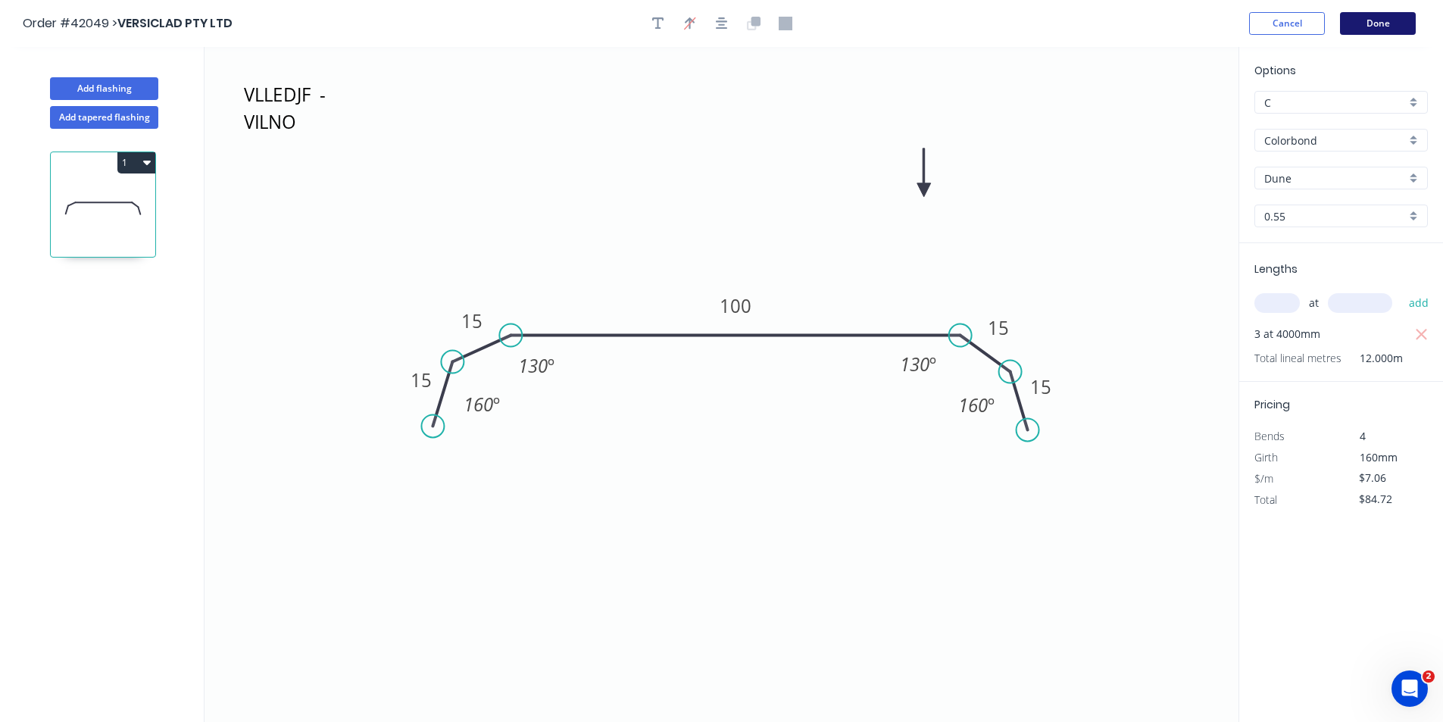
click at [1378, 29] on button "Done" at bounding box center [1378, 23] width 76 height 23
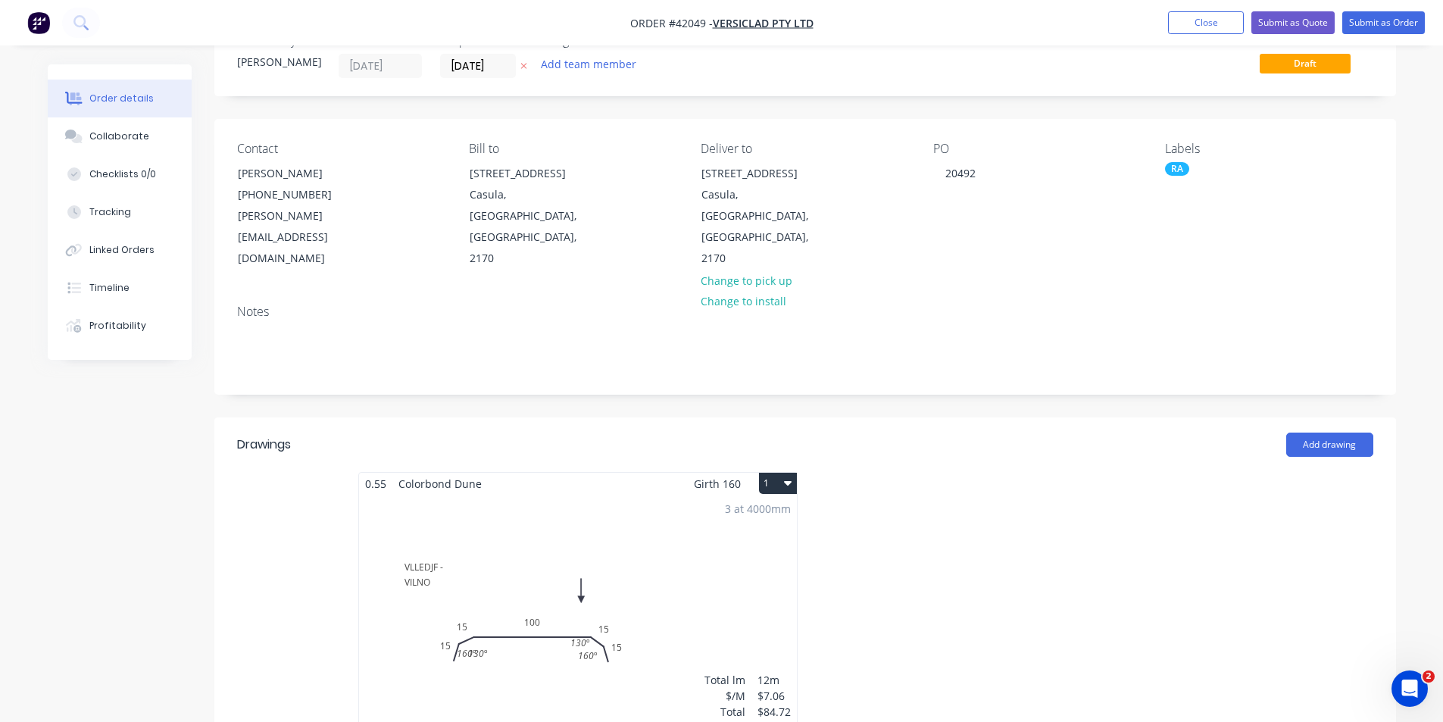
scroll to position [76, 0]
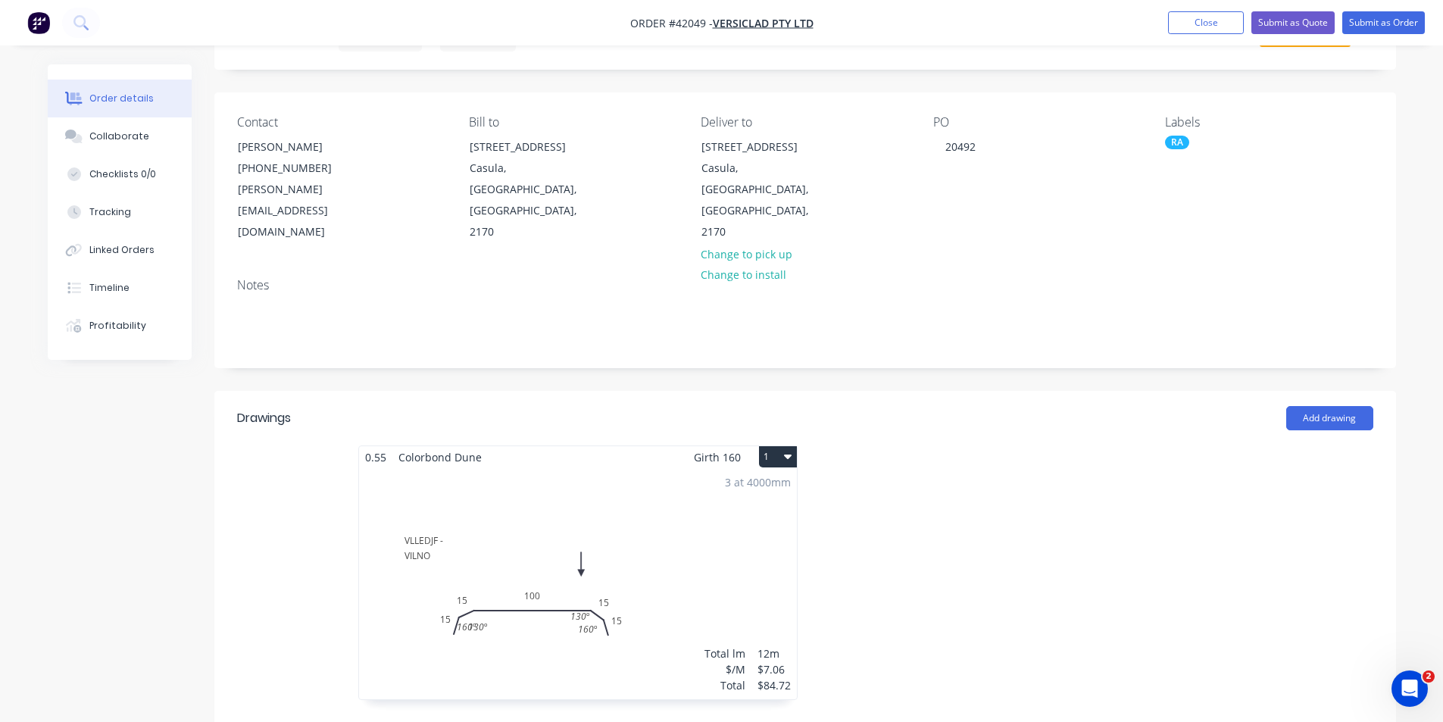
click at [634, 503] on div "3 at 4000mm Total lm $/M Total 12m $7.06 $84.72" at bounding box center [578, 583] width 438 height 231
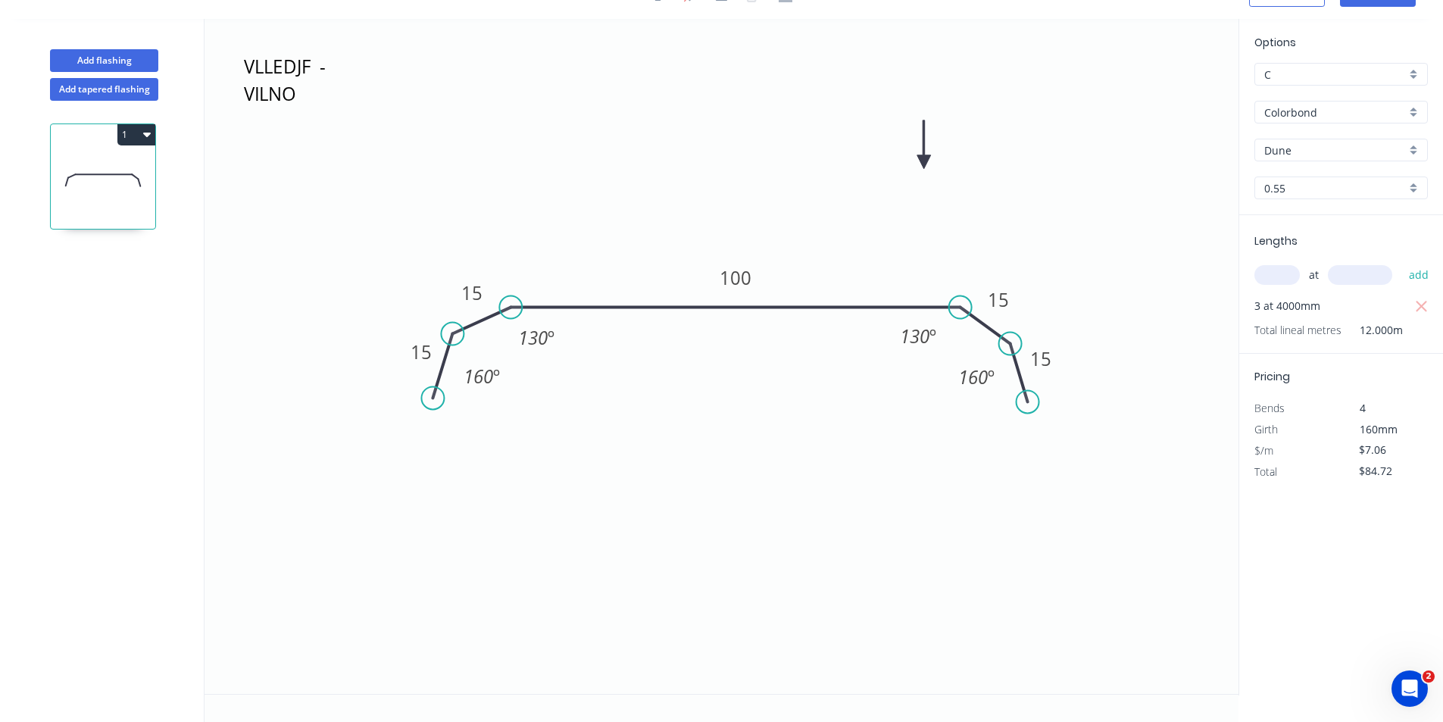
scroll to position [28, 0]
click at [487, 386] on tspan "160" at bounding box center [479, 376] width 30 height 25
drag, startPoint x: 503, startPoint y: 383, endPoint x: 501, endPoint y: 392, distance: 9.2
click at [501, 392] on rect at bounding box center [480, 384] width 56 height 31
drag, startPoint x: 513, startPoint y: 342, endPoint x: 501, endPoint y: 339, distance: 11.8
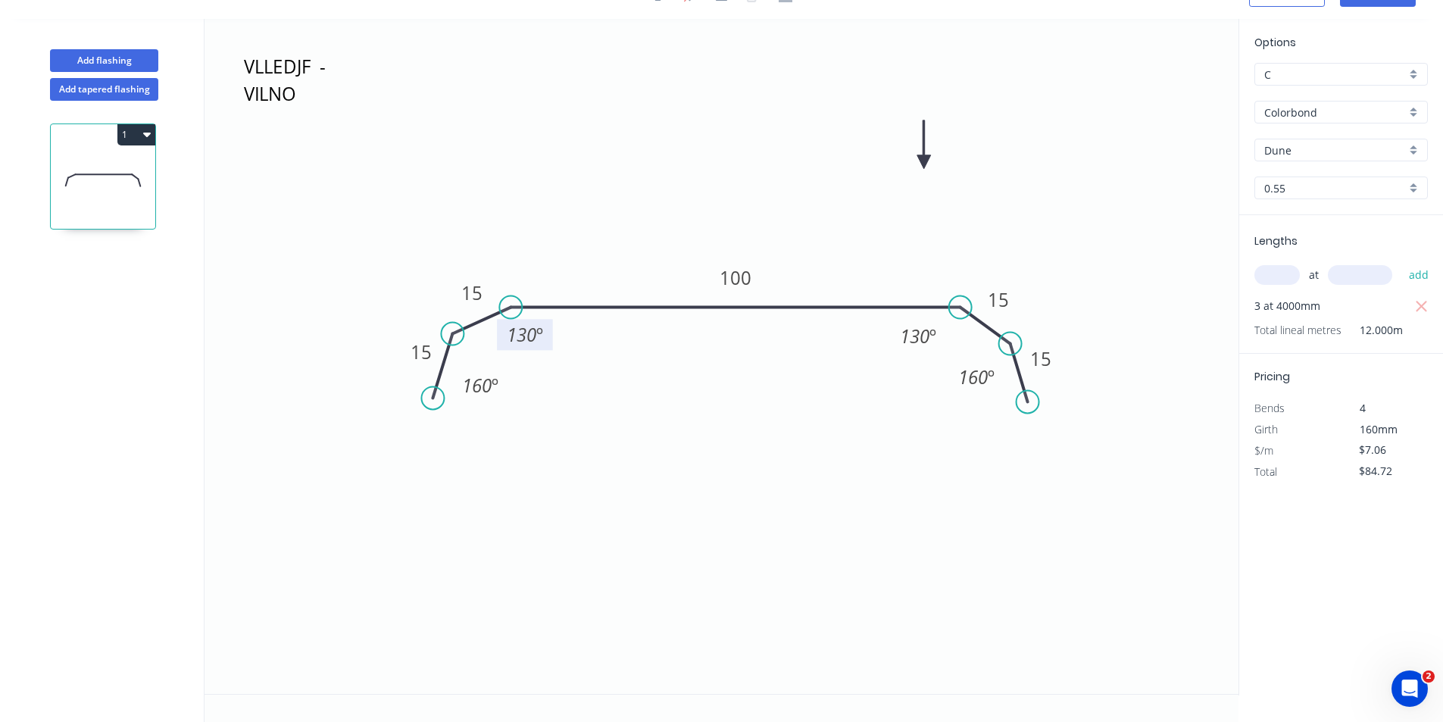
click at [501, 339] on rect at bounding box center [525, 334] width 56 height 31
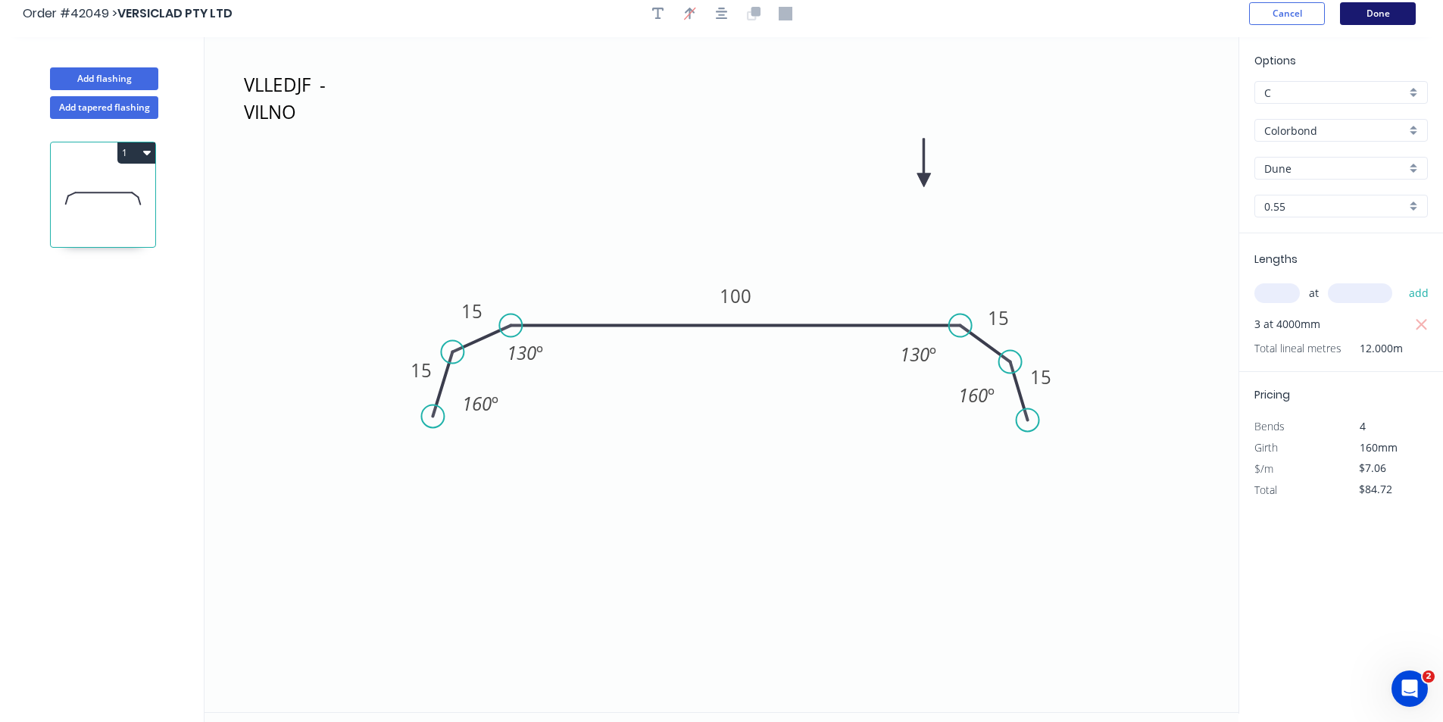
scroll to position [0, 0]
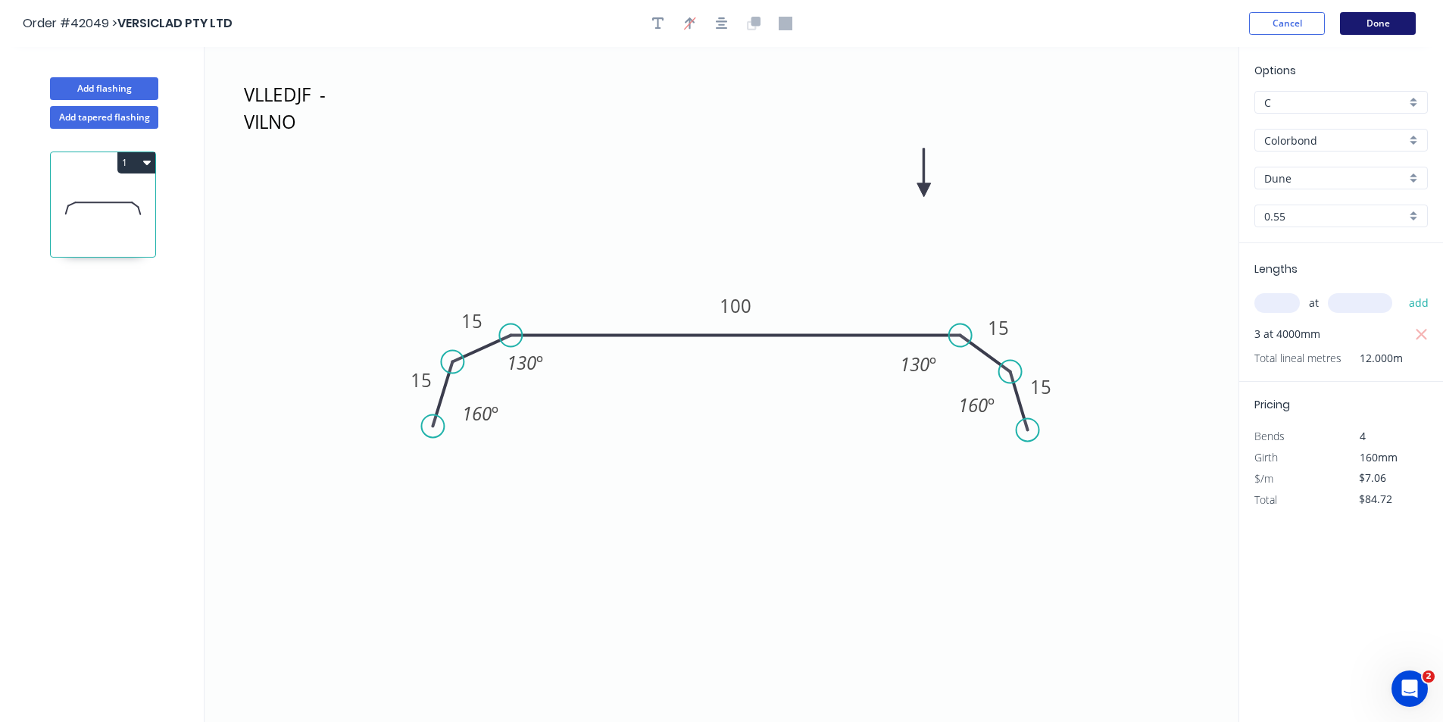
click at [1389, 18] on button "Done" at bounding box center [1378, 23] width 76 height 23
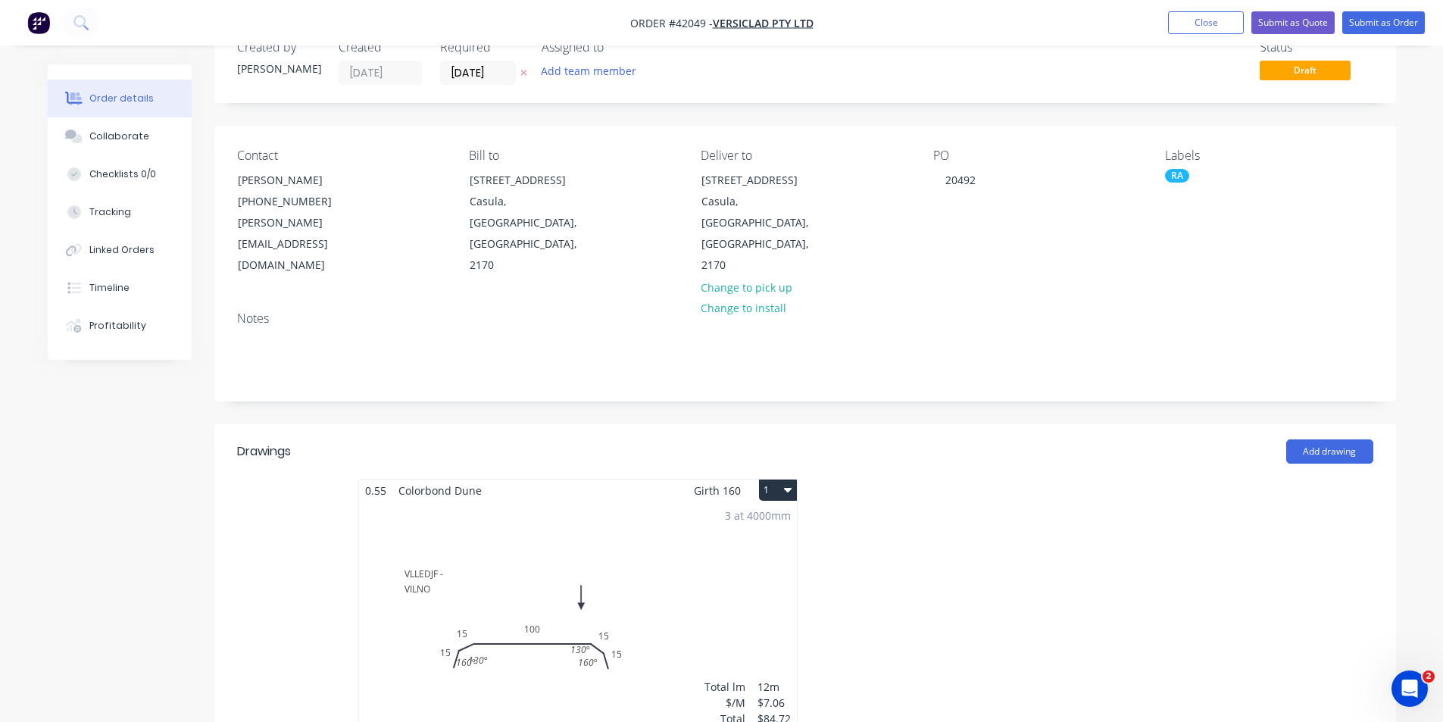
scroll to position [76, 0]
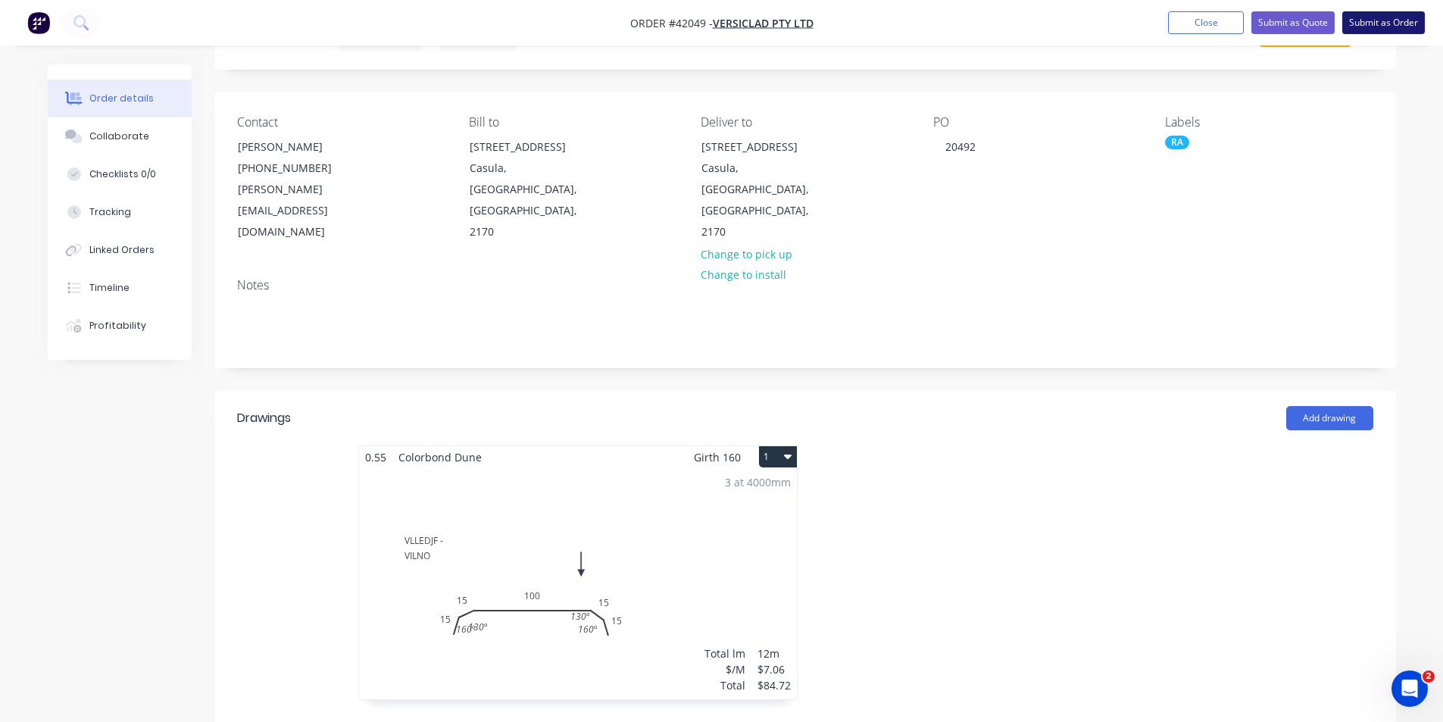
click at [1382, 22] on button "Submit as Order" at bounding box center [1383, 22] width 83 height 23
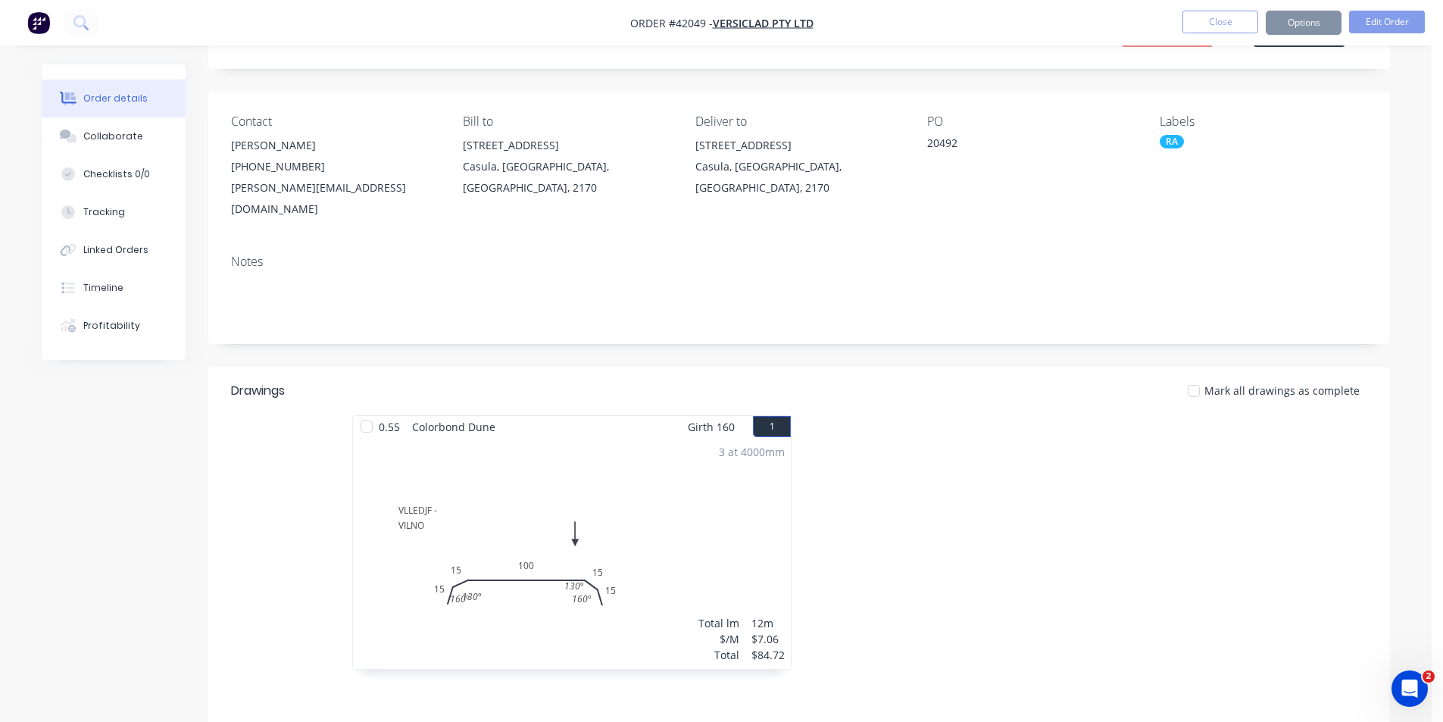
scroll to position [0, 0]
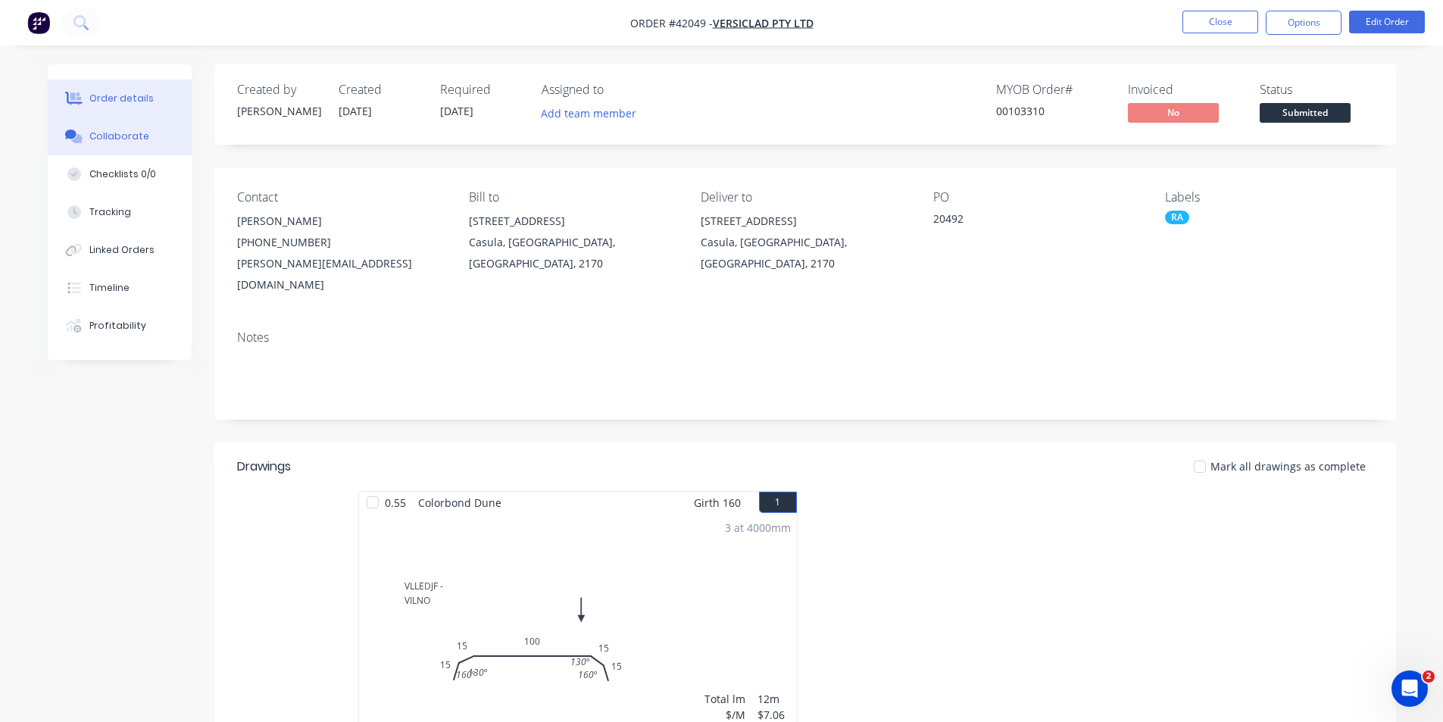
click at [120, 133] on div "Collaborate" at bounding box center [119, 137] width 60 height 14
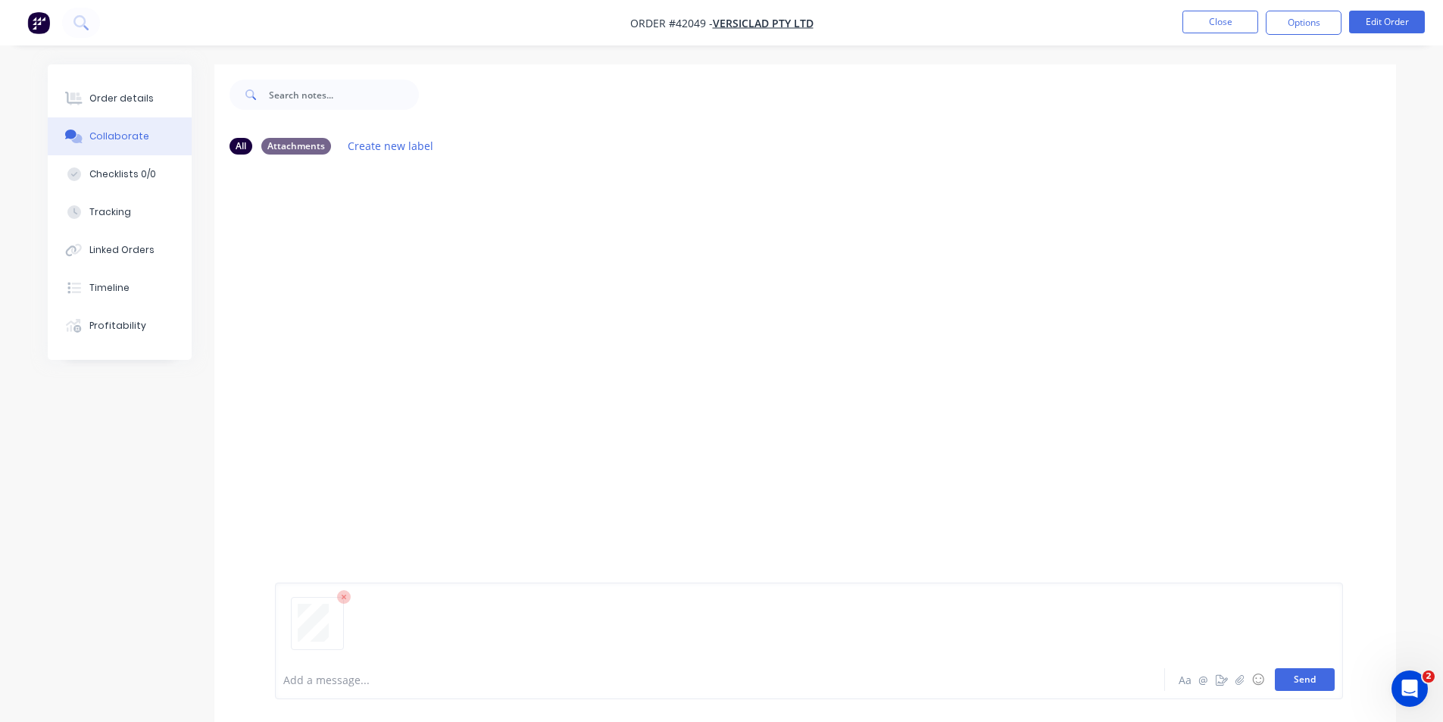
click at [1285, 682] on button "Send" at bounding box center [1305, 679] width 60 height 23
click at [115, 108] on button "Order details" at bounding box center [120, 99] width 144 height 38
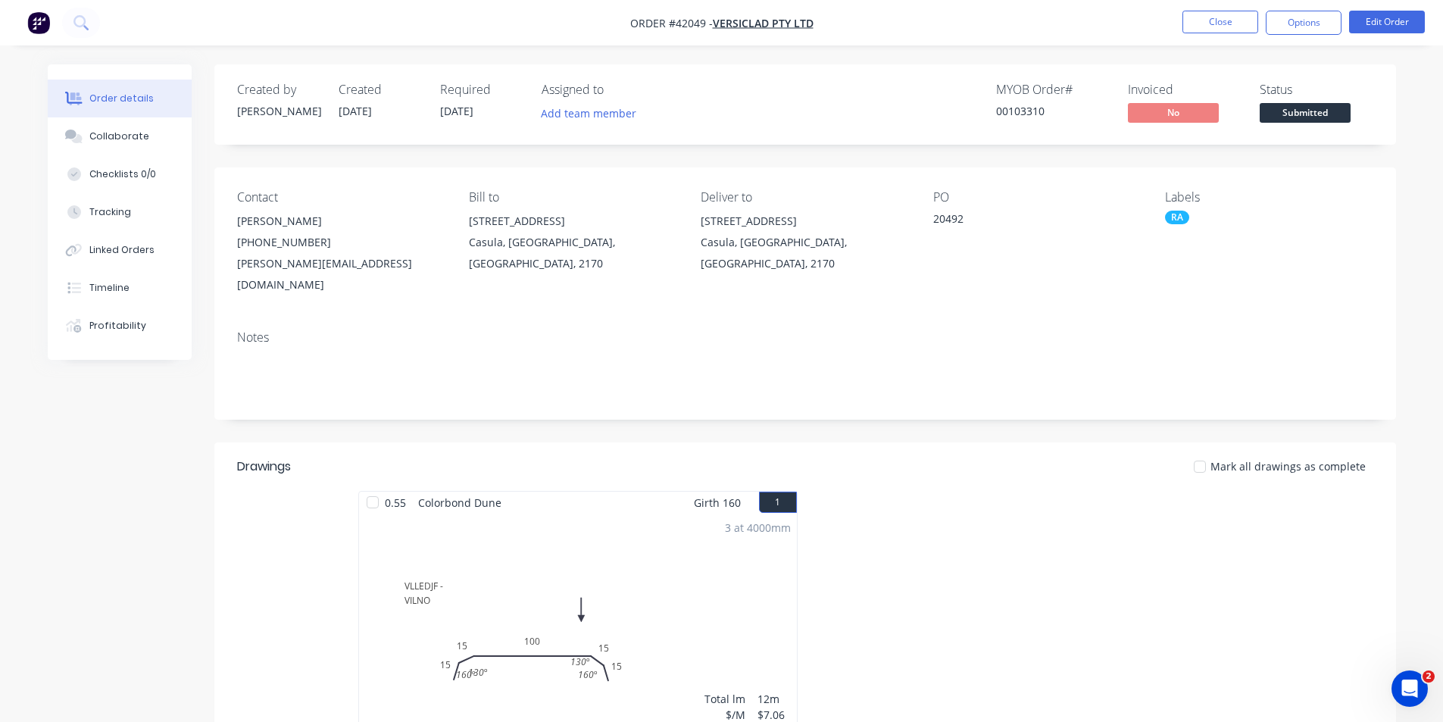
click at [1299, 36] on nav "Order #42049 - VERSICLAD PTY LTD Close Options Edit Order" at bounding box center [721, 22] width 1443 height 45
click at [1307, 22] on button "Options" at bounding box center [1304, 23] width 76 height 24
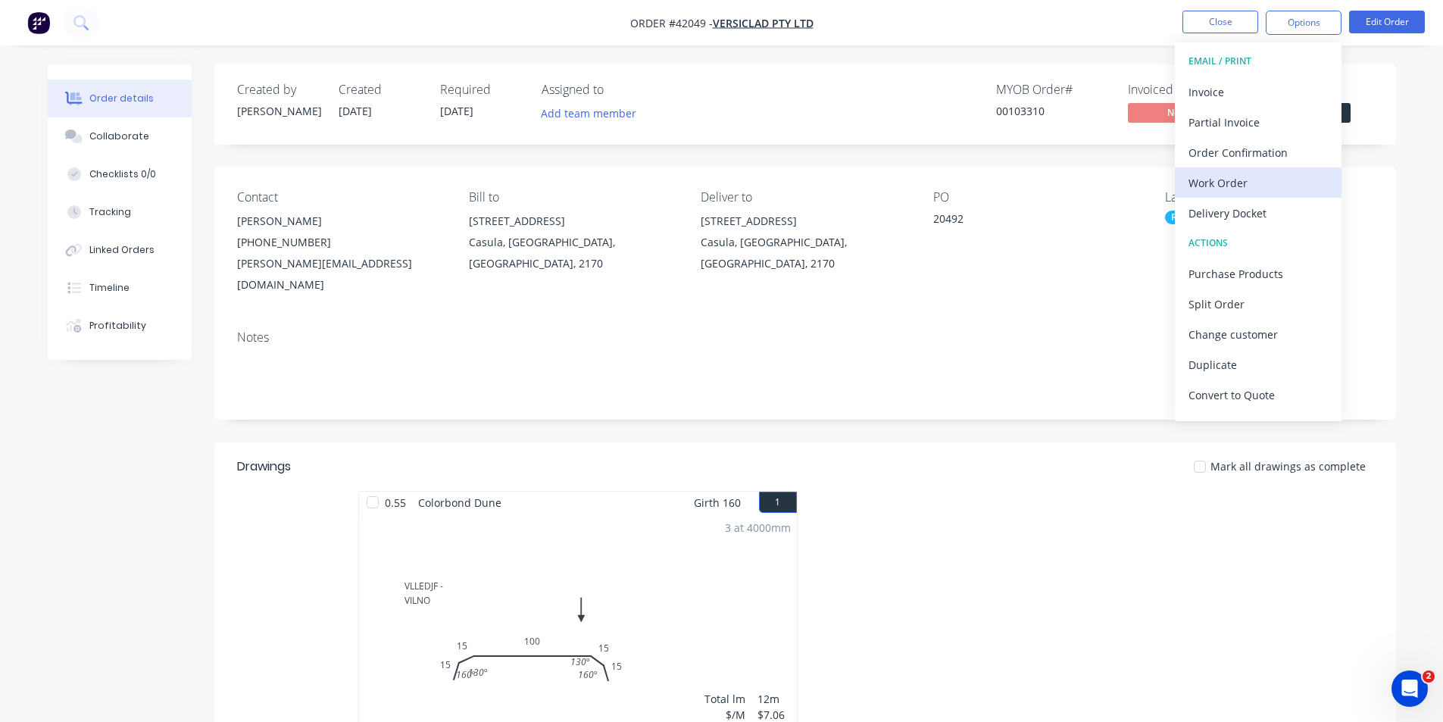
click at [1233, 192] on div "Work Order" at bounding box center [1258, 183] width 139 height 22
click at [1253, 132] on div "With pricing" at bounding box center [1258, 122] width 139 height 22
click at [1279, 177] on div "Work Order" at bounding box center [1258, 183] width 139 height 22
click at [1268, 152] on div "Without pricing" at bounding box center [1258, 153] width 139 height 22
click at [1248, 148] on div "Order Confirmation" at bounding box center [1258, 153] width 139 height 22
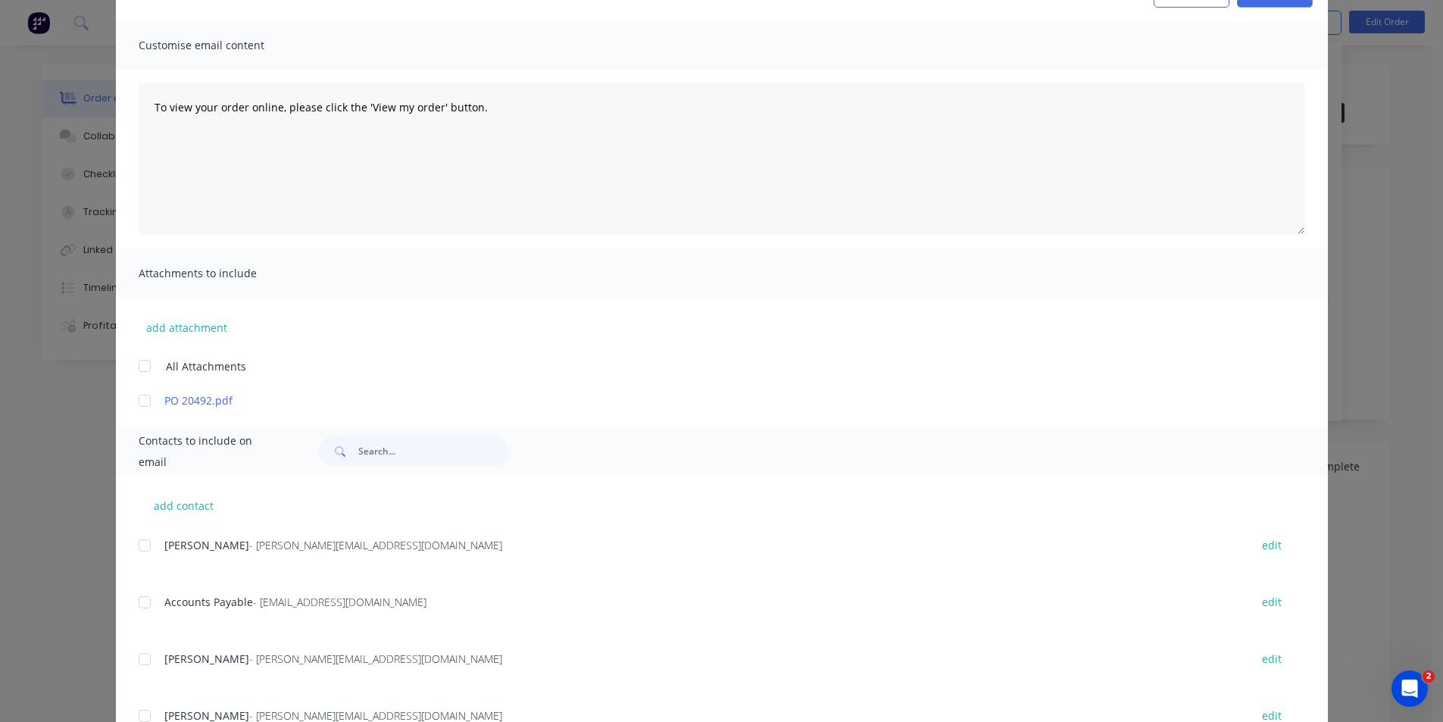
scroll to position [152, 0]
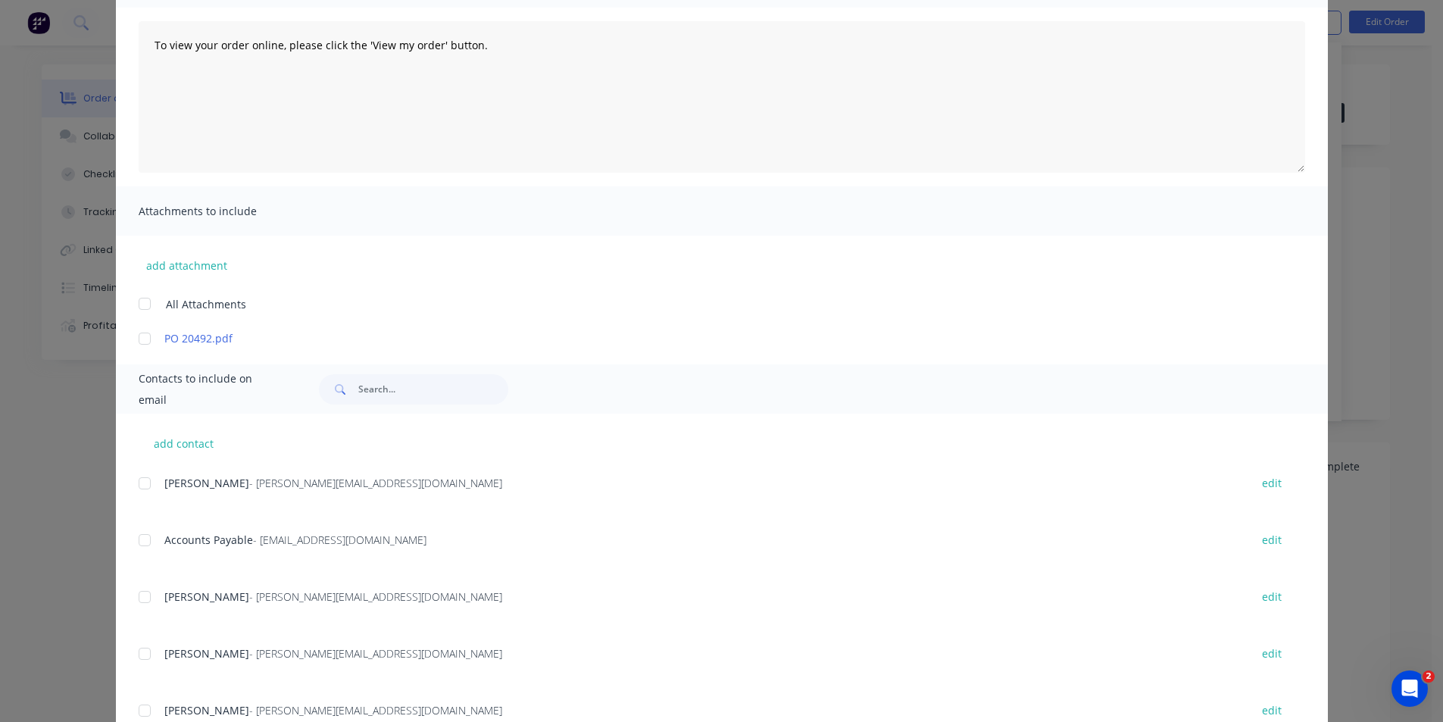
click at [133, 482] on div "add contact Michele Allen - michele@versiclad.com.au edit Accounts Payable - ac…" at bounding box center [722, 642] width 1212 height 457
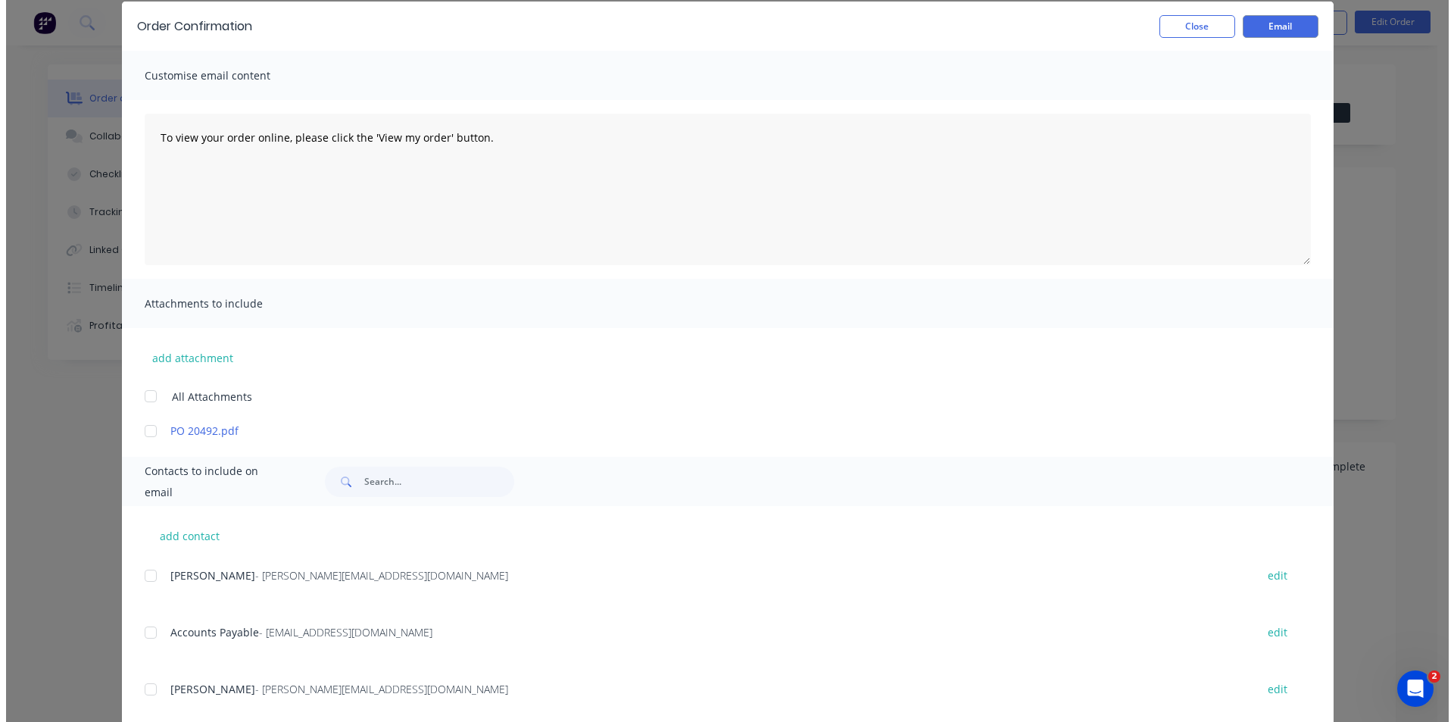
scroll to position [0, 0]
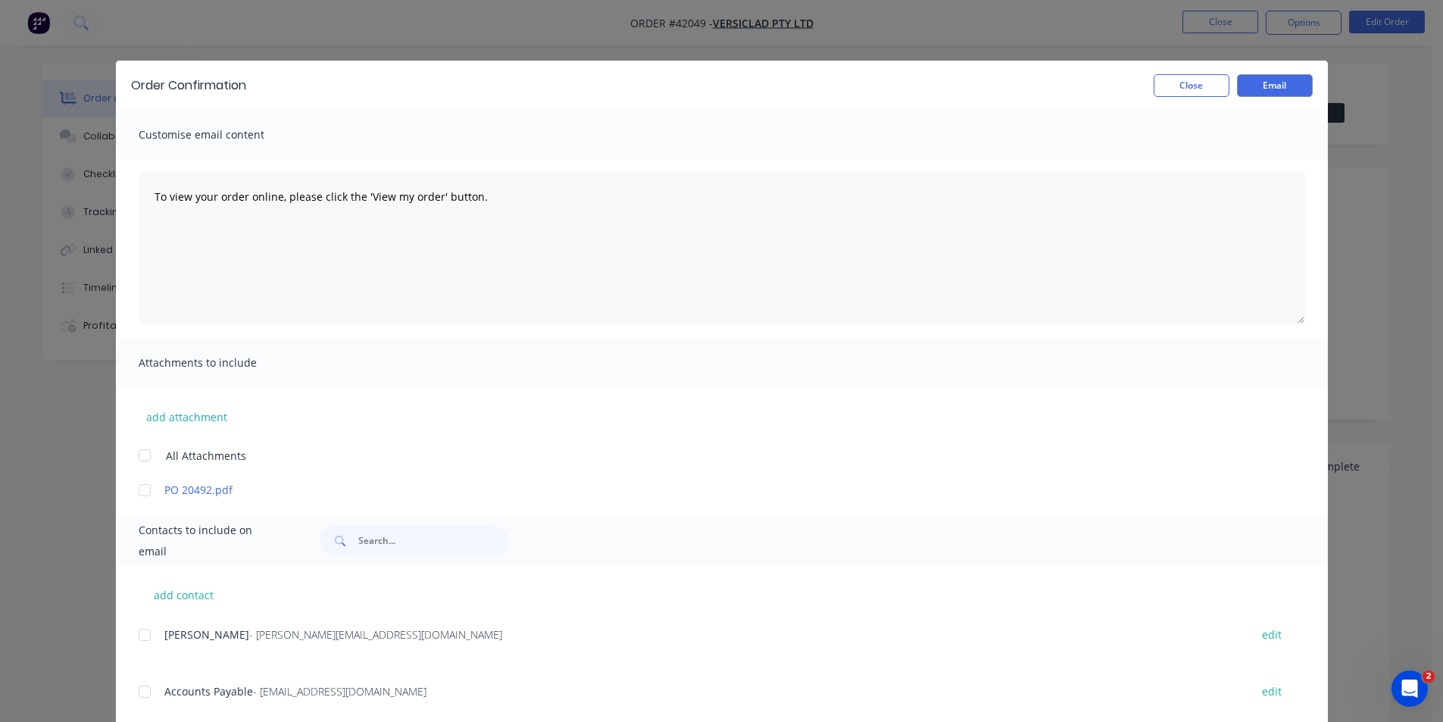
click at [142, 637] on div at bounding box center [145, 635] width 30 height 30
click at [1251, 83] on button "Email" at bounding box center [1275, 85] width 76 height 23
click at [1174, 85] on button "Close" at bounding box center [1192, 85] width 76 height 23
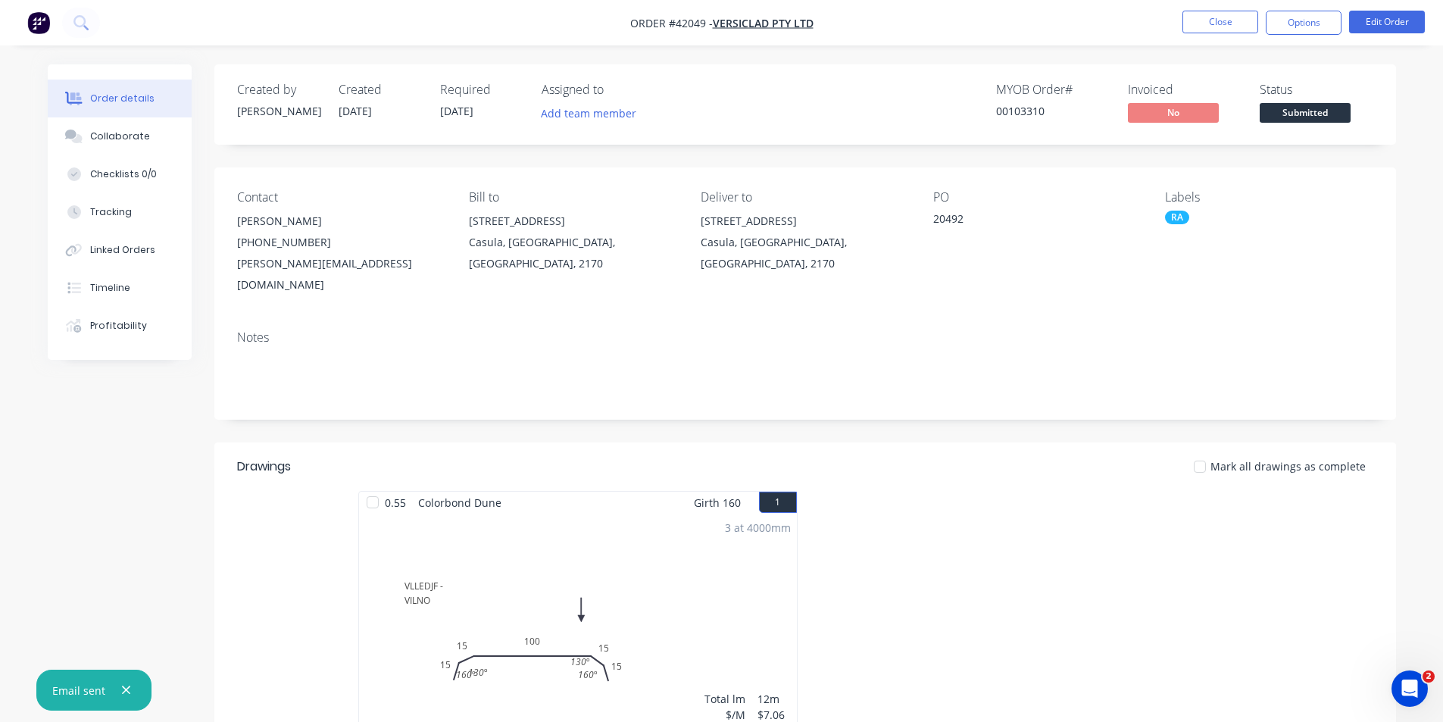
click at [1139, 33] on nav "Order #42049 - VERSICLAD PTY LTD Close Options Edit Order" at bounding box center [721, 22] width 1443 height 45
click at [1217, 26] on button "Close" at bounding box center [1220, 22] width 76 height 23
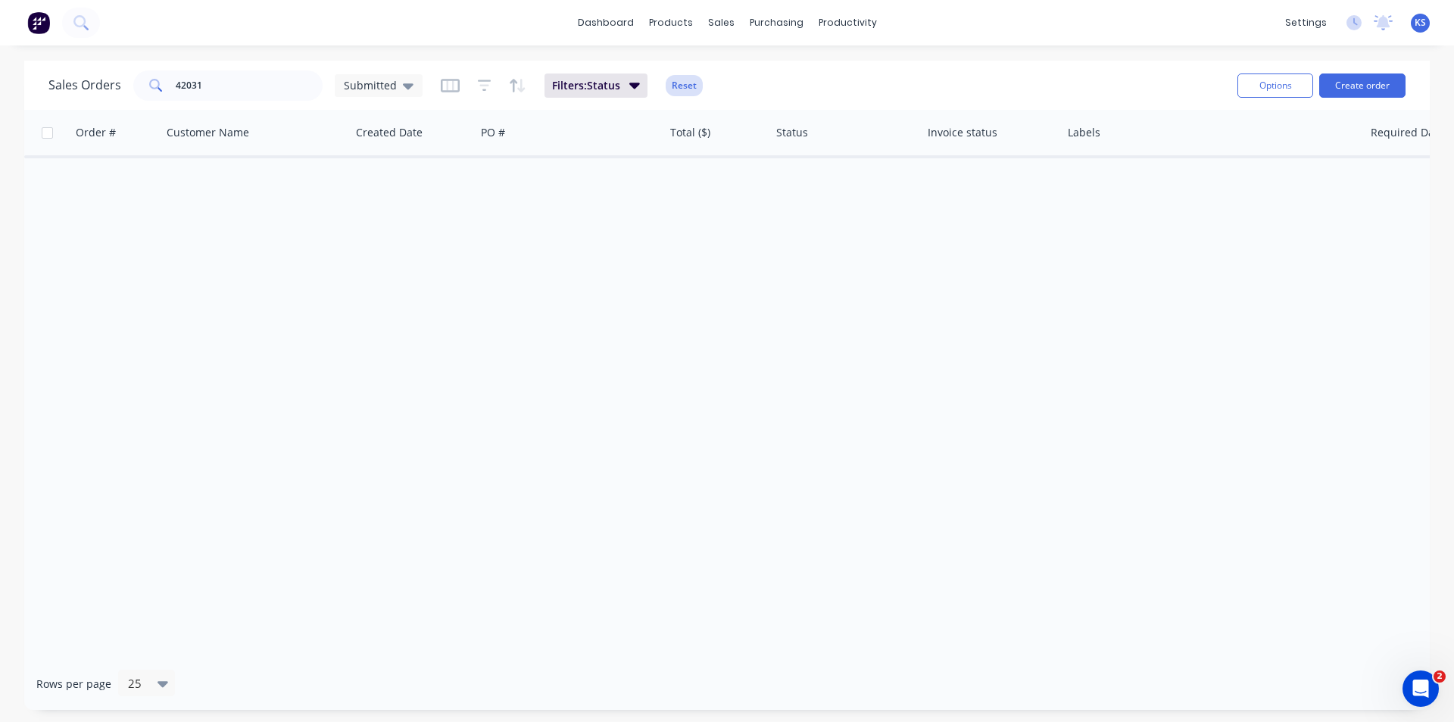
click at [689, 87] on button "Reset" at bounding box center [684, 85] width 37 height 21
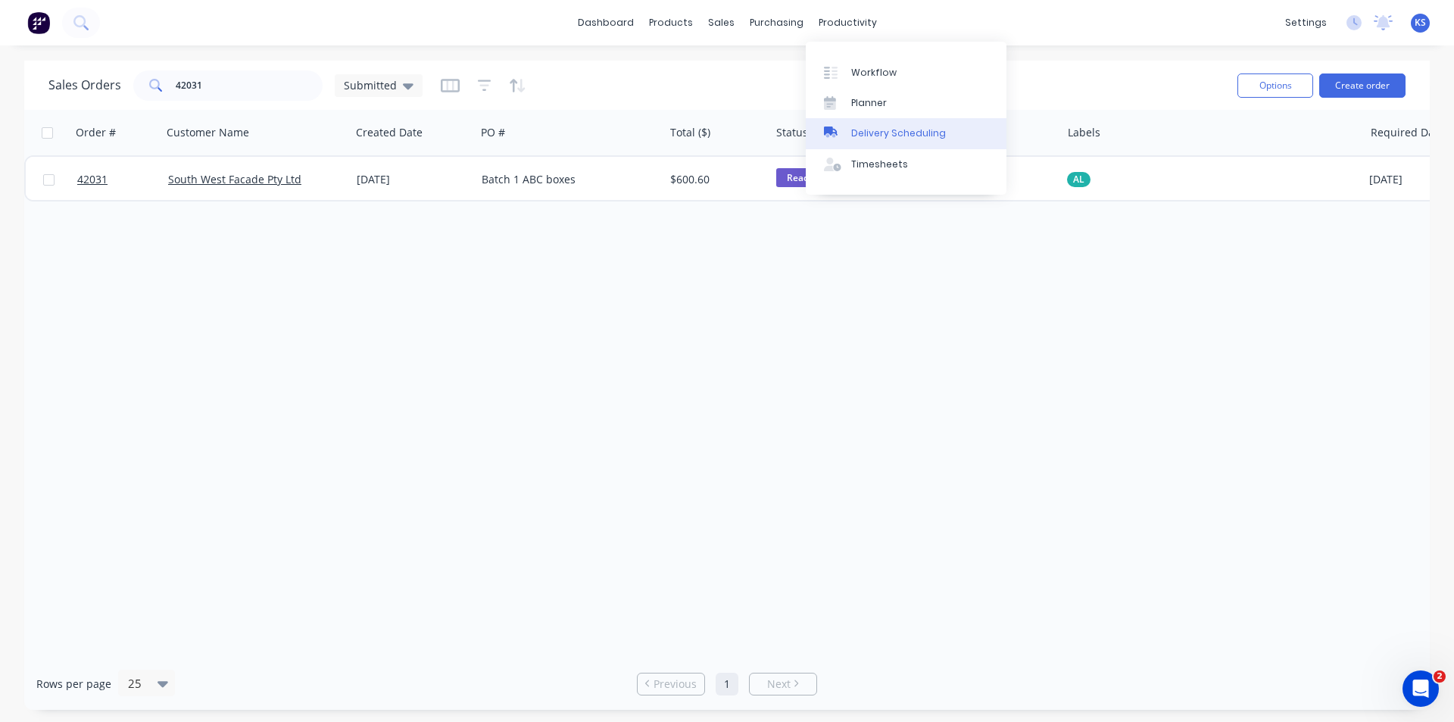
click at [907, 130] on div "Delivery Scheduling" at bounding box center [898, 134] width 95 height 14
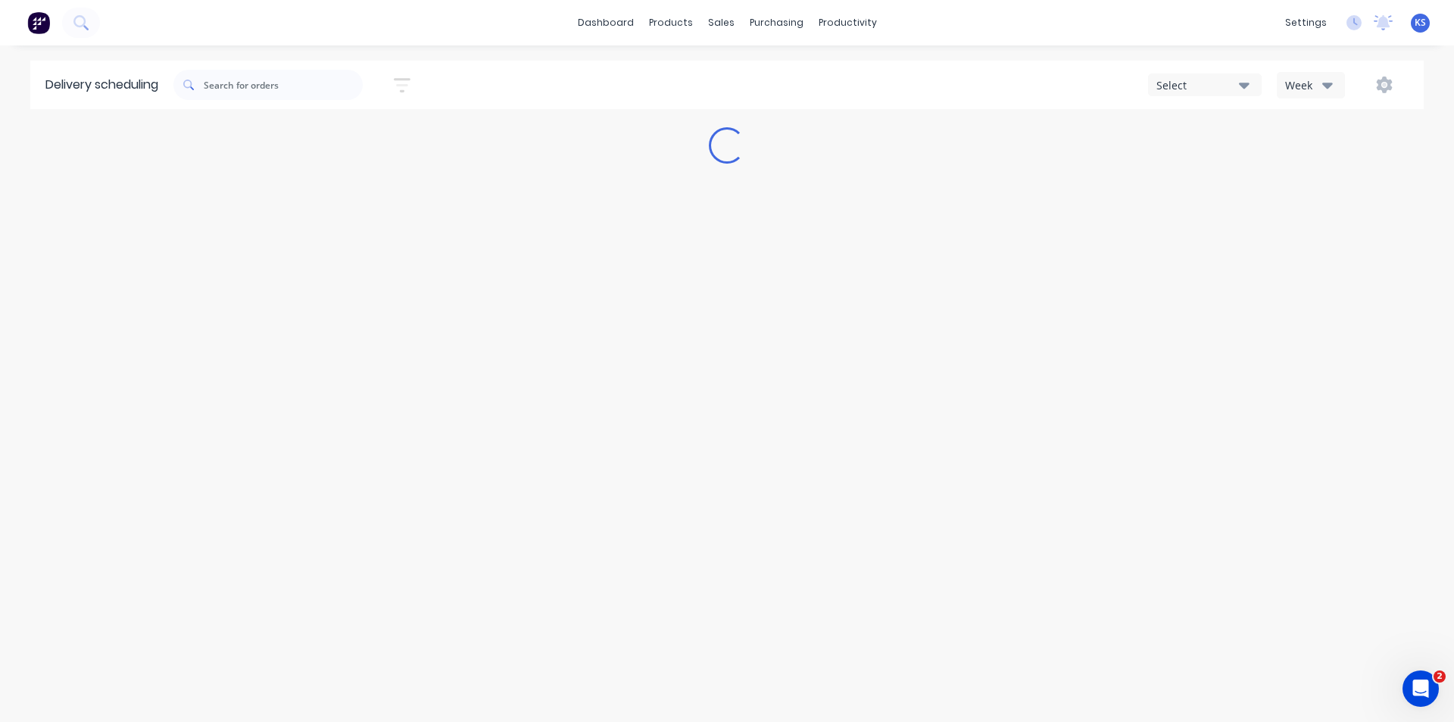
click at [1335, 78] on button "Week" at bounding box center [1311, 85] width 68 height 27
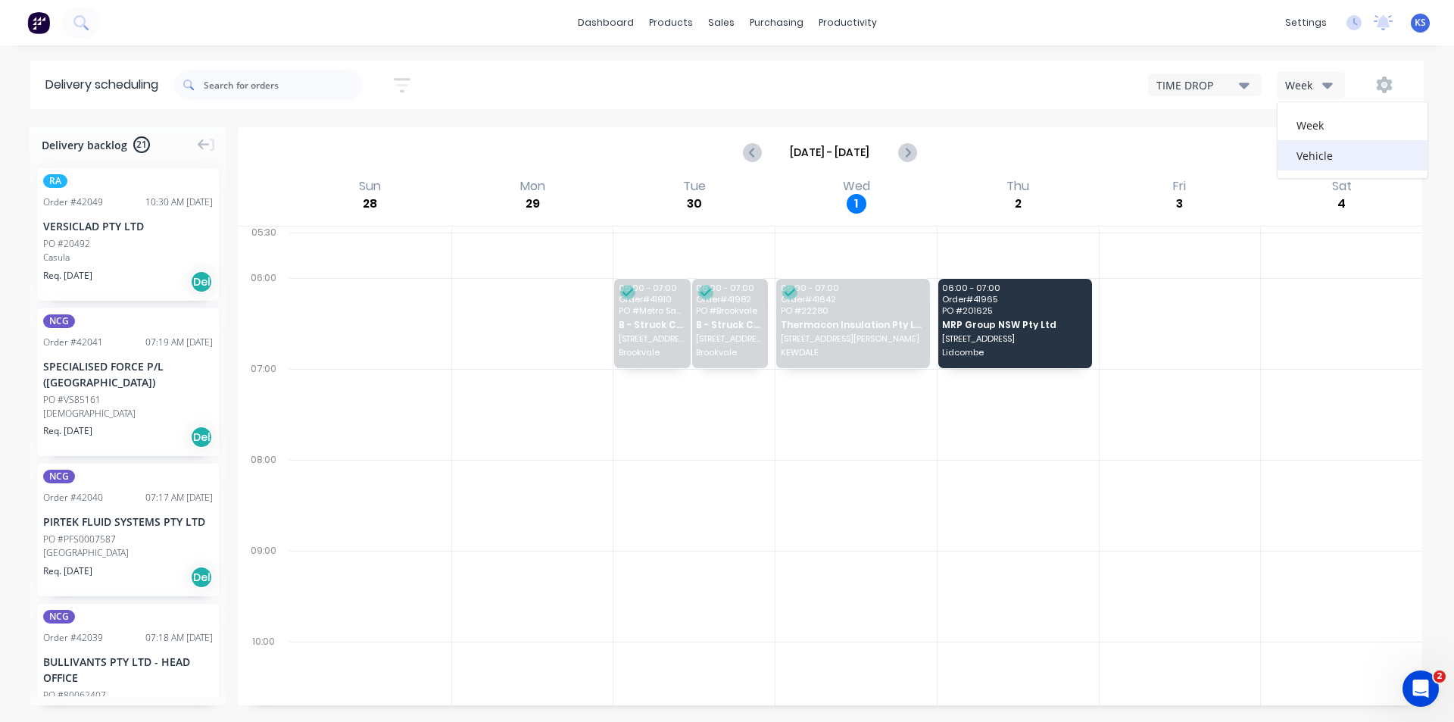
click at [1328, 151] on div "Vehicle" at bounding box center [1353, 155] width 150 height 30
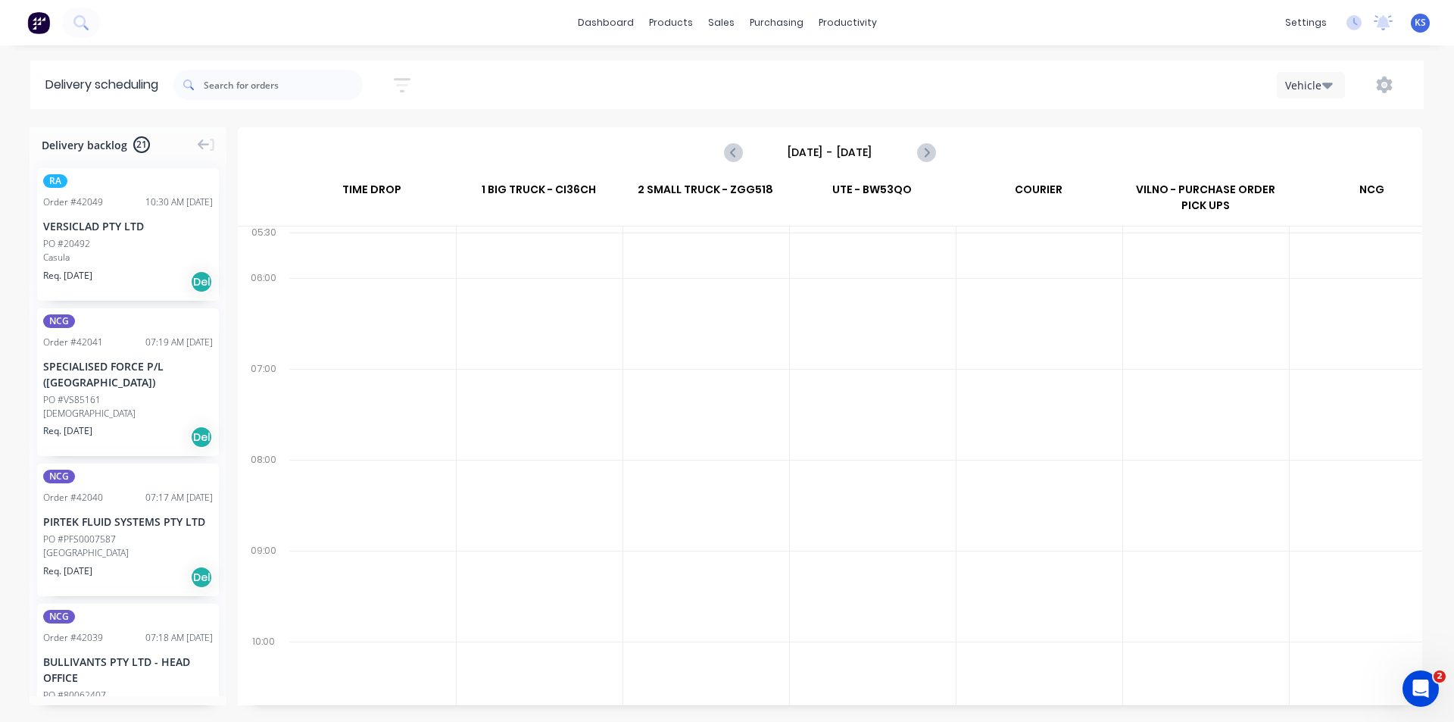
scroll to position [0, 1]
click at [875, 156] on input "Sunday - 28/09/25" at bounding box center [830, 152] width 150 height 23
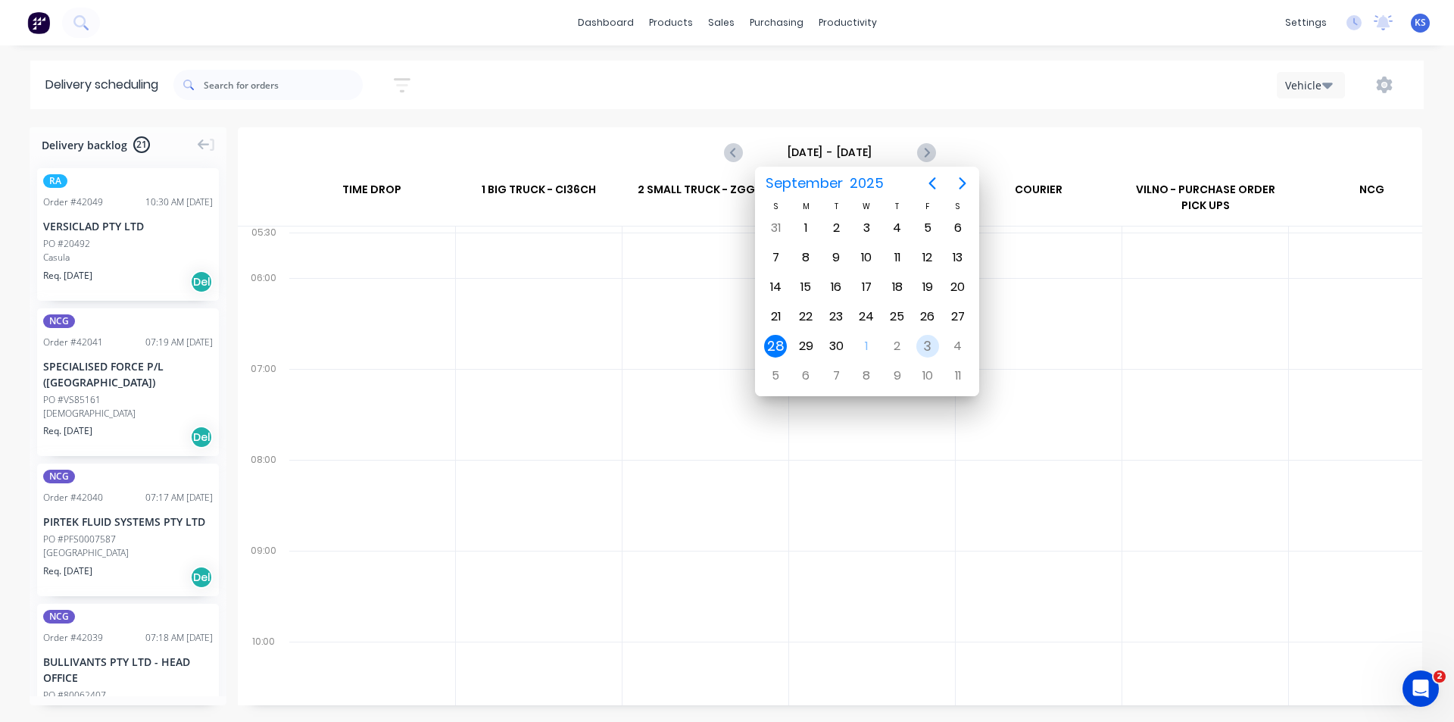
click at [923, 348] on div "3" at bounding box center [928, 346] width 23 height 23
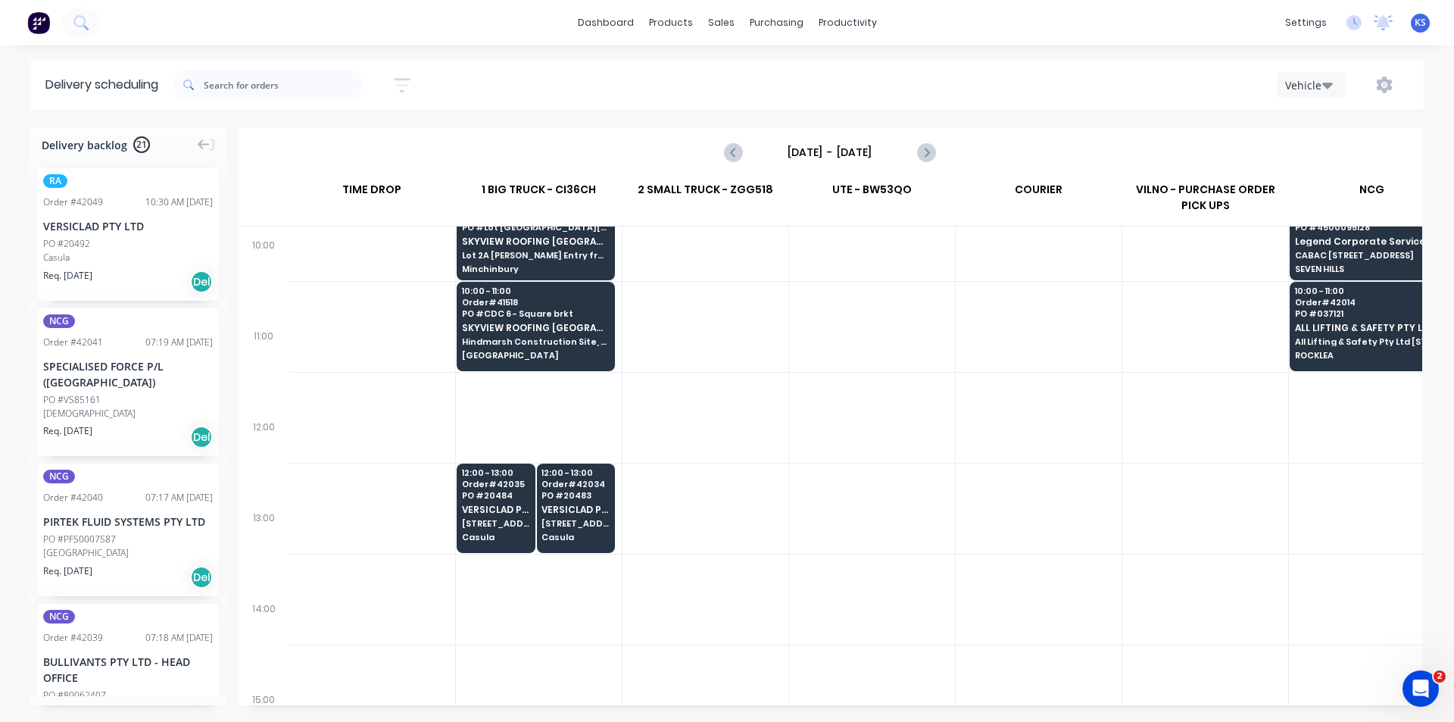
scroll to position [455, 1]
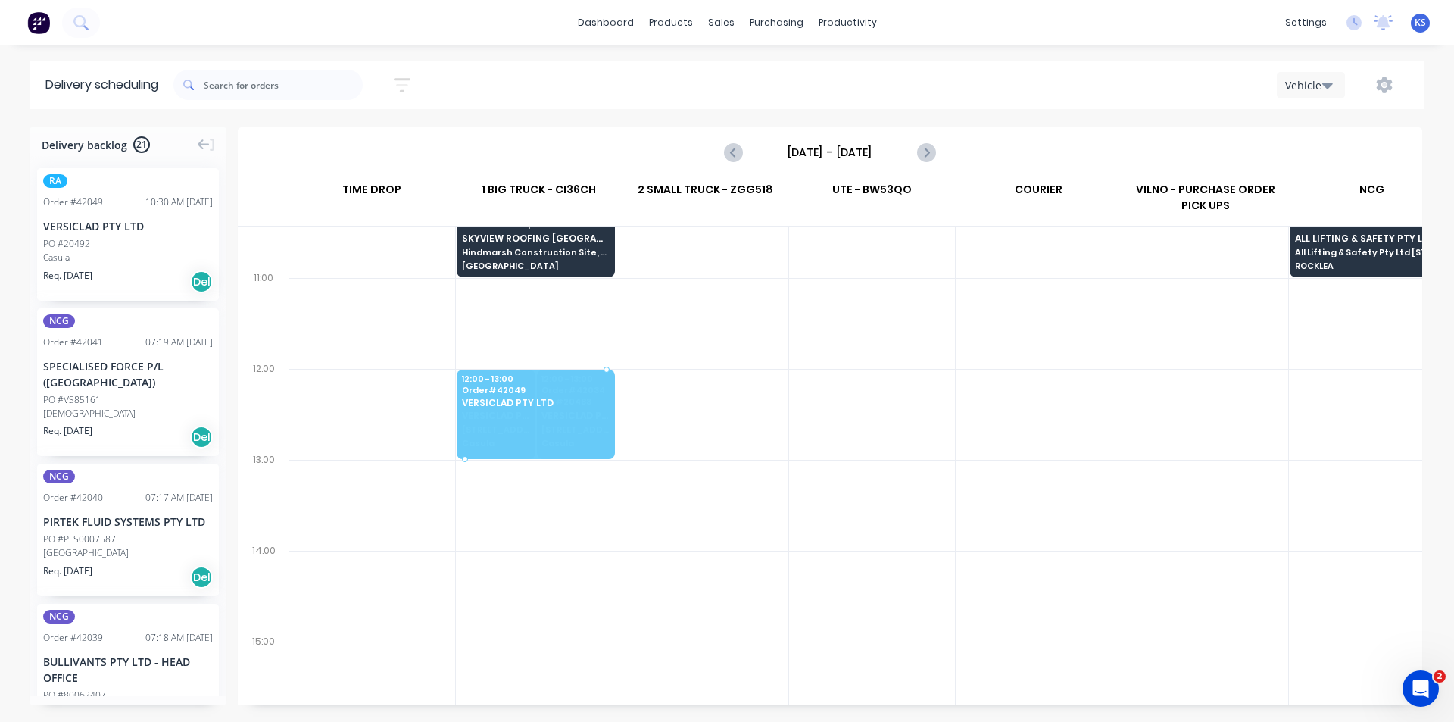
drag, startPoint x: 139, startPoint y: 259, endPoint x: 548, endPoint y: 396, distance: 432.1
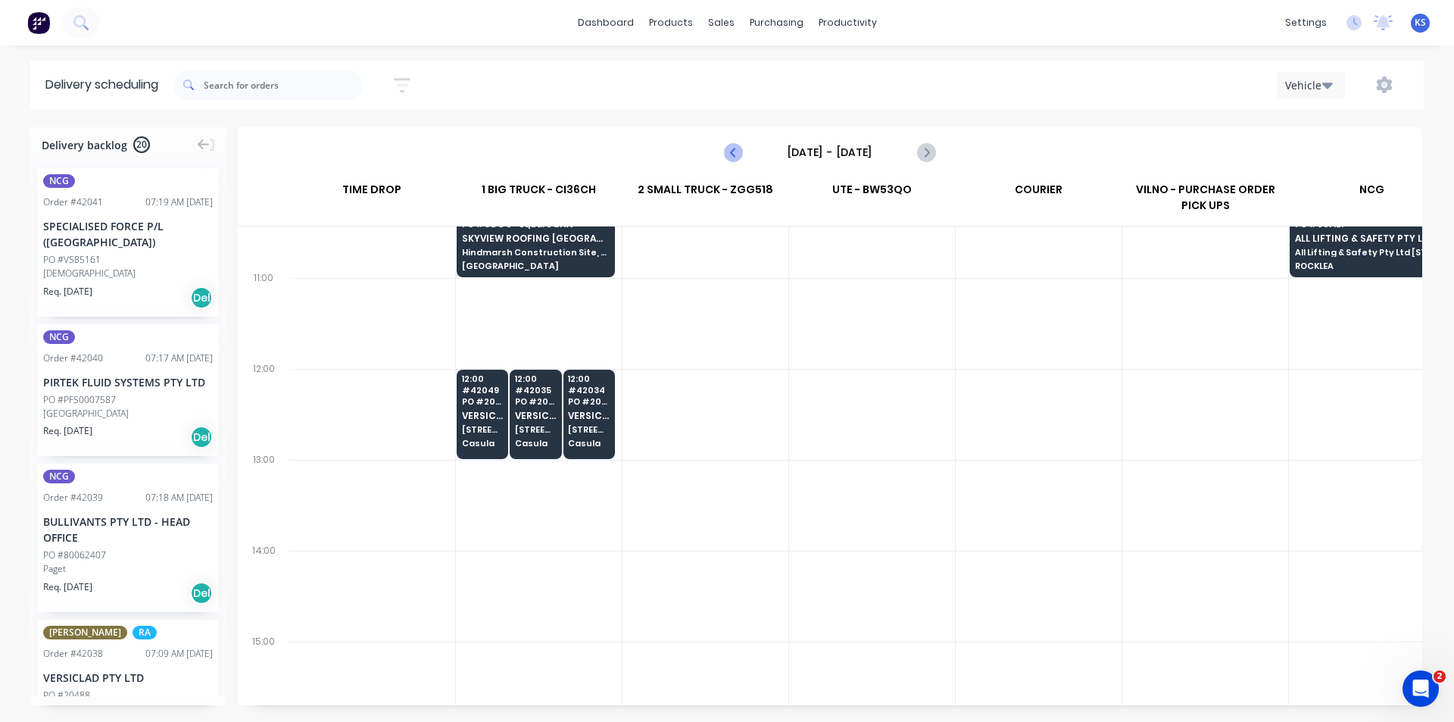
click at [737, 151] on icon "Previous page" at bounding box center [734, 152] width 18 height 18
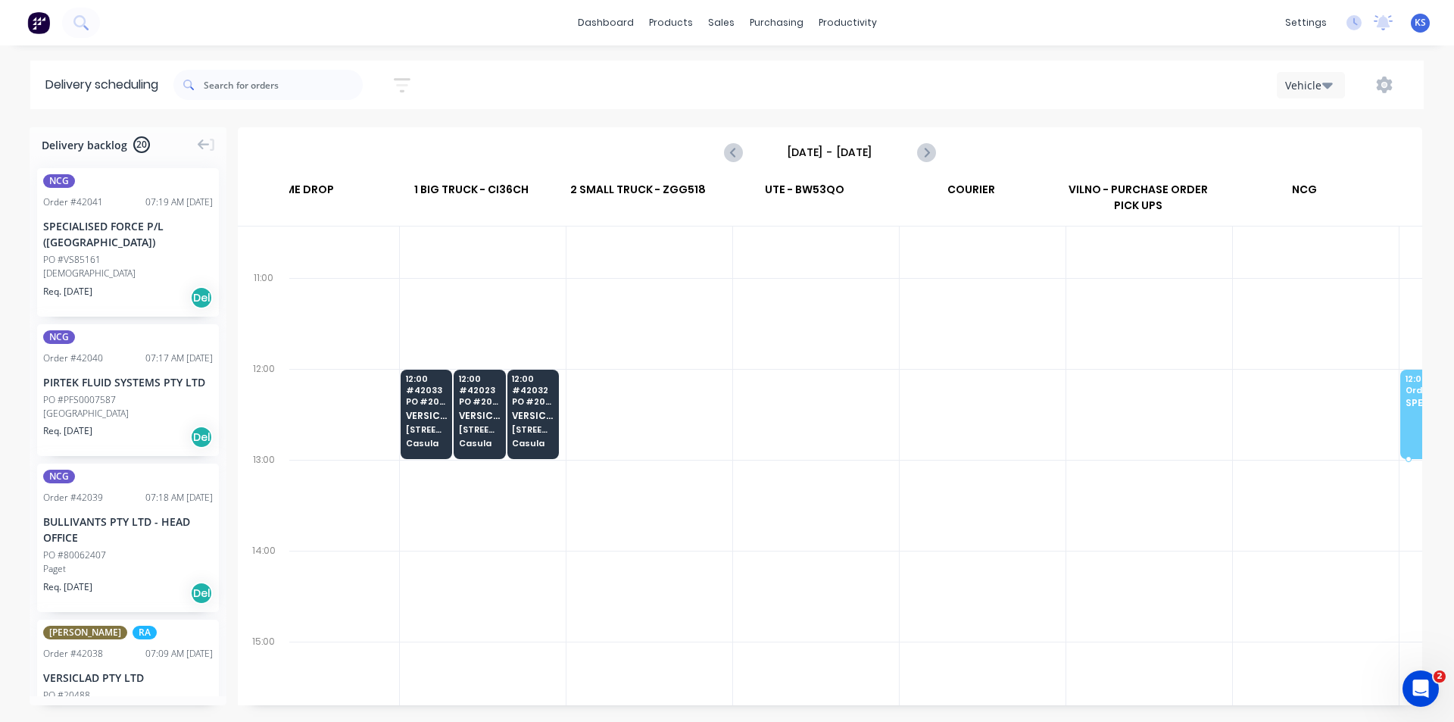
scroll to position [455, 72]
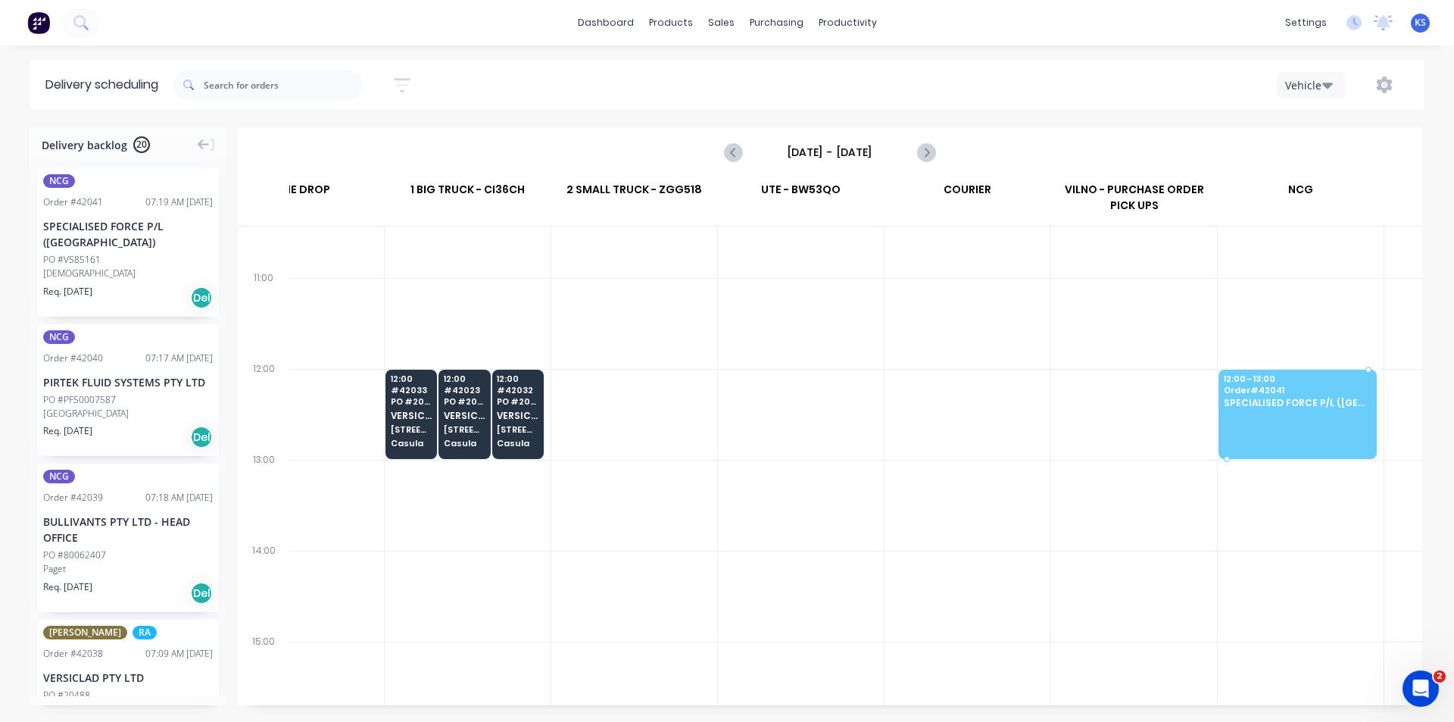
drag, startPoint x: 83, startPoint y: 255, endPoint x: 1323, endPoint y: 402, distance: 1248.8
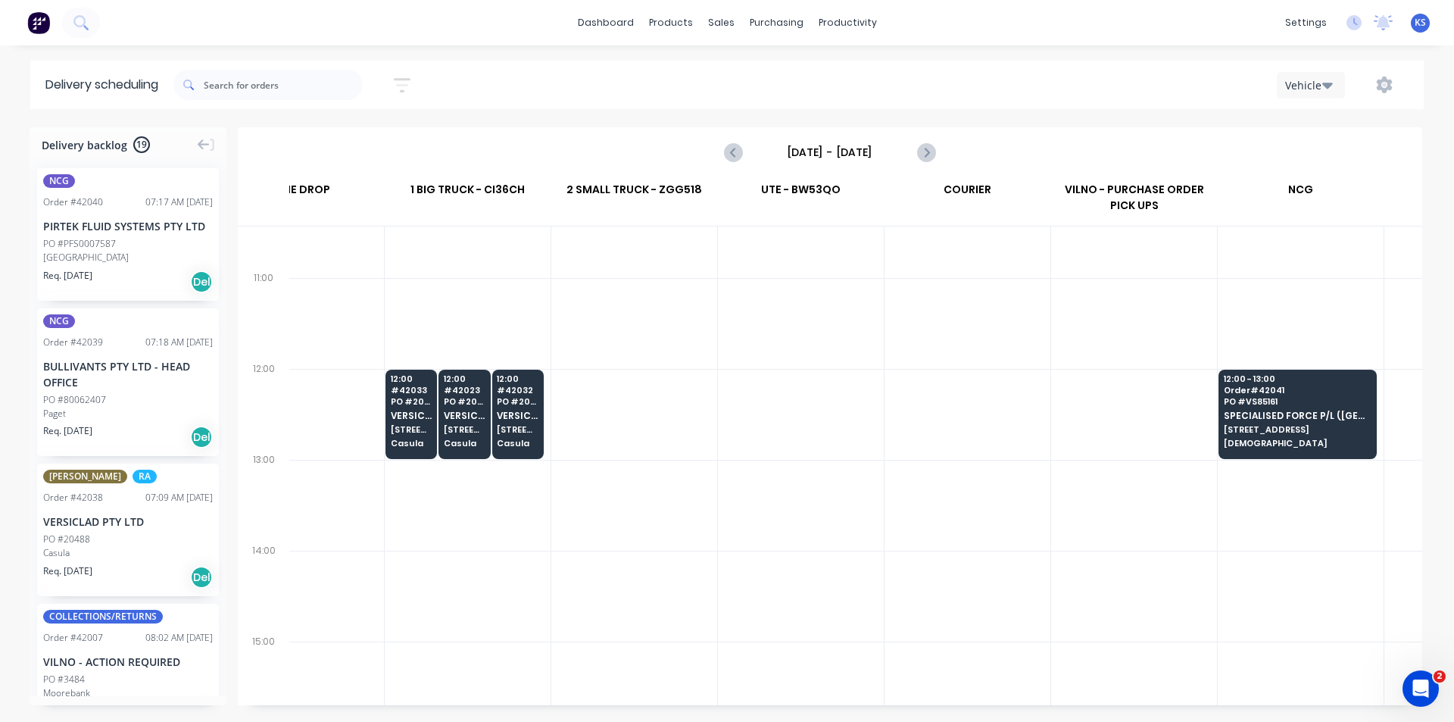
click at [855, 146] on input "Thursday - 02/10/25" at bounding box center [830, 152] width 150 height 23
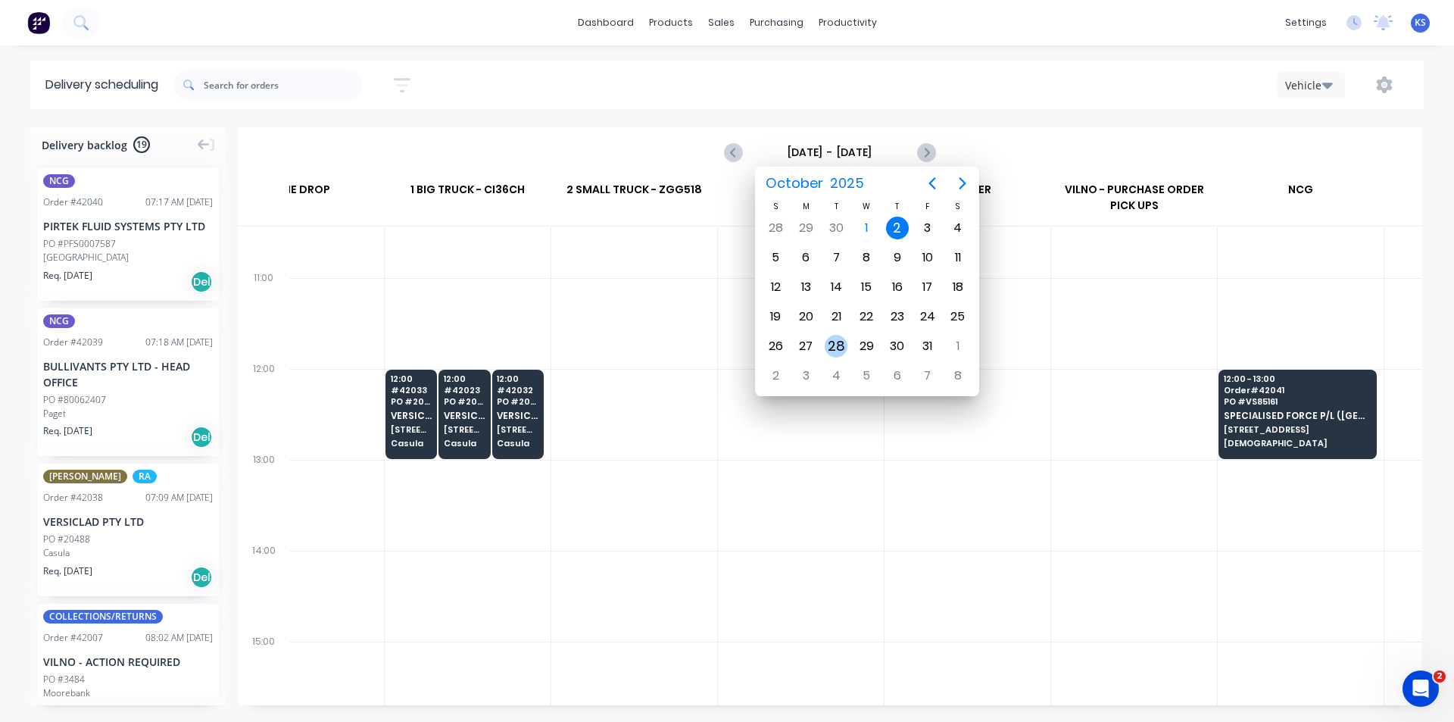
click at [836, 351] on div "28" at bounding box center [836, 346] width 23 height 23
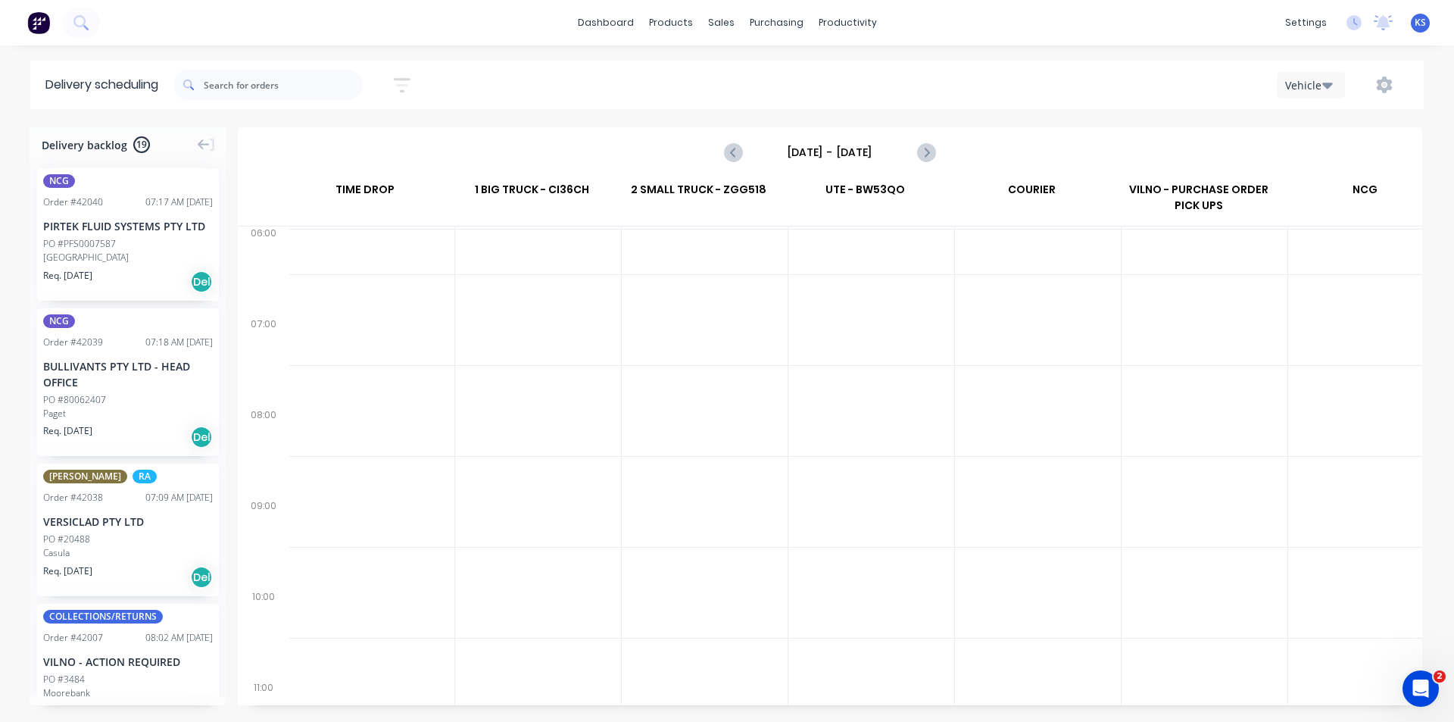
scroll to position [0, 1]
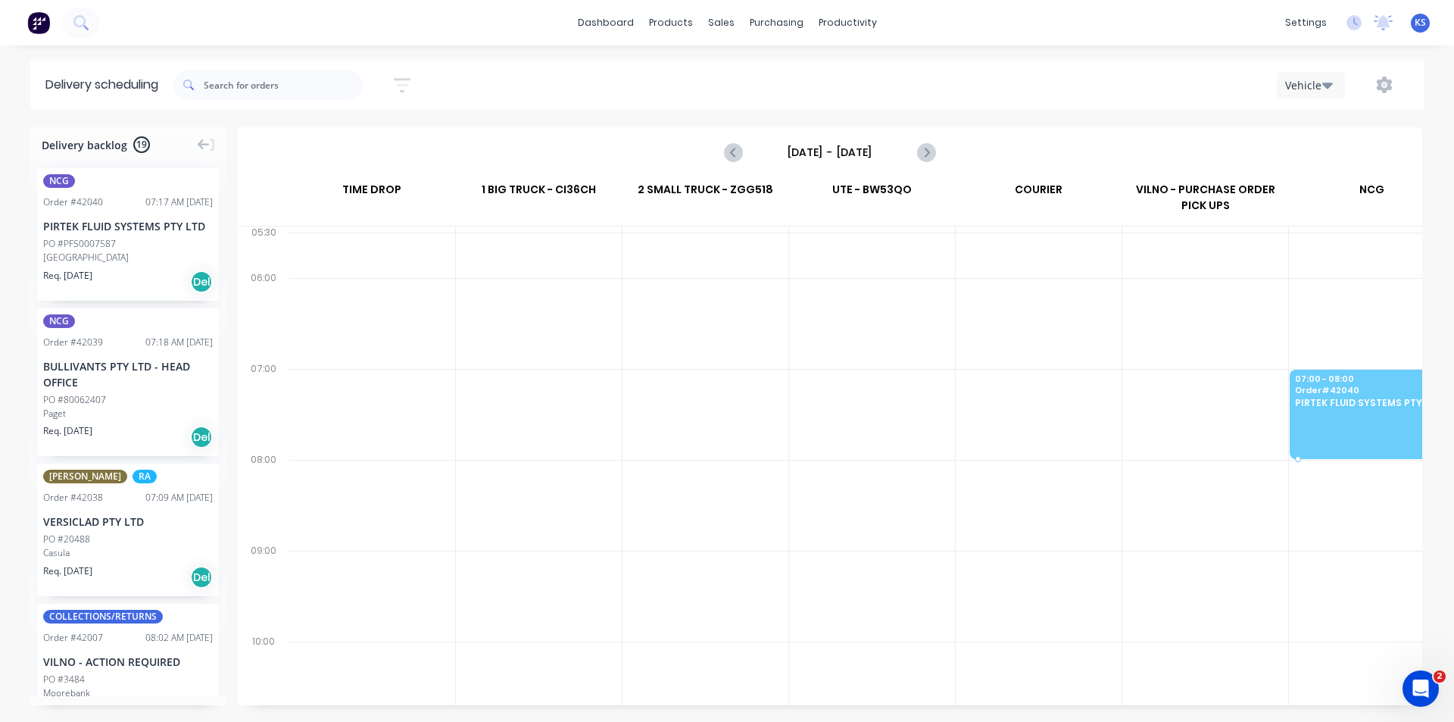
drag, startPoint x: 91, startPoint y: 258, endPoint x: 1357, endPoint y: 376, distance: 1271.3
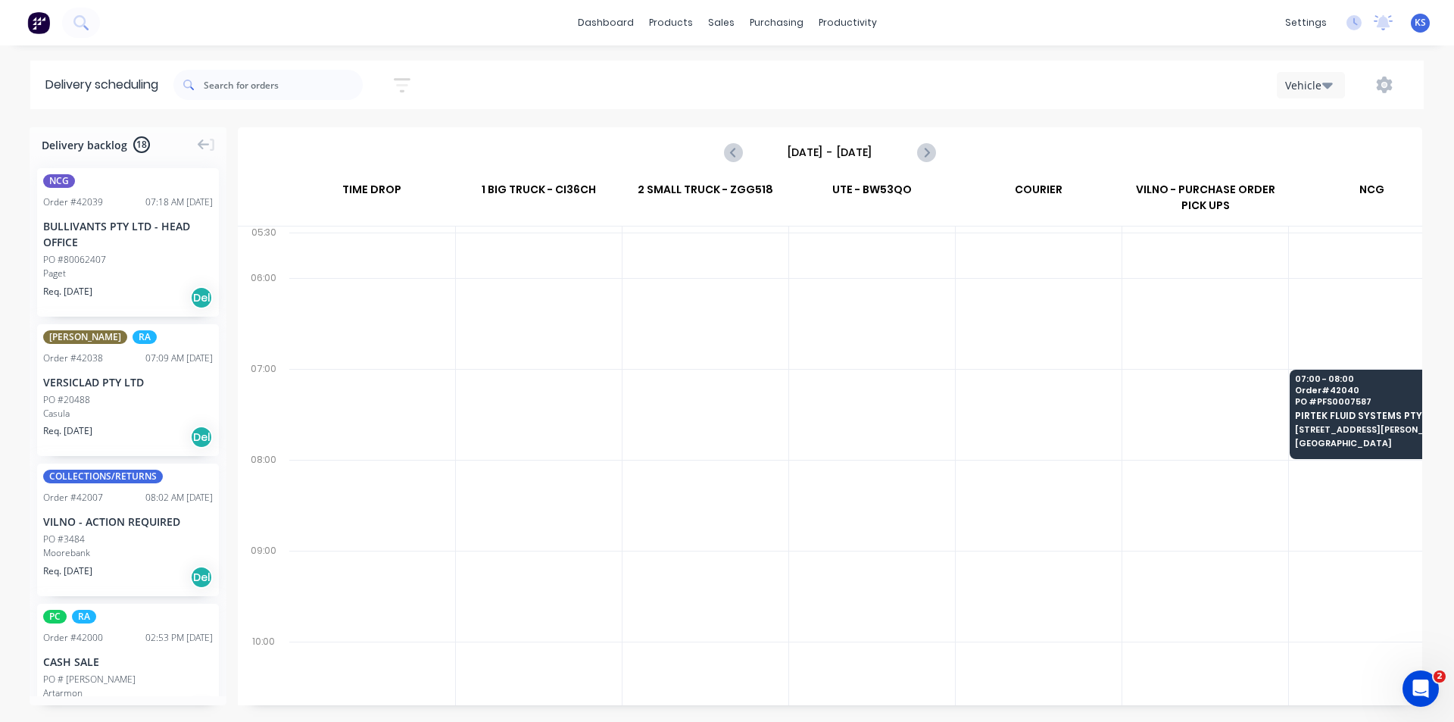
click at [866, 155] on input "Tuesday - 28/10/25" at bounding box center [830, 152] width 150 height 23
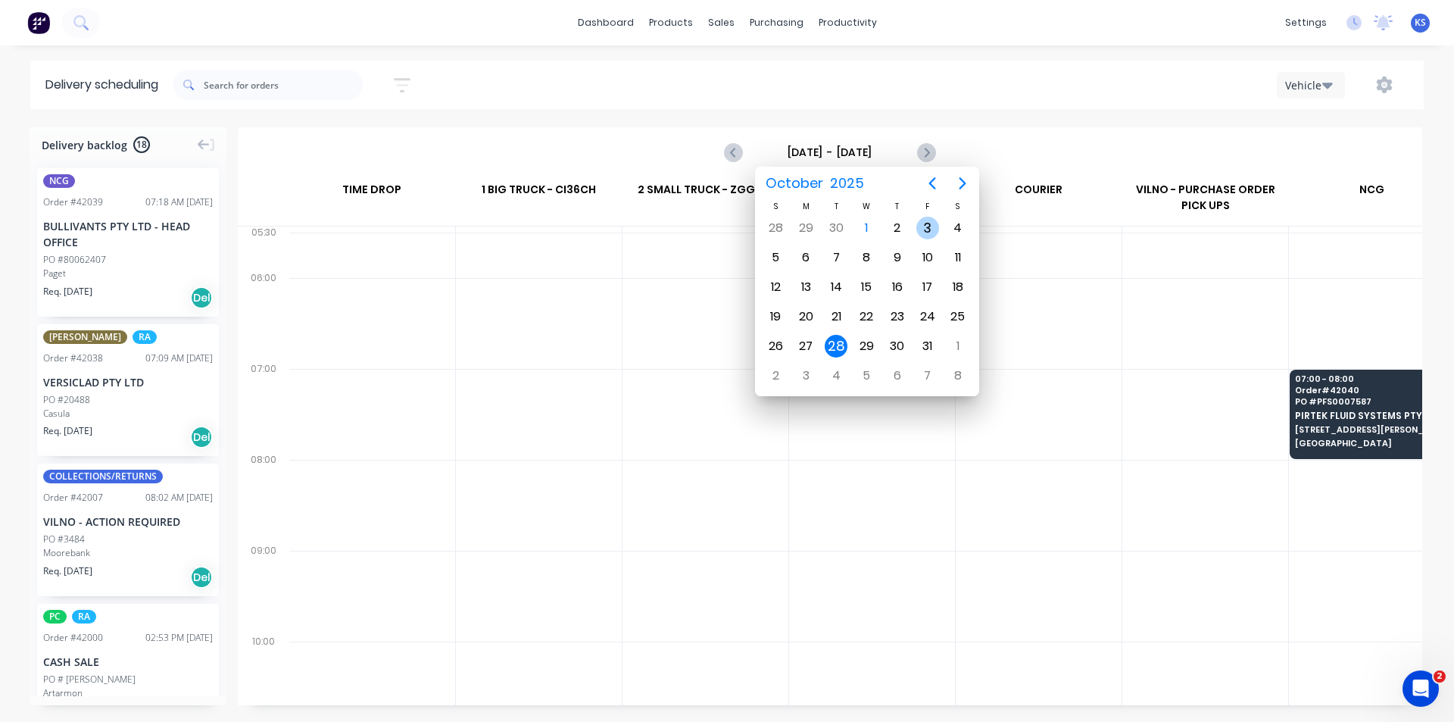
click at [917, 232] on div "3" at bounding box center [928, 228] width 23 height 23
type input "Friday - 03/10/25"
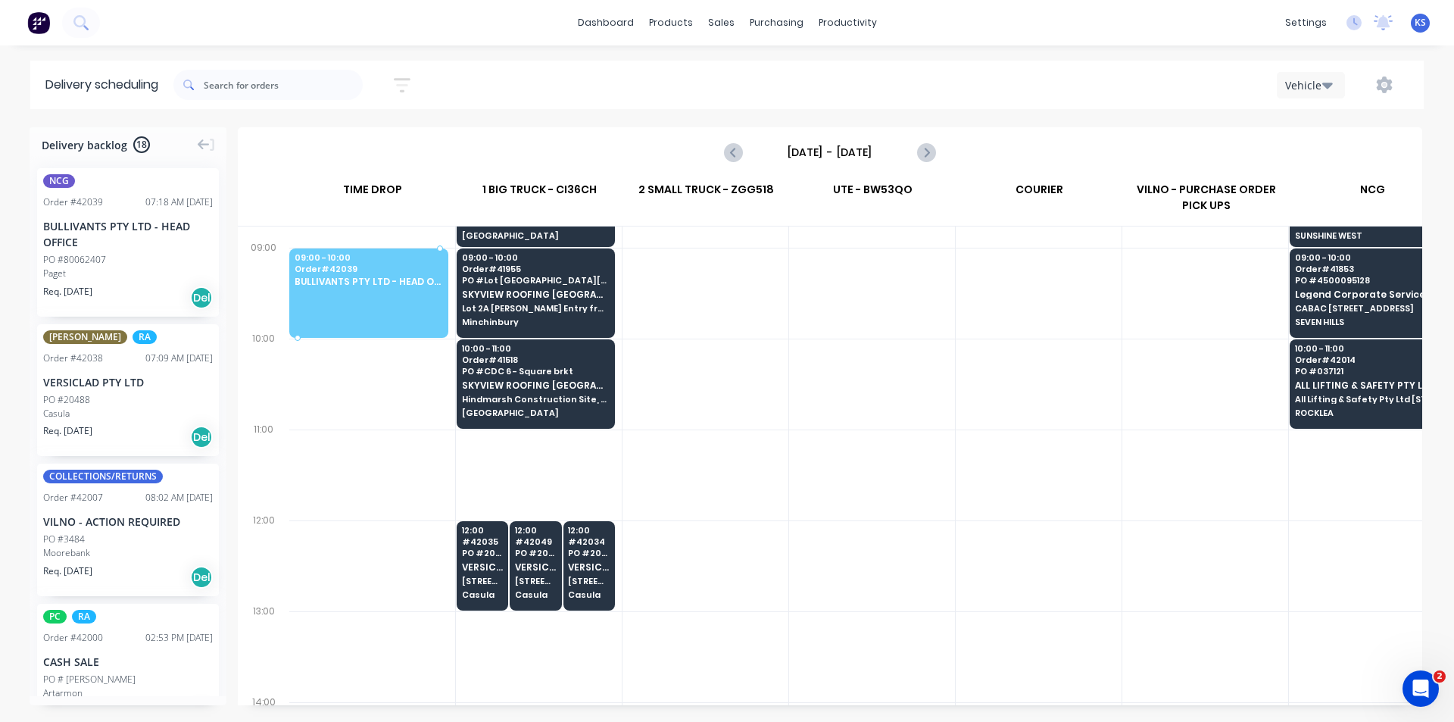
scroll to position [303, 0]
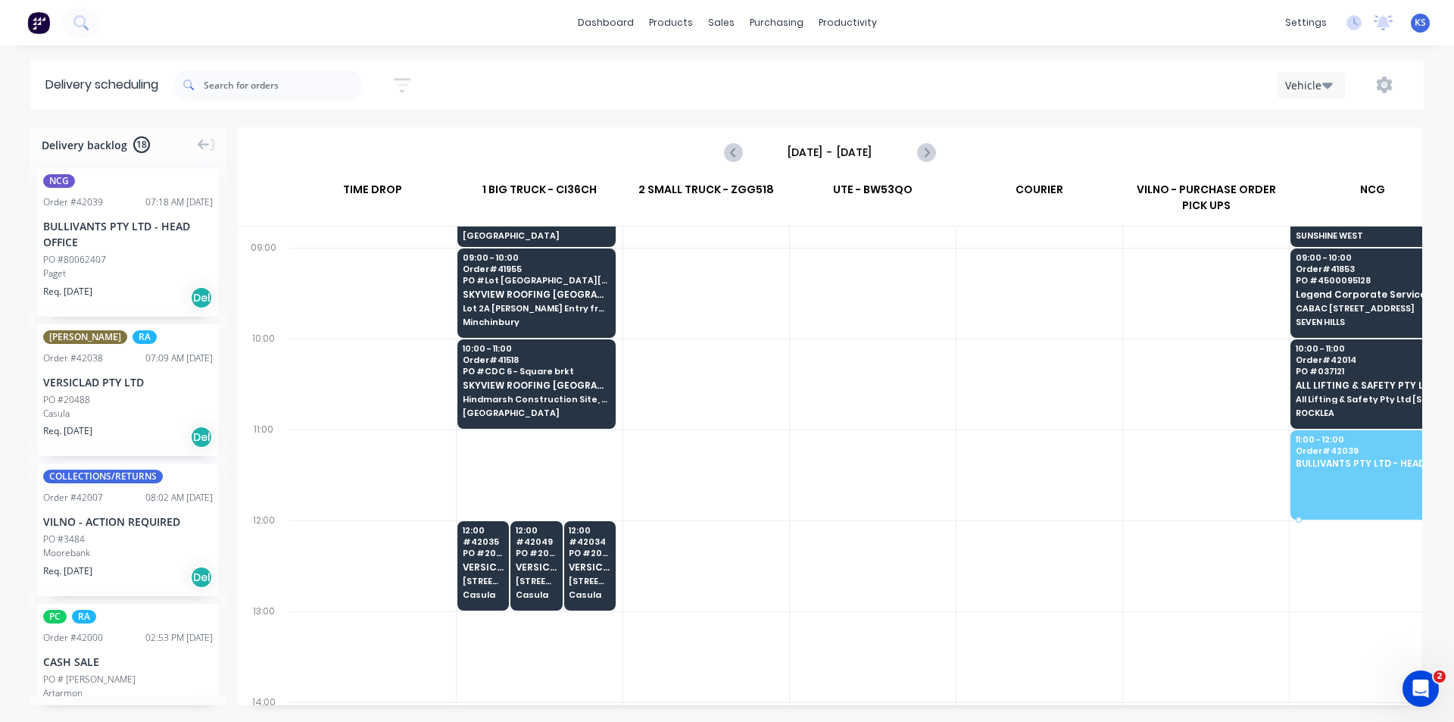
drag, startPoint x: 111, startPoint y: 271, endPoint x: 1295, endPoint y: 445, distance: 1197.5
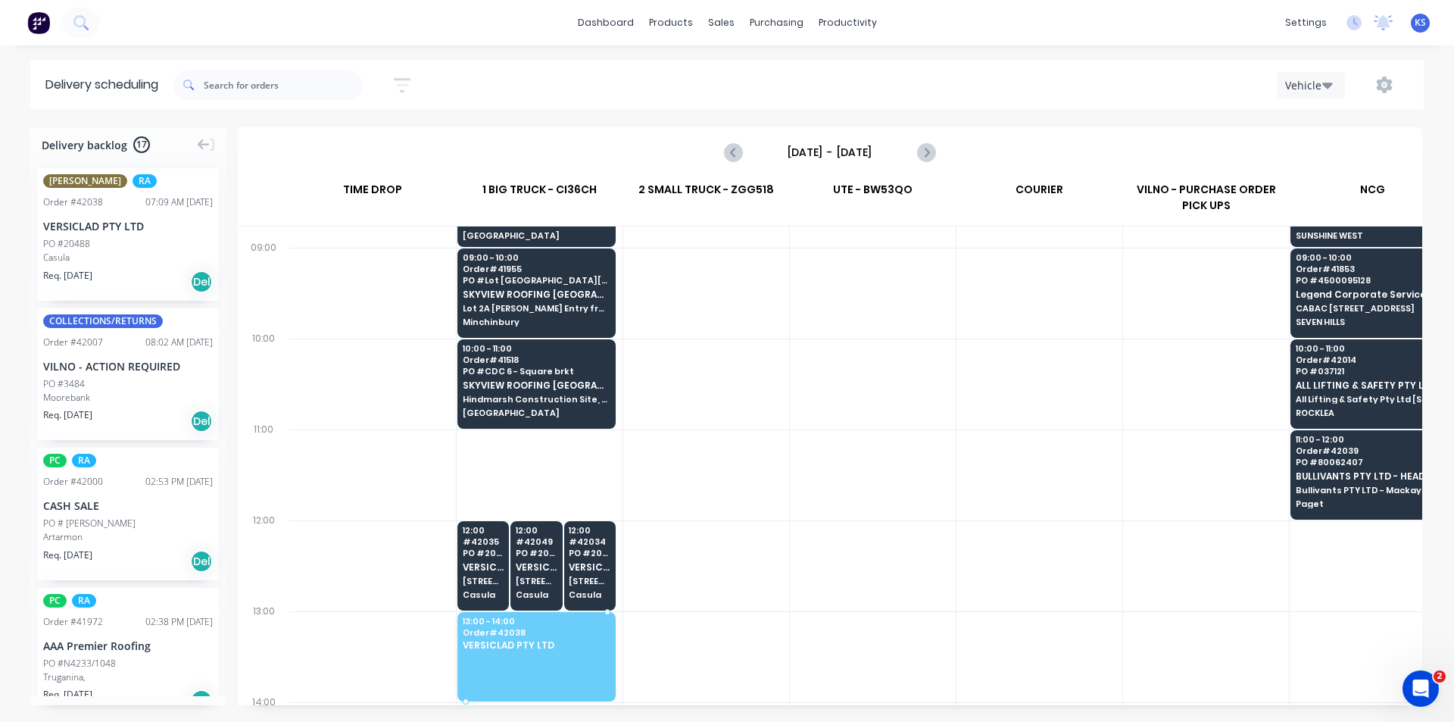
drag, startPoint x: 86, startPoint y: 247, endPoint x: 498, endPoint y: 642, distance: 570.6
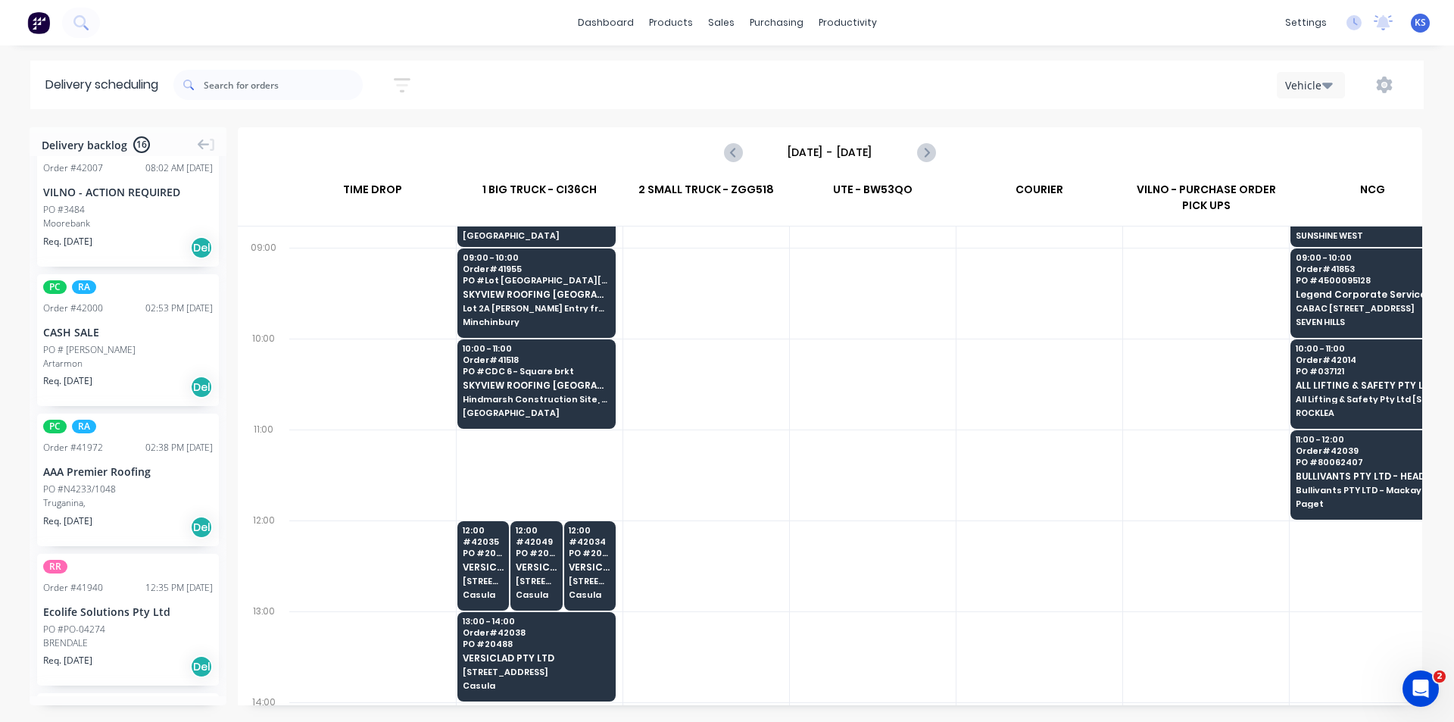
scroll to position [0, 0]
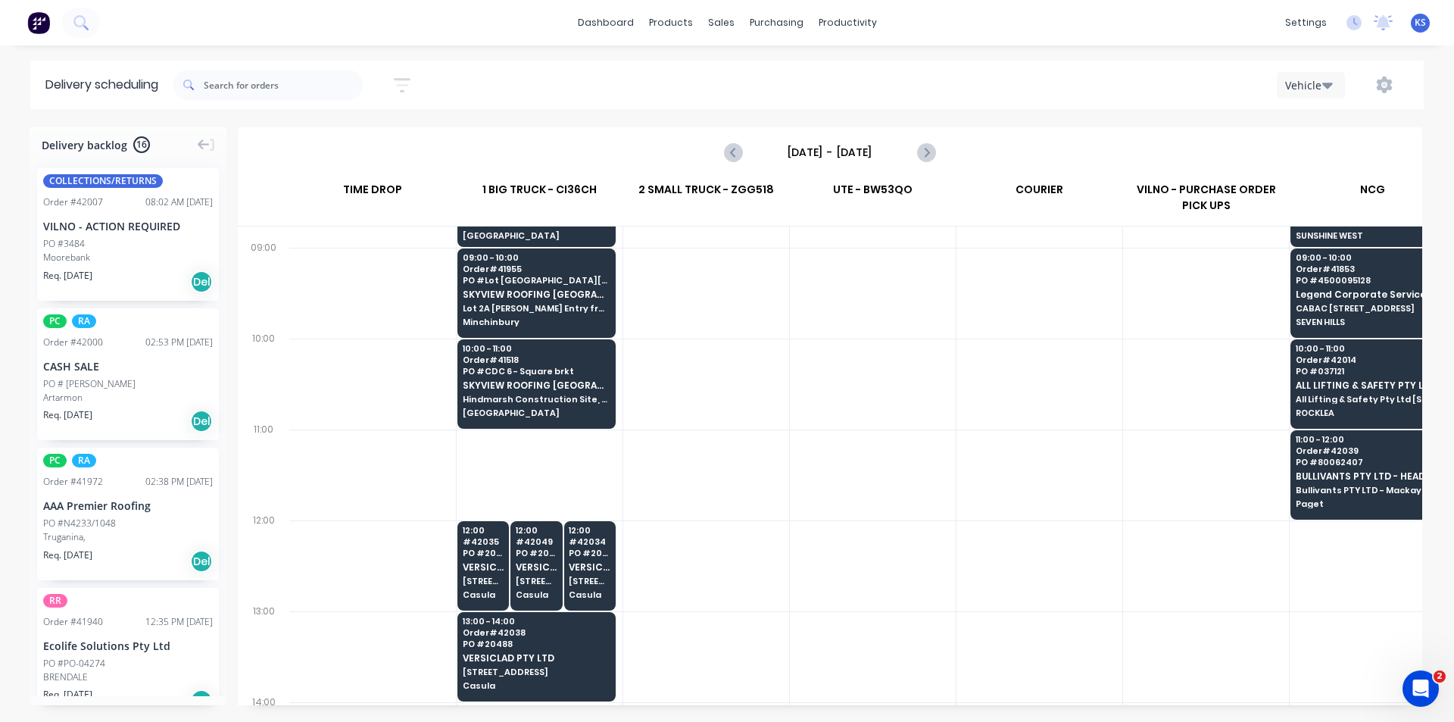
click at [151, 414] on div "Req. 01/10/25 Del" at bounding box center [128, 421] width 170 height 26
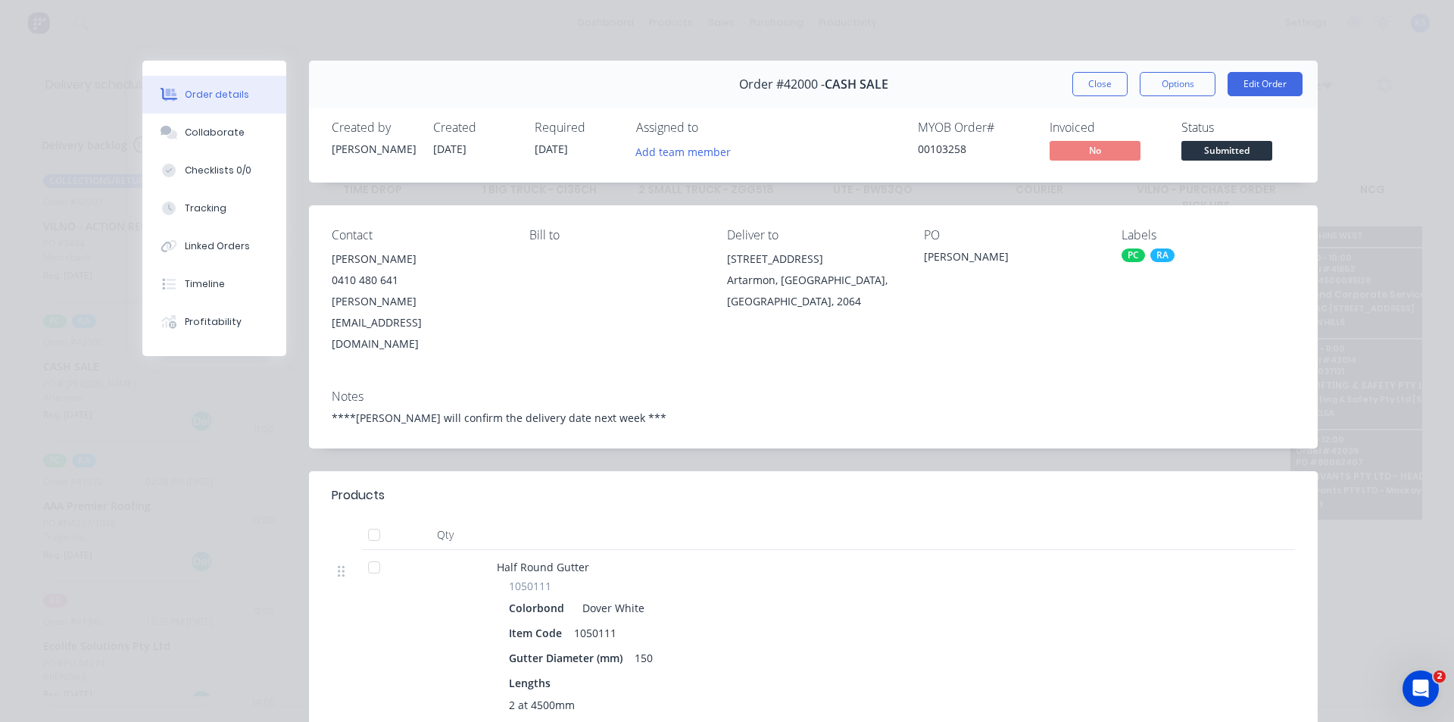
click at [829, 471] on header "Products" at bounding box center [813, 495] width 1009 height 48
click at [1084, 89] on button "Close" at bounding box center [1100, 84] width 55 height 24
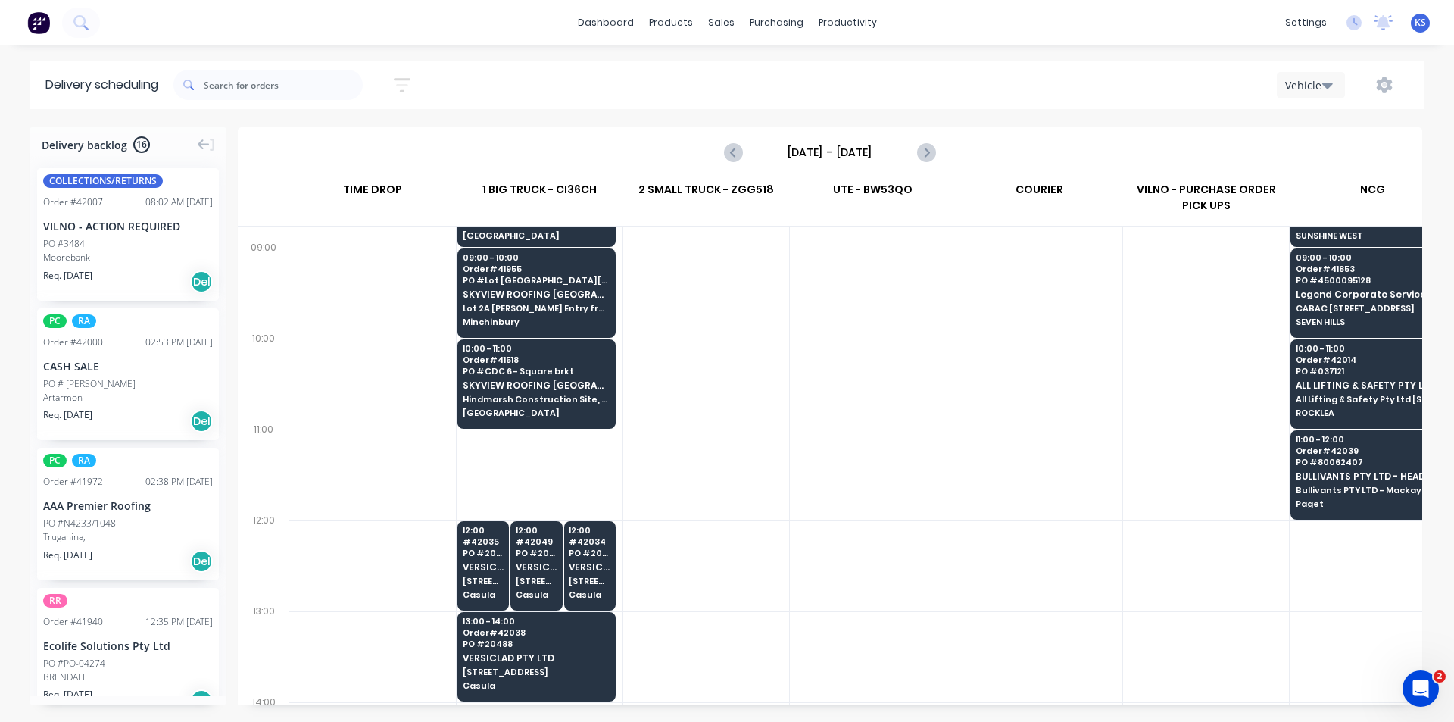
click at [642, 86] on div "Sort by Most recent Created date Required date Order number Customer name Most …" at bounding box center [798, 85] width 1251 height 42
click at [775, 67] on div "Sales Orders" at bounding box center [777, 73] width 62 height 14
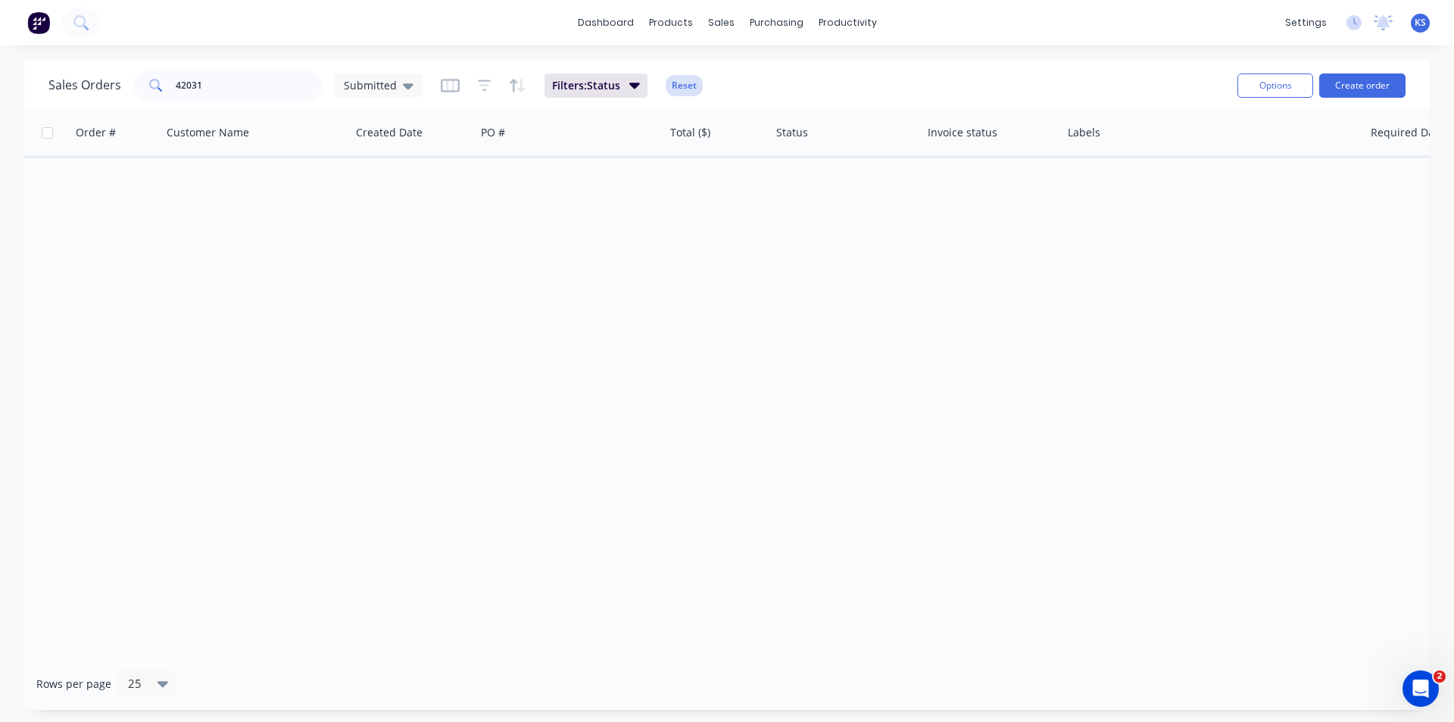
click at [692, 78] on button "Reset" at bounding box center [684, 85] width 37 height 21
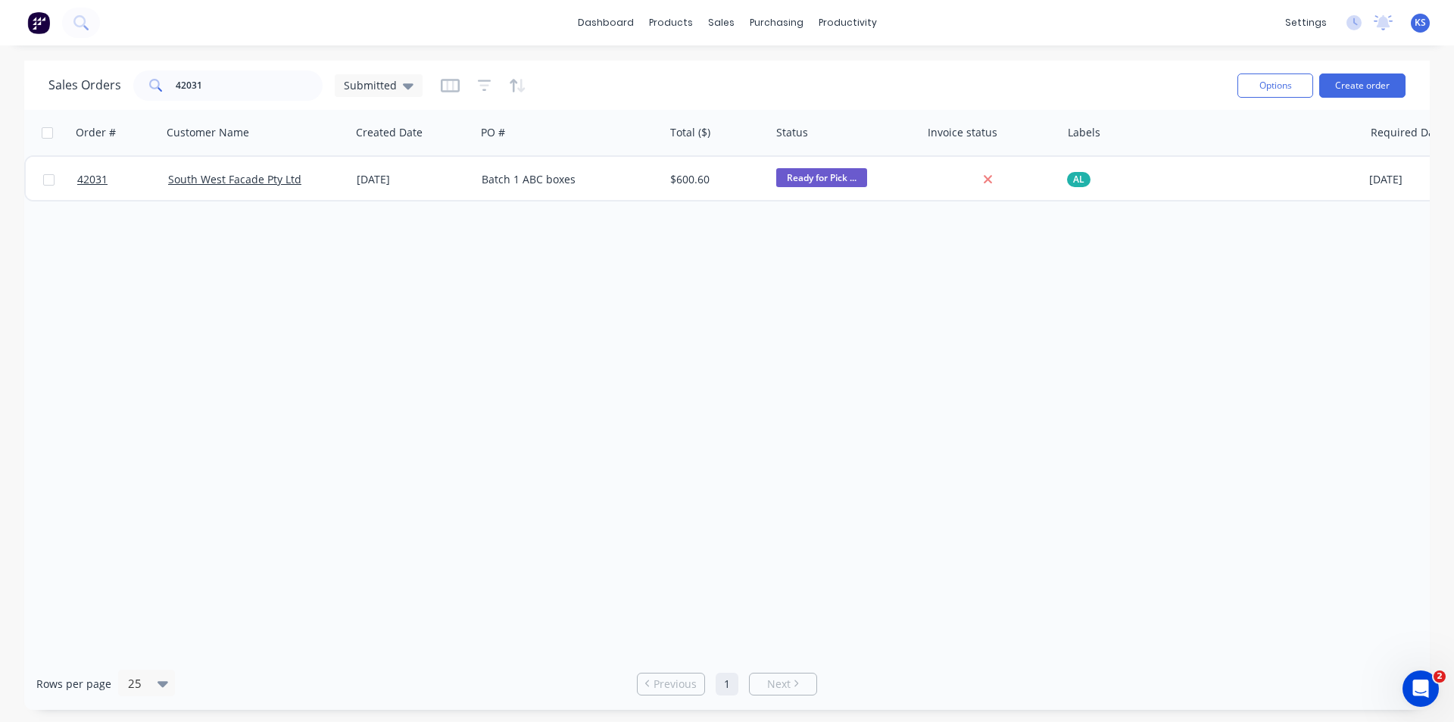
click at [807, 77] on div "Sales Orders 42031 Submitted" at bounding box center [636, 85] width 1177 height 37
drag, startPoint x: 214, startPoint y: 92, endPoint x: 42, endPoint y: 89, distance: 172.0
click at [44, 89] on div "Sales Orders 42031 Submitted Options Create order" at bounding box center [727, 85] width 1406 height 49
click at [749, 80] on div "Sales Orders Submitted" at bounding box center [636, 85] width 1177 height 37
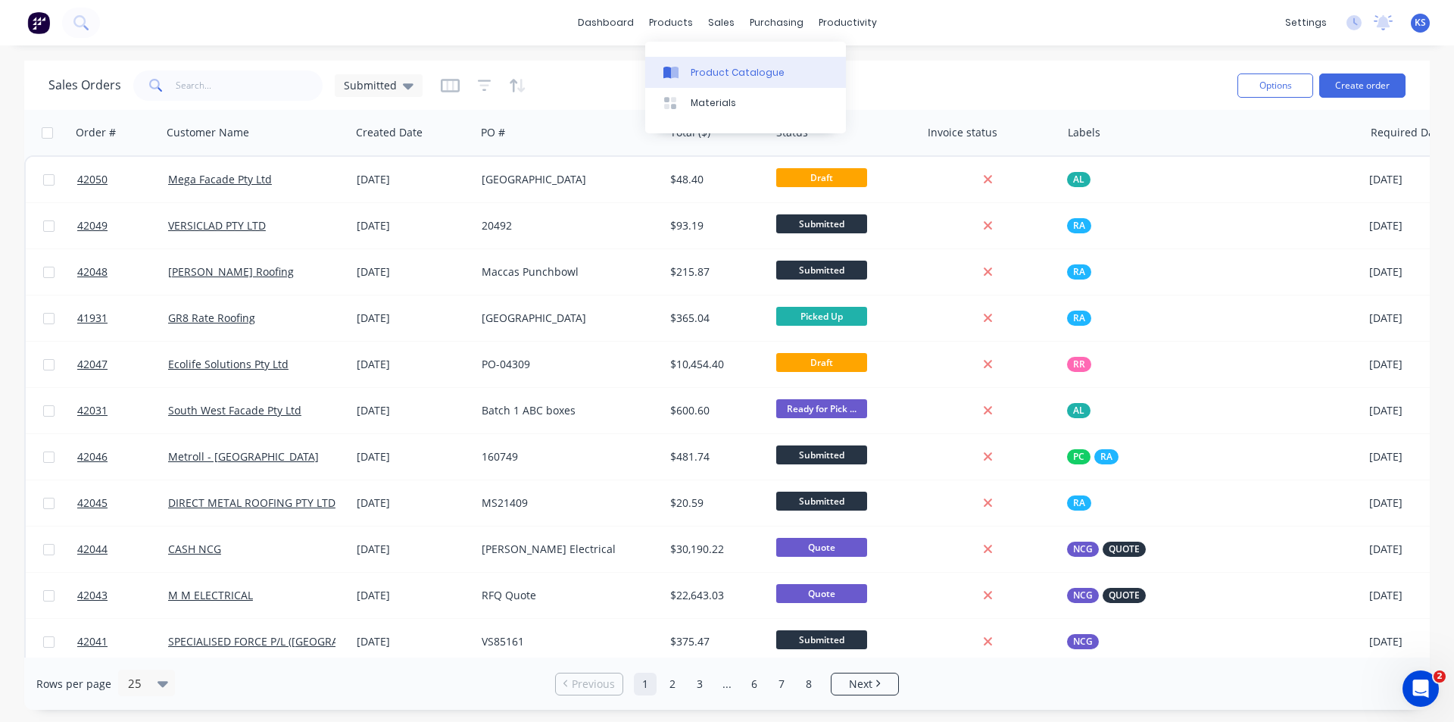
click at [702, 66] on div "Product Catalogue" at bounding box center [738, 73] width 94 height 14
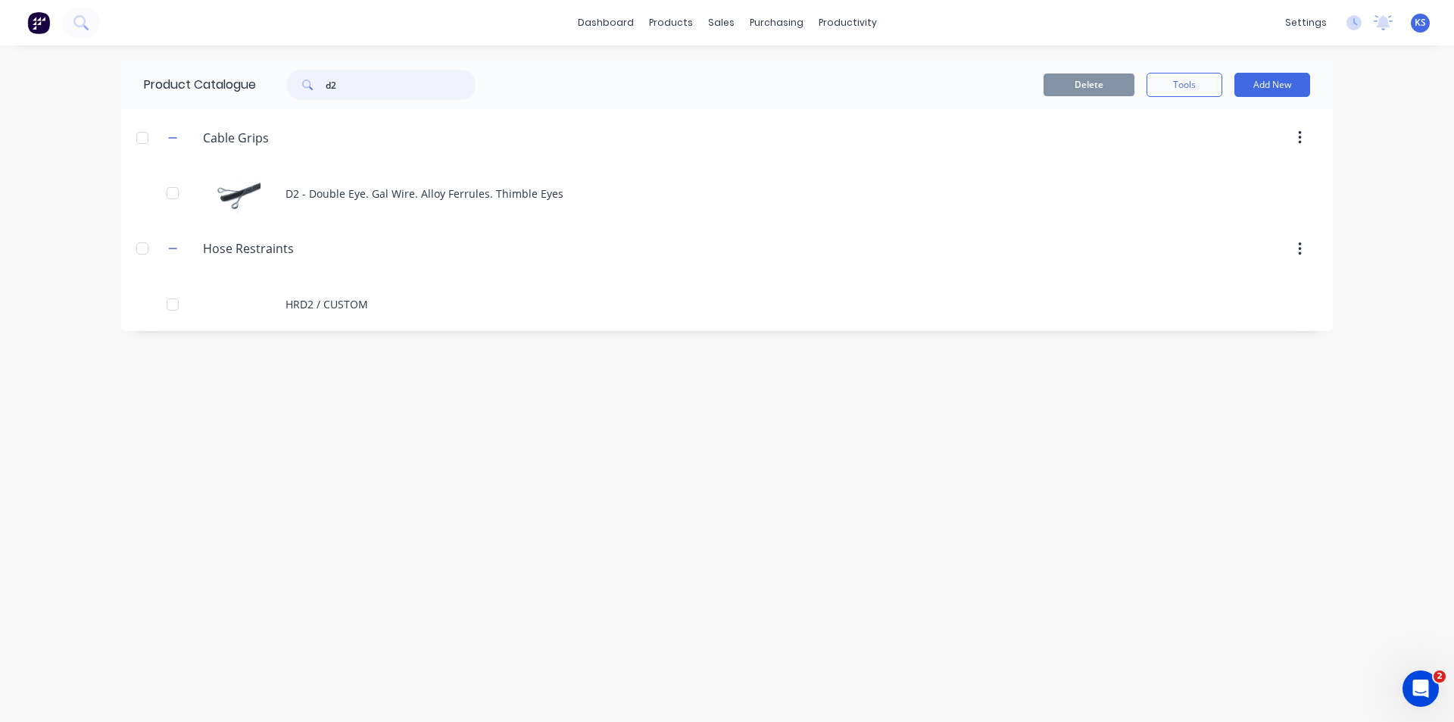
drag, startPoint x: 351, startPoint y: 87, endPoint x: 241, endPoint y: 98, distance: 110.3
click at [241, 98] on div "Product Catalogue d2" at bounding box center [317, 85] width 392 height 48
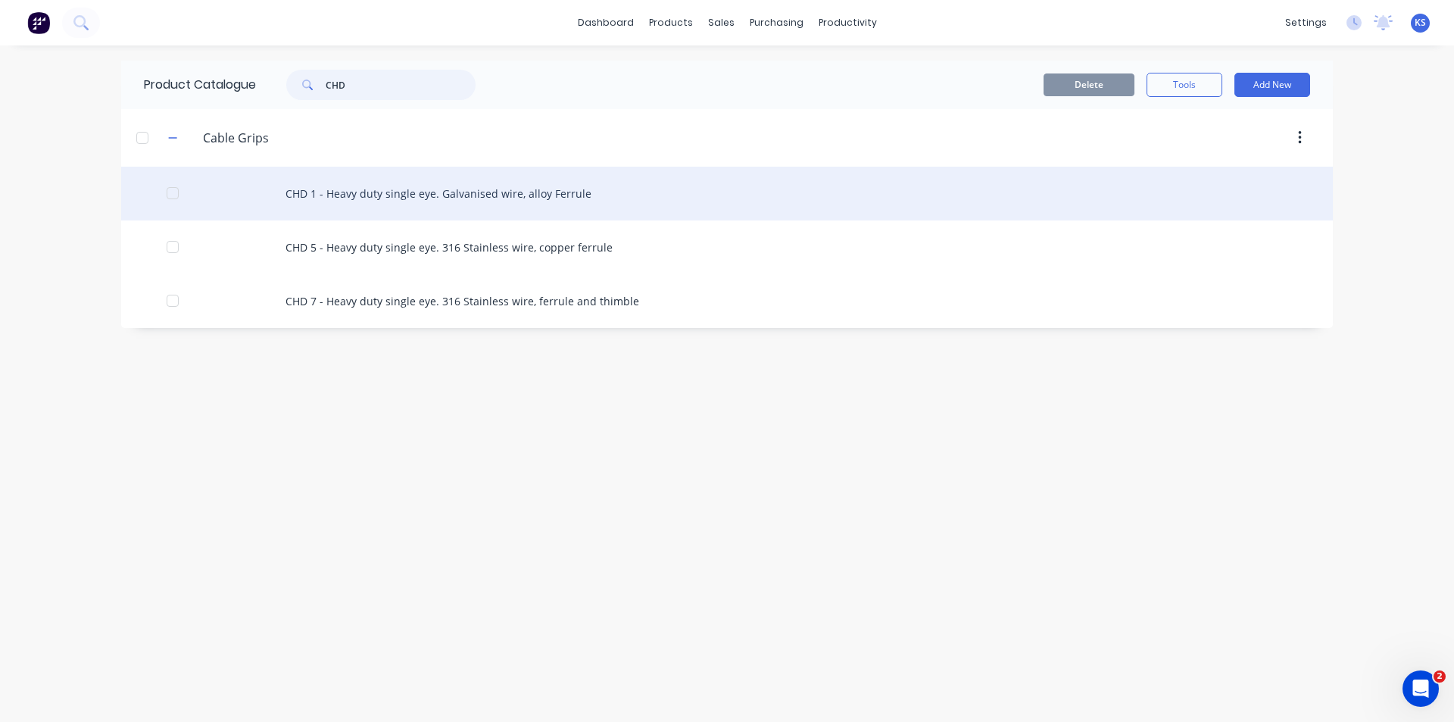
type input "CHD"
click at [441, 200] on div "CHD 1 - Heavy duty single eye. Galvanised wire, alloy Ferrule" at bounding box center [727, 194] width 1212 height 54
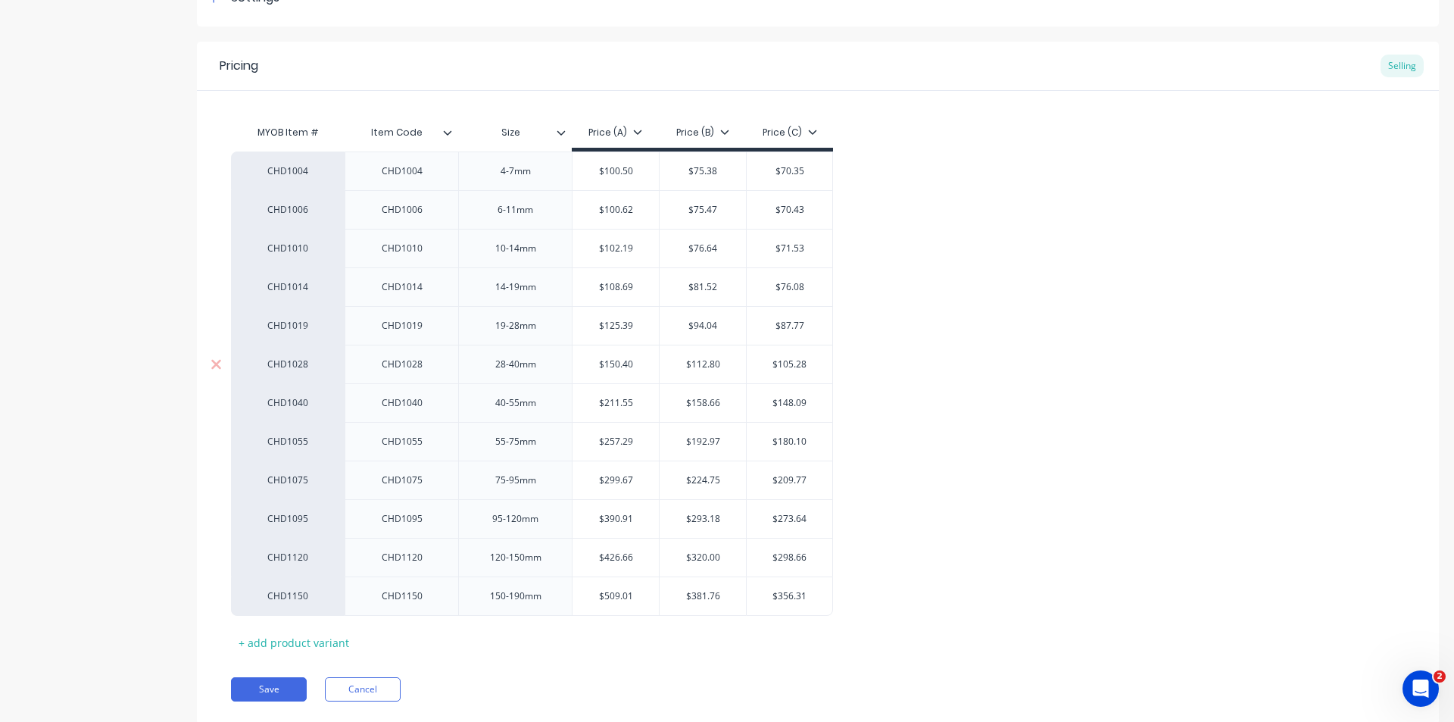
scroll to position [298, 0]
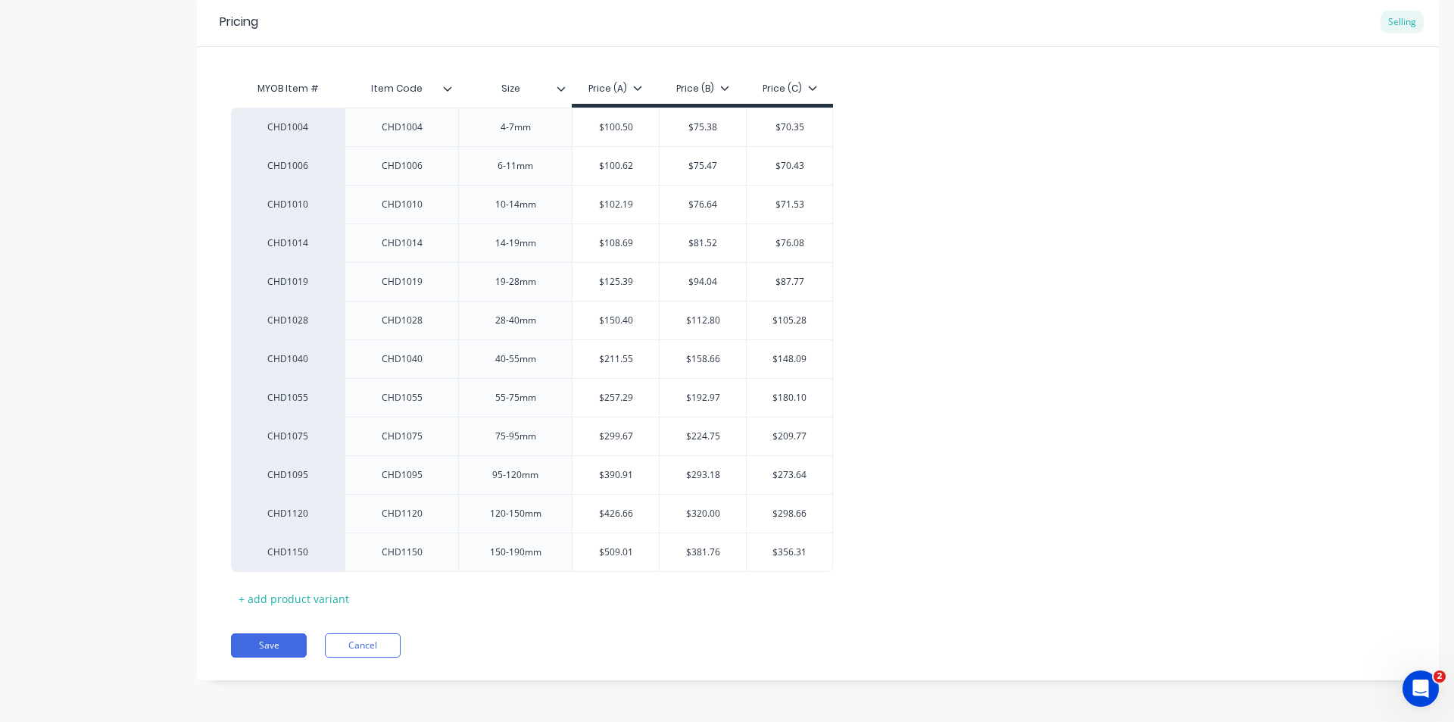
click at [917, 542] on div "CHD1004 CHD1004 4-7mm $100.50 $75.38 $70.35 CHD1006 CHD1006 6-11mm $100.62 $75.…" at bounding box center [818, 340] width 1174 height 464
click at [369, 649] on button "Cancel" at bounding box center [363, 645] width 76 height 24
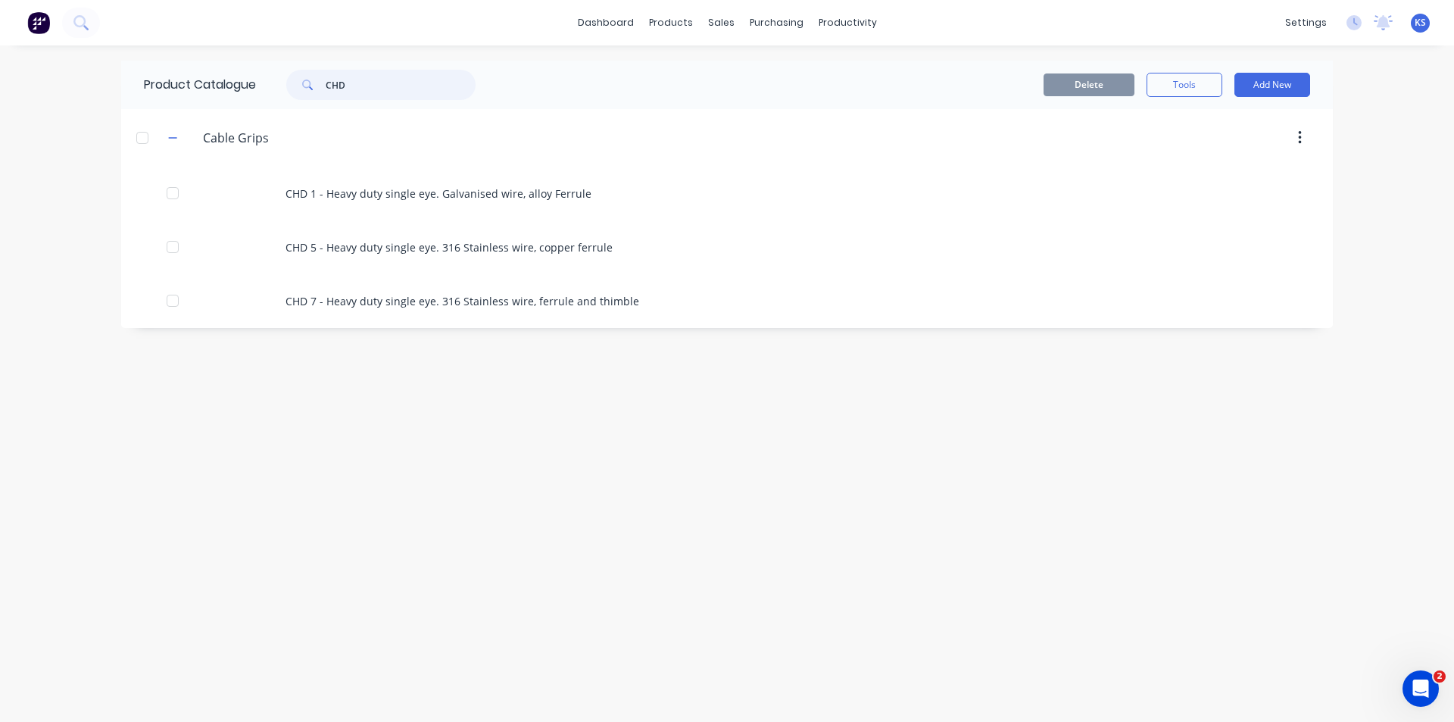
drag, startPoint x: 351, startPoint y: 92, endPoint x: 134, endPoint y: 89, distance: 217.4
click at [139, 89] on div "Product Catalogue CHD" at bounding box center [317, 85] width 392 height 48
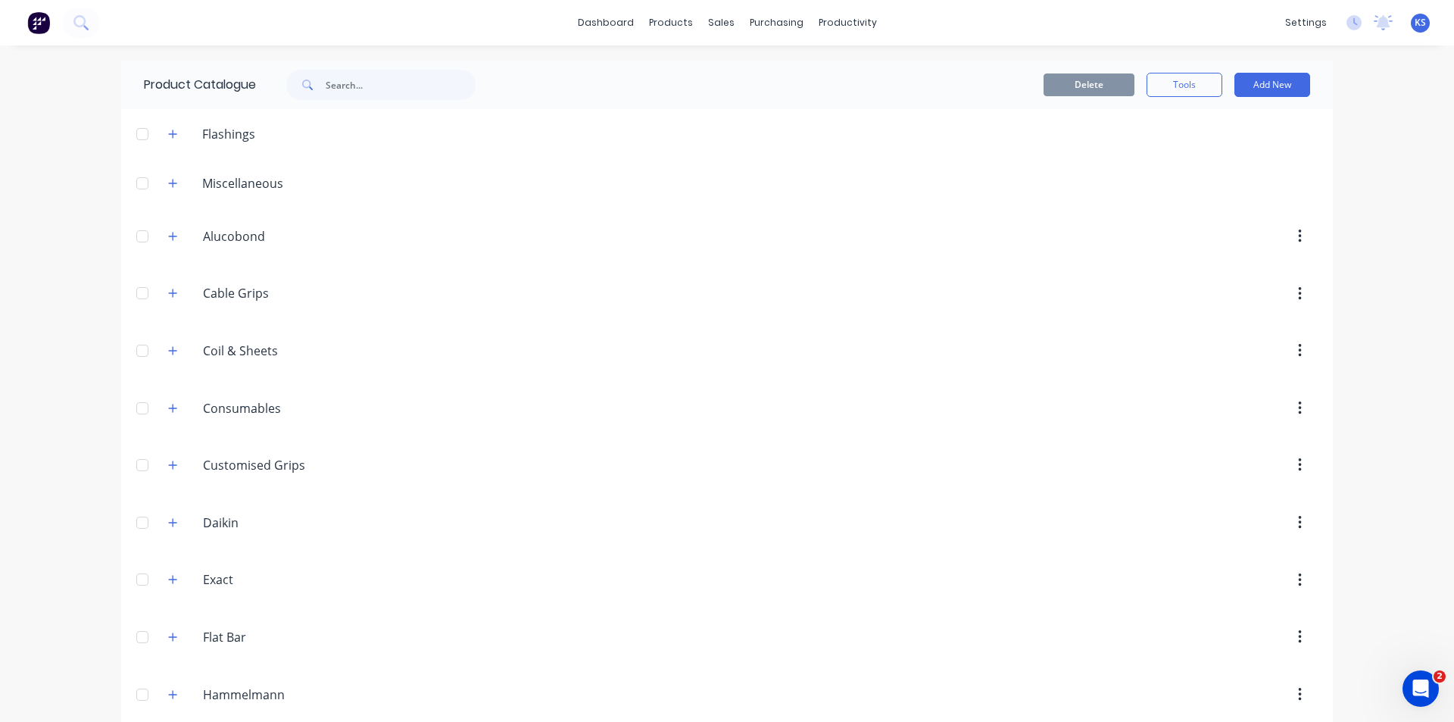
click at [813, 89] on div "Delete Tools Add New" at bounding box center [912, 85] width 797 height 24
click at [733, 75] on div at bounding box center [725, 73] width 23 height 14
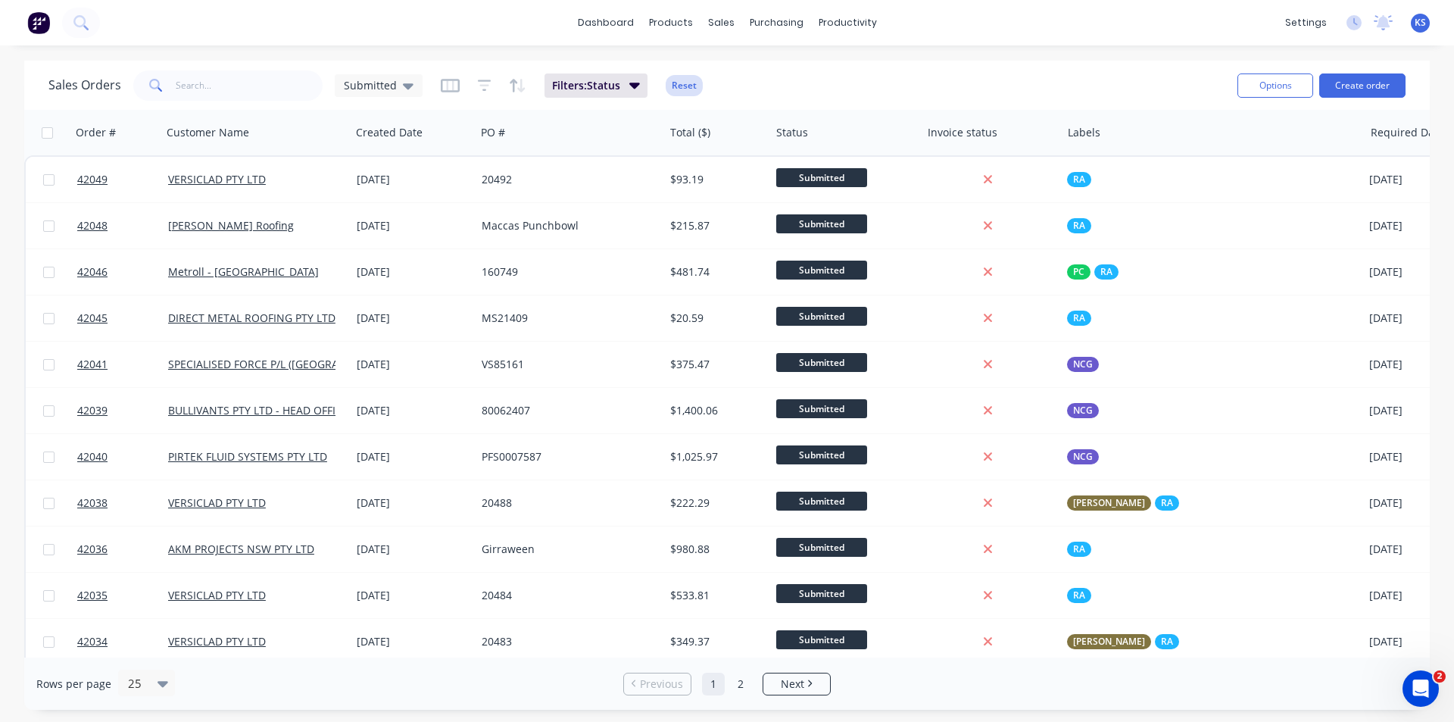
click at [677, 87] on button "Reset" at bounding box center [684, 85] width 37 height 21
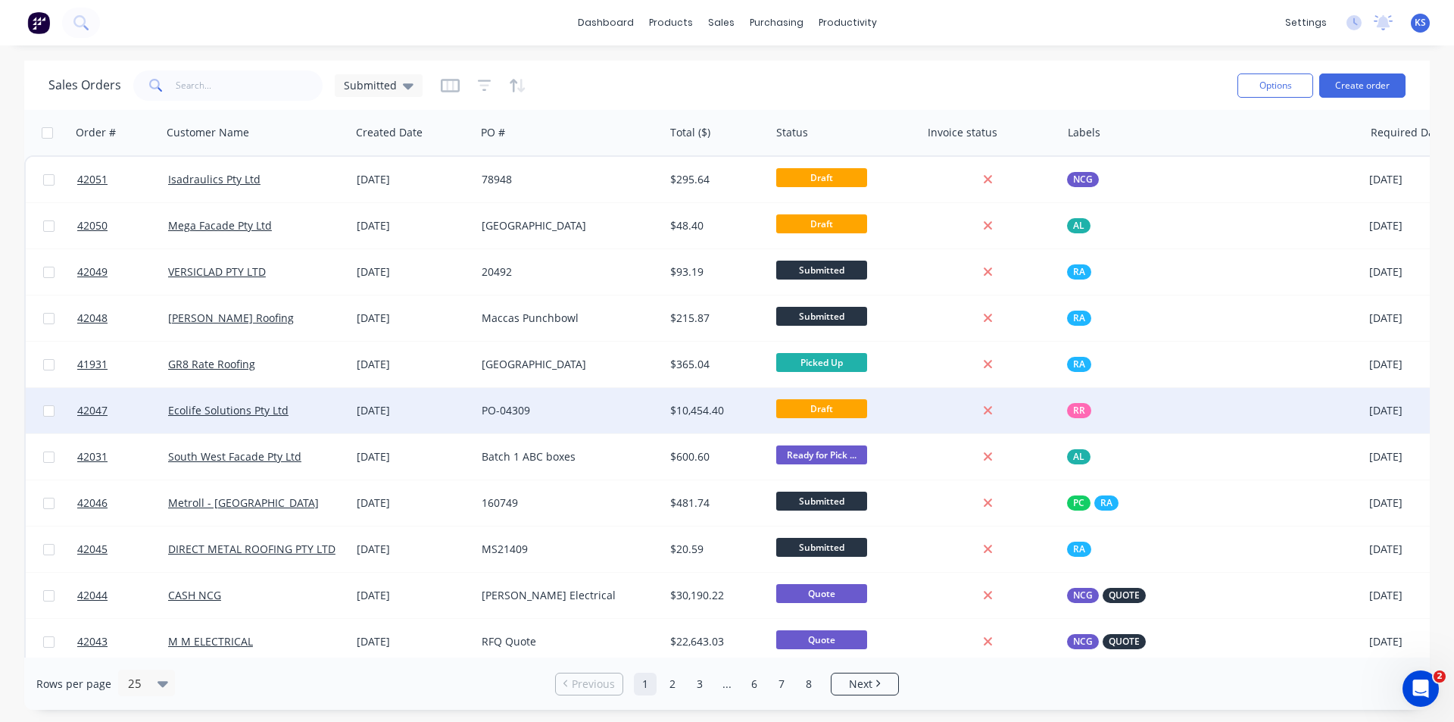
click at [589, 421] on div "PO-04309" at bounding box center [570, 410] width 189 height 45
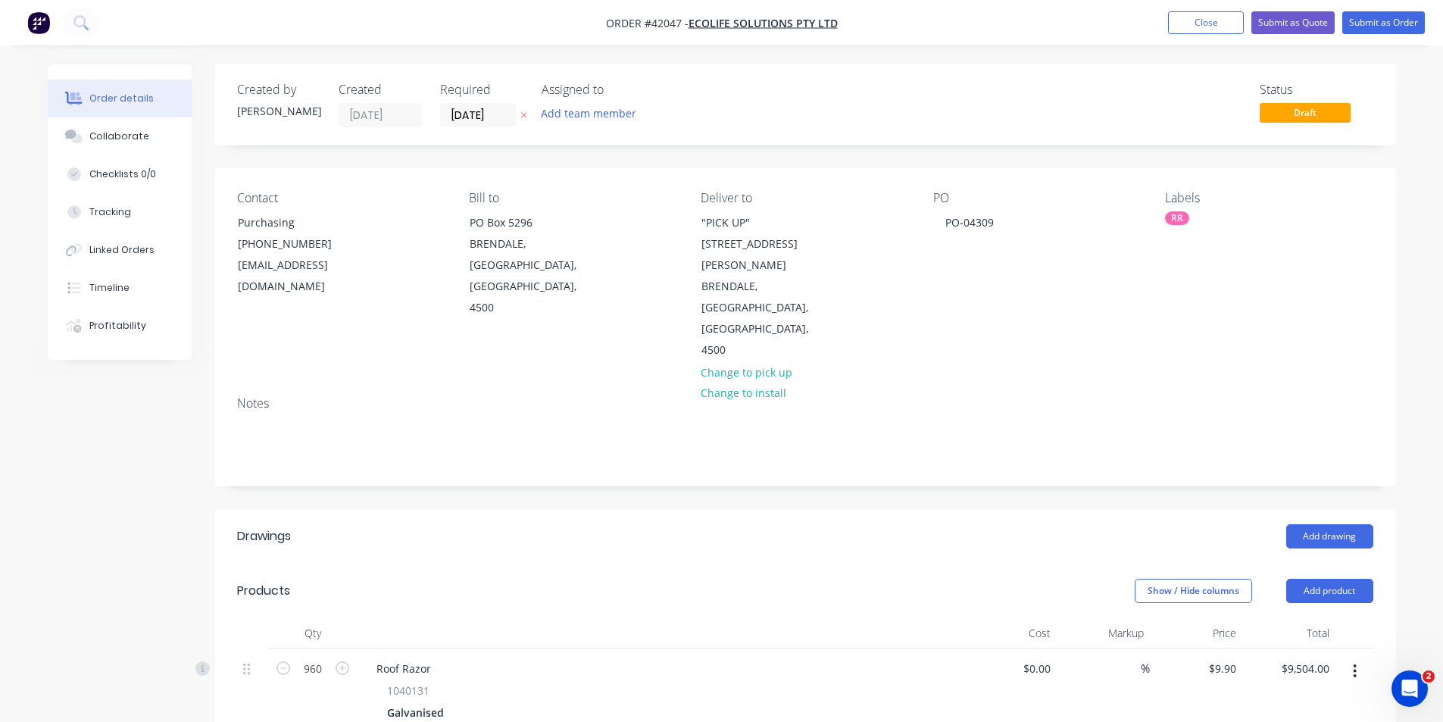
click at [821, 524] on div "Add drawing" at bounding box center [925, 536] width 895 height 24
click at [1399, 20] on button "Submit as Order" at bounding box center [1383, 22] width 83 height 23
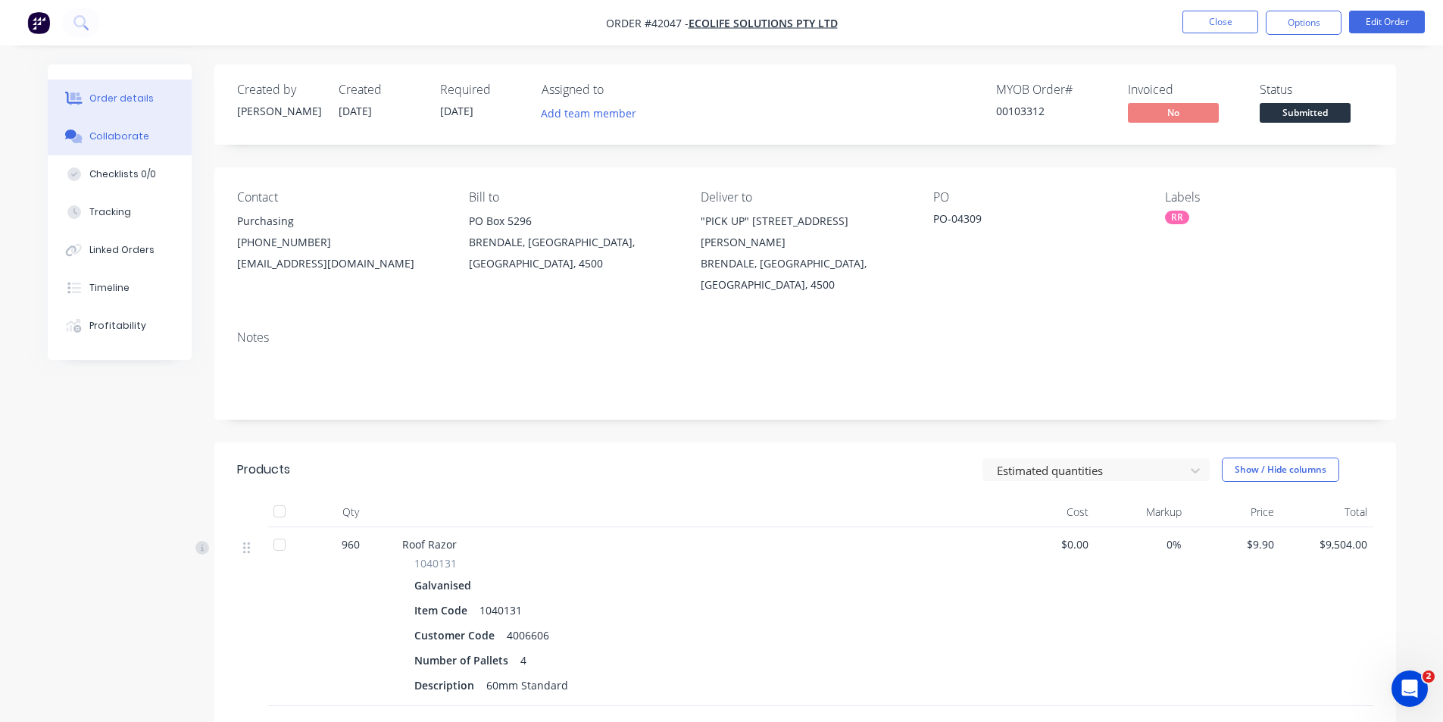
click at [147, 139] on button "Collaborate" at bounding box center [120, 136] width 144 height 38
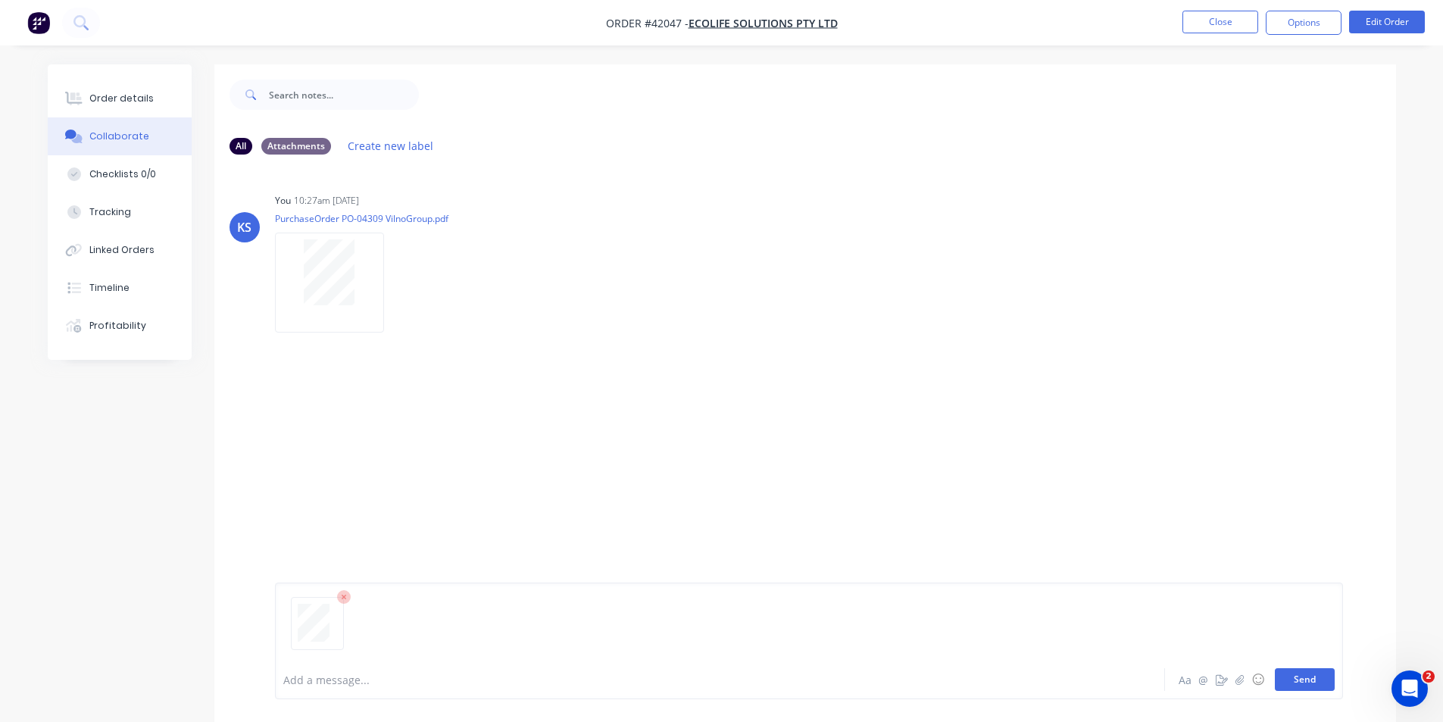
click at [1289, 684] on button "Send" at bounding box center [1305, 679] width 60 height 23
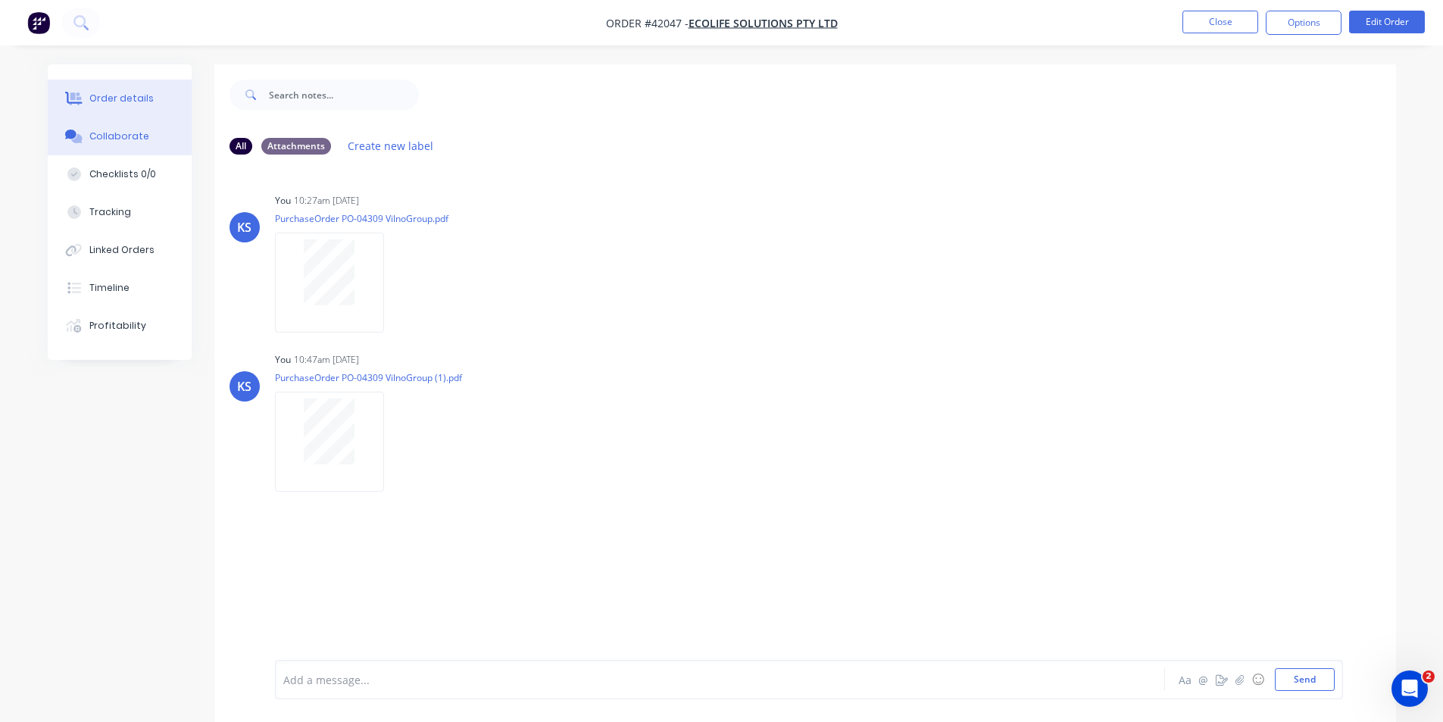
click at [139, 92] on div "Order details" at bounding box center [121, 99] width 64 height 14
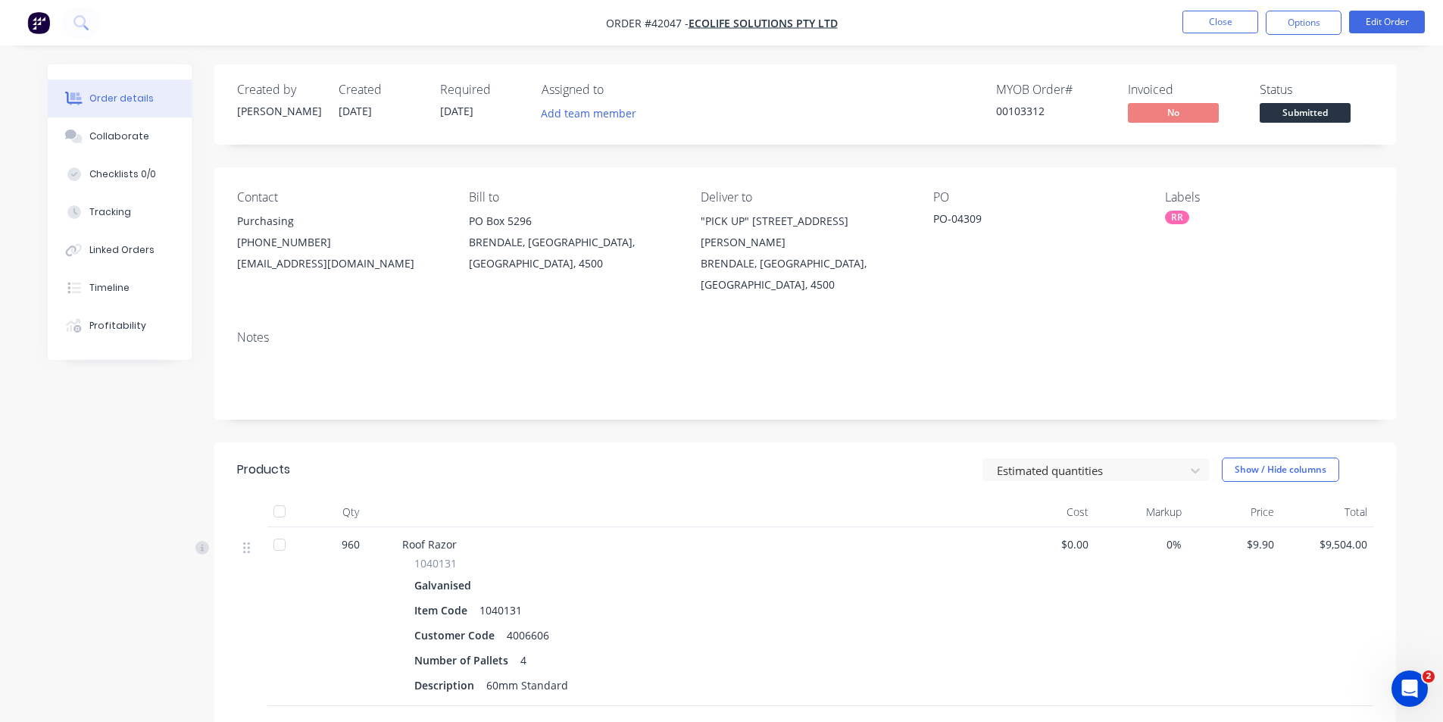
click at [940, 70] on div "Created by Kendall Created 01/10/25 Required 08/10/25 Assigned to Add team memb…" at bounding box center [805, 104] width 1182 height 80
click at [779, 497] on div at bounding box center [699, 512] width 606 height 30
click at [1323, 26] on button "Options" at bounding box center [1304, 23] width 76 height 24
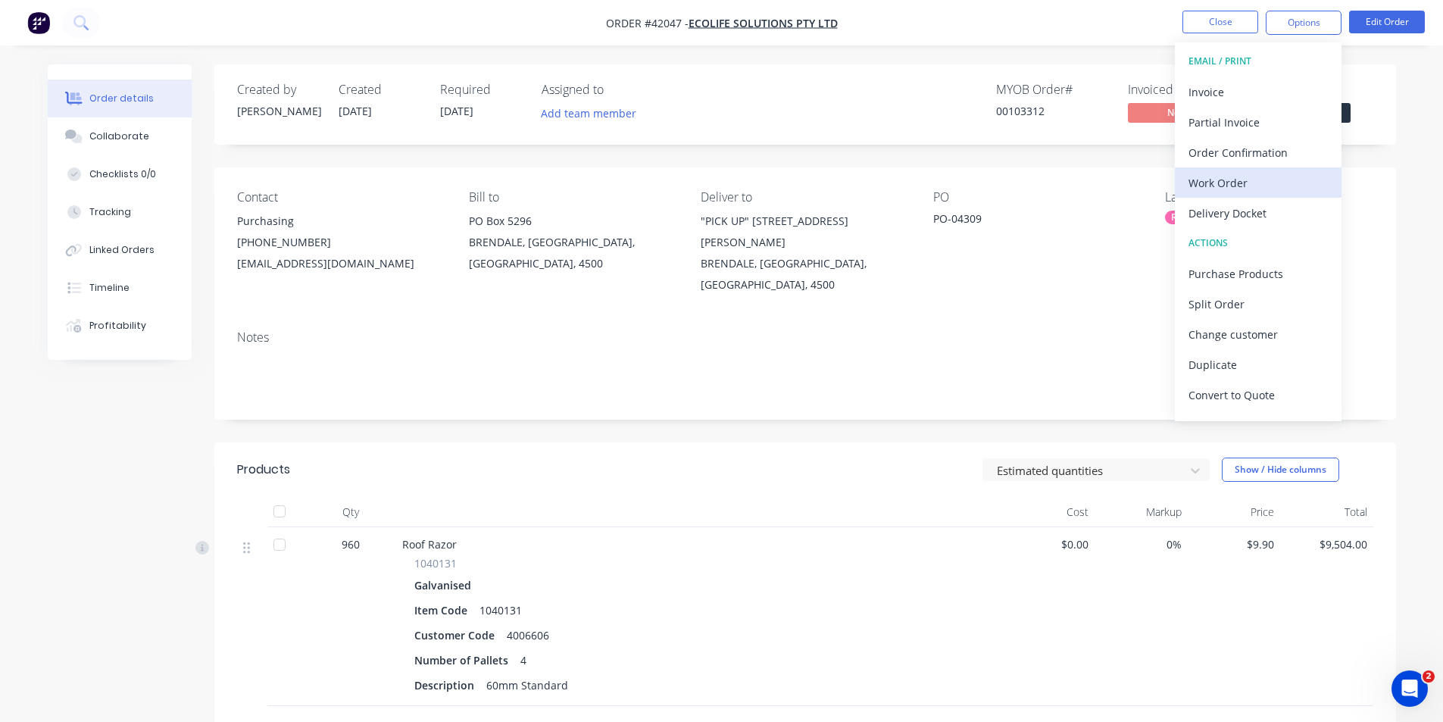
click at [1245, 179] on div "Work Order" at bounding box center [1258, 183] width 139 height 22
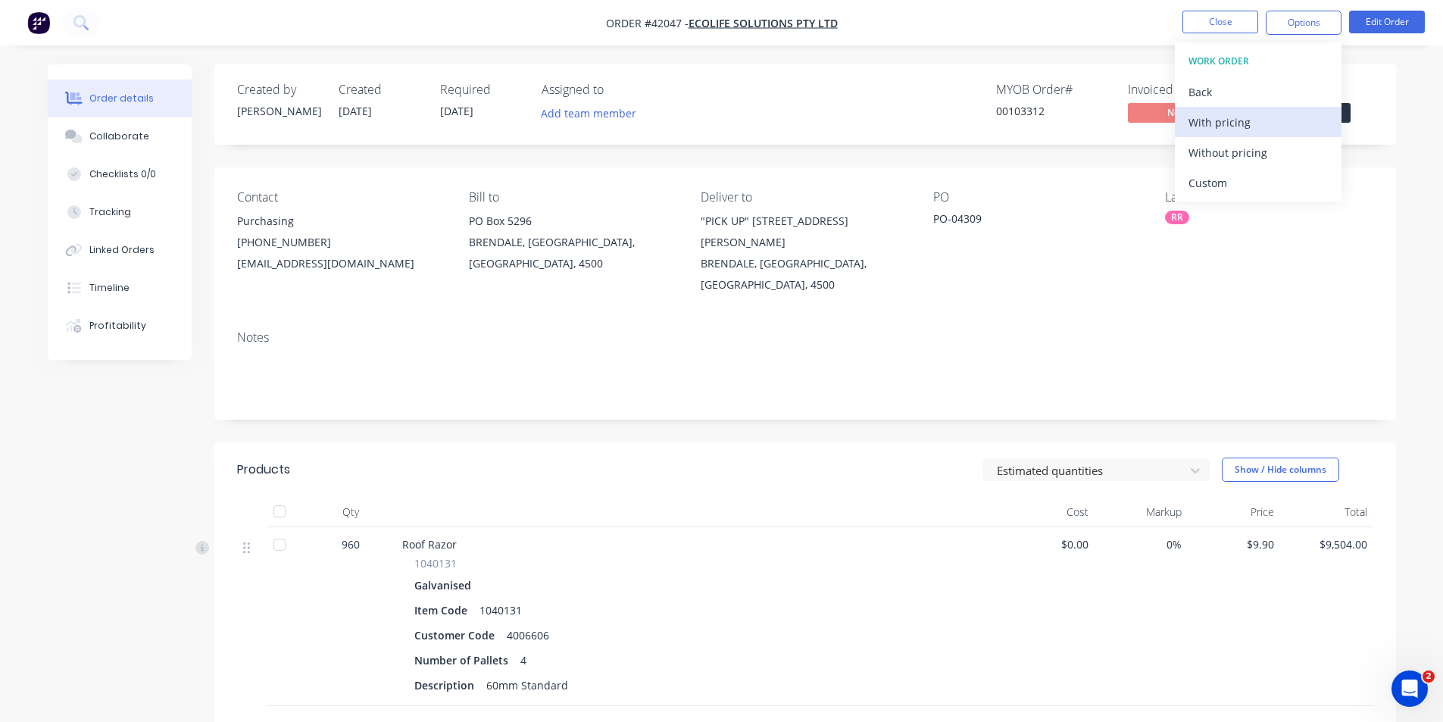
click at [1251, 120] on div "With pricing" at bounding box center [1258, 122] width 139 height 22
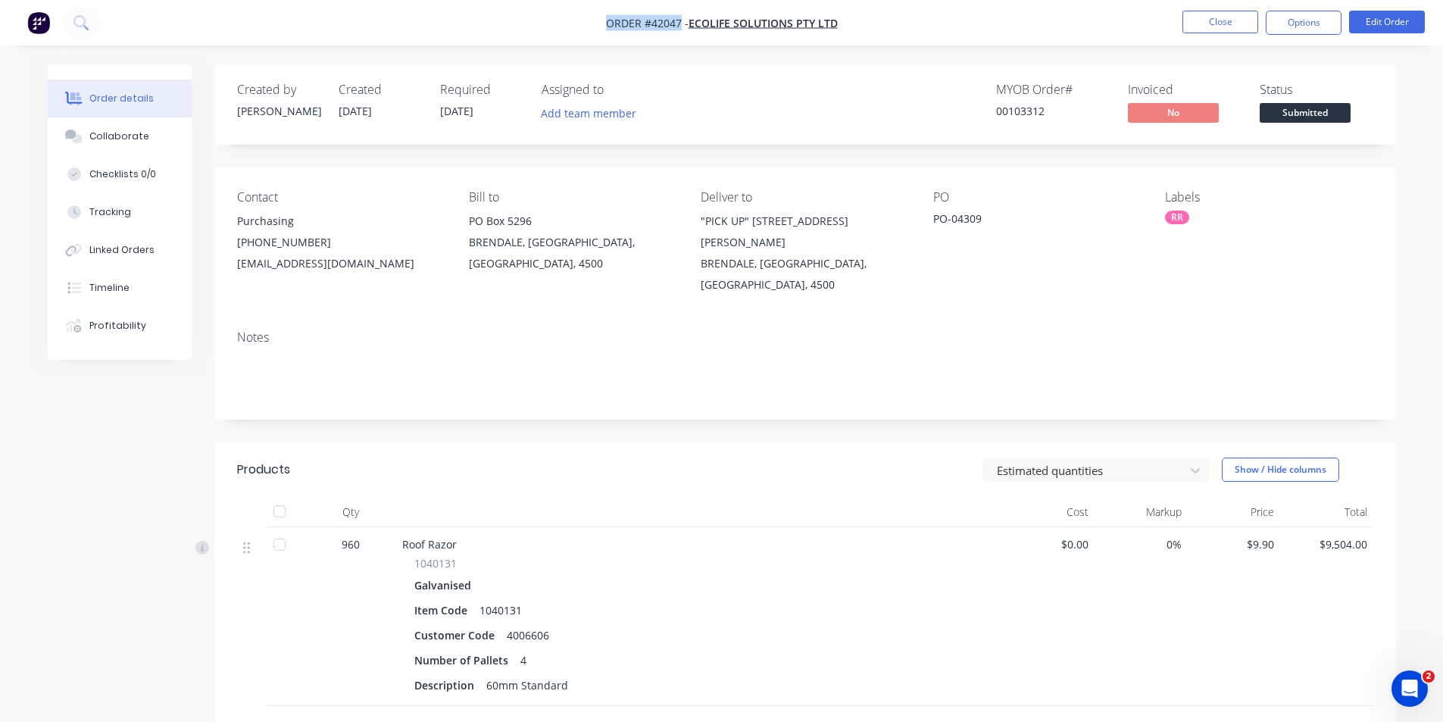
drag, startPoint x: 680, startPoint y: 23, endPoint x: 579, endPoint y: 25, distance: 100.8
click at [581, 25] on nav "Order #42047 - Ecolife Solutions Pty Ltd Close Options Edit Order" at bounding box center [721, 22] width 1443 height 45
copy span "Order #42047"
click at [1292, 28] on button "Options" at bounding box center [1304, 23] width 76 height 24
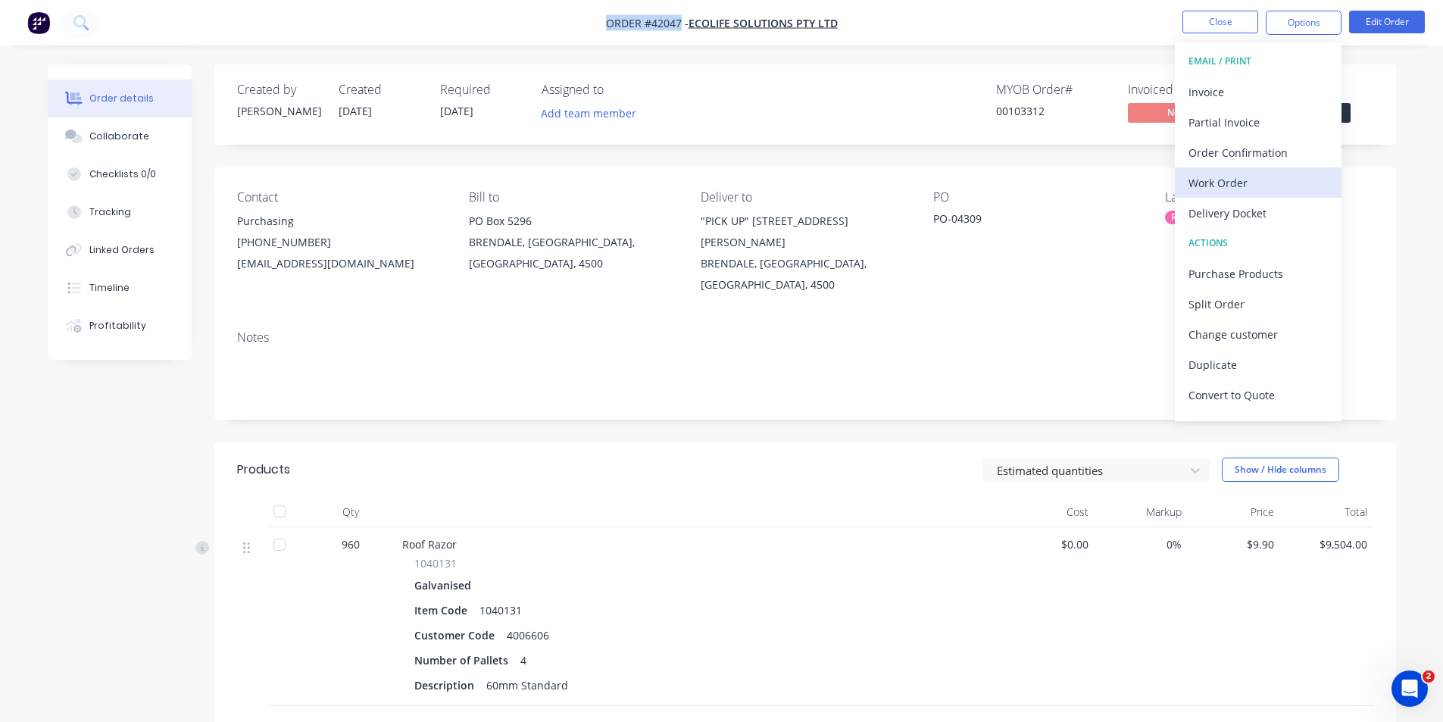
click at [1230, 177] on div "Work Order" at bounding box center [1258, 183] width 139 height 22
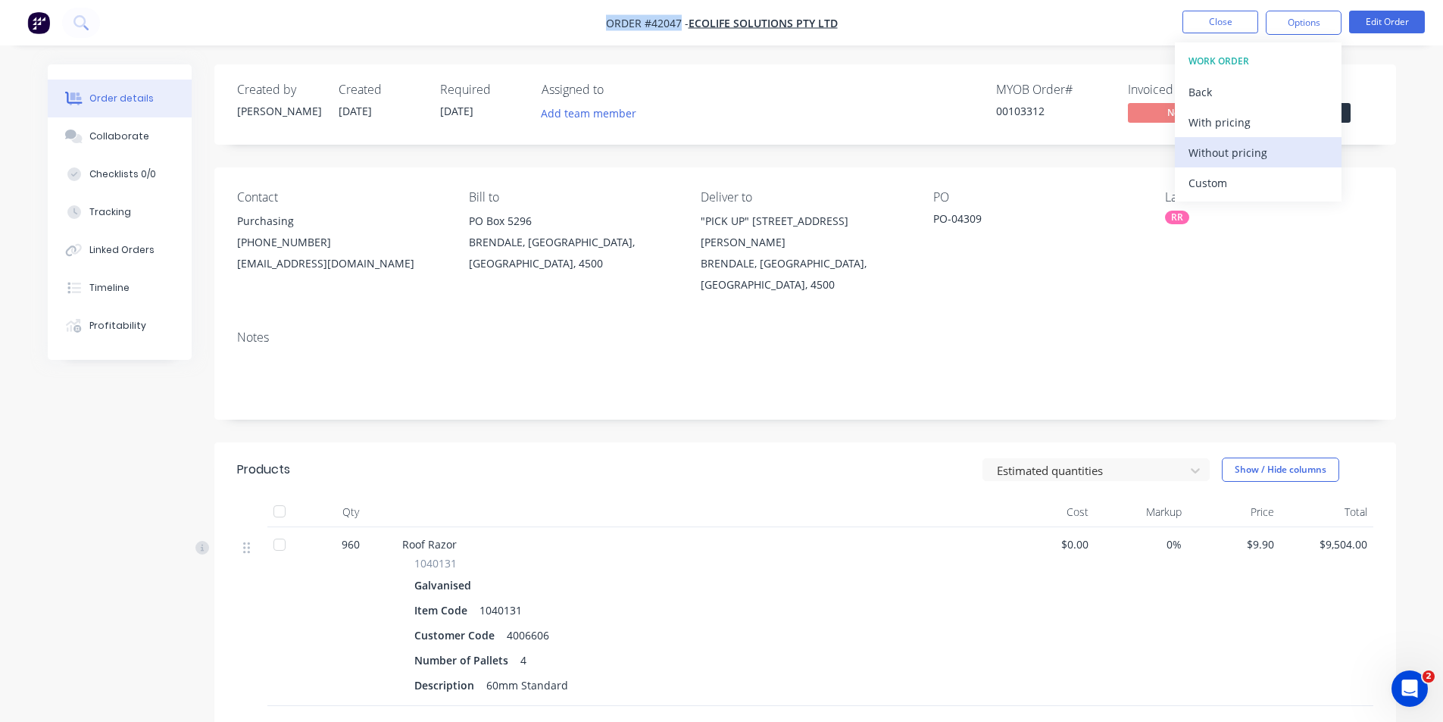
click at [1245, 142] on div "Without pricing" at bounding box center [1258, 153] width 139 height 22
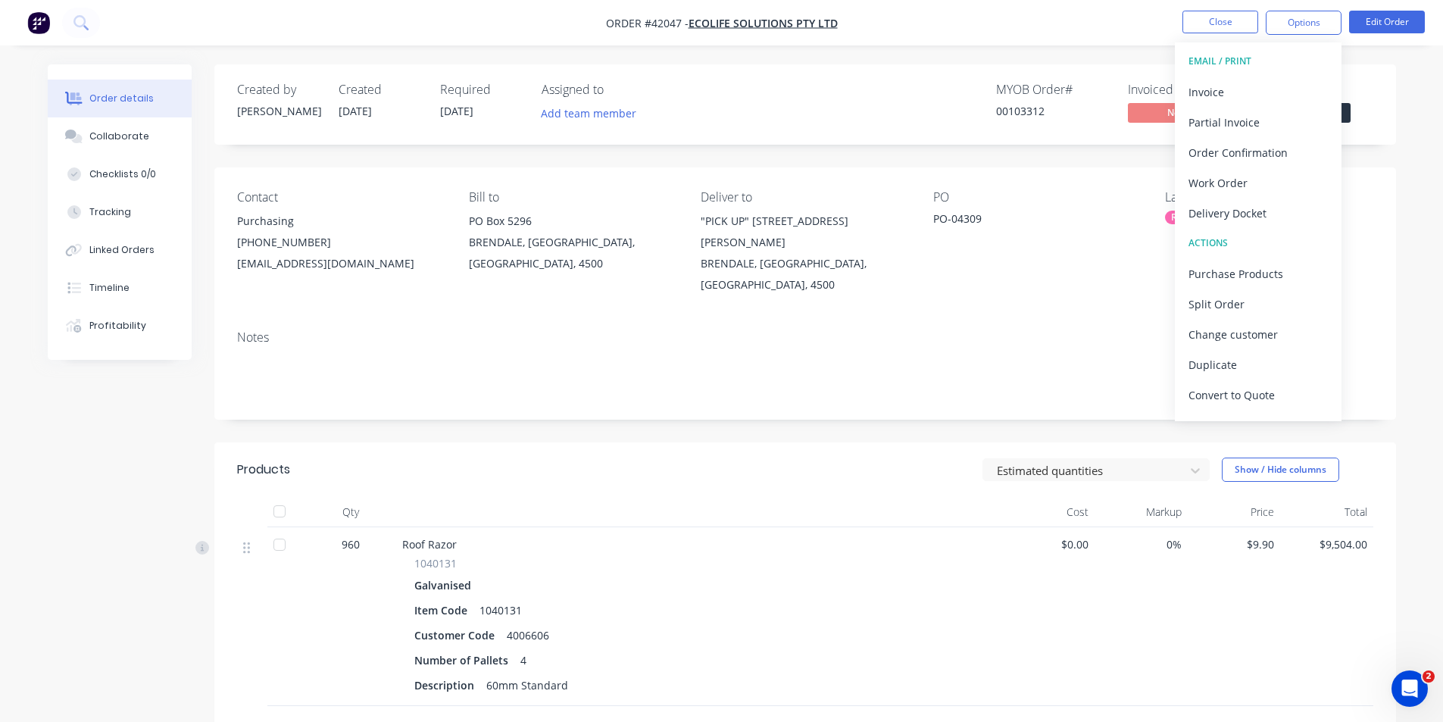
click at [873, 380] on div "Notes" at bounding box center [805, 369] width 1182 height 102
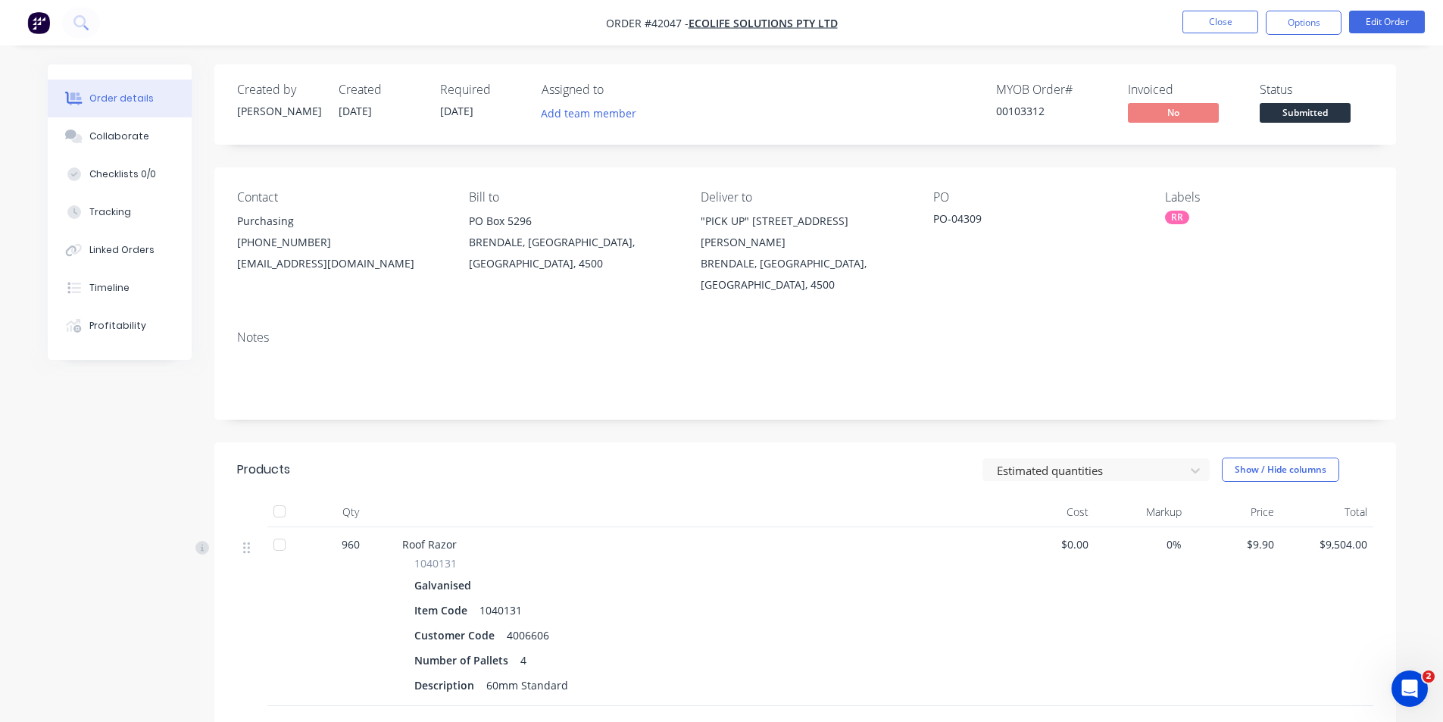
click at [921, 136] on div "Created by Kendall Created 01/10/25 Required 08/10/25 Assigned to Add team memb…" at bounding box center [805, 104] width 1182 height 80
click at [1301, 23] on button "Options" at bounding box center [1304, 23] width 76 height 24
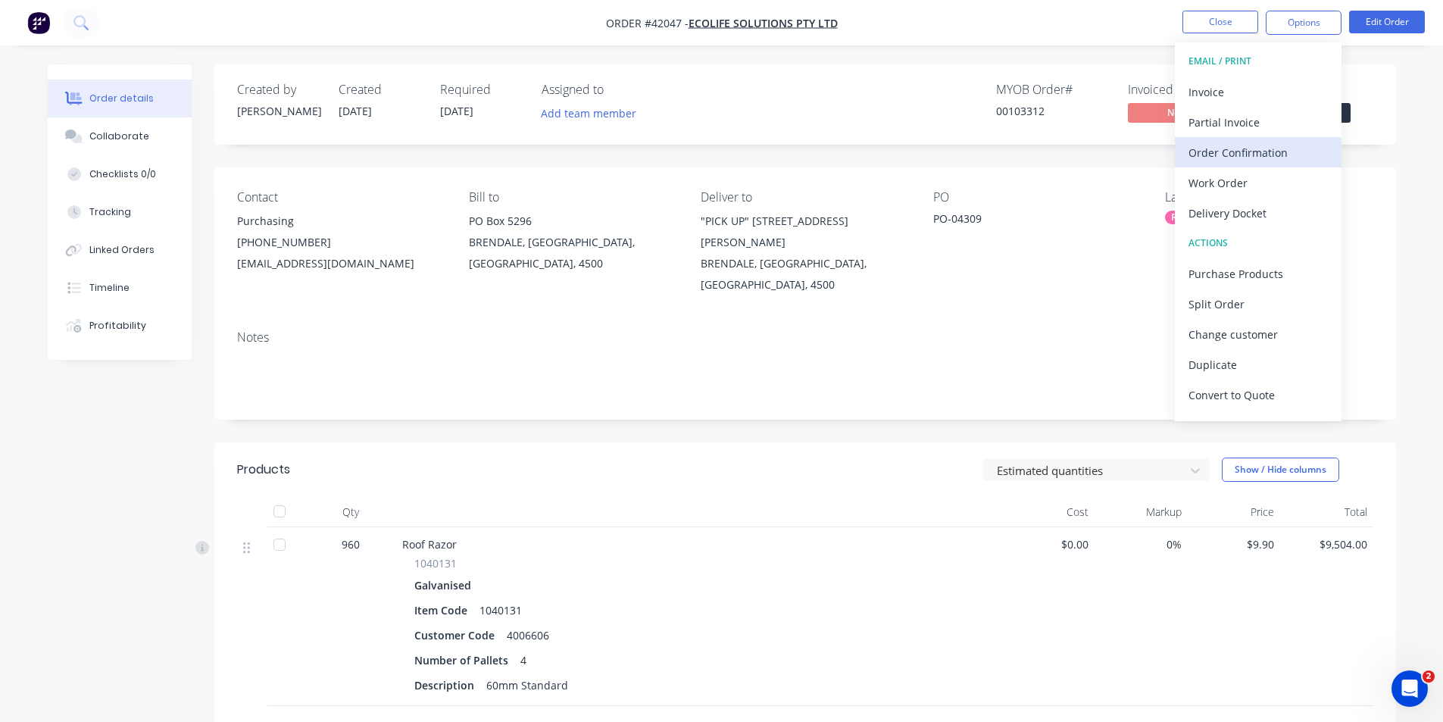
click at [1248, 146] on div "Order Confirmation" at bounding box center [1258, 153] width 139 height 22
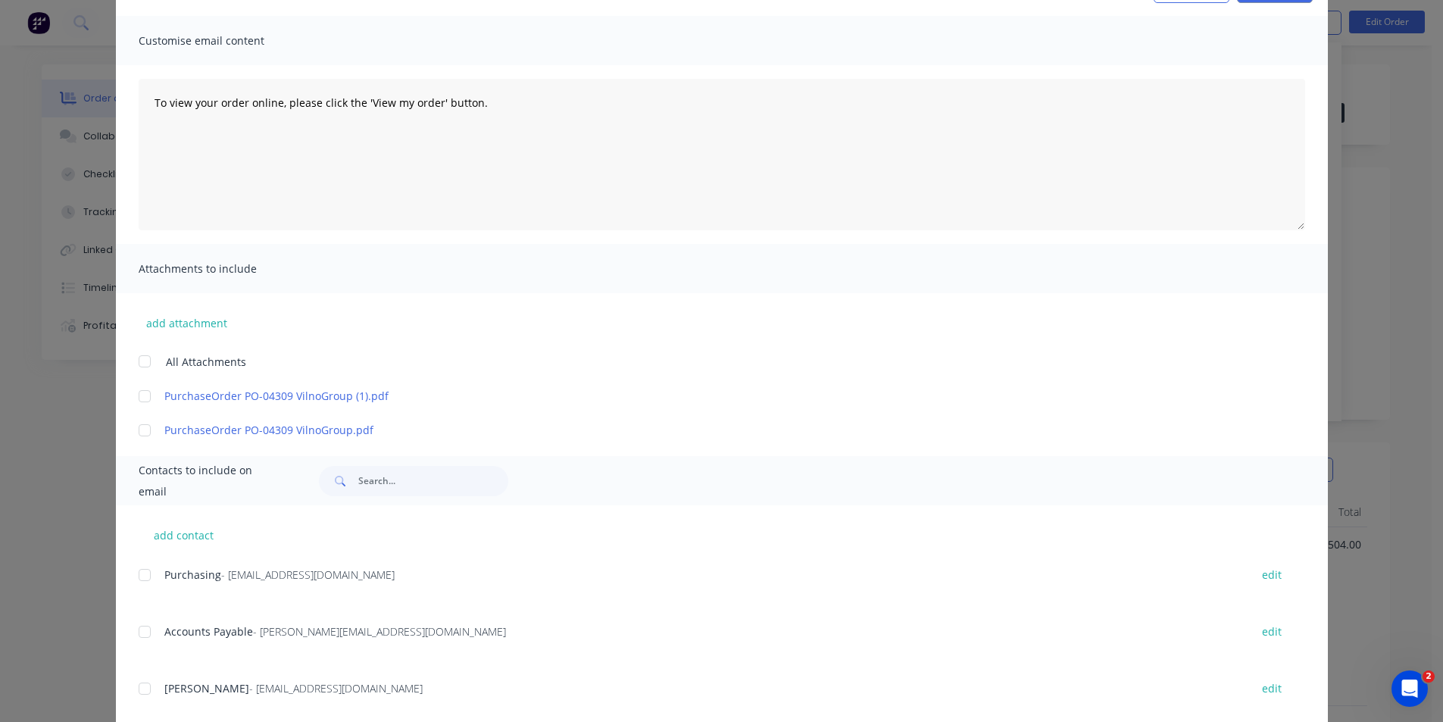
scroll to position [152, 0]
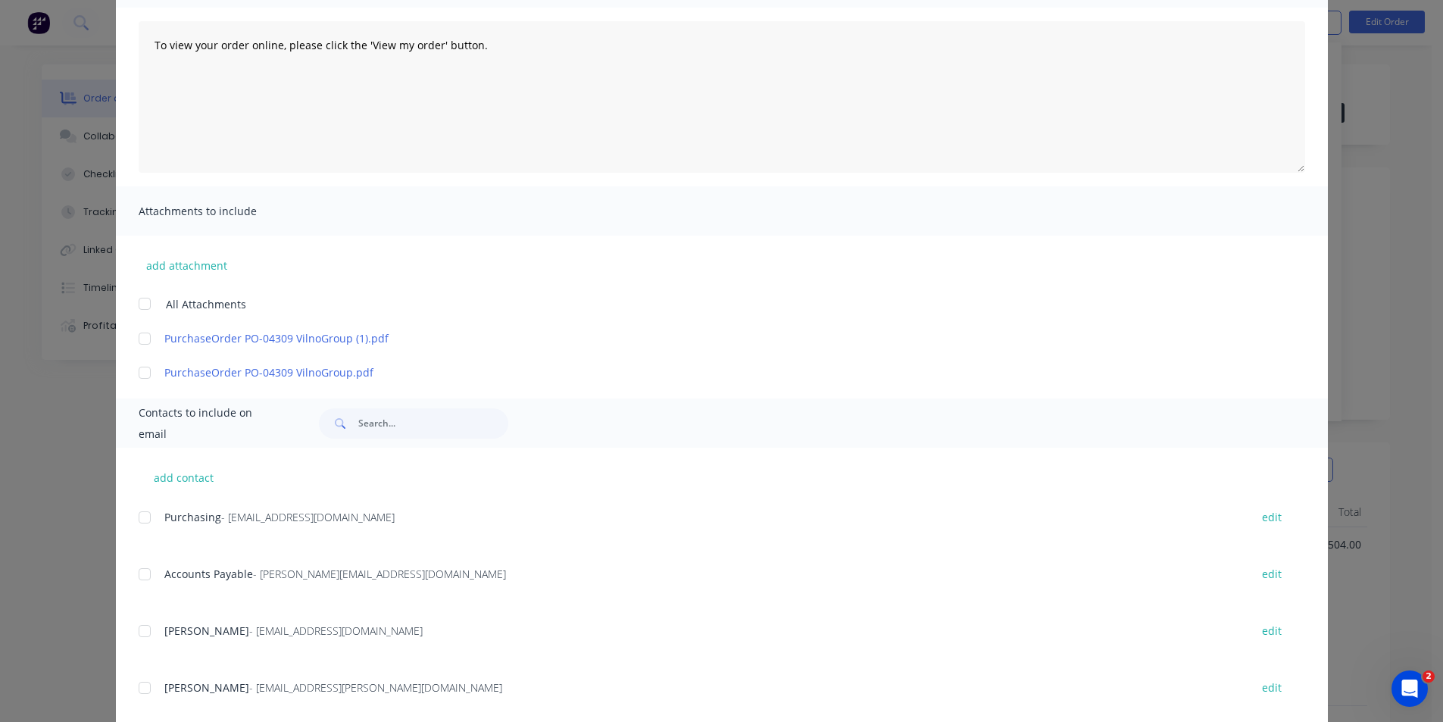
click at [147, 518] on div at bounding box center [145, 517] width 30 height 30
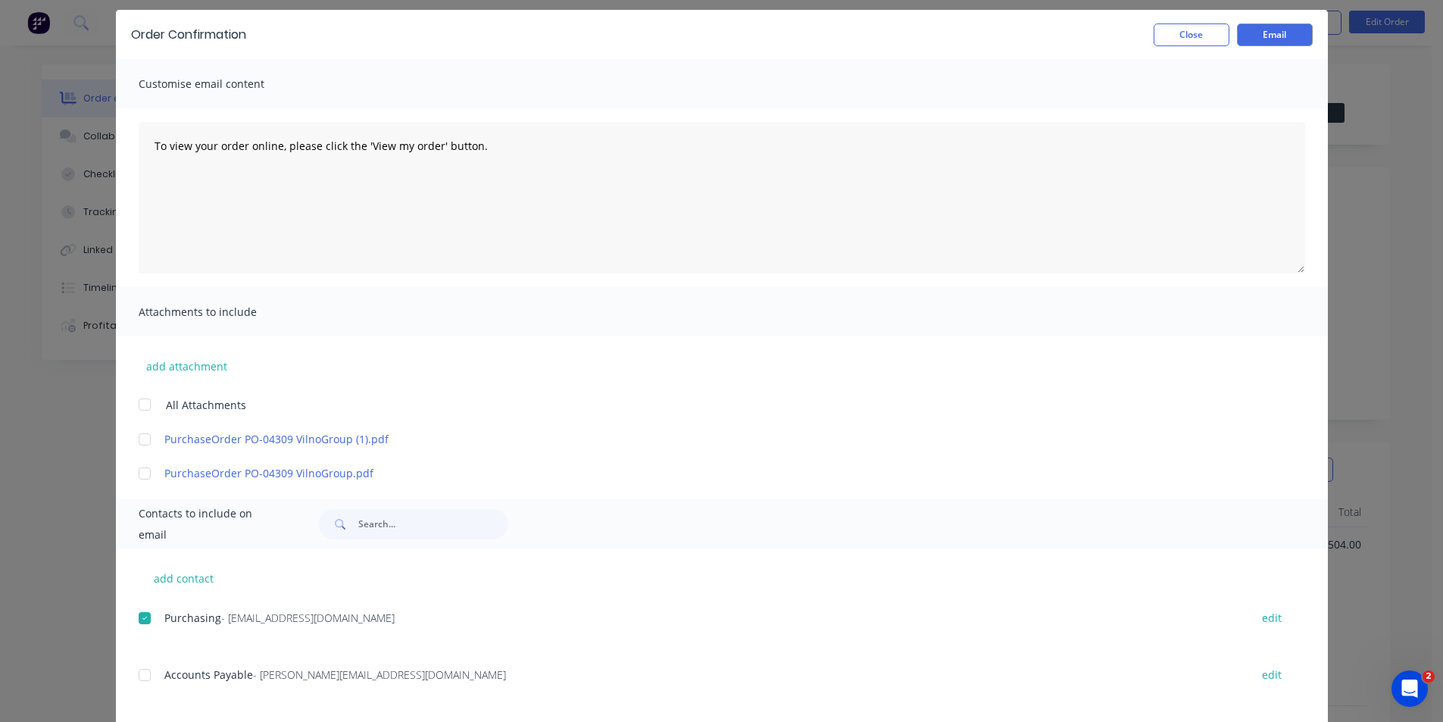
scroll to position [0, 0]
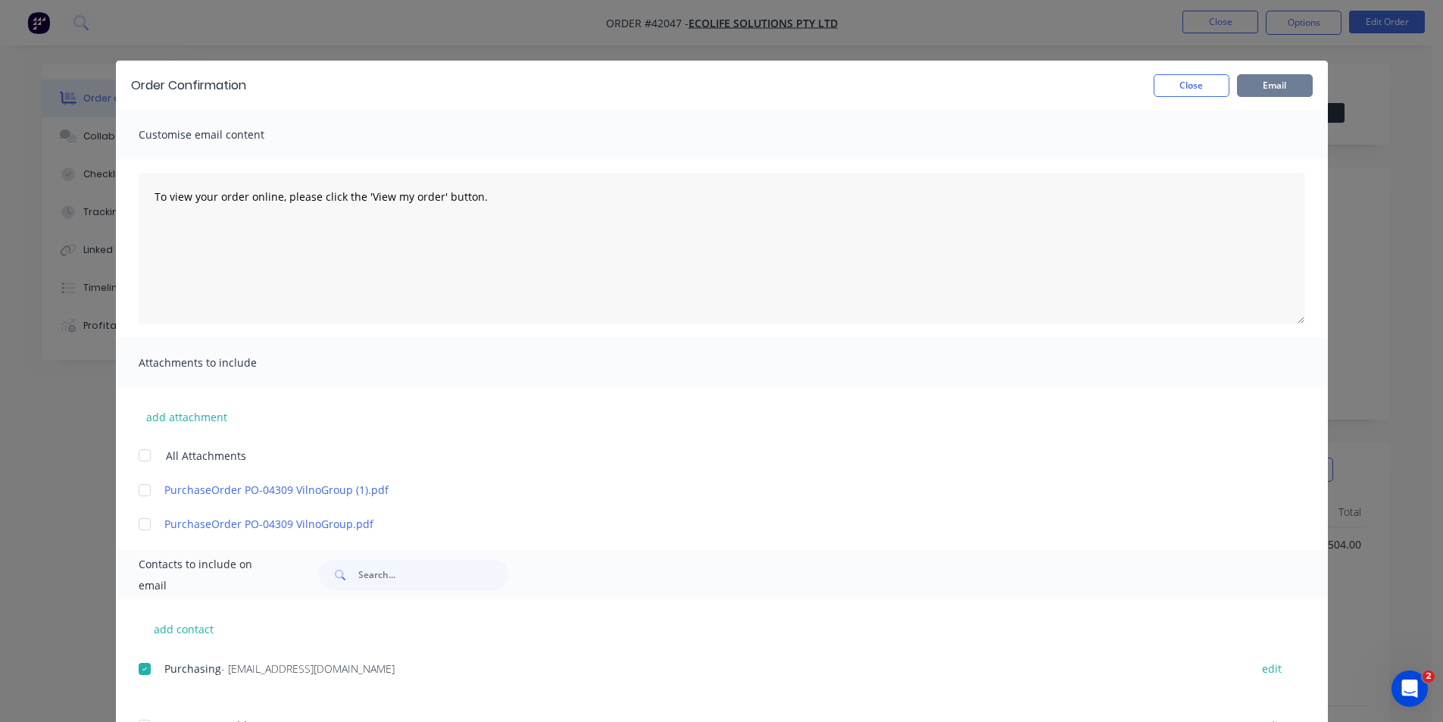
click at [1264, 83] on button "Email" at bounding box center [1275, 85] width 76 height 23
click at [1195, 85] on button "Close" at bounding box center [1192, 85] width 76 height 23
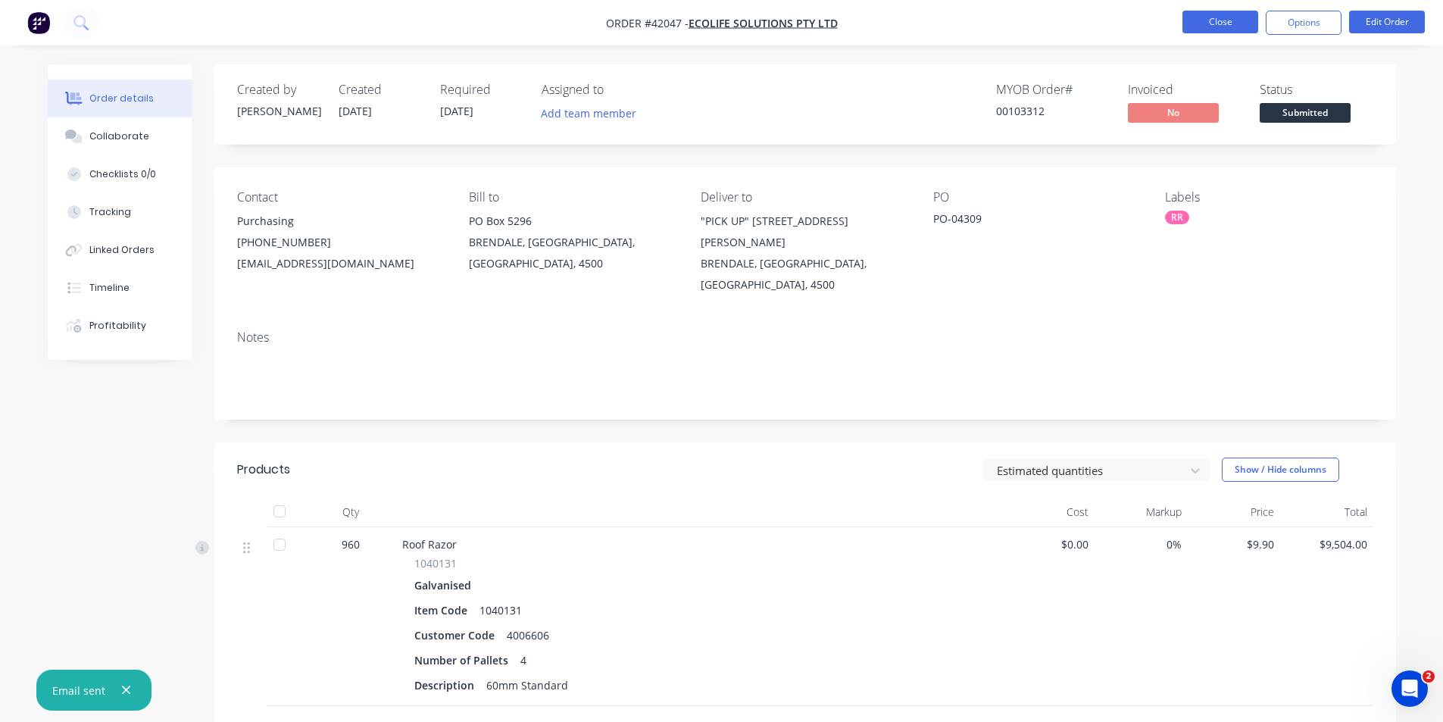
click at [1218, 25] on button "Close" at bounding box center [1220, 22] width 76 height 23
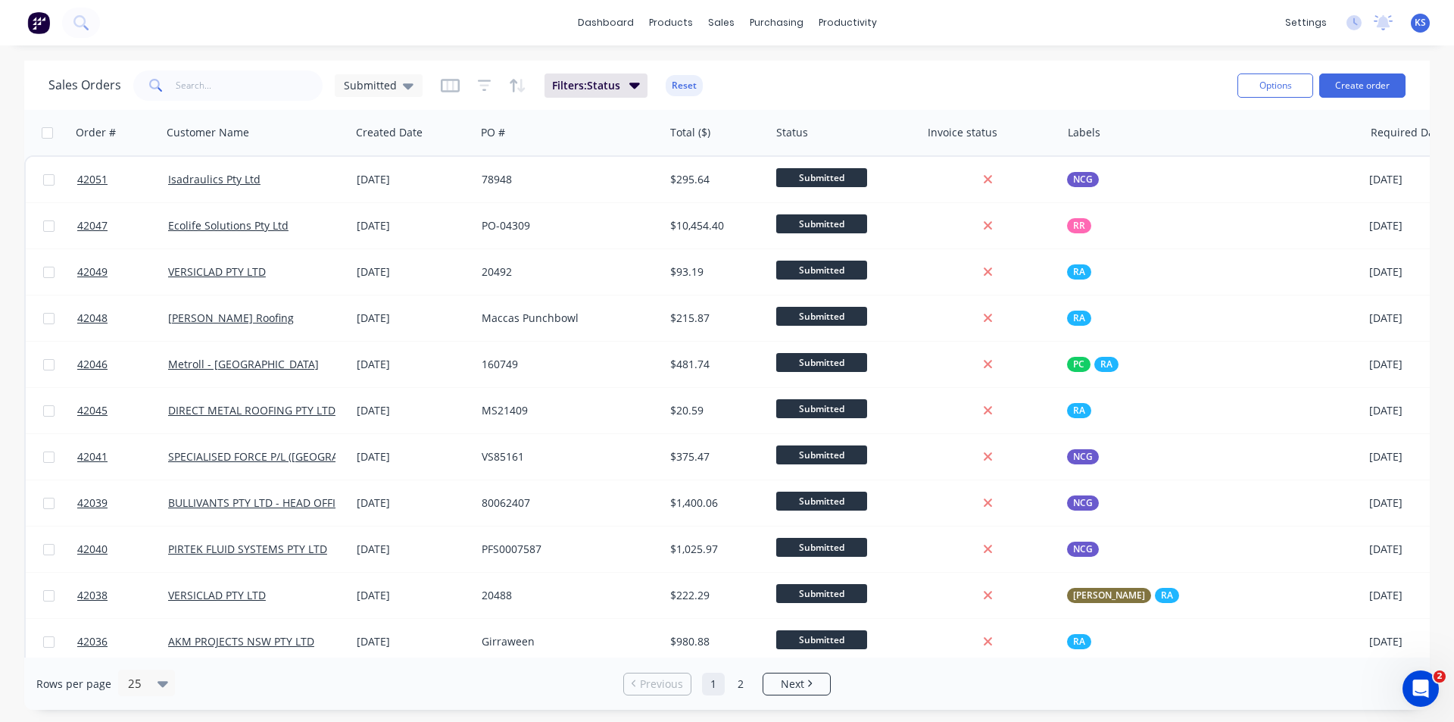
click at [1097, 63] on div "Sales Orders Submitted Filters: Status Reset Options Create order" at bounding box center [727, 85] width 1406 height 49
click at [1358, 83] on button "Create order" at bounding box center [1363, 85] width 86 height 24
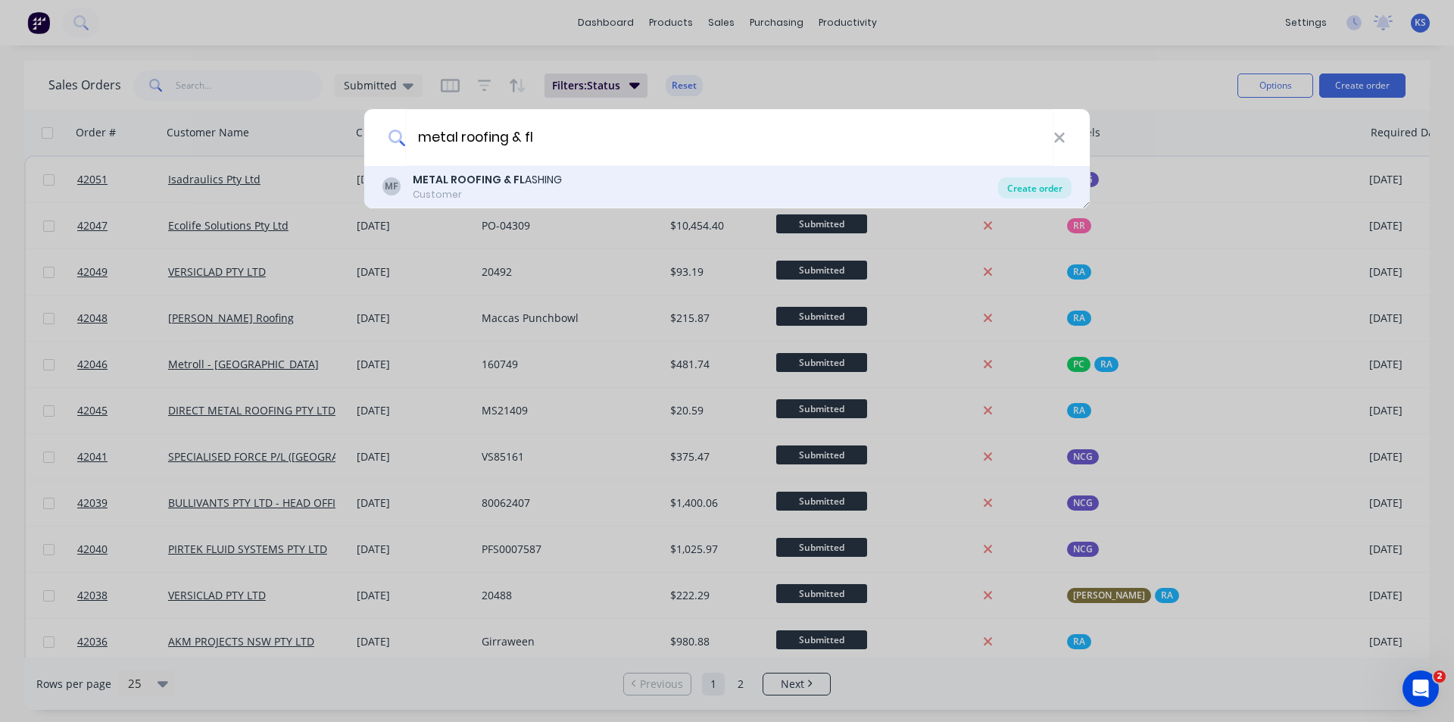
type input "metal roofing & fl"
click at [1046, 189] on div "Create order" at bounding box center [1034, 187] width 73 height 21
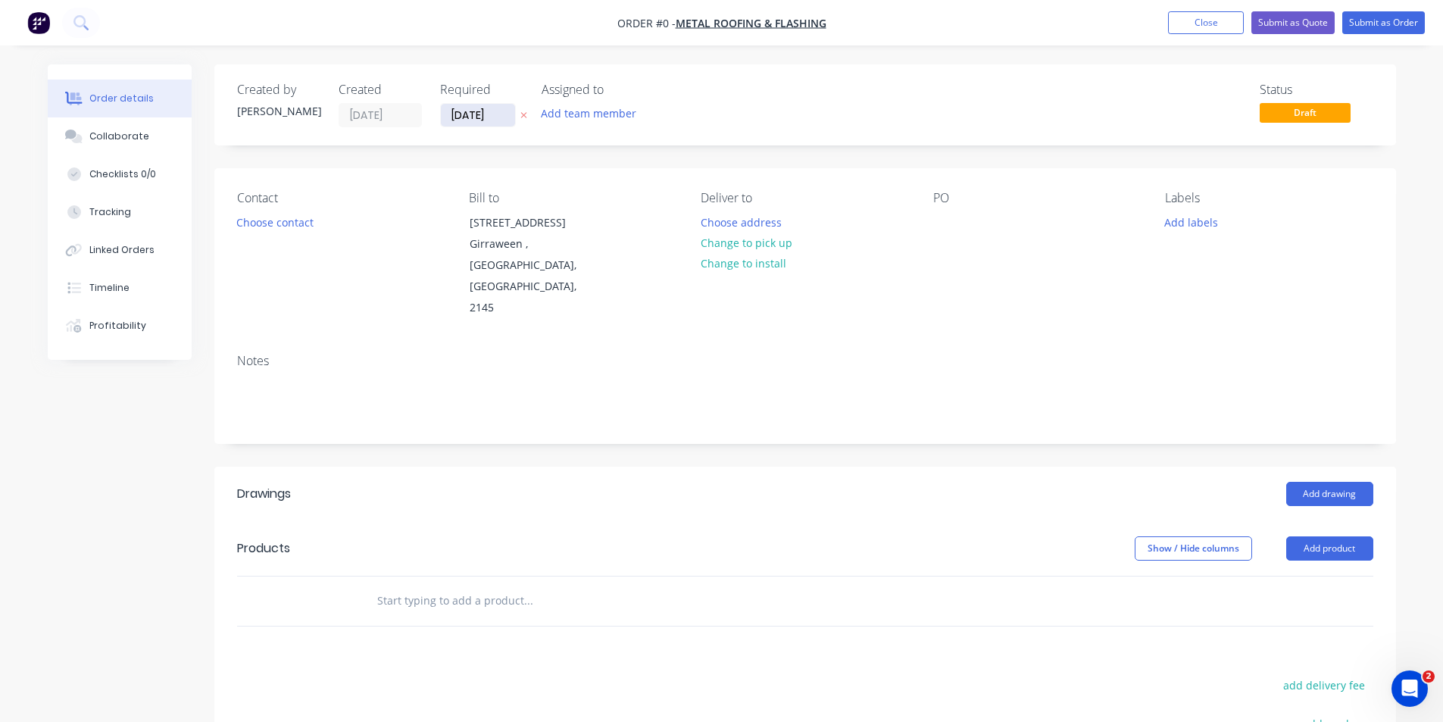
click at [471, 122] on input "01/10/25" at bounding box center [478, 115] width 74 height 23
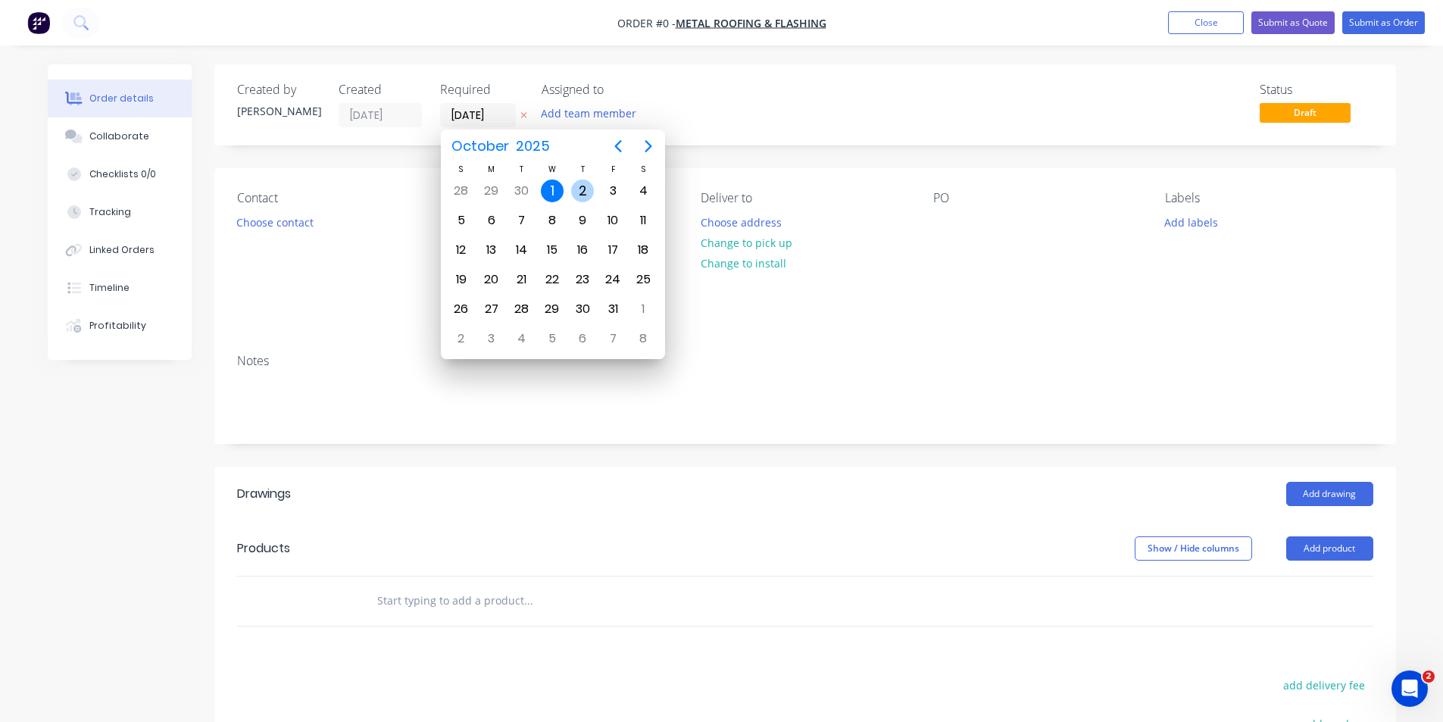
click at [589, 189] on div "2" at bounding box center [582, 191] width 23 height 23
type input "02/10/25"
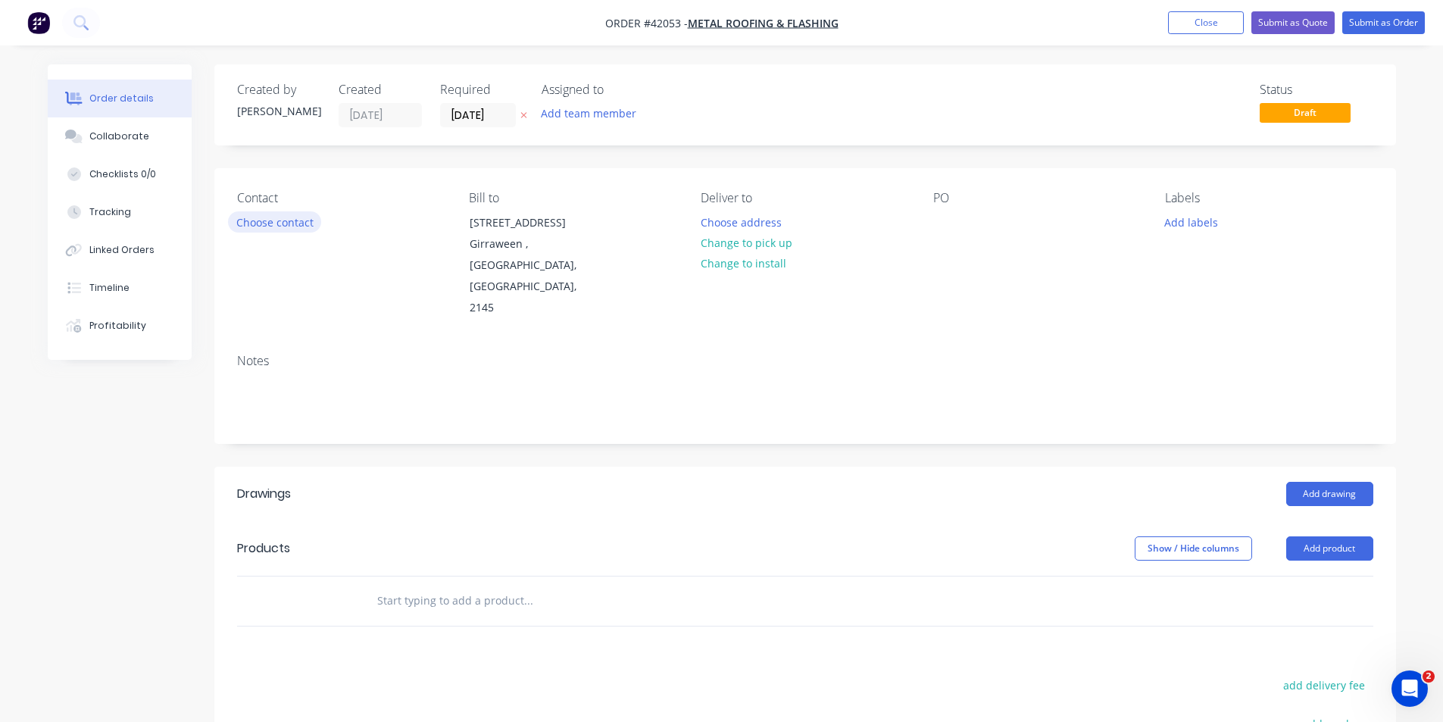
click at [276, 226] on button "Choose contact" at bounding box center [274, 221] width 93 height 20
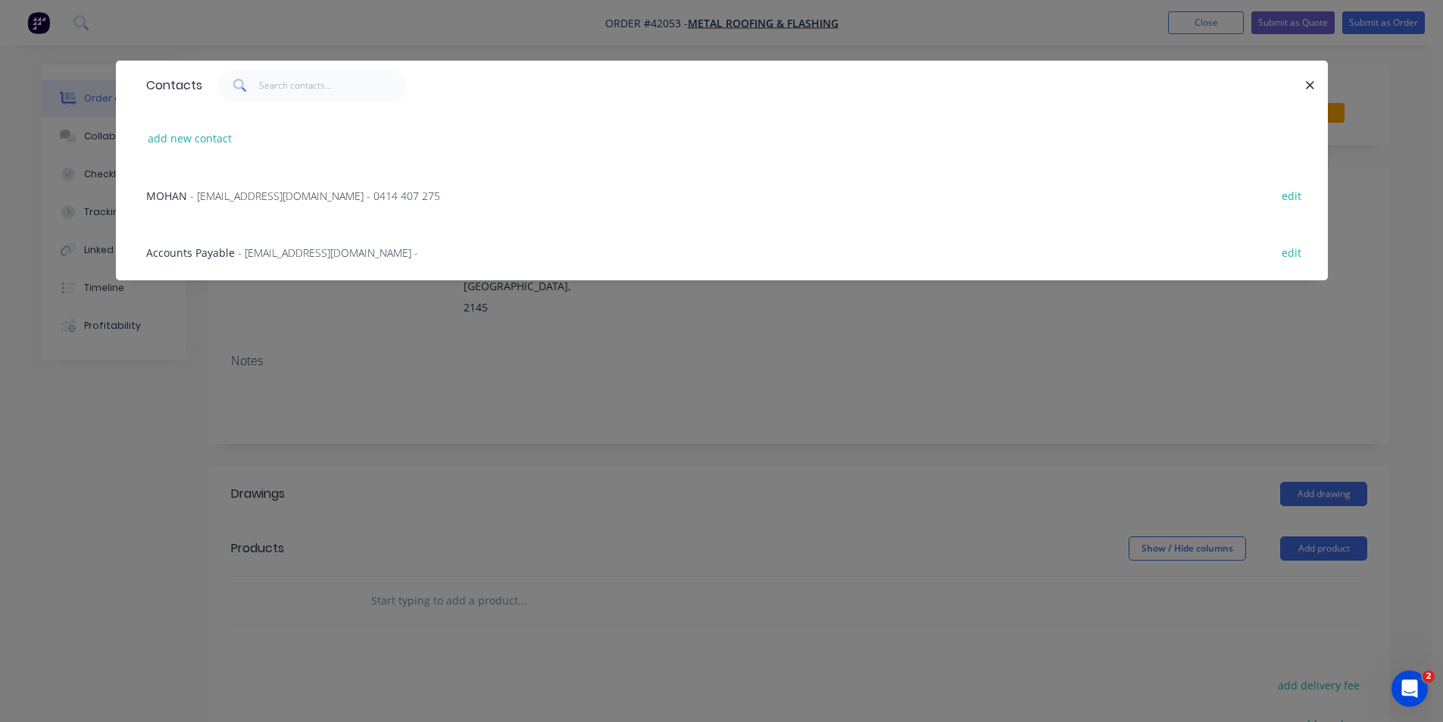
click at [241, 198] on span "- sales@mrfroofing.com.au - 0414 407 275" at bounding box center [315, 196] width 250 height 14
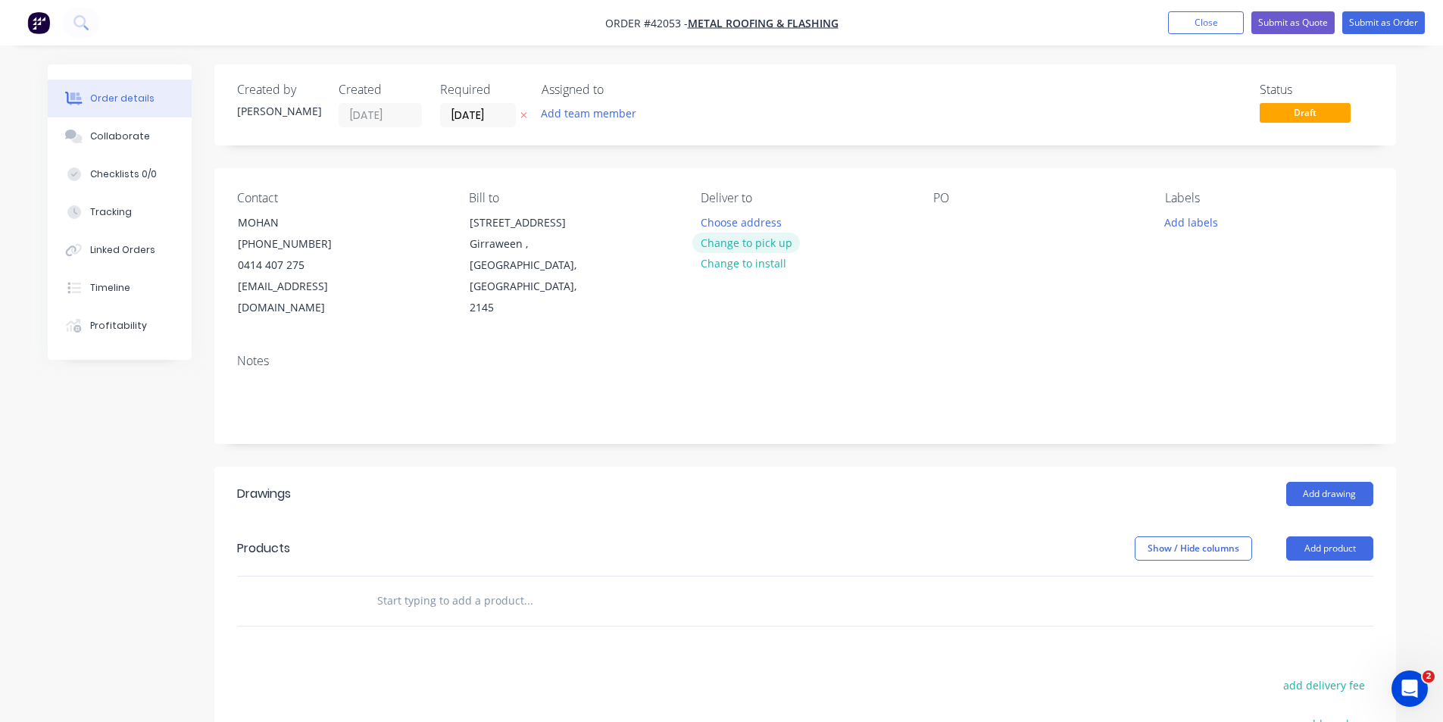
click at [733, 239] on button "Change to pick up" at bounding box center [746, 243] width 108 height 20
click at [942, 220] on div at bounding box center [945, 222] width 24 height 22
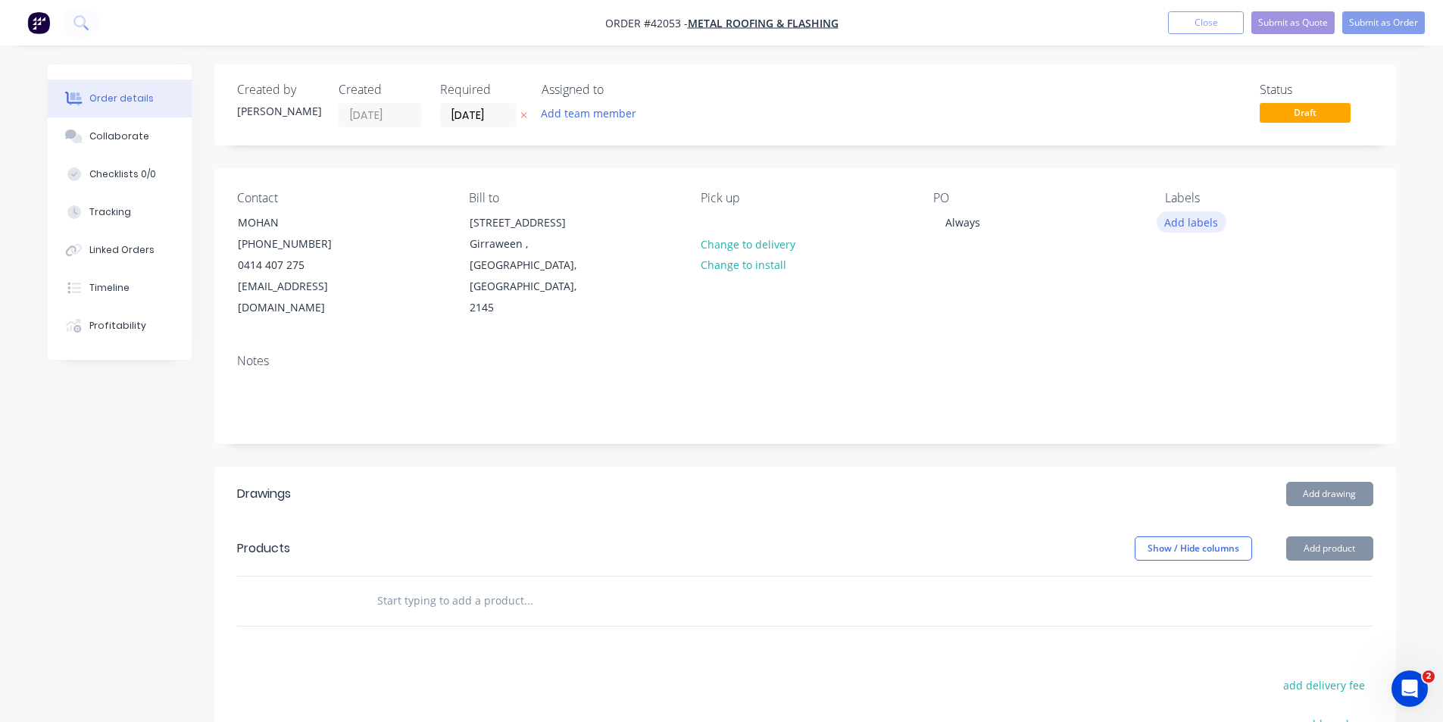
click at [1192, 214] on button "Add labels" at bounding box center [1192, 221] width 70 height 20
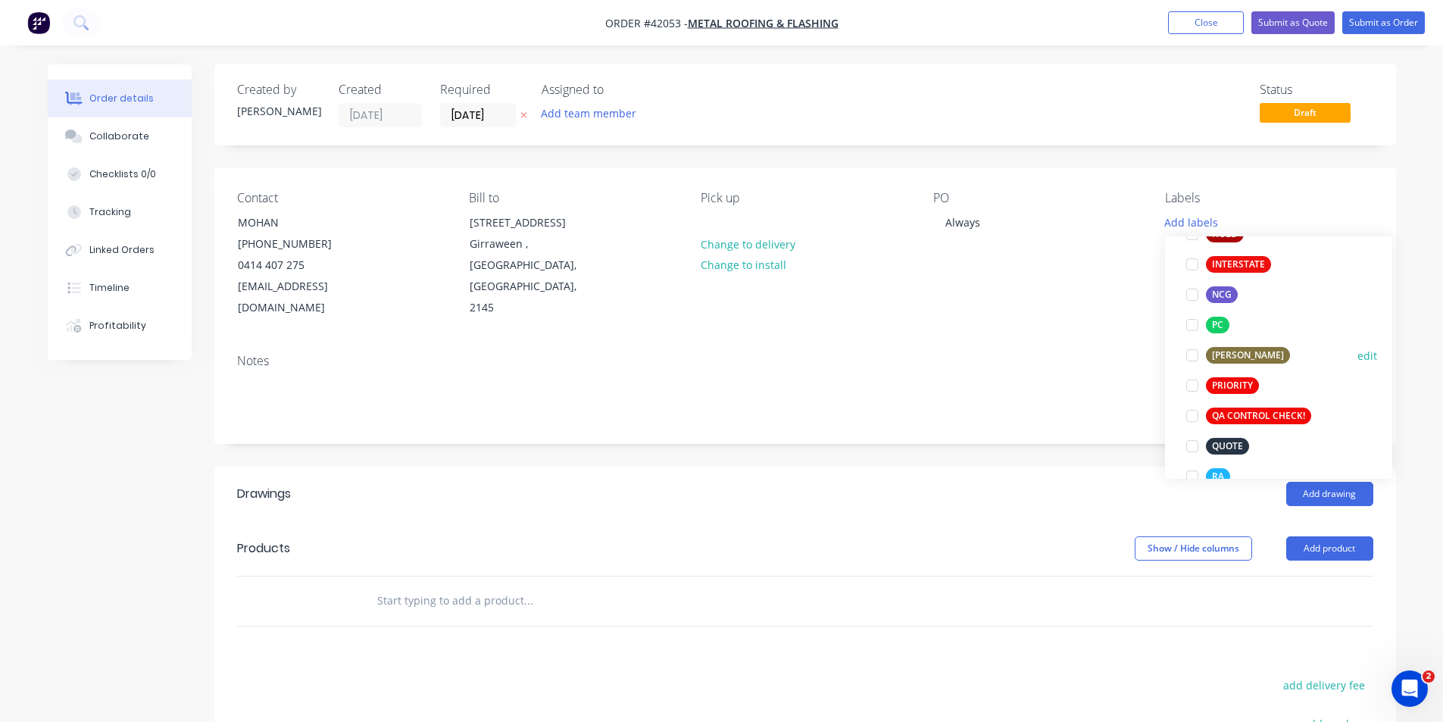
scroll to position [379, 0]
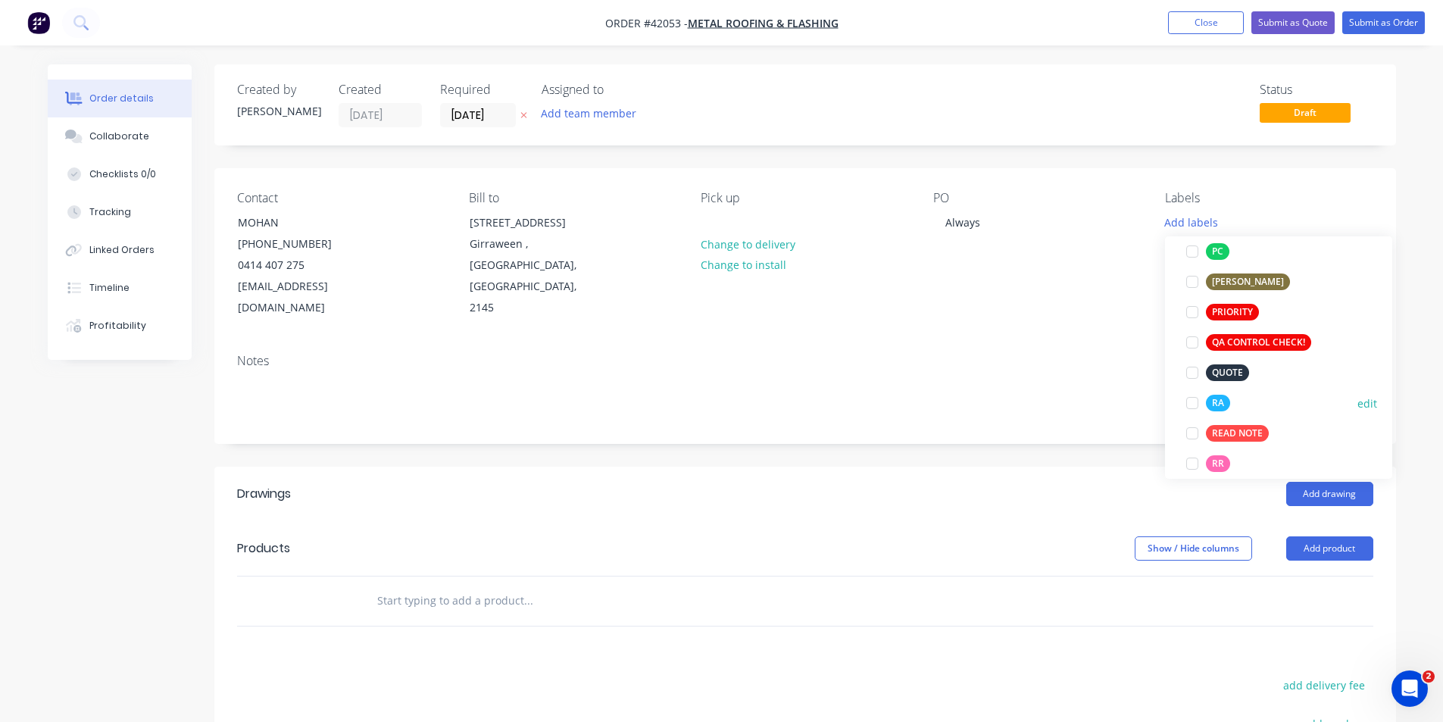
click at [1194, 405] on div at bounding box center [1192, 403] width 30 height 30
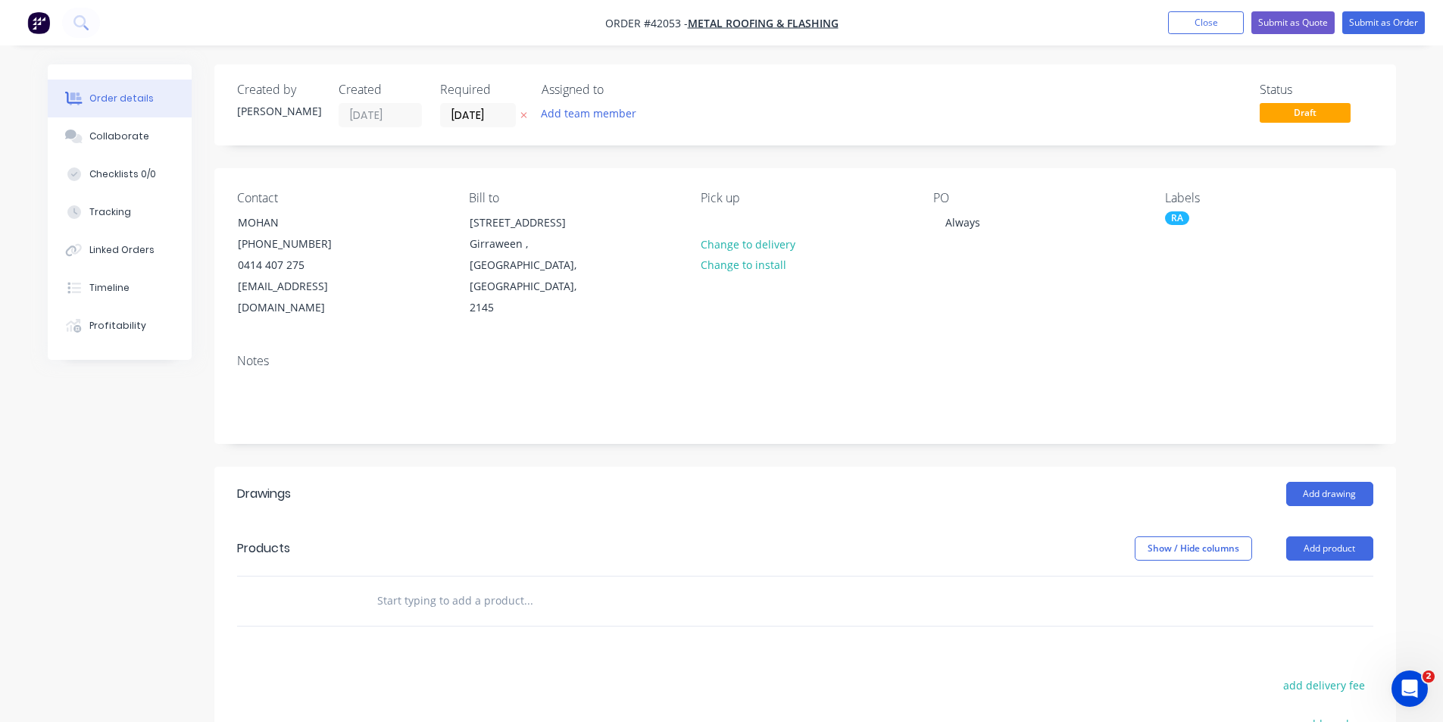
click at [1063, 467] on header "Drawings Add drawing" at bounding box center [805, 494] width 1182 height 55
click at [1308, 536] on button "Add product" at bounding box center [1329, 548] width 87 height 24
click at [1303, 576] on div "Product catalogue" at bounding box center [1301, 587] width 117 height 22
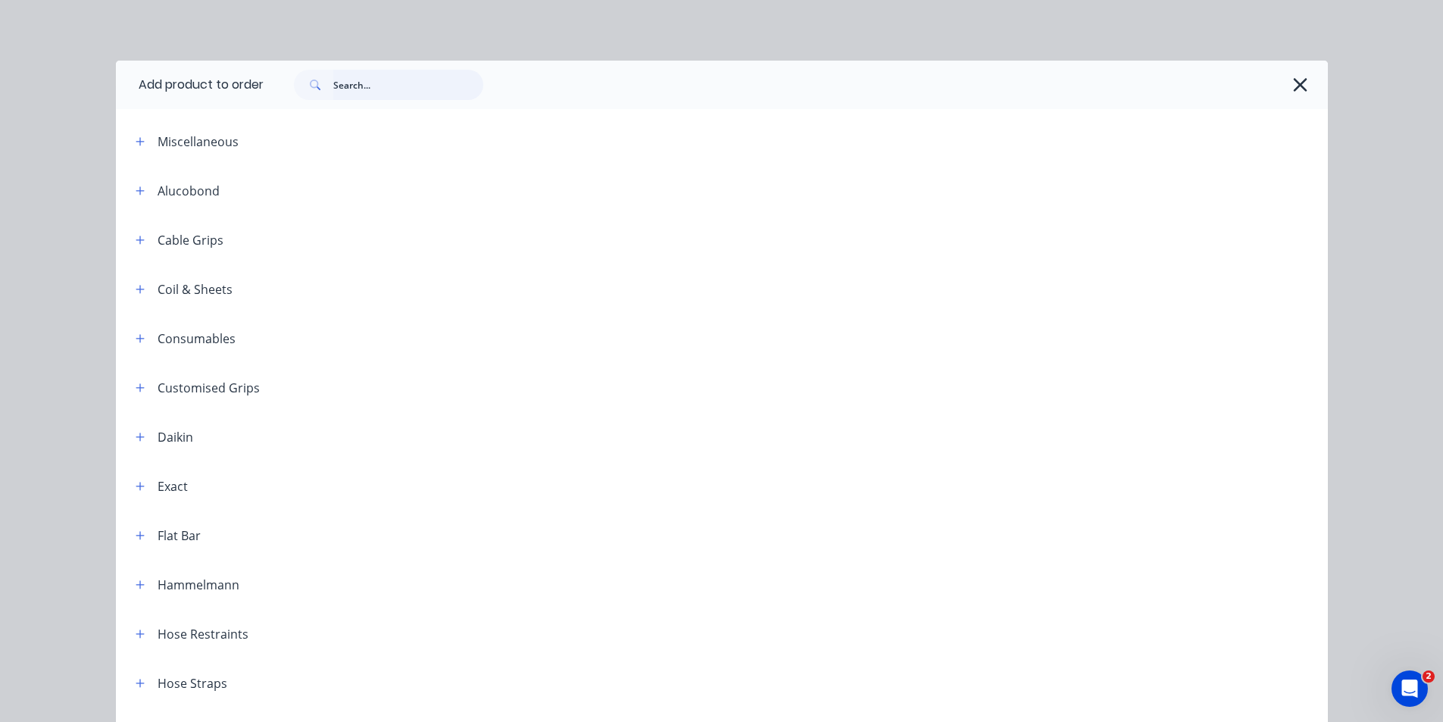
click at [341, 83] on input "text" at bounding box center [408, 85] width 150 height 30
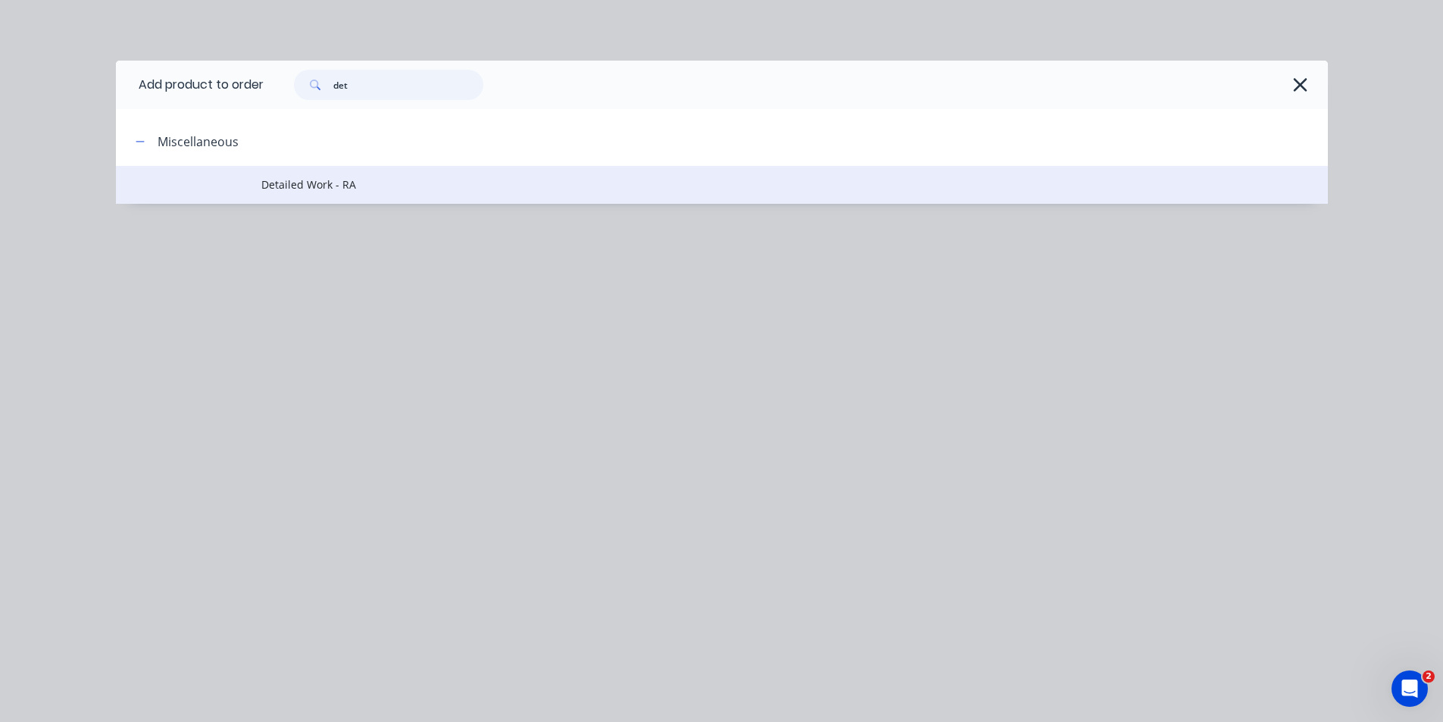
type input "det"
click at [376, 190] on span "Detailed Work - RA" at bounding box center [687, 184] width 853 height 16
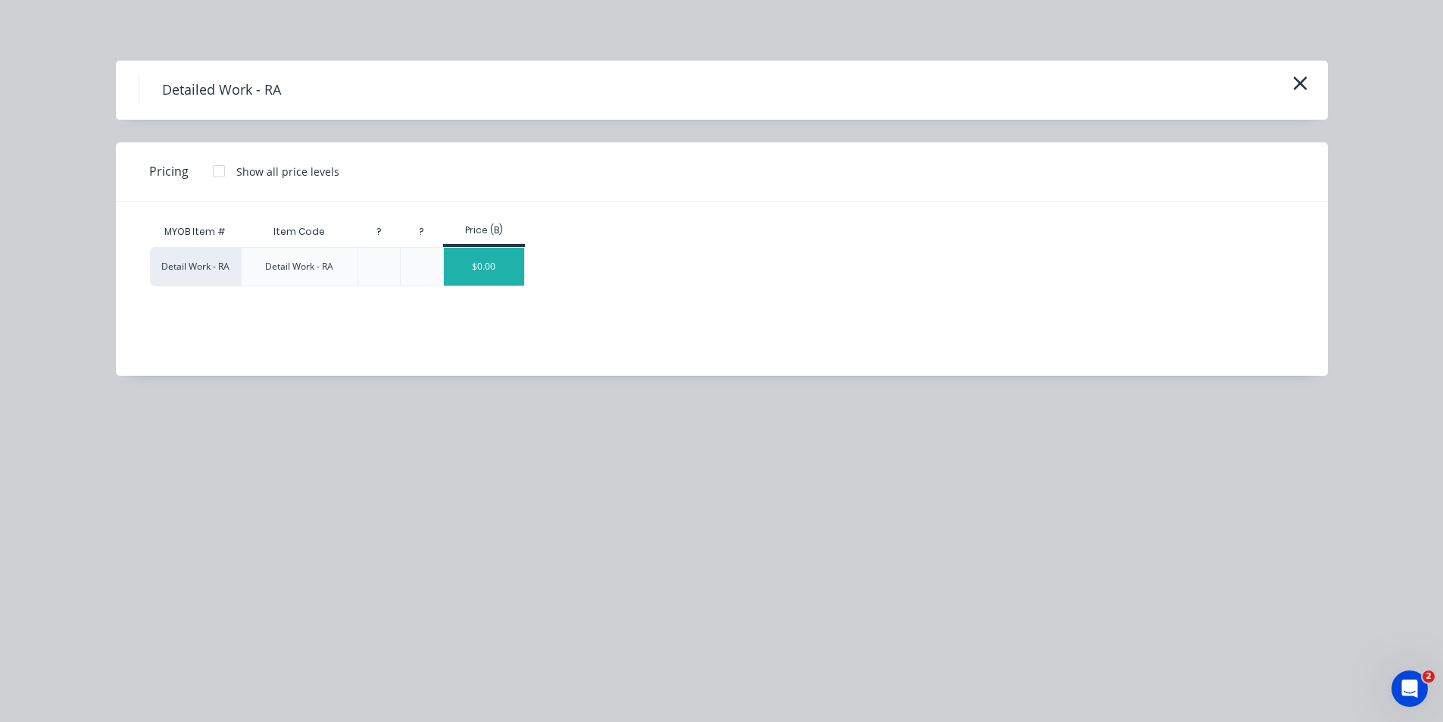
click at [461, 274] on div "$0.00" at bounding box center [484, 267] width 81 height 38
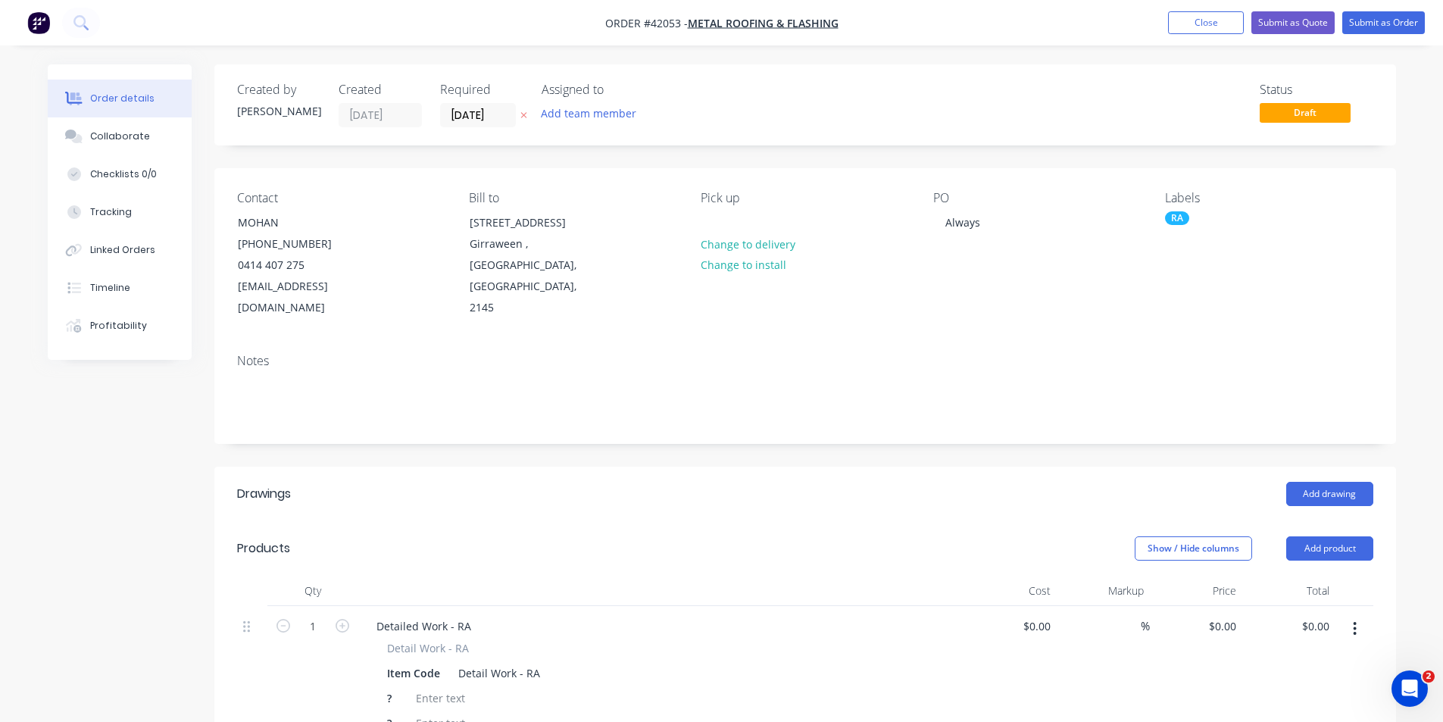
scroll to position [152, 0]
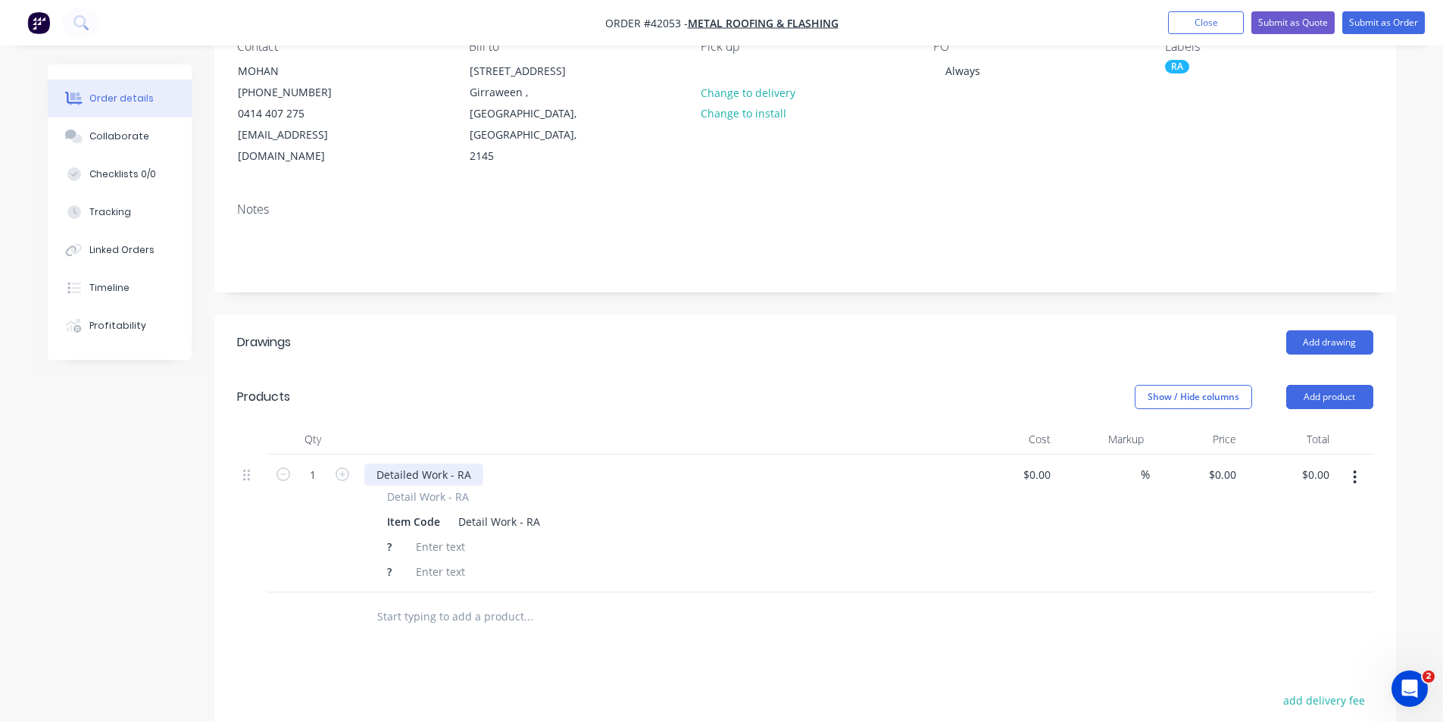
click at [415, 464] on div "Detailed Work - RA" at bounding box center [423, 475] width 119 height 22
click at [418, 511] on div "Item Code" at bounding box center [413, 522] width 65 height 22
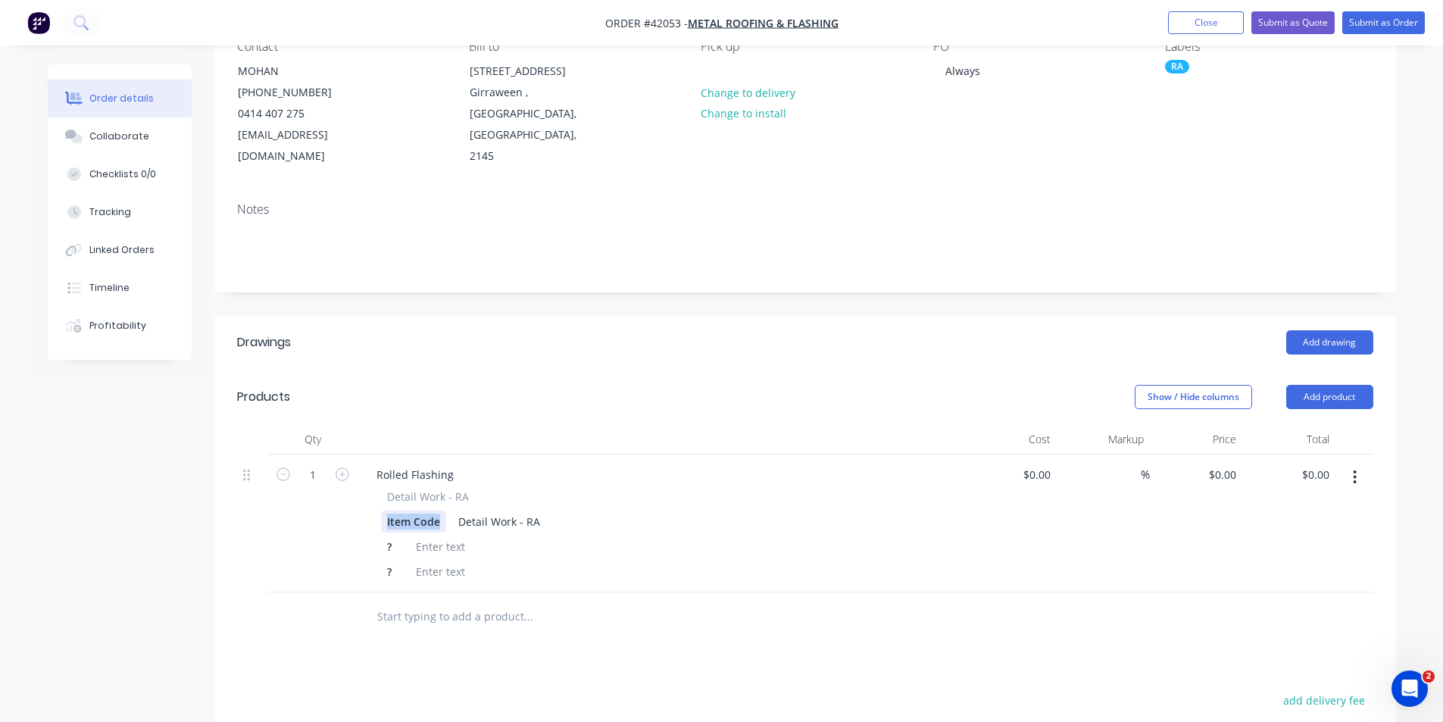
click at [418, 511] on div "Item Code" at bounding box center [413, 522] width 65 height 22
click at [467, 511] on div "Detail Work - RA" at bounding box center [489, 522] width 94 height 22
click at [401, 536] on div "?" at bounding box center [392, 547] width 23 height 22
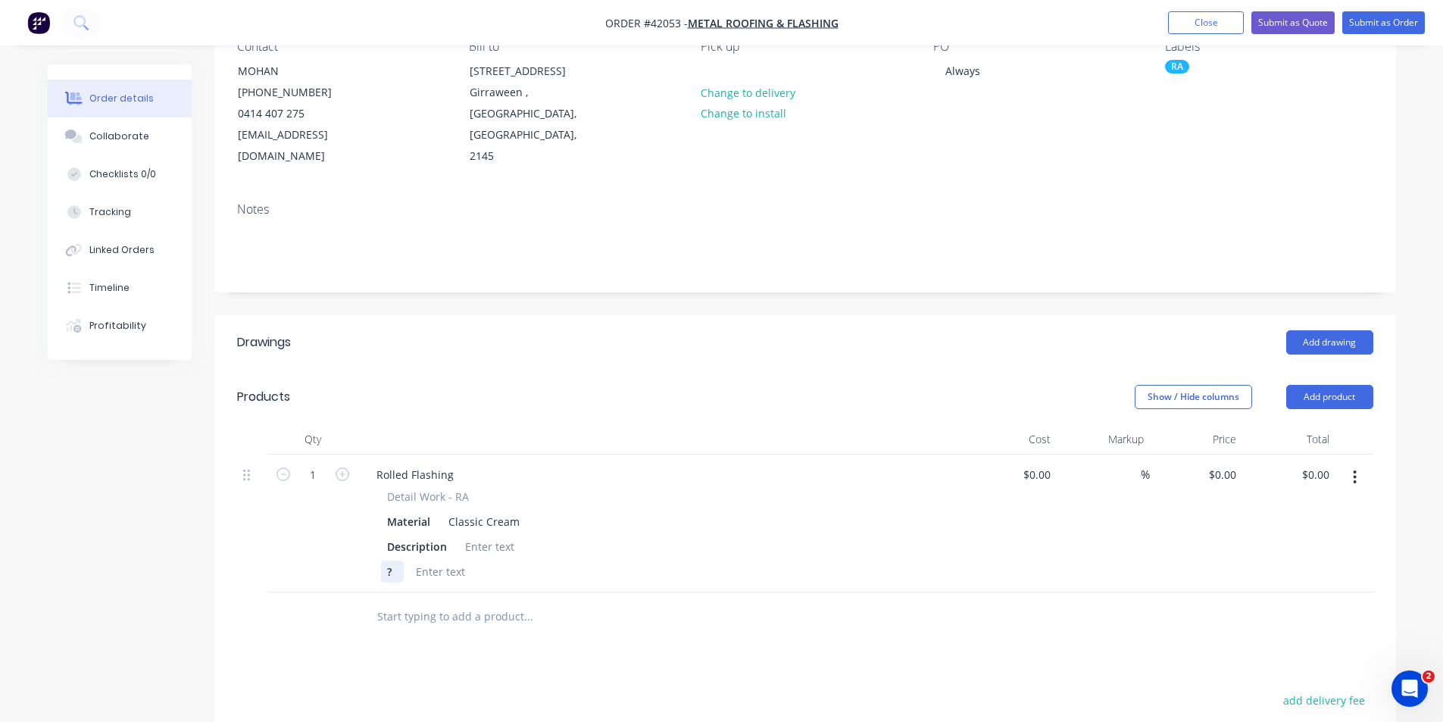
click at [396, 561] on div "?" at bounding box center [392, 572] width 23 height 22
click at [497, 536] on div at bounding box center [489, 547] width 61 height 22
click at [807, 385] on div "Show / Hide columns Add product" at bounding box center [925, 397] width 895 height 24
click at [762, 623] on div "Drawings Add drawing Products Show / Hide columns Add product Qty Cost Markup P…" at bounding box center [805, 660] width 1182 height 690
click at [427, 561] on div at bounding box center [440, 572] width 61 height 22
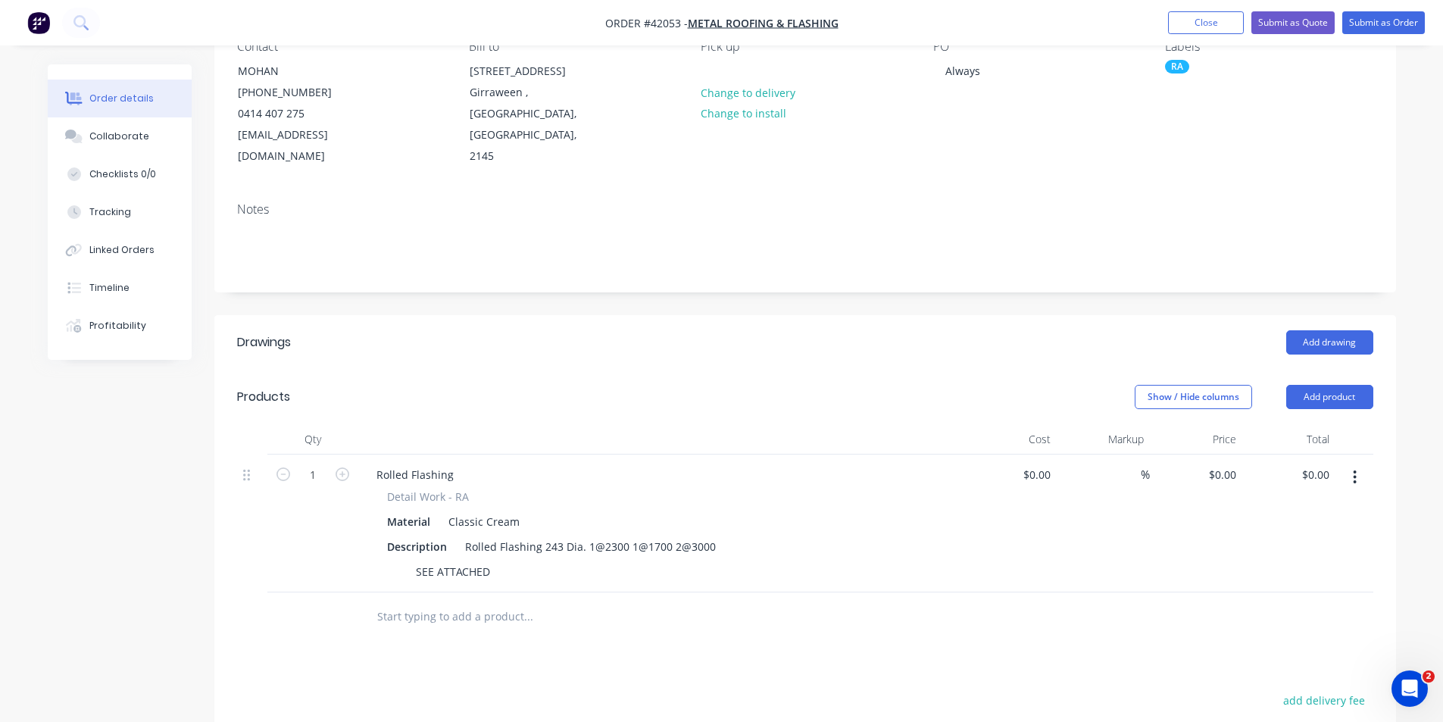
click at [623, 390] on header "Products Show / Hide columns Add product" at bounding box center [805, 397] width 1182 height 55
click at [1231, 464] on input "0" at bounding box center [1224, 475] width 35 height 22
type input "$357.00"
click at [780, 370] on header "Products Show / Hide columns Add product" at bounding box center [805, 397] width 1182 height 55
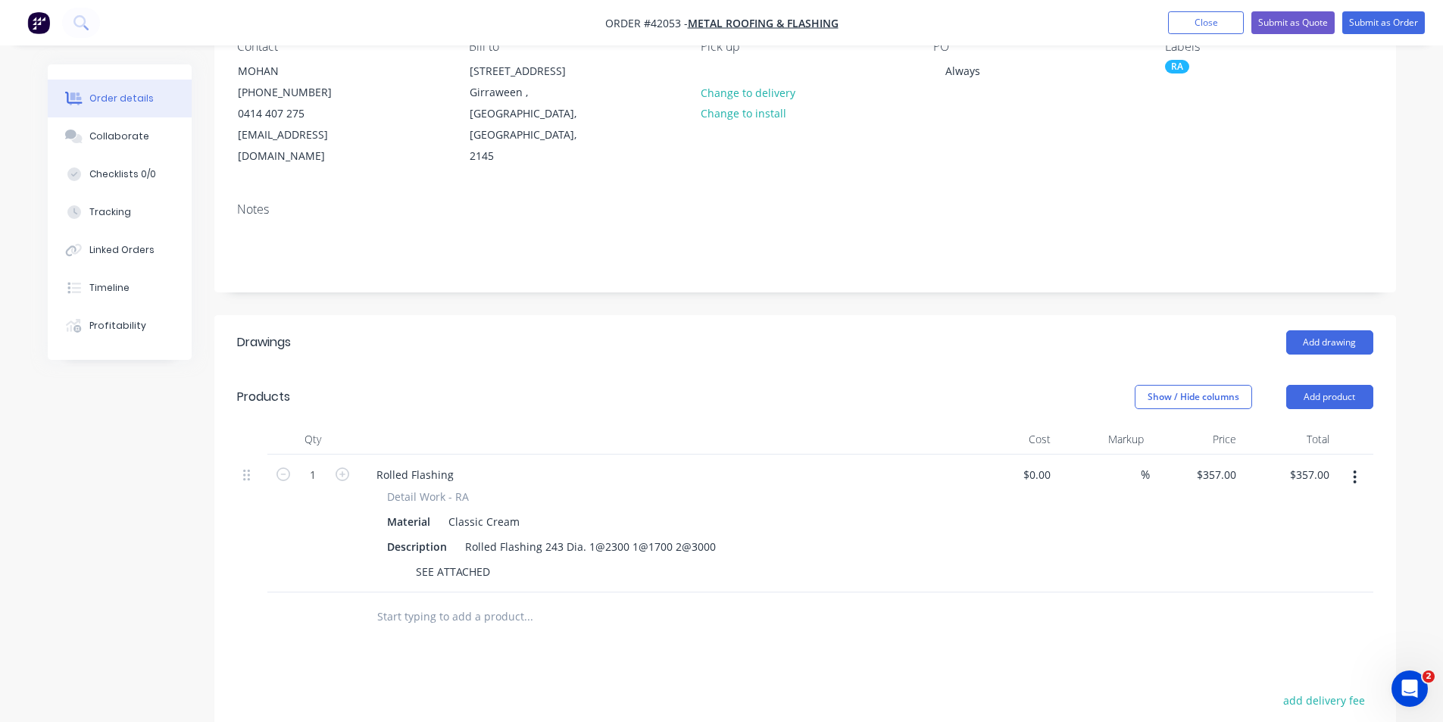
click at [845, 370] on header "Products Show / Hide columns Add product" at bounding box center [805, 397] width 1182 height 55
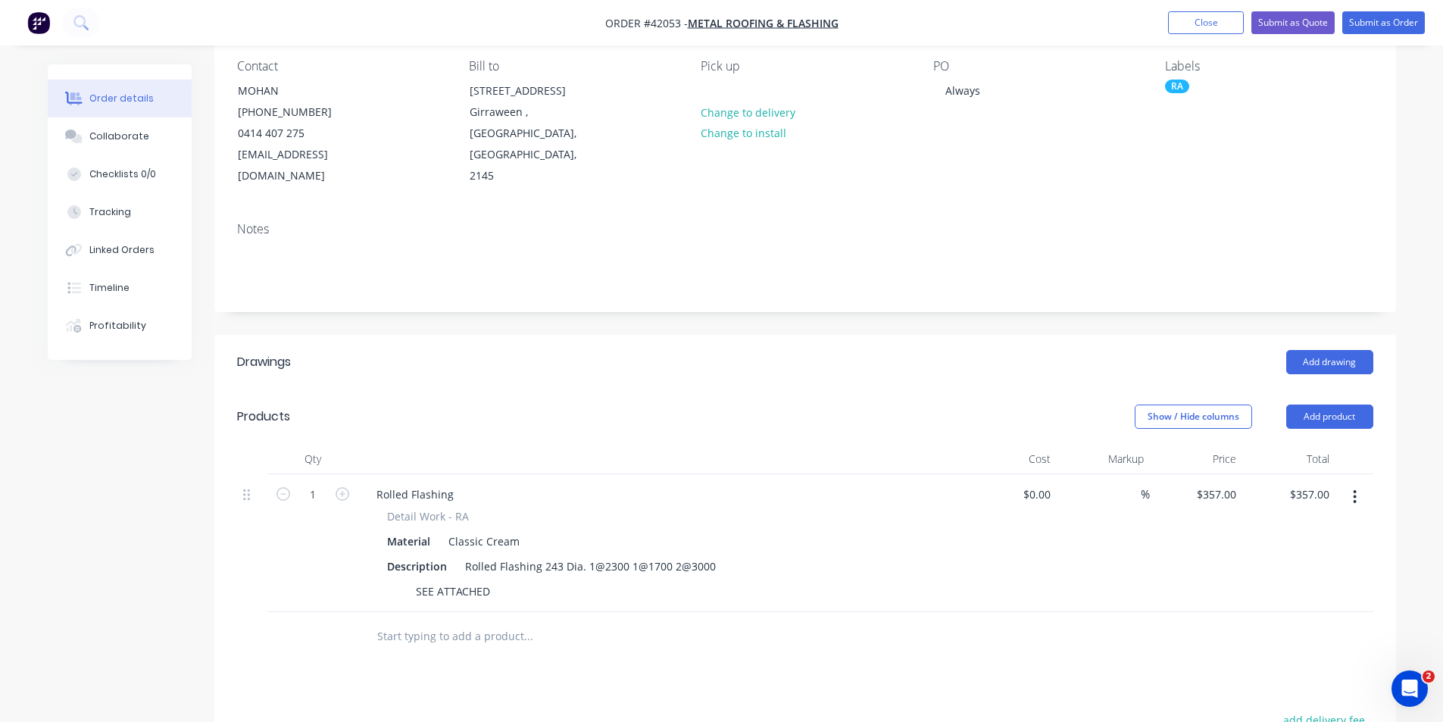
scroll to position [58, 0]
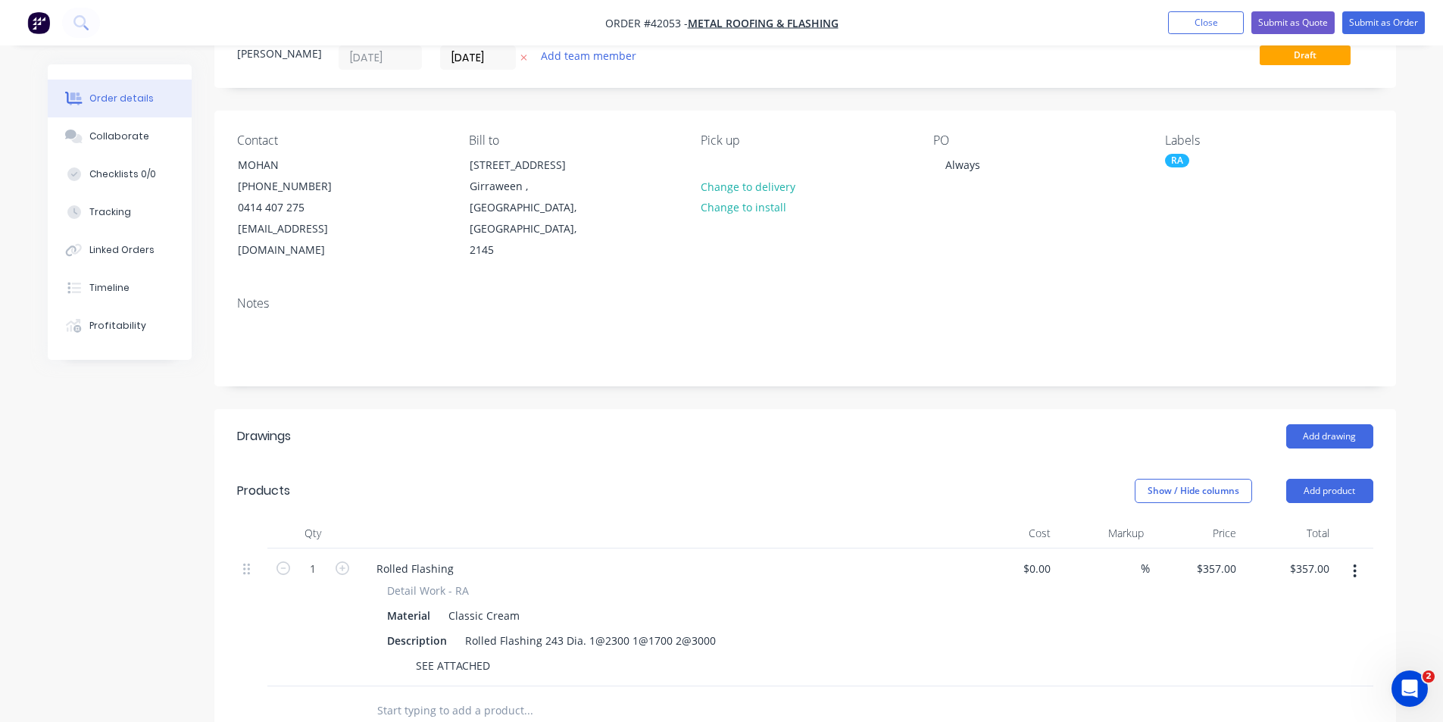
click at [842, 409] on header "Drawings Add drawing" at bounding box center [805, 436] width 1182 height 55
click at [1371, 26] on button "Submit as Order" at bounding box center [1383, 22] width 83 height 23
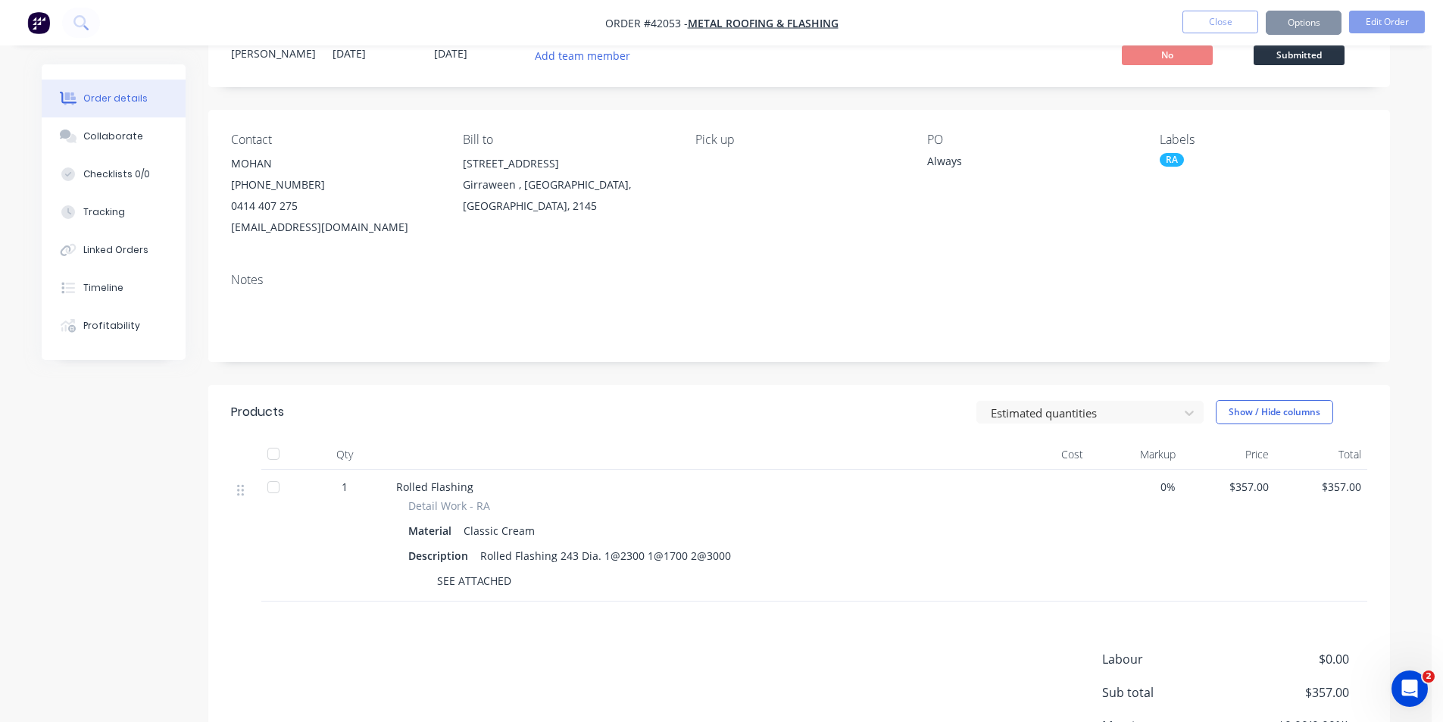
scroll to position [0, 0]
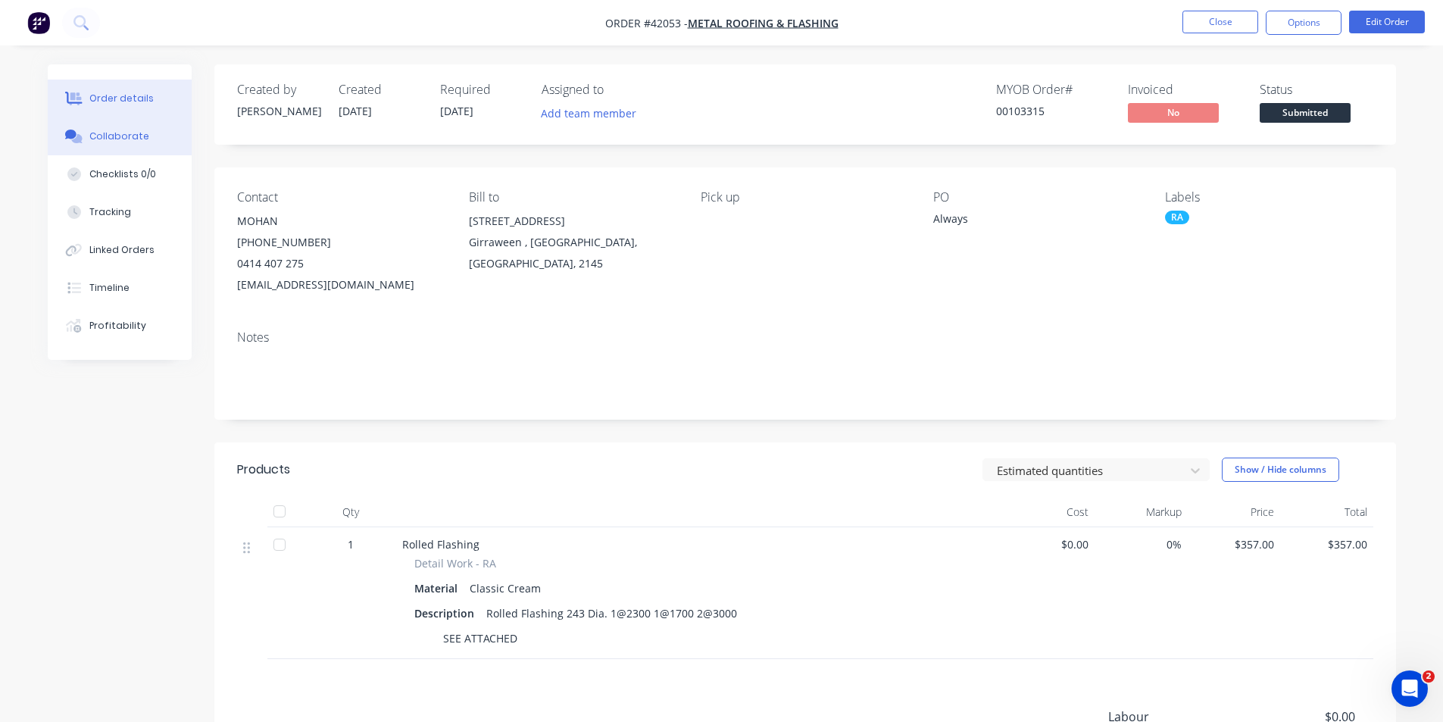
click at [123, 133] on div "Collaborate" at bounding box center [119, 137] width 60 height 14
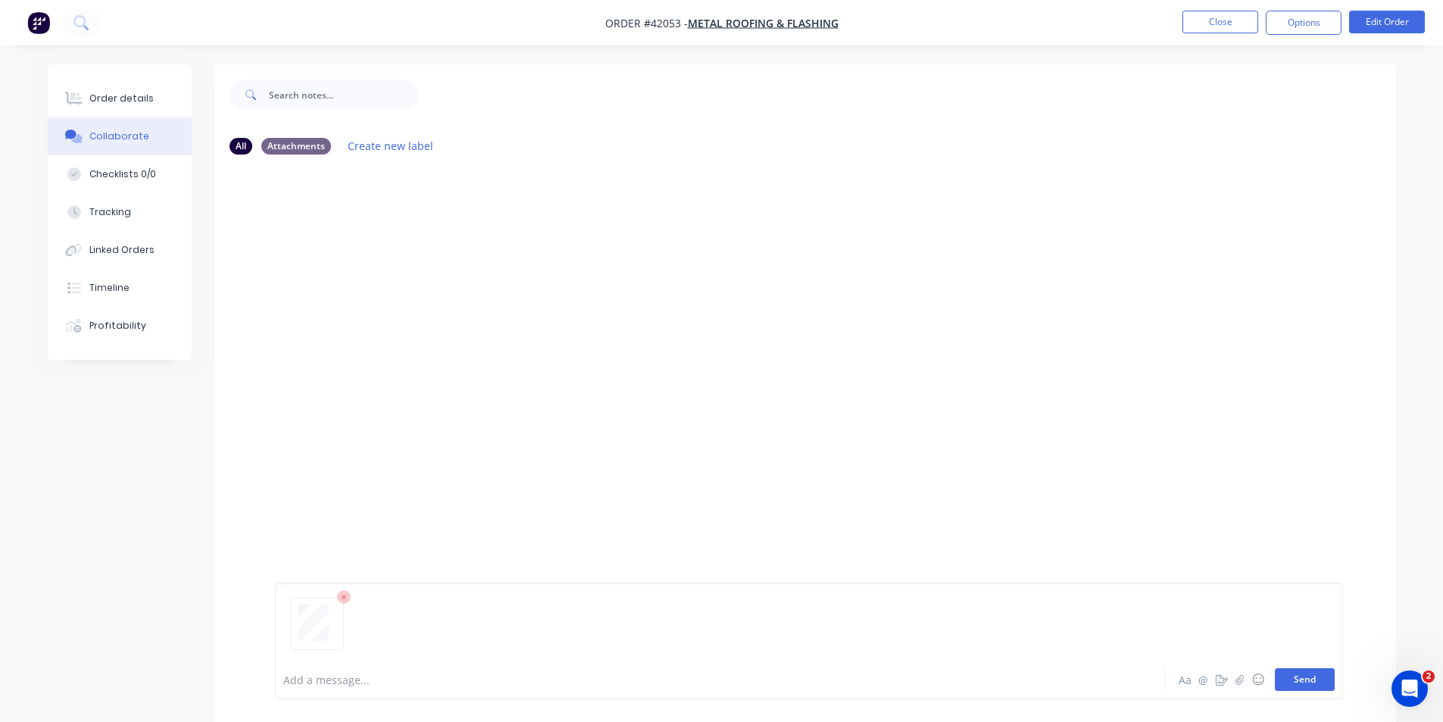
click at [1317, 676] on button "Send" at bounding box center [1305, 679] width 60 height 23
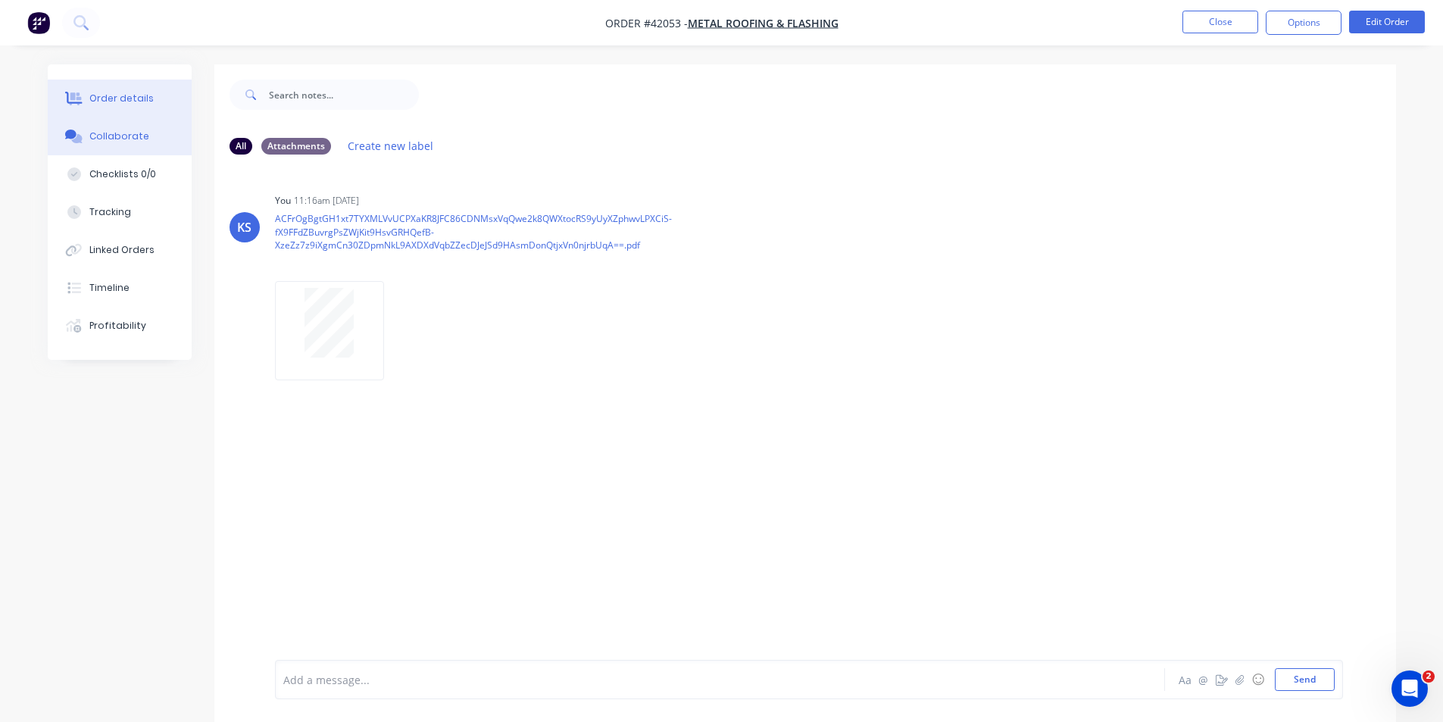
click at [108, 100] on div "Order details" at bounding box center [121, 99] width 64 height 14
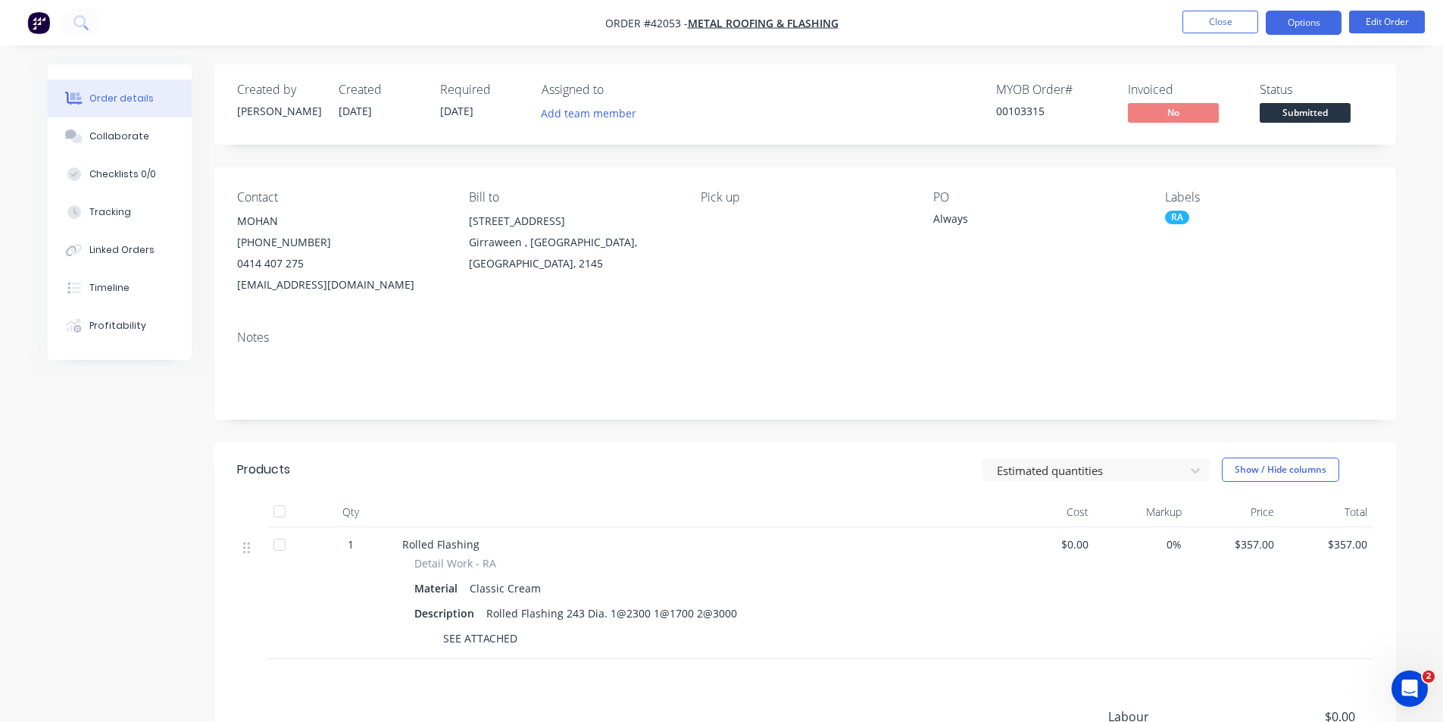
click at [1307, 24] on button "Options" at bounding box center [1304, 23] width 76 height 24
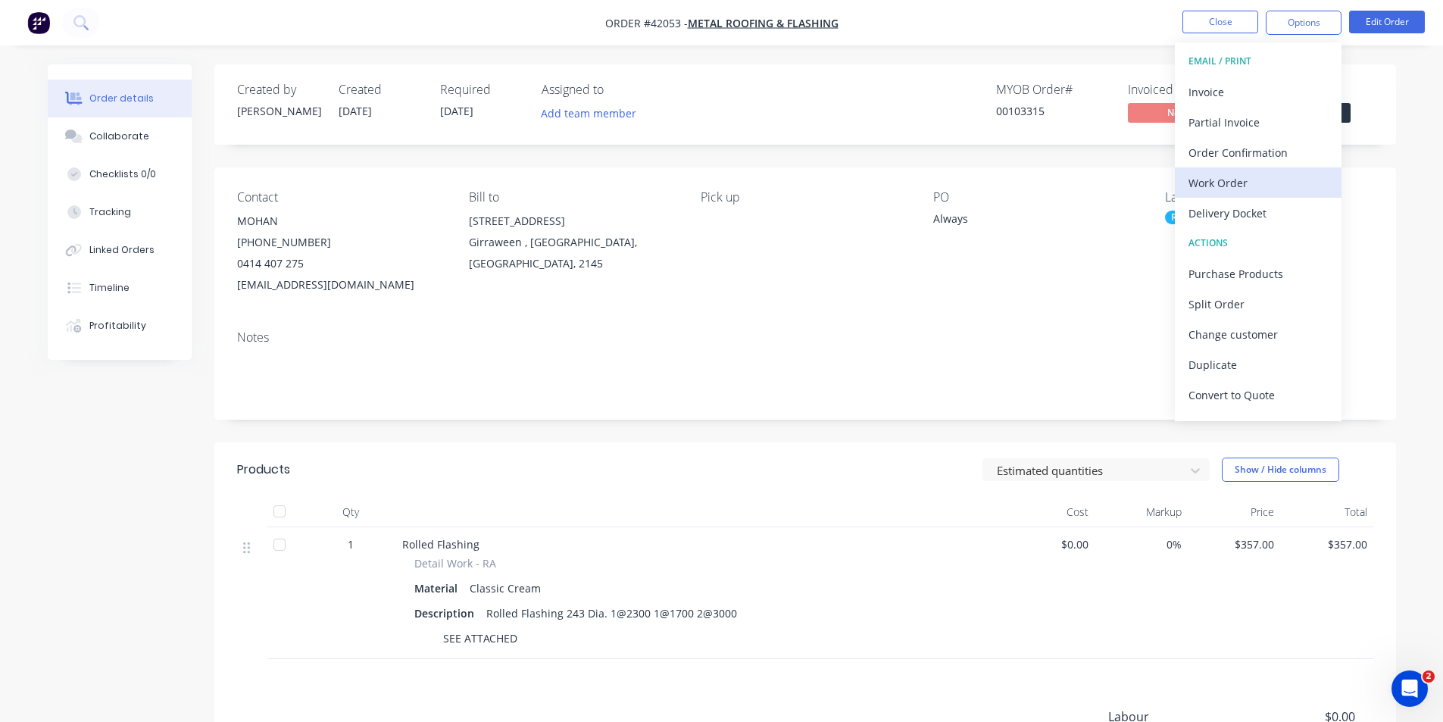
click at [1255, 180] on div "Work Order" at bounding box center [1258, 183] width 139 height 22
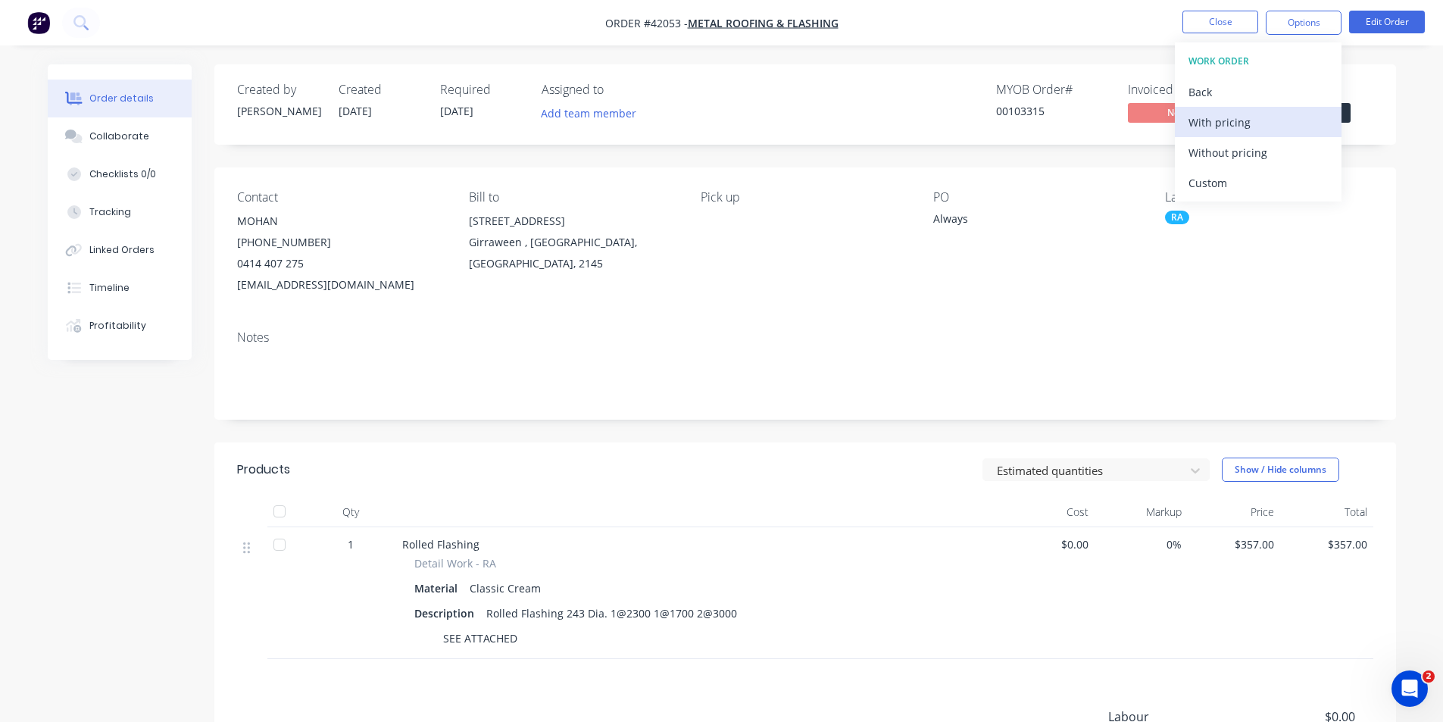
click at [1264, 125] on div "With pricing" at bounding box center [1258, 122] width 139 height 22
click at [820, 311] on div "Contact MOHAN (02) 9707 3881 0414 407 275 sales@mrfroofing.com.au Bill to 618 G…" at bounding box center [805, 242] width 1182 height 151
click at [832, 148] on div "Created by Kendall Created 01/10/25 Required 02/10/25 Assigned to Add team memb…" at bounding box center [805, 485] width 1182 height 842
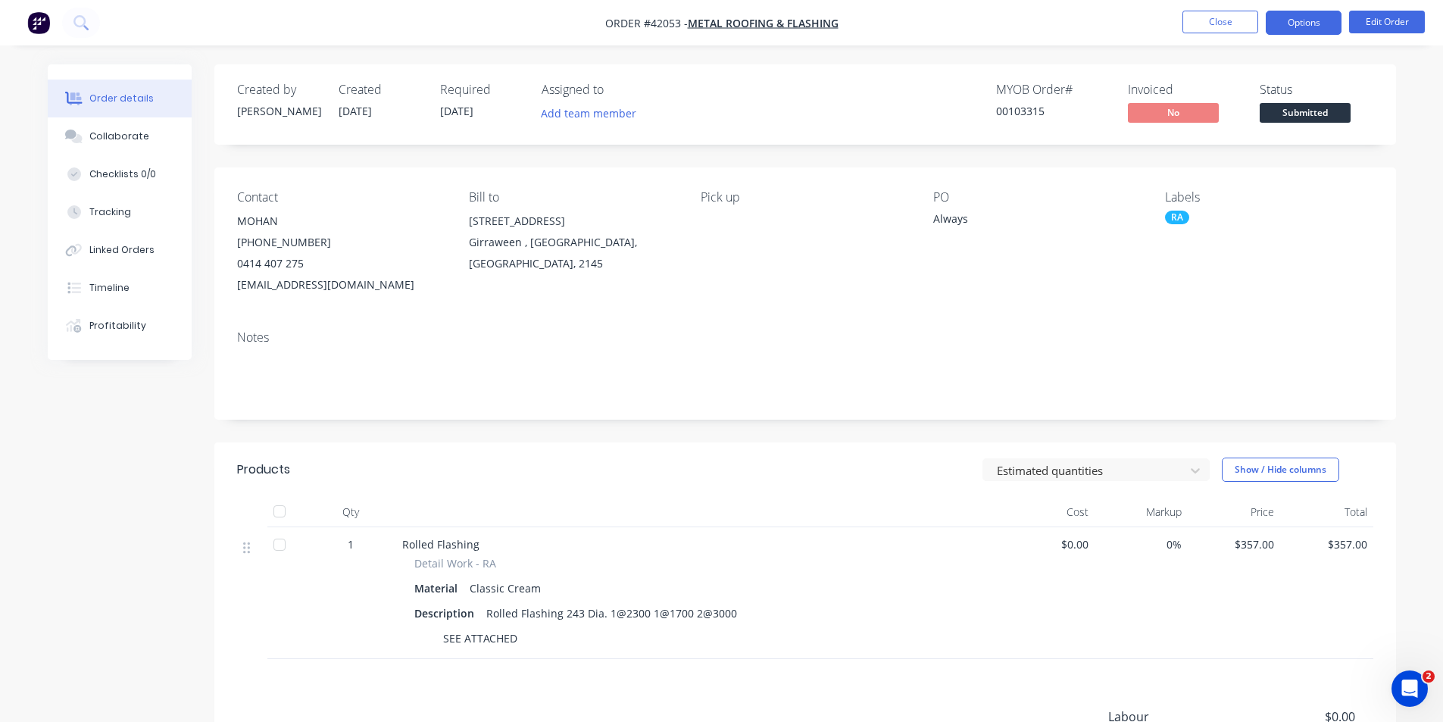
click at [1301, 26] on button "Options" at bounding box center [1304, 23] width 76 height 24
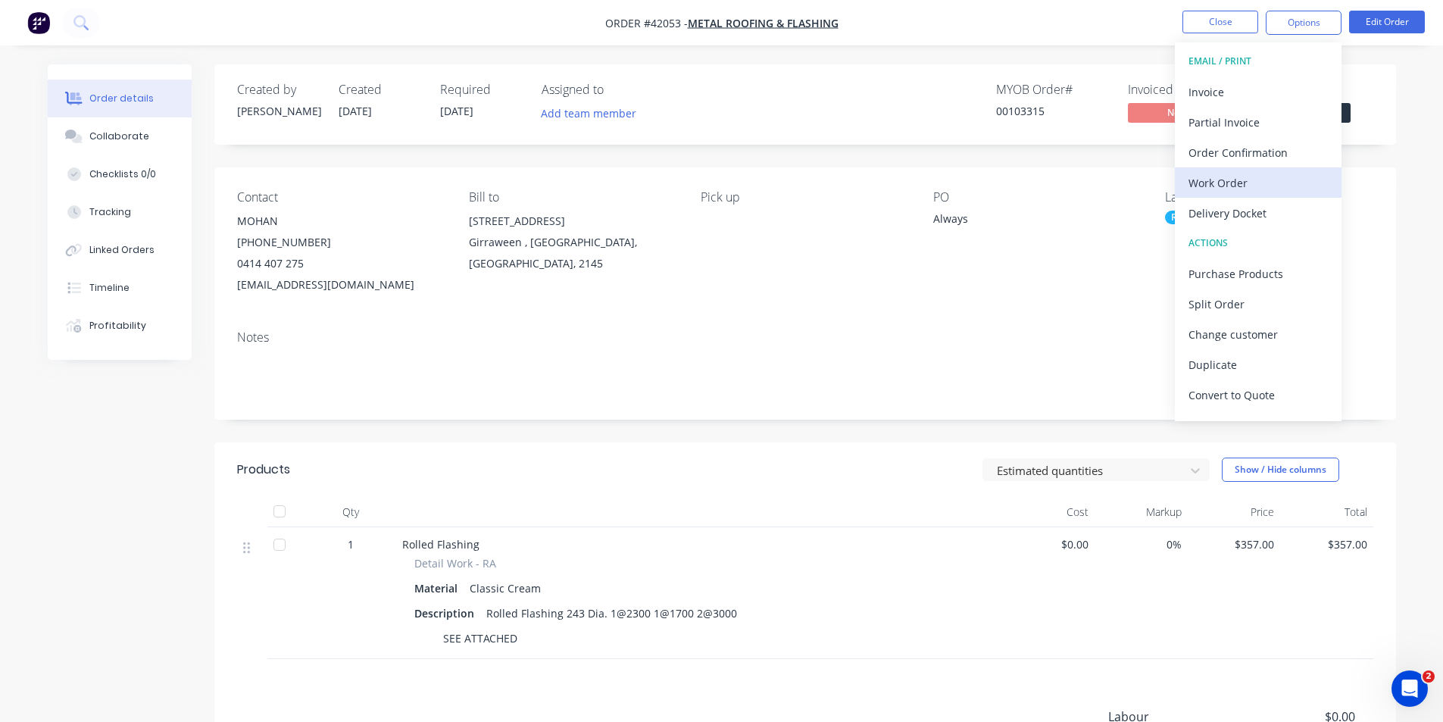
click at [1266, 180] on div "Work Order" at bounding box center [1258, 183] width 139 height 22
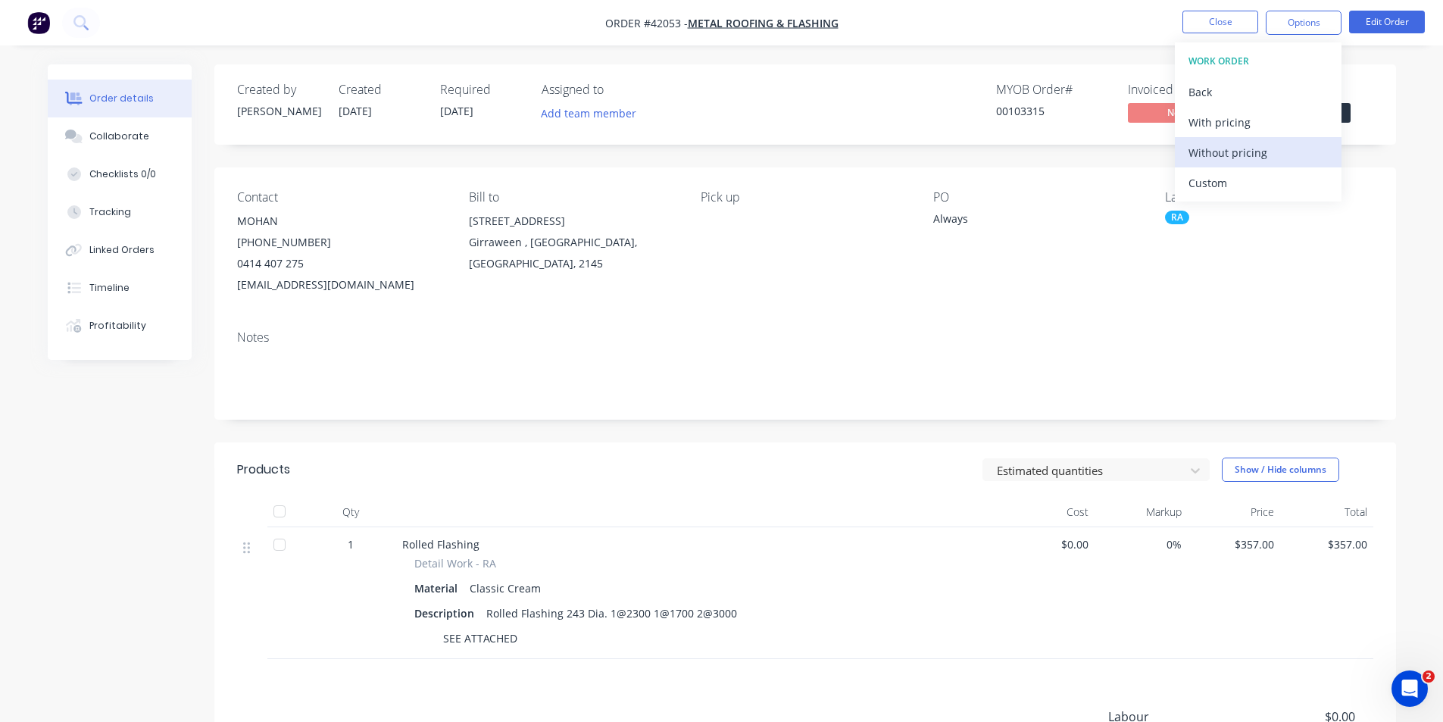
click at [1269, 157] on div "Without pricing" at bounding box center [1258, 153] width 139 height 22
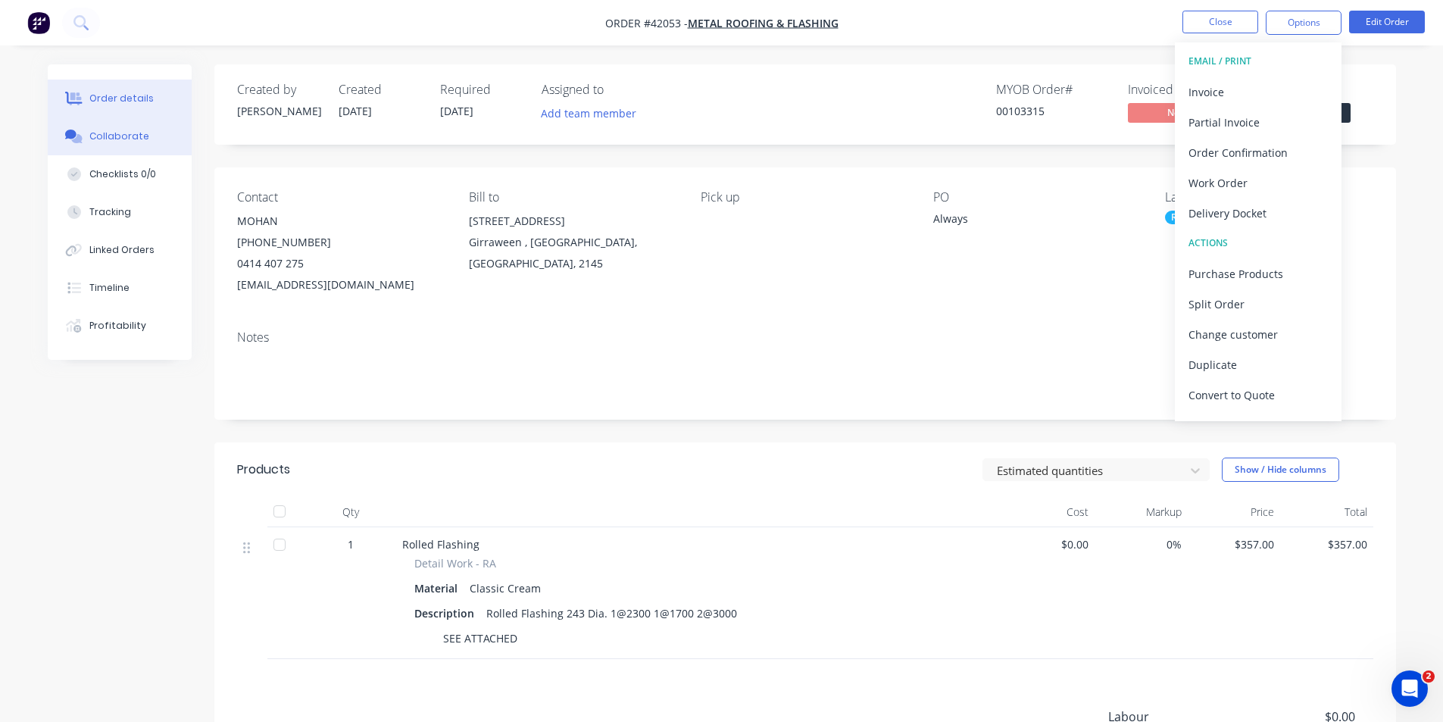
click at [126, 124] on button "Collaborate" at bounding box center [120, 136] width 144 height 38
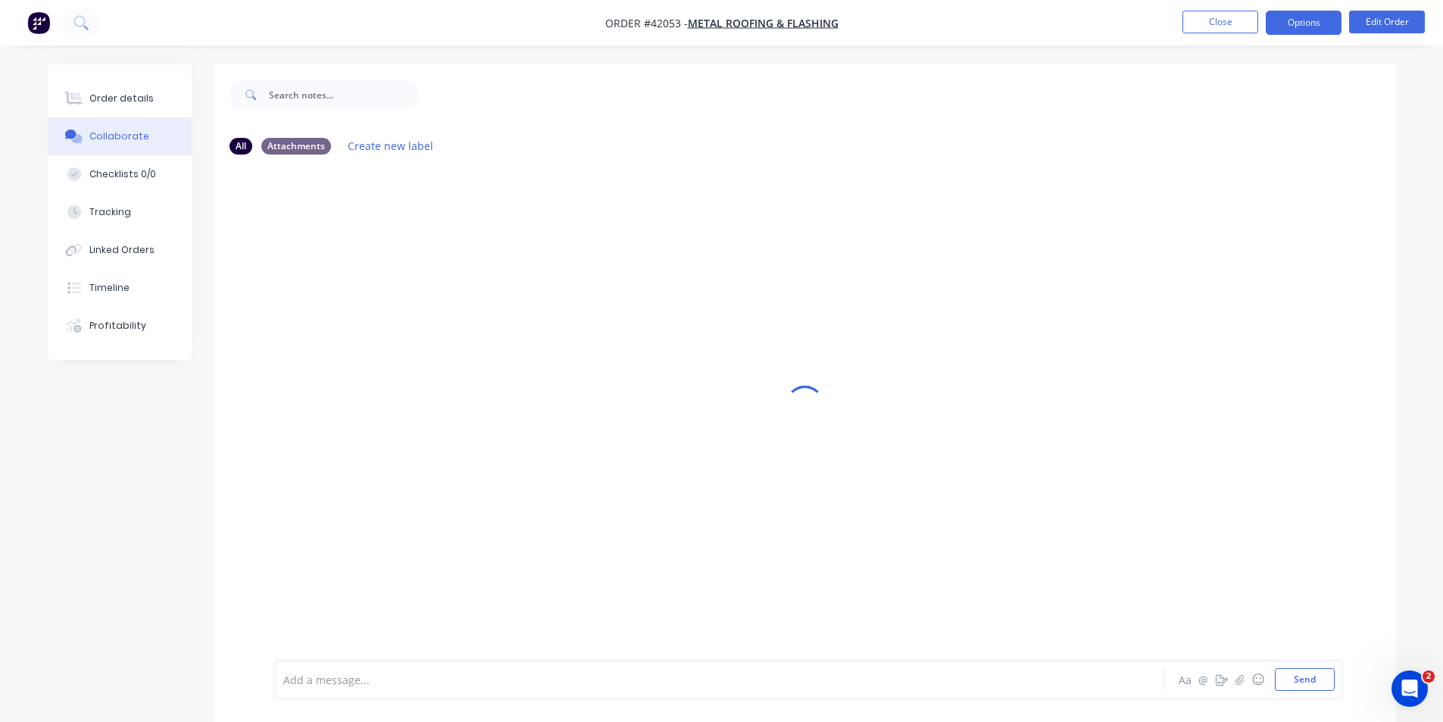
click at [1295, 22] on button "Options" at bounding box center [1304, 23] width 76 height 24
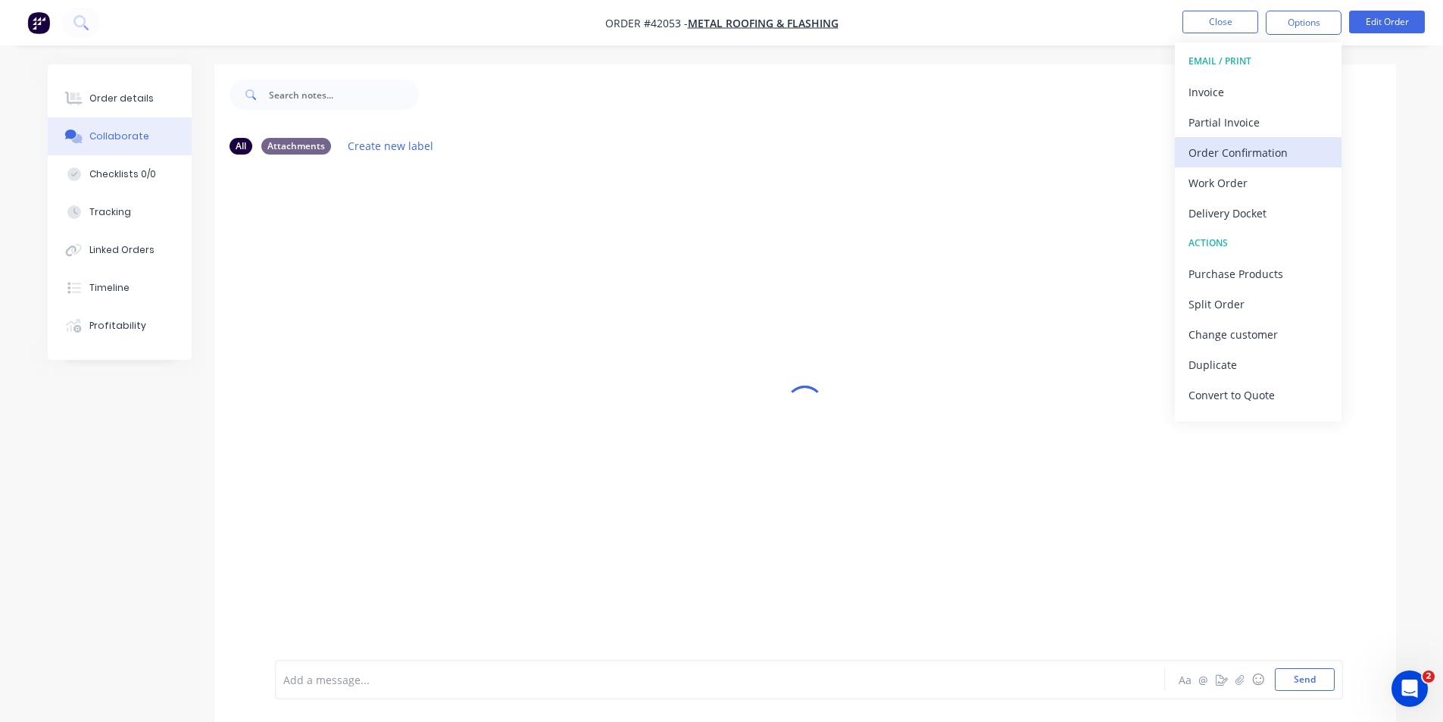
click at [1264, 147] on div "Order Confirmation" at bounding box center [1258, 153] width 139 height 22
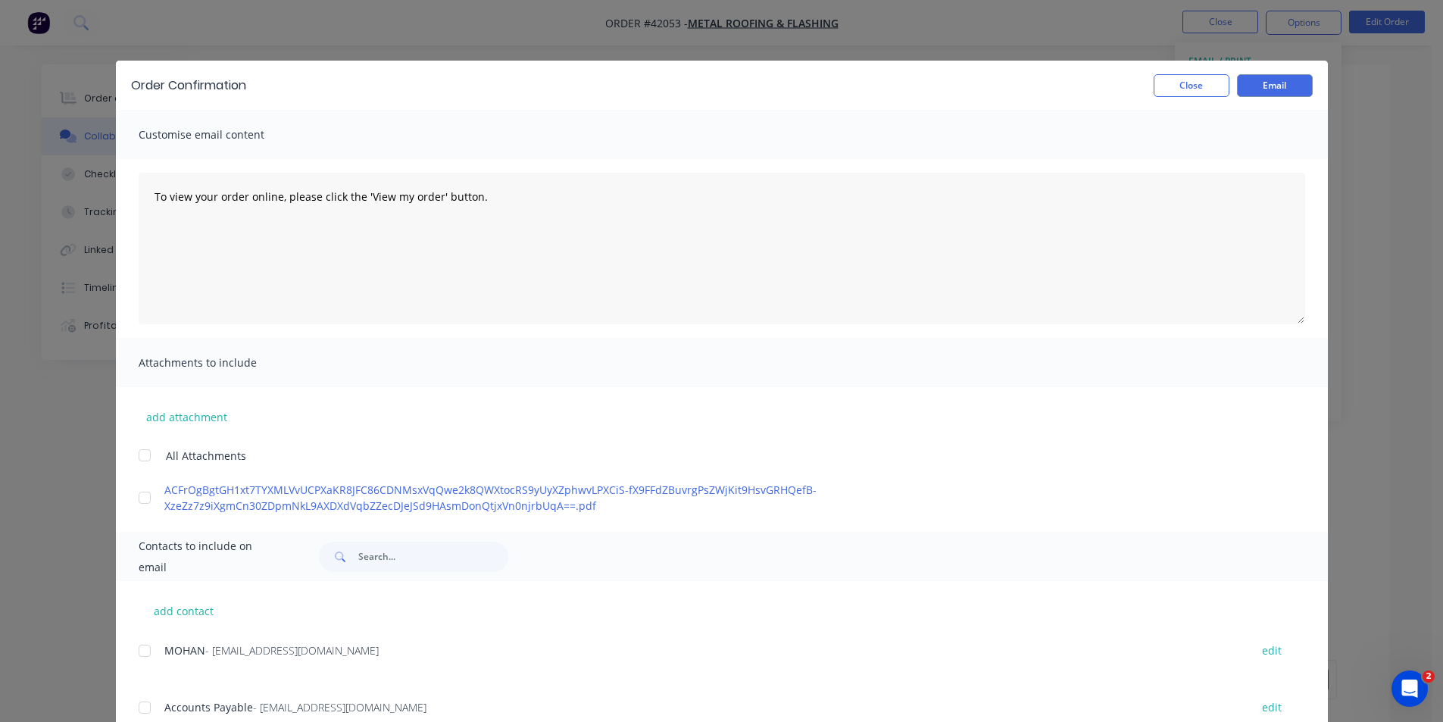
click at [142, 636] on div at bounding box center [145, 651] width 30 height 30
click at [1252, 86] on button "Email" at bounding box center [1275, 85] width 76 height 23
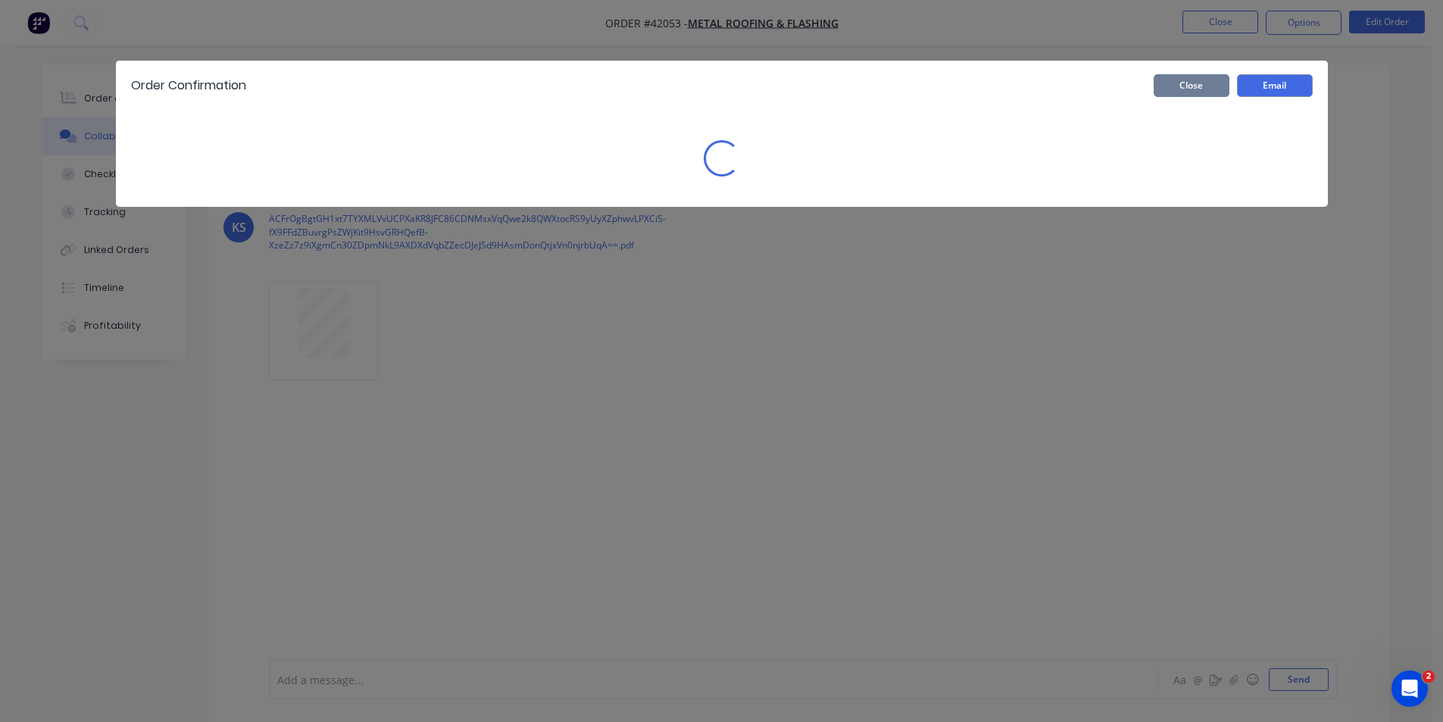
click at [1198, 88] on button "Close" at bounding box center [1192, 85] width 76 height 23
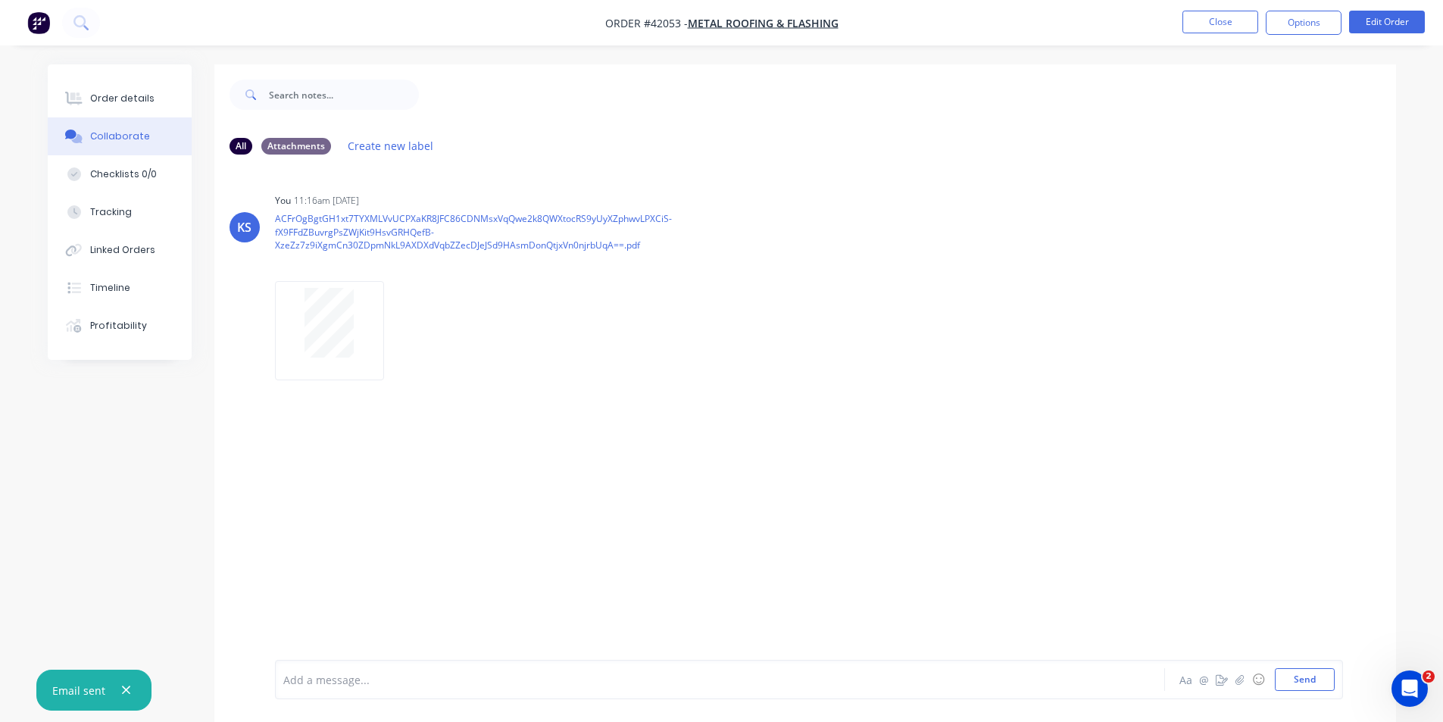
click at [970, 95] on div at bounding box center [907, 94] width 977 height 61
click at [1219, 23] on button "Close" at bounding box center [1220, 22] width 76 height 23
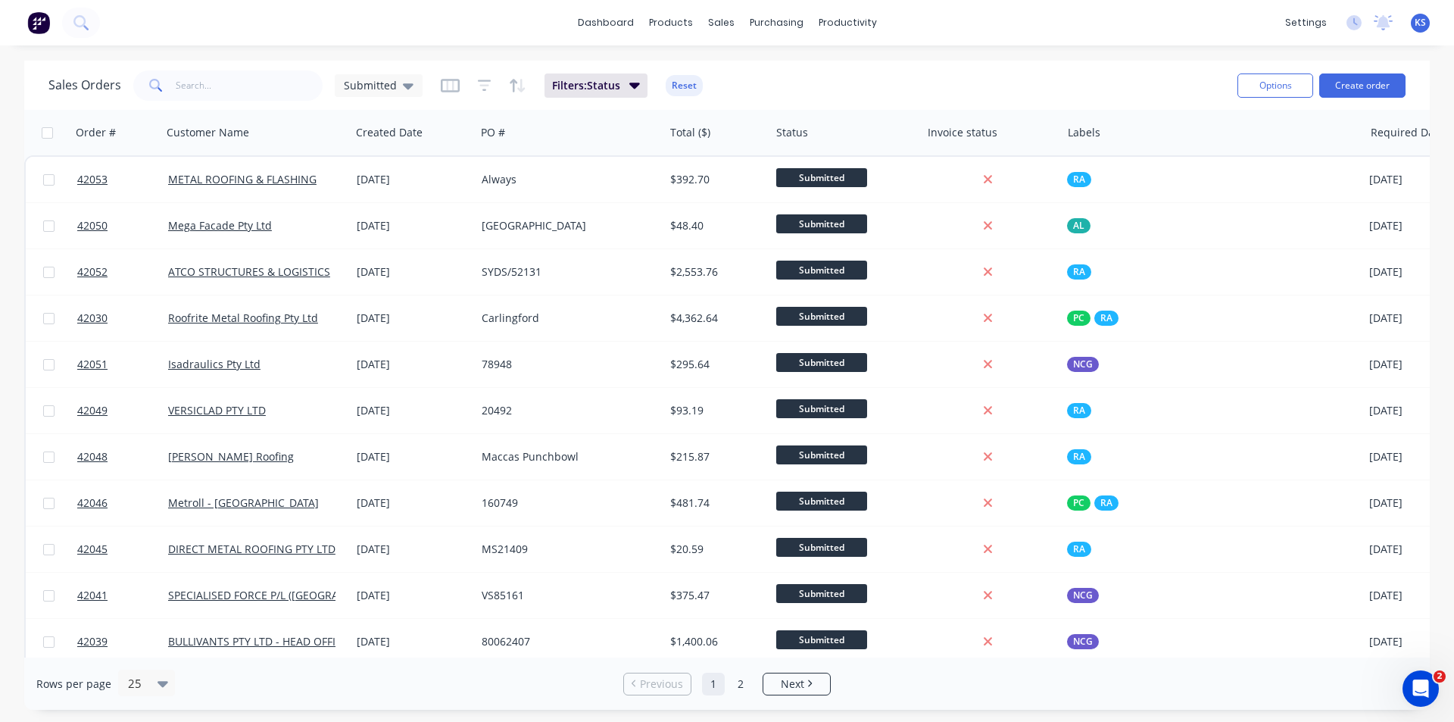
click at [907, 91] on div "Sales Orders Submitted Filters: Status Reset" at bounding box center [636, 85] width 1177 height 37
click at [688, 90] on button "Reset" at bounding box center [684, 85] width 37 height 21
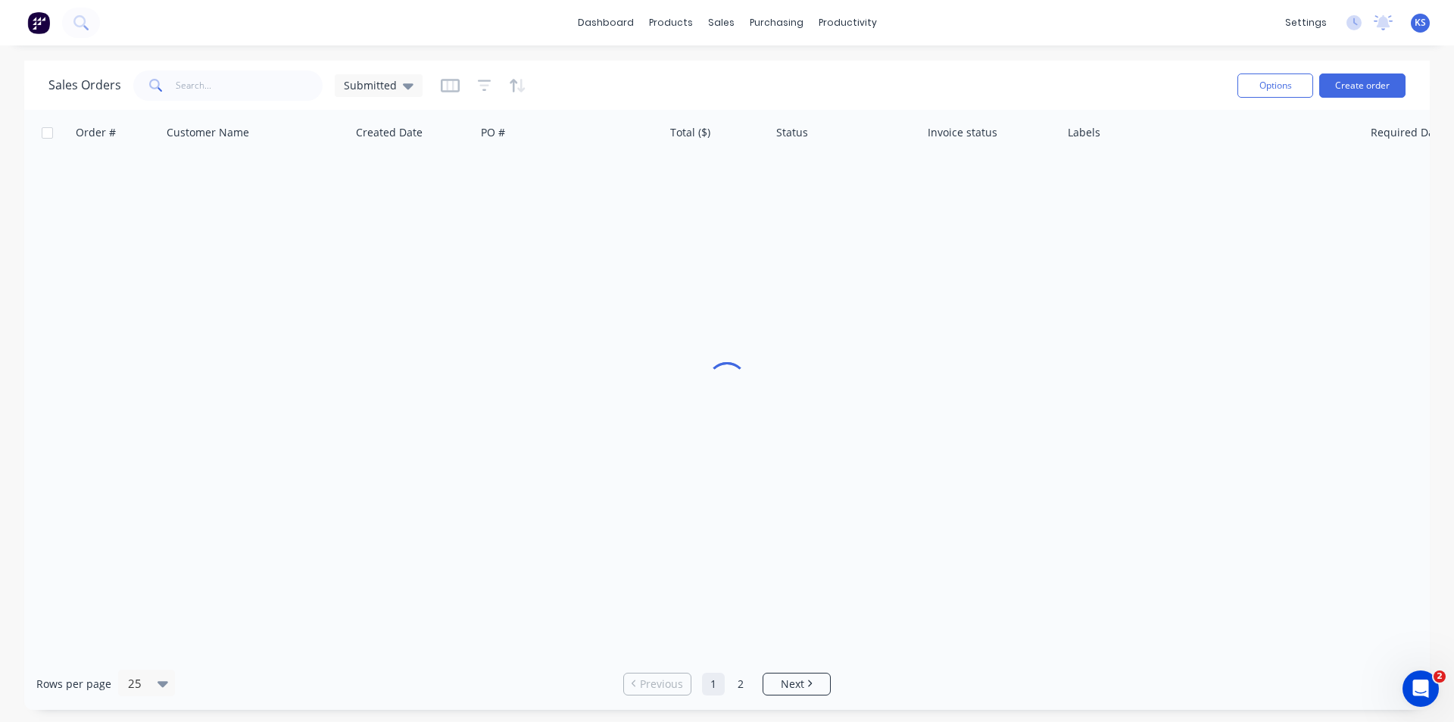
click at [840, 80] on div "Sales Orders Submitted" at bounding box center [636, 85] width 1177 height 37
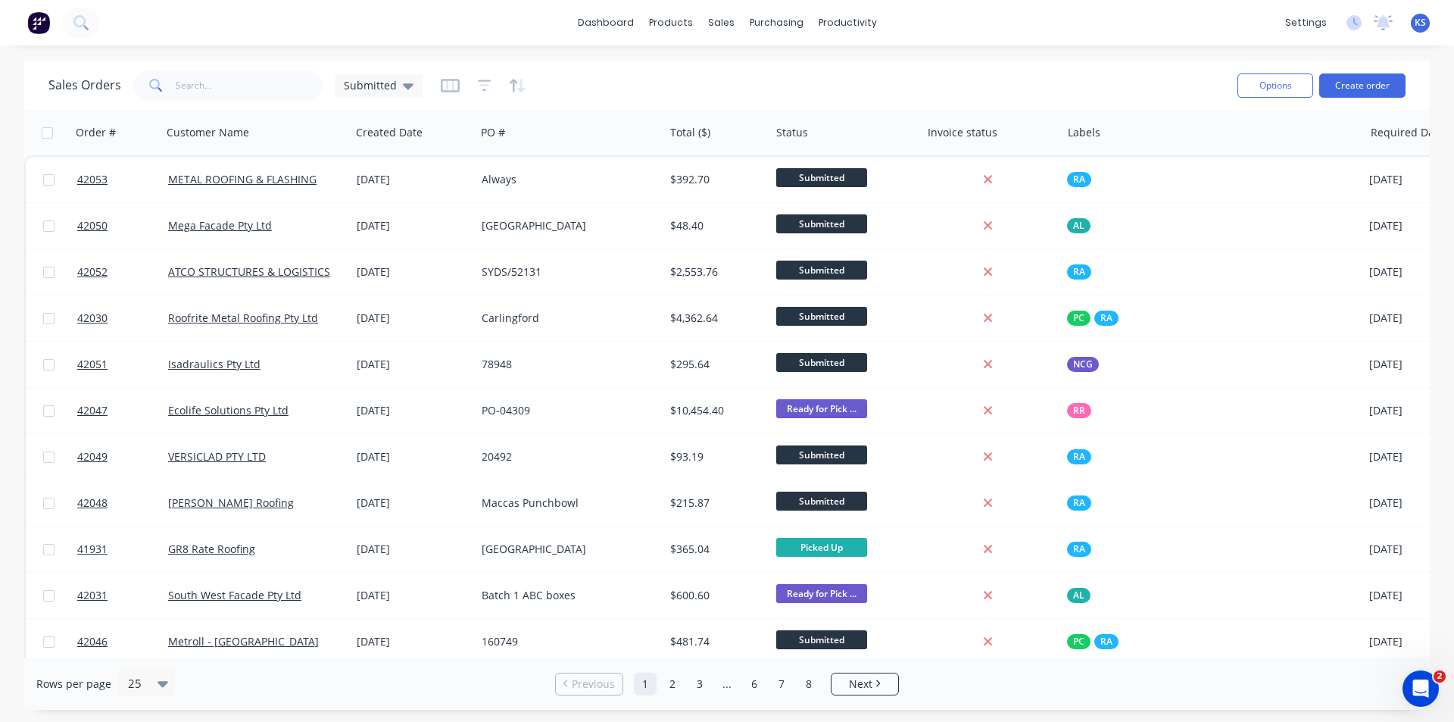
click at [858, 88] on div "Sales Orders Submitted" at bounding box center [636, 85] width 1177 height 37
click at [757, 83] on div "Sales Orders Submitted" at bounding box center [636, 85] width 1177 height 37
click at [796, 69] on div "Sales Orders" at bounding box center [777, 73] width 62 height 14
click at [671, 74] on div "Sales Orders Submitted" at bounding box center [636, 85] width 1177 height 37
click at [827, 92] on div "Sales Orders Submitted" at bounding box center [636, 85] width 1177 height 37
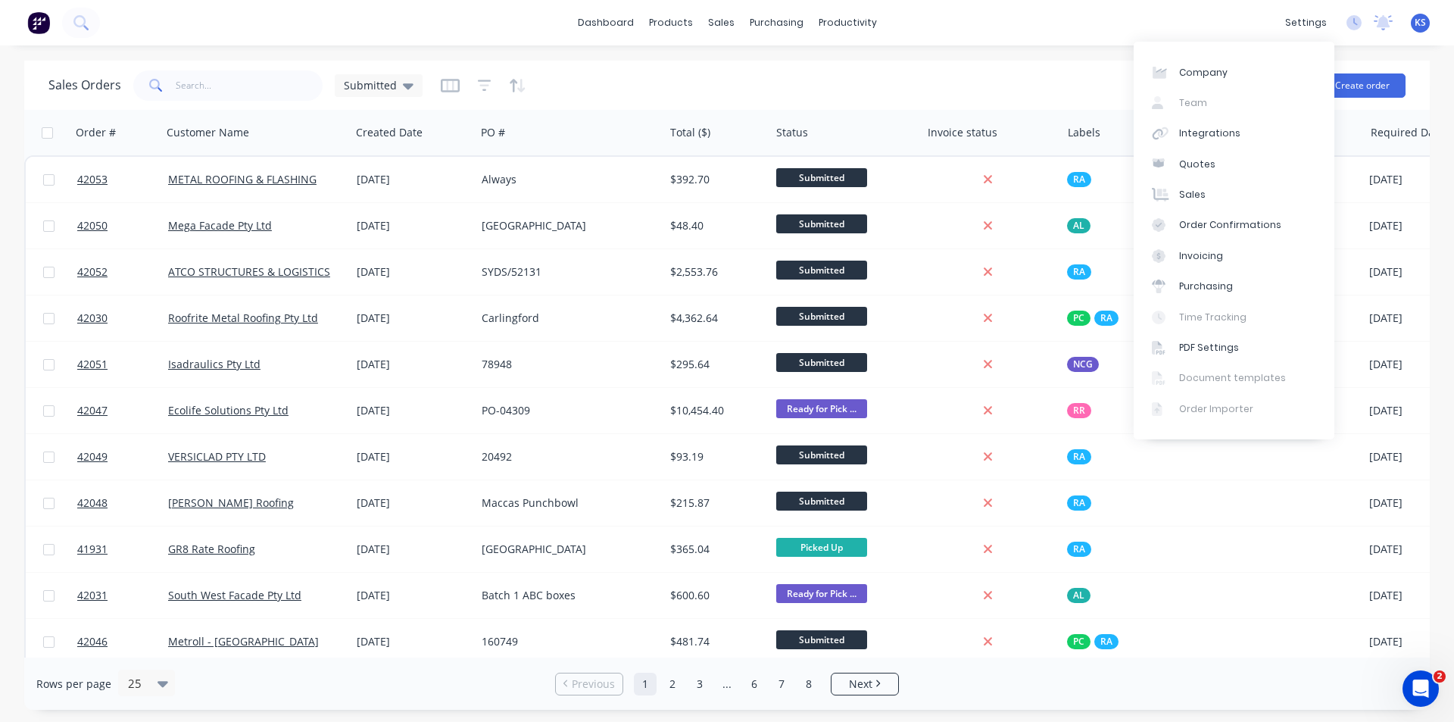
click at [851, 67] on div "Sales Orders Submitted" at bounding box center [636, 85] width 1177 height 37
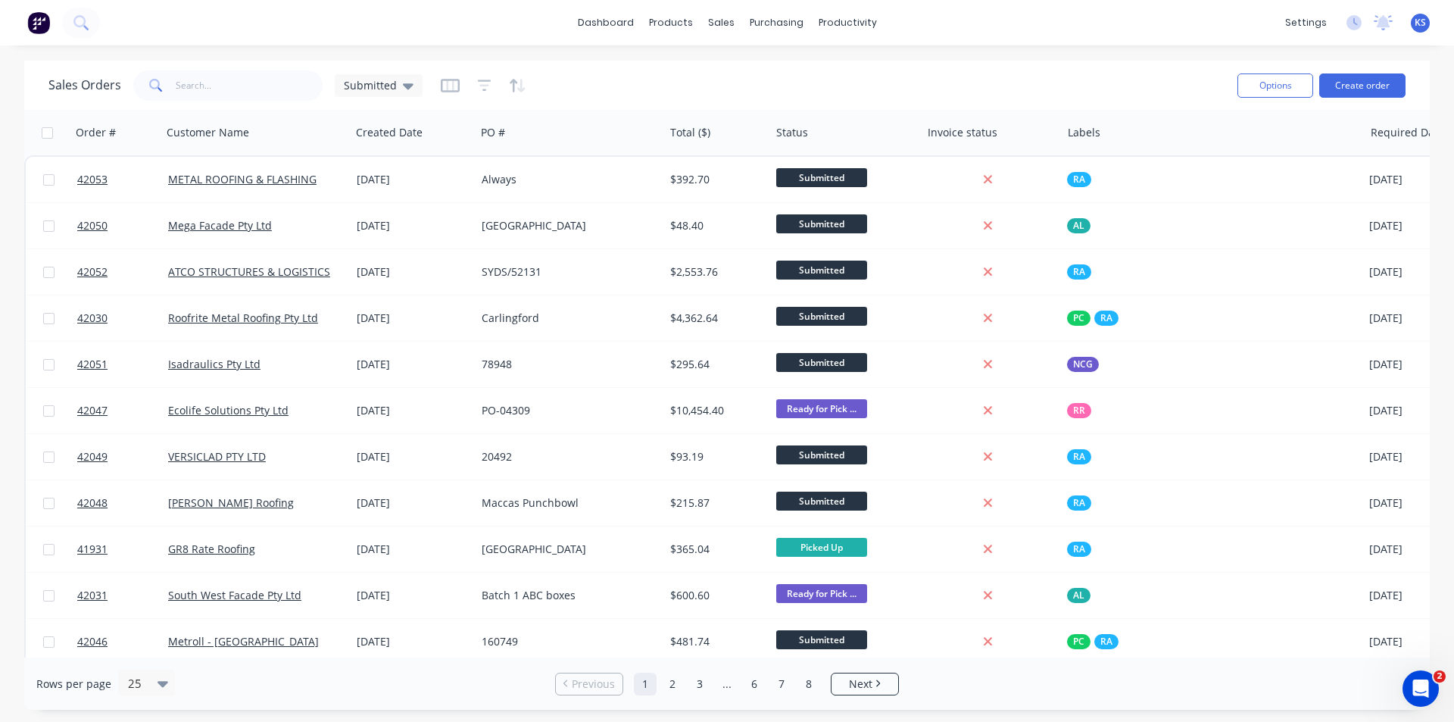
click at [746, 88] on div "Sales Orders Submitted" at bounding box center [636, 85] width 1177 height 37
click at [776, 70] on div "Sales Orders" at bounding box center [777, 73] width 62 height 14
click at [687, 78] on div "Sales Orders Submitted" at bounding box center [636, 85] width 1177 height 37
click at [1387, 83] on button "Create order" at bounding box center [1363, 85] width 86 height 24
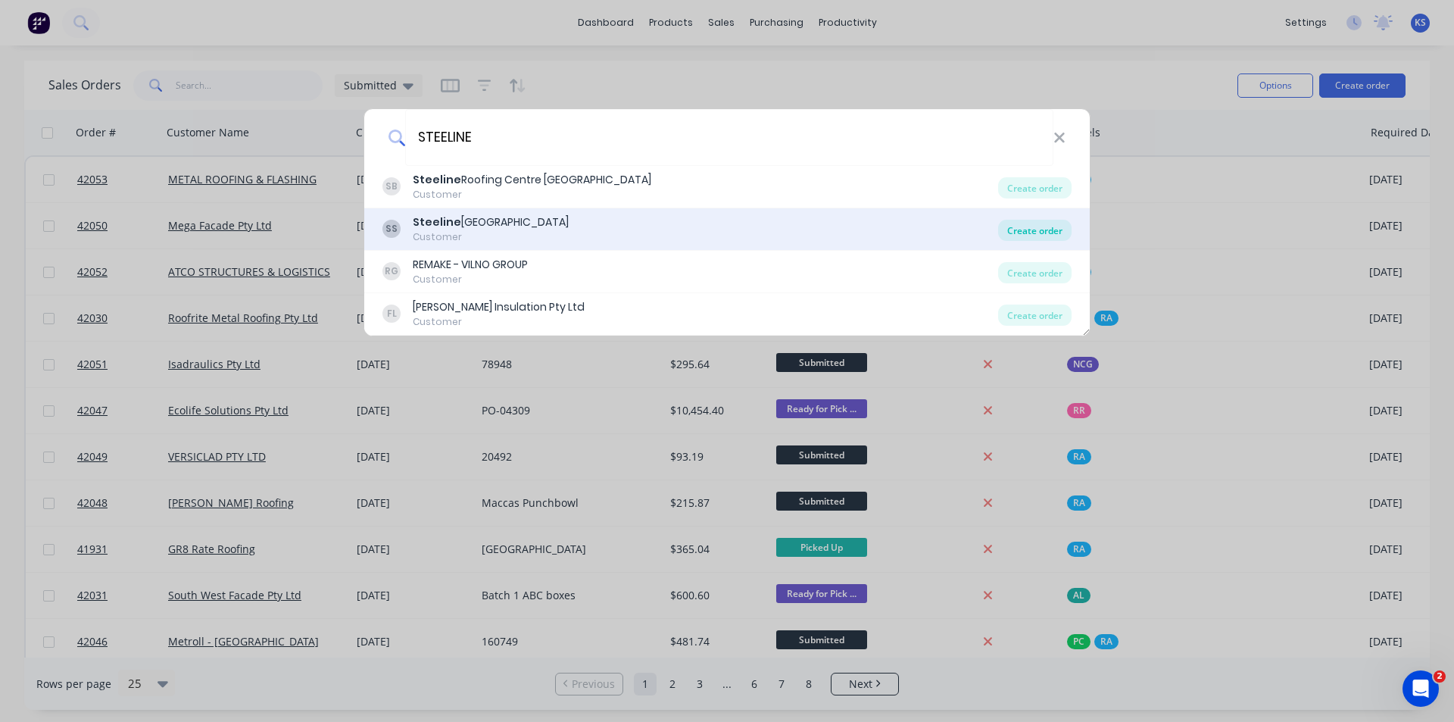
type input "STEELINE"
click at [1045, 222] on div "Create order" at bounding box center [1034, 230] width 73 height 21
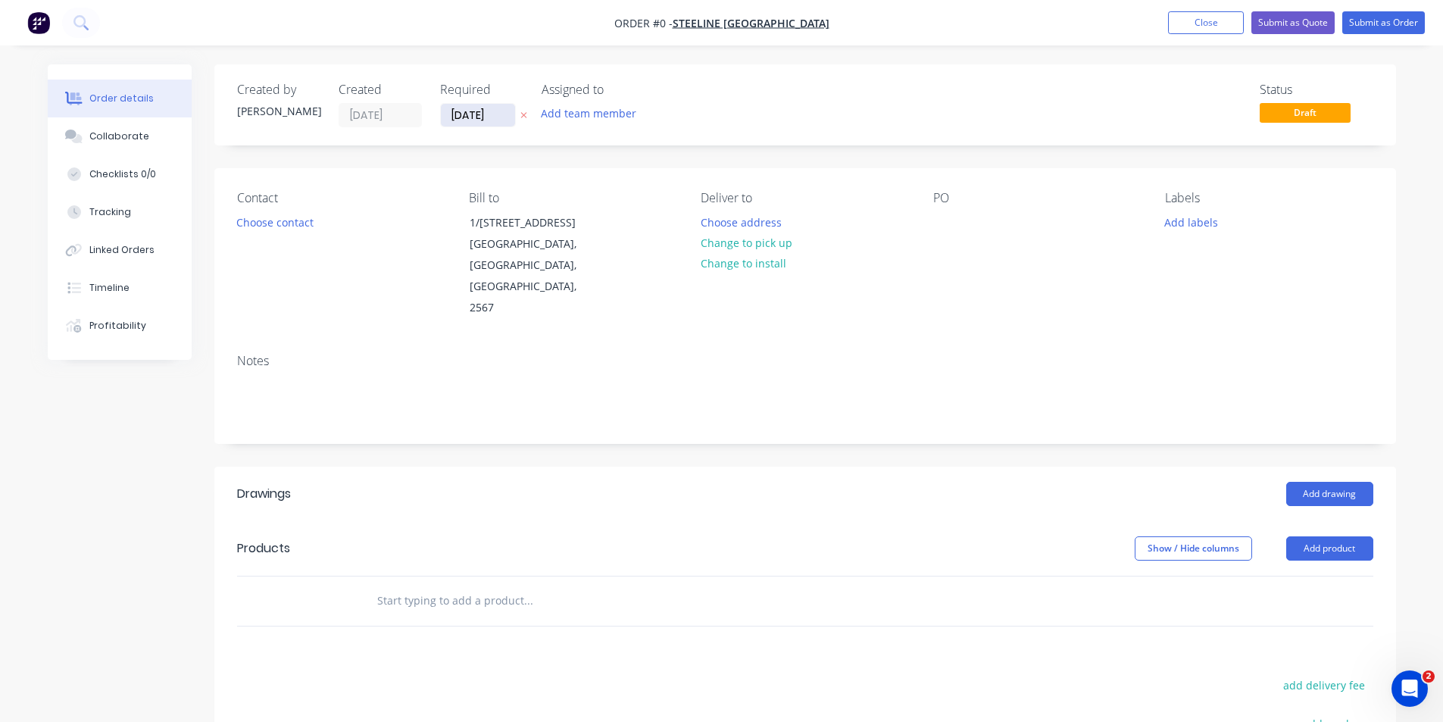
click at [459, 121] on input "01/10/25" at bounding box center [478, 115] width 74 height 23
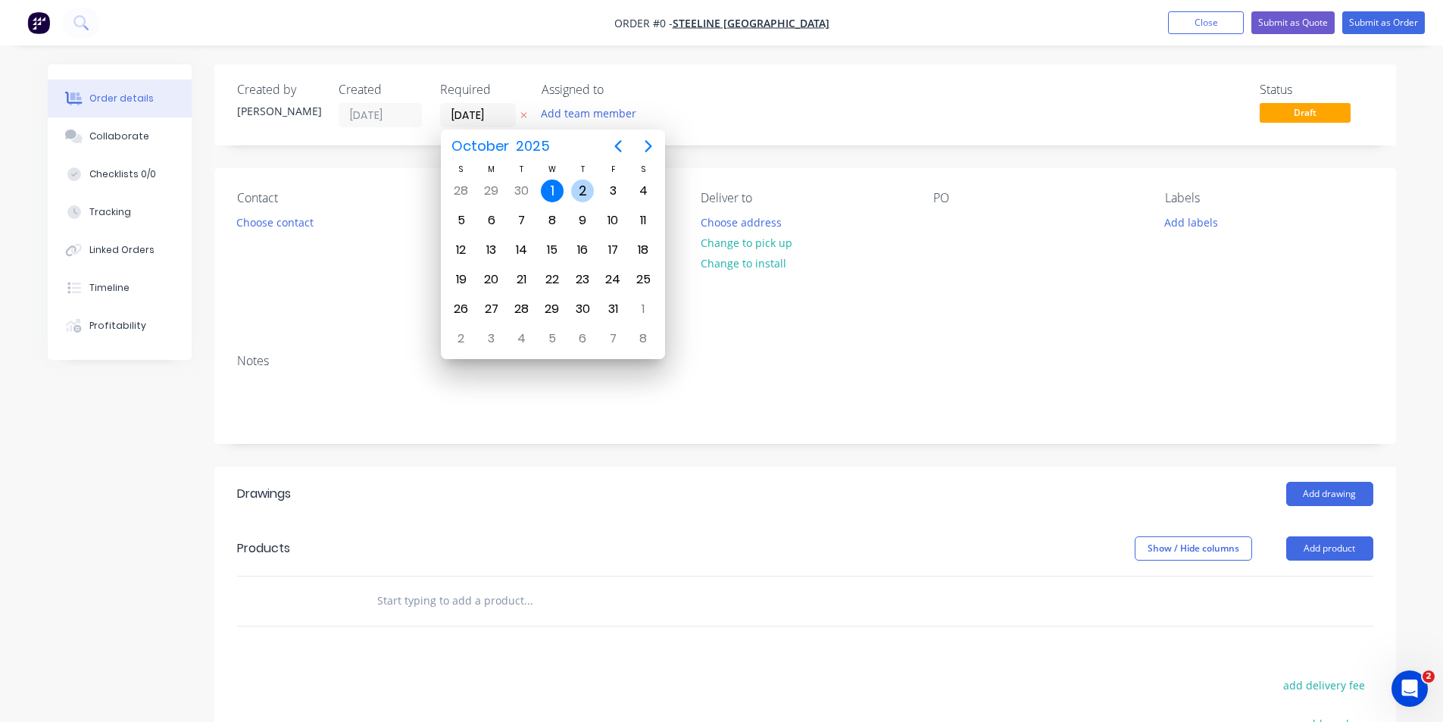
click at [579, 190] on div "2" at bounding box center [582, 191] width 23 height 23
type input "02/10/25"
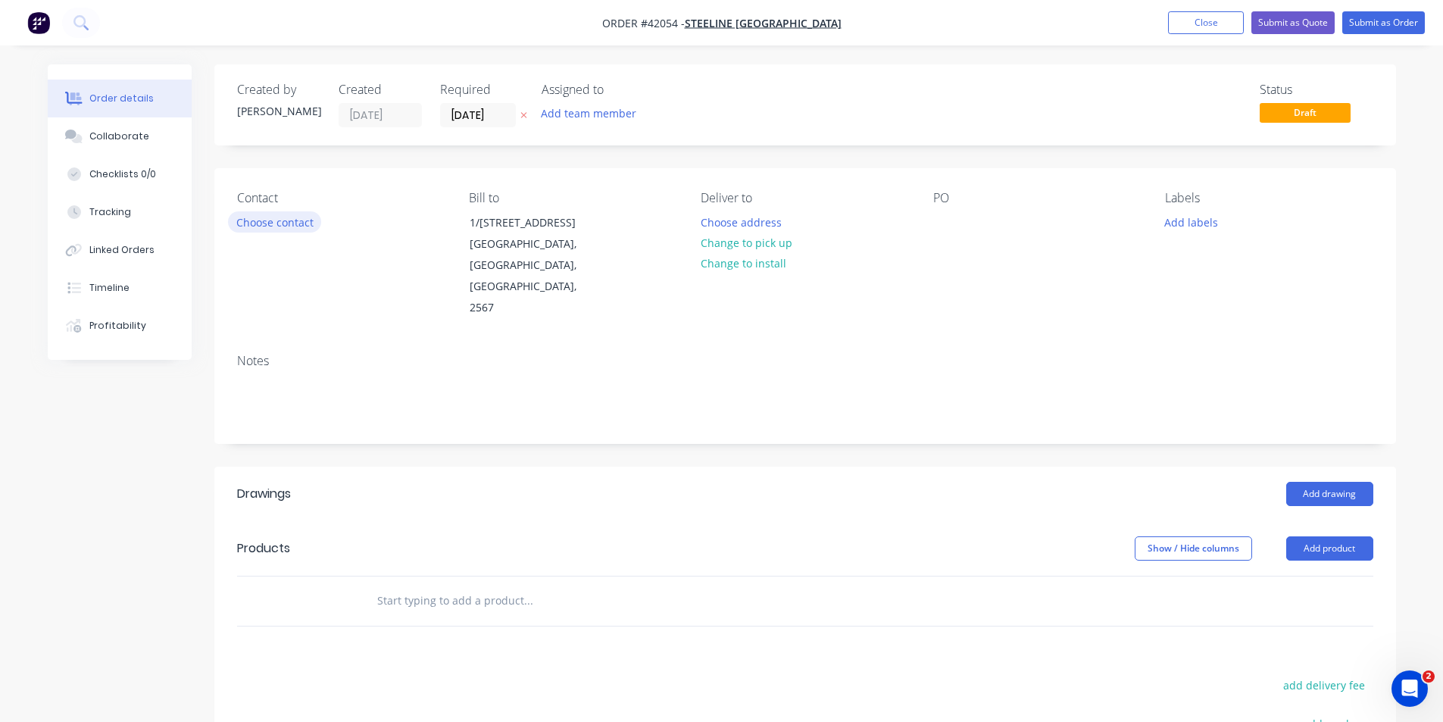
click at [280, 226] on button "Choose contact" at bounding box center [274, 221] width 93 height 20
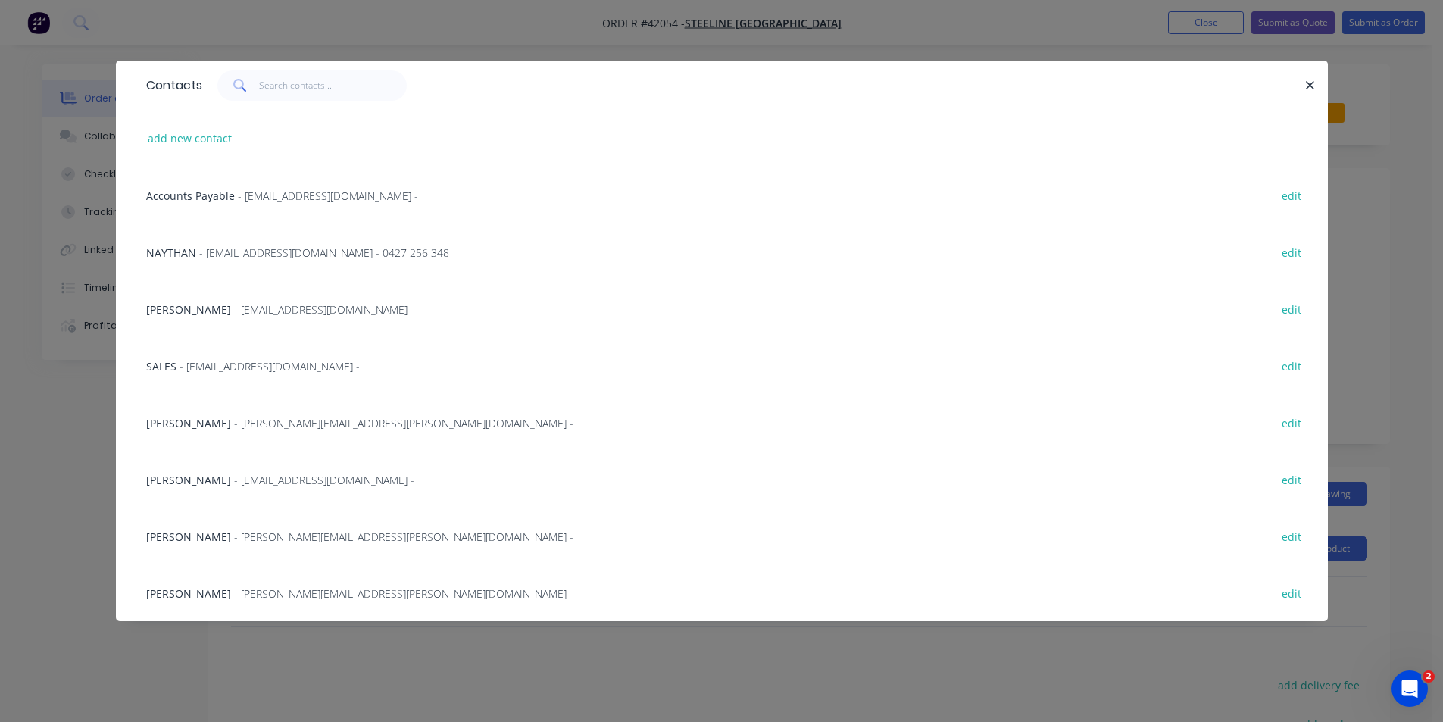
drag, startPoint x: 255, startPoint y: 363, endPoint x: 447, endPoint y: 308, distance: 200.2
click at [251, 364] on span "- SYDNEY@STEELINE.COM.AU -" at bounding box center [270, 366] width 180 height 14
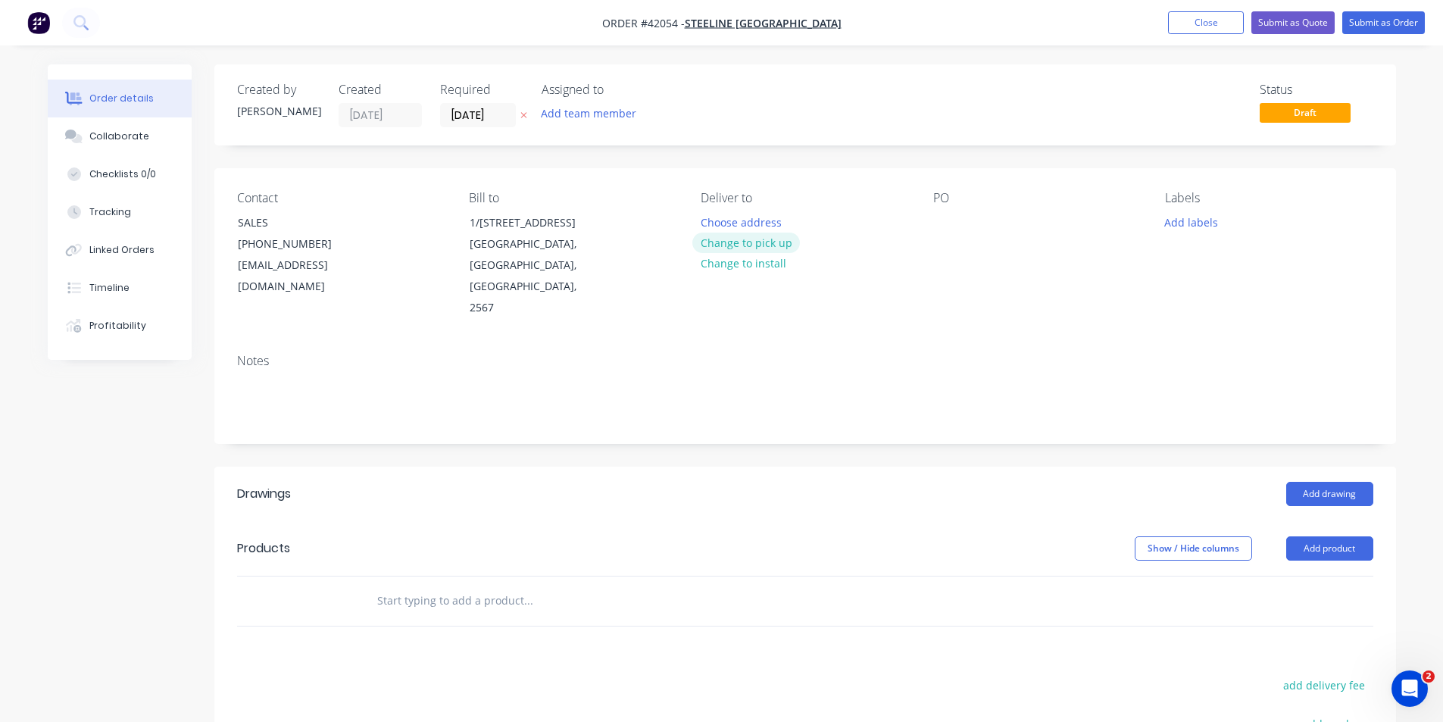
click at [745, 242] on button "Change to pick up" at bounding box center [746, 243] width 108 height 20
click at [937, 222] on div at bounding box center [945, 222] width 24 height 22
click at [1197, 218] on button "Add labels" at bounding box center [1192, 221] width 70 height 20
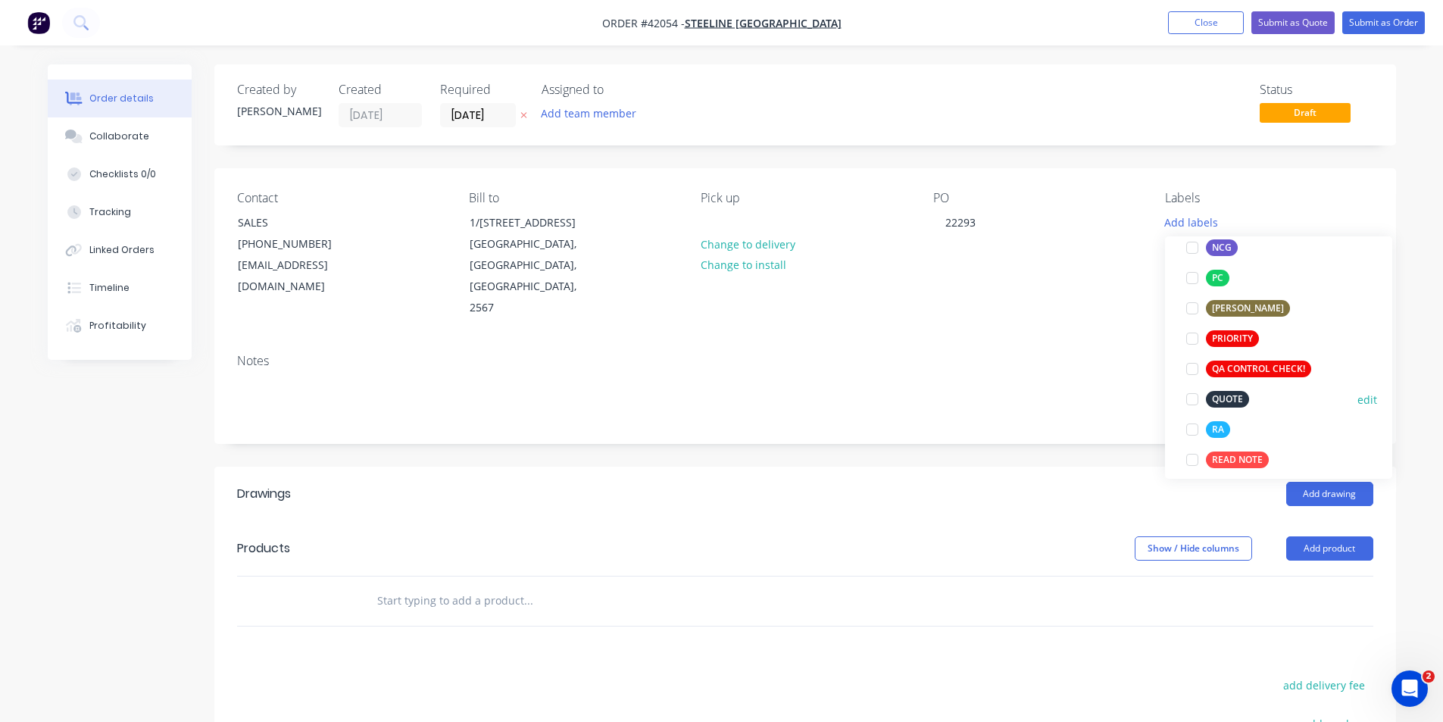
scroll to position [379, 0]
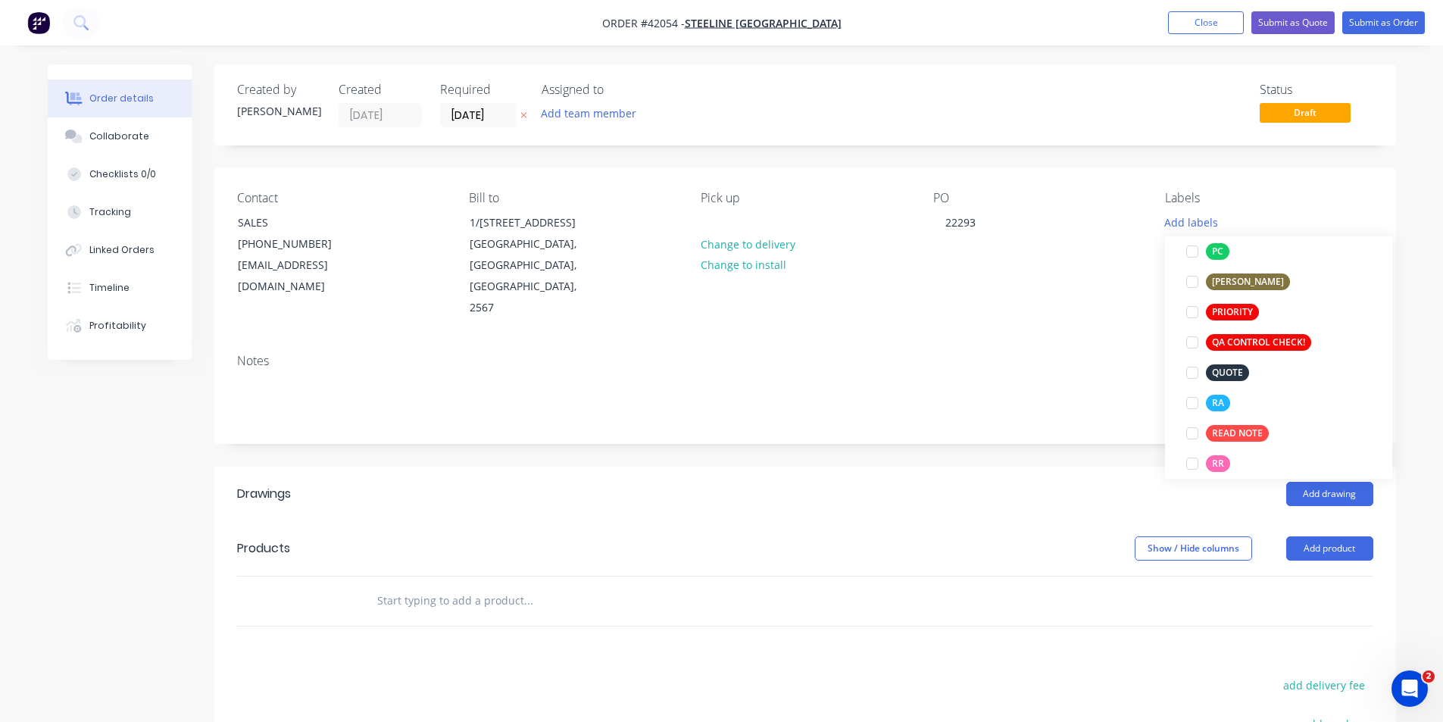
click at [1193, 403] on div at bounding box center [1192, 403] width 30 height 30
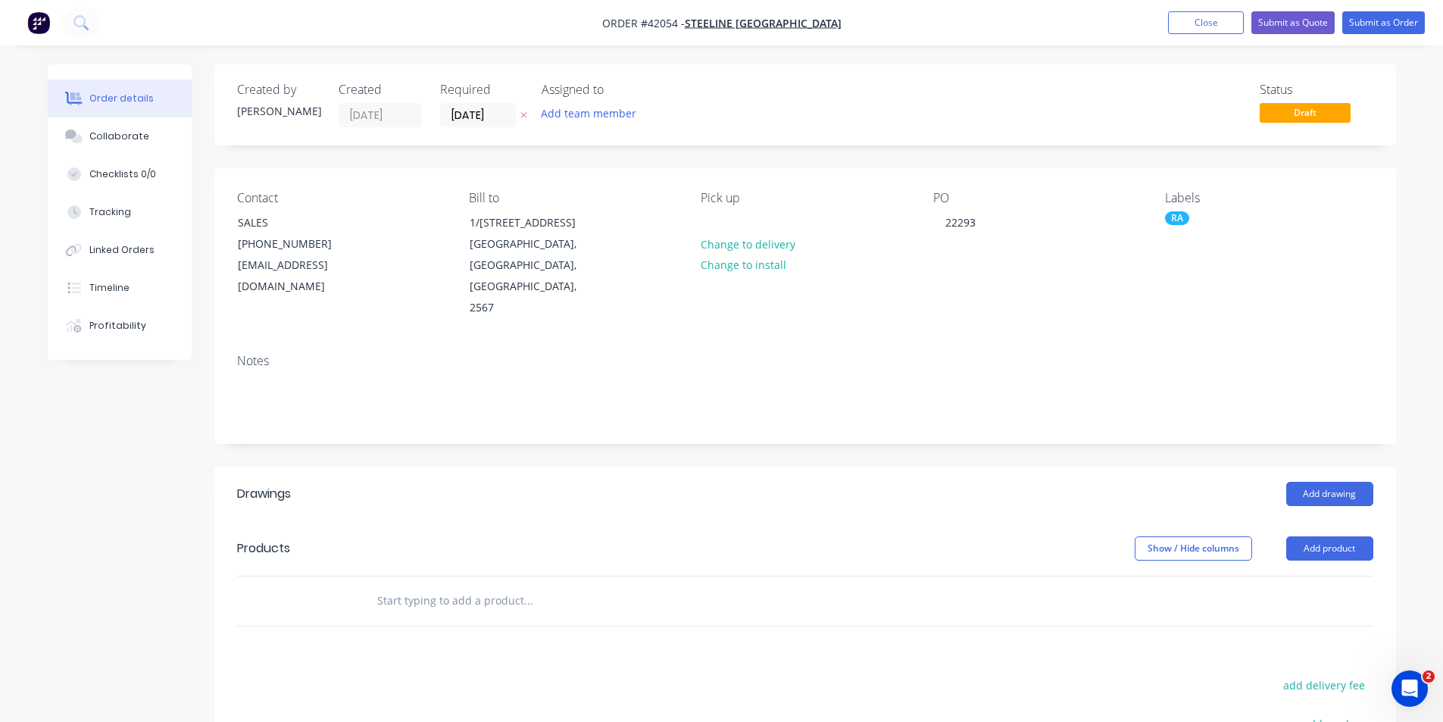
click at [1101, 467] on header "Drawings Add drawing" at bounding box center [805, 494] width 1182 height 55
click at [1305, 536] on button "Add product" at bounding box center [1329, 548] width 87 height 24
click at [1321, 576] on div "Product catalogue" at bounding box center [1301, 587] width 117 height 22
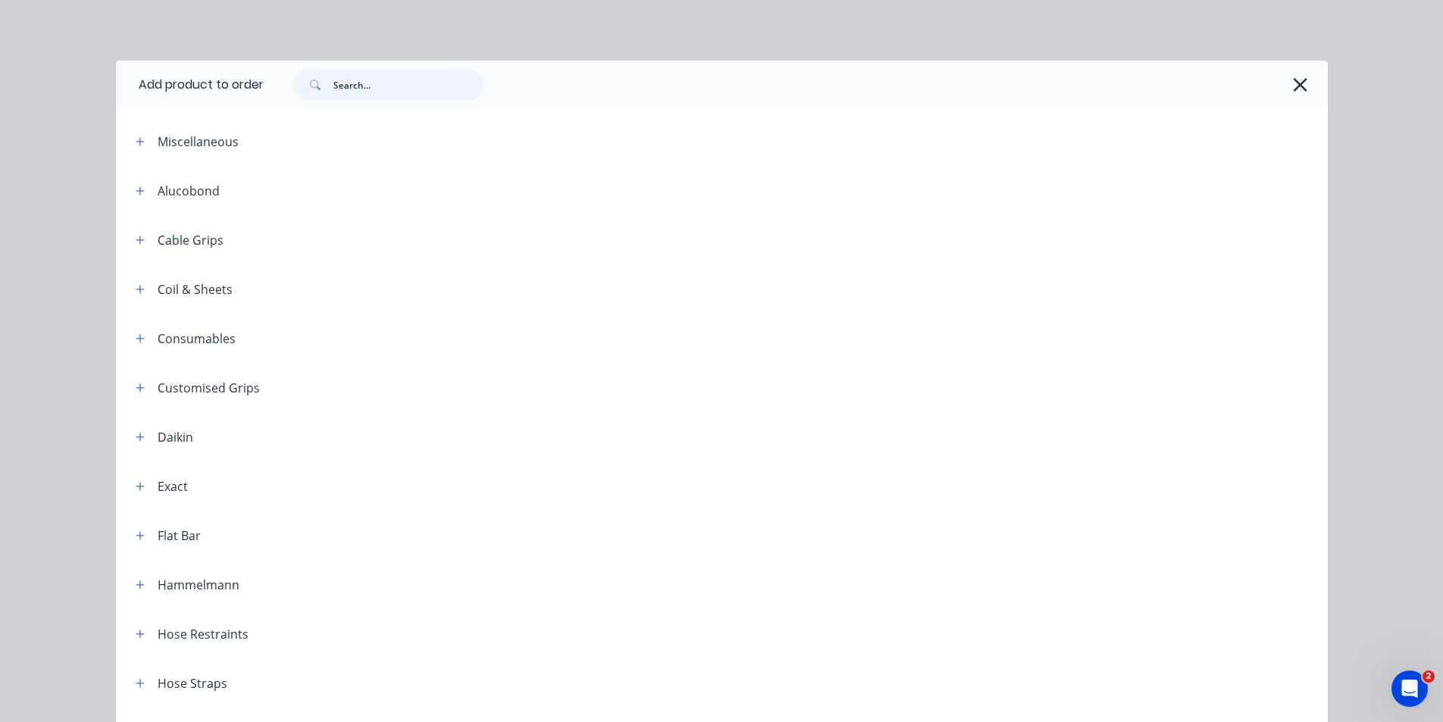
click at [361, 89] on input "text" at bounding box center [408, 85] width 150 height 30
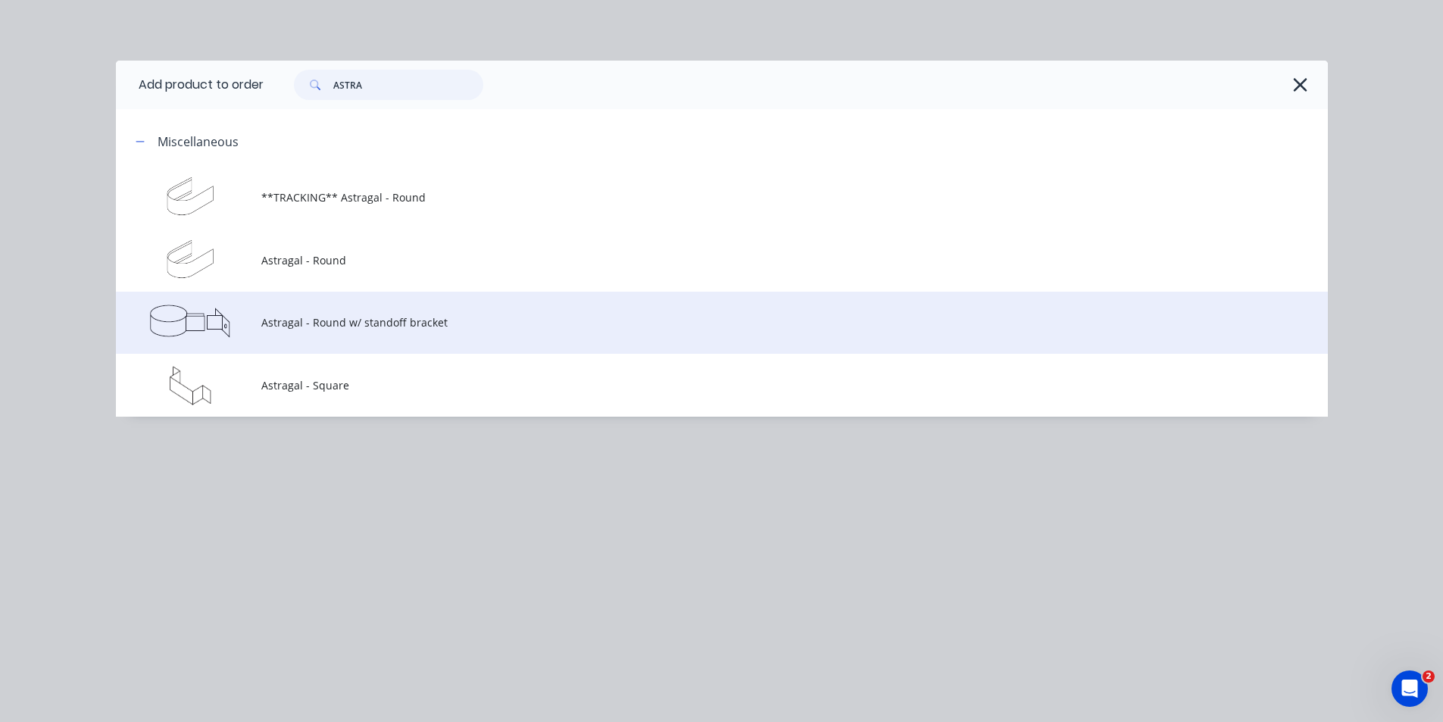
type input "ASTRA"
click at [308, 339] on td "Astragal - Round w/ standoff bracket" at bounding box center [794, 323] width 1067 height 63
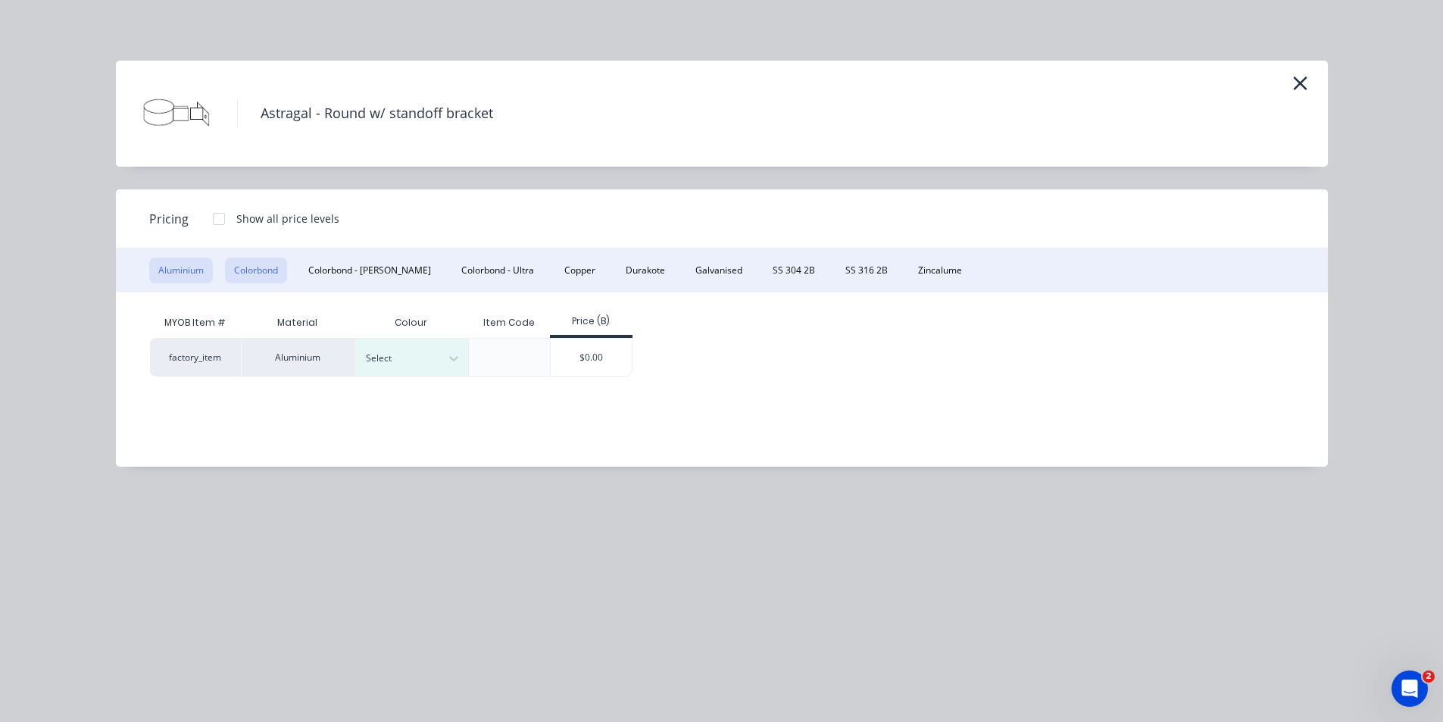
click at [248, 267] on button "Colorbond" at bounding box center [256, 271] width 62 height 26
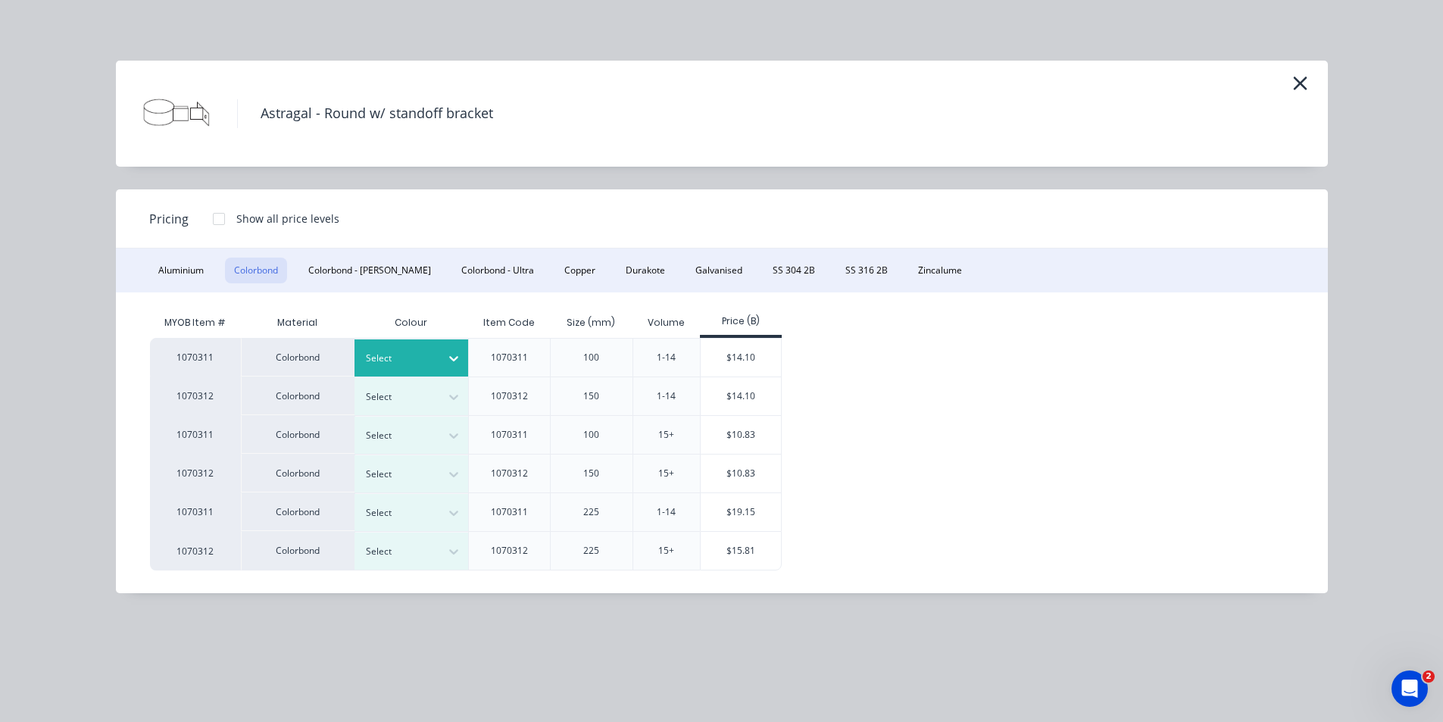
click at [389, 364] on div at bounding box center [400, 358] width 68 height 17
click at [759, 358] on div "$14.10" at bounding box center [741, 358] width 81 height 38
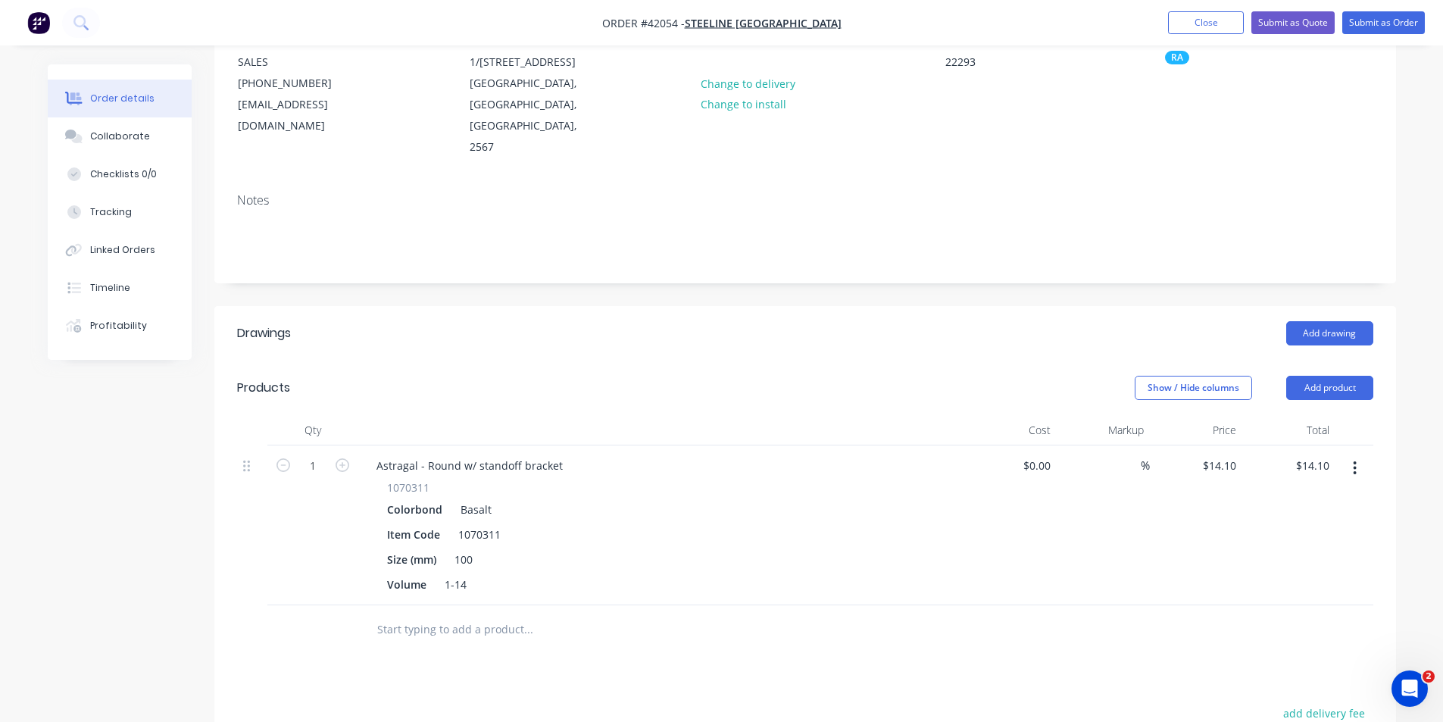
scroll to position [227, 0]
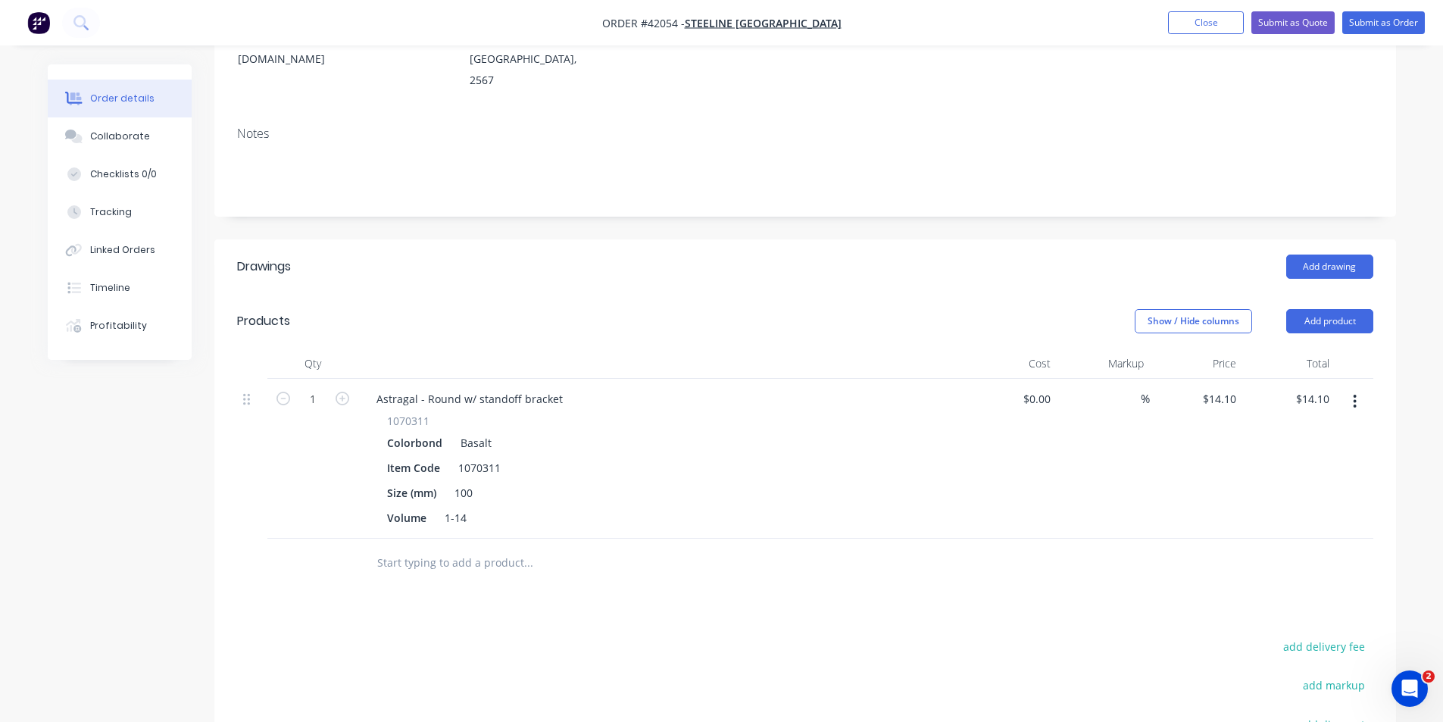
click at [316, 392] on div "1" at bounding box center [312, 459] width 91 height 160
click at [318, 388] on input "1" at bounding box center [312, 399] width 39 height 23
type input "12"
type input "$169.20"
click at [473, 388] on div "Astragal - Round w/ standoff bracket" at bounding box center [469, 399] width 211 height 22
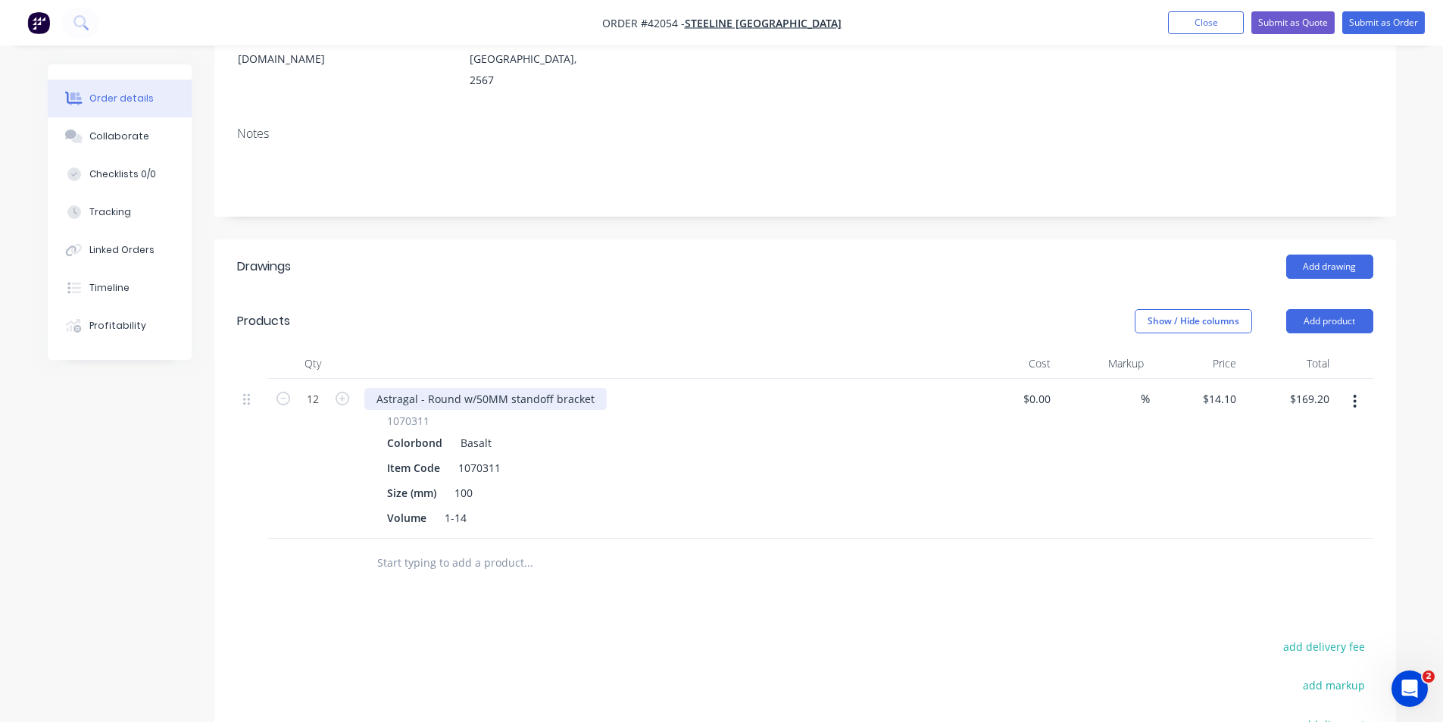
click at [473, 388] on div "Astragal - Round w/50MM standoff bracket" at bounding box center [485, 399] width 242 height 22
click at [467, 482] on div "100" at bounding box center [463, 493] width 30 height 22
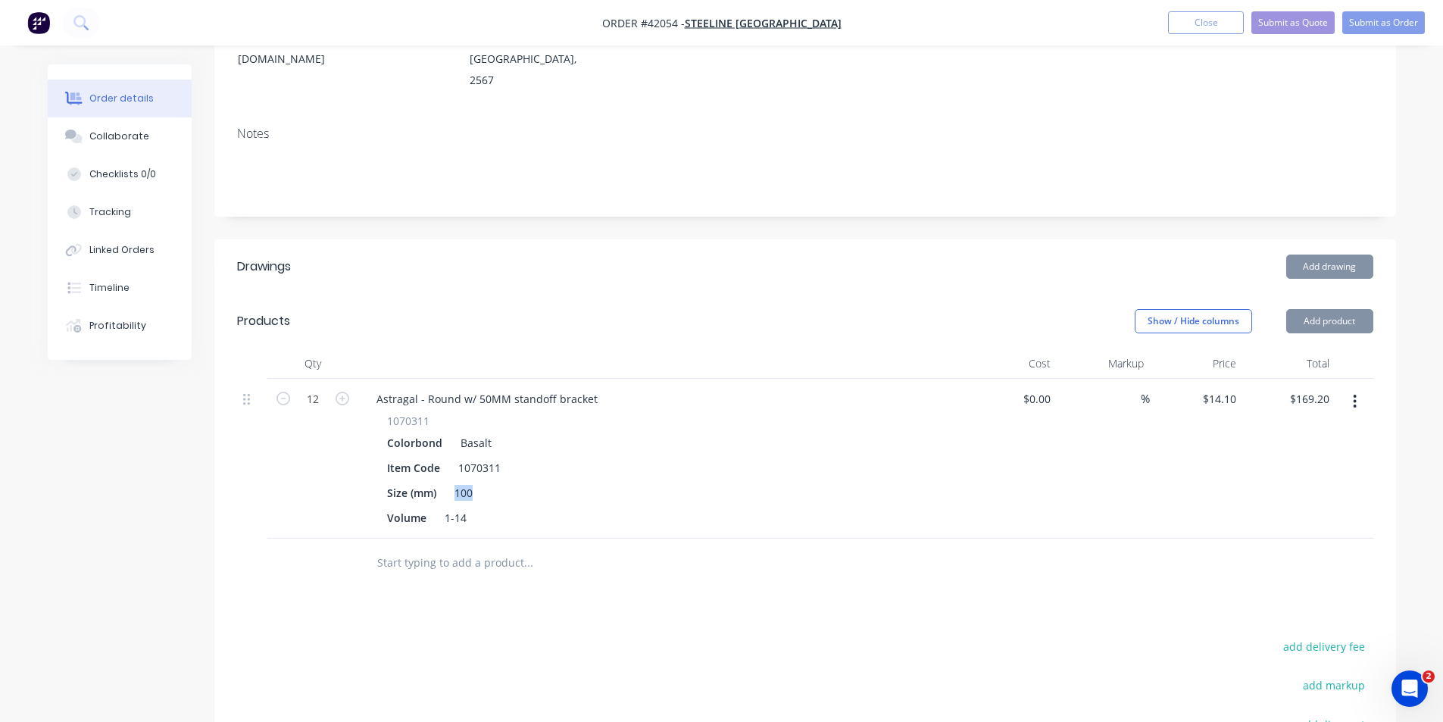
click at [467, 482] on div "100" at bounding box center [463, 493] width 30 height 22
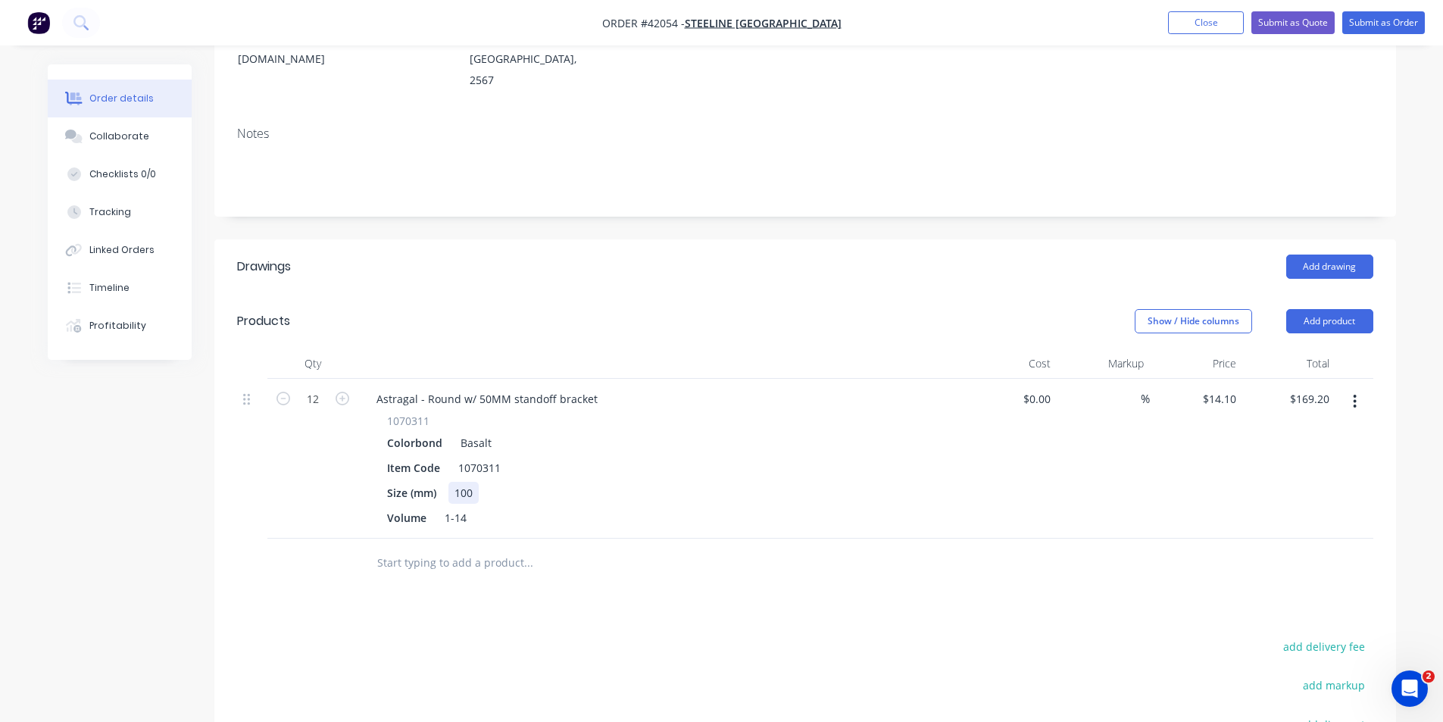
click at [475, 482] on div "100" at bounding box center [463, 493] width 30 height 22
click at [466, 482] on div "100" at bounding box center [463, 493] width 30 height 22
click at [775, 309] on div "Show / Hide columns Add product" at bounding box center [925, 321] width 895 height 24
click at [692, 581] on div "Drawings Add drawing Products Show / Hide columns Add product Qty Cost Markup P…" at bounding box center [805, 595] width 1182 height 712
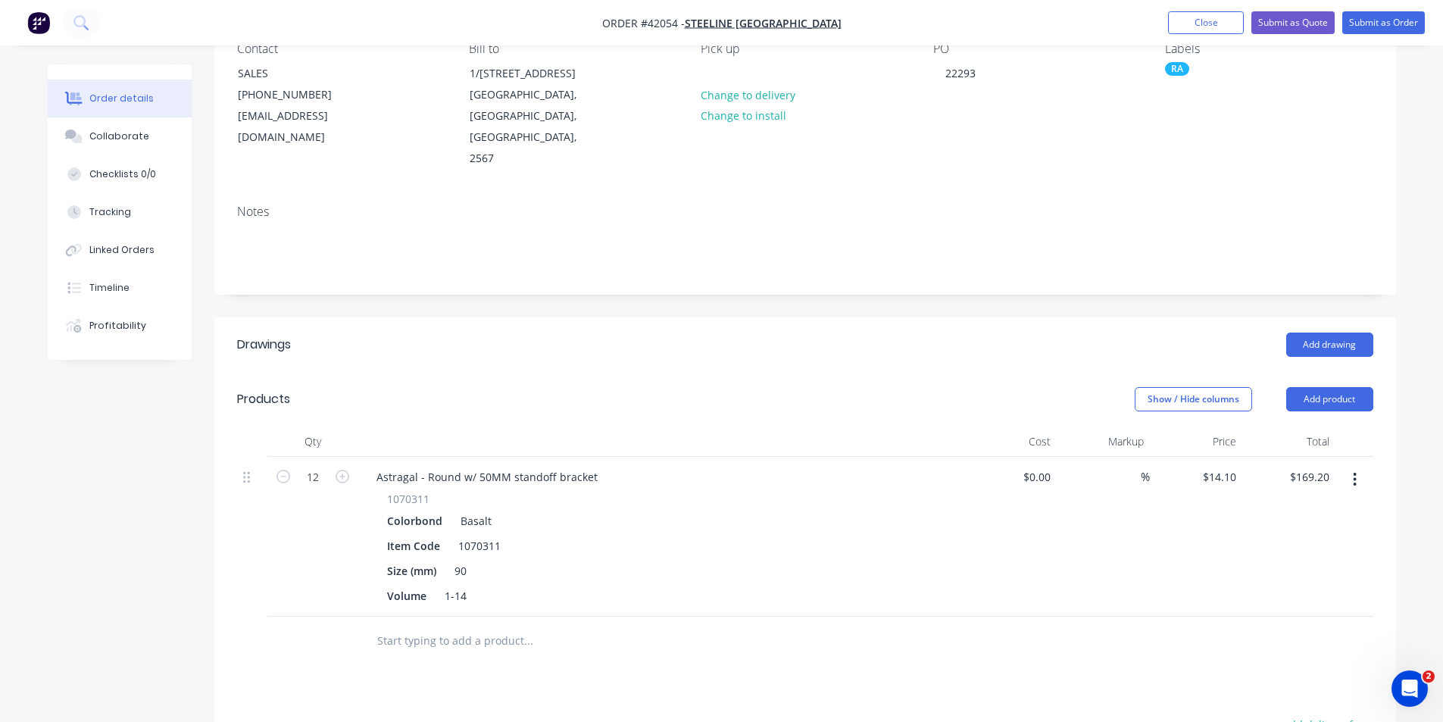
scroll to position [0, 0]
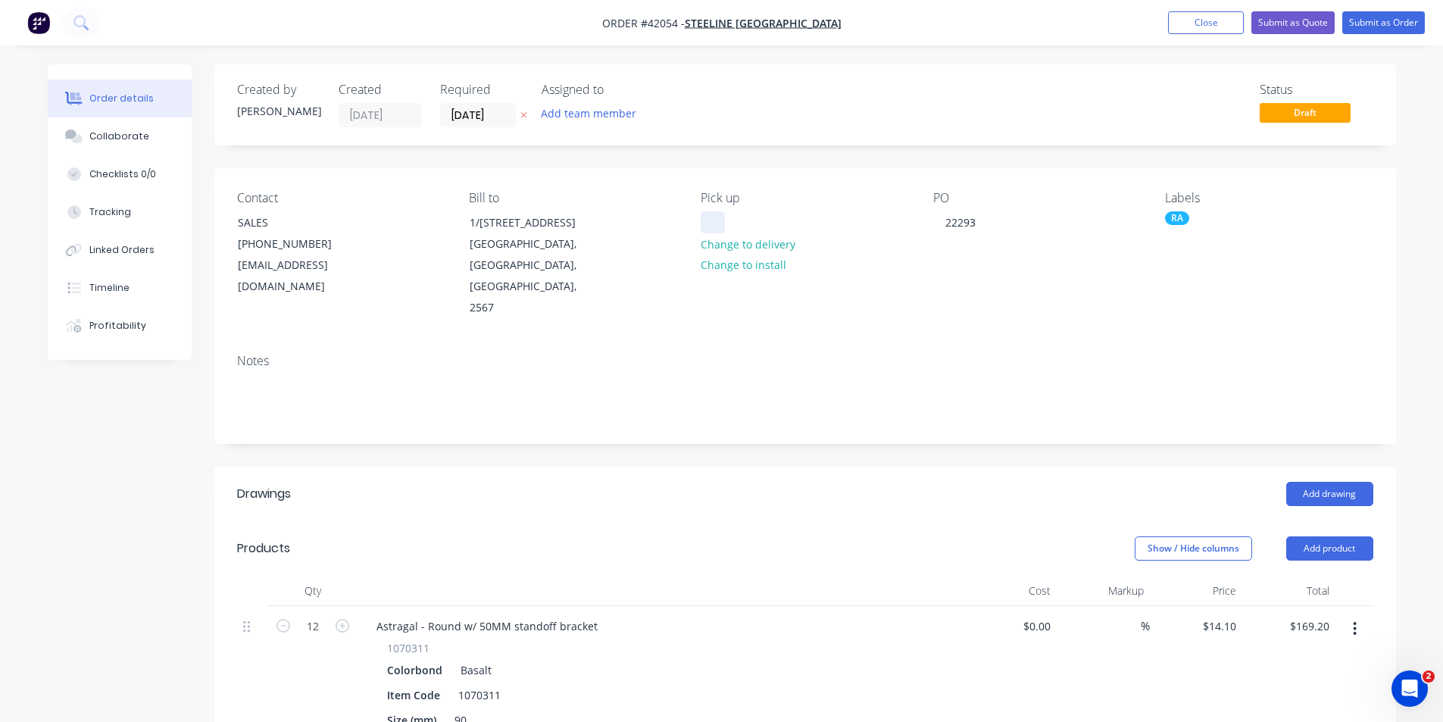
click at [717, 217] on div at bounding box center [713, 222] width 24 height 22
click at [1381, 12] on button "Submit as Order" at bounding box center [1383, 22] width 83 height 23
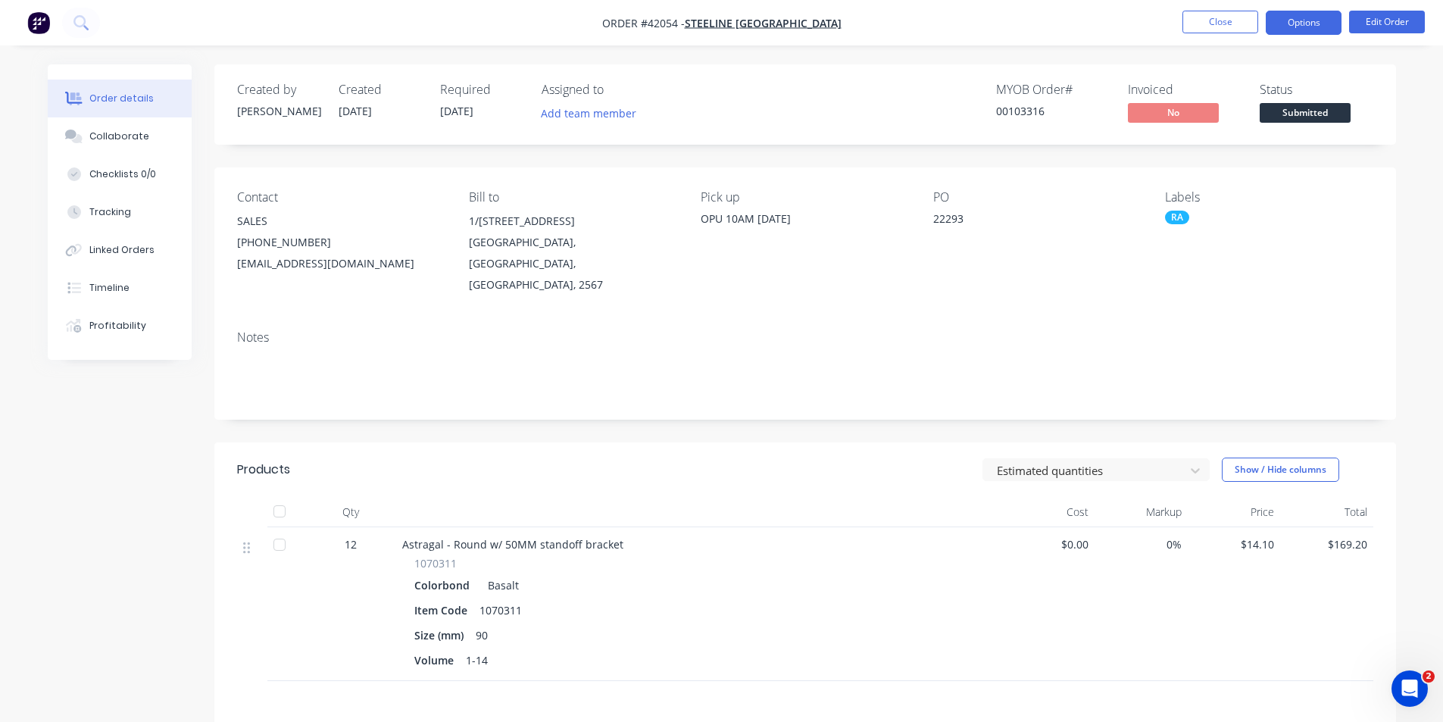
click at [1310, 23] on button "Options" at bounding box center [1304, 23] width 76 height 24
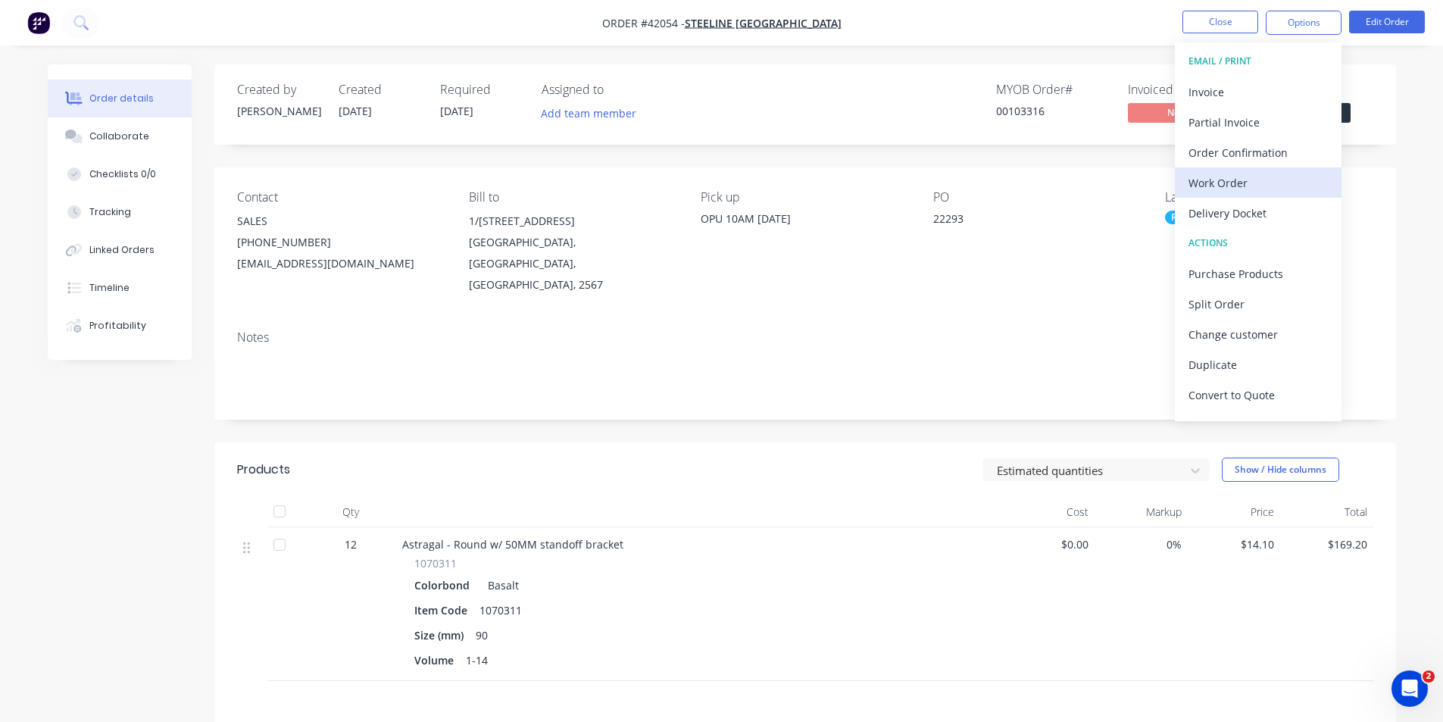
click at [1236, 178] on div "Work Order" at bounding box center [1258, 183] width 139 height 22
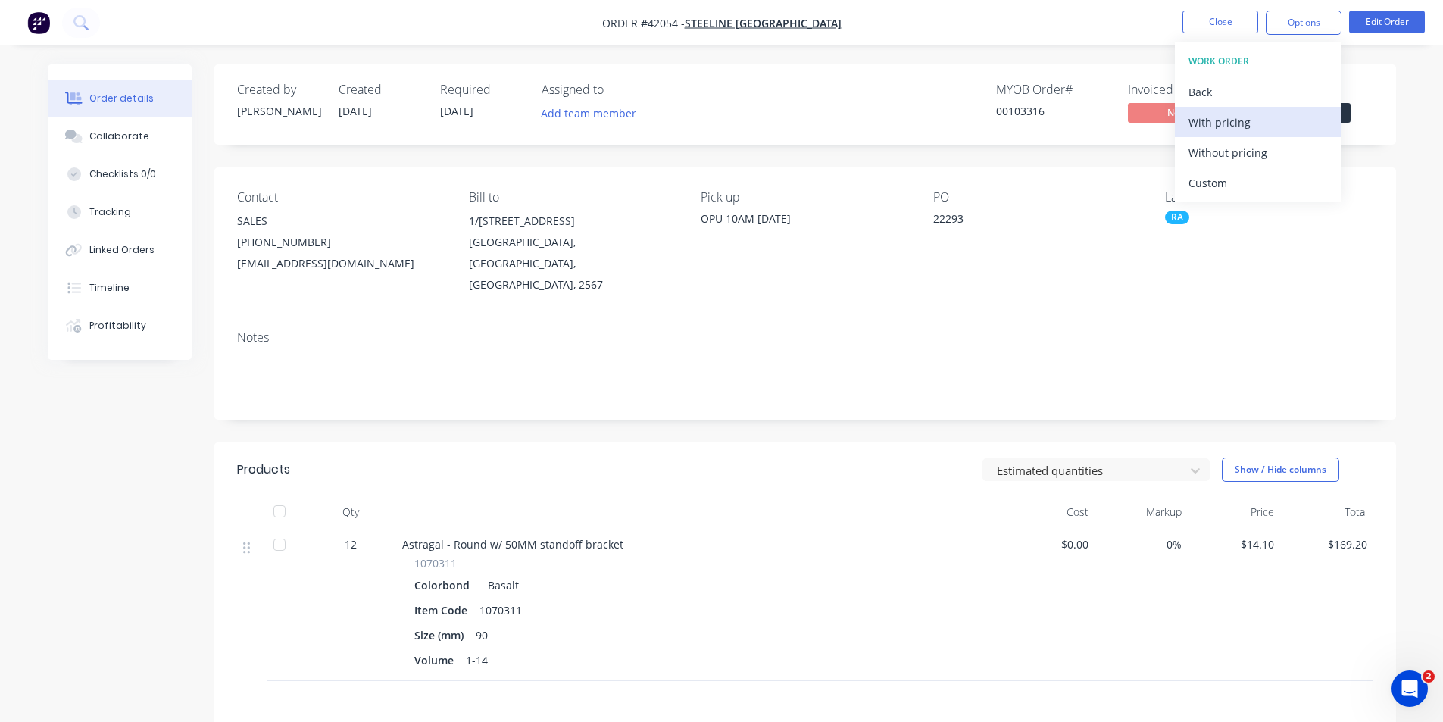
click at [1239, 136] on button "With pricing" at bounding box center [1258, 122] width 167 height 30
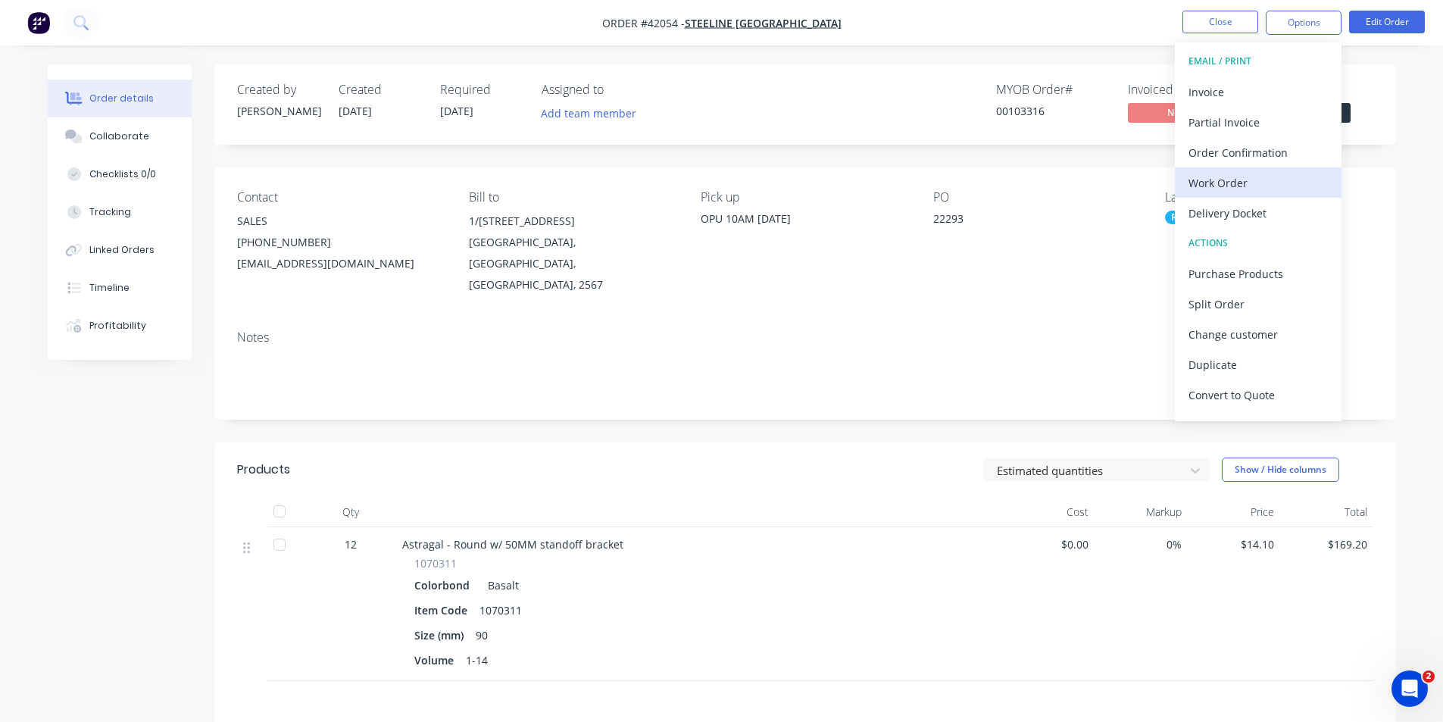
click at [1209, 176] on div "Work Order" at bounding box center [1258, 183] width 139 height 22
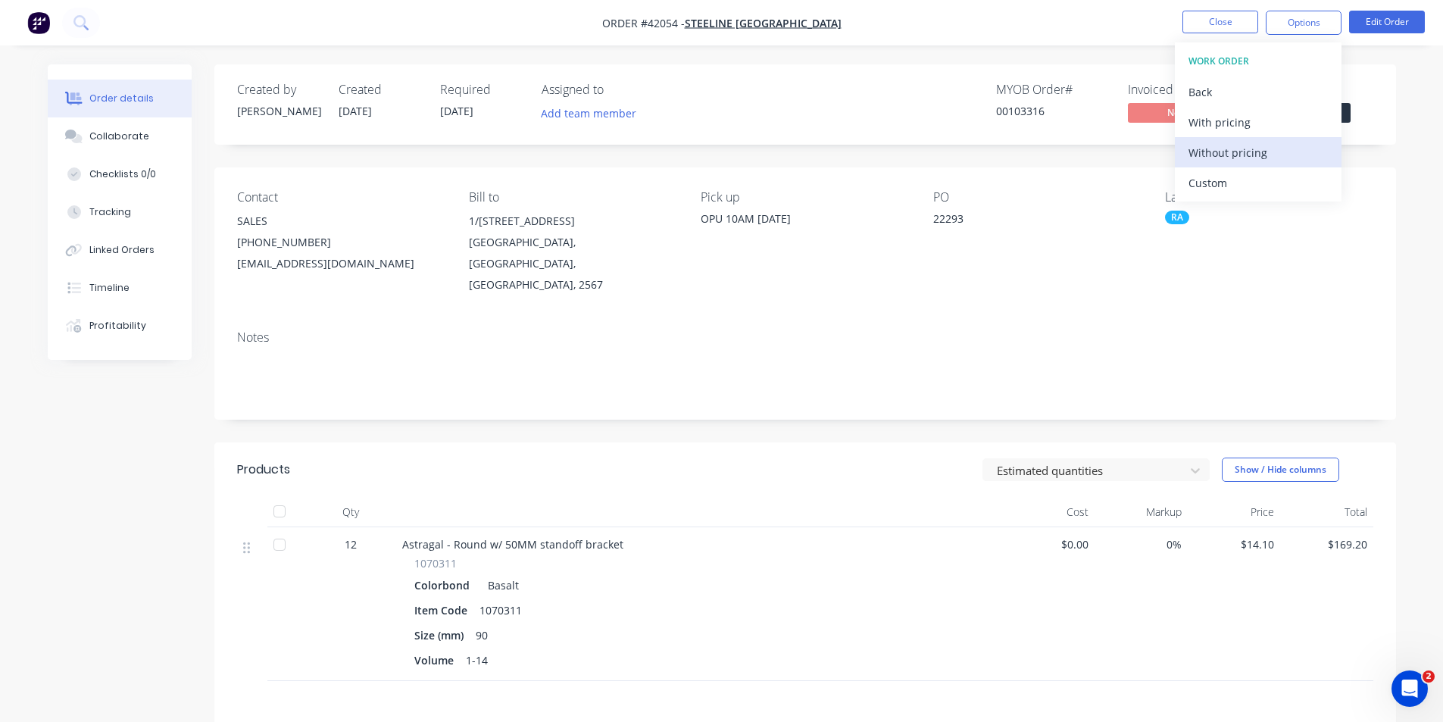
click at [1220, 158] on div "Without pricing" at bounding box center [1258, 153] width 139 height 22
click at [1253, 143] on div "Order Confirmation" at bounding box center [1258, 153] width 139 height 22
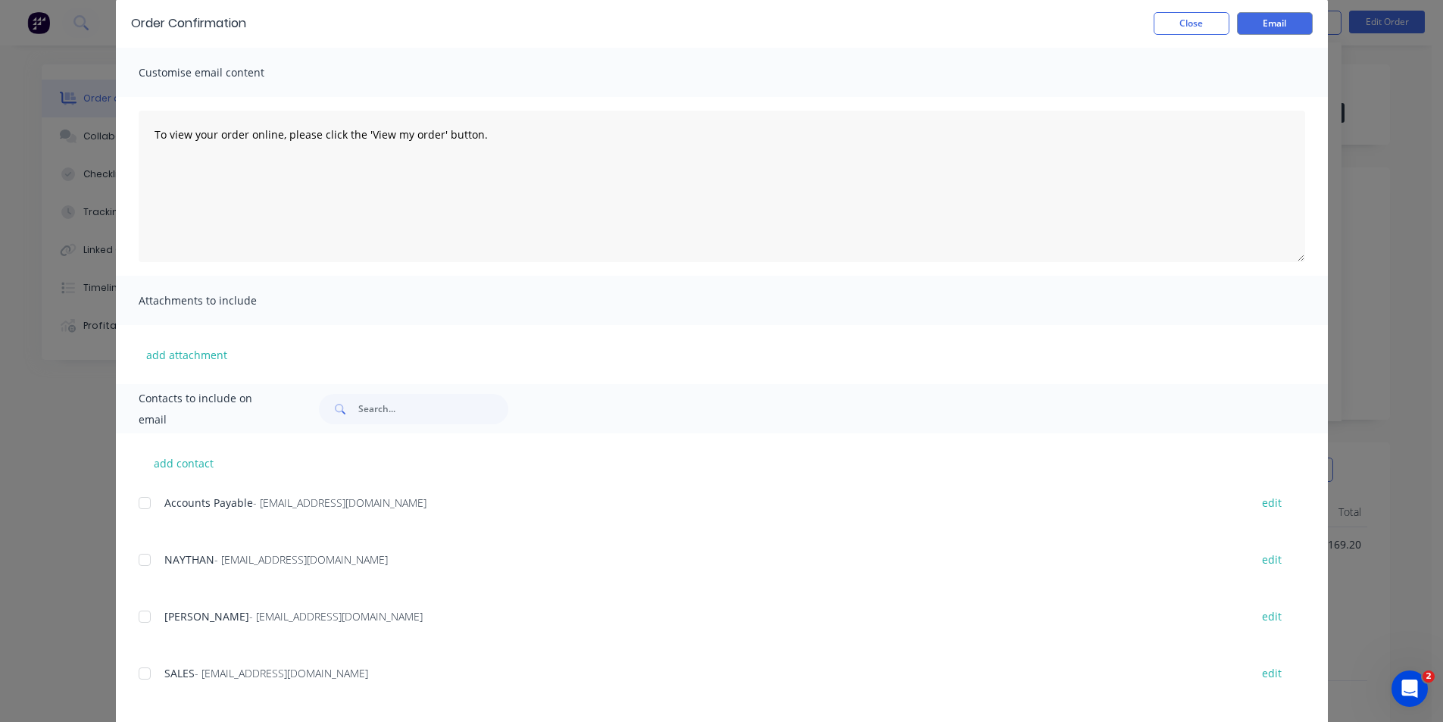
scroll to position [227, 0]
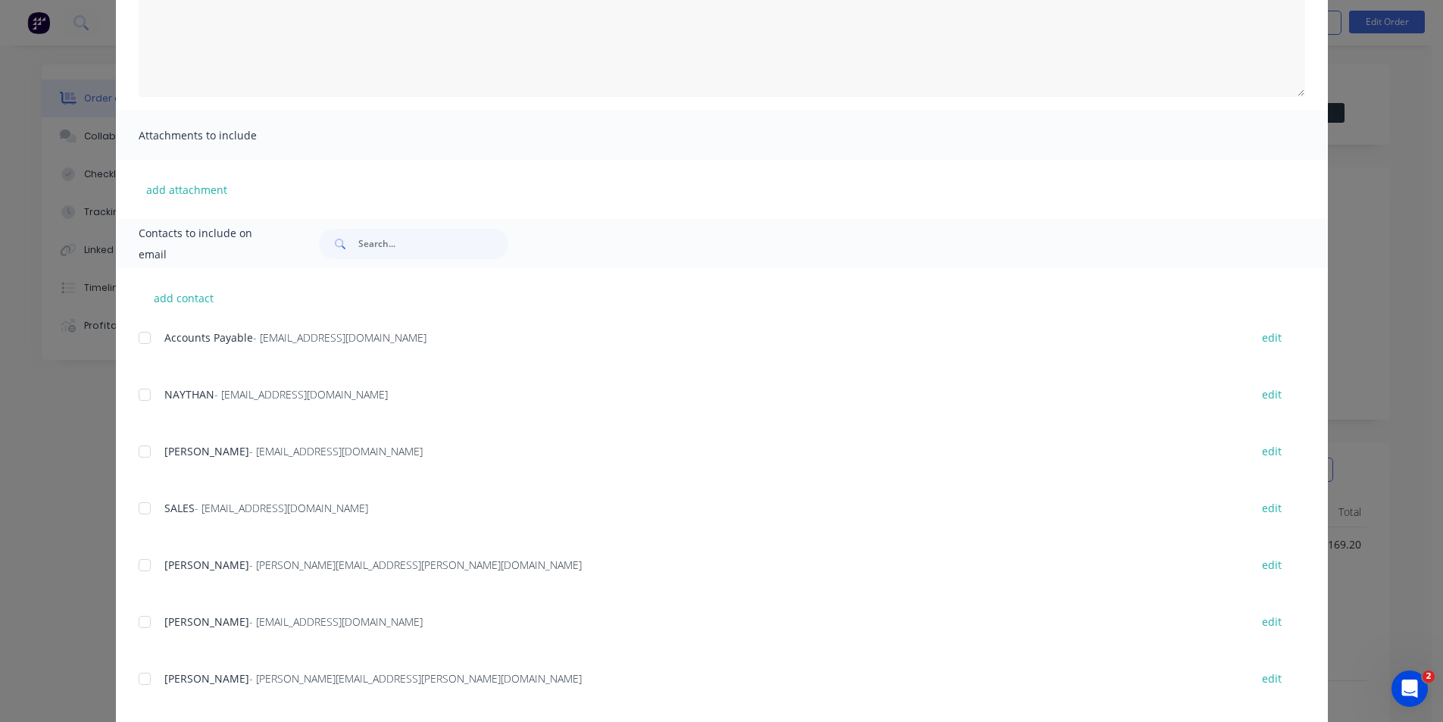
click at [139, 508] on div at bounding box center [145, 508] width 30 height 30
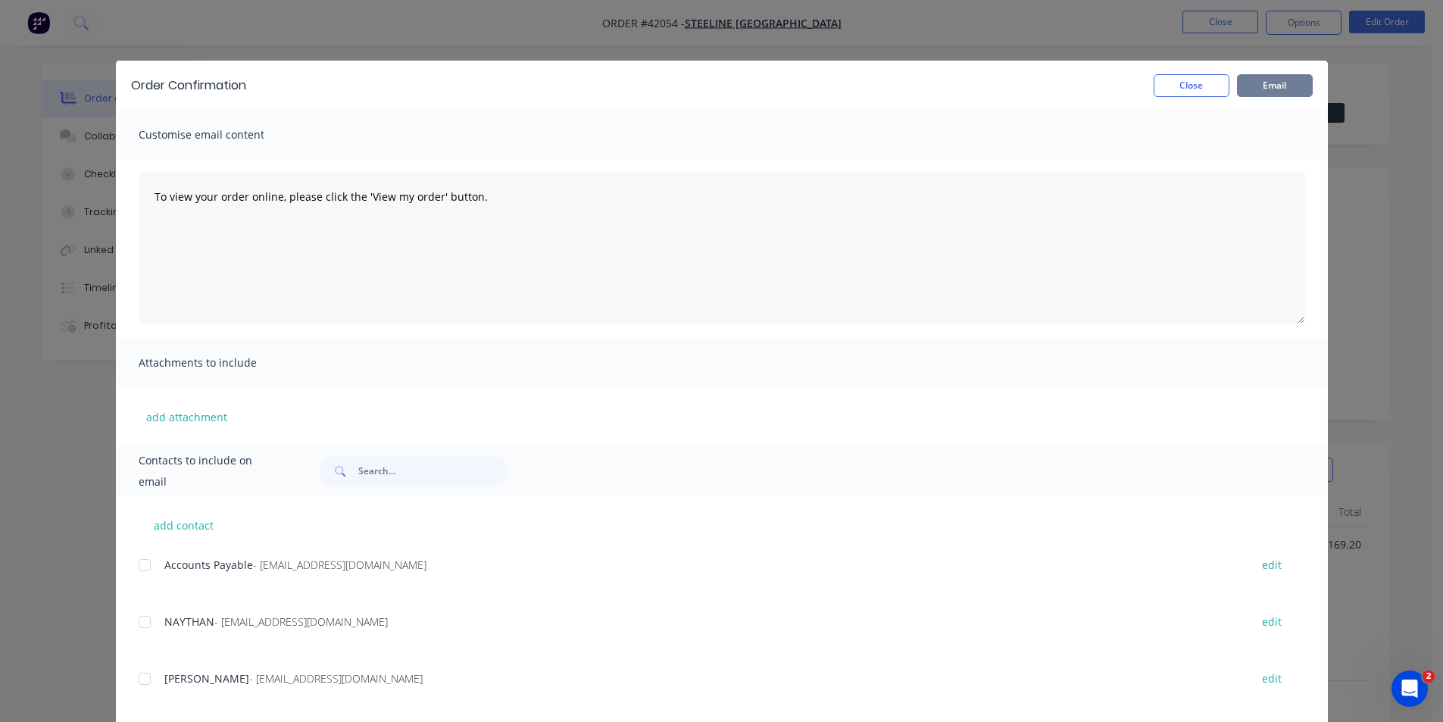
click at [1279, 83] on button "Email" at bounding box center [1275, 85] width 76 height 23
click at [1195, 83] on button "Close" at bounding box center [1192, 85] width 76 height 23
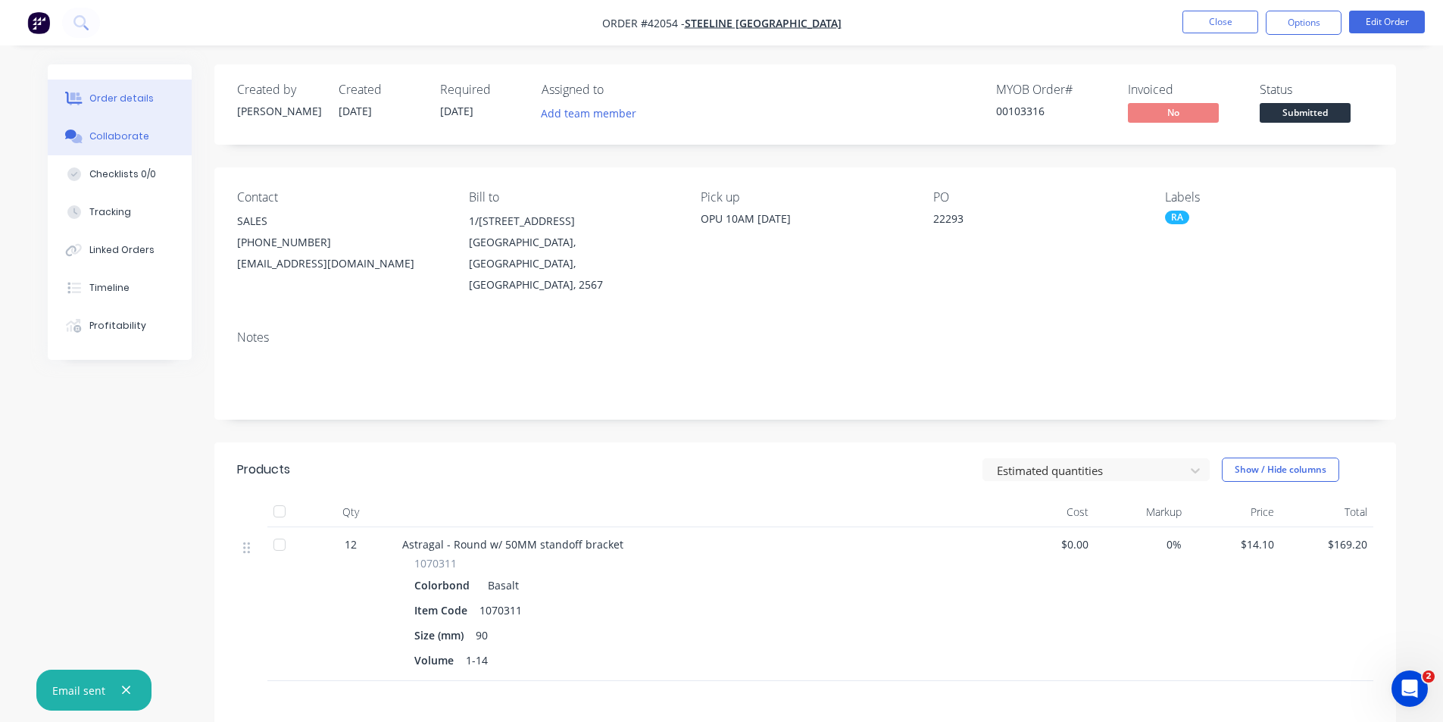
click at [105, 127] on button "Collaborate" at bounding box center [120, 136] width 144 height 38
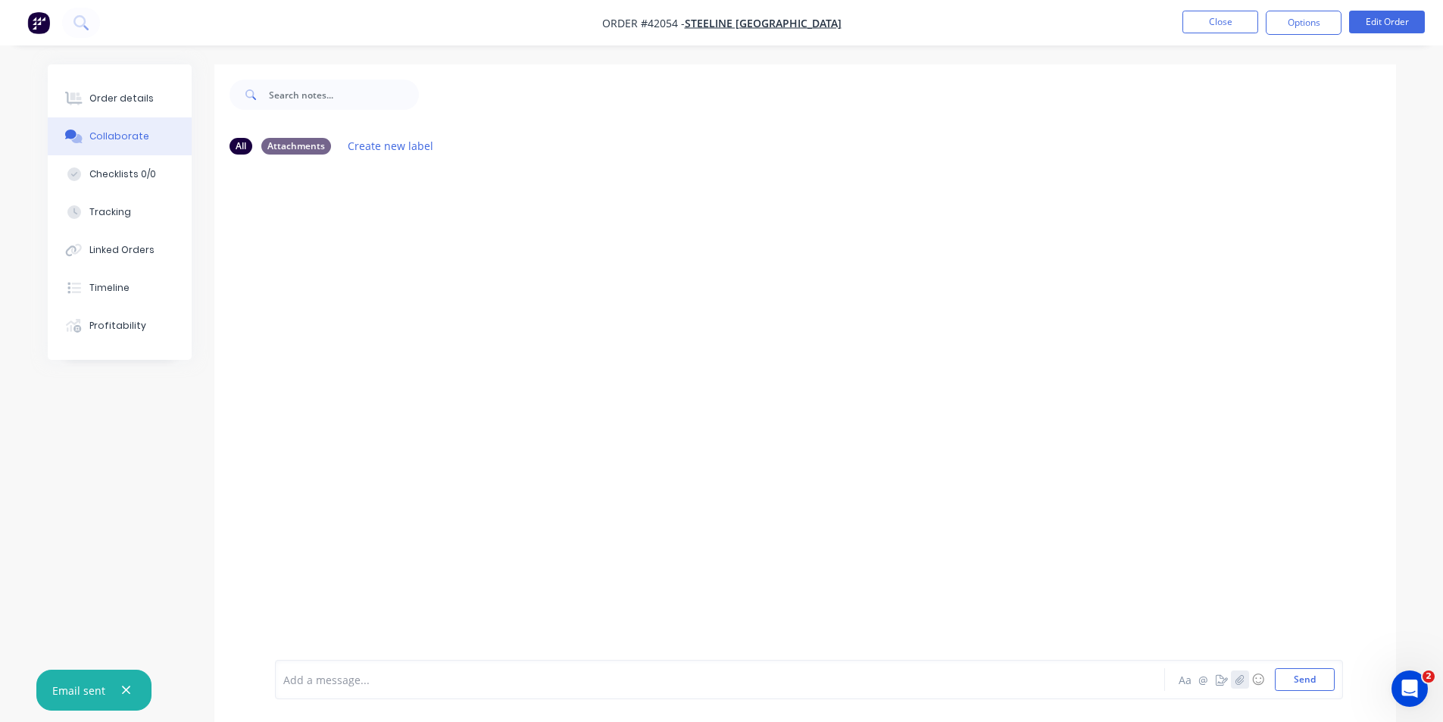
click at [1236, 686] on button "button" at bounding box center [1240, 679] width 18 height 18
click at [1314, 686] on button "Send" at bounding box center [1305, 679] width 60 height 23
click at [123, 105] on button "Order details" at bounding box center [120, 99] width 144 height 38
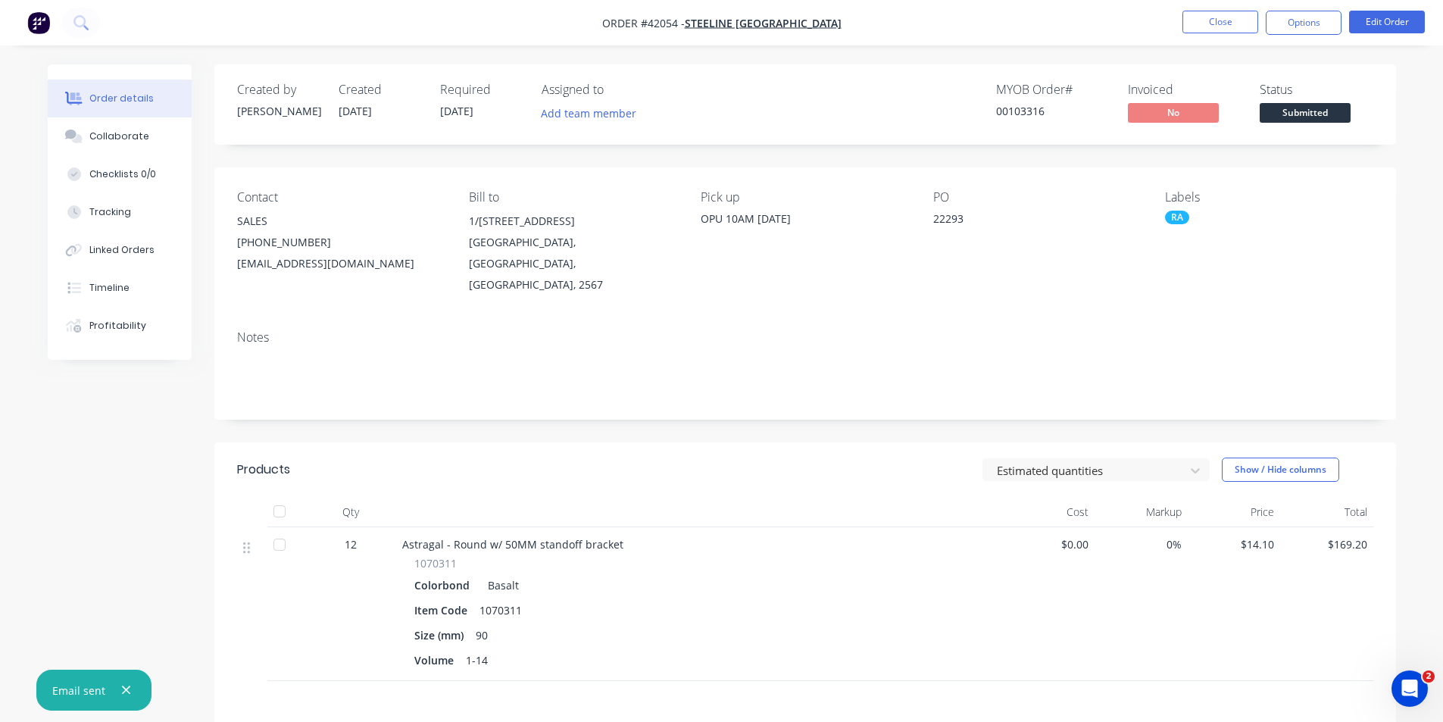
click at [861, 92] on div "MYOB Order # 00103316 Invoiced No Status Submitted" at bounding box center [1033, 105] width 680 height 44
click at [1200, 22] on button "Close" at bounding box center [1220, 22] width 76 height 23
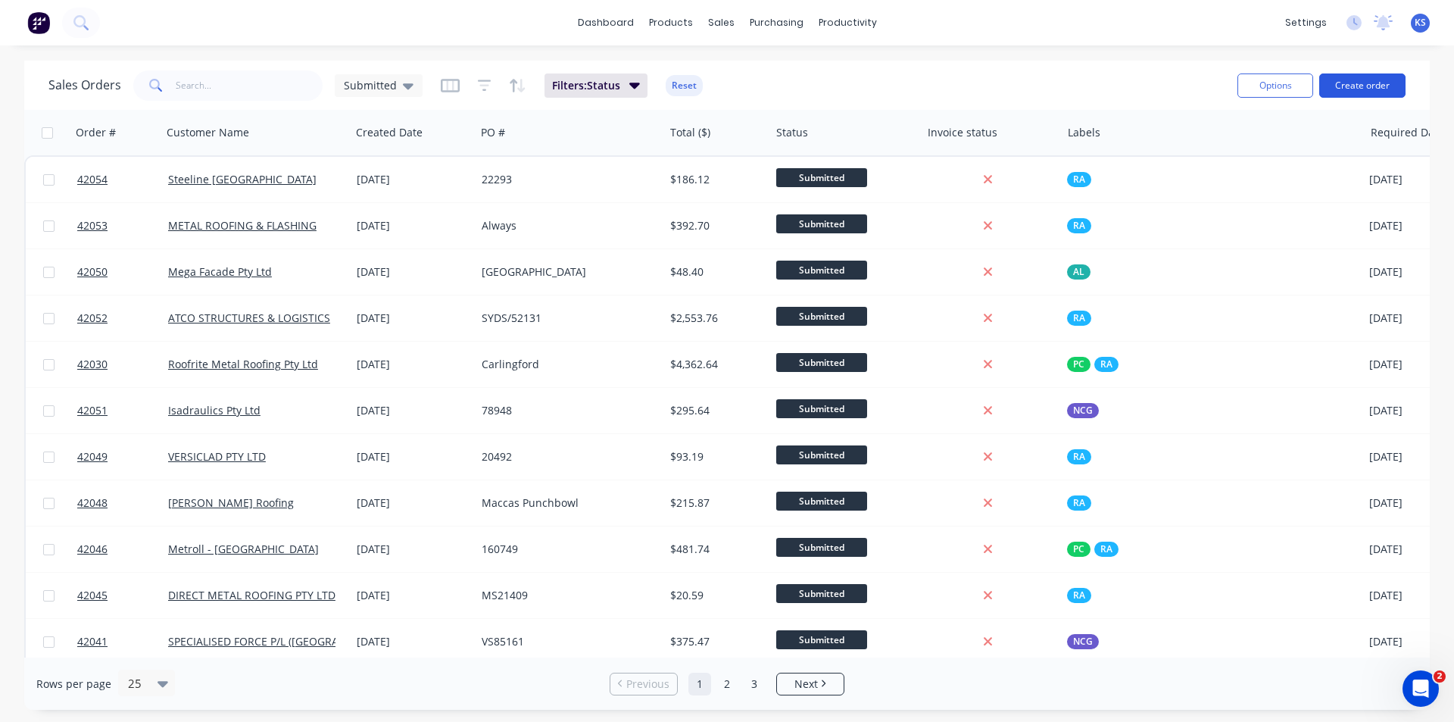
click at [1404, 83] on button "Create order" at bounding box center [1363, 85] width 86 height 24
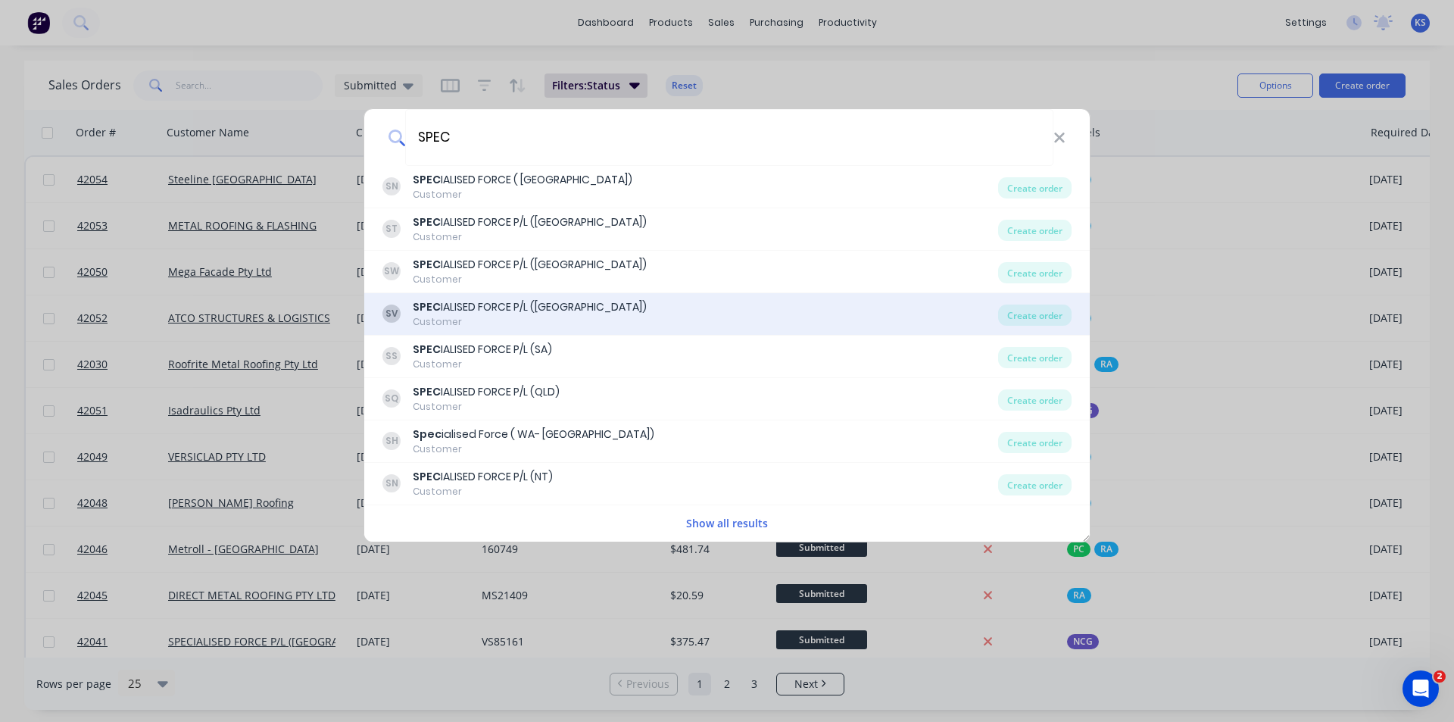
type input "SPEC"
click at [574, 317] on div "SV SPEC IALISED FORCE P/L (VIC) Customer" at bounding box center [691, 314] width 616 height 30
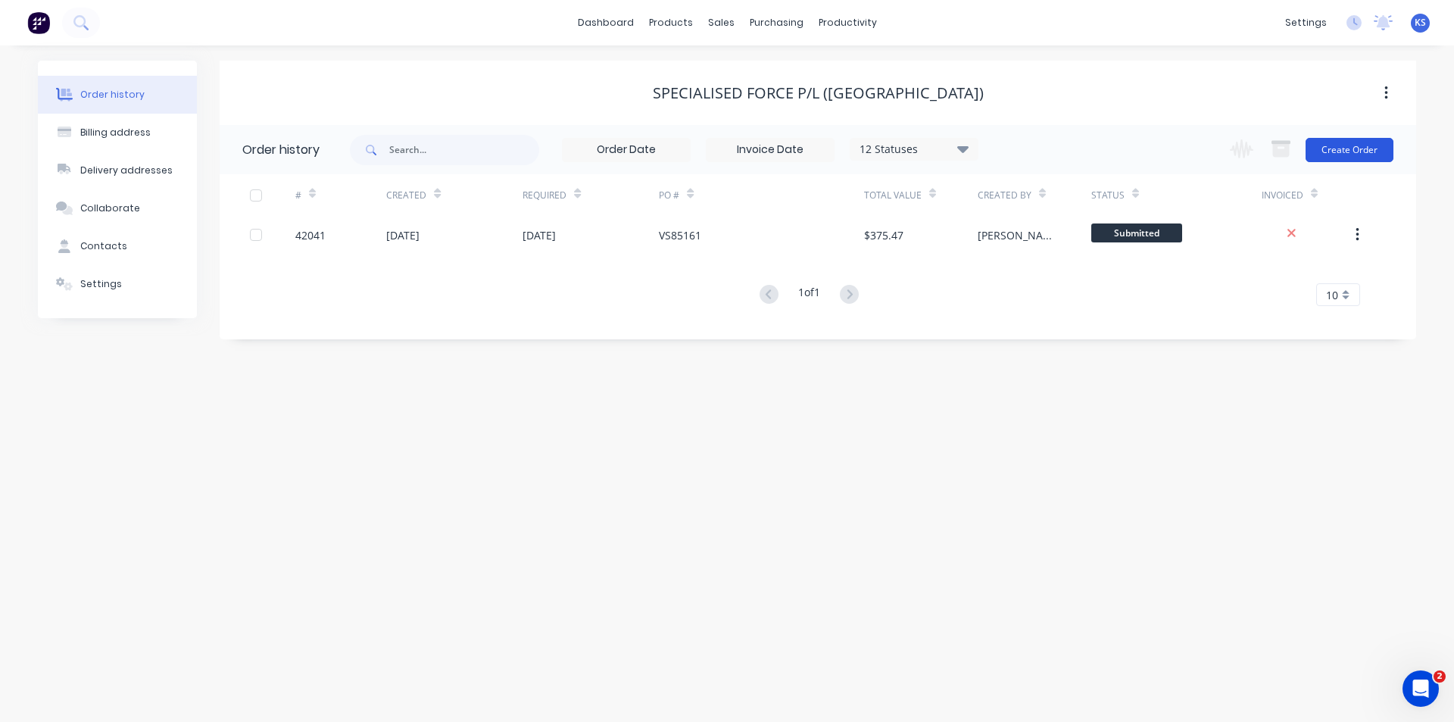
click at [1332, 152] on button "Create Order" at bounding box center [1350, 150] width 88 height 24
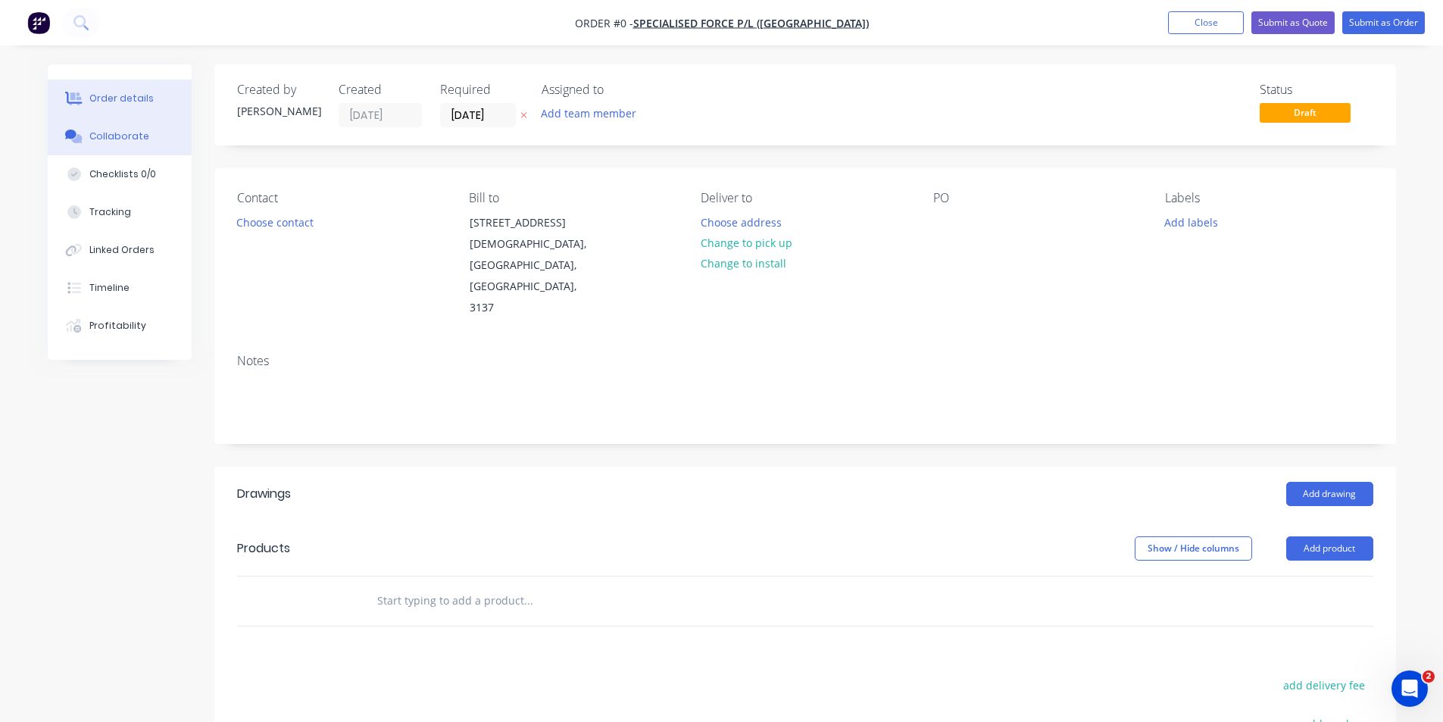
click at [93, 148] on button "Collaborate" at bounding box center [120, 136] width 144 height 38
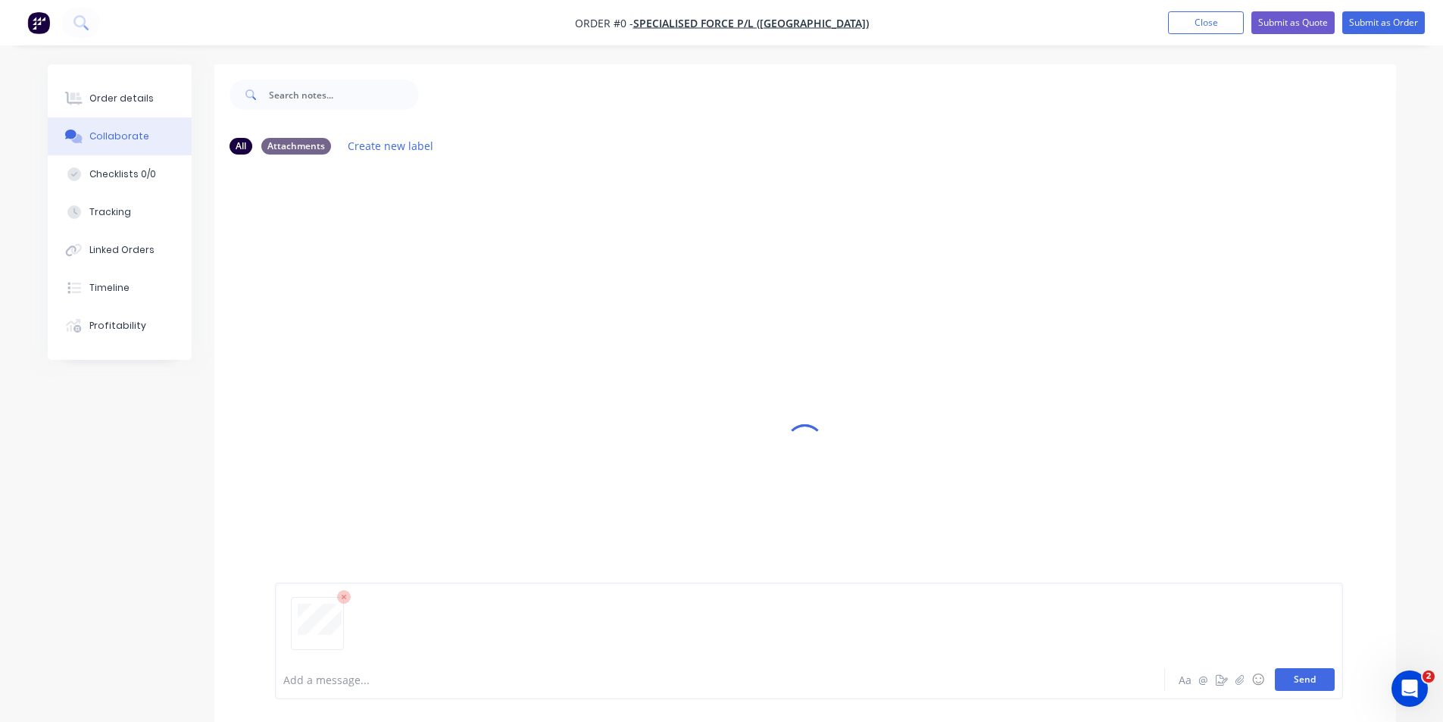
click at [1315, 681] on button "Send" at bounding box center [1305, 679] width 60 height 23
click at [133, 102] on div "Order details" at bounding box center [121, 99] width 64 height 14
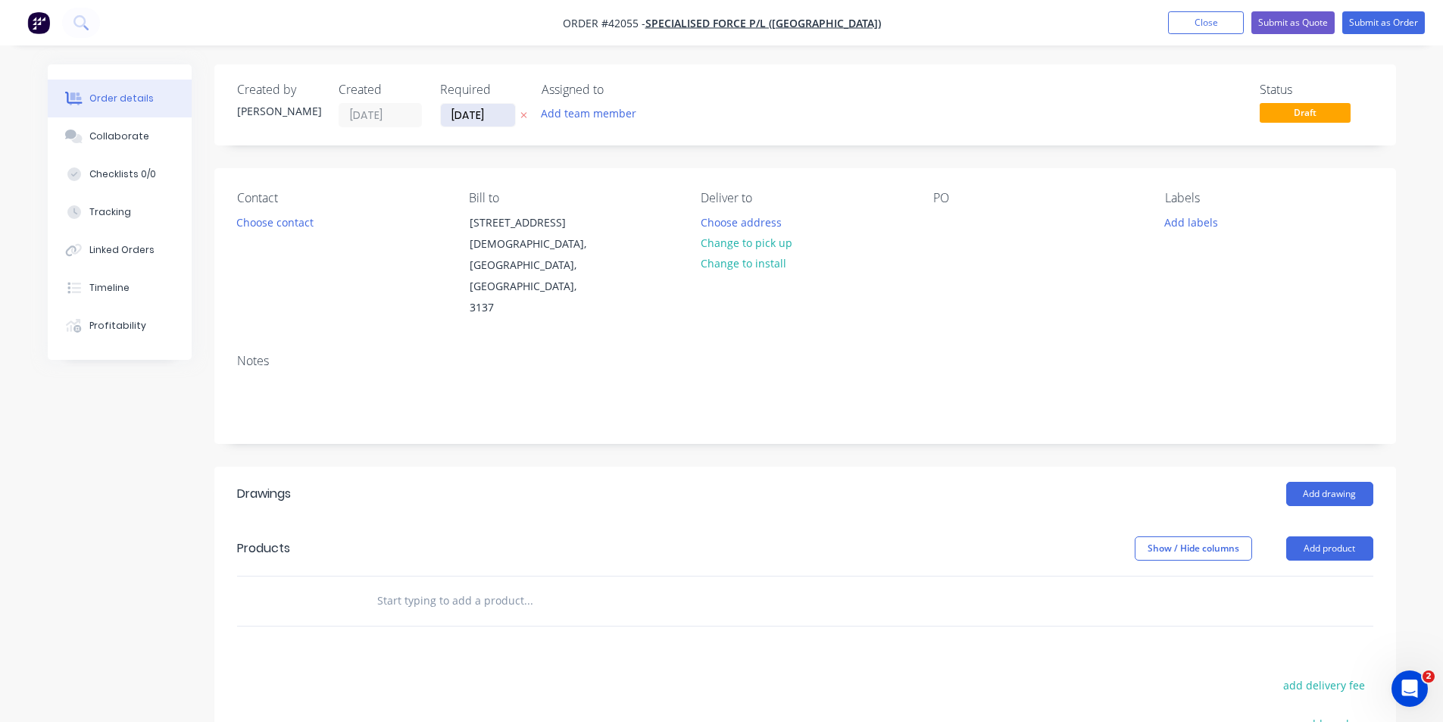
click at [472, 122] on input "01/10/25" at bounding box center [478, 115] width 74 height 23
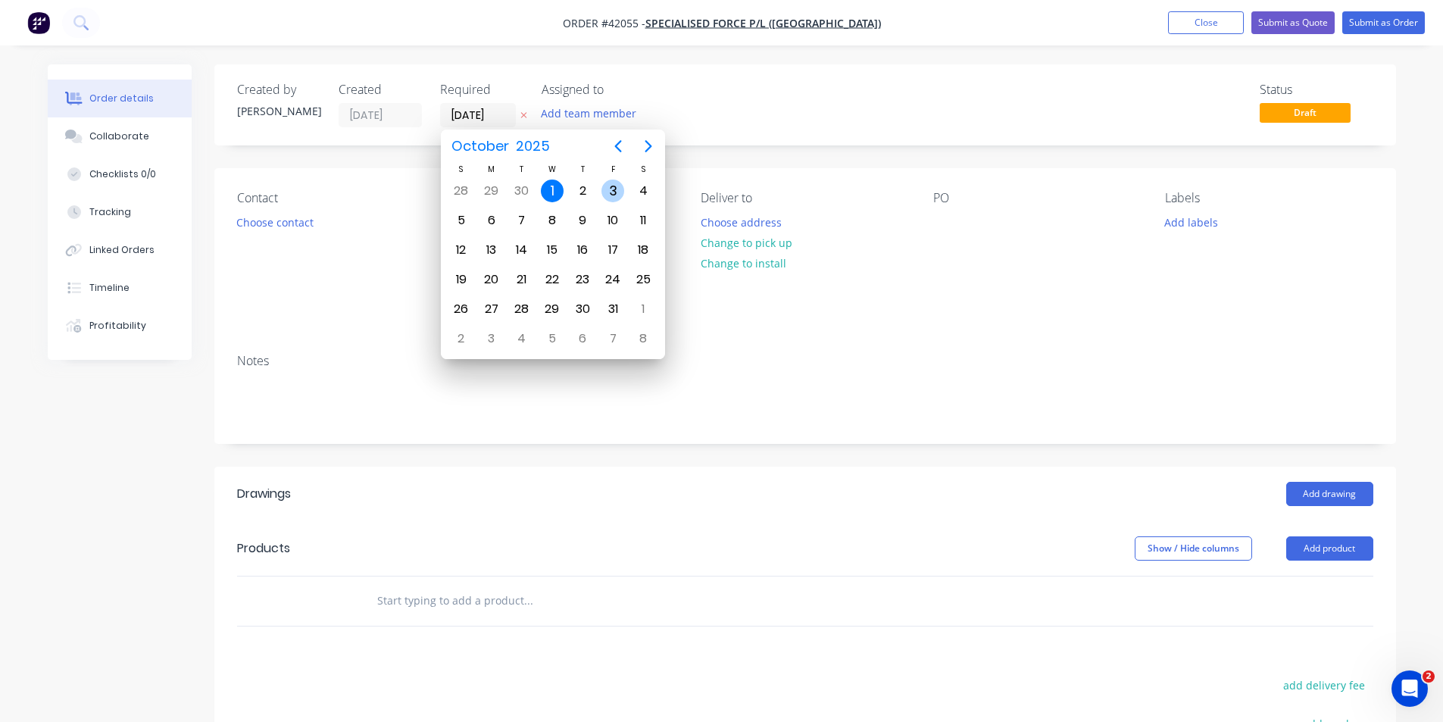
click at [607, 197] on div "3" at bounding box center [612, 191] width 23 height 23
type input "03/10/25"
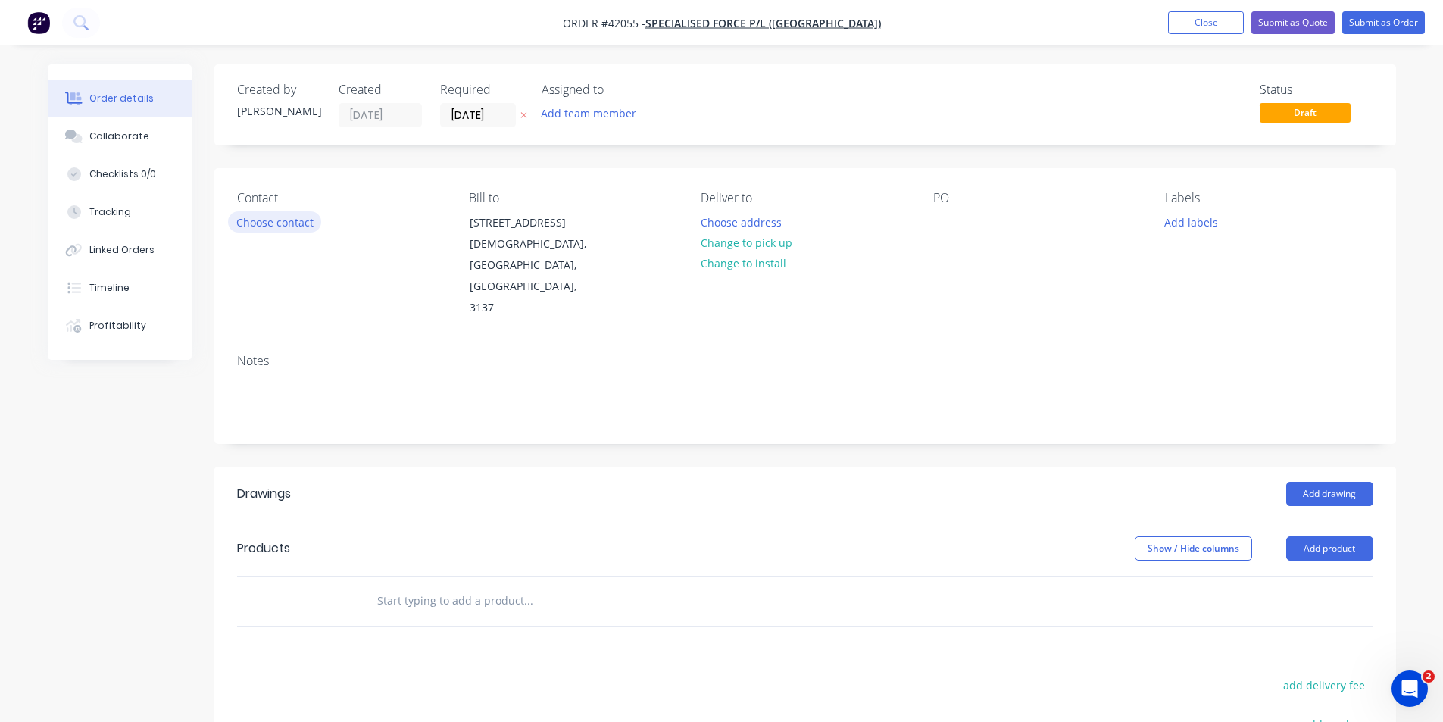
click at [276, 223] on button "Choose contact" at bounding box center [274, 221] width 93 height 20
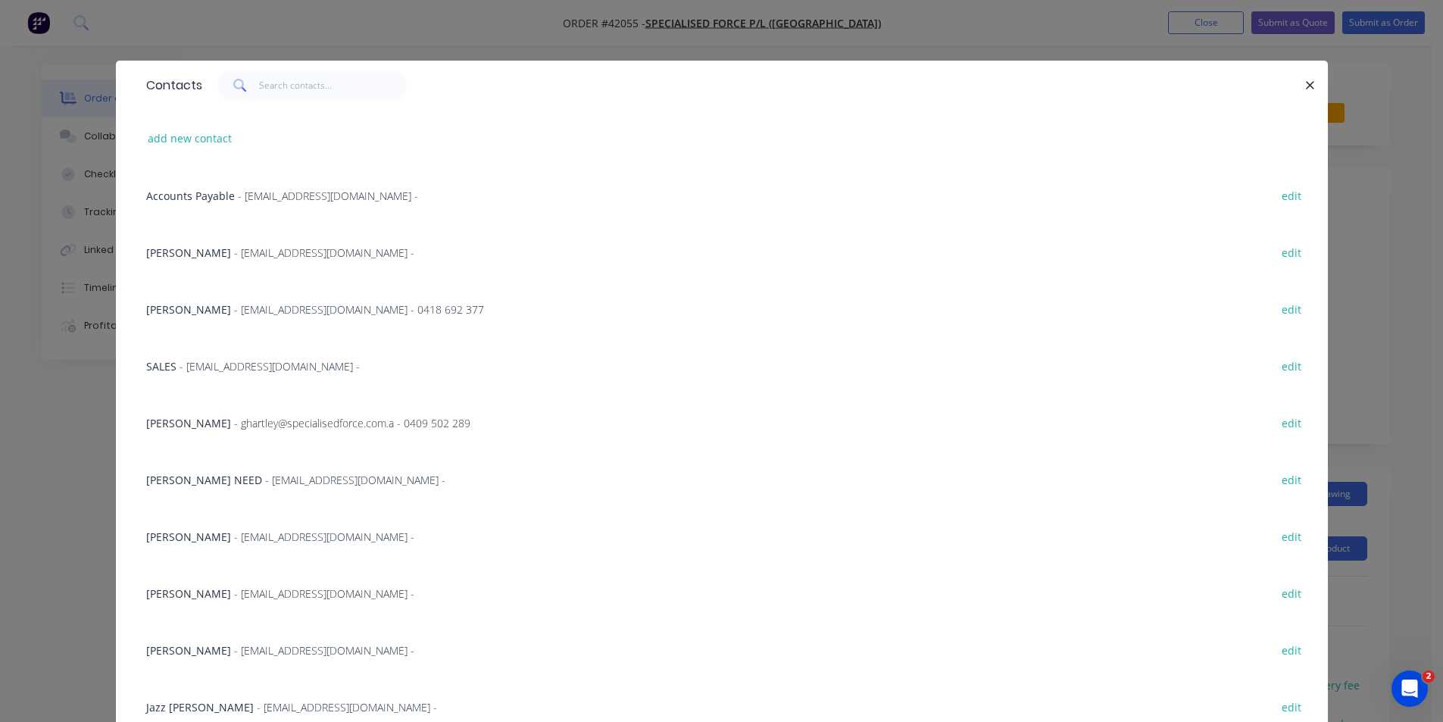
click at [219, 374] on div "SALES - vicsales@specialisedforce.com.au - edit" at bounding box center [722, 365] width 1167 height 57
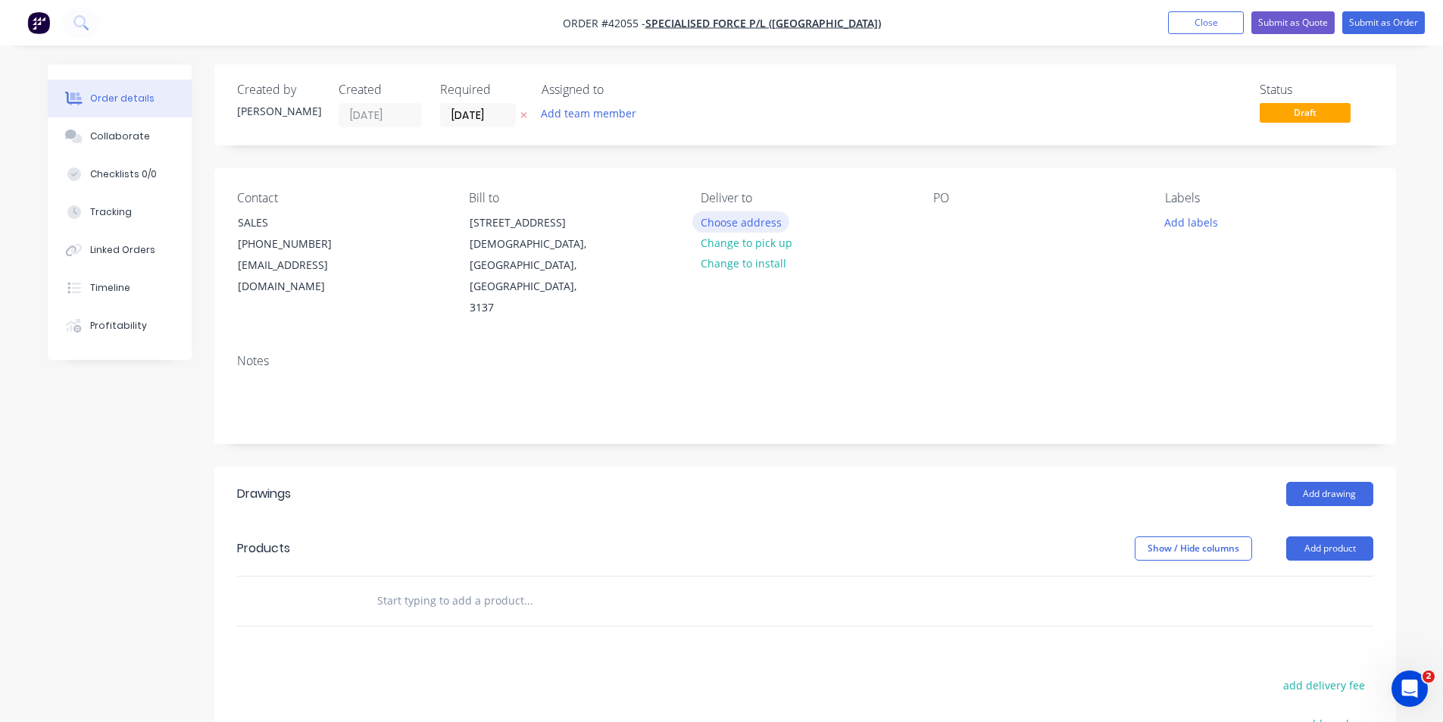
click at [741, 217] on button "Choose address" at bounding box center [740, 221] width 97 height 20
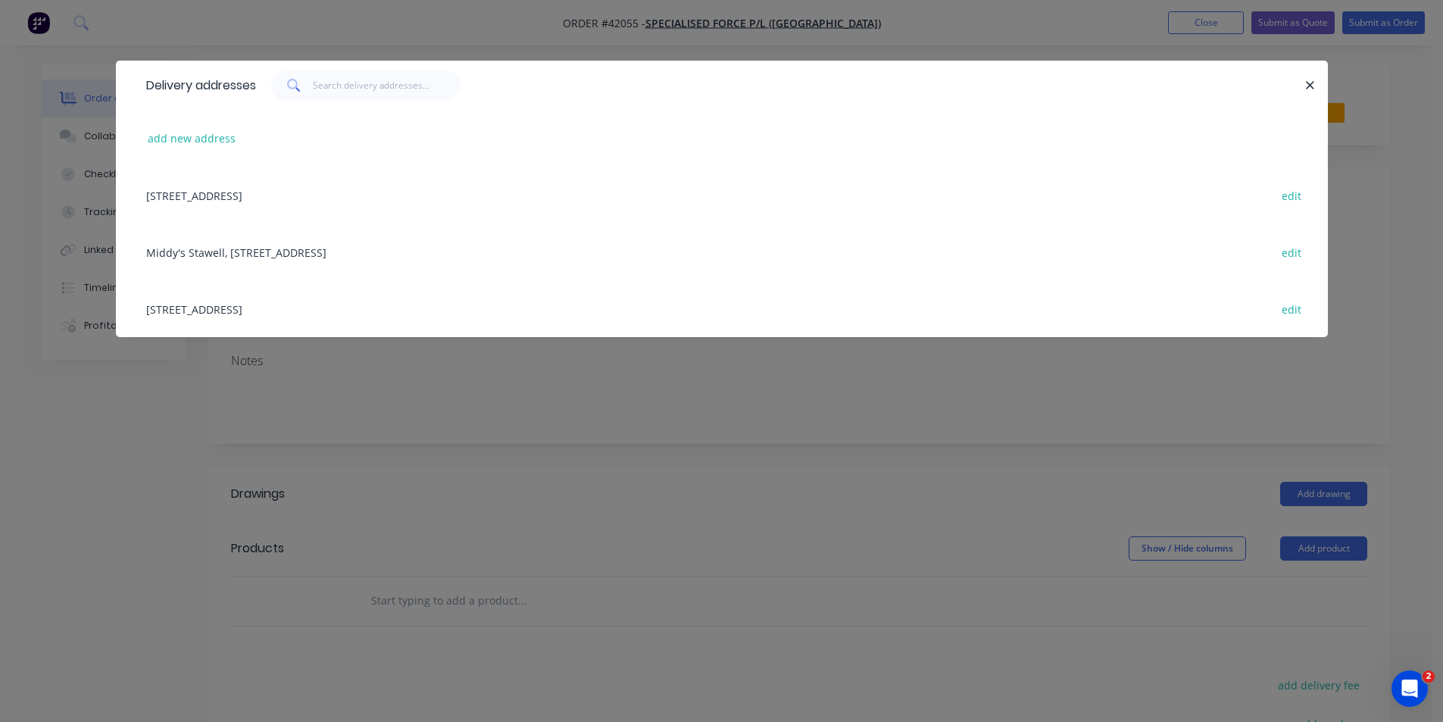
click at [305, 205] on div "2/18 SOUTHFORK DRIVE, KILSYTH, Victoria, Australia, 3137 edit" at bounding box center [722, 195] width 1167 height 57
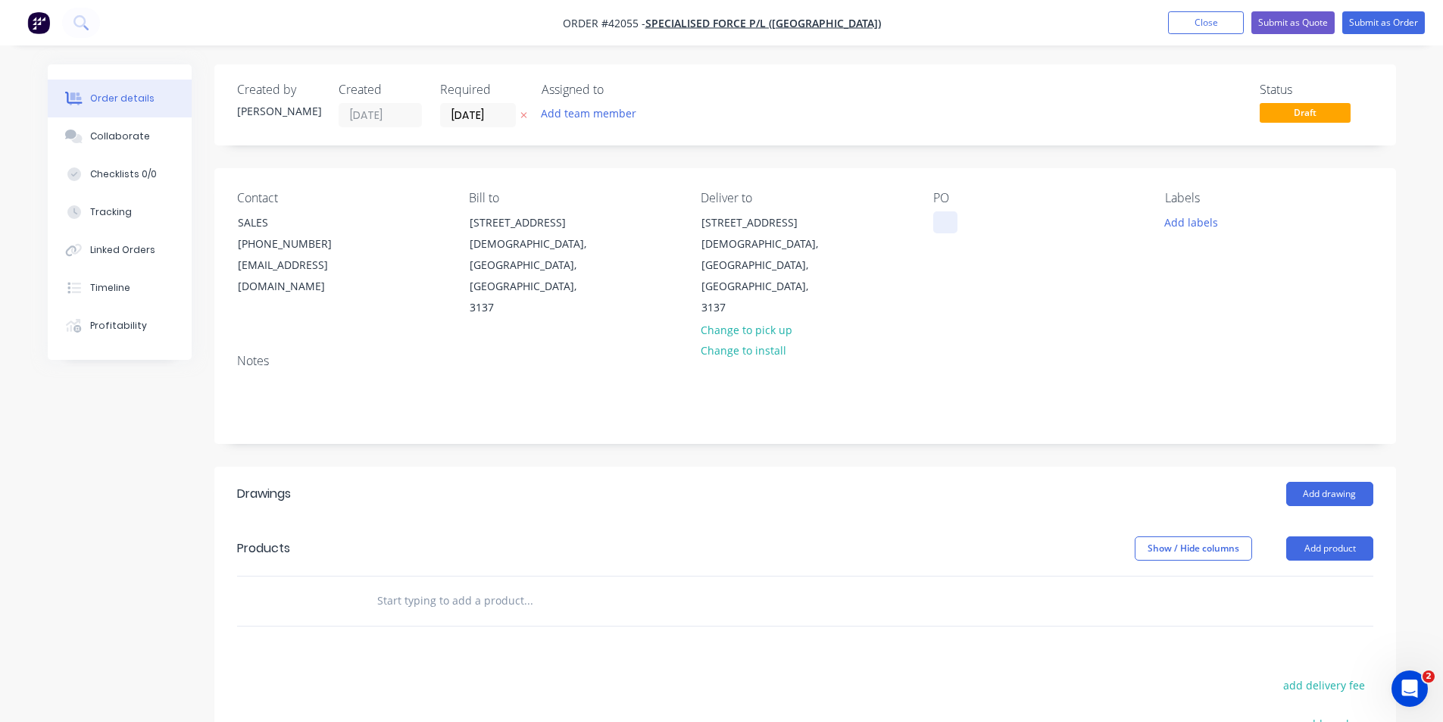
click at [937, 227] on div at bounding box center [945, 222] width 24 height 22
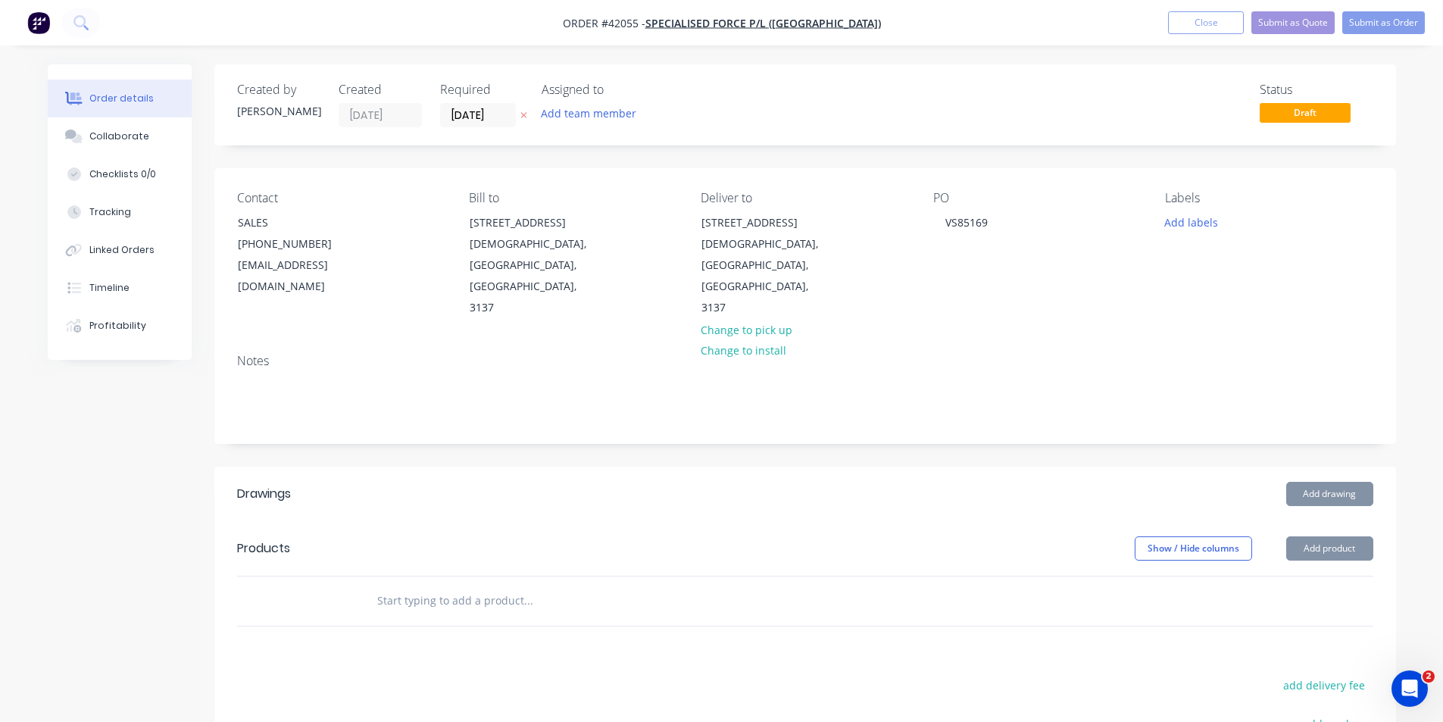
click at [1229, 229] on div "Add labels" at bounding box center [1269, 221] width 208 height 20
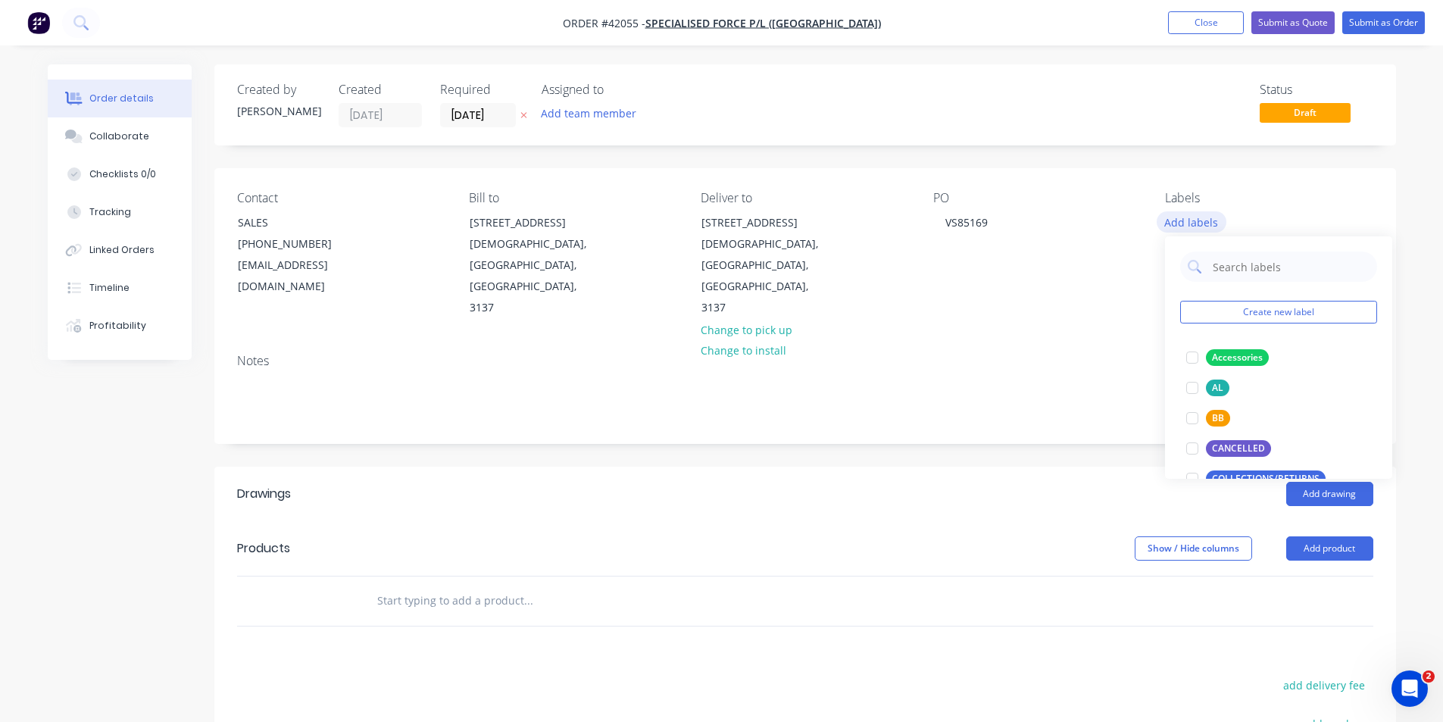
click at [1191, 214] on button "Add labels" at bounding box center [1192, 221] width 70 height 20
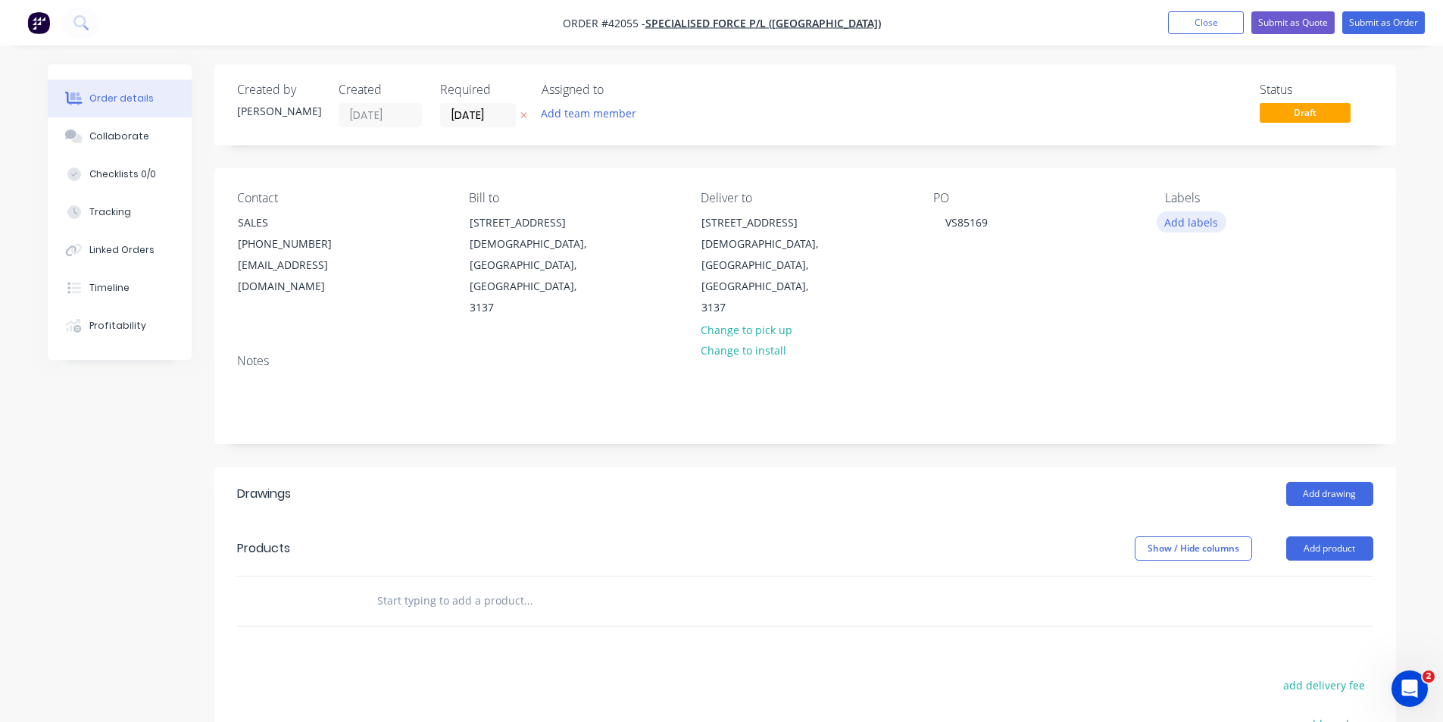
click at [1191, 214] on button "Add labels" at bounding box center [1192, 221] width 70 height 20
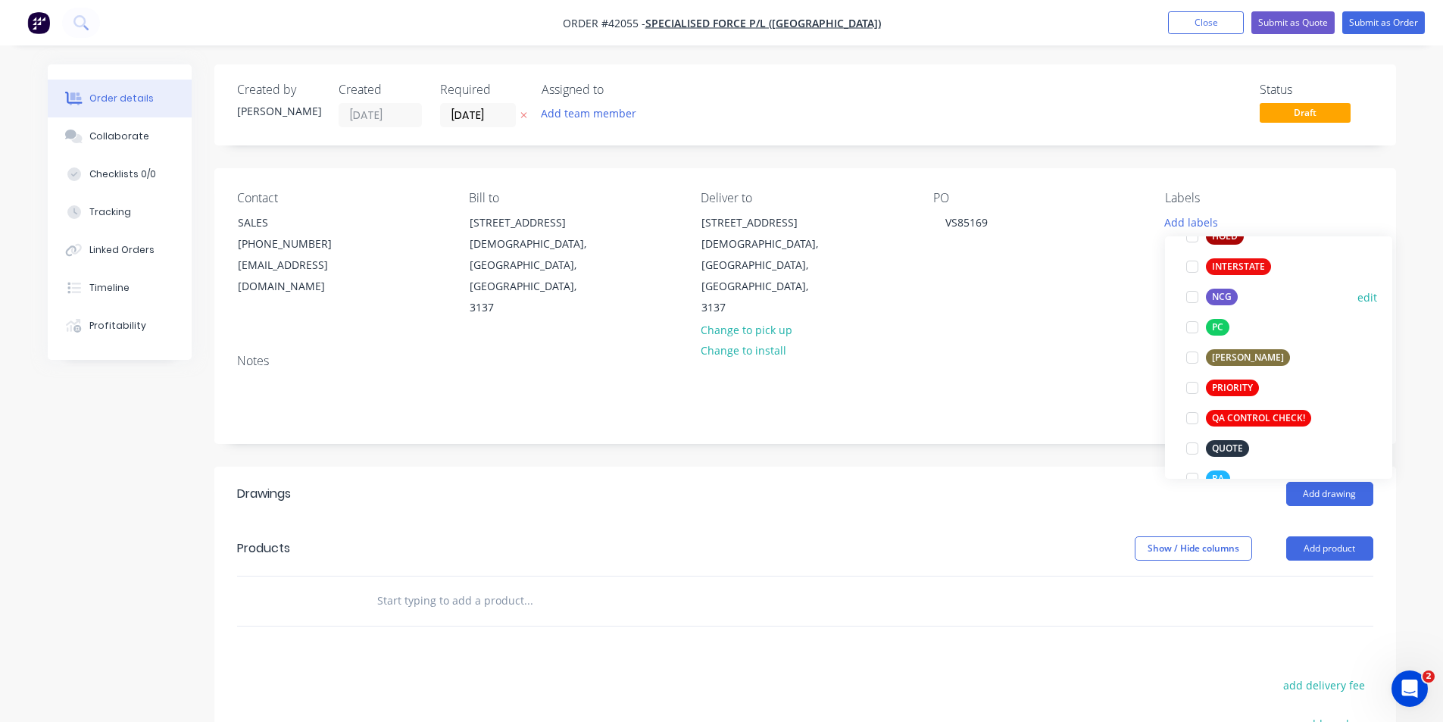
click at [1194, 299] on div at bounding box center [1192, 297] width 30 height 30
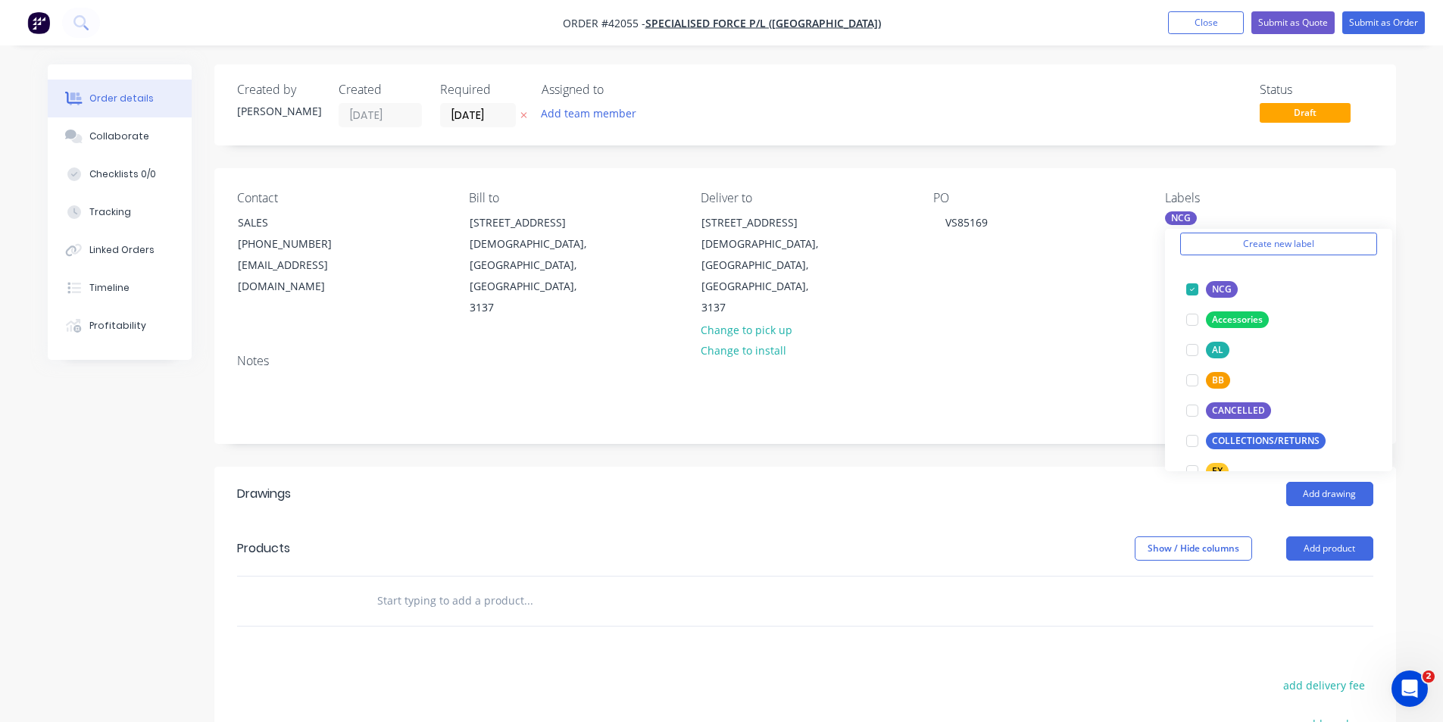
click at [1046, 416] on div "Created by Kendall Created 01/10/25 Required 03/10/25 Assigned to Add team memb…" at bounding box center [805, 527] width 1182 height 926
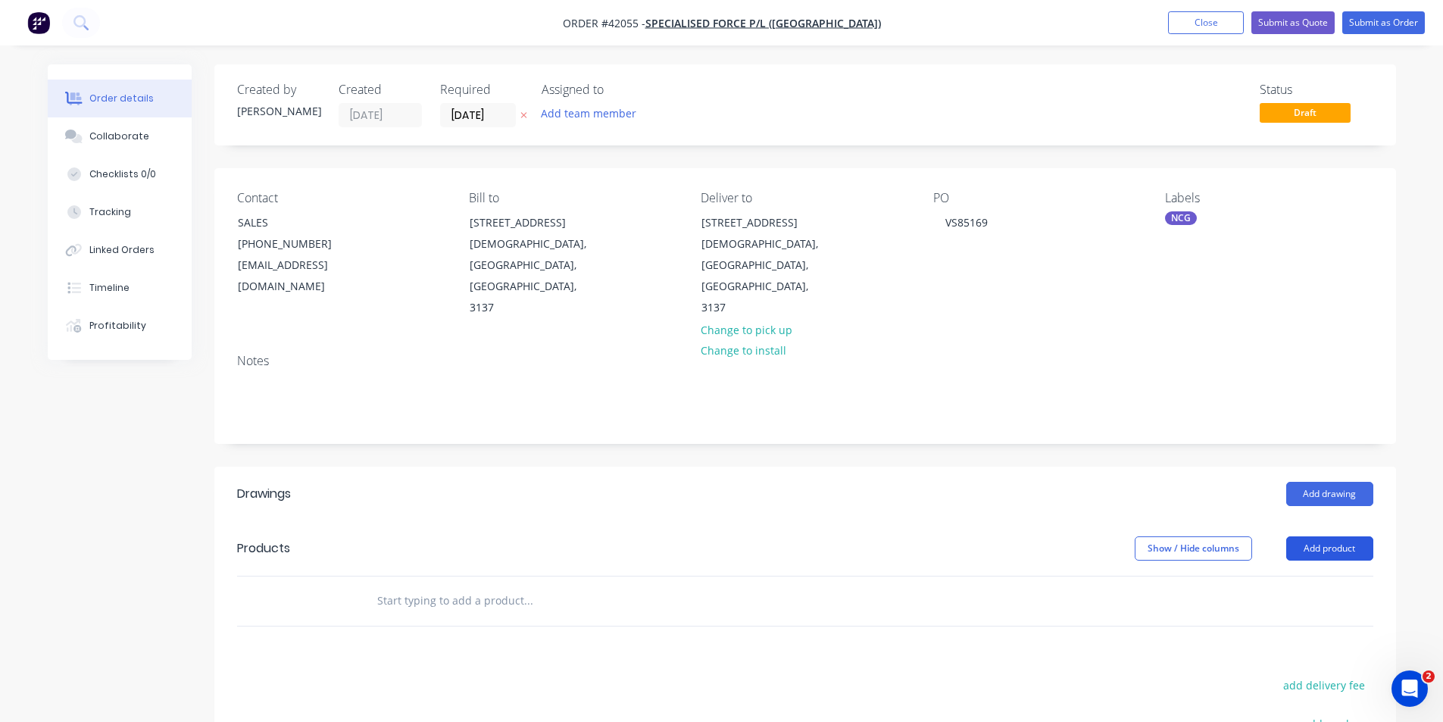
click at [1353, 536] on button "Add product" at bounding box center [1329, 548] width 87 height 24
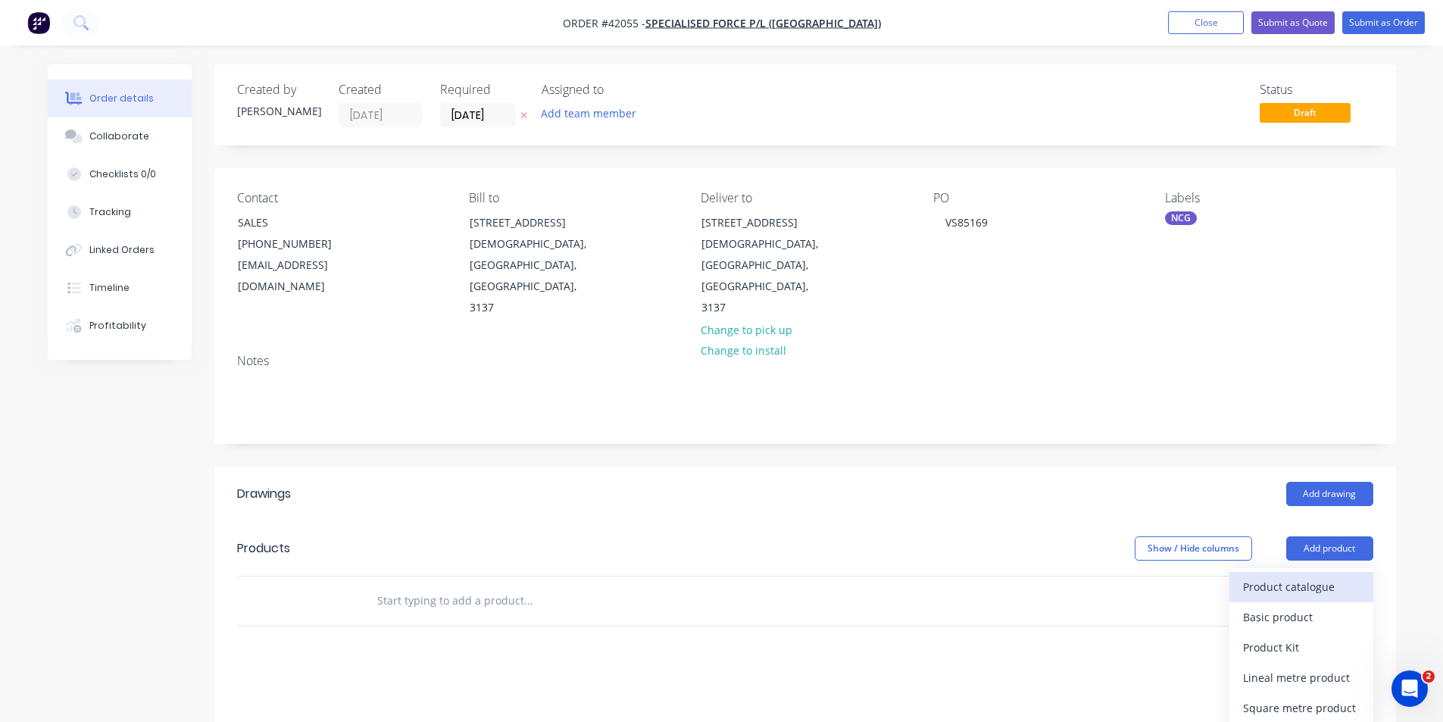
click at [1270, 576] on div "Product catalogue" at bounding box center [1301, 587] width 117 height 22
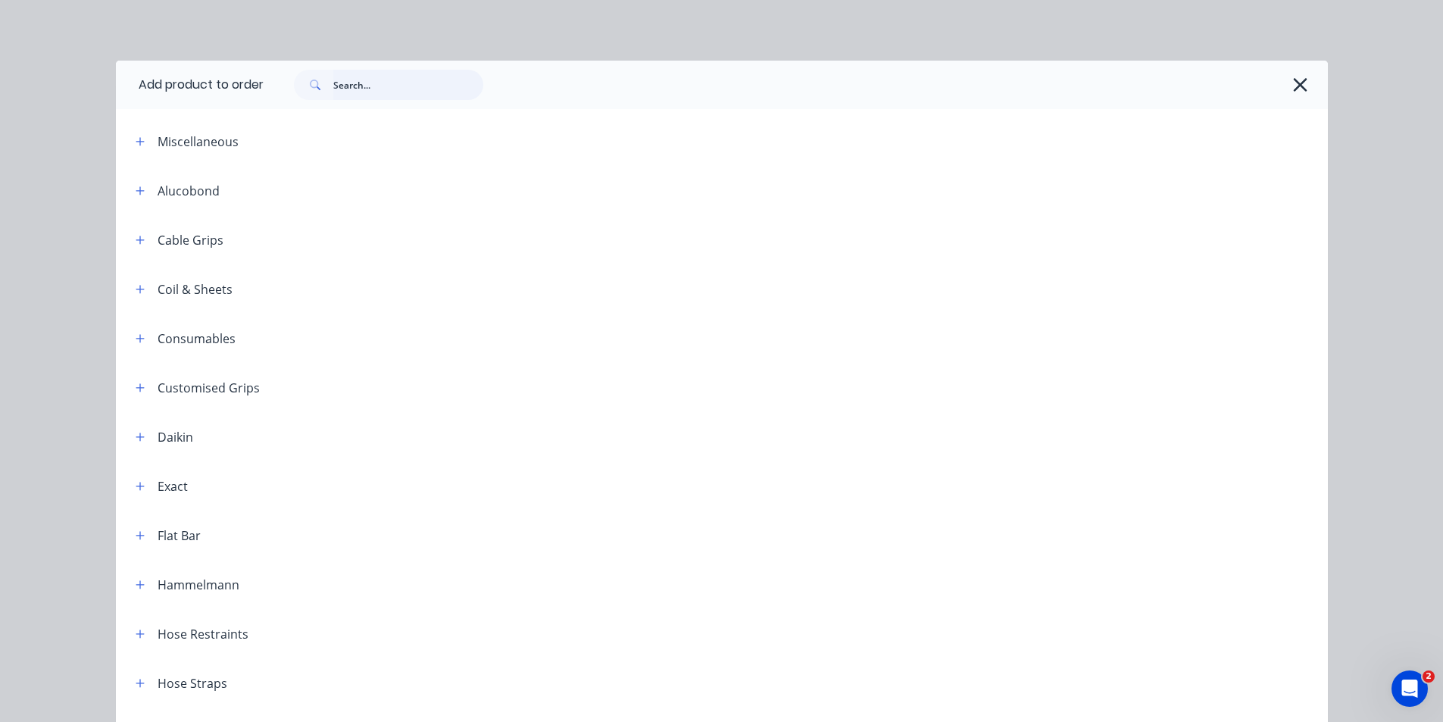
click at [434, 92] on input "text" at bounding box center [408, 85] width 150 height 30
type input "HDG"
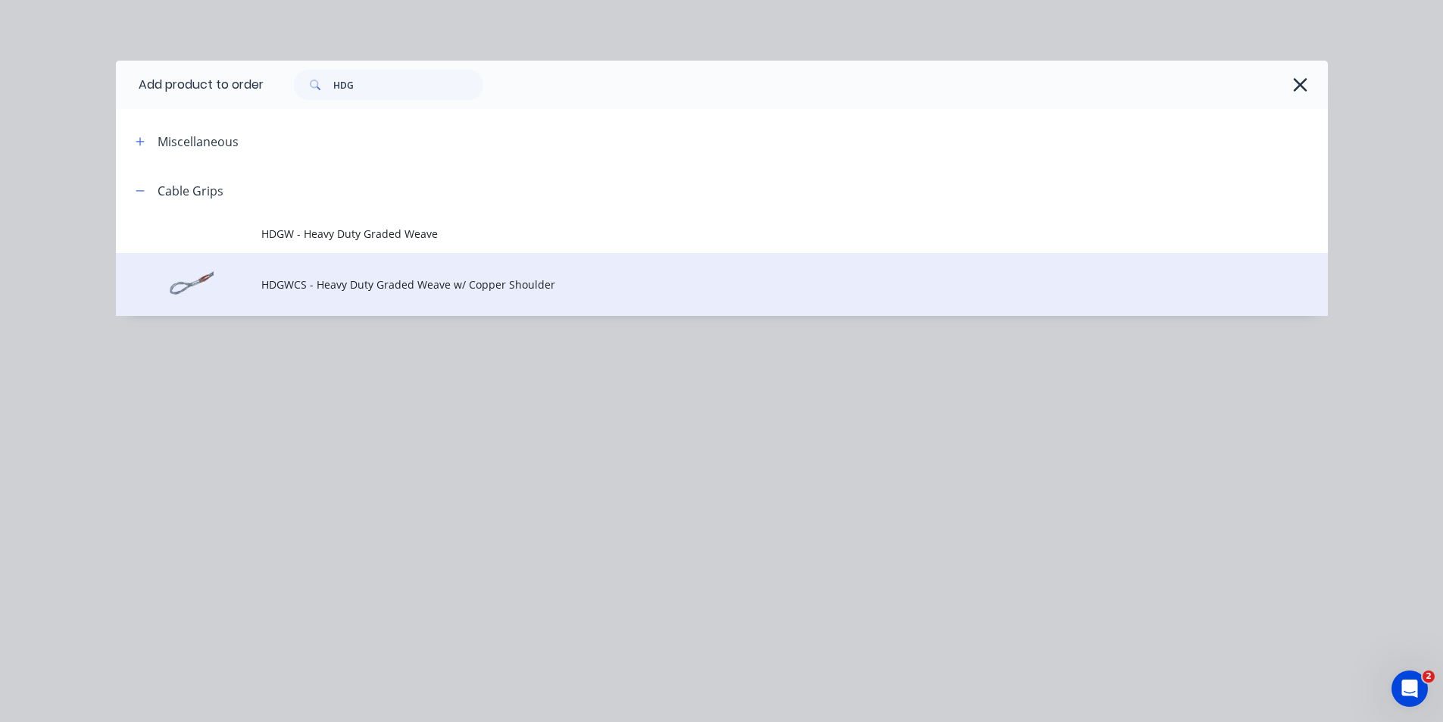
click at [361, 292] on td "HDGWCS - Heavy Duty Graded Weave w/ Copper Shoulder" at bounding box center [794, 284] width 1067 height 63
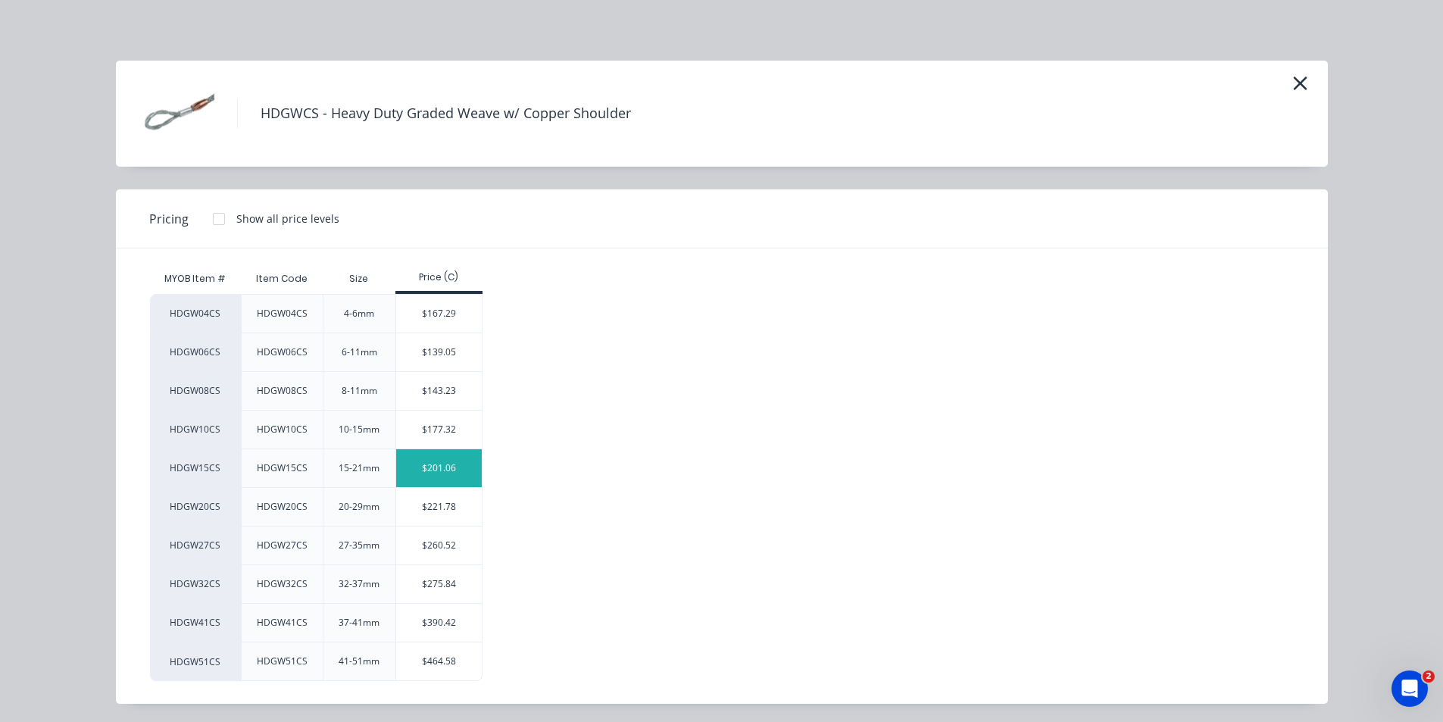
click at [430, 469] on div "$201.06" at bounding box center [439, 468] width 86 height 38
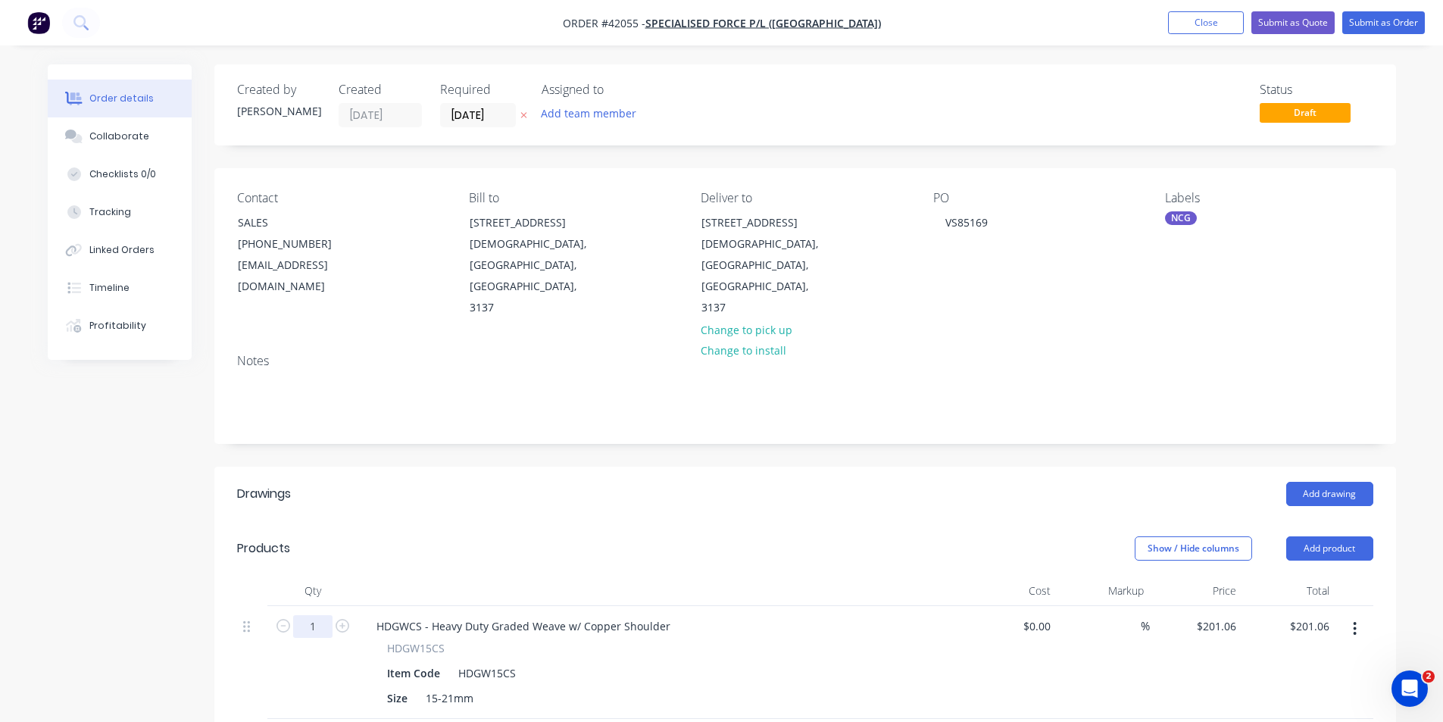
click at [314, 615] on input "1" at bounding box center [312, 626] width 39 height 23
type input "3"
type input "$603.18"
click at [498, 113] on input "03/10/25" at bounding box center [478, 115] width 74 height 23
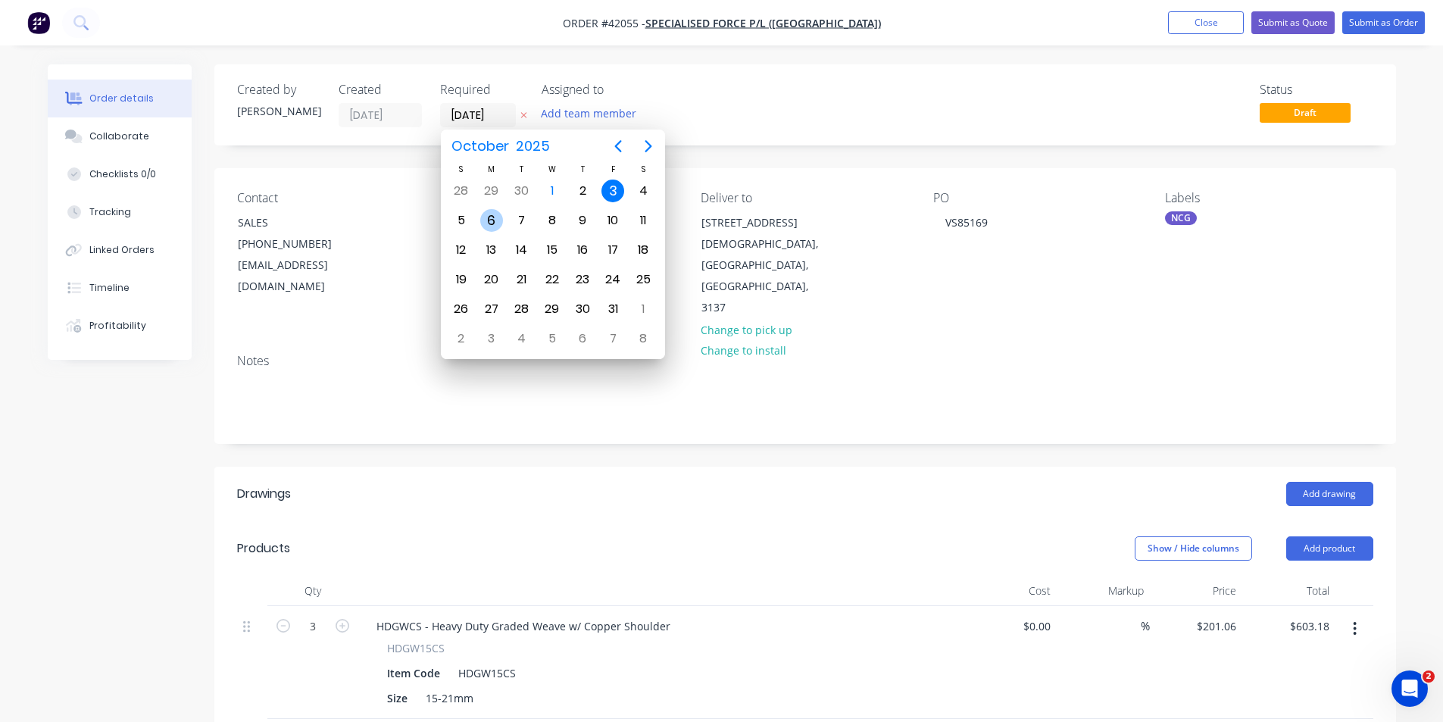
click at [500, 227] on div "6" at bounding box center [491, 220] width 23 height 23
type input "06/10/25"
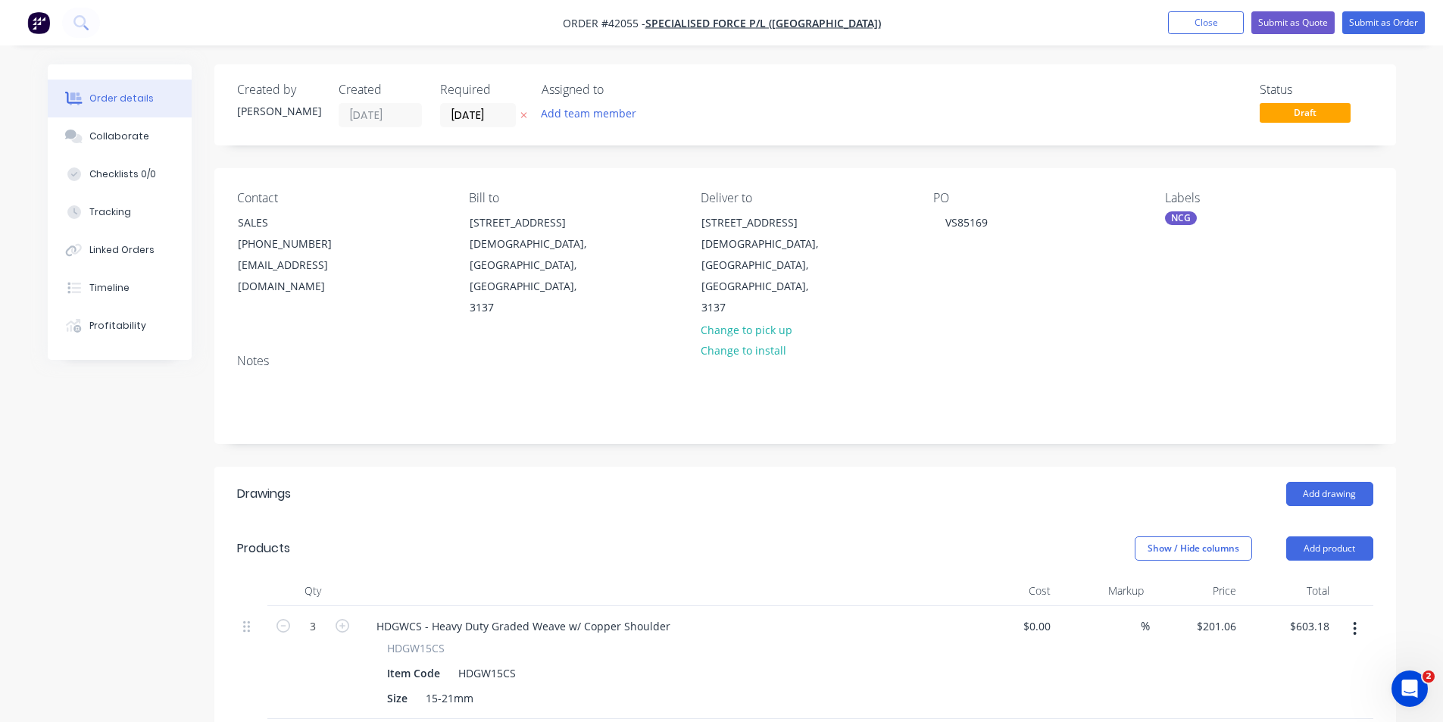
scroll to position [303, 0]
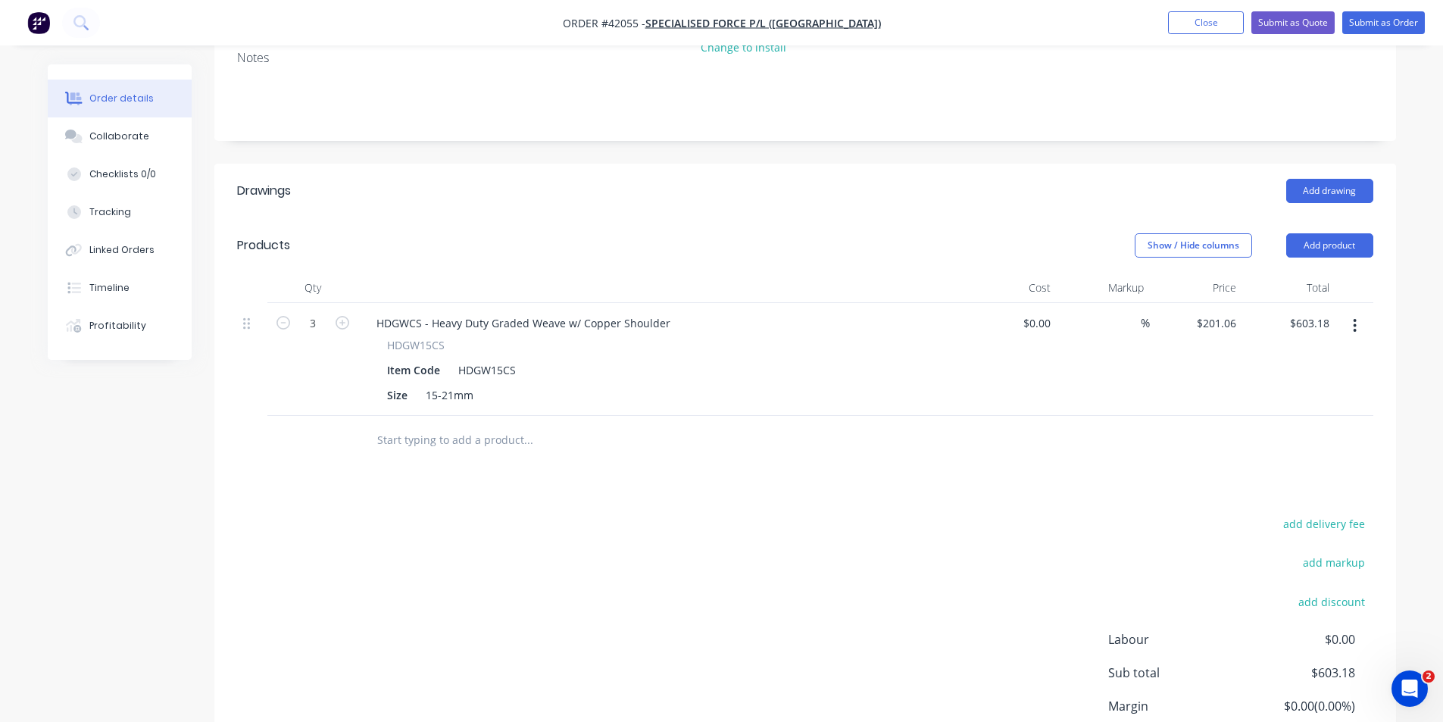
click at [883, 531] on div "add delivery fee add markup add discount Labour $0.00 Sub total $603.18 Margin …" at bounding box center [805, 660] width 1136 height 292
click at [1220, 312] on input "201.06" at bounding box center [1221, 323] width 41 height 22
type input "$206.89"
type input "$620.67"
click at [915, 514] on div "add delivery fee add markup add discount Labour $0.00 Sub total $620.67 Margin …" at bounding box center [805, 660] width 1136 height 292
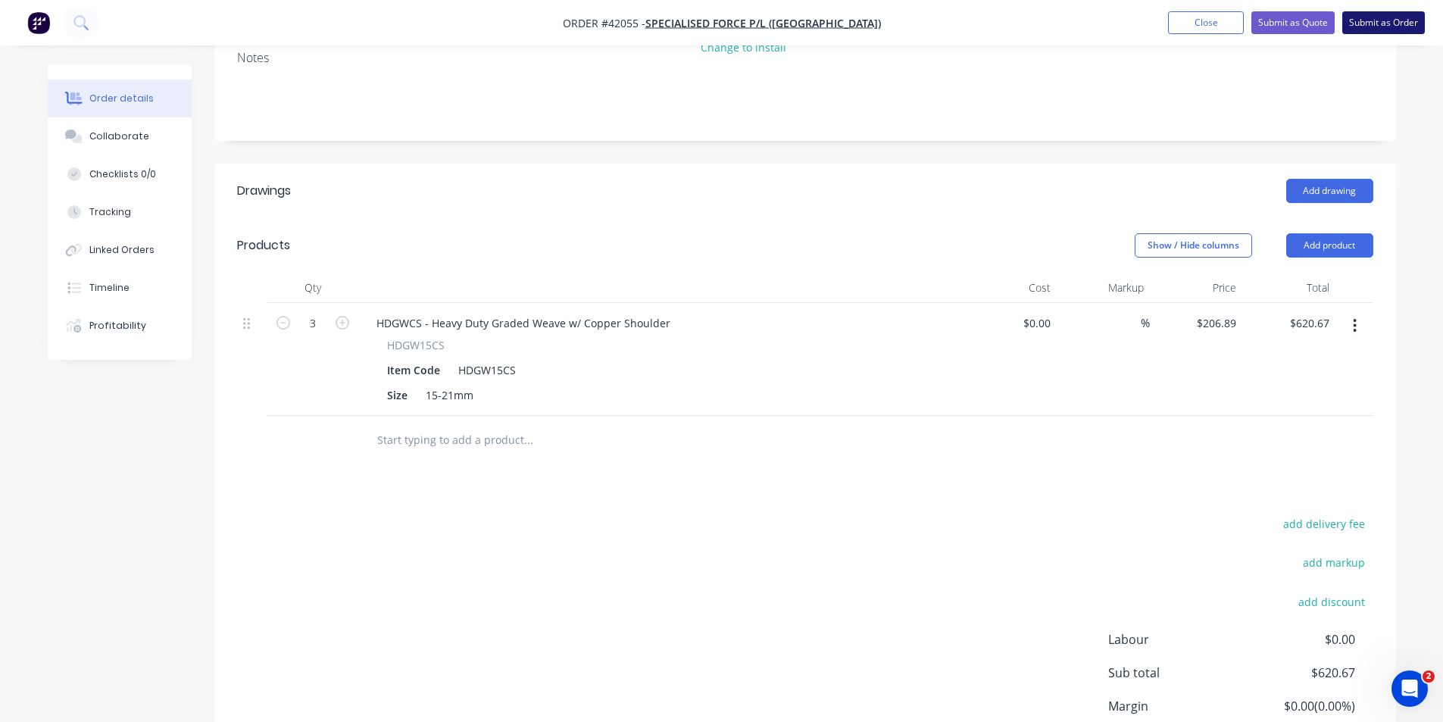
click at [1376, 24] on button "Submit as Order" at bounding box center [1383, 22] width 83 height 23
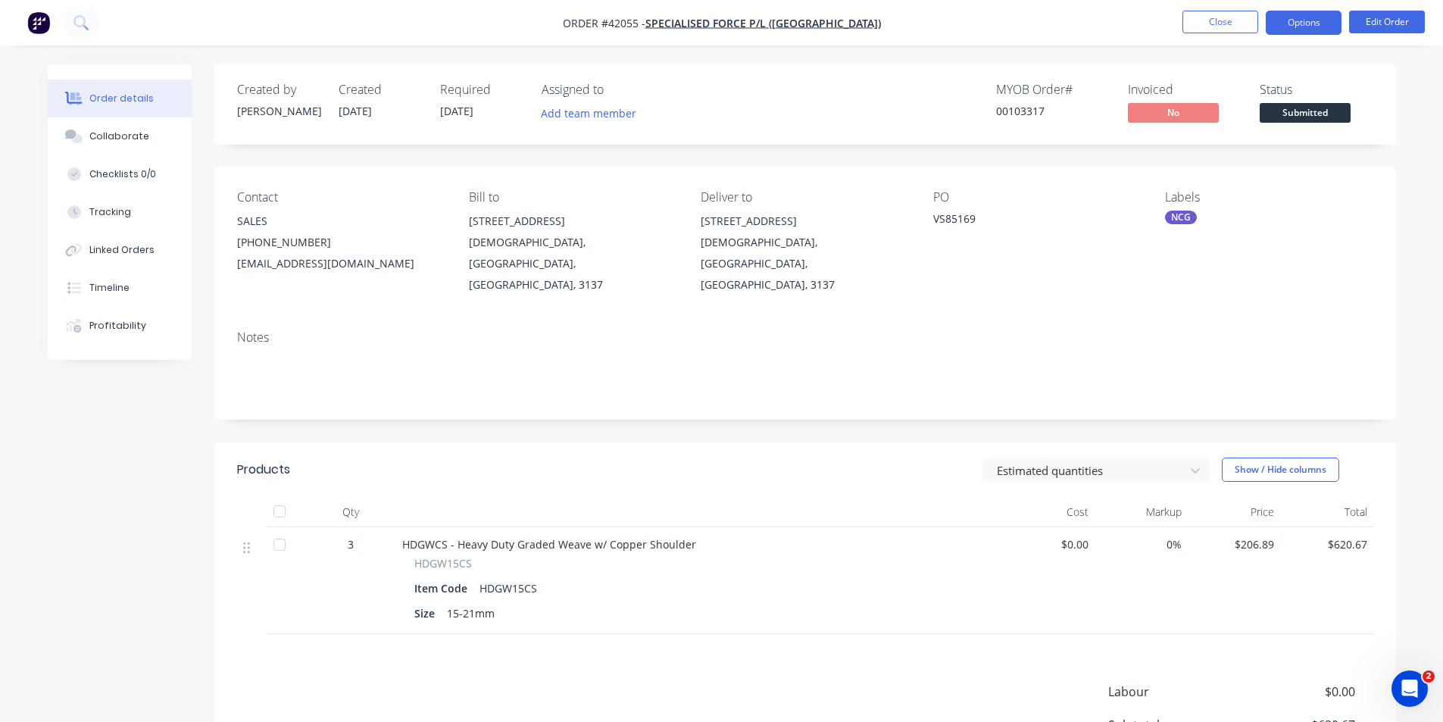
click at [1299, 23] on button "Options" at bounding box center [1304, 23] width 76 height 24
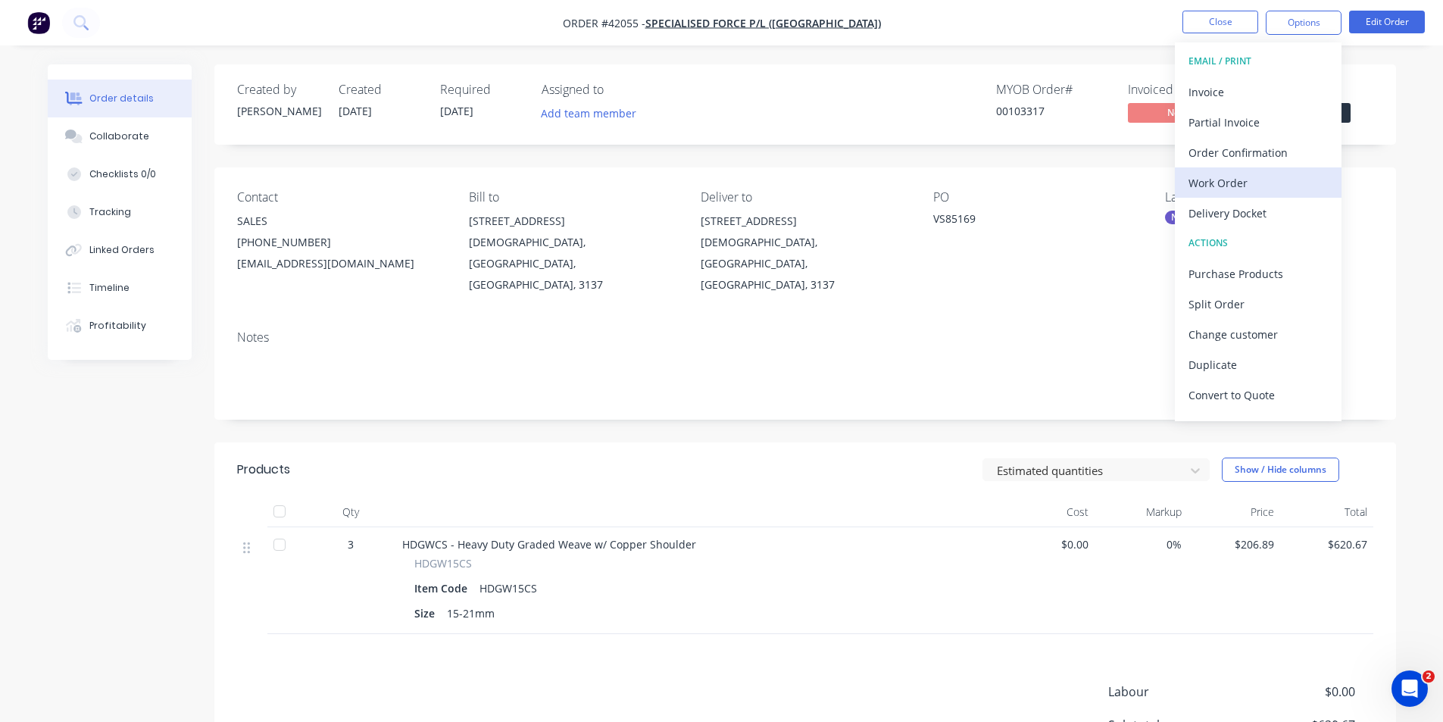
click at [1269, 170] on button "Work Order" at bounding box center [1258, 182] width 167 height 30
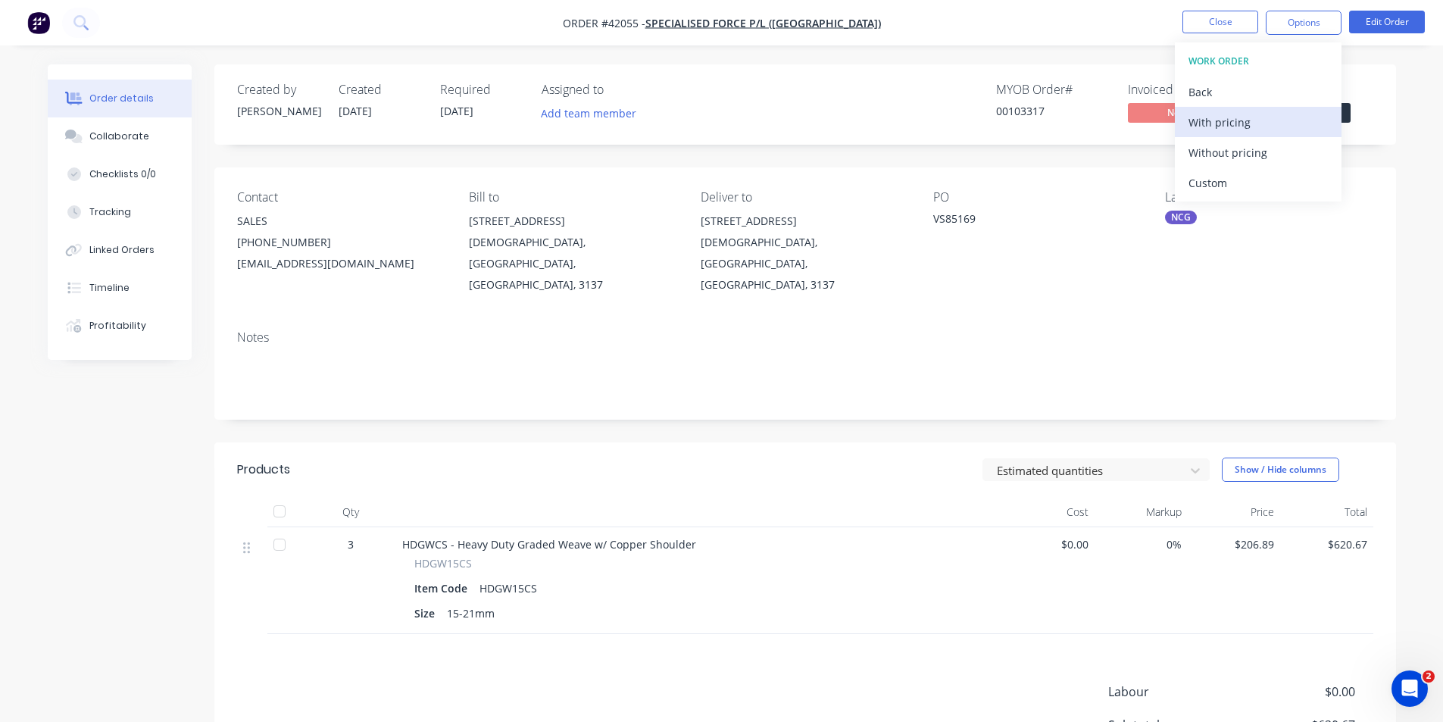
click at [1257, 114] on div "With pricing" at bounding box center [1258, 122] width 139 height 22
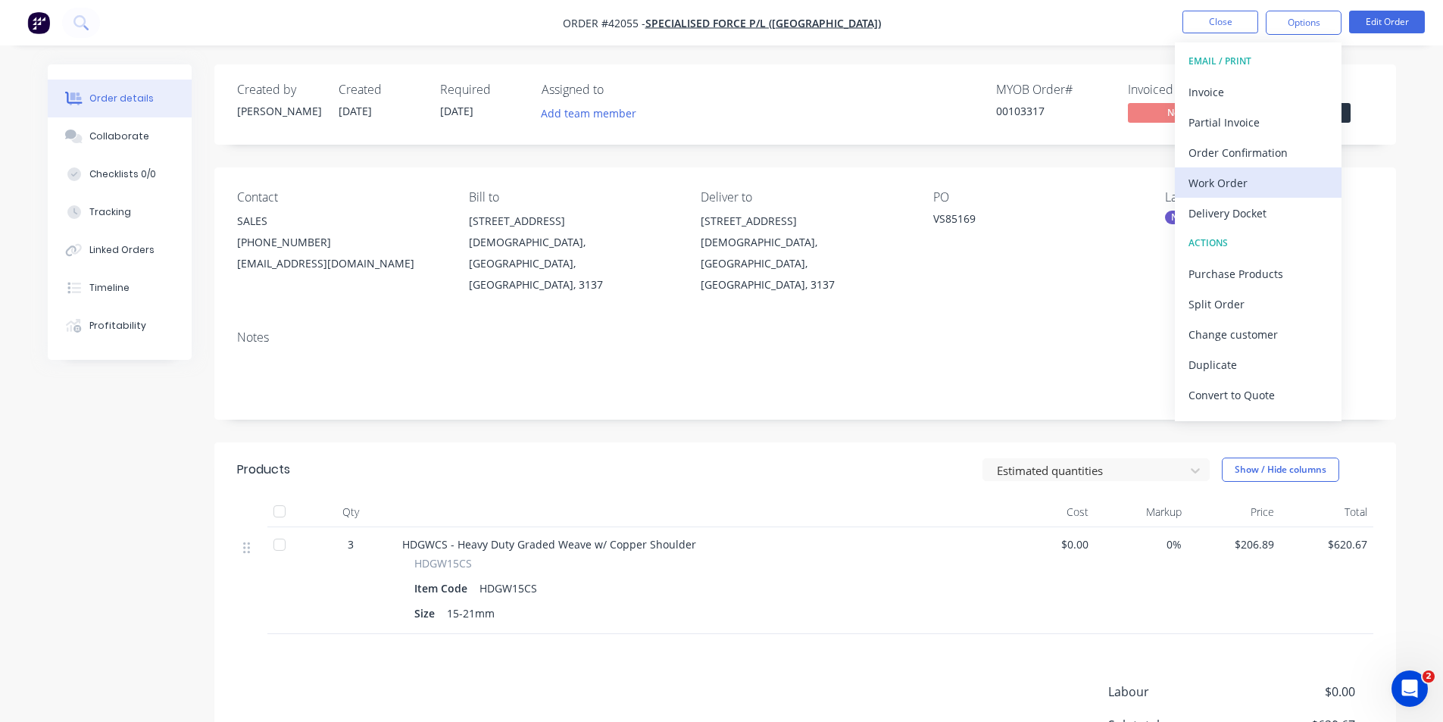
click at [1239, 183] on div "Work Order" at bounding box center [1258, 183] width 139 height 22
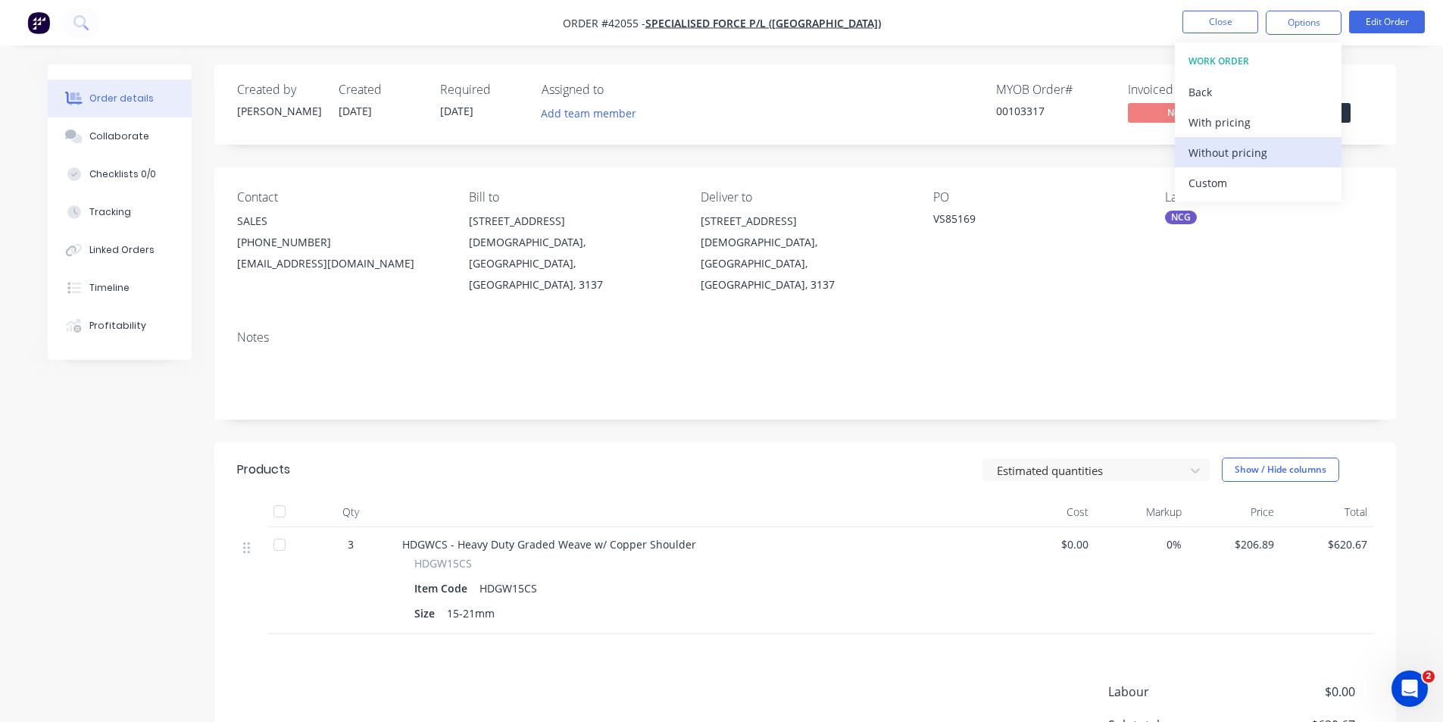
click at [1245, 152] on div "Without pricing" at bounding box center [1258, 153] width 139 height 22
click at [1245, 151] on div "Order Confirmation" at bounding box center [1258, 153] width 139 height 22
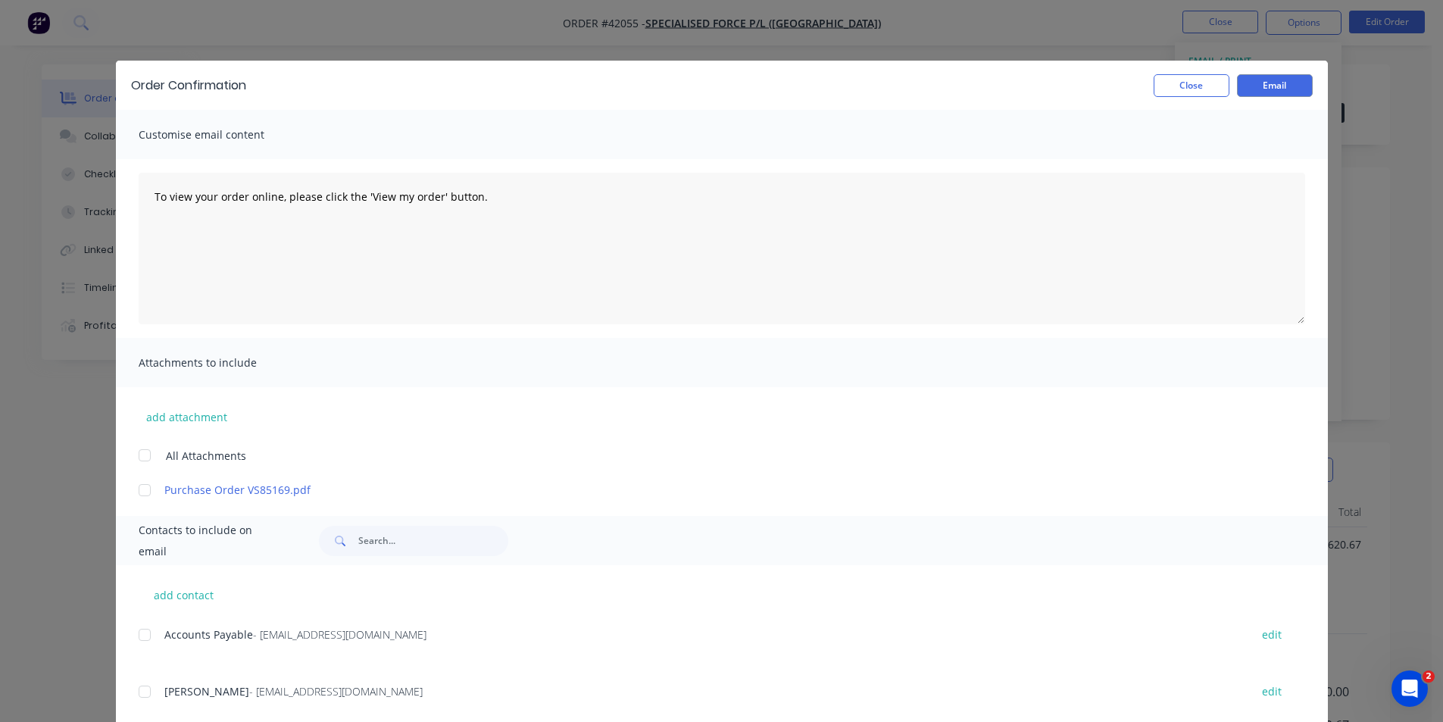
scroll to position [455, 0]
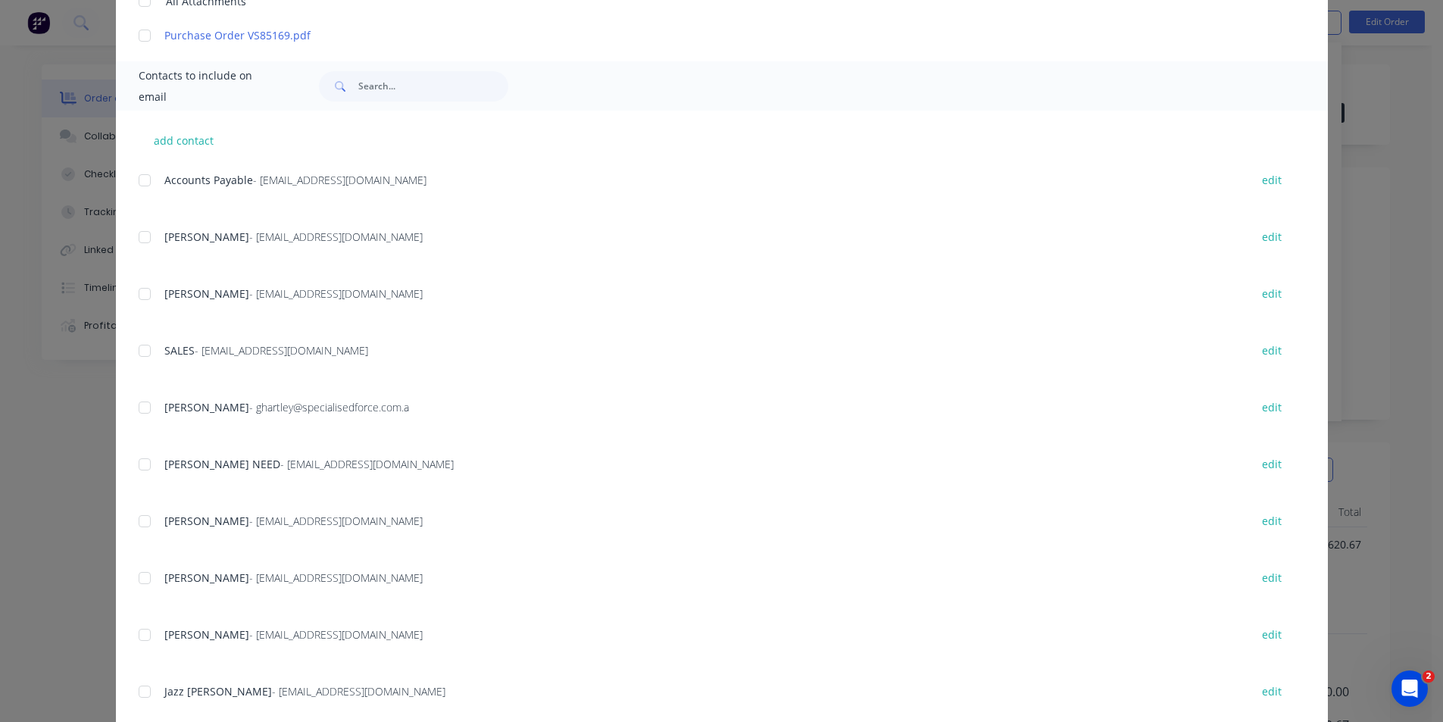
click at [139, 355] on div at bounding box center [145, 351] width 30 height 30
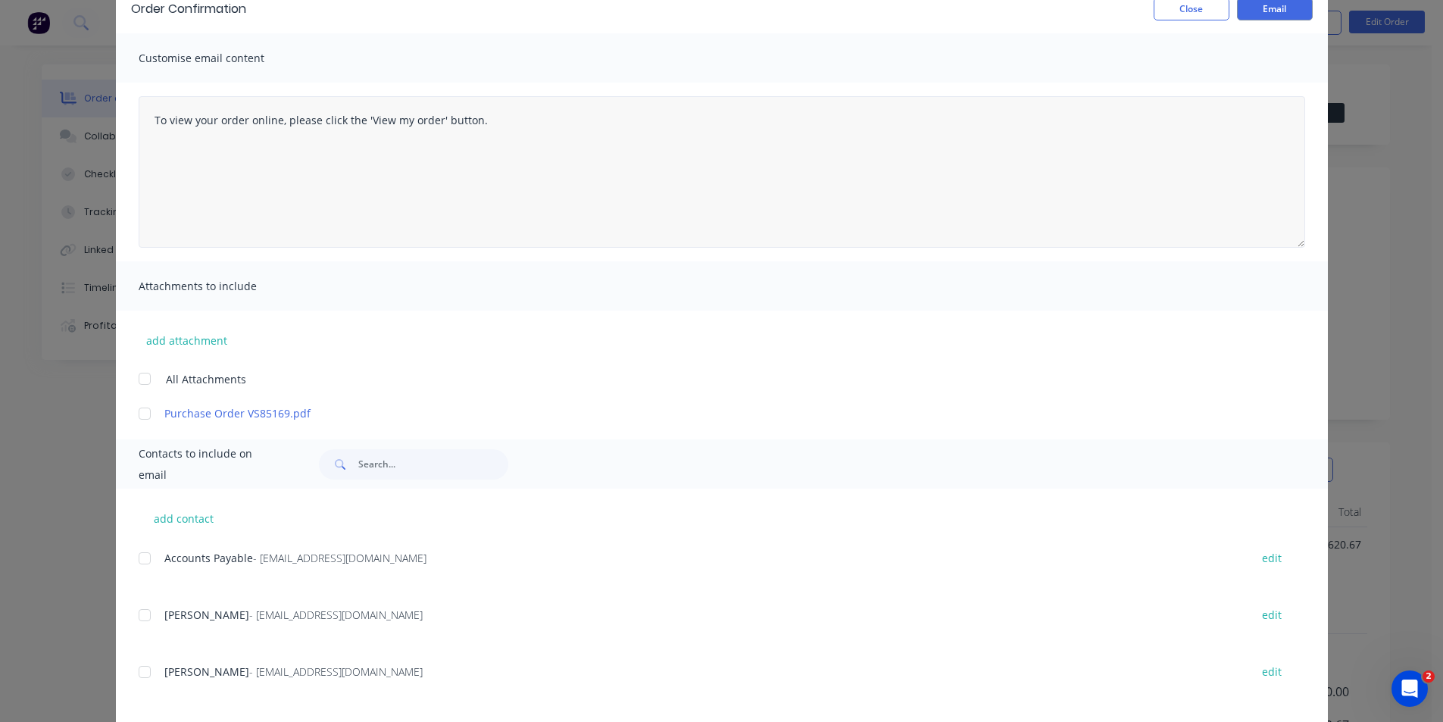
scroll to position [76, 0]
click at [1248, 7] on button "Email" at bounding box center [1275, 9] width 76 height 23
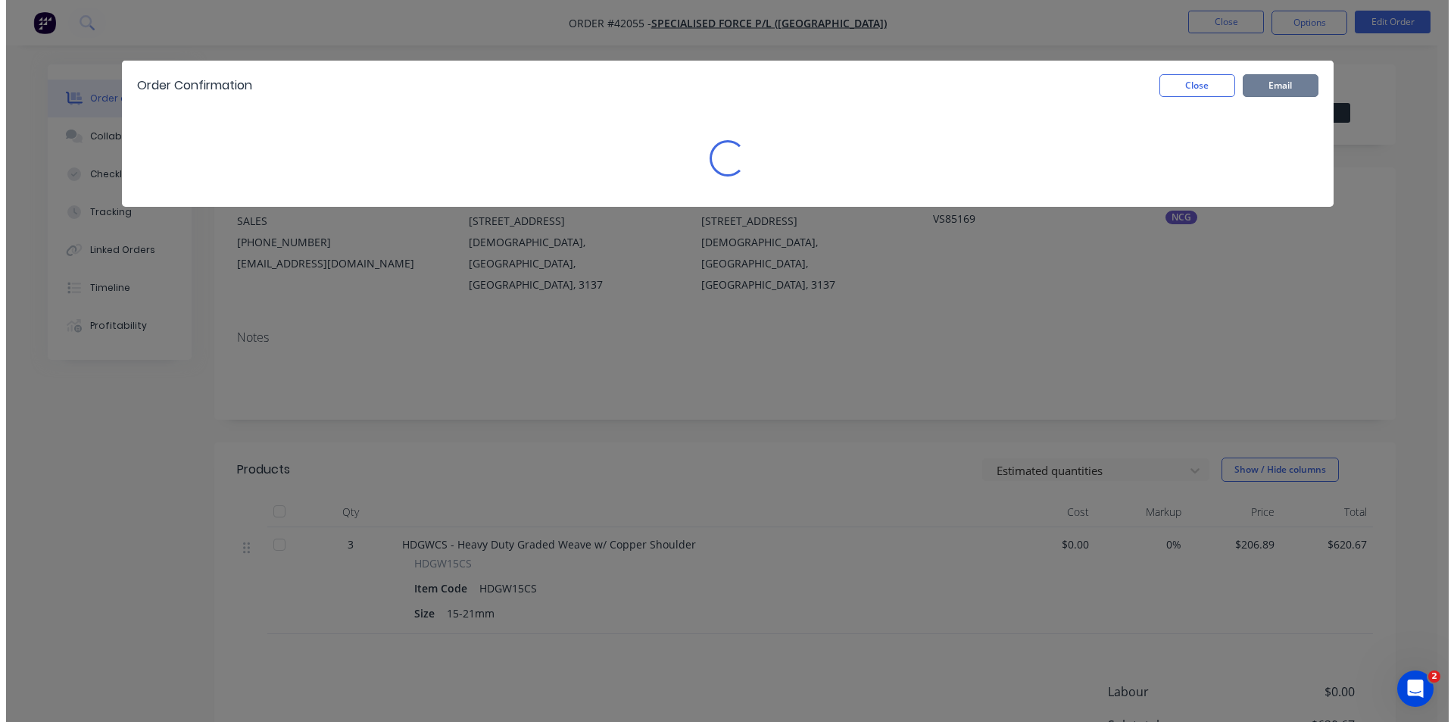
scroll to position [0, 0]
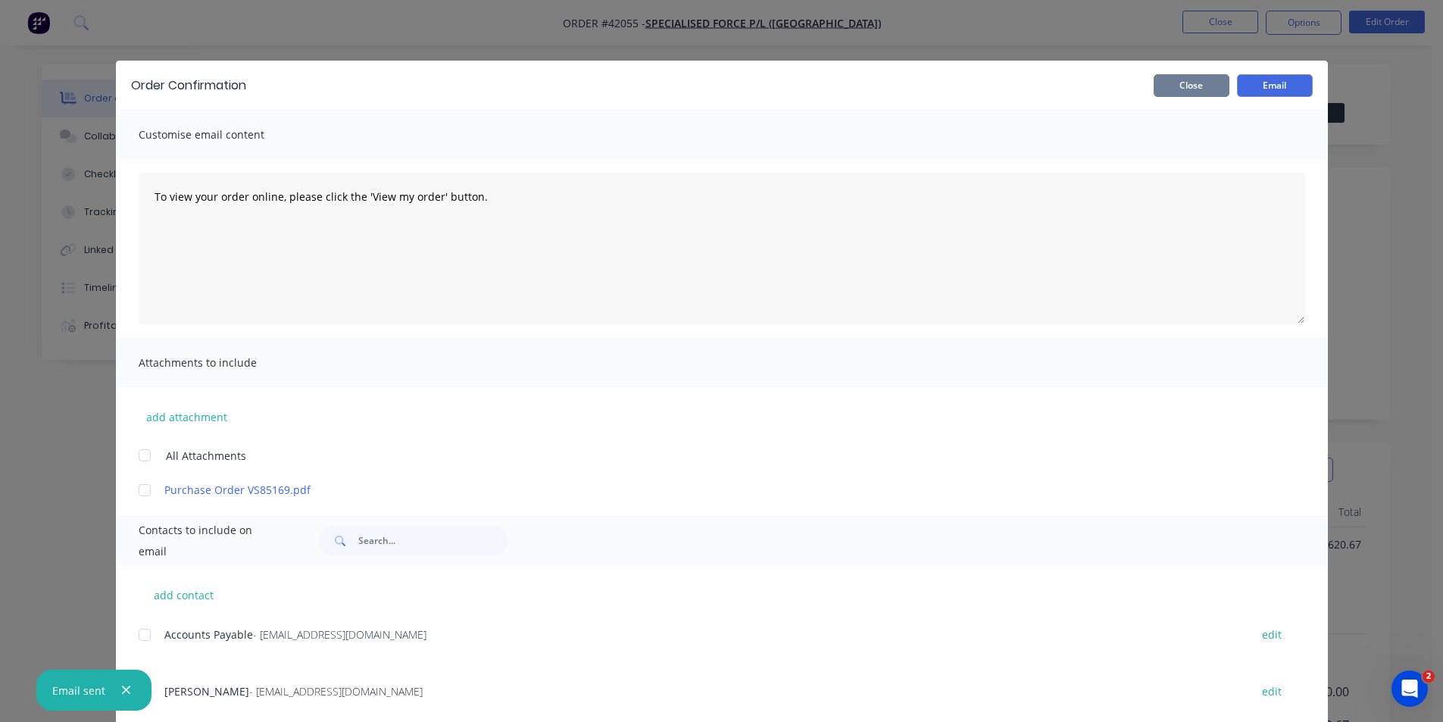
click at [1191, 84] on button "Close" at bounding box center [1192, 85] width 76 height 23
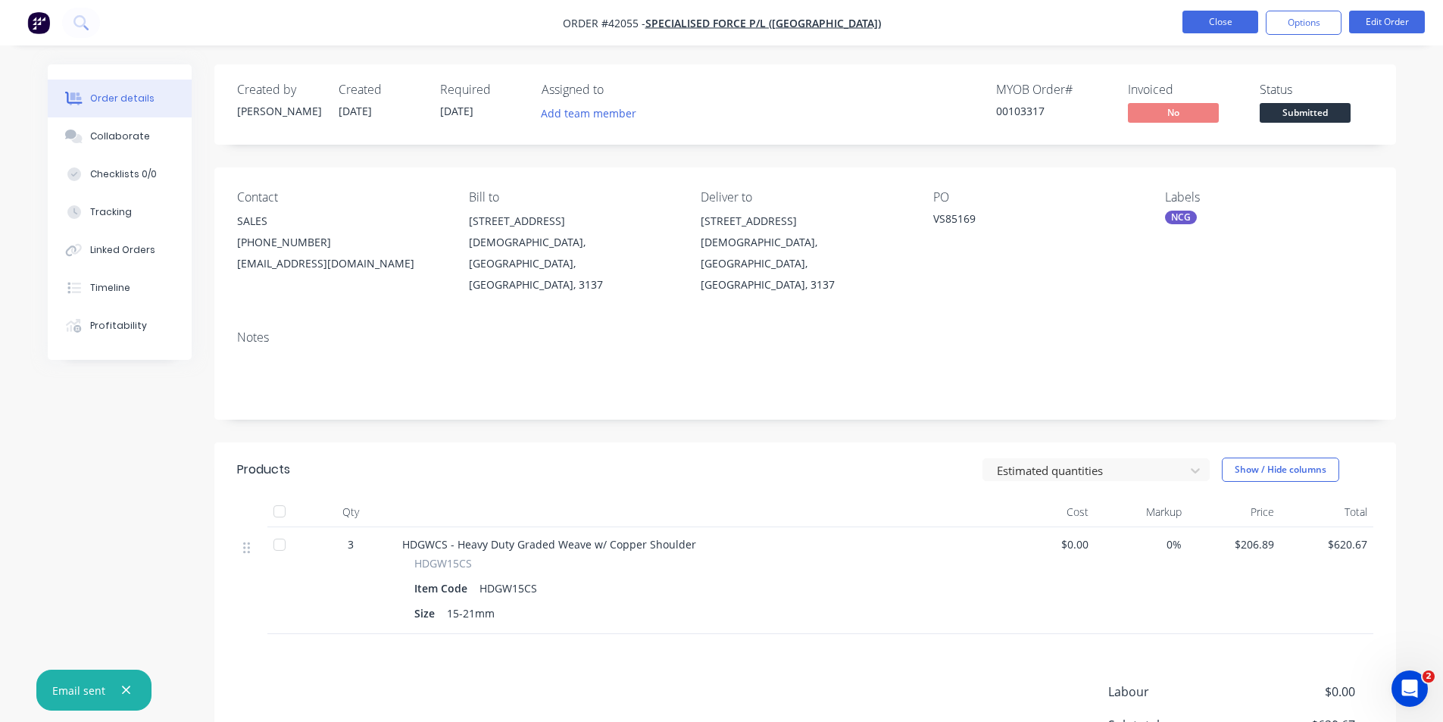
click at [1231, 35] on nav "Order #42055 - SPECIALISED FORCE P/L (VIC) Close Options Edit Order" at bounding box center [721, 22] width 1443 height 45
click at [1237, 23] on button "Close" at bounding box center [1220, 22] width 76 height 23
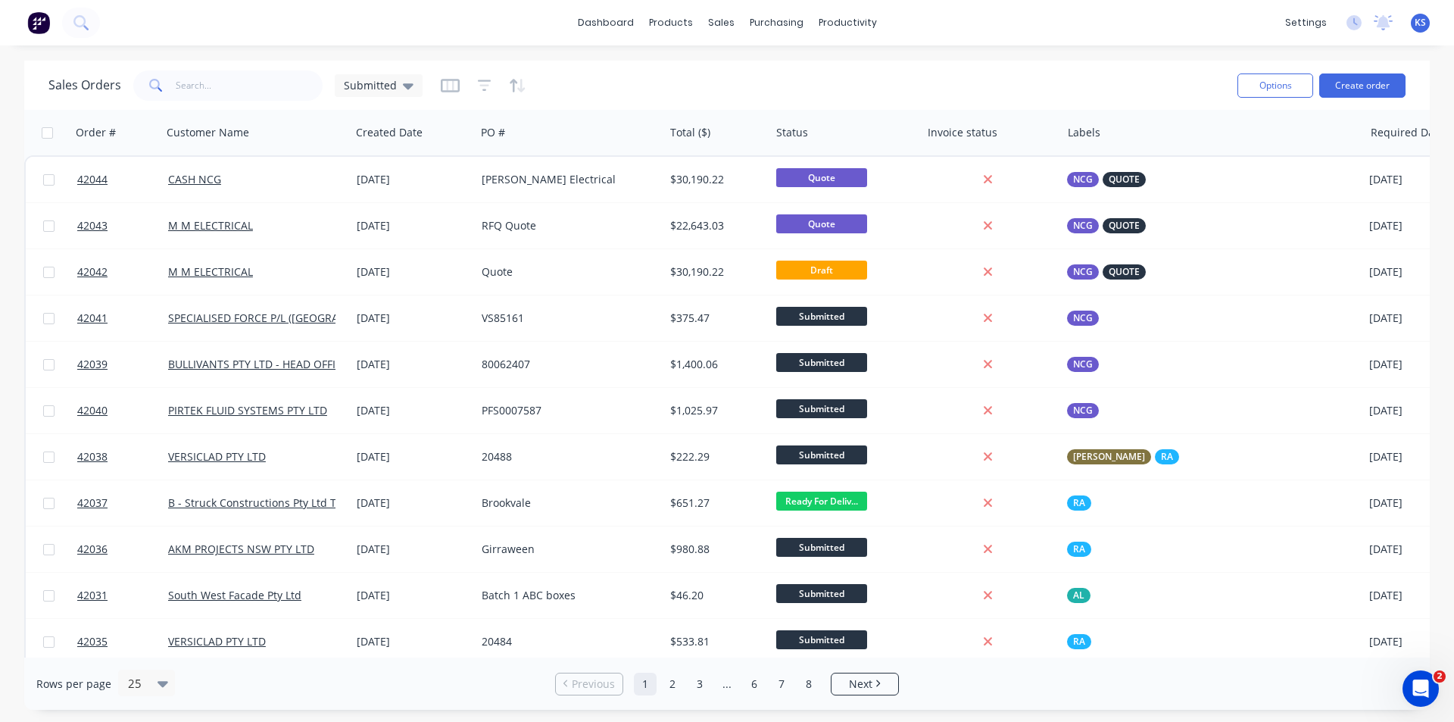
click at [839, 76] on div "Sales Orders Submitted" at bounding box center [636, 85] width 1177 height 37
click at [714, 70] on div "Sales Orders Submitted" at bounding box center [636, 85] width 1177 height 37
click at [651, 85] on div "Sales Orders Submitted" at bounding box center [636, 85] width 1177 height 37
click at [849, 73] on div "Sales Orders Submitted" at bounding box center [636, 85] width 1177 height 37
click at [760, 80] on link "Sales Orders" at bounding box center [801, 72] width 201 height 30
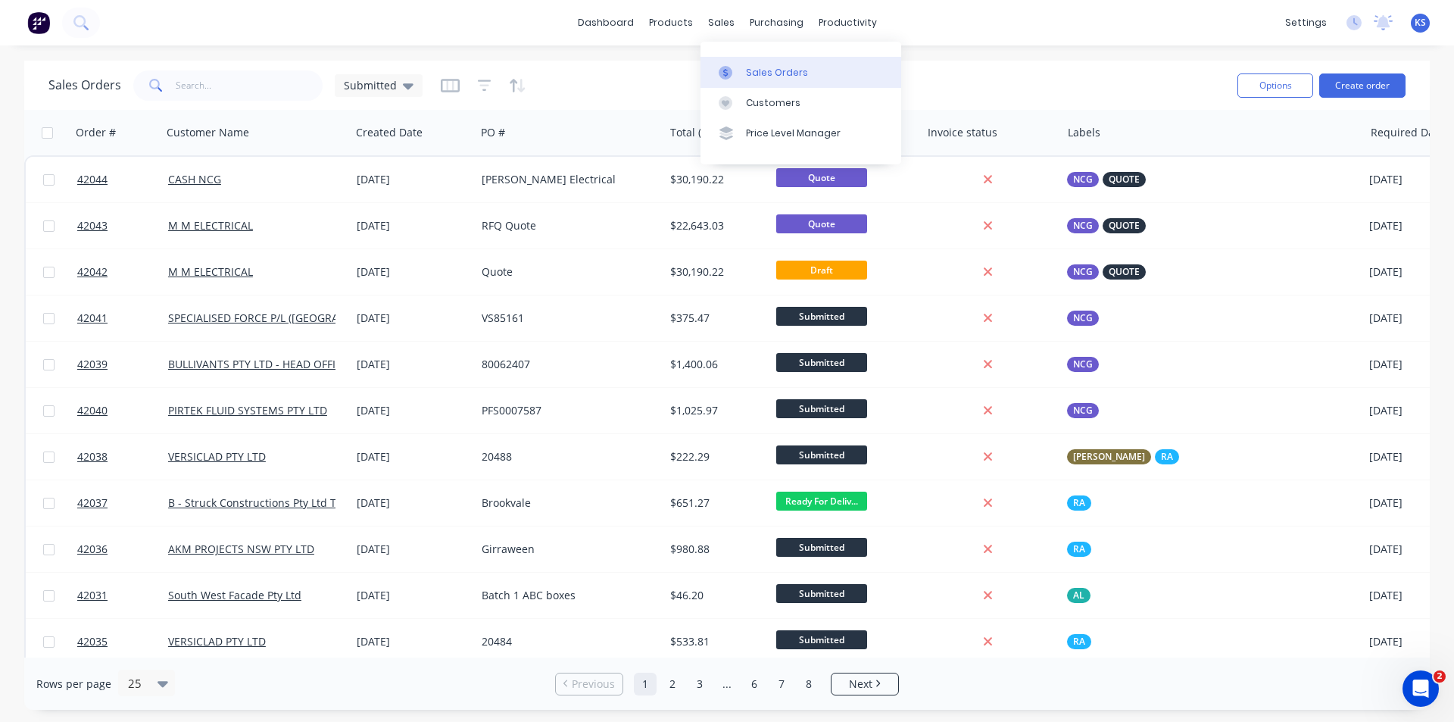
click at [635, 78] on div "Sales Orders Submitted" at bounding box center [636, 85] width 1177 height 37
click at [736, 60] on div "dashboard products sales purchasing productivity dashboard products Product Cat…" at bounding box center [727, 361] width 1454 height 722
click at [709, 84] on div "Sales Orders Submitted" at bounding box center [636, 85] width 1177 height 37
